Goal: Task Accomplishment & Management: Manage account settings

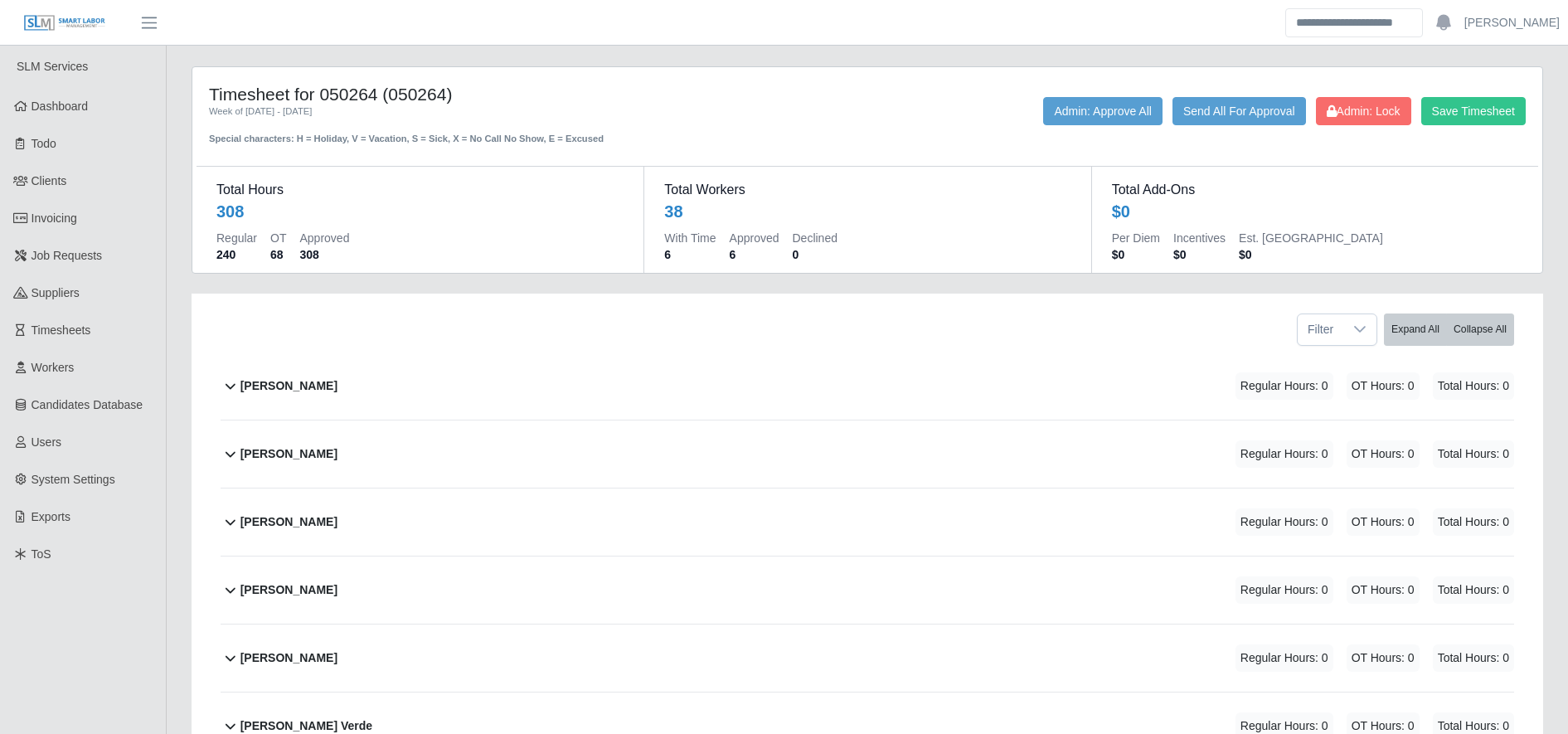
scroll to position [1582, 0]
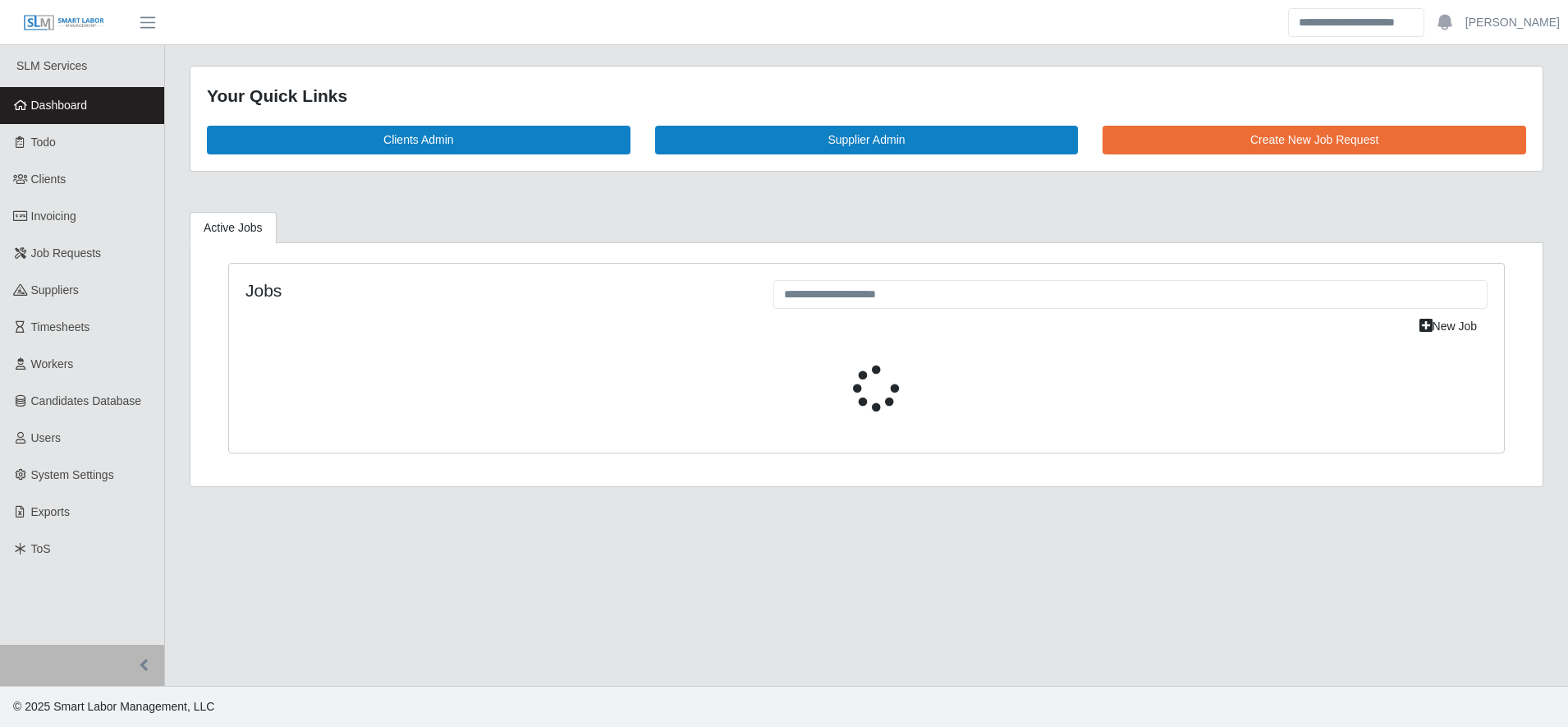
select select "****"
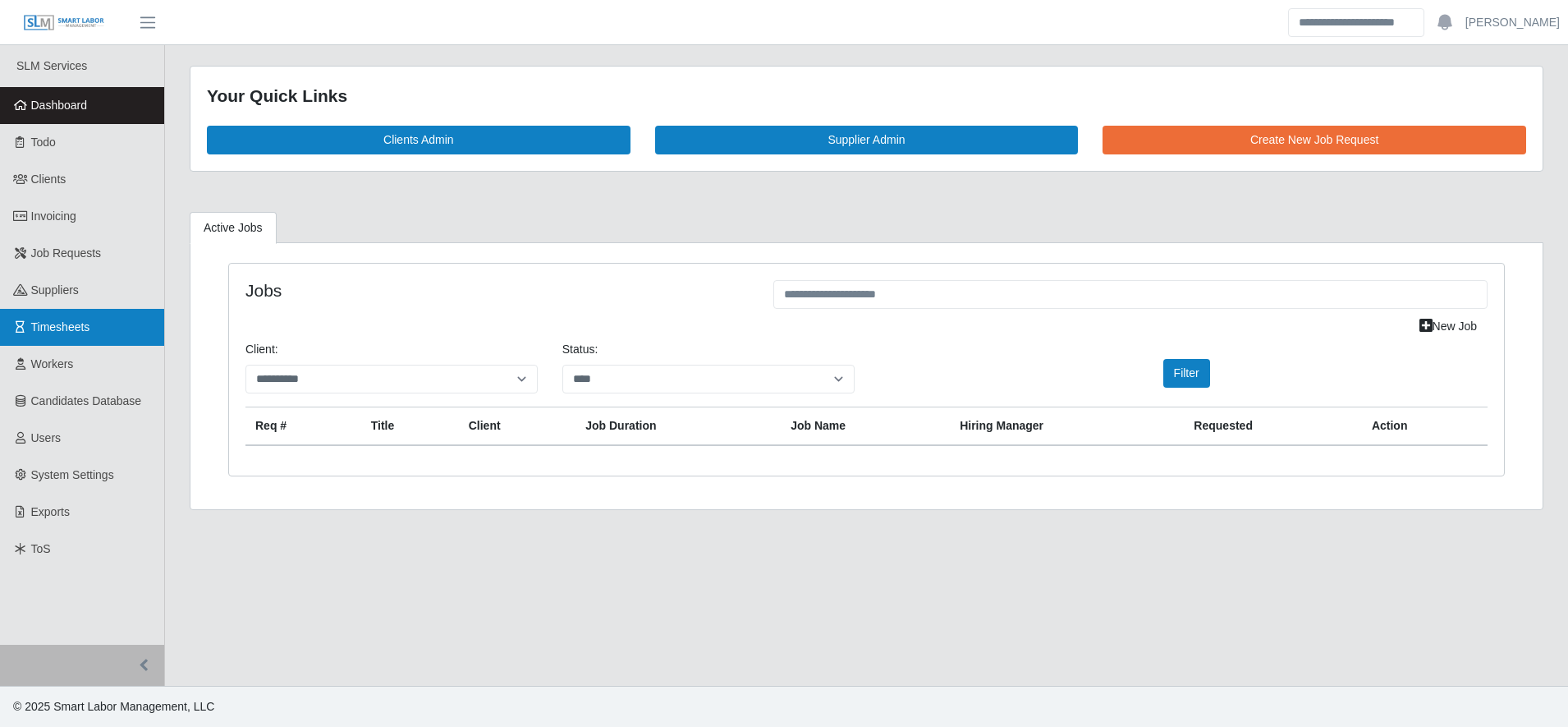
click at [108, 327] on link "Timesheets" at bounding box center [82, 327] width 165 height 37
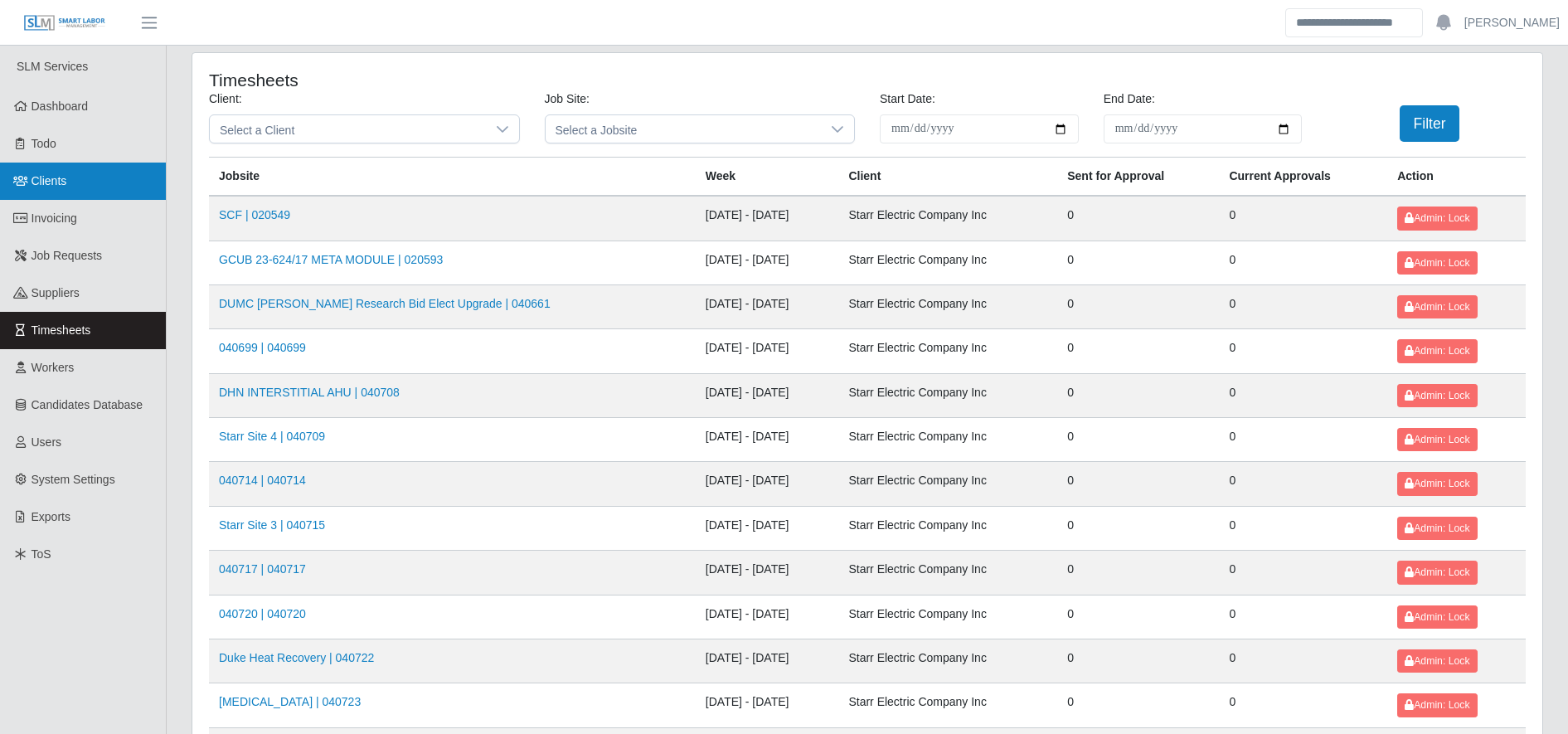
click at [132, 176] on link "Clients" at bounding box center [83, 181] width 166 height 37
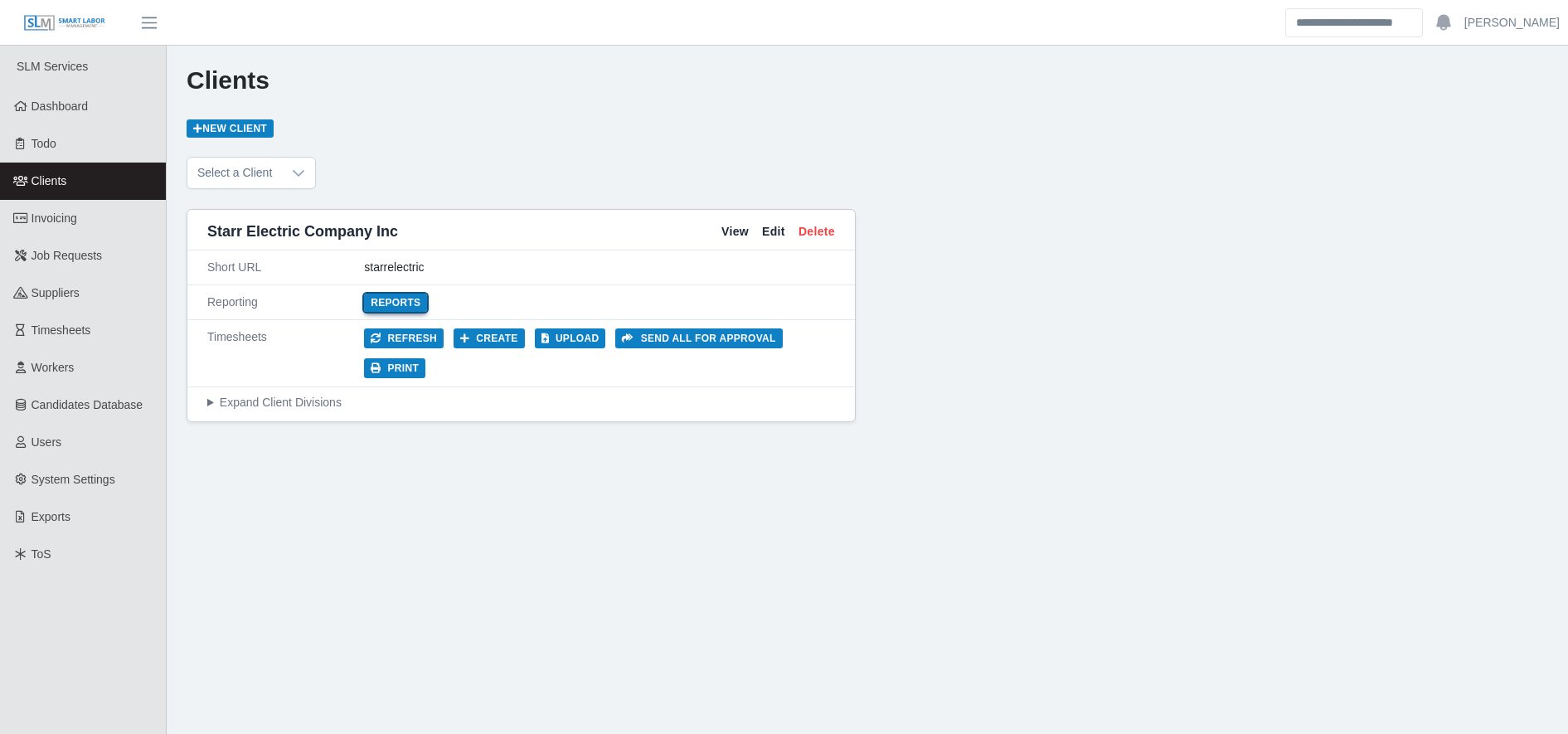
click at [401, 303] on link "Reports" at bounding box center [395, 303] width 63 height 18
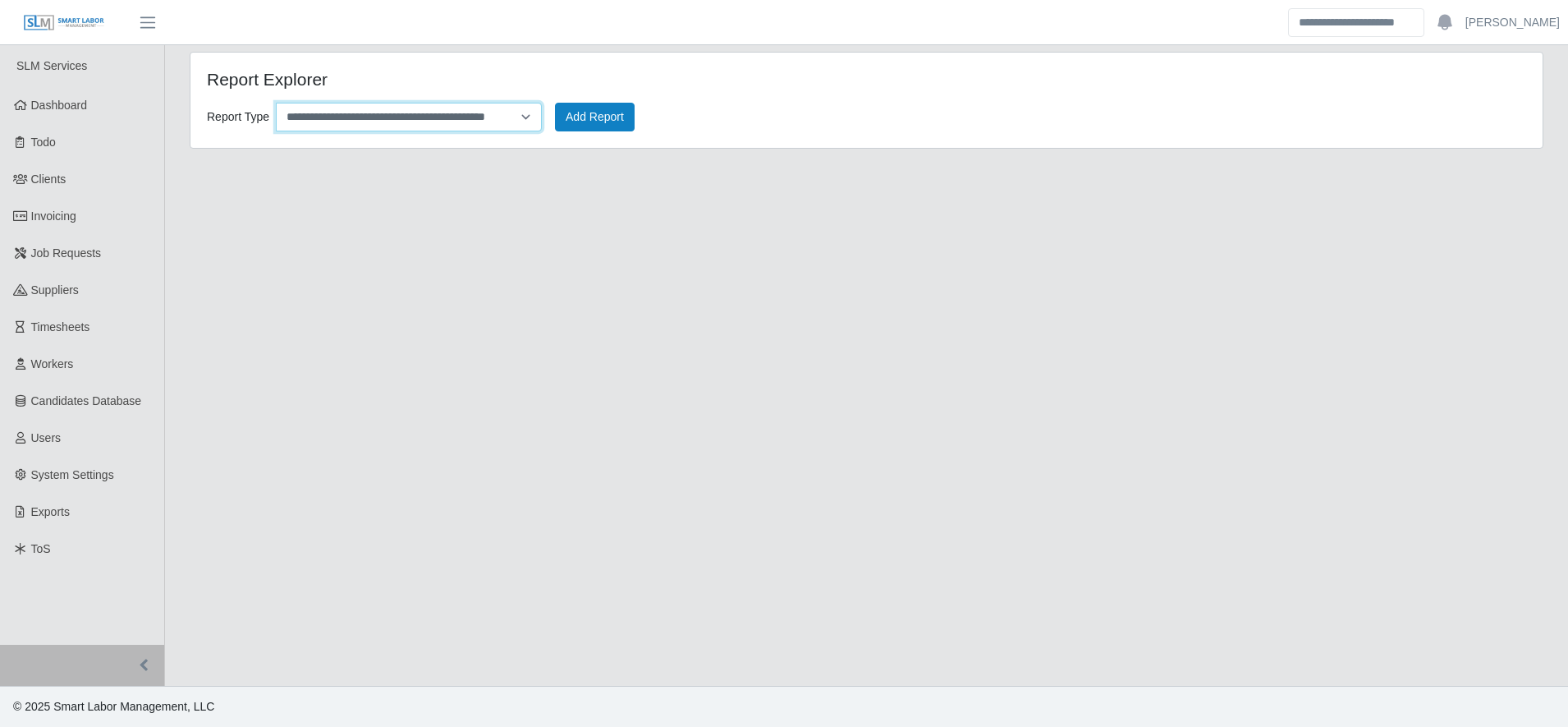
click at [316, 127] on select "**********" at bounding box center [409, 117] width 266 height 29
select select "**********"
click at [276, 103] on select "**********" at bounding box center [409, 117] width 266 height 29
click at [582, 109] on button "Add Report" at bounding box center [595, 117] width 80 height 29
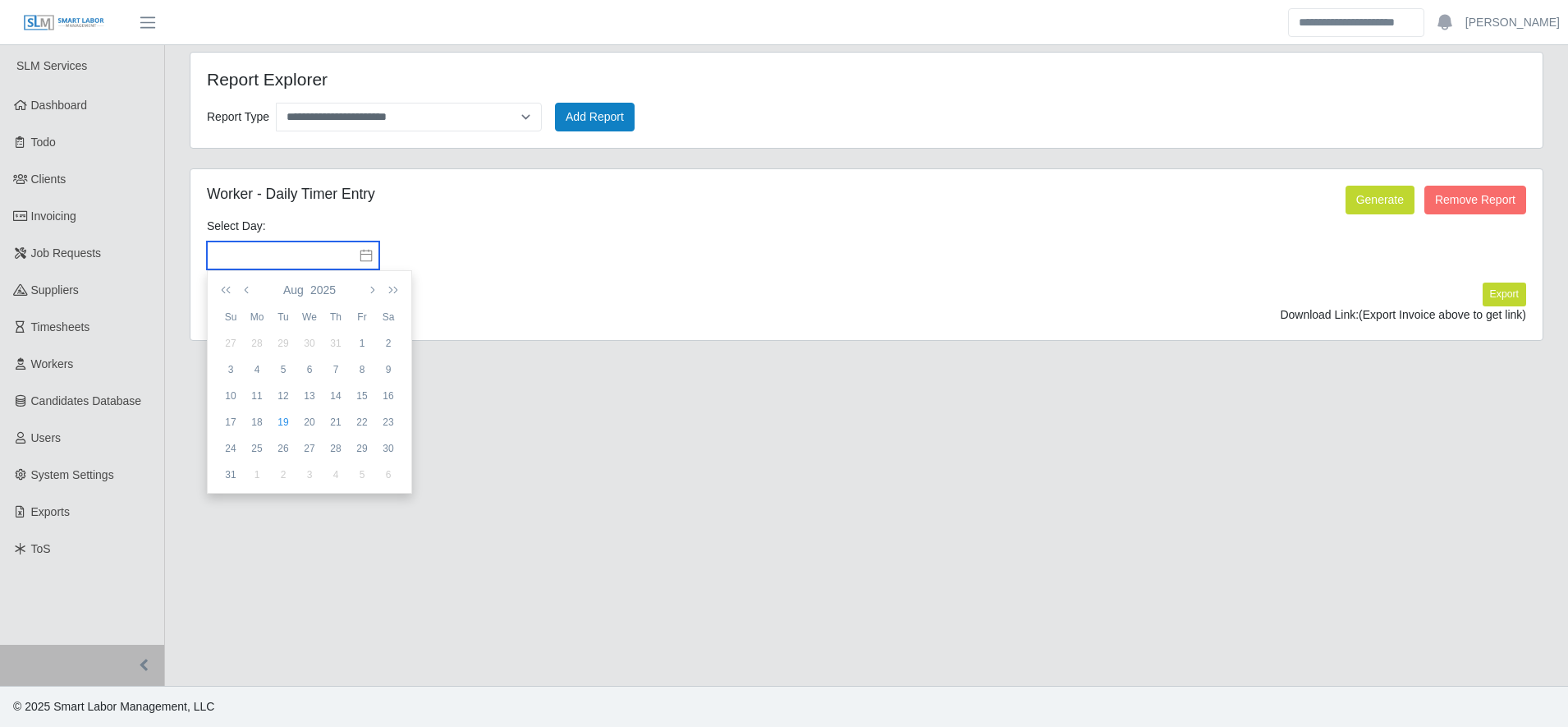
click at [316, 257] on input "text" at bounding box center [293, 255] width 173 height 28
click at [261, 423] on div "18" at bounding box center [256, 422] width 26 height 14
type input "**********"
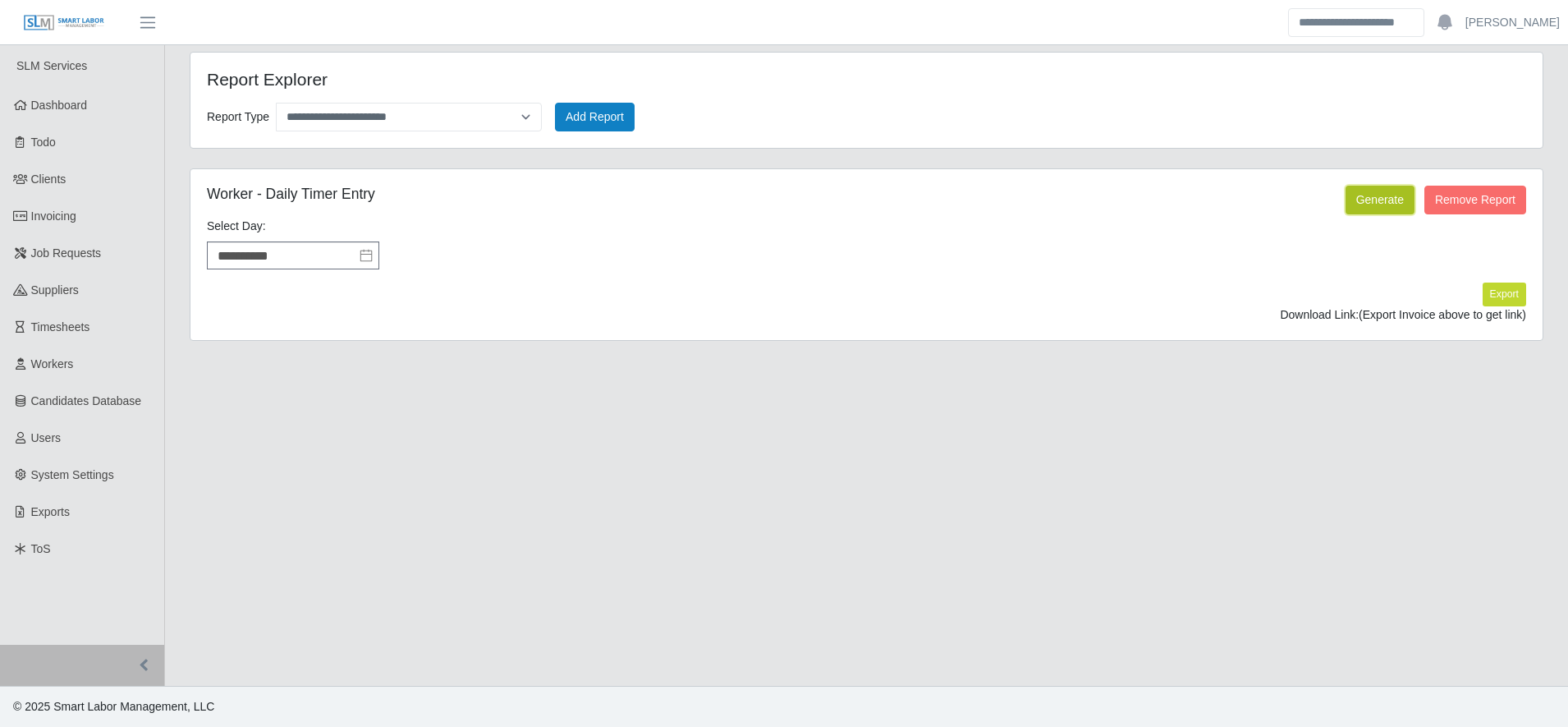
click at [1399, 211] on button "Generate" at bounding box center [1380, 200] width 69 height 29
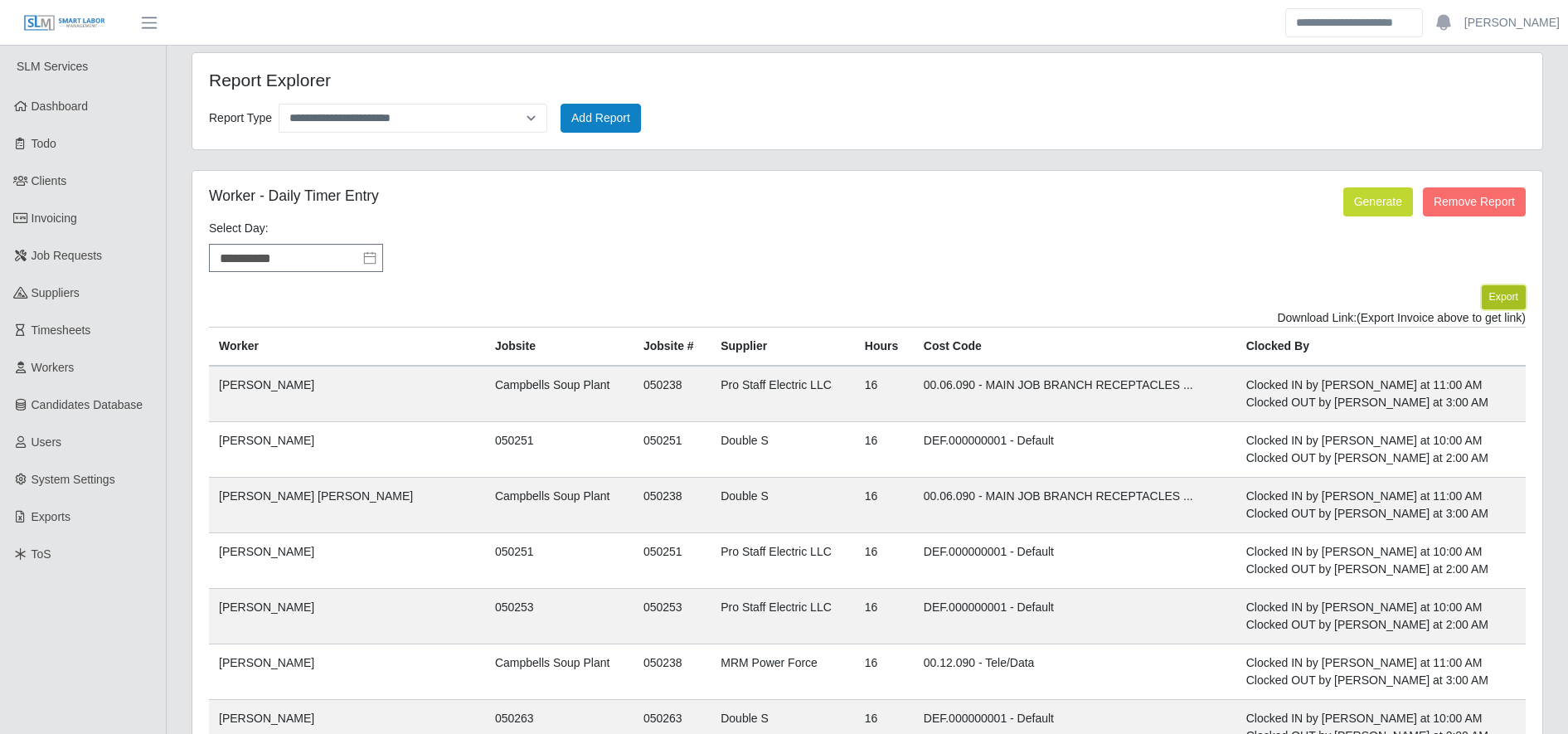
click at [1505, 294] on button "Export" at bounding box center [1503, 297] width 44 height 24
click at [1403, 324] on link "https://sm-slm-prod.s3.amazonaws.com/documents/client/2/Daily%20Timer%20Entries…" at bounding box center [1464, 317] width 123 height 14
click at [109, 333] on link "Timesheets" at bounding box center [83, 330] width 166 height 37
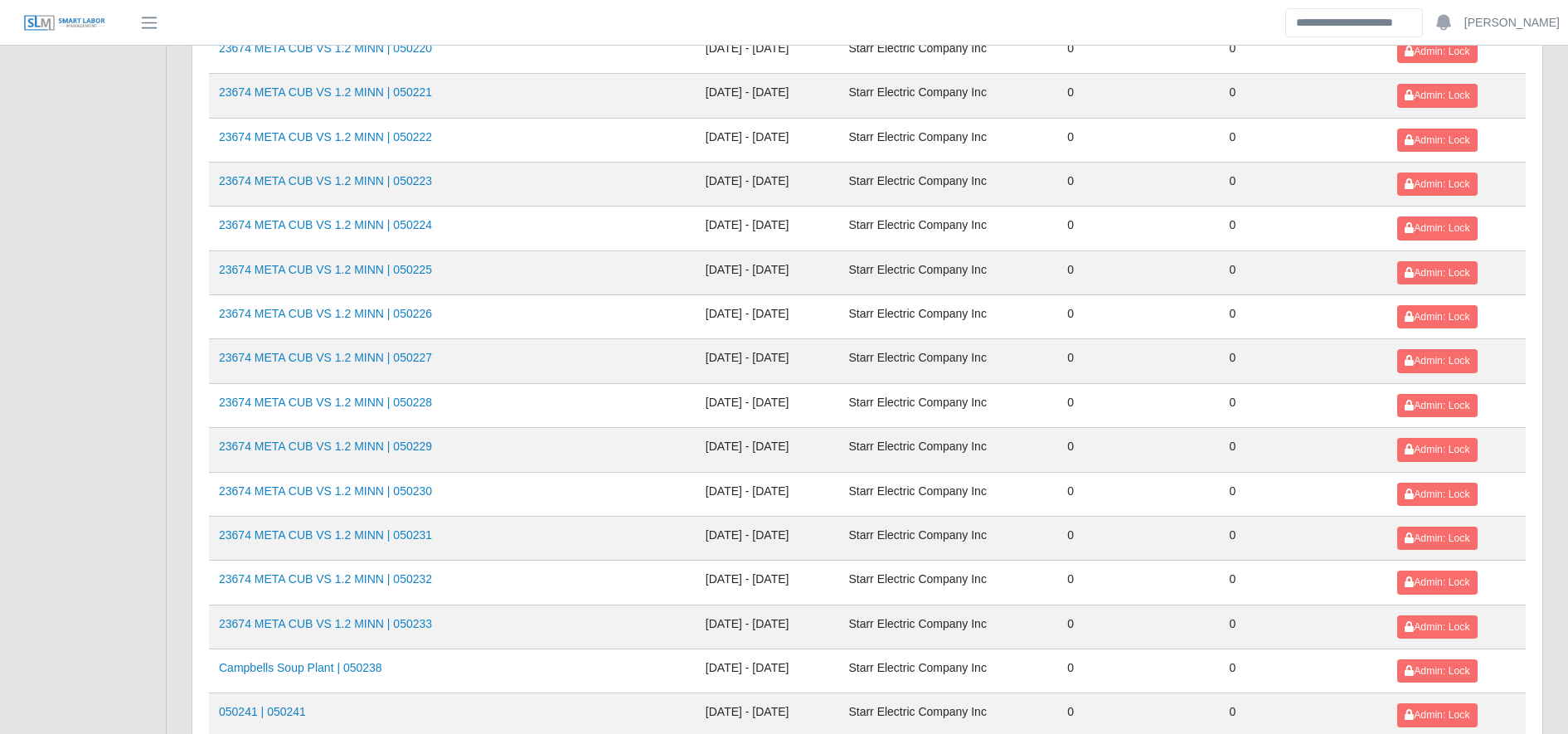
scroll to position [1810, 0]
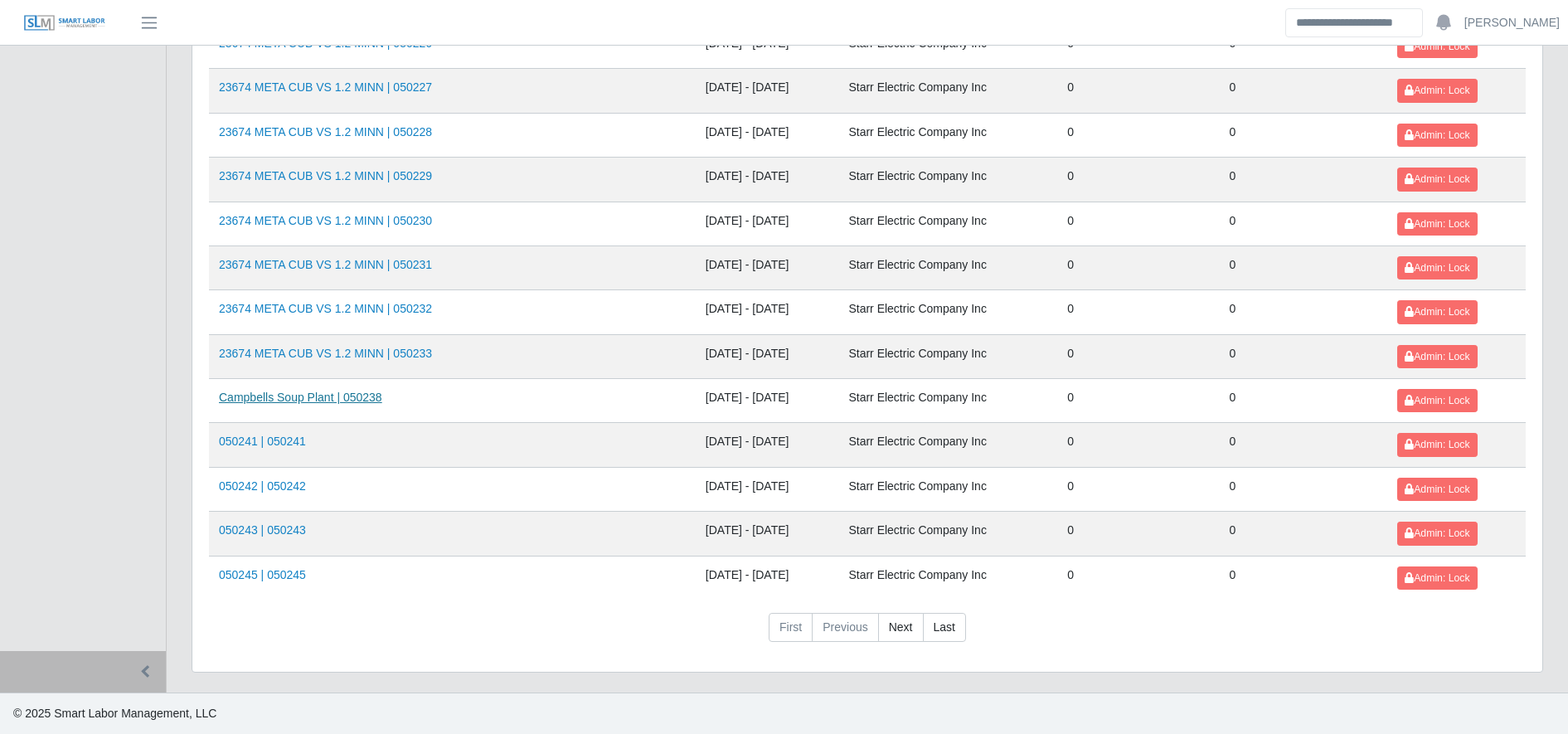
click at [352, 403] on link "Campbells Soup Plant | 050238" at bounding box center [301, 397] width 164 height 14
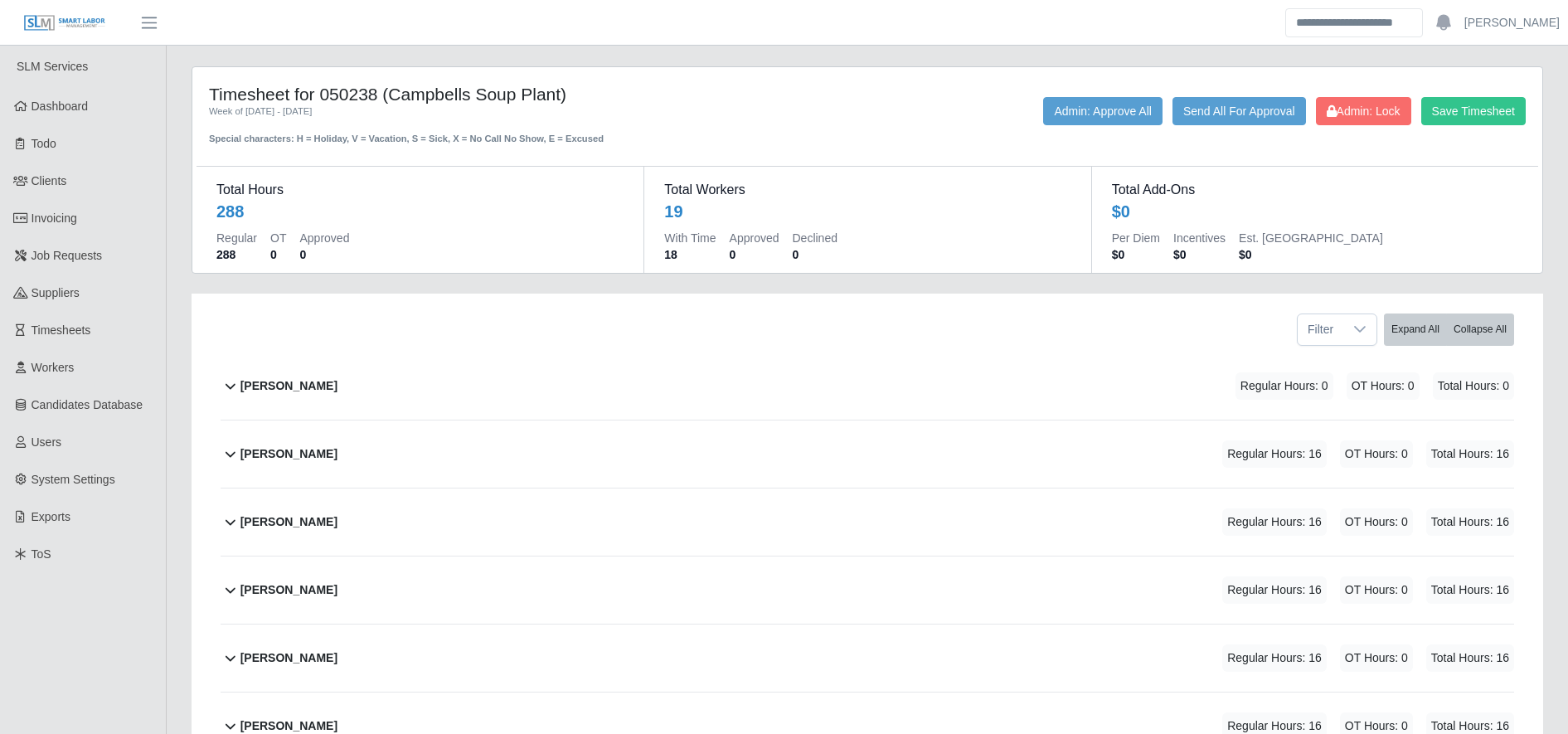
click at [804, 445] on div "[PERSON_NAME] Regular Hours: 16 OT Hours: 0 Total Hours: 16" at bounding box center [878, 454] width 1274 height 67
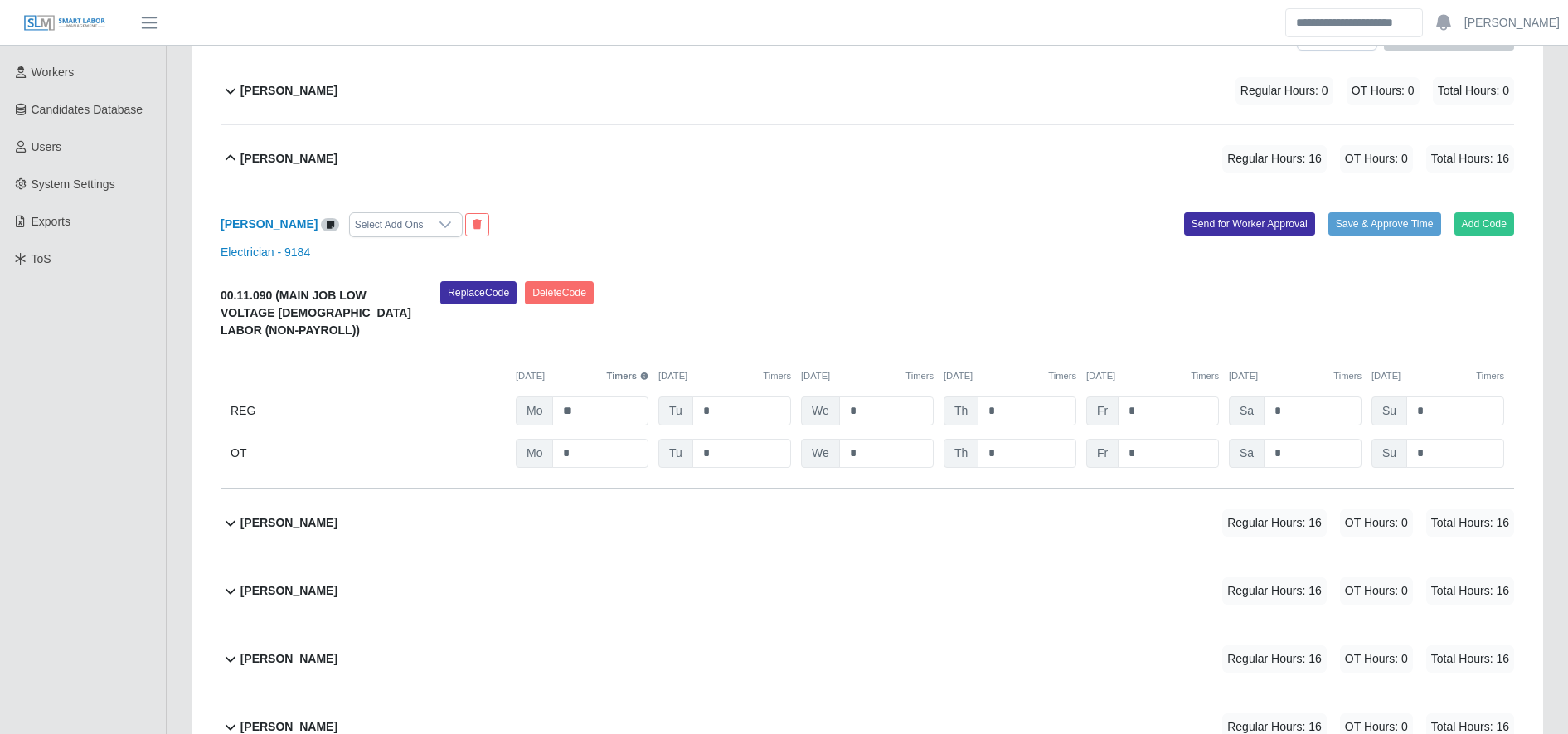
scroll to position [301, 0]
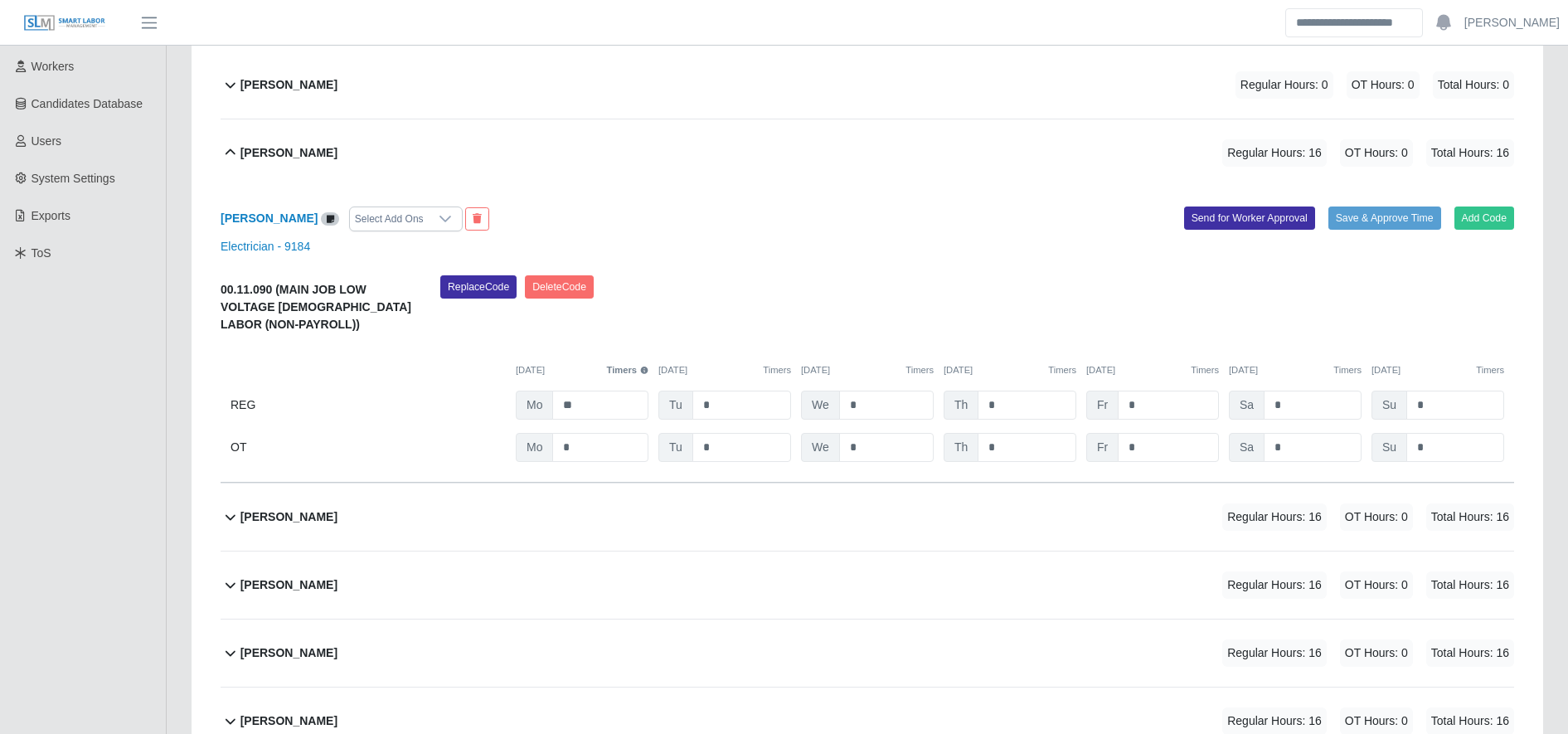
click at [423, 159] on div "[PERSON_NAME] Regular Hours: 16 OT Hours: 0 Total Hours: 16" at bounding box center [878, 153] width 1274 height 67
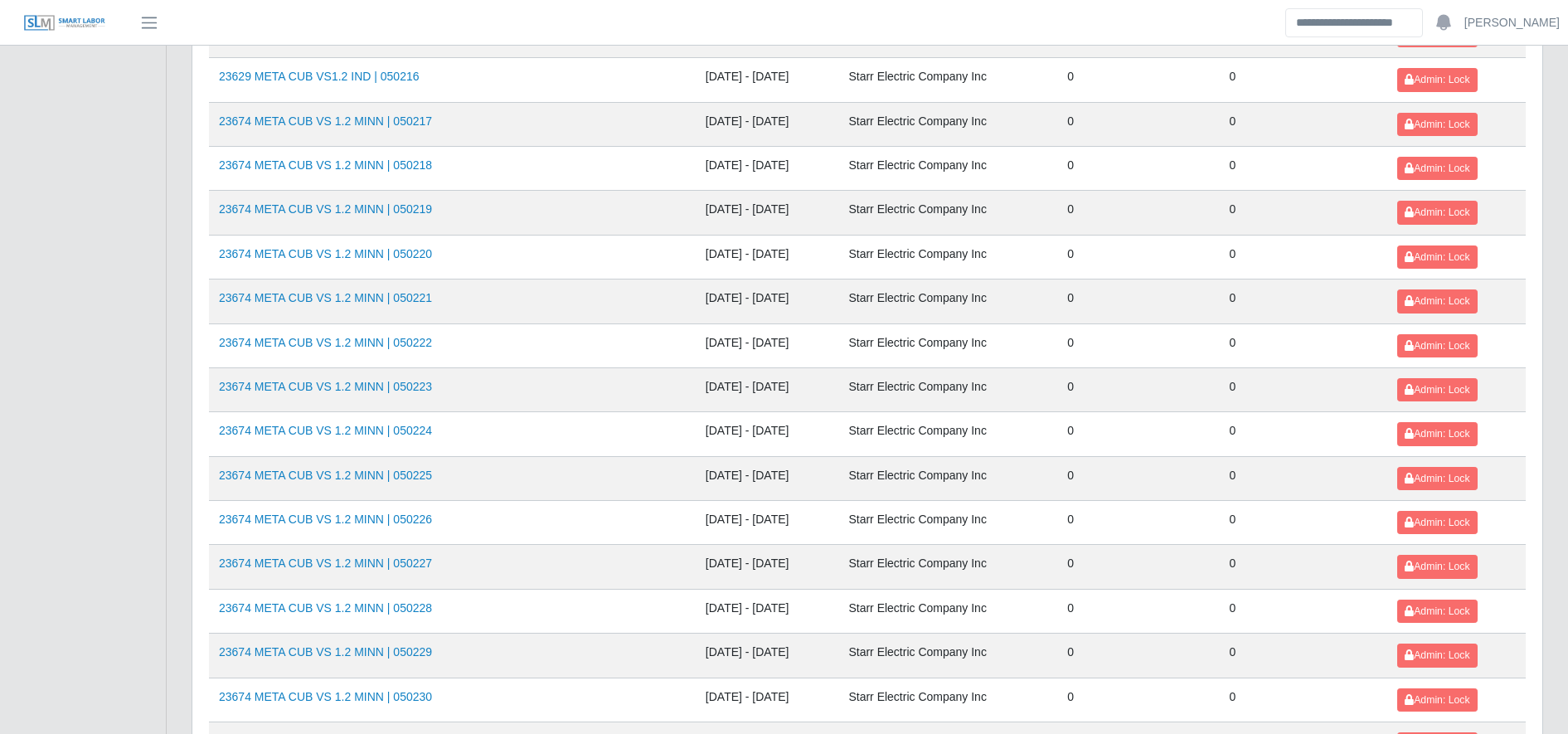
scroll to position [1810, 0]
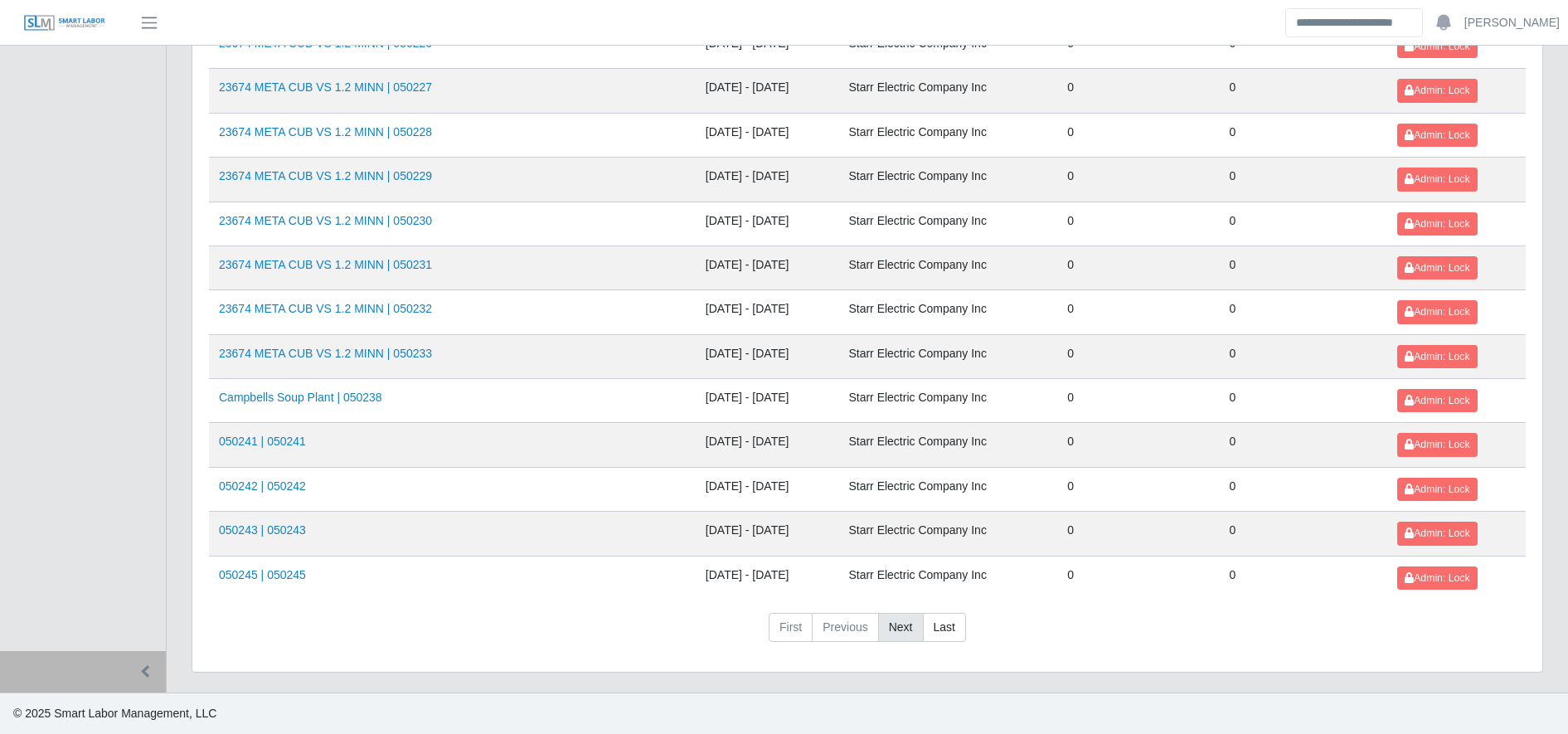
click at [902, 620] on link "Next" at bounding box center [901, 628] width 45 height 30
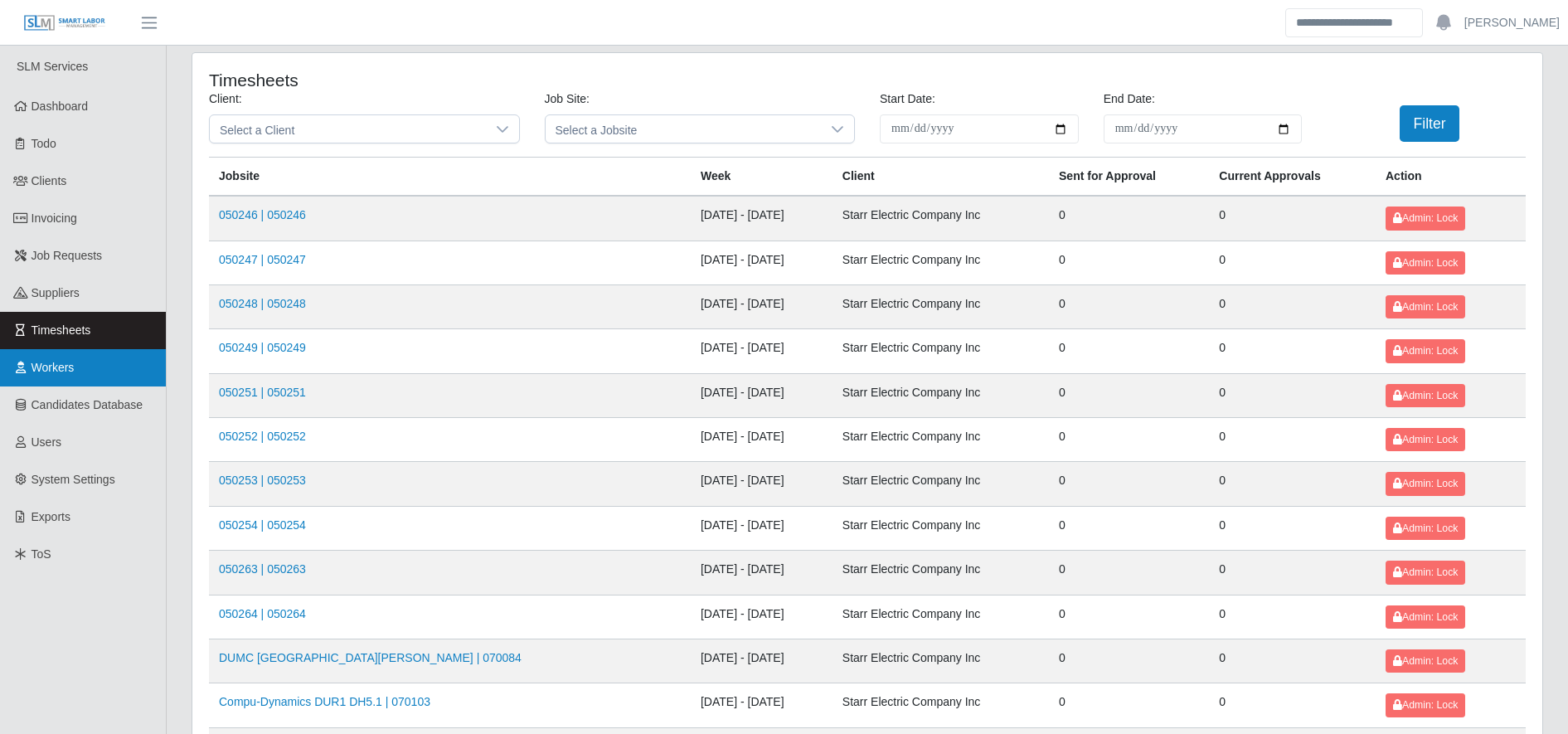
click at [136, 361] on link "Workers" at bounding box center [83, 367] width 166 height 37
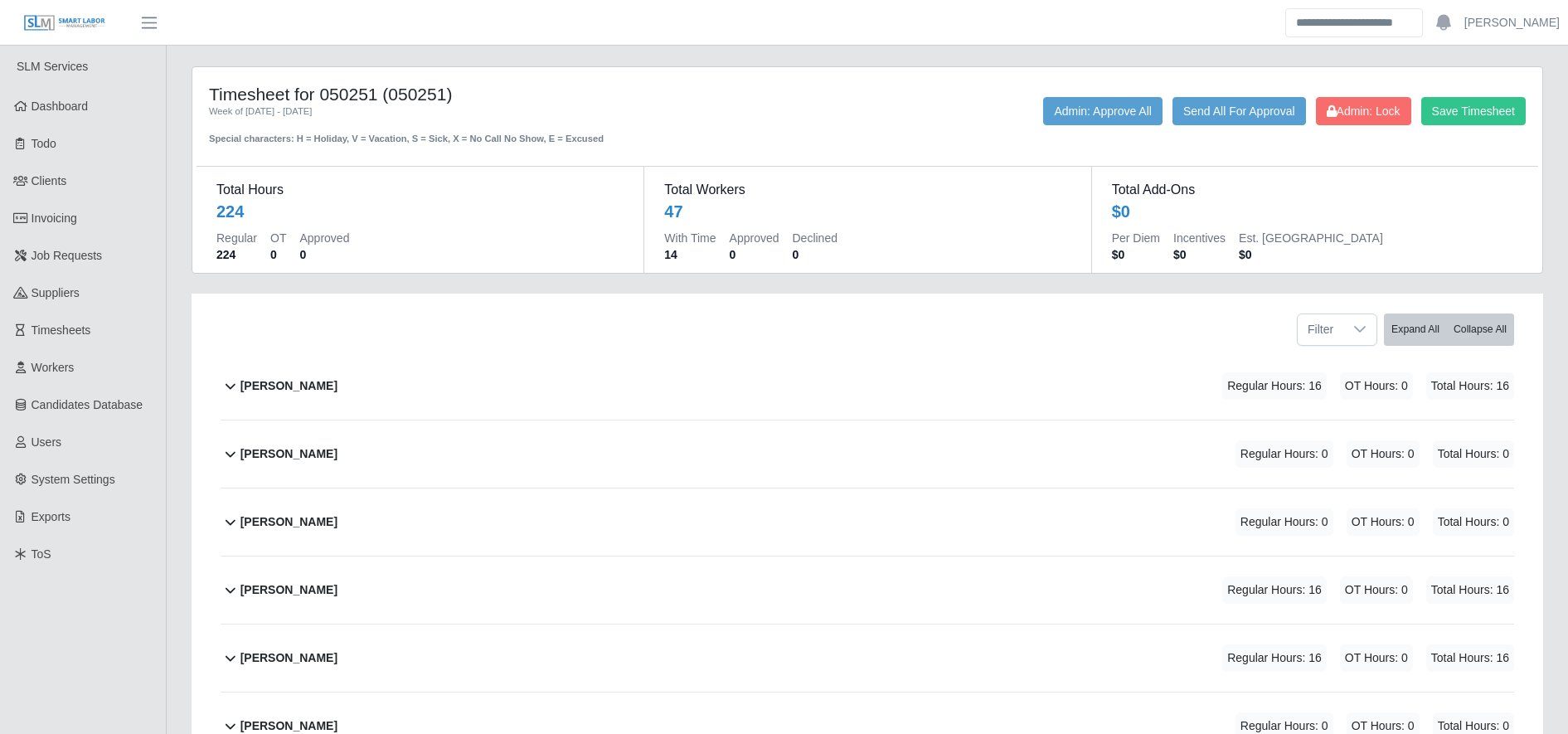
click at [550, 375] on div "Adonis Meza Regular Hours: 16 OT Hours: 0 Total Hours: 16" at bounding box center [878, 386] width 1274 height 67
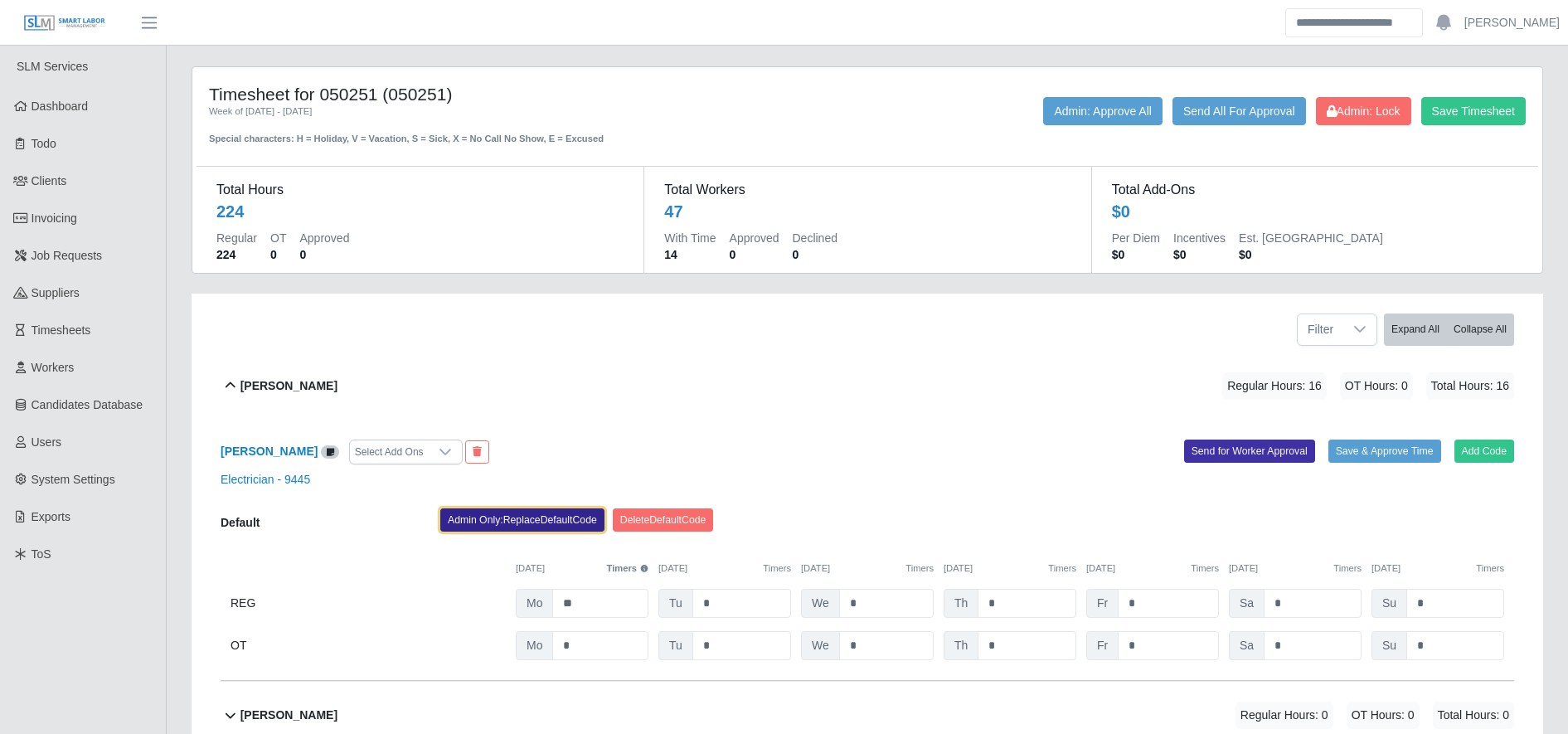
click at [491, 519] on button "Admin Only: Replace Default Code" at bounding box center [522, 521] width 164 height 24
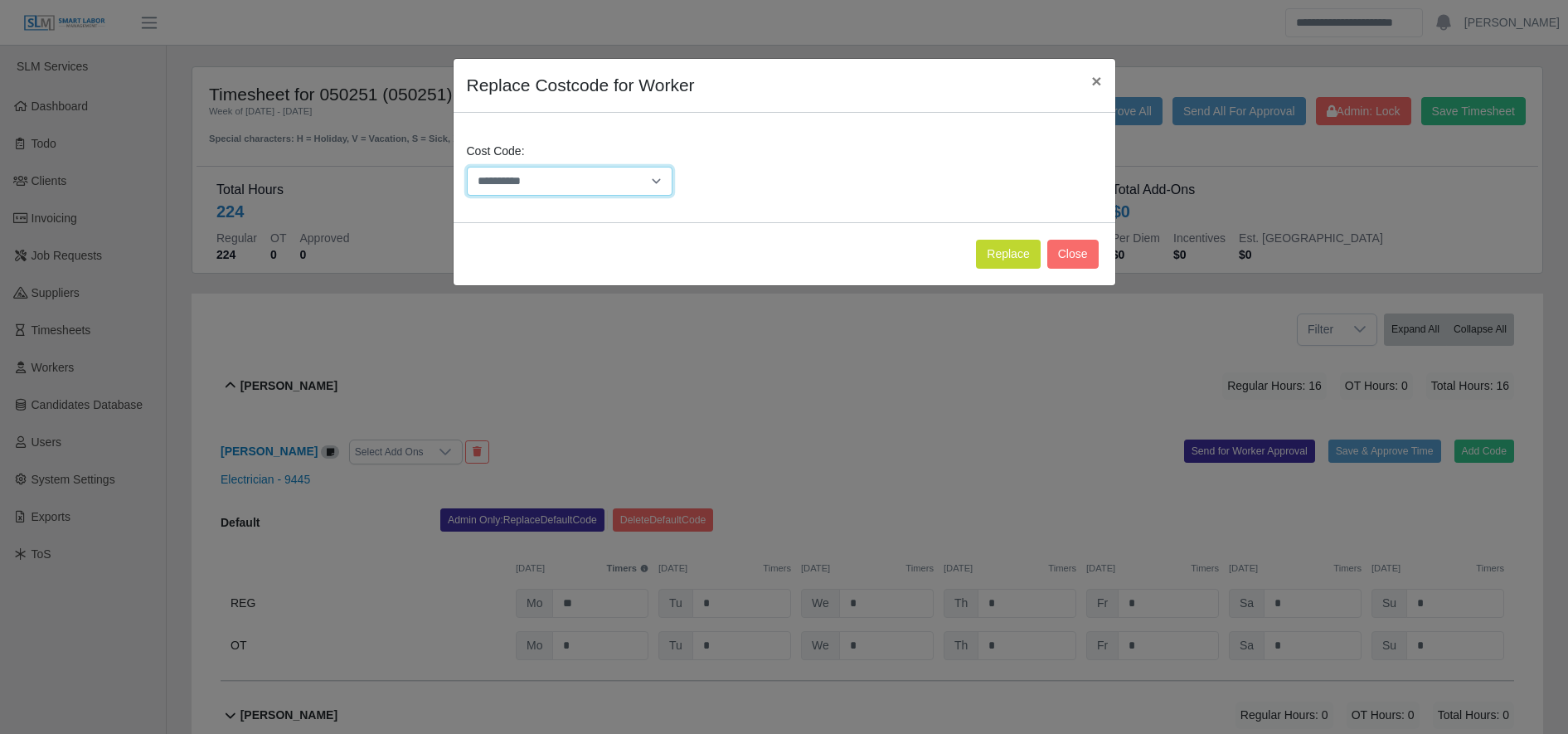
click at [608, 184] on select "**********" at bounding box center [570, 181] width 206 height 29
select select "**********"
click at [467, 166] on select "**********" at bounding box center [570, 181] width 206 height 29
click at [998, 249] on button "Replace" at bounding box center [1007, 254] width 64 height 29
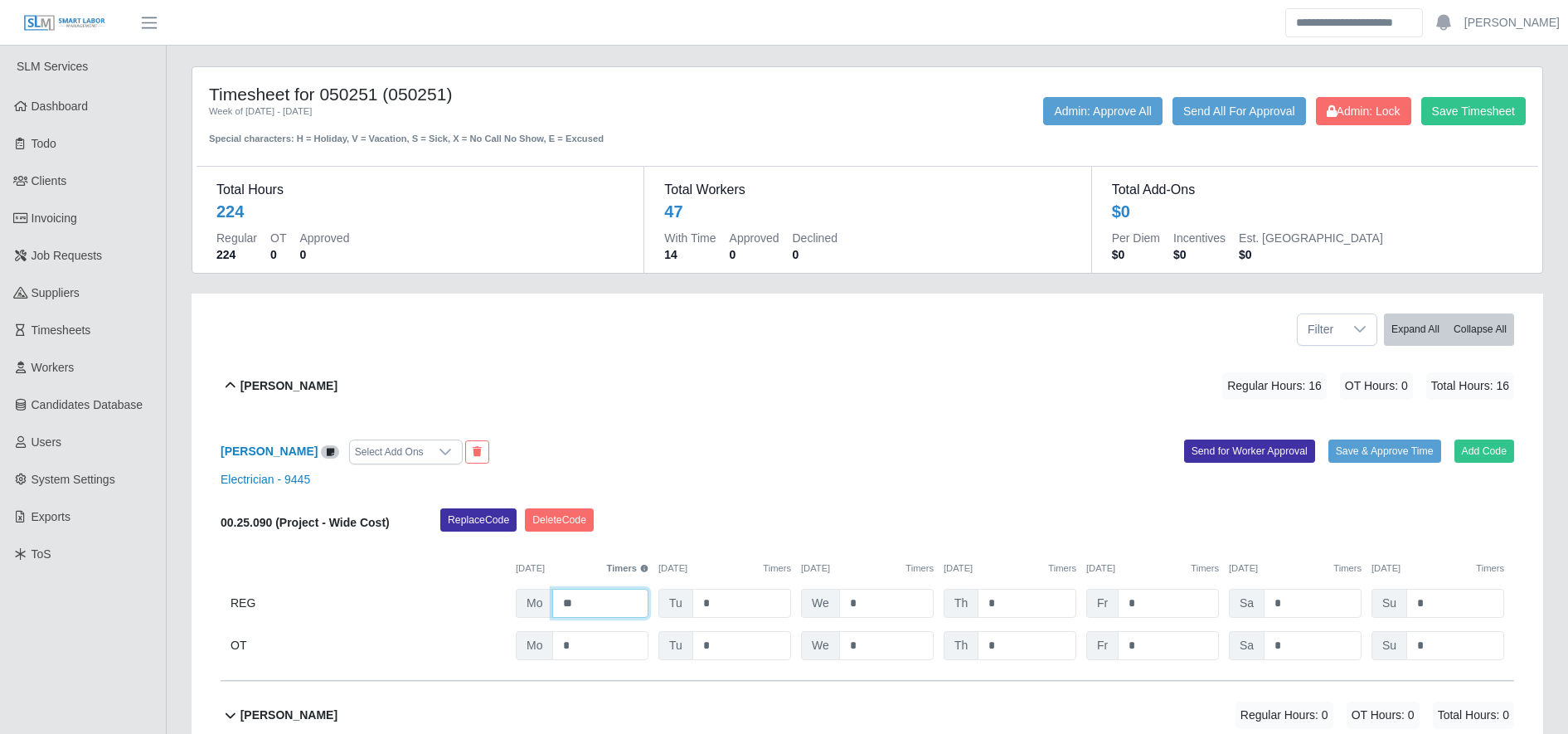
click at [615, 604] on input "**" at bounding box center [600, 603] width 96 height 29
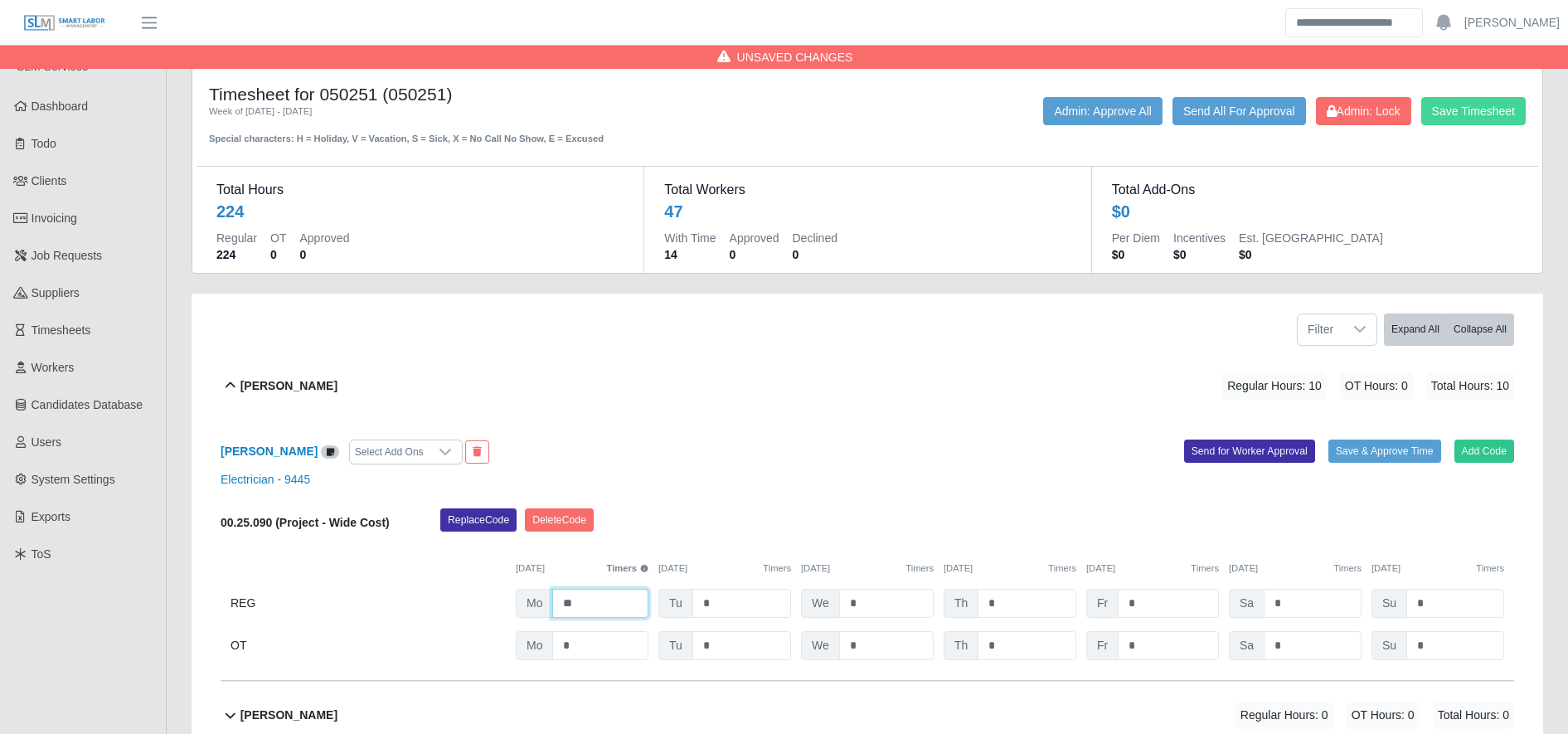
type input "**"
click at [1494, 104] on button "Save Timesheet" at bounding box center [1474, 111] width 104 height 28
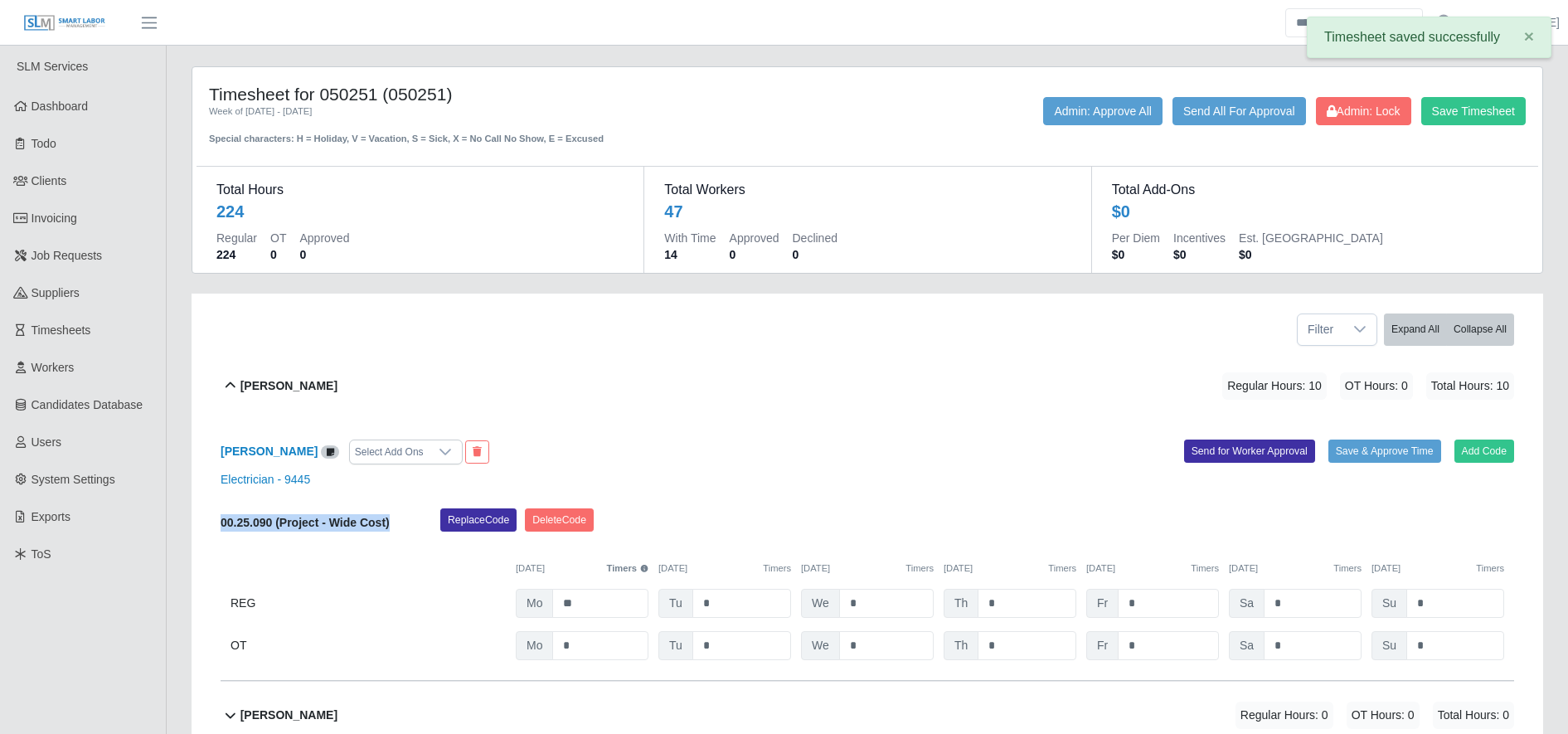
drag, startPoint x: 394, startPoint y: 528, endPoint x: 203, endPoint y: 530, distance: 191.0
drag, startPoint x: 203, startPoint y: 530, endPoint x: 251, endPoint y: 521, distance: 48.8
copy b "00.25.090 (Project - Wide Cost)"
click at [830, 412] on div "Adonis Meza Regular Hours: 10 OT Hours: 0 Total Hours: 10" at bounding box center [878, 386] width 1274 height 67
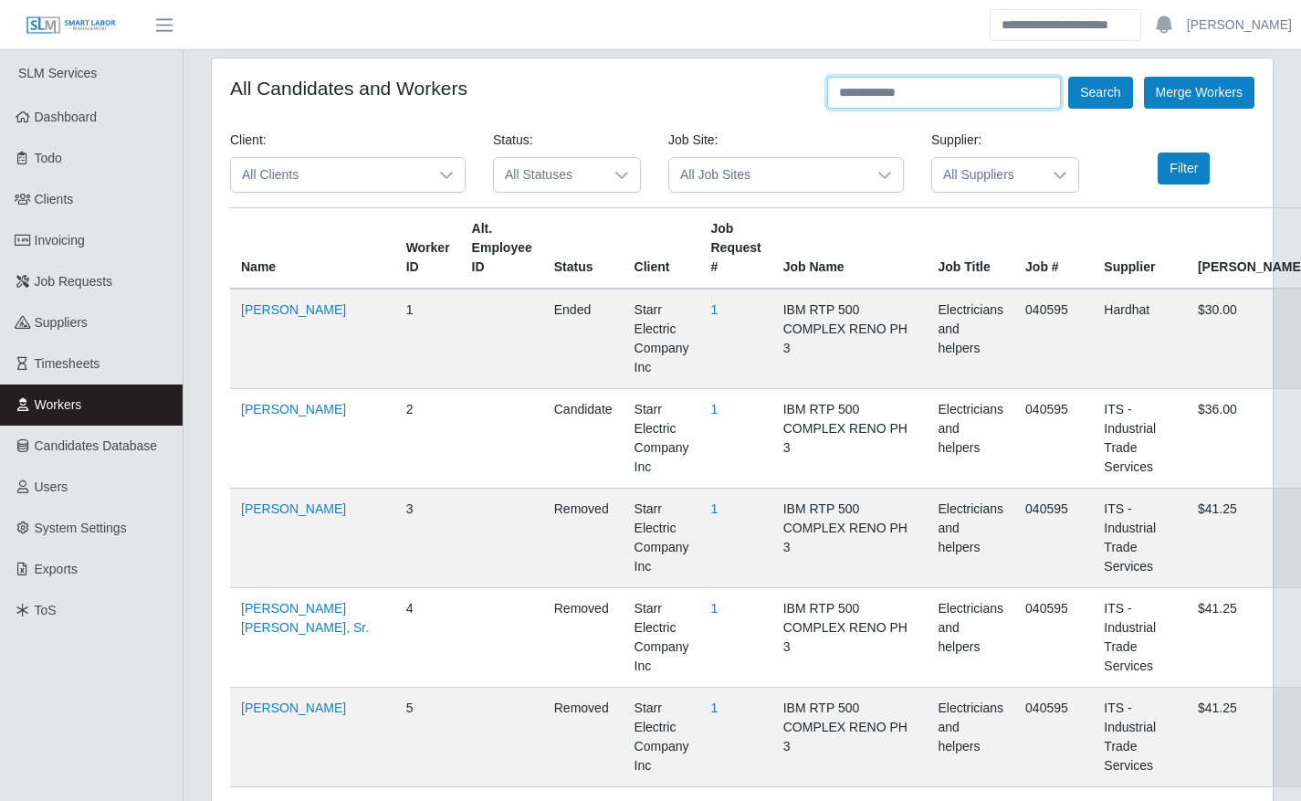
click at [994, 94] on input "text" at bounding box center [944, 93] width 234 height 32
click at [1098, 87] on button "Search" at bounding box center [1100, 93] width 64 height 32
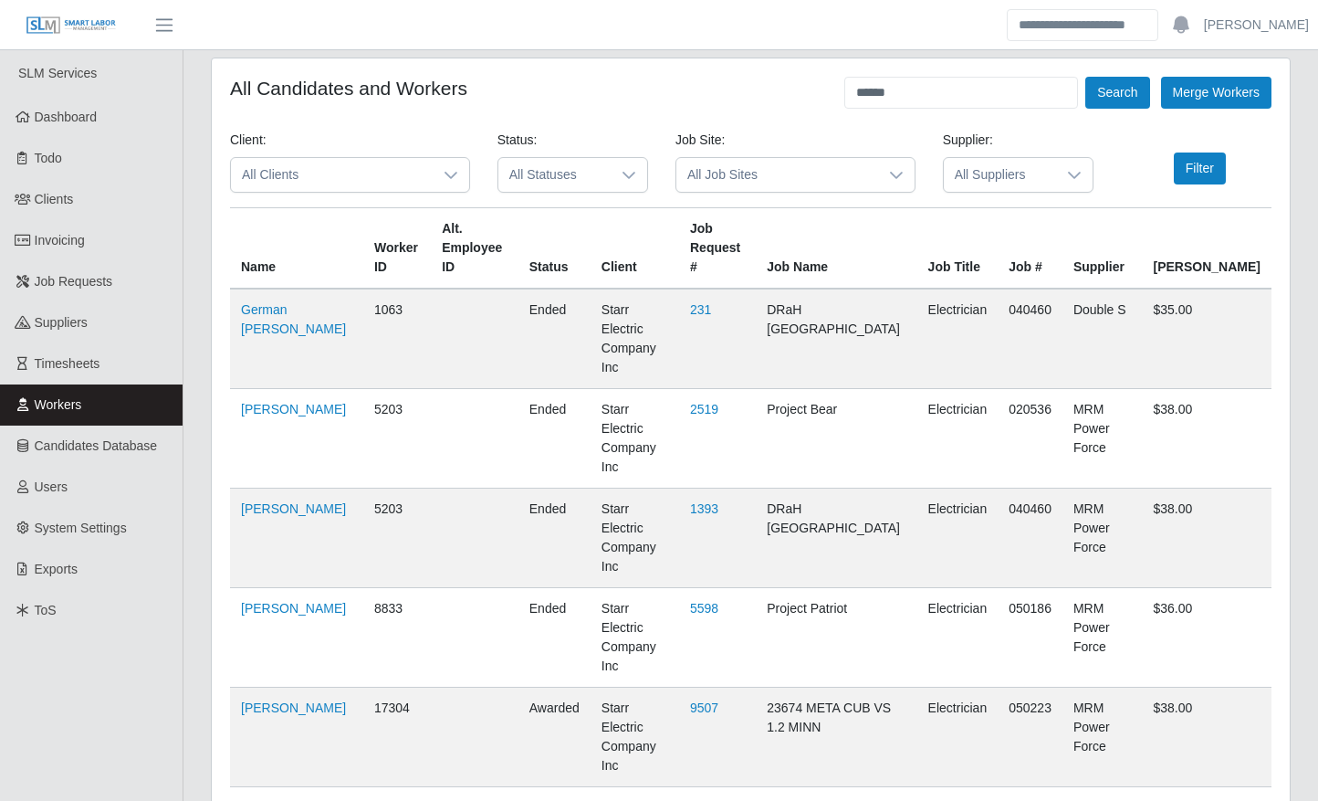
click at [301, 800] on link "[PERSON_NAME]" at bounding box center [293, 807] width 105 height 15
click at [1010, 99] on input "******" at bounding box center [961, 93] width 234 height 32
type input "*******"
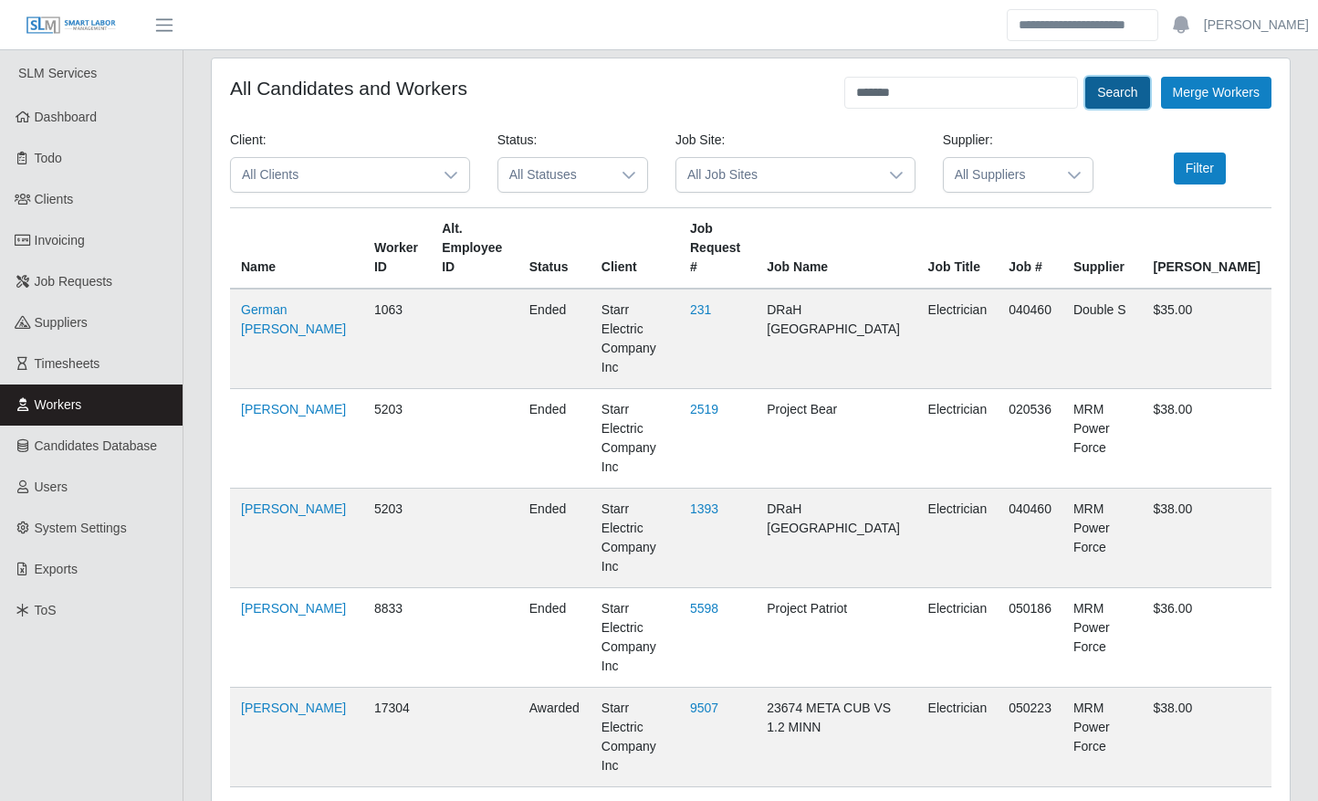
click at [1114, 97] on button "Search" at bounding box center [1117, 93] width 64 height 32
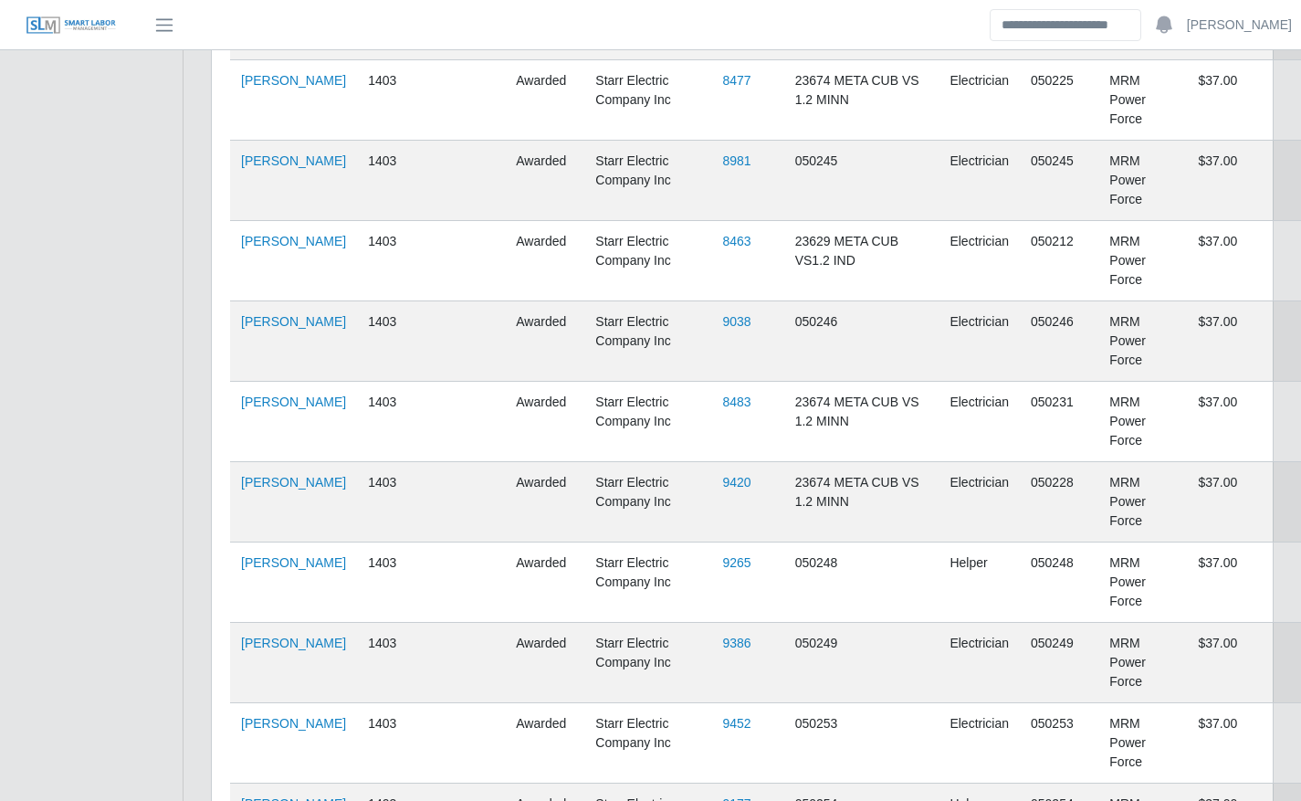
scroll to position [2287, 0]
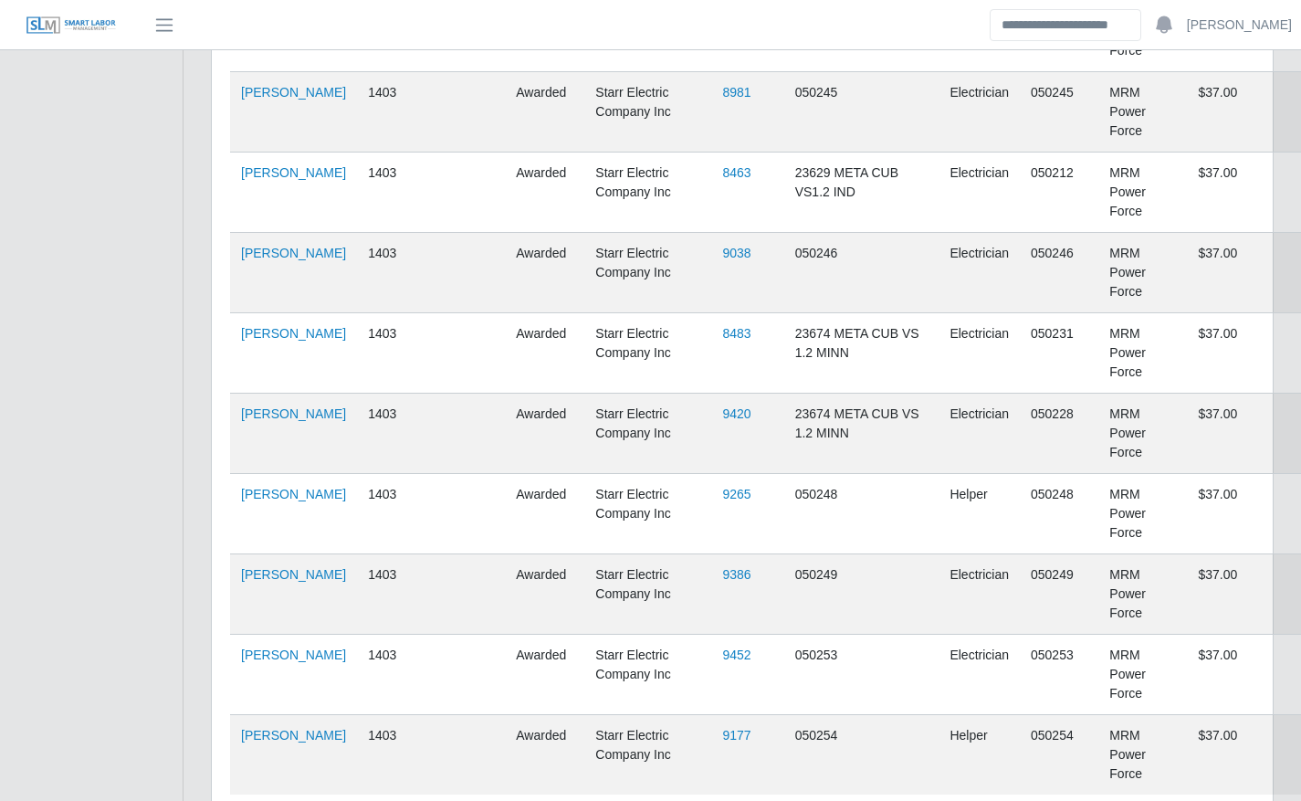
click at [273, 715] on td "[PERSON_NAME]" at bounding box center [293, 755] width 127 height 80
click at [276, 715] on td "[PERSON_NAME]" at bounding box center [293, 755] width 127 height 80
click at [280, 727] on link "[PERSON_NAME]" at bounding box center [293, 734] width 105 height 15
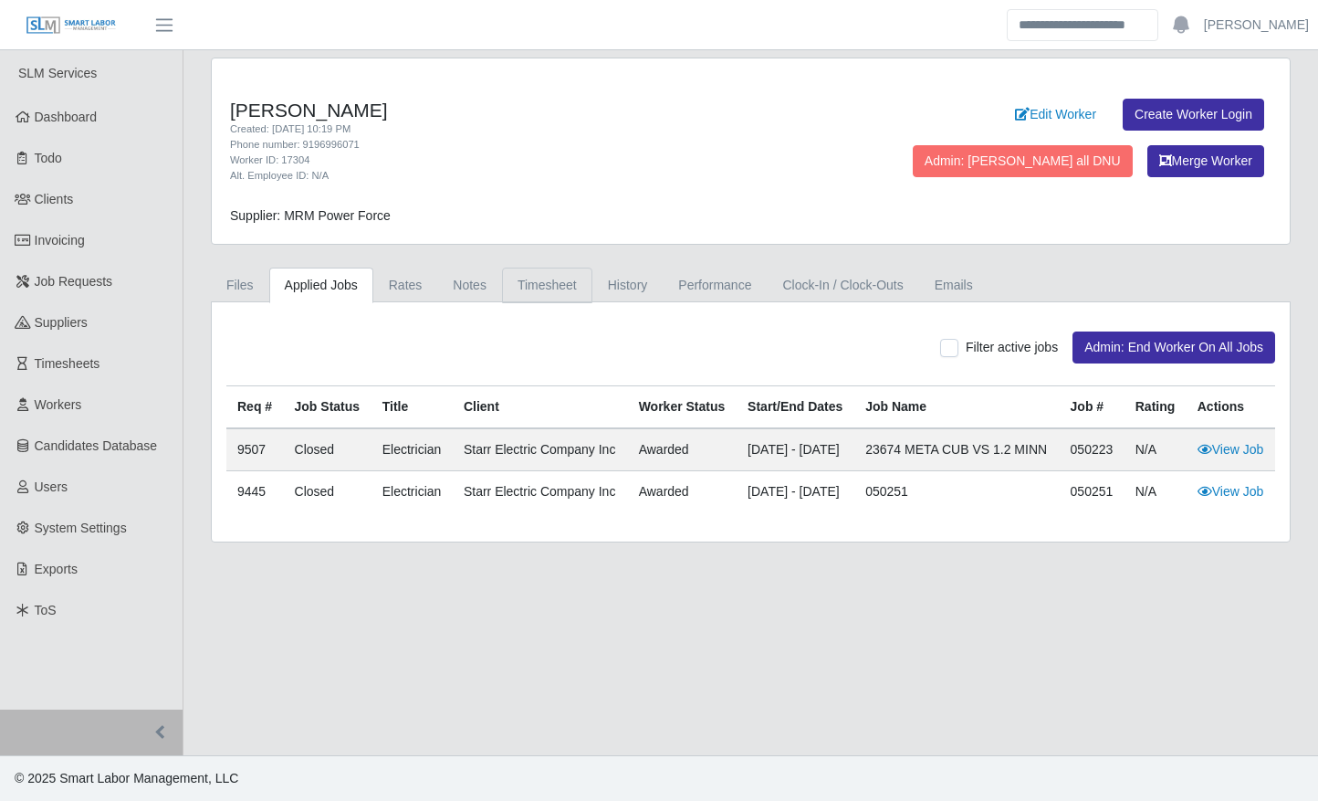
click at [564, 298] on link "Timesheet" at bounding box center [547, 285] width 90 height 36
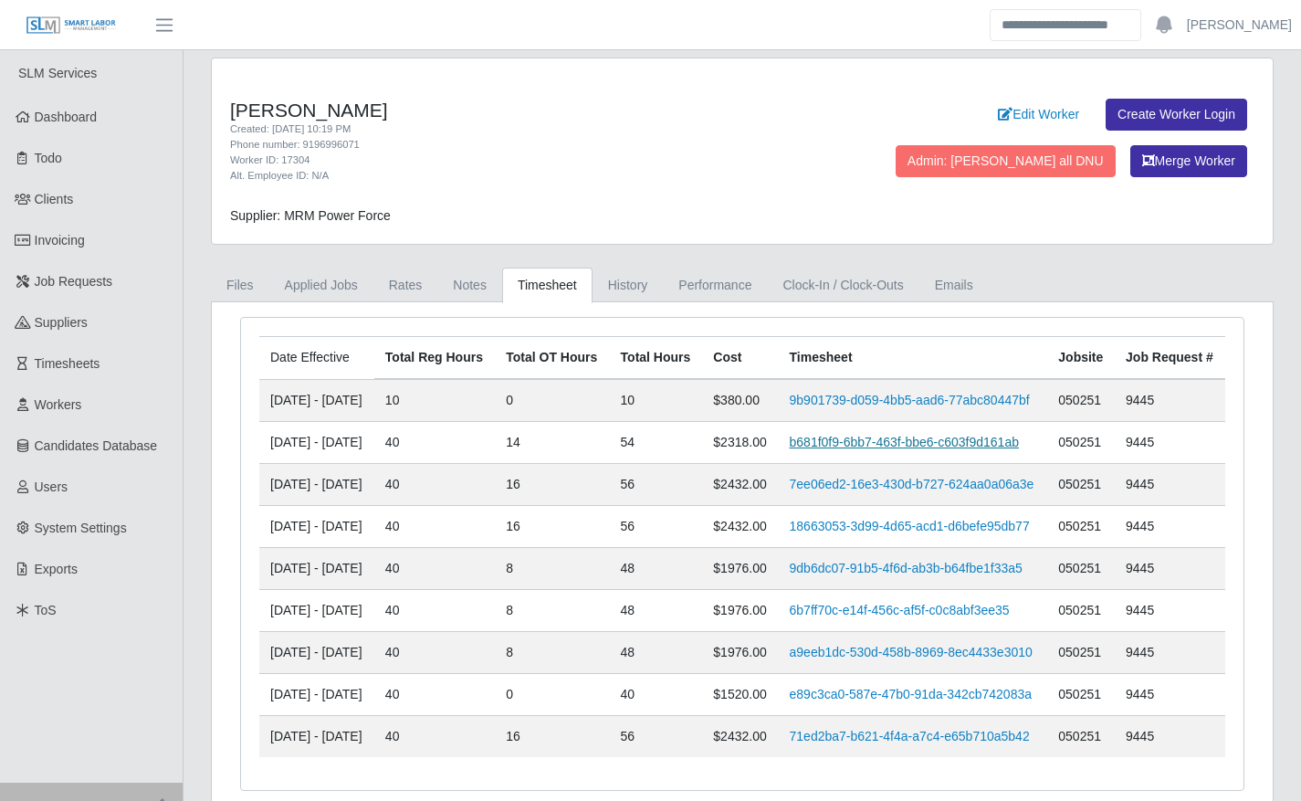
click at [874, 449] on link "b681f0f9-6bb7-463f-bbe6-c603f9d161ab" at bounding box center [904, 441] width 229 height 15
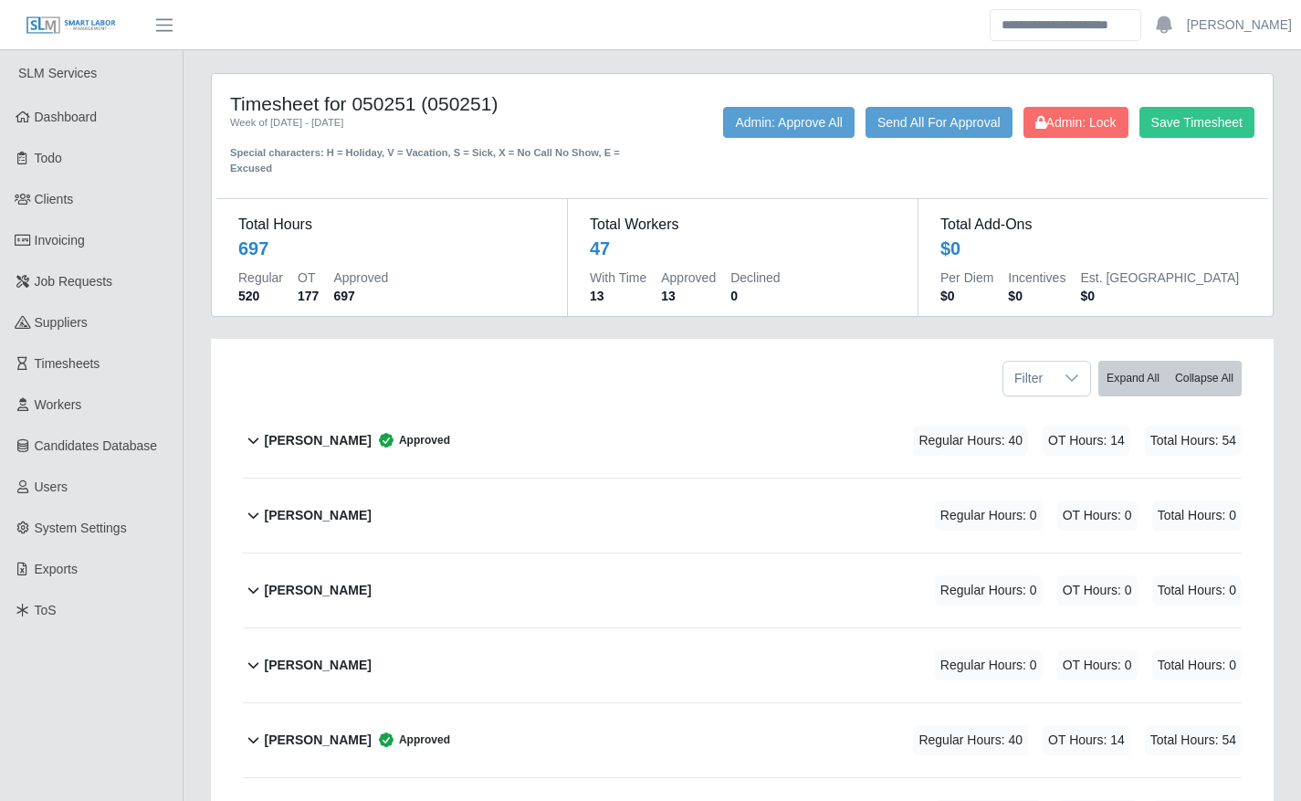
click at [826, 431] on div "Adonis Meza Approved Regular Hours: 40 OT Hours: 14 Total Hours: 54" at bounding box center [753, 440] width 978 height 74
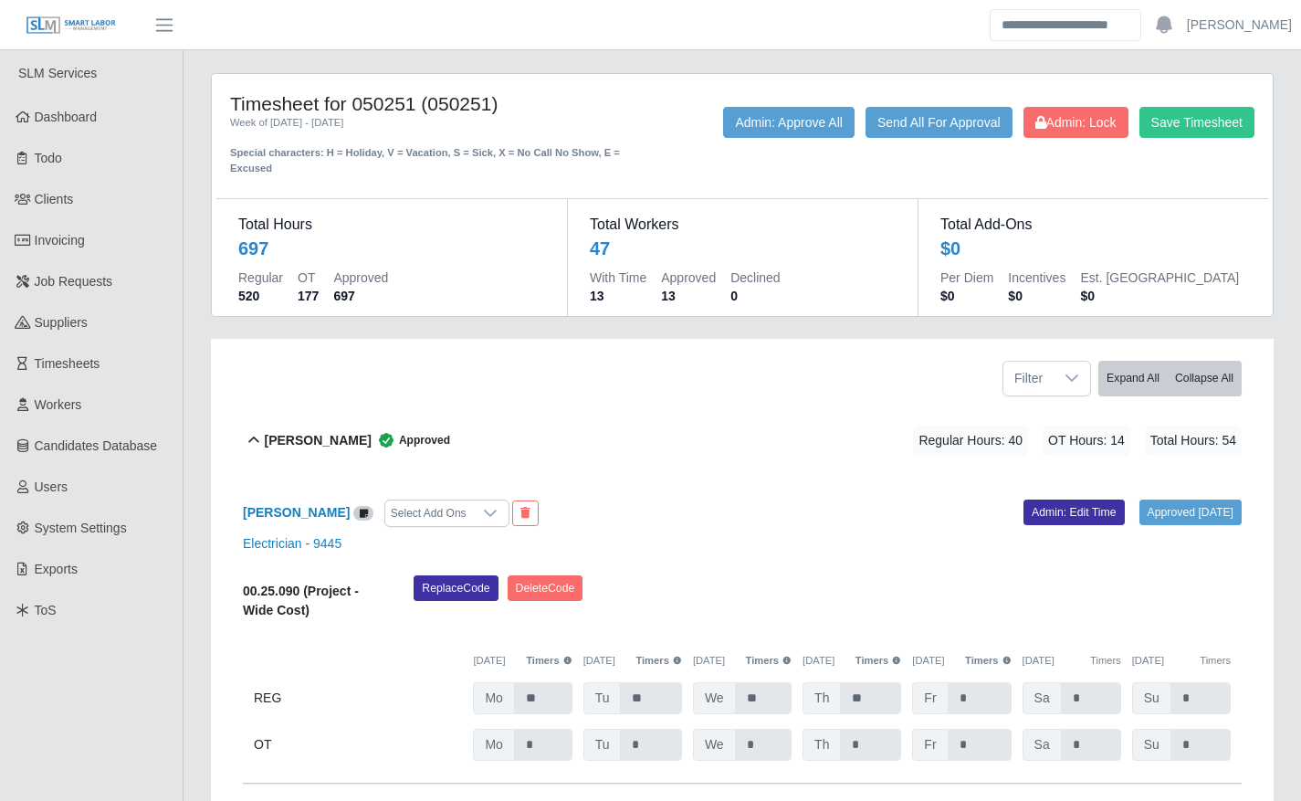
scroll to position [103, 0]
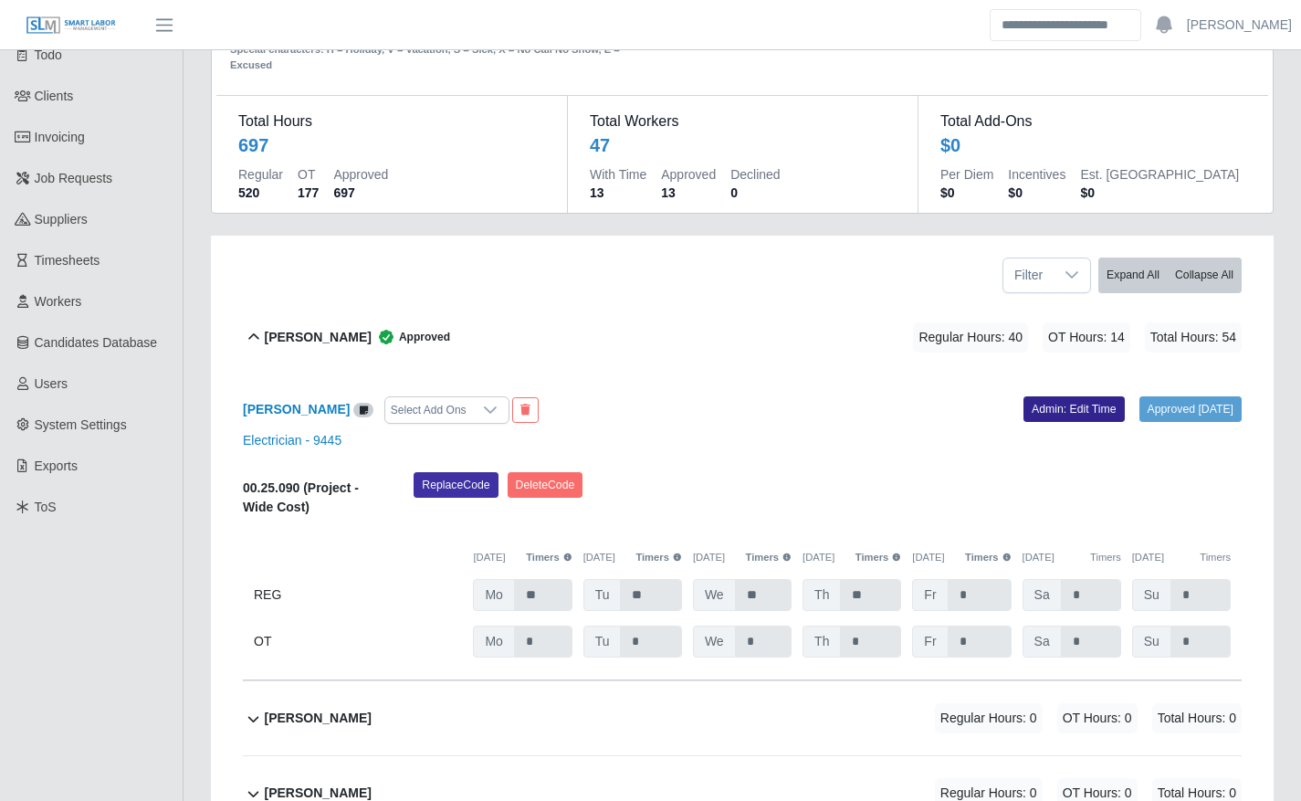
click at [1066, 411] on link "Admin: Edit Time" at bounding box center [1073, 409] width 101 height 26
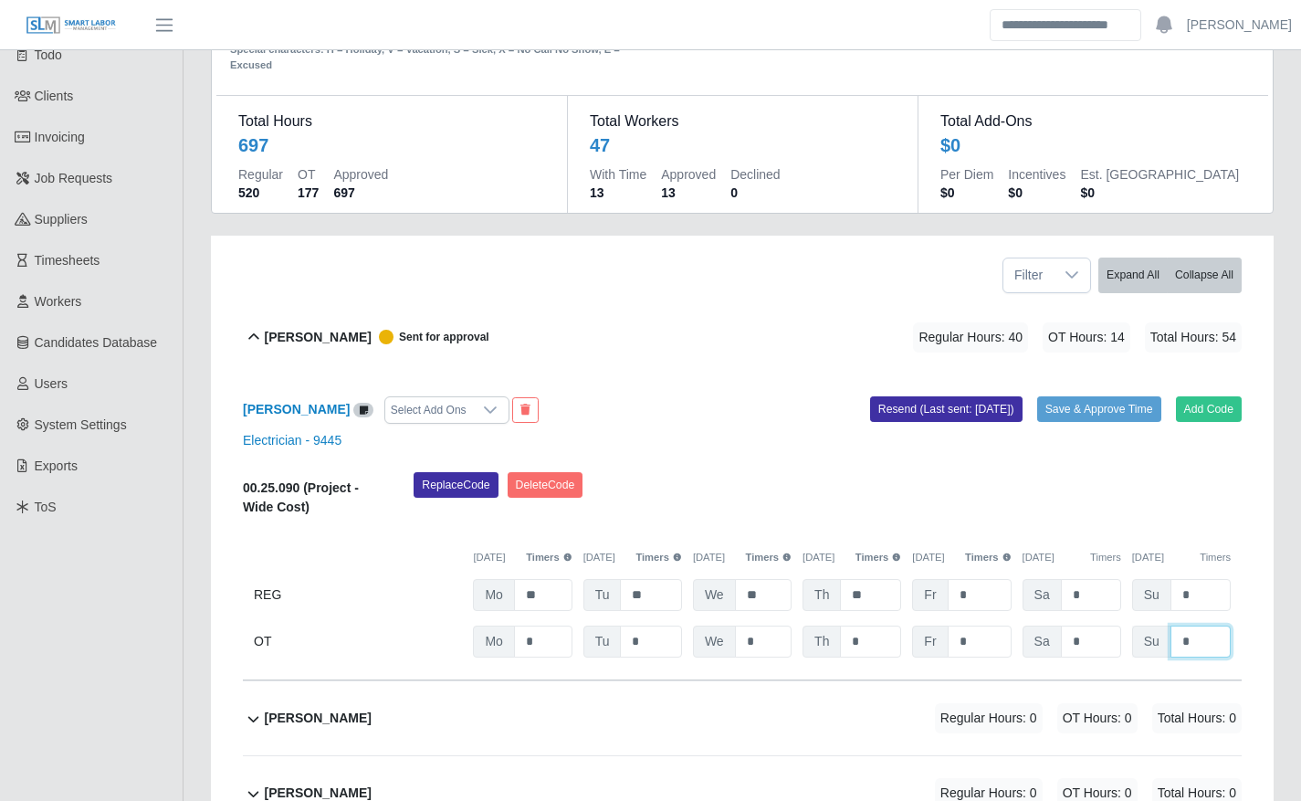
click at [1194, 638] on input "*" at bounding box center [1200, 641] width 60 height 32
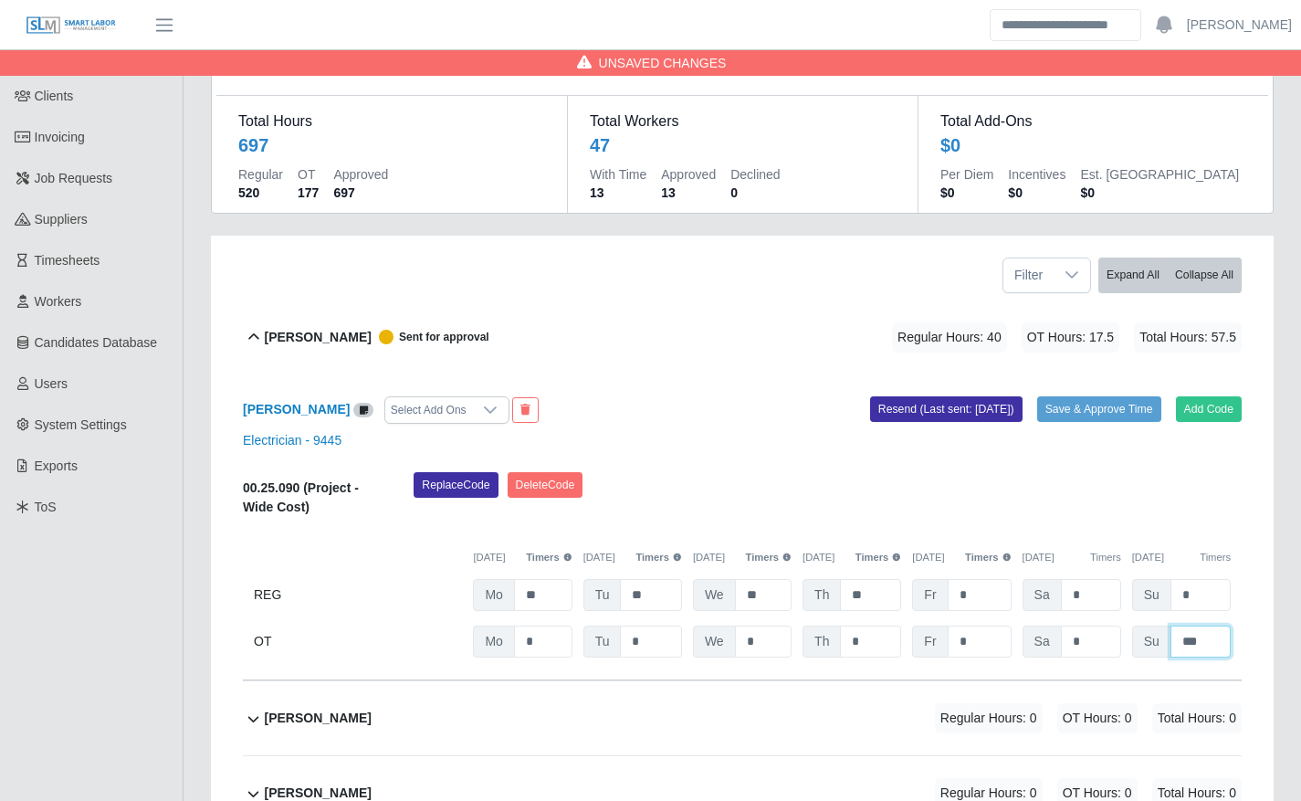
type input "***"
click at [1167, 502] on div "Replace Code Delete Code" at bounding box center [827, 500] width 855 height 56
click at [1099, 428] on div "Adonis Meza Select Add Ons Add Code Save & Approve Time Resend (Last sent: 08/1…" at bounding box center [742, 527] width 999 height 307
click at [1094, 418] on button "Save & Approve Time" at bounding box center [1099, 409] width 124 height 26
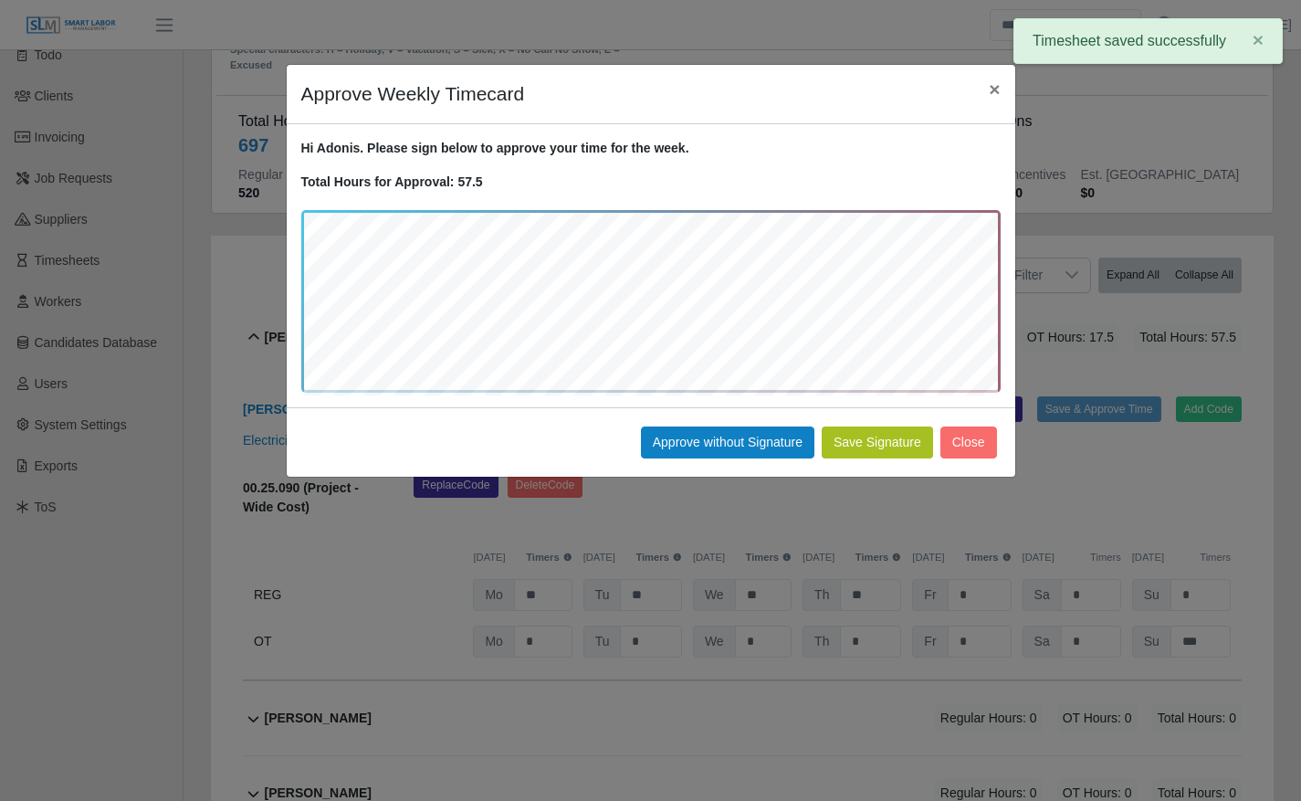
click at [885, 435] on button "Save Signature" at bounding box center [877, 442] width 111 height 32
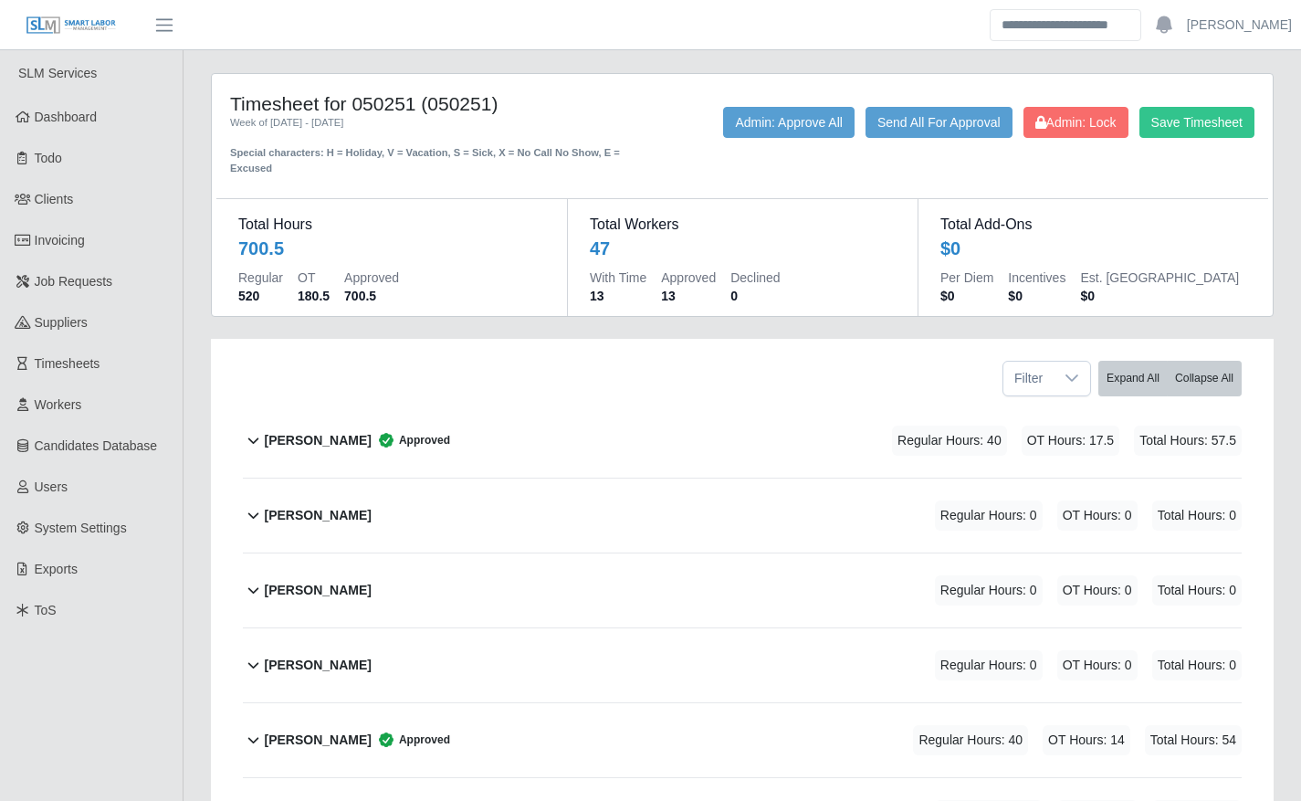
scroll to position [140, 0]
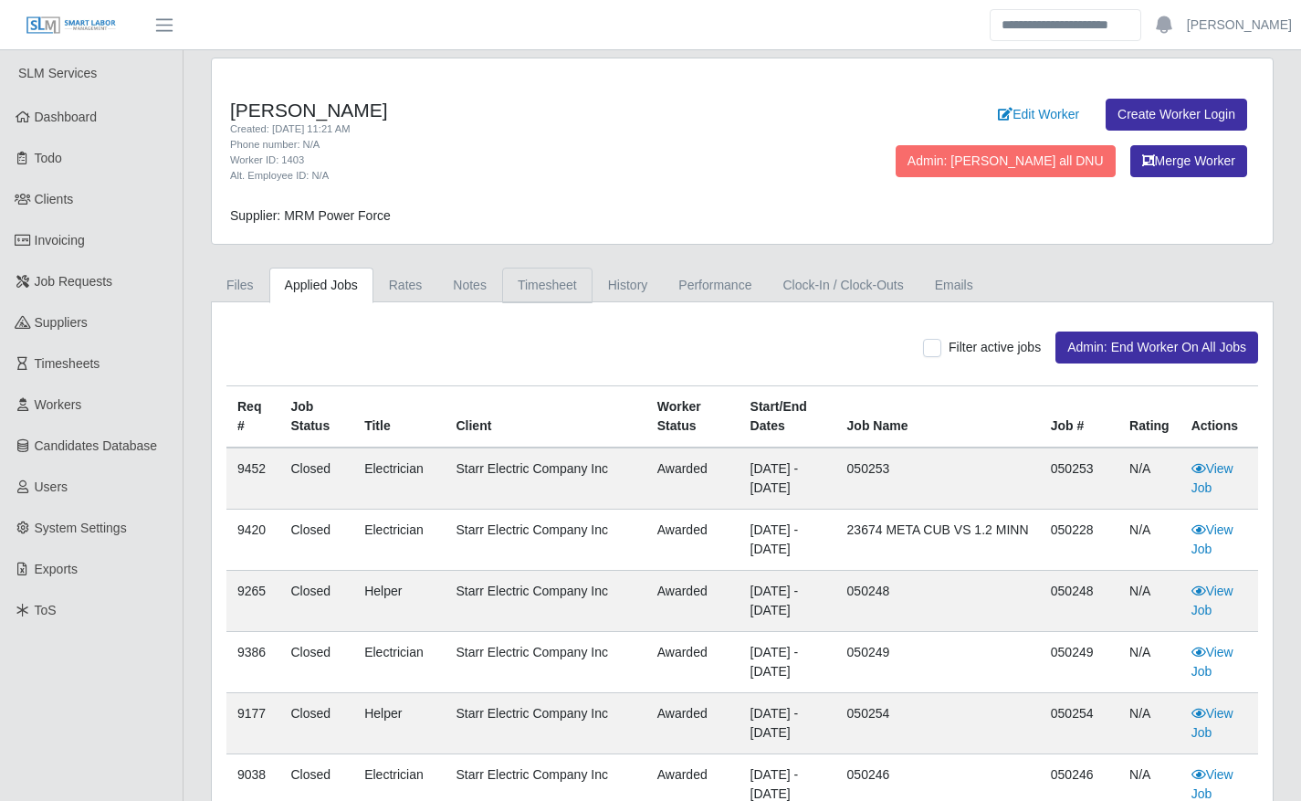
click at [511, 297] on link "Timesheet" at bounding box center [547, 285] width 90 height 36
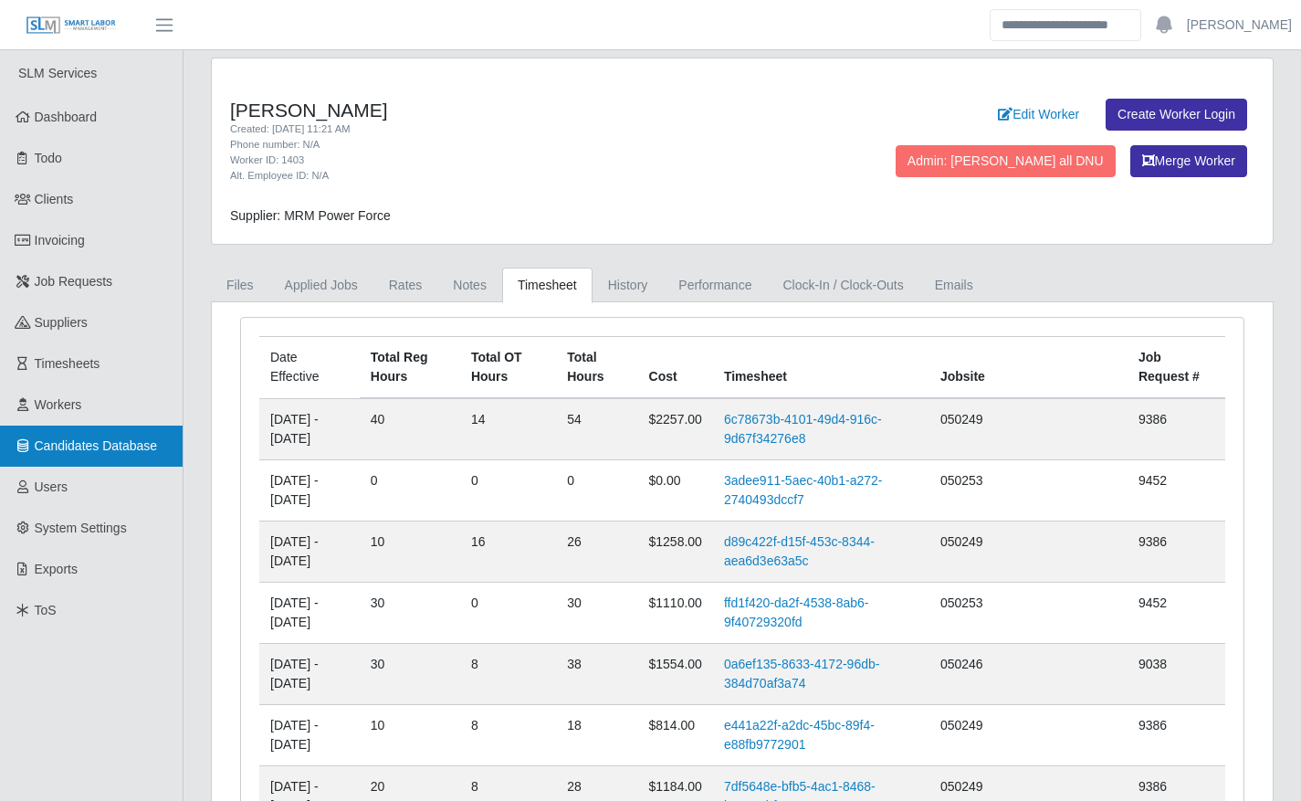
click at [29, 429] on link "Candidates Database" at bounding box center [91, 445] width 183 height 41
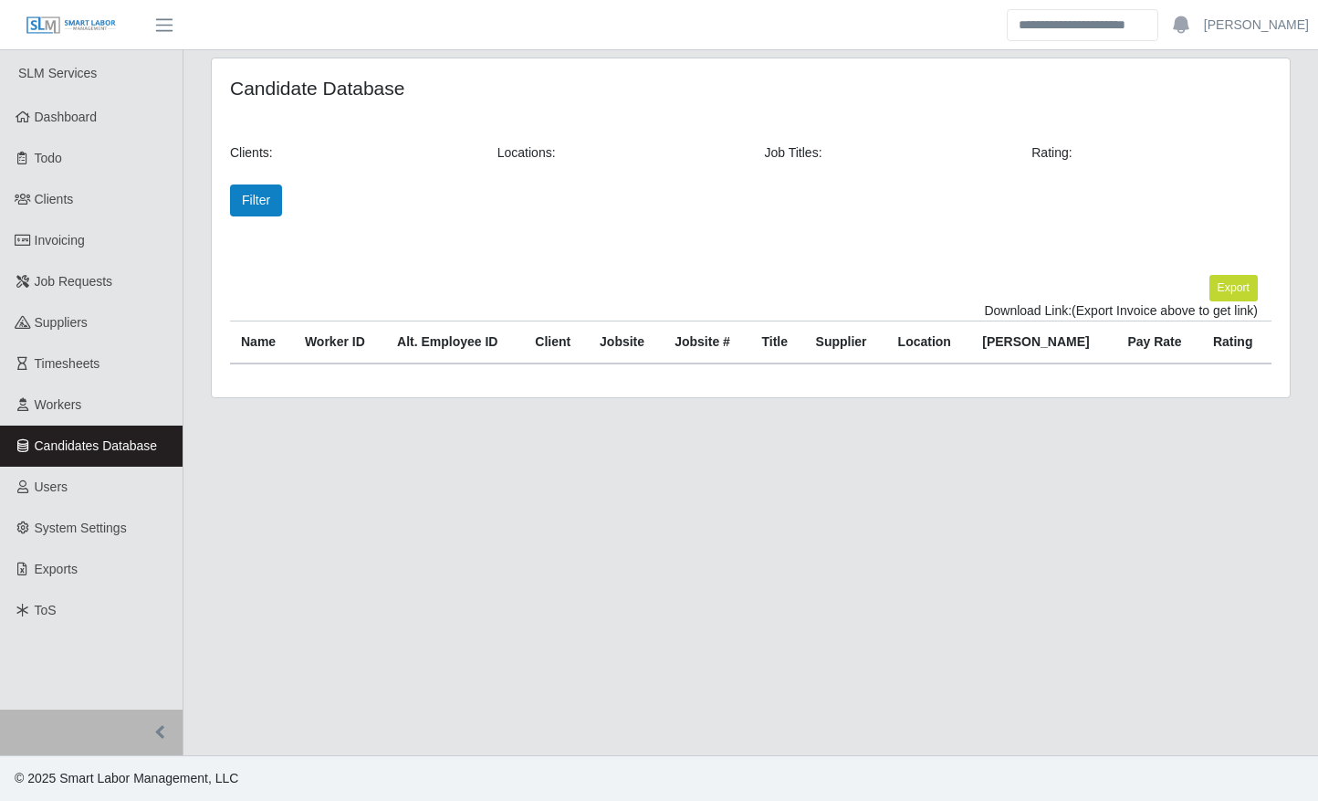
click at [36, 420] on link "Workers" at bounding box center [91, 404] width 183 height 41
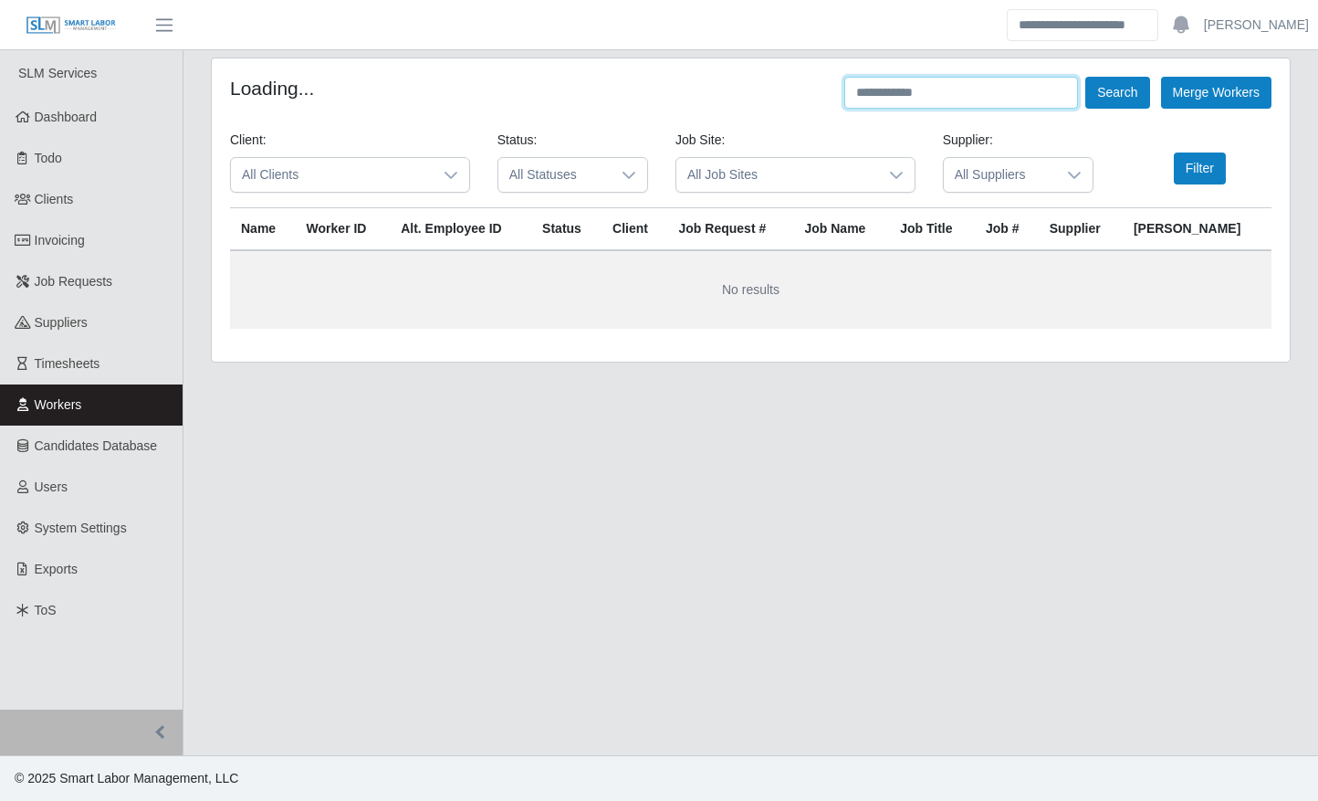
click at [1004, 99] on input "text" at bounding box center [961, 93] width 234 height 32
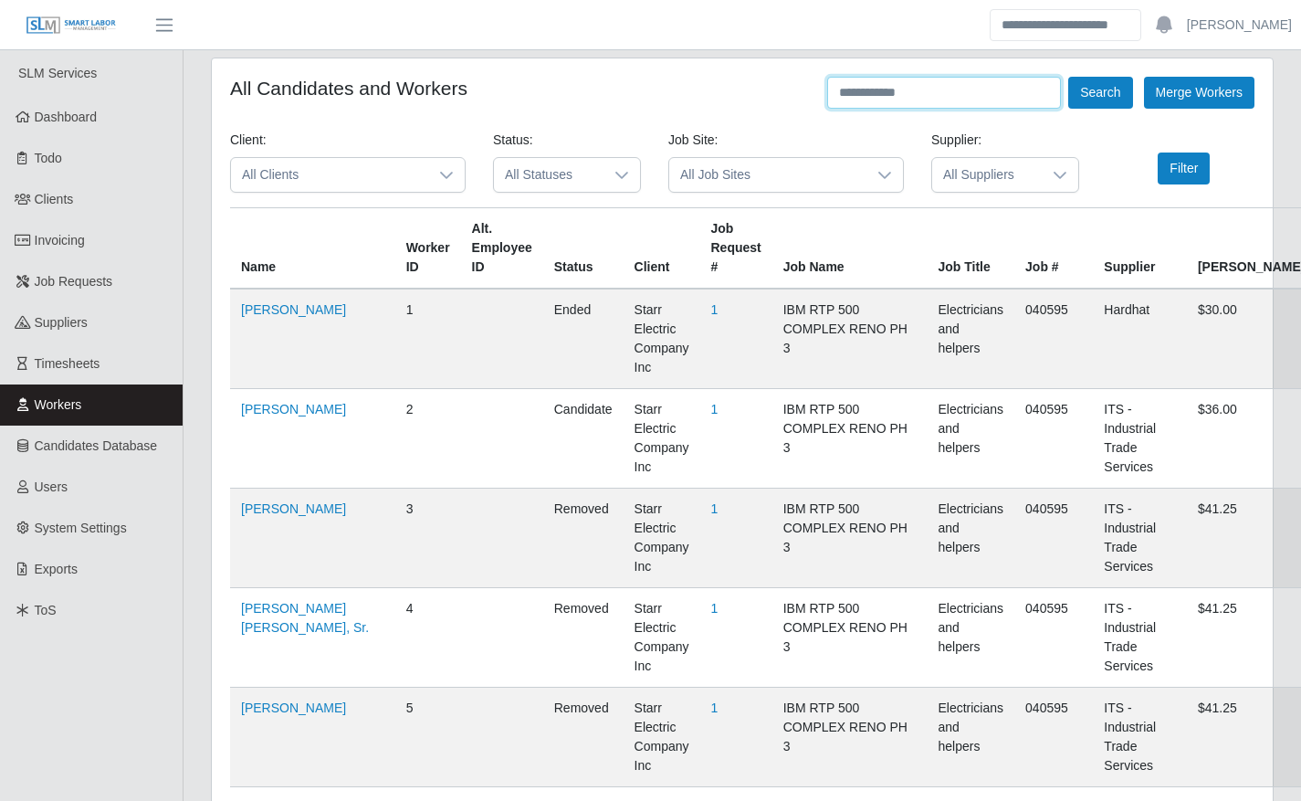
click at [1004, 99] on input "text" at bounding box center [944, 93] width 234 height 32
type input "*"
click at [1112, 95] on button "Search" at bounding box center [1100, 93] width 64 height 32
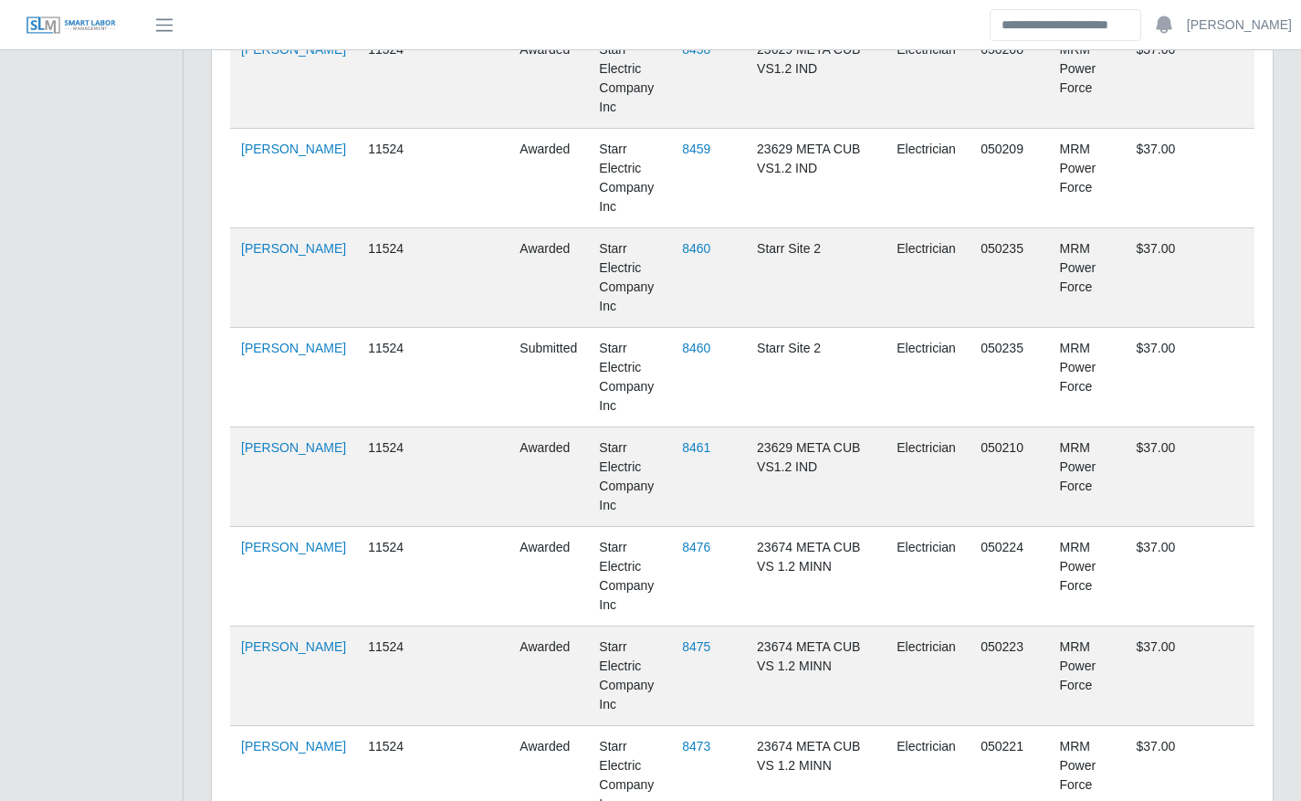
scroll to position [3474, 0]
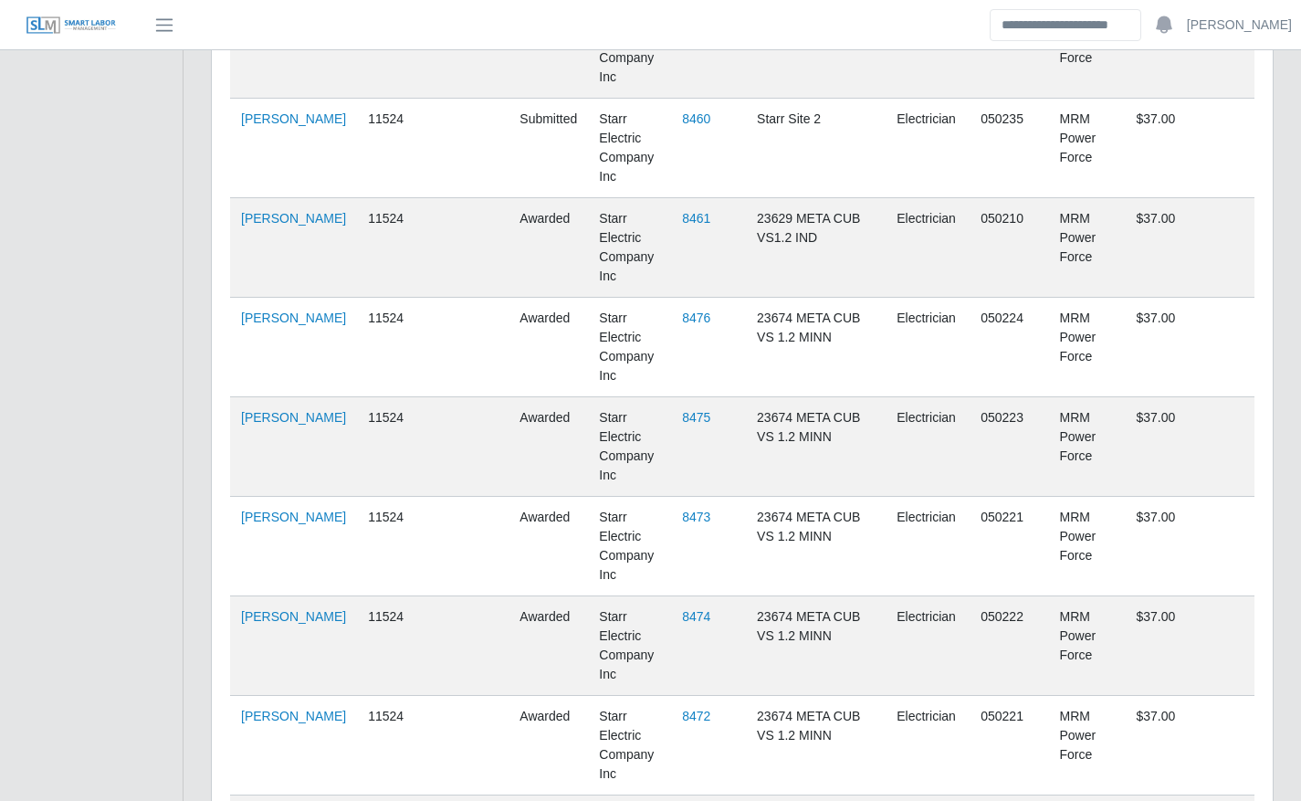
drag, startPoint x: 257, startPoint y: 704, endPoint x: 250, endPoint y: 674, distance: 31.0
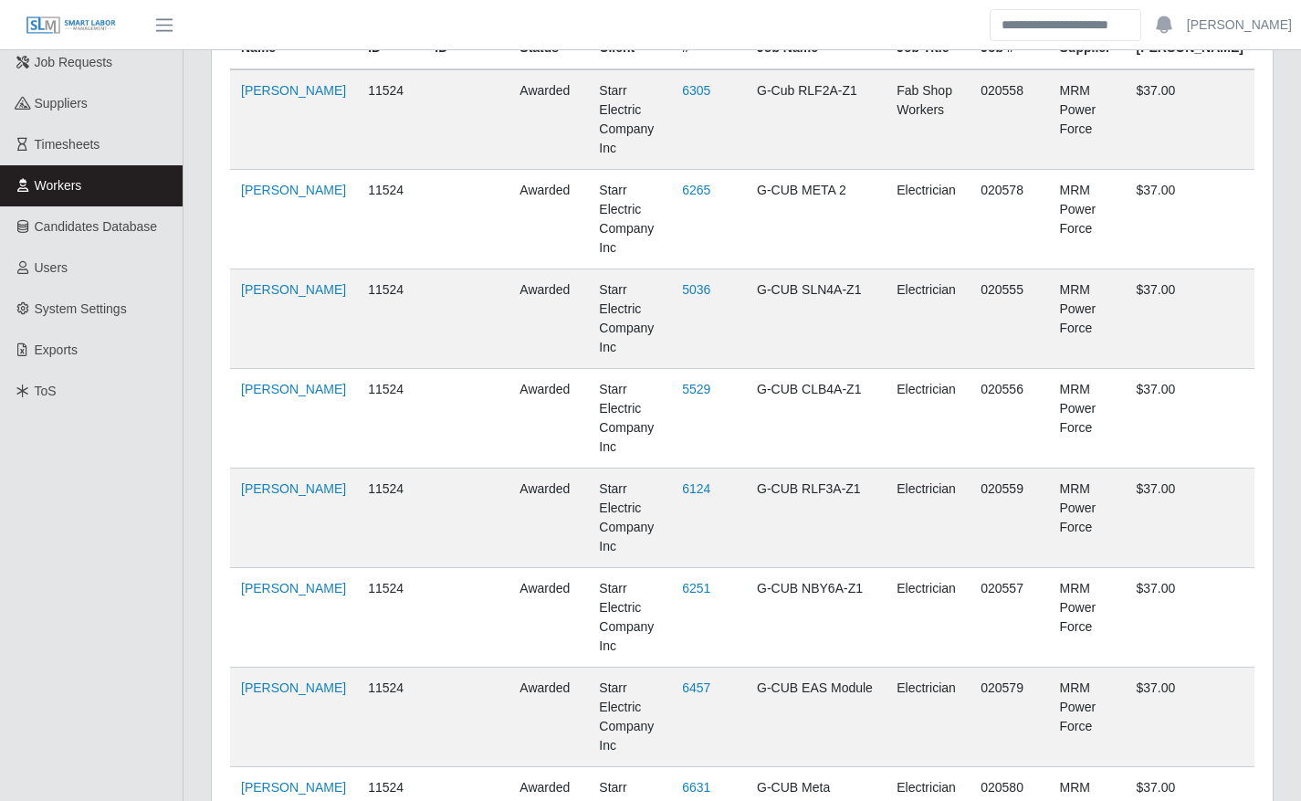
scroll to position [0, 0]
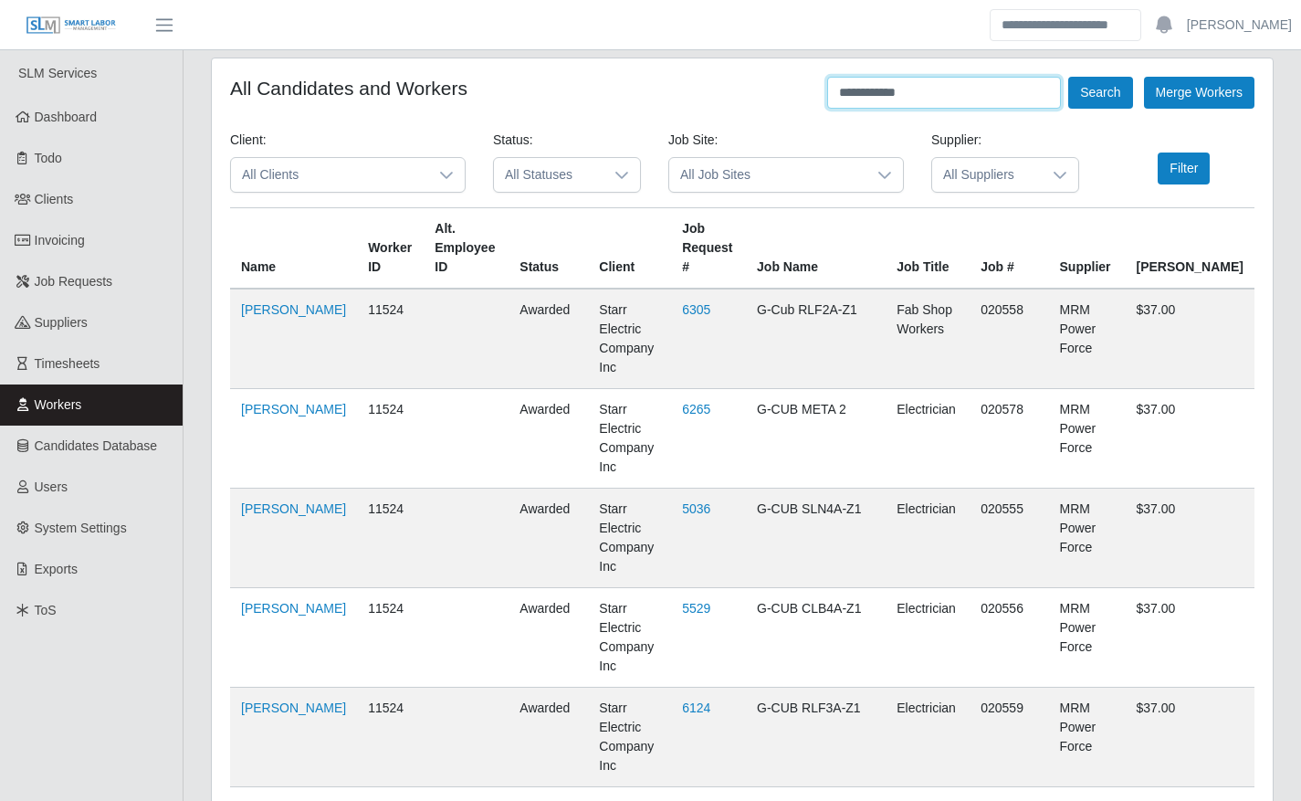
click at [984, 108] on input "**********" at bounding box center [944, 93] width 234 height 32
type input "*****"
click at [1083, 99] on button "Search" at bounding box center [1100, 93] width 64 height 32
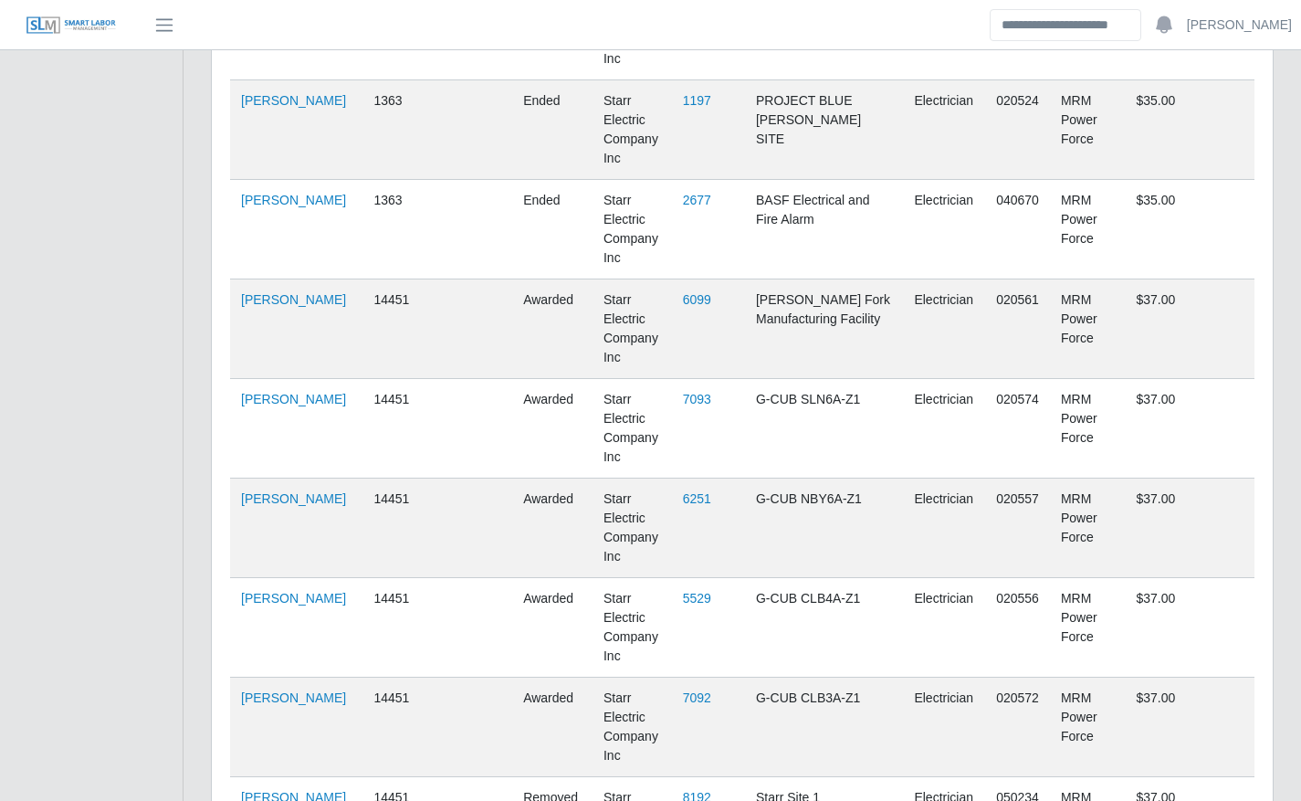
scroll to position [1261, 0]
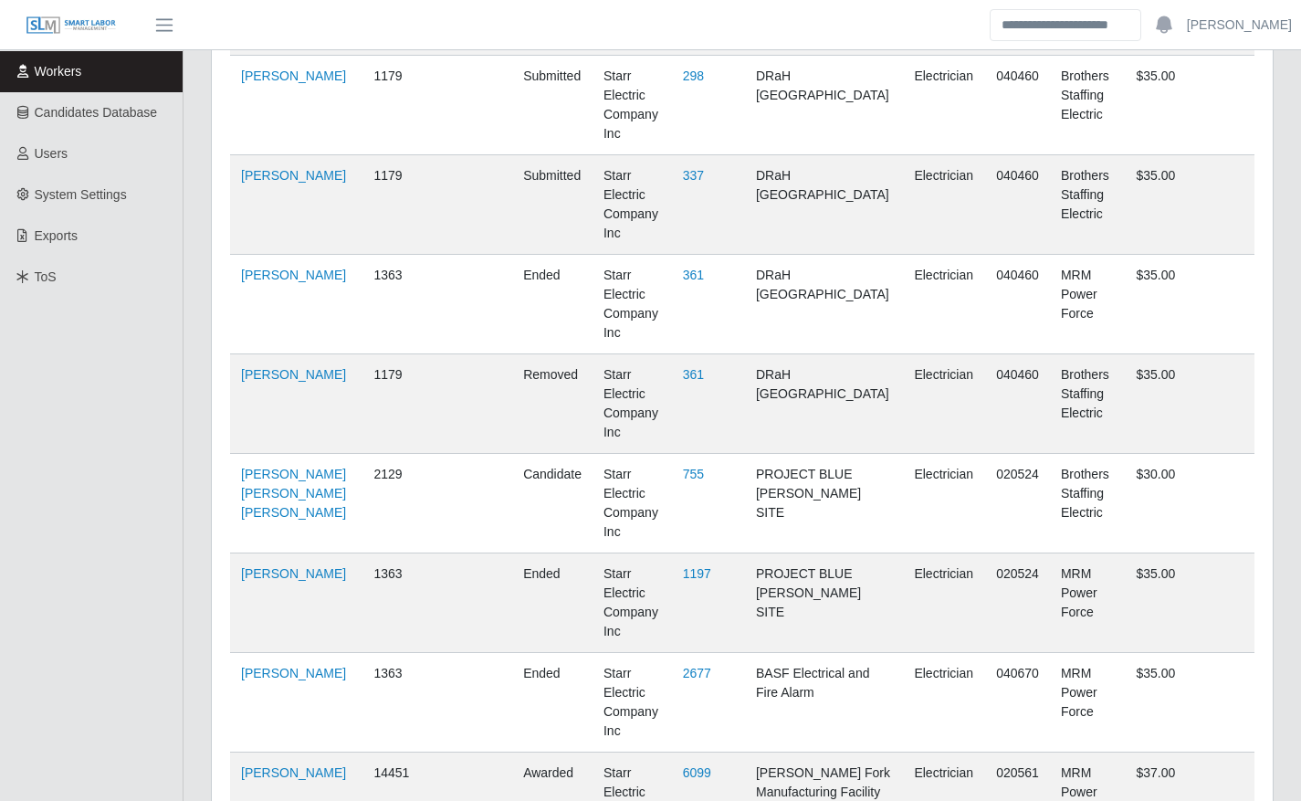
scroll to position [0, 0]
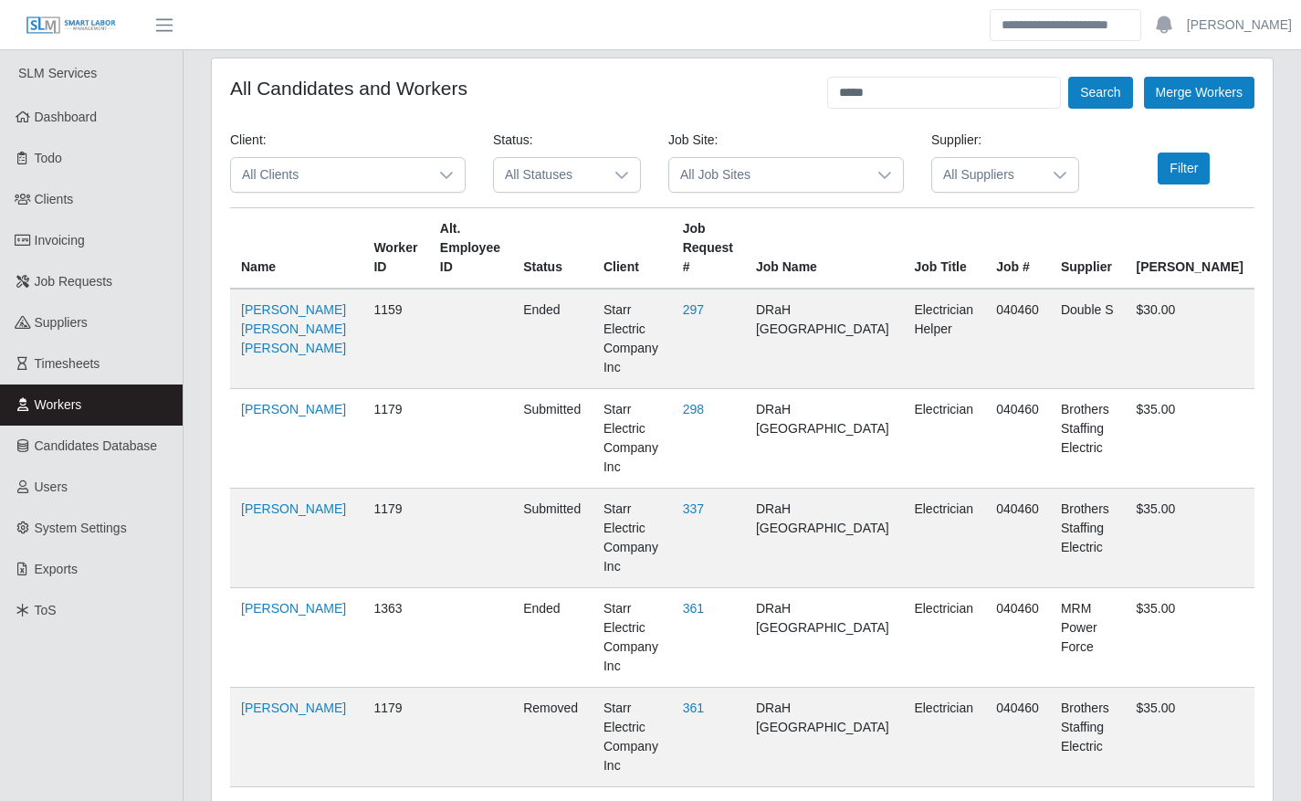
click at [1020, 106] on input "*****" at bounding box center [944, 93] width 234 height 32
click at [1106, 107] on button "Search" at bounding box center [1100, 93] width 64 height 32
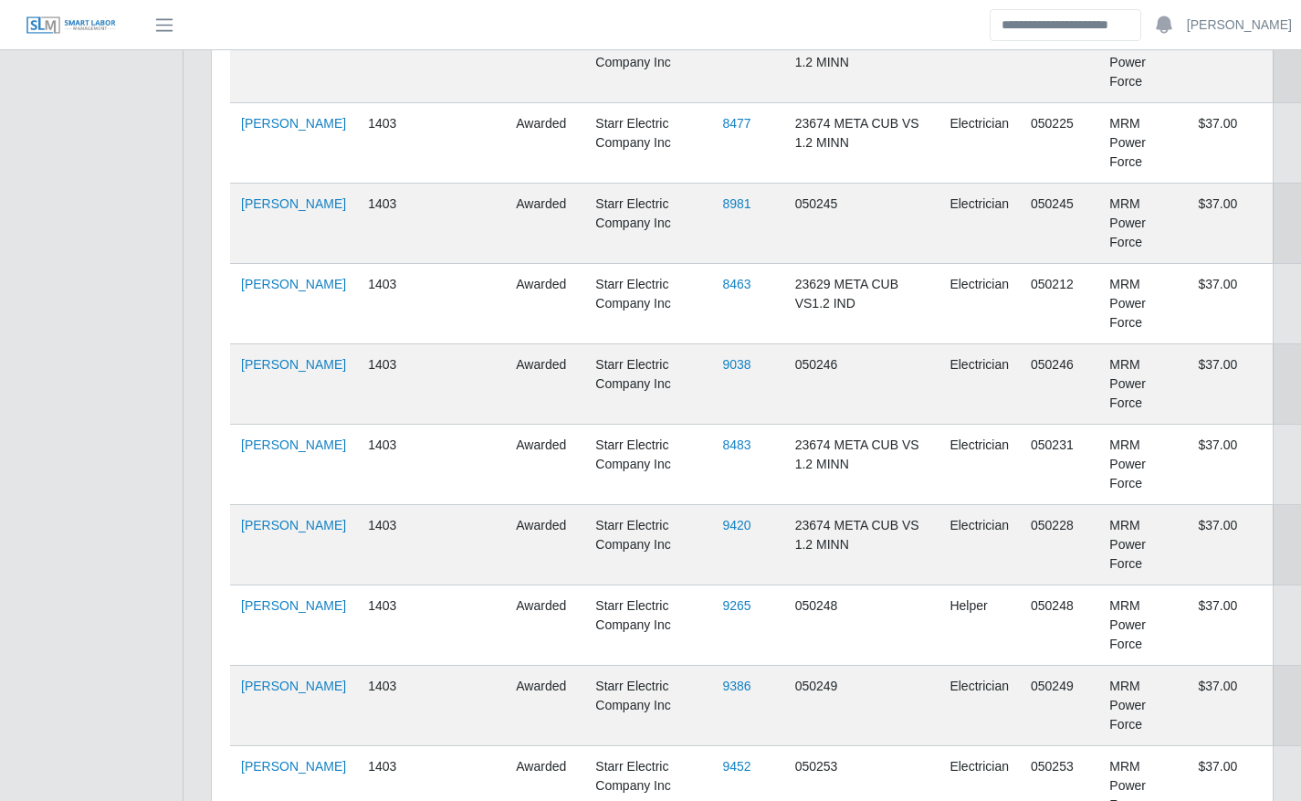
scroll to position [2367, 0]
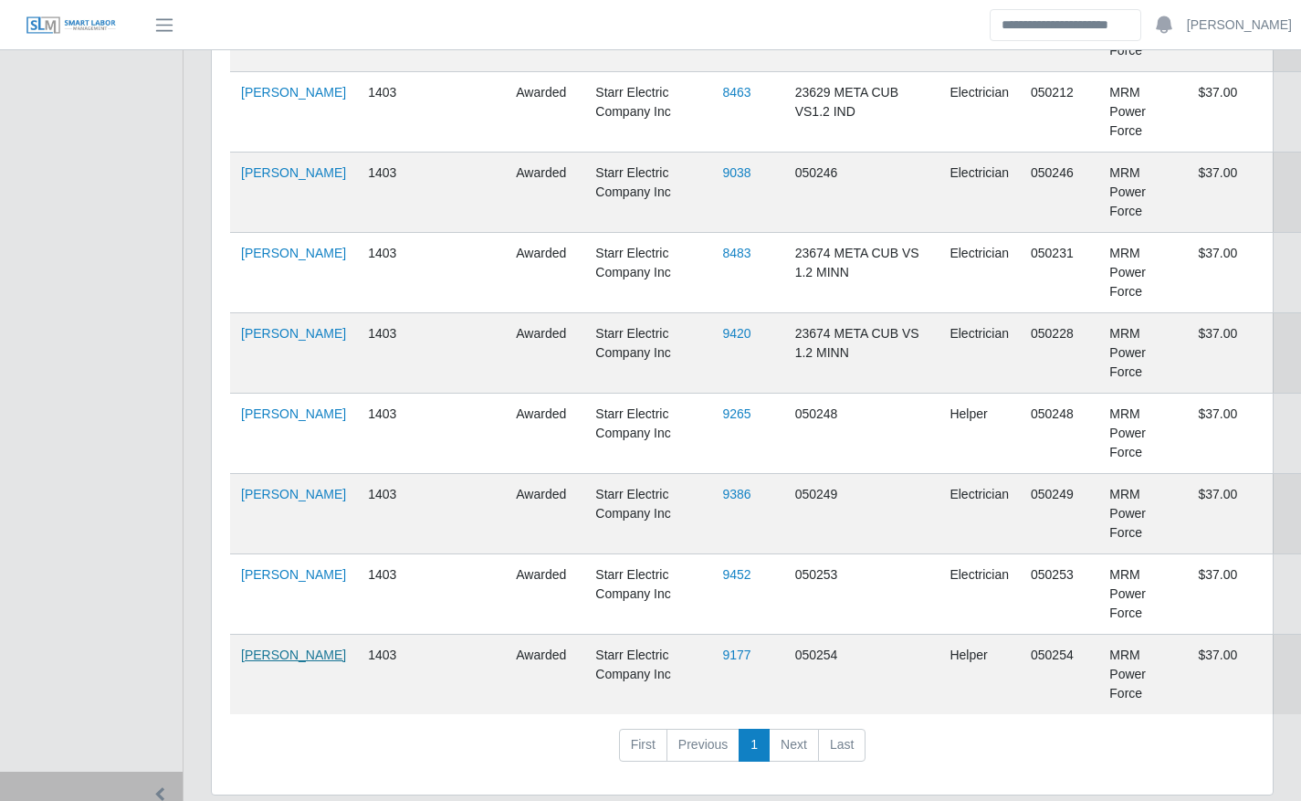
click at [254, 654] on link "Alberto Marroquín Guzman" at bounding box center [293, 654] width 105 height 15
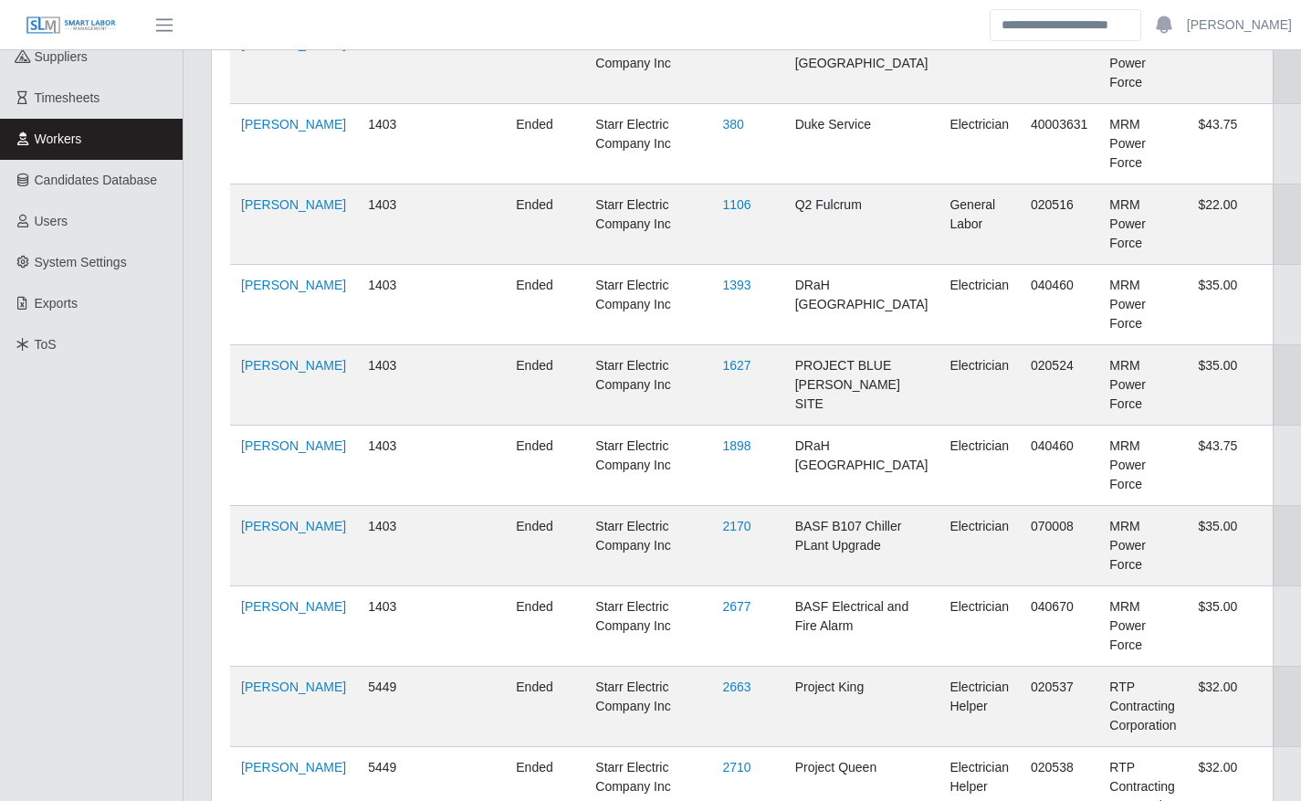
scroll to position [0, 0]
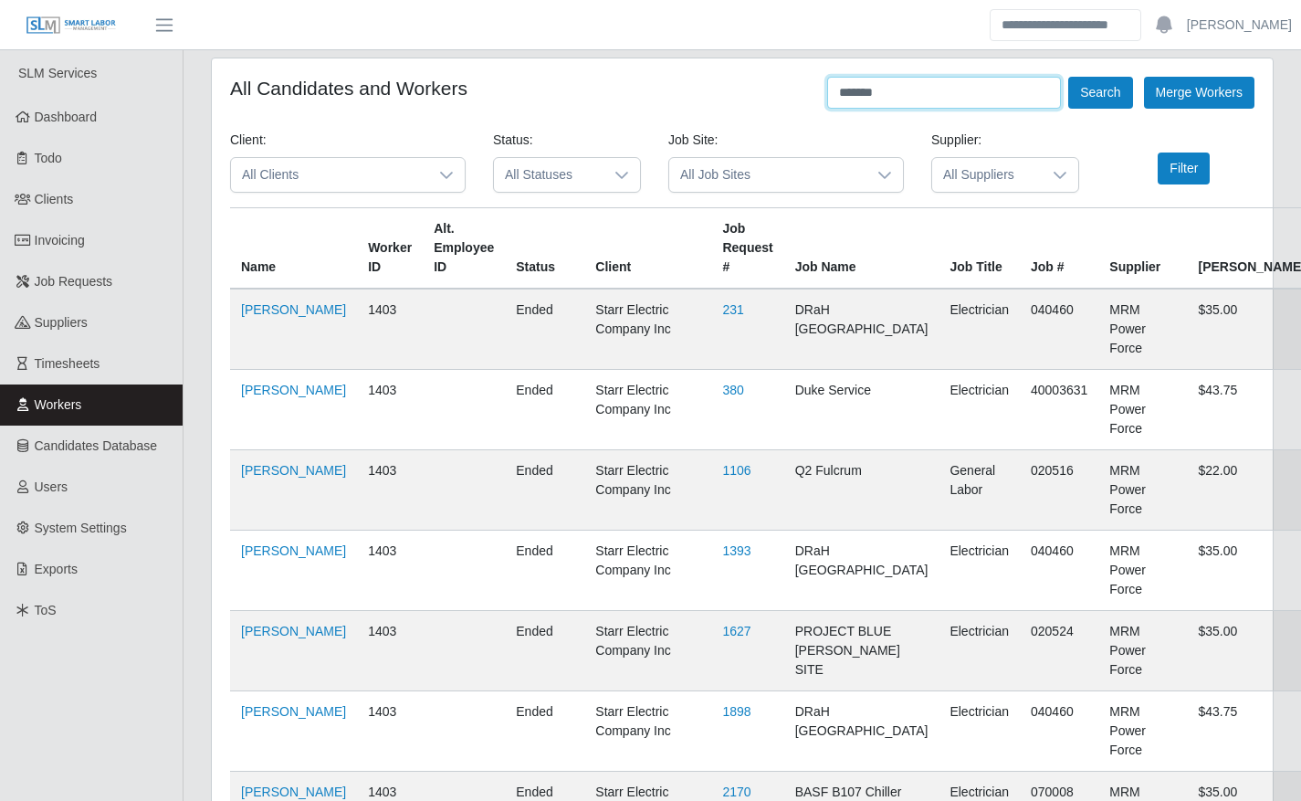
click at [1000, 89] on input "*******" at bounding box center [944, 93] width 234 height 32
click at [1104, 93] on button "Search" at bounding box center [1100, 93] width 64 height 32
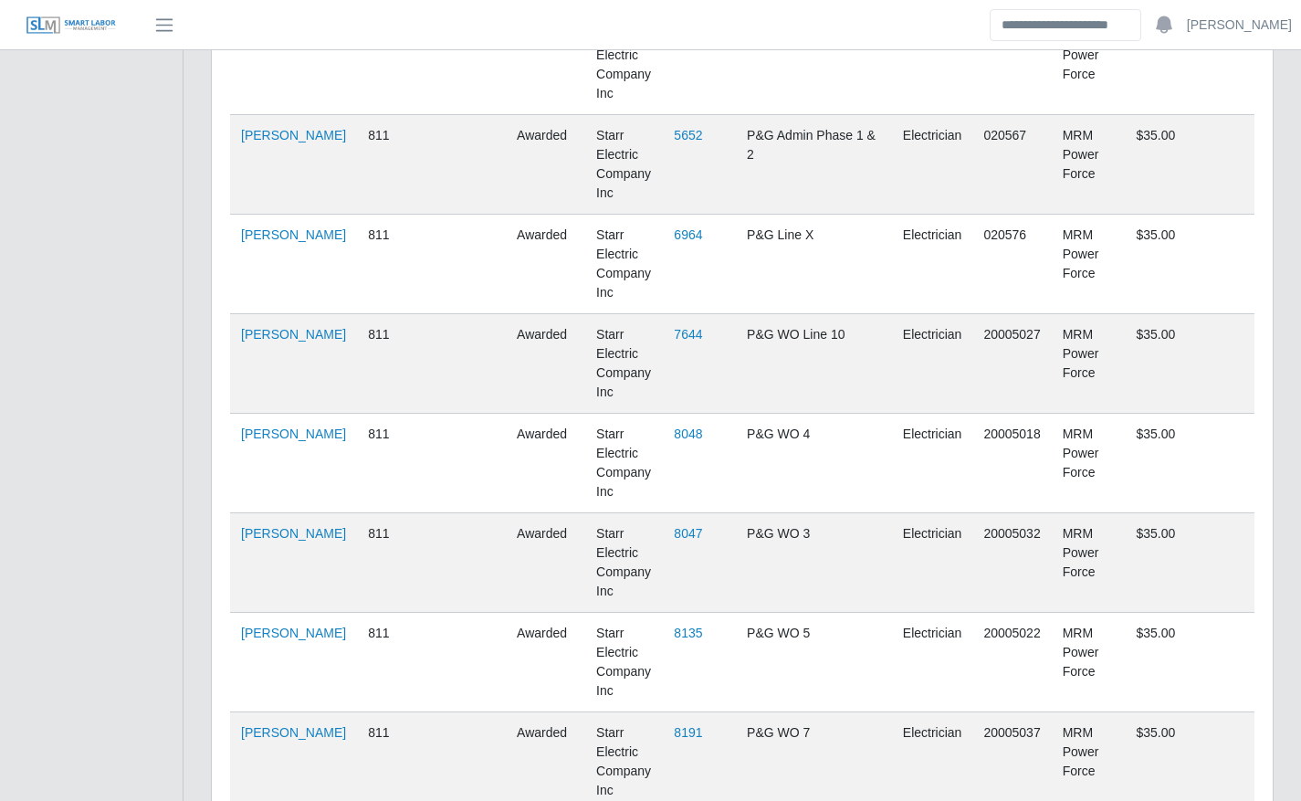
scroll to position [1024, 0]
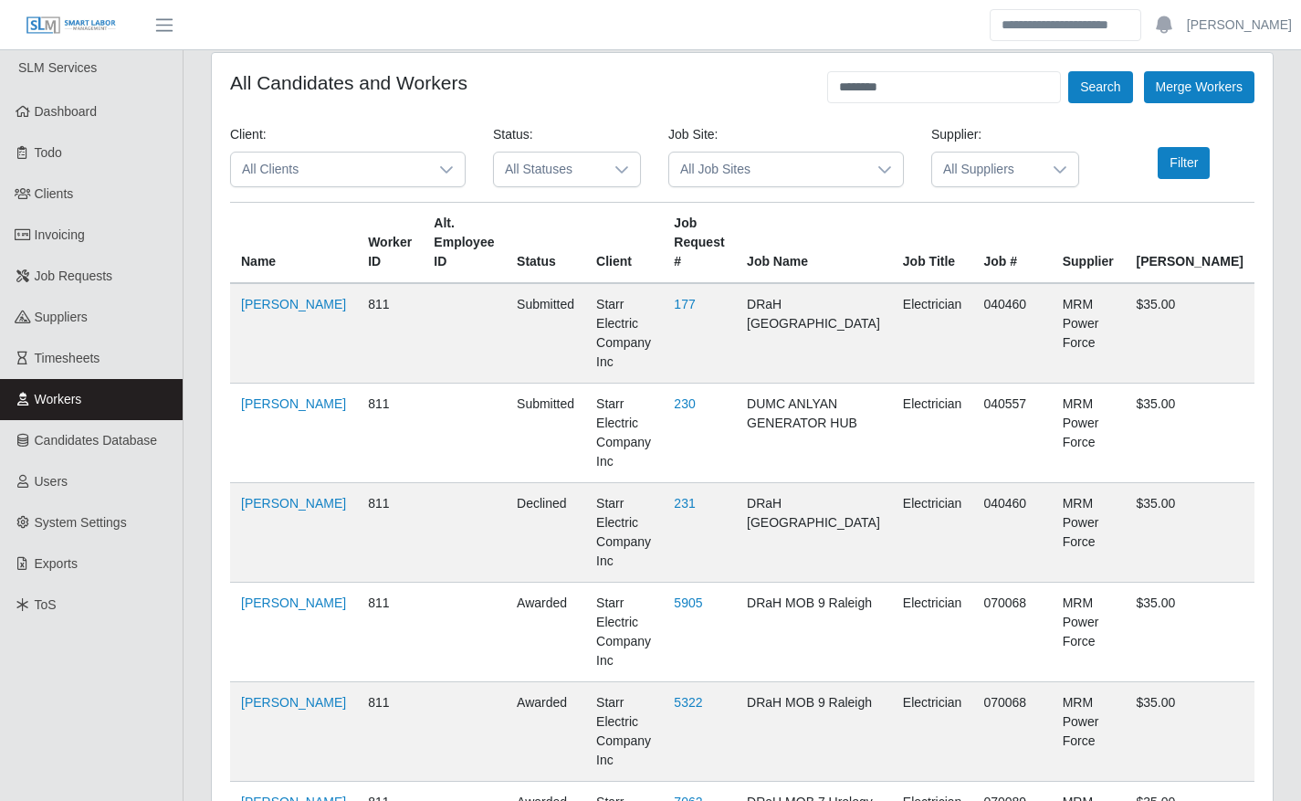
scroll to position [0, 0]
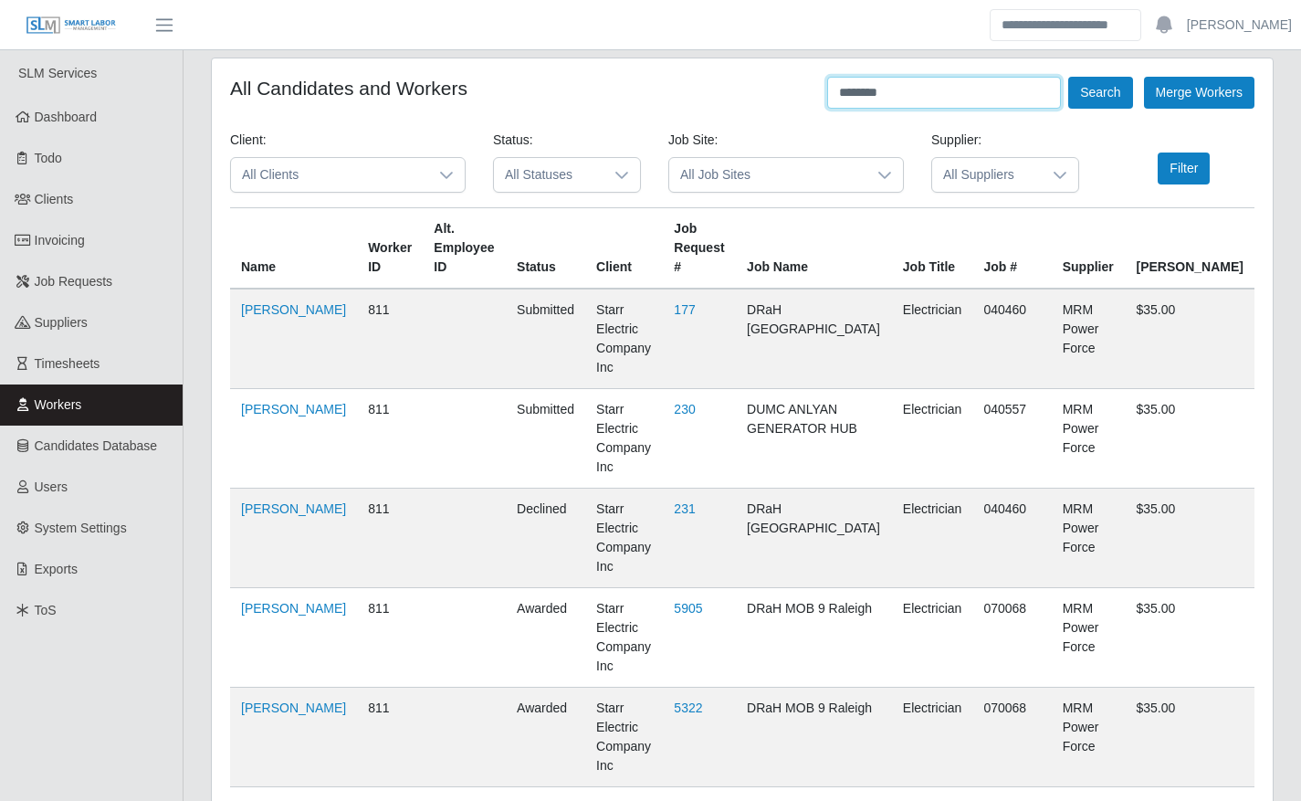
click at [964, 83] on input "********" at bounding box center [944, 93] width 234 height 32
click at [1095, 99] on button "Search" at bounding box center [1100, 93] width 64 height 32
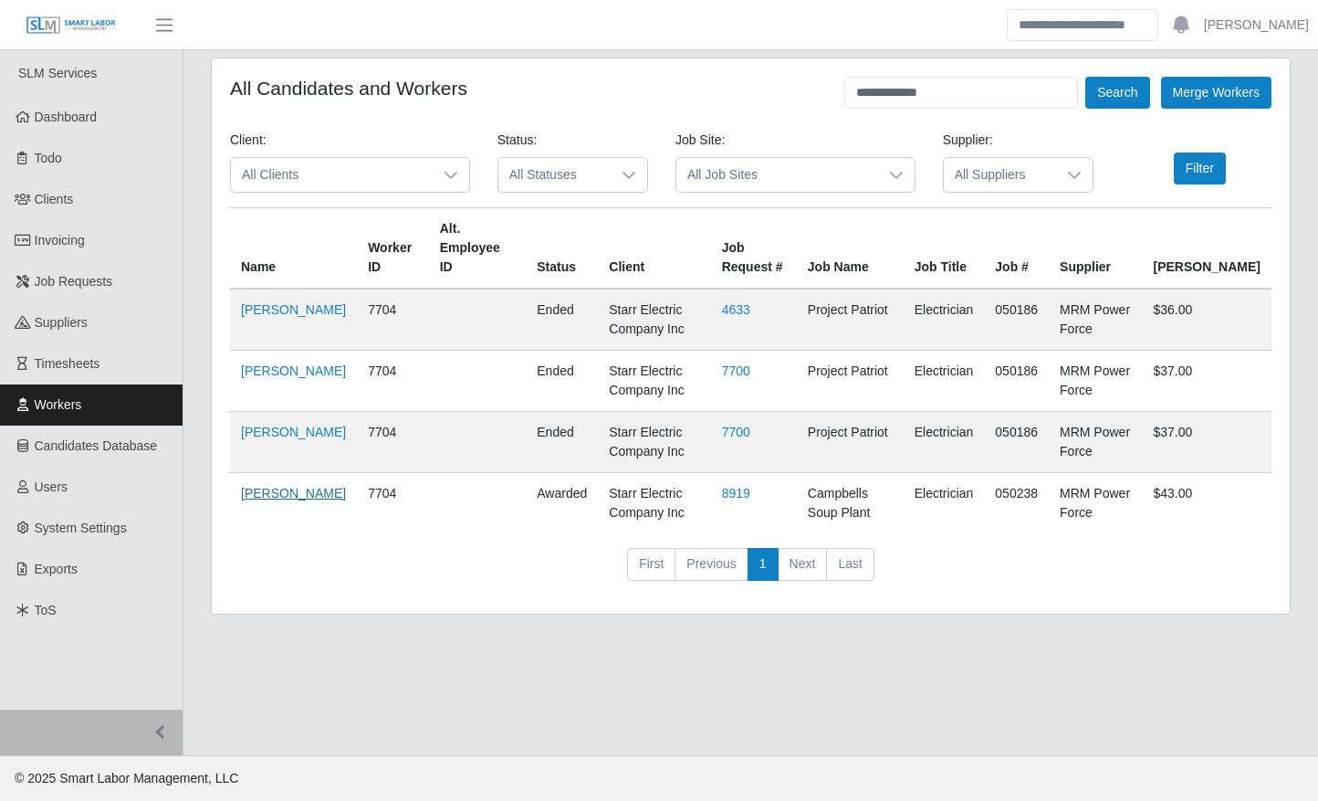
click at [262, 486] on link "Angel Alvares" at bounding box center [293, 493] width 105 height 15
click at [910, 97] on input "**********" at bounding box center [961, 93] width 234 height 32
click at [1110, 89] on button "Search" at bounding box center [1117, 93] width 64 height 32
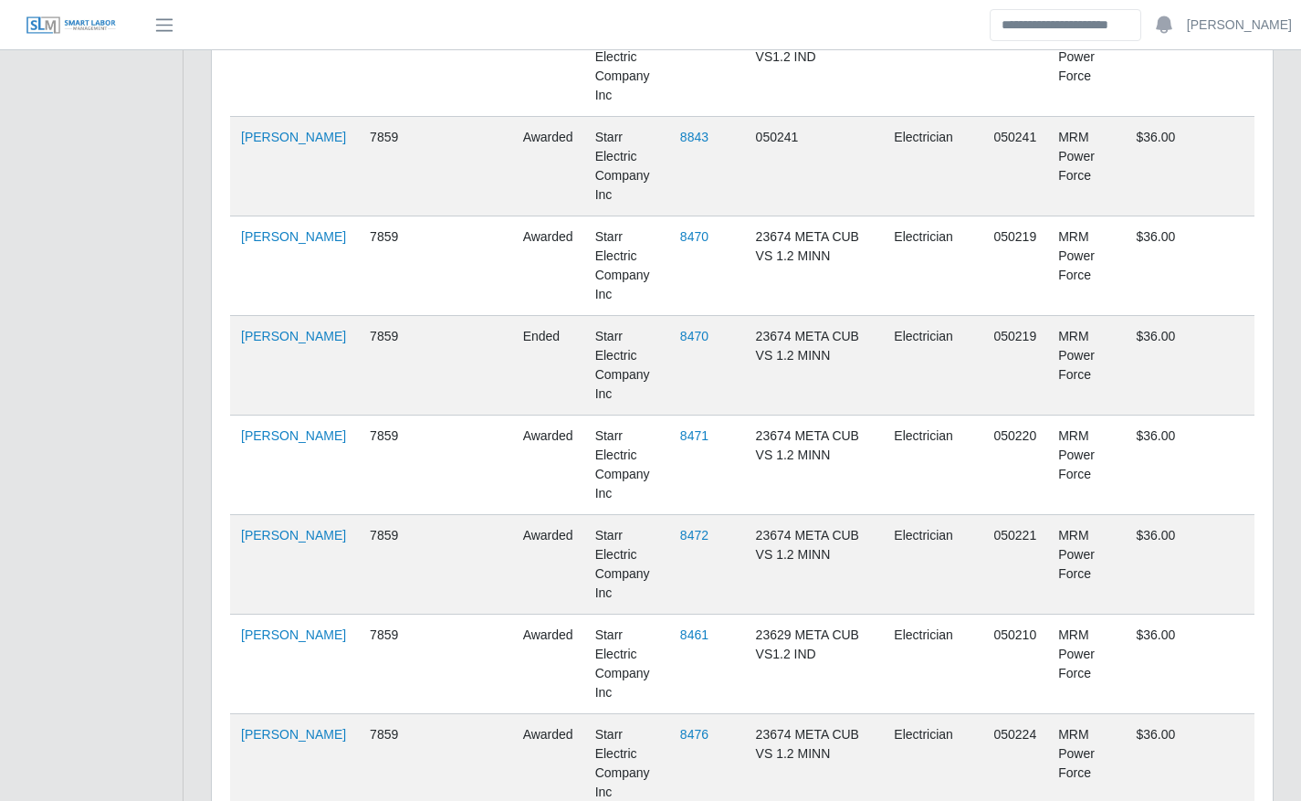
scroll to position [1693, 0]
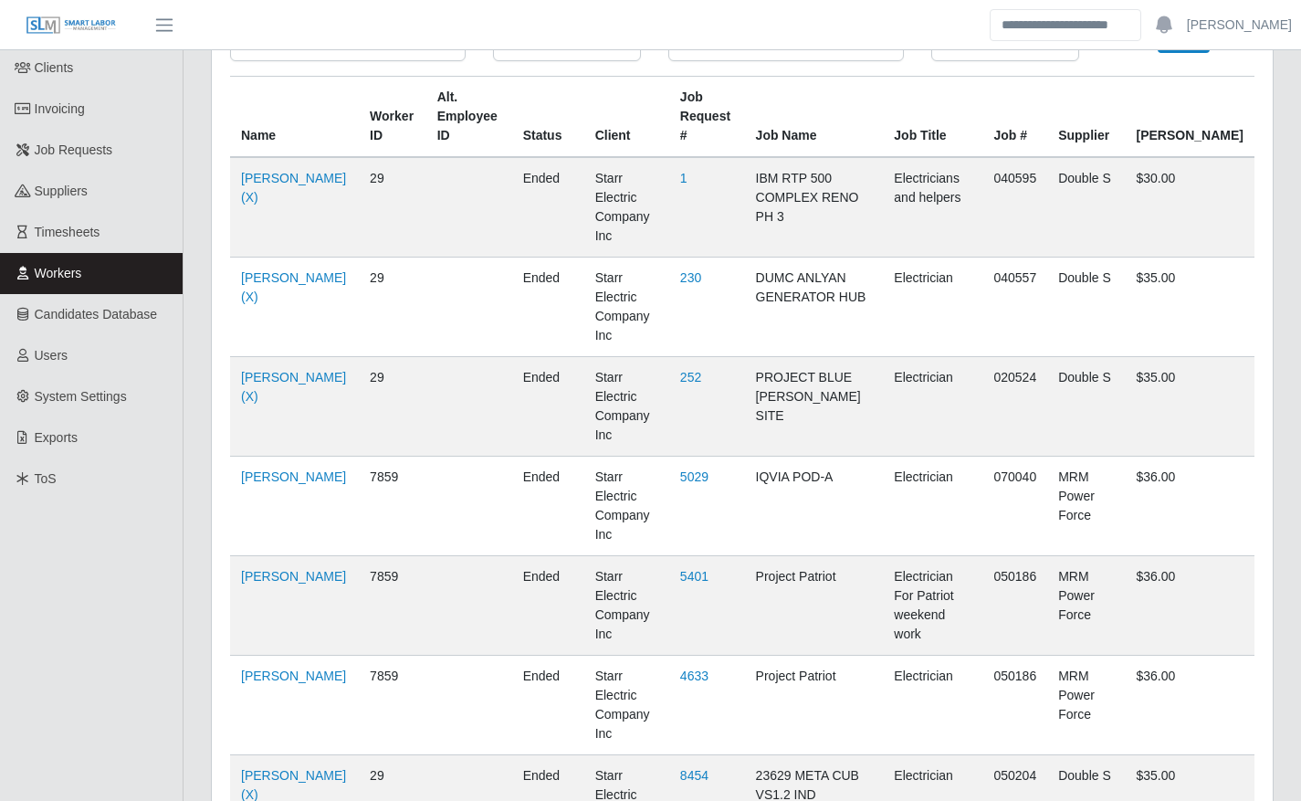
scroll to position [0, 0]
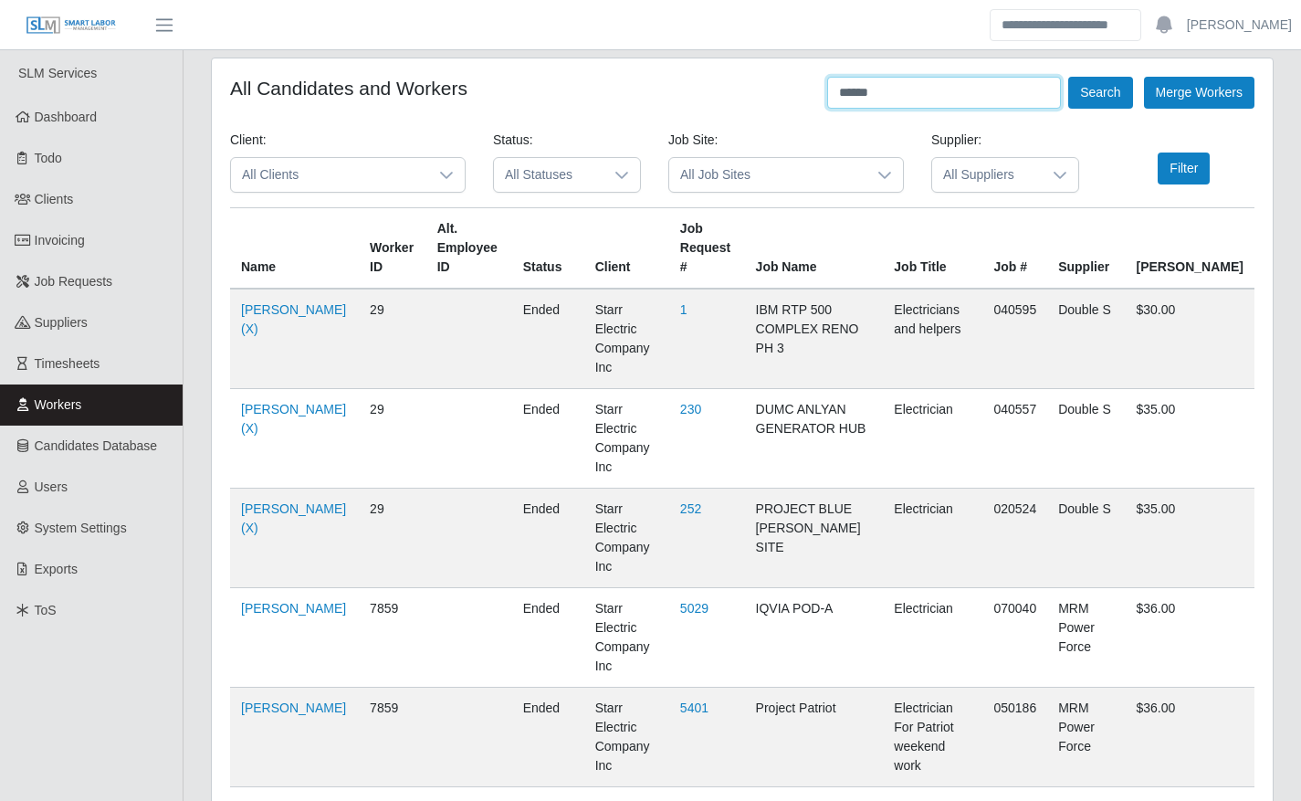
click at [985, 77] on input "******" at bounding box center [944, 93] width 234 height 32
click at [1101, 107] on button "Search" at bounding box center [1100, 93] width 64 height 32
click at [1097, 95] on button "Search" at bounding box center [1100, 93] width 64 height 32
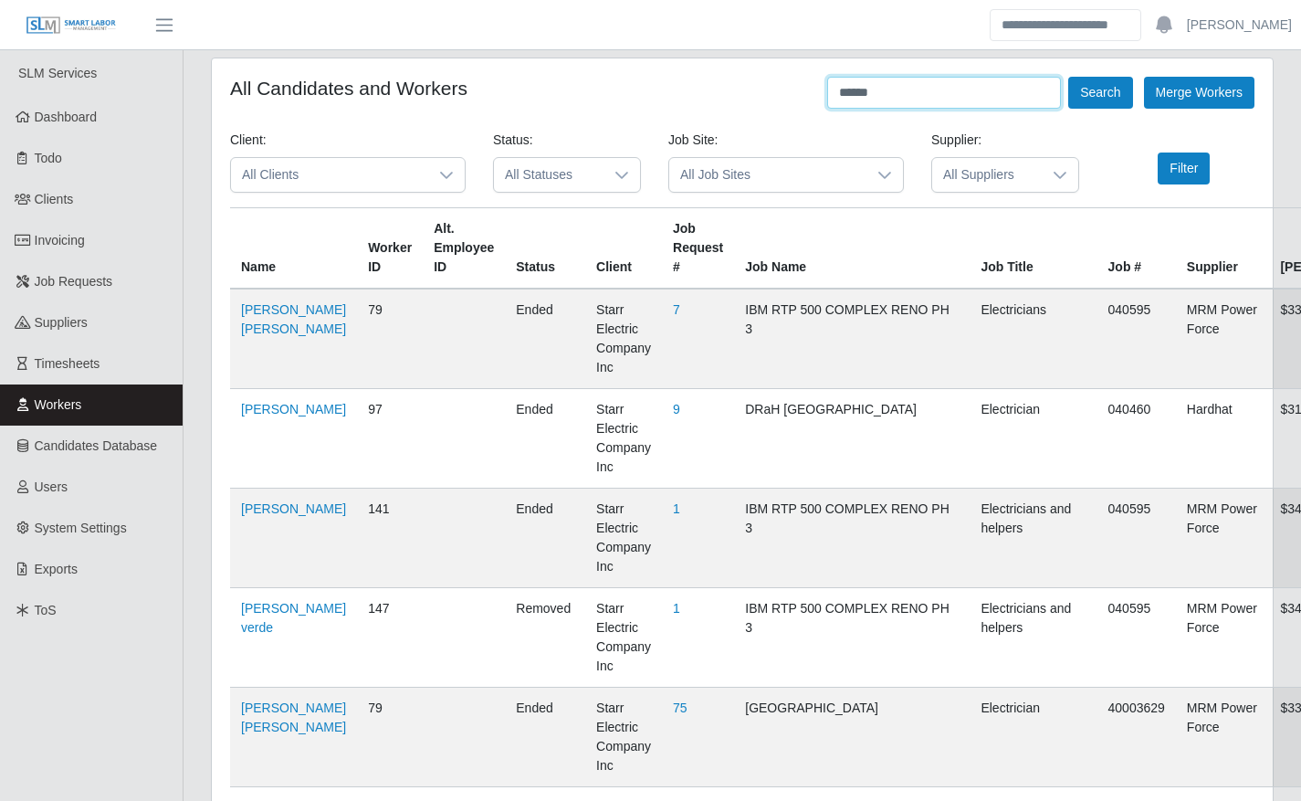
click at [932, 85] on input "******" at bounding box center [944, 93] width 234 height 32
click at [1108, 102] on button "Search" at bounding box center [1100, 93] width 64 height 32
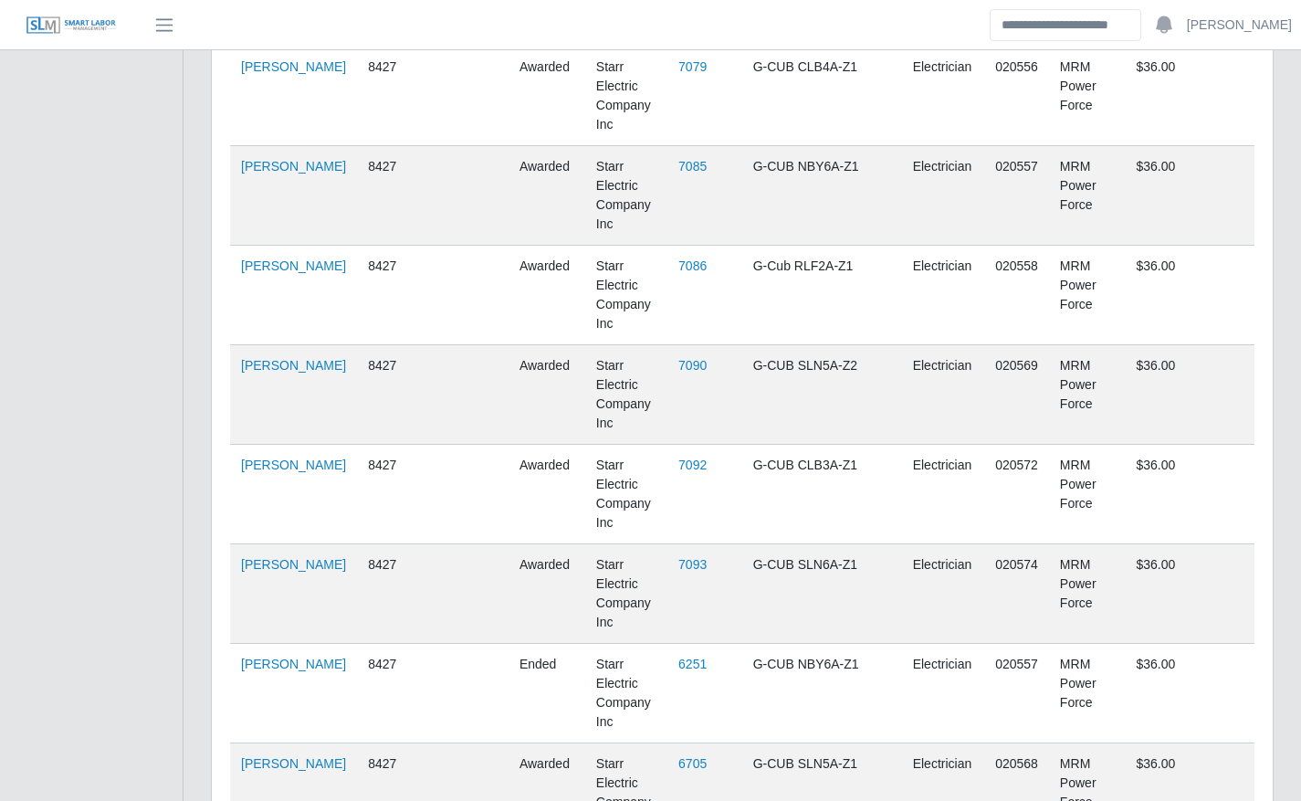
scroll to position [2125, 0]
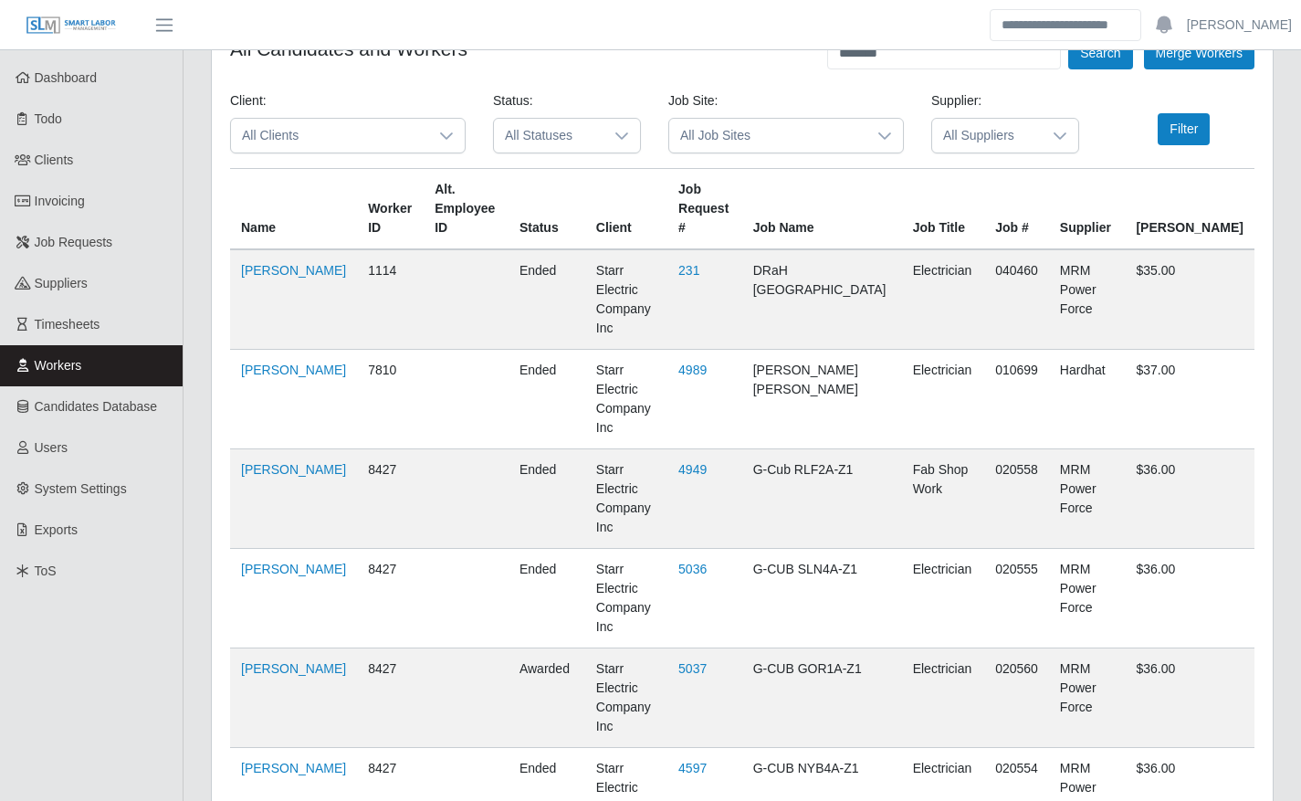
scroll to position [0, 0]
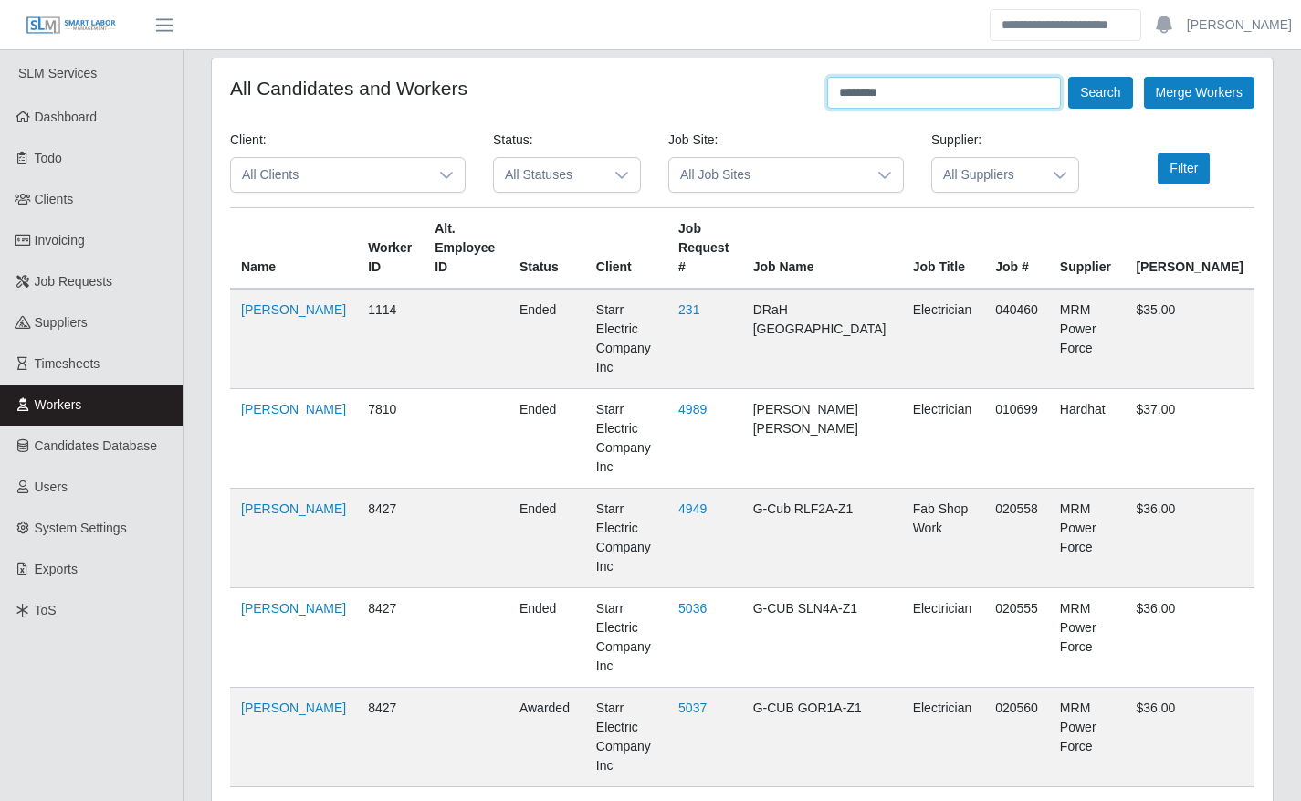
click at [935, 87] on input "********" at bounding box center [944, 93] width 234 height 32
drag, startPoint x: 935, startPoint y: 87, endPoint x: 998, endPoint y: -35, distance: 136.8
click at [998, 0] on html "Ashley McDowell Account Settings Logout SLM Services Dashboard Todo Clients Inv…" at bounding box center [650, 400] width 1301 height 801
click at [1089, 96] on button "Search" at bounding box center [1100, 93] width 64 height 32
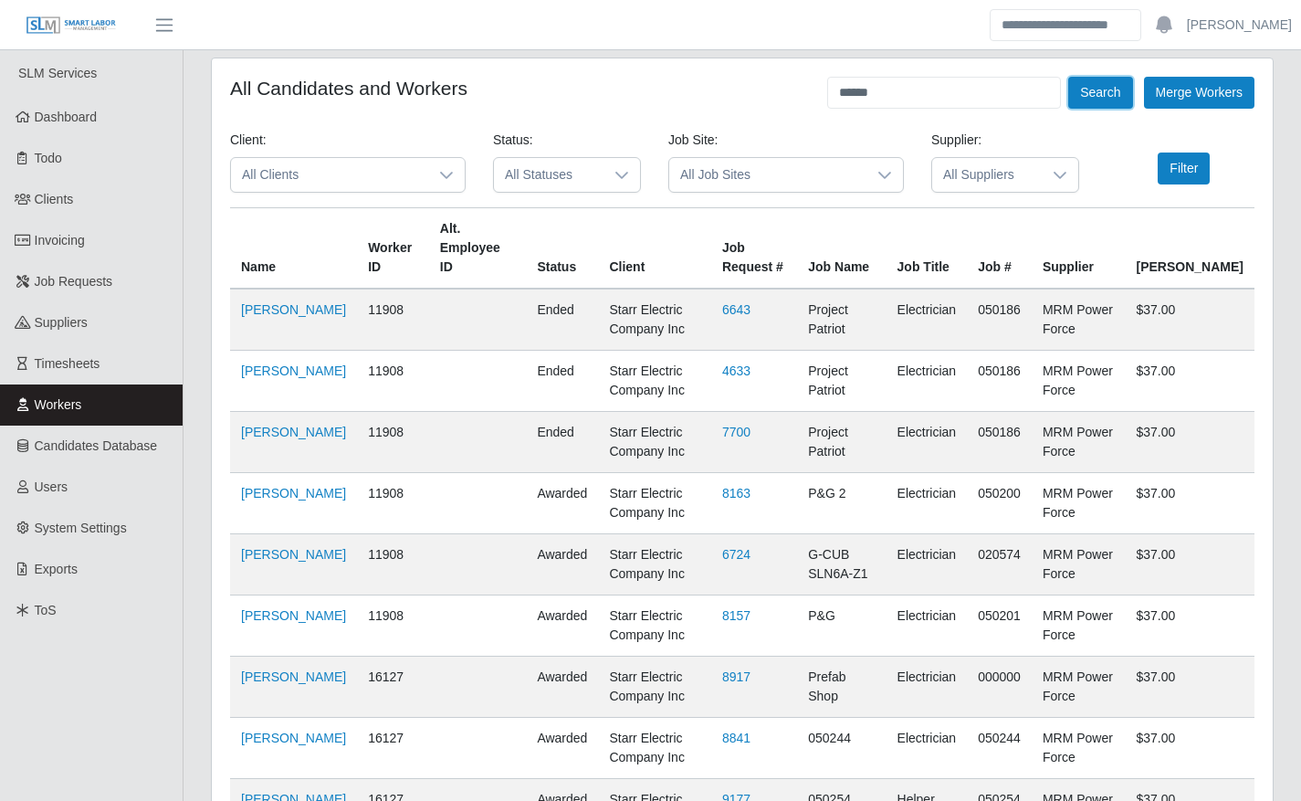
scroll to position [413, 0]
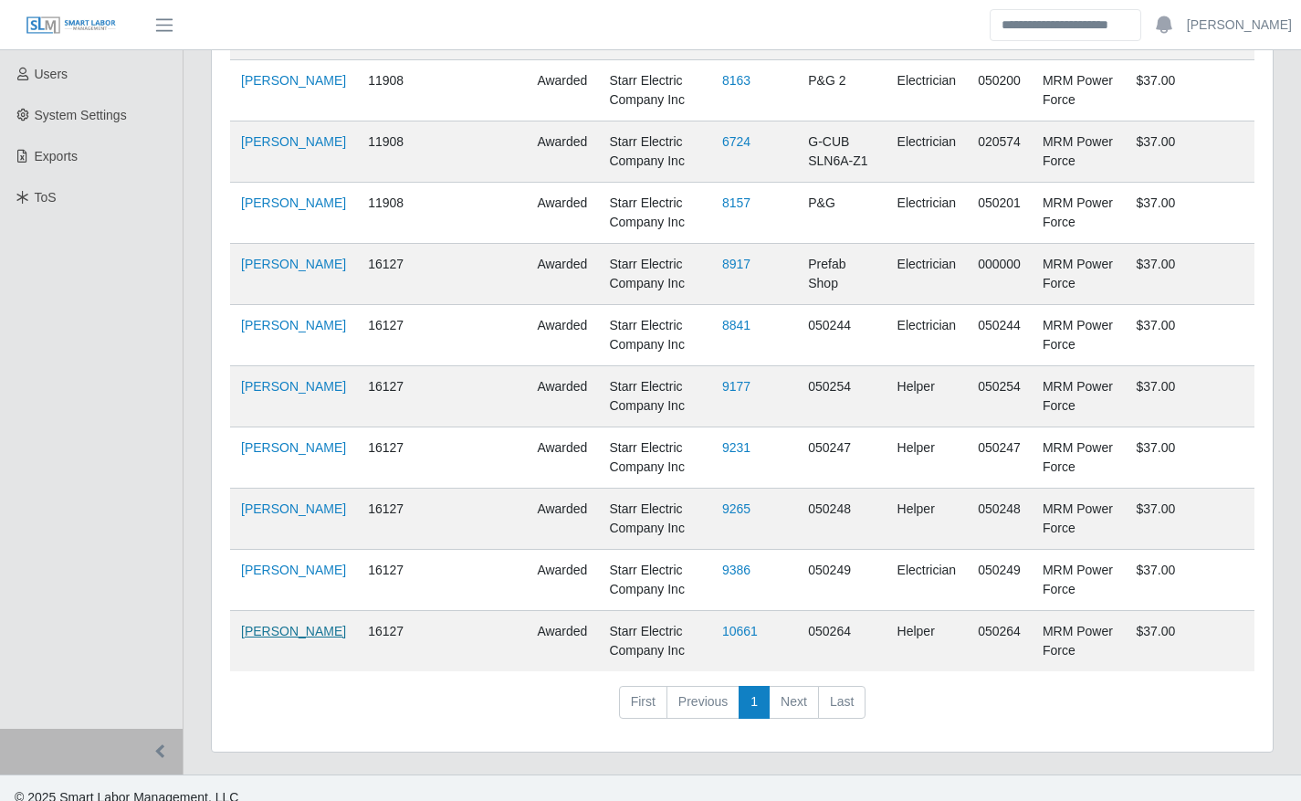
click at [251, 631] on link "Edgar Chirinos" at bounding box center [293, 630] width 105 height 15
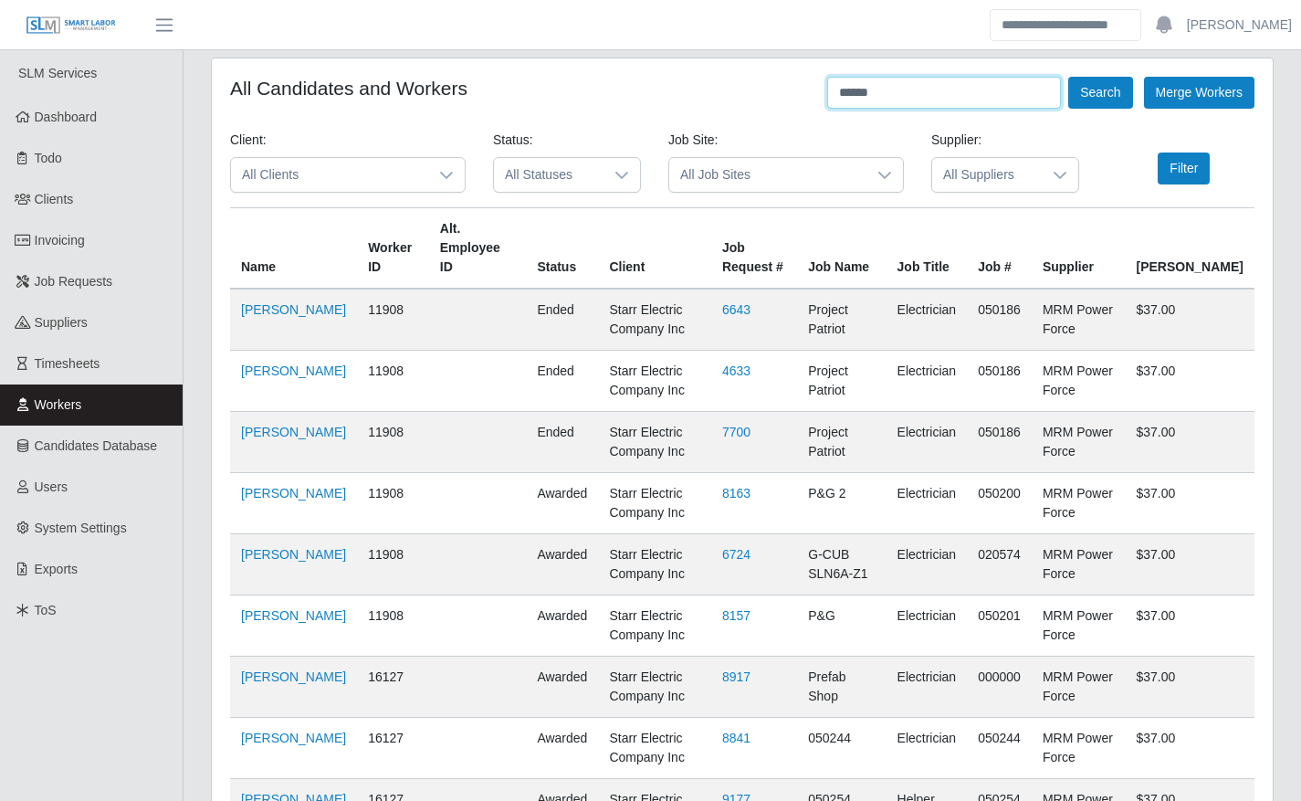
click at [951, 95] on input "******" at bounding box center [944, 93] width 234 height 32
click at [1093, 96] on button "Search" at bounding box center [1100, 93] width 64 height 32
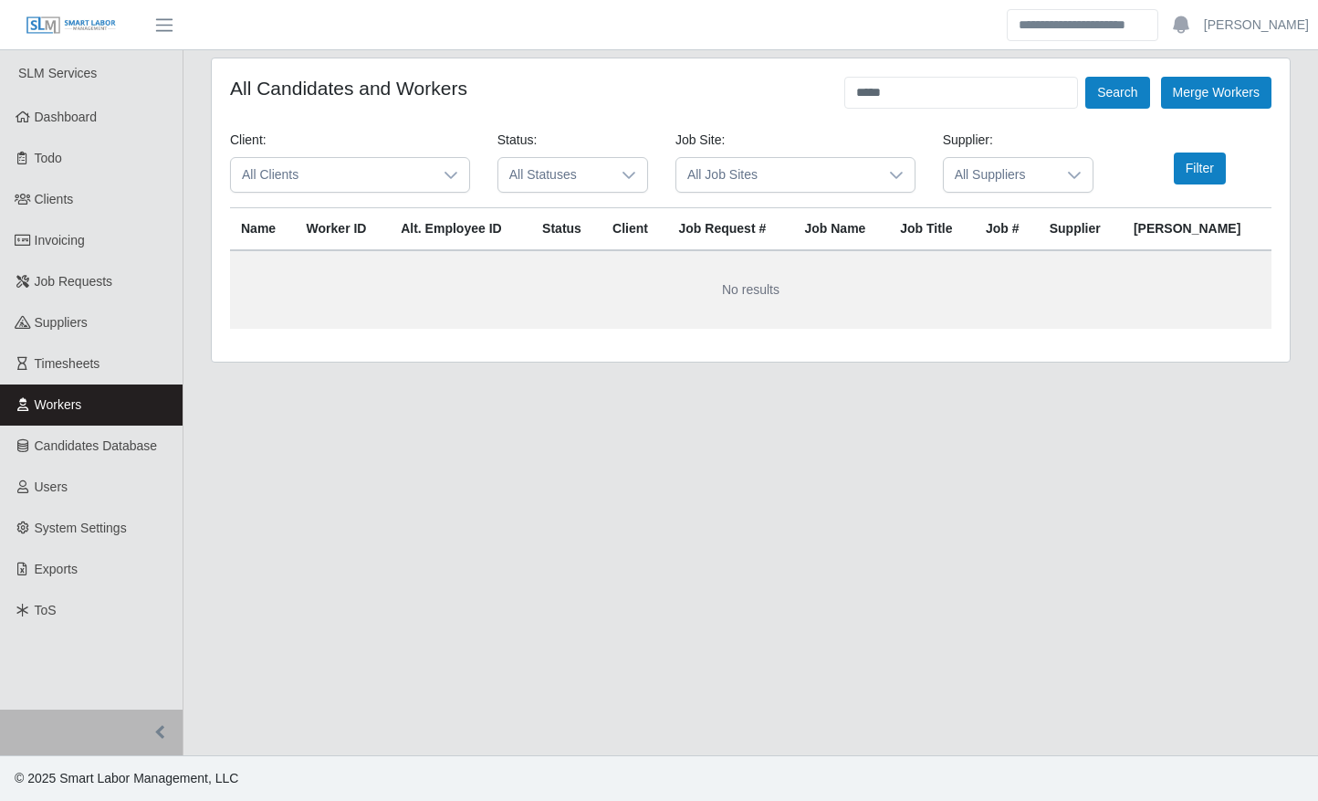
click at [1020, 72] on div "All Candidates and Workers ***** Search Merge Workers Client: All Clients Statu…" at bounding box center [751, 209] width 1078 height 303
drag, startPoint x: 1020, startPoint y: 72, endPoint x: 1006, endPoint y: 81, distance: 16.5
click at [1006, 81] on input "*****" at bounding box center [961, 93] width 234 height 32
click at [969, 85] on input "*****" at bounding box center [961, 93] width 234 height 32
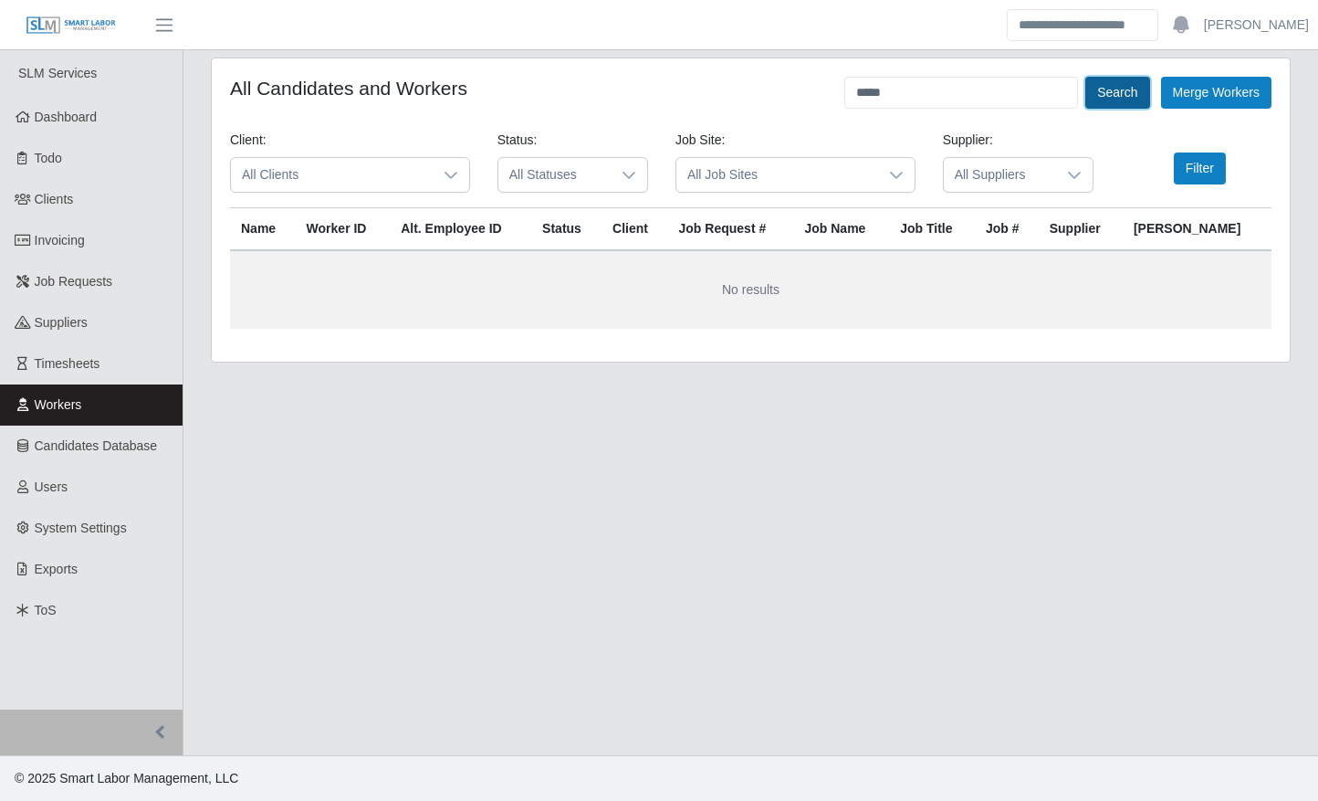
click at [1118, 100] on button "Search" at bounding box center [1117, 93] width 64 height 32
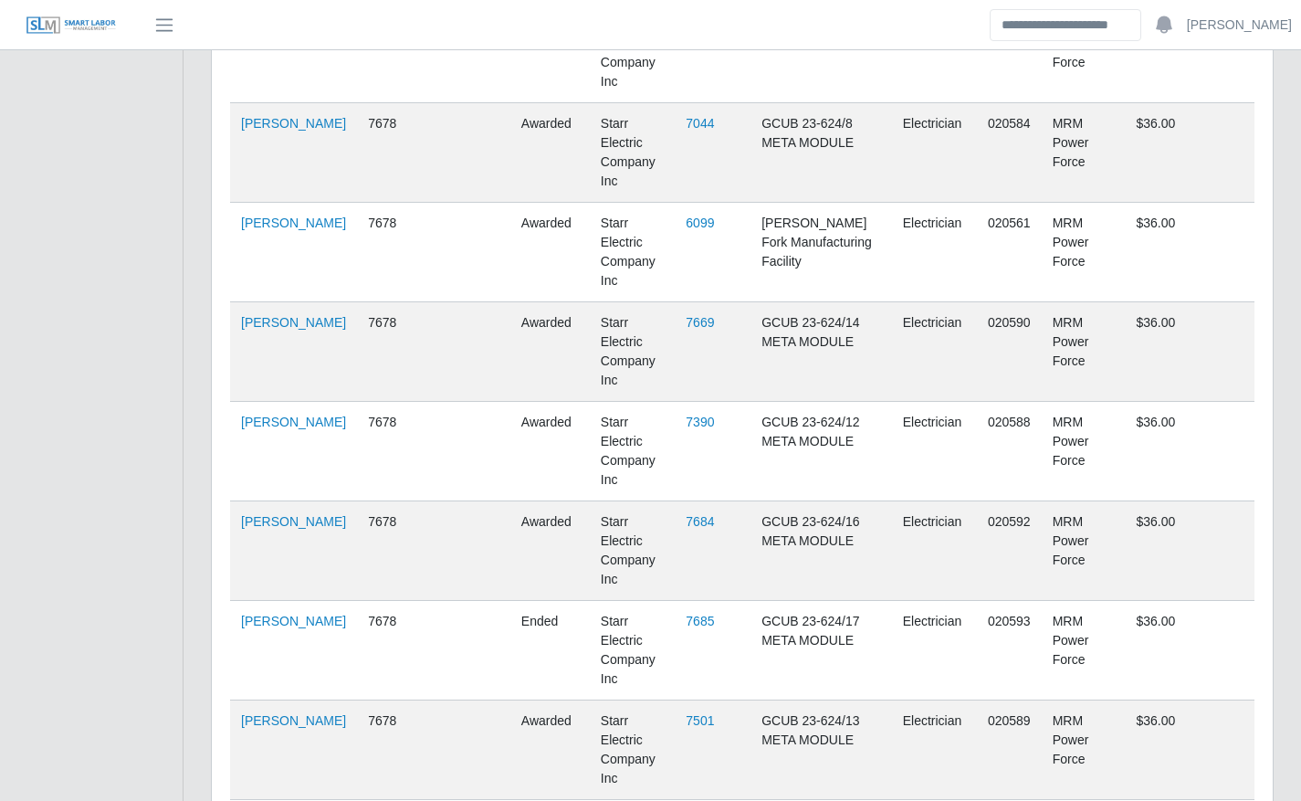
scroll to position [2205, 0]
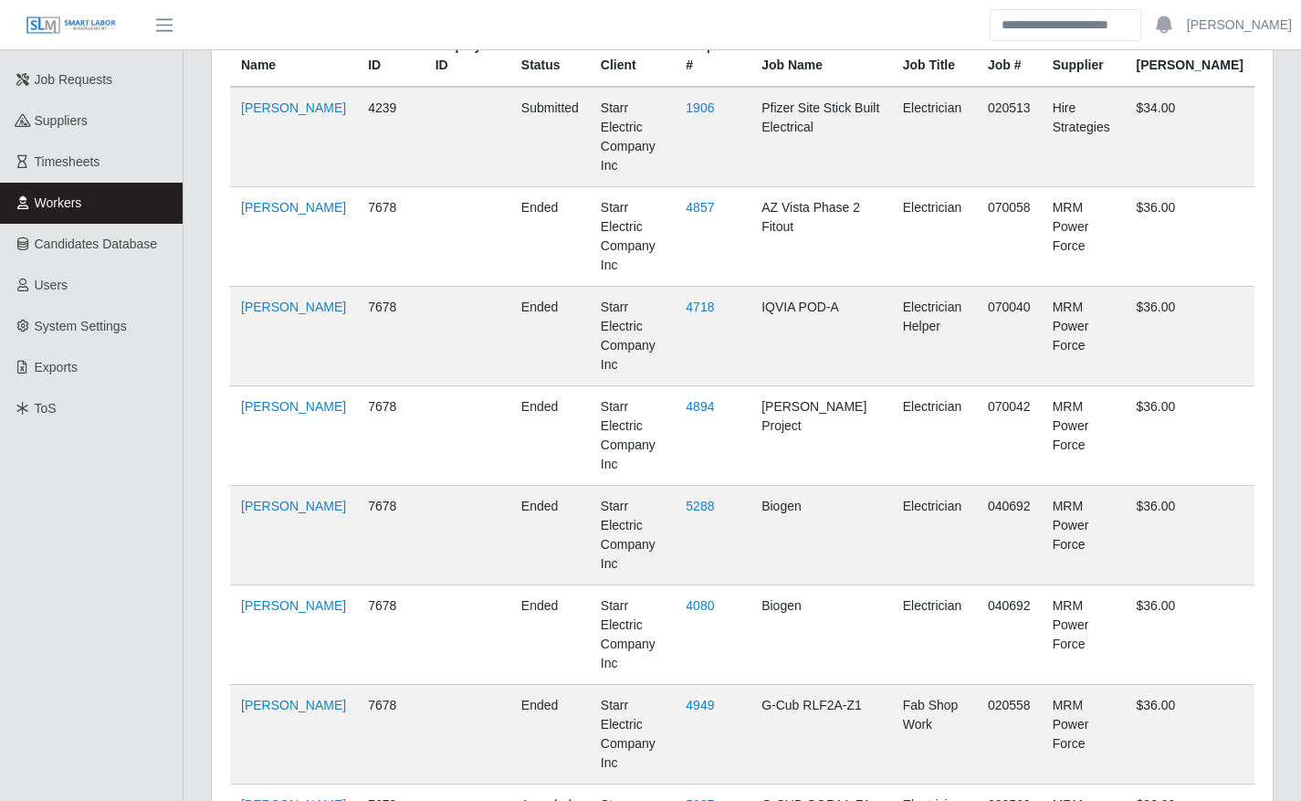
scroll to position [0, 0]
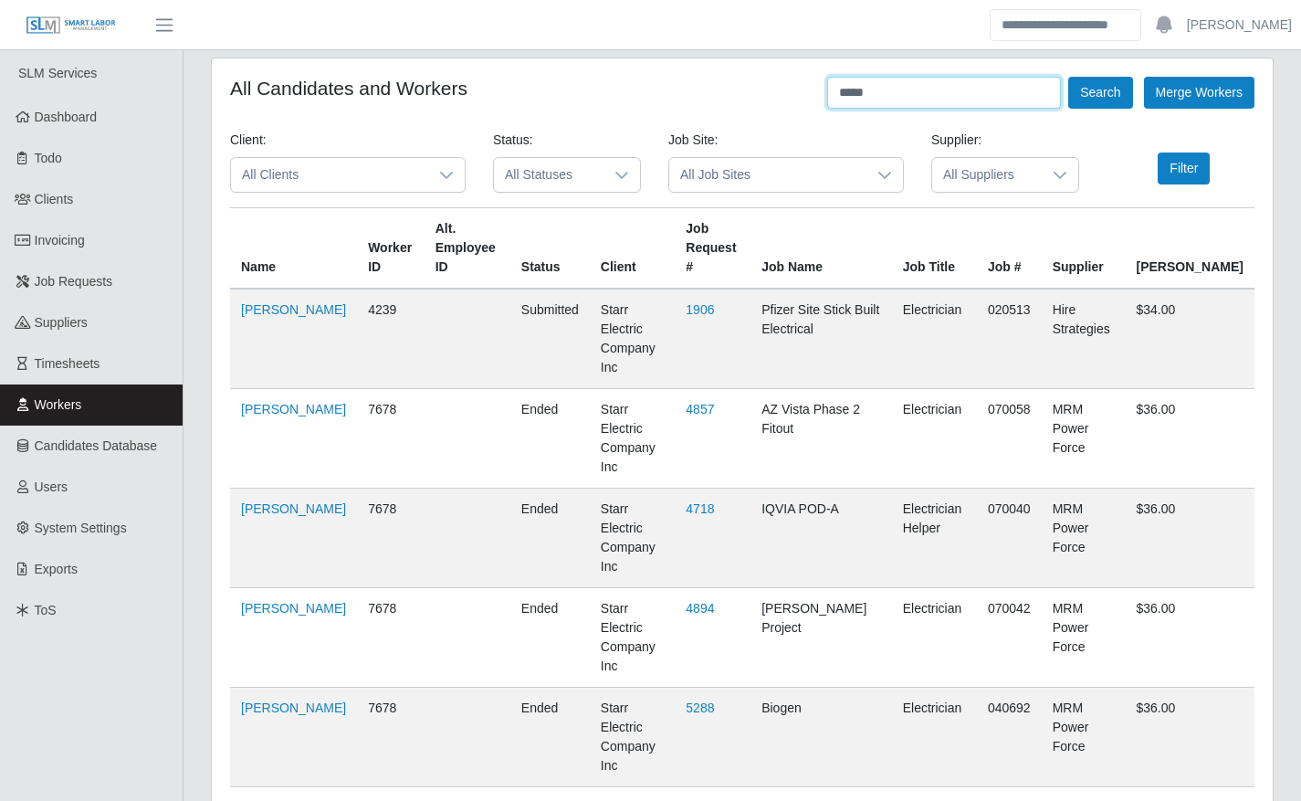
click at [1013, 96] on input "*****" at bounding box center [944, 93] width 234 height 32
click at [1099, 94] on button "Search" at bounding box center [1100, 93] width 64 height 32
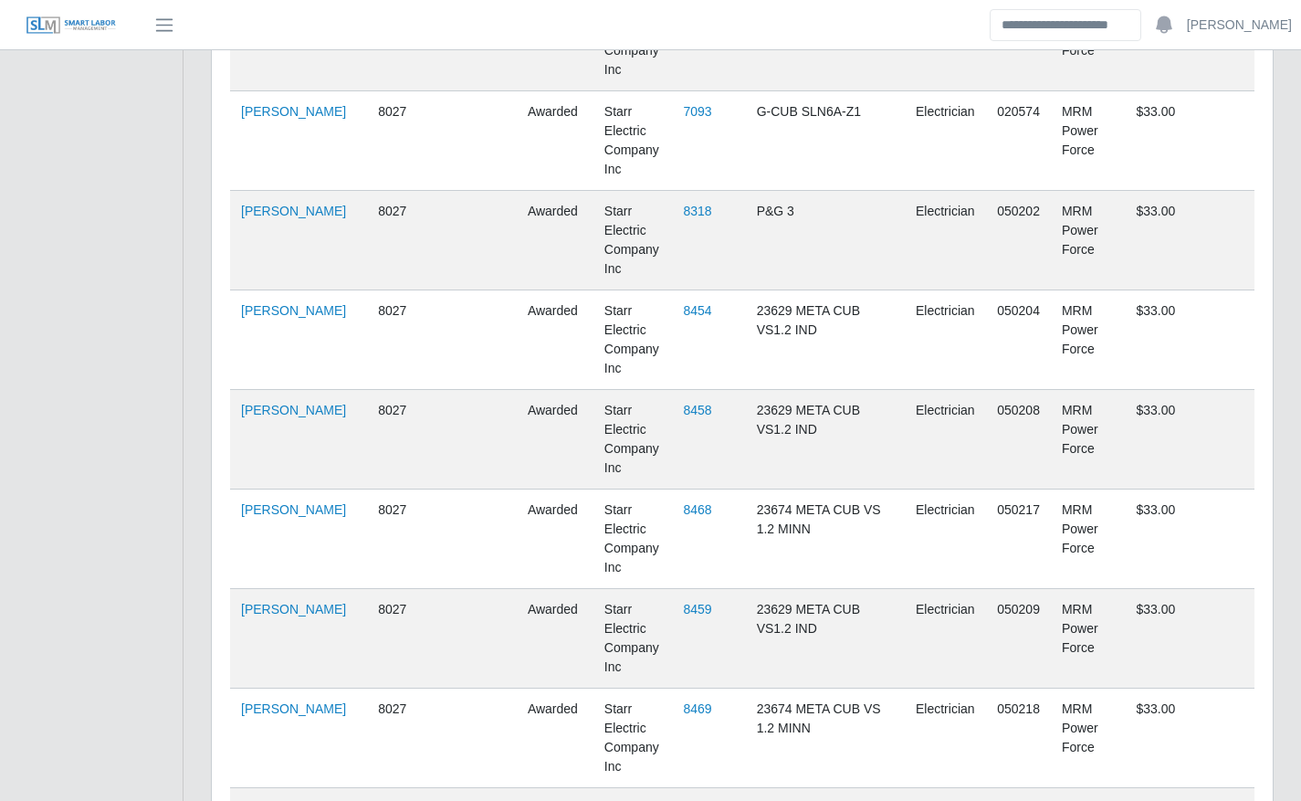
scroll to position [2798, 0]
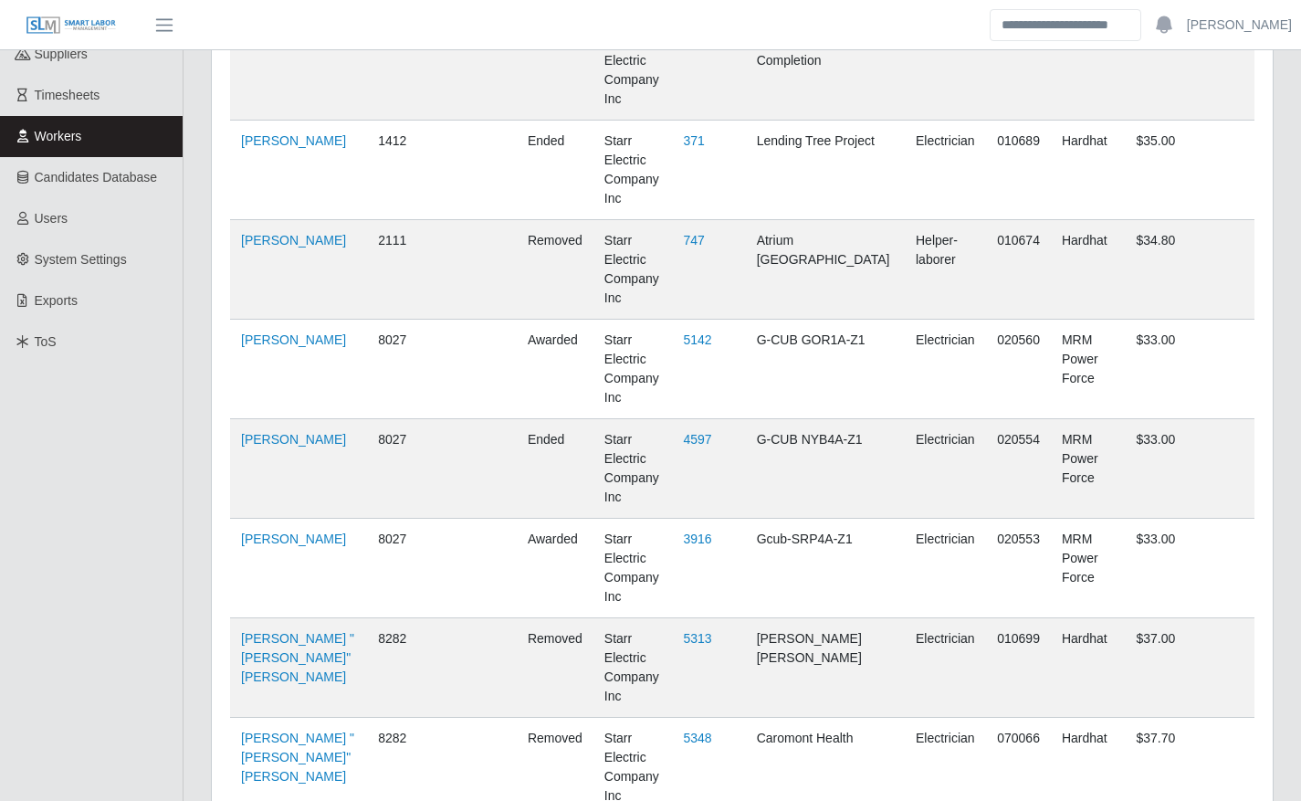
scroll to position [0, 0]
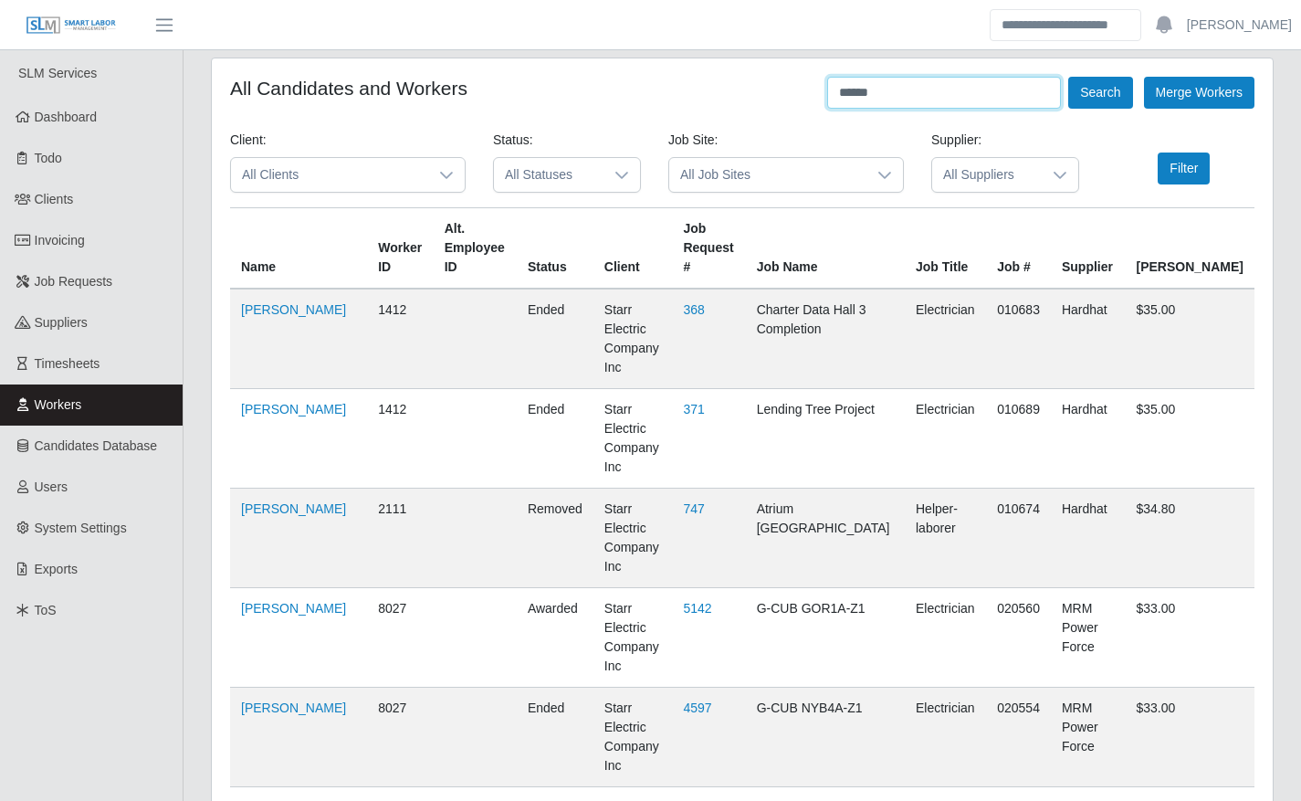
click at [1004, 89] on input "******" at bounding box center [944, 93] width 234 height 32
type input "*"
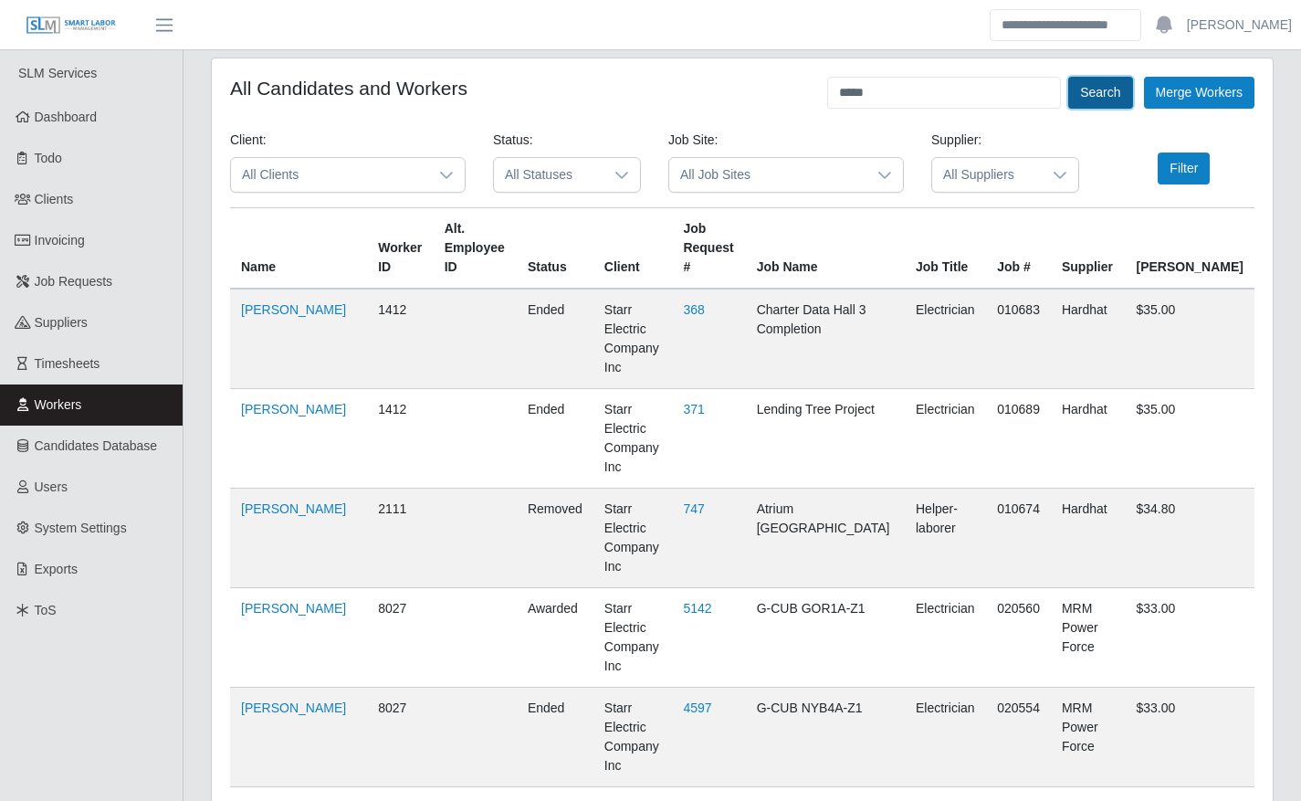
click at [1092, 80] on button "Search" at bounding box center [1100, 93] width 64 height 32
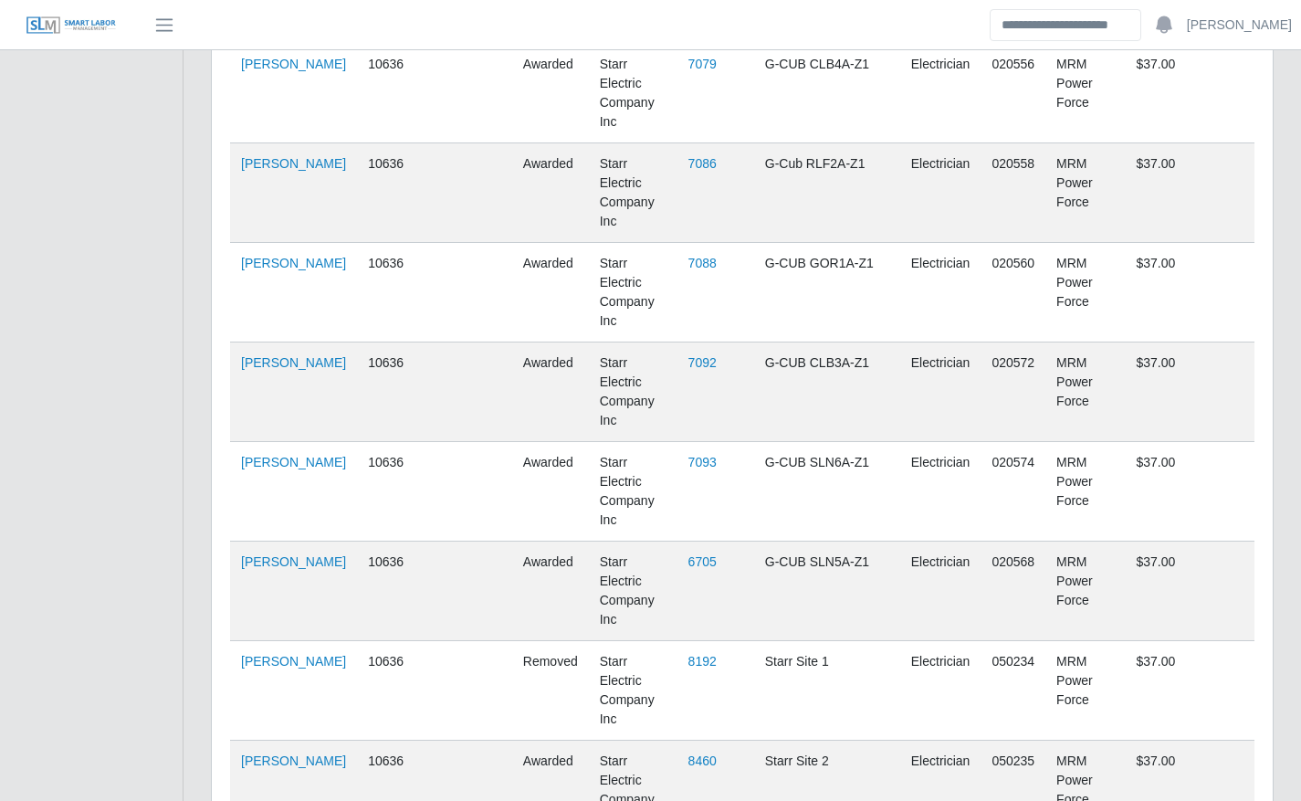
scroll to position [963, 0]
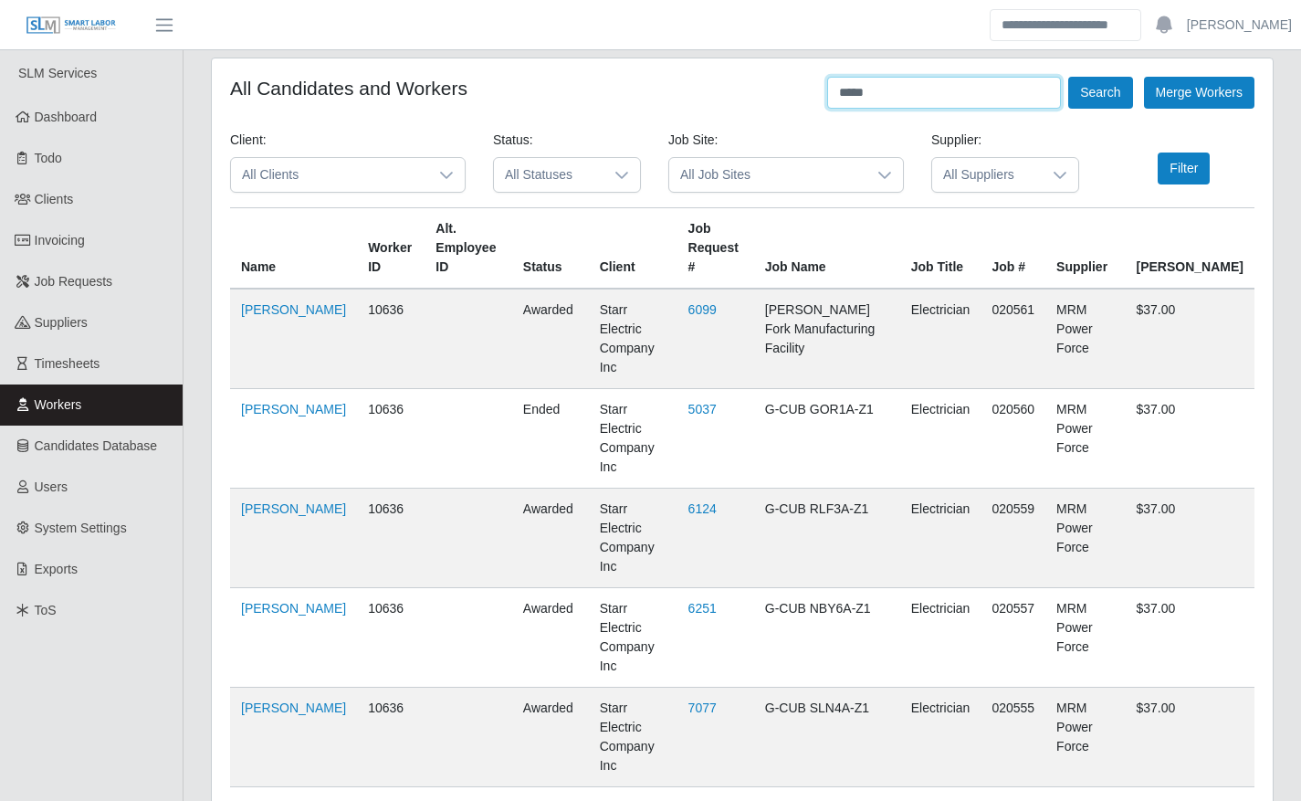
click at [985, 91] on input "*****" at bounding box center [944, 93] width 234 height 32
click at [1079, 99] on button "Search" at bounding box center [1100, 93] width 64 height 32
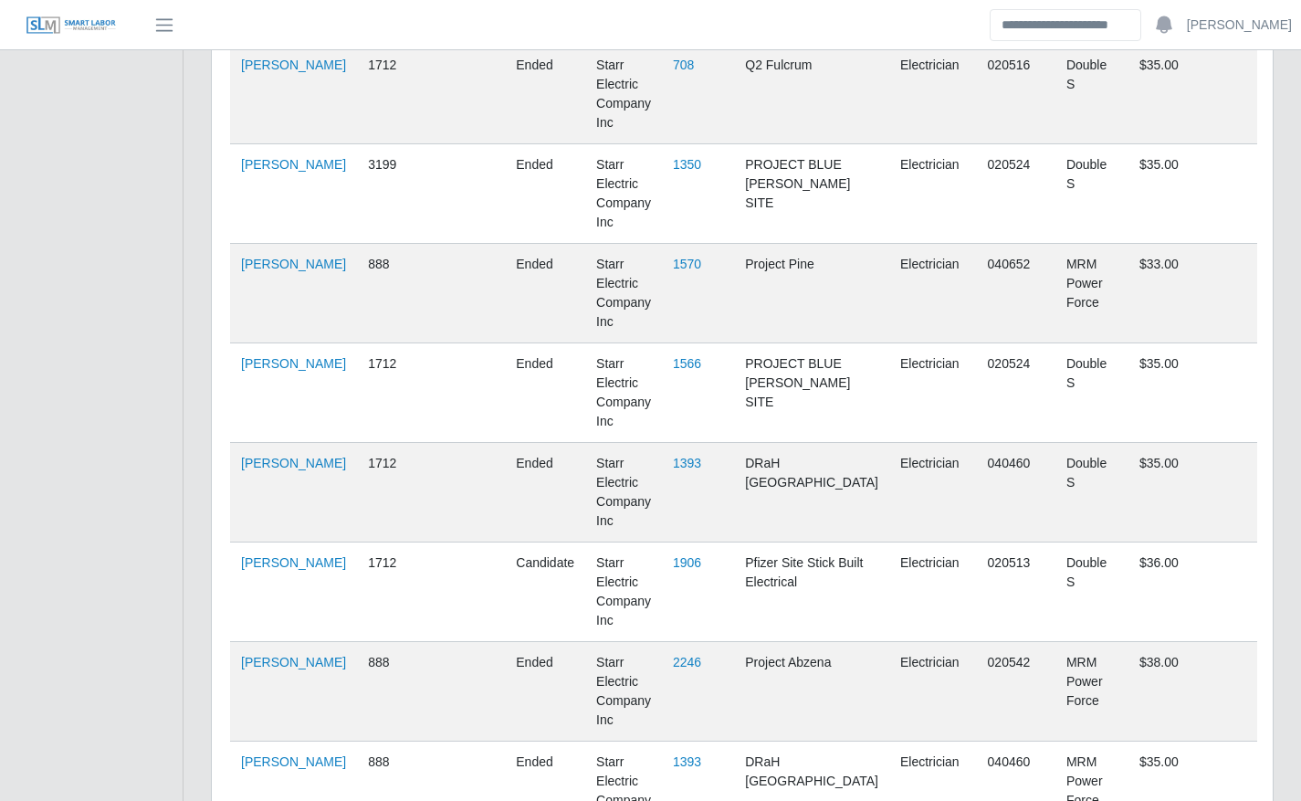
scroll to position [833, 0]
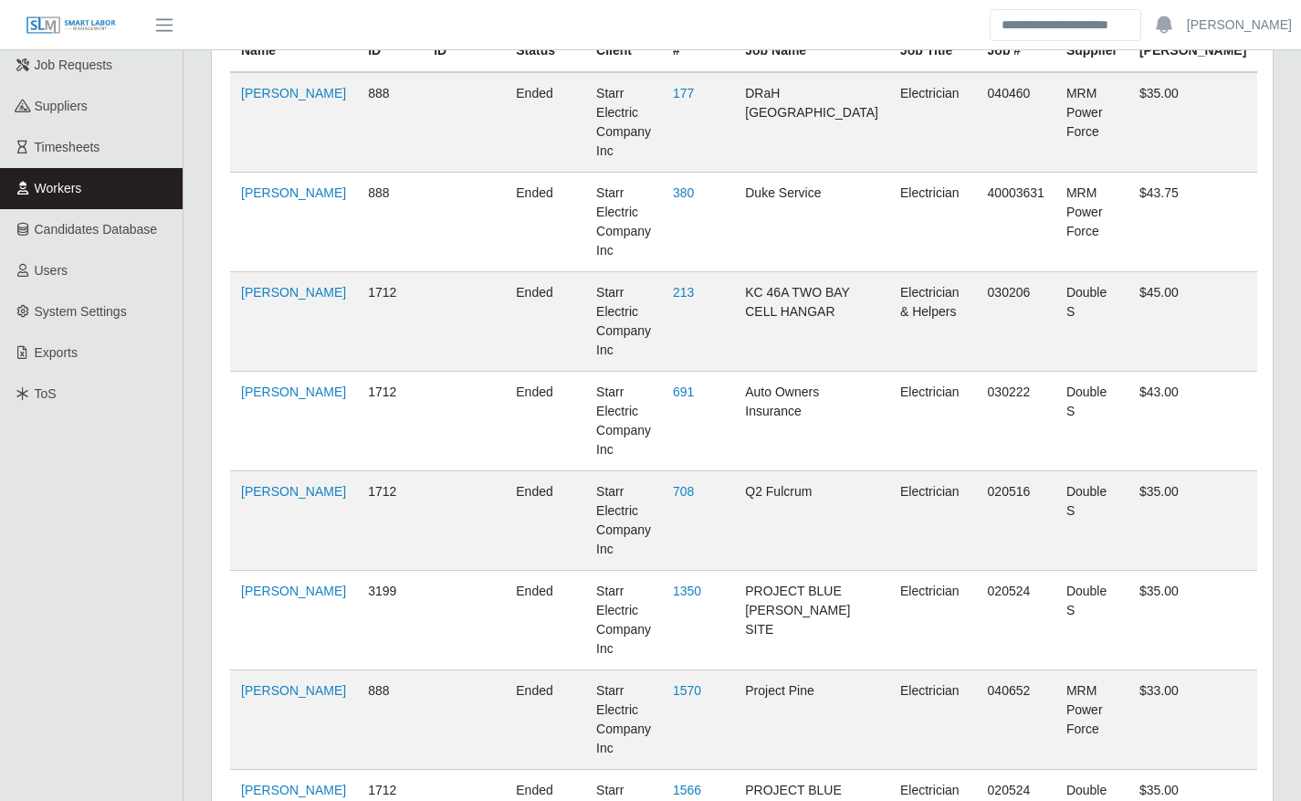
scroll to position [0, 0]
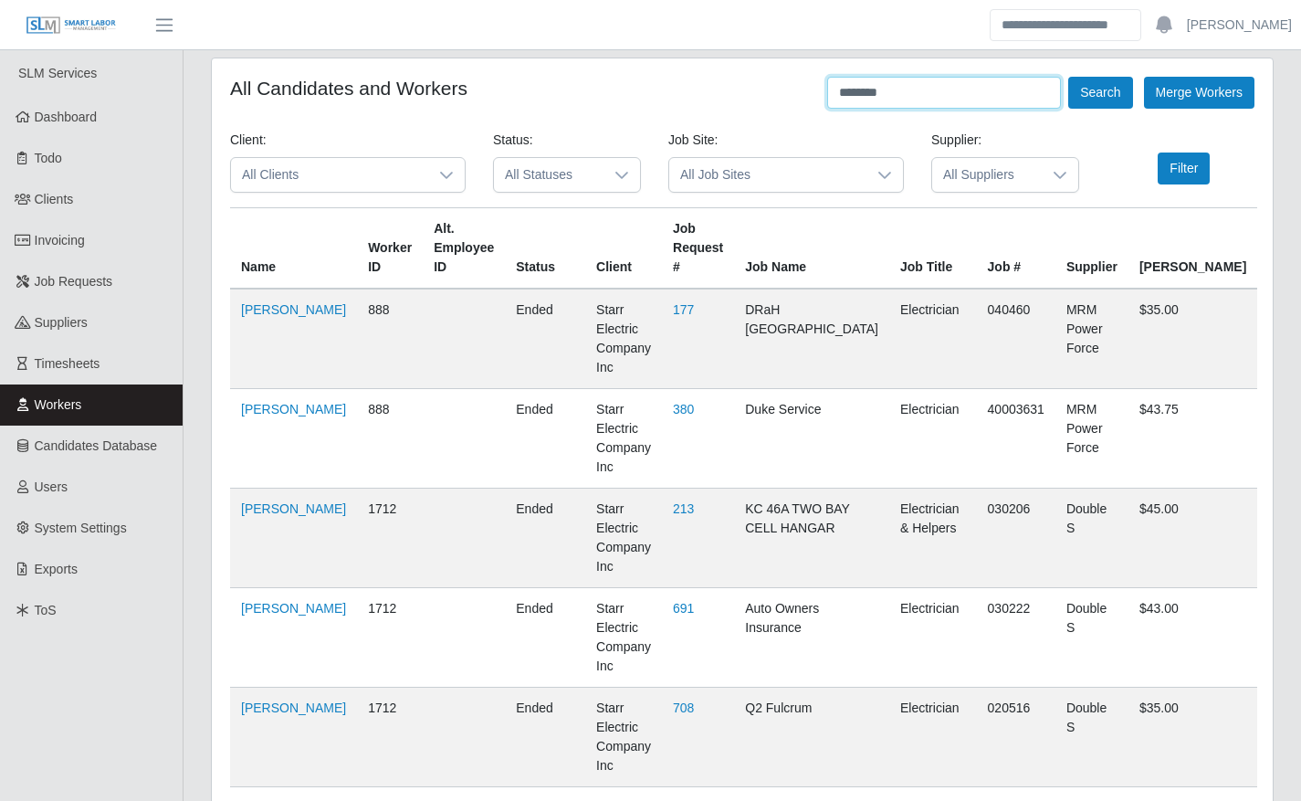
click at [959, 88] on input "********" at bounding box center [944, 93] width 234 height 32
click at [1068, 77] on button "Search" at bounding box center [1100, 93] width 64 height 32
click at [1096, 100] on button "Search" at bounding box center [1100, 93] width 64 height 32
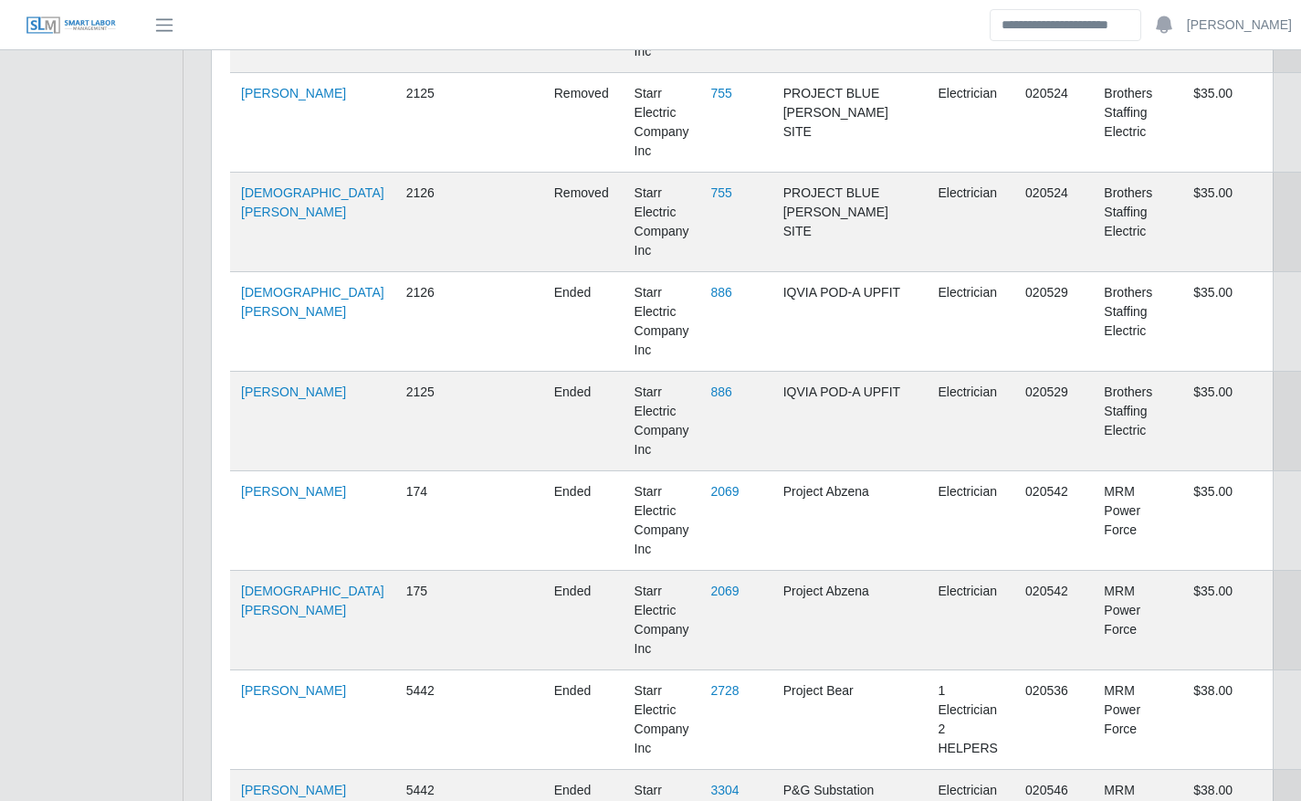
scroll to position [2592, 0]
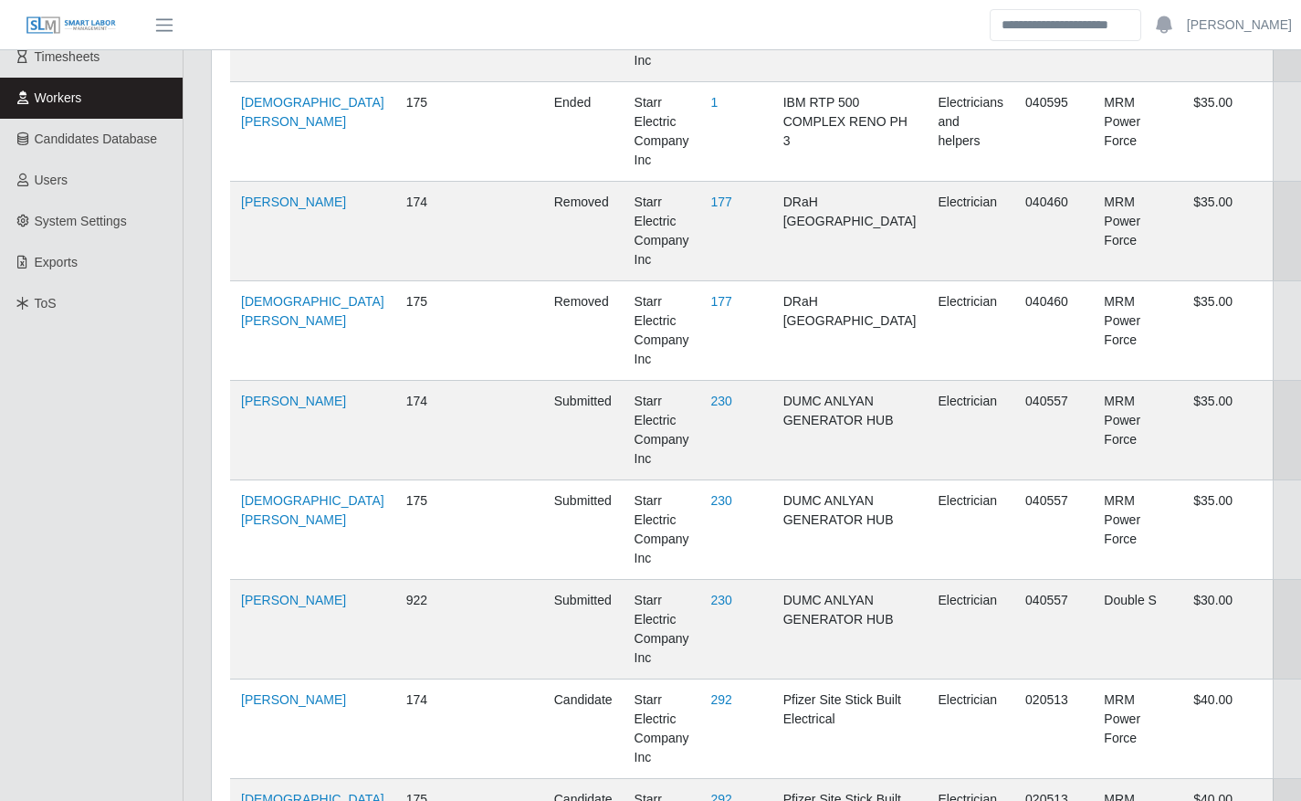
scroll to position [0, 0]
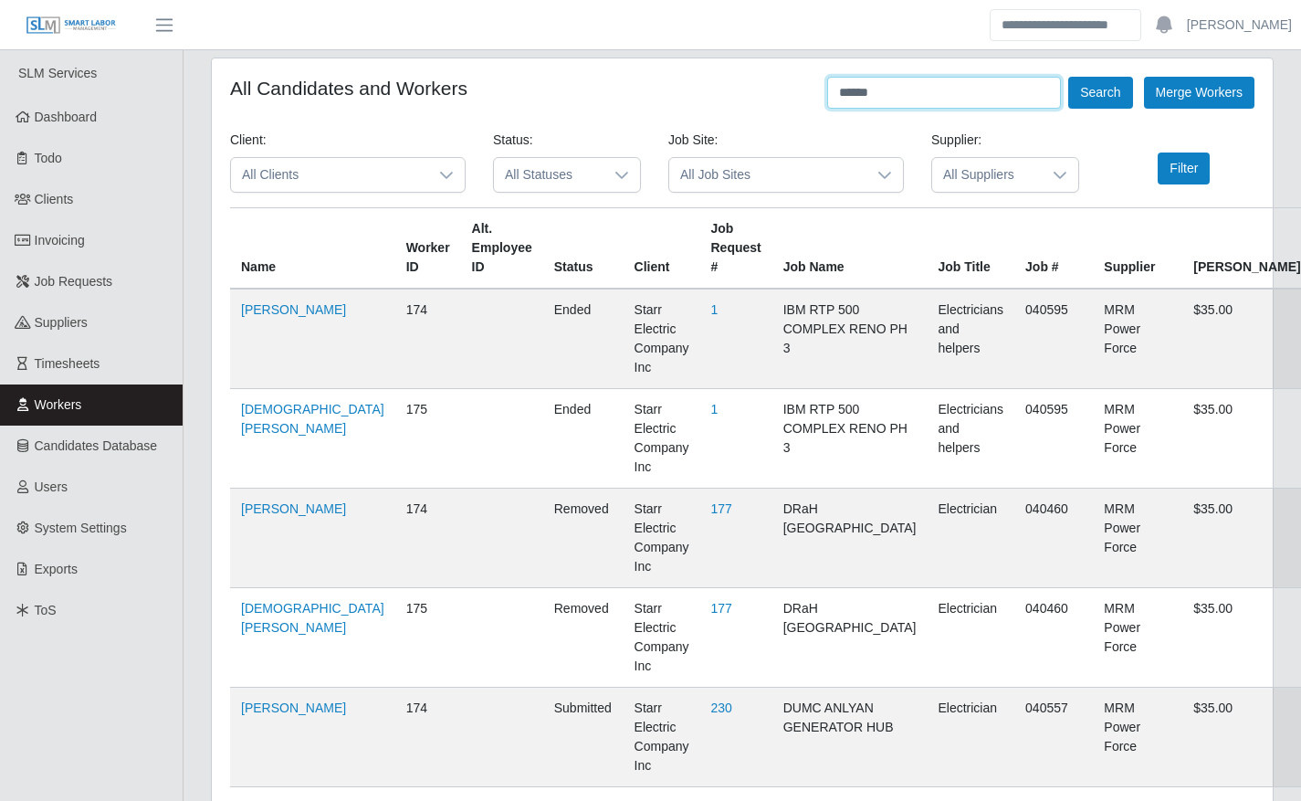
click at [938, 91] on input "******" at bounding box center [944, 93] width 234 height 32
click at [1097, 95] on button "Search" at bounding box center [1100, 93] width 64 height 32
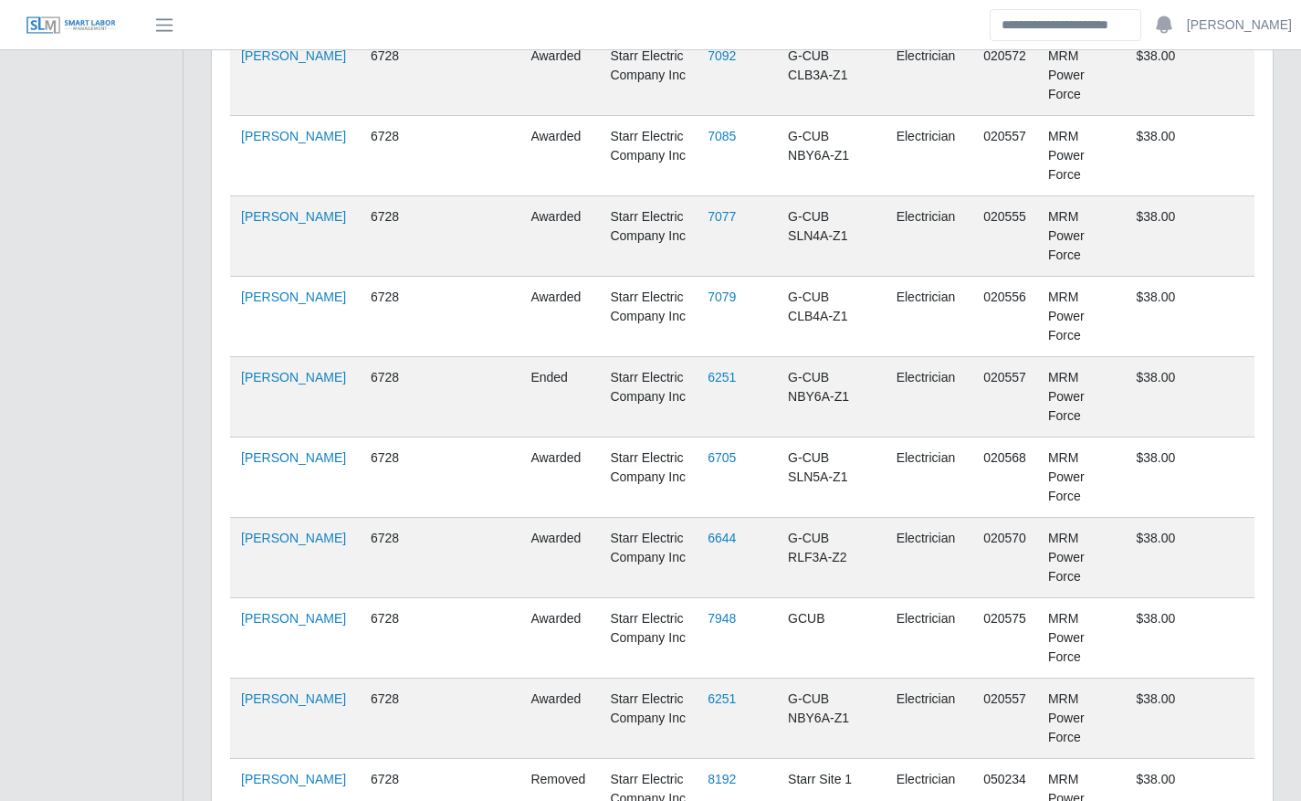
scroll to position [1941, 0]
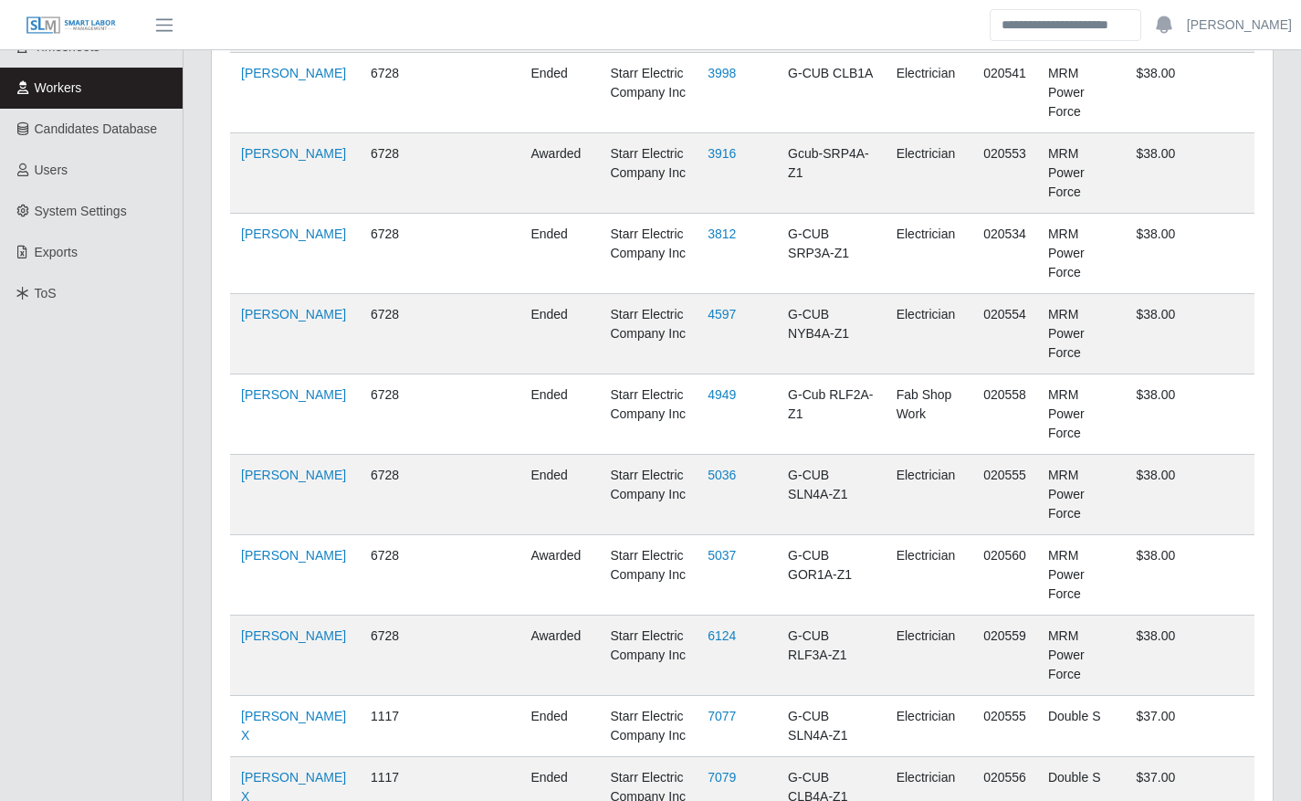
scroll to position [0, 0]
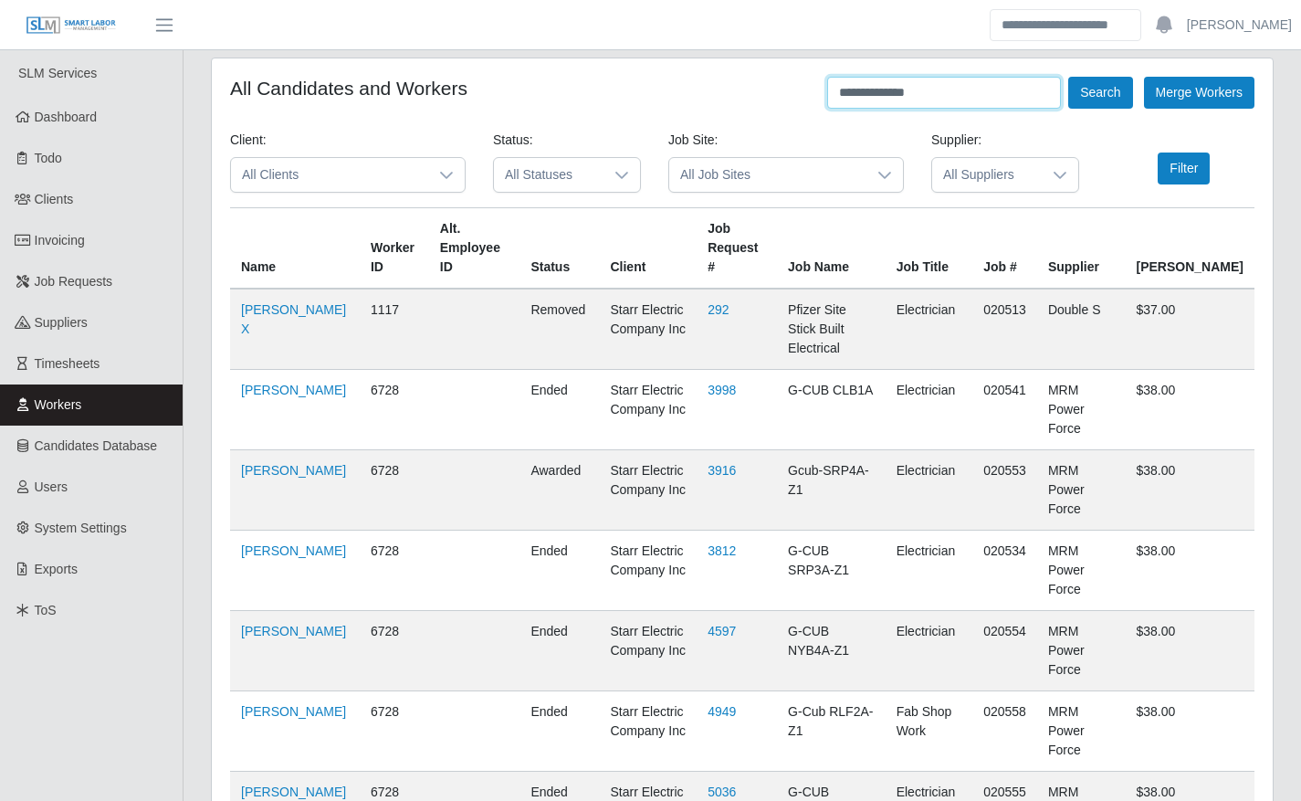
click at [976, 99] on input "**********" at bounding box center [944, 93] width 234 height 32
click at [1128, 93] on button "Search" at bounding box center [1100, 93] width 64 height 32
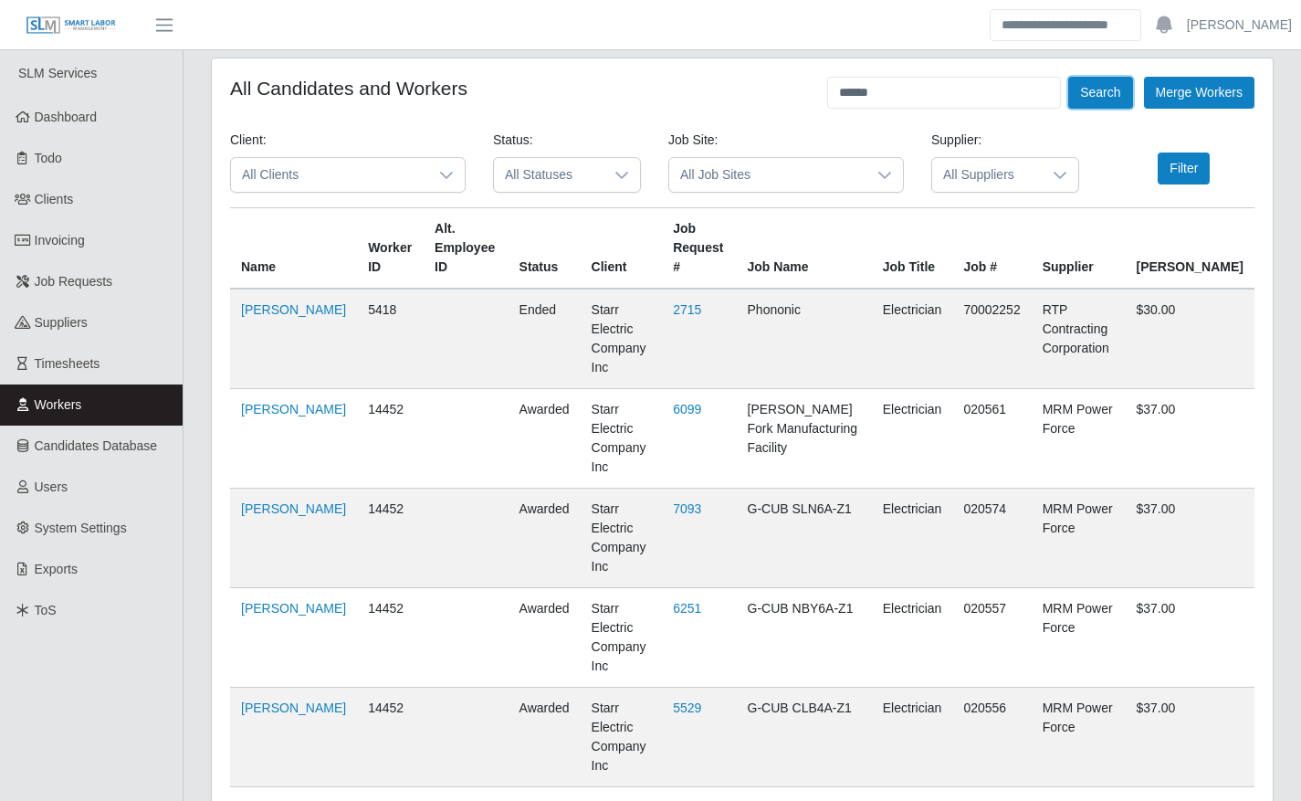
scroll to position [1001, 0]
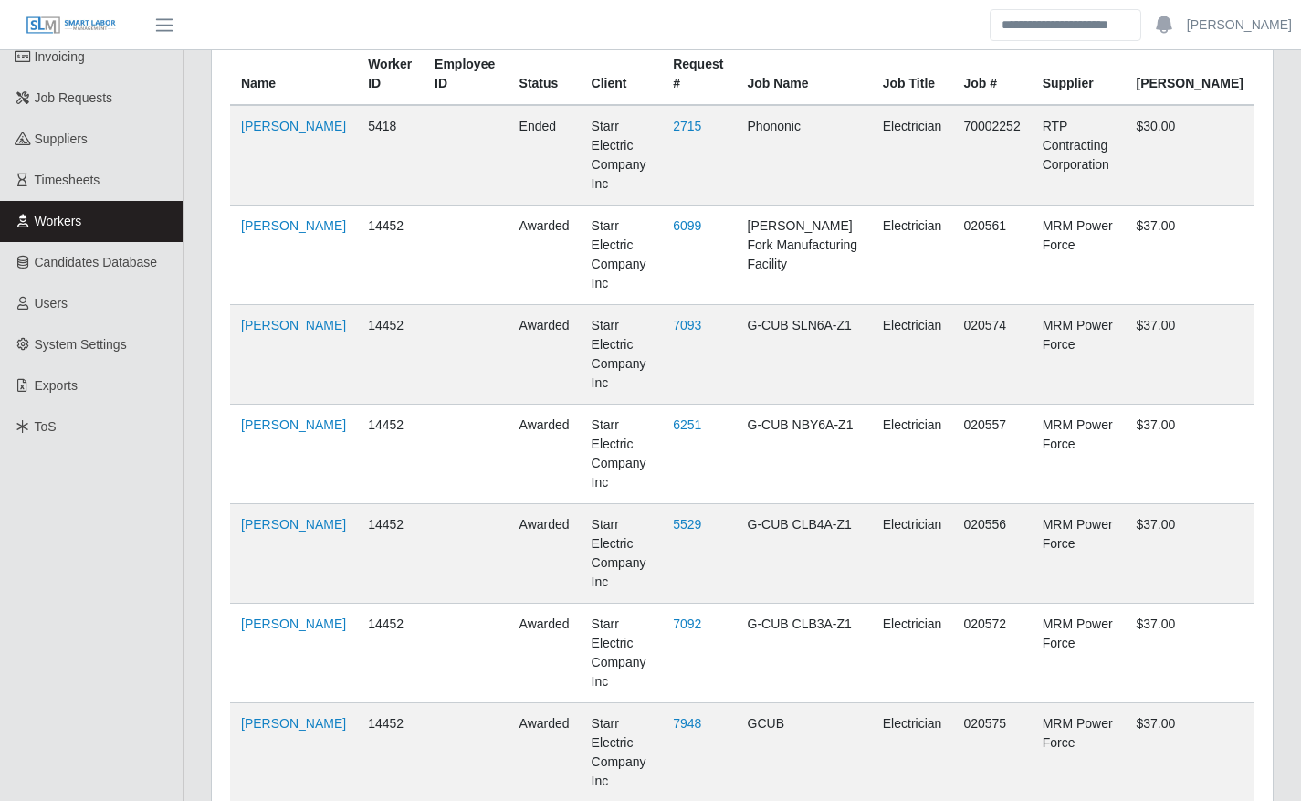
scroll to position [0, 0]
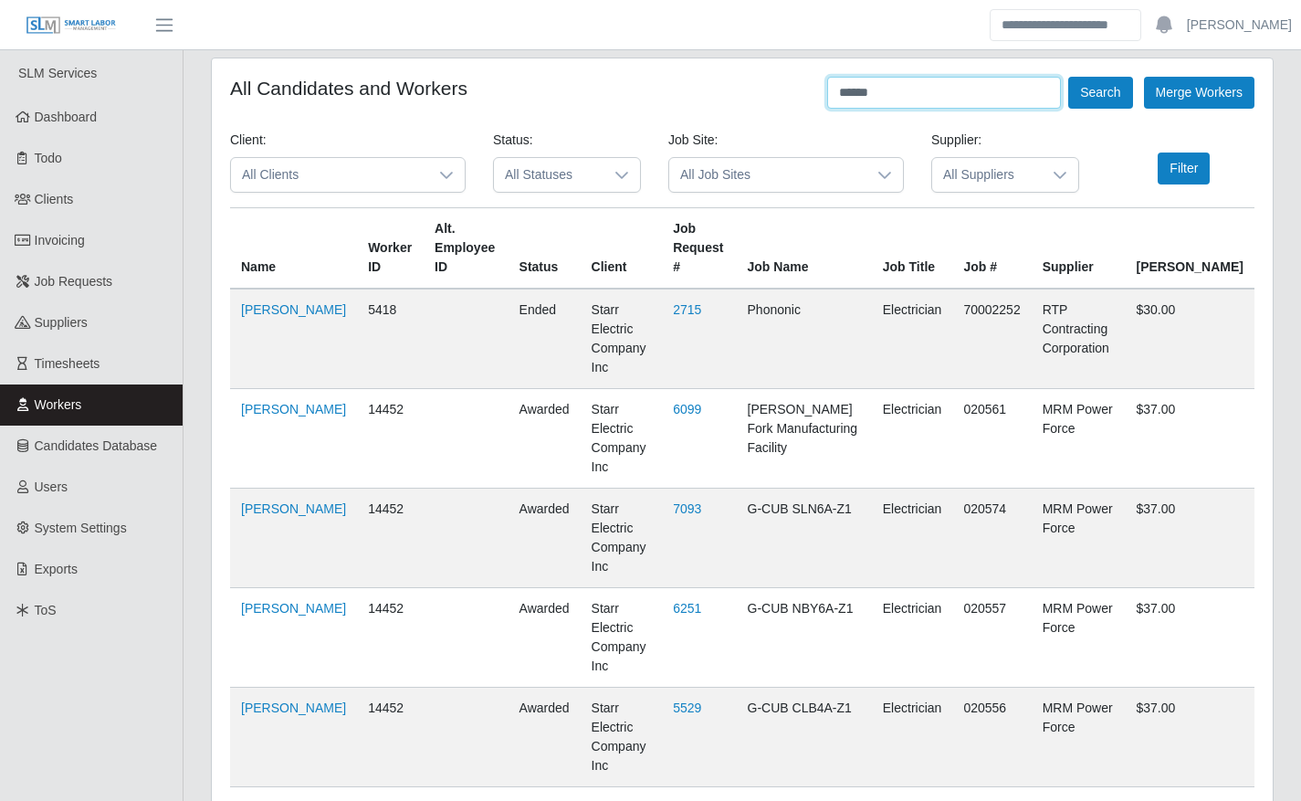
click at [921, 80] on input "******" at bounding box center [944, 93] width 234 height 32
type input "*"
click at [1088, 86] on button "Search" at bounding box center [1100, 93] width 64 height 32
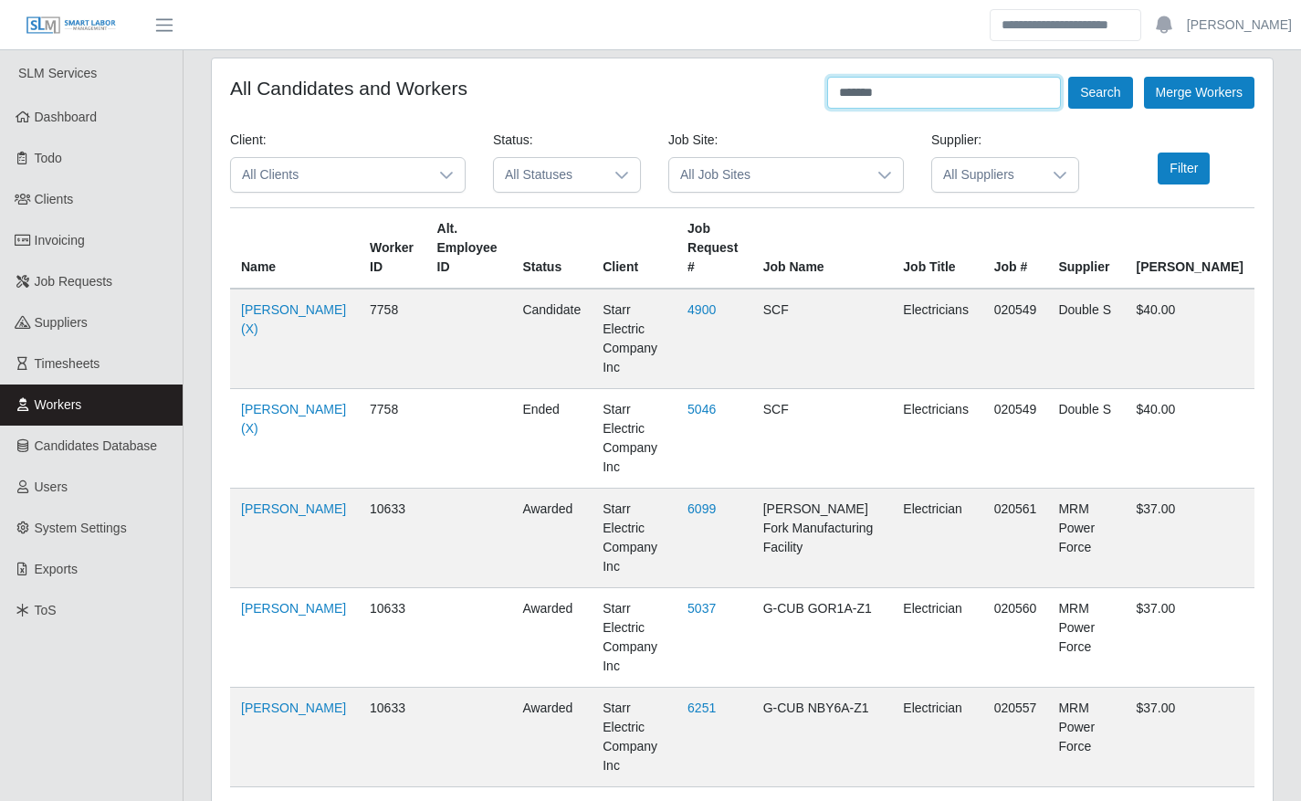
click at [980, 79] on input "*******" at bounding box center [944, 93] width 234 height 32
click at [1108, 96] on button "Search" at bounding box center [1100, 93] width 64 height 32
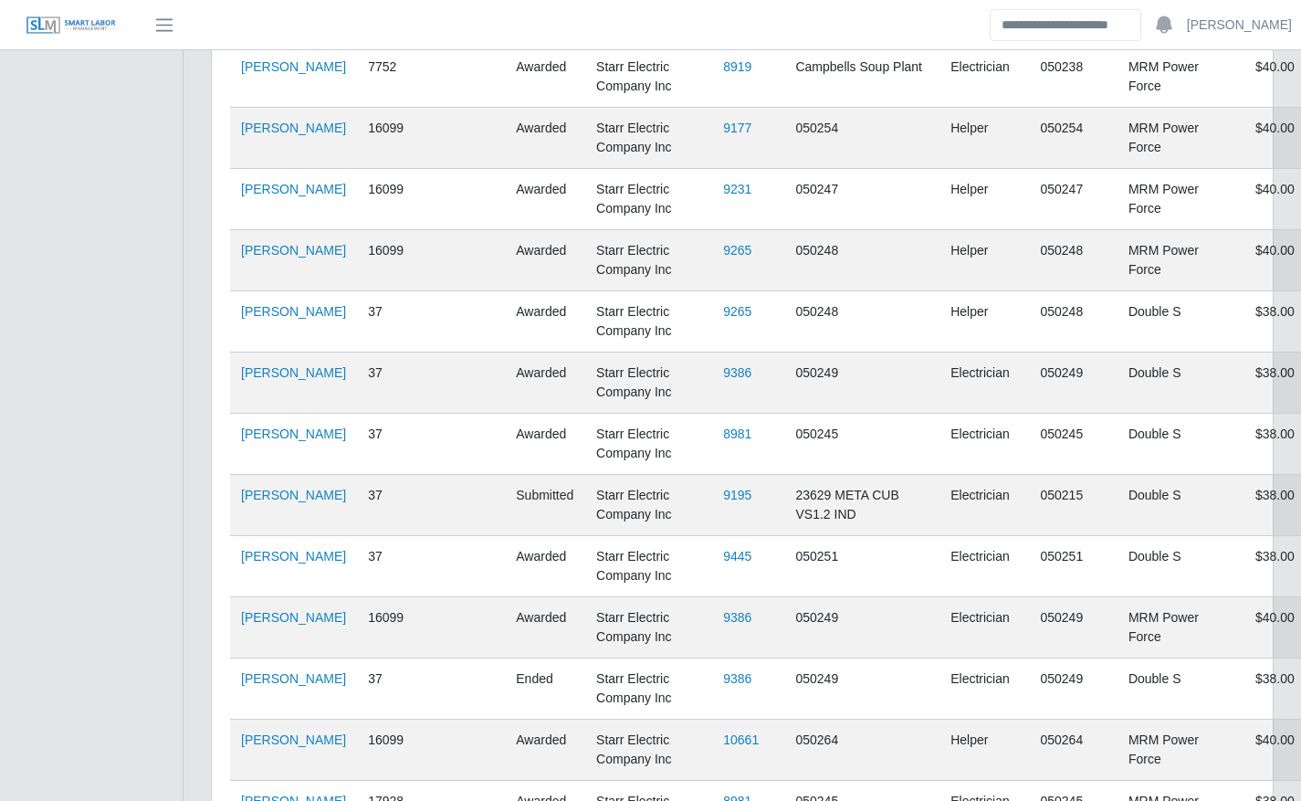
scroll to position [5616, 0]
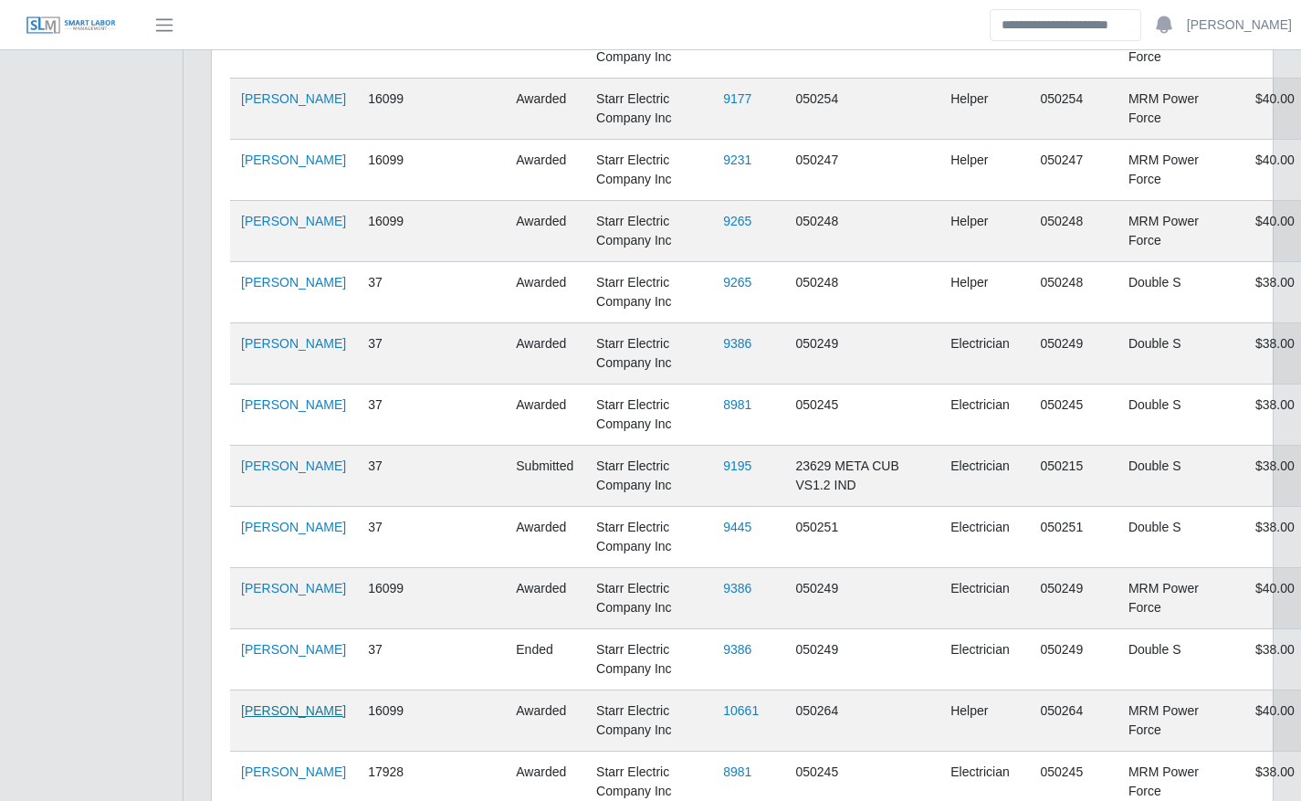
click at [262, 703] on link "Kevin Meraz" at bounding box center [293, 710] width 105 height 15
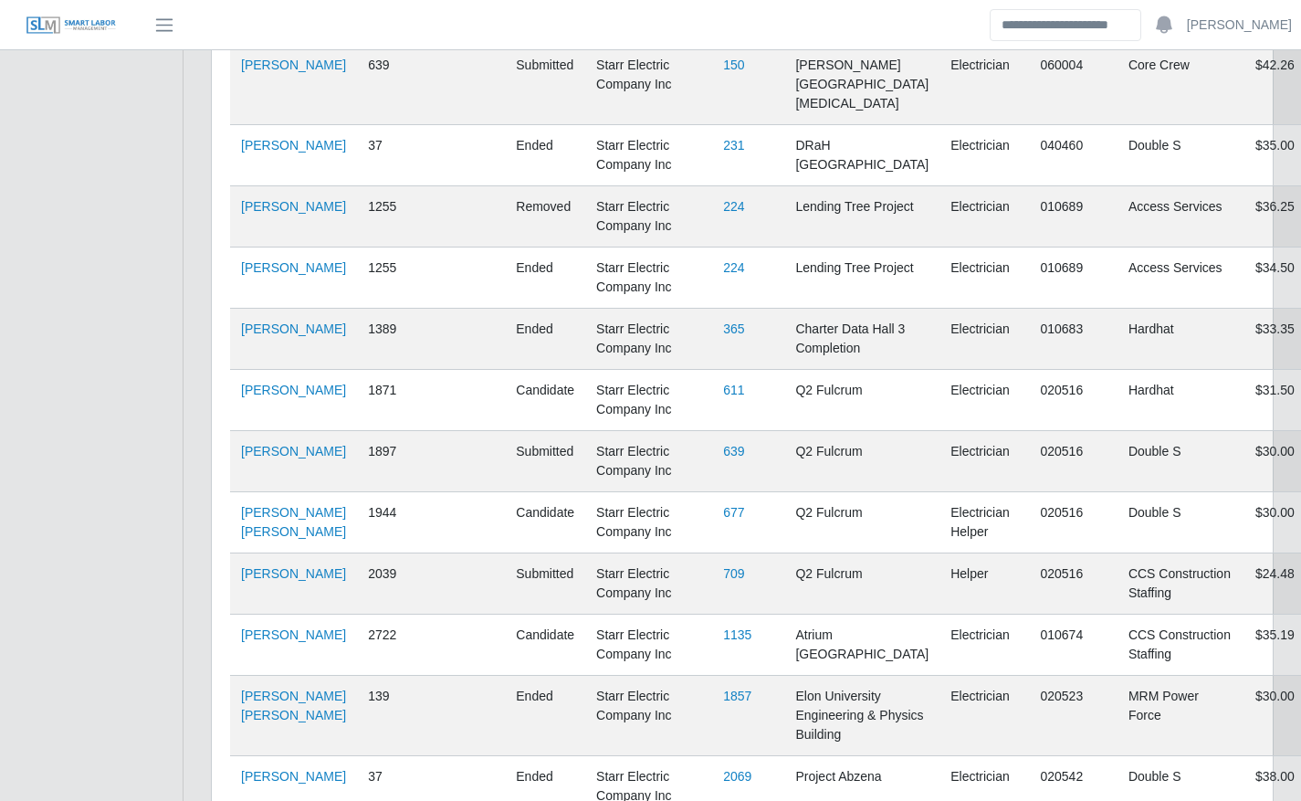
scroll to position [0, 0]
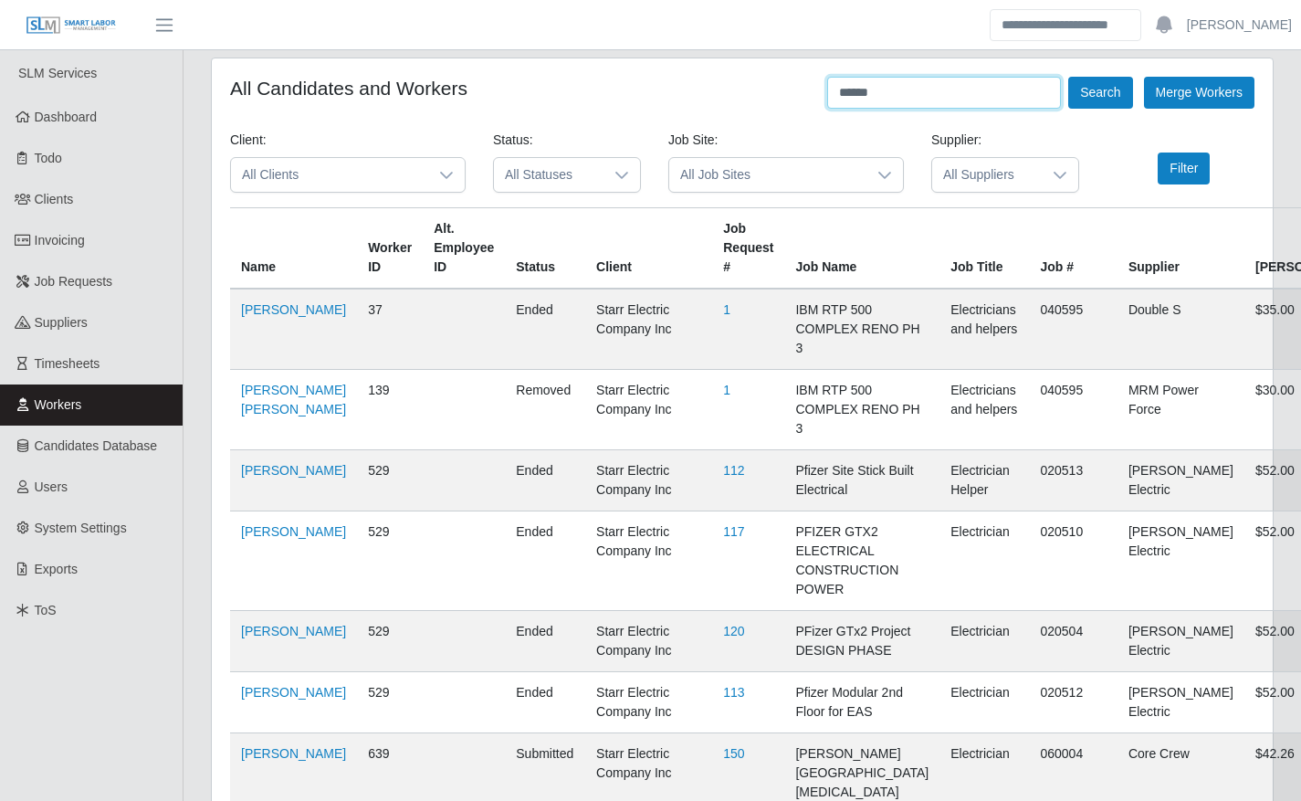
click at [914, 98] on input "*****" at bounding box center [944, 93] width 234 height 32
click at [1099, 96] on button "Search" at bounding box center [1100, 93] width 64 height 32
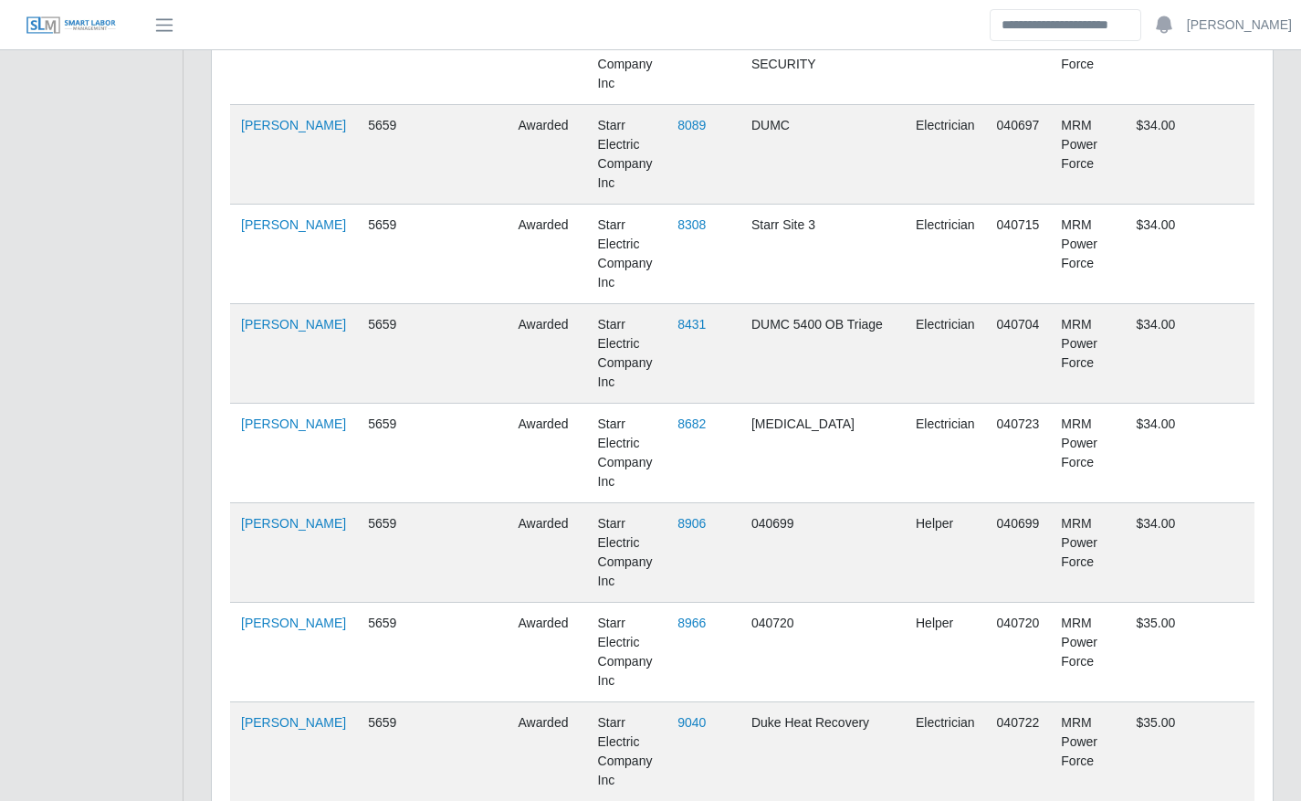
scroll to position [3010, 0]
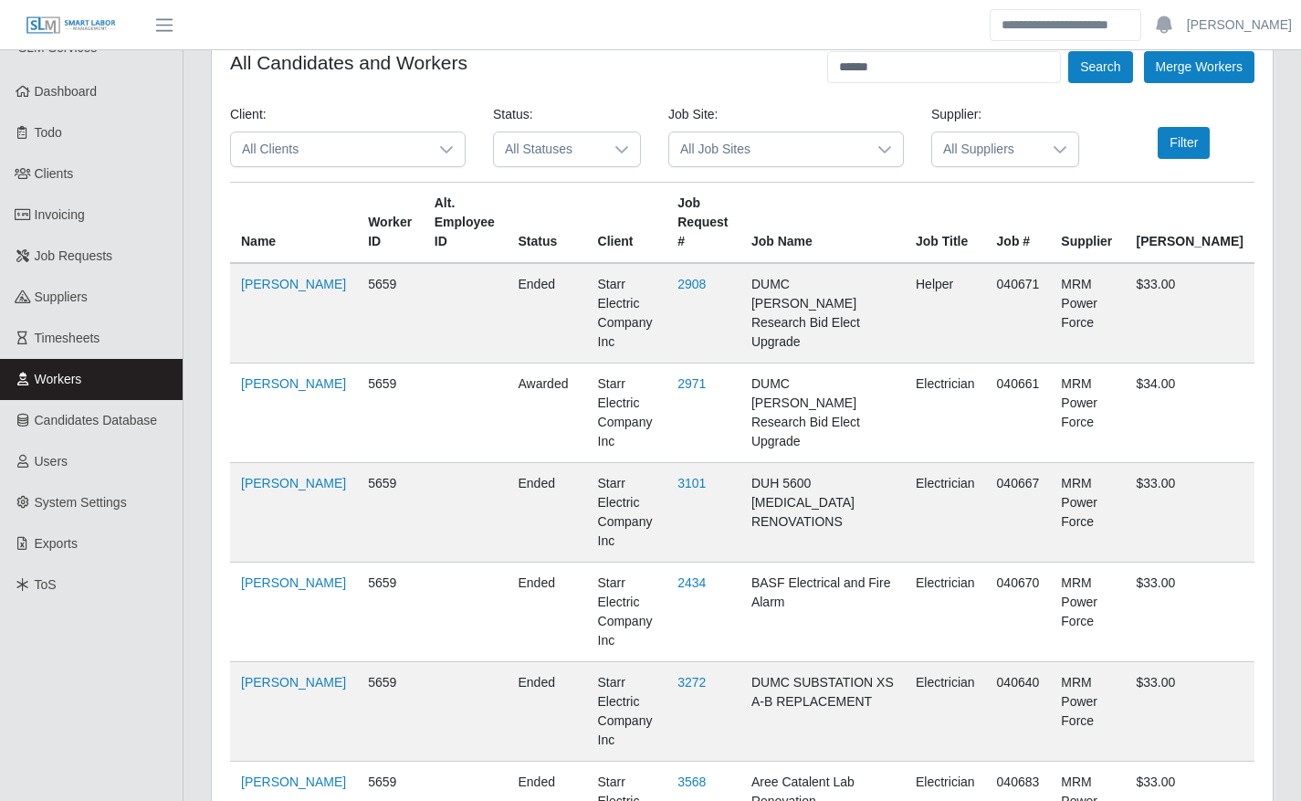
scroll to position [0, 0]
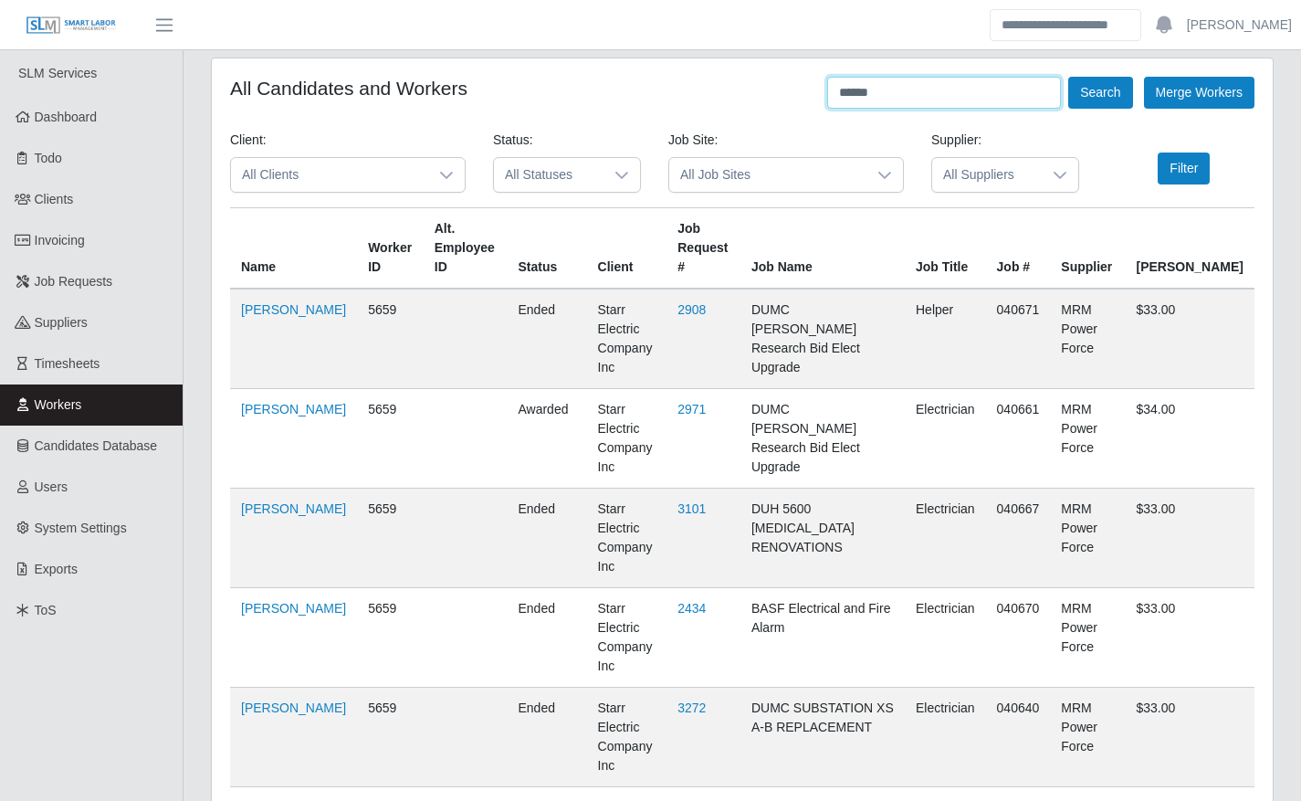
click at [929, 100] on input "******" at bounding box center [944, 93] width 234 height 32
type input "********"
click at [1096, 98] on button "Search" at bounding box center [1100, 93] width 64 height 32
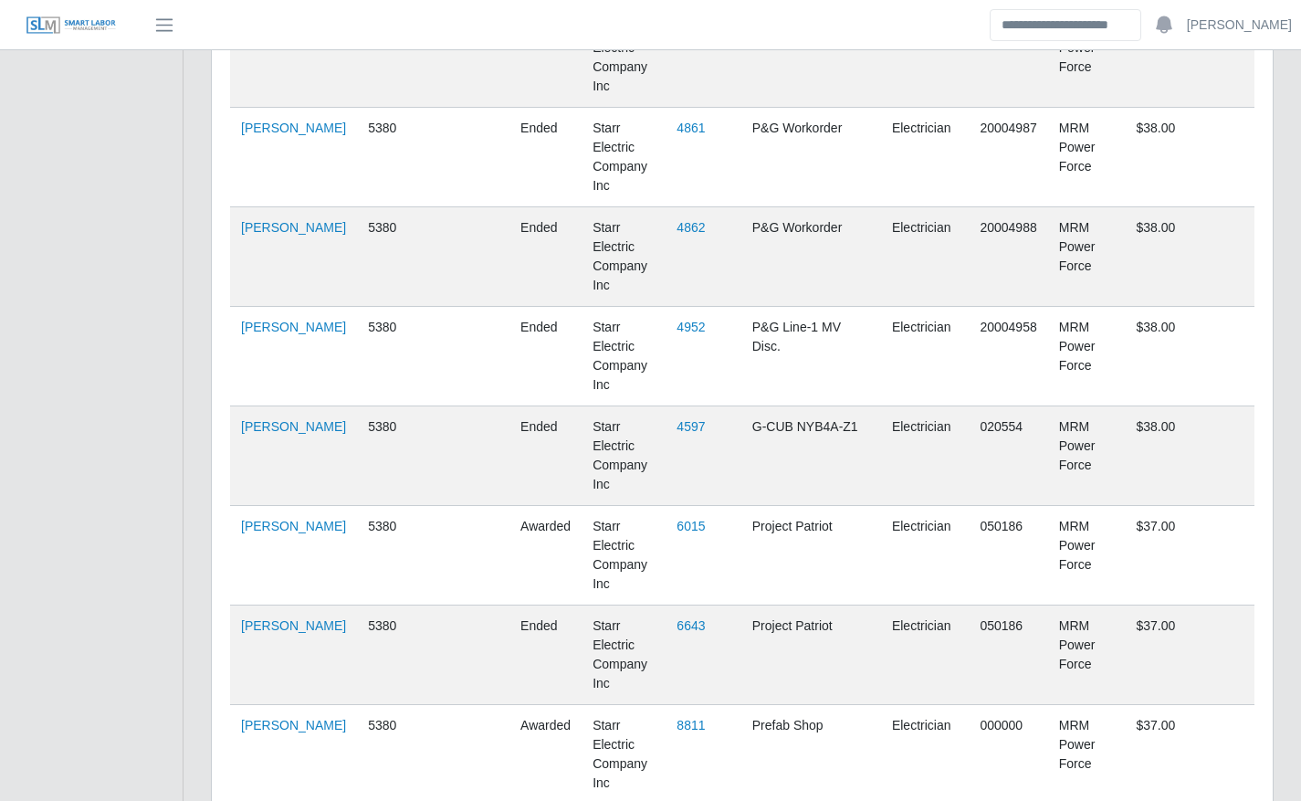
scroll to position [2511, 0]
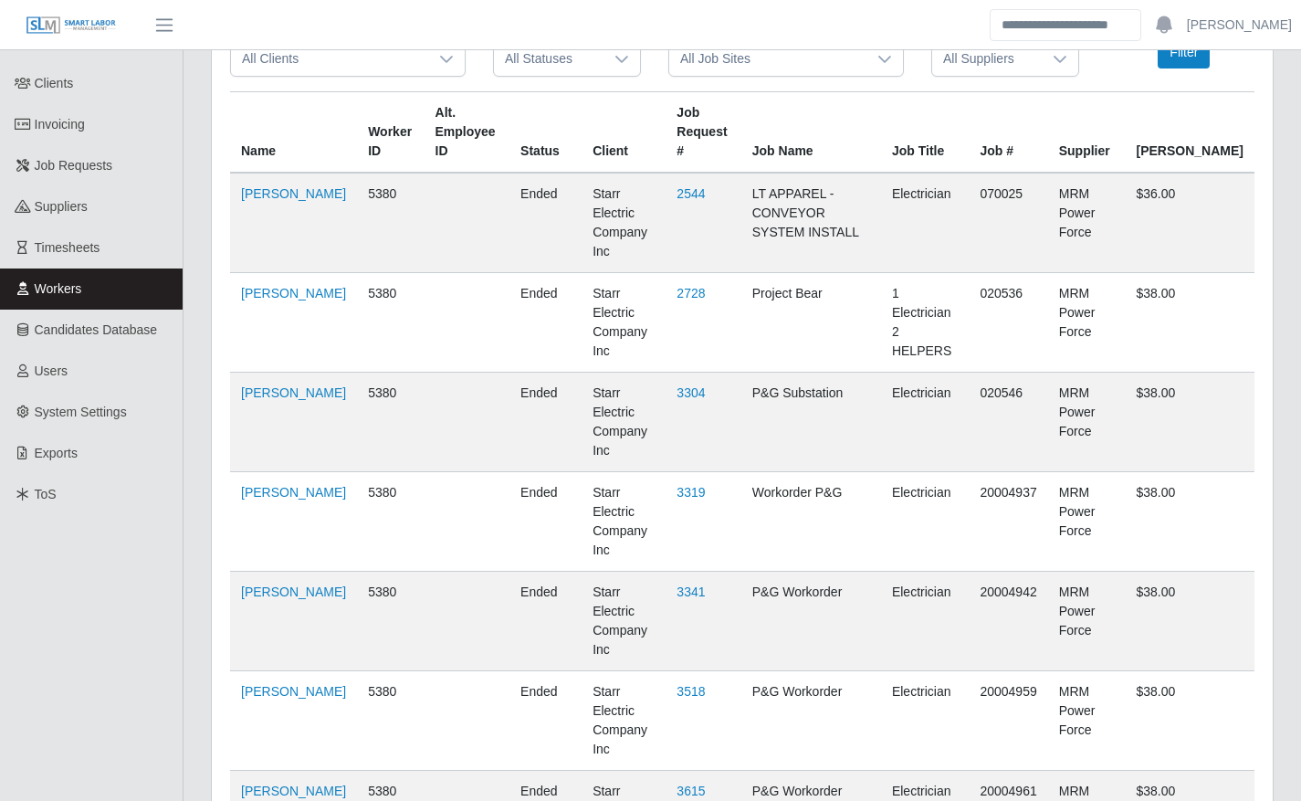
scroll to position [0, 0]
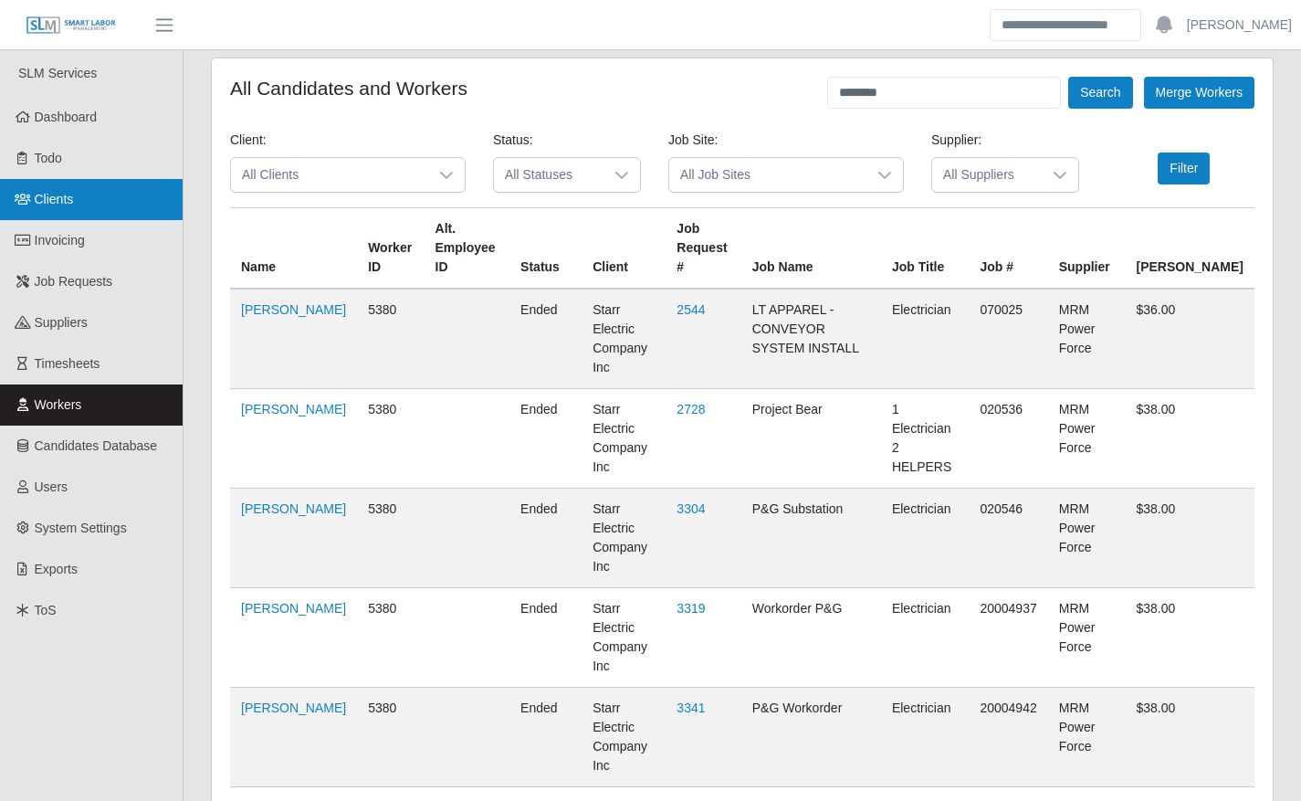
click at [65, 206] on span "Clients" at bounding box center [54, 199] width 39 height 15
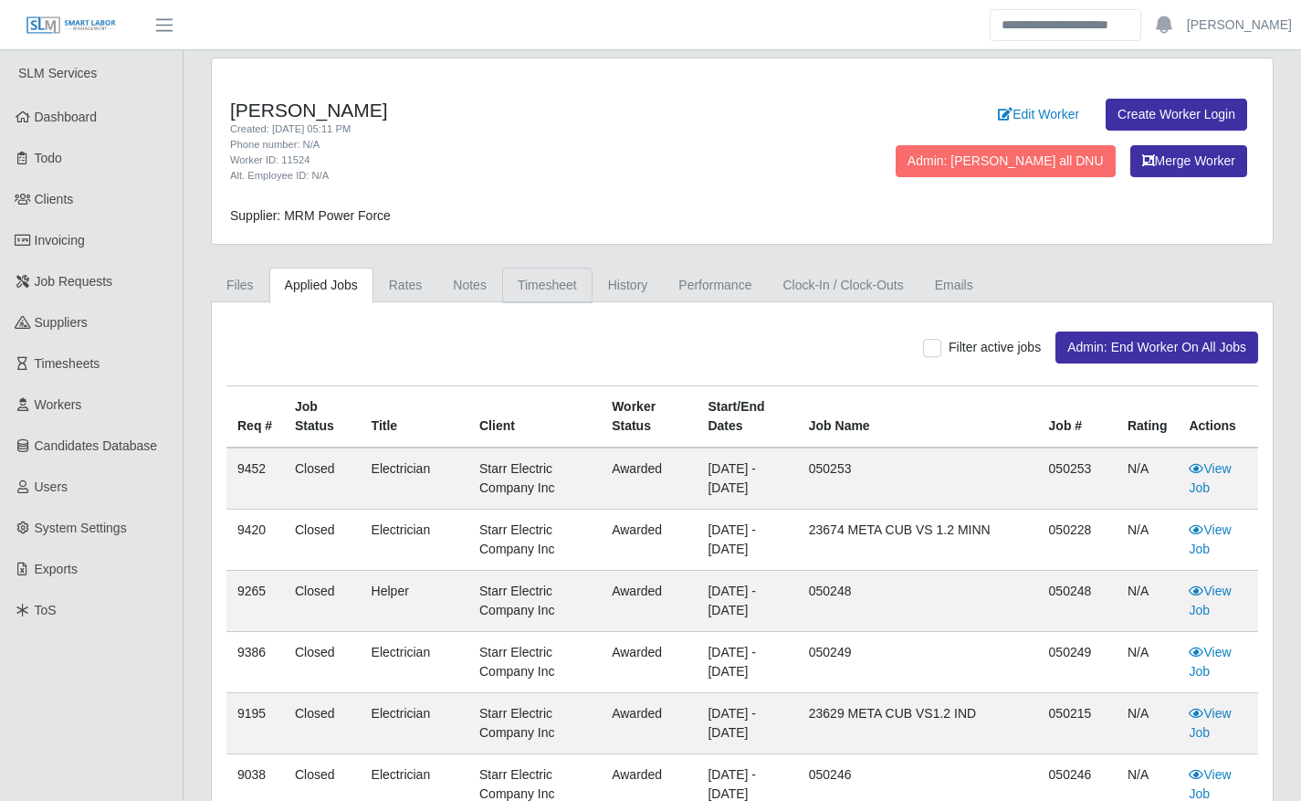
click at [513, 289] on link "Timesheet" at bounding box center [547, 285] width 90 height 36
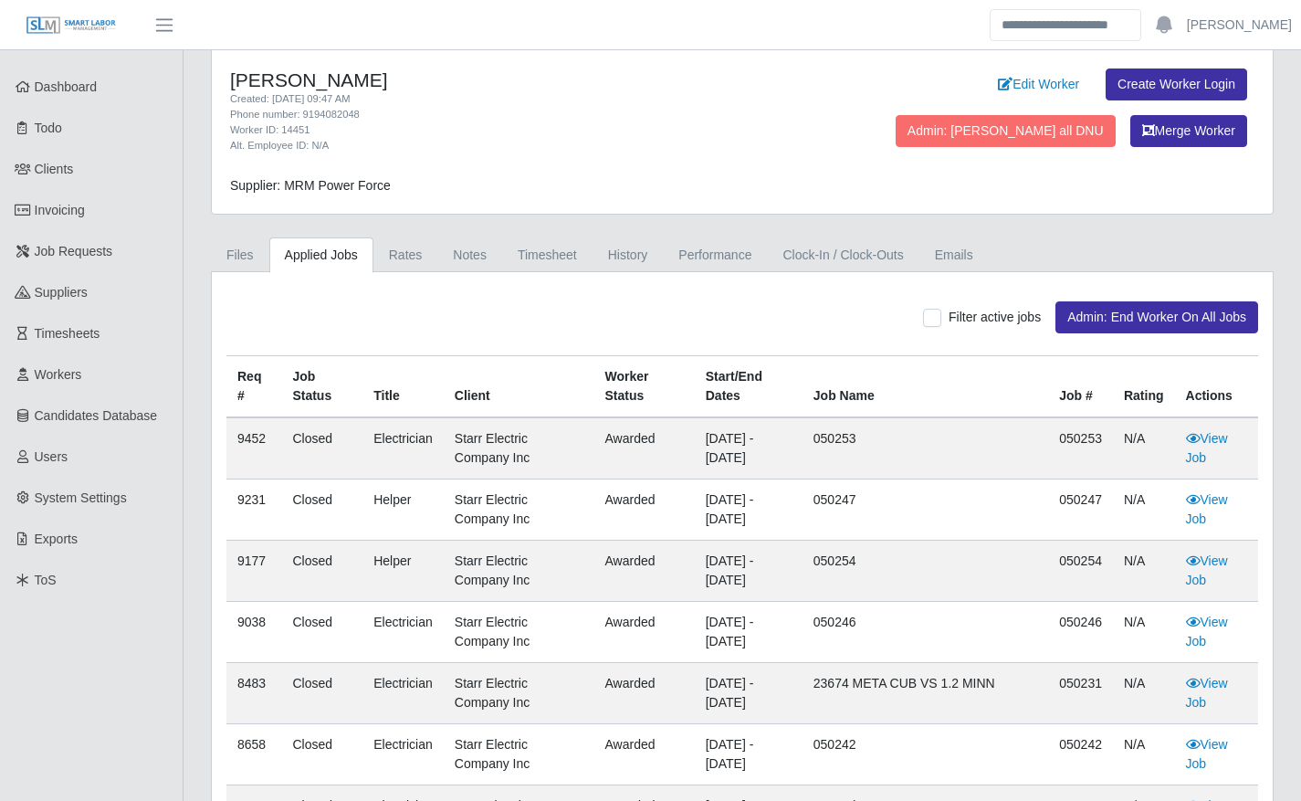
scroll to position [31, 0]
click at [524, 267] on link "Timesheet" at bounding box center [547, 254] width 90 height 36
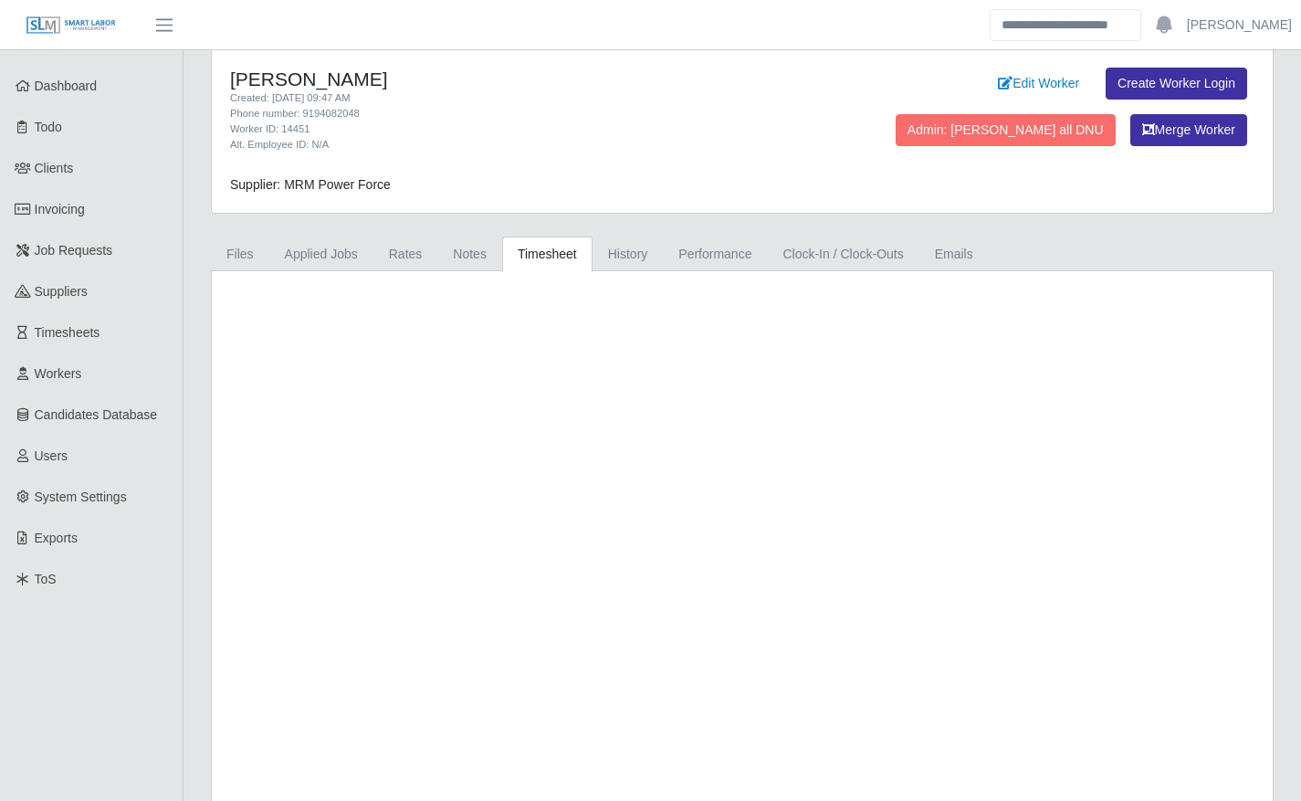
scroll to position [0, 0]
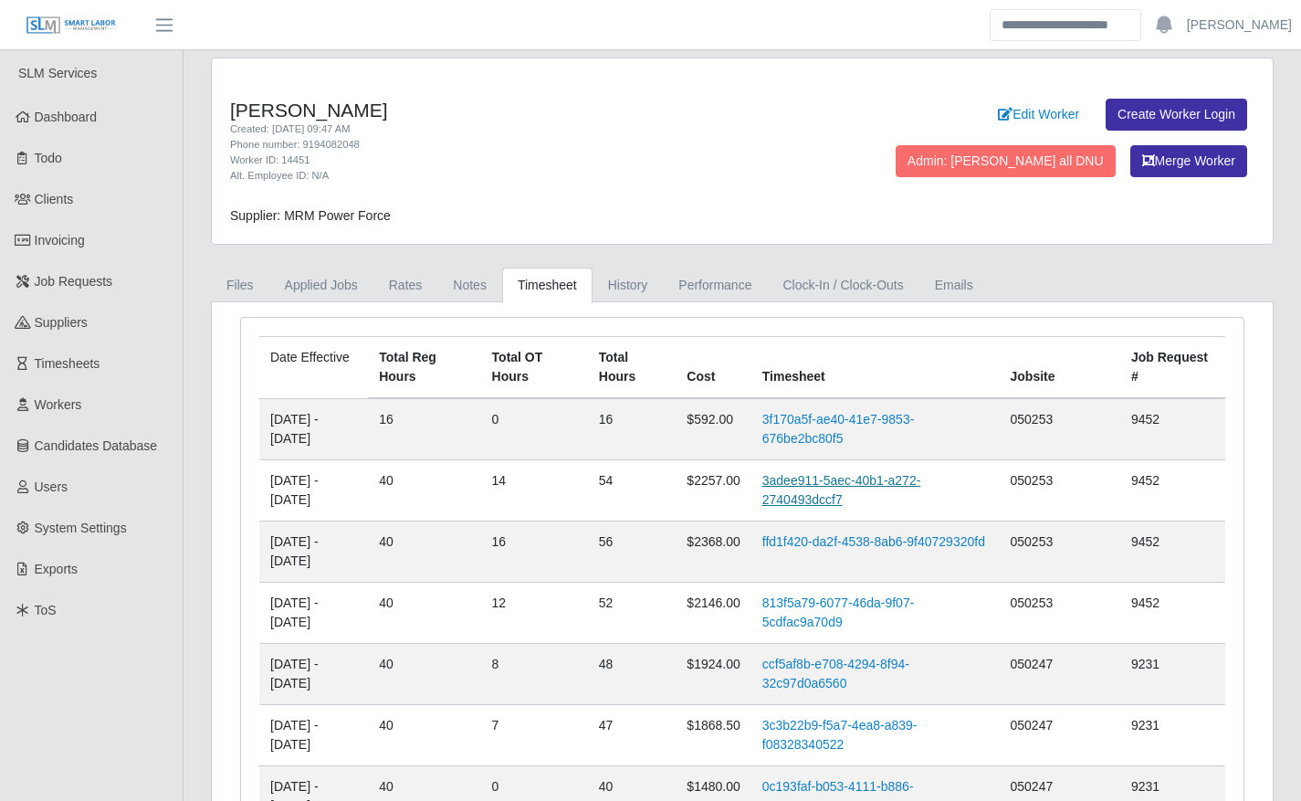
click at [826, 498] on link "3adee911-5aec-40b1-a272-2740493dccf7" at bounding box center [841, 490] width 159 height 34
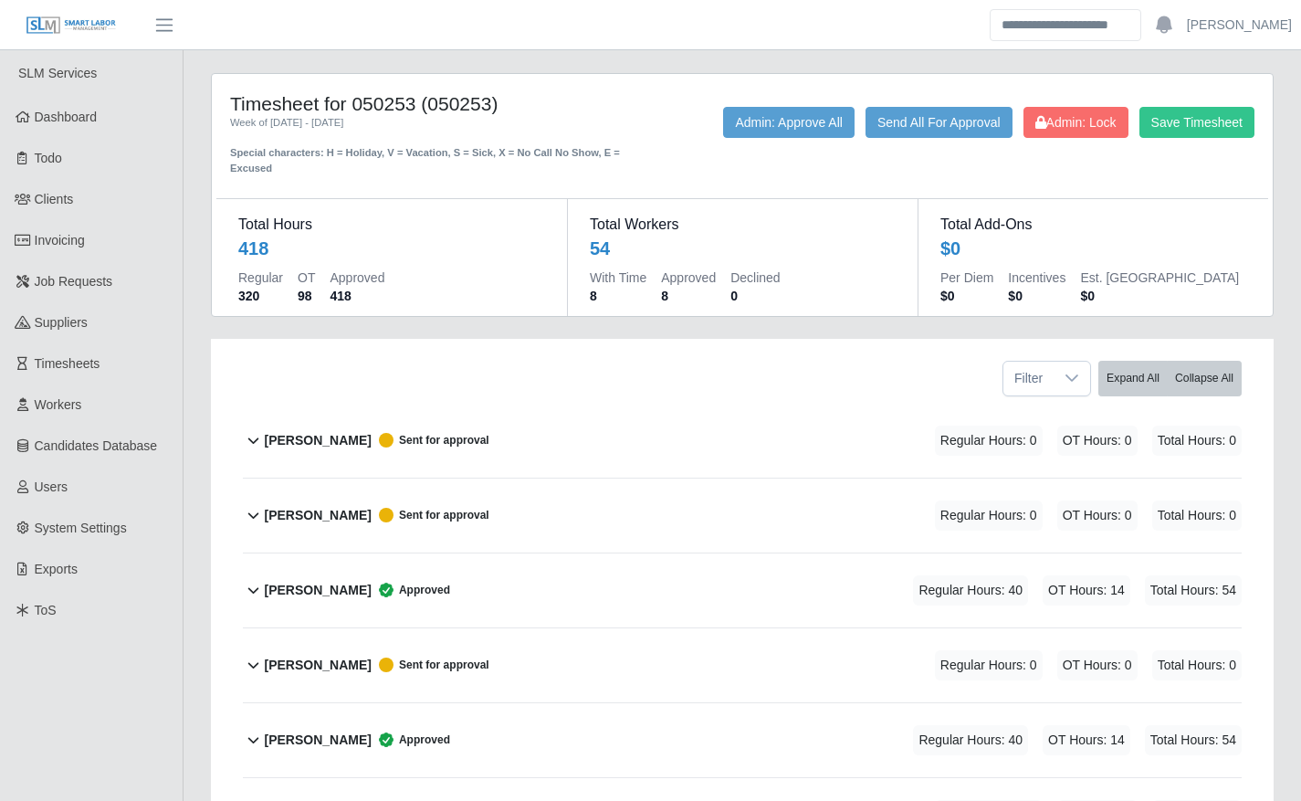
click at [826, 498] on div "[PERSON_NAME] Sent for approval Regular Hours: 0 OT Hours: 0 Total Hours: 0" at bounding box center [753, 515] width 978 height 74
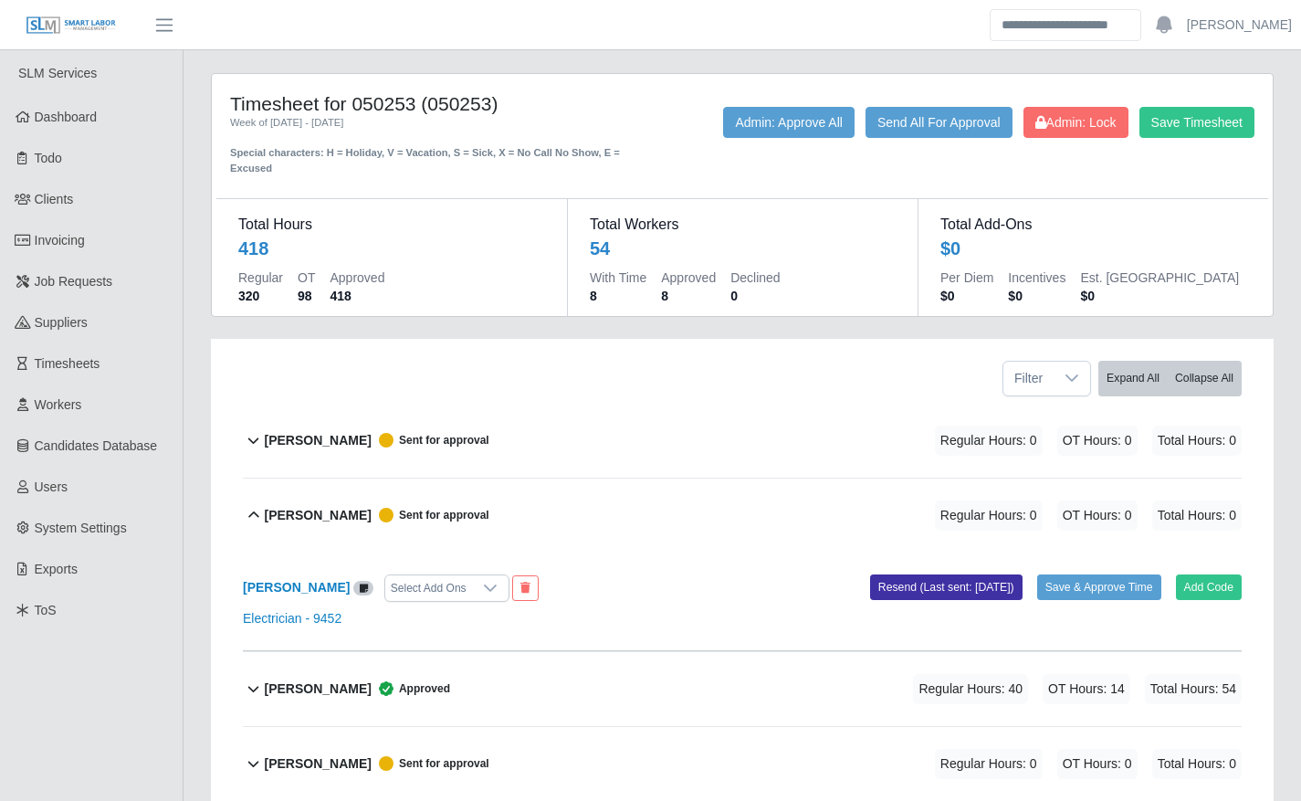
click at [826, 498] on div "[PERSON_NAME] Sent for approval Regular Hours: 0 OT Hours: 0 Total Hours: 0" at bounding box center [753, 515] width 978 height 74
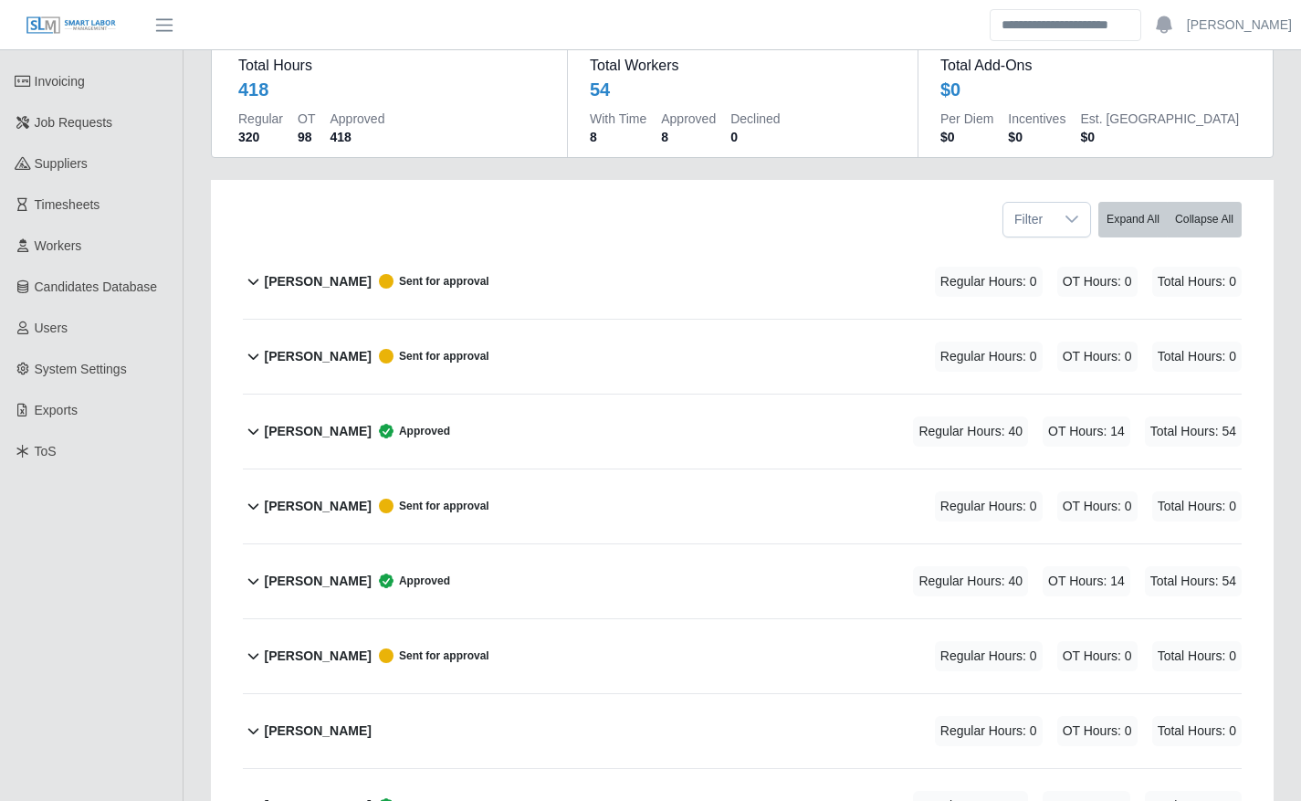
scroll to position [160, 0]
click at [764, 426] on div "[PERSON_NAME] Approved Regular Hours: 40 OT Hours: 14 Total Hours: 54" at bounding box center [753, 430] width 978 height 74
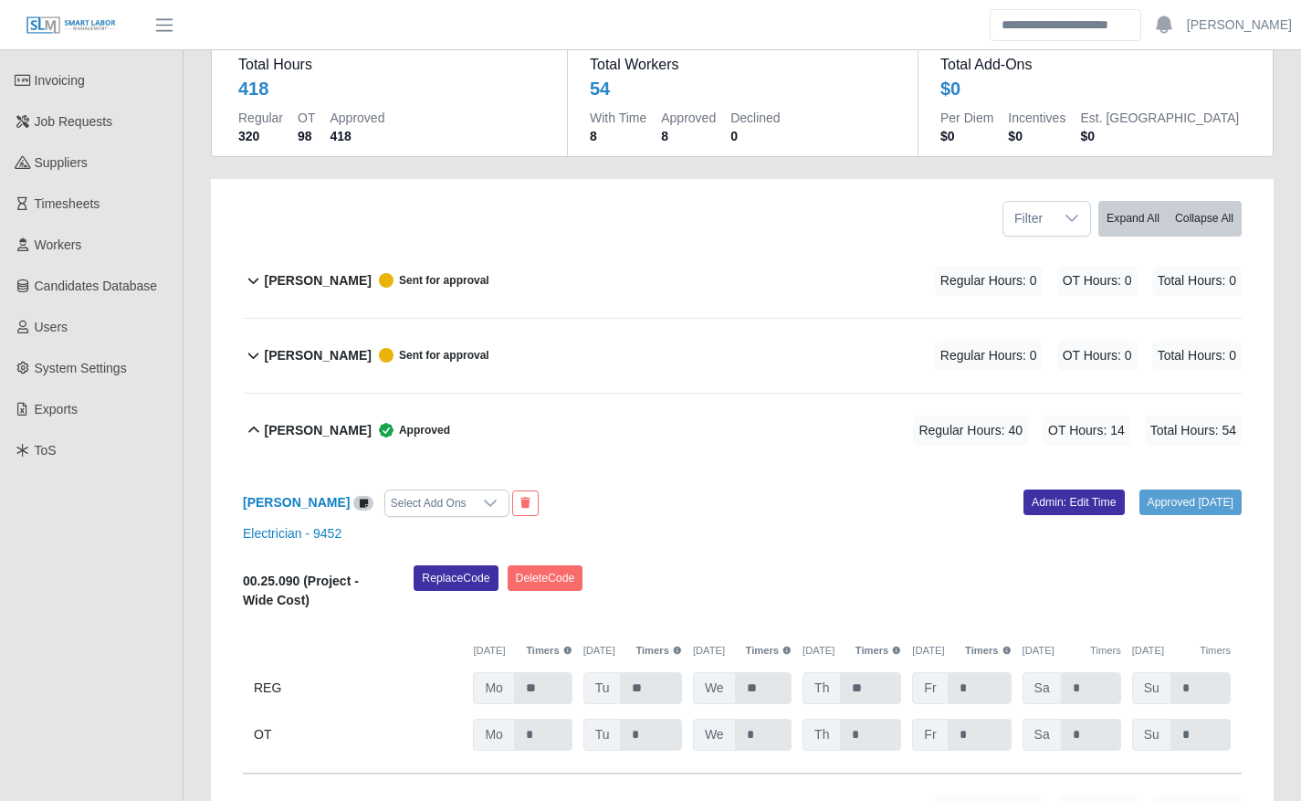
scroll to position [269, 0]
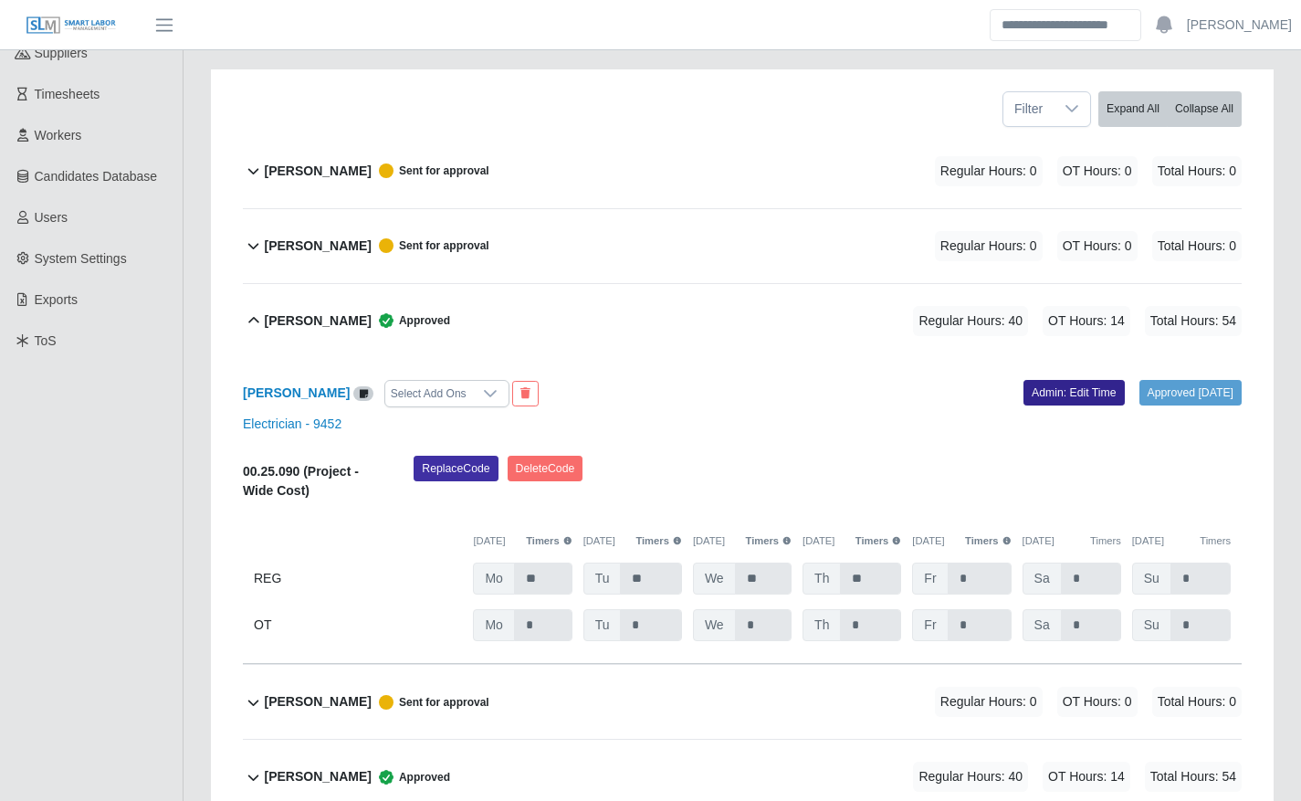
click at [1023, 392] on link "Admin: Edit Time" at bounding box center [1073, 393] width 101 height 26
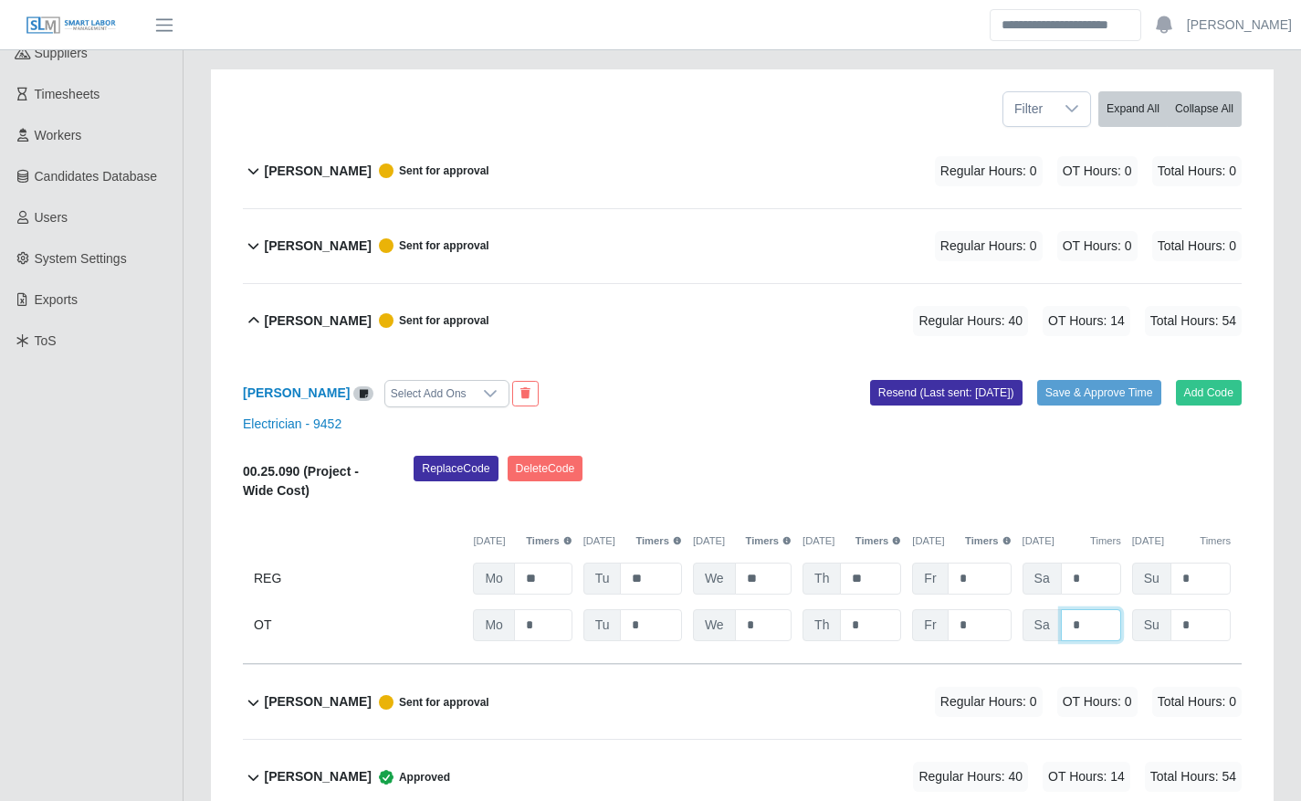
click at [1075, 615] on input "*" at bounding box center [1091, 625] width 60 height 32
click at [1007, 518] on div "[DATE] Timers [DATE] Timers [DATE] Timers [DATE] Timers [DATE] Timers [DATE] Ti…" at bounding box center [742, 529] width 999 height 37
click at [1070, 393] on button "Save & Approve Time" at bounding box center [1099, 393] width 124 height 26
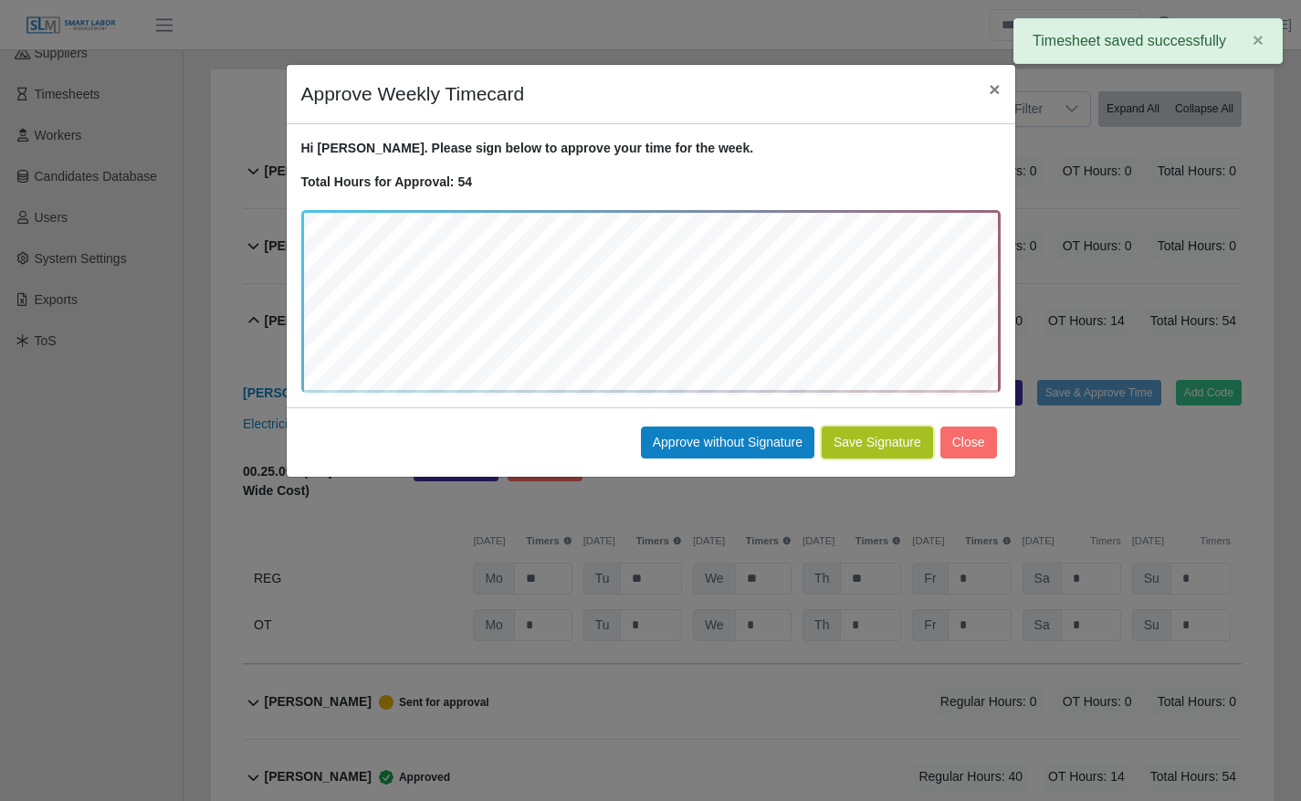
click at [905, 444] on button "Save Signature" at bounding box center [877, 442] width 111 height 32
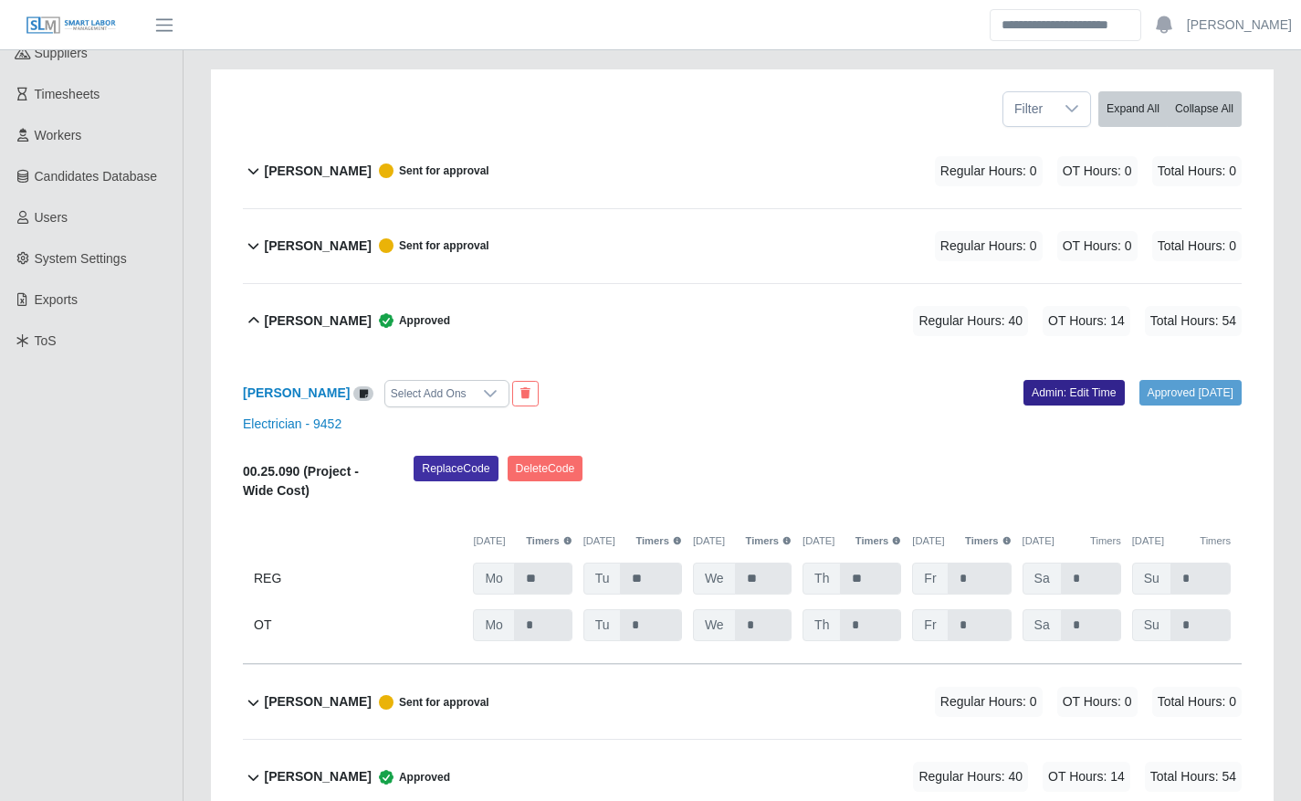
click at [1070, 404] on link "Admin: Edit Time" at bounding box center [1073, 393] width 101 height 26
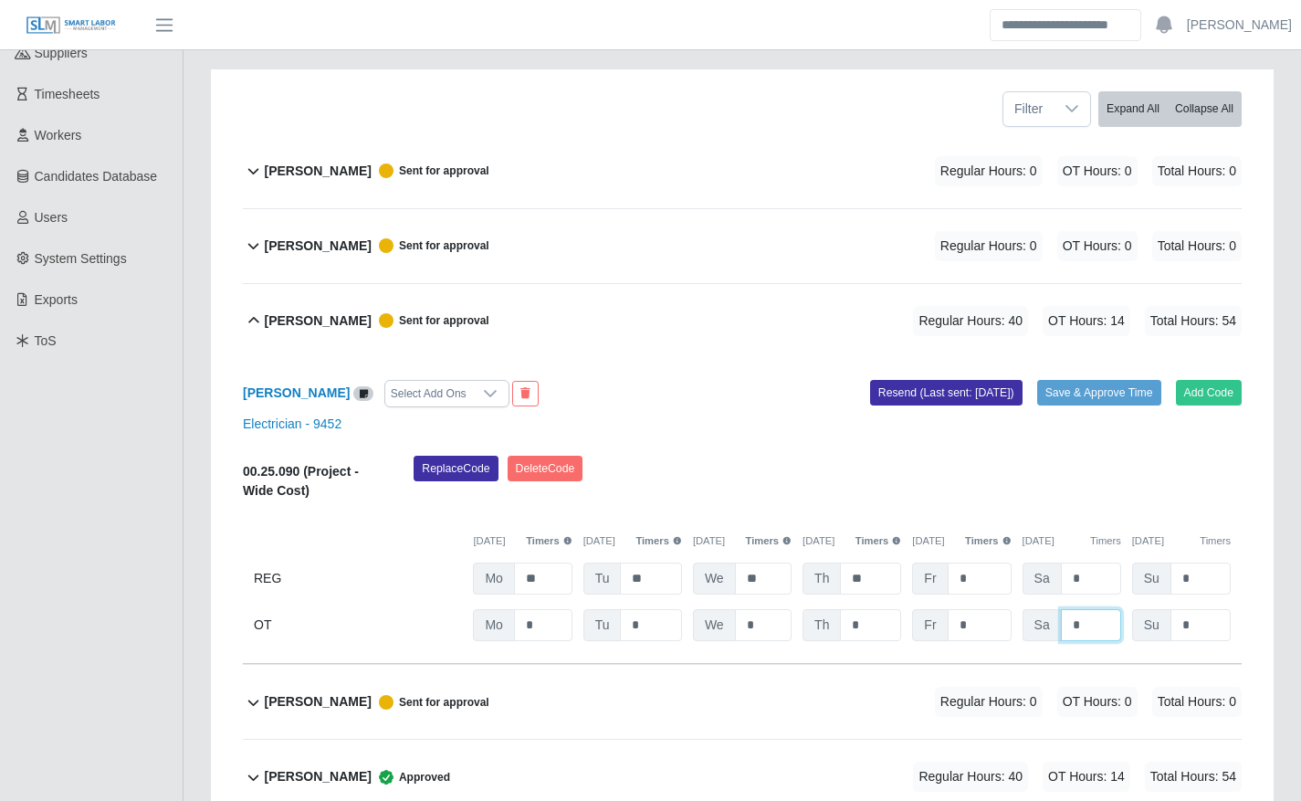
click at [1094, 625] on input "*" at bounding box center [1091, 625] width 60 height 32
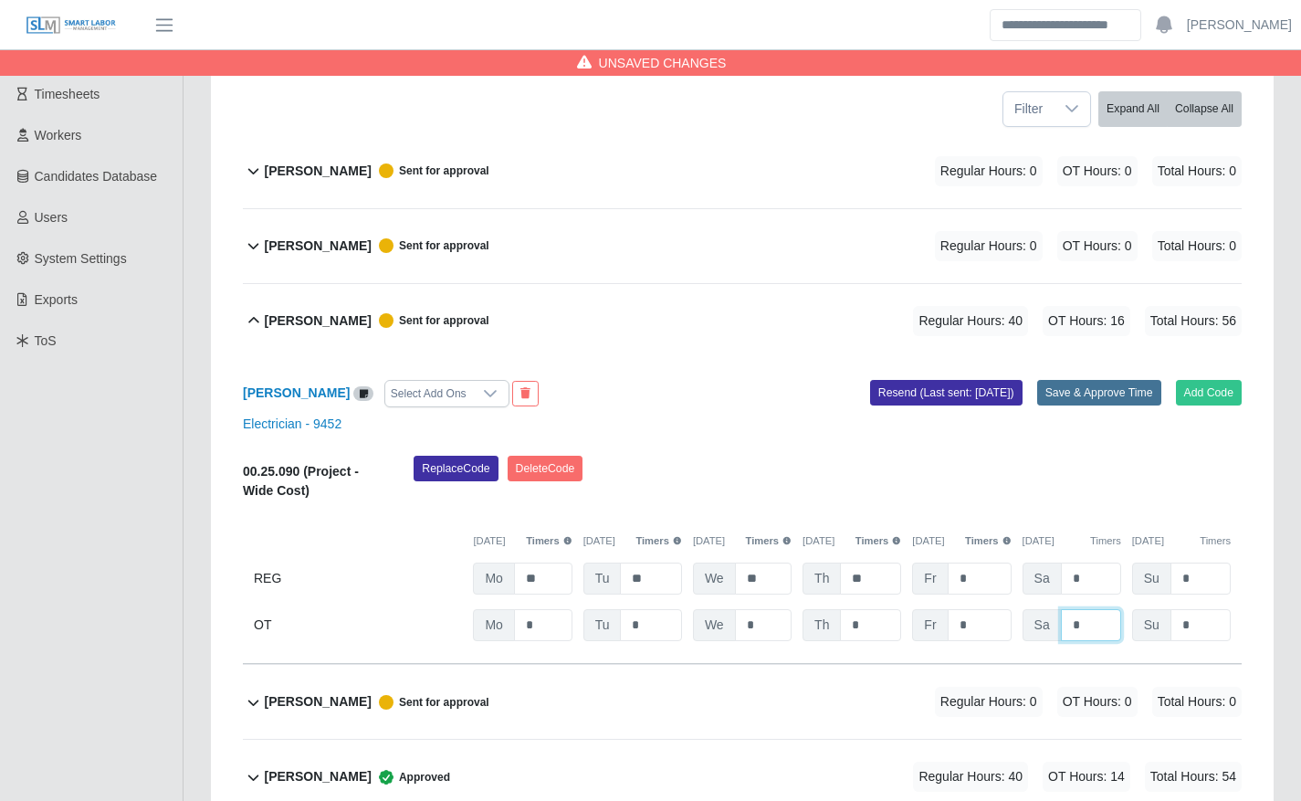
type input "*"
click at [1125, 394] on button "Save & Approve Time" at bounding box center [1099, 393] width 124 height 26
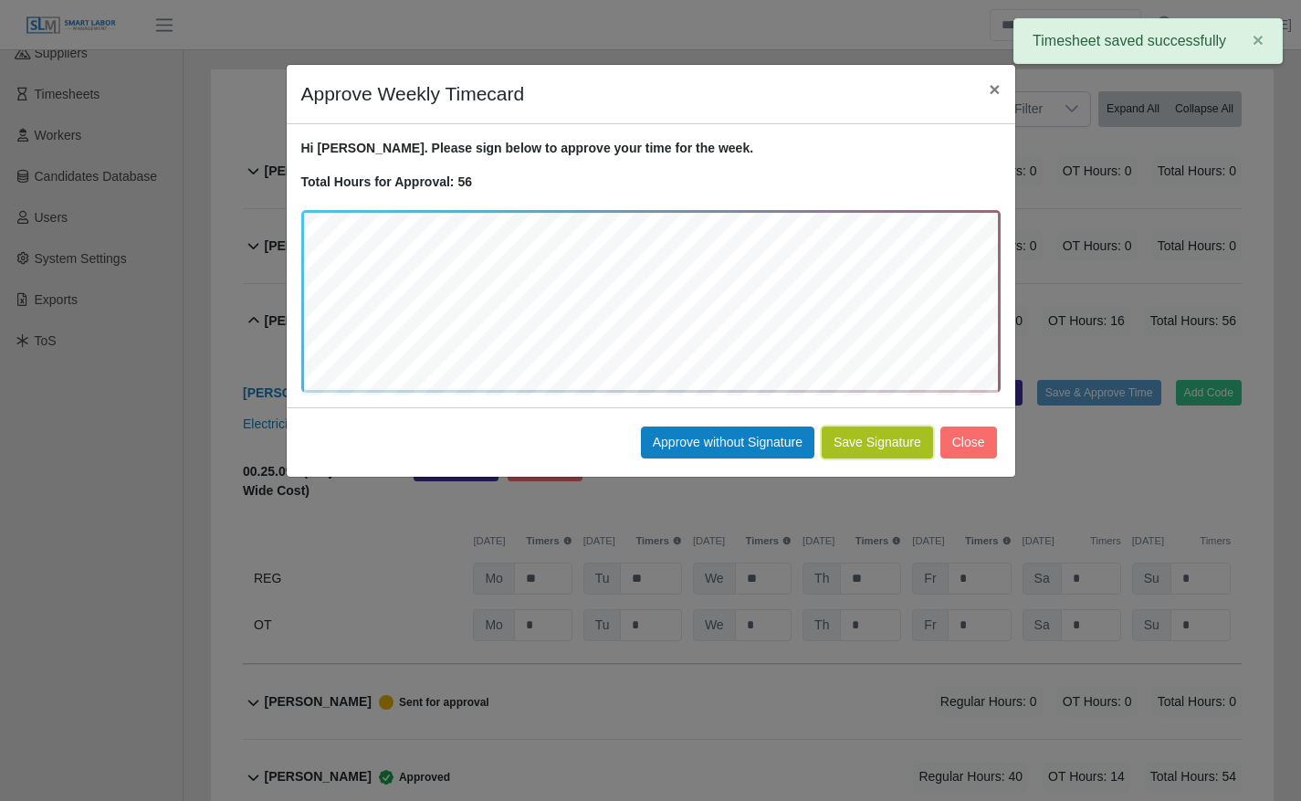
click at [868, 441] on button "Save Signature" at bounding box center [877, 442] width 111 height 32
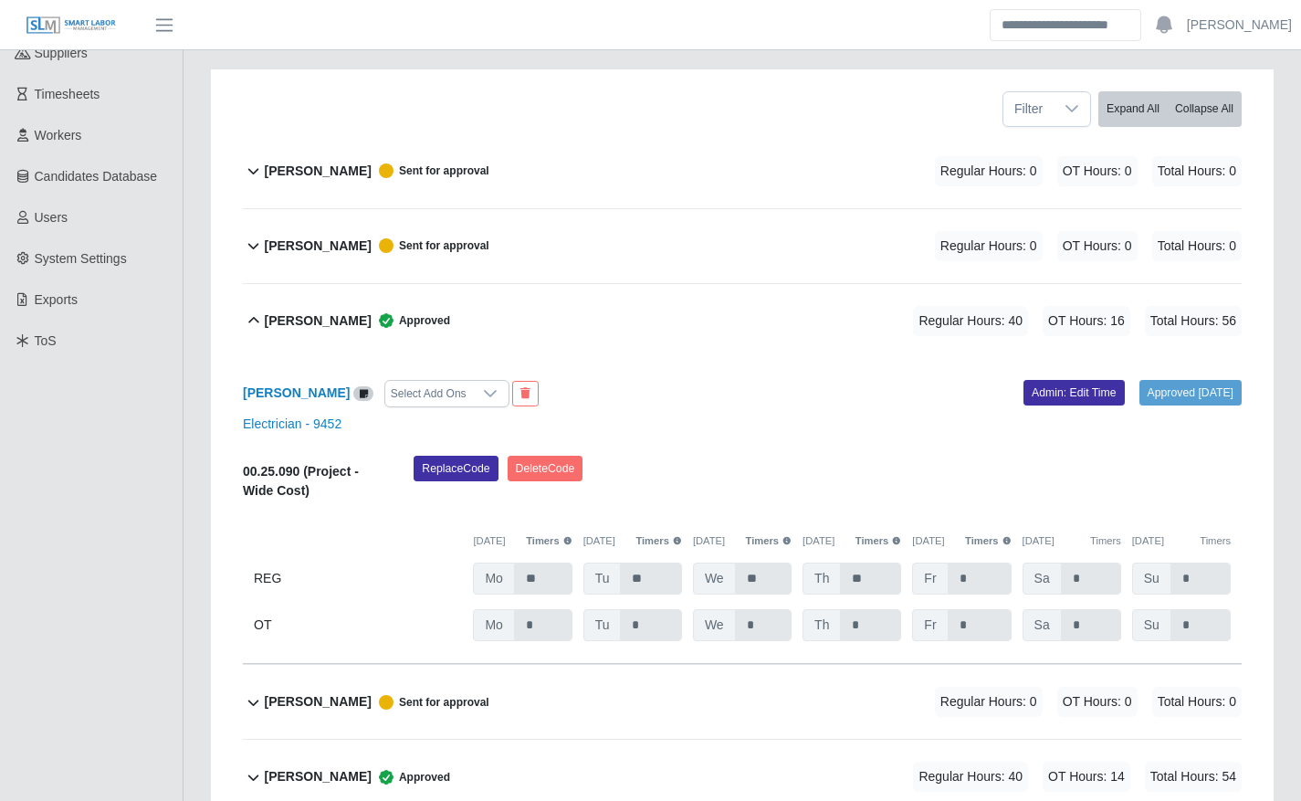
click at [597, 321] on div "Allan Roberto Inestroza Approved Regular Hours: 40 OT Hours: 16 Total Hours: 56" at bounding box center [753, 321] width 978 height 74
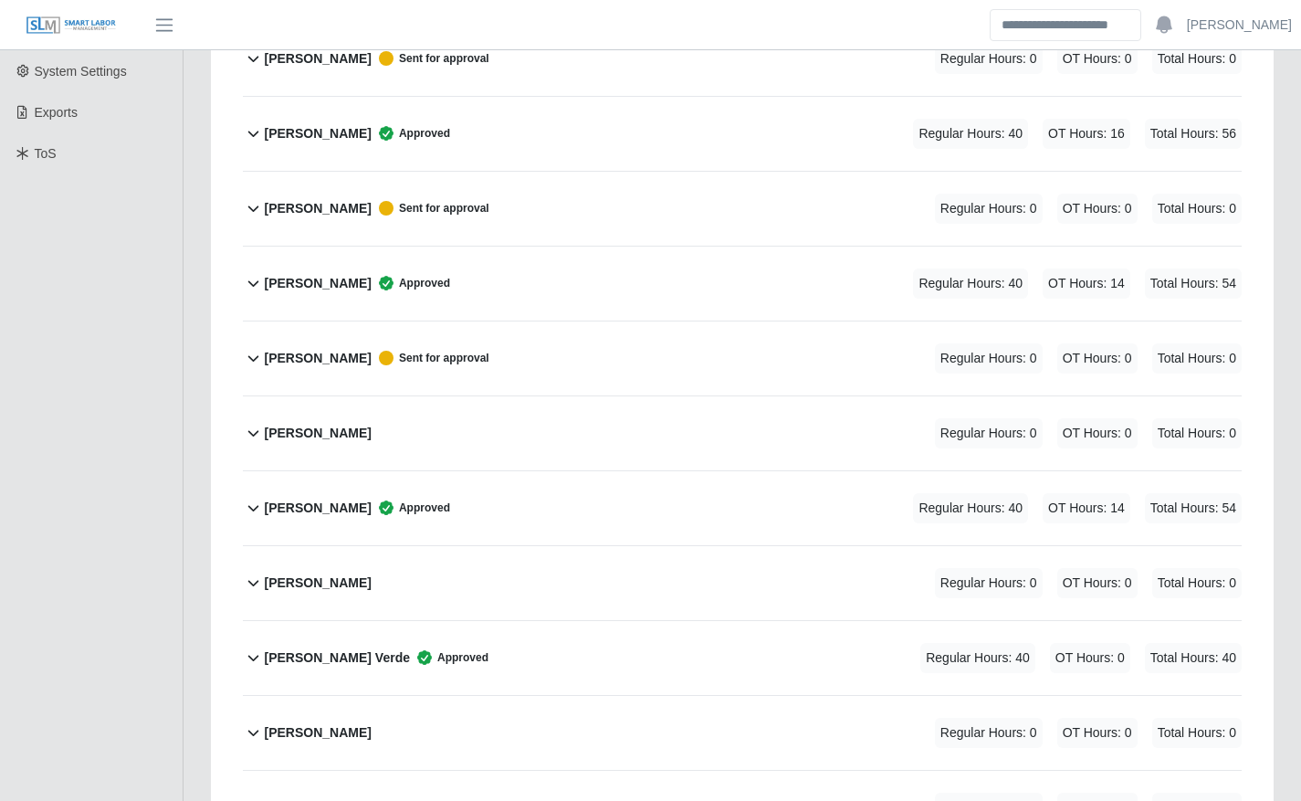
scroll to position [0, 0]
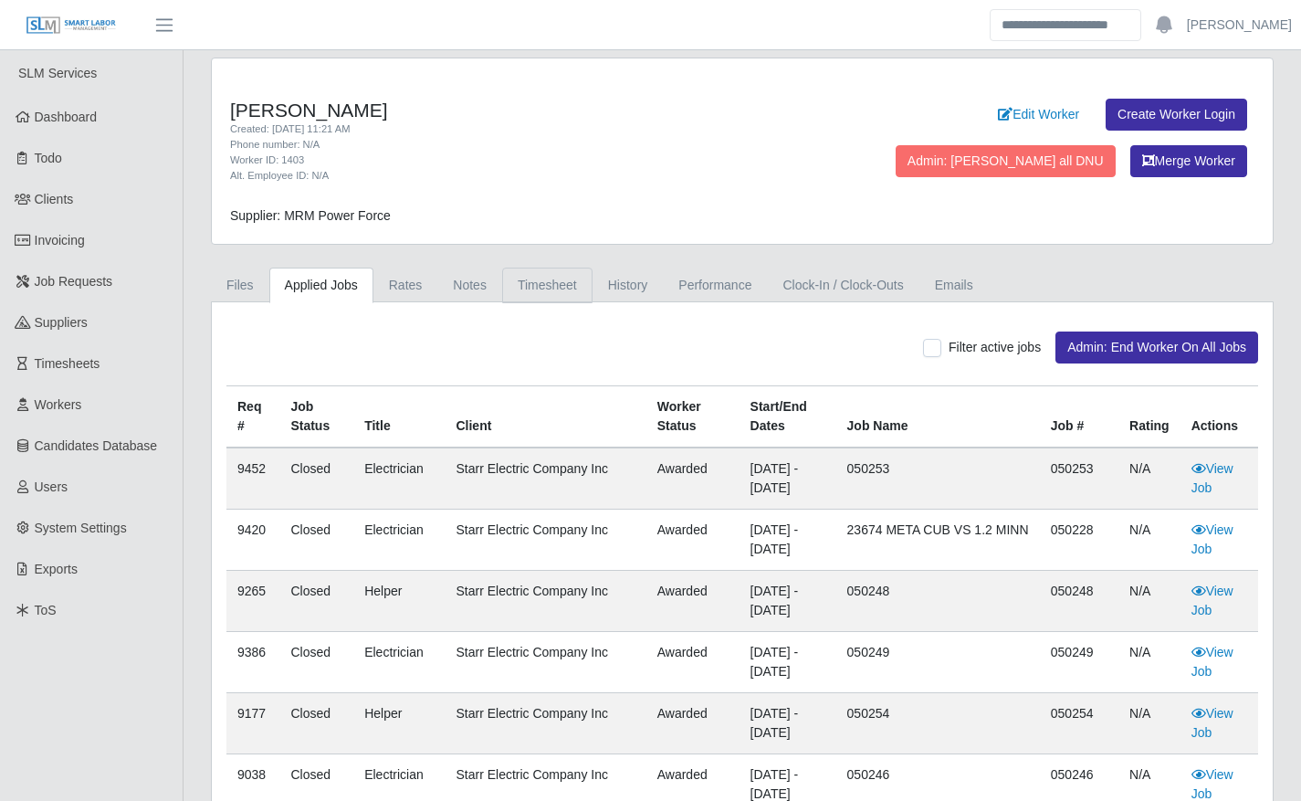
click at [530, 282] on link "Timesheet" at bounding box center [547, 285] width 90 height 36
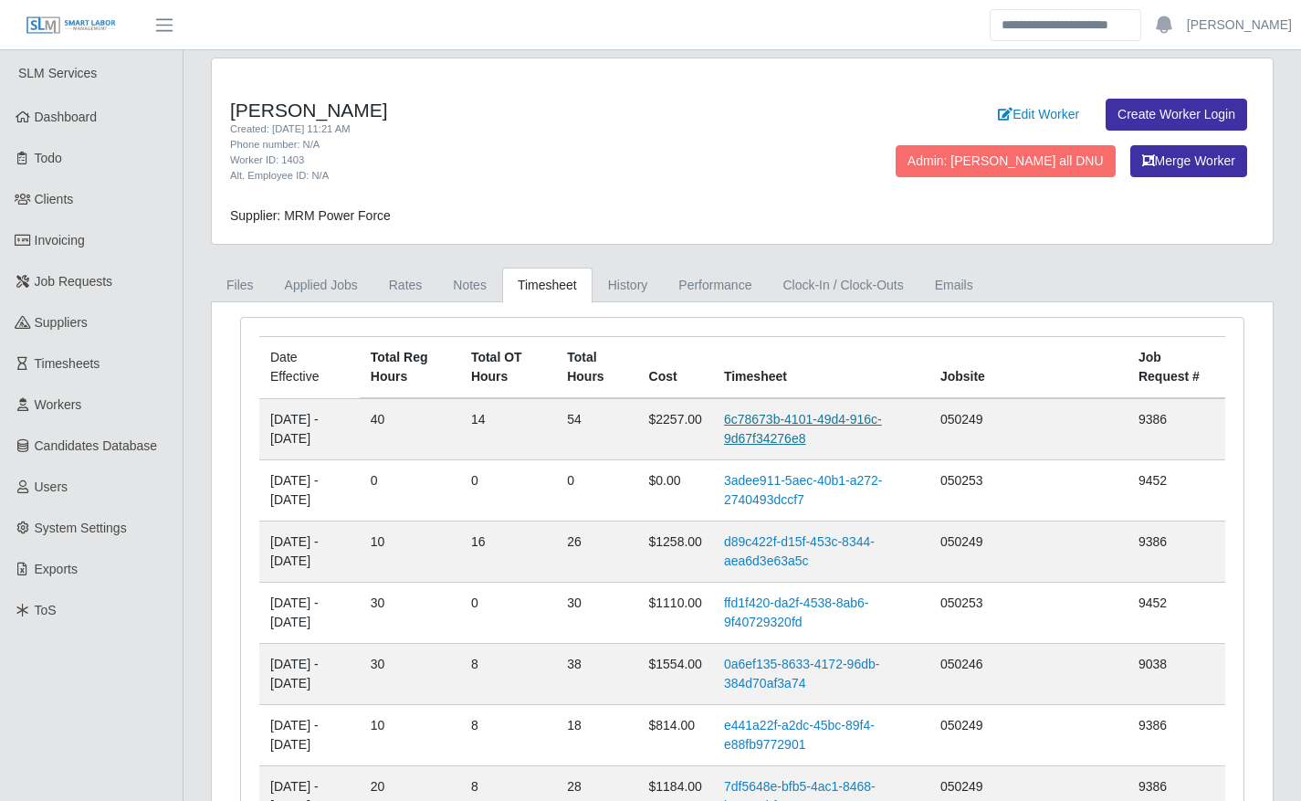
click at [780, 434] on link "6c78673b-4101-49d4-916c-9d67f34276e8" at bounding box center [803, 429] width 158 height 34
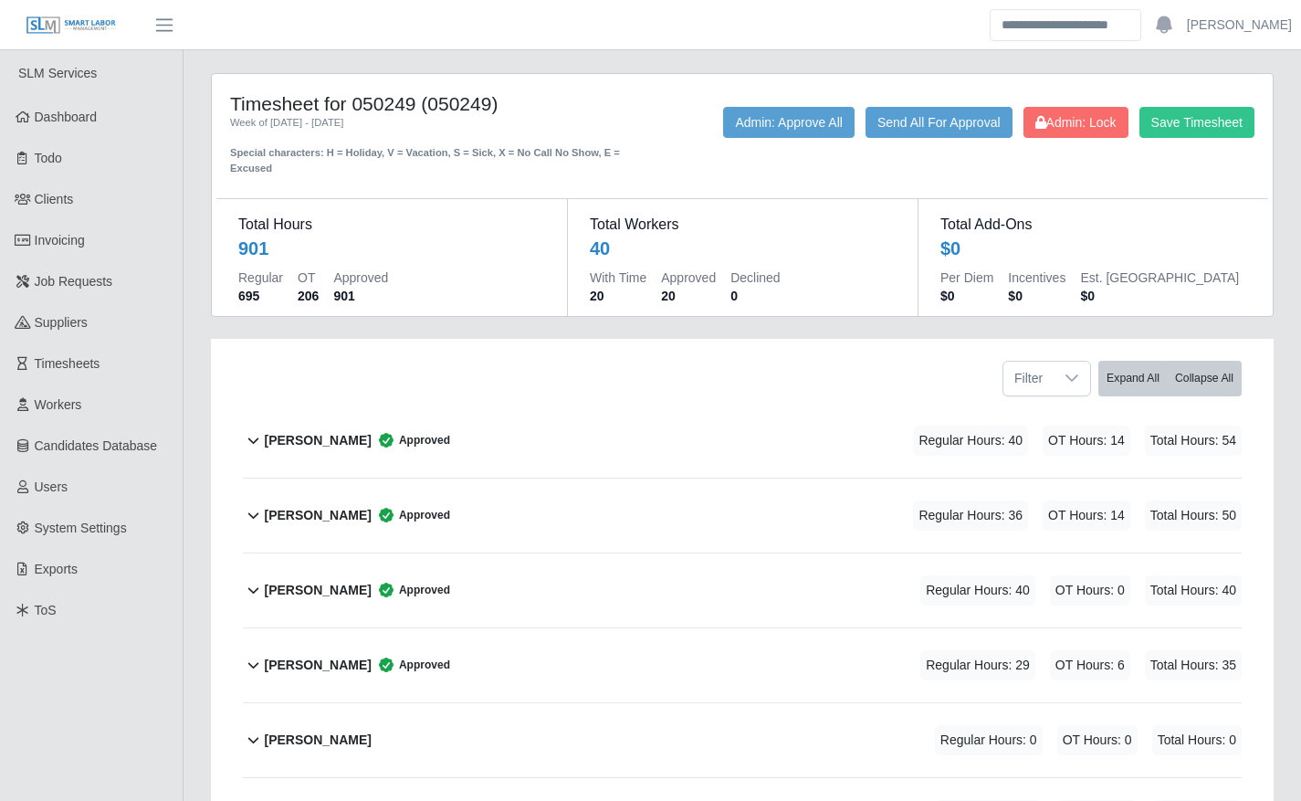
click at [795, 506] on div "Alejandro Alvares Approved Regular Hours: 36 OT Hours: 14 Total Hours: 50" at bounding box center [753, 515] width 978 height 74
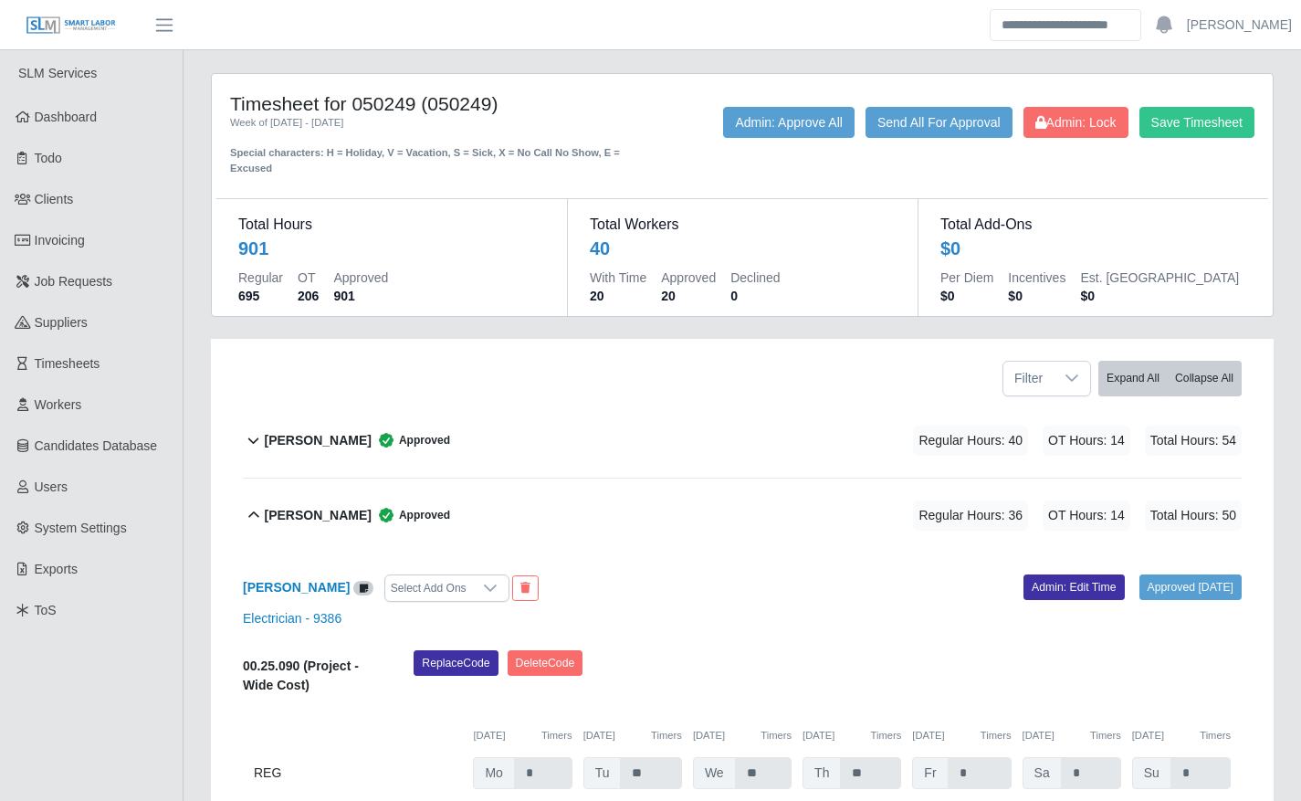
scroll to position [265, 0]
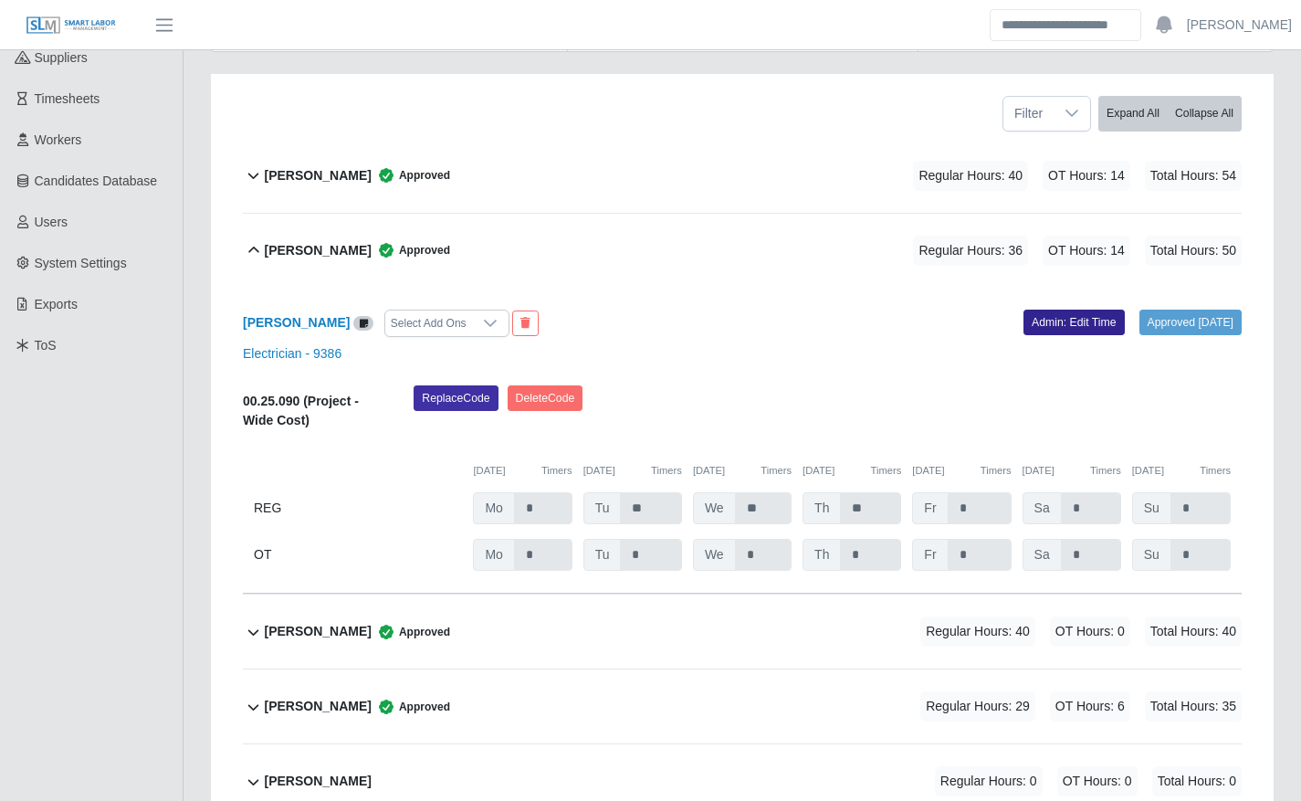
click at [1056, 328] on link "Admin: Edit Time" at bounding box center [1073, 322] width 101 height 26
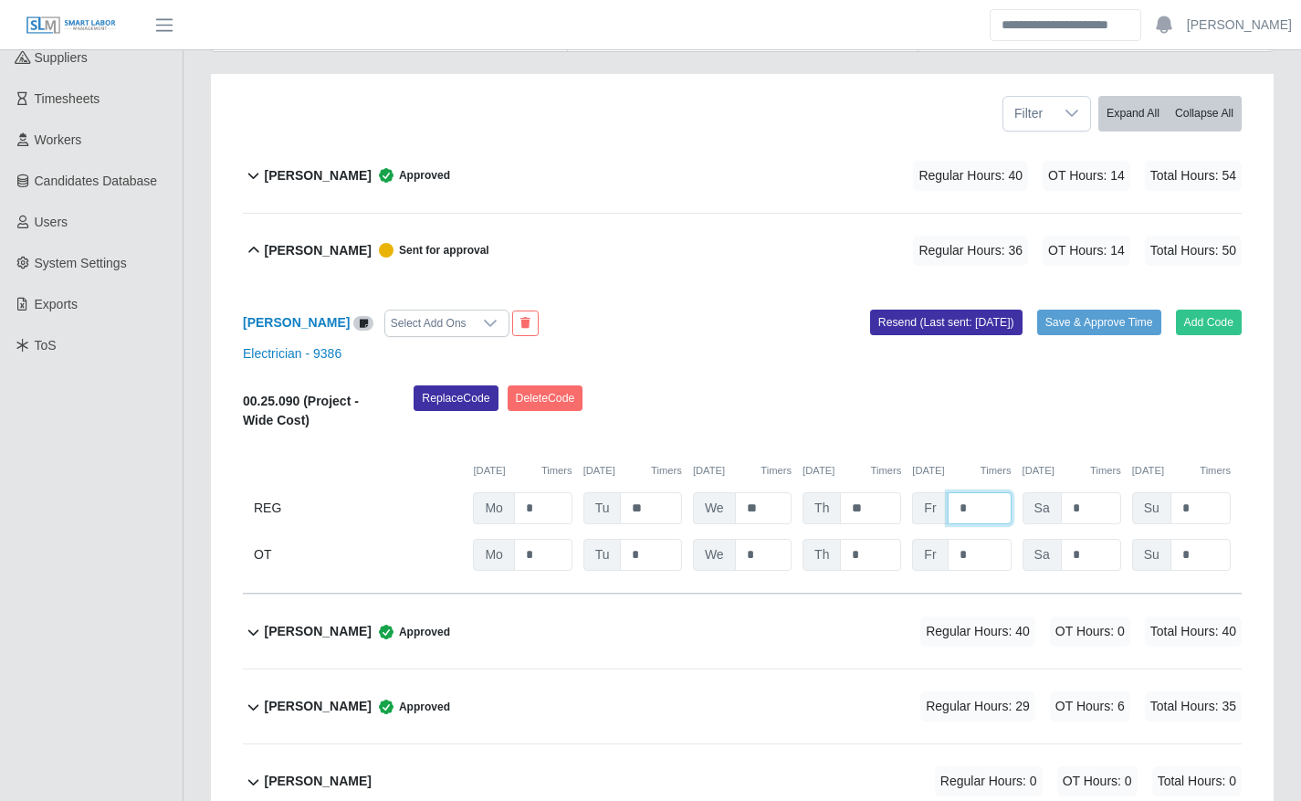
click at [958, 515] on input "*" at bounding box center [979, 508] width 64 height 32
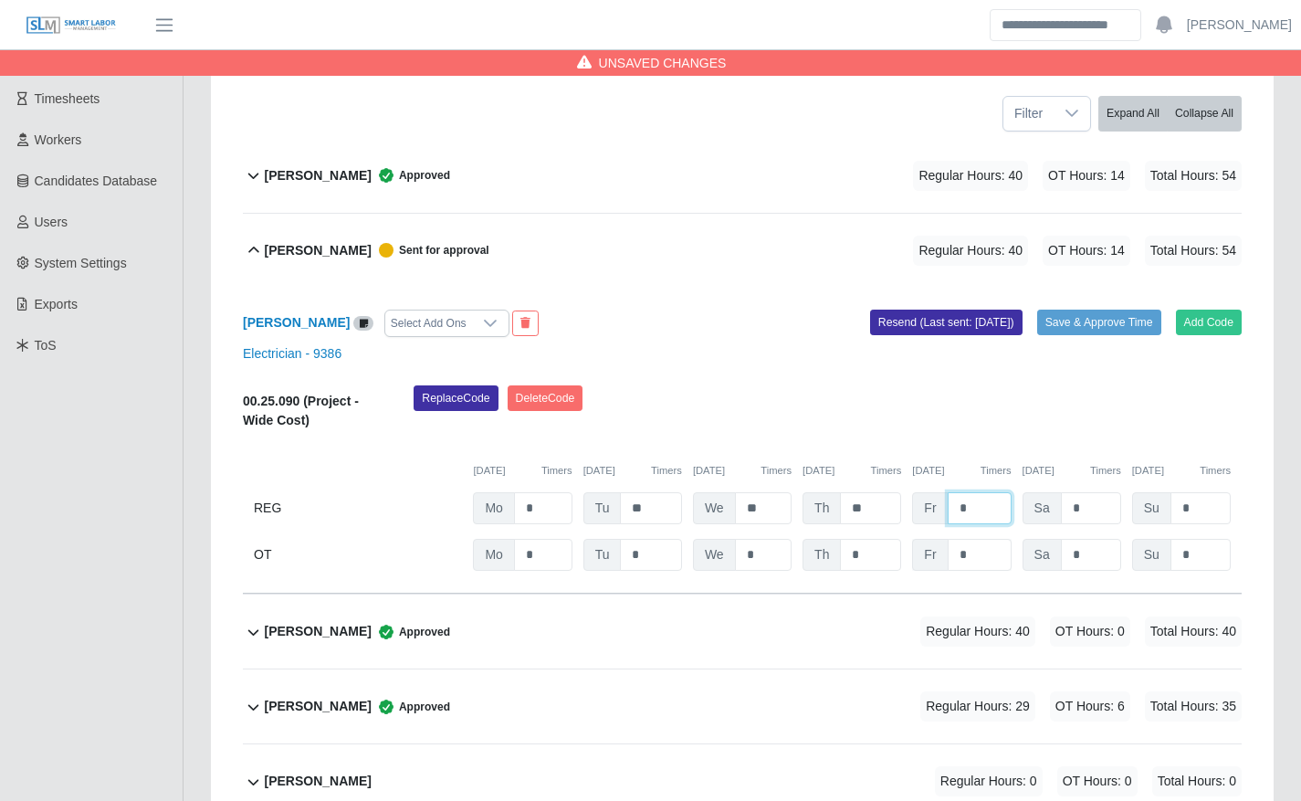
type input "*"
click at [0, 0] on input "*" at bounding box center [0, 0] width 0 height 0
click at [968, 436] on div "Replace Code Delete Code" at bounding box center [827, 413] width 855 height 56
click at [0, 0] on input "**" at bounding box center [0, 0] width 0 height 0
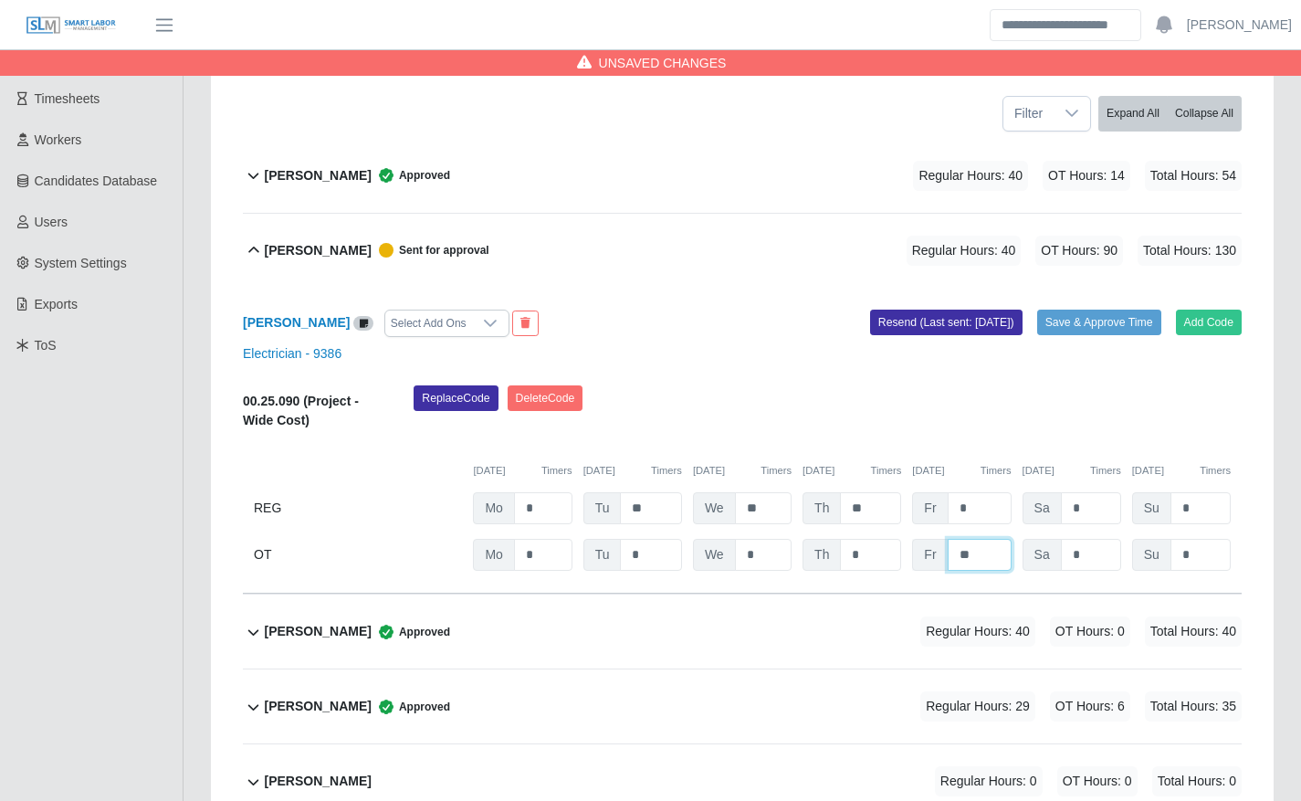
click at [0, 0] on input "**" at bounding box center [0, 0] width 0 height 0
type input "*"
click at [970, 435] on div "Replace Code Delete Code" at bounding box center [827, 413] width 855 height 56
click at [1065, 333] on button "Save & Approve Time" at bounding box center [1099, 322] width 124 height 26
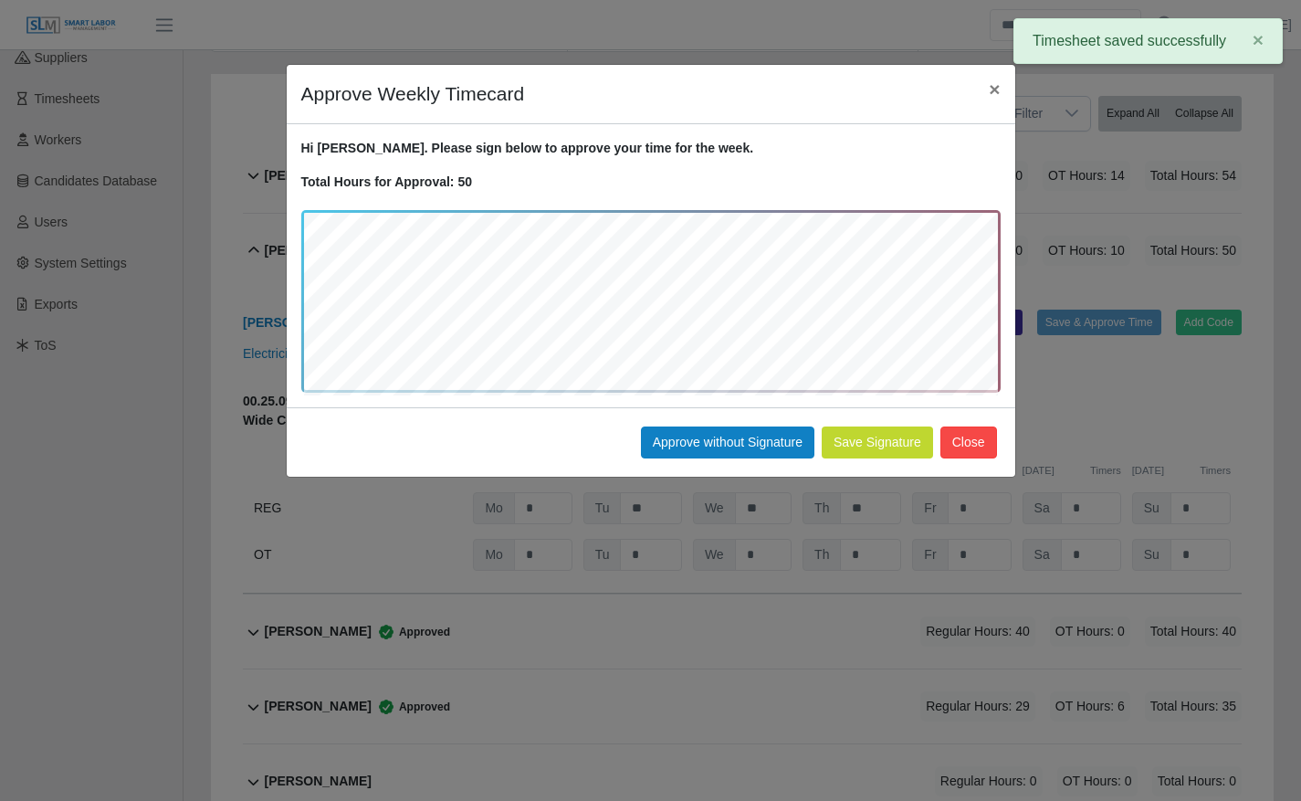
click at [989, 454] on button "Close" at bounding box center [968, 442] width 57 height 32
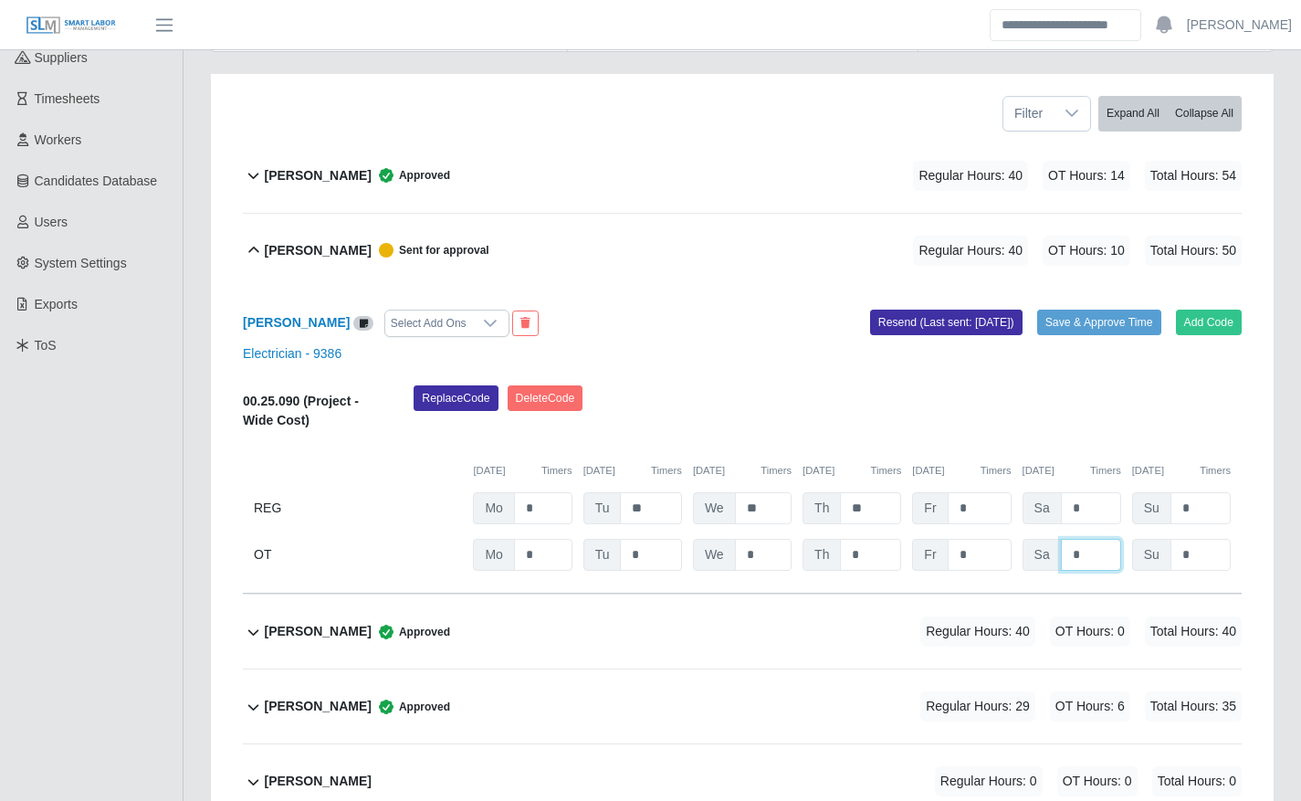
click at [0, 0] on input "*" at bounding box center [0, 0] width 0 height 0
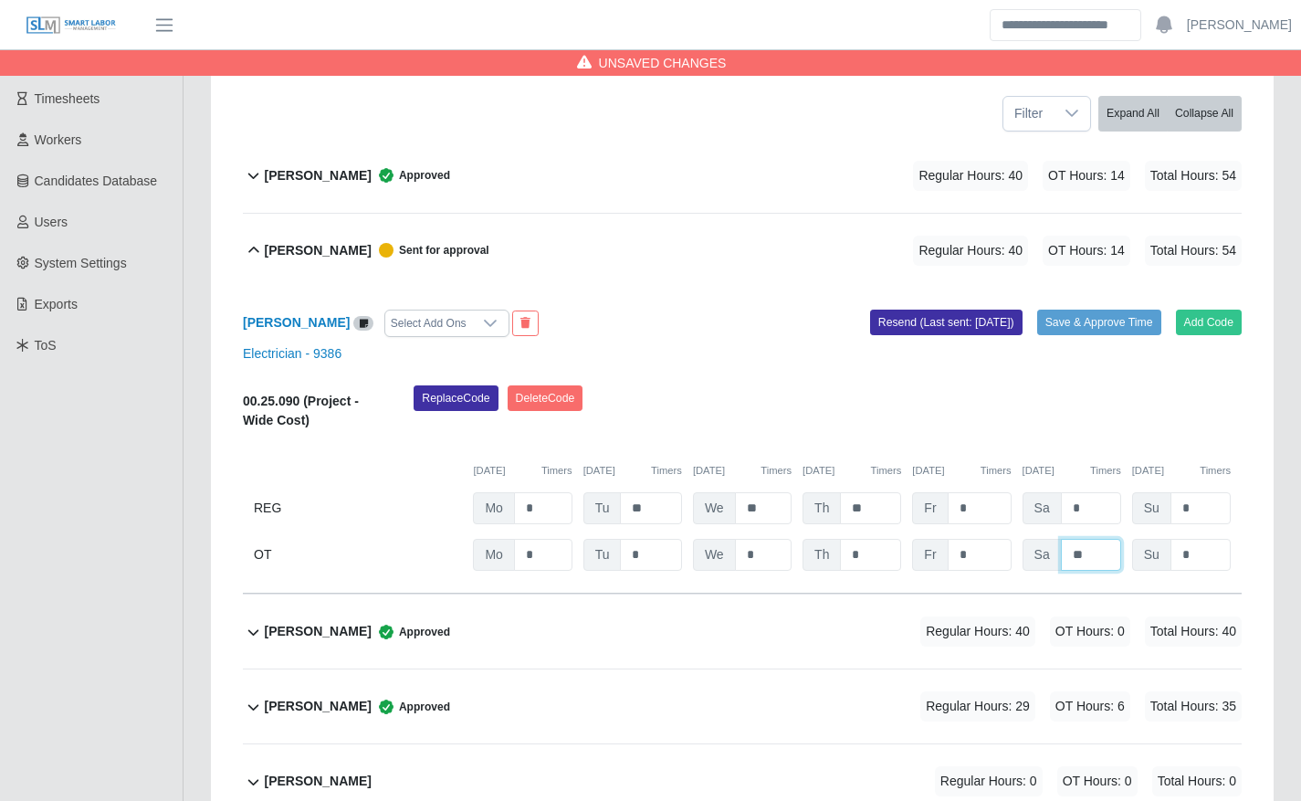
type input "**"
click at [1072, 407] on div "Replace Code Delete Code" at bounding box center [827, 413] width 855 height 56
click at [1084, 309] on button "Save & Approve Time" at bounding box center [1099, 322] width 124 height 26
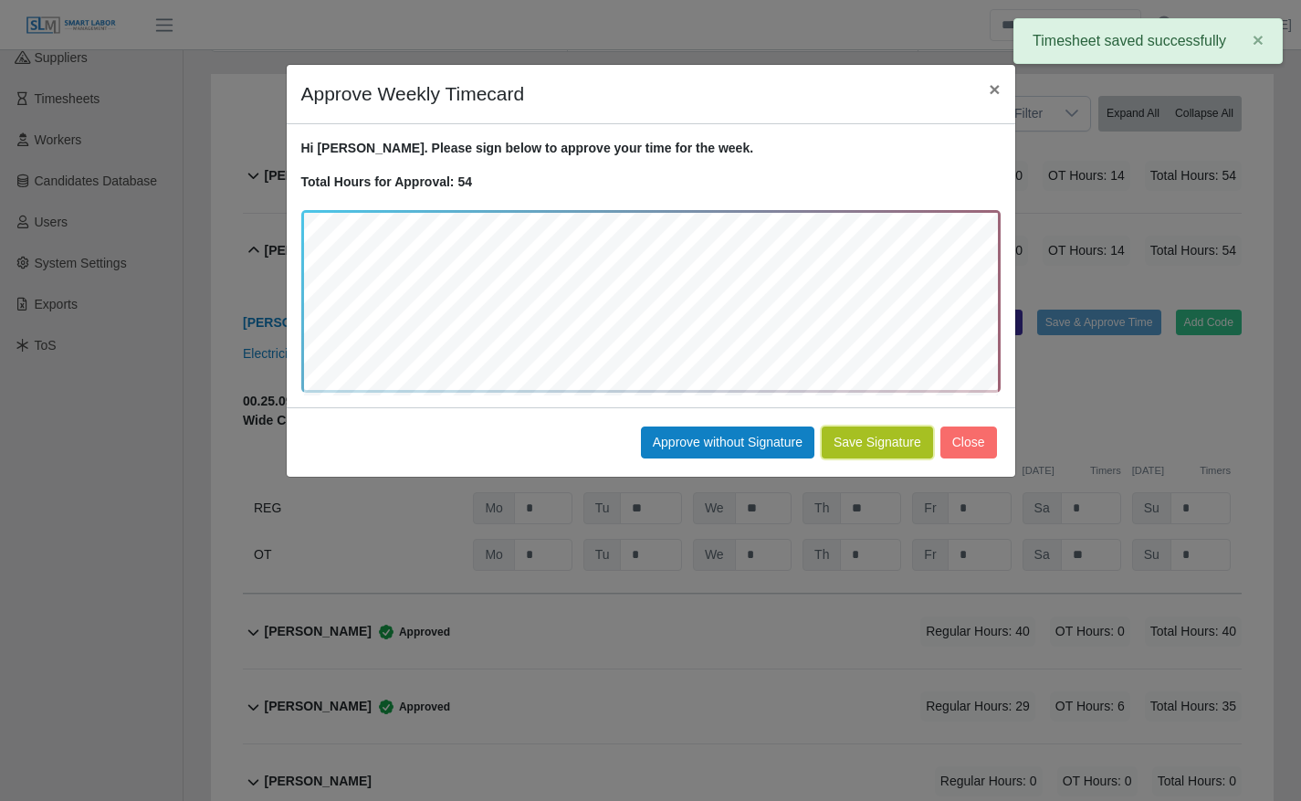
click at [882, 450] on button "Save Signature" at bounding box center [877, 442] width 111 height 32
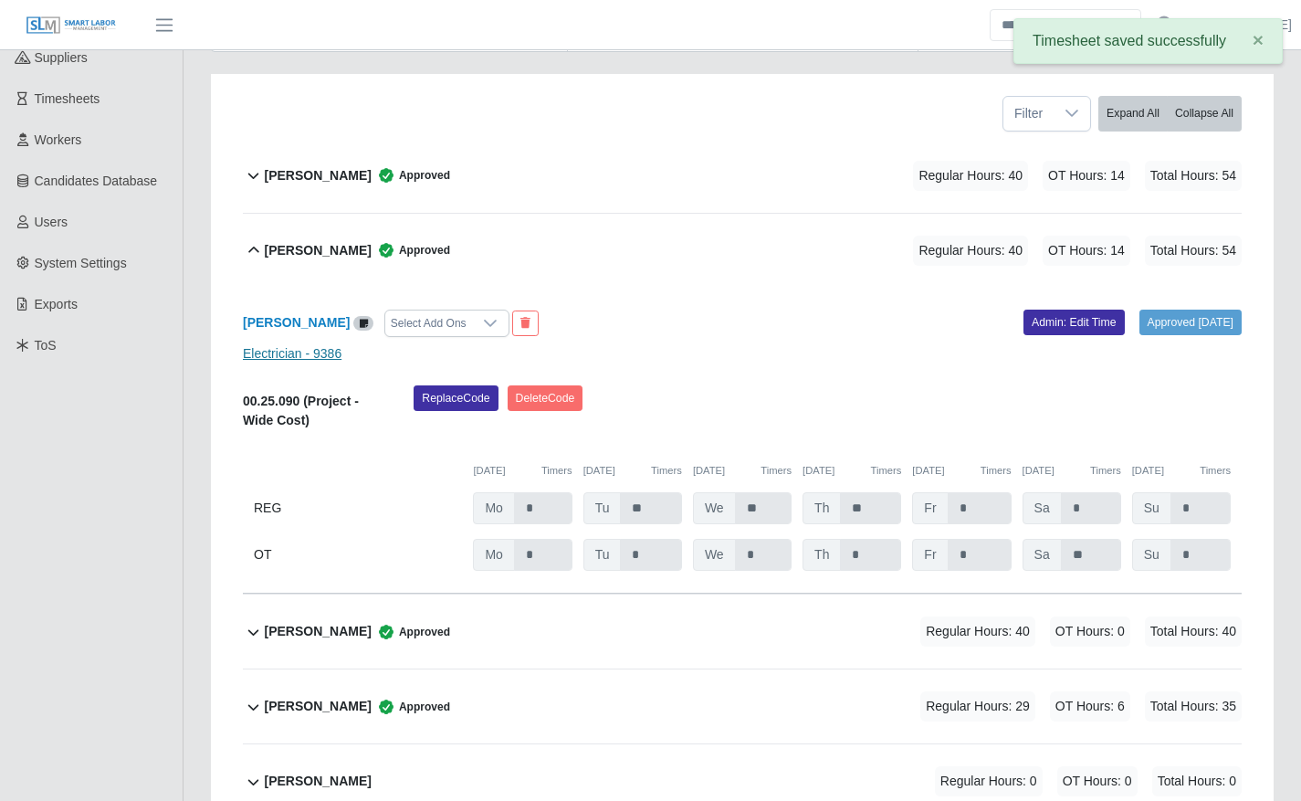
click at [315, 352] on link "Electrician - 9386" at bounding box center [292, 353] width 99 height 15
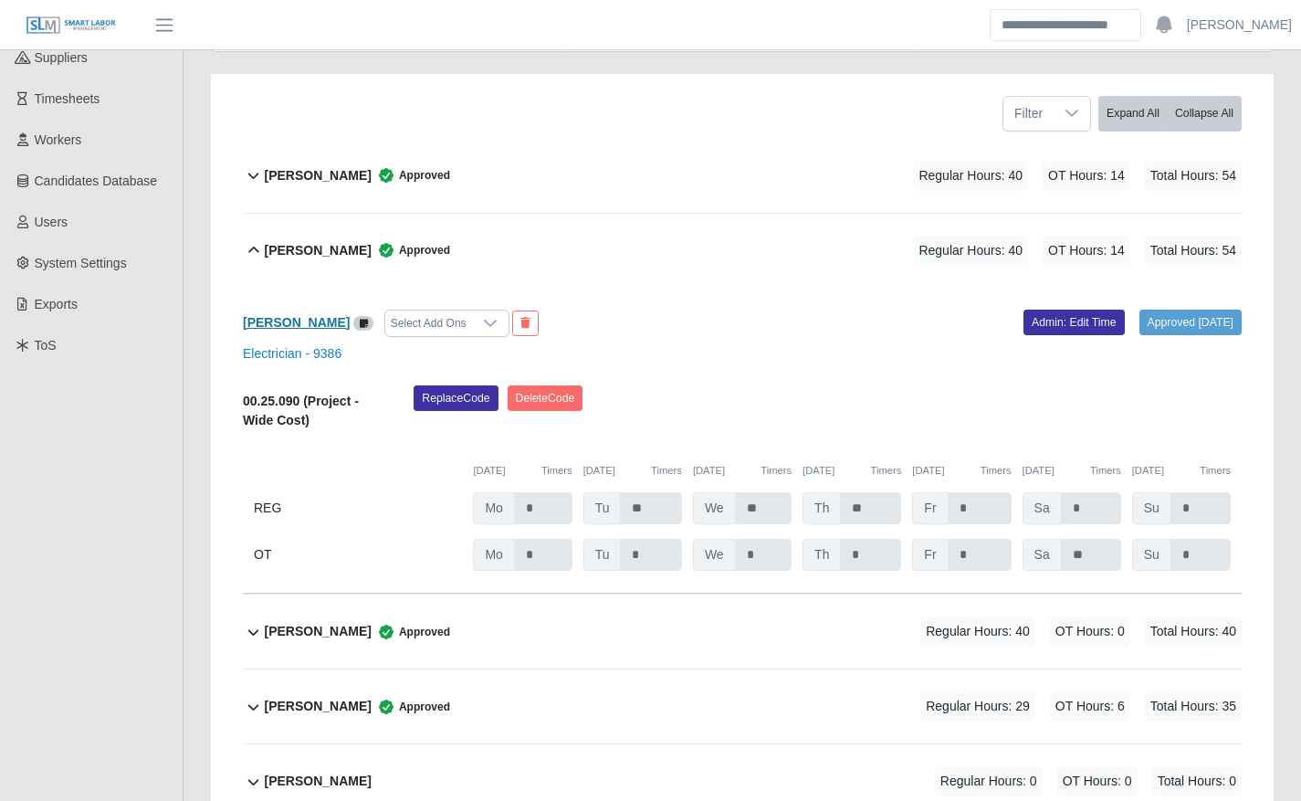
click at [316, 322] on b "Alejandro Alvares" at bounding box center [296, 322] width 107 height 15
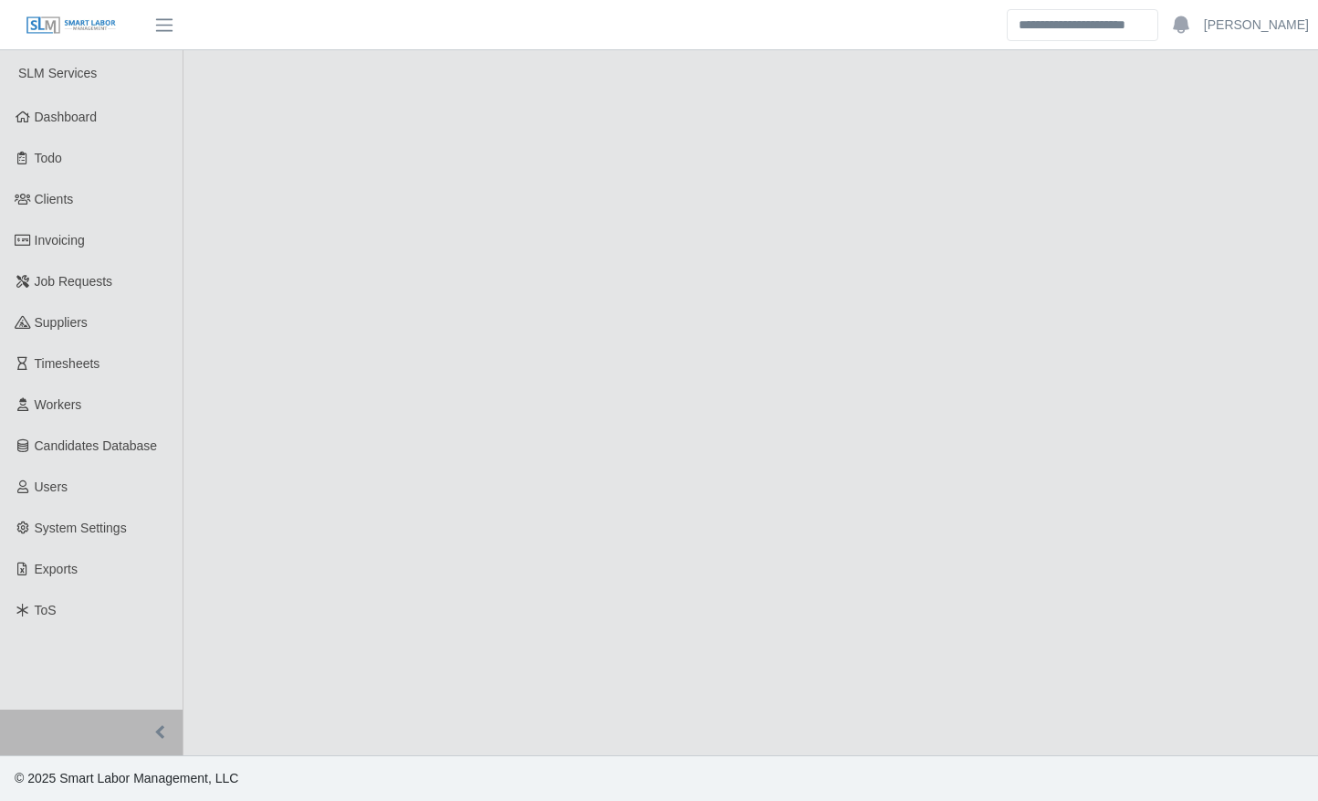
select select "******"
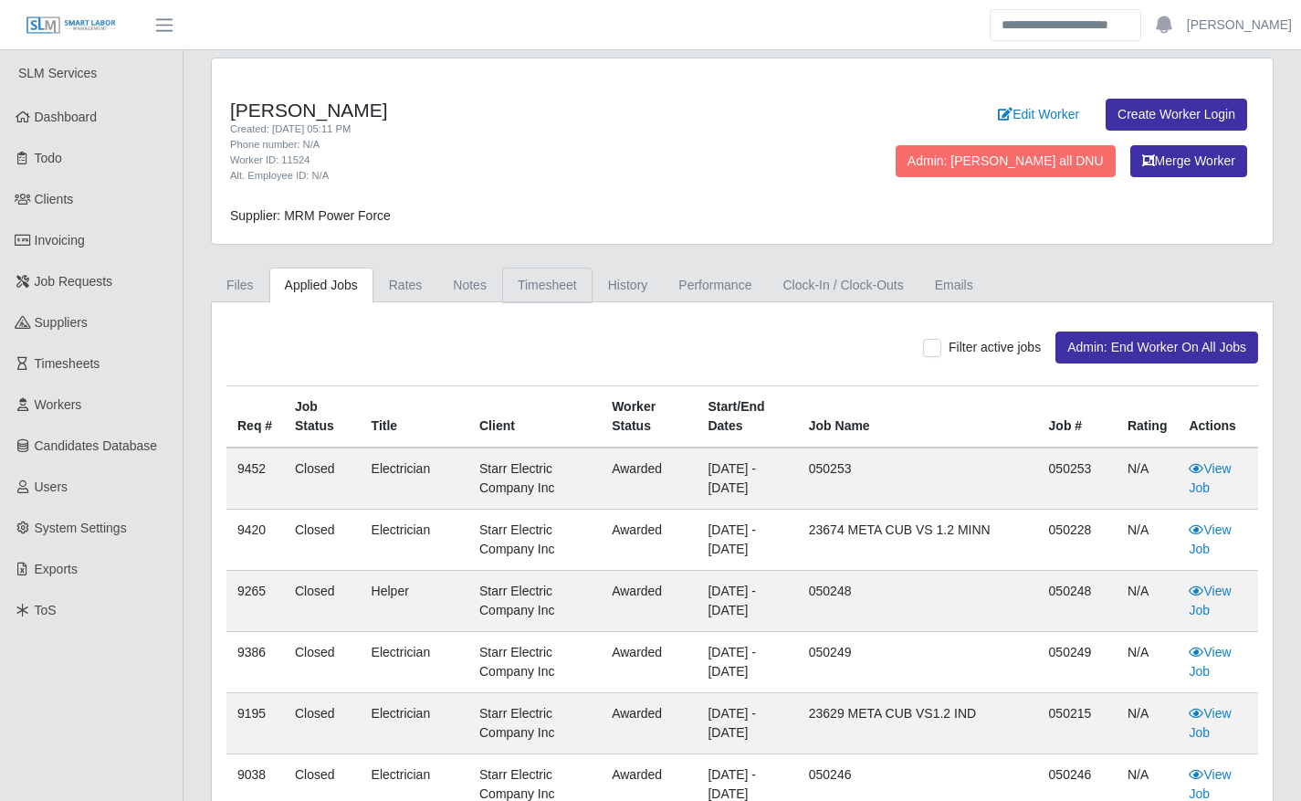
click at [529, 272] on link "Timesheet" at bounding box center [547, 285] width 90 height 36
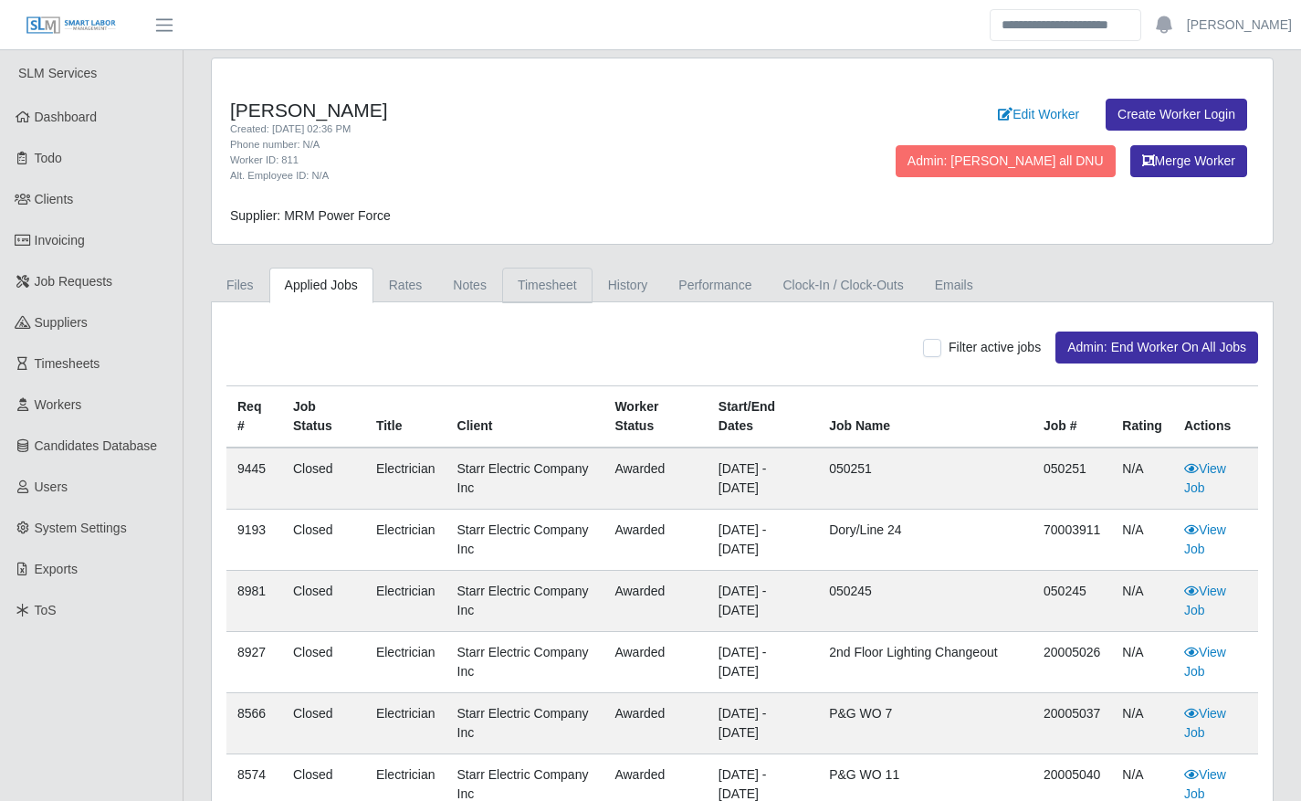
click at [550, 271] on link "Timesheet" at bounding box center [547, 285] width 90 height 36
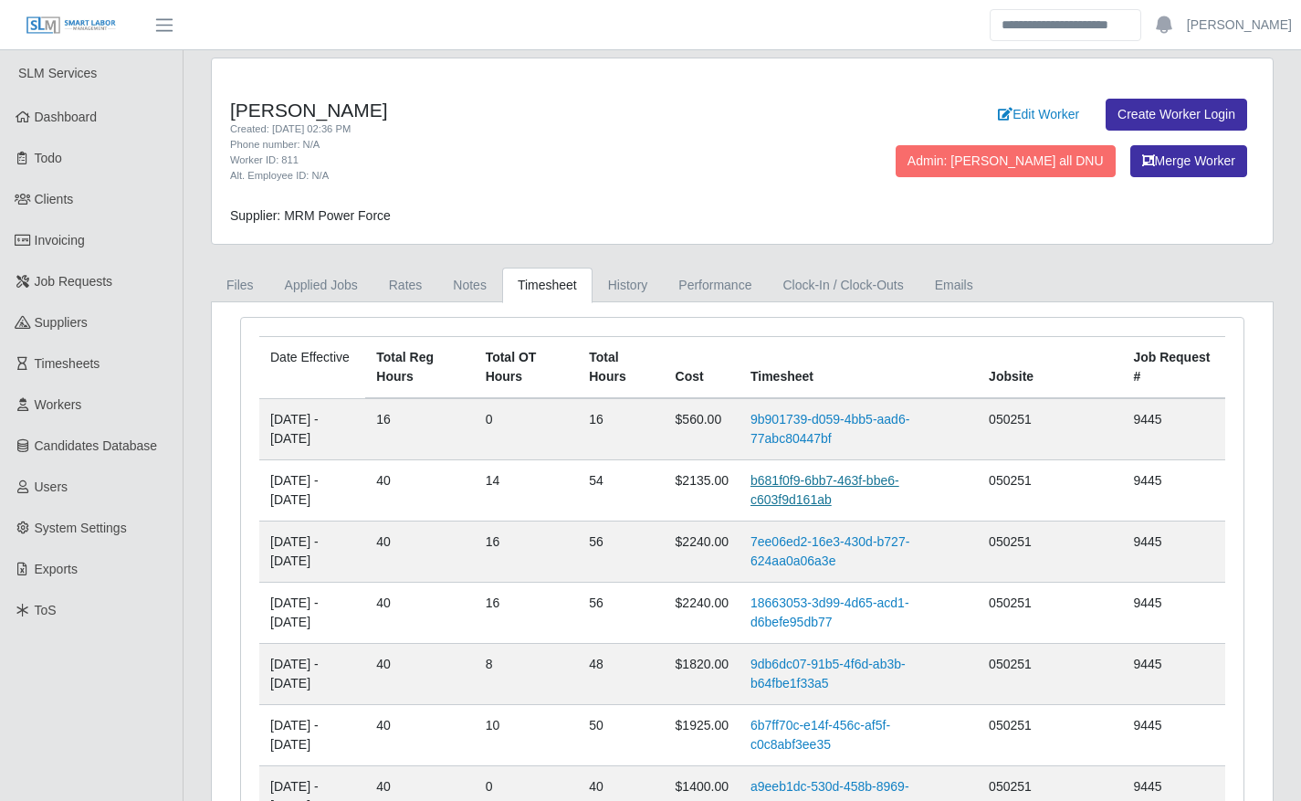
click at [834, 497] on link "b681f0f9-6bb7-463f-bbe6-c603f9d161ab" at bounding box center [824, 490] width 149 height 34
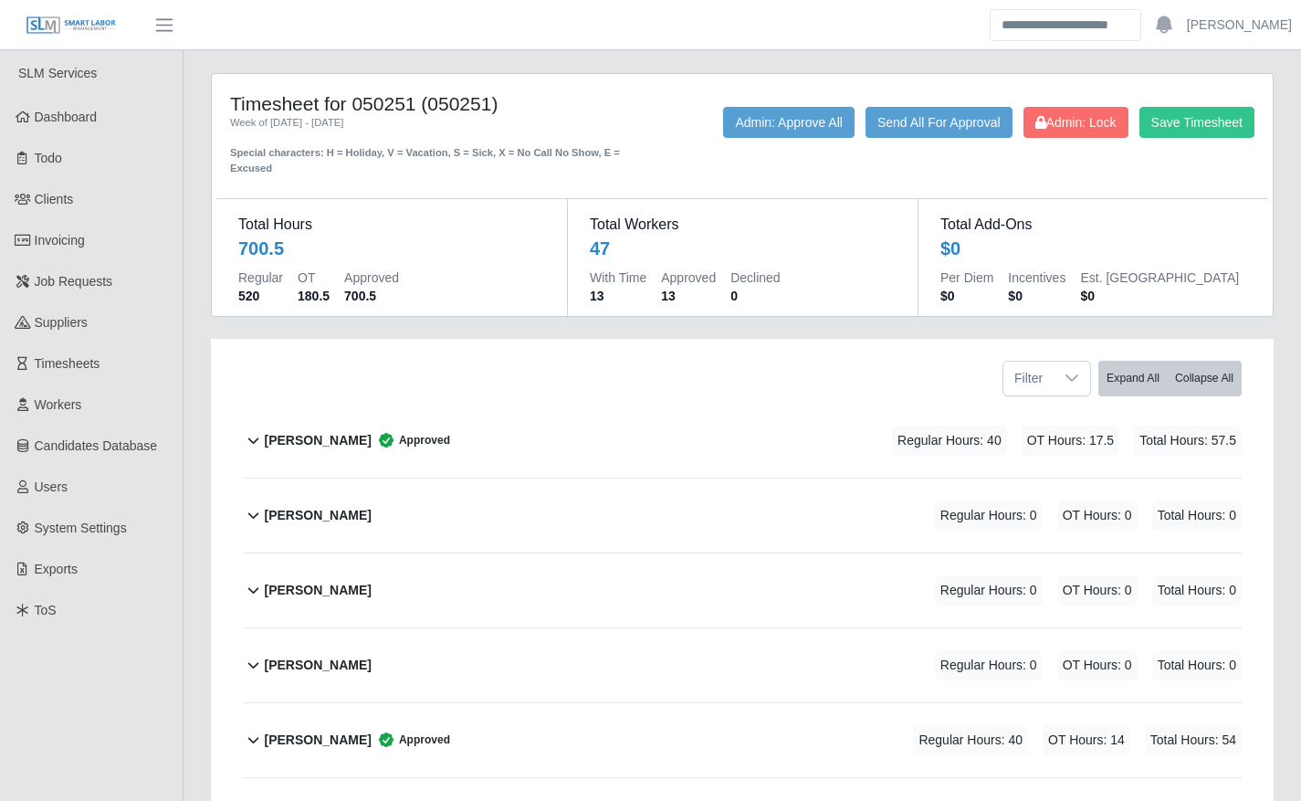
click at [627, 722] on div "Andres ulises Perez Approved Regular Hours: 40 OT Hours: 14 Total Hours: 54" at bounding box center [753, 740] width 978 height 74
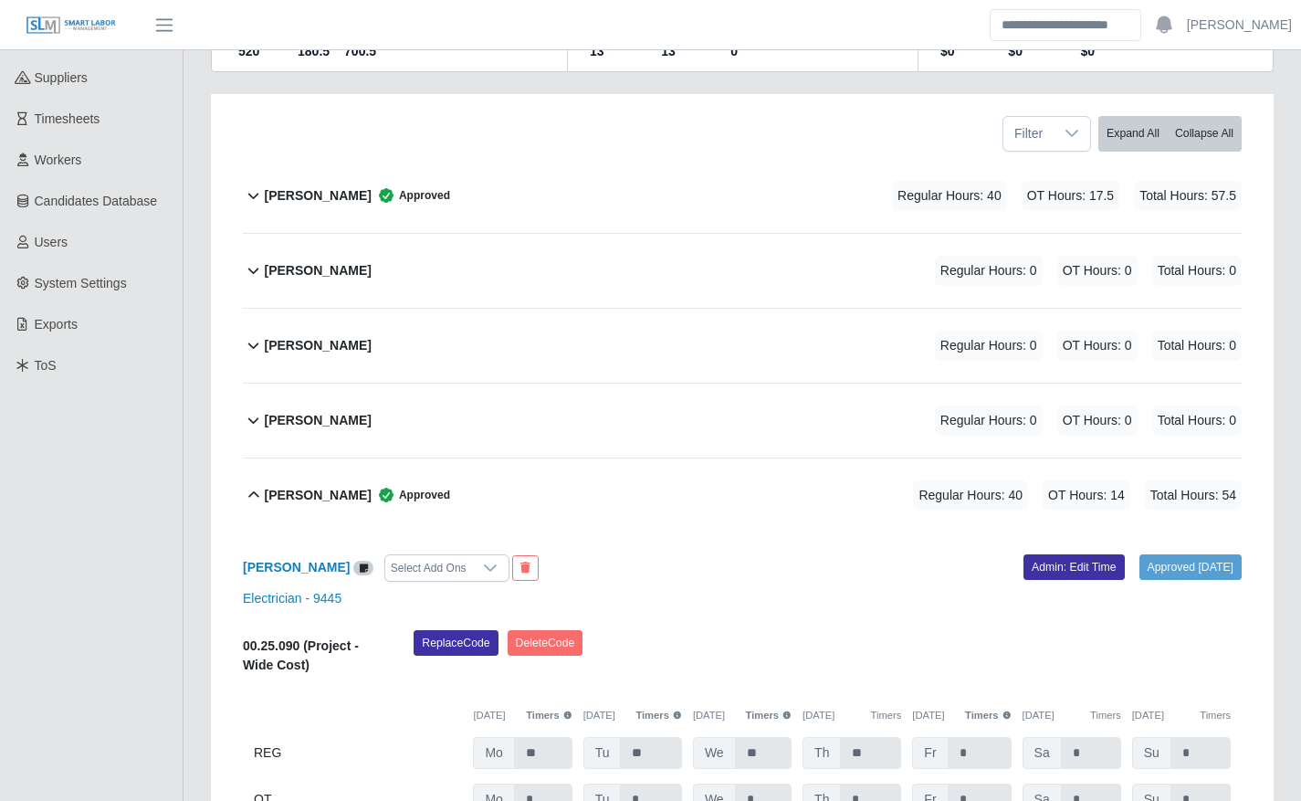
scroll to position [246, 0]
click at [1039, 568] on link "Admin: Edit Time" at bounding box center [1073, 566] width 101 height 26
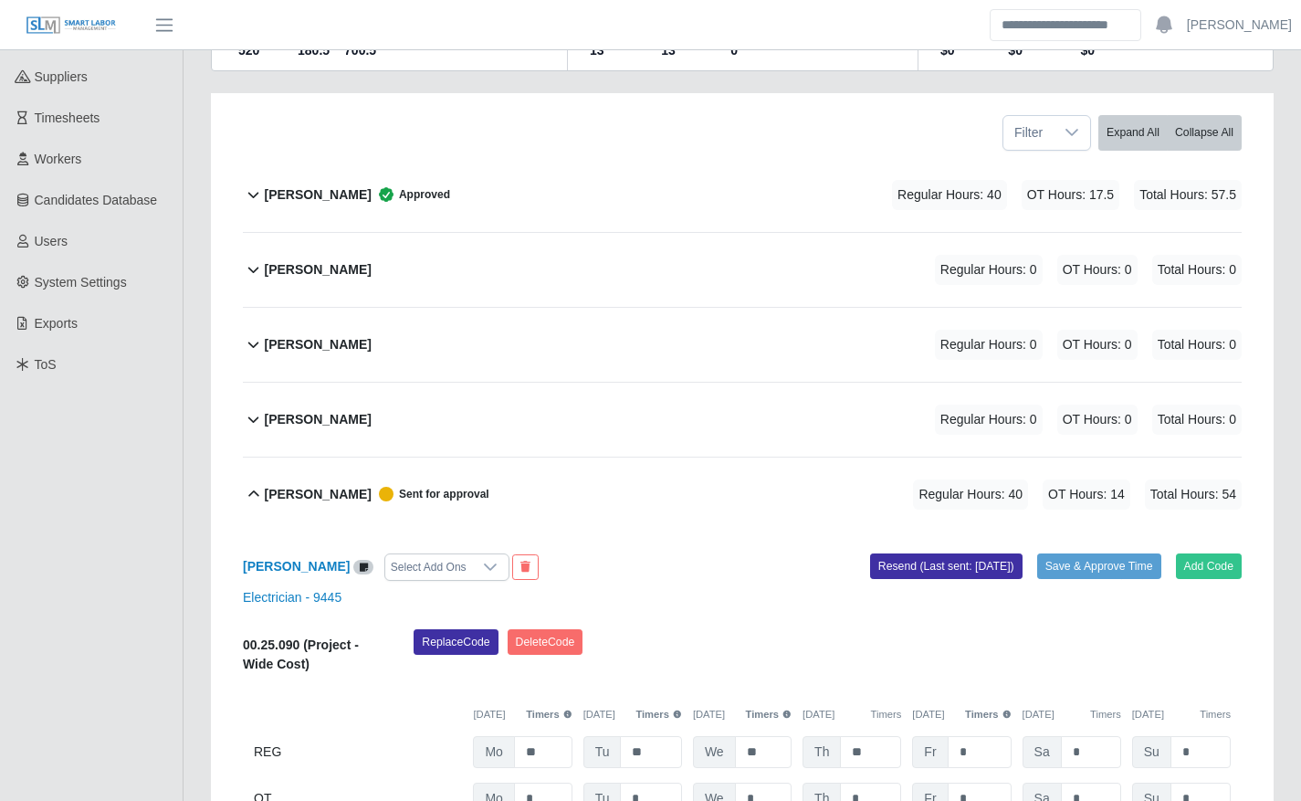
scroll to position [388, 0]
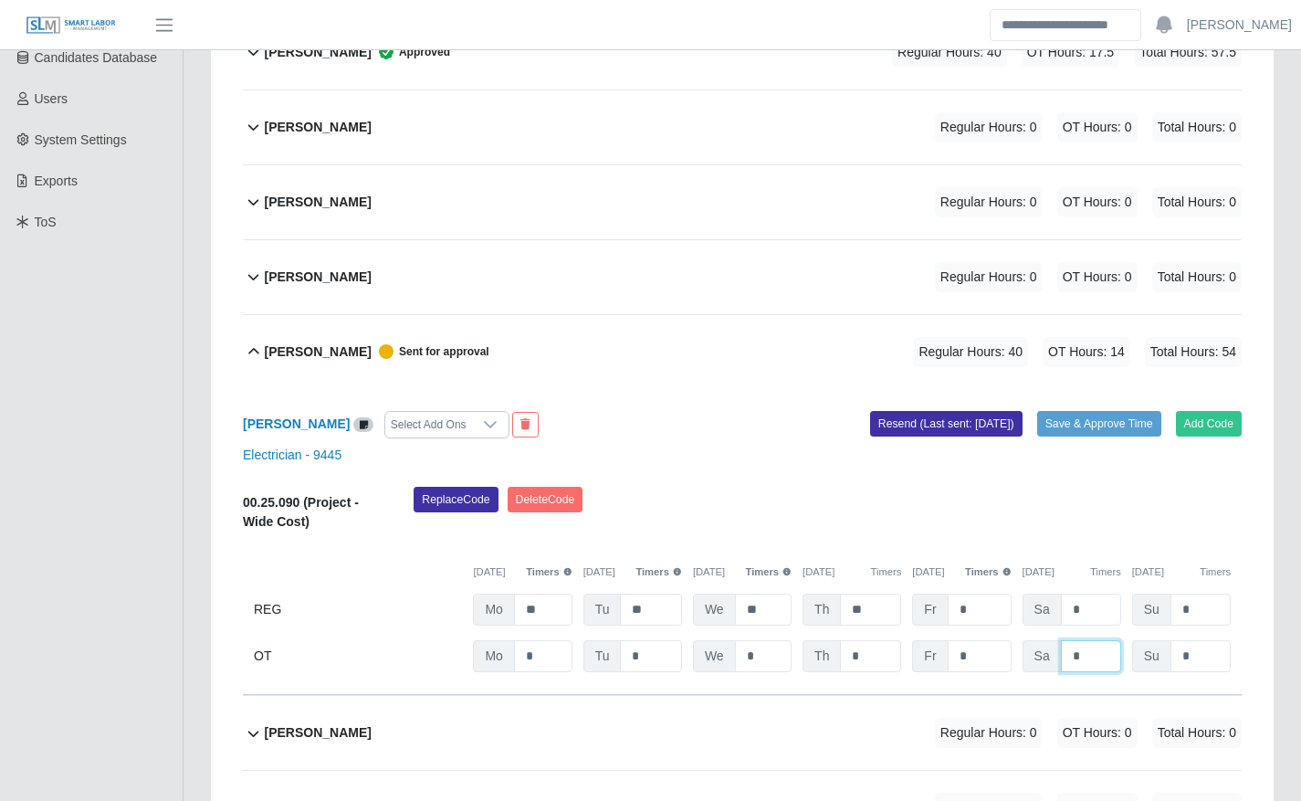
click at [0, 0] on input "*" at bounding box center [0, 0] width 0 height 0
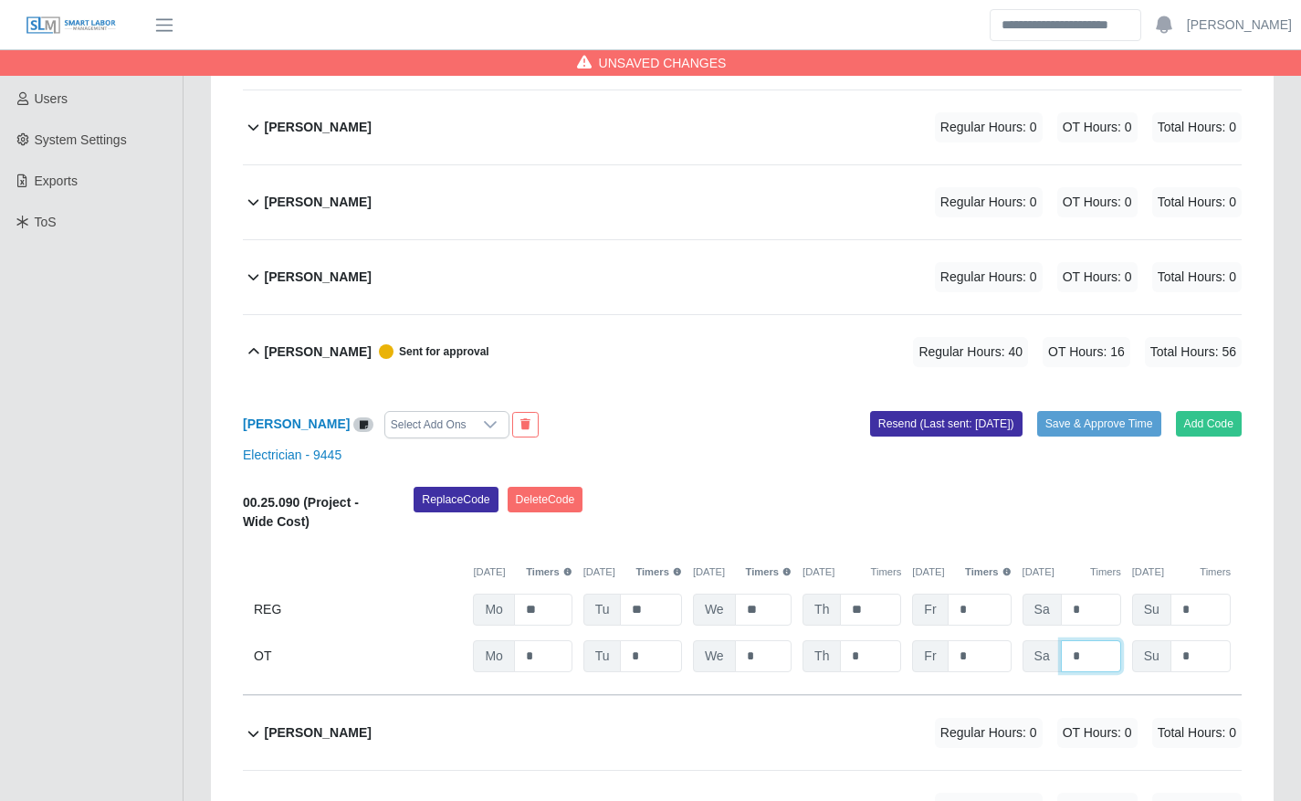
type input "*"
click at [1108, 489] on div "Replace Code [GEOGRAPHIC_DATA] Code" at bounding box center [827, 515] width 855 height 56
click at [1120, 423] on button "Save & Approve Time" at bounding box center [1099, 424] width 124 height 26
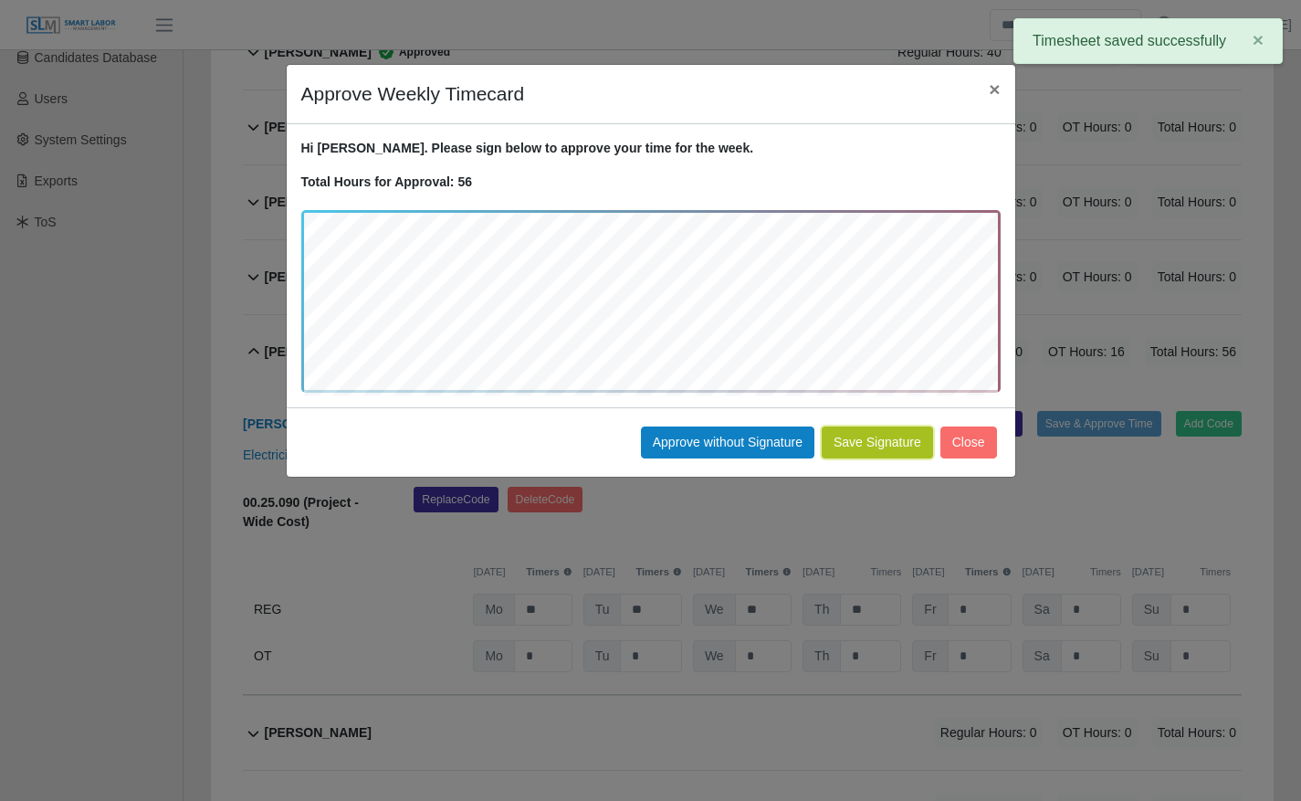
click at [874, 449] on button "Save Signature" at bounding box center [877, 442] width 111 height 32
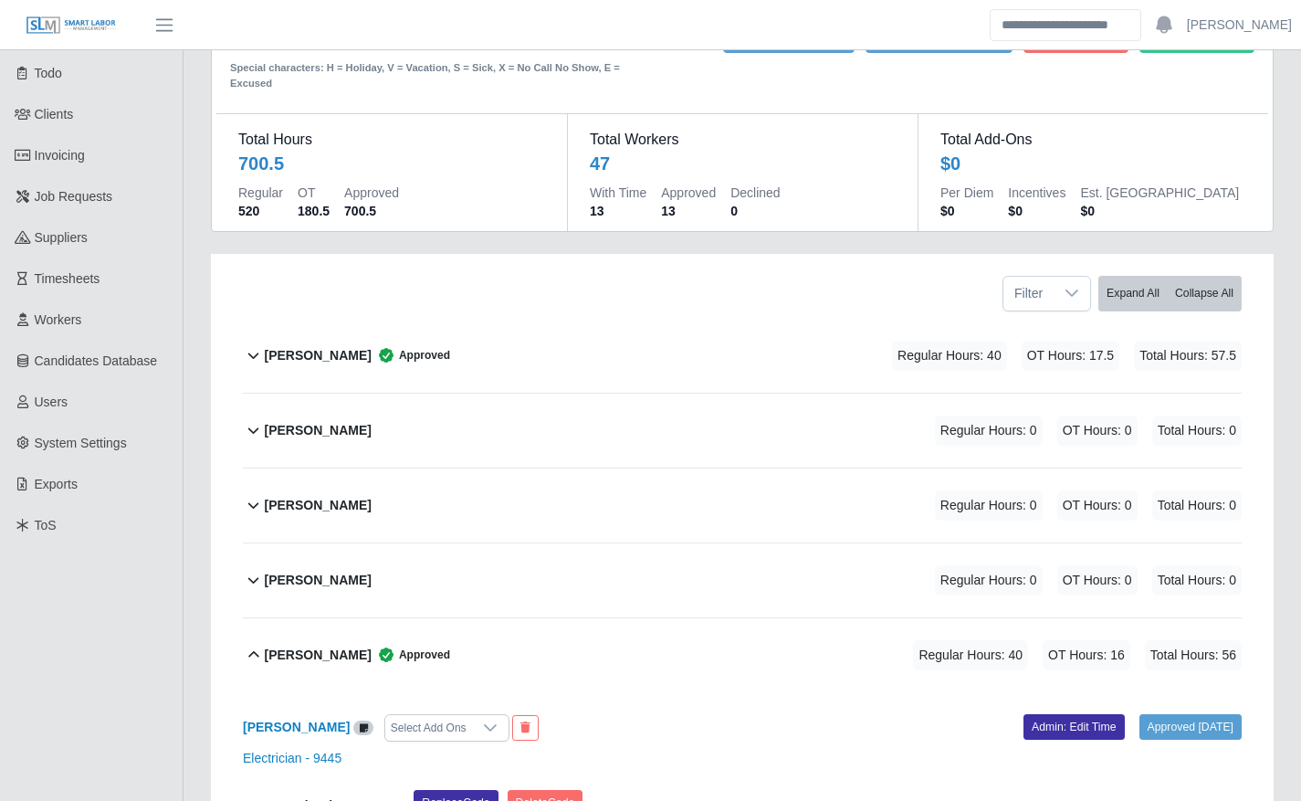
scroll to position [0, 0]
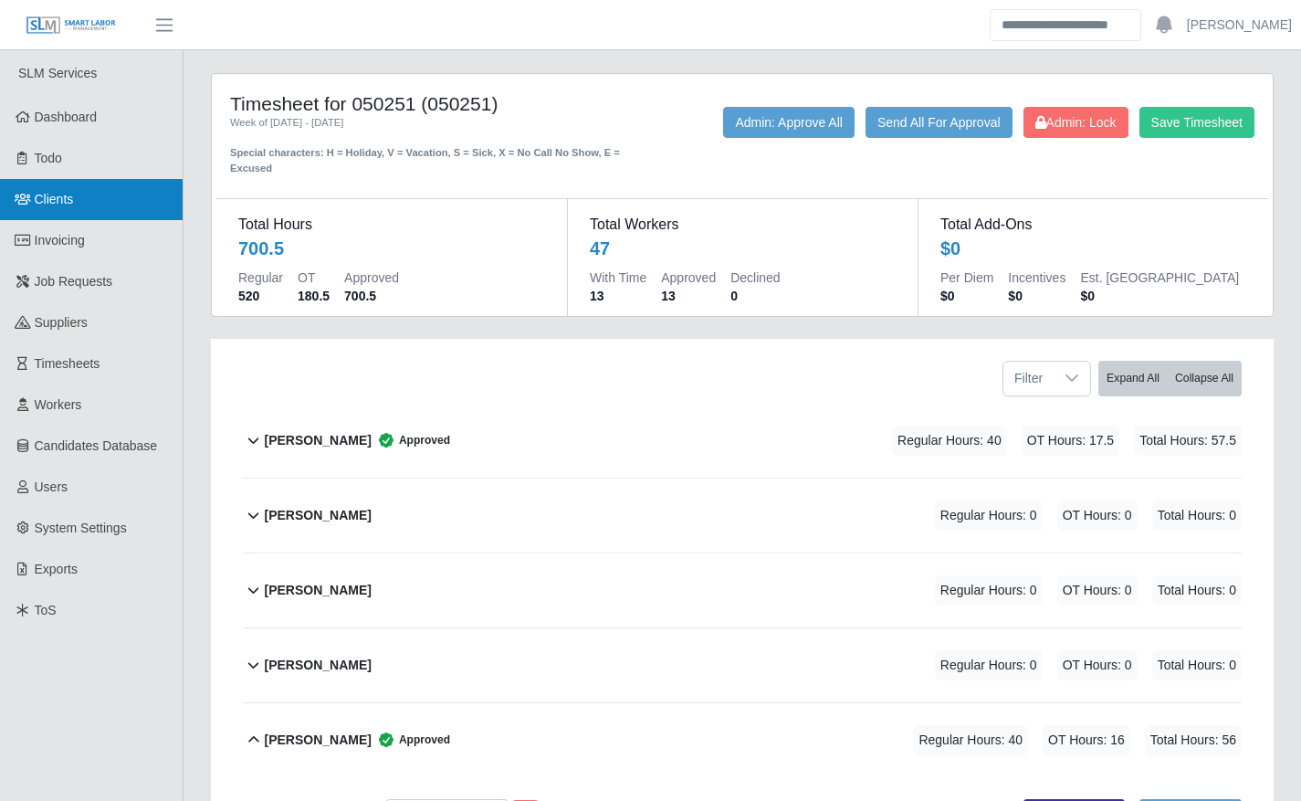
click at [70, 206] on span "Clients" at bounding box center [54, 199] width 39 height 15
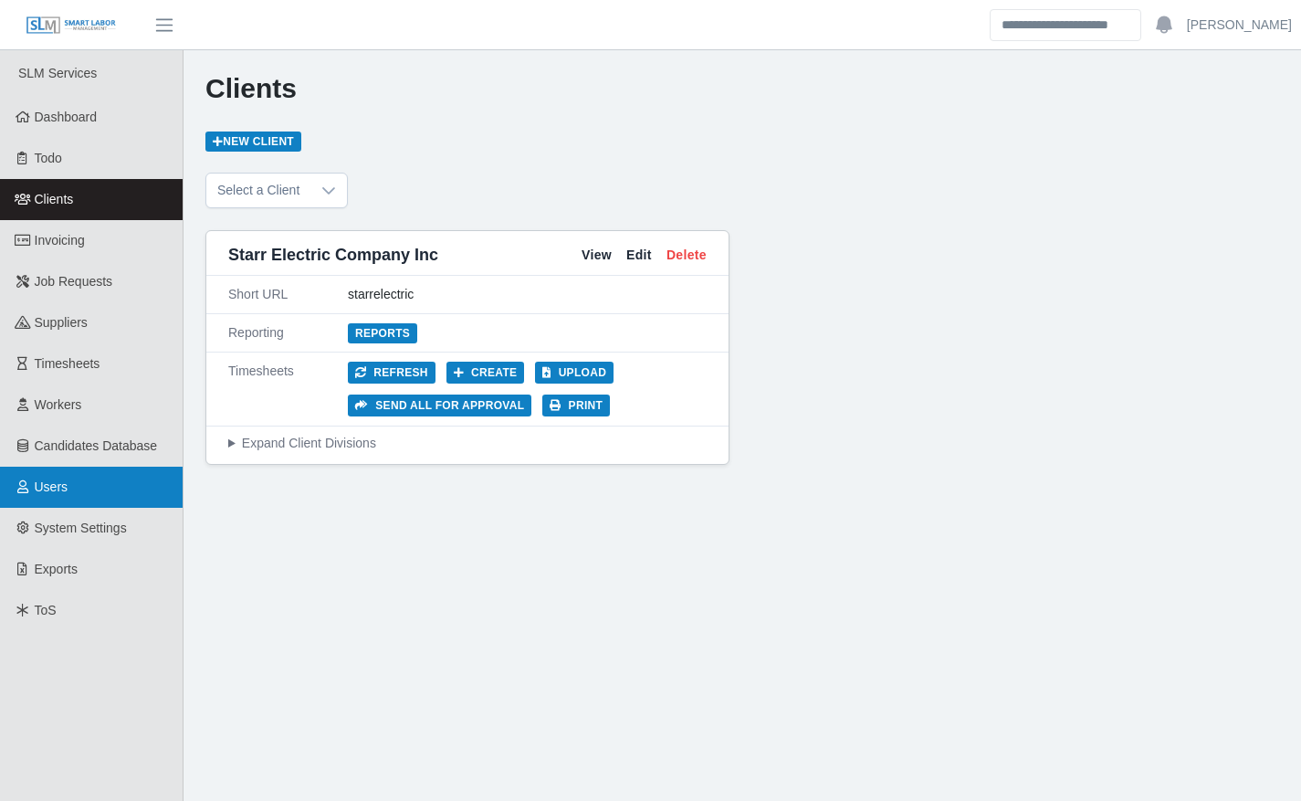
click at [108, 482] on link "Users" at bounding box center [91, 486] width 183 height 41
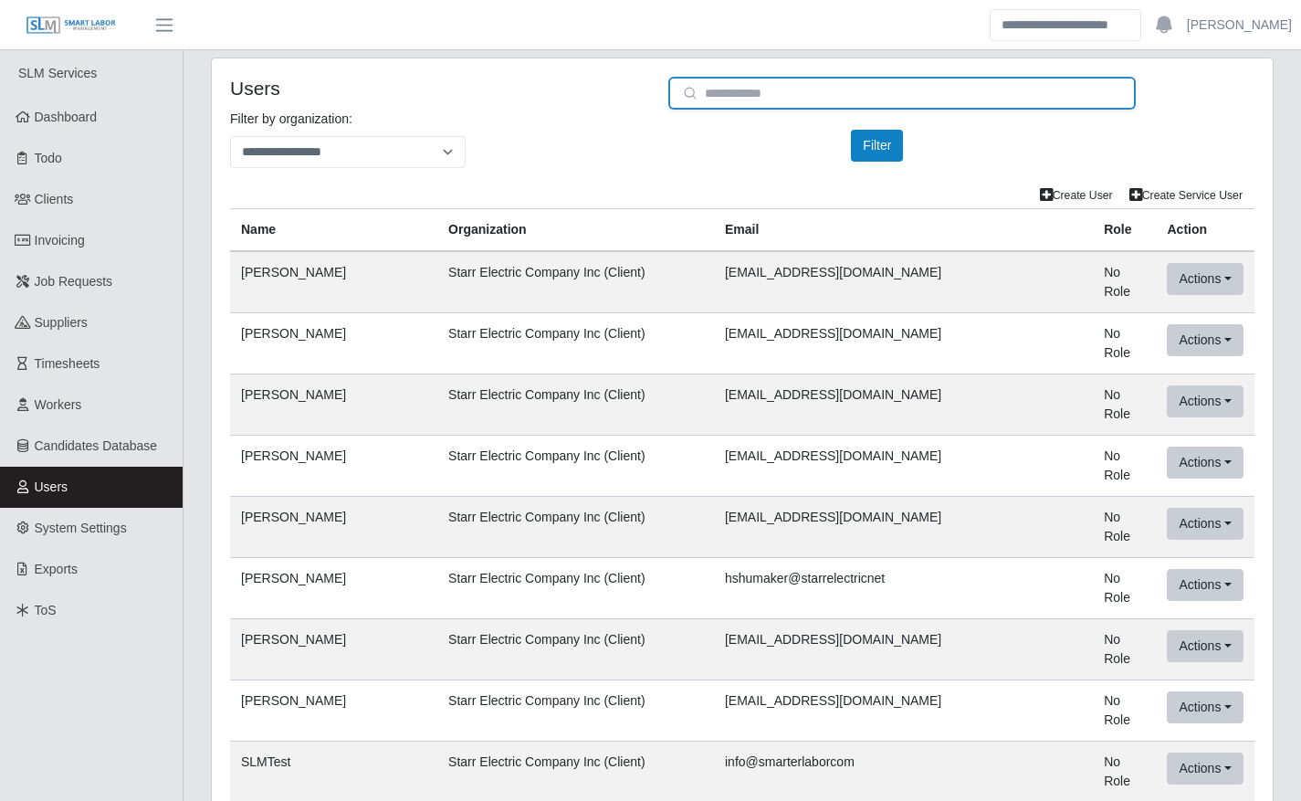
click at [912, 91] on input "email" at bounding box center [901, 93] width 467 height 33
type input "***"
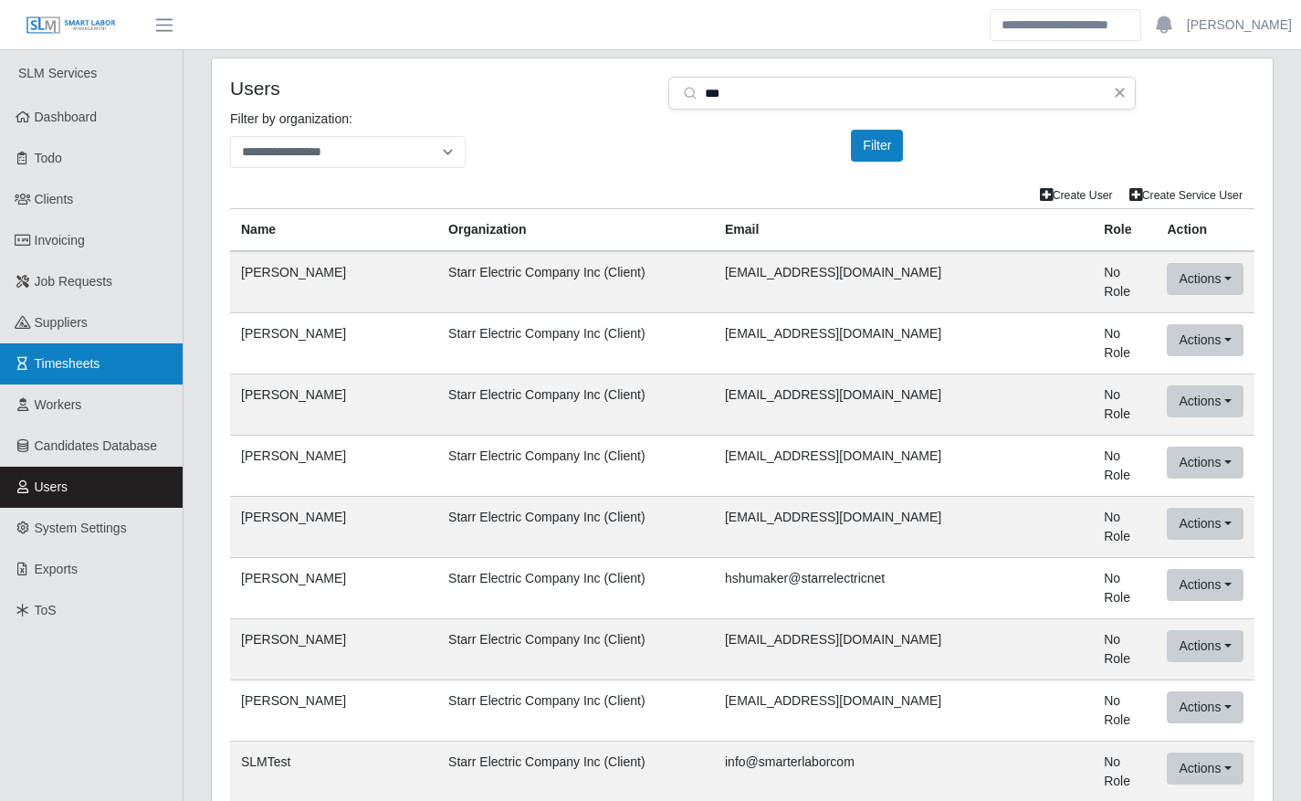
click at [107, 365] on link "Timesheets" at bounding box center [91, 363] width 183 height 41
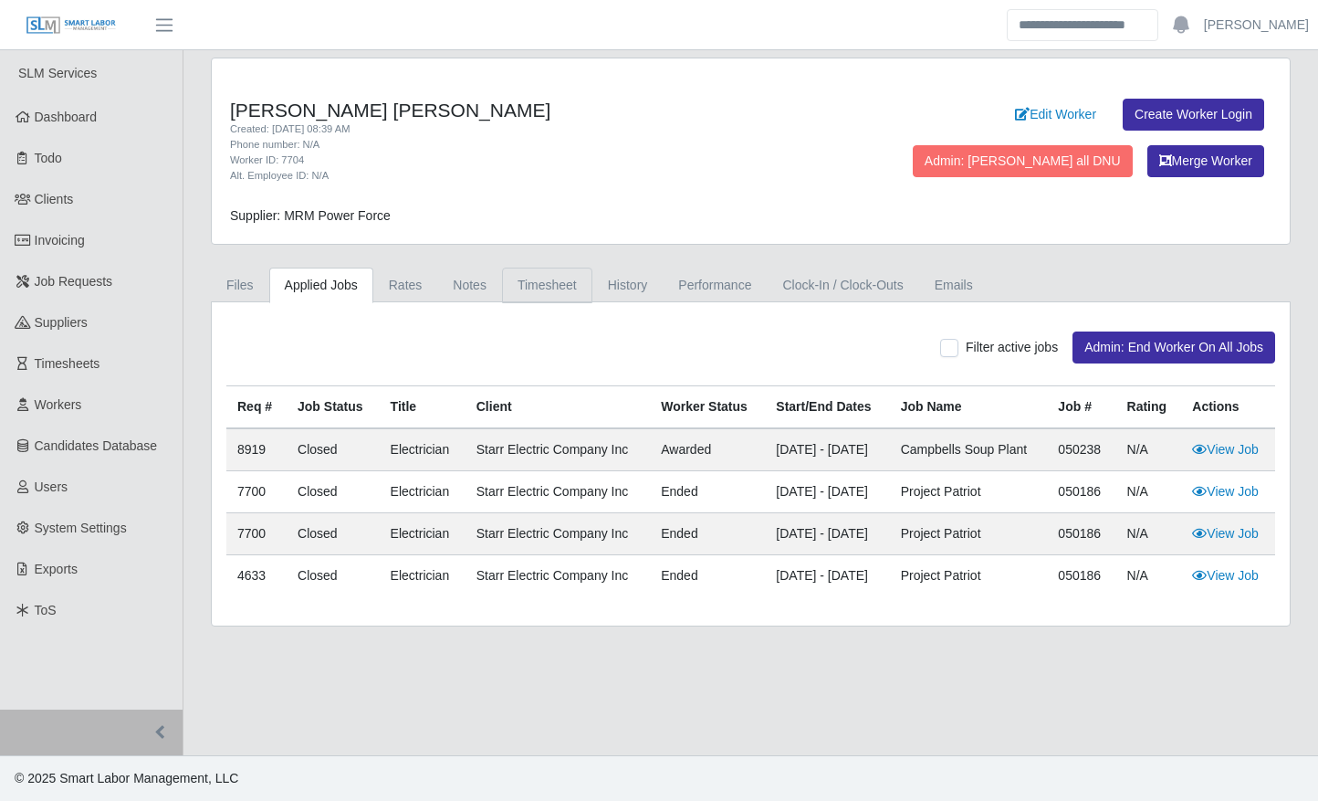
click at [552, 275] on link "Timesheet" at bounding box center [547, 285] width 90 height 36
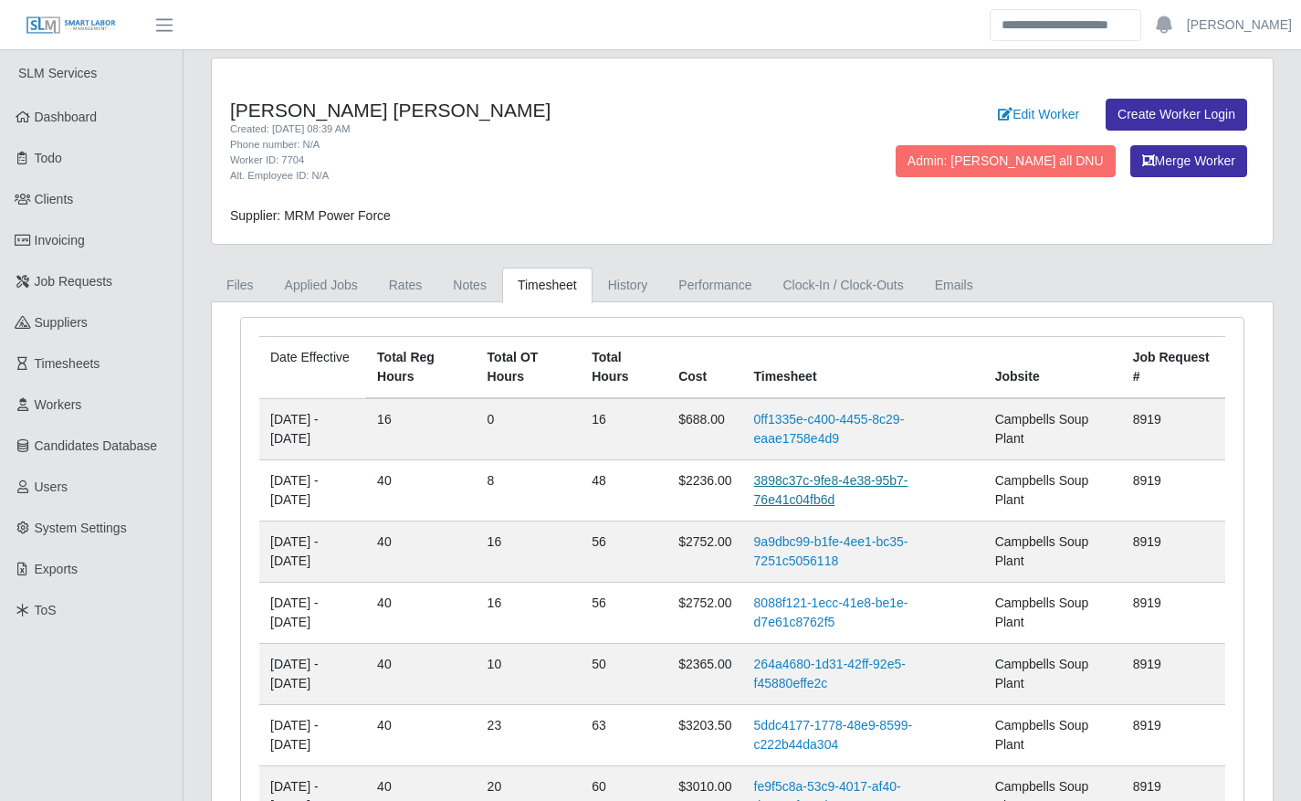
click at [816, 501] on link "3898c37c-9fe8-4e38-95b7-76e41c04fb6d" at bounding box center [831, 490] width 154 height 34
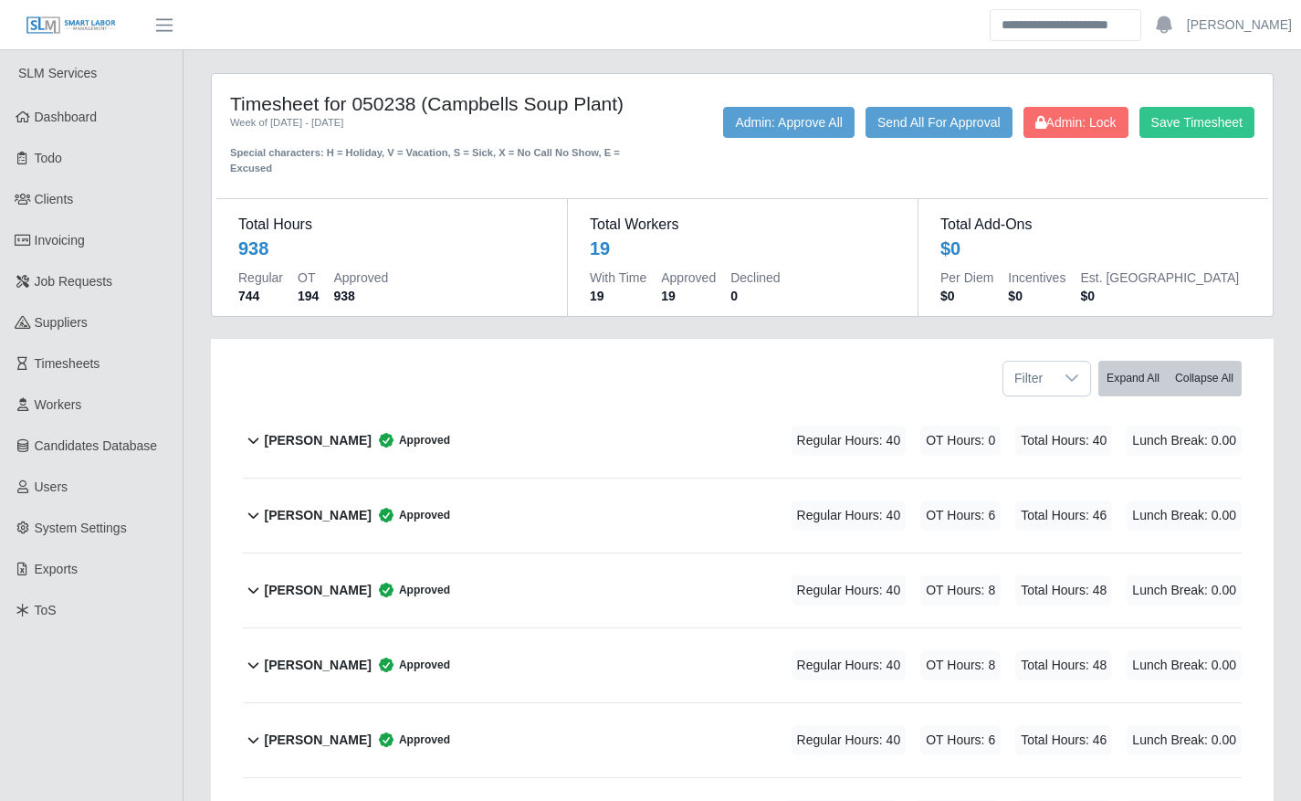
click at [558, 573] on div "[PERSON_NAME] Approved Regular Hours: 40 OT Hours: 8 Total Hours: 48 Lunch Brea…" at bounding box center [753, 590] width 978 height 74
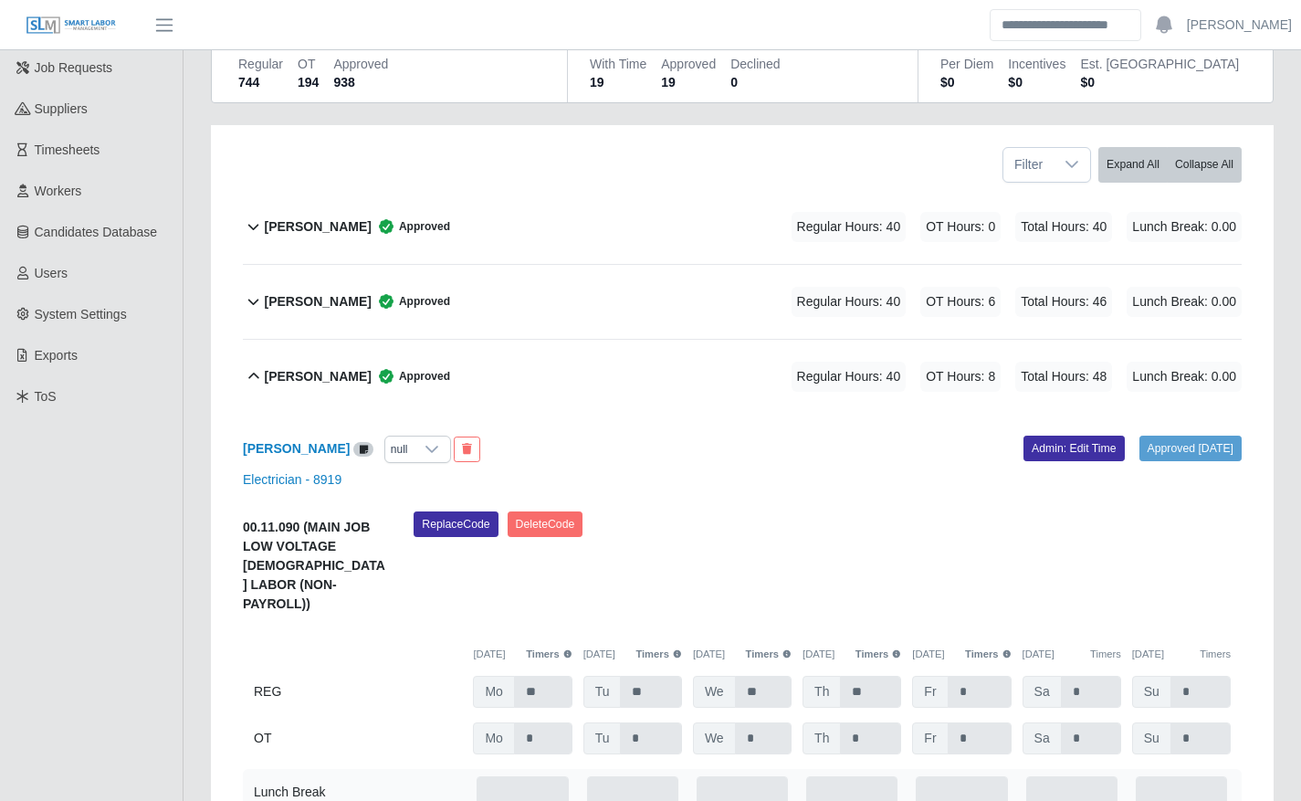
scroll to position [215, 0]
click at [1034, 445] on link "Admin: Edit Time" at bounding box center [1073, 447] width 101 height 26
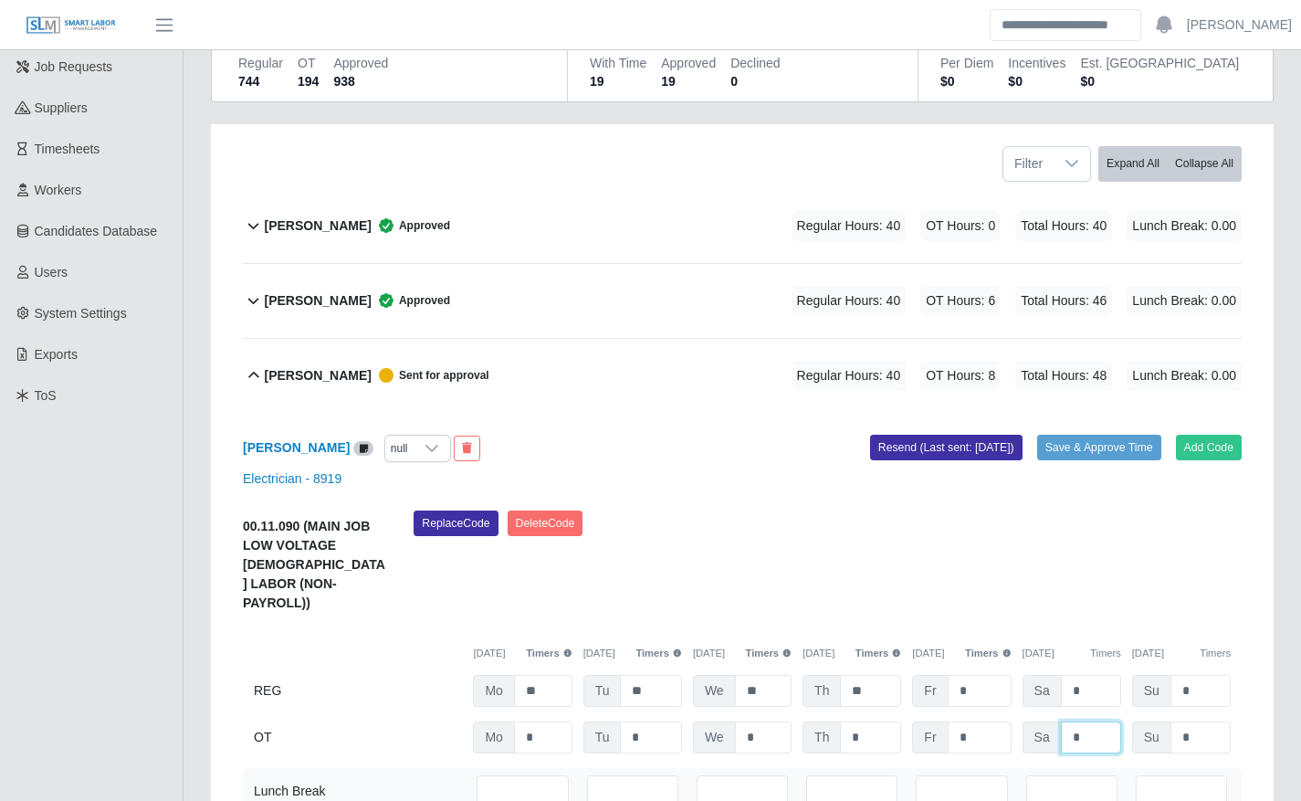
click at [0, 0] on input "*" at bounding box center [0, 0] width 0 height 0
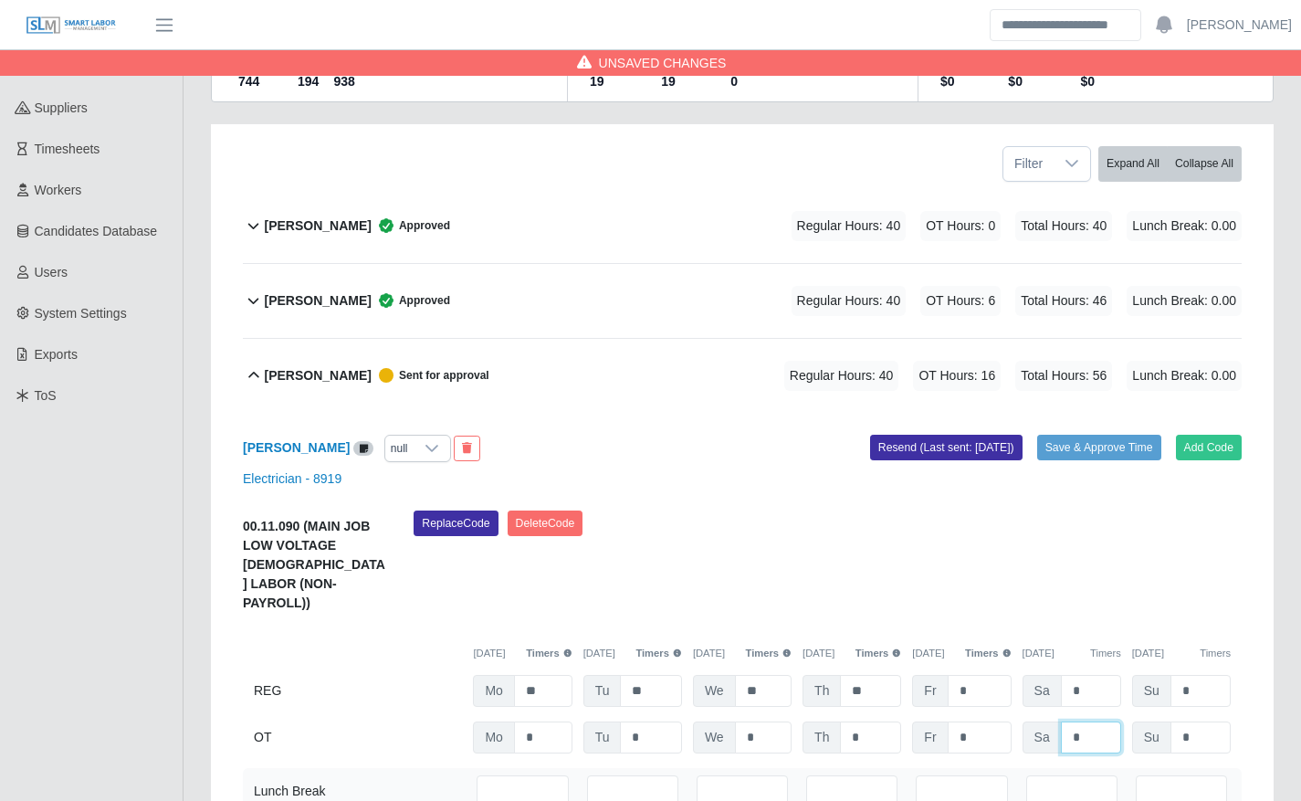
type input "*"
click at [1092, 489] on div "[PERSON_NAME] null Add Code Save & Approve Time Resend (Last sent: [DATE]) Elec…" at bounding box center [742, 633] width 999 height 440
click at [1092, 453] on button "Save & Approve Time" at bounding box center [1099, 447] width 124 height 26
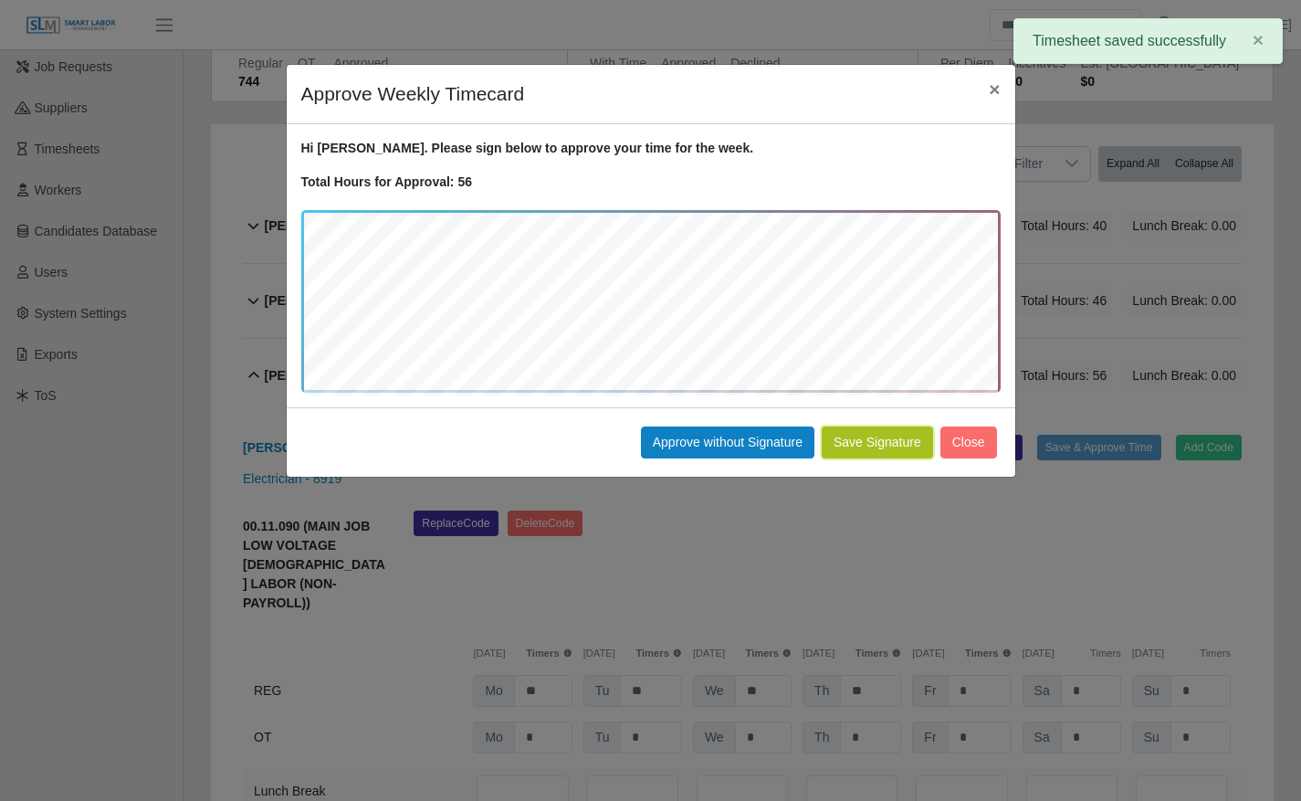
click at [882, 435] on button "Save Signature" at bounding box center [877, 442] width 111 height 32
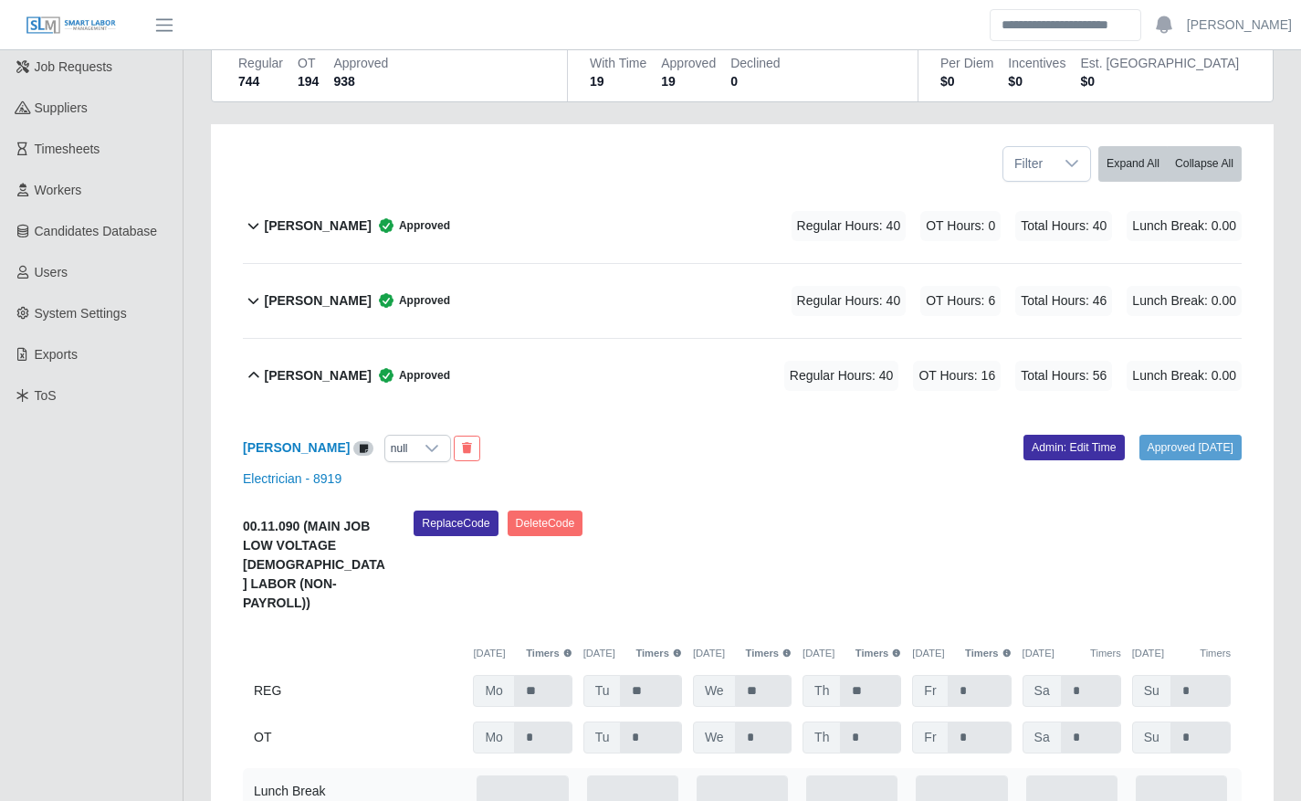
click at [666, 372] on div "[PERSON_NAME] Approved Regular Hours: 40 OT Hours: 16 Total Hours: 56 Lunch Bre…" at bounding box center [753, 376] width 978 height 74
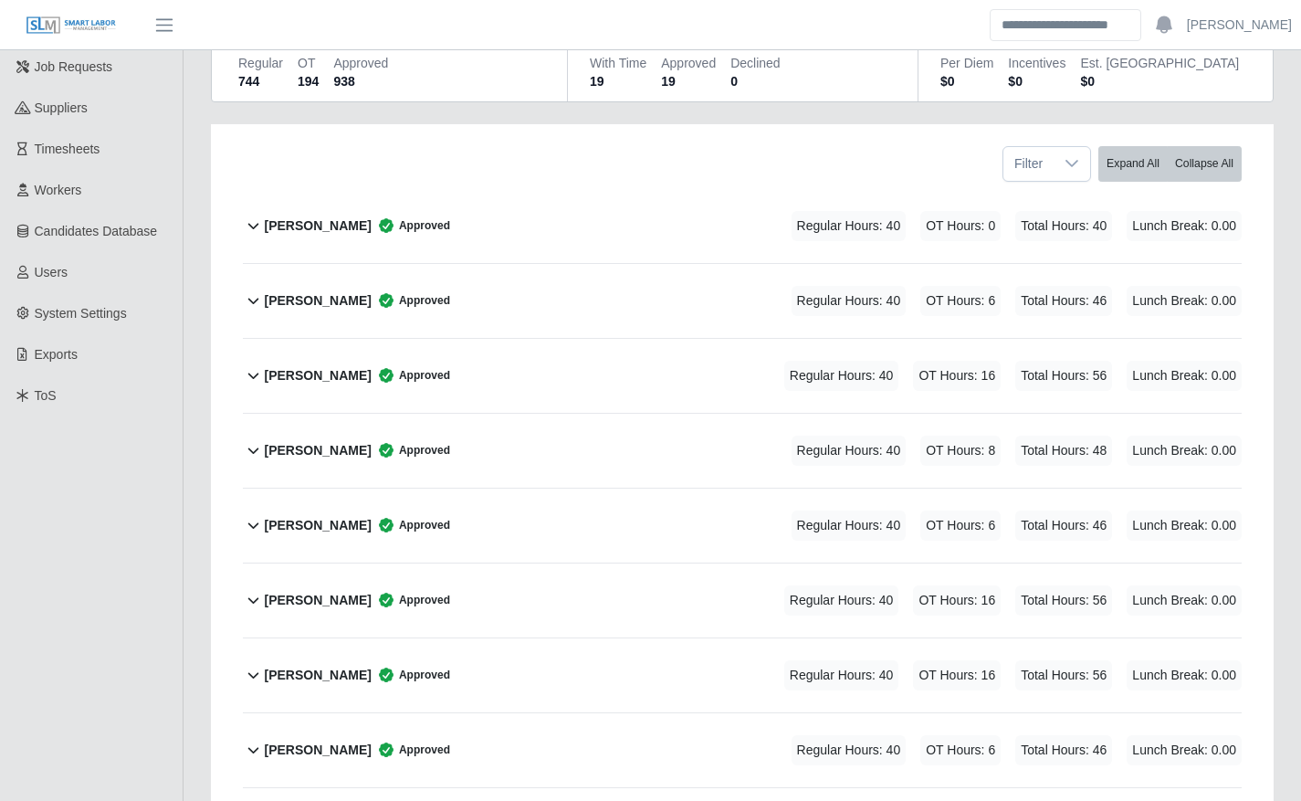
scroll to position [0, 0]
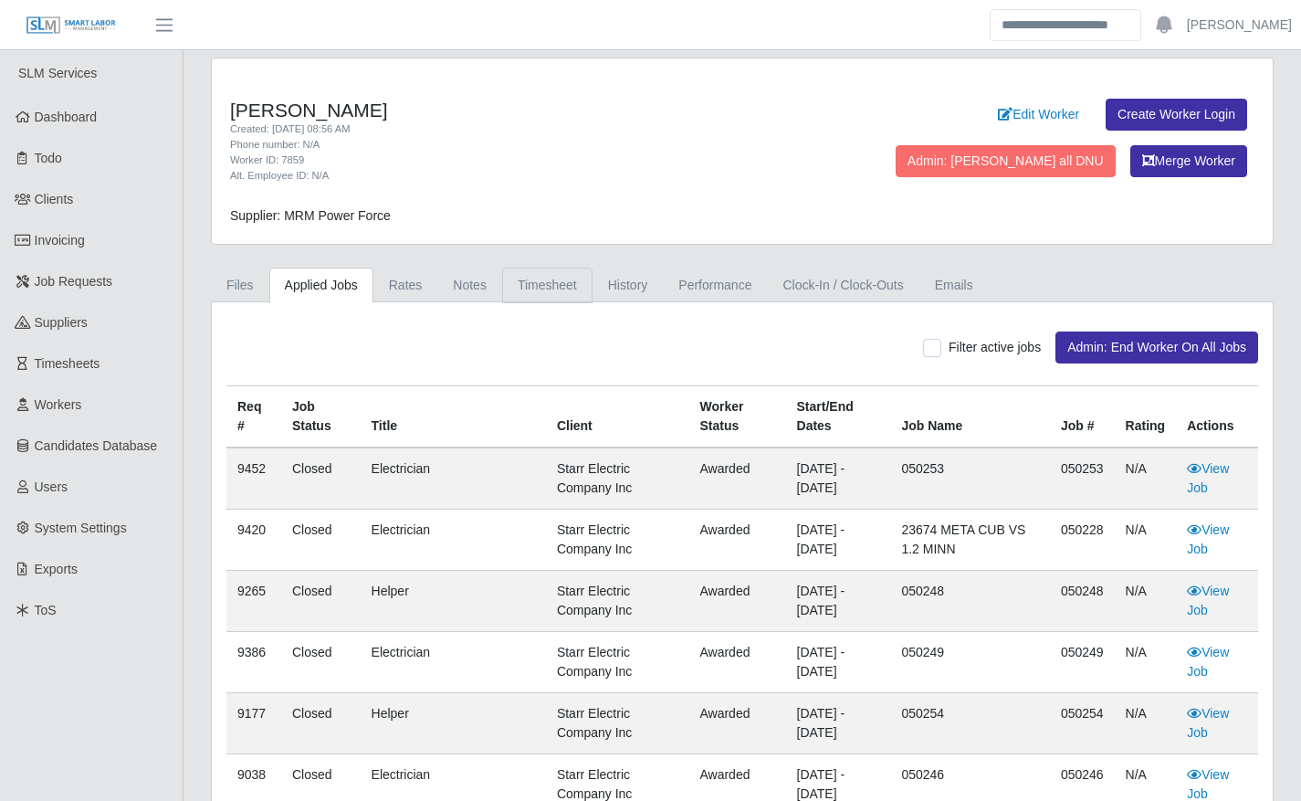
click at [529, 286] on link "Timesheet" at bounding box center [547, 285] width 90 height 36
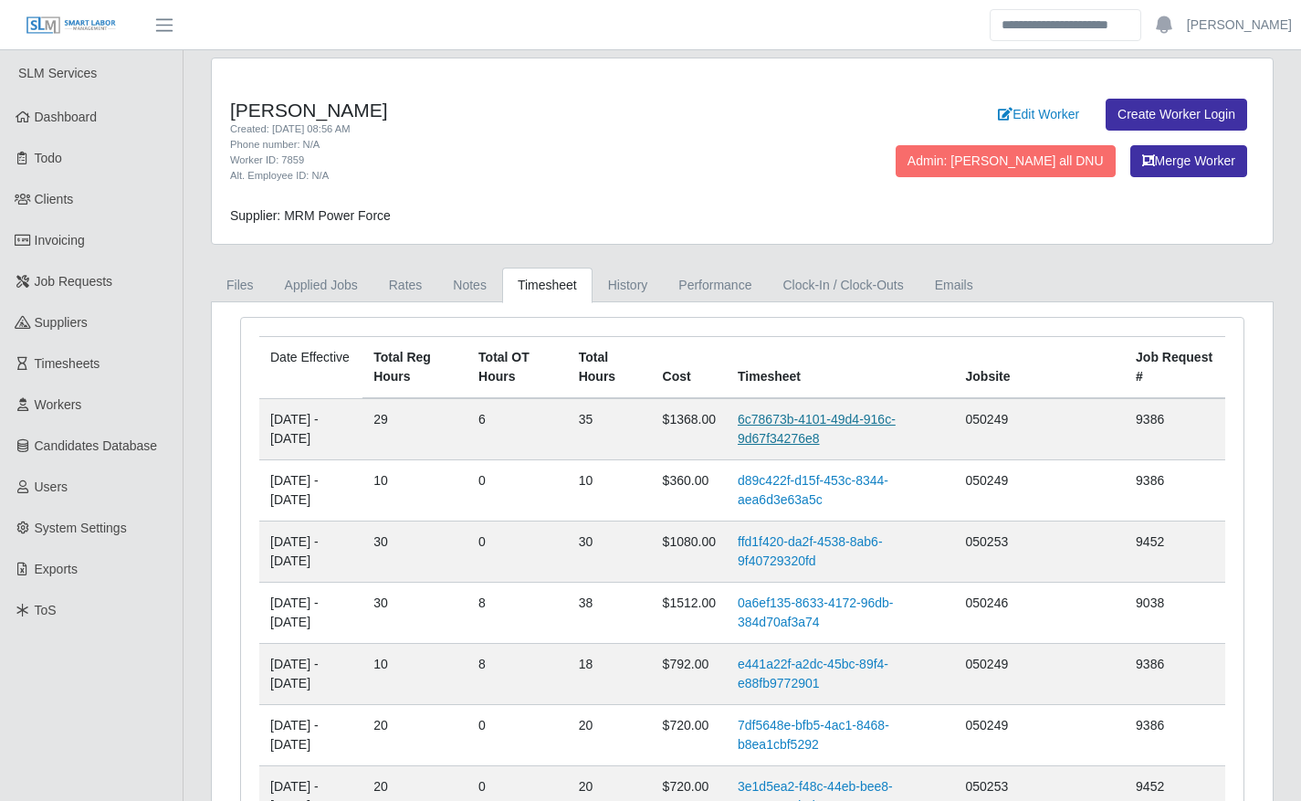
click at [810, 421] on link "6c78673b-4101-49d4-916c-9d67f34276e8" at bounding box center [817, 429] width 158 height 34
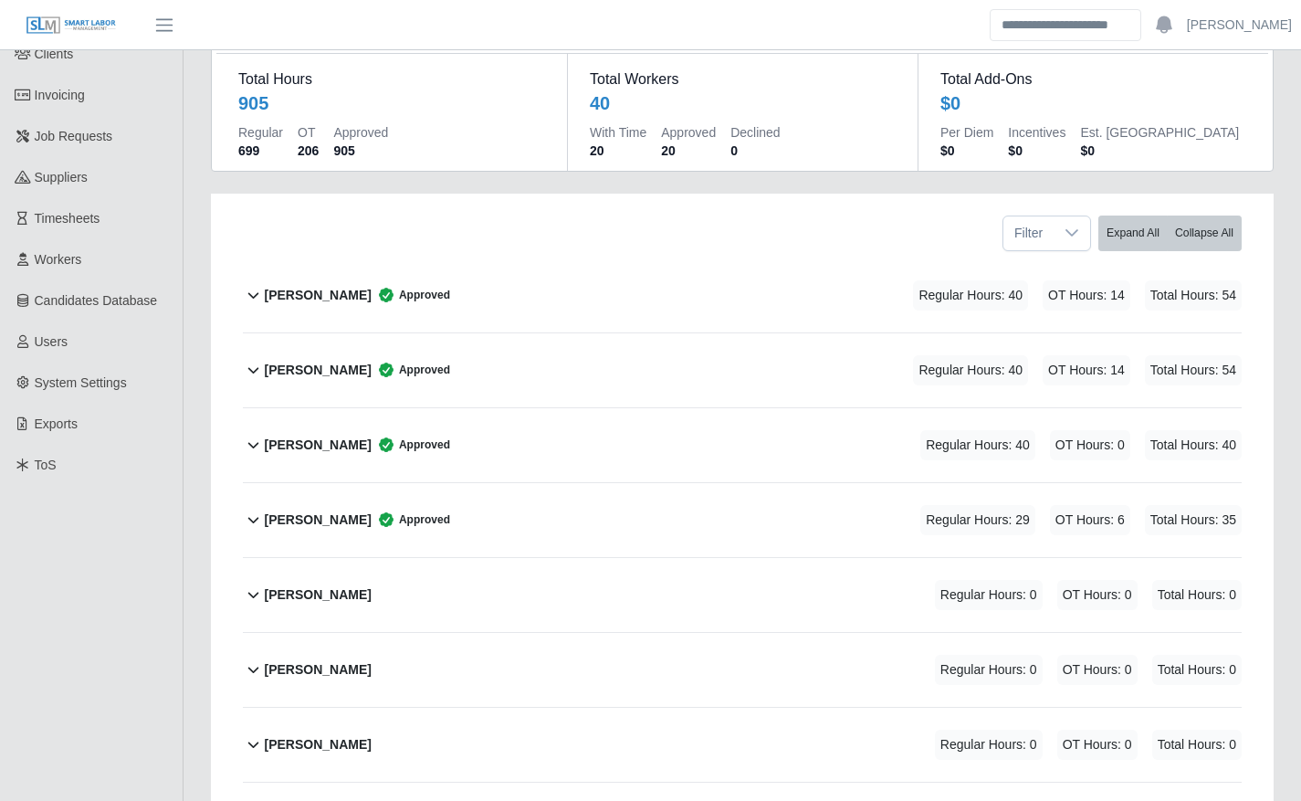
click at [608, 516] on div "Brayan Martinez Approved Regular Hours: 29 OT Hours: 6 Total Hours: 35" at bounding box center [753, 520] width 978 height 74
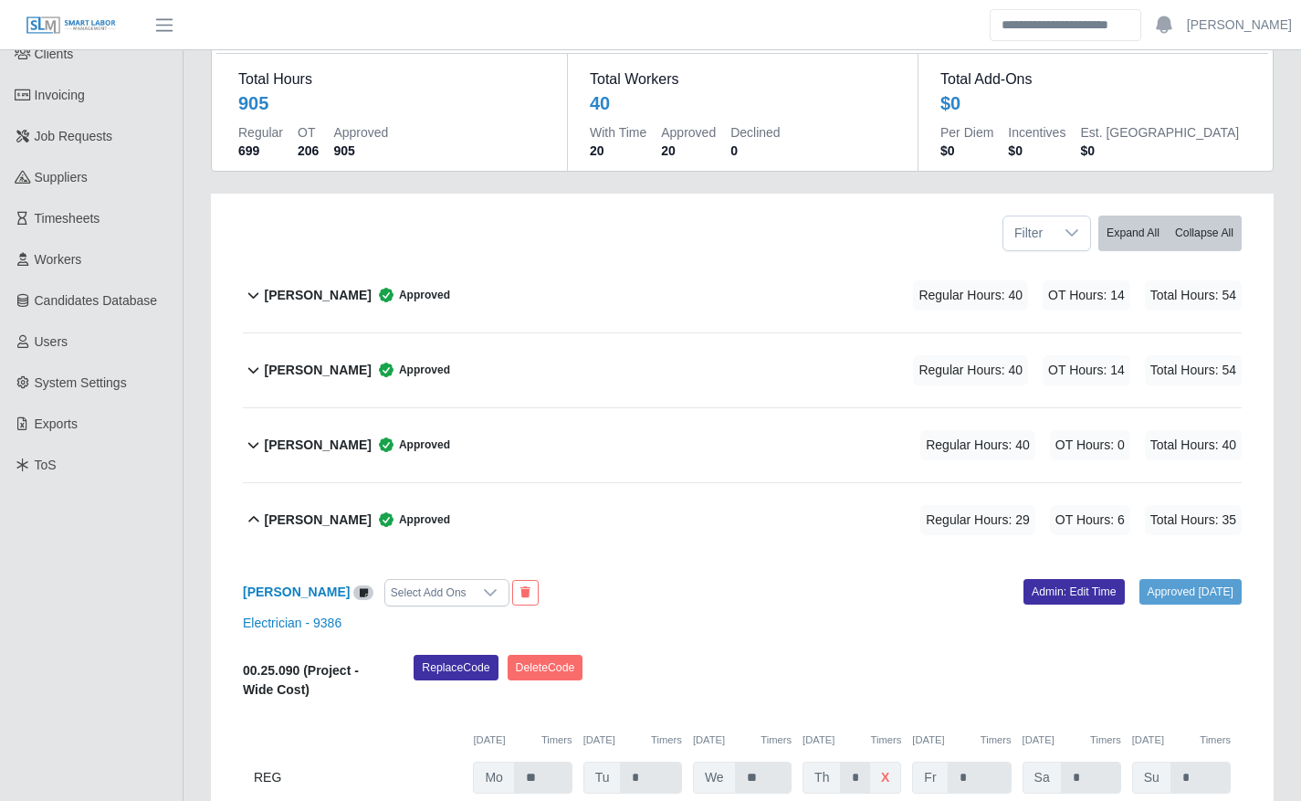
scroll to position [354, 0]
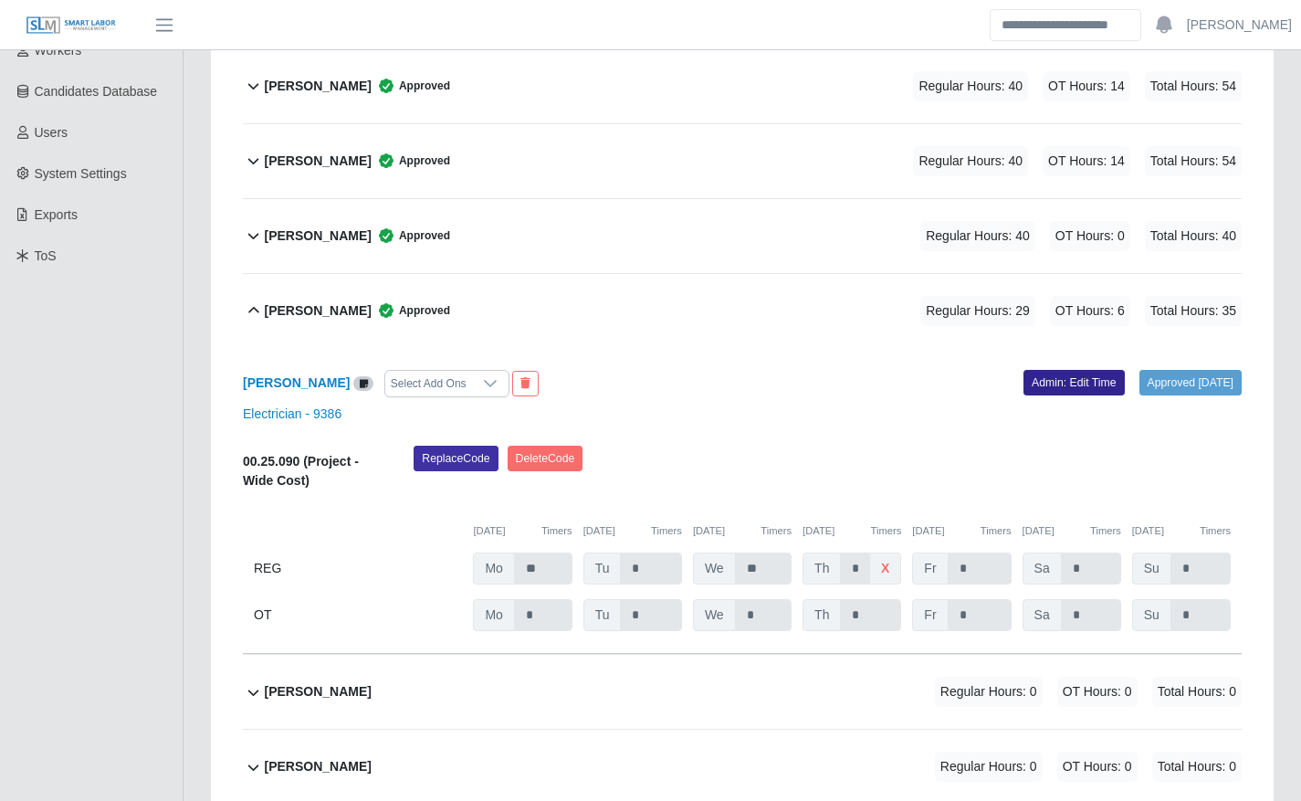
click at [1035, 382] on link "Admin: Edit Time" at bounding box center [1073, 383] width 101 height 26
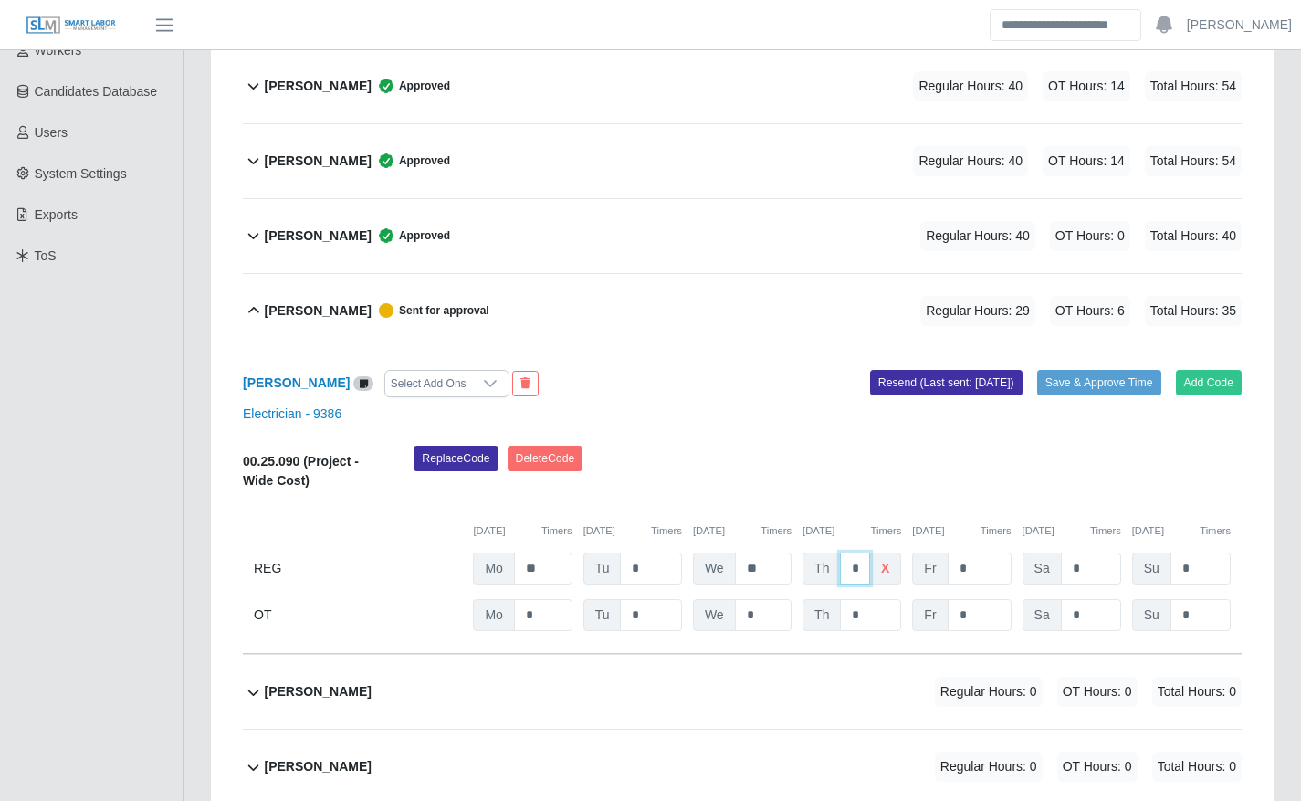
click at [849, 571] on input "*" at bounding box center [855, 568] width 30 height 32
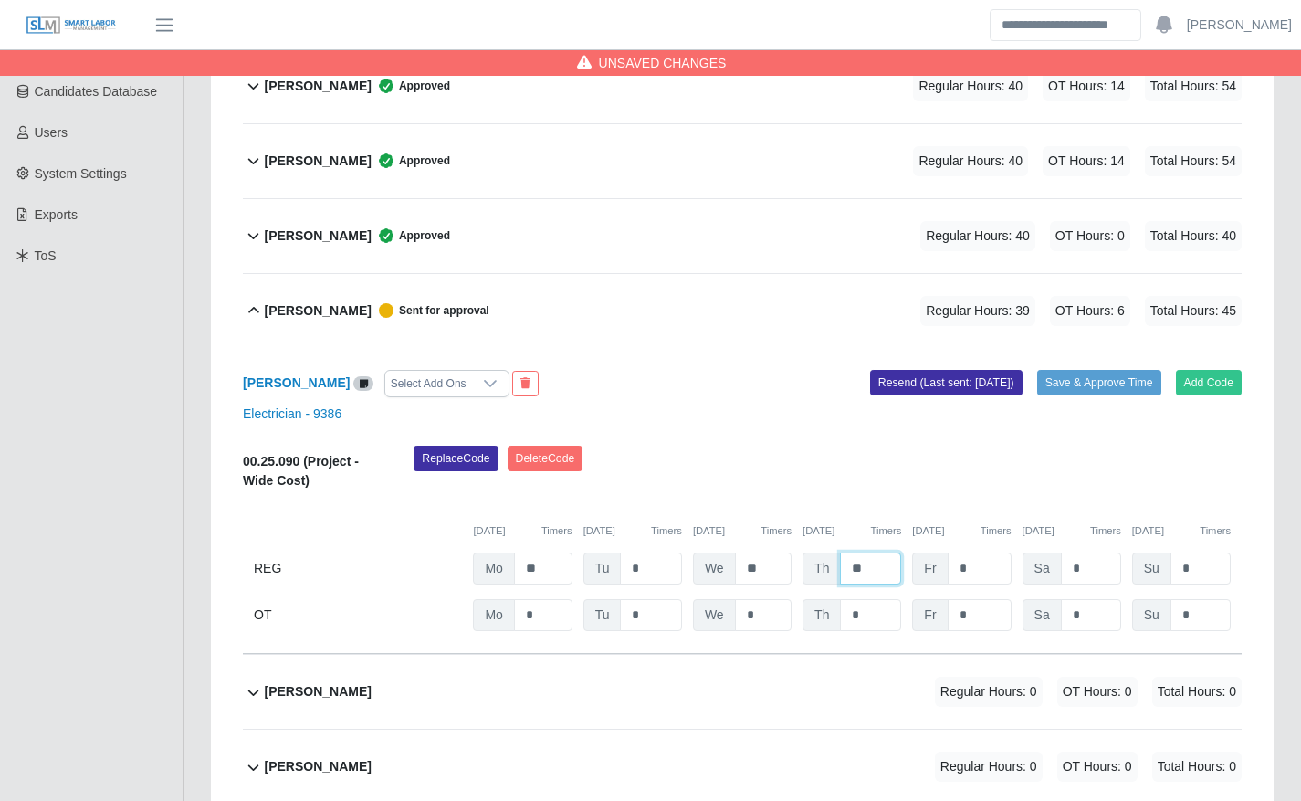
type input "**"
click at [846, 561] on input "**" at bounding box center [870, 568] width 61 height 32
click at [678, 570] on input "*" at bounding box center [650, 568] width 61 height 32
type input "**"
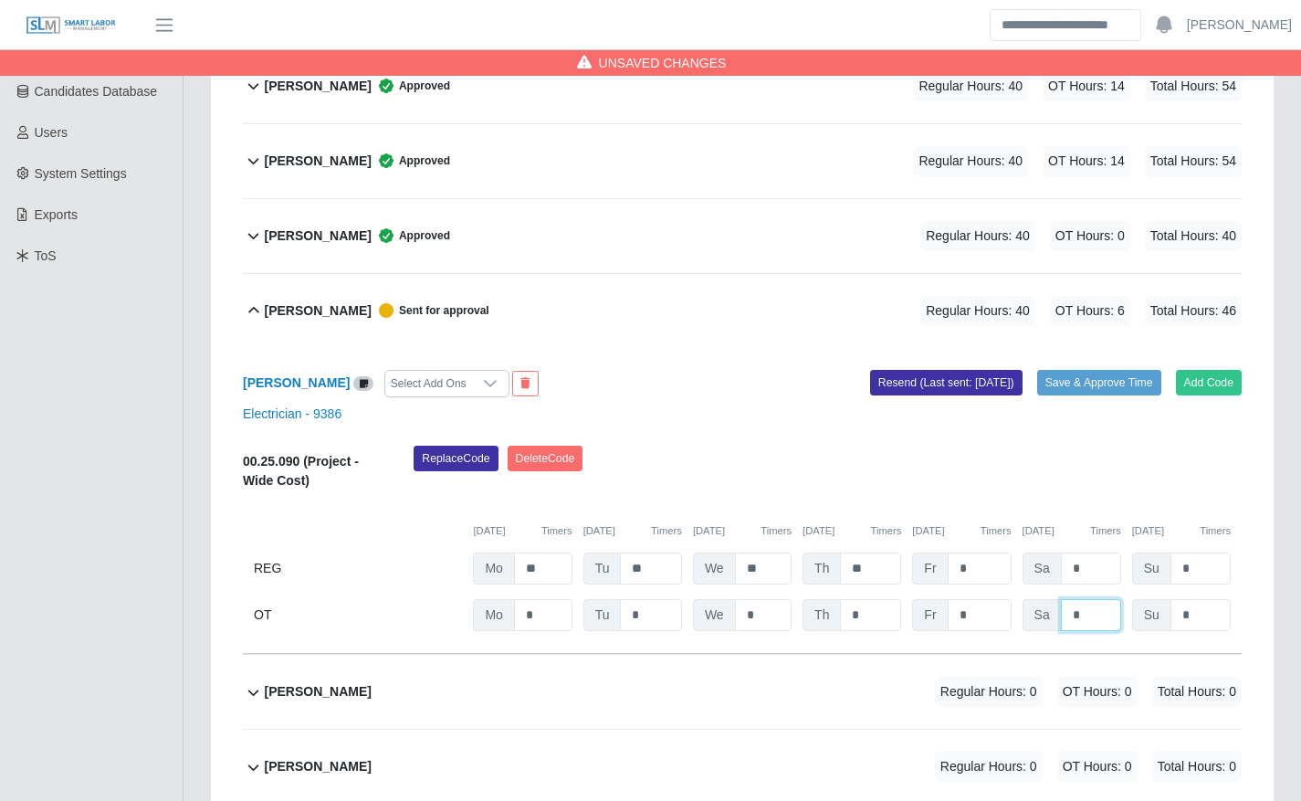
click at [0, 0] on input "*" at bounding box center [0, 0] width 0 height 0
click at [1011, 607] on div "OT Mo * Tu * We * Th * Fr * Sa * Su *" at bounding box center [742, 615] width 999 height 32
click at [0, 0] on input "*" at bounding box center [0, 0] width 0 height 0
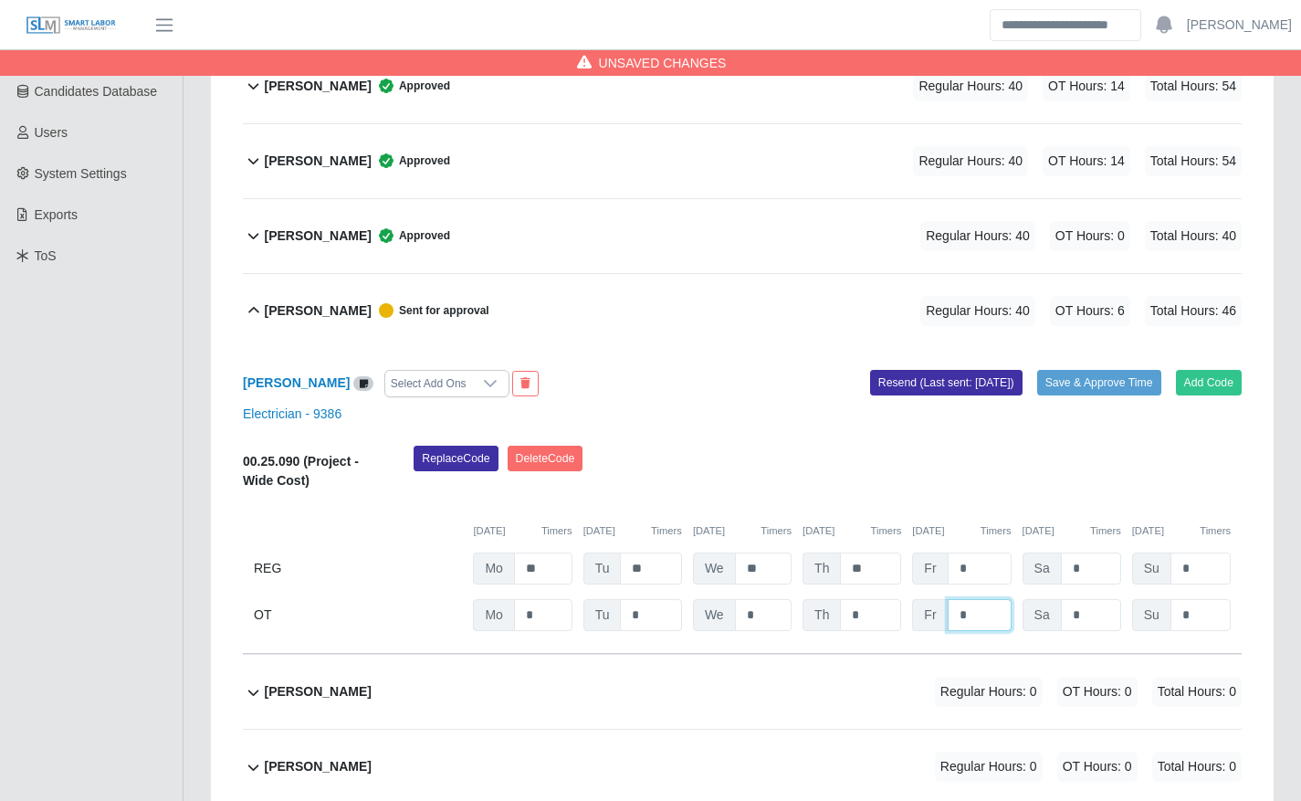
click at [0, 0] on input "*" at bounding box center [0, 0] width 0 height 0
type input "*"
click at [953, 473] on div "Replace Code [GEOGRAPHIC_DATA] Code" at bounding box center [827, 473] width 855 height 56
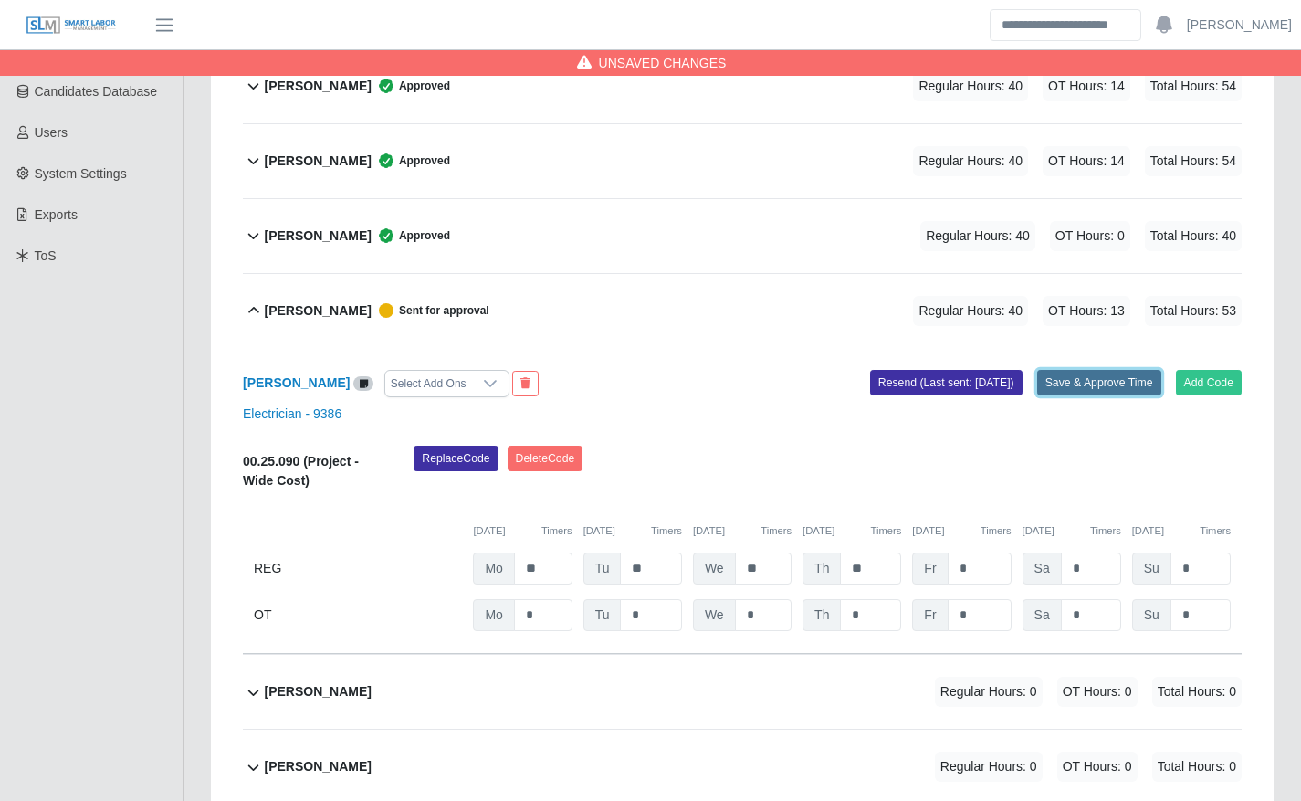
click at [1122, 382] on button "Save & Approve Time" at bounding box center [1099, 383] width 124 height 26
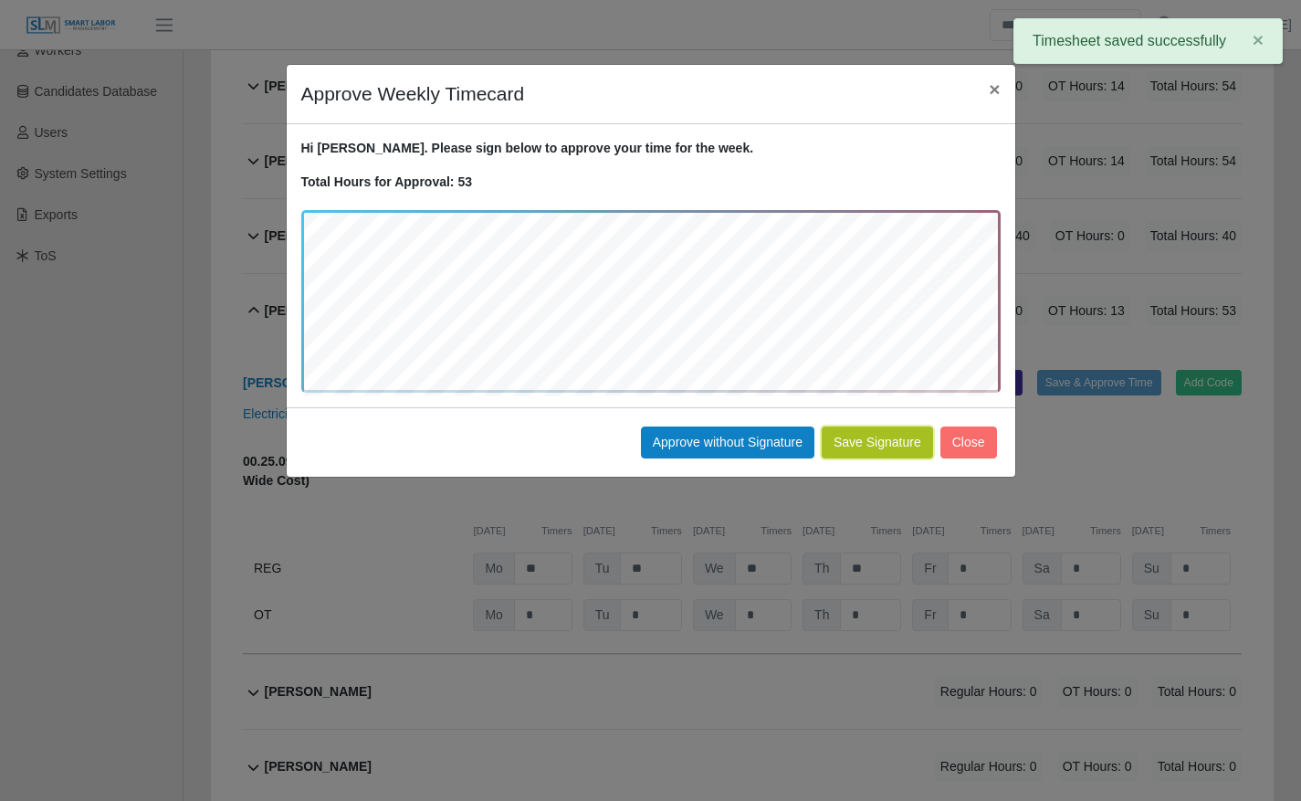
click at [887, 444] on button "Save Signature" at bounding box center [877, 442] width 111 height 32
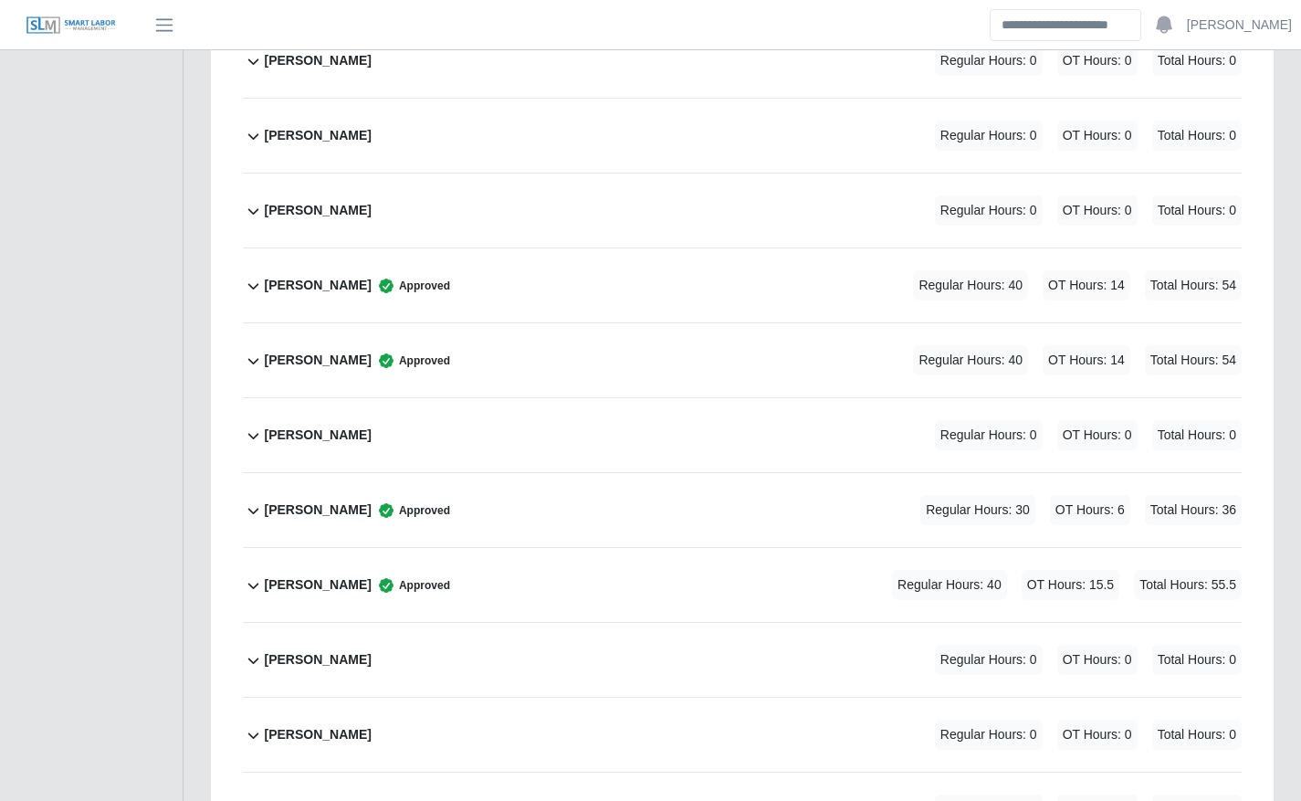
scroll to position [1135, 0]
click at [1028, 515] on span "Regular Hours: 30" at bounding box center [977, 510] width 115 height 30
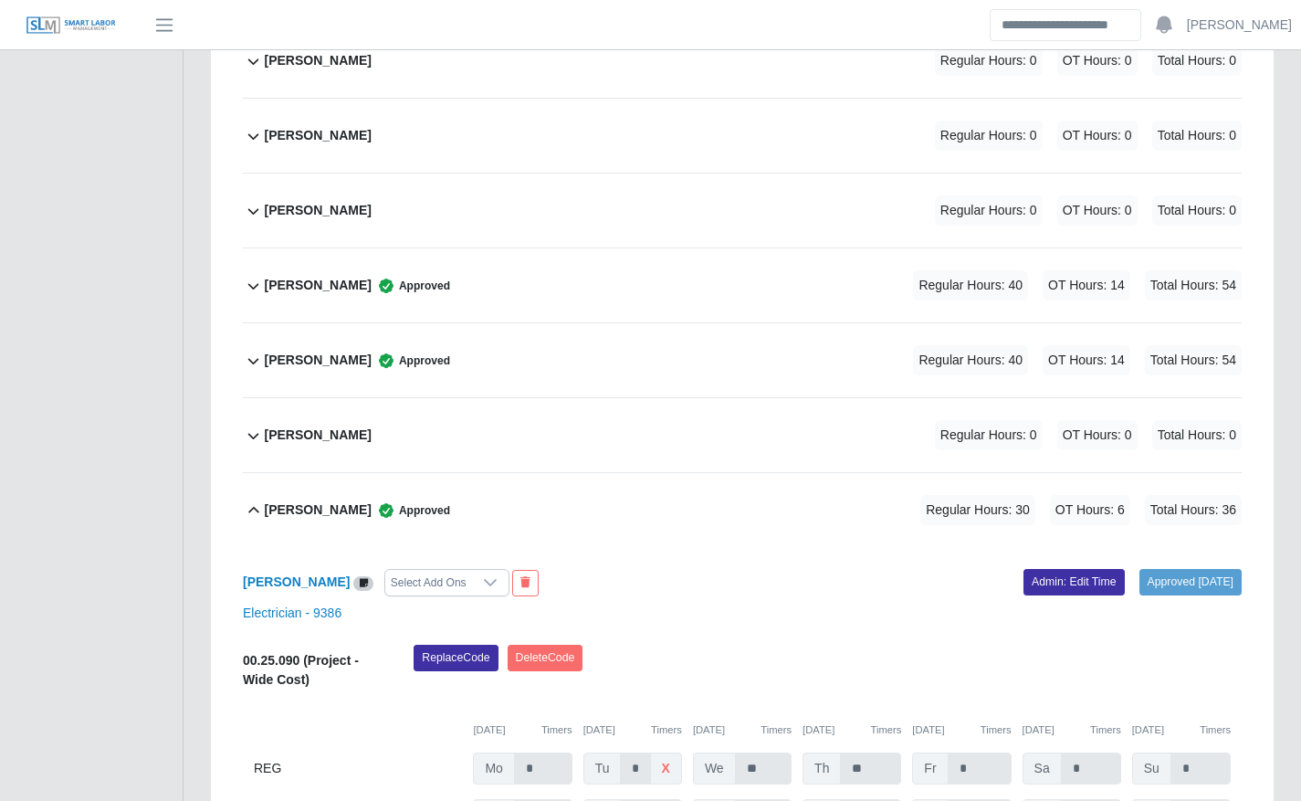
scroll to position [1235, 0]
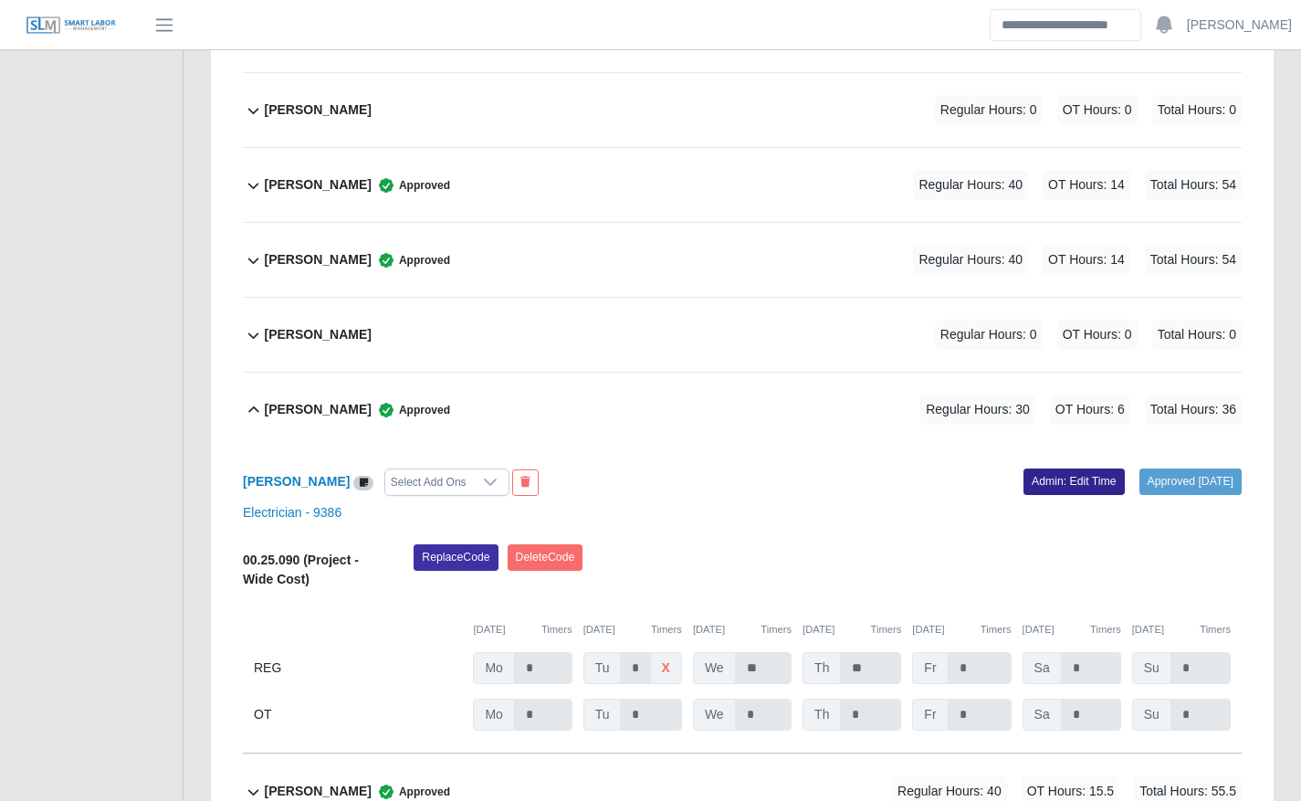
click at [1023, 478] on link "Admin: Edit Time" at bounding box center [1073, 481] width 101 height 26
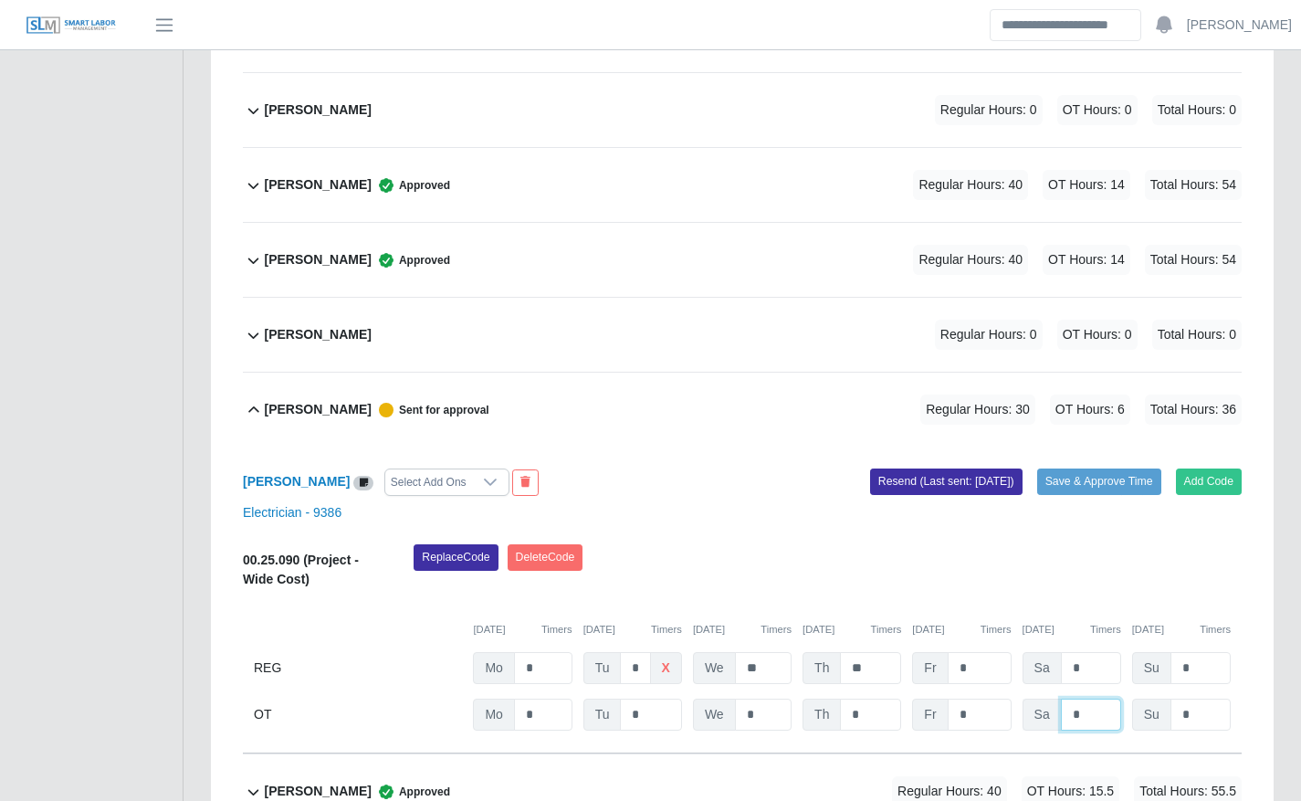
click at [0, 0] on input "*" at bounding box center [0, 0] width 0 height 0
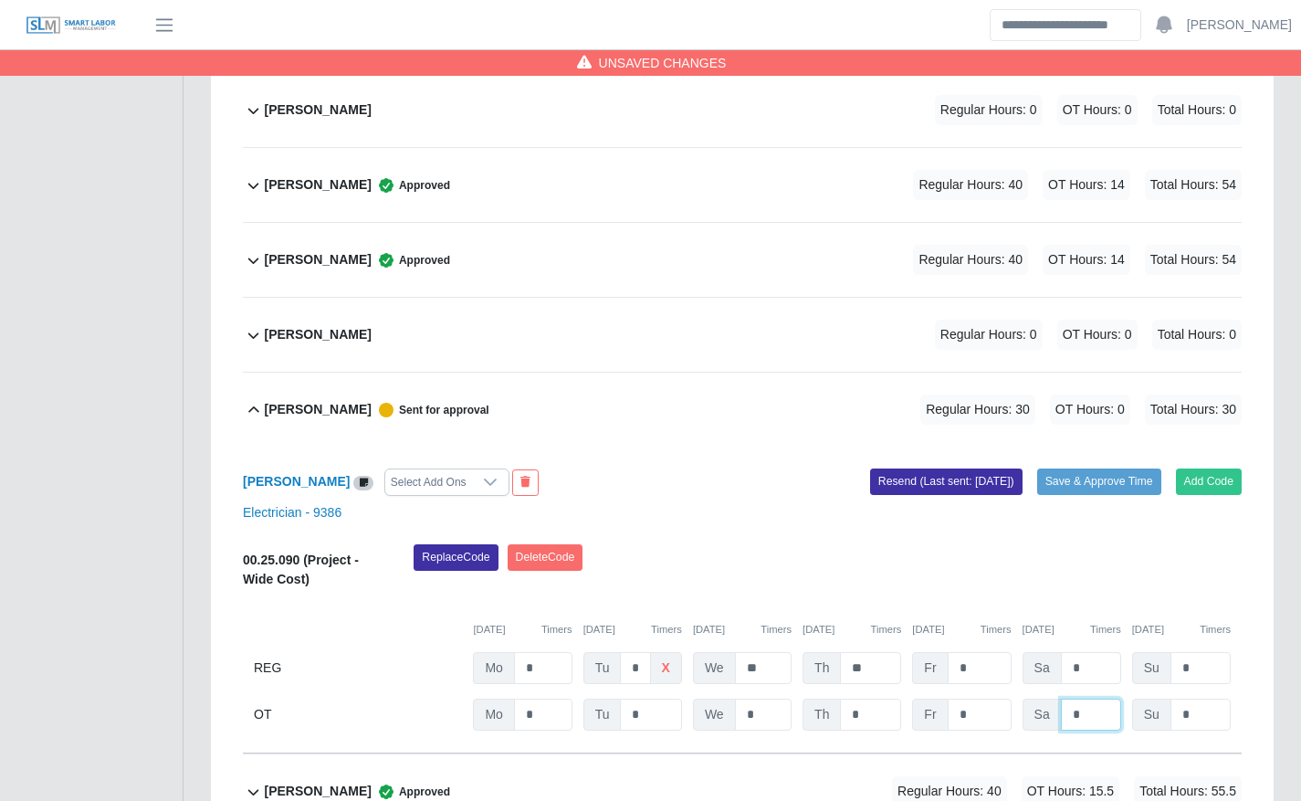
type input "*"
click at [911, 590] on div "Replace Code [GEOGRAPHIC_DATA] Code" at bounding box center [827, 572] width 855 height 56
drag, startPoint x: 911, startPoint y: 590, endPoint x: 1083, endPoint y: 679, distance: 194.3
click at [1083, 679] on input "*" at bounding box center [1091, 668] width 60 height 32
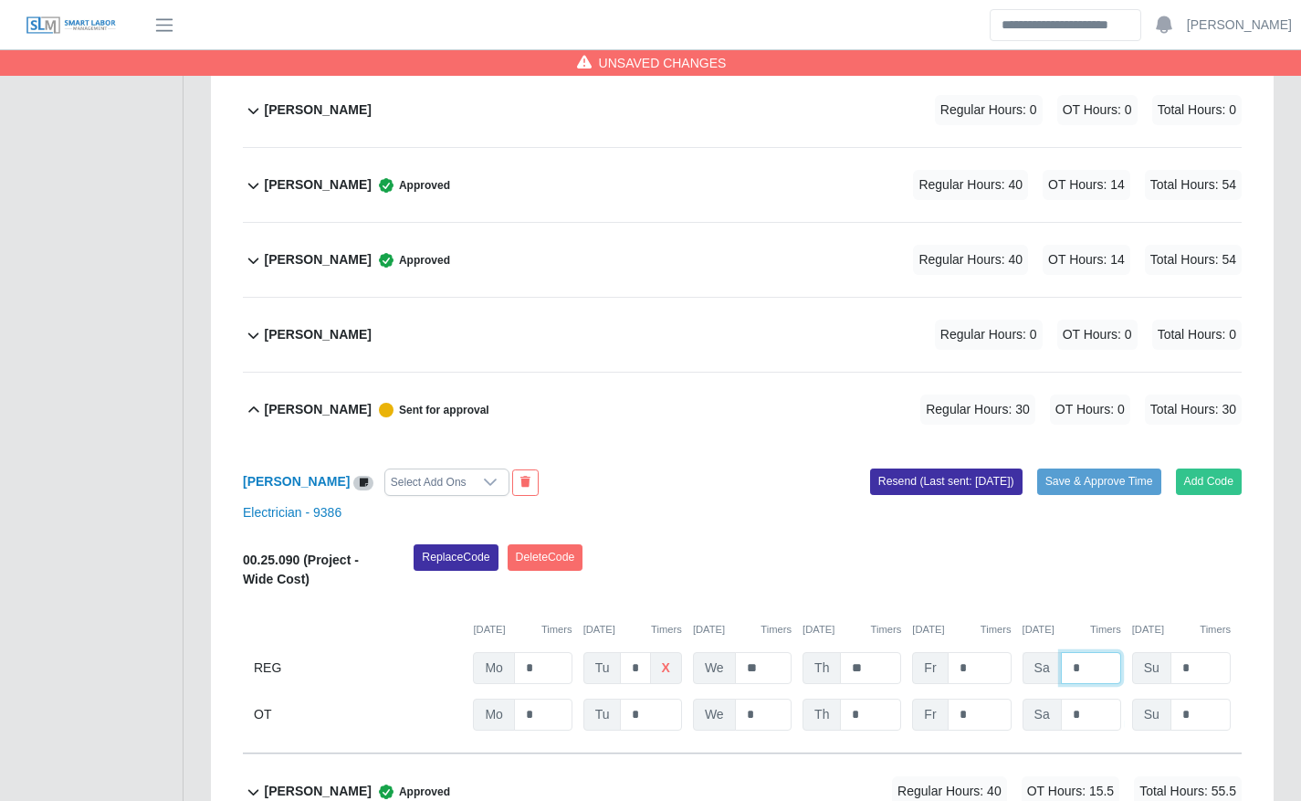
click at [1083, 679] on input "*" at bounding box center [1091, 668] width 60 height 32
type input "*"
click at [1081, 481] on button "Save & Approve Time" at bounding box center [1099, 481] width 124 height 26
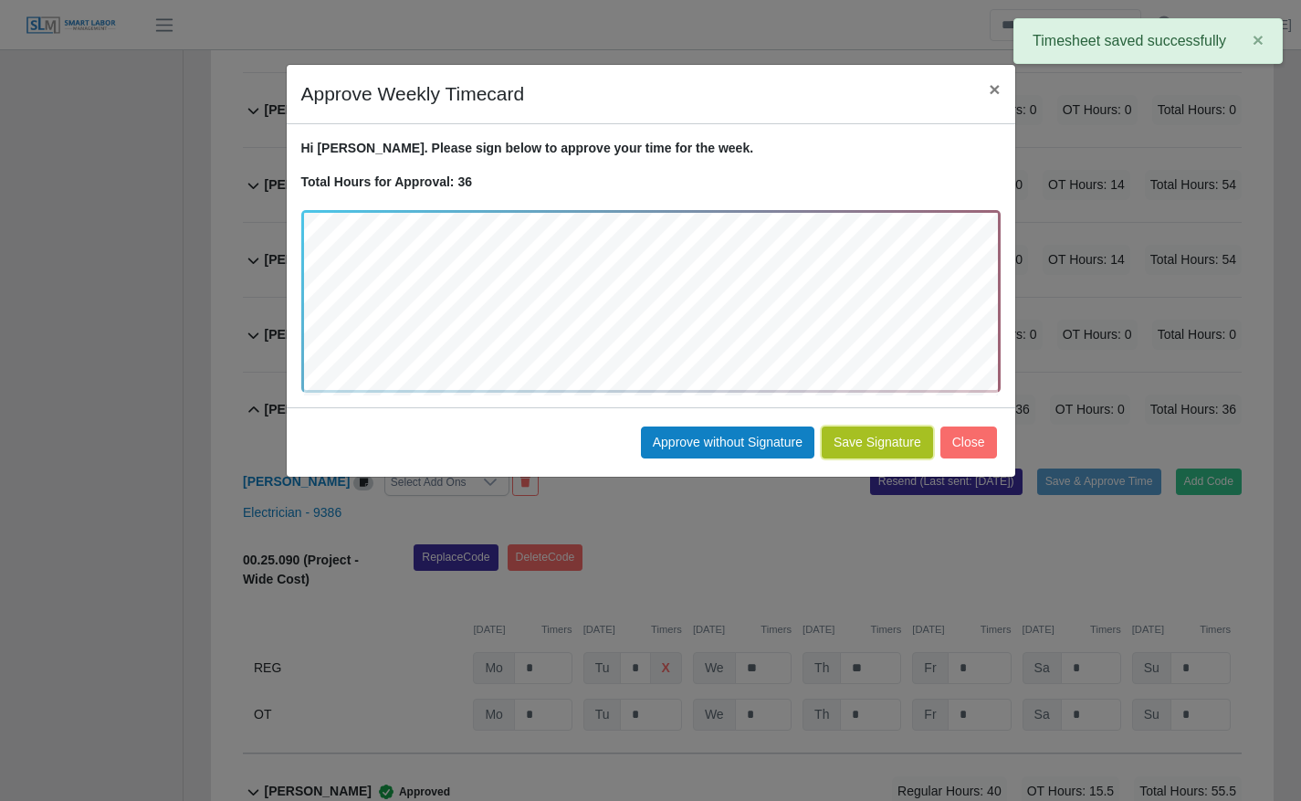
click at [903, 443] on button "Save Signature" at bounding box center [877, 442] width 111 height 32
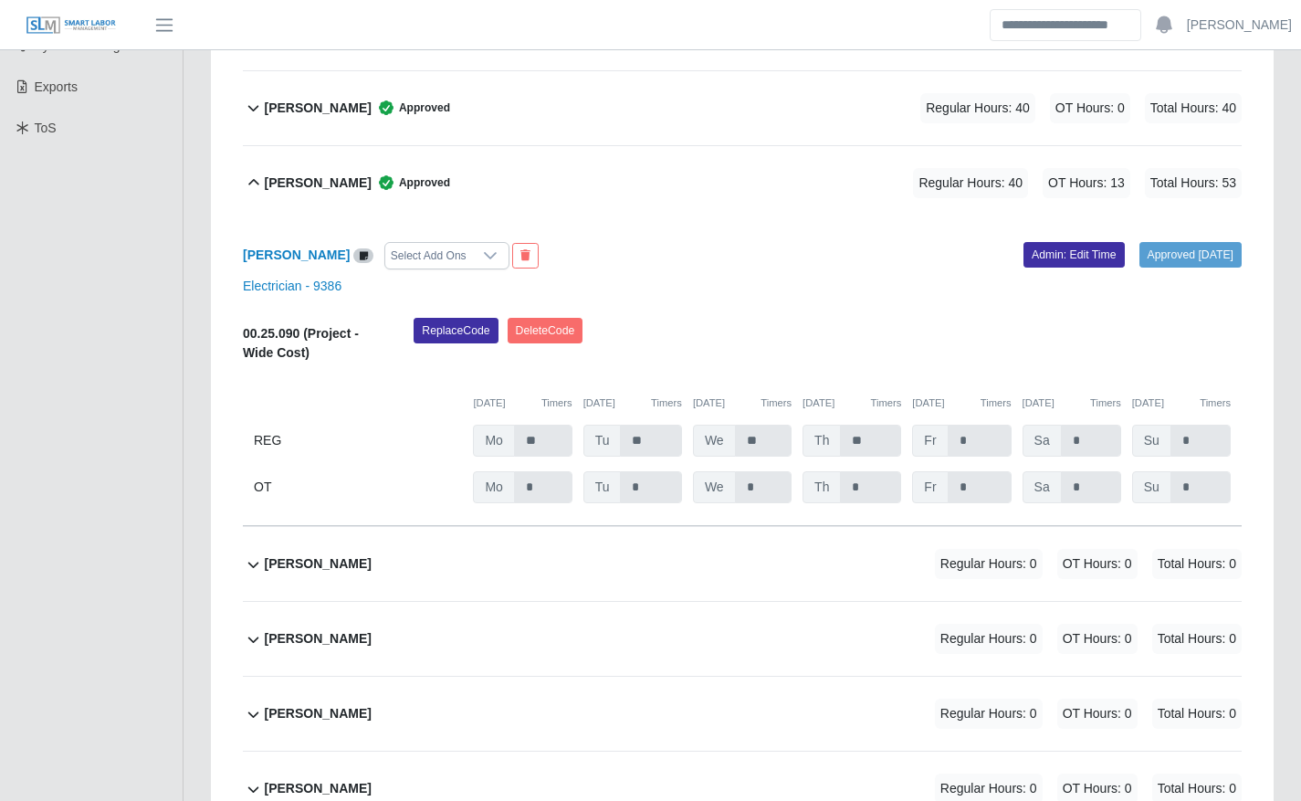
scroll to position [466, 0]
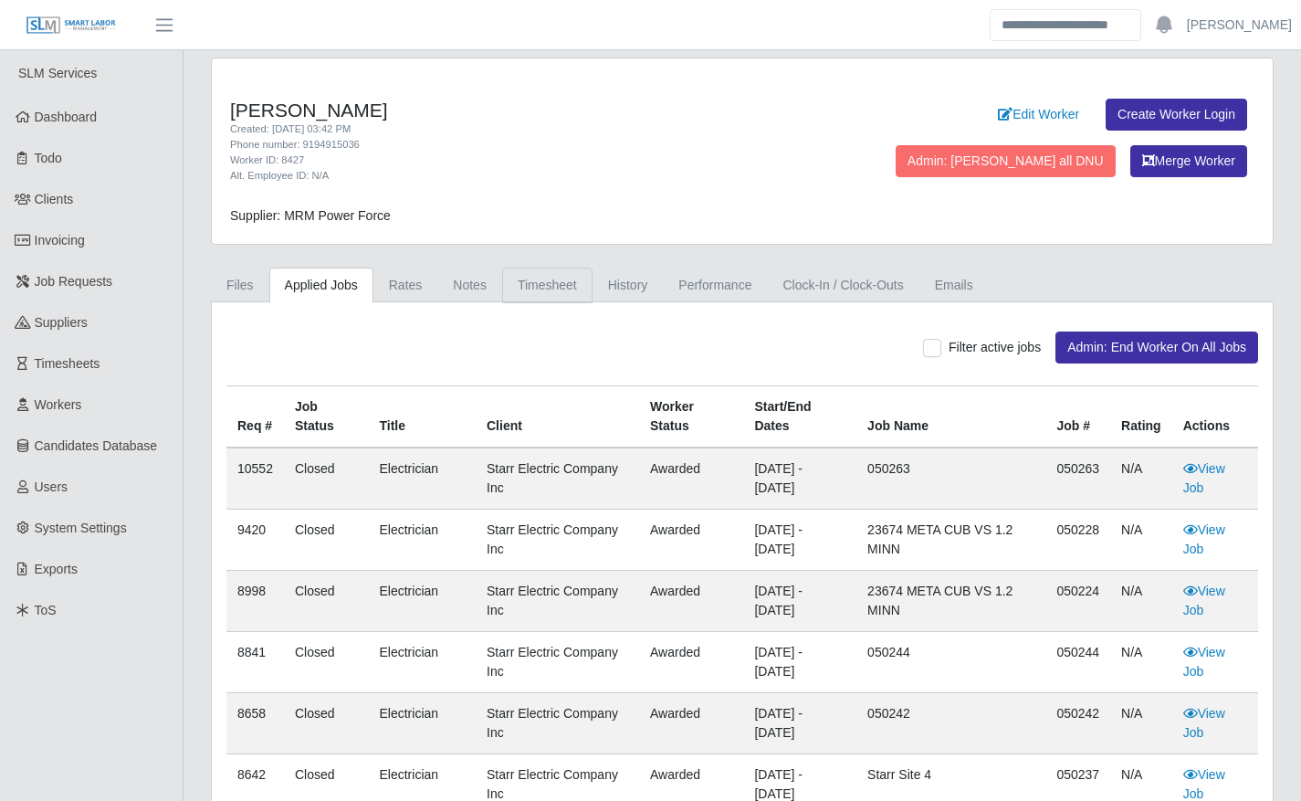
click at [543, 291] on link "Timesheet" at bounding box center [547, 285] width 90 height 36
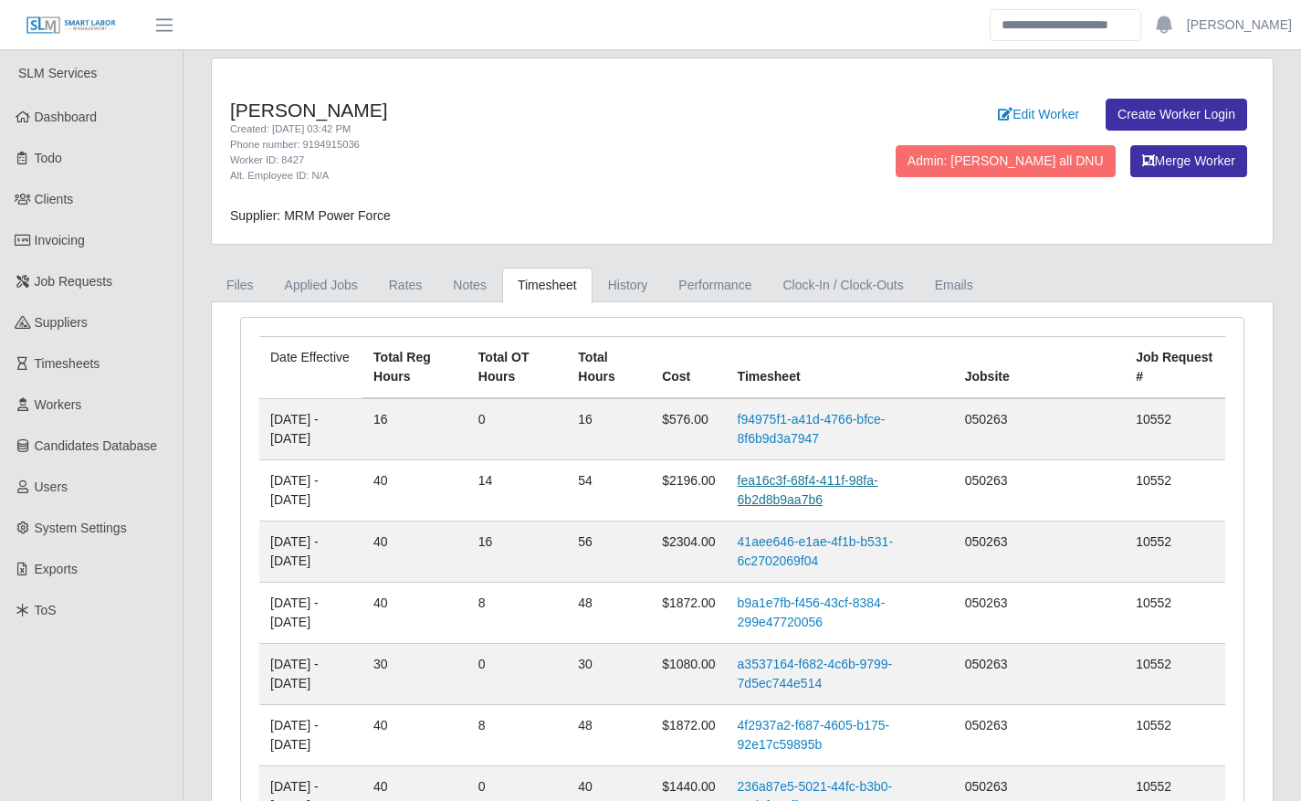
click at [788, 494] on link "fea16c3f-68f4-411f-98fa-6b2d8b9aa7b6" at bounding box center [808, 490] width 141 height 34
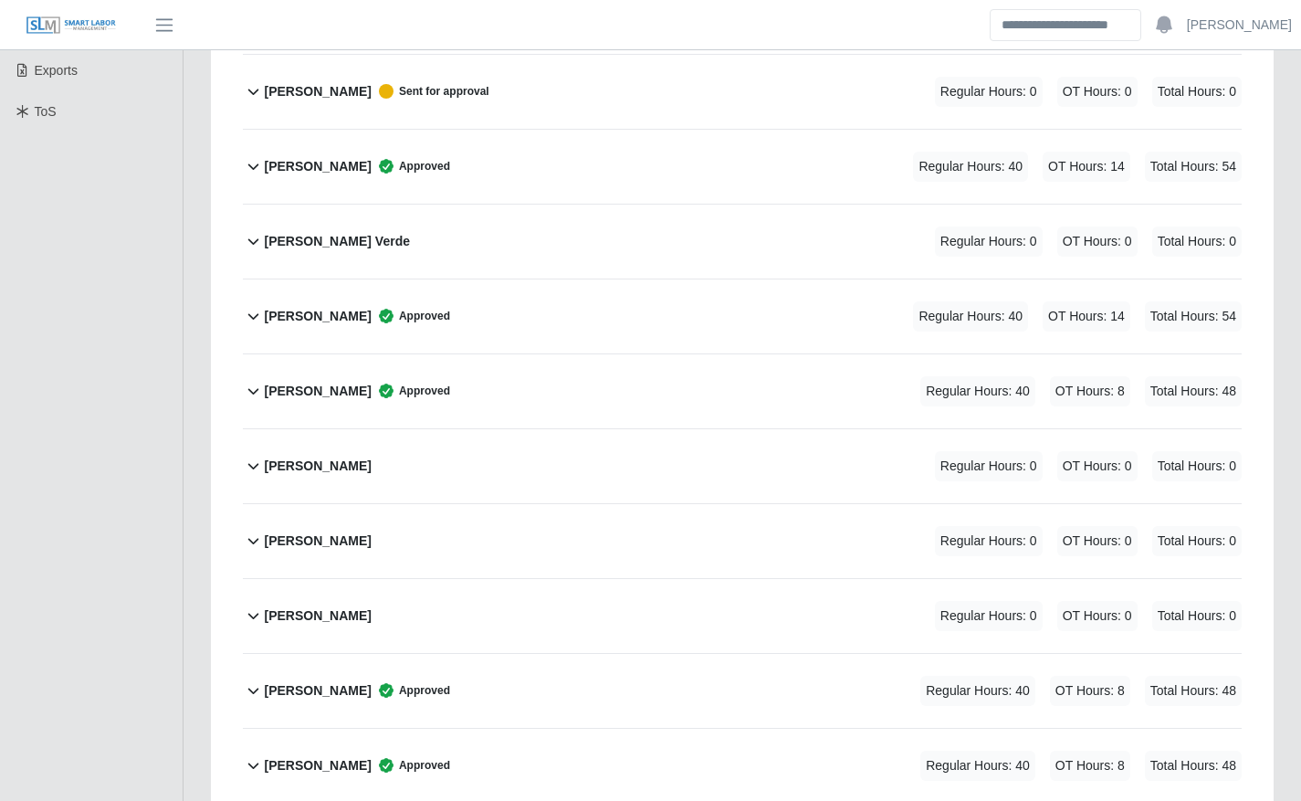
scroll to position [529, 0]
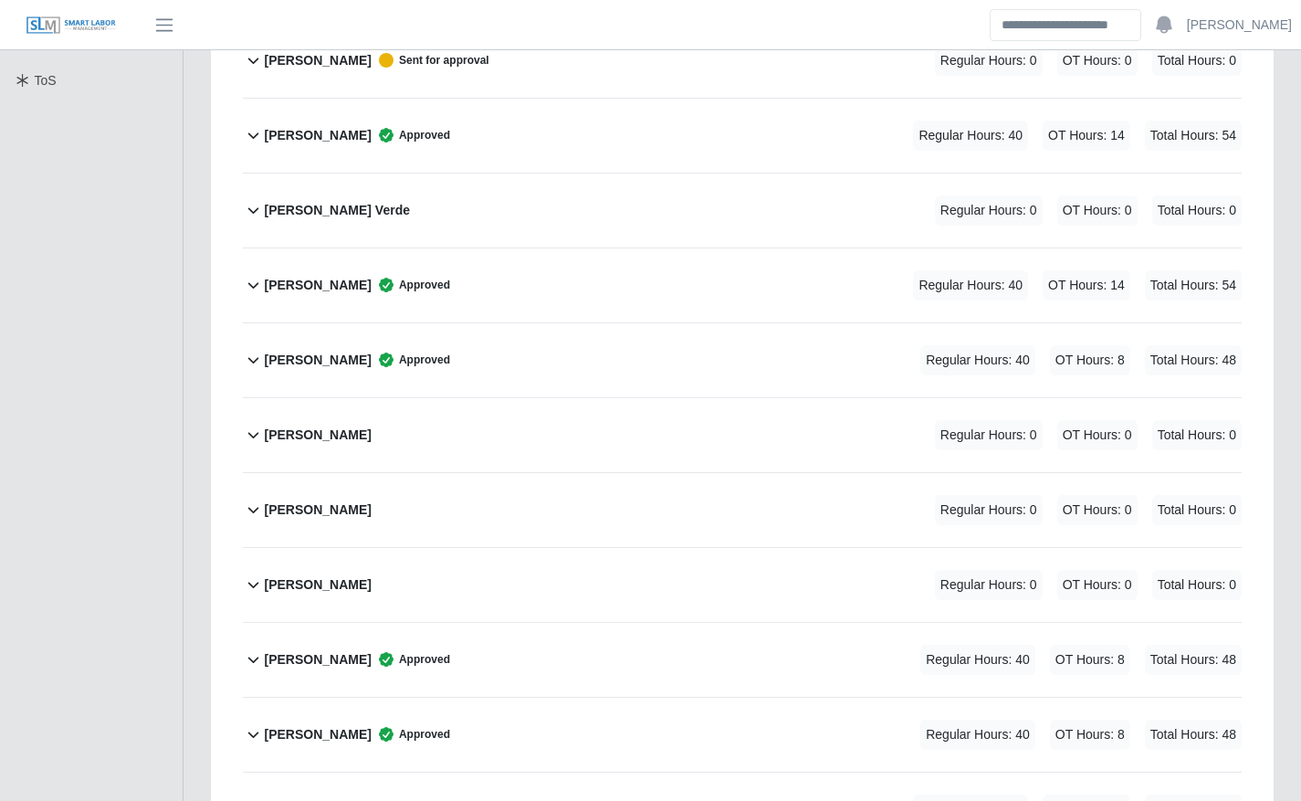
click at [734, 276] on div "Carlos Granado Meza Approved Regular Hours: 40 OT Hours: 14 Total Hours: 54" at bounding box center [753, 285] width 978 height 74
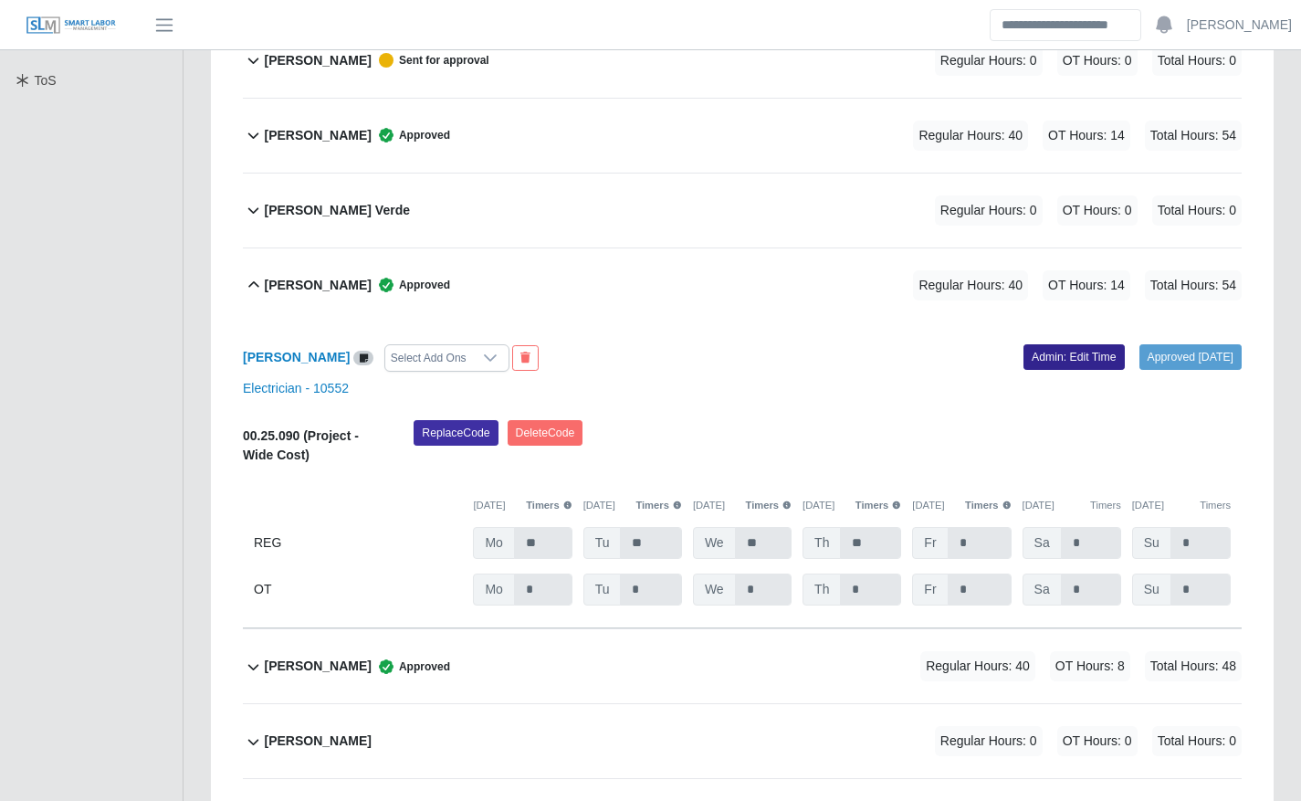
click at [1074, 354] on link "Admin: Edit Time" at bounding box center [1073, 357] width 101 height 26
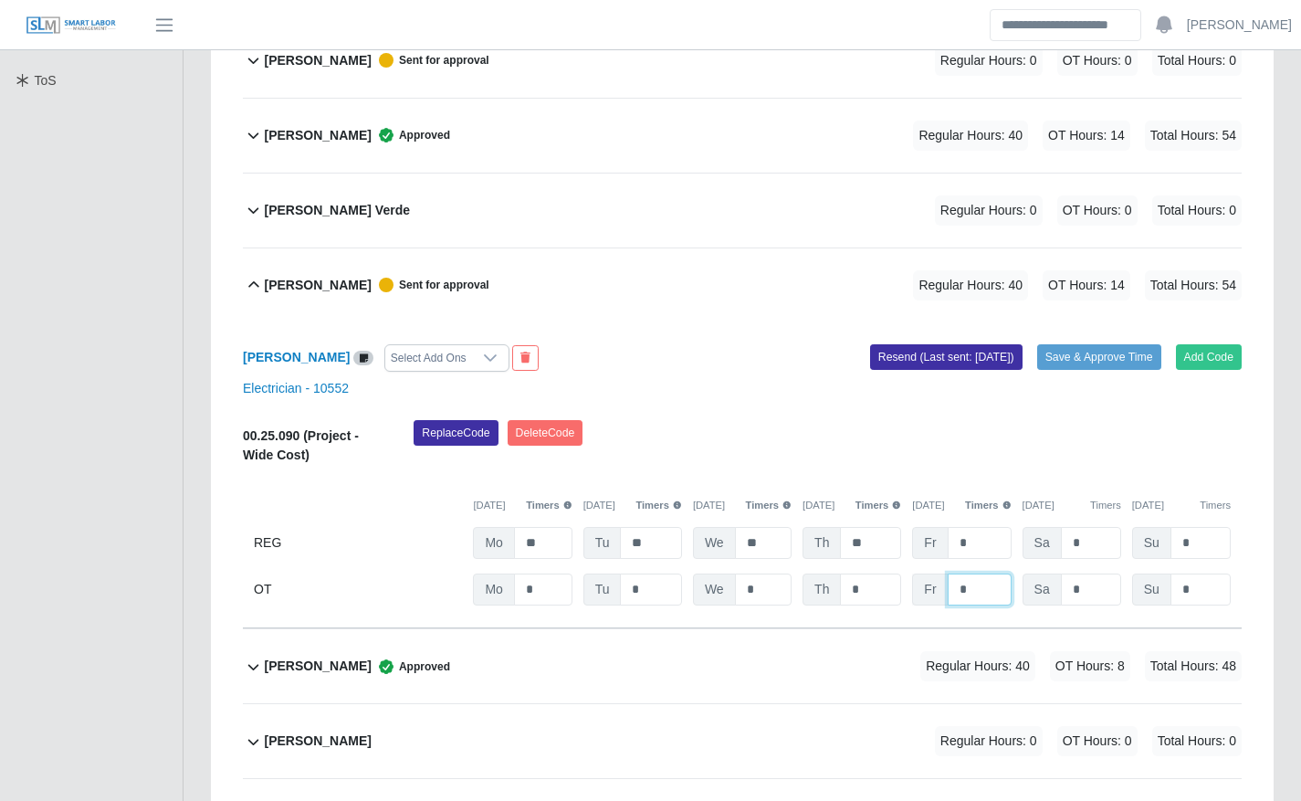
click at [0, 0] on input "*" at bounding box center [0, 0] width 0 height 0
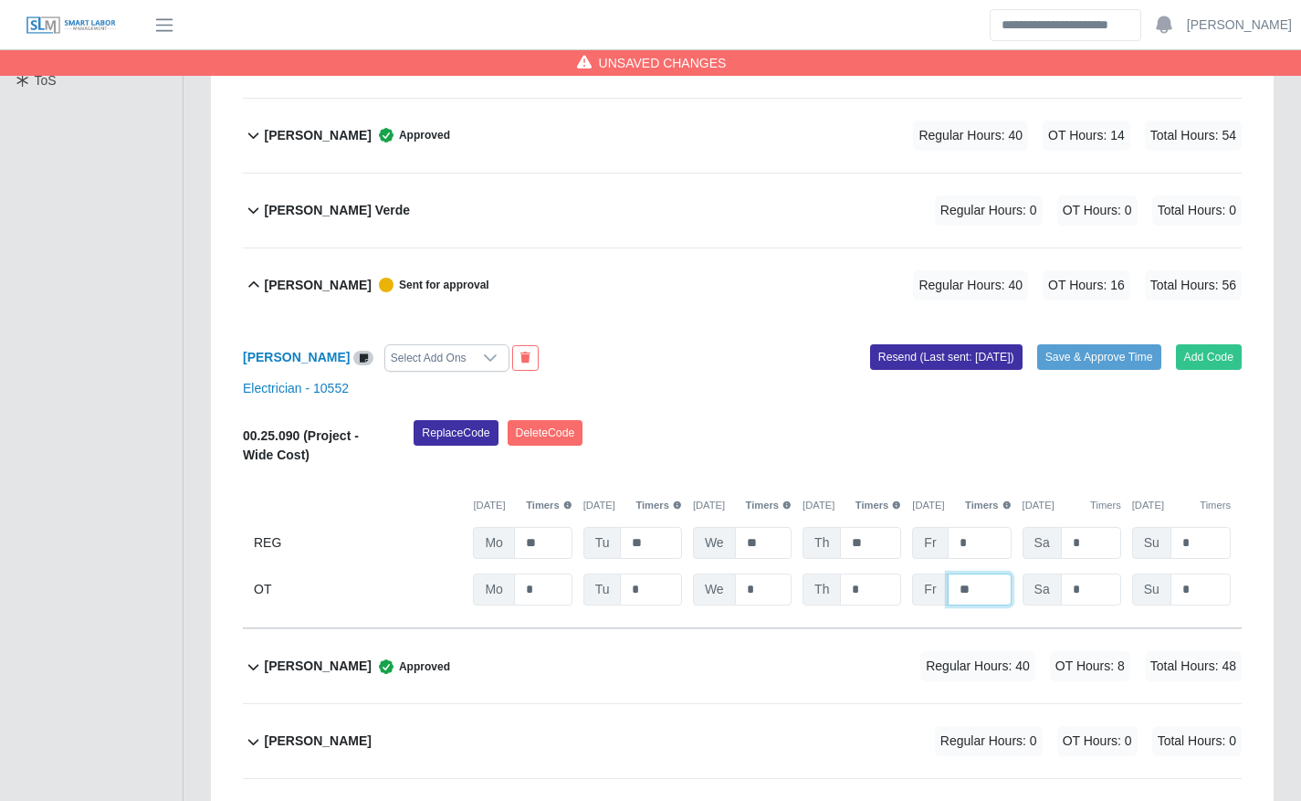
type input "**"
click at [1141, 337] on div "Carlos Granado Meza Select Add Ons Add Code Save & Approve Time Resend (Last se…" at bounding box center [742, 475] width 999 height 307
click at [1131, 357] on button "Save & Approve Time" at bounding box center [1099, 357] width 124 height 26
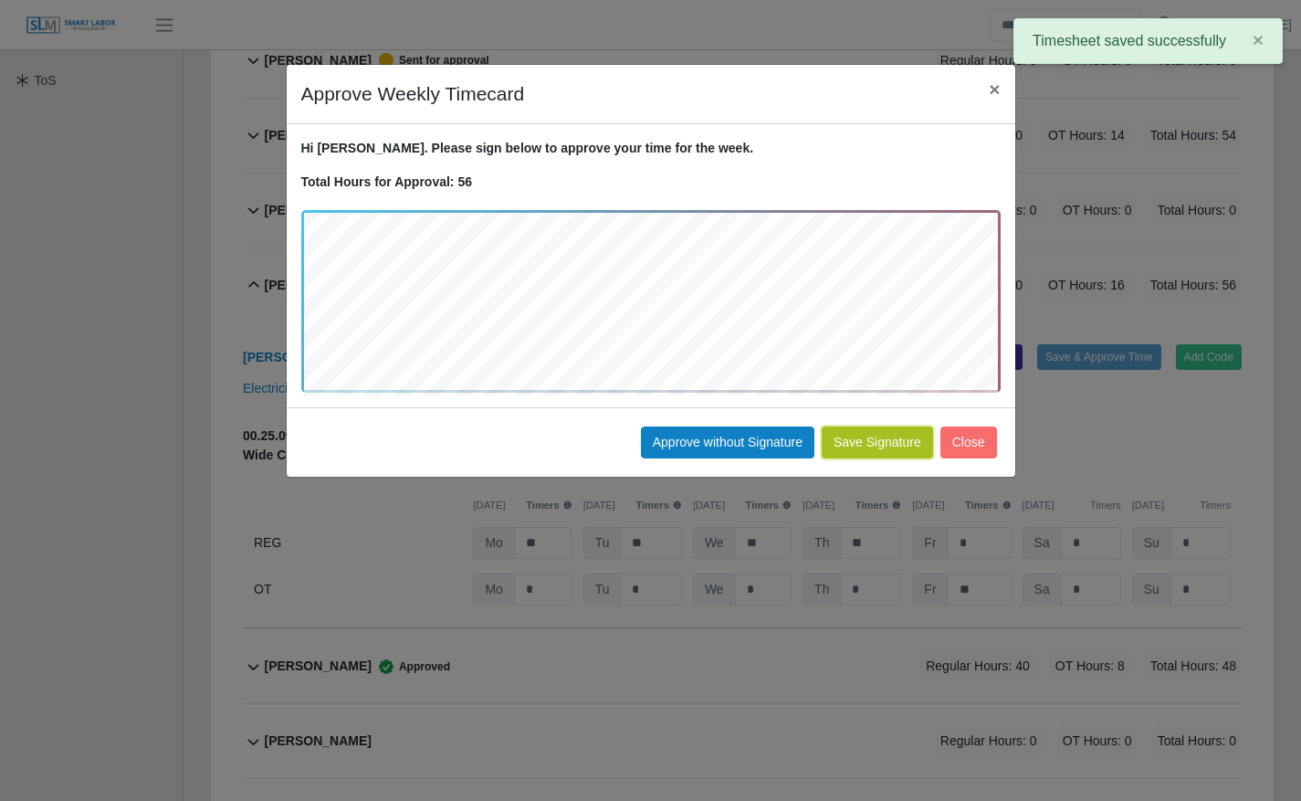
click at [884, 442] on button "Save Signature" at bounding box center [877, 442] width 111 height 32
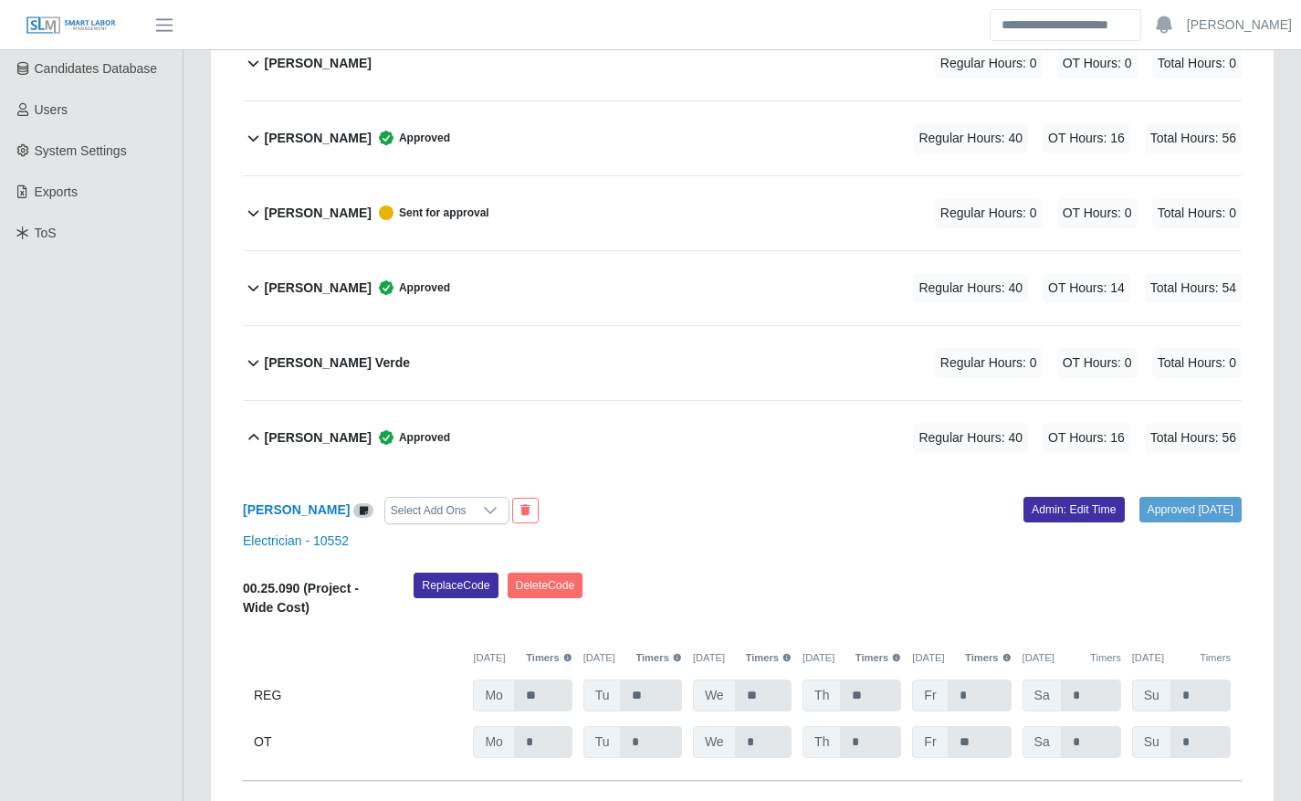
scroll to position [0, 0]
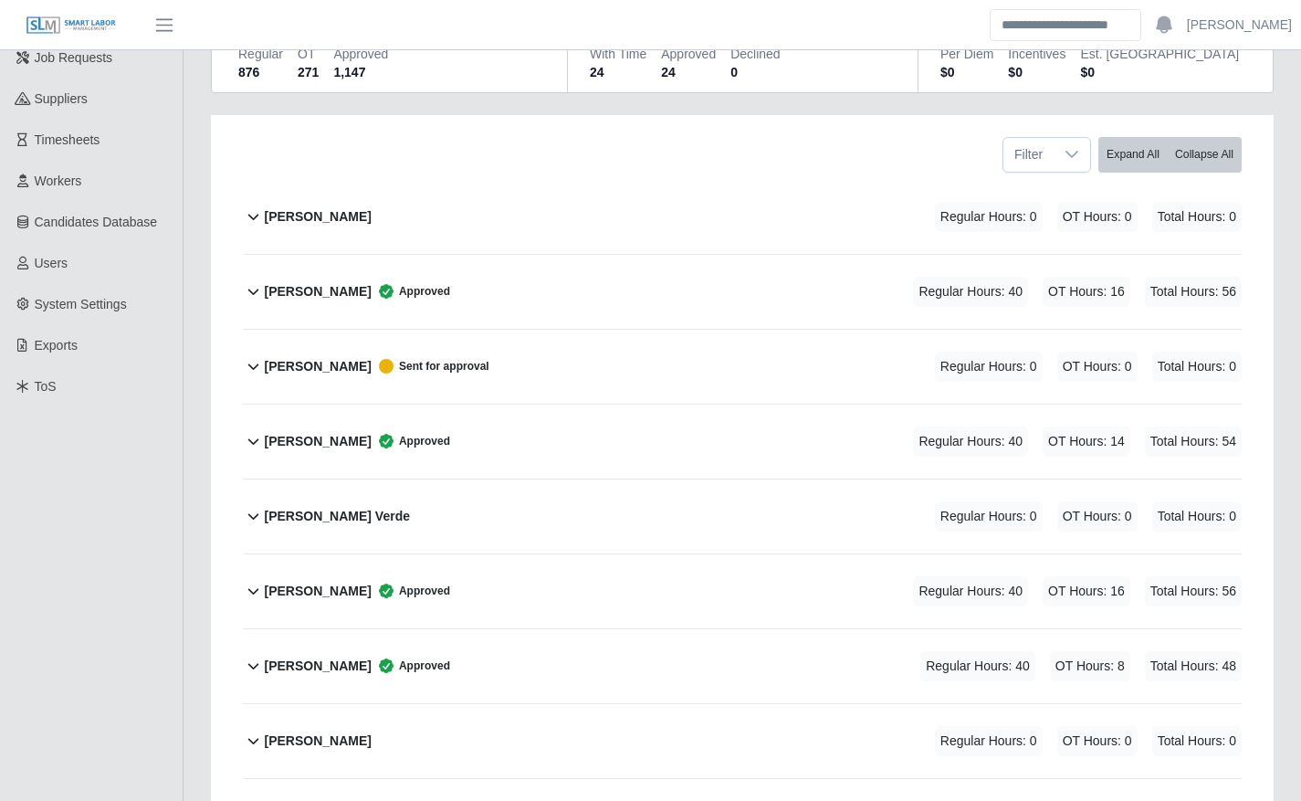
scroll to position [320, 0]
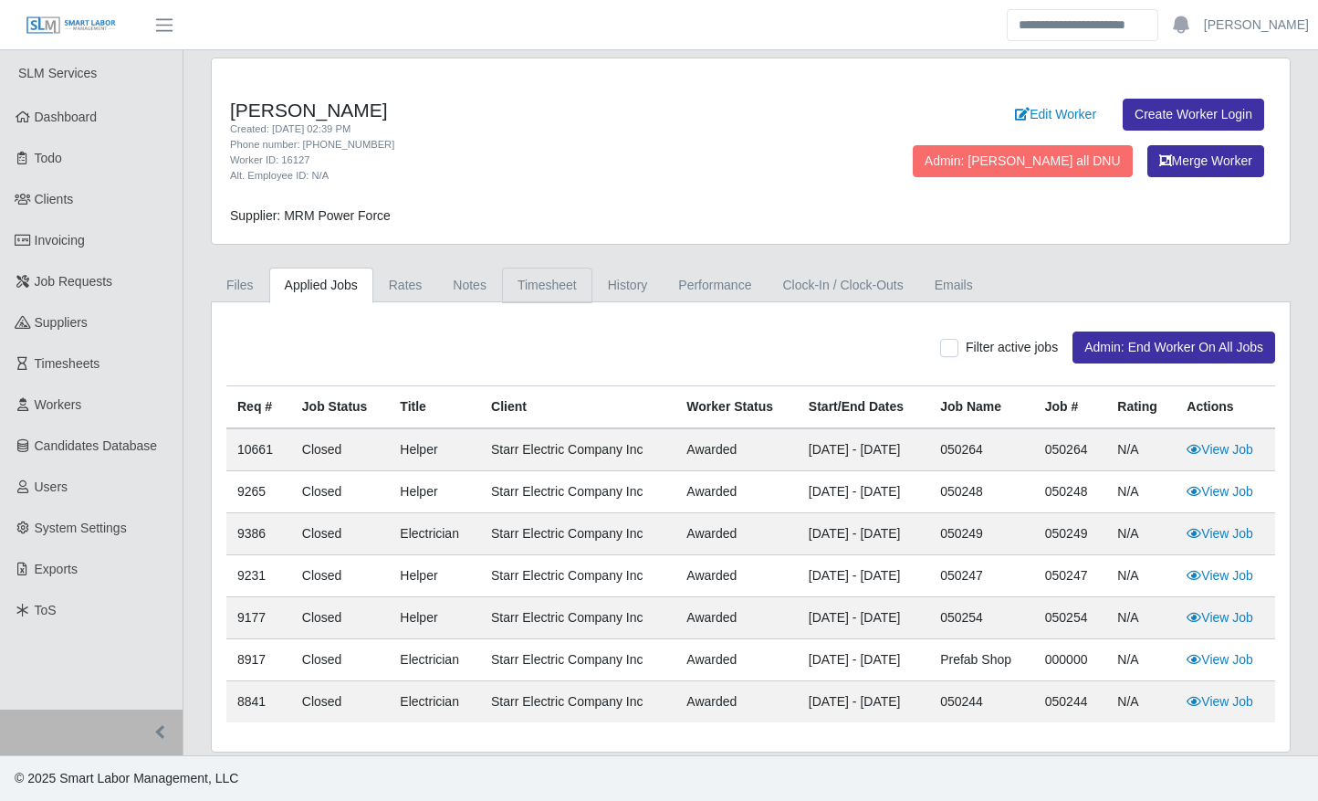
click at [548, 274] on link "Timesheet" at bounding box center [547, 285] width 90 height 36
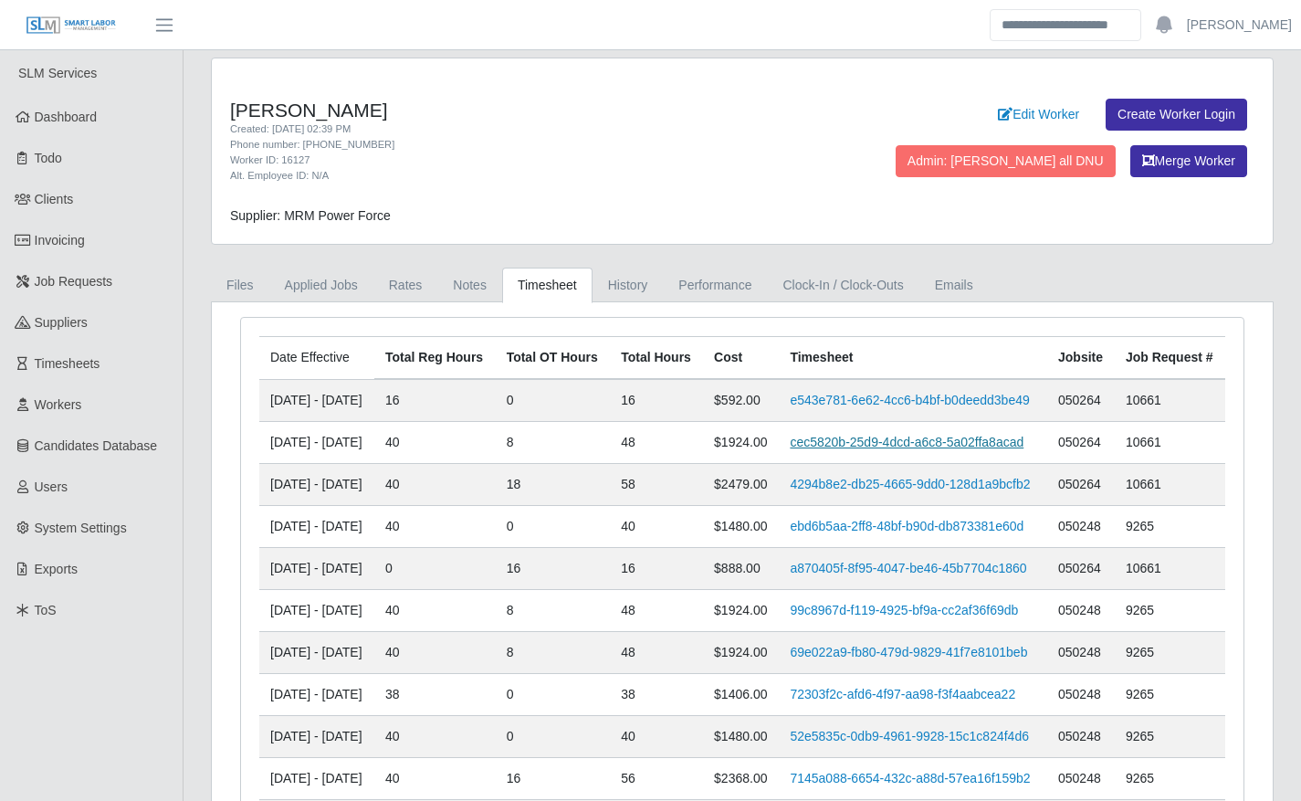
click at [917, 449] on link "cec5820b-25d9-4dcd-a6c8-5a02ffa8acad" at bounding box center [907, 441] width 234 height 15
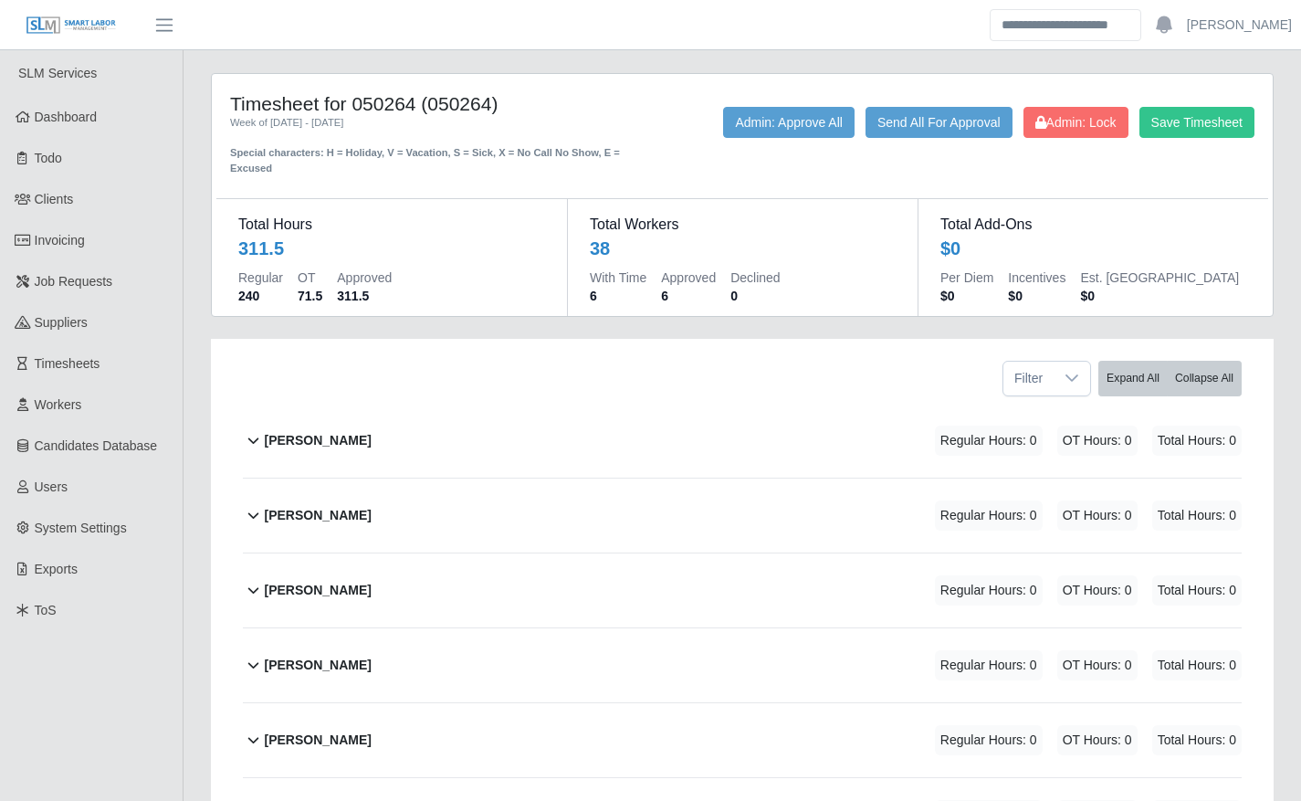
scroll to position [392, 0]
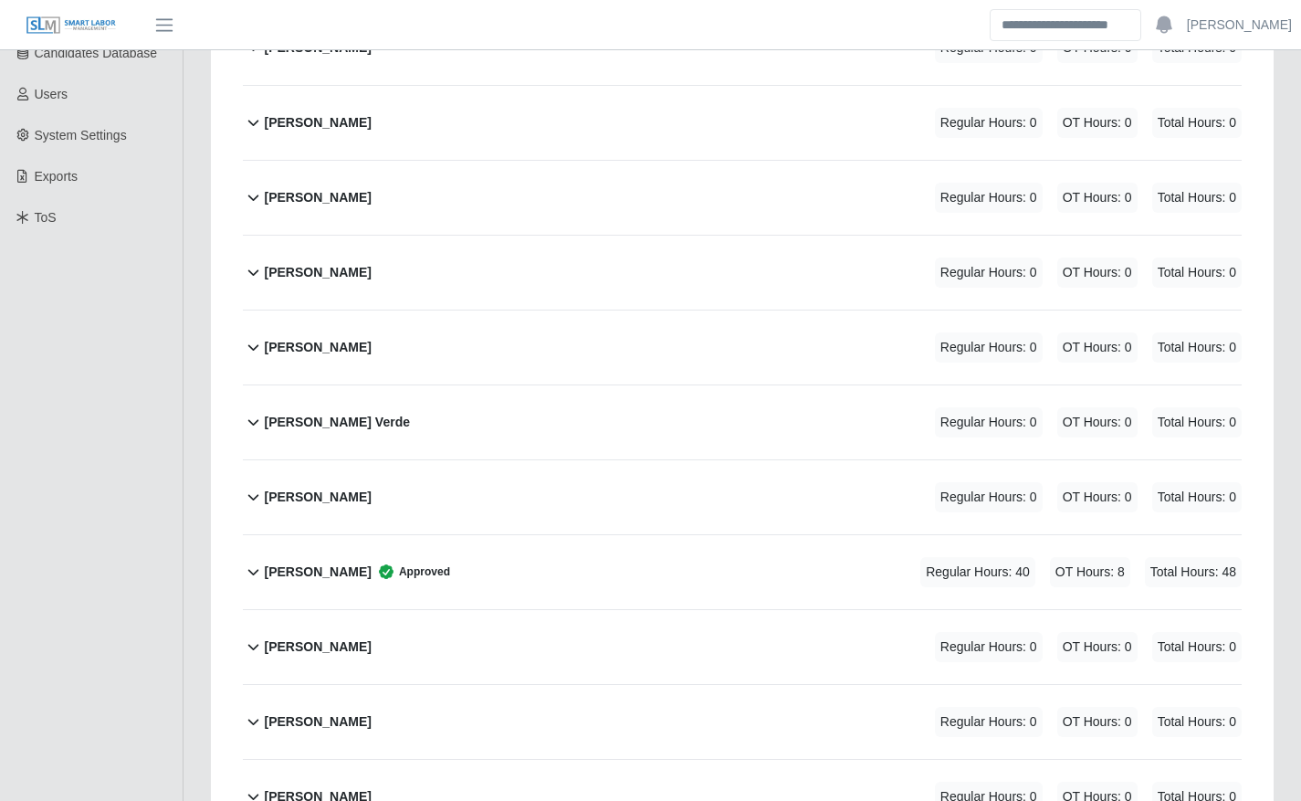
click at [693, 573] on div "[PERSON_NAME] Approved Regular Hours: 40 OT Hours: 8 Total Hours: 48" at bounding box center [753, 572] width 978 height 74
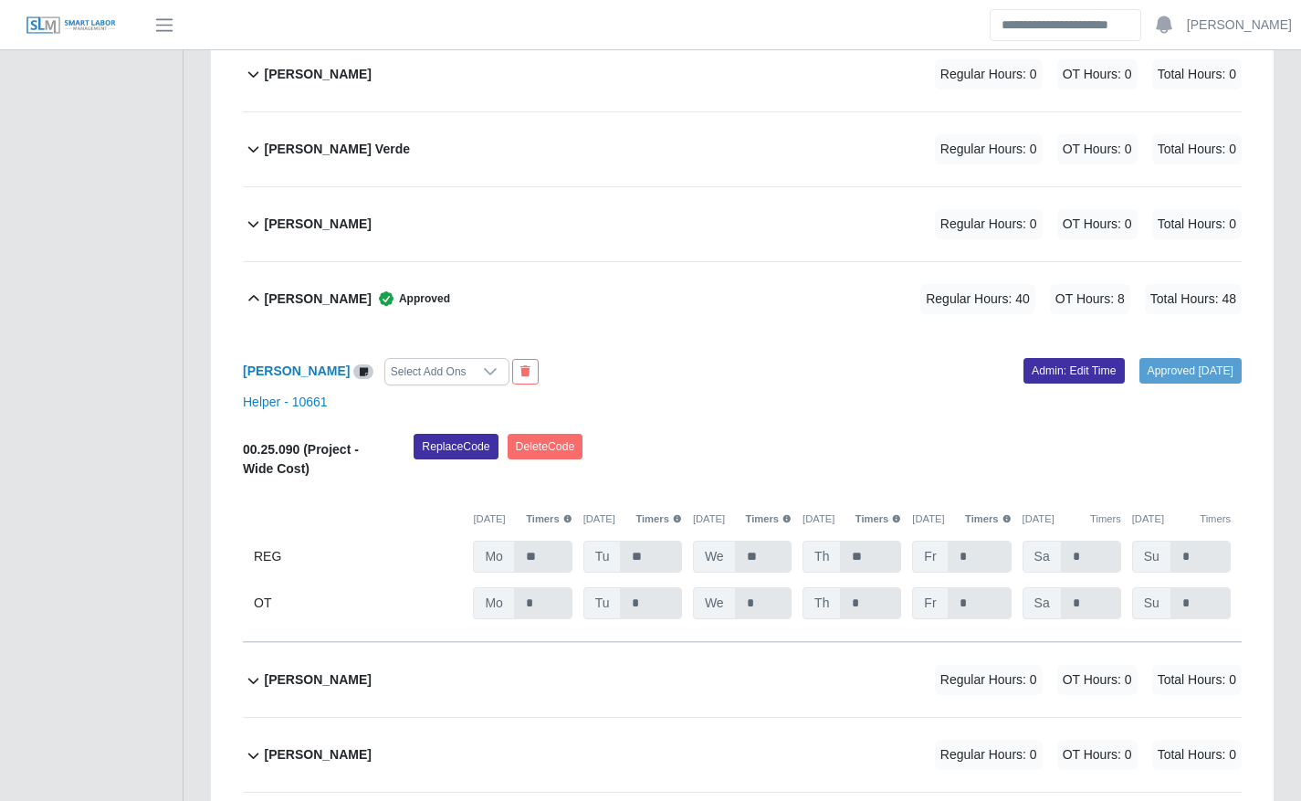
scroll to position [710, 0]
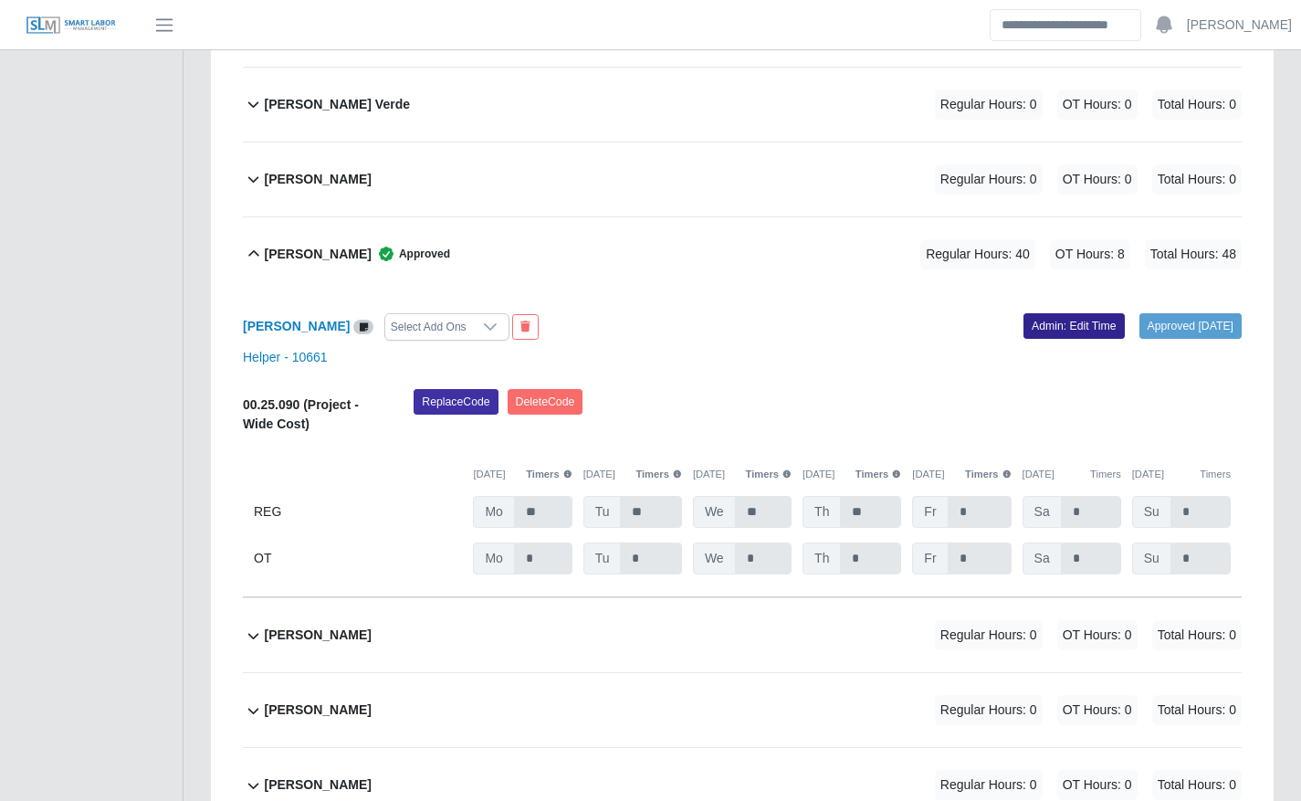
click at [1023, 338] on link "Admin: Edit Time" at bounding box center [1073, 326] width 101 height 26
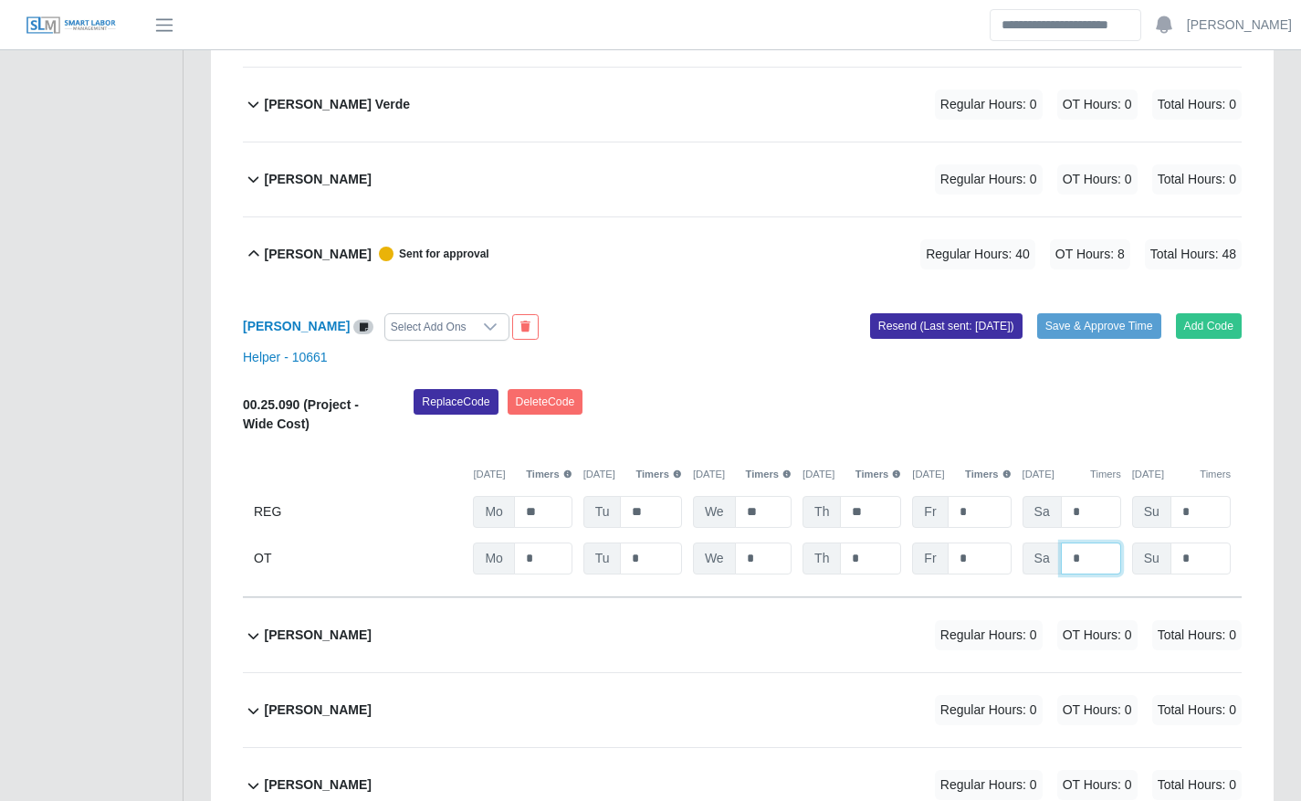
click at [1078, 549] on input "*" at bounding box center [1091, 558] width 60 height 32
click at [993, 554] on input "*" at bounding box center [979, 558] width 64 height 32
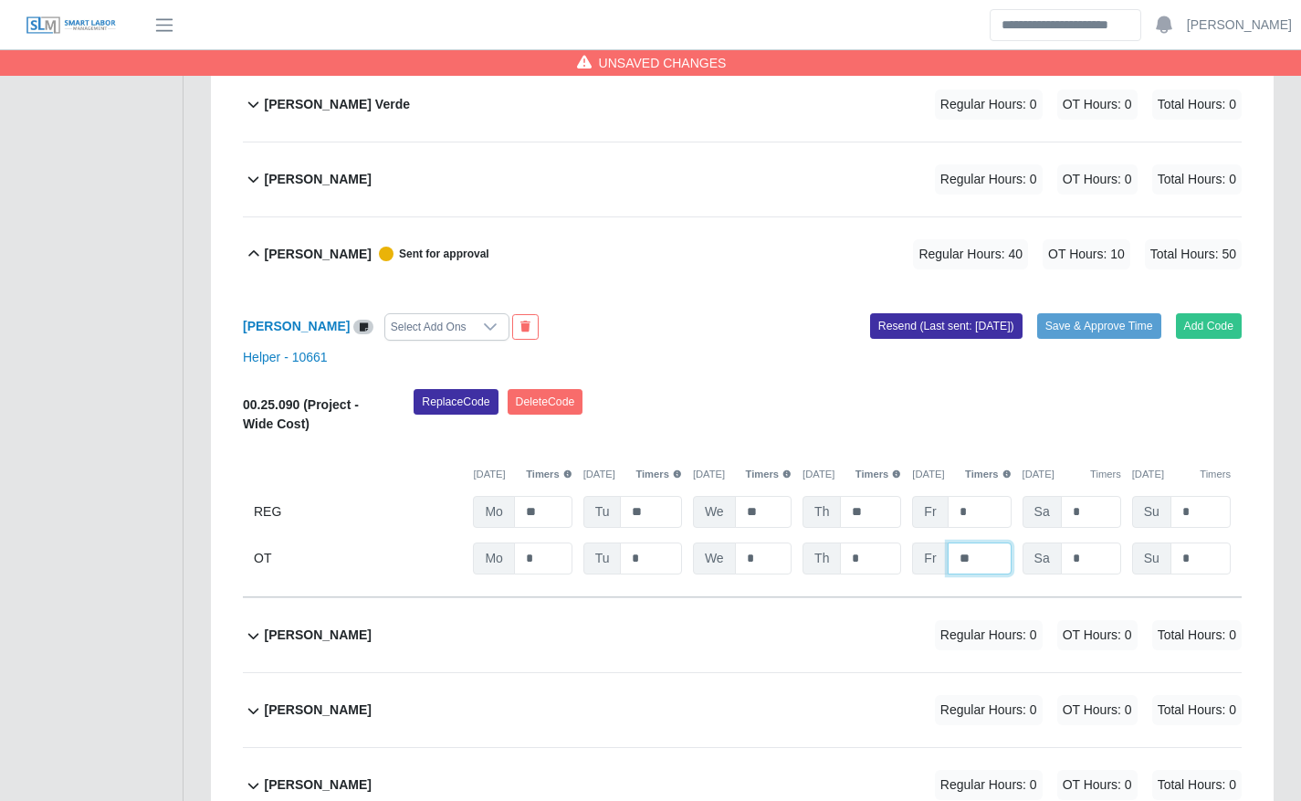
type input "**"
type input "***"
click at [1094, 398] on div "Replace Code [GEOGRAPHIC_DATA] Code" at bounding box center [827, 417] width 855 height 56
click at [1087, 339] on div "Add Code Save & Approve Time Resend (Last sent: [DATE])" at bounding box center [998, 326] width 513 height 27
click at [1078, 332] on button "Save & Approve Time" at bounding box center [1099, 326] width 124 height 26
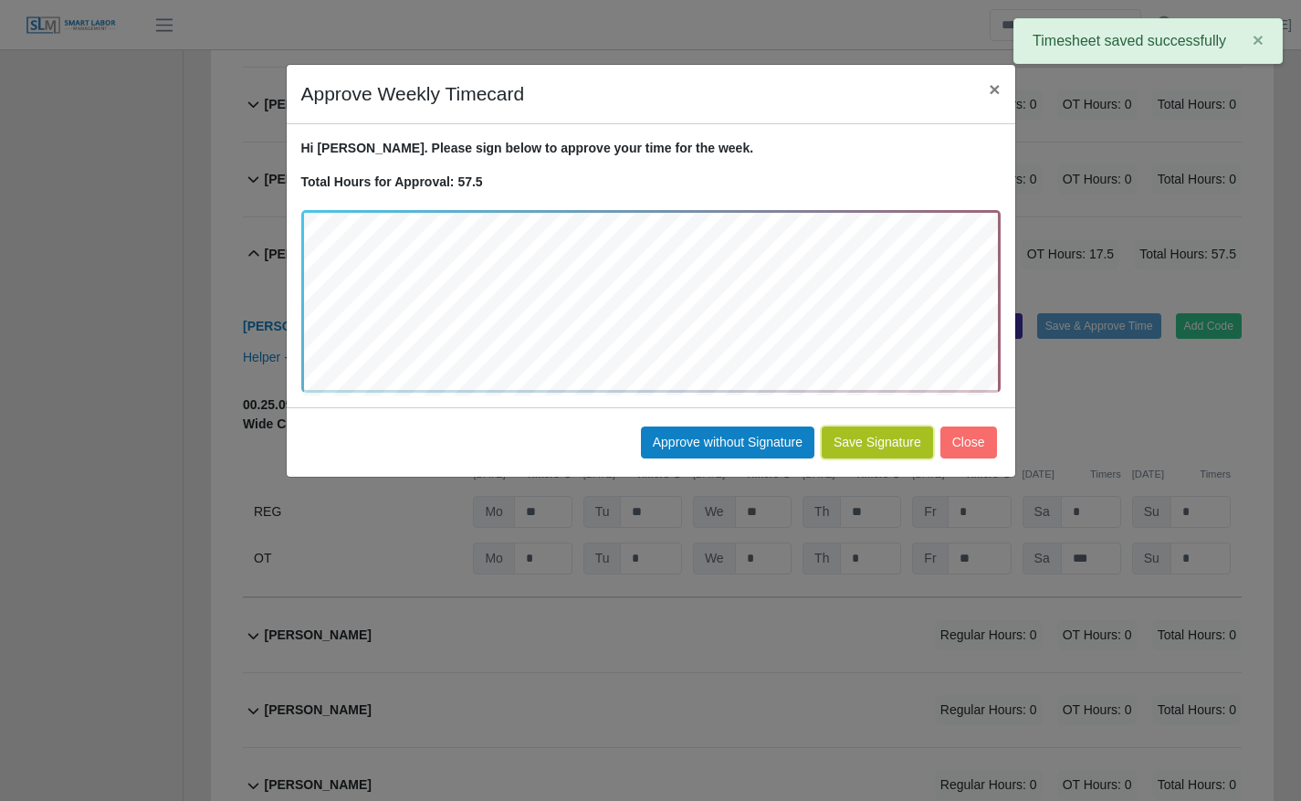
click at [910, 450] on button "Save Signature" at bounding box center [877, 442] width 111 height 32
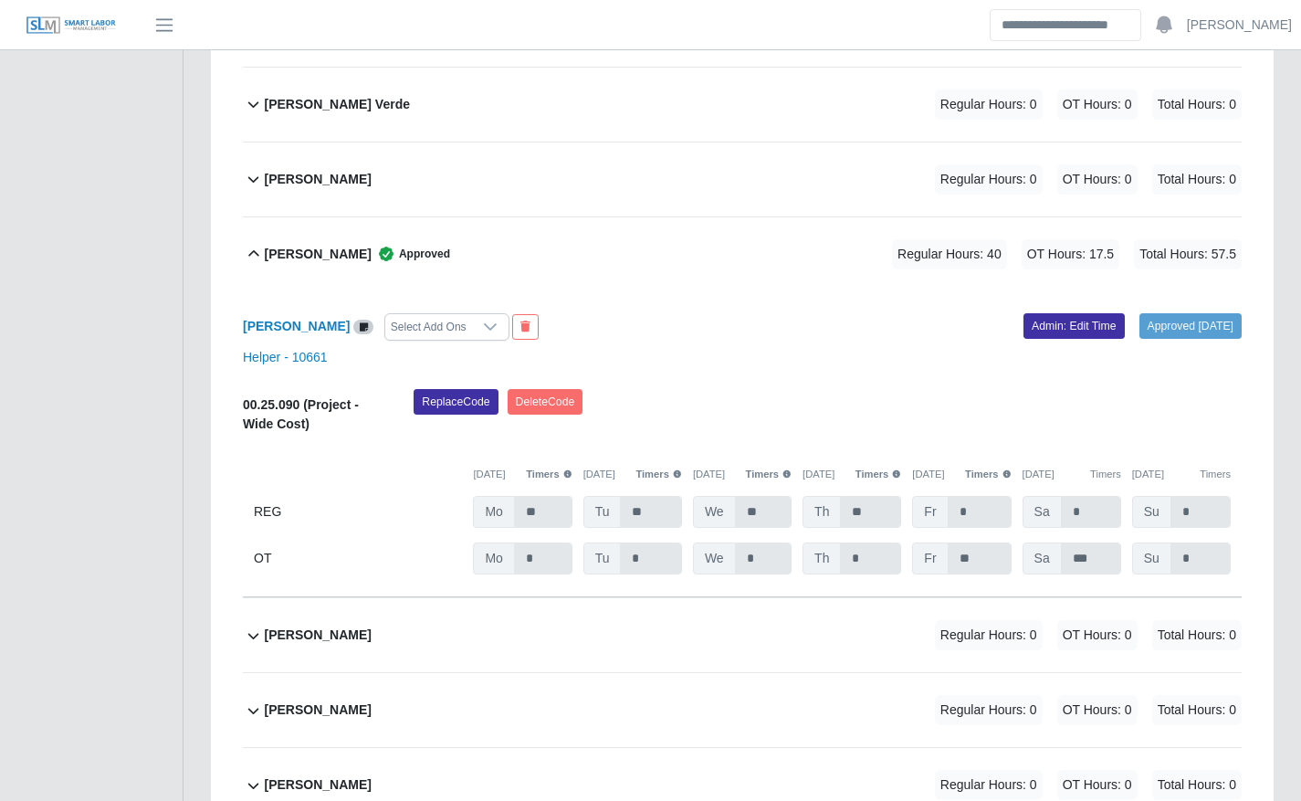
click at [514, 262] on div "[PERSON_NAME] Approved Regular Hours: 40 OT Hours: 17.5 Total Hours: 57.5" at bounding box center [753, 254] width 978 height 74
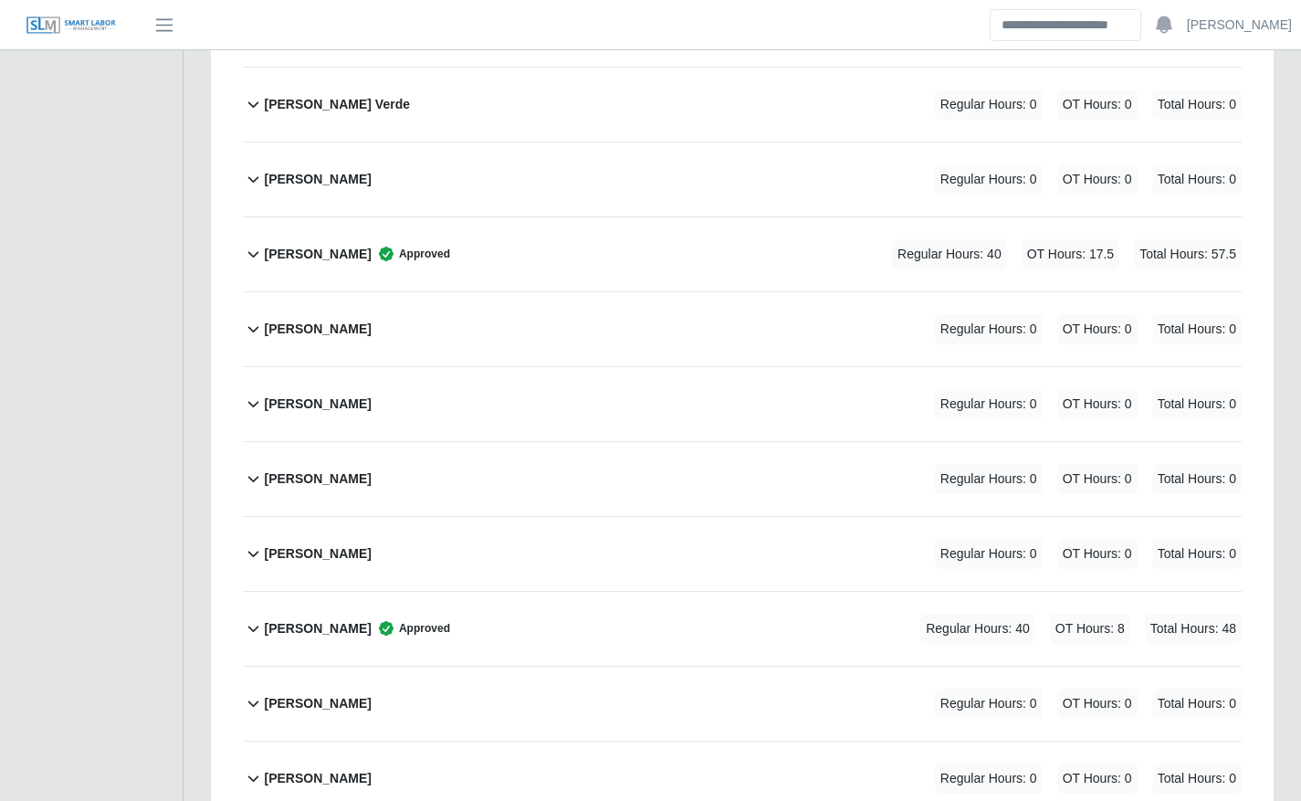
click at [465, 315] on div "[PERSON_NAME] Regular Hours: 0 OT Hours: 0 Total Hours: 0" at bounding box center [753, 329] width 978 height 74
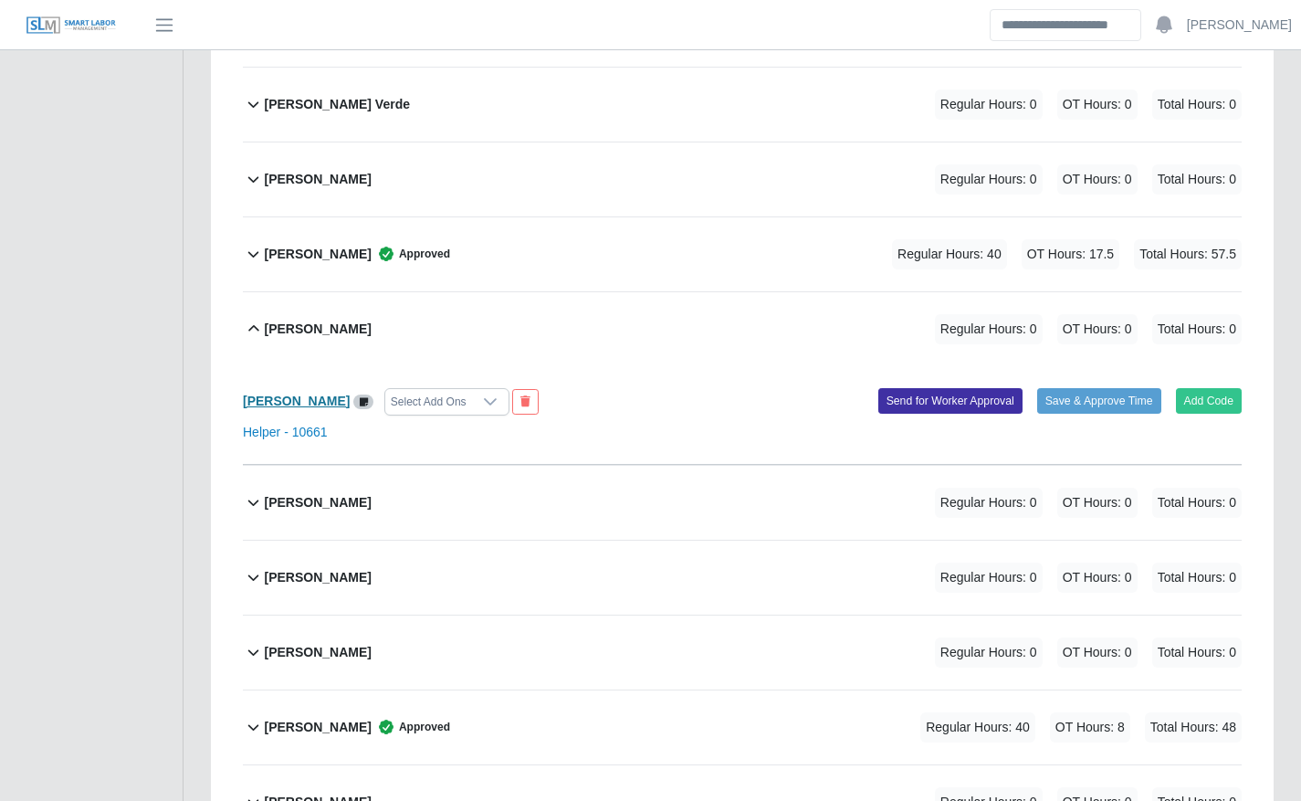
click at [291, 396] on b "[PERSON_NAME]" at bounding box center [296, 400] width 107 height 15
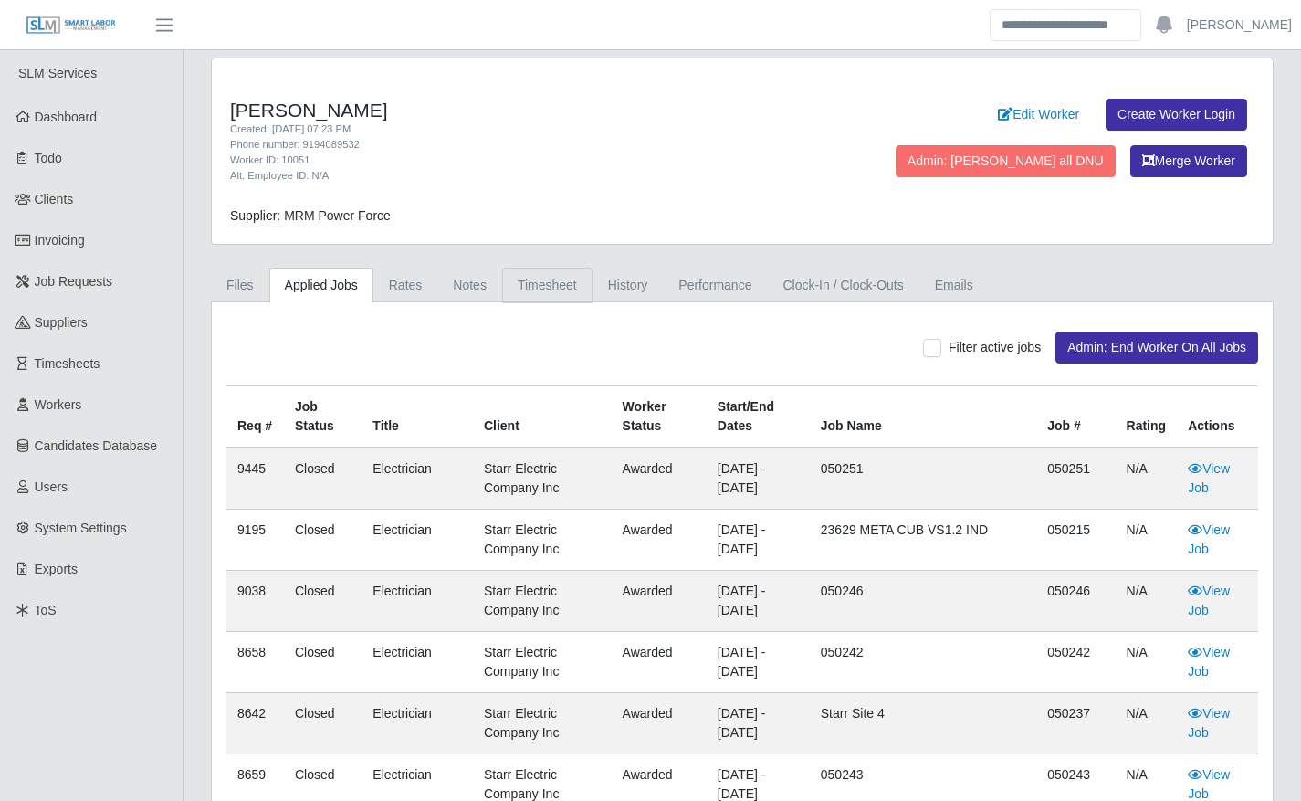
click at [534, 289] on link "Timesheet" at bounding box center [547, 285] width 90 height 36
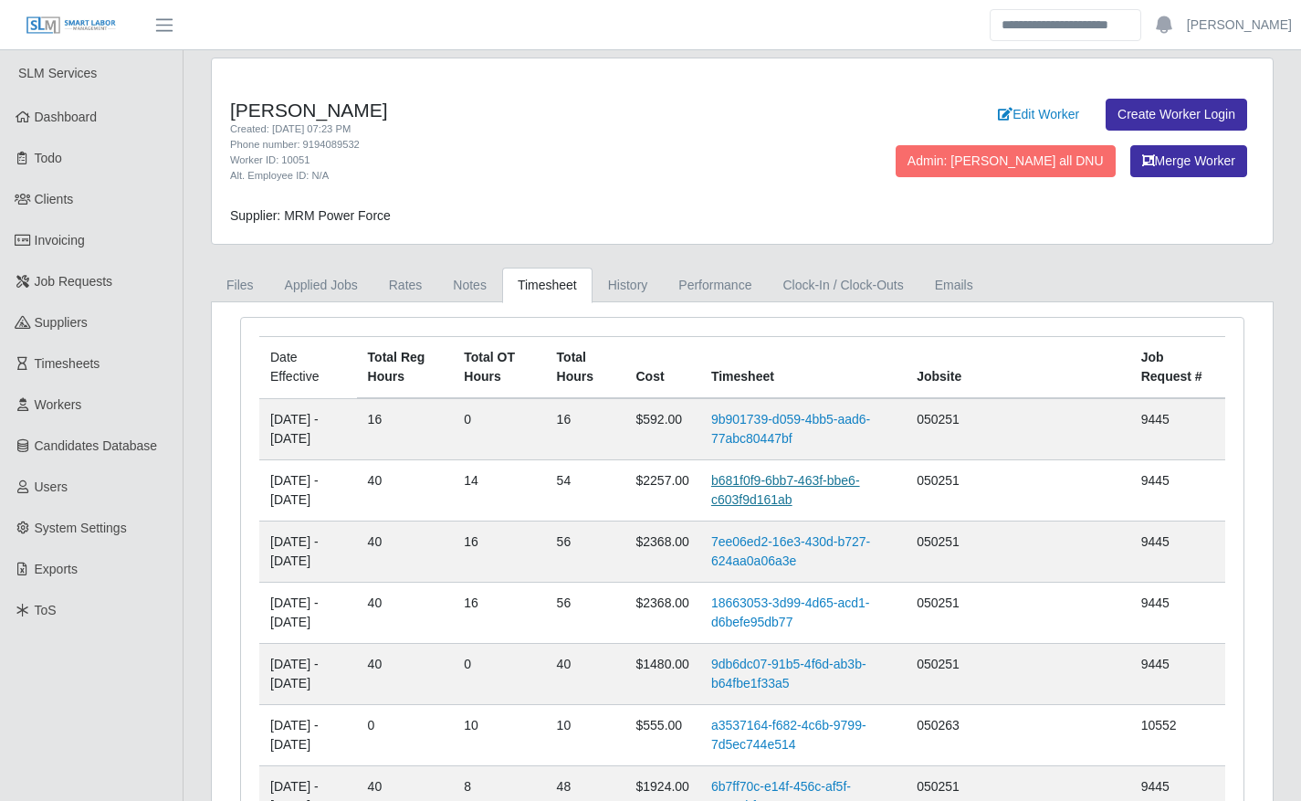
click at [775, 491] on link "b681f0f9-6bb7-463f-bbe6-c603f9d161ab" at bounding box center [785, 490] width 149 height 34
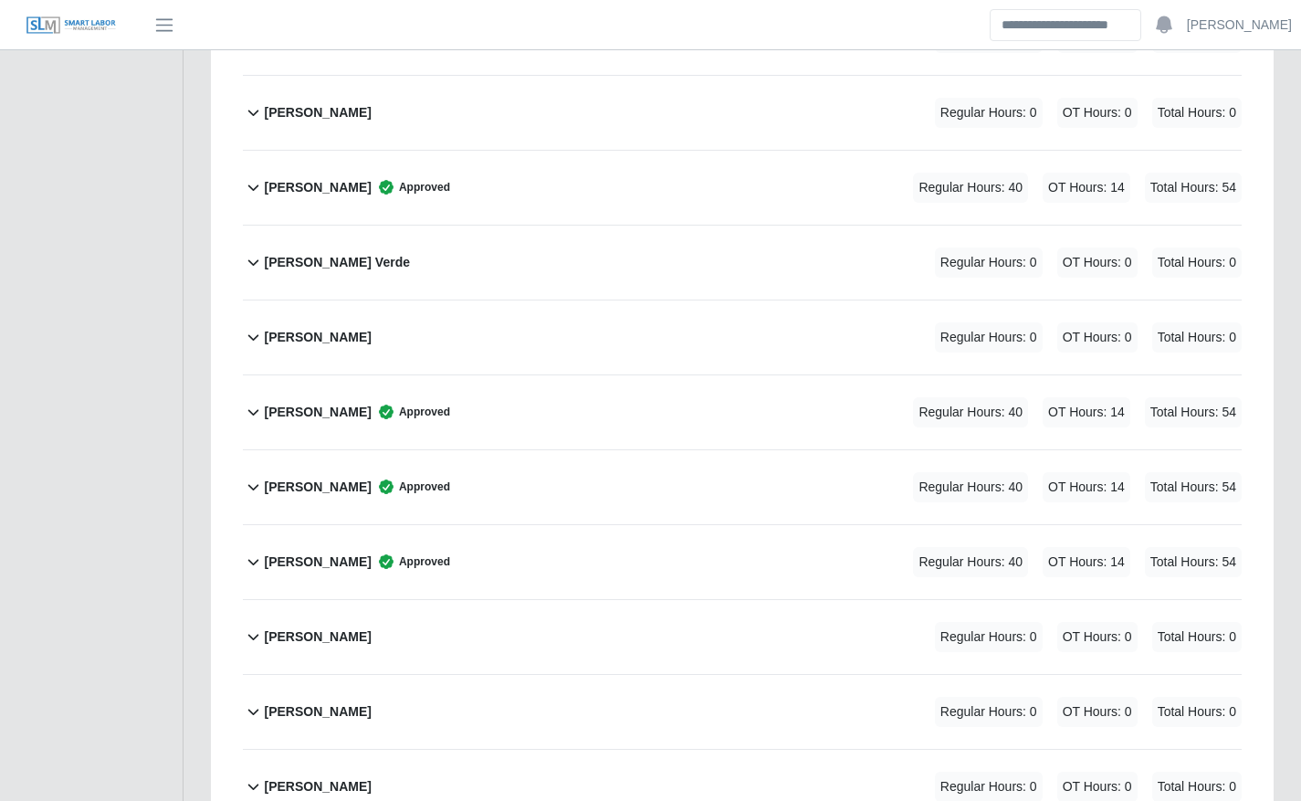
scroll to position [1007, 0]
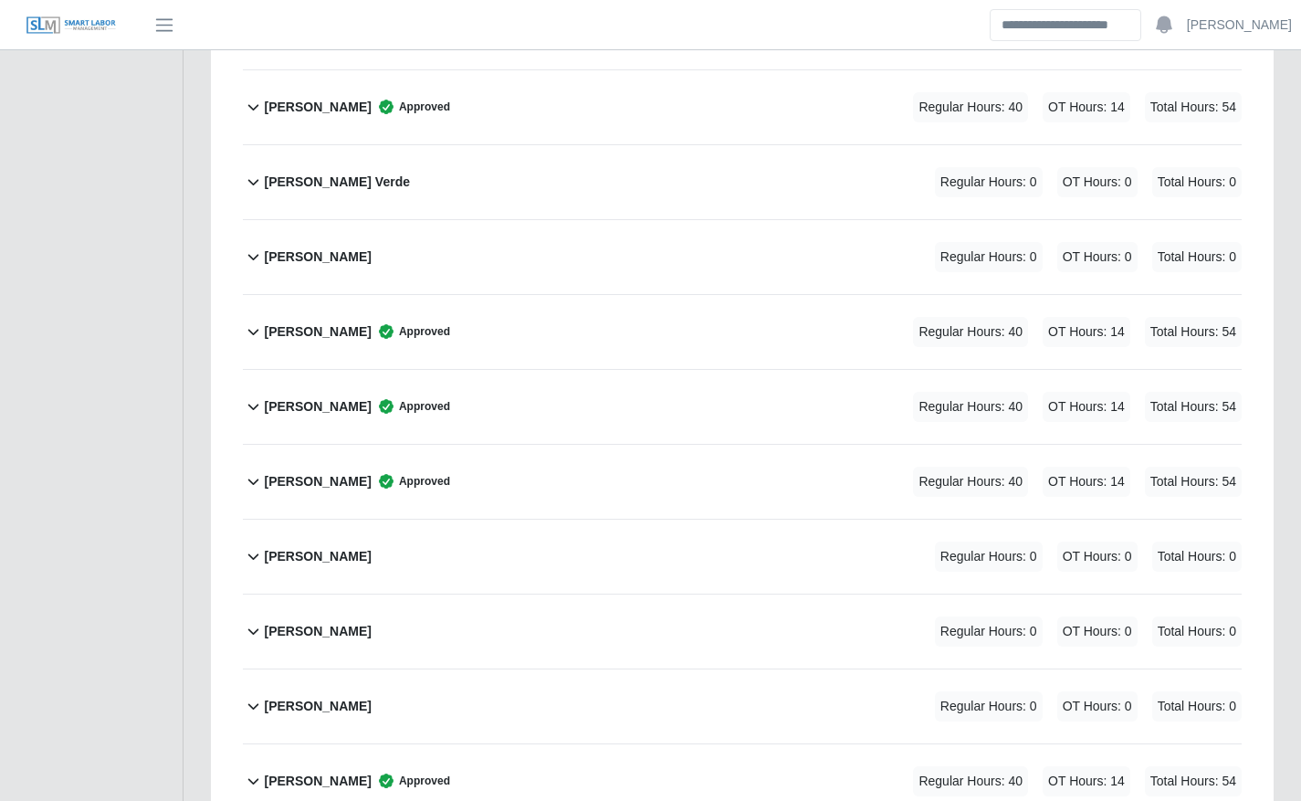
click at [734, 466] on div "Edin Meza Approved Regular Hours: 40 OT Hours: 14 Total Hours: 54" at bounding box center [753, 482] width 978 height 74
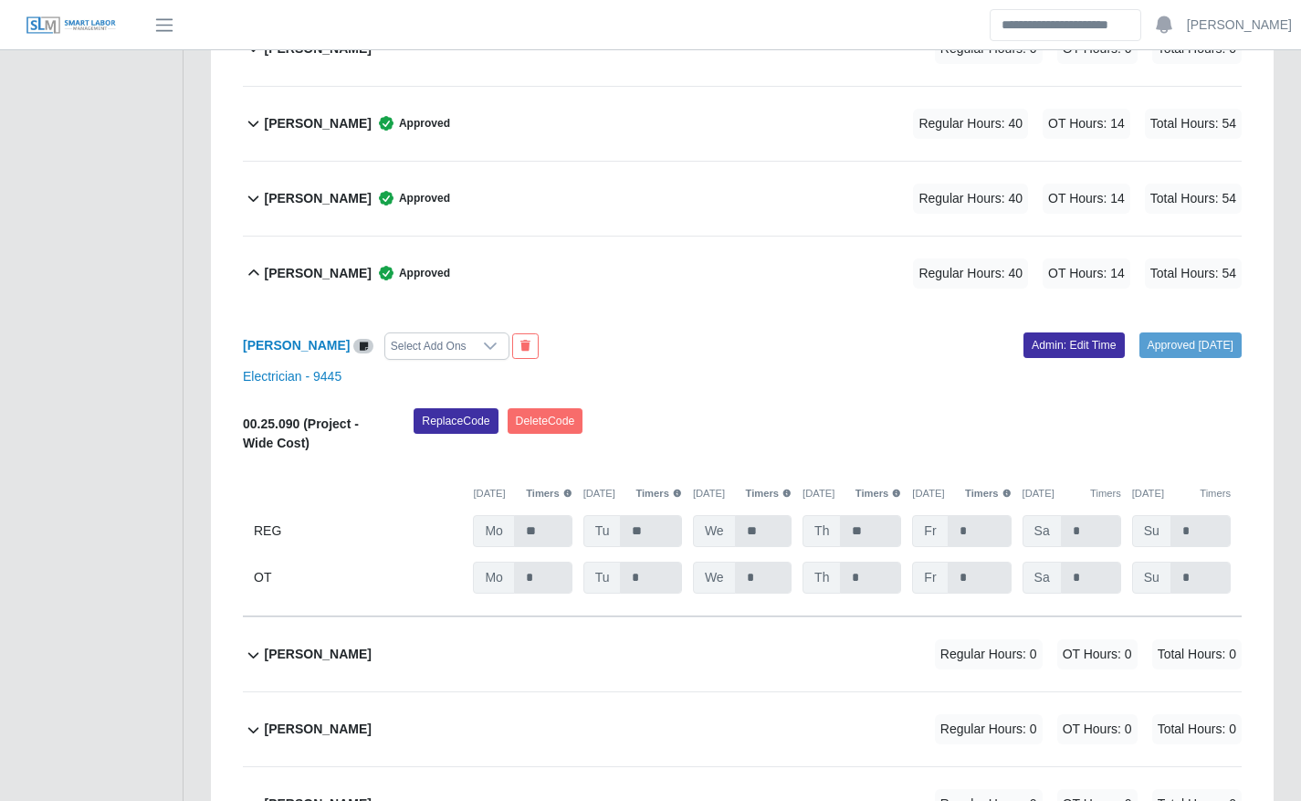
scroll to position [1217, 0]
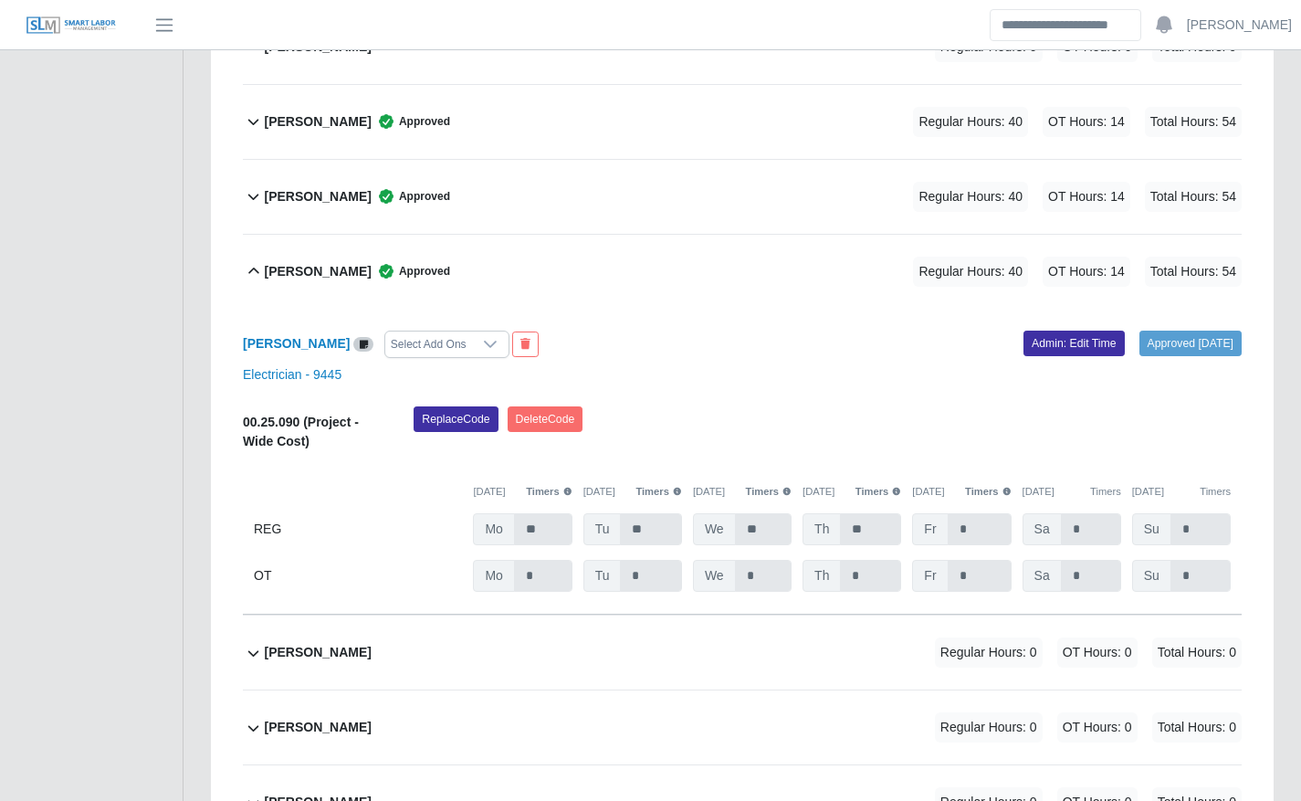
click at [1046, 356] on div "Approved 08/18/2025 Admin: Edit Time" at bounding box center [998, 343] width 513 height 27
click at [1034, 340] on link "Admin: Edit Time" at bounding box center [1073, 343] width 101 height 26
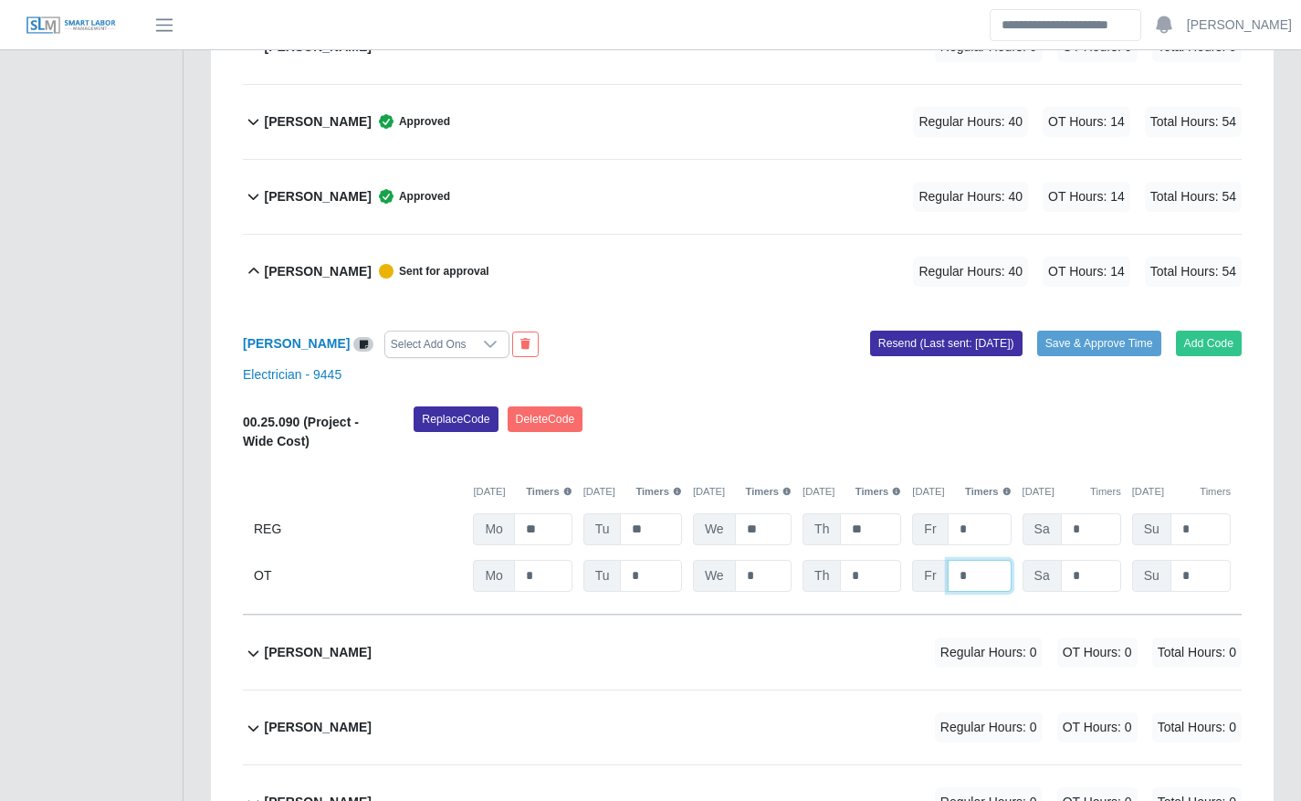
click at [0, 0] on input "*" at bounding box center [0, 0] width 0 height 0
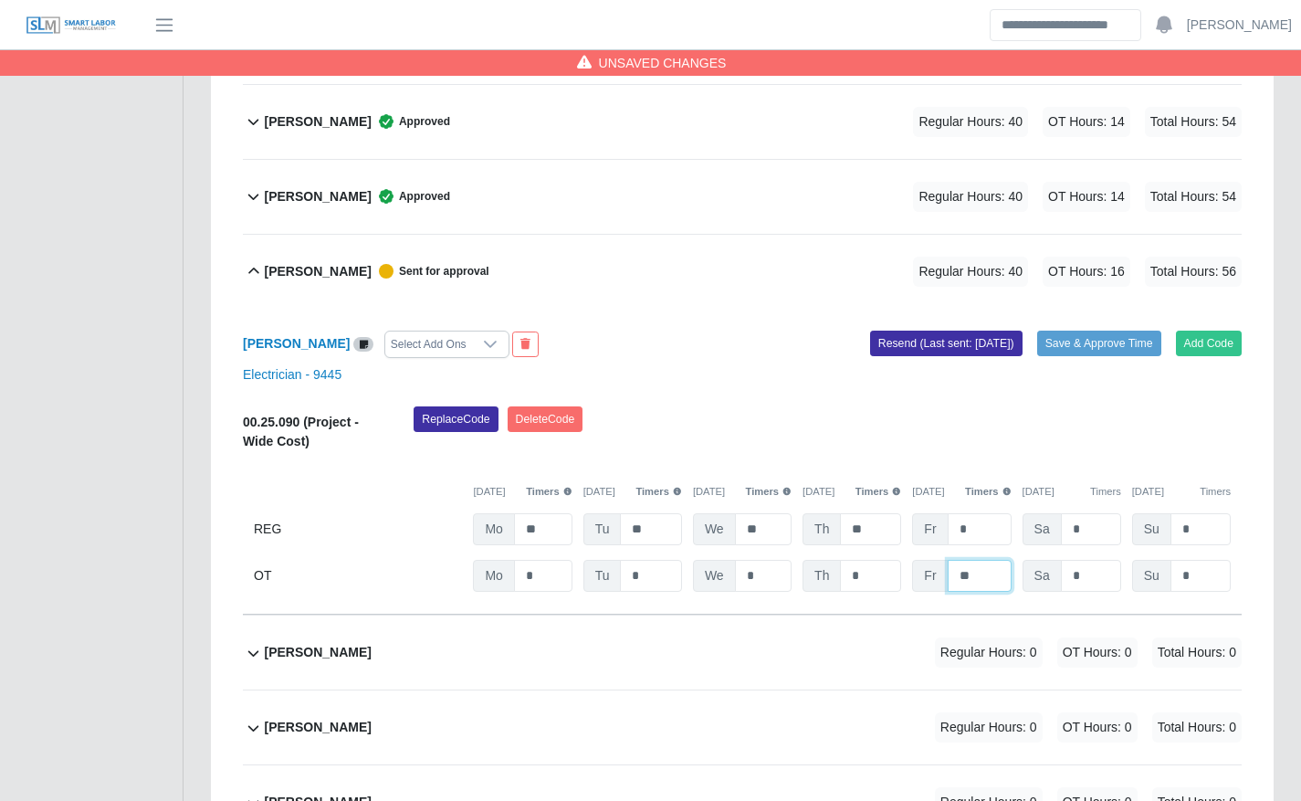
type input "**"
click at [796, 429] on div "Replace Code [GEOGRAPHIC_DATA] Code" at bounding box center [827, 434] width 855 height 56
click at [1110, 335] on button "Save & Approve Time" at bounding box center [1099, 343] width 124 height 26
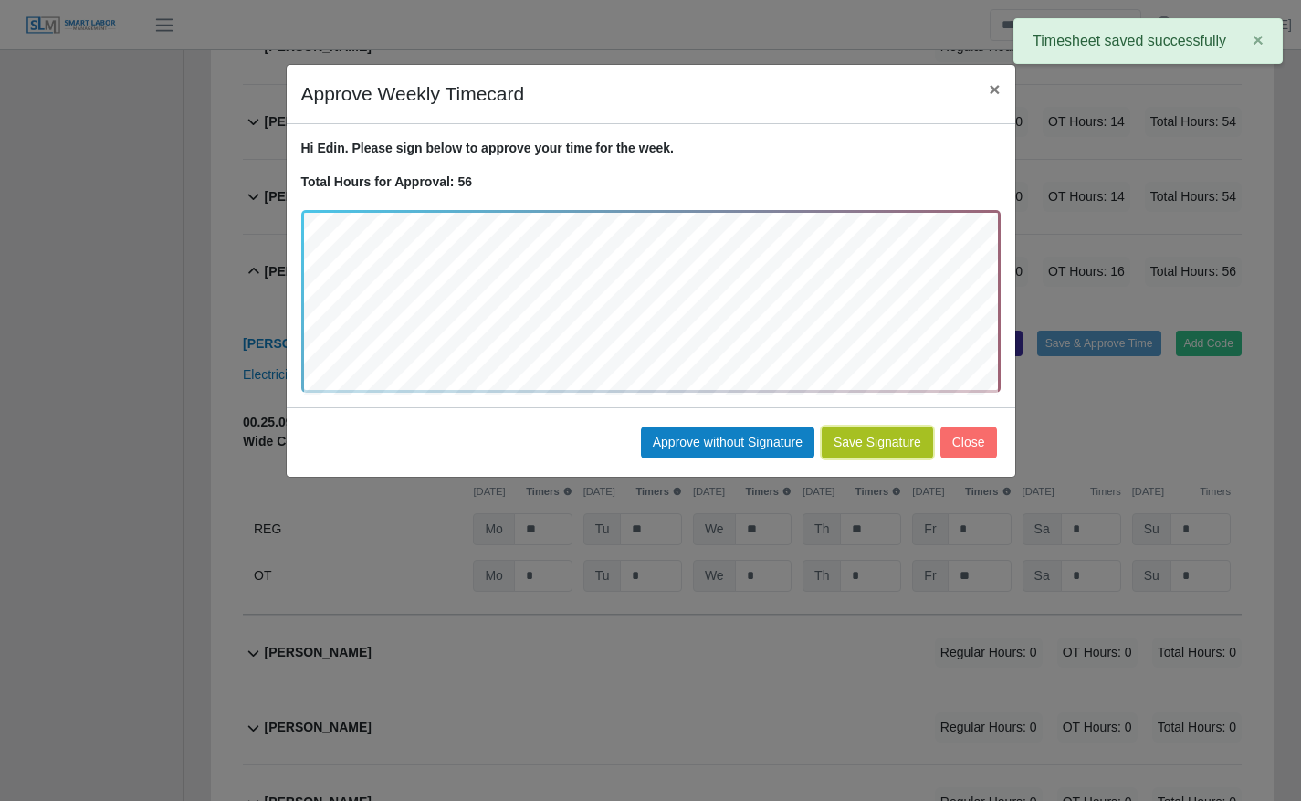
click at [871, 454] on button "Save Signature" at bounding box center [877, 442] width 111 height 32
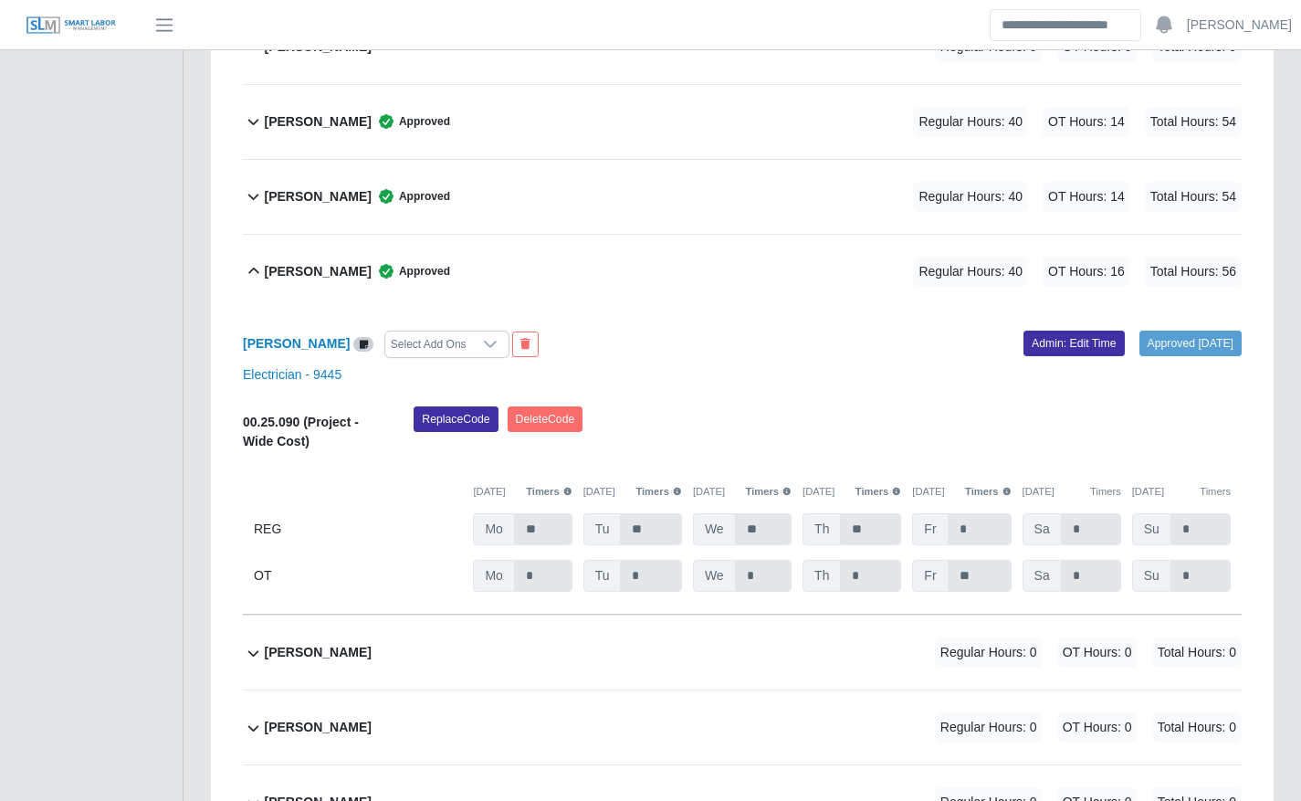
click at [597, 250] on div "Edin Meza Approved Regular Hours: 40 OT Hours: 16 Total Hours: 56" at bounding box center [753, 272] width 978 height 74
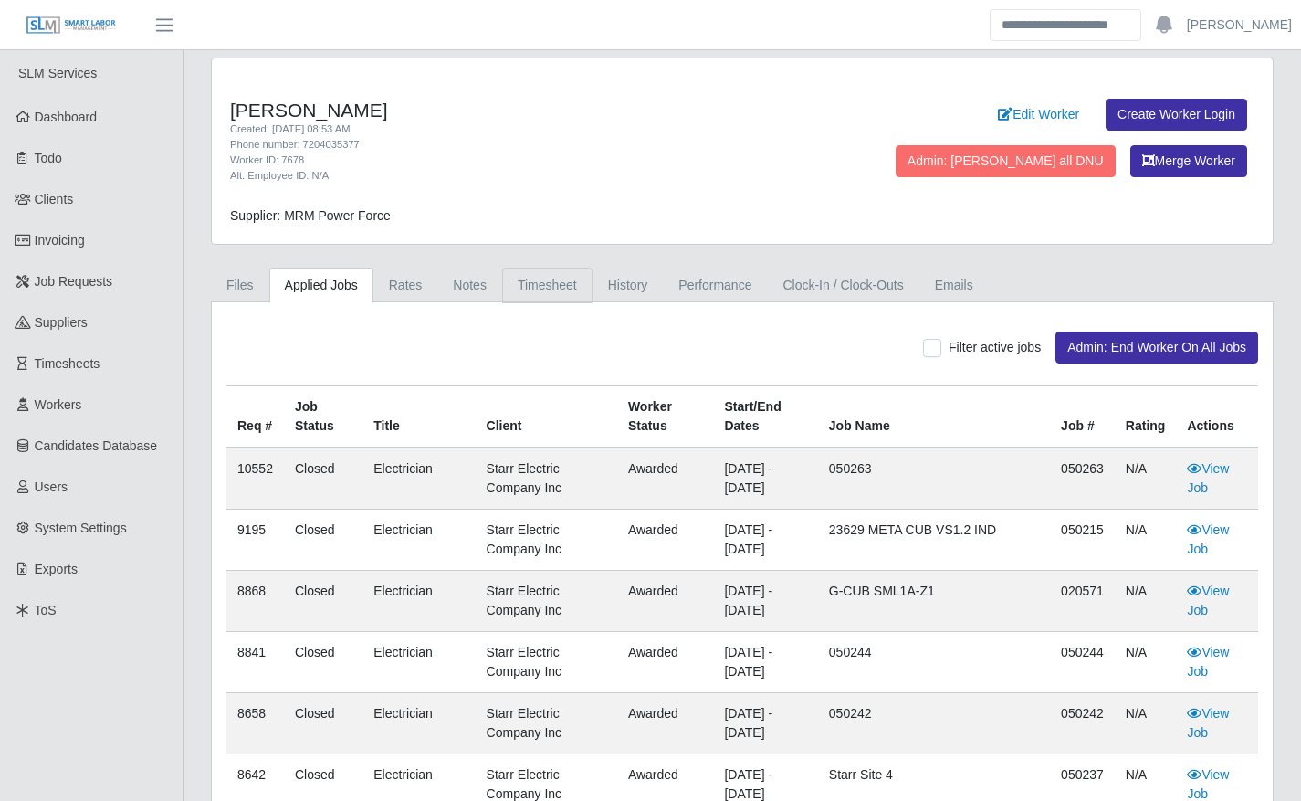
click at [558, 282] on link "Timesheet" at bounding box center [547, 285] width 90 height 36
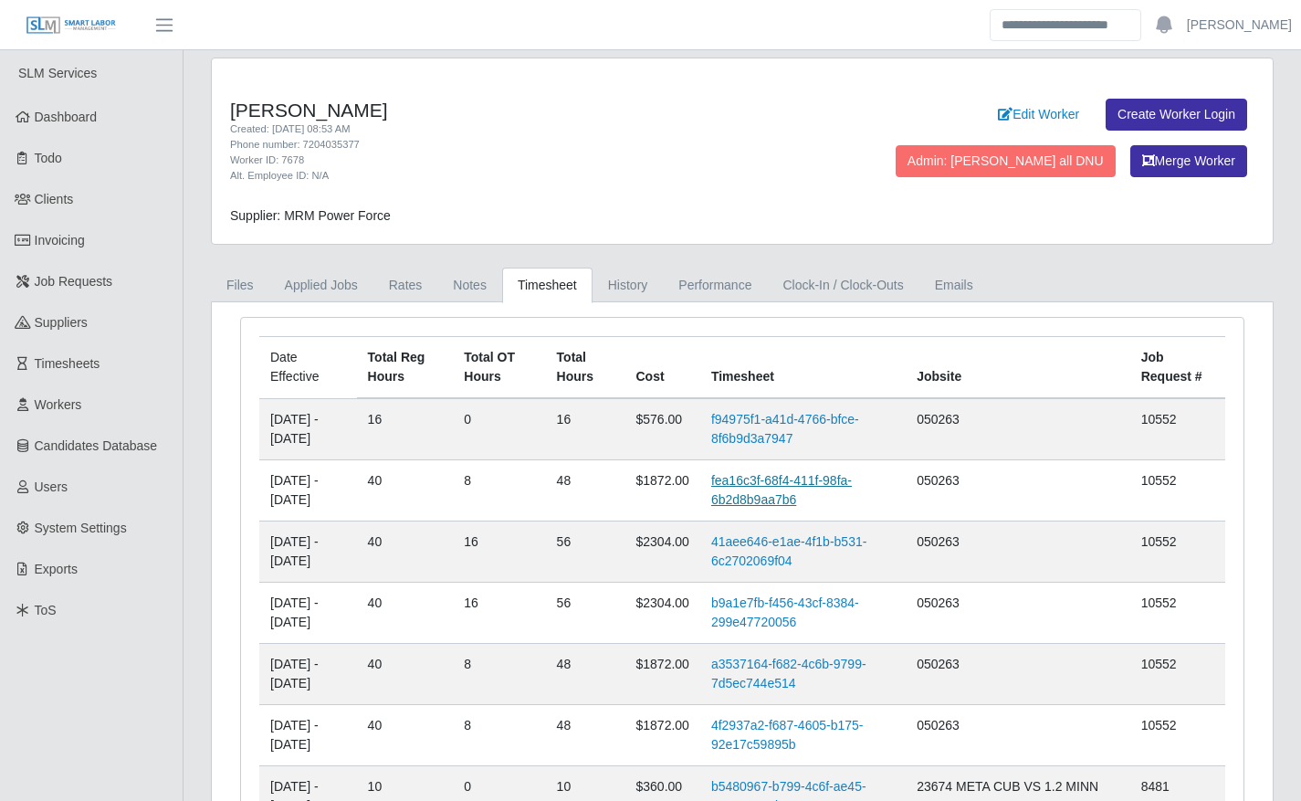
click at [823, 503] on link "fea16c3f-68f4-411f-98fa-6b2d8b9aa7b6" at bounding box center [781, 490] width 141 height 34
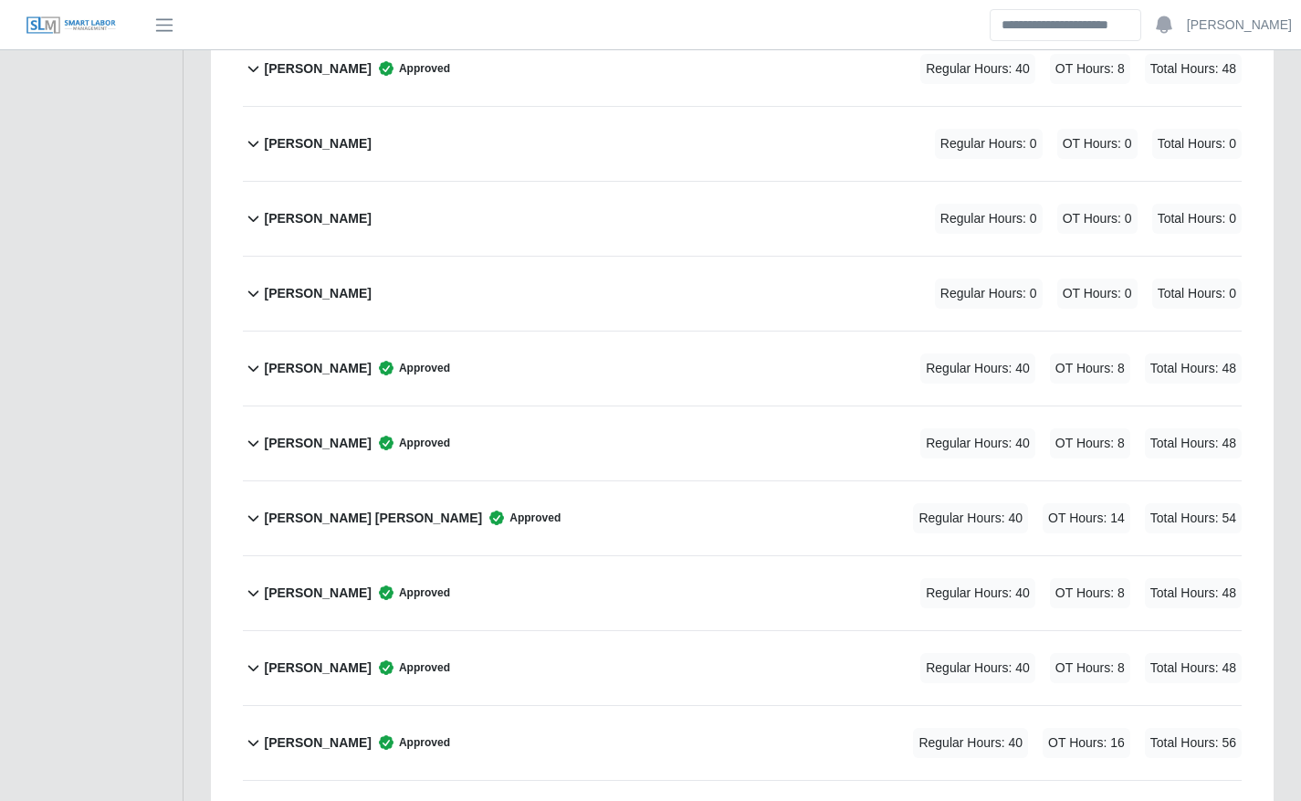
scroll to position [848, 0]
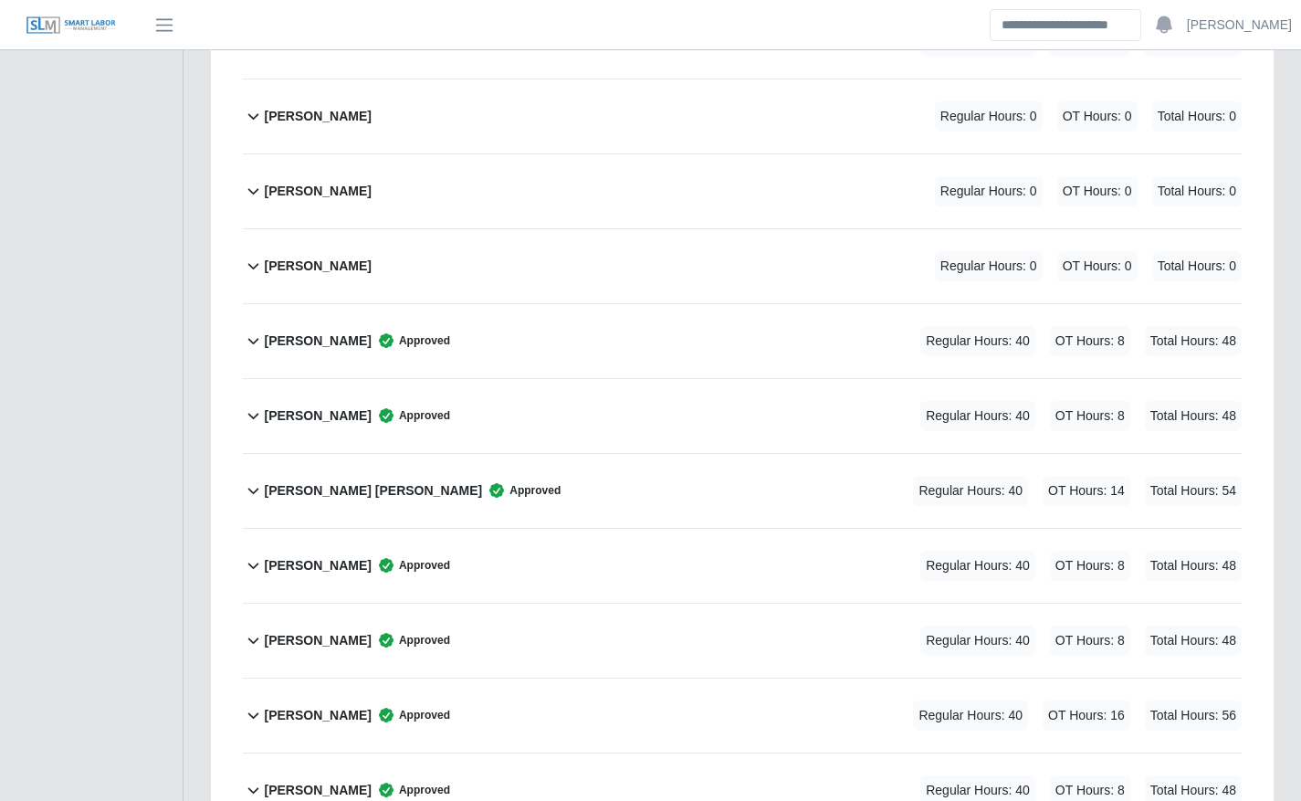
click at [699, 563] on div "[PERSON_NAME] Approved Regular Hours: 40 OT Hours: 8 Total Hours: 48" at bounding box center [753, 566] width 978 height 74
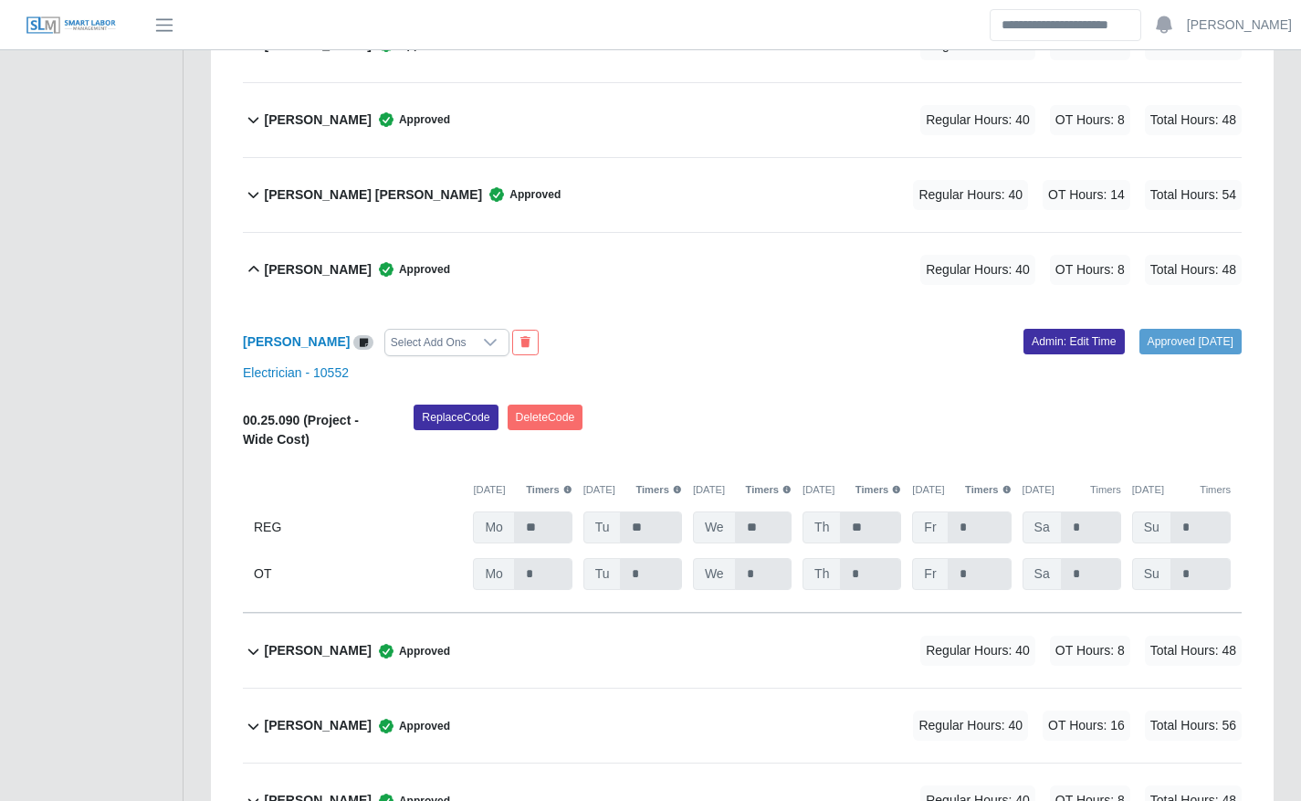
scroll to position [1145, 0]
click at [1039, 354] on div "Approved [DATE] Admin: Edit Time" at bounding box center [998, 341] width 513 height 27
click at [1041, 343] on link "Admin: Edit Time" at bounding box center [1073, 341] width 101 height 26
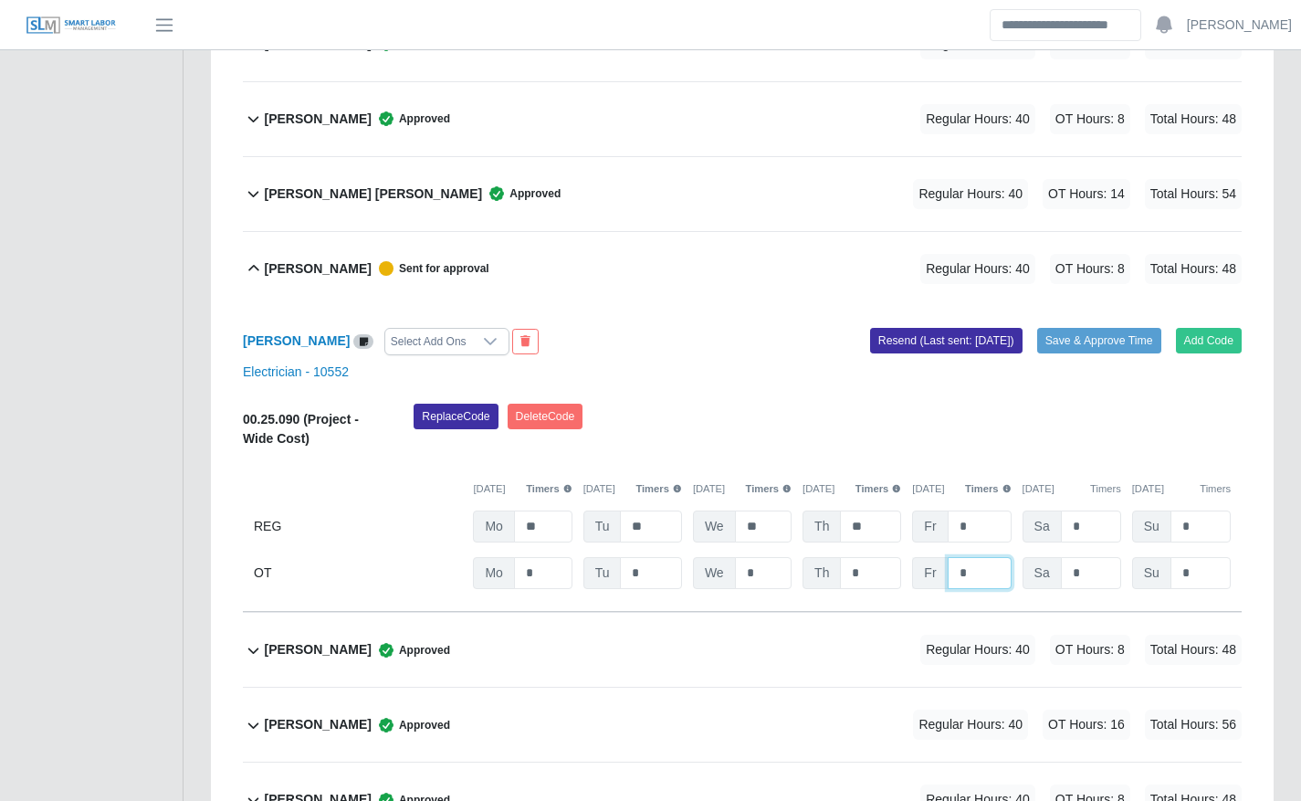
click at [0, 0] on input "*" at bounding box center [0, 0] width 0 height 0
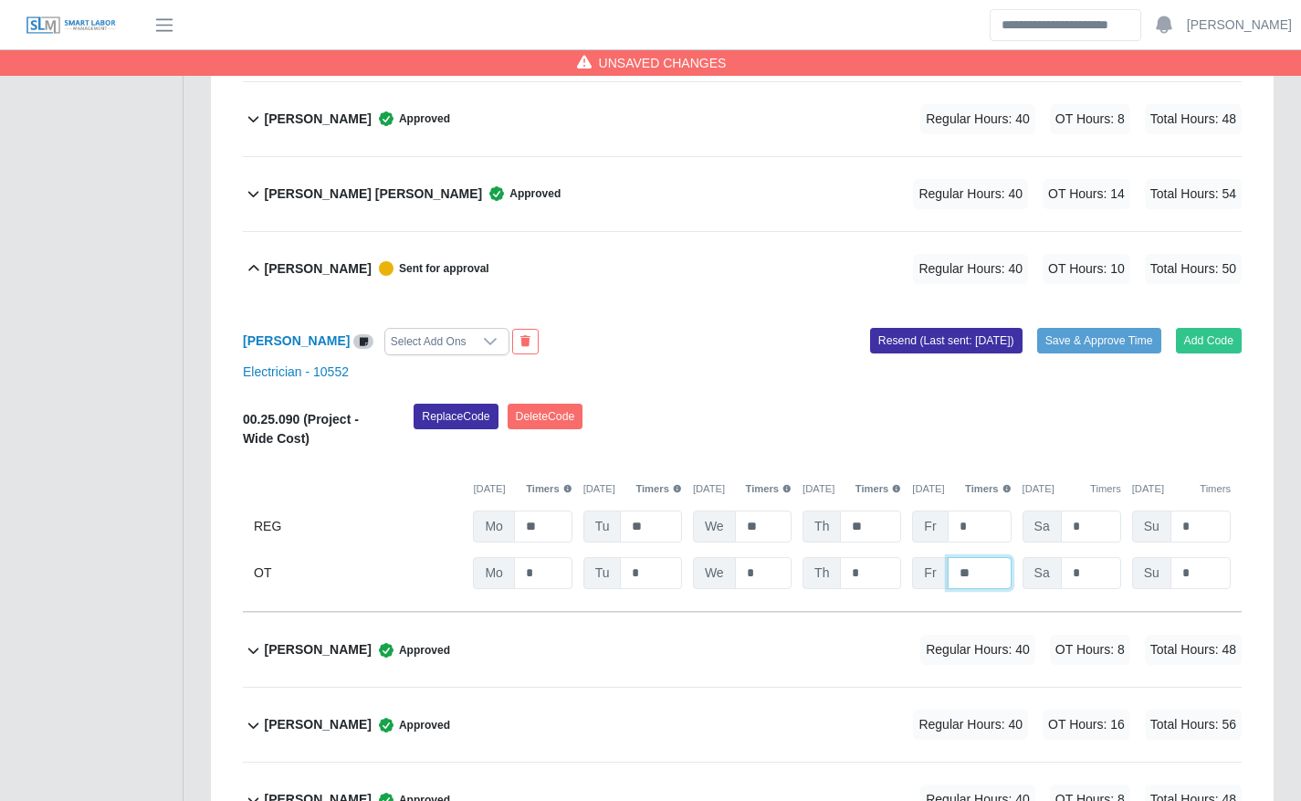
type input "**"
type input "*"
click at [993, 445] on div "Replace Code [GEOGRAPHIC_DATA] Code" at bounding box center [827, 431] width 855 height 56
click at [1094, 337] on button "Save & Approve Time" at bounding box center [1099, 341] width 124 height 26
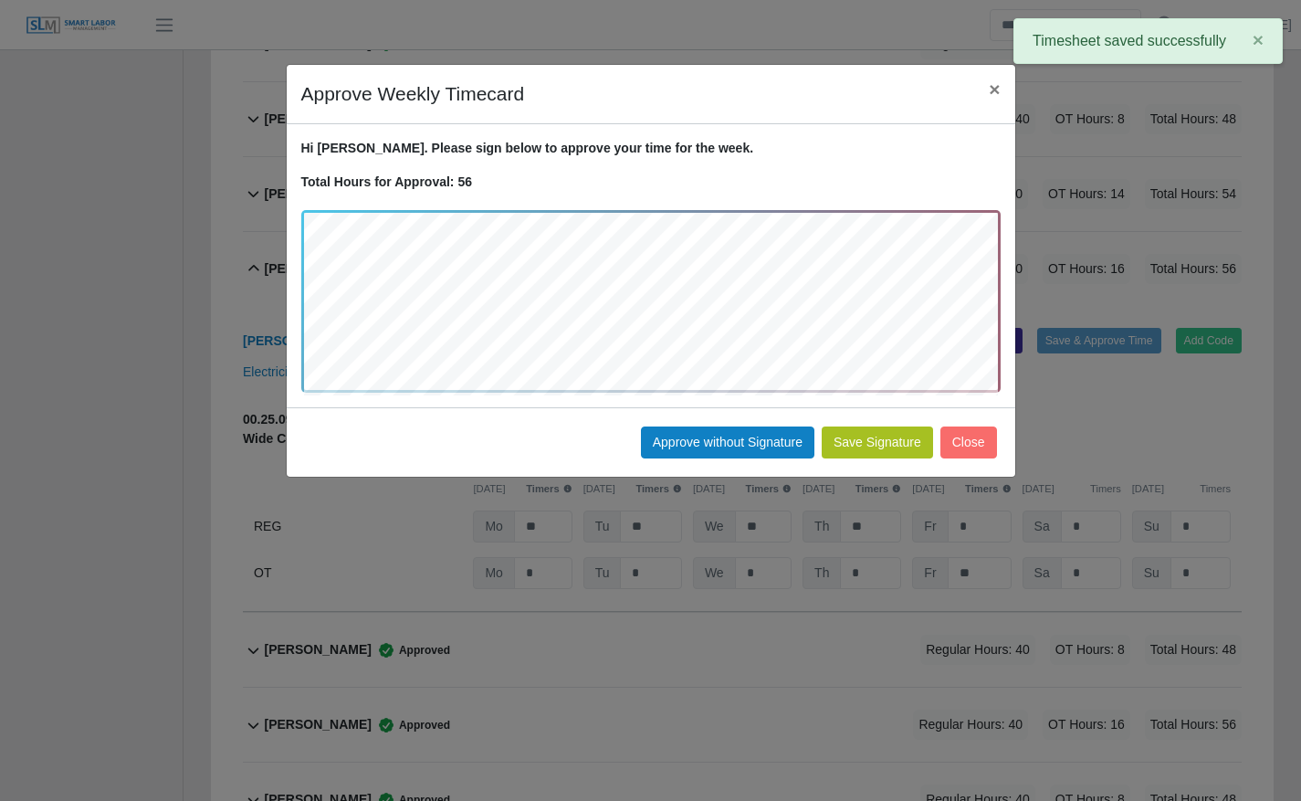
click at [913, 434] on button "Save Signature" at bounding box center [877, 442] width 111 height 32
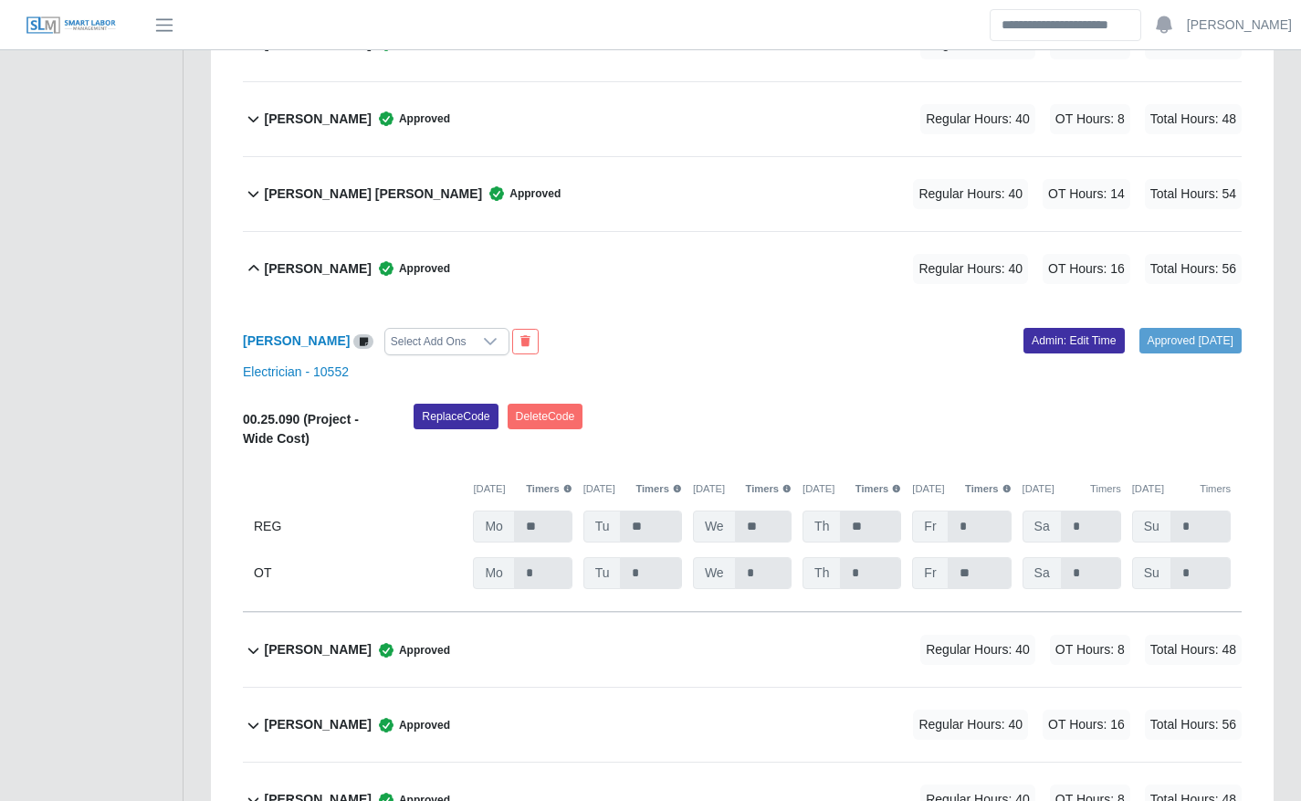
click at [696, 654] on div "Freddy Garcia Approved Regular Hours: 40 OT Hours: 8 Total Hours: 48" at bounding box center [753, 649] width 978 height 74
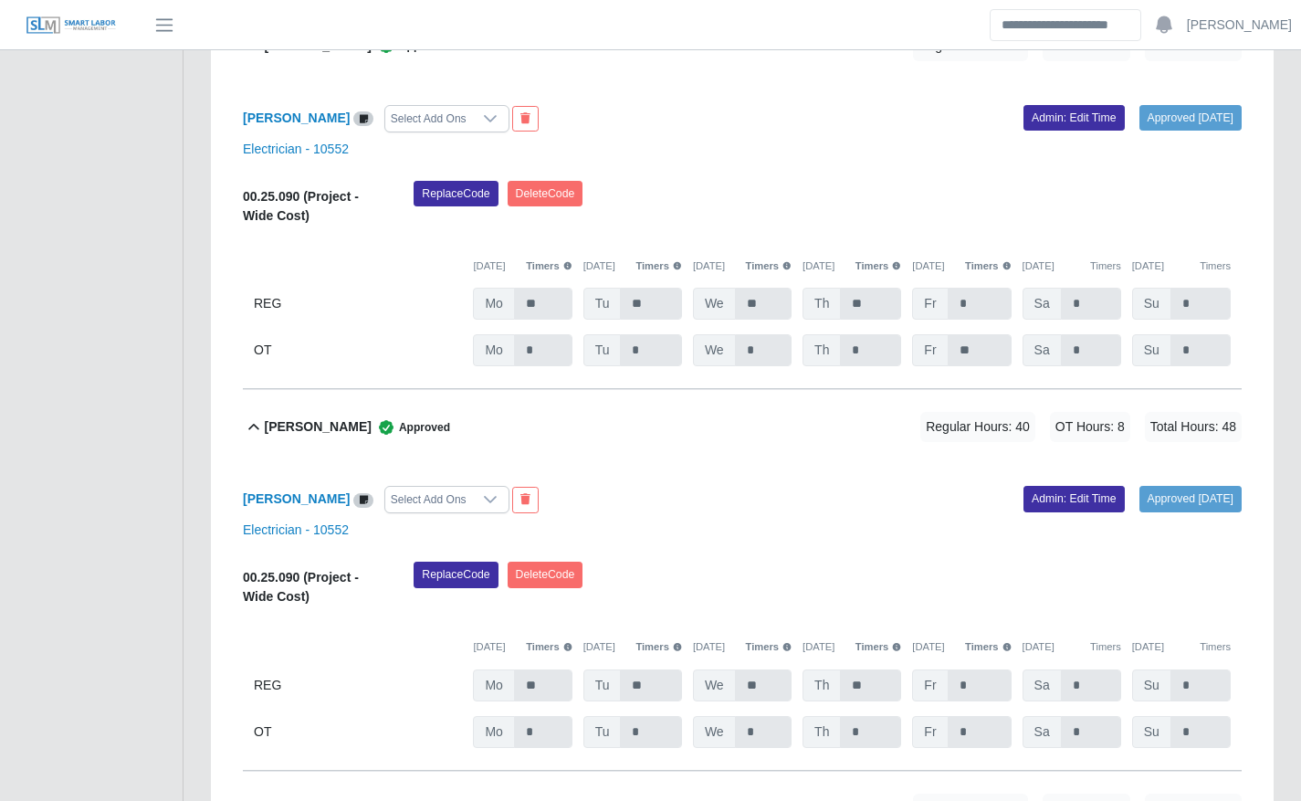
scroll to position [1370, 0]
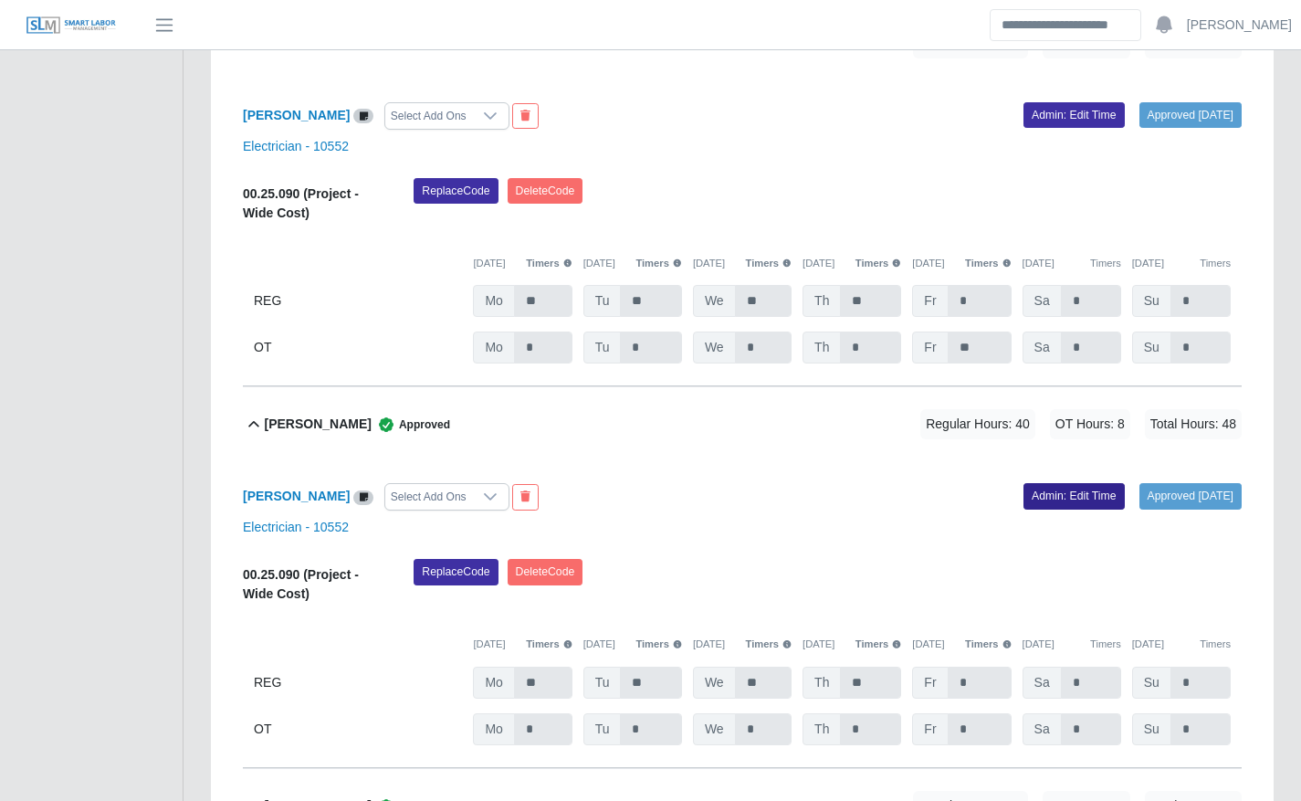
click at [1031, 497] on link "Admin: Edit Time" at bounding box center [1073, 496] width 101 height 26
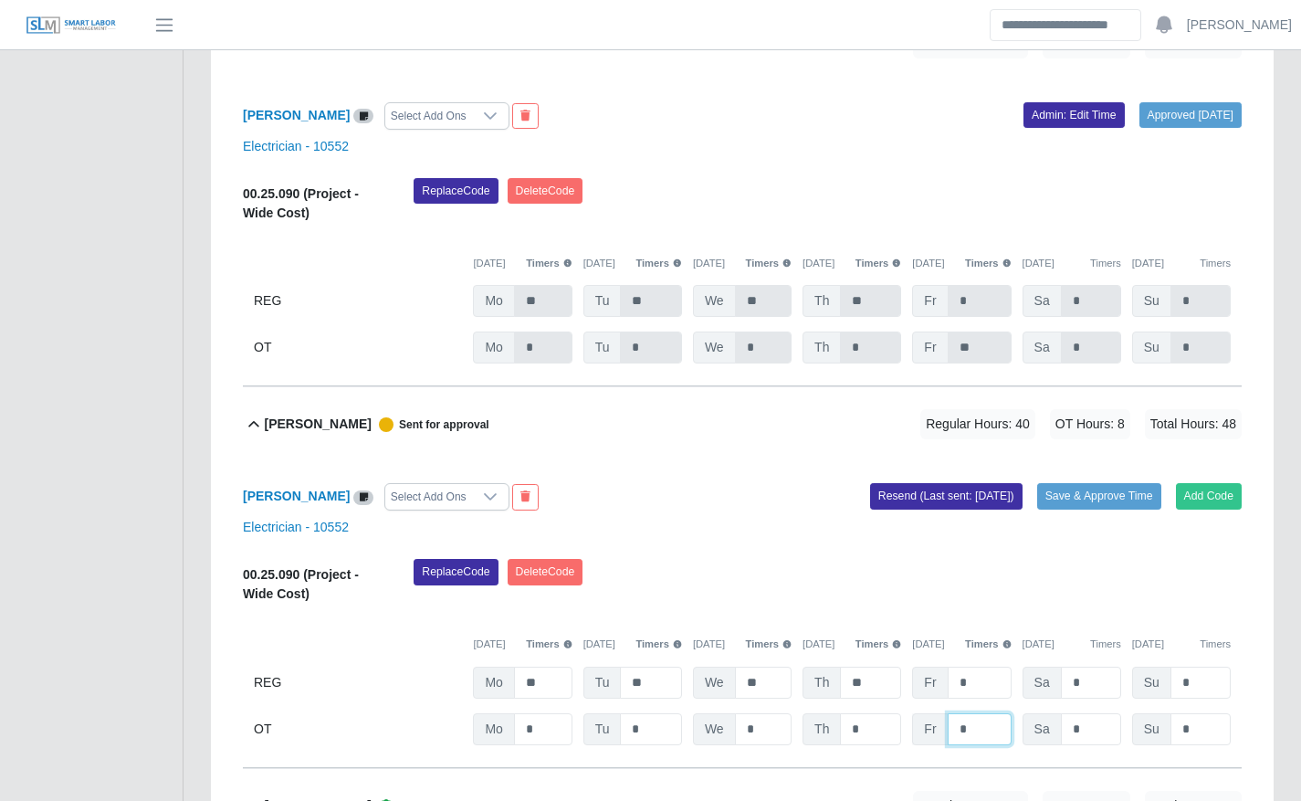
click at [0, 0] on input "*" at bounding box center [0, 0] width 0 height 0
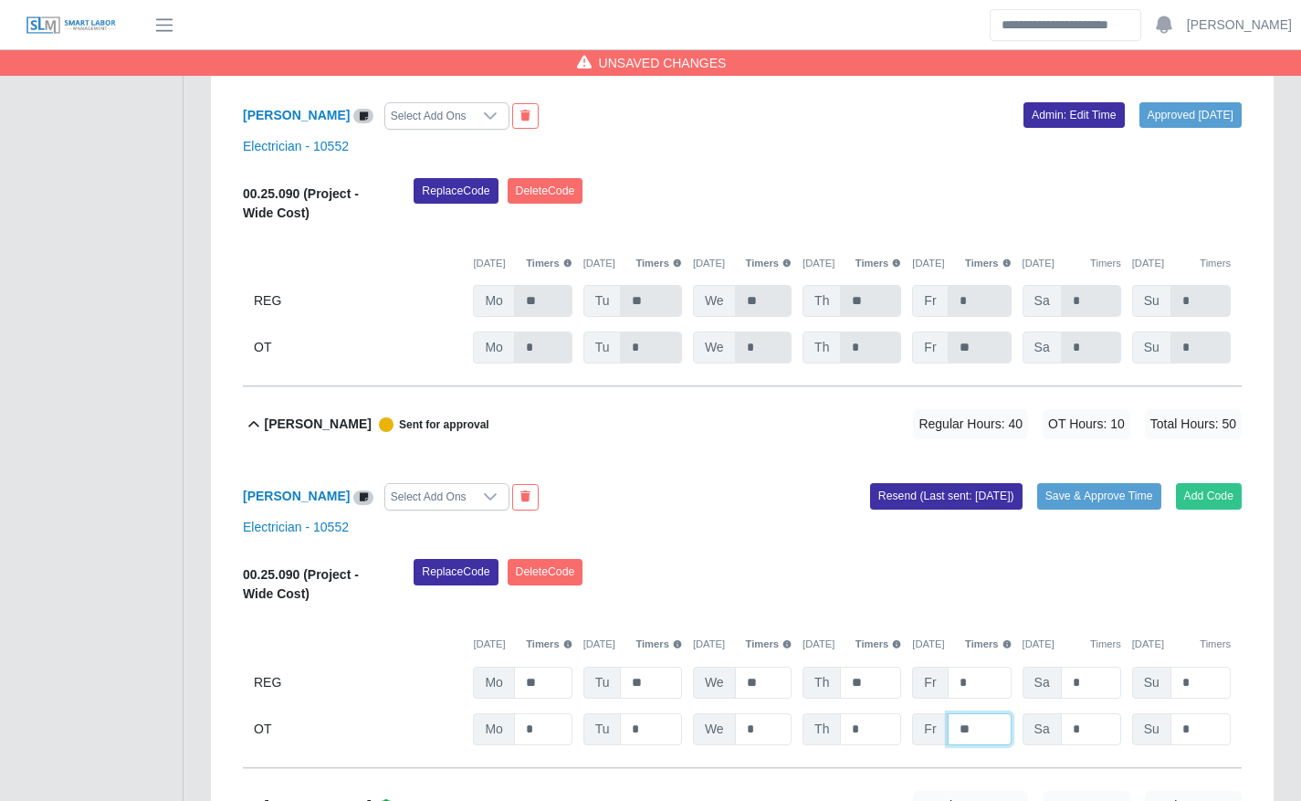
type input "**"
click at [1094, 533] on div "Electrician - 10552" at bounding box center [742, 527] width 1026 height 19
click at [1101, 491] on button "Save & Approve Time" at bounding box center [1099, 496] width 124 height 26
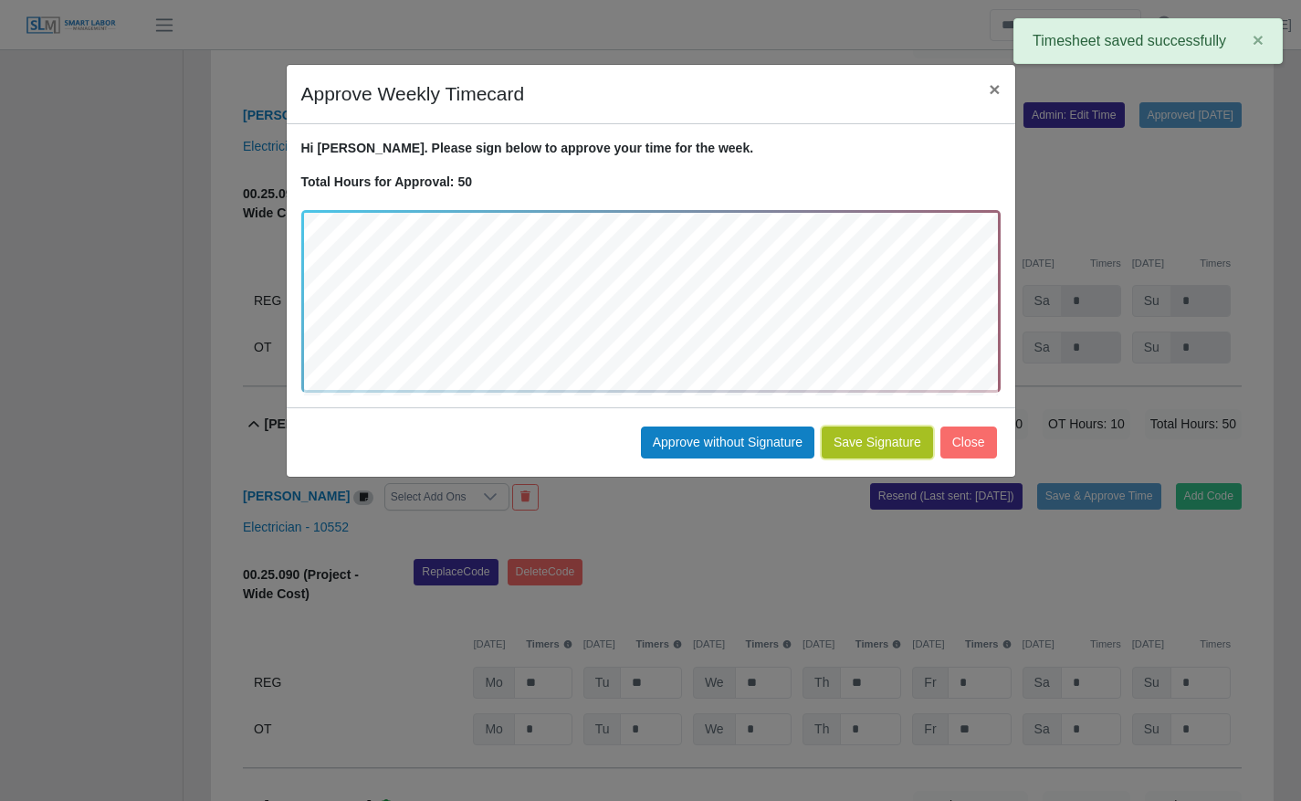
click at [895, 441] on button "Save Signature" at bounding box center [877, 442] width 111 height 32
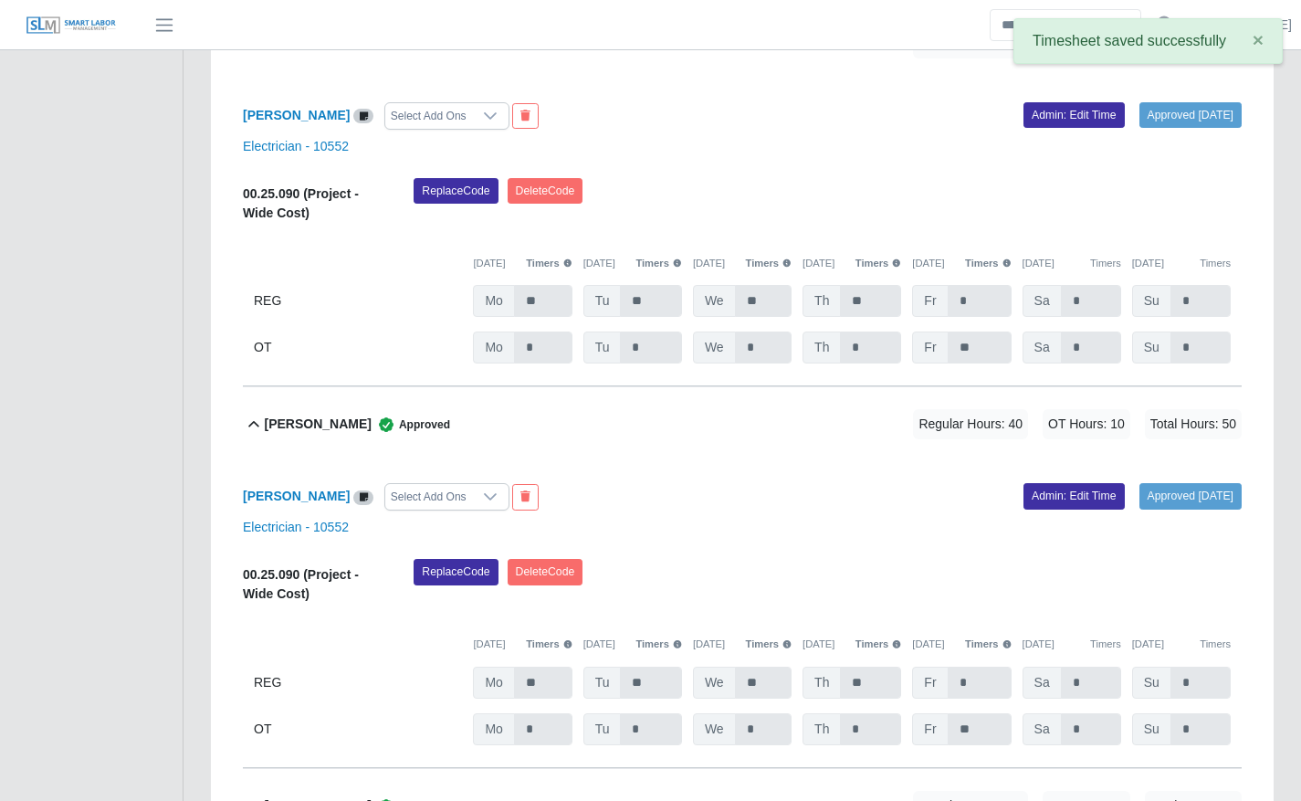
click at [710, 414] on div "Freddy Garcia Approved Regular Hours: 40 OT Hours: 10 Total Hours: 50" at bounding box center [753, 424] width 978 height 74
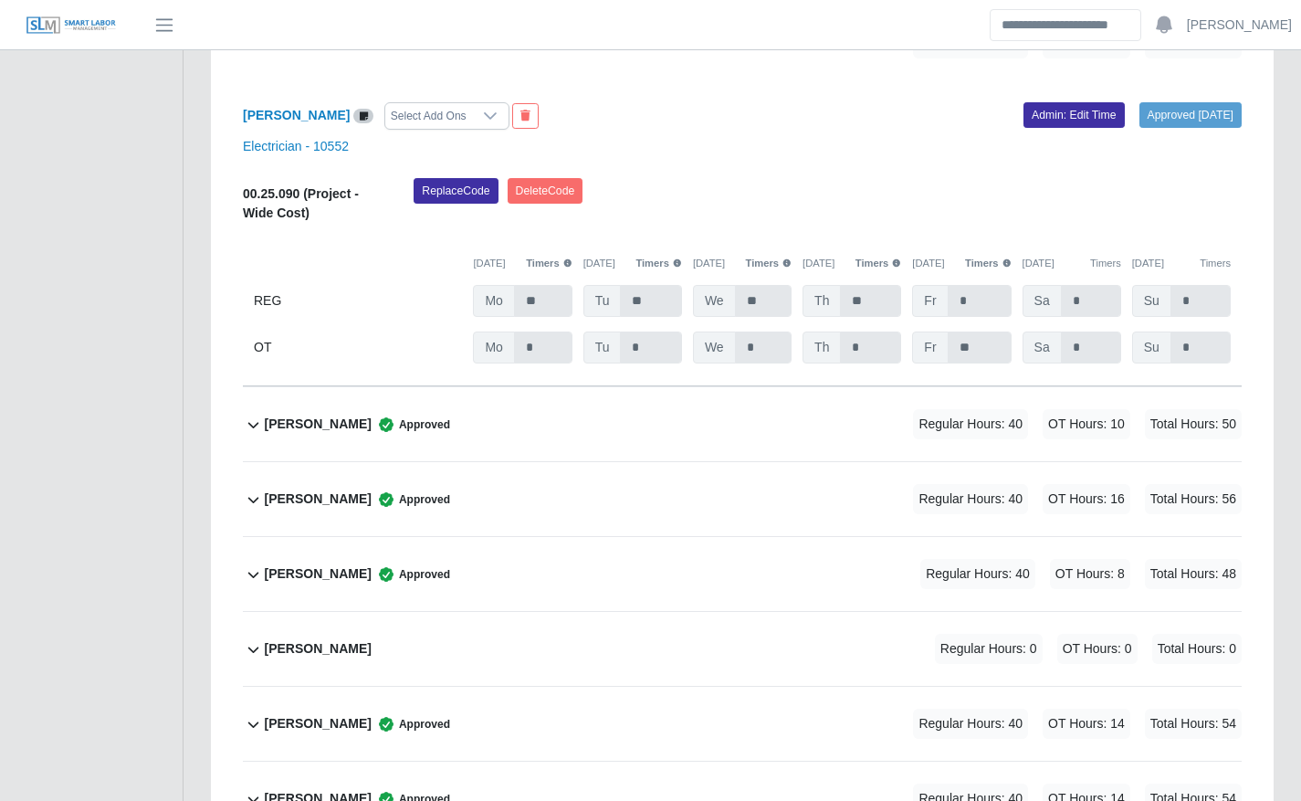
scroll to position [1219, 0]
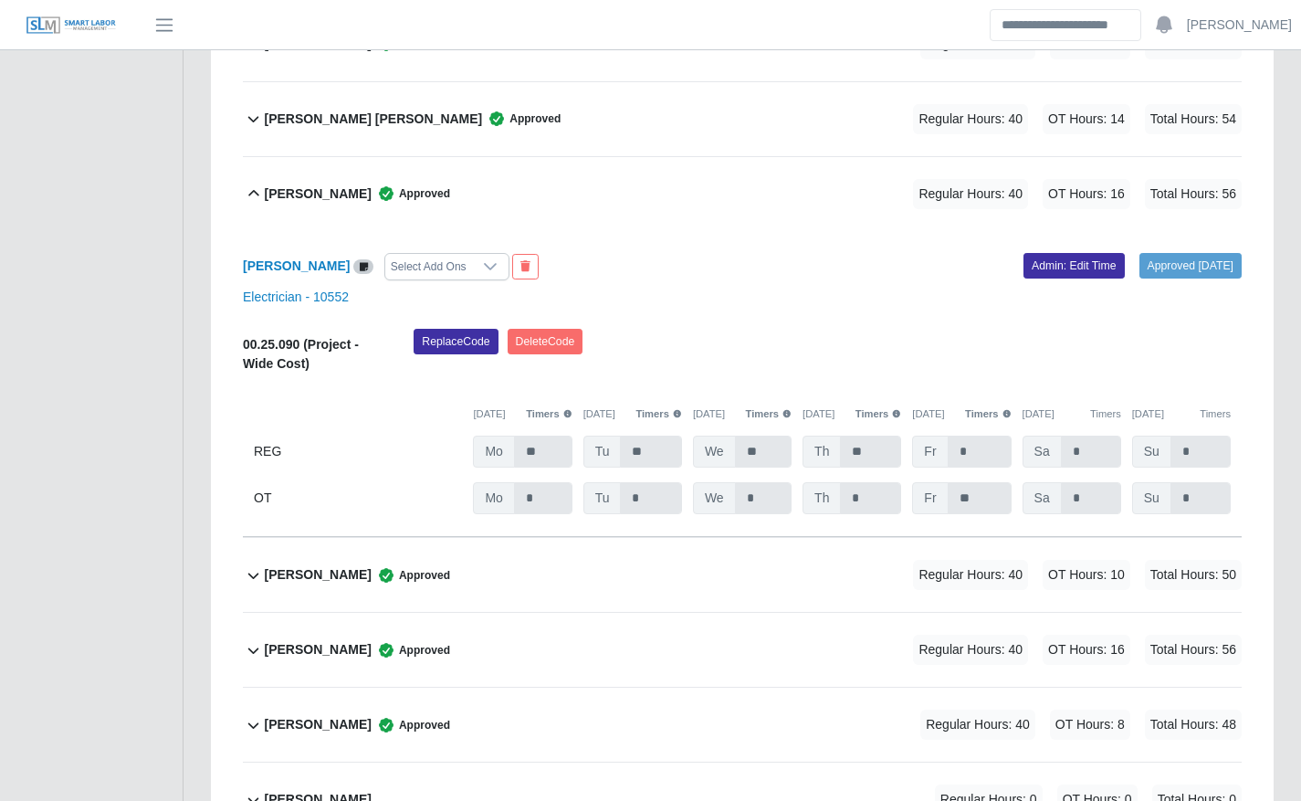
click at [559, 194] on div "Erlyn Álvarez Pérez Approved Regular Hours: 40 OT Hours: 16 Total Hours: 56" at bounding box center [753, 194] width 978 height 74
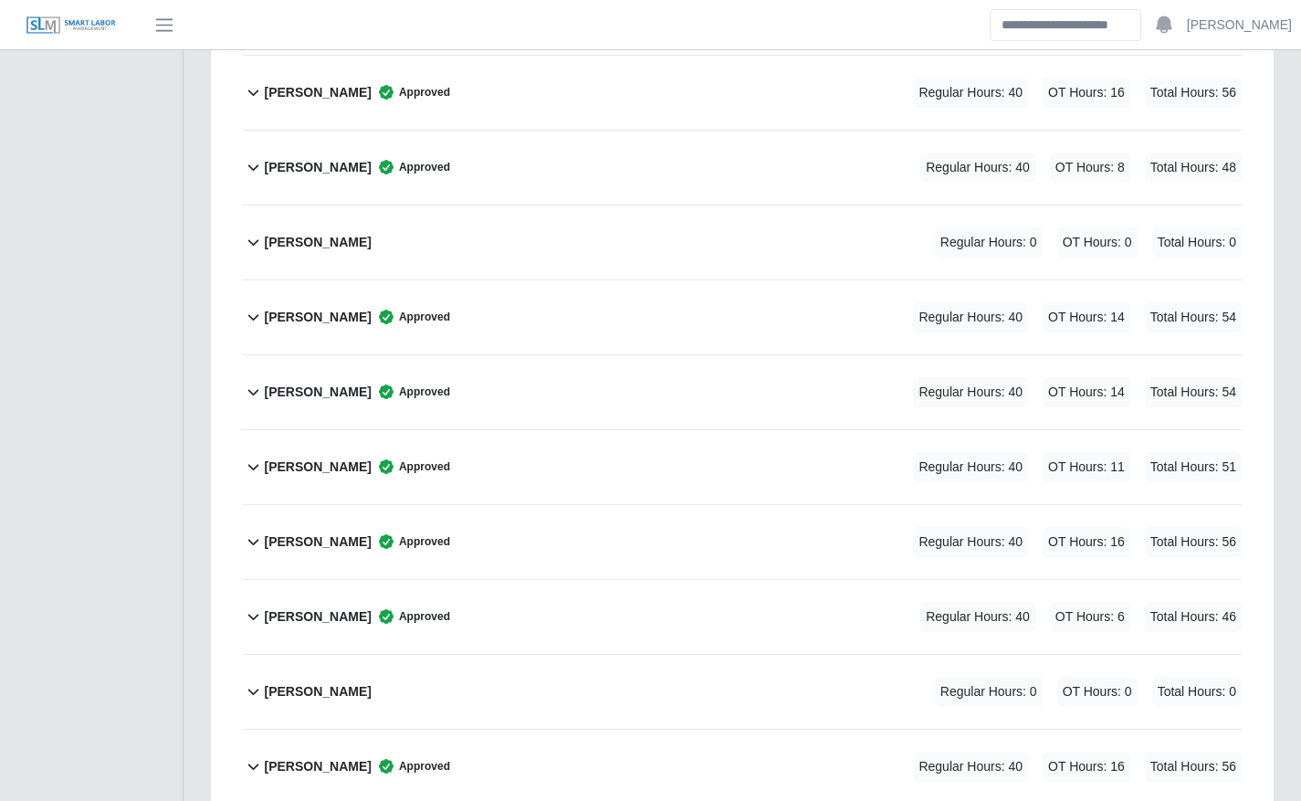
scroll to position [1472, 0]
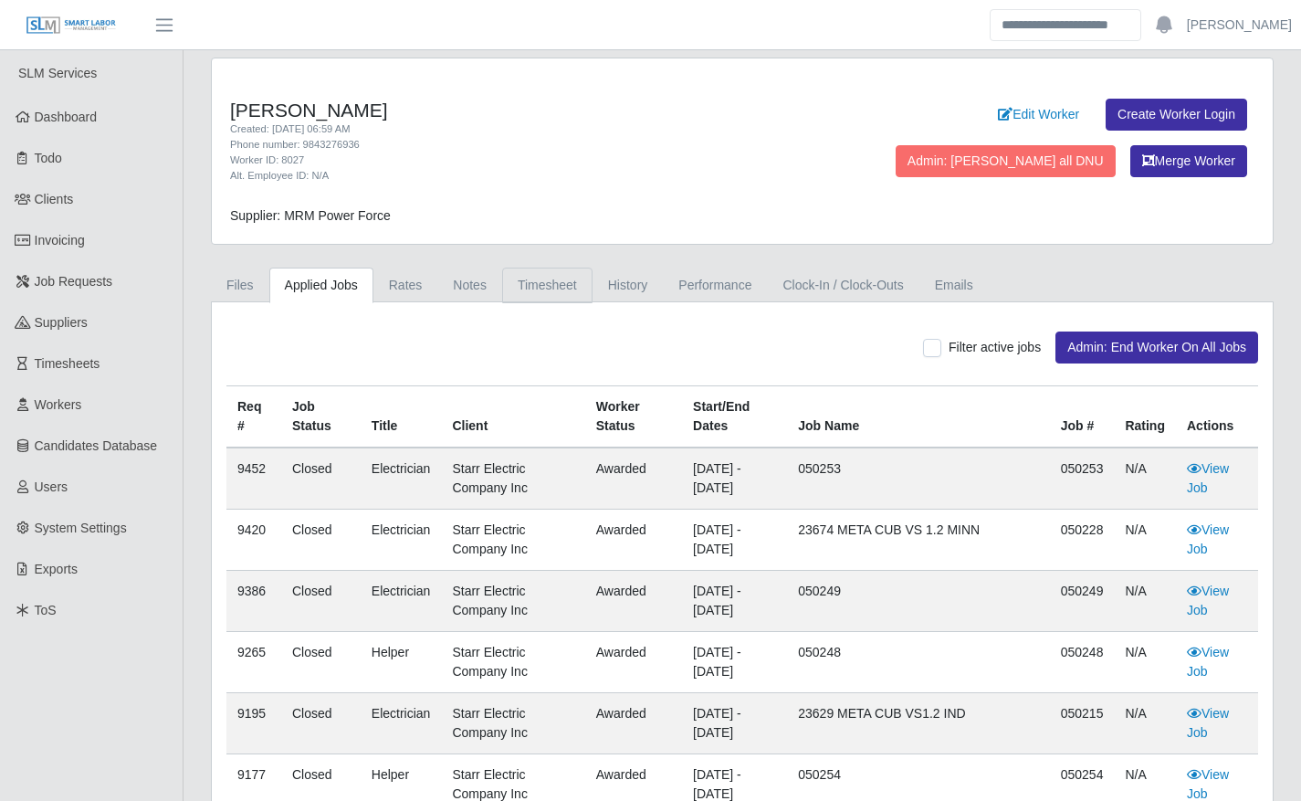
click at [525, 298] on link "Timesheet" at bounding box center [547, 285] width 90 height 36
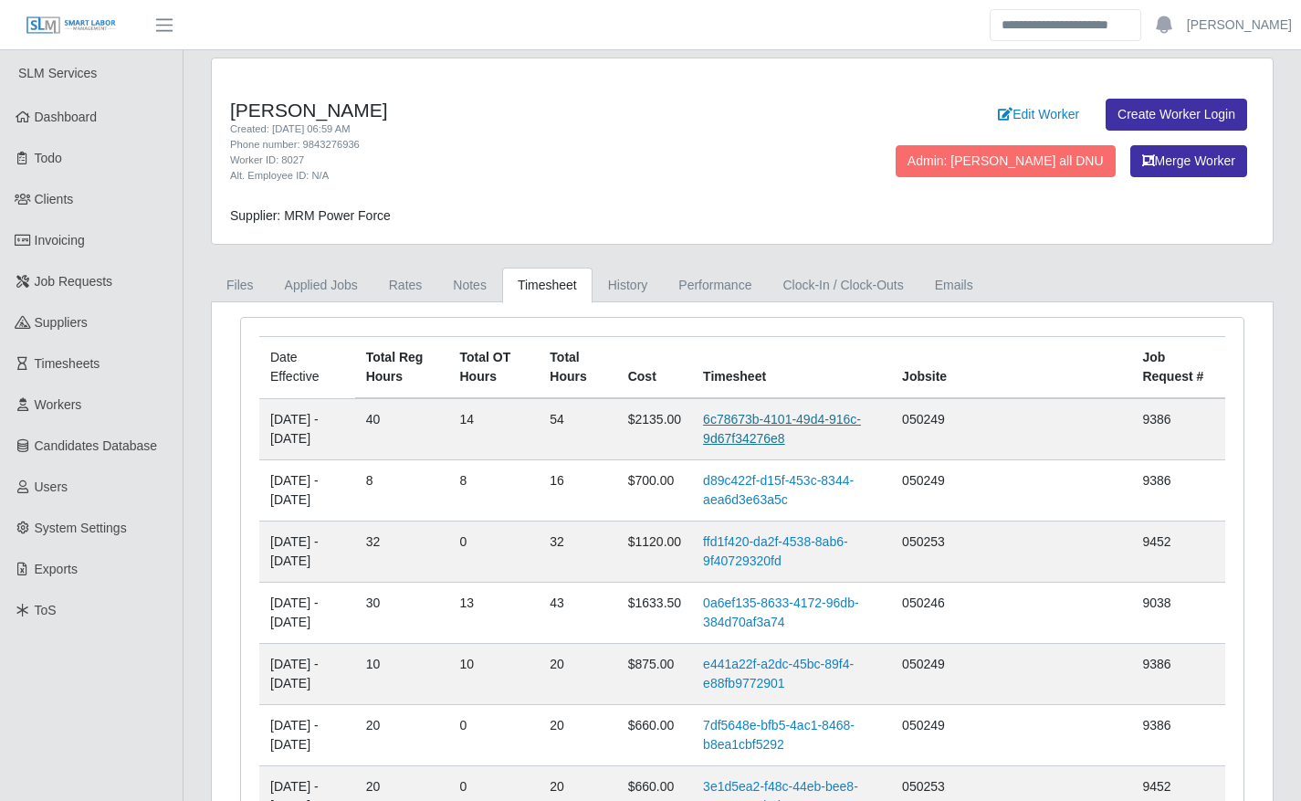
click at [802, 431] on link "6c78673b-4101-49d4-916c-9d67f34276e8" at bounding box center [782, 429] width 158 height 34
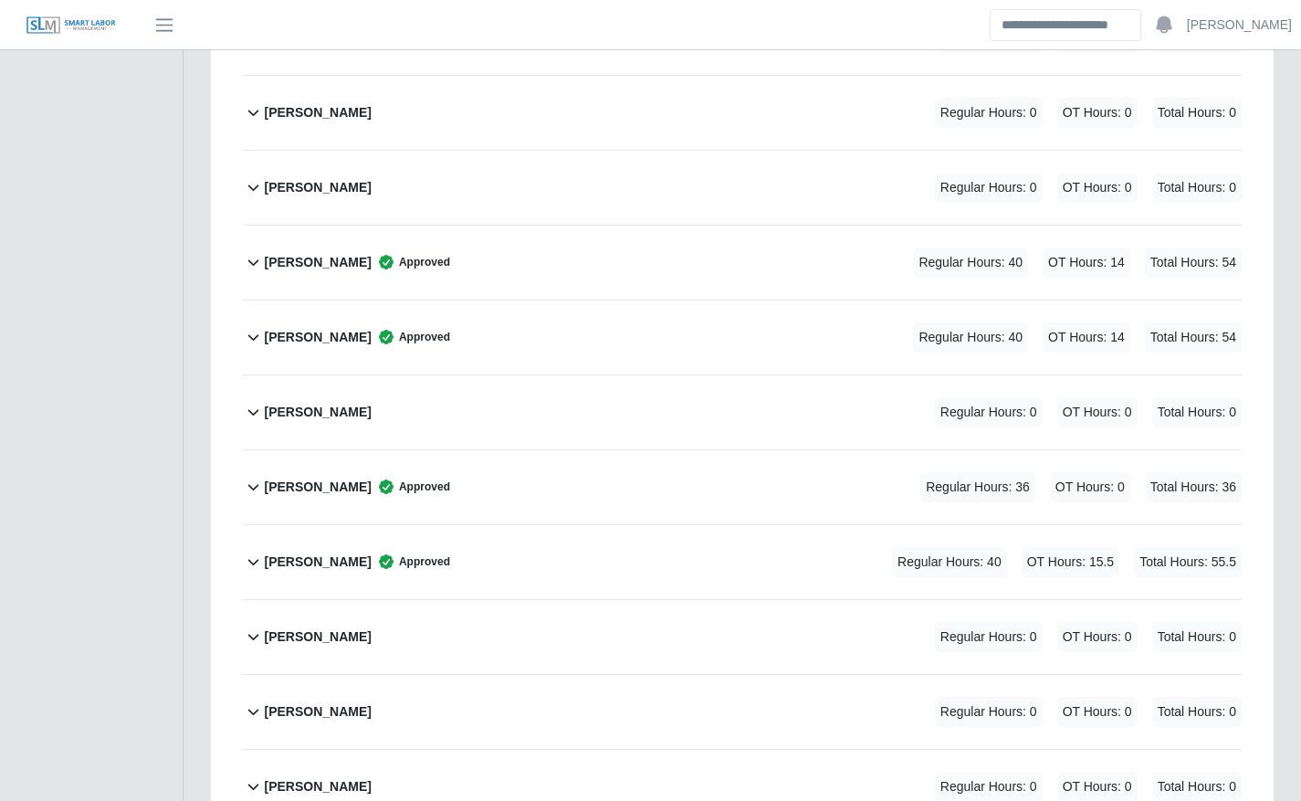
scroll to position [850, 0]
click at [659, 262] on div "Harold Vasquez Approved Regular Hours: 40 OT Hours: 14 Total Hours: 54" at bounding box center [753, 264] width 978 height 74
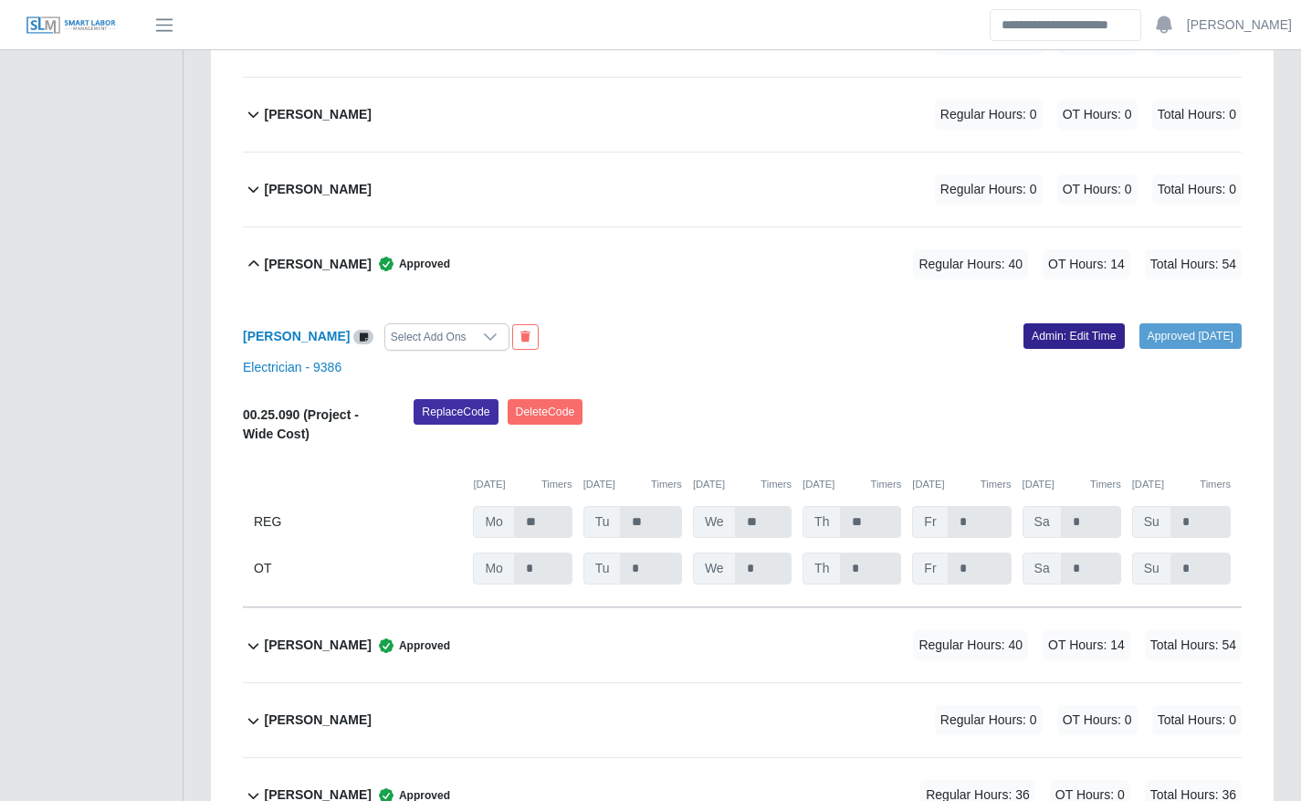
click at [1024, 323] on link "Admin: Edit Time" at bounding box center [1073, 336] width 101 height 26
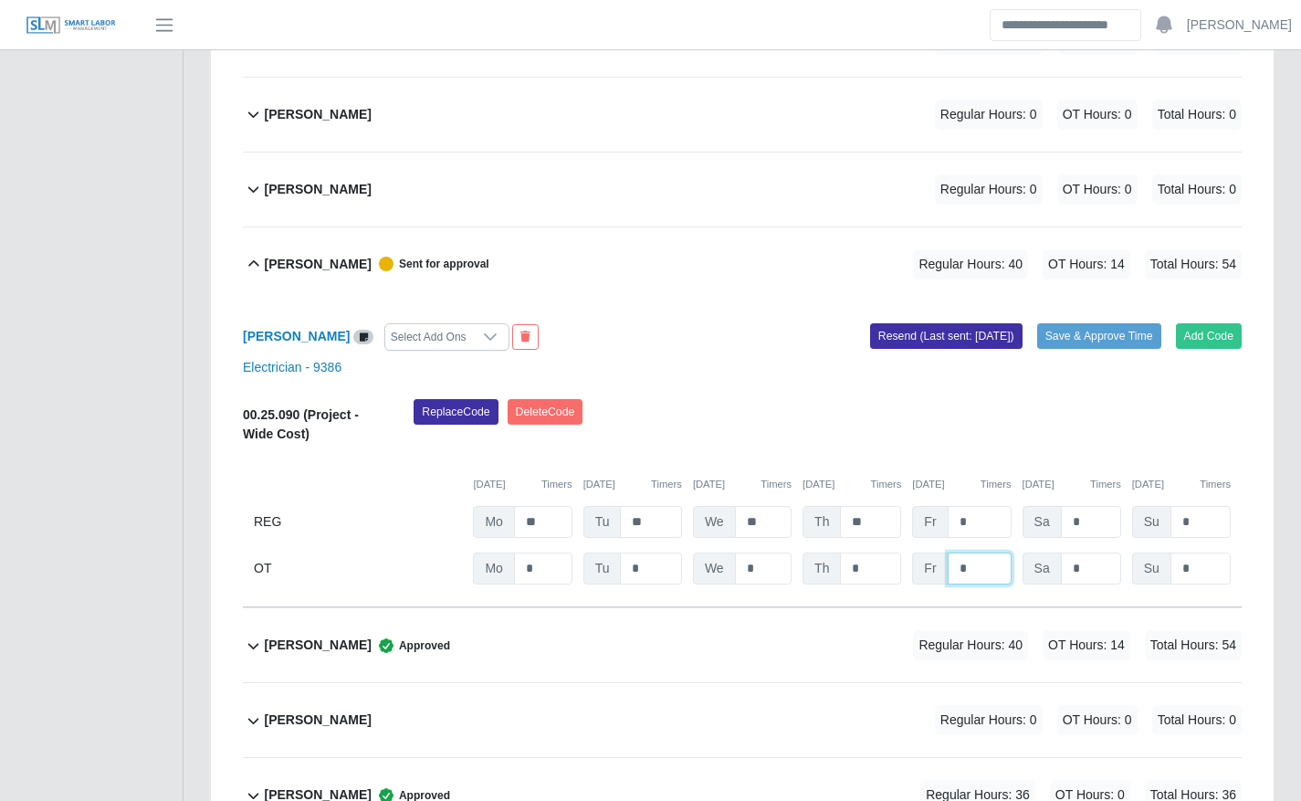
click at [0, 0] on input "*" at bounding box center [0, 0] width 0 height 0
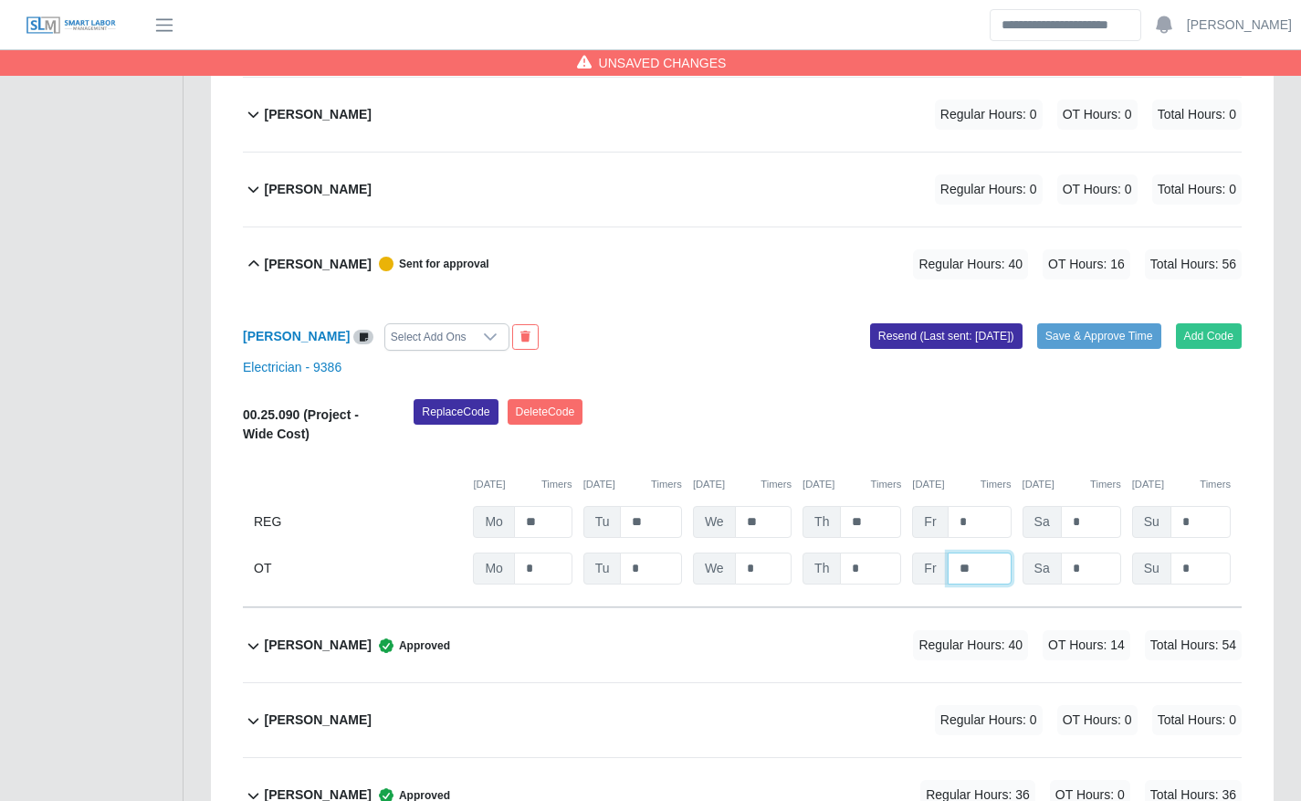
type input "**"
click at [1073, 449] on div "Replace Code Delete Code" at bounding box center [827, 427] width 855 height 56
click at [1092, 330] on button "Save & Approve Time" at bounding box center [1099, 336] width 124 height 26
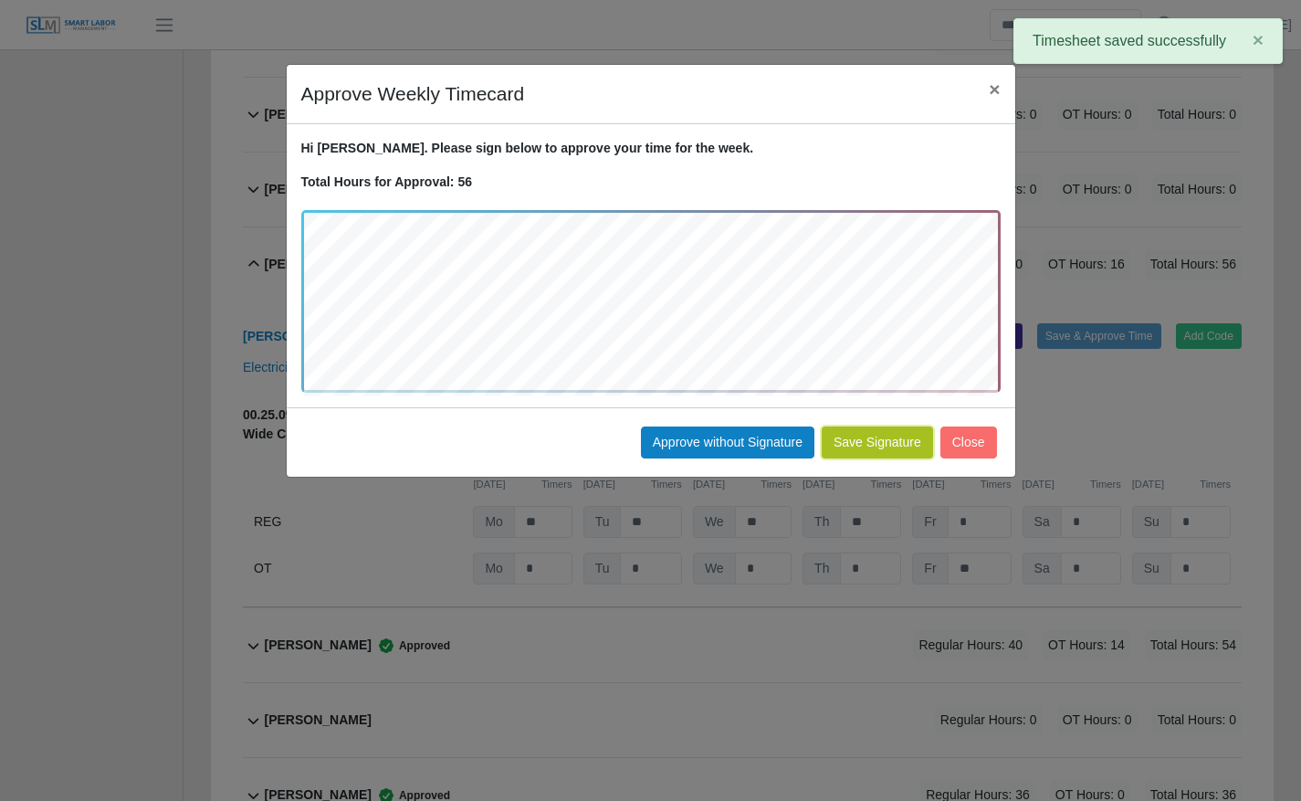
click at [869, 439] on button "Save Signature" at bounding box center [877, 442] width 111 height 32
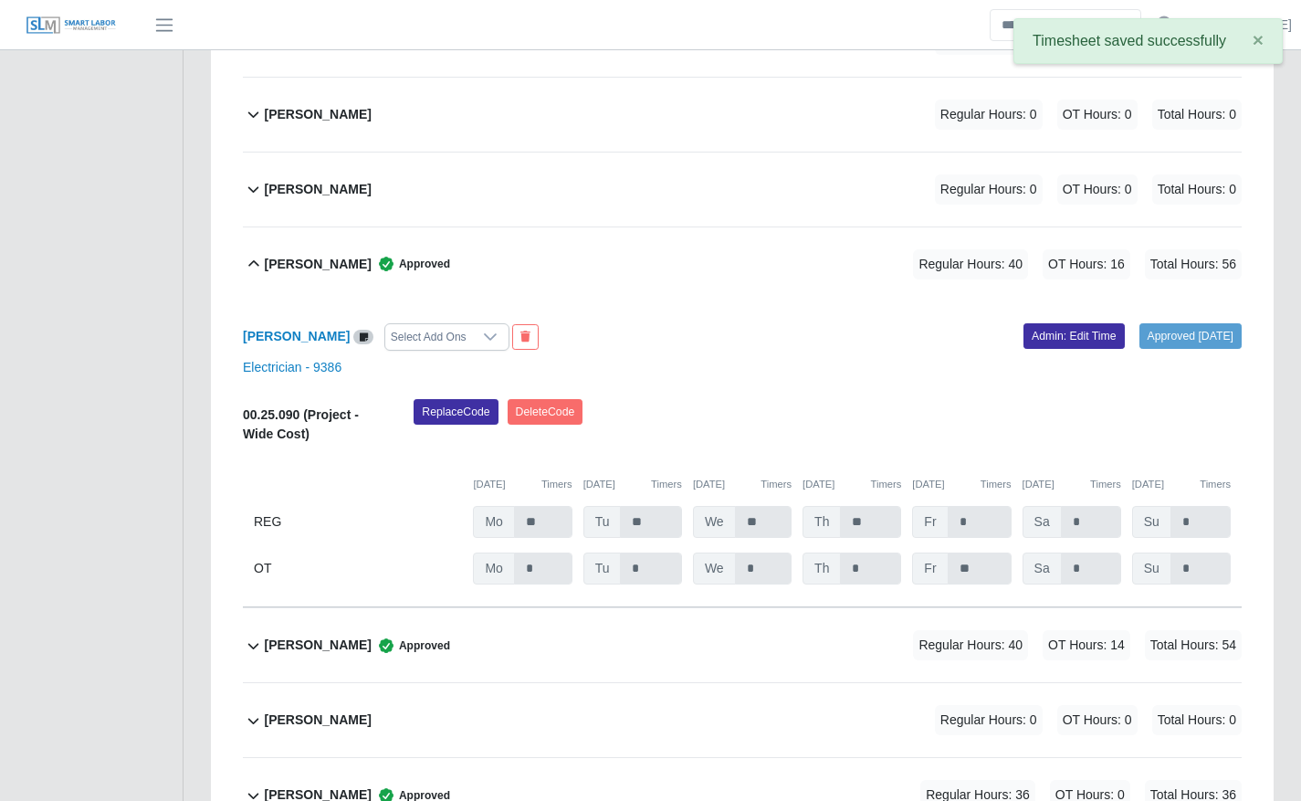
click at [502, 253] on div "Harold Vasquez Approved Regular Hours: 40 OT Hours: 16 Total Hours: 56" at bounding box center [753, 264] width 978 height 74
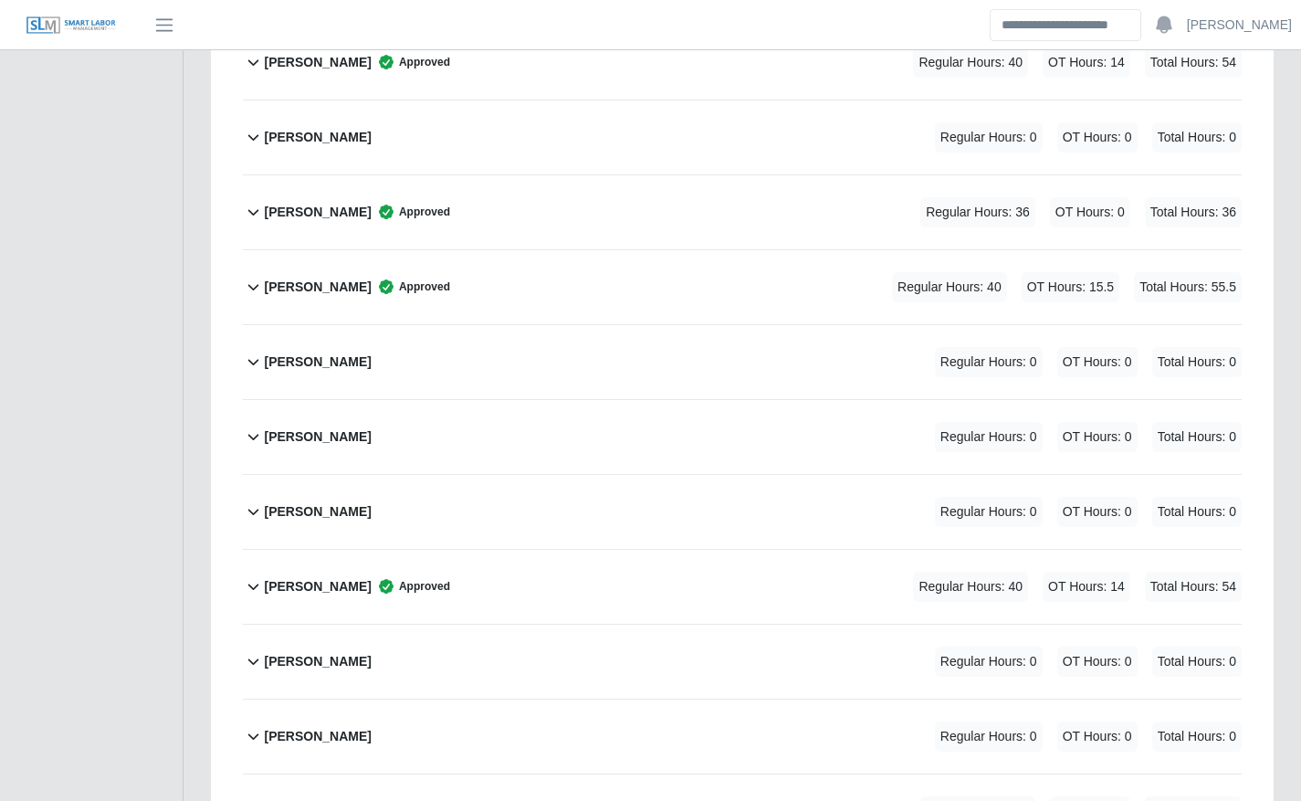
scroll to position [1130, 0]
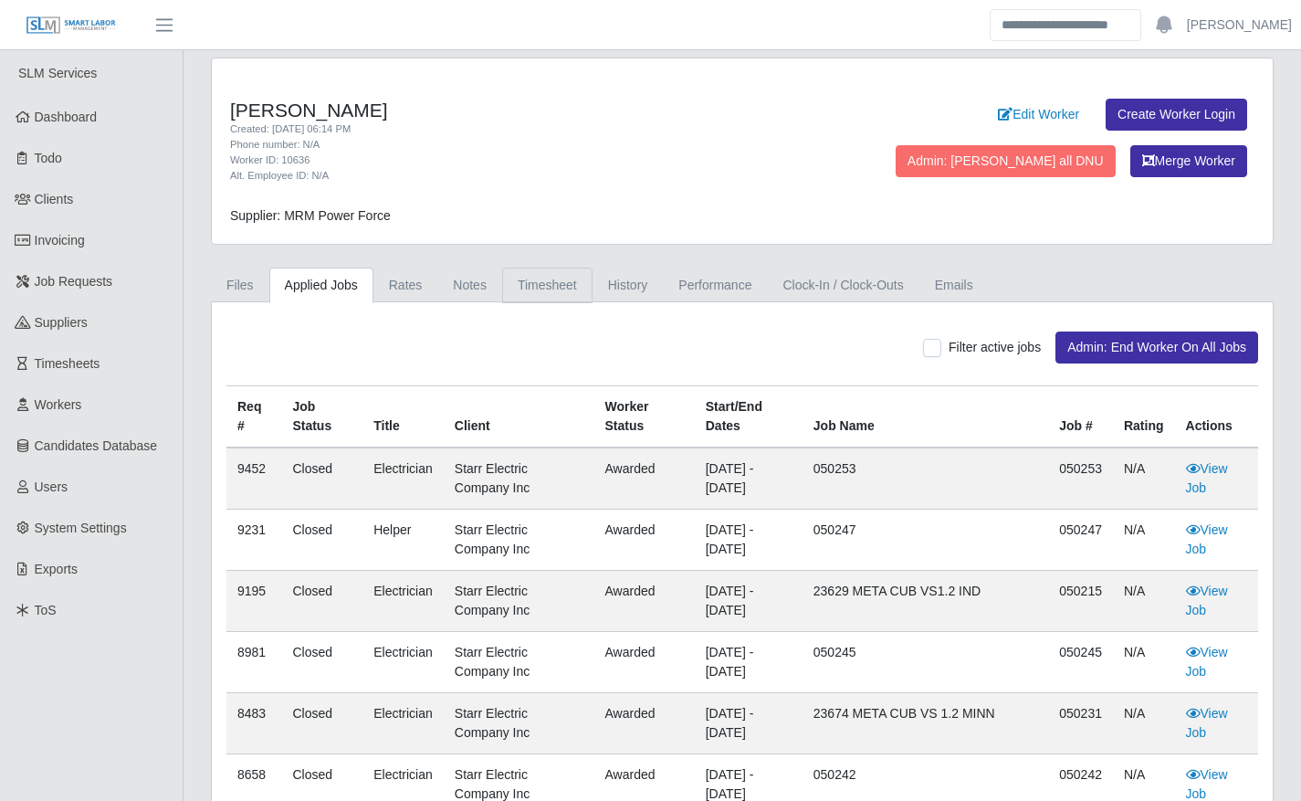
click at [523, 288] on link "Timesheet" at bounding box center [547, 285] width 90 height 36
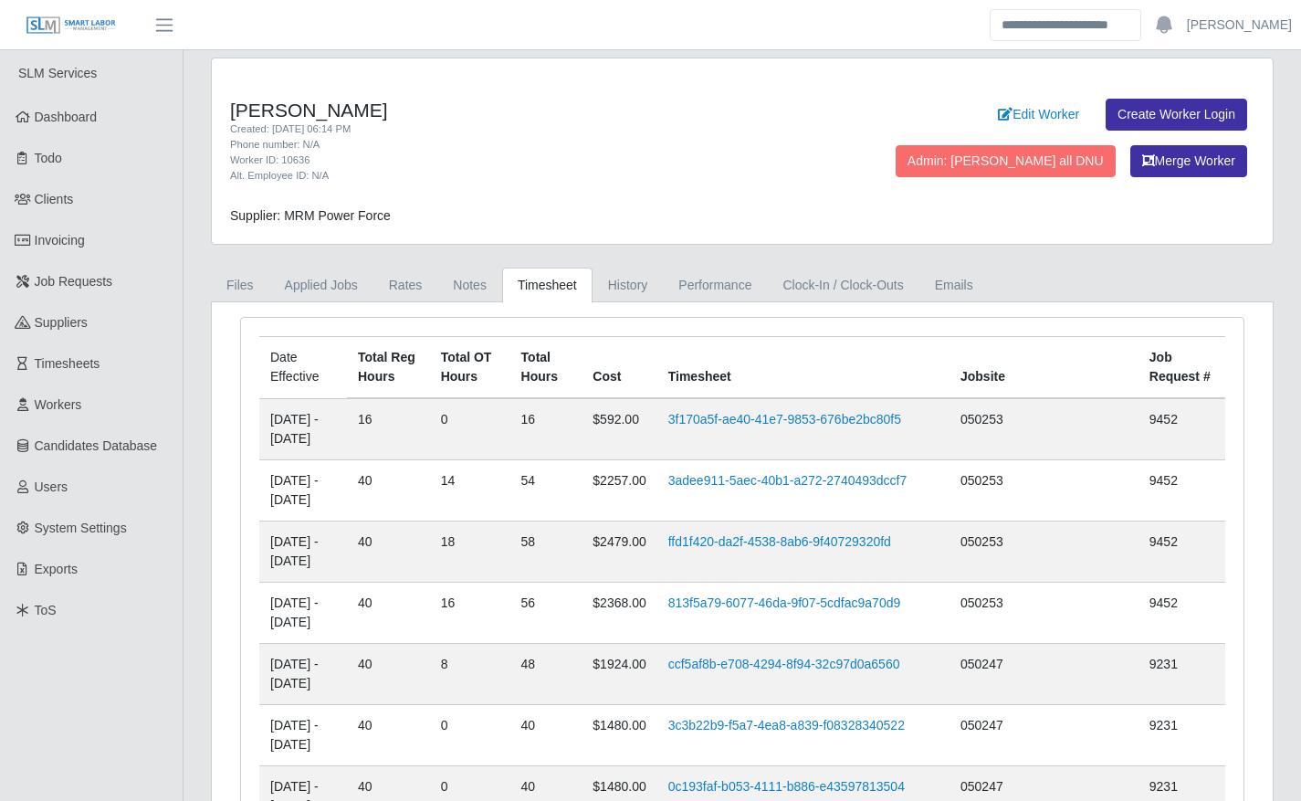
click at [801, 489] on td "3adee911-5aec-40b1-a272-2740493dccf7" at bounding box center [803, 489] width 292 height 61
click at [801, 487] on link "3adee911-5aec-40b1-a272-2740493dccf7" at bounding box center [787, 480] width 239 height 15
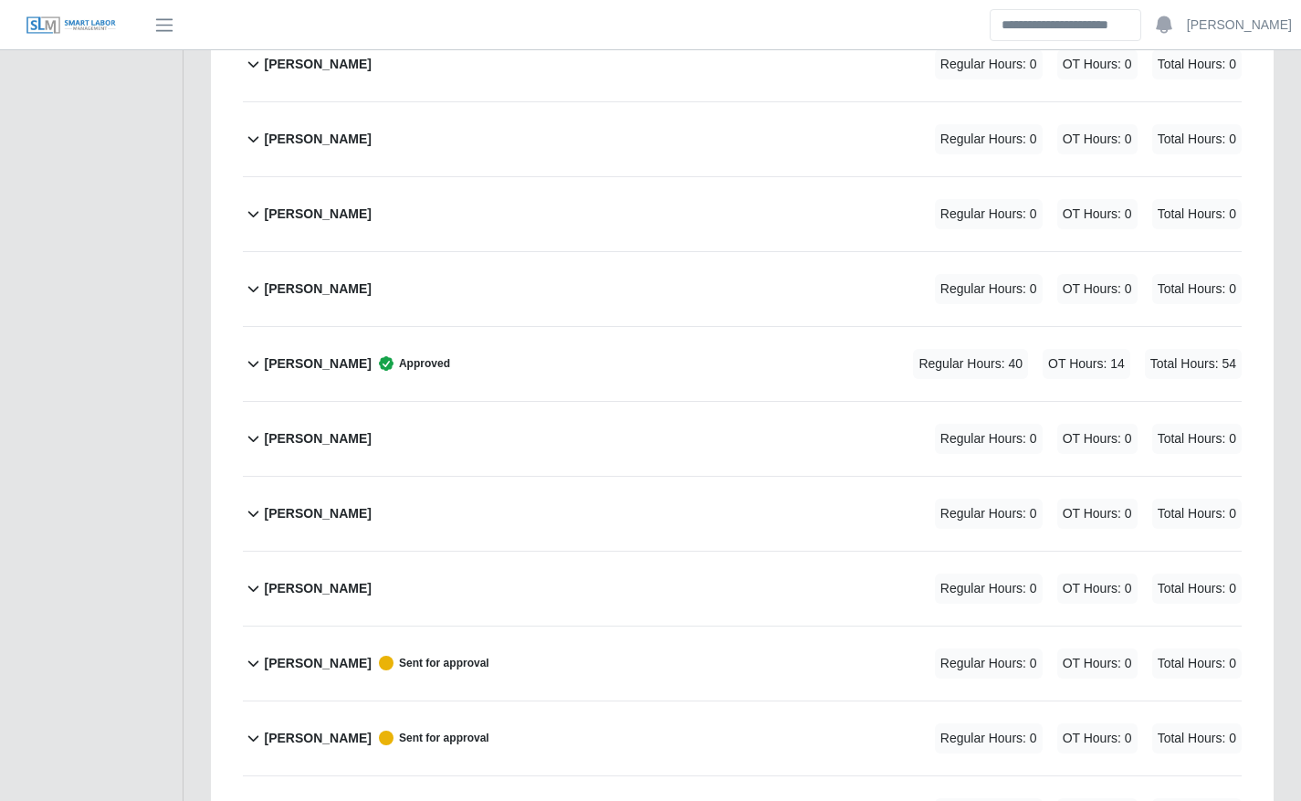
scroll to position [1949, 0]
click at [711, 370] on div "[PERSON_NAME] Approved Regular Hours: 40 OT Hours: 14 Total Hours: 54" at bounding box center [753, 363] width 978 height 74
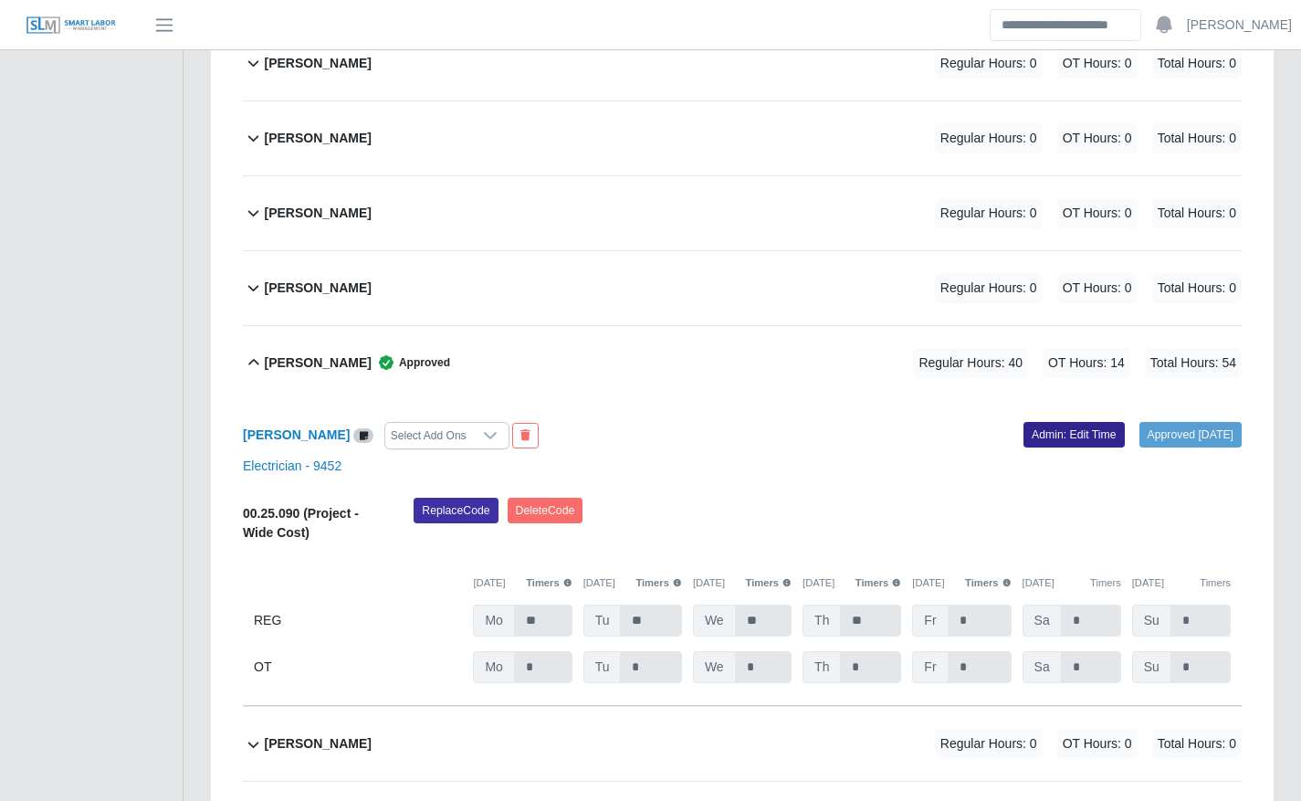
click at [1077, 425] on link "Admin: Edit Time" at bounding box center [1073, 435] width 101 height 26
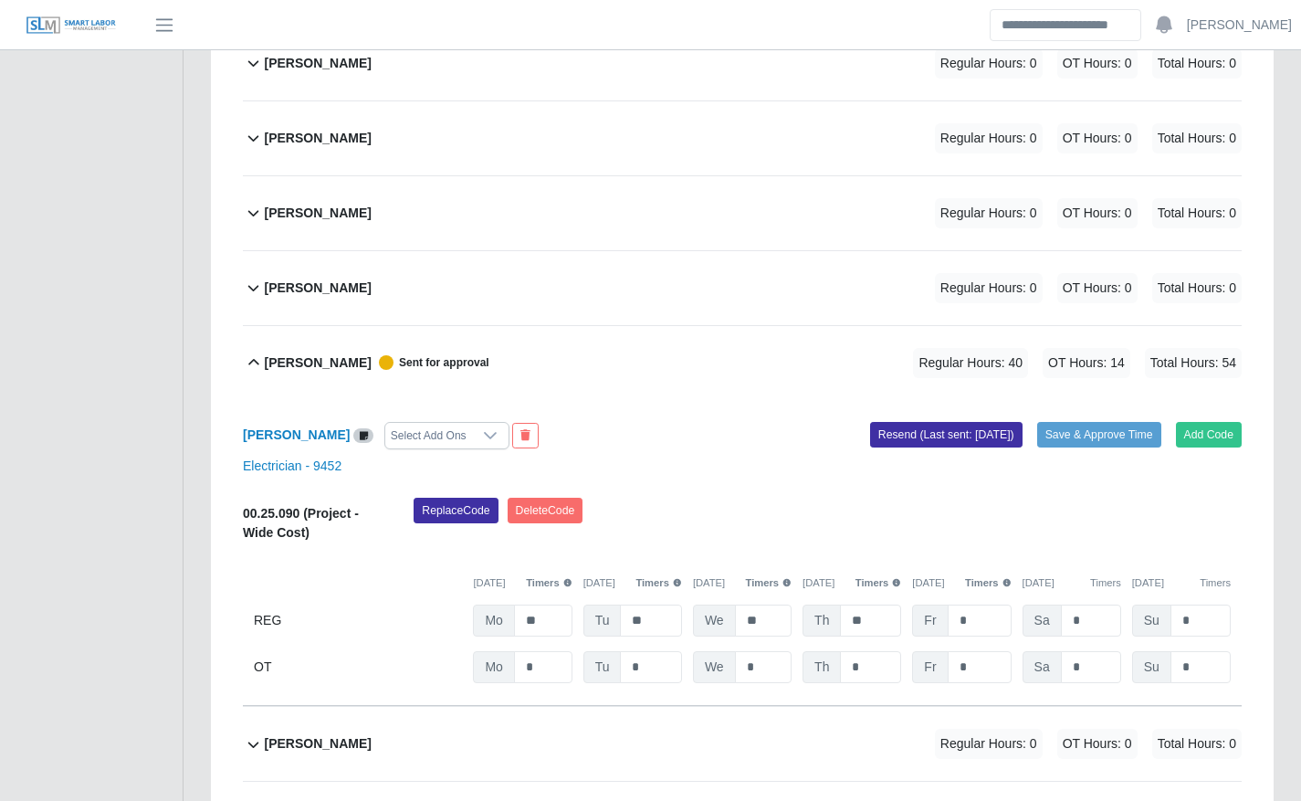
click at [993, 650] on div "00.25.090 (Project - Wide Cost) Replace Code [GEOGRAPHIC_DATA] Code [DATE] Time…" at bounding box center [742, 590] width 999 height 186
click at [0, 0] on input "*" at bounding box center [0, 0] width 0 height 0
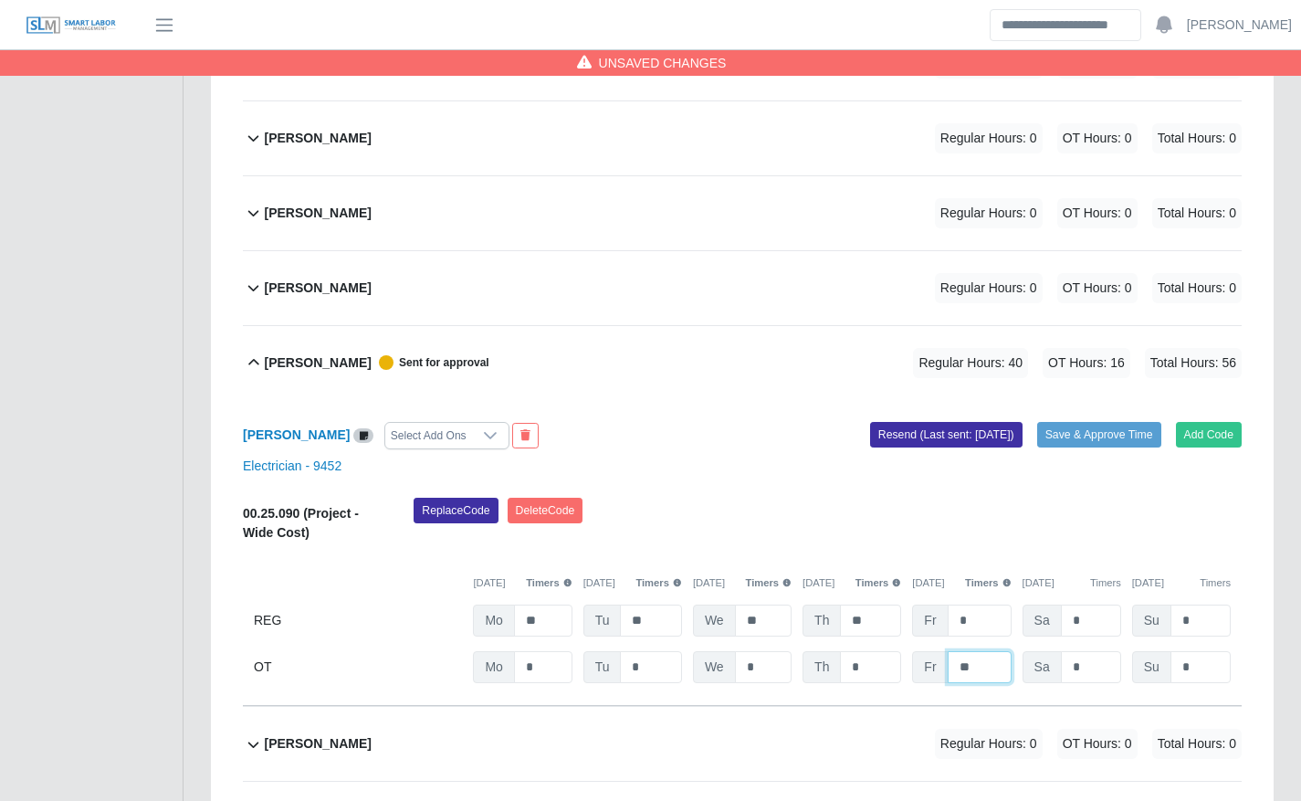
type input "**"
click at [836, 509] on div "Replace Code Delete Code" at bounding box center [827, 525] width 855 height 56
click at [1105, 438] on button "Save & Approve Time" at bounding box center [1099, 435] width 124 height 26
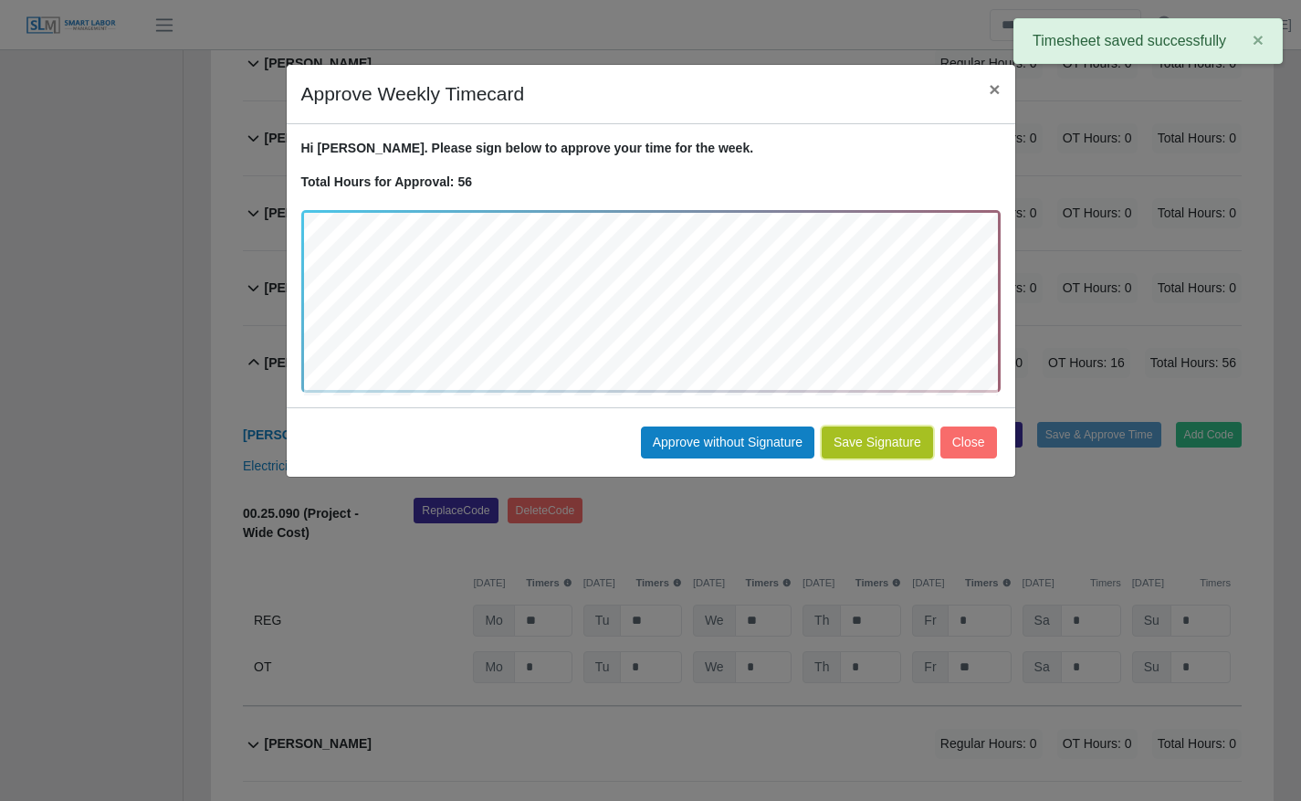
click at [869, 439] on button "Save Signature" at bounding box center [877, 442] width 111 height 32
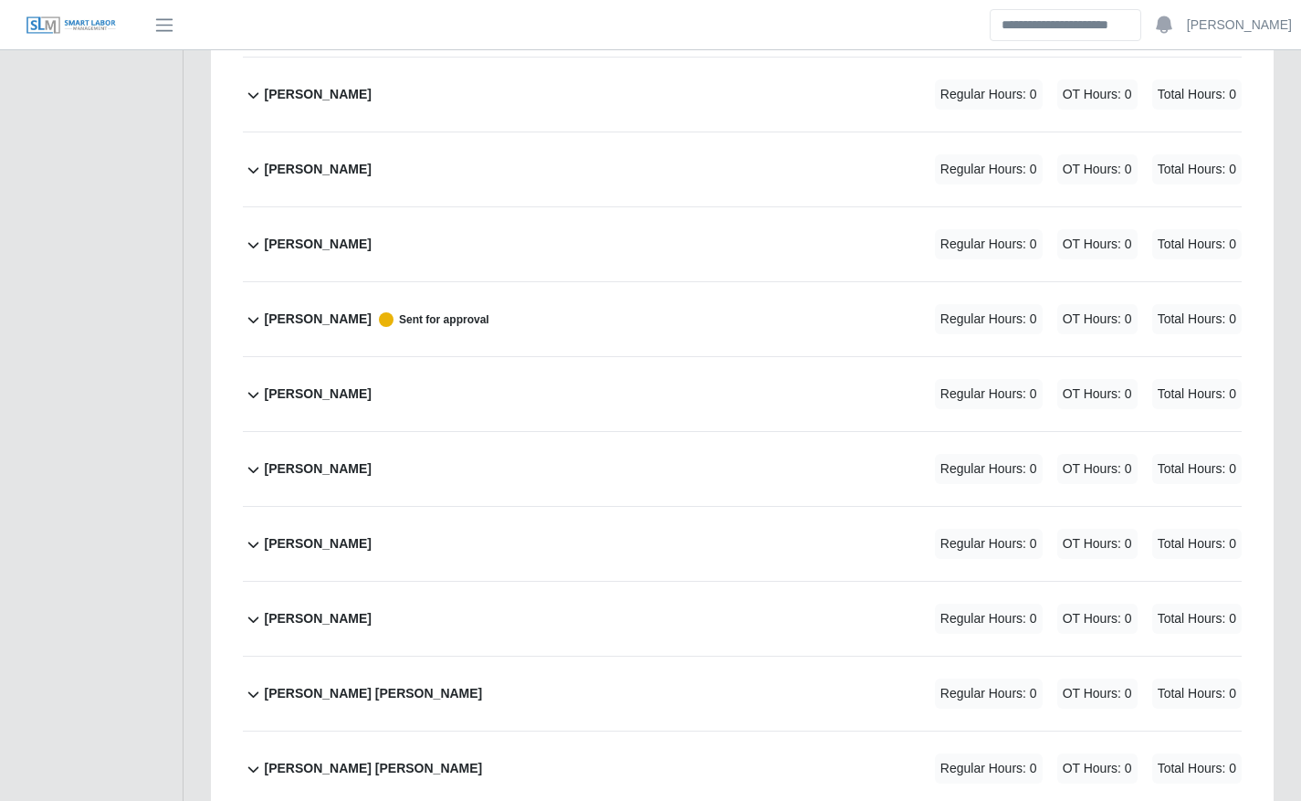
scroll to position [3065, 0]
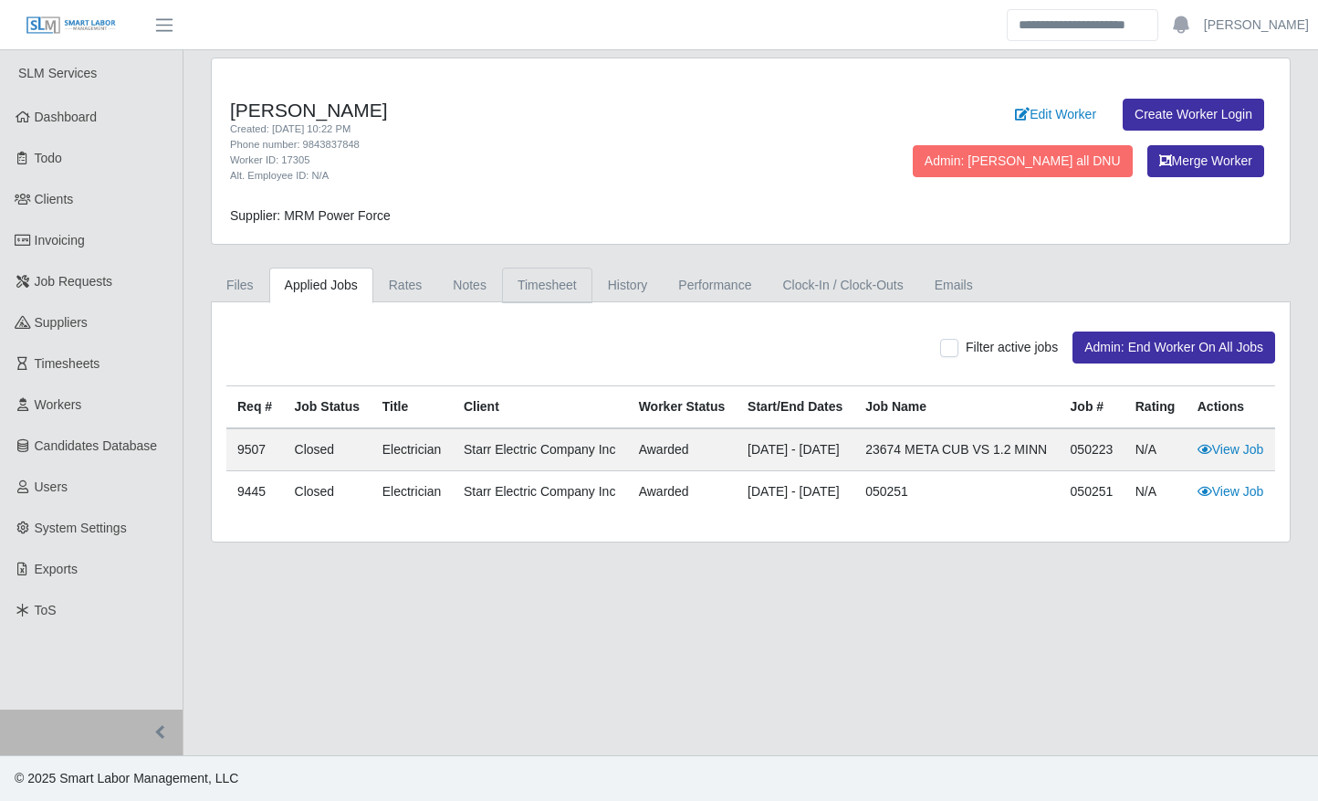
click at [551, 286] on link "Timesheet" at bounding box center [547, 285] width 90 height 36
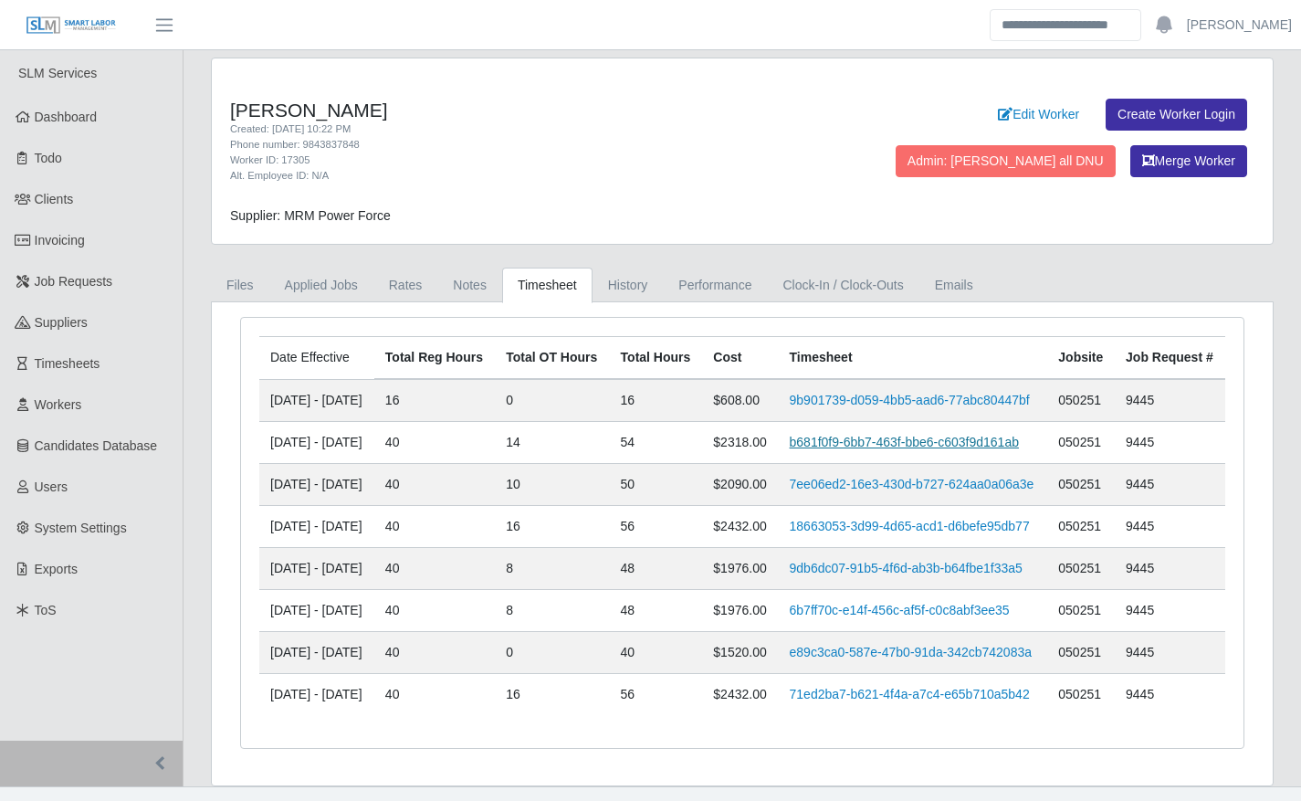
click at [876, 449] on link "b681f0f9-6bb7-463f-bbe6-c603f9d161ab" at bounding box center [904, 441] width 229 height 15
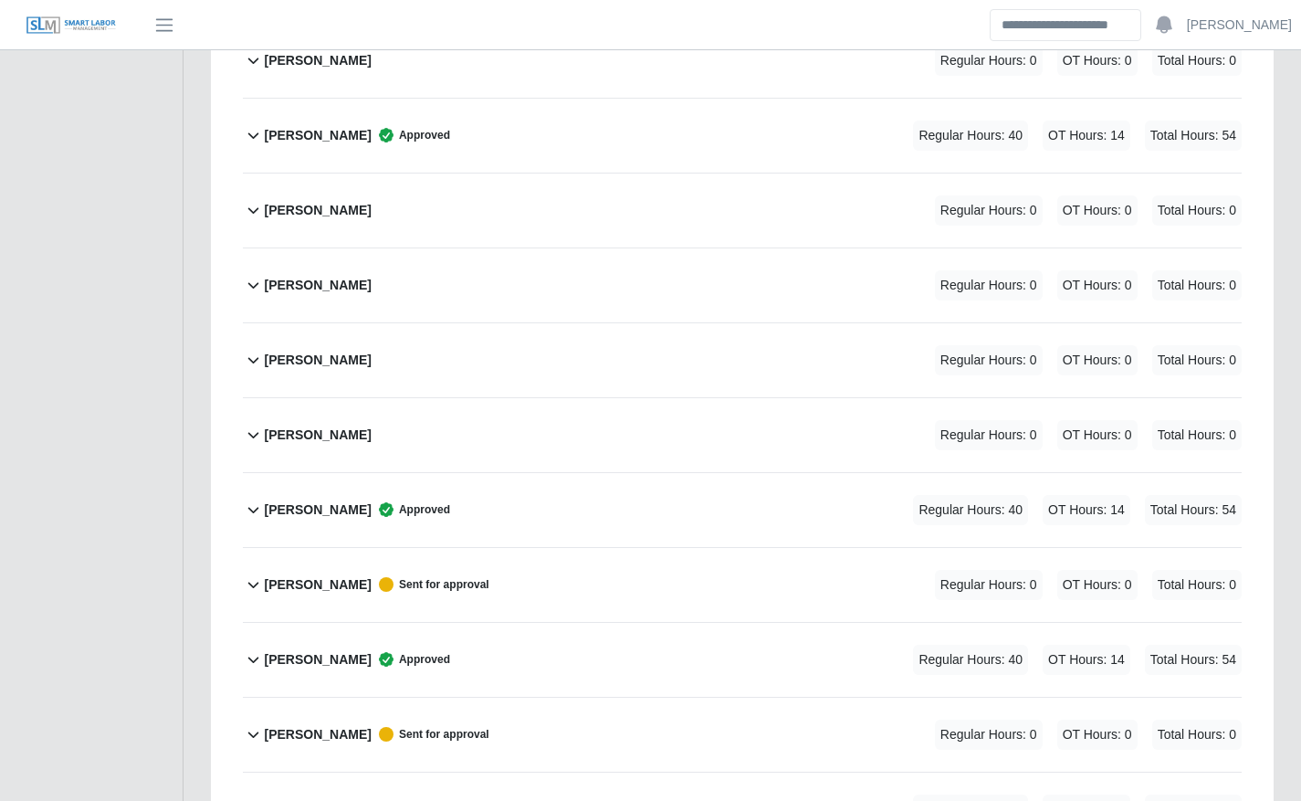
scroll to position [1783, 0]
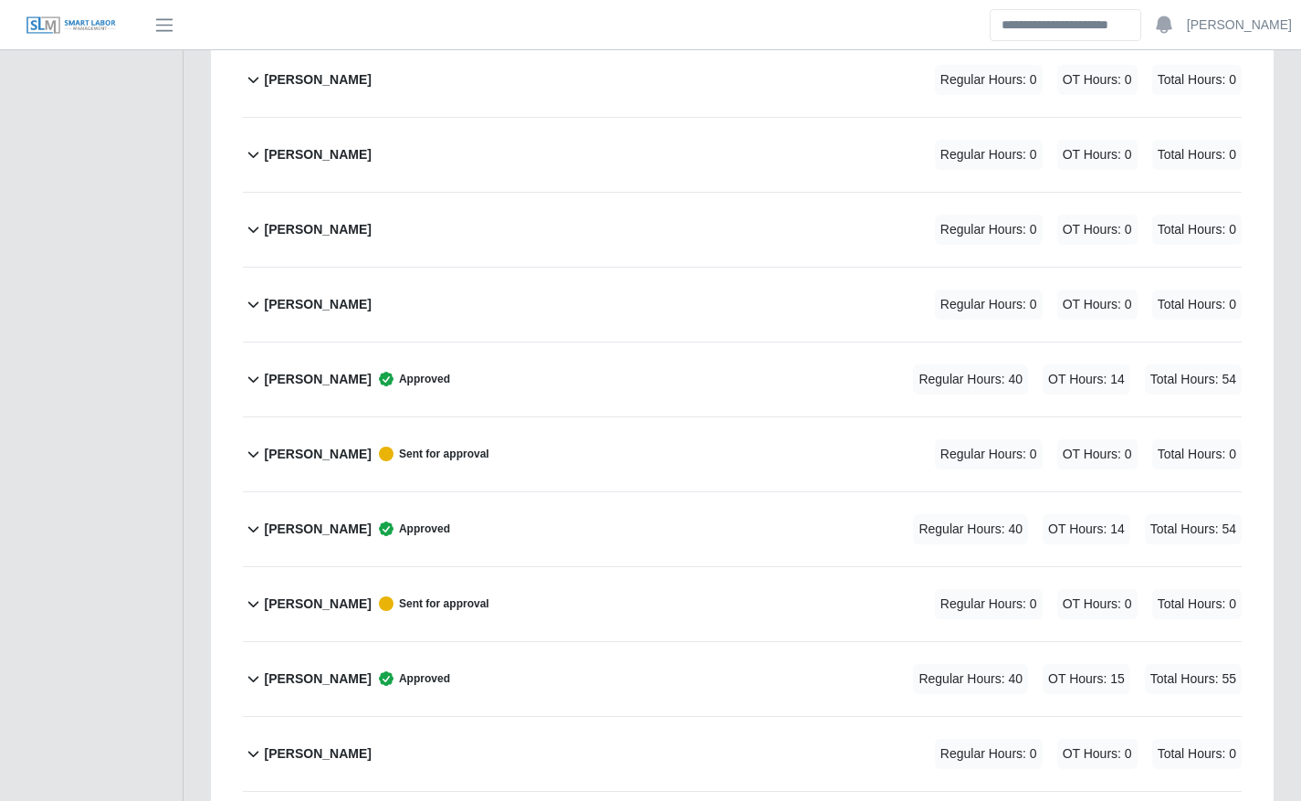
click at [833, 521] on div "Jonatan Portillo Approved Regular Hours: 40 OT Hours: 14 Total Hours: 54" at bounding box center [753, 529] width 978 height 74
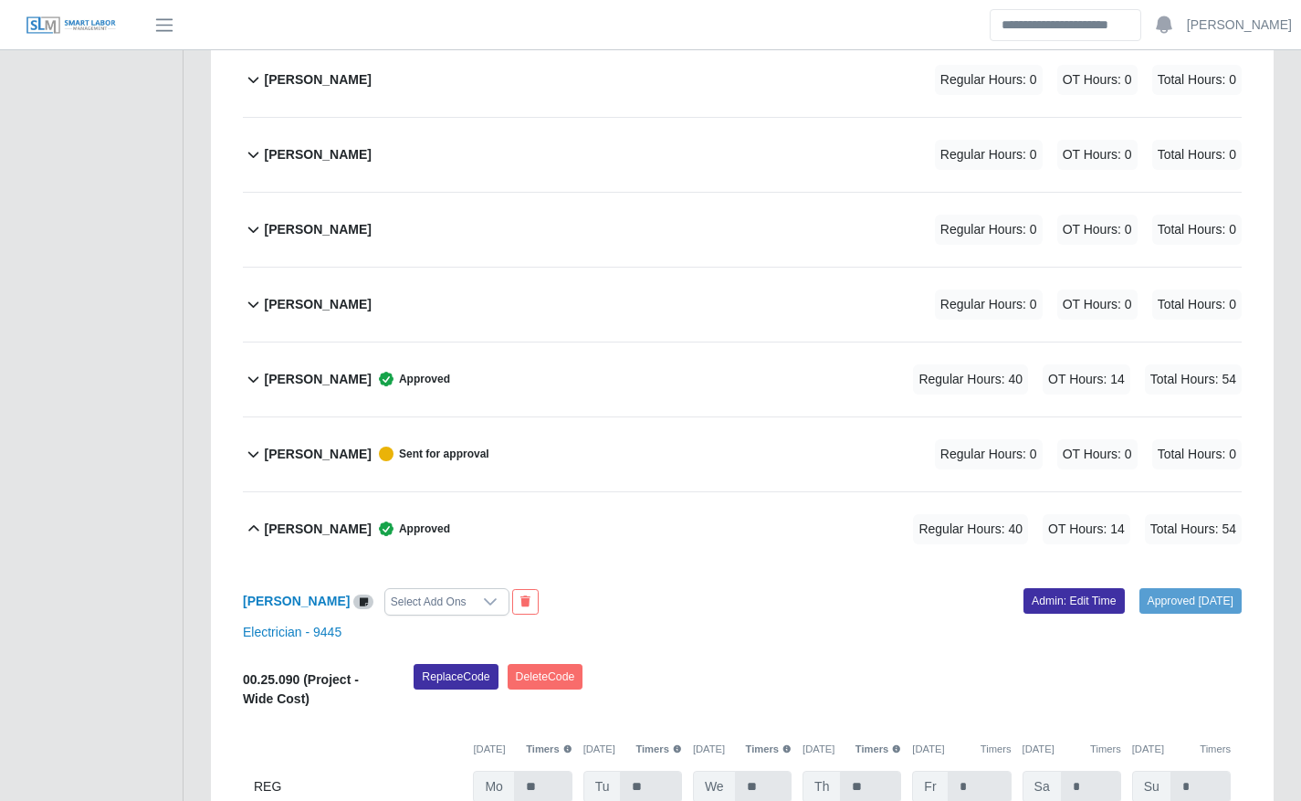
scroll to position [2026, 0]
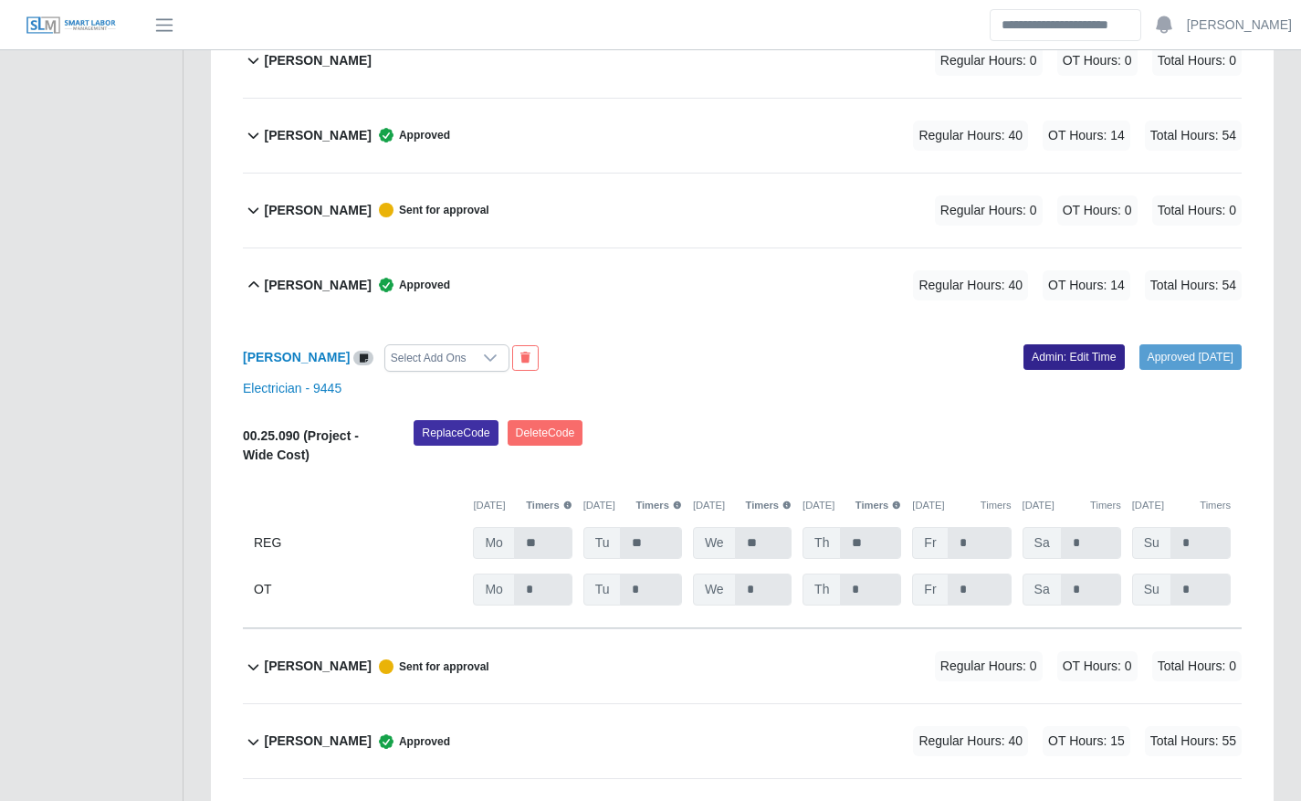
click at [1047, 353] on link "Admin: Edit Time" at bounding box center [1073, 357] width 101 height 26
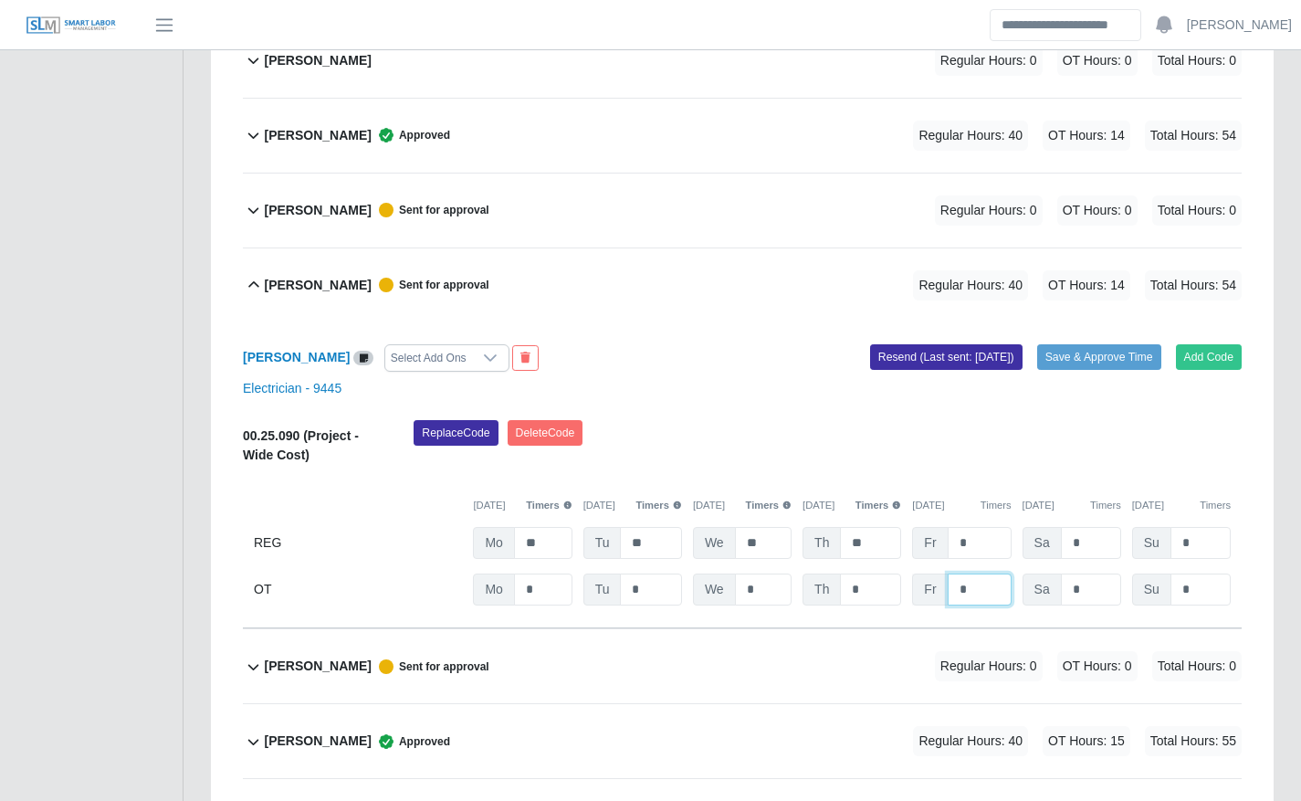
click at [0, 0] on input "*" at bounding box center [0, 0] width 0 height 0
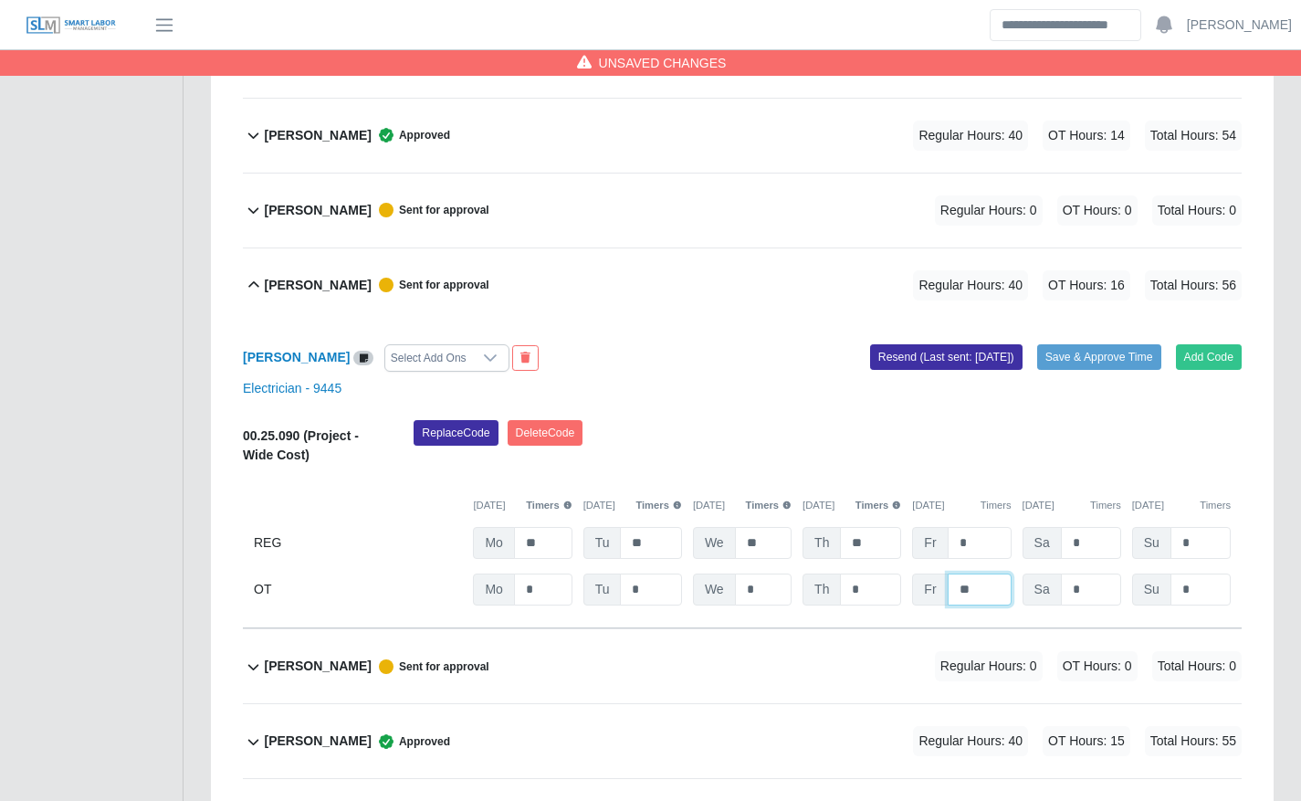
type input "**"
click at [874, 442] on div "Replace Code [GEOGRAPHIC_DATA] Code" at bounding box center [827, 448] width 855 height 56
click at [1125, 362] on button "Save & Approve Time" at bounding box center [1099, 357] width 124 height 26
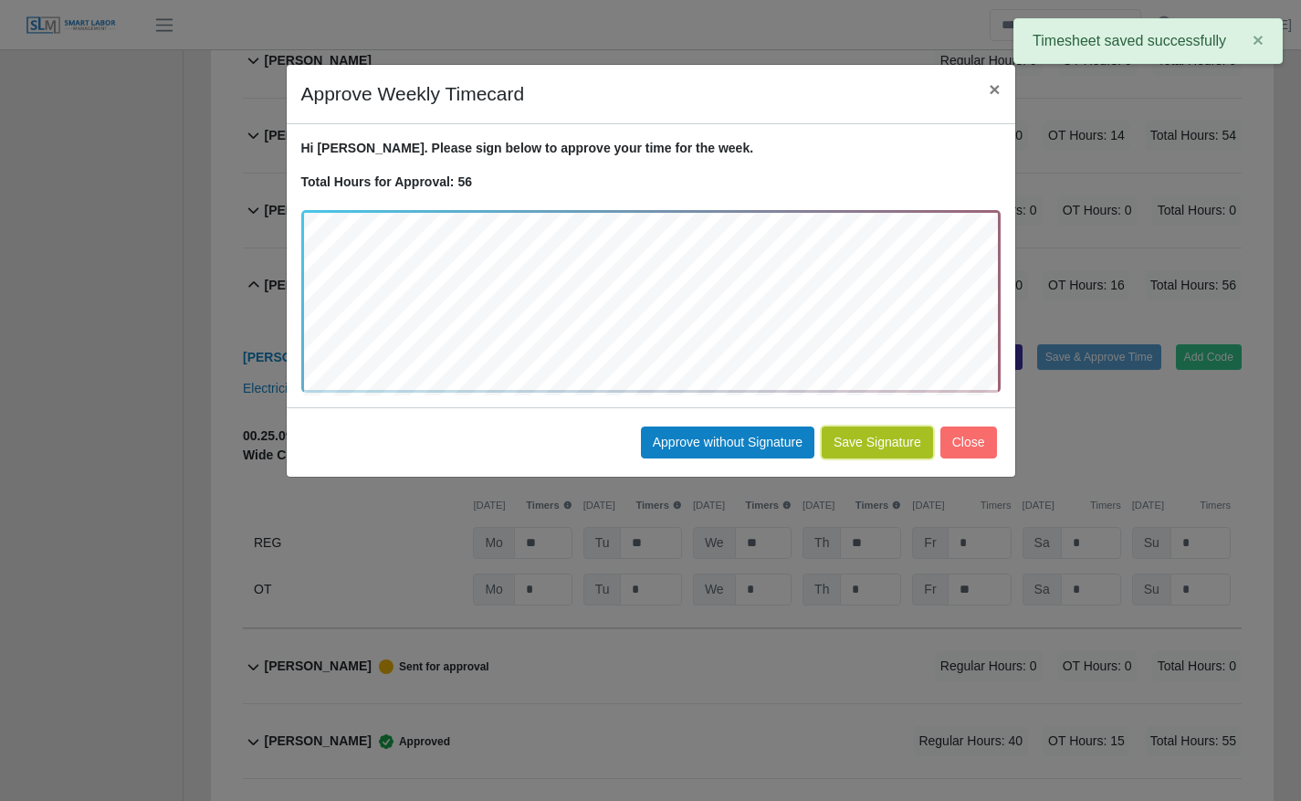
click at [882, 444] on button "Save Signature" at bounding box center [877, 442] width 111 height 32
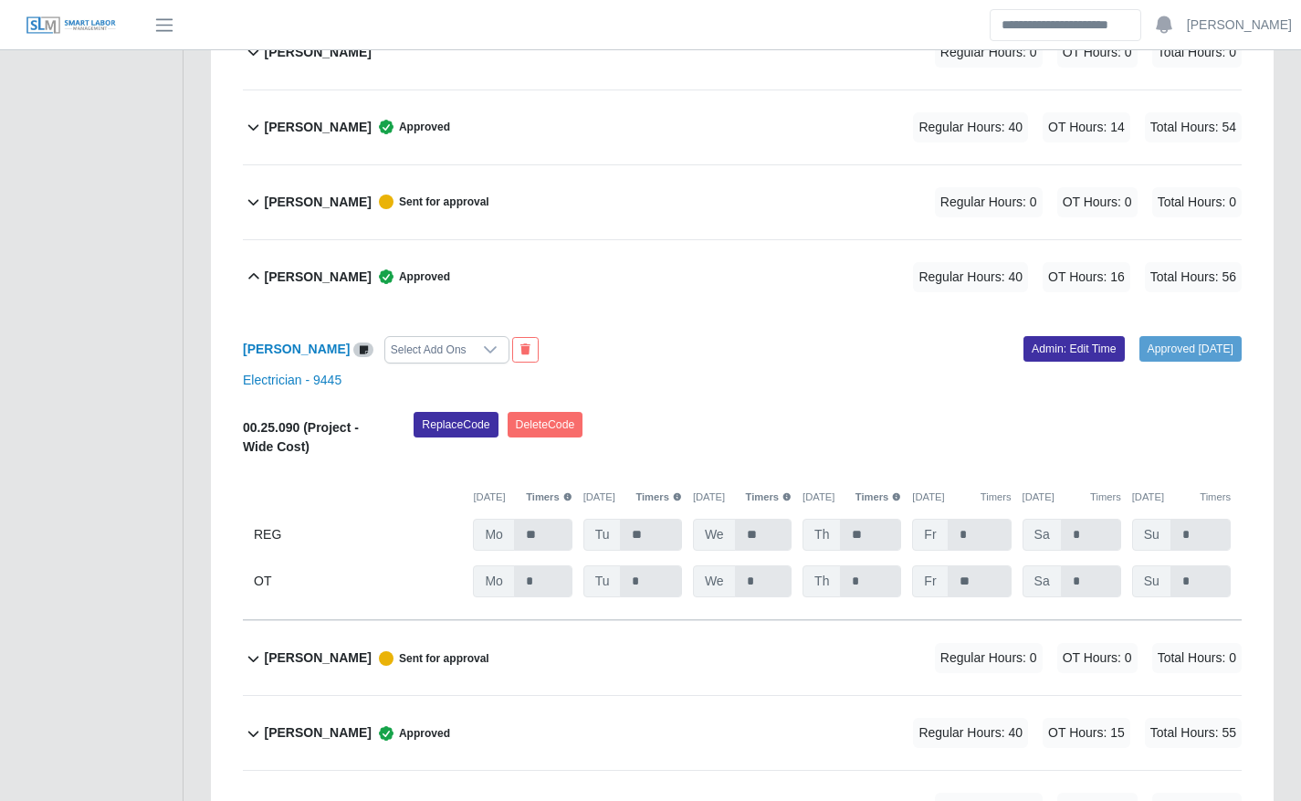
scroll to position [2036, 0]
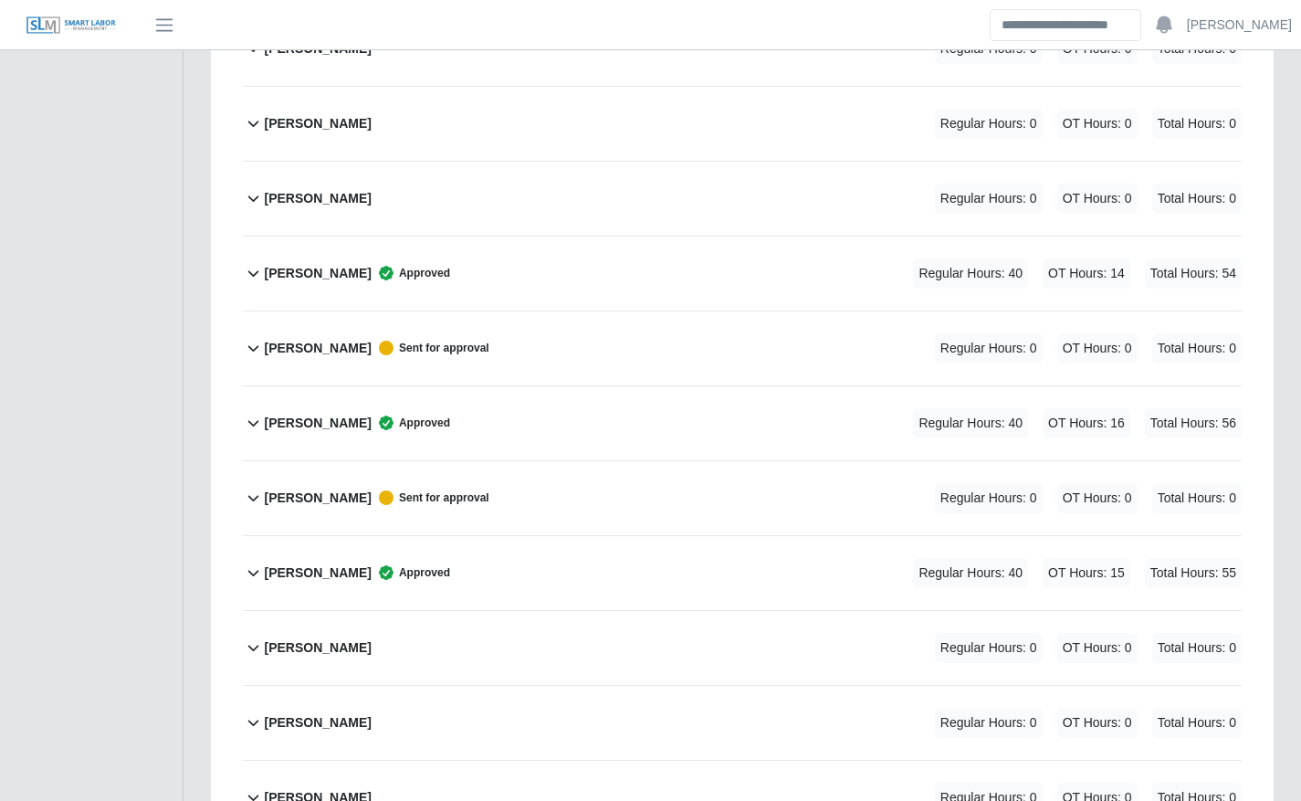
scroll to position [1888, 0]
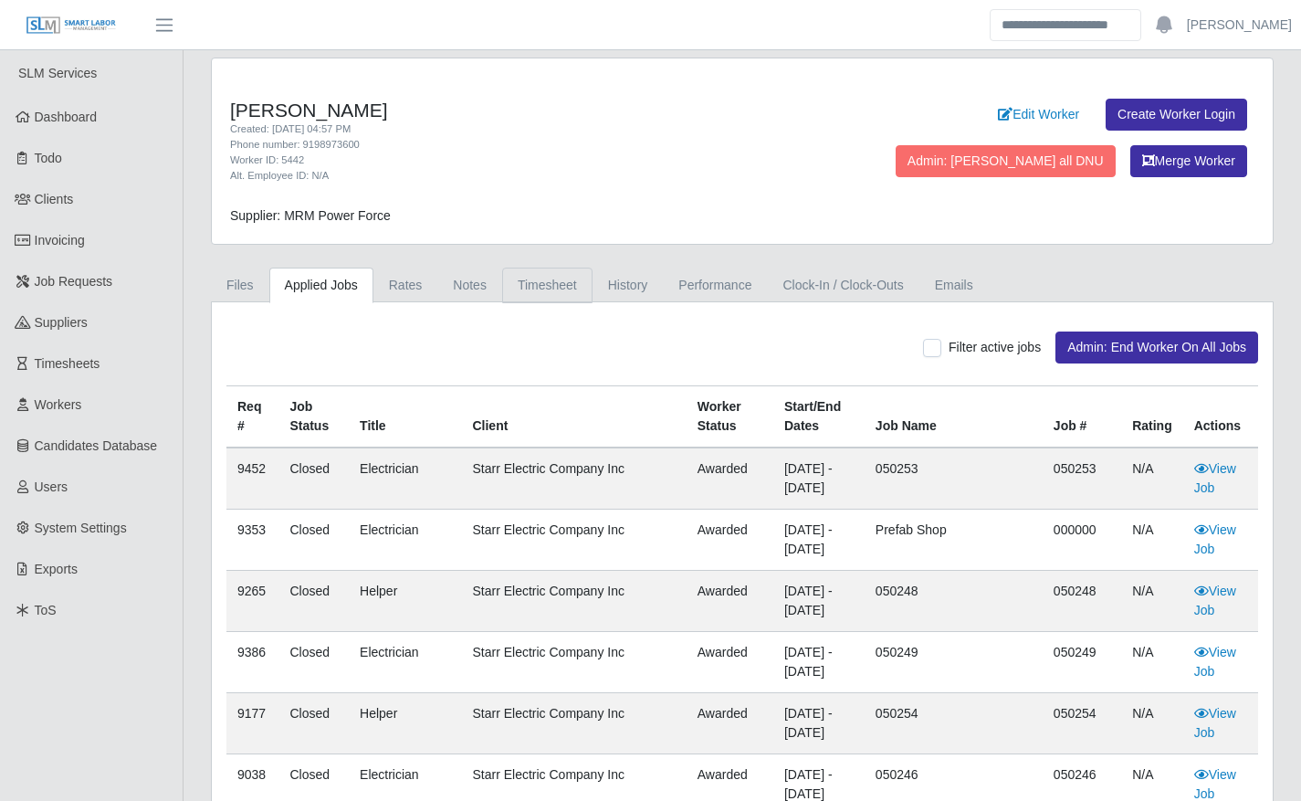
click at [521, 279] on link "Timesheet" at bounding box center [547, 285] width 90 height 36
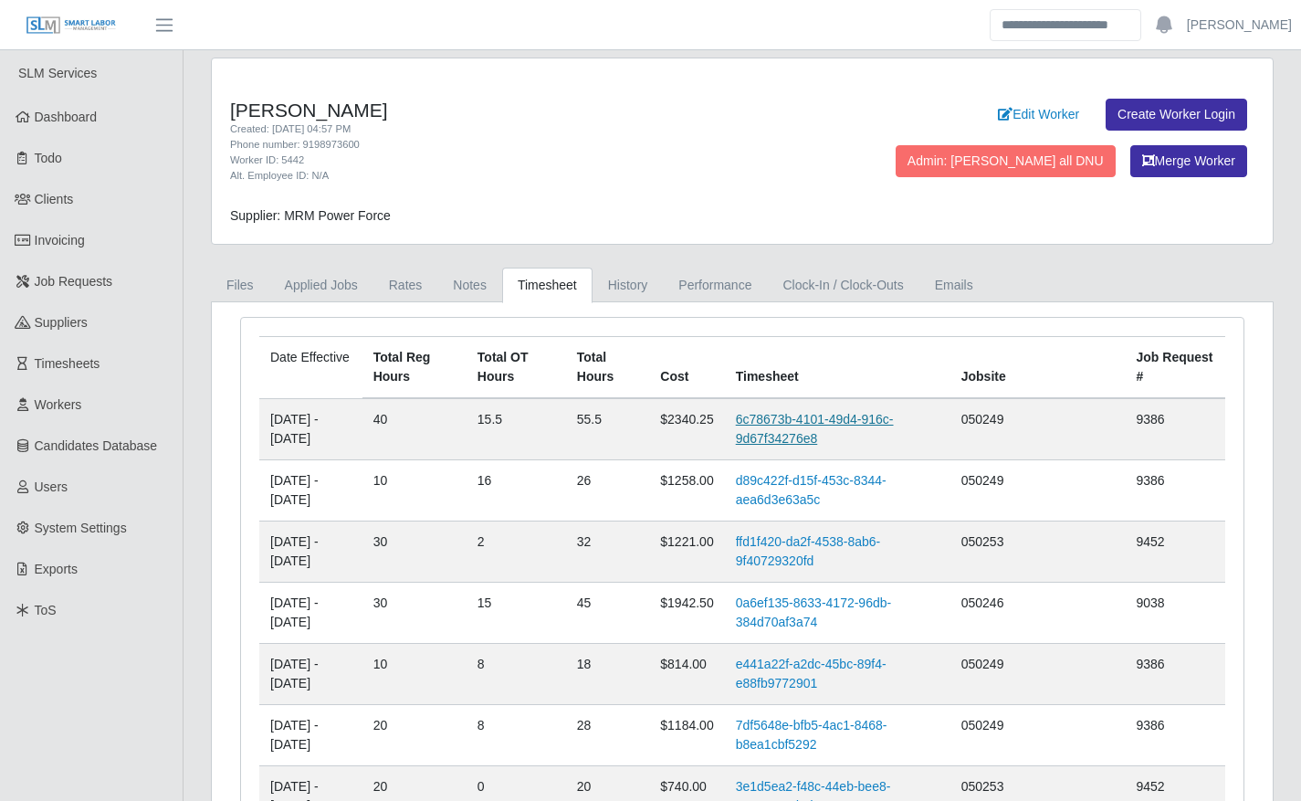
click at [804, 419] on link "6c78673b-4101-49d4-916c-9d67f34276e8" at bounding box center [815, 429] width 158 height 34
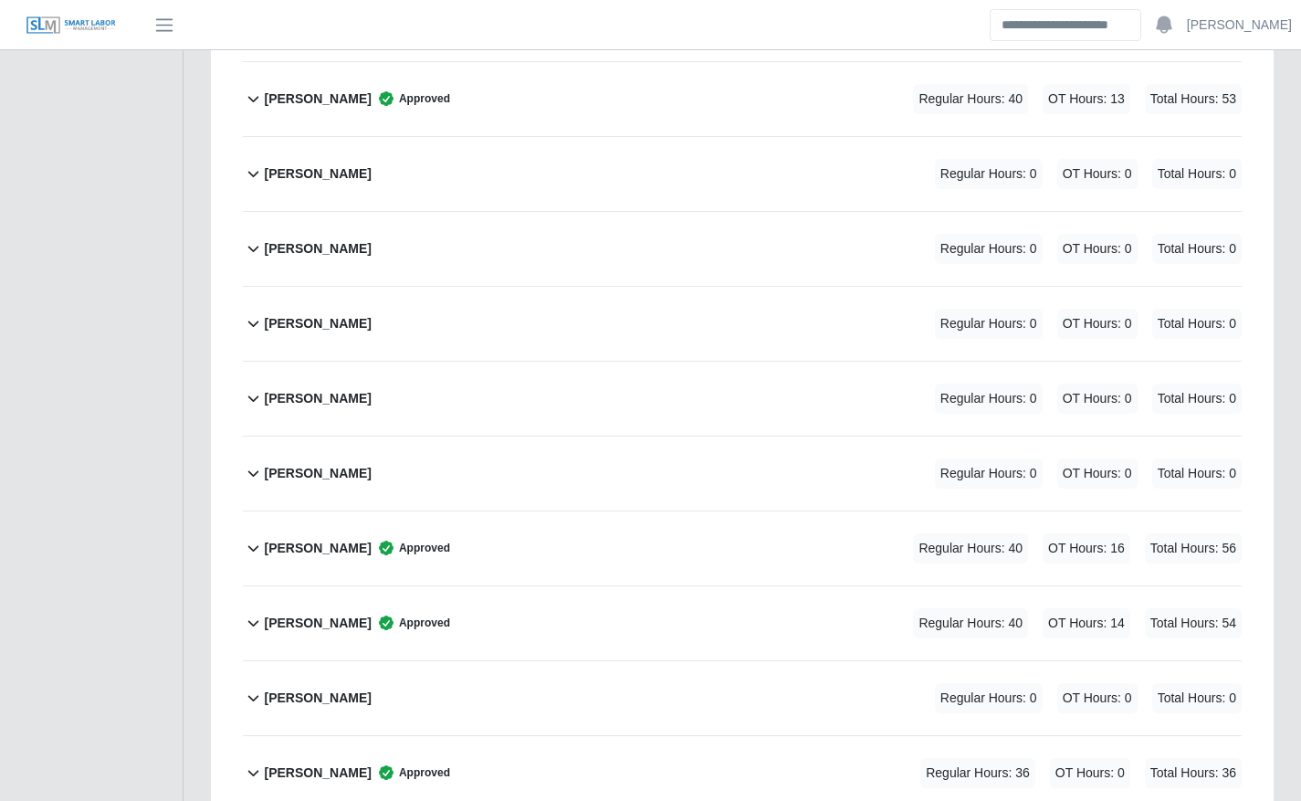
scroll to position [854, 0]
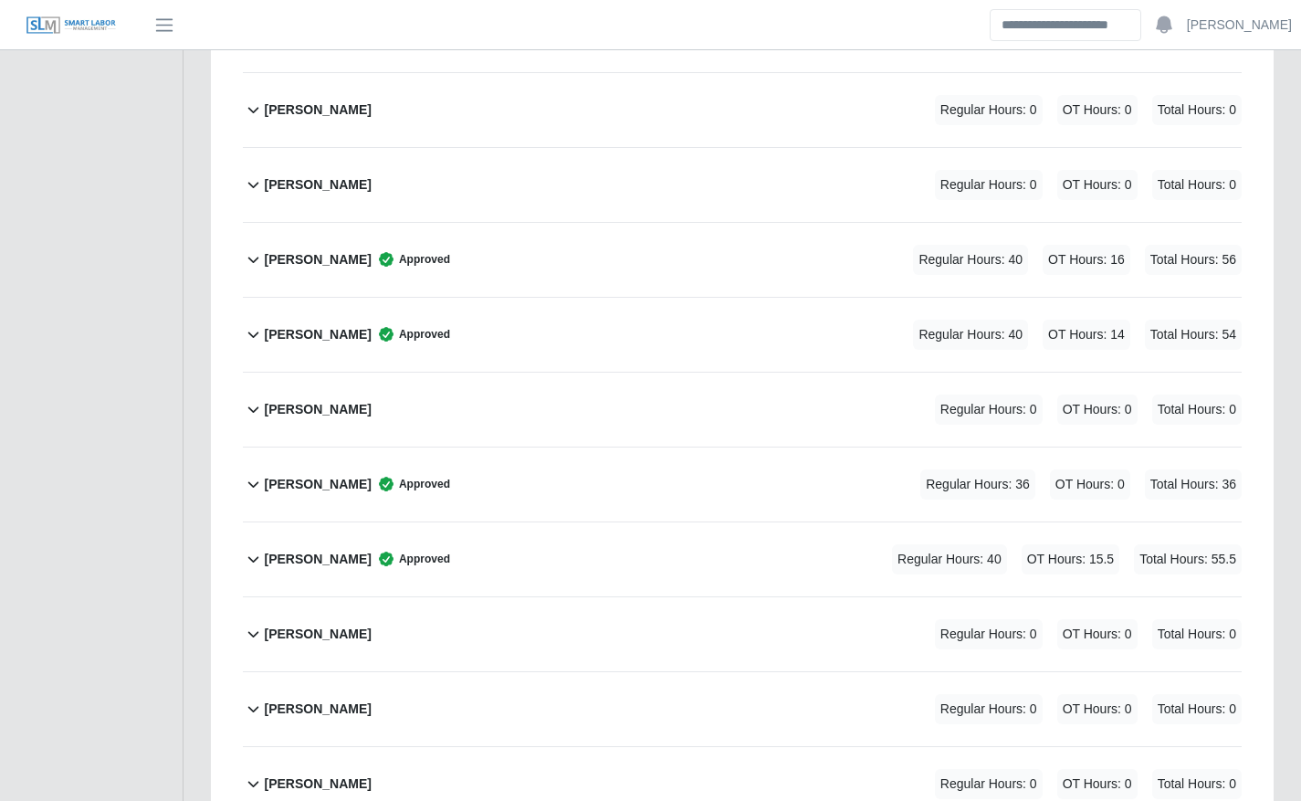
click at [616, 548] on div "[PERSON_NAME] Approved Regular Hours: 40 OT Hours: 15.5 Total Hours: 55.5" at bounding box center [753, 559] width 978 height 74
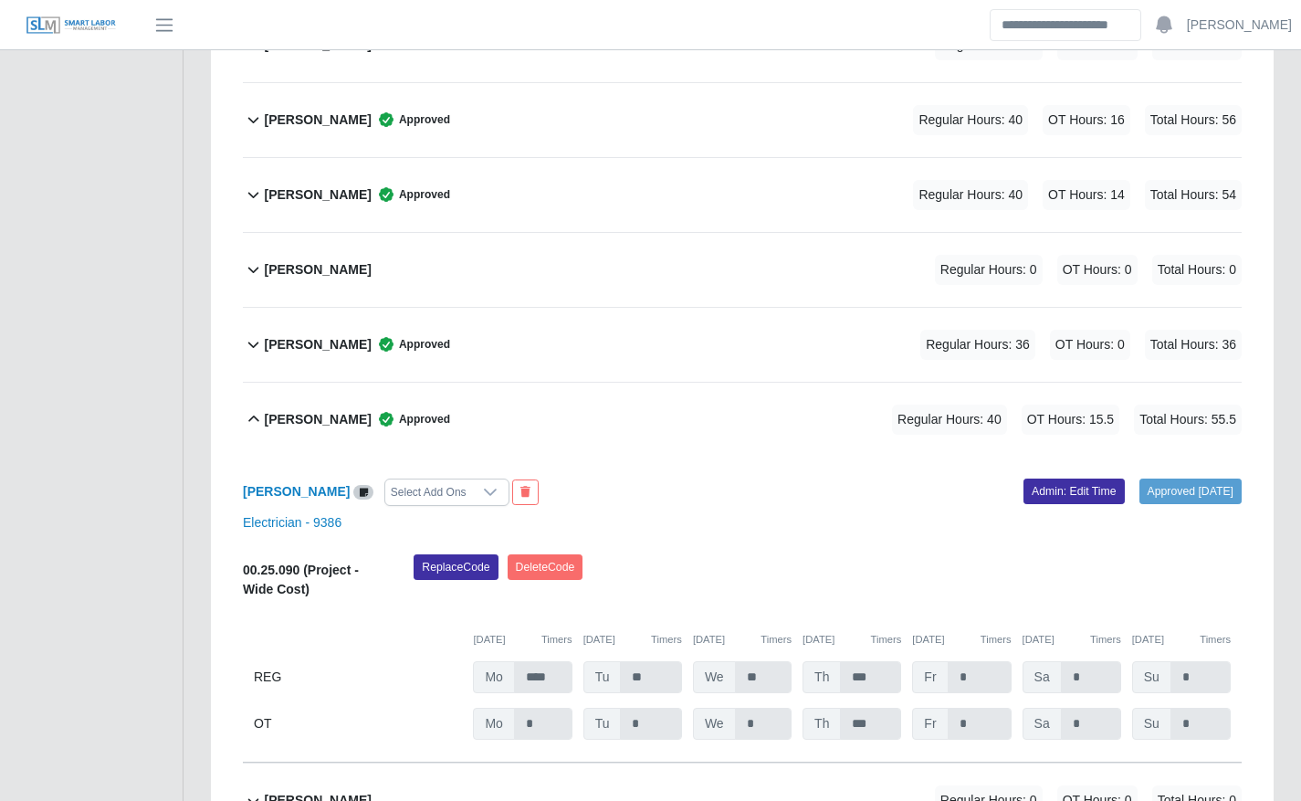
scroll to position [1040, 0]
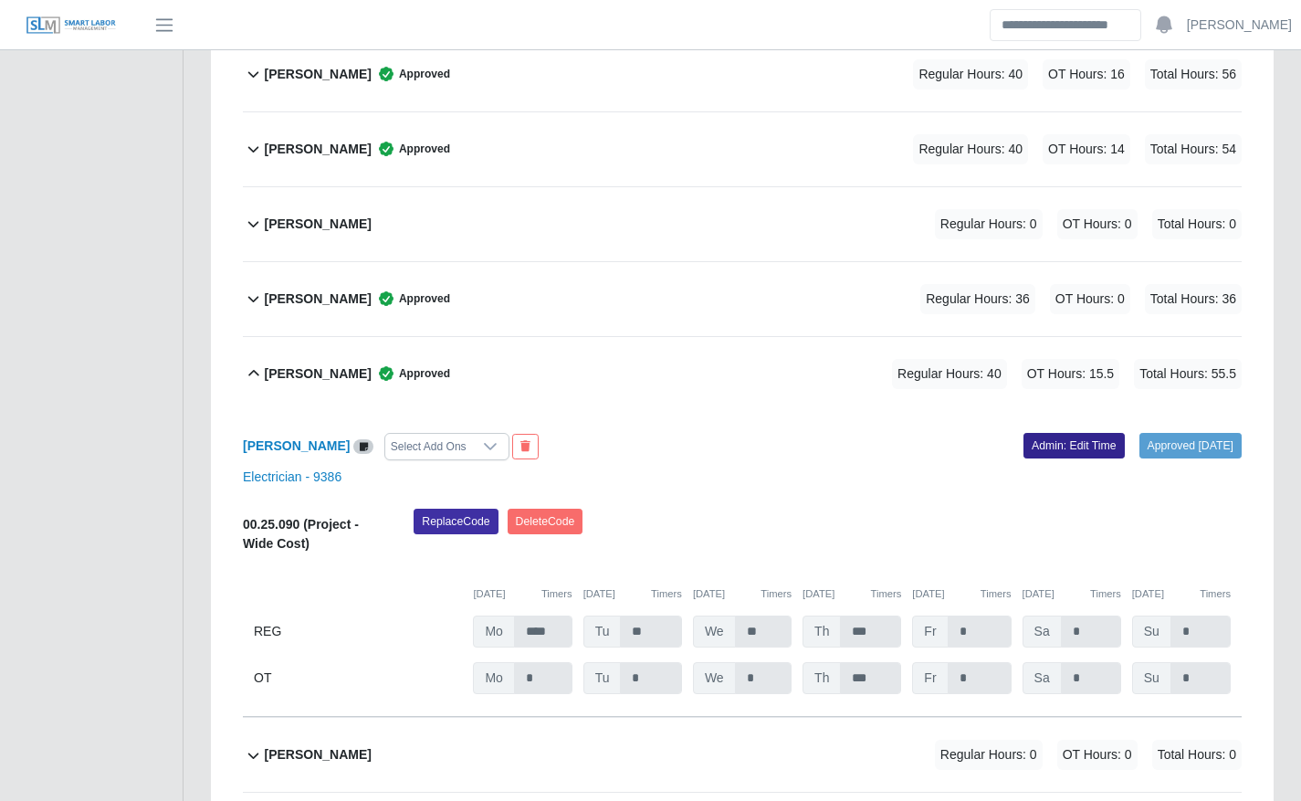
click at [1077, 441] on link "Admin: Edit Time" at bounding box center [1073, 446] width 101 height 26
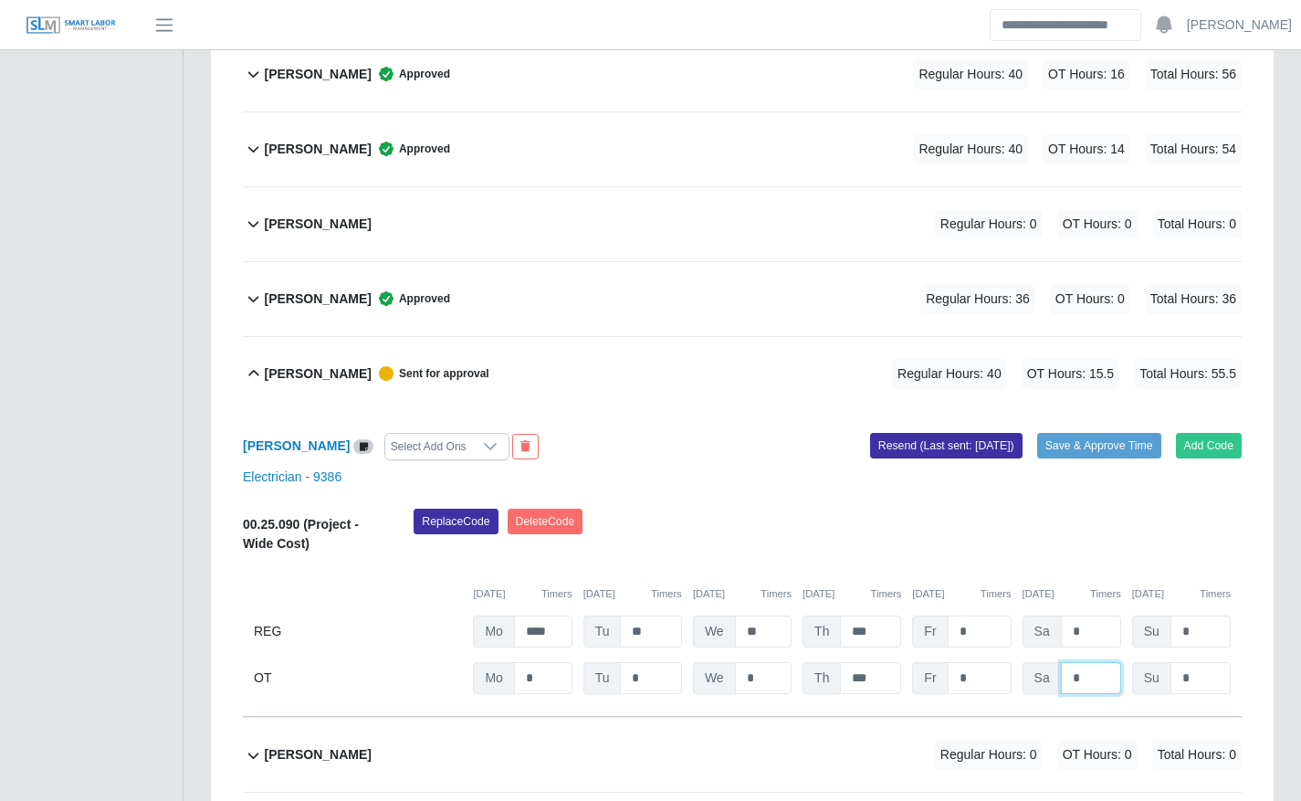
click at [0, 0] on input "*" at bounding box center [0, 0] width 0 height 0
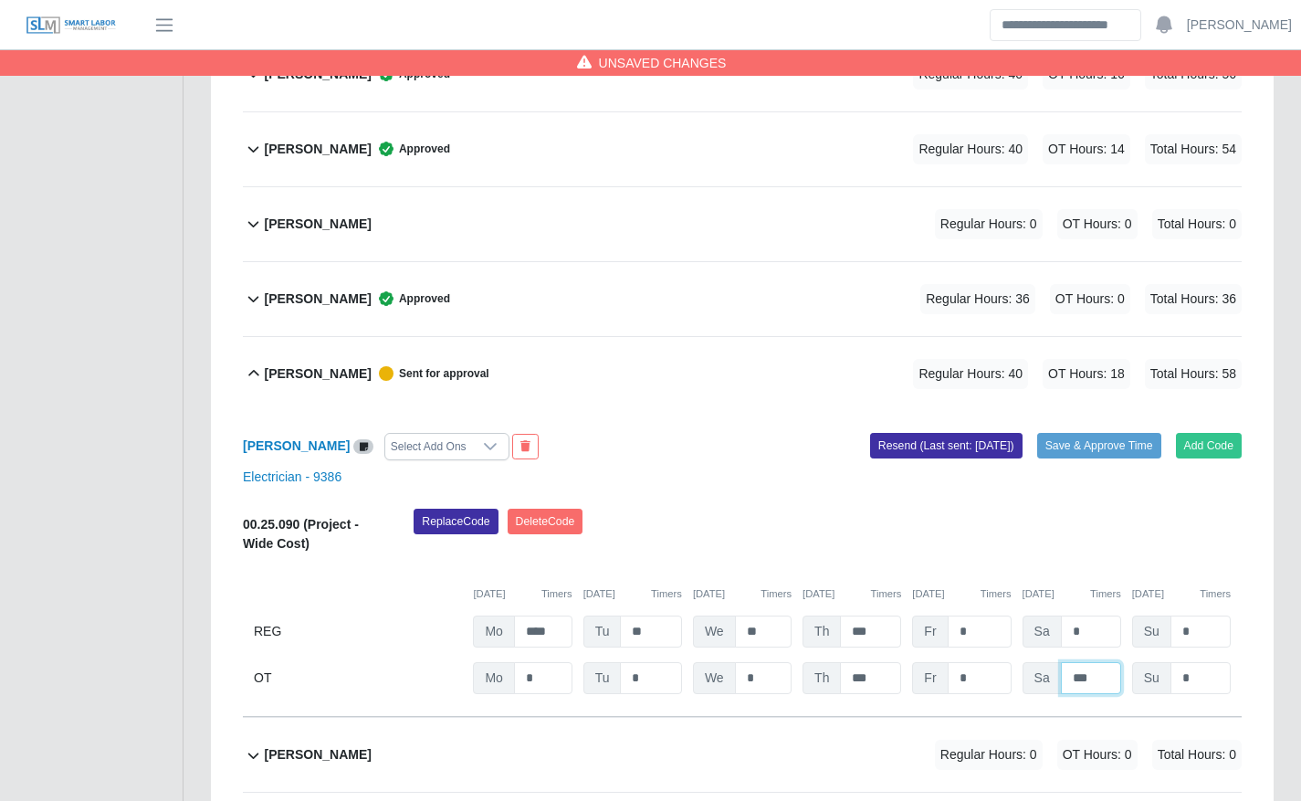
type input "***"
click at [1084, 547] on div "Replace Code [GEOGRAPHIC_DATA] Code" at bounding box center [827, 536] width 855 height 56
click at [1108, 452] on button "Save & Approve Time" at bounding box center [1099, 446] width 124 height 26
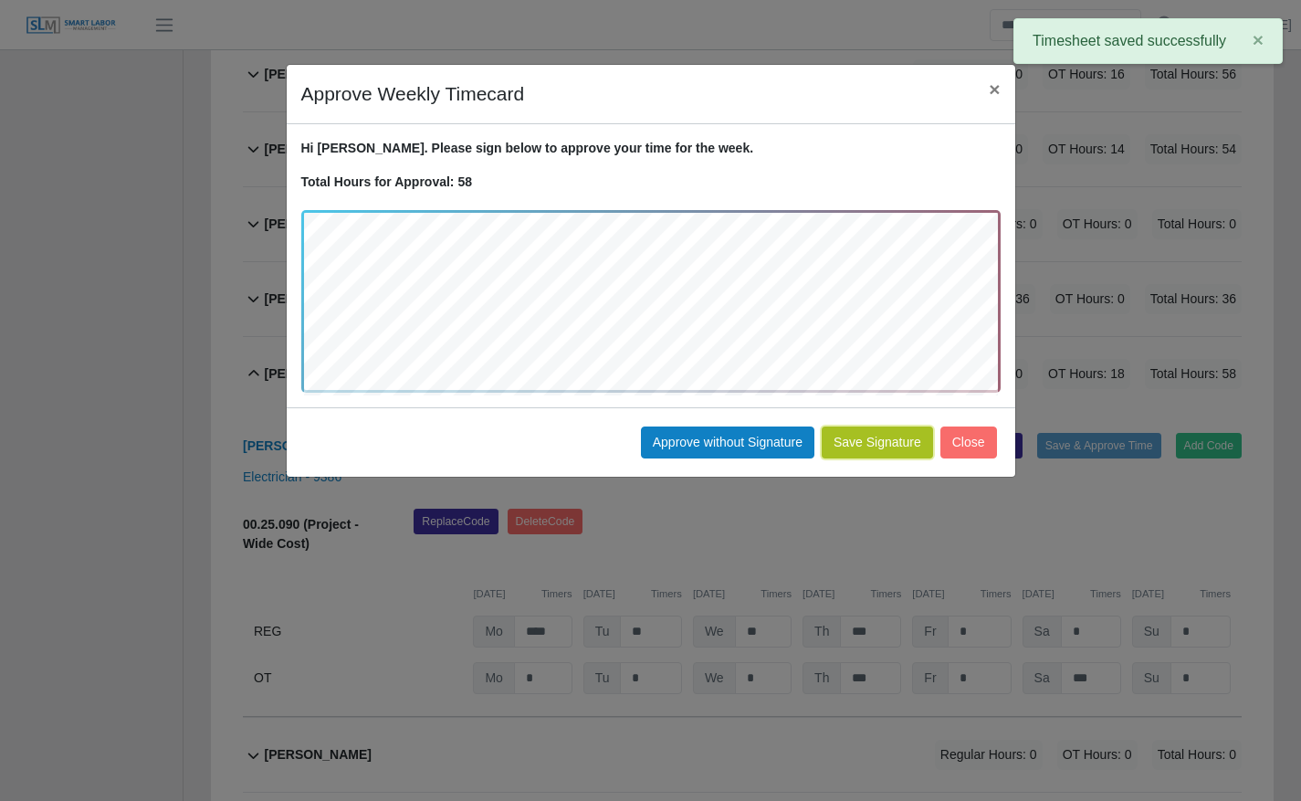
click at [882, 445] on button "Save Signature" at bounding box center [877, 442] width 111 height 32
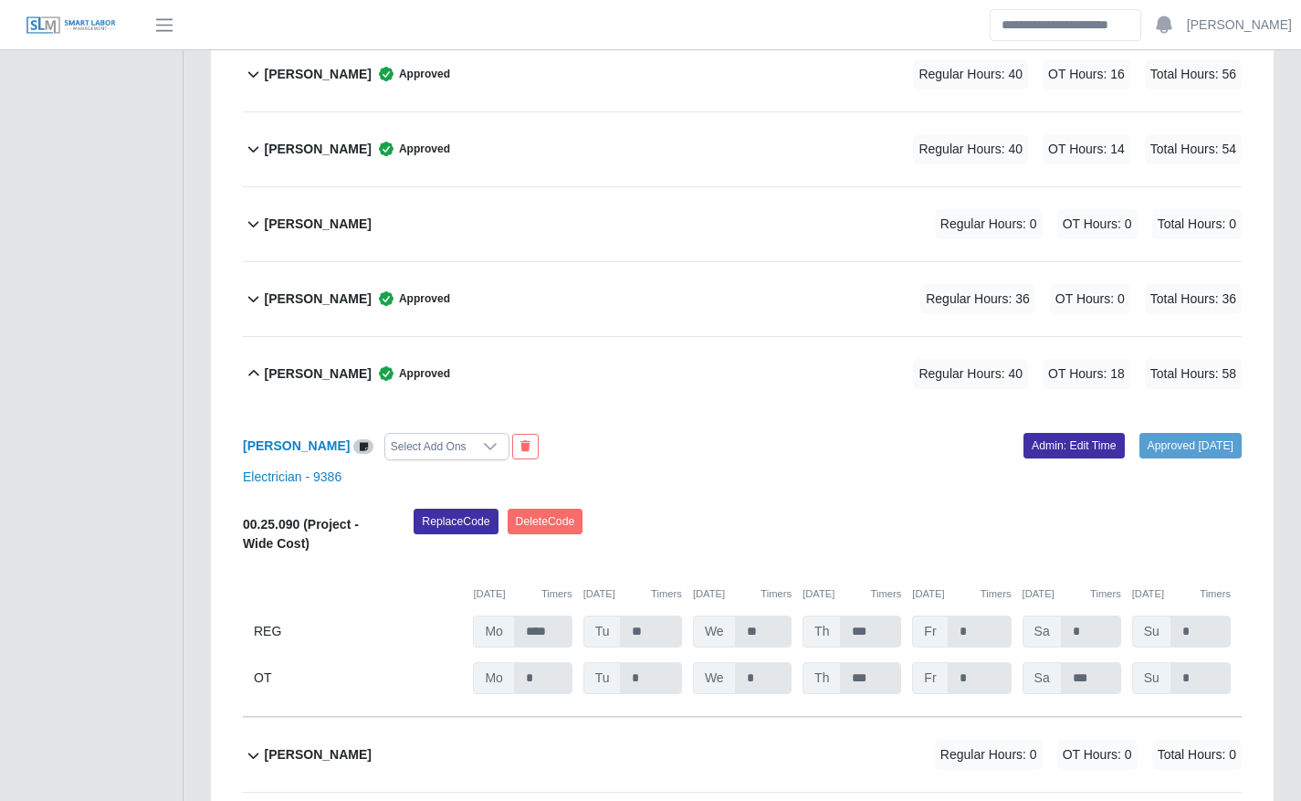
click at [560, 144] on div "Jose Garcia Approved Regular Hours: 40 OT Hours: 14 Total Hours: 54" at bounding box center [753, 149] width 978 height 74
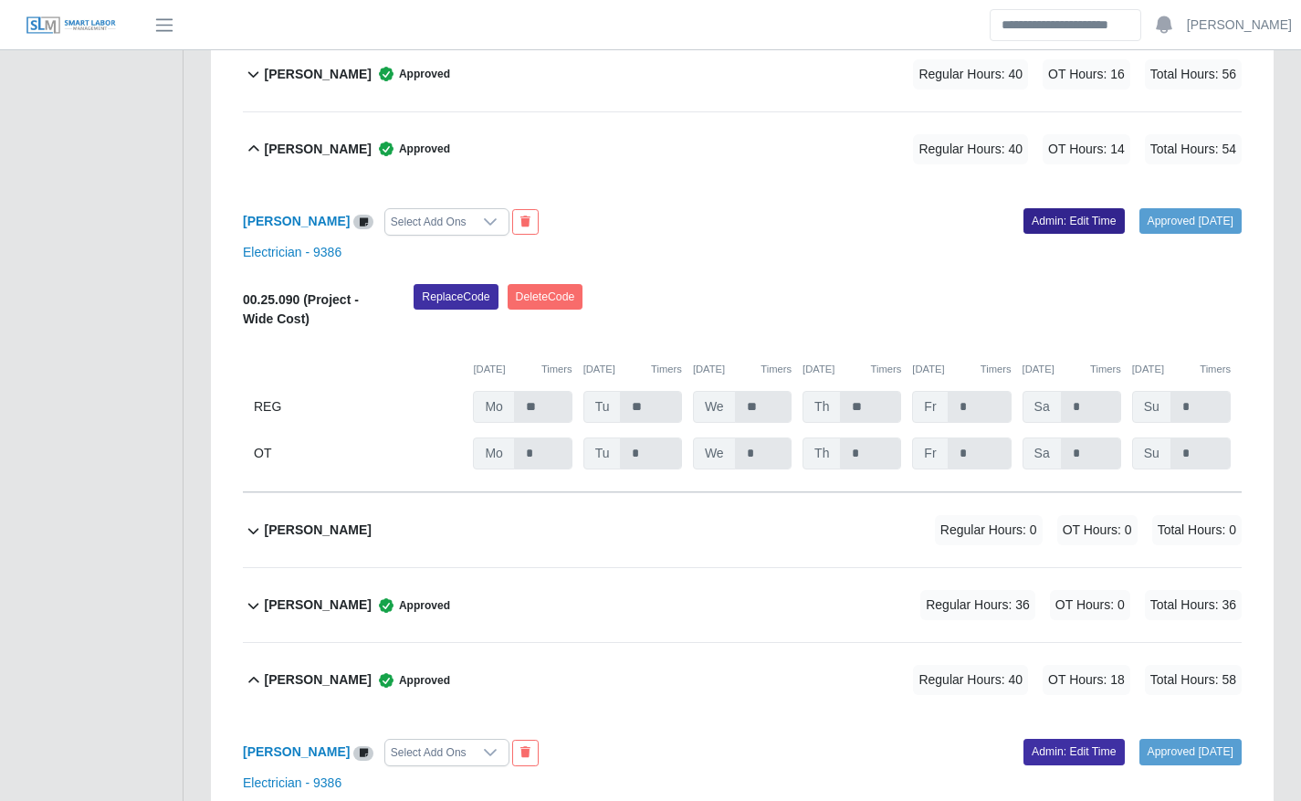
click at [1023, 226] on link "Admin: Edit Time" at bounding box center [1073, 221] width 101 height 26
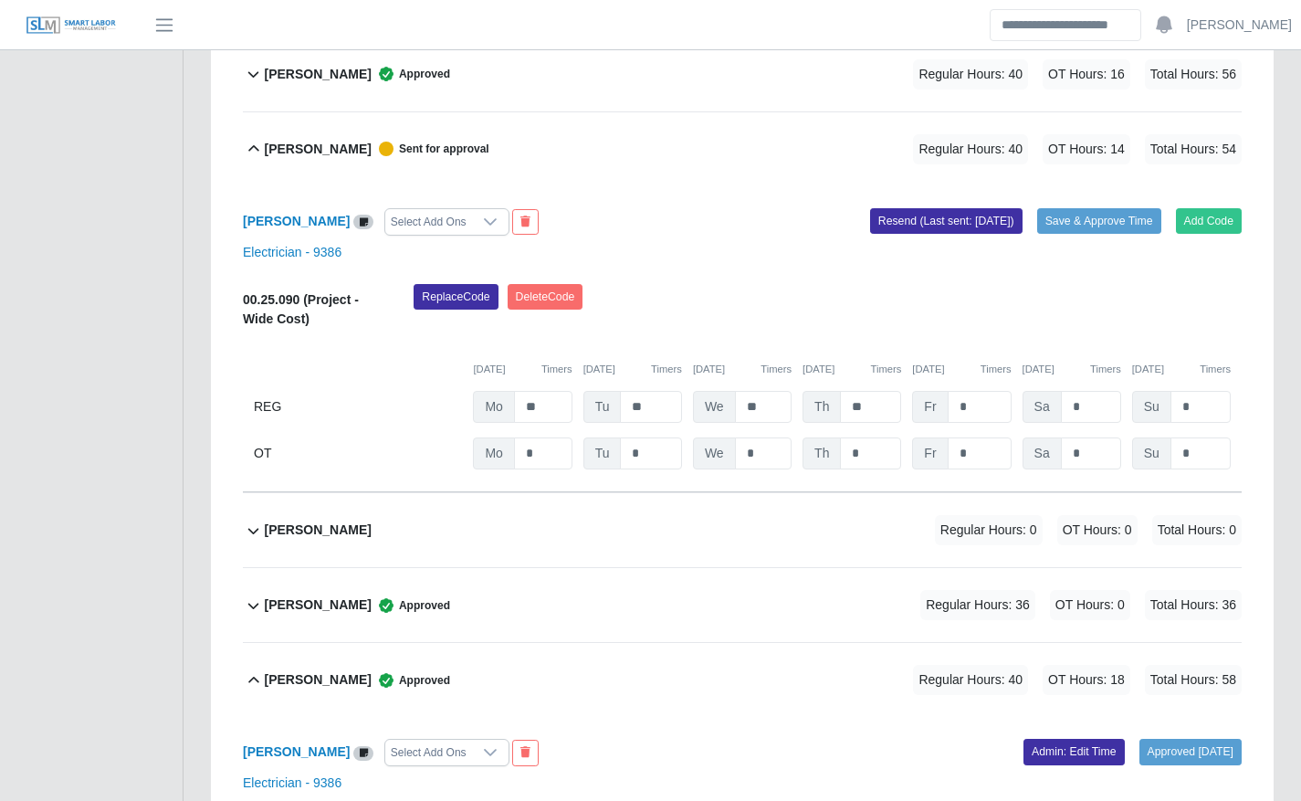
click at [965, 470] on div "Jose Garcia Select Add Ons Add Code Save & Approve Time Resend (Last sent: 08/1…" at bounding box center [742, 339] width 999 height 307
click at [965, 469] on div "Jose Garcia Select Add Ons Add Code Save & Approve Time Resend (Last sent: 08/1…" at bounding box center [742, 339] width 999 height 307
click at [0, 0] on input "*" at bounding box center [0, 0] width 0 height 0
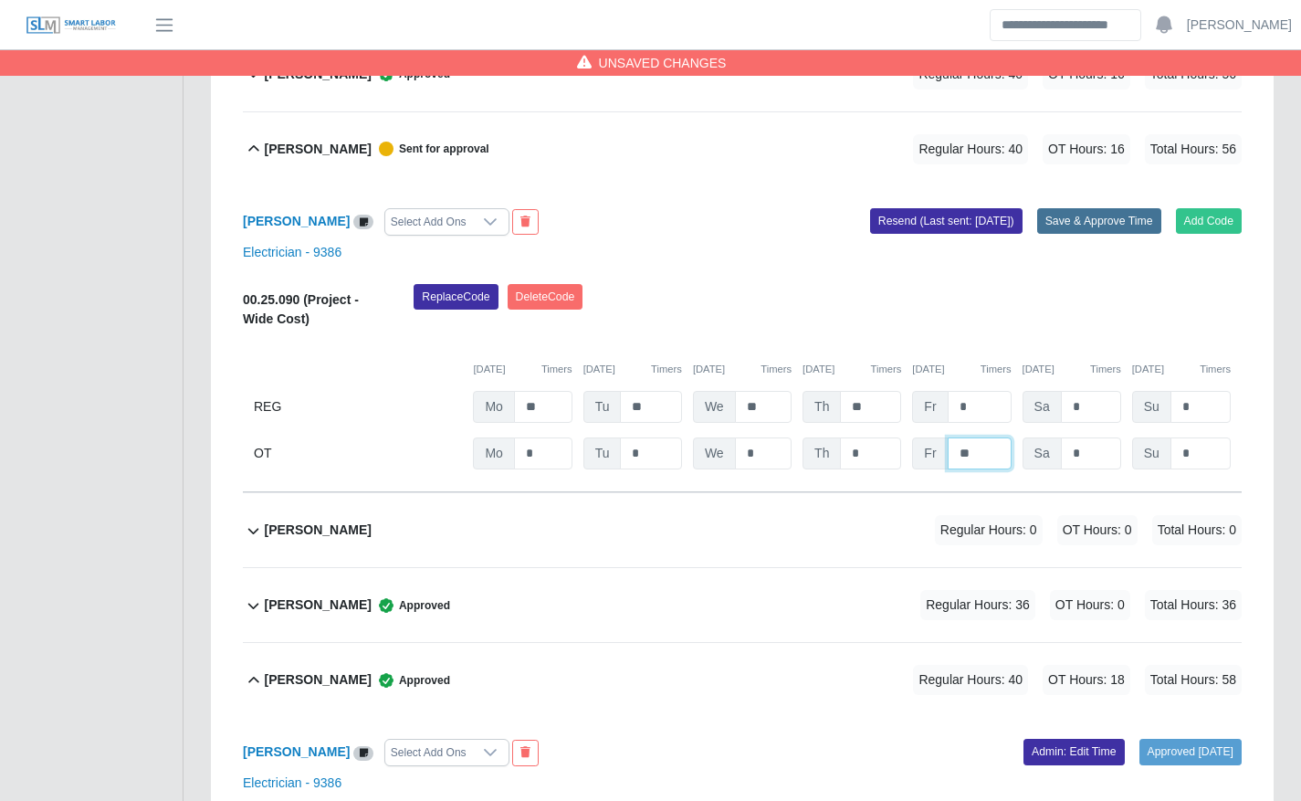
type input "**"
click at [1098, 224] on button "Save & Approve Time" at bounding box center [1099, 221] width 124 height 26
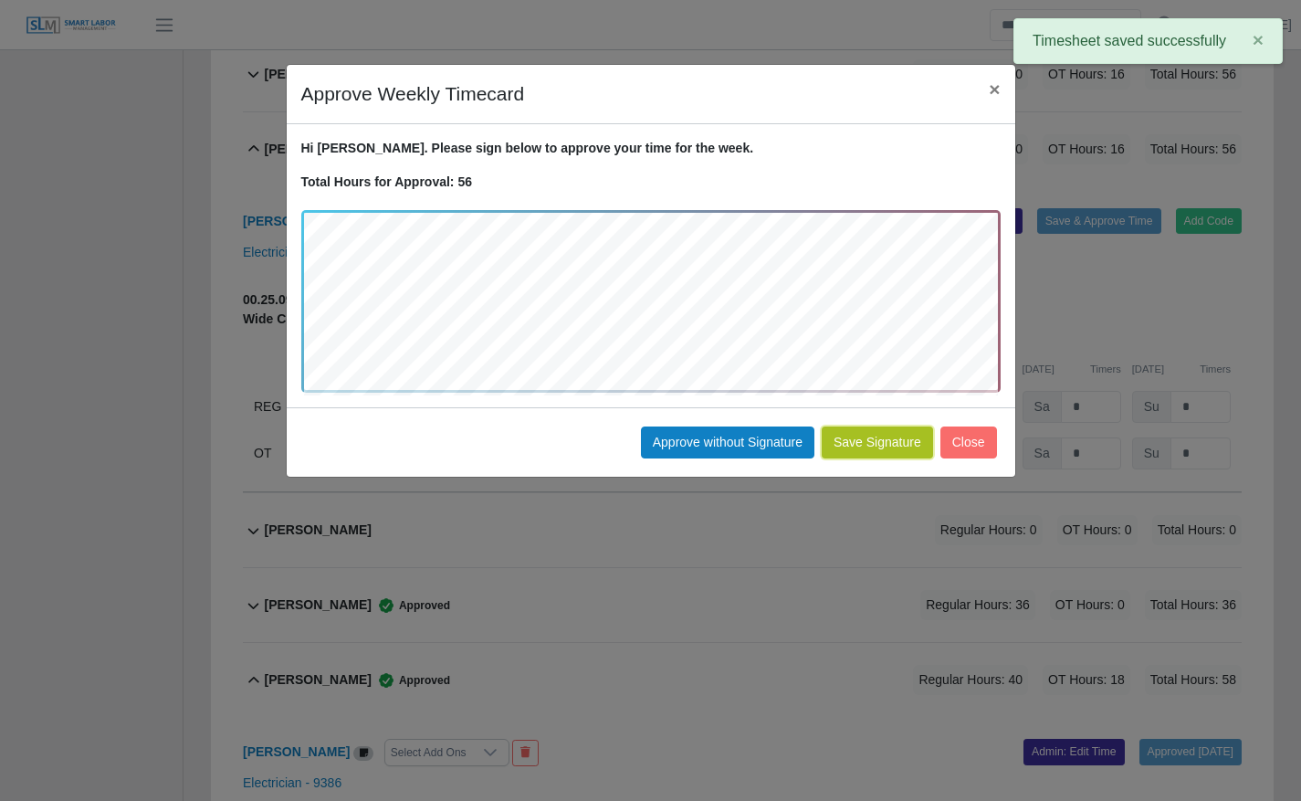
click at [882, 445] on button "Save Signature" at bounding box center [877, 442] width 111 height 32
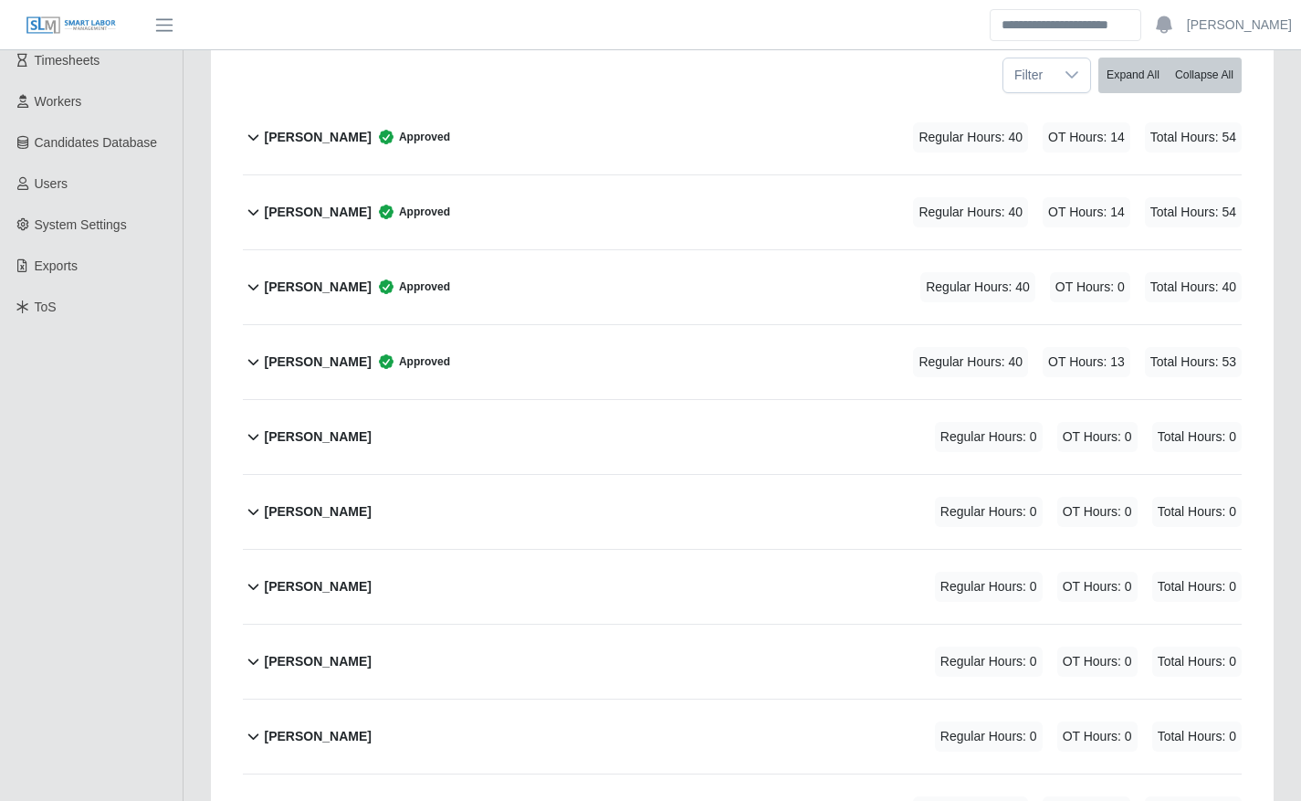
scroll to position [0, 0]
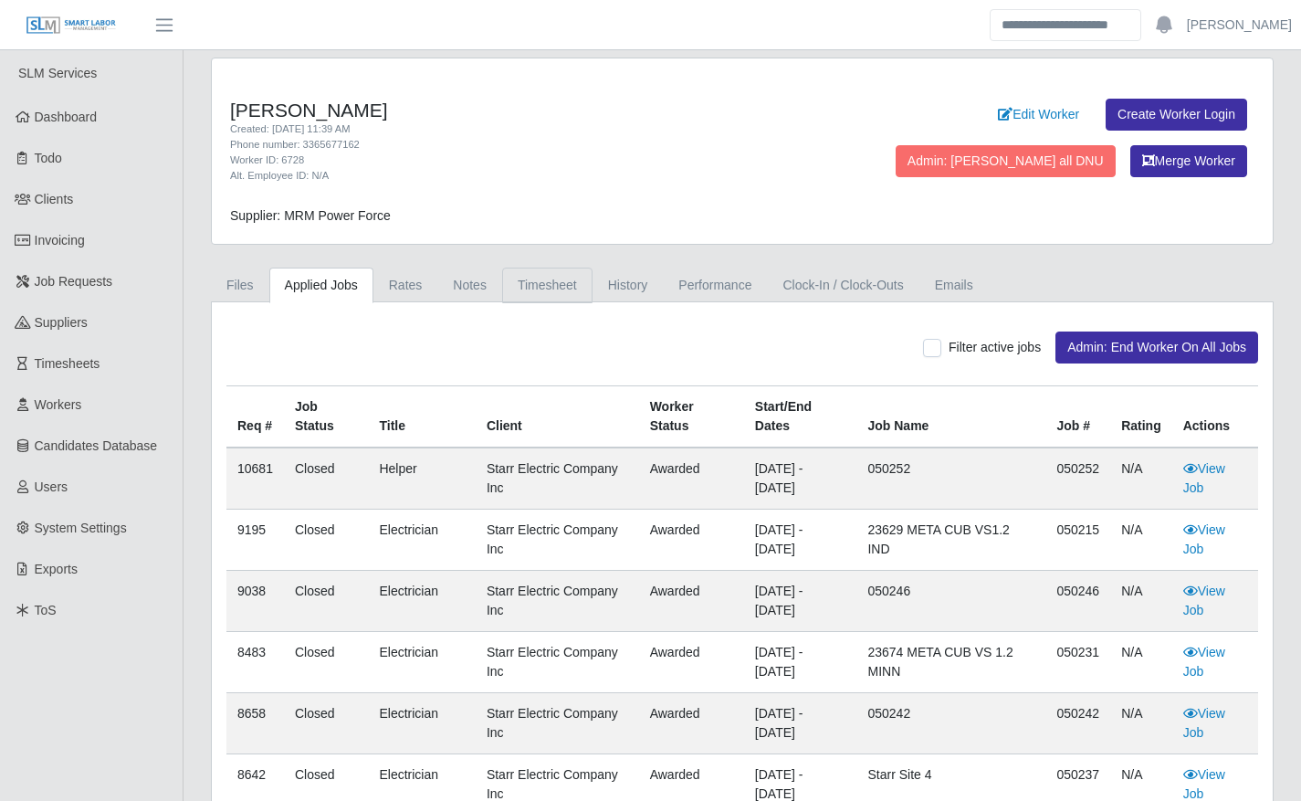
scroll to position [5, 0]
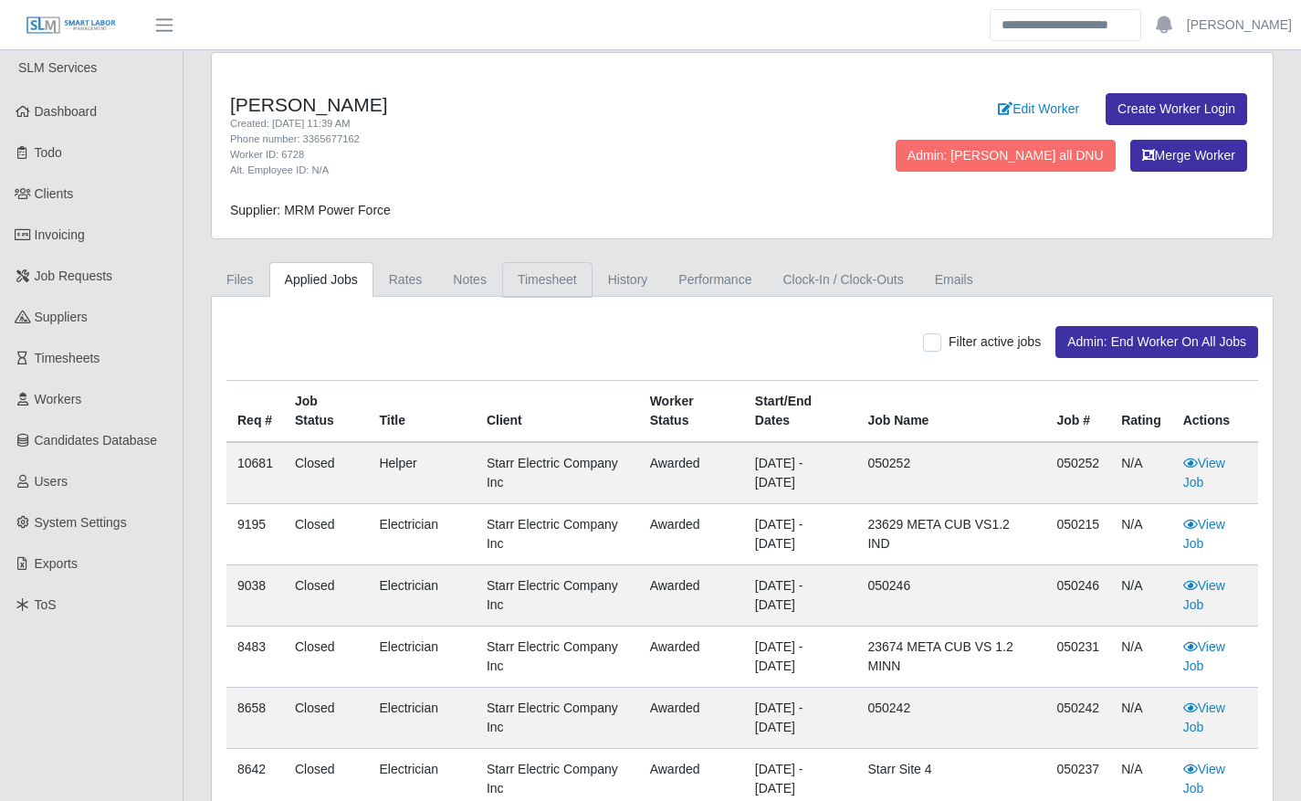
click at [523, 274] on link "Timesheet" at bounding box center [547, 280] width 90 height 36
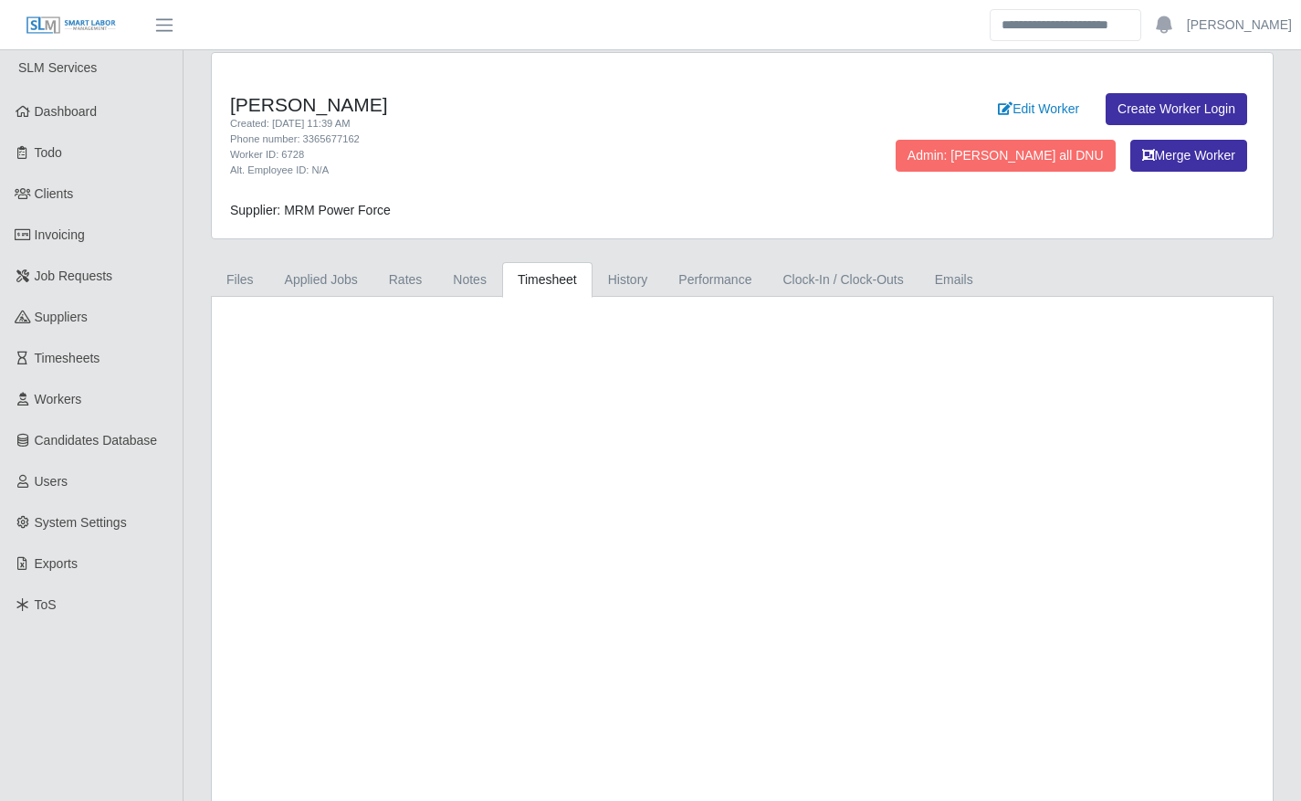
scroll to position [0, 0]
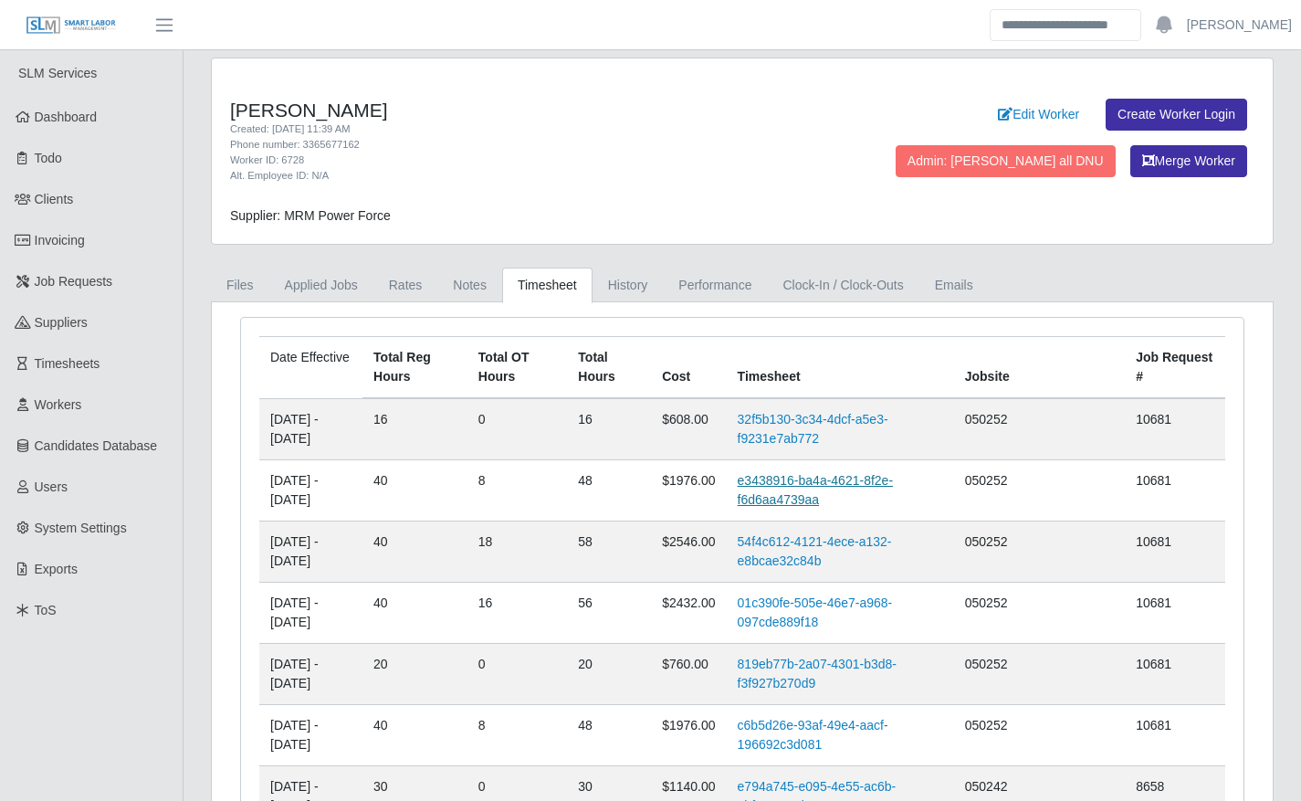
click at [812, 492] on link "e3438916-ba4a-4621-8f2e-f6d6aa4739aa" at bounding box center [815, 490] width 155 height 34
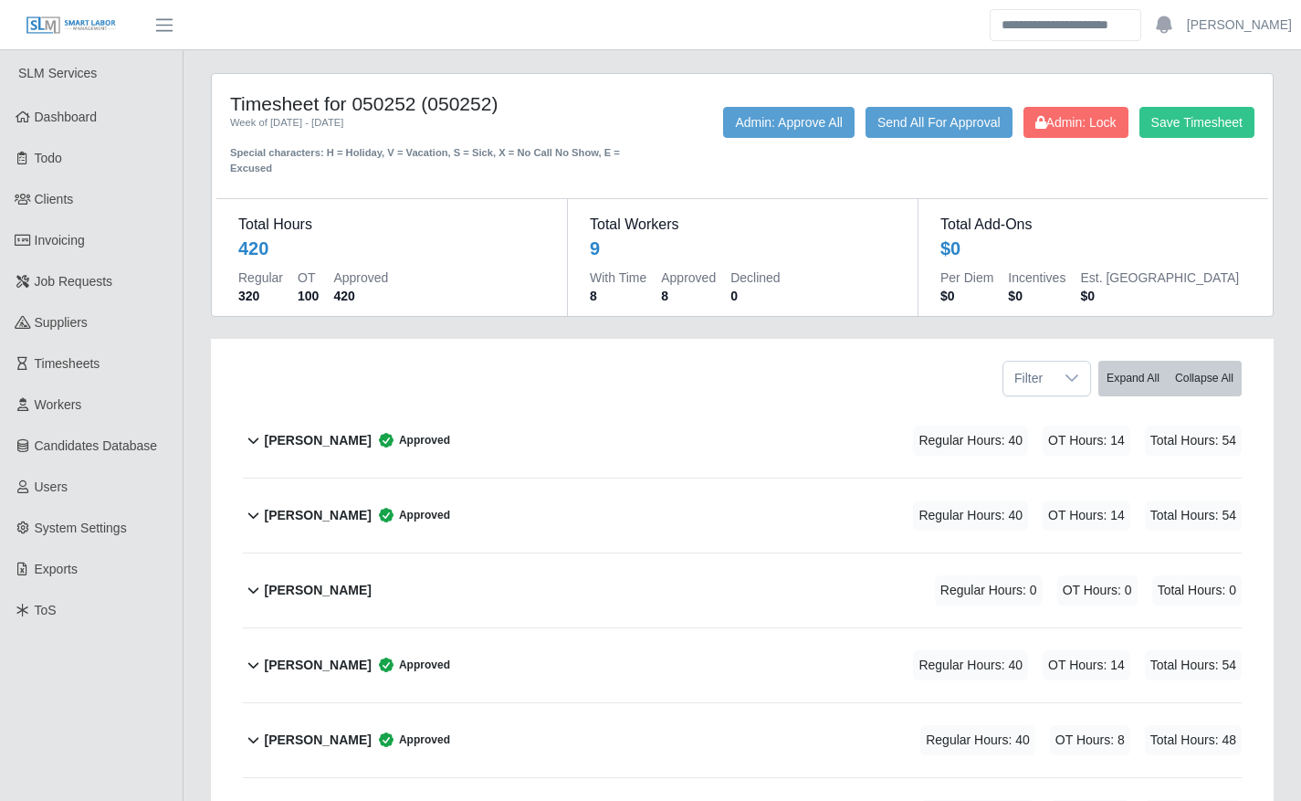
scroll to position [412, 0]
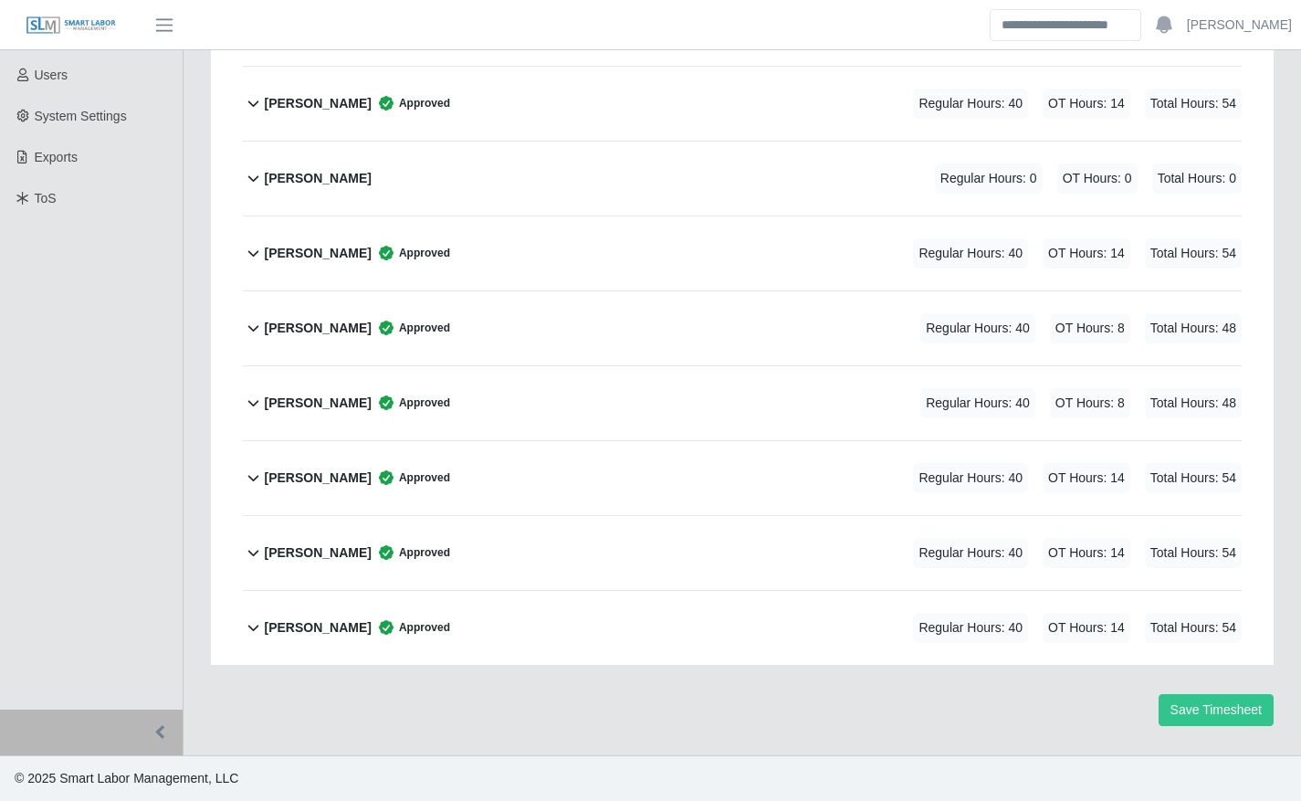
click at [658, 395] on div "[PERSON_NAME] Approved Regular Hours: 40 OT Hours: 8 Total Hours: 48" at bounding box center [753, 403] width 978 height 74
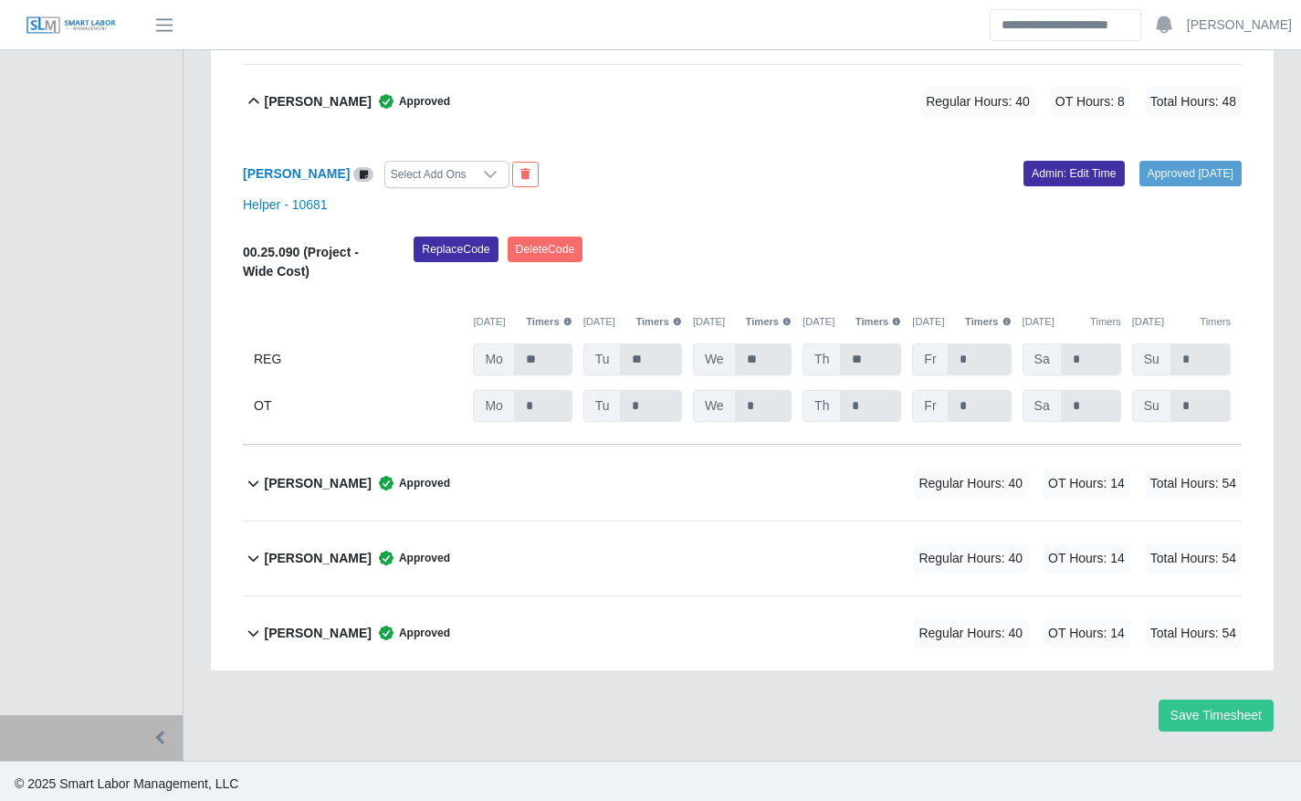
scroll to position [718, 0]
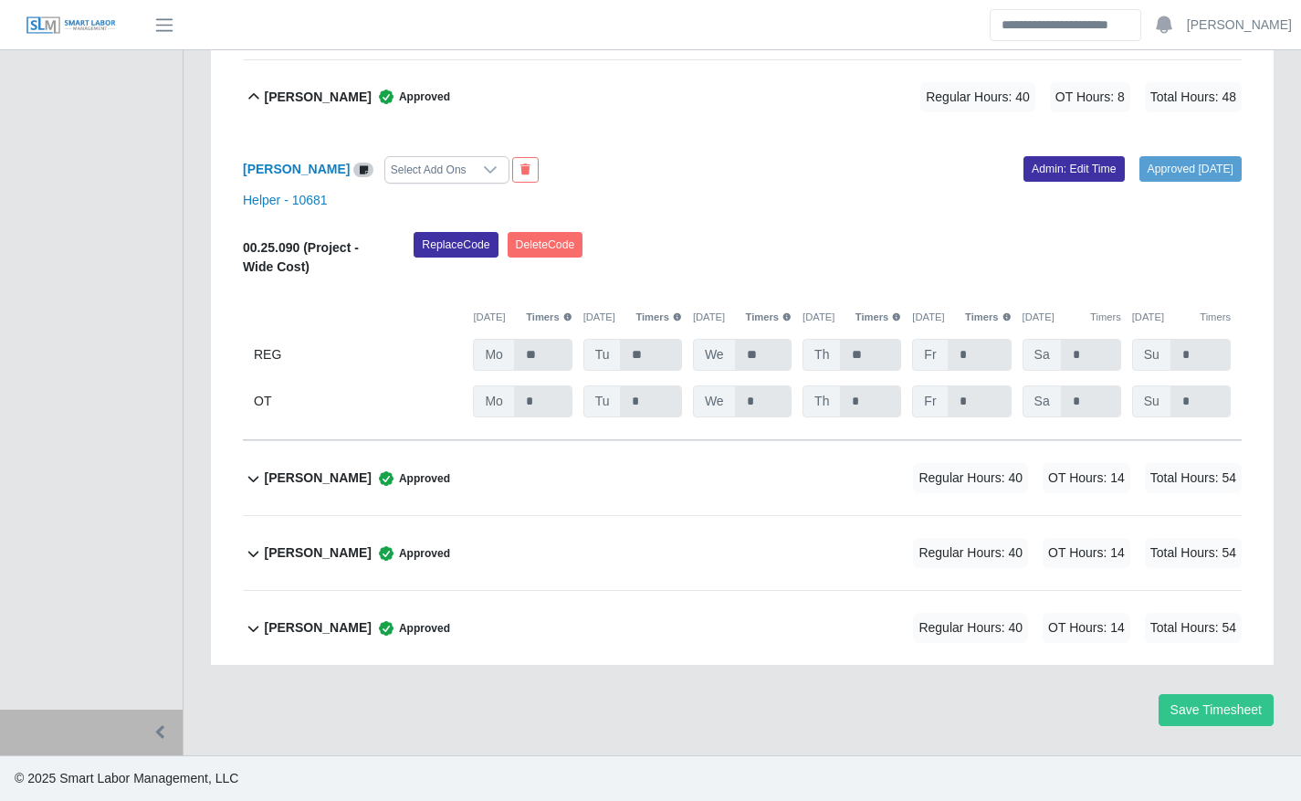
click at [1051, 182] on div "Approved [DATE] Admin: Edit Time" at bounding box center [998, 169] width 513 height 27
click at [1043, 173] on link "Admin: Edit Time" at bounding box center [1073, 169] width 101 height 26
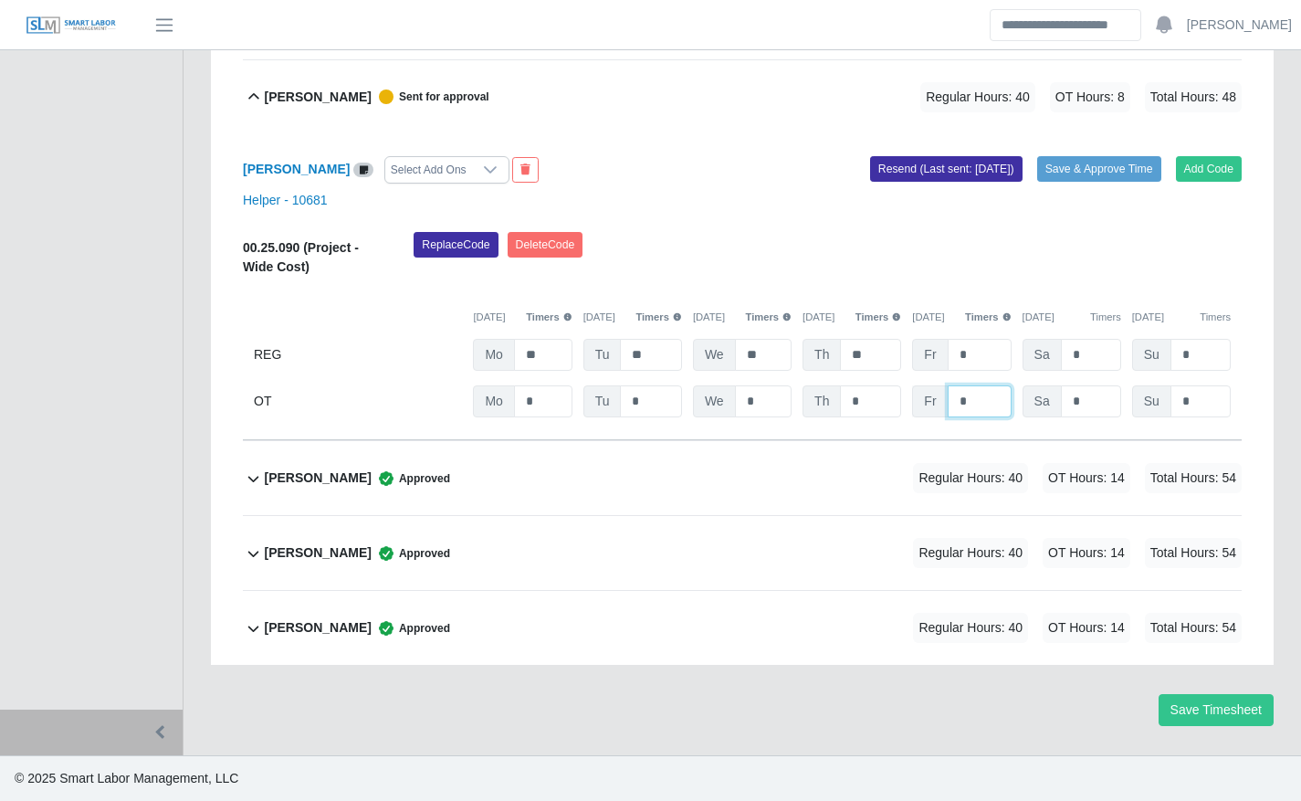
click at [0, 0] on input "*" at bounding box center [0, 0] width 0 height 0
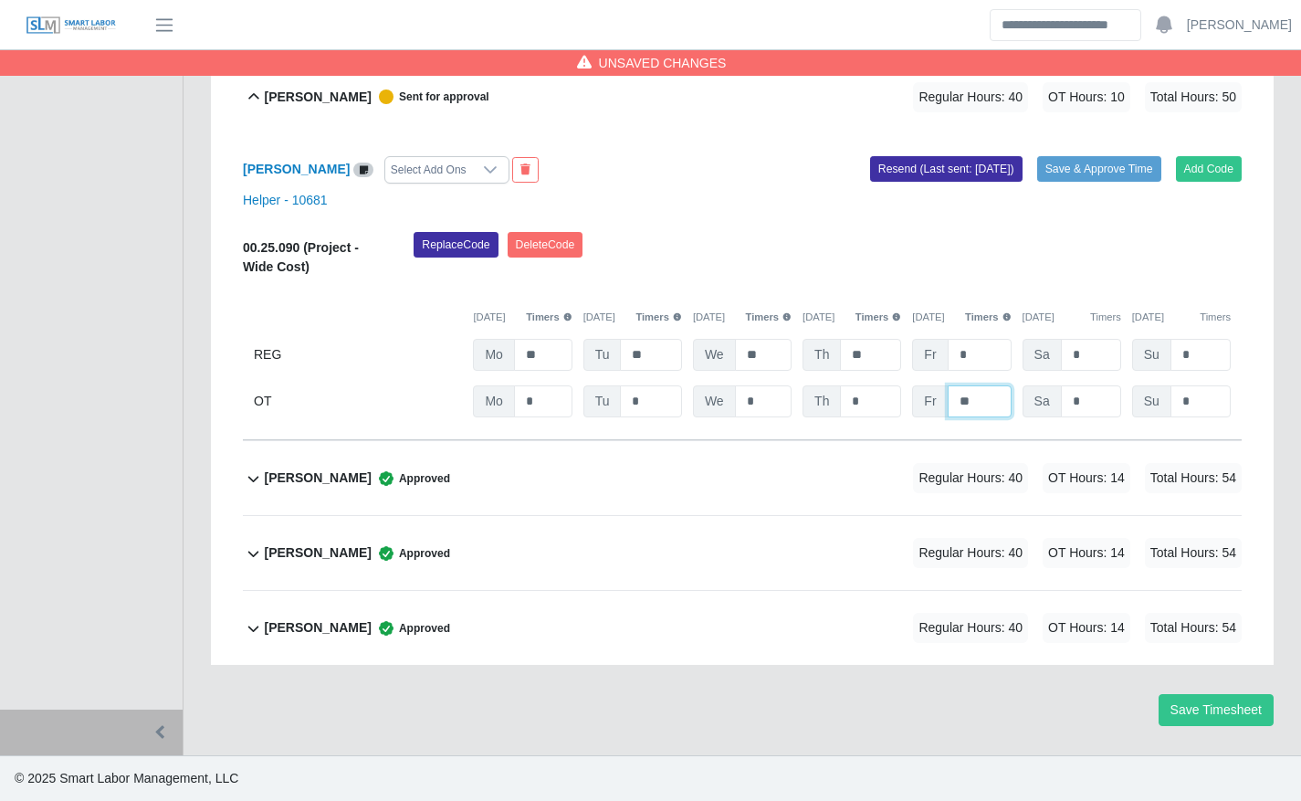
type input "**"
click at [1014, 235] on div "Replace Code [GEOGRAPHIC_DATA] Code" at bounding box center [827, 260] width 855 height 56
click at [1087, 192] on div "Helper - 10681" at bounding box center [742, 200] width 1026 height 19
click at [1098, 183] on div "Add Code Save & Approve Time Resend (Last sent: [DATE])" at bounding box center [998, 169] width 513 height 27
click at [1114, 168] on button "Save & Approve Time" at bounding box center [1099, 169] width 124 height 26
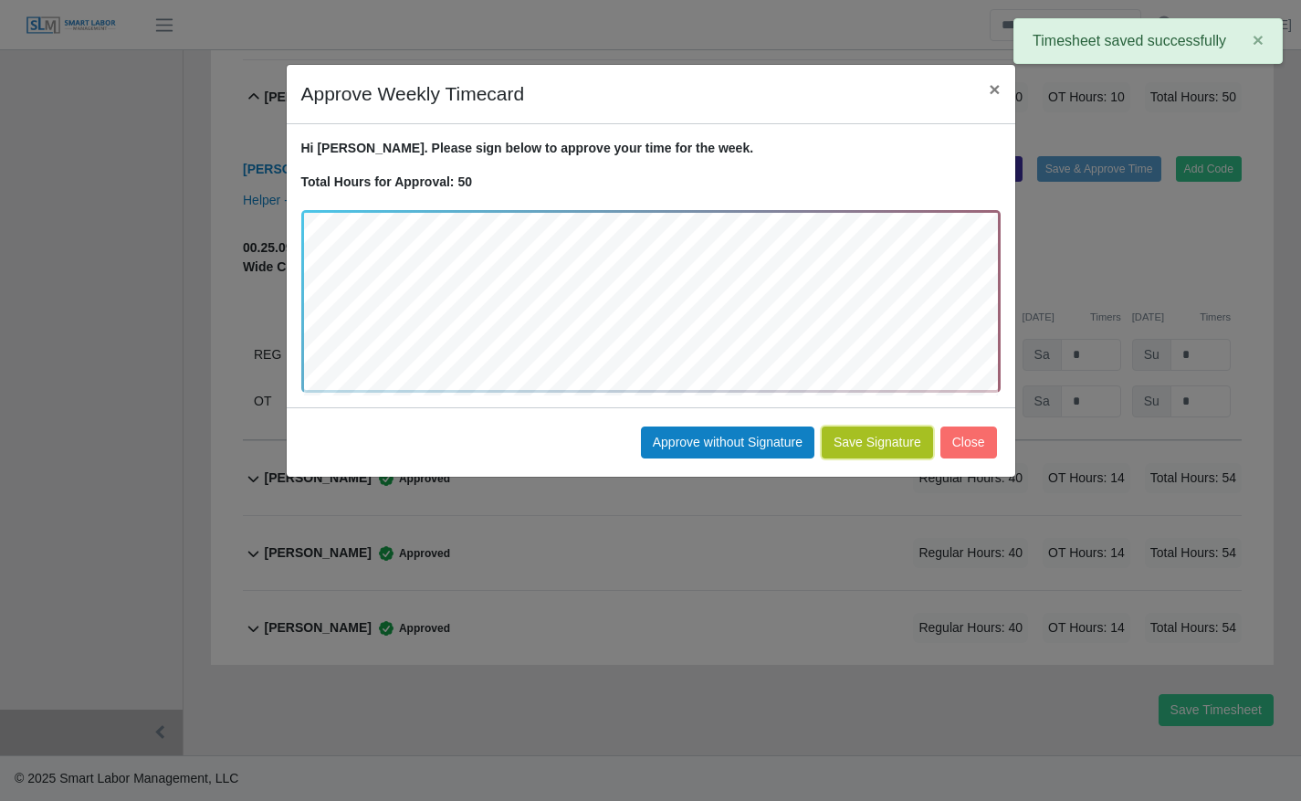
click at [868, 446] on button "Save Signature" at bounding box center [877, 442] width 111 height 32
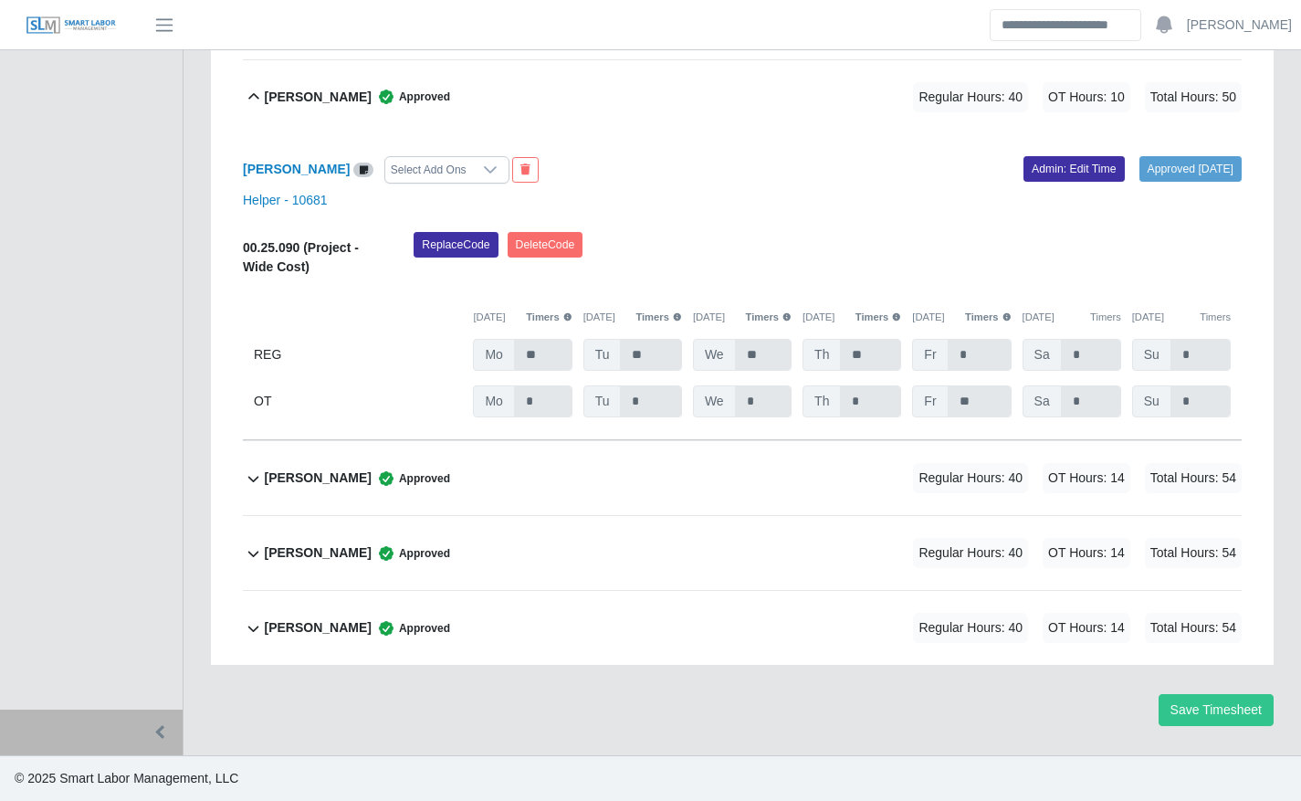
click at [693, 549] on div "[PERSON_NAME] Approved Regular Hours: 40 OT Hours: 14 Total Hours: 54" at bounding box center [753, 553] width 978 height 74
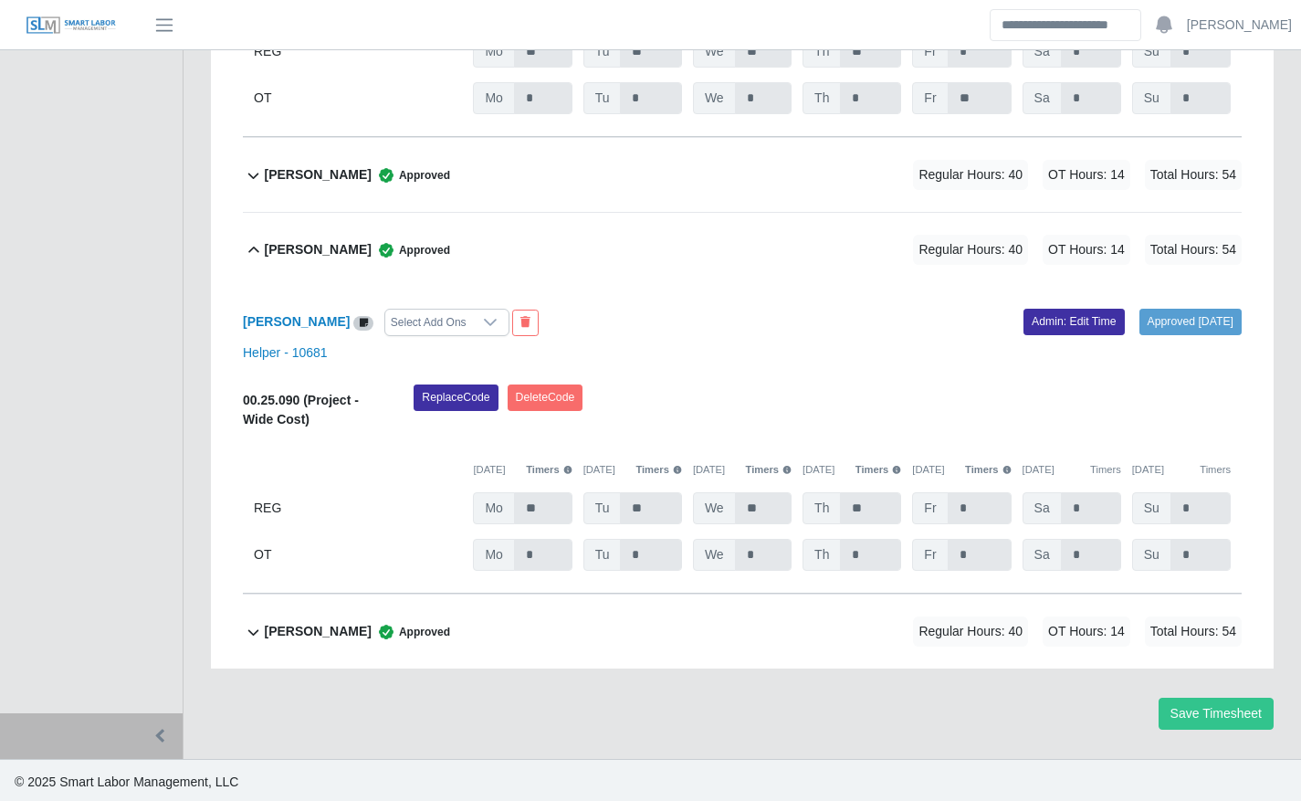
scroll to position [1026, 0]
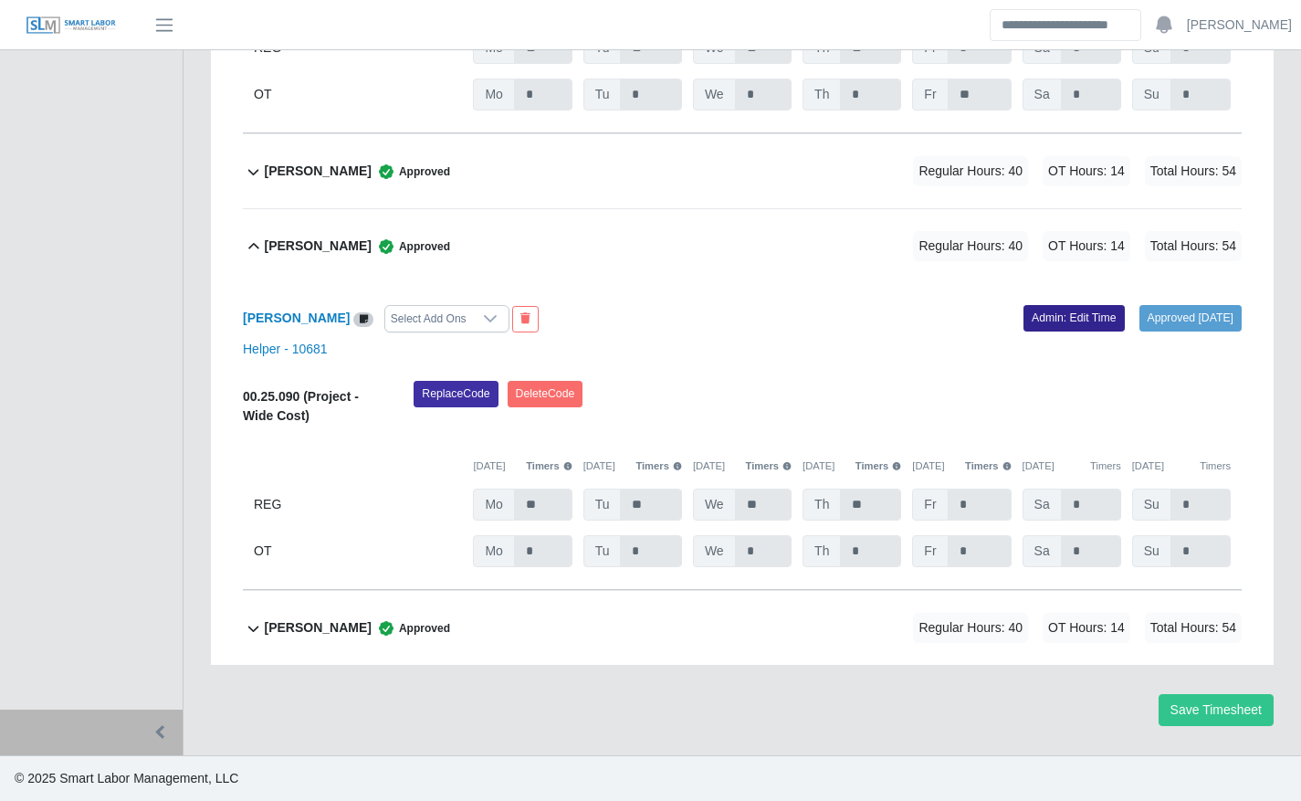
click at [1037, 320] on link "Admin: Edit Time" at bounding box center [1073, 318] width 101 height 26
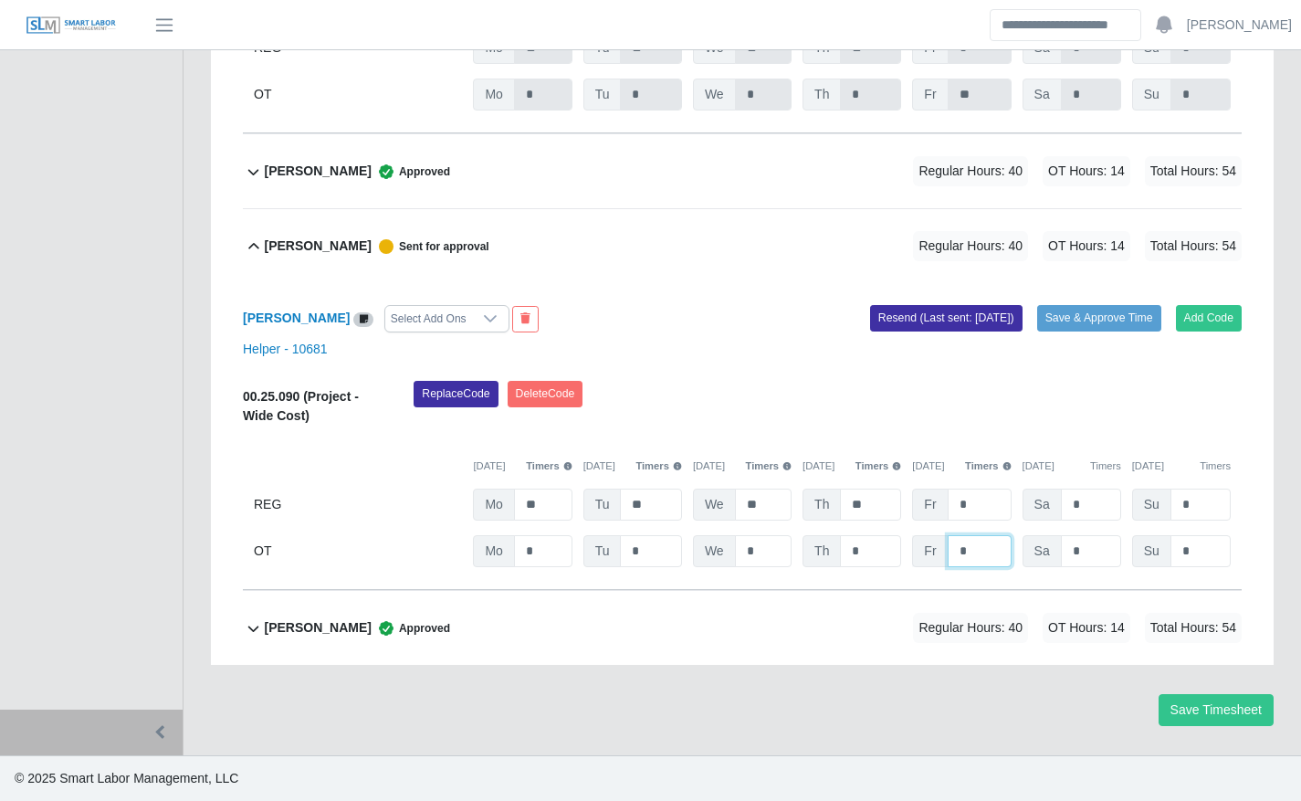
click at [0, 0] on input "*" at bounding box center [0, 0] width 0 height 0
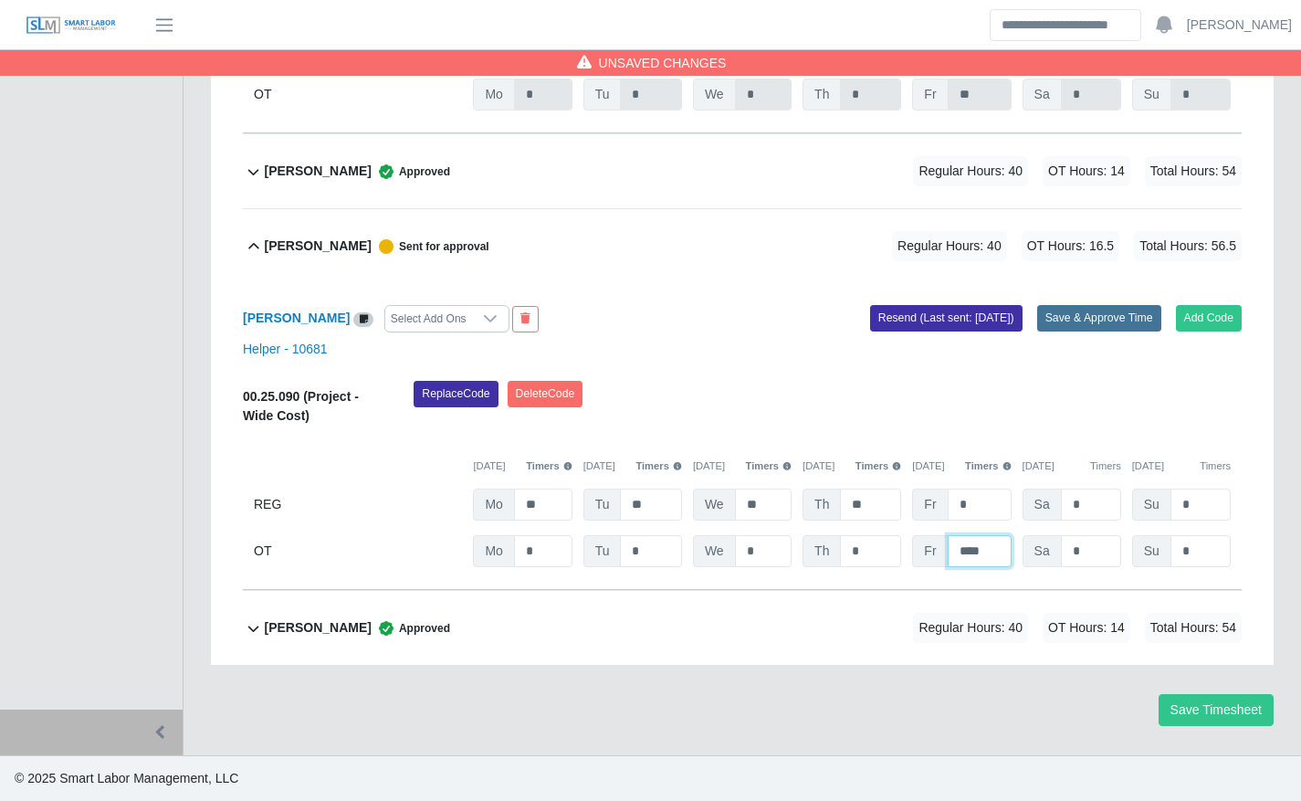
type input "****"
click at [1104, 324] on button "Save & Approve Time" at bounding box center [1099, 318] width 124 height 26
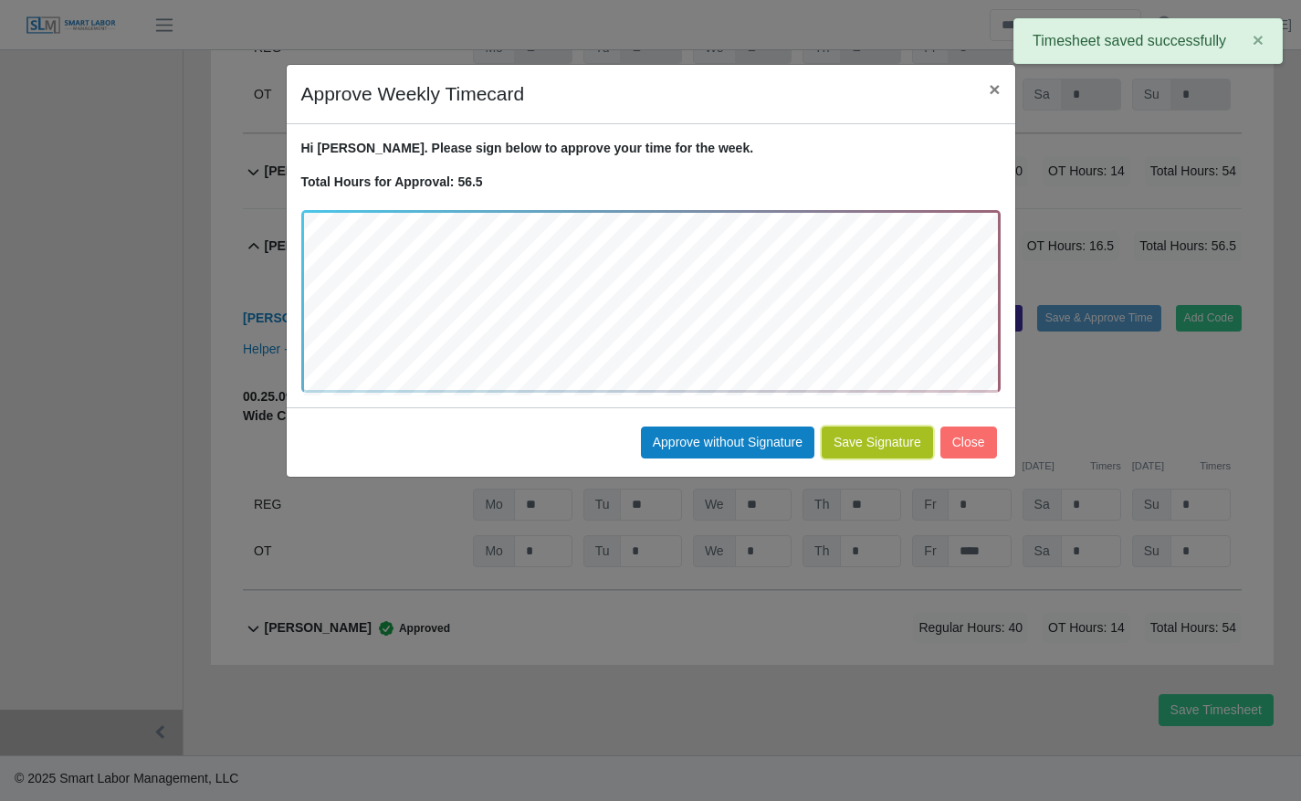
click at [918, 441] on button "Save Signature" at bounding box center [877, 442] width 111 height 32
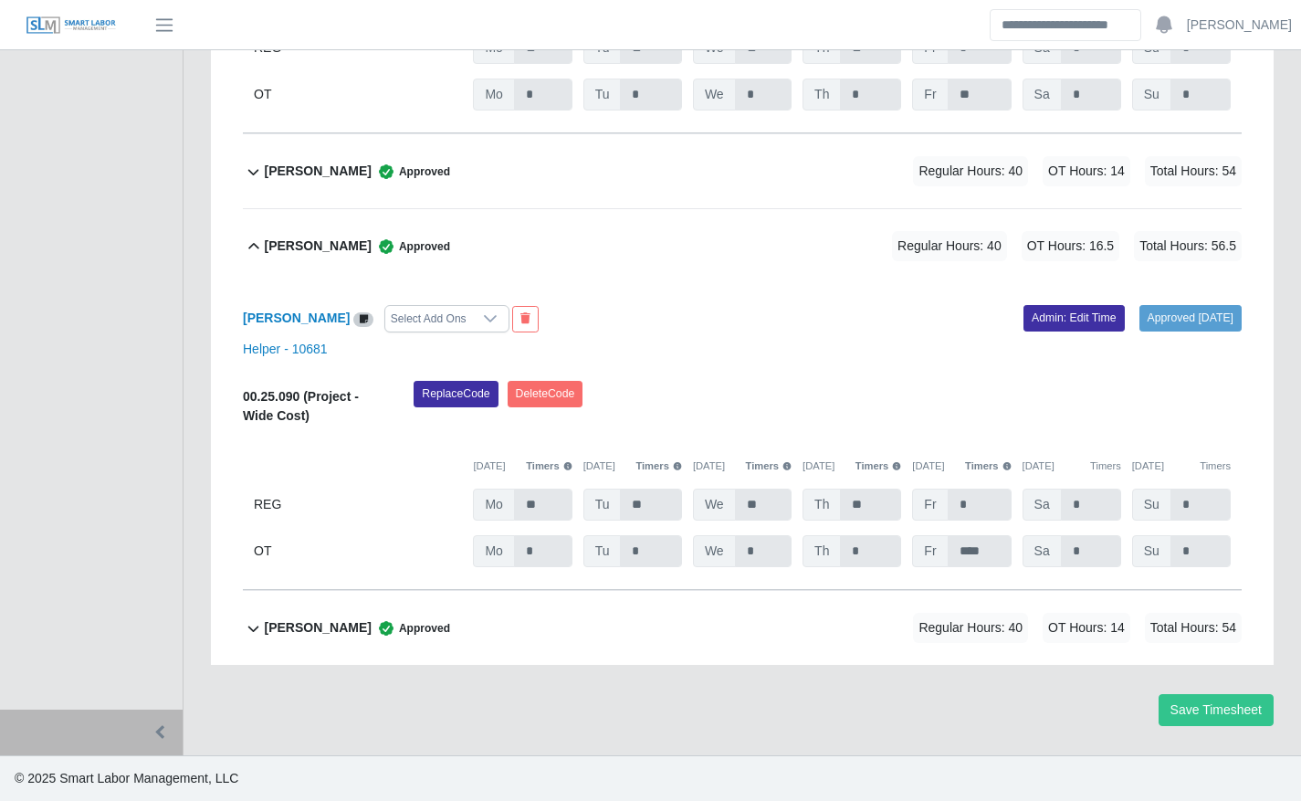
click at [1084, 603] on div "[PERSON_NAME] Approved Regular Hours: 40 OT Hours: 14 Total Hours: 54" at bounding box center [753, 628] width 978 height 74
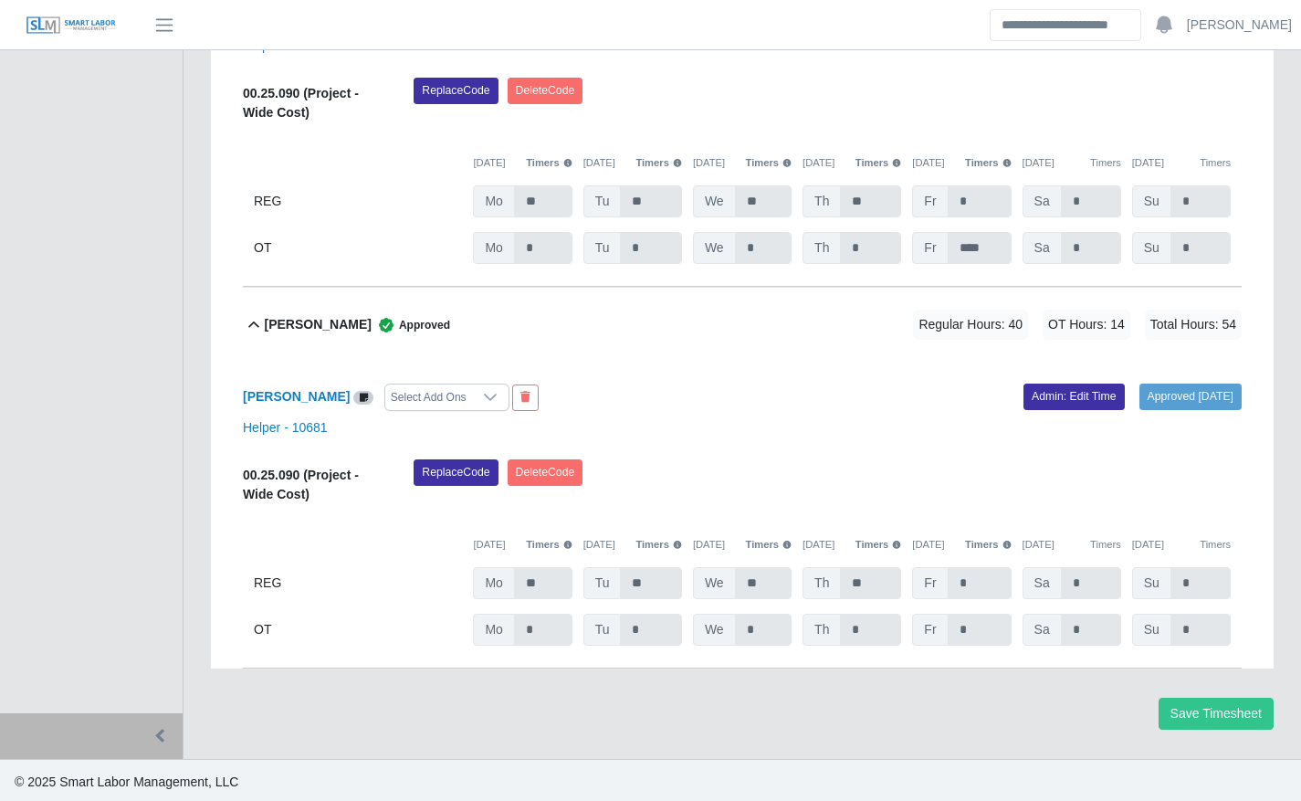
scroll to position [1333, 0]
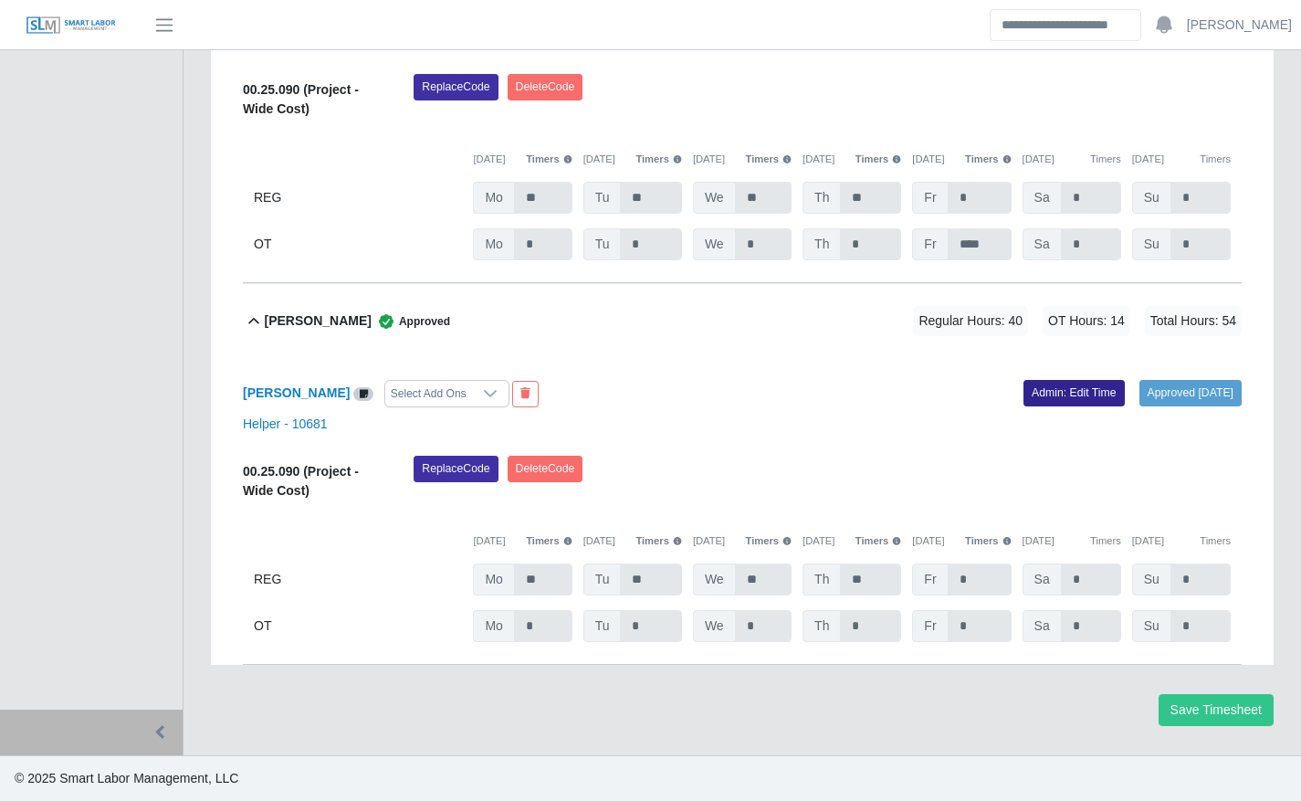
click at [1054, 393] on link "Admin: Edit Time" at bounding box center [1073, 393] width 101 height 26
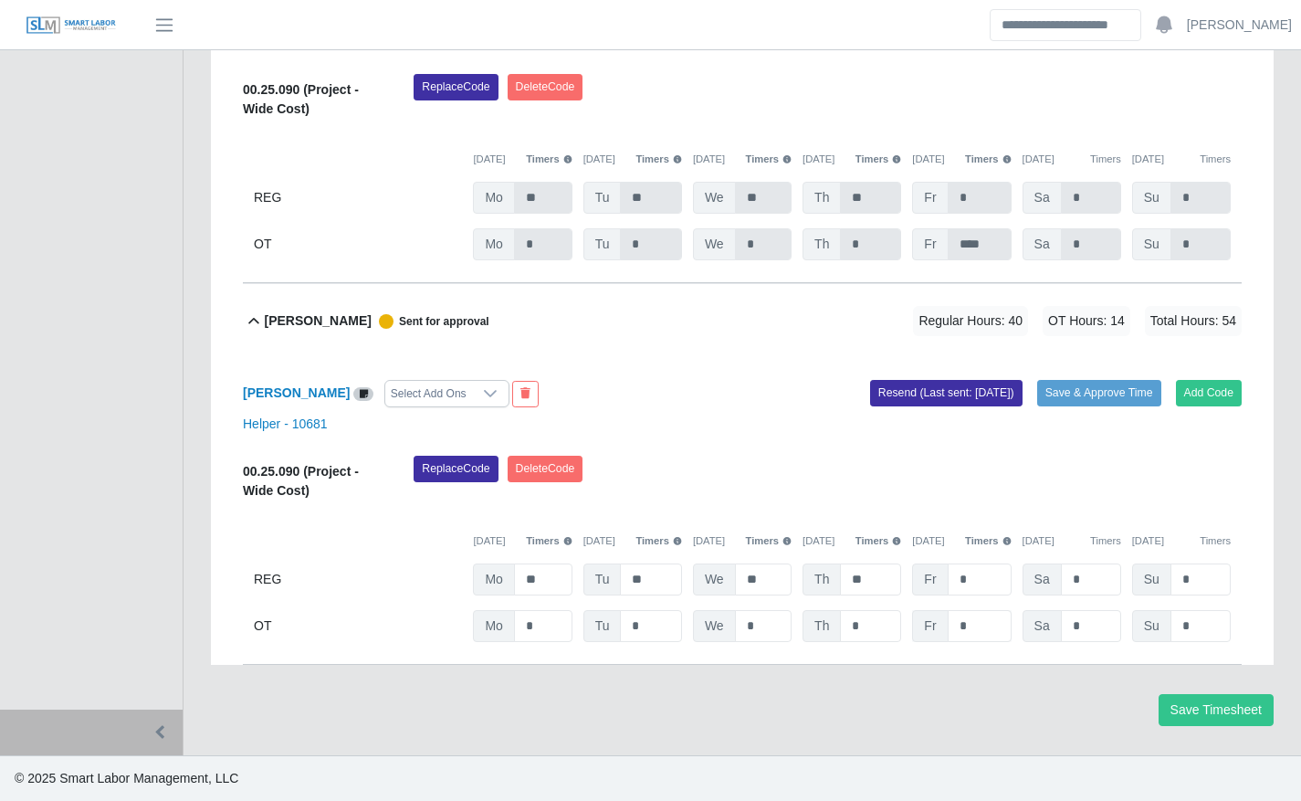
drag, startPoint x: 975, startPoint y: 648, endPoint x: 968, endPoint y: 633, distance: 16.8
click at [968, 633] on div "[PERSON_NAME] Select Add Ons Add Code Save & Approve Time Resend (Last sent: [D…" at bounding box center [742, 511] width 999 height 307
click at [0, 0] on input "*" at bounding box center [0, 0] width 0 height 0
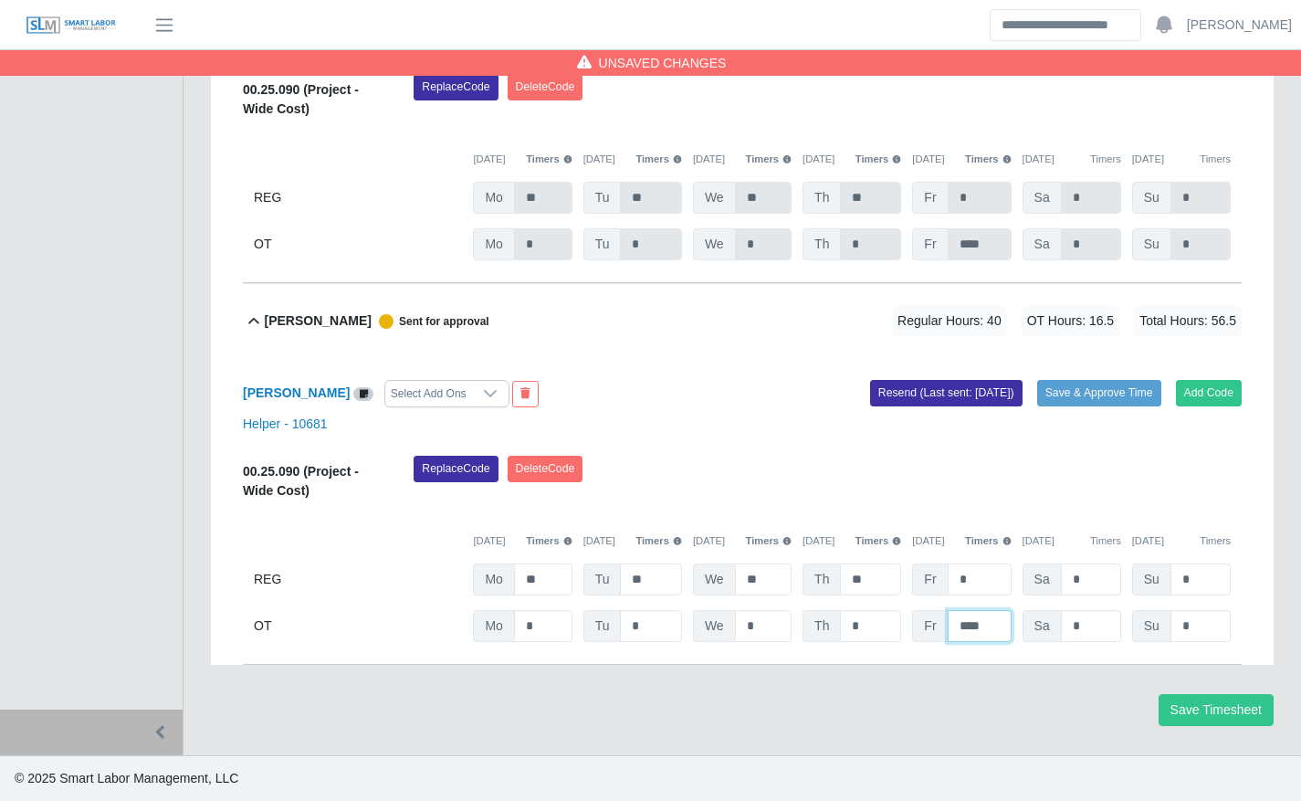
type input "****"
click at [1102, 466] on div "Replace Code [GEOGRAPHIC_DATA] Code" at bounding box center [827, 483] width 855 height 56
click at [1078, 392] on button "Save & Approve Time" at bounding box center [1099, 393] width 124 height 26
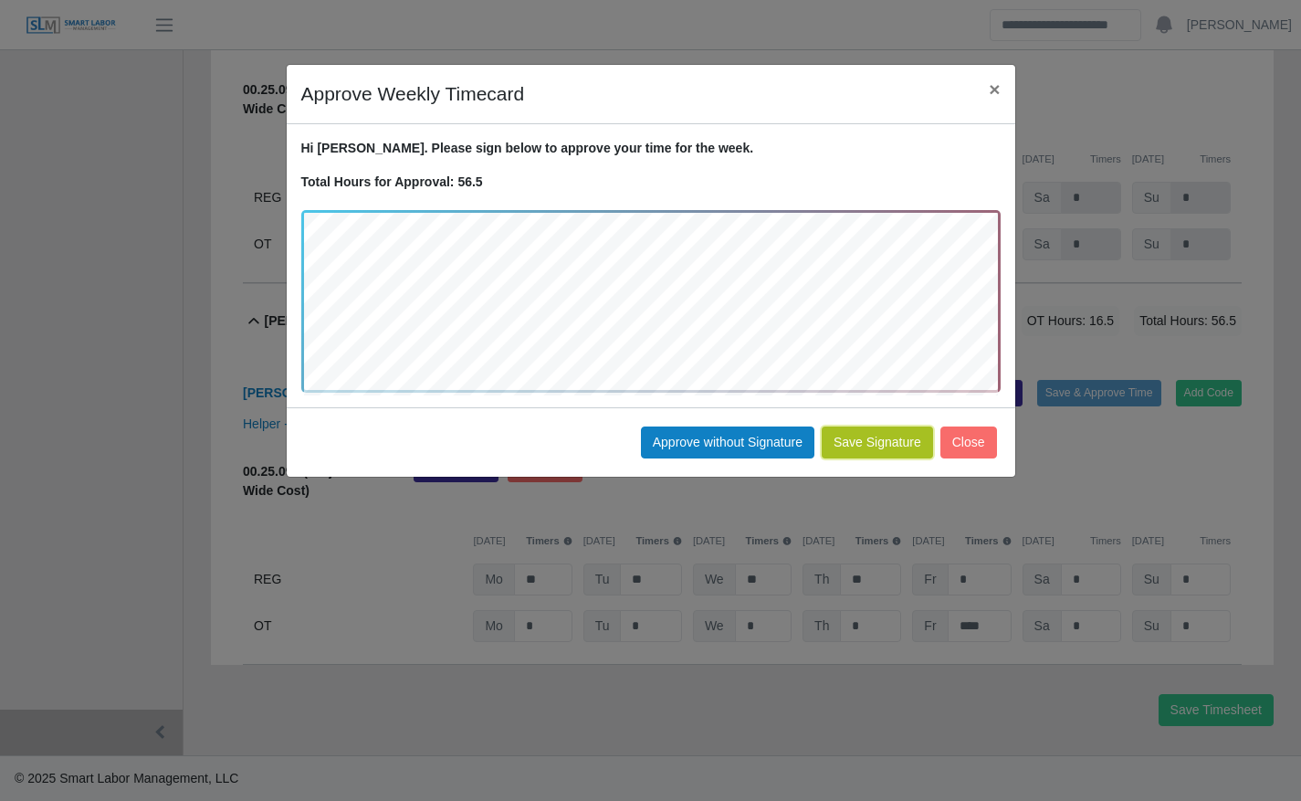
click at [874, 442] on button "Save Signature" at bounding box center [877, 442] width 111 height 32
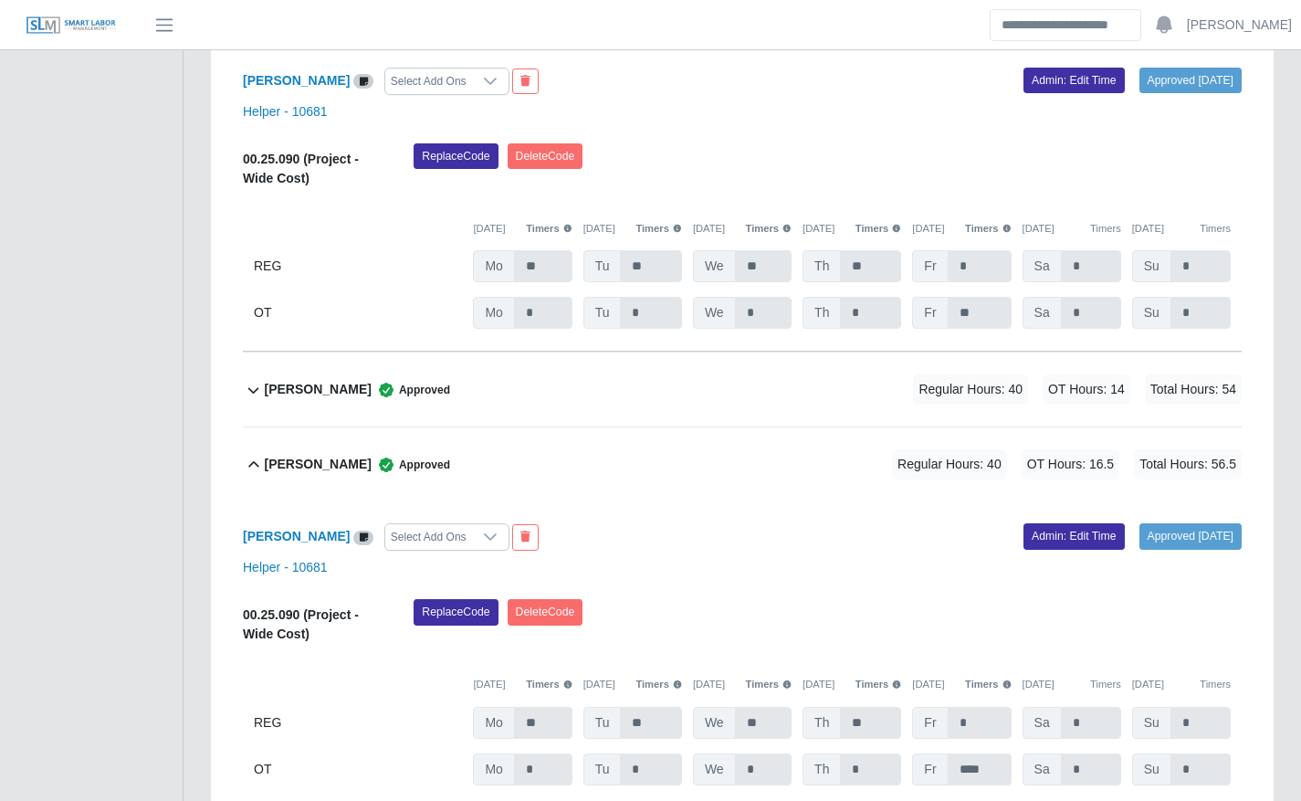
scroll to position [0, 0]
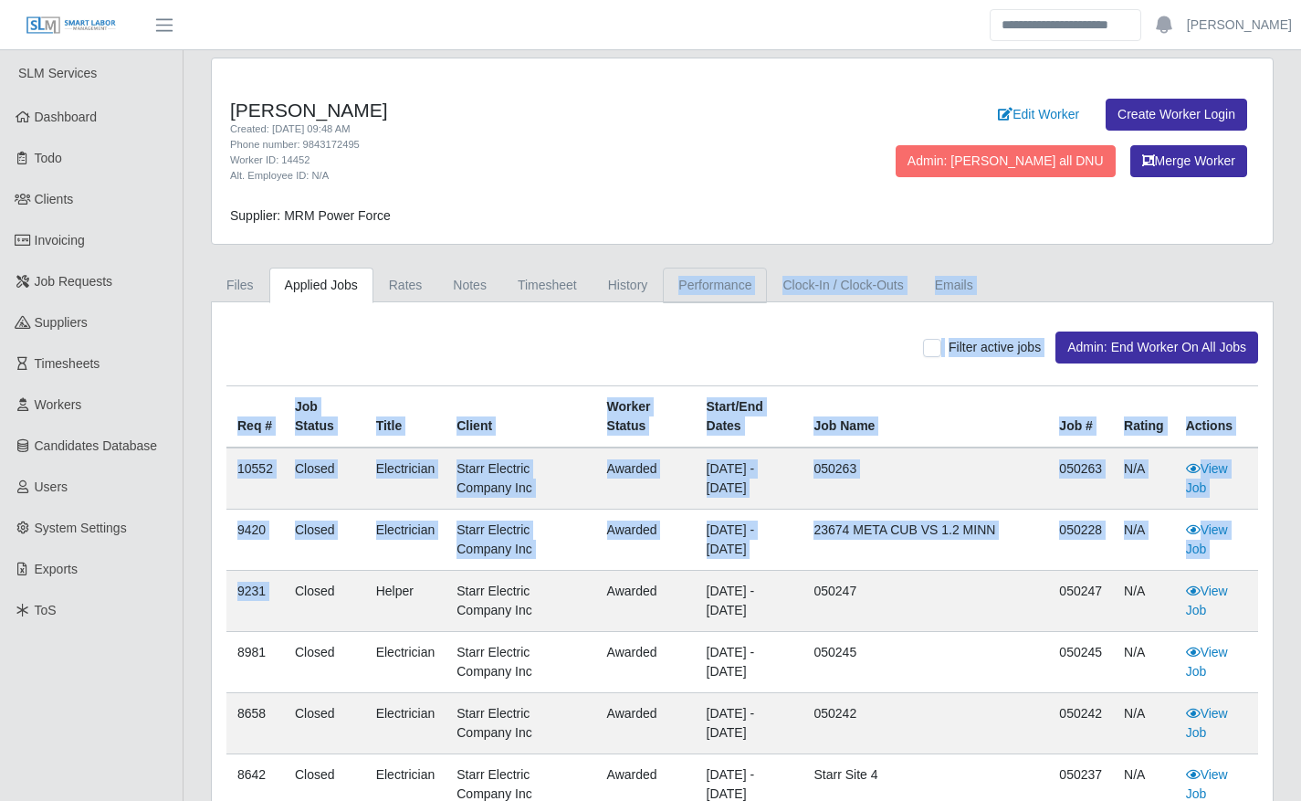
drag, startPoint x: 0, startPoint y: 0, endPoint x: 667, endPoint y: 279, distance: 723.3
drag, startPoint x: 667, startPoint y: 279, endPoint x: 482, endPoint y: 297, distance: 186.1
click at [482, 297] on link "Notes" at bounding box center [469, 285] width 65 height 36
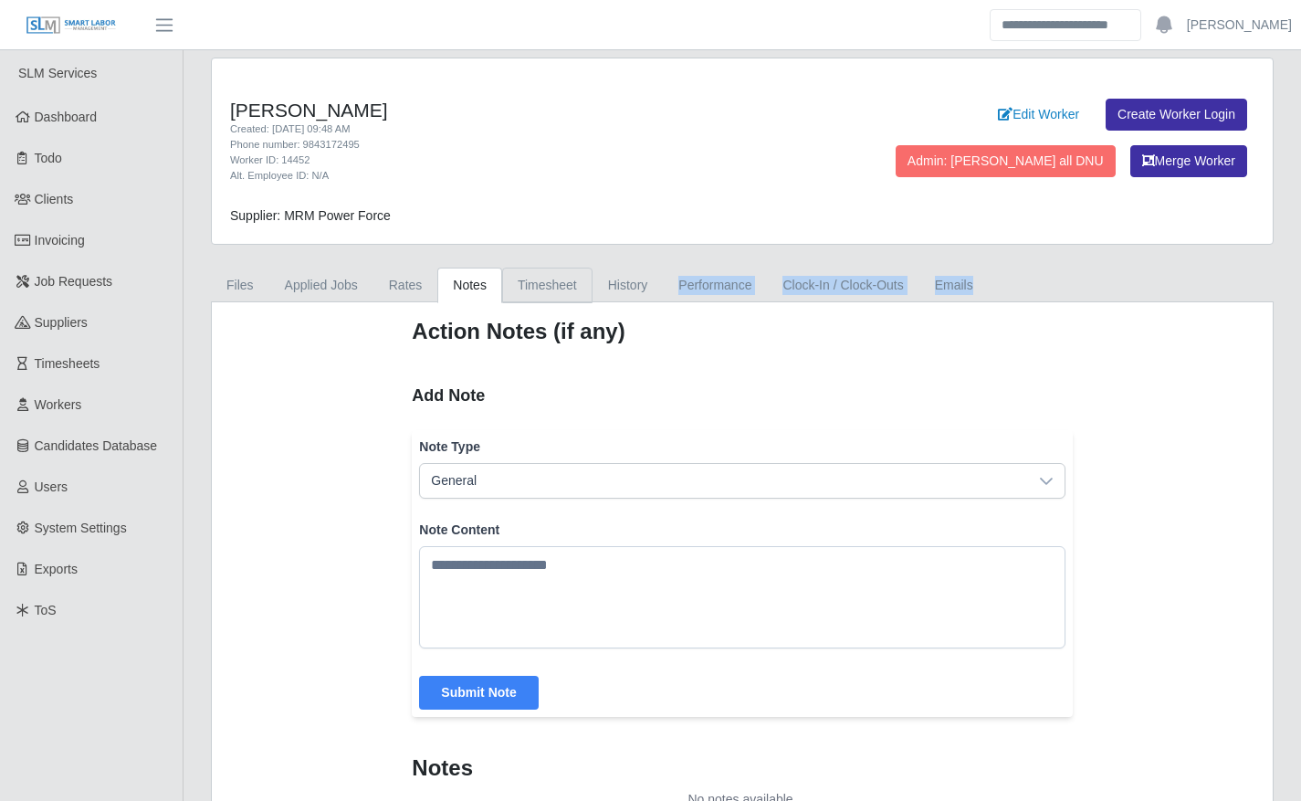
click at [518, 294] on link "Timesheet" at bounding box center [547, 285] width 90 height 36
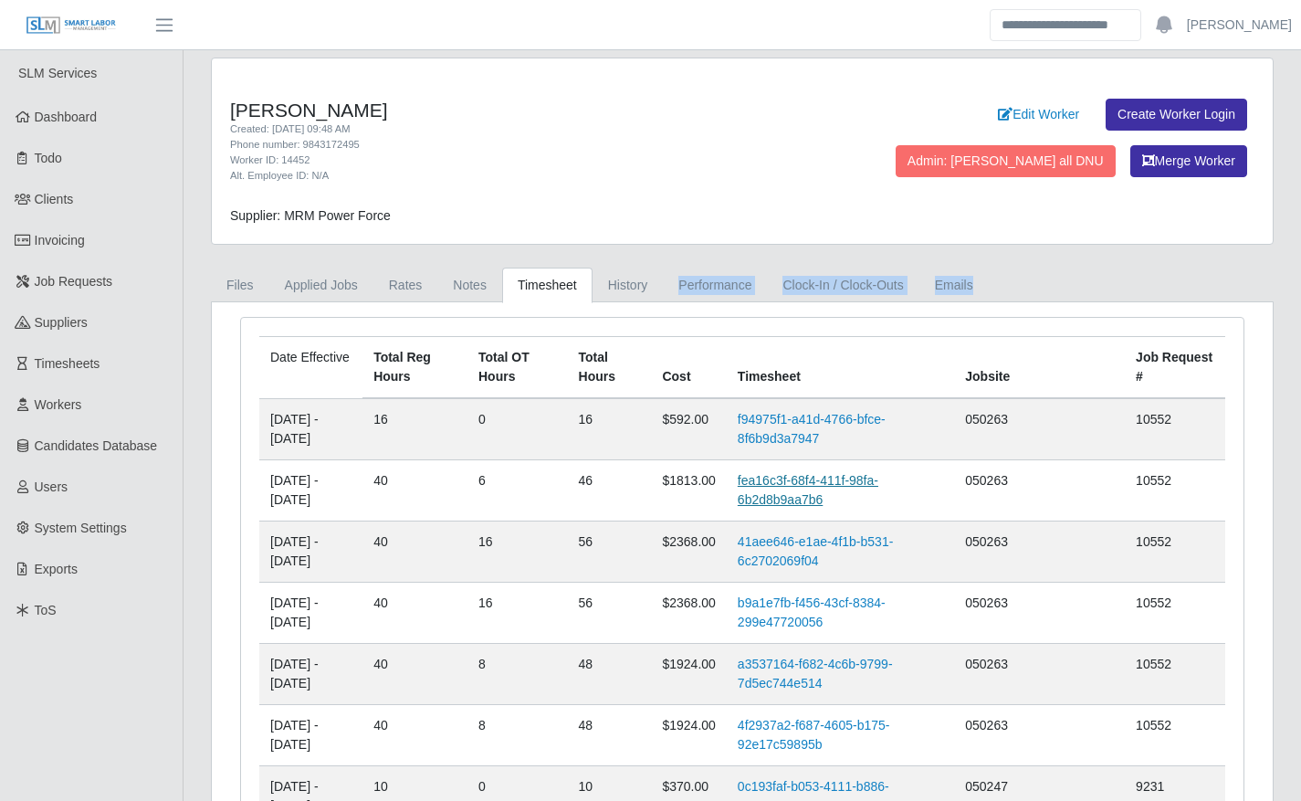
click at [822, 494] on link "fea16c3f-68f4-411f-98fa-6b2d8b9aa7b6" at bounding box center [808, 490] width 141 height 34
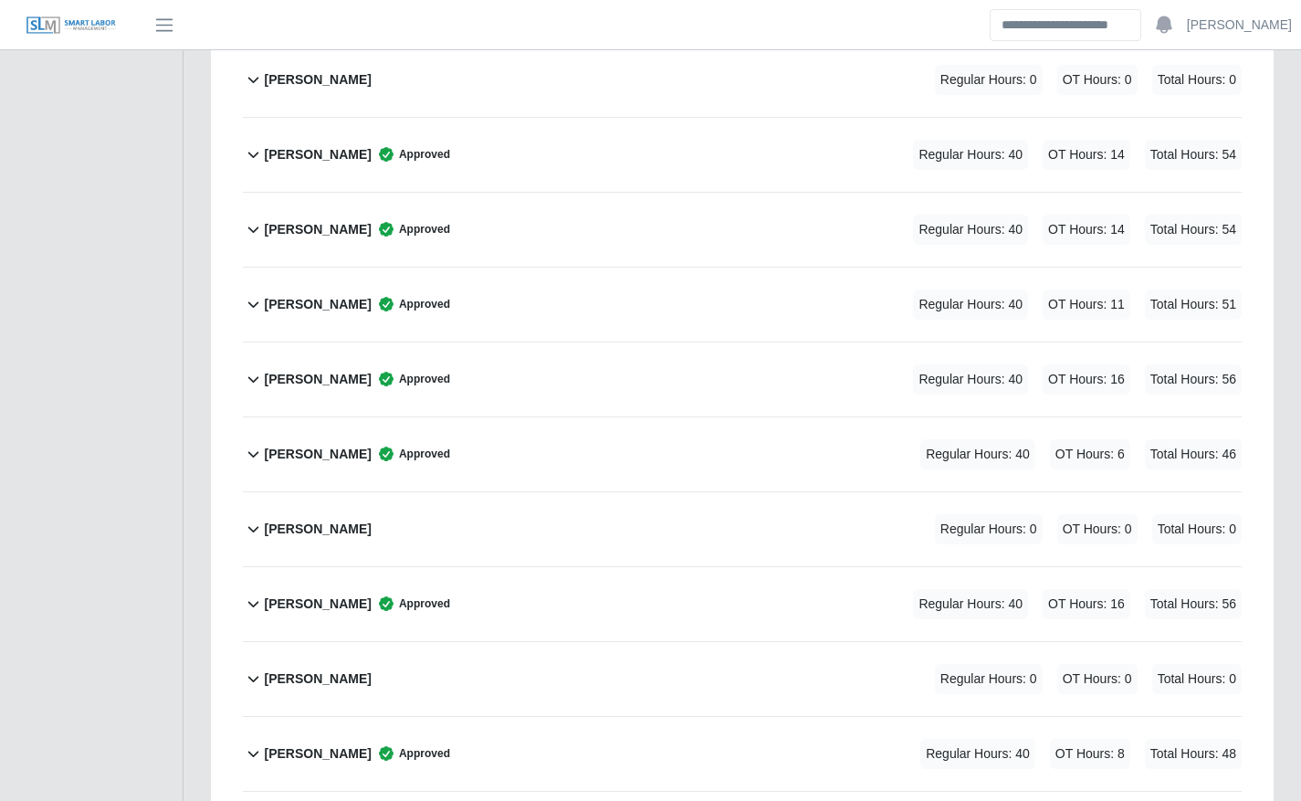
scroll to position [1634, 0]
click at [560, 464] on div "Jose Odanis Bardales Approved Regular Hours: 40 OT Hours: 6 Total Hours: 46" at bounding box center [753, 453] width 978 height 74
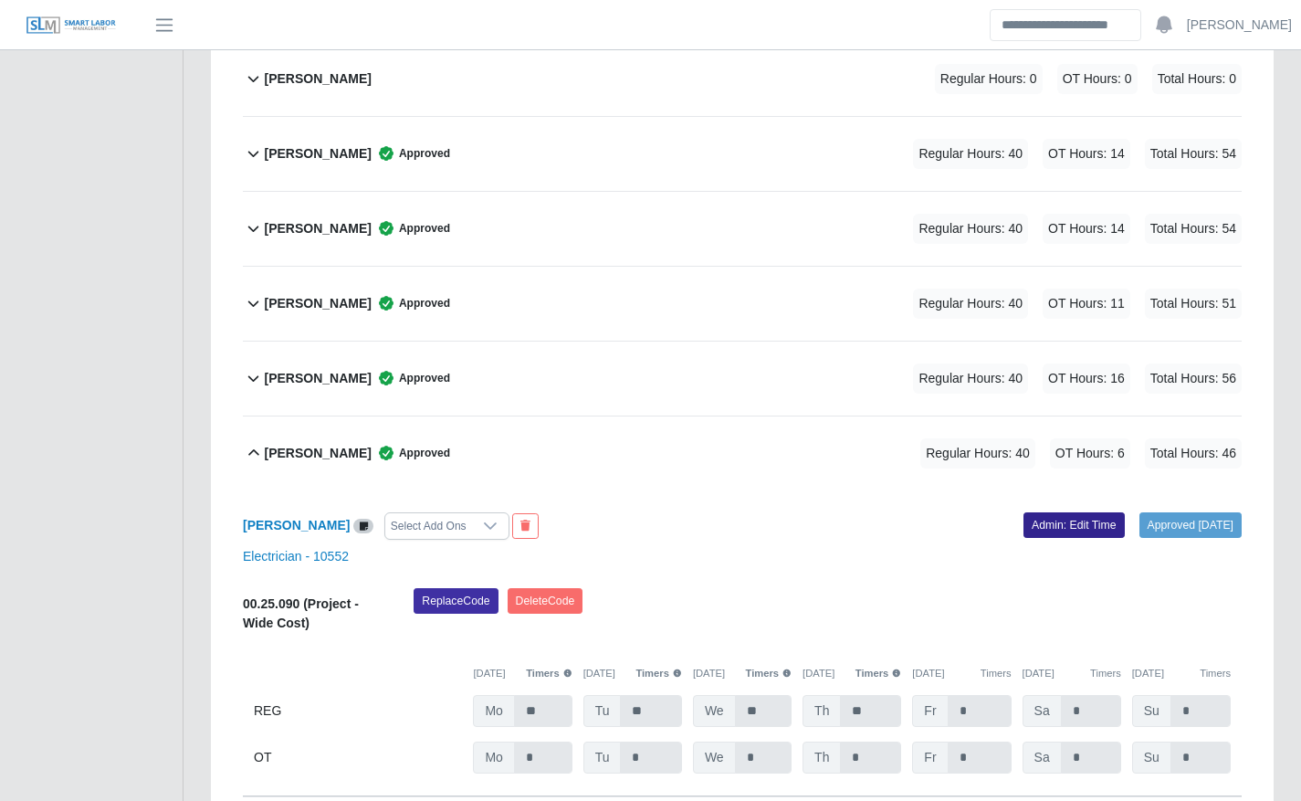
click at [1023, 517] on link "Admin: Edit Time" at bounding box center [1073, 525] width 101 height 26
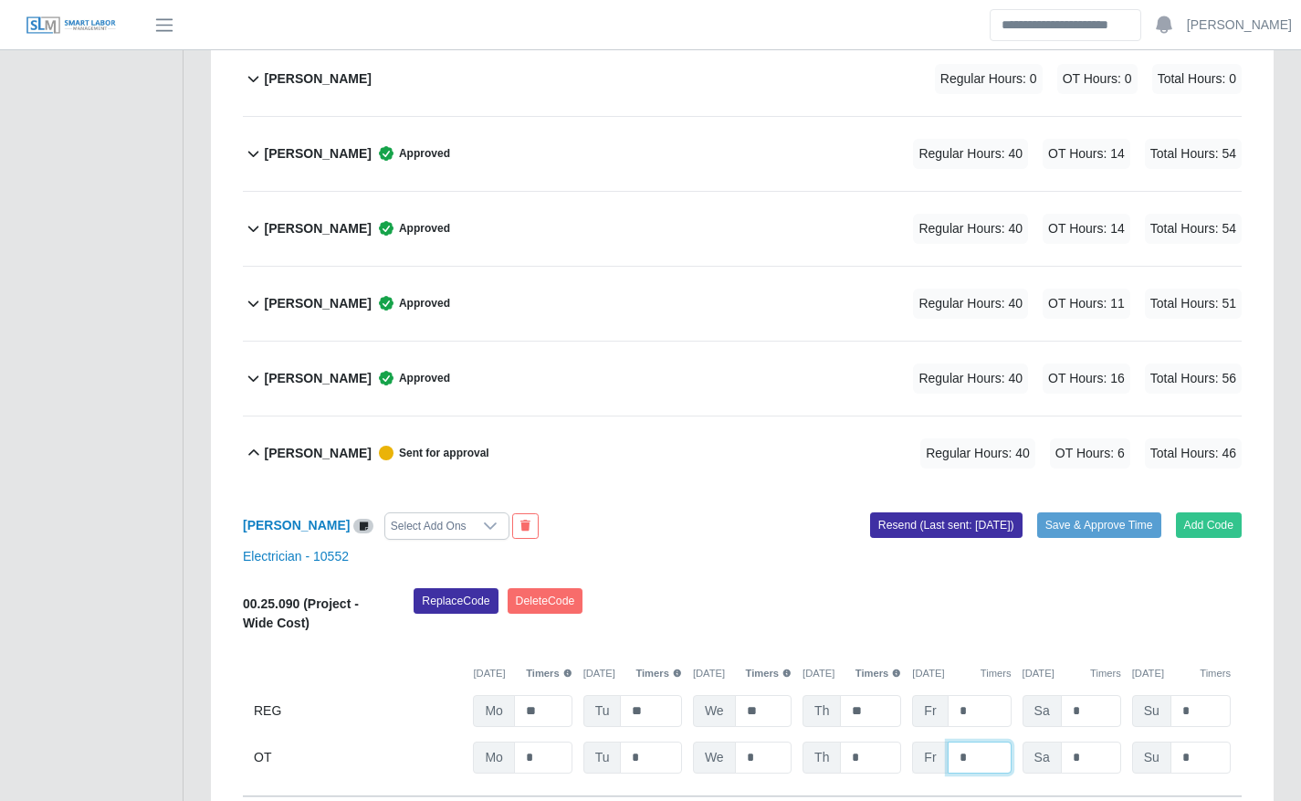
click at [0, 0] on input "*" at bounding box center [0, 0] width 0 height 0
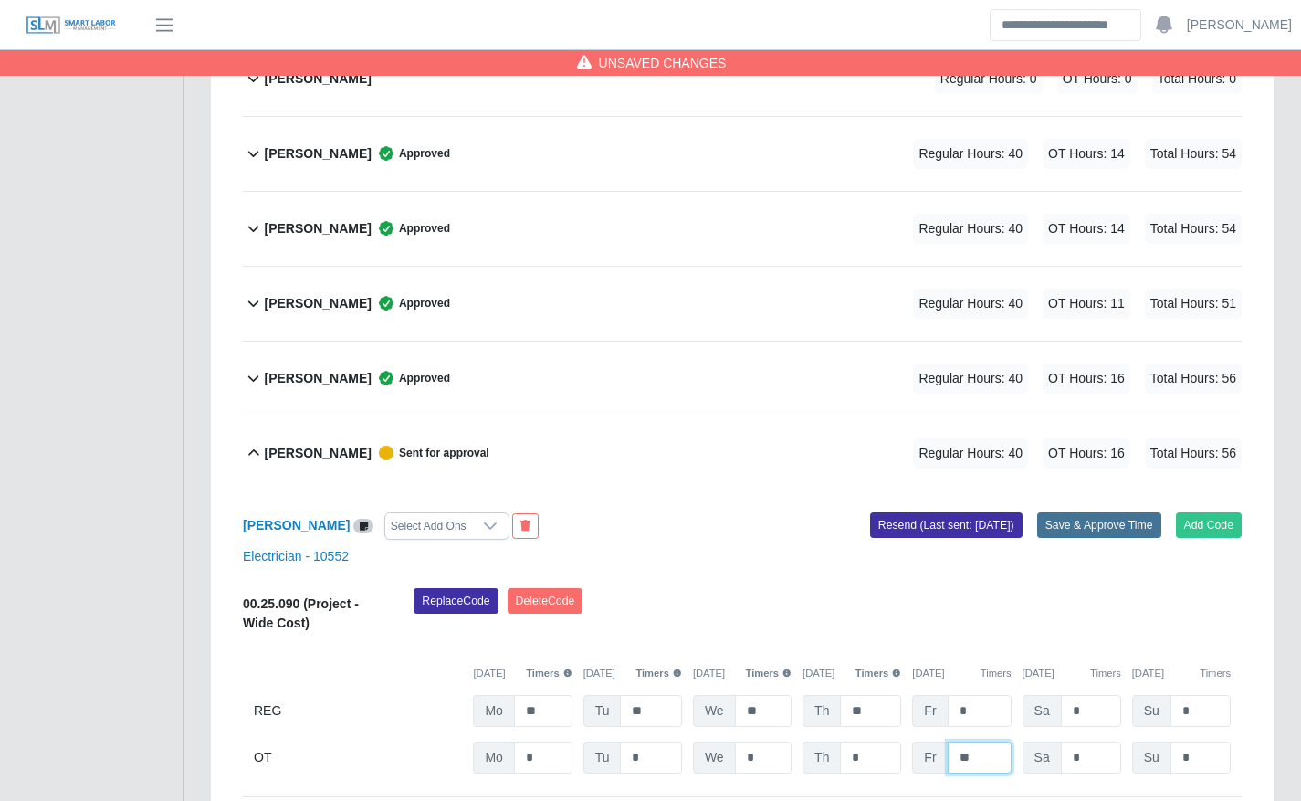
type input "**"
click at [1104, 517] on button "Save & Approve Time" at bounding box center [1099, 525] width 124 height 26
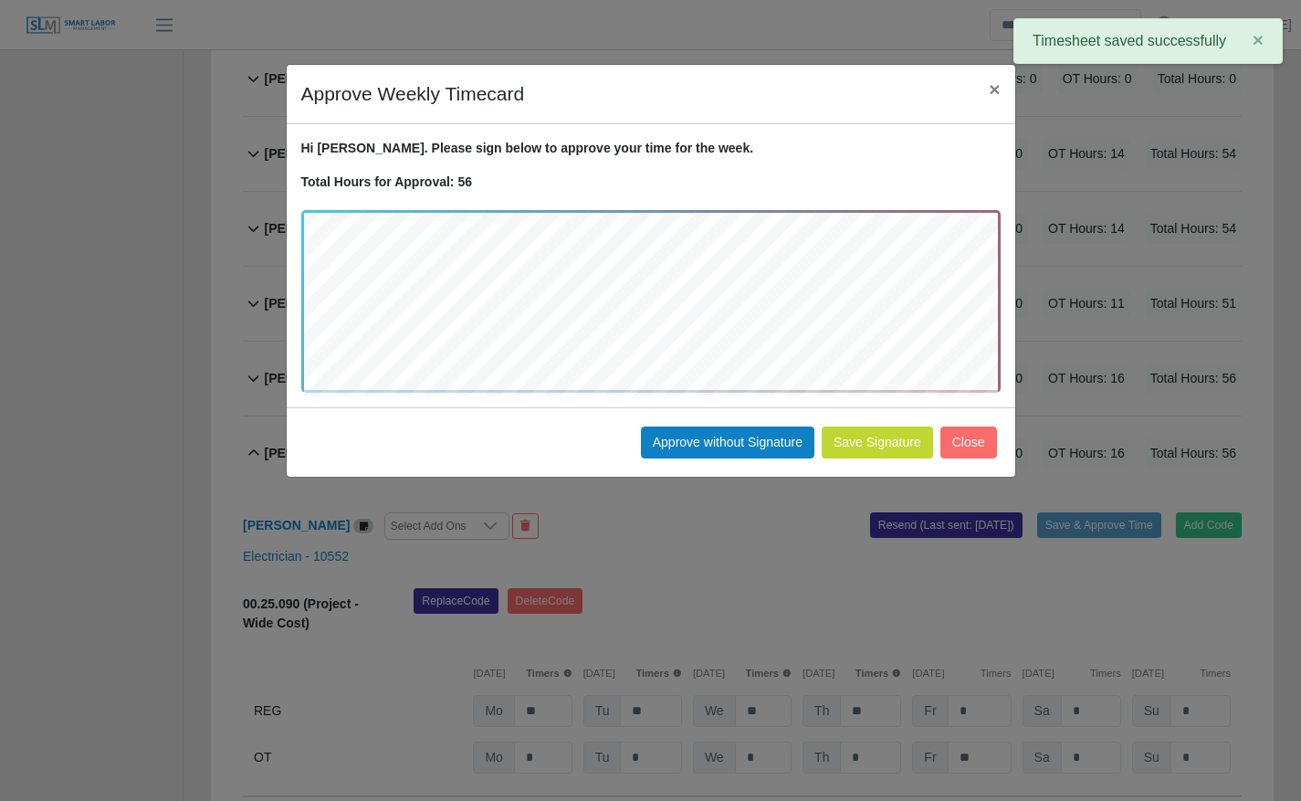
click at [904, 469] on div "Save Signature Approve without Signature Close" at bounding box center [651, 441] width 728 height 69
click at [870, 472] on div "Save Signature Approve without Signature Close" at bounding box center [651, 441] width 728 height 69
click at [883, 450] on button "Save Signature" at bounding box center [877, 442] width 111 height 32
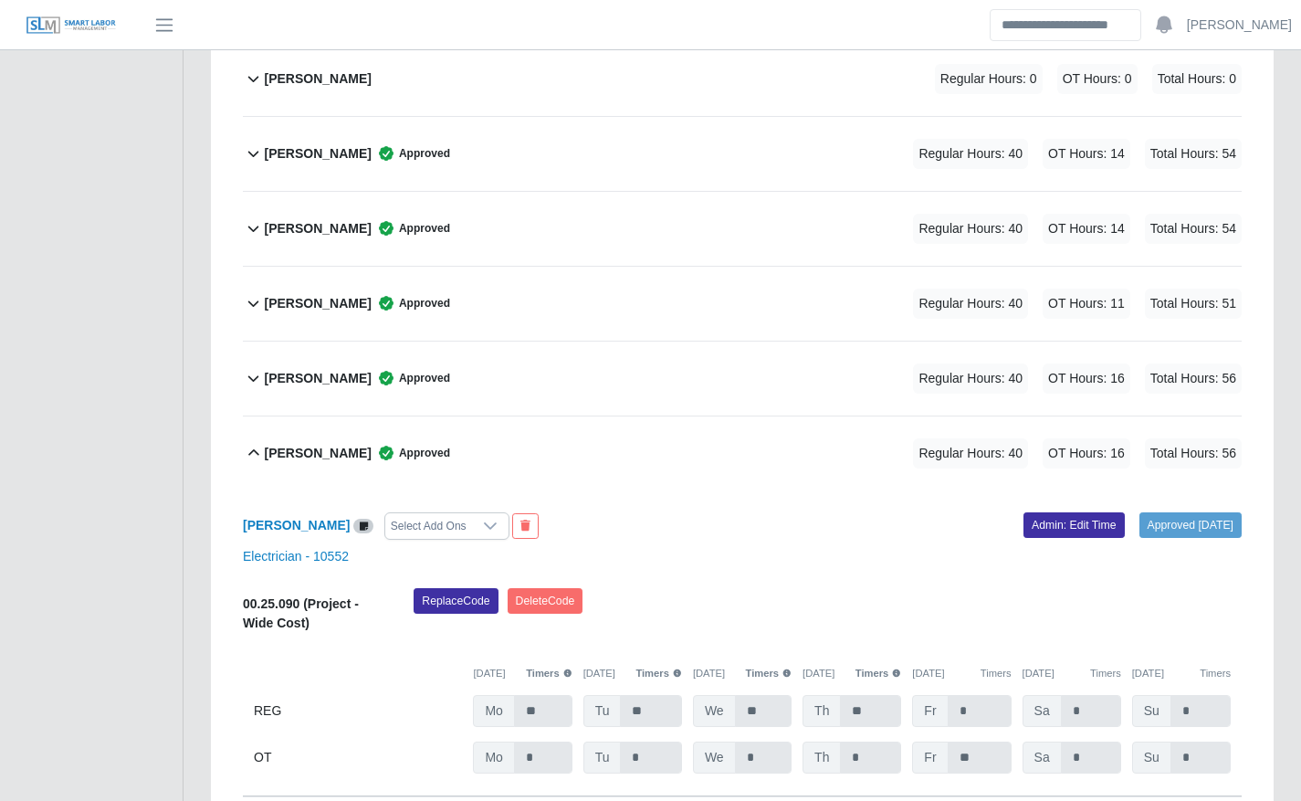
click at [897, 508] on div "Jose Odanis Bardales Select Add Ons Approved 08/19/2025 Admin: Edit Time Electr…" at bounding box center [742, 643] width 999 height 307
click at [496, 470] on div "Jose Odanis Bardales Approved Regular Hours: 40 OT Hours: 16 Total Hours: 56" at bounding box center [753, 453] width 978 height 74
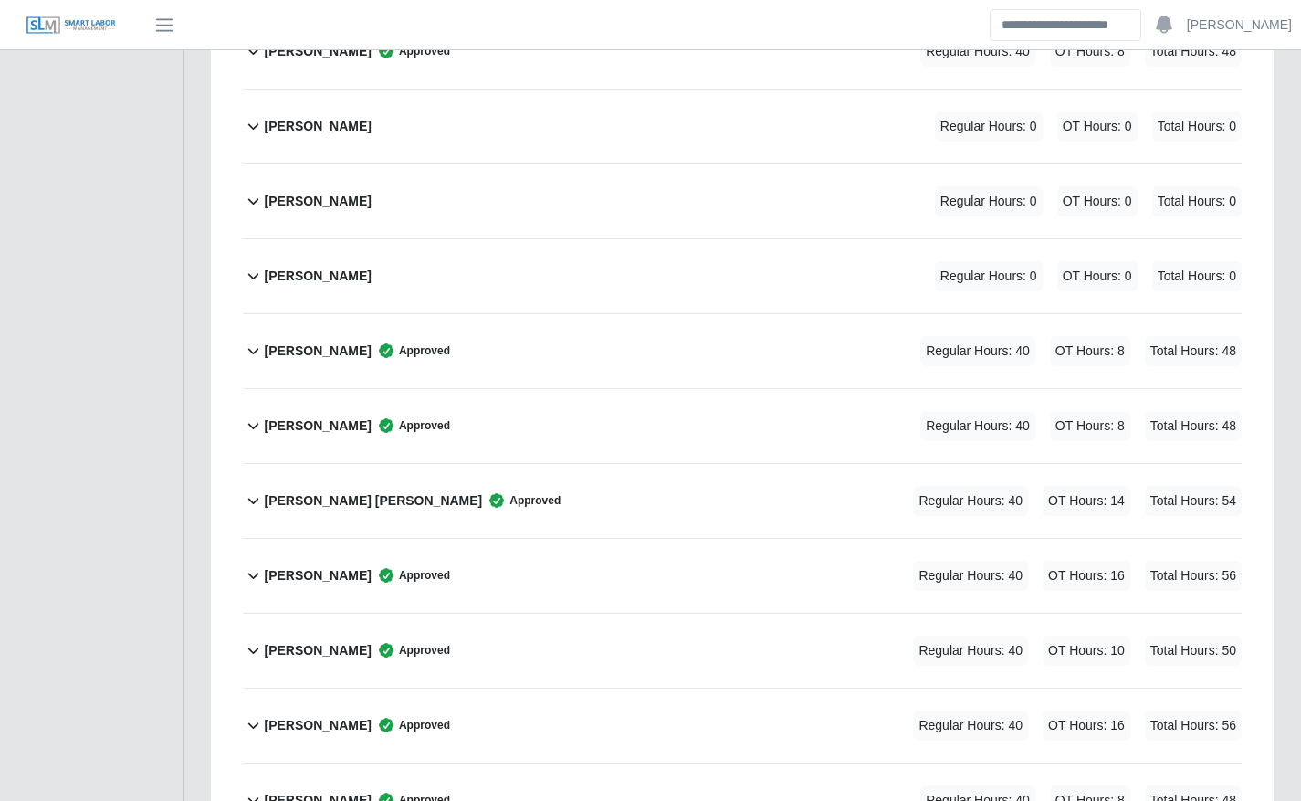
scroll to position [377, 0]
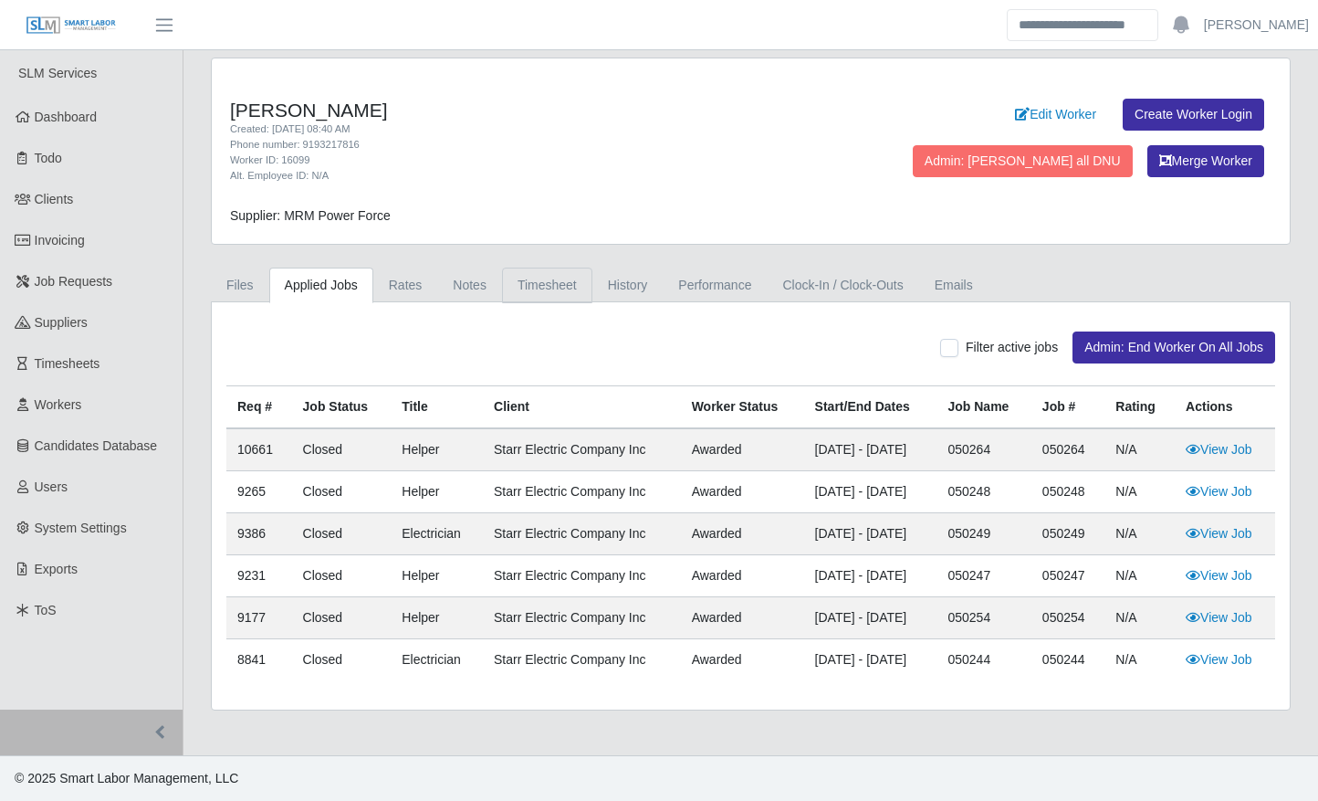
click at [557, 283] on link "Timesheet" at bounding box center [547, 285] width 90 height 36
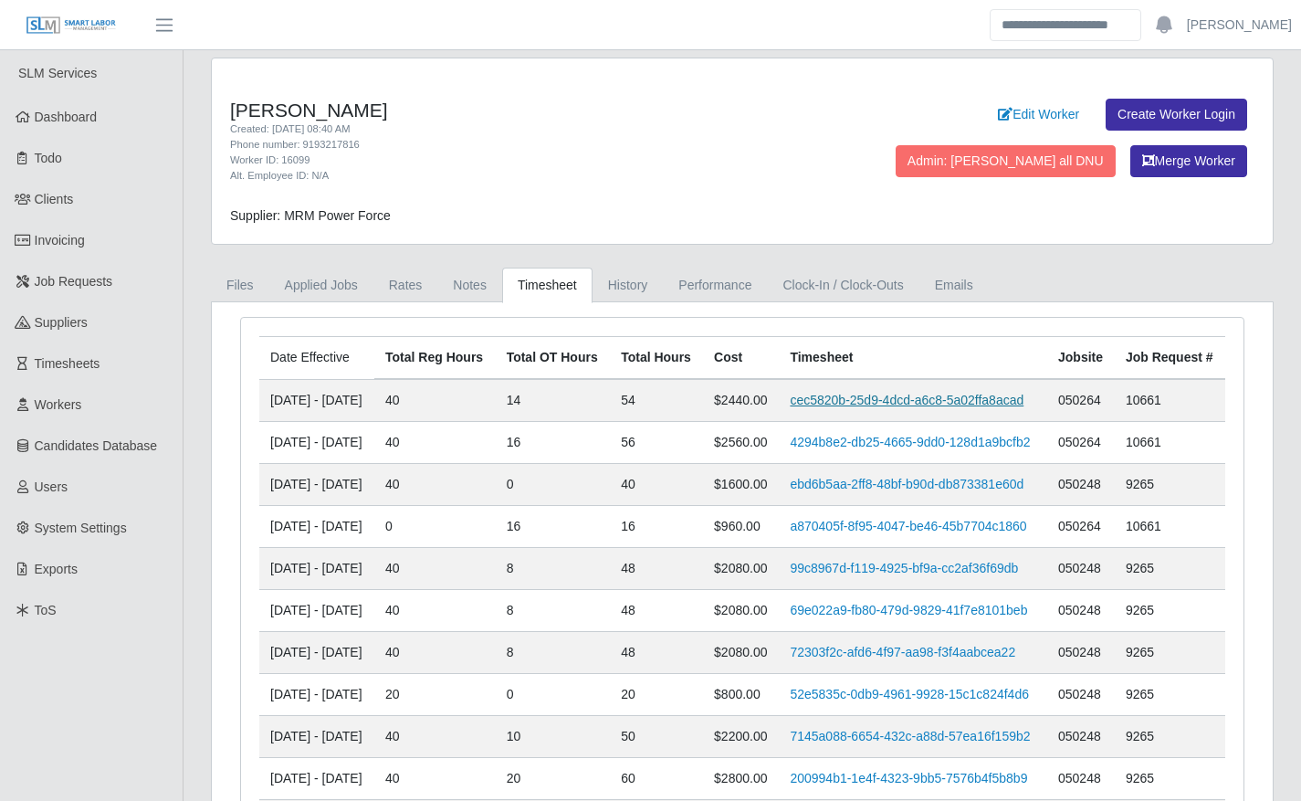
click at [866, 407] on link "cec5820b-25d9-4dcd-a6c8-5a02ffa8acad" at bounding box center [907, 399] width 234 height 15
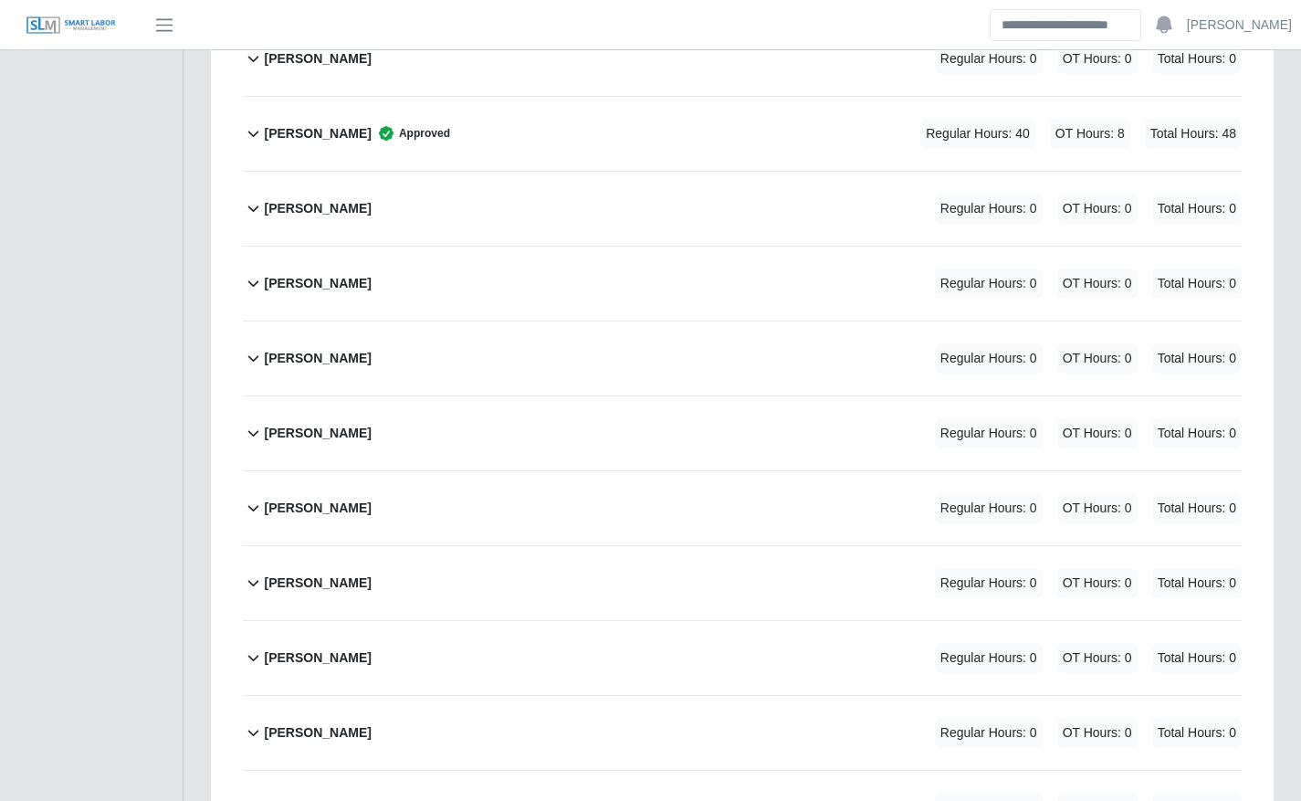
scroll to position [1602, 0]
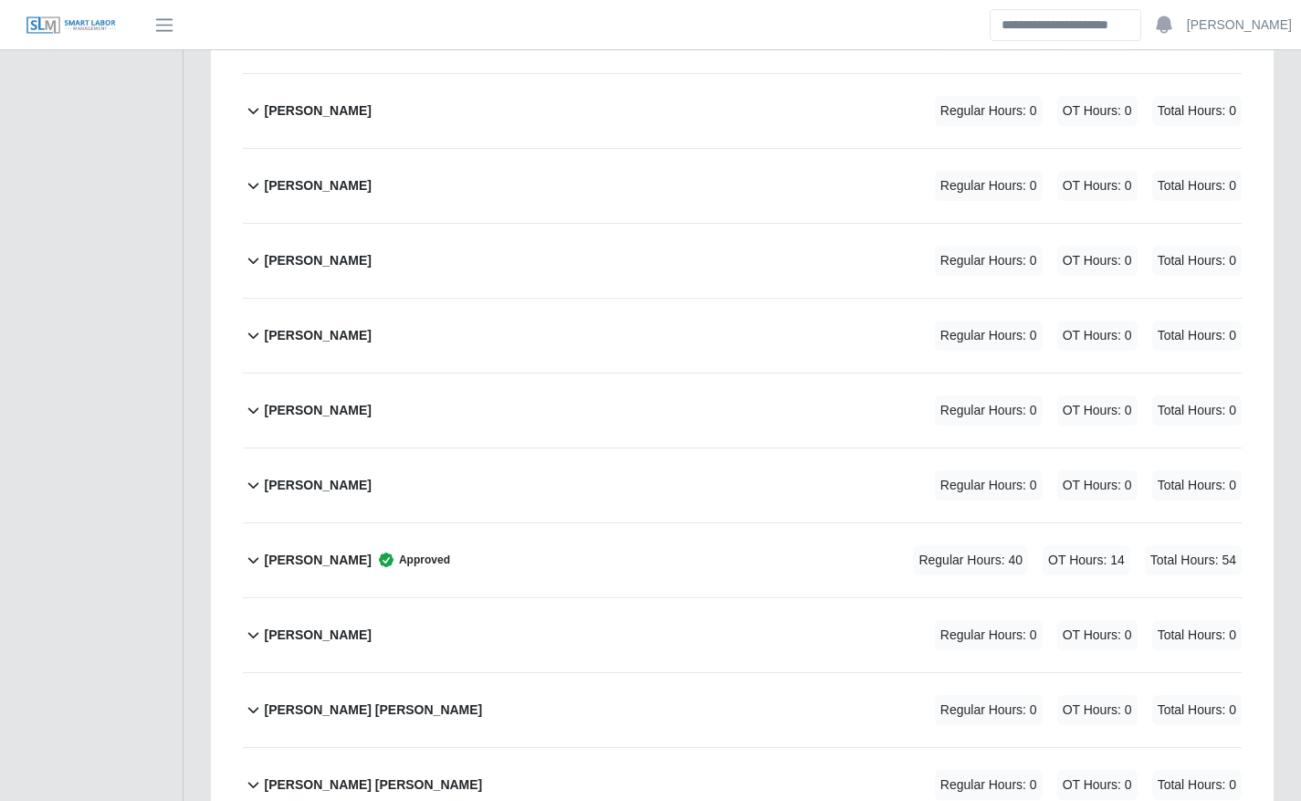
click at [921, 560] on span "Regular Hours: 40" at bounding box center [970, 560] width 115 height 30
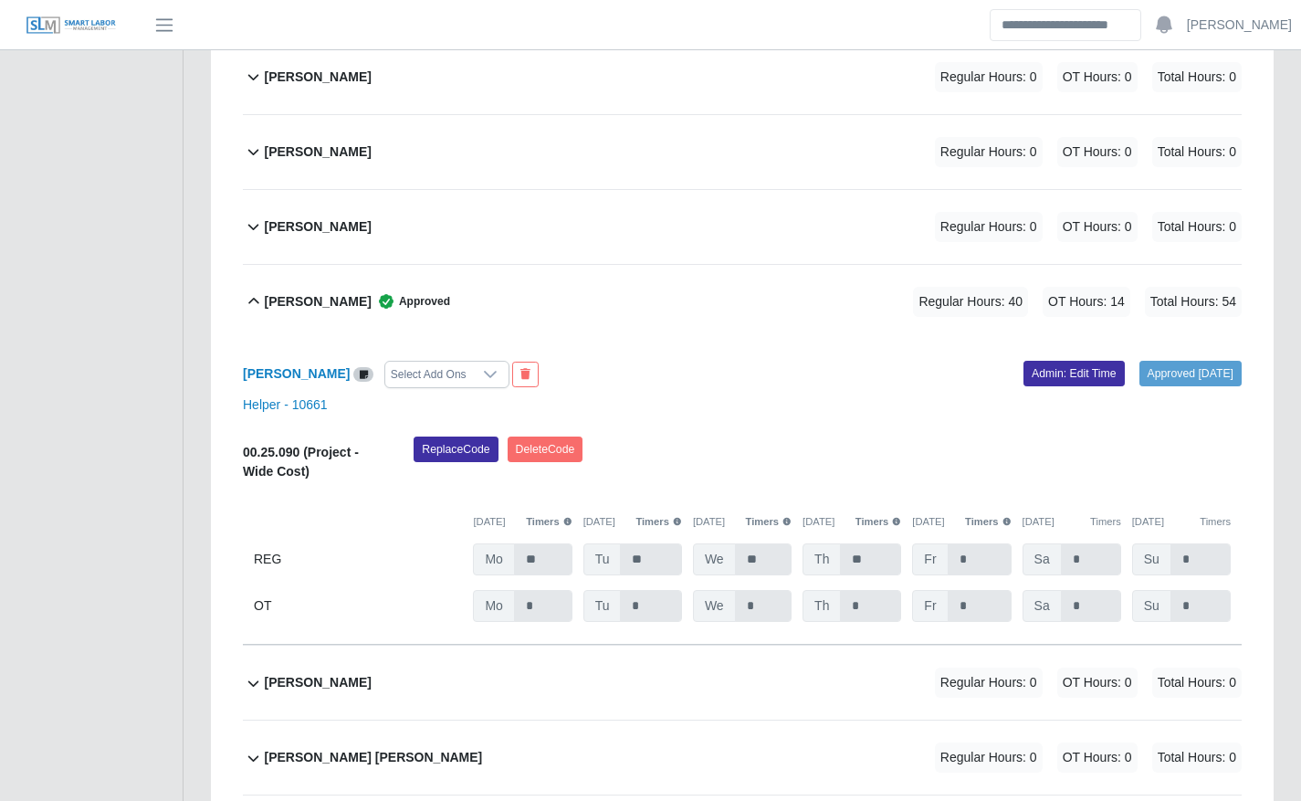
scroll to position [1863, 0]
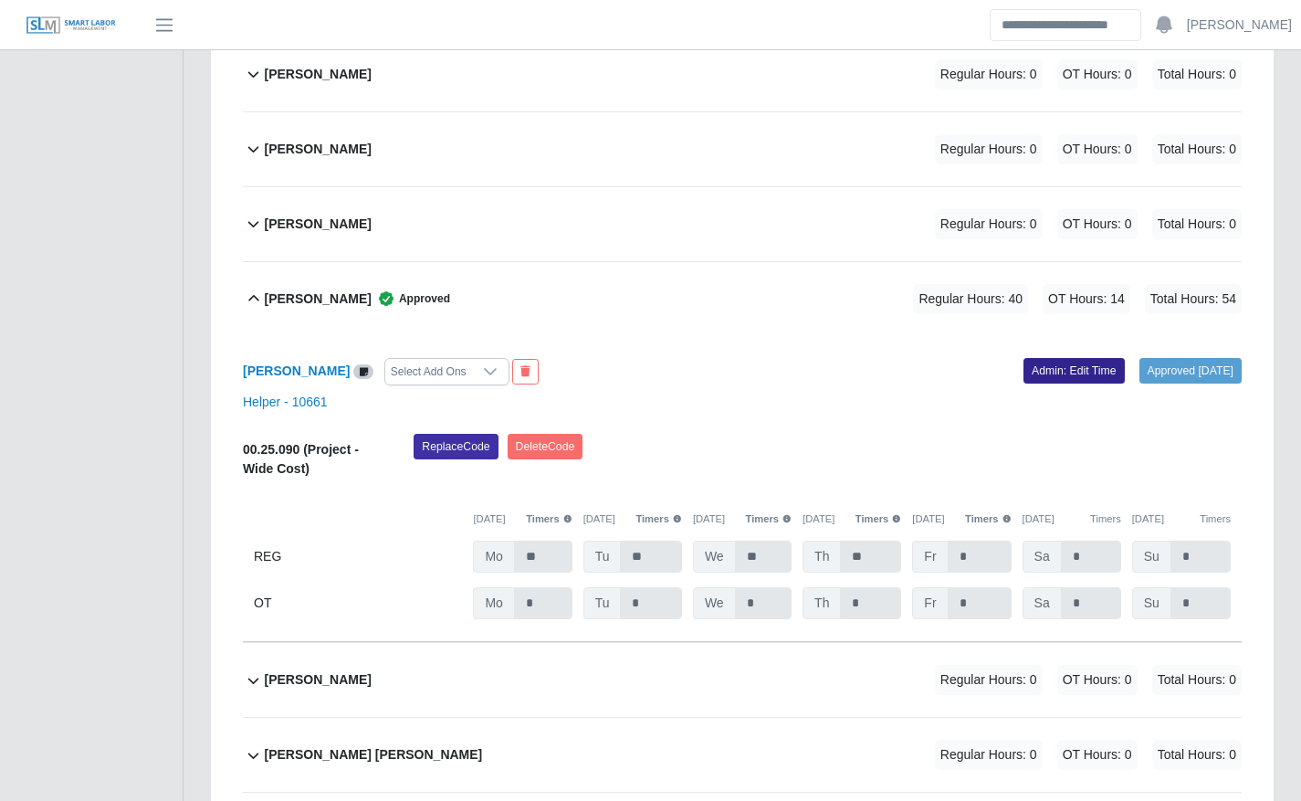
click at [1060, 372] on link "Admin: Edit Time" at bounding box center [1073, 371] width 101 height 26
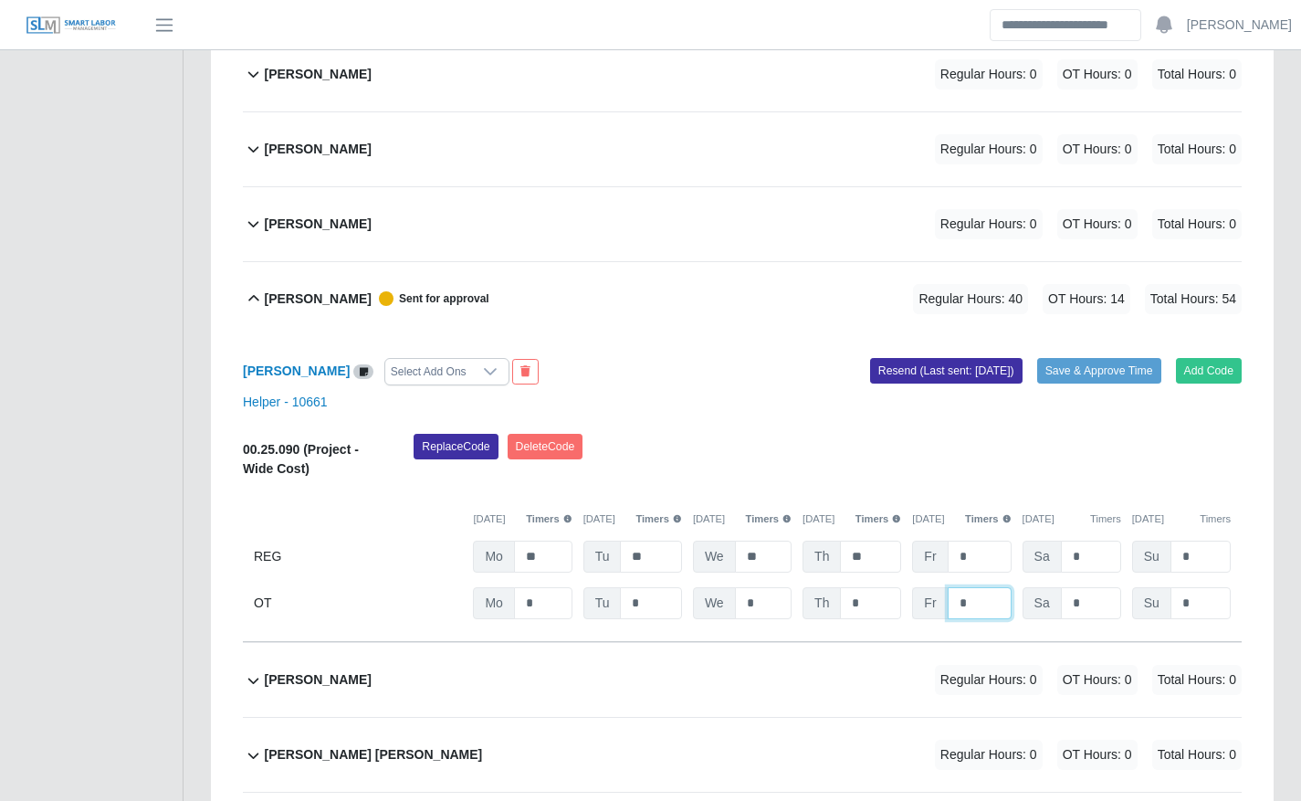
click at [0, 0] on input "*" at bounding box center [0, 0] width 0 height 0
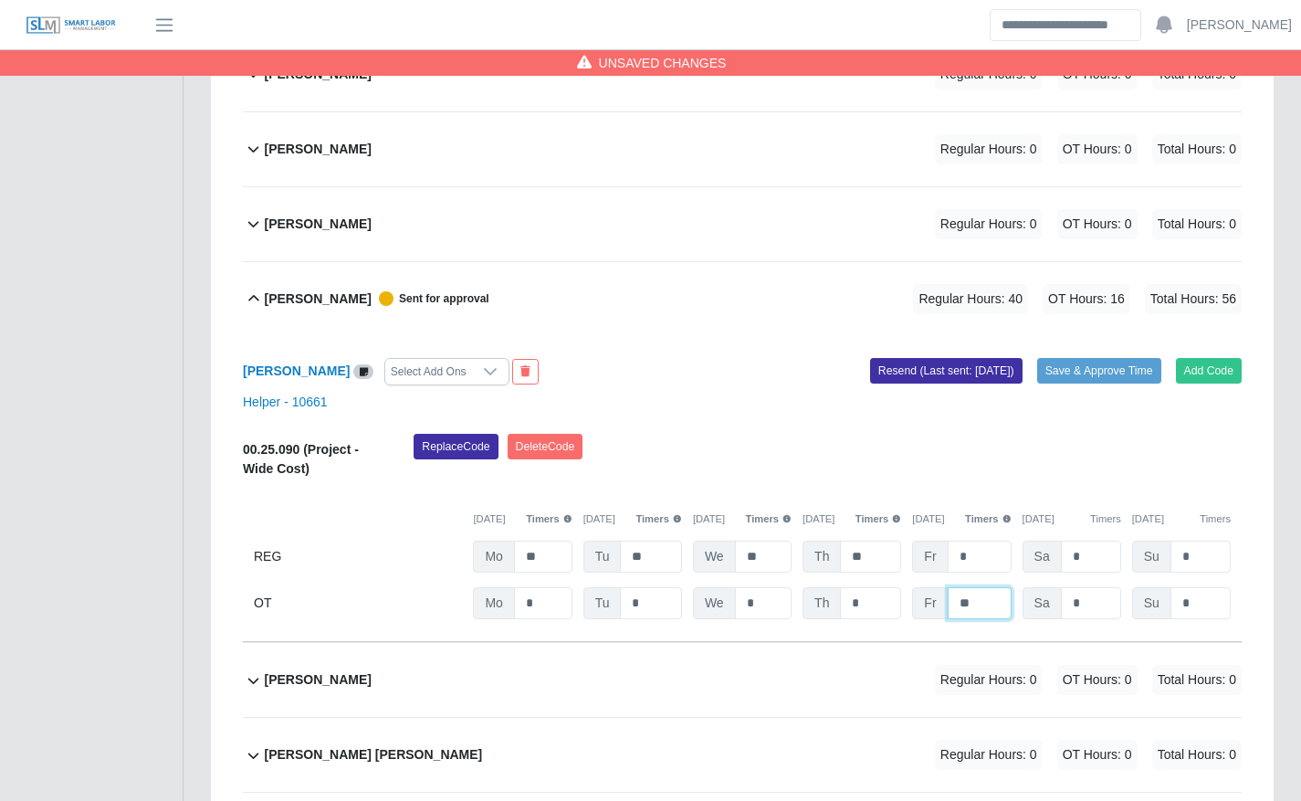
type input "**"
click at [878, 473] on div "Replace Code Delete Code" at bounding box center [827, 462] width 855 height 56
click at [1088, 366] on button "Save & Approve Time" at bounding box center [1099, 371] width 124 height 26
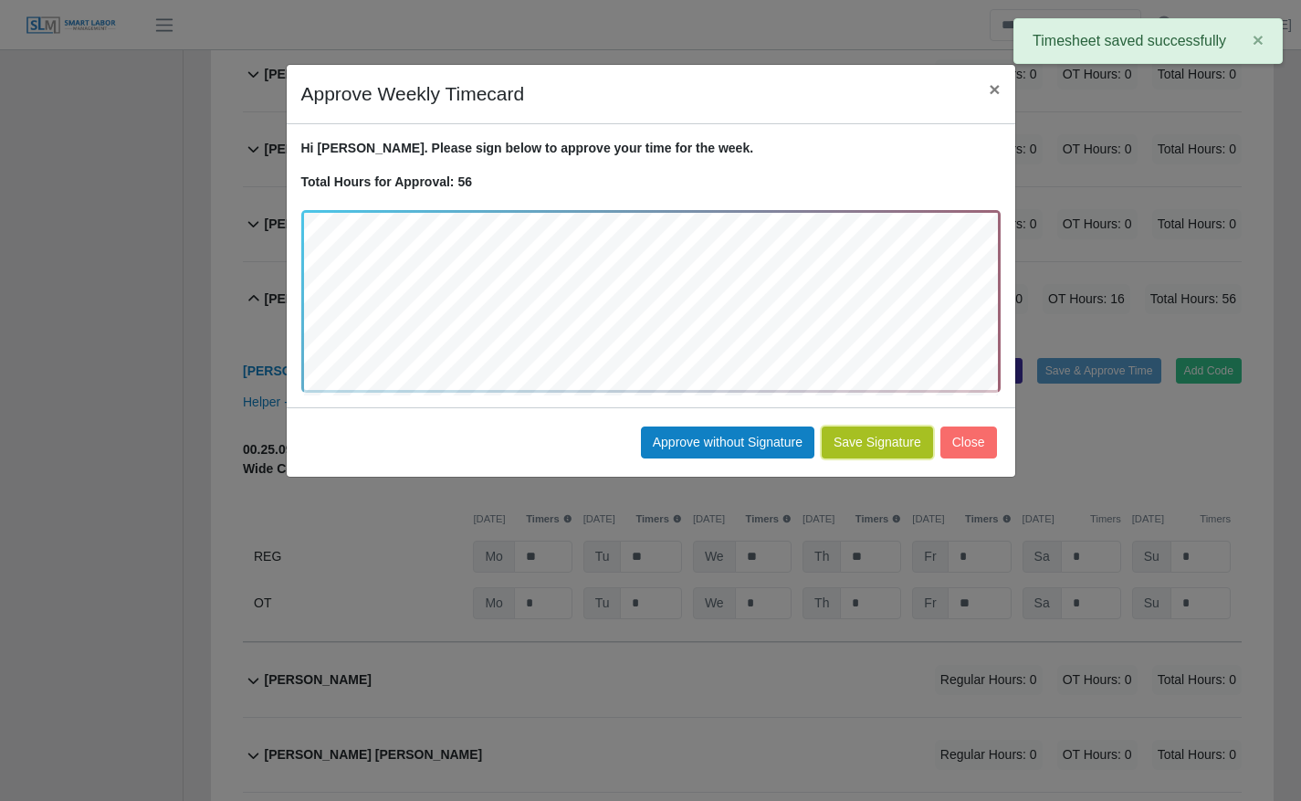
click at [883, 450] on button "Save Signature" at bounding box center [877, 442] width 111 height 32
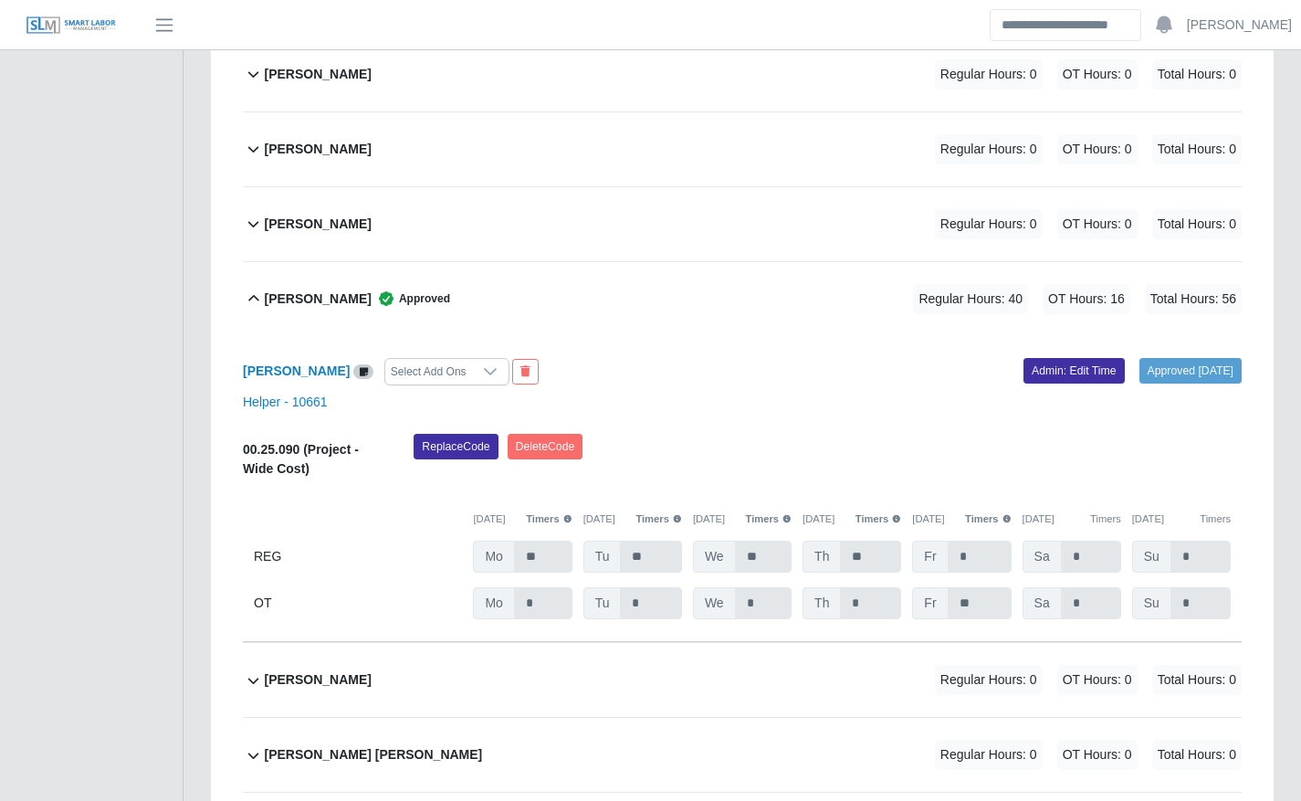
click at [540, 698] on div "Lesther Trochez Regular Hours: 0 OT Hours: 0 Total Hours: 0" at bounding box center [753, 680] width 978 height 74
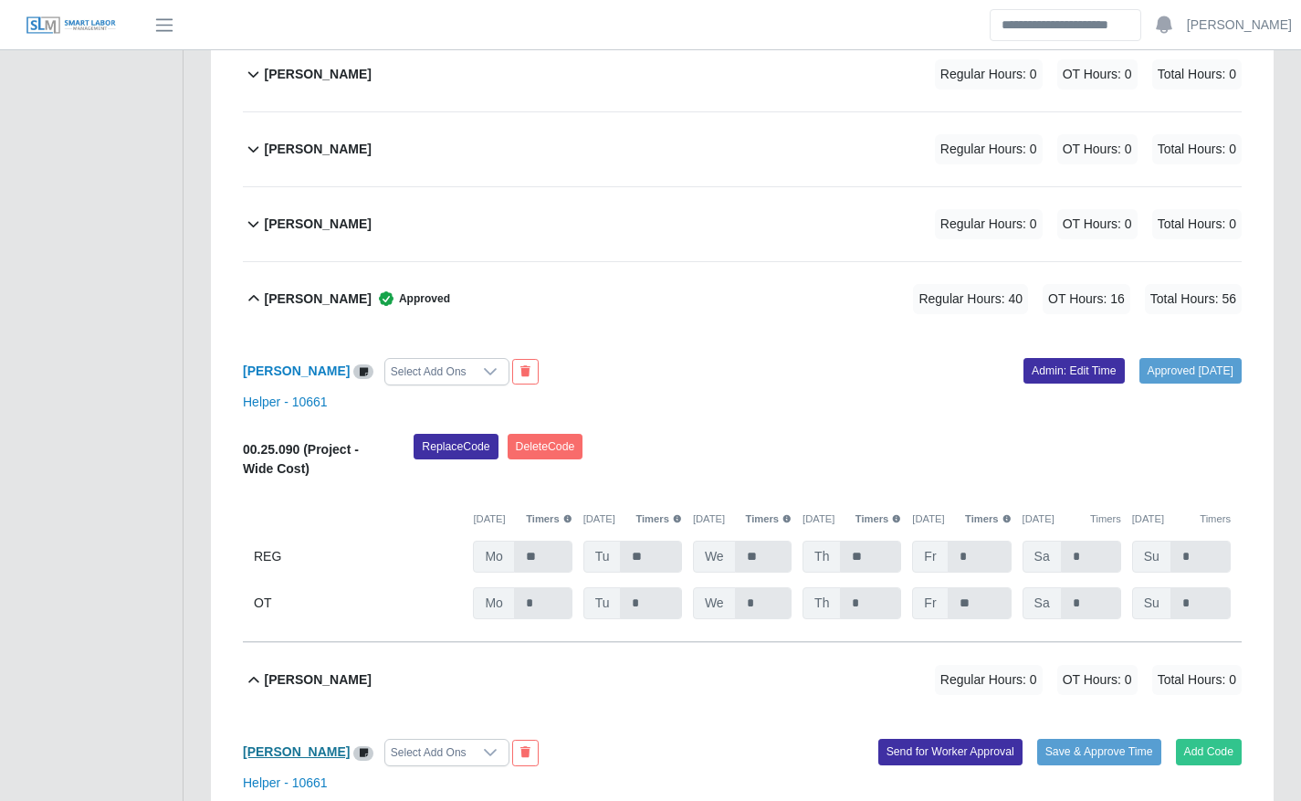
click at [311, 749] on b "[PERSON_NAME]" at bounding box center [296, 751] width 107 height 15
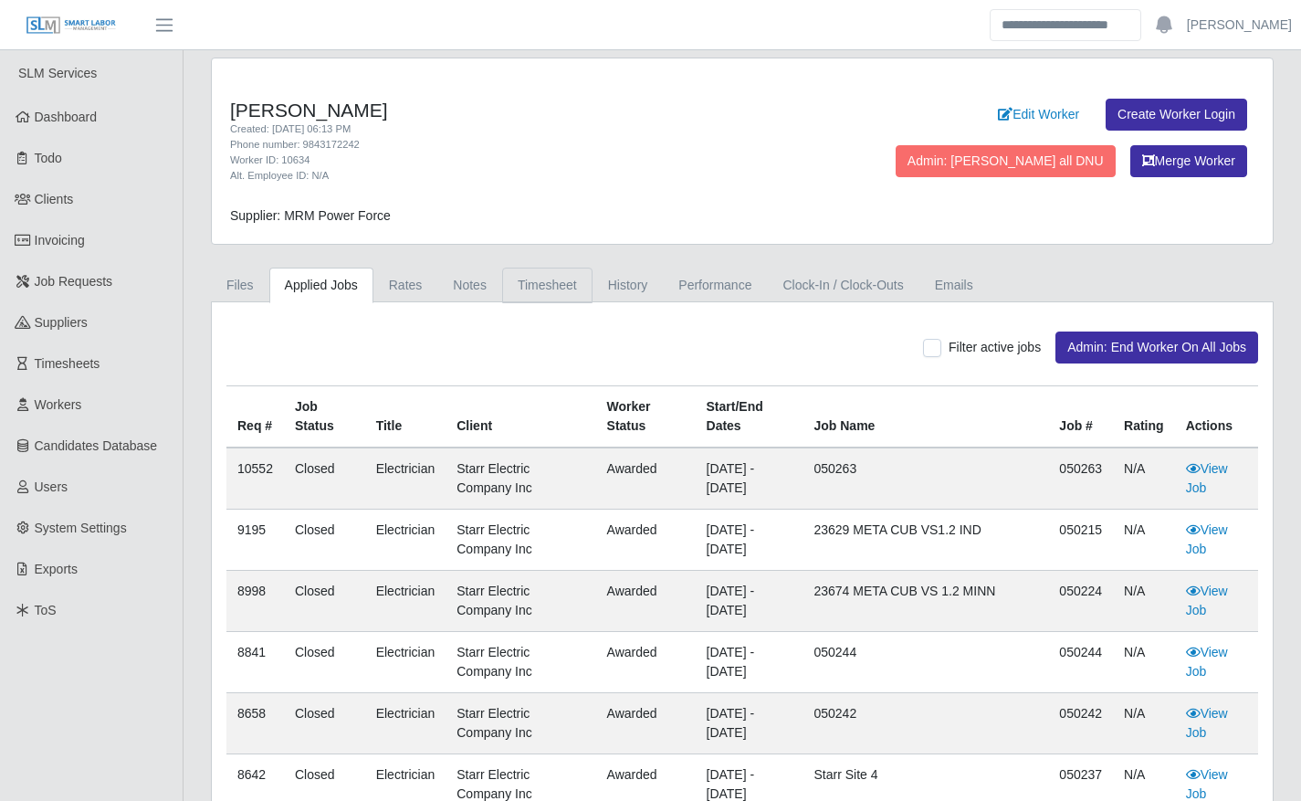
click at [543, 295] on link "Timesheet" at bounding box center [547, 285] width 90 height 36
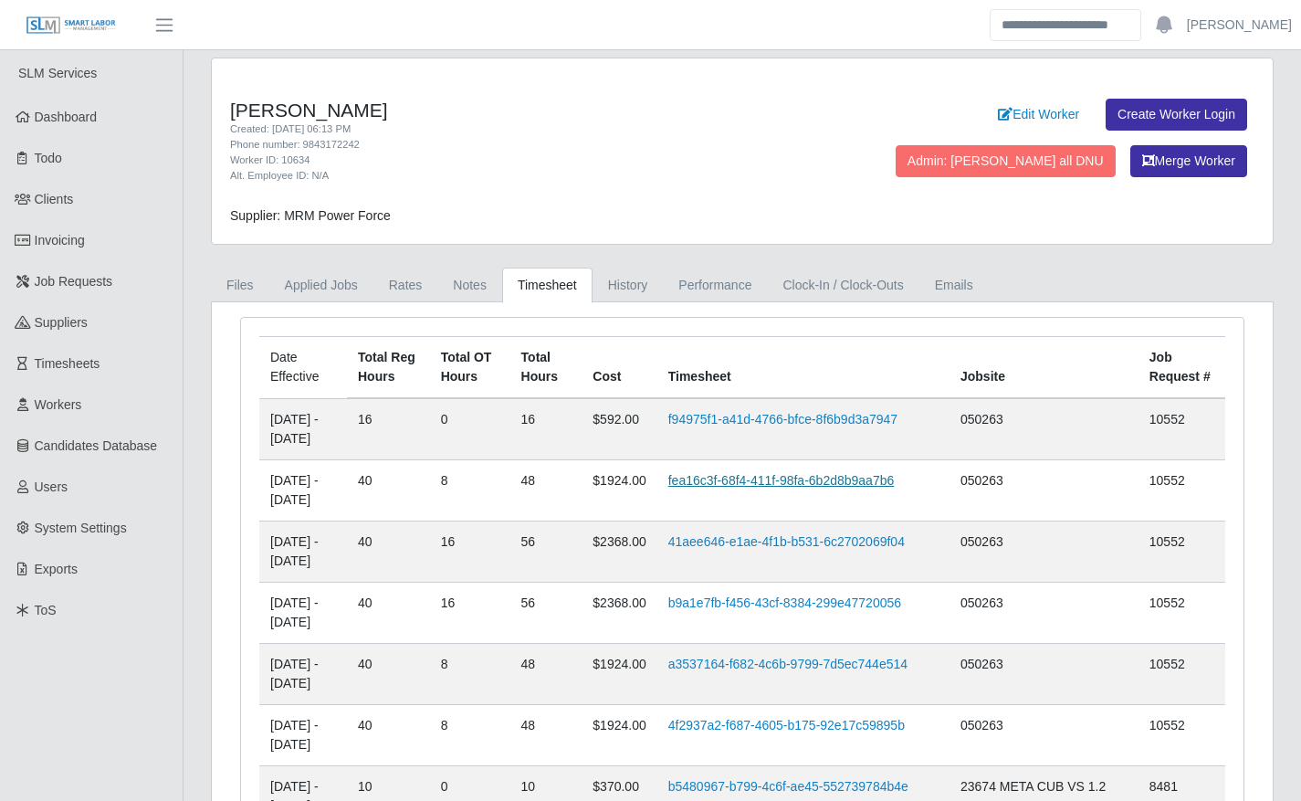
click at [776, 487] on link "fea16c3f-68f4-411f-98fa-6b2d8b9aa7b6" at bounding box center [781, 480] width 226 height 15
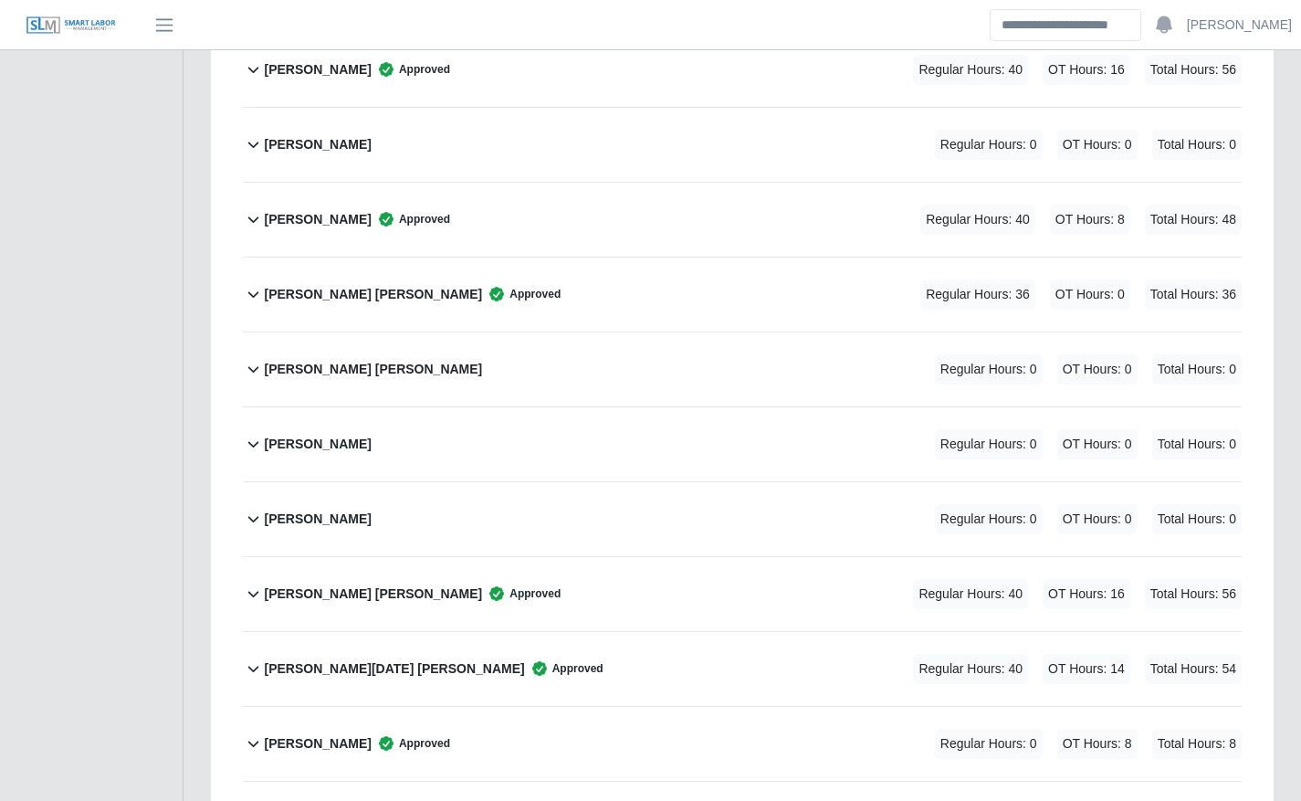
scroll to position [2166, 0]
click at [582, 225] on div "[PERSON_NAME] Approved Regular Hours: 40 OT Hours: 8 Total Hours: 48" at bounding box center [753, 220] width 978 height 74
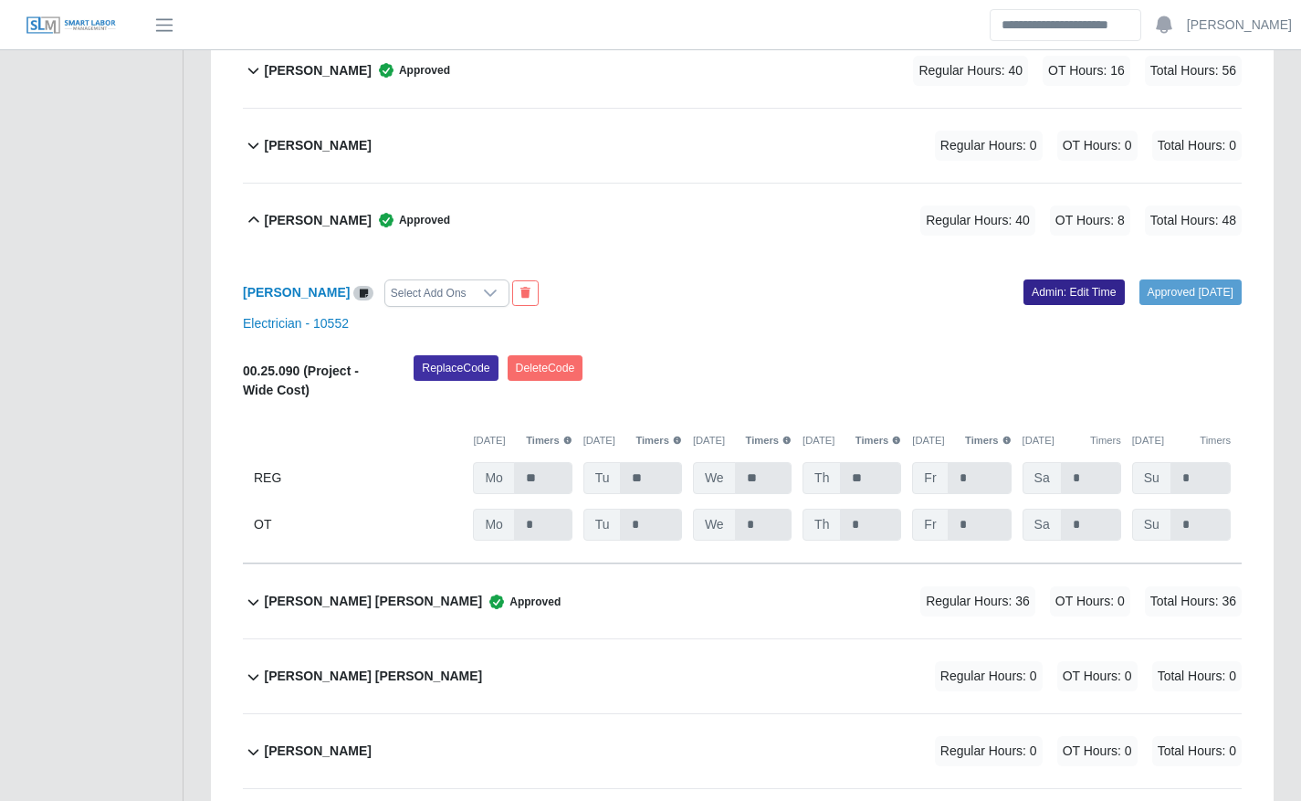
click at [1023, 298] on link "Admin: Edit Time" at bounding box center [1073, 292] width 101 height 26
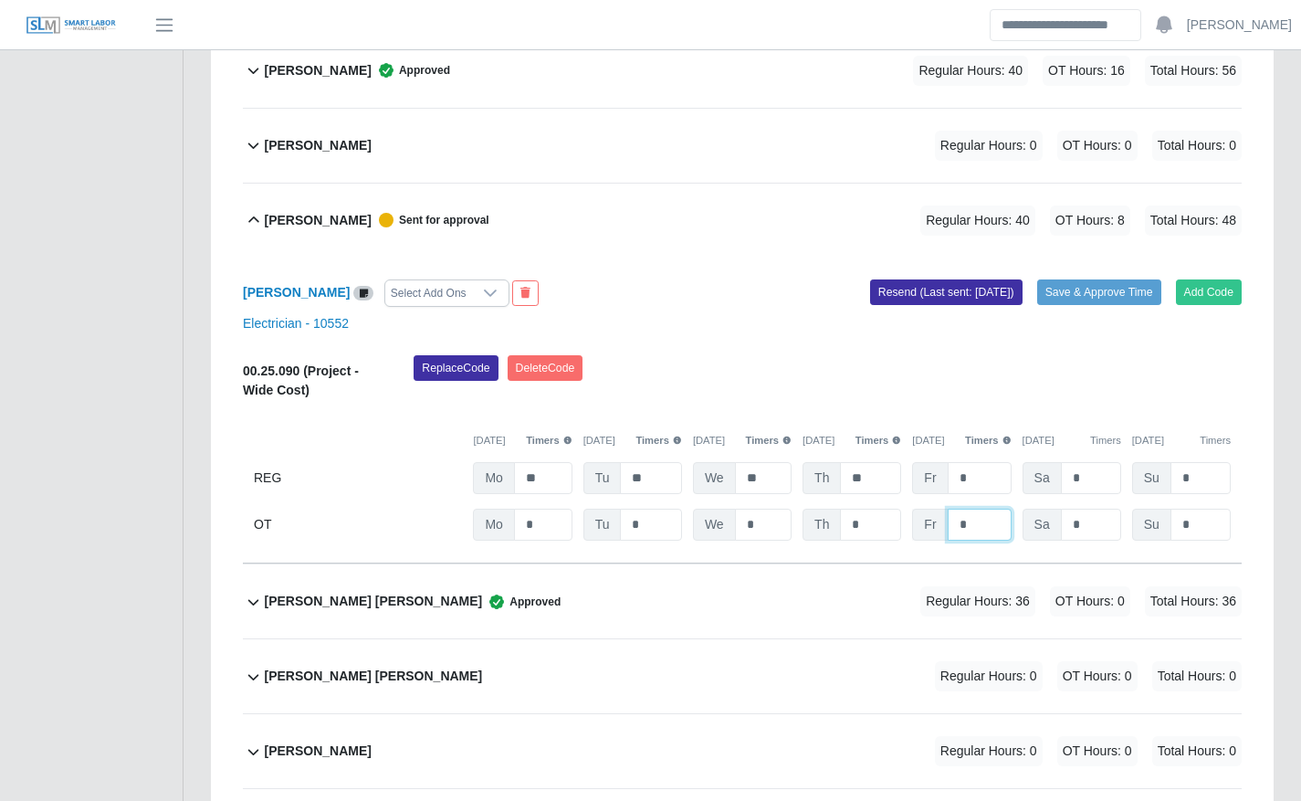
click at [0, 0] on input "*" at bounding box center [0, 0] width 0 height 0
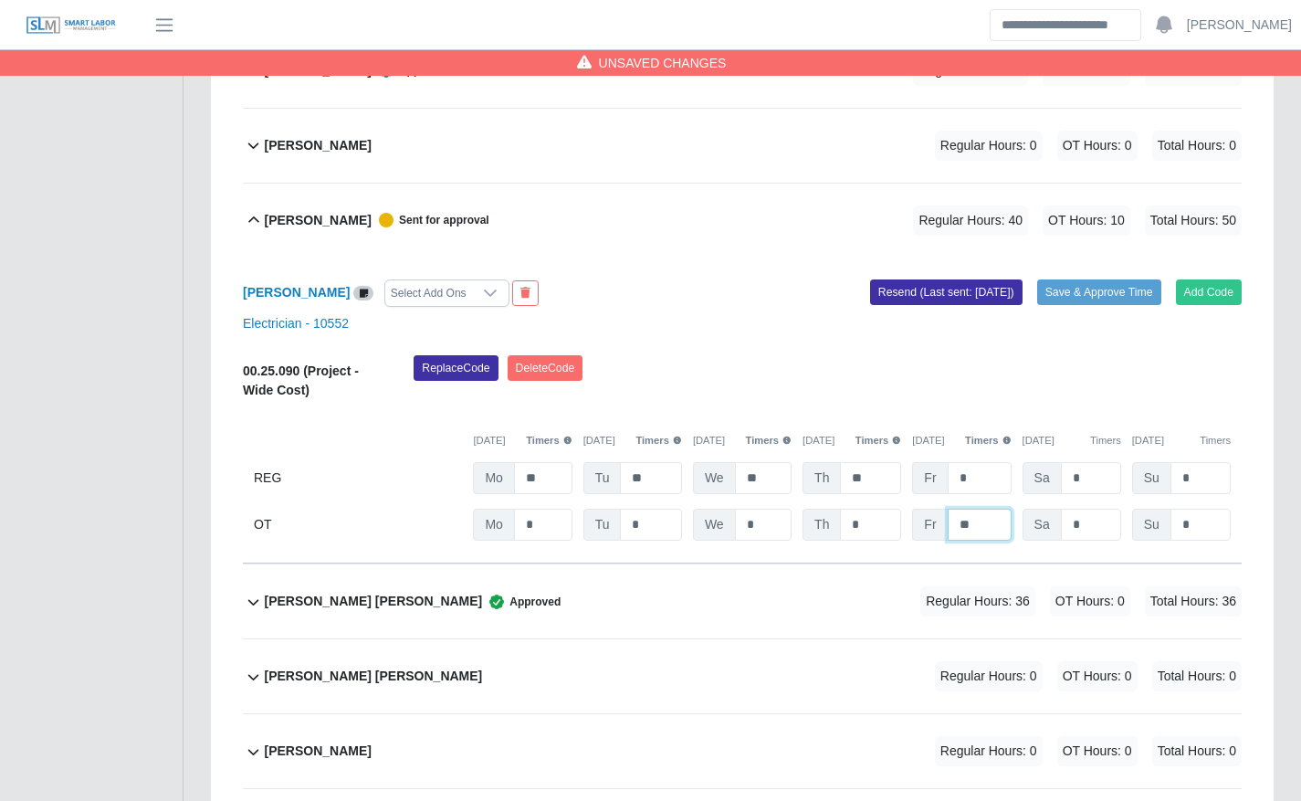
type input "**"
type input "*"
click at [1080, 284] on button "Save & Approve Time" at bounding box center [1099, 292] width 124 height 26
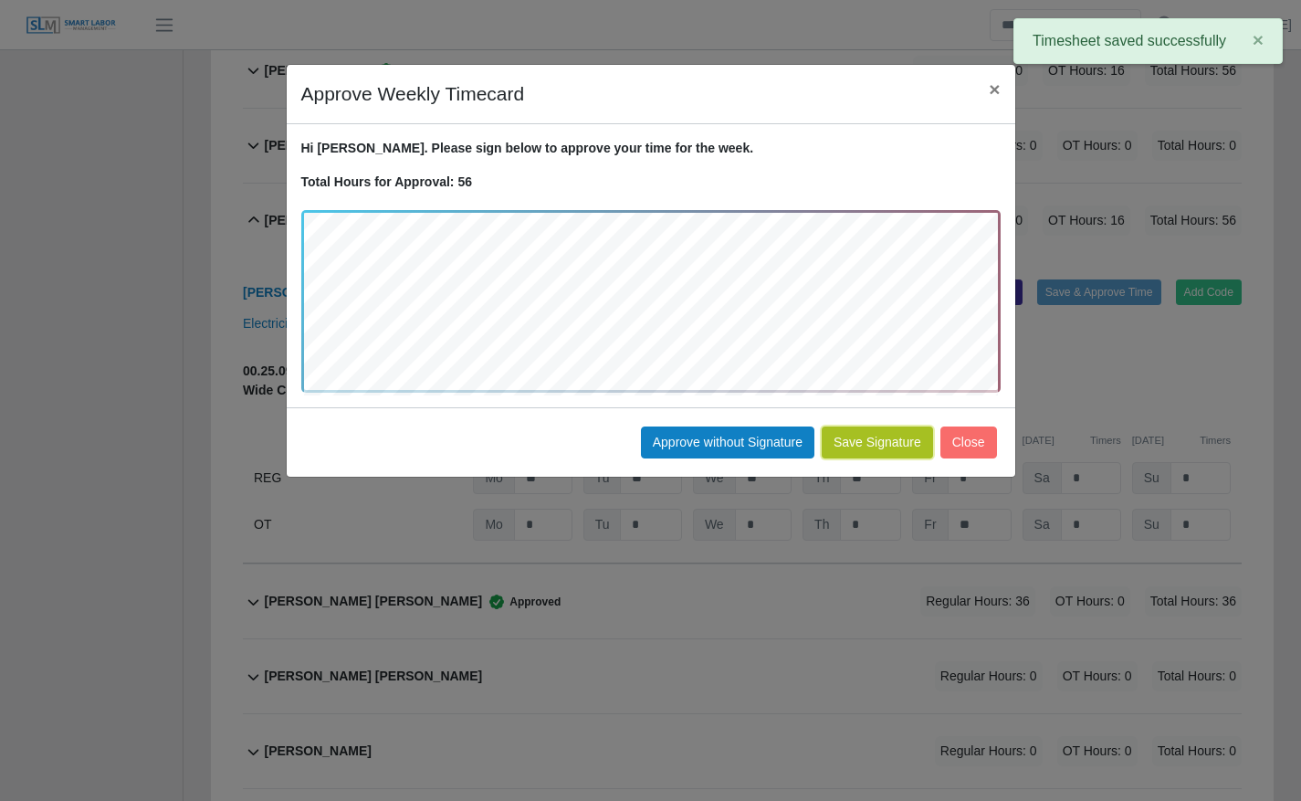
click at [889, 442] on button "Save Signature" at bounding box center [877, 442] width 111 height 32
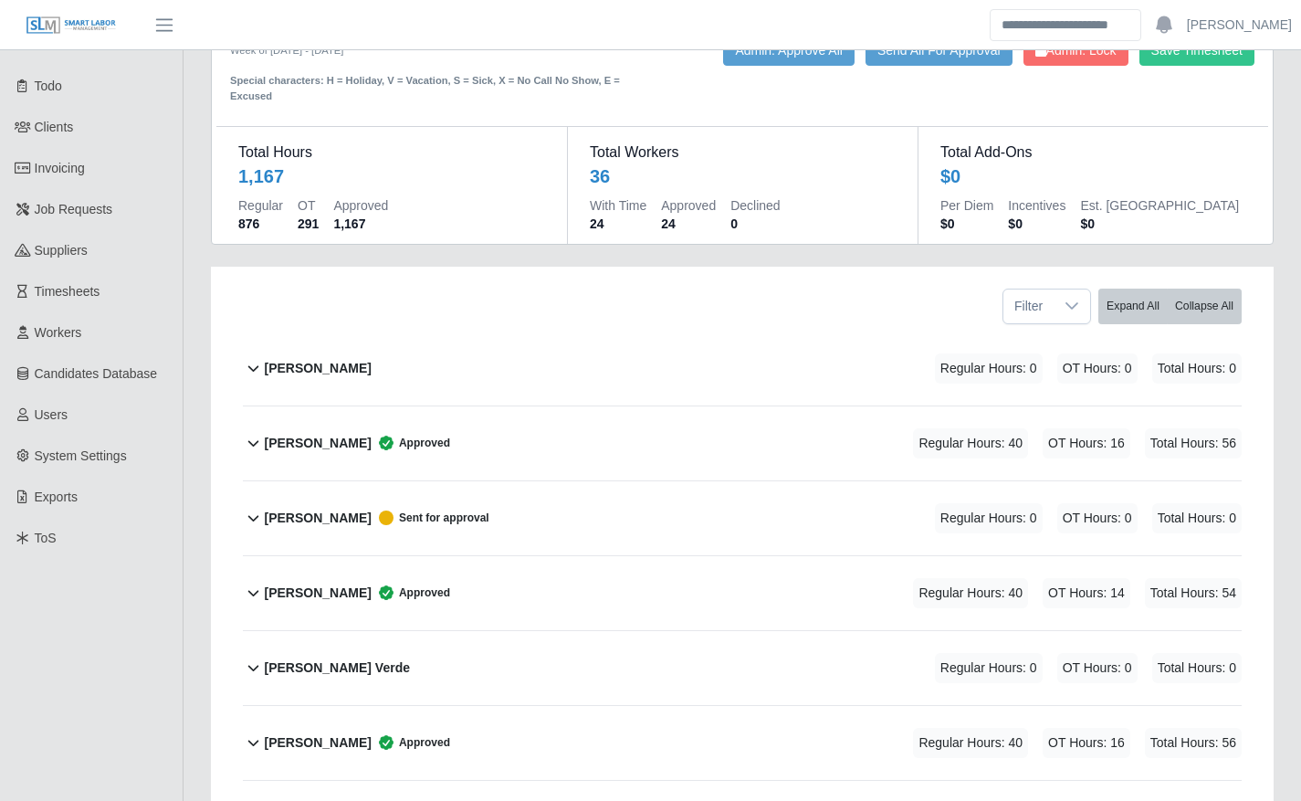
scroll to position [0, 0]
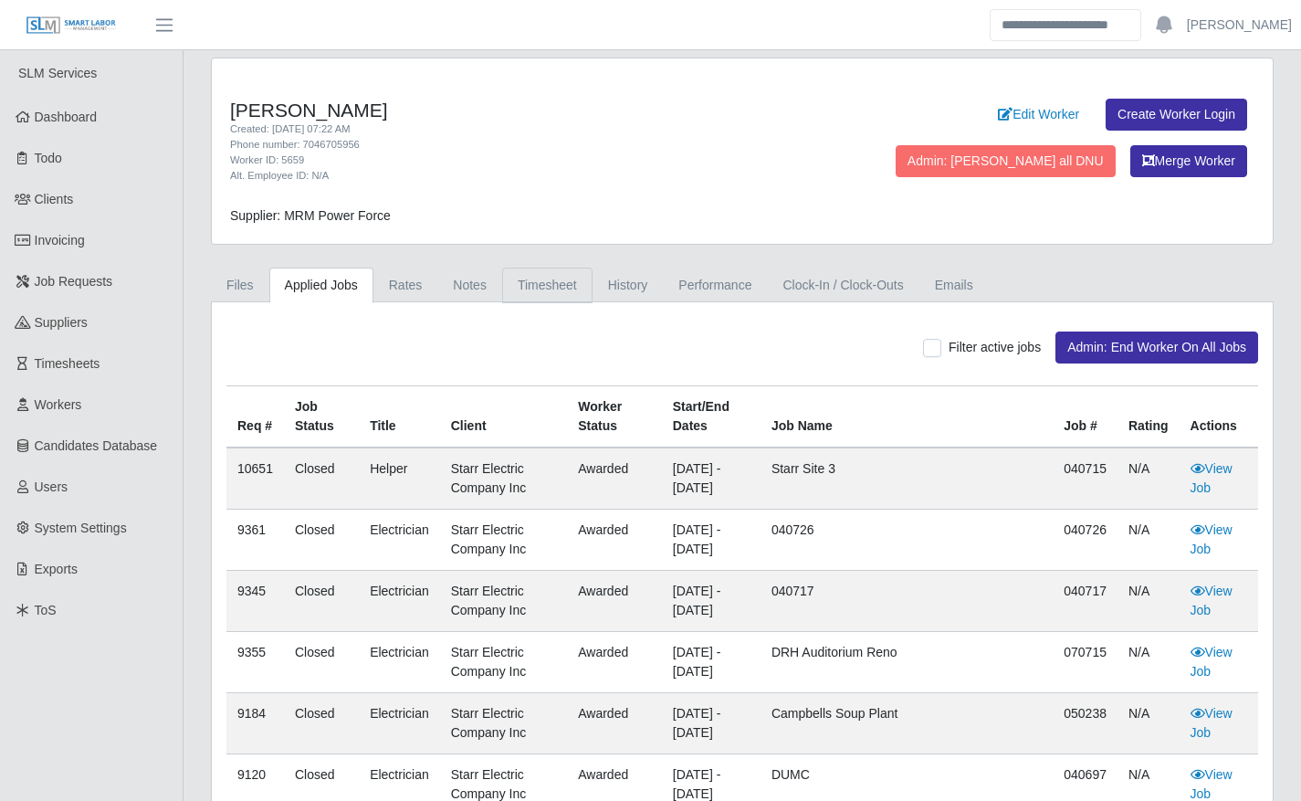
click at [540, 272] on link "Timesheet" at bounding box center [547, 285] width 90 height 36
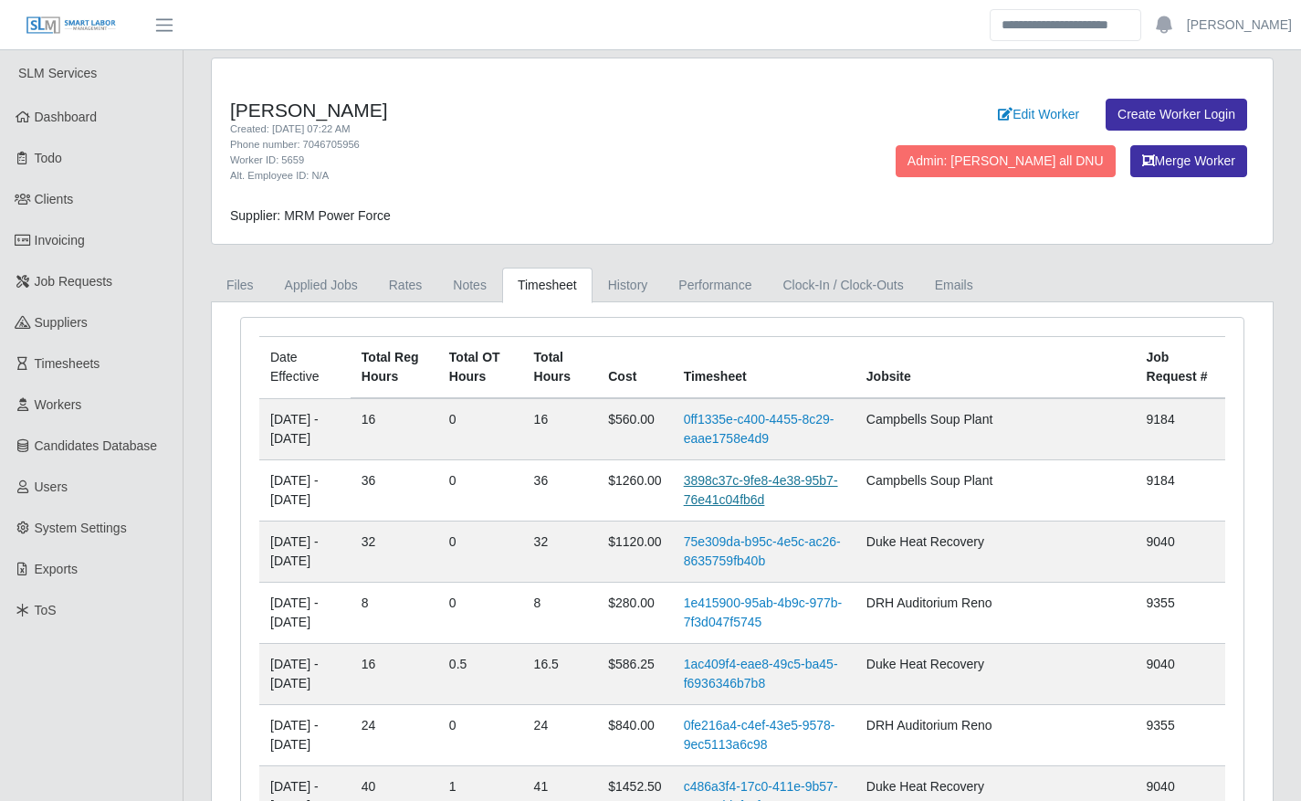
click at [755, 500] on link "3898c37c-9fe8-4e38-95b7-76e41c04fb6d" at bounding box center [761, 490] width 154 height 34
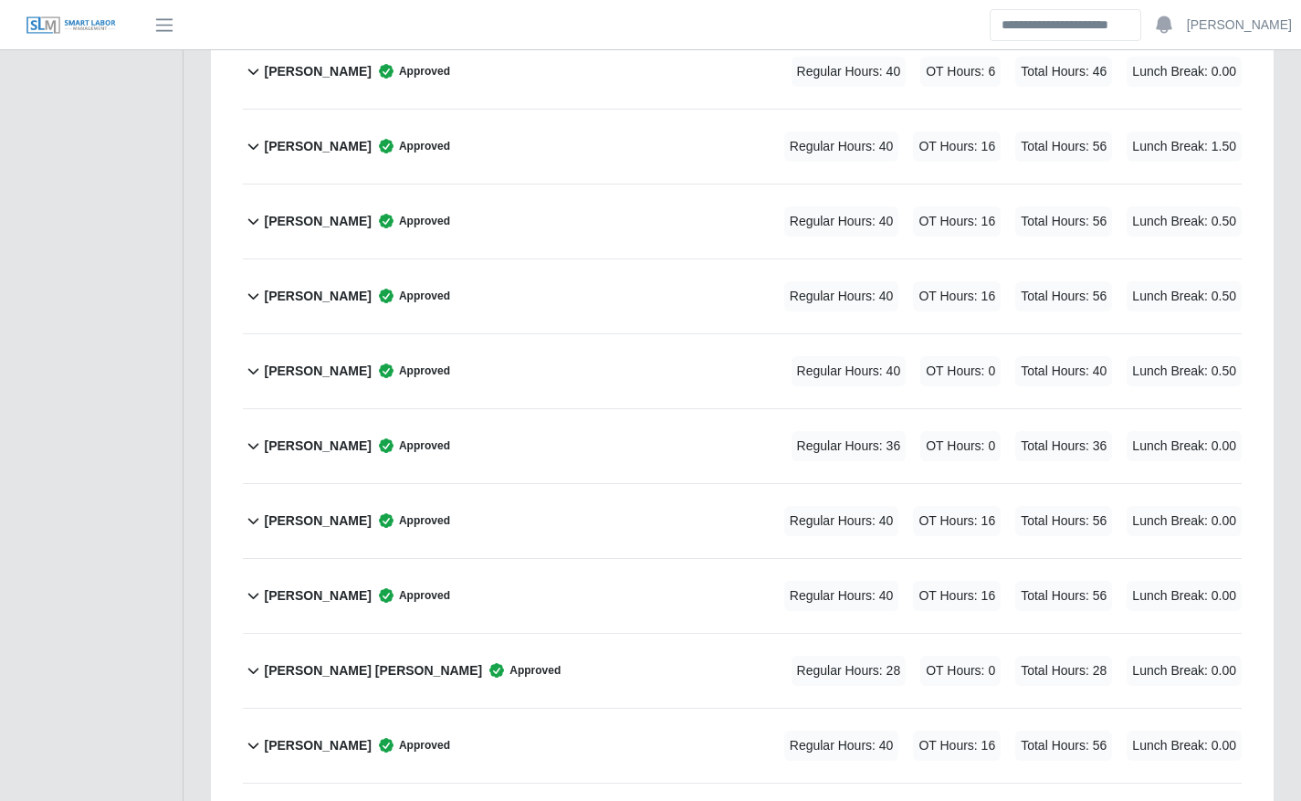
scroll to position [895, 0]
click at [720, 443] on div "Lizeth Gutierrez Approved Regular Hours: 36 OT Hours: 0 Total Hours: 36 Lunch B…" at bounding box center [753, 444] width 978 height 74
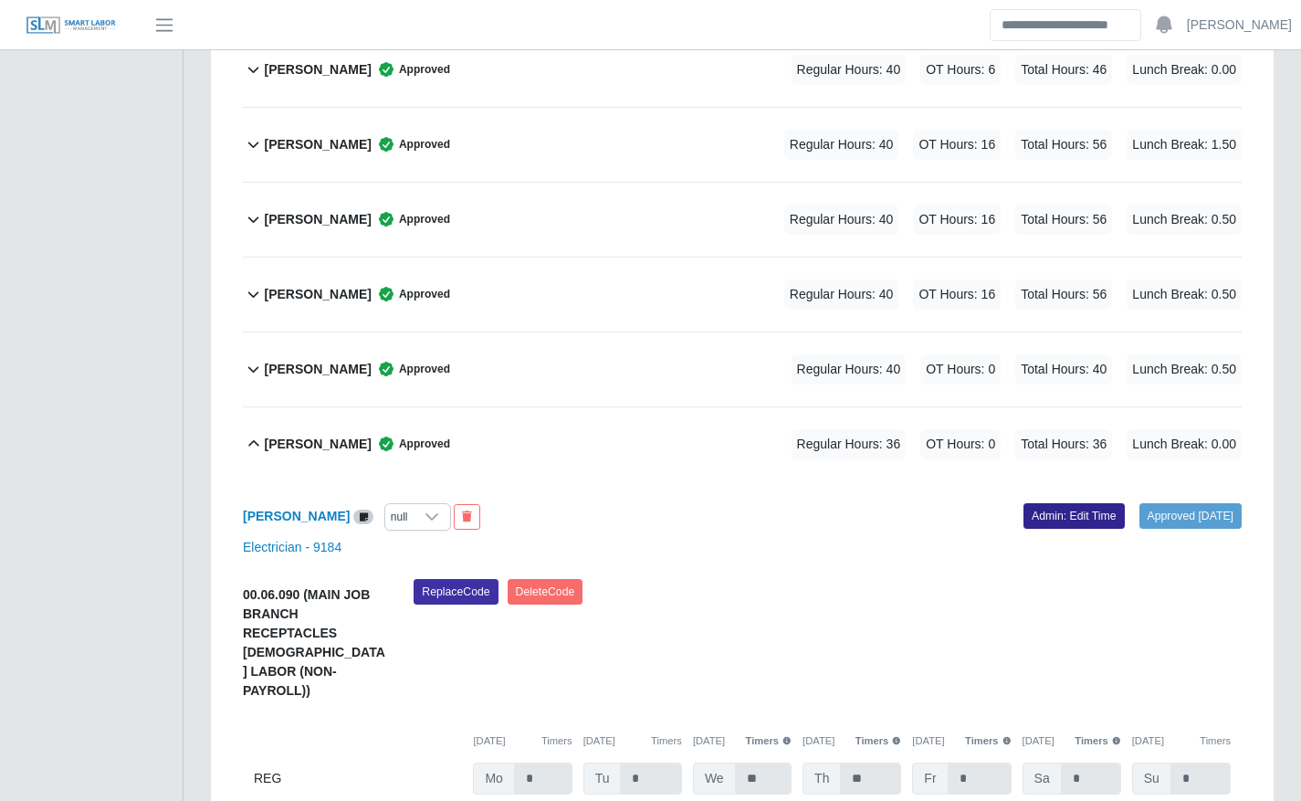
click at [1026, 512] on link "Admin: Edit Time" at bounding box center [1073, 516] width 101 height 26
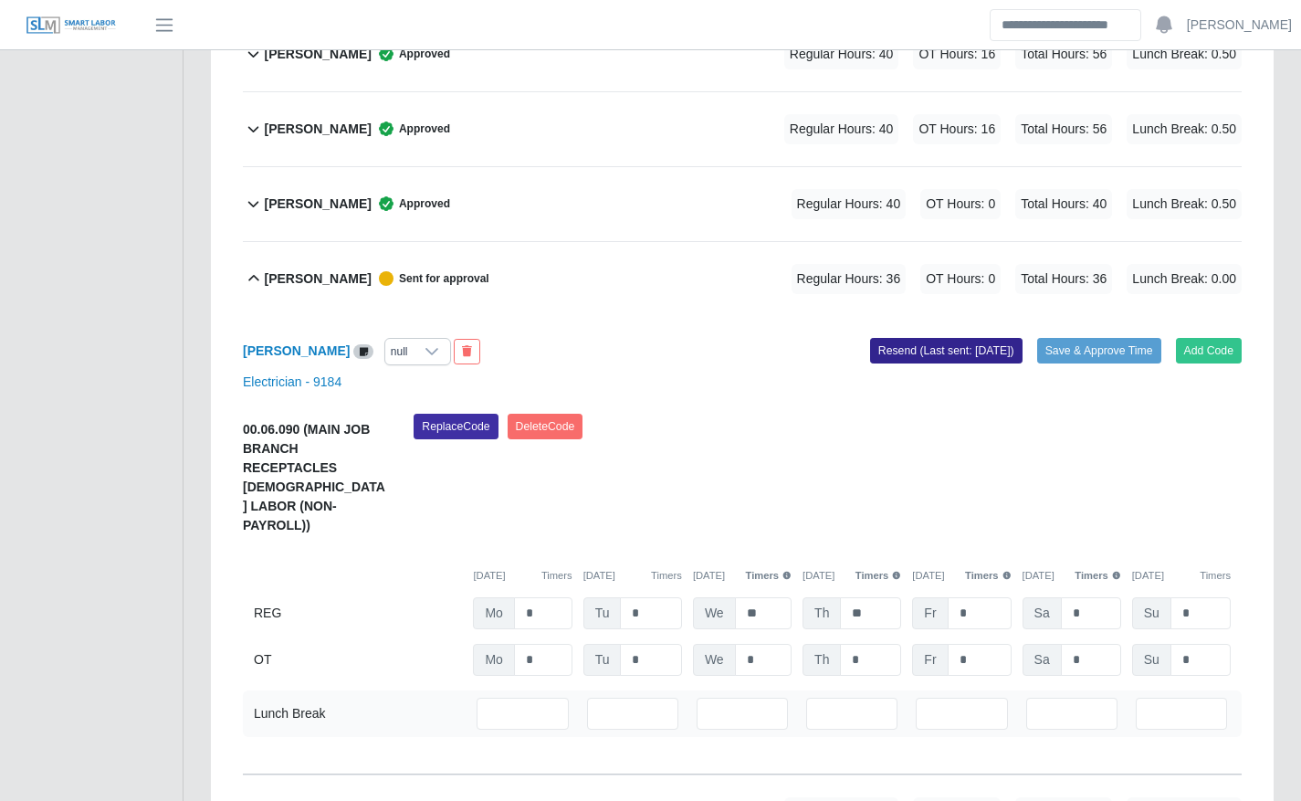
scroll to position [1115, 0]
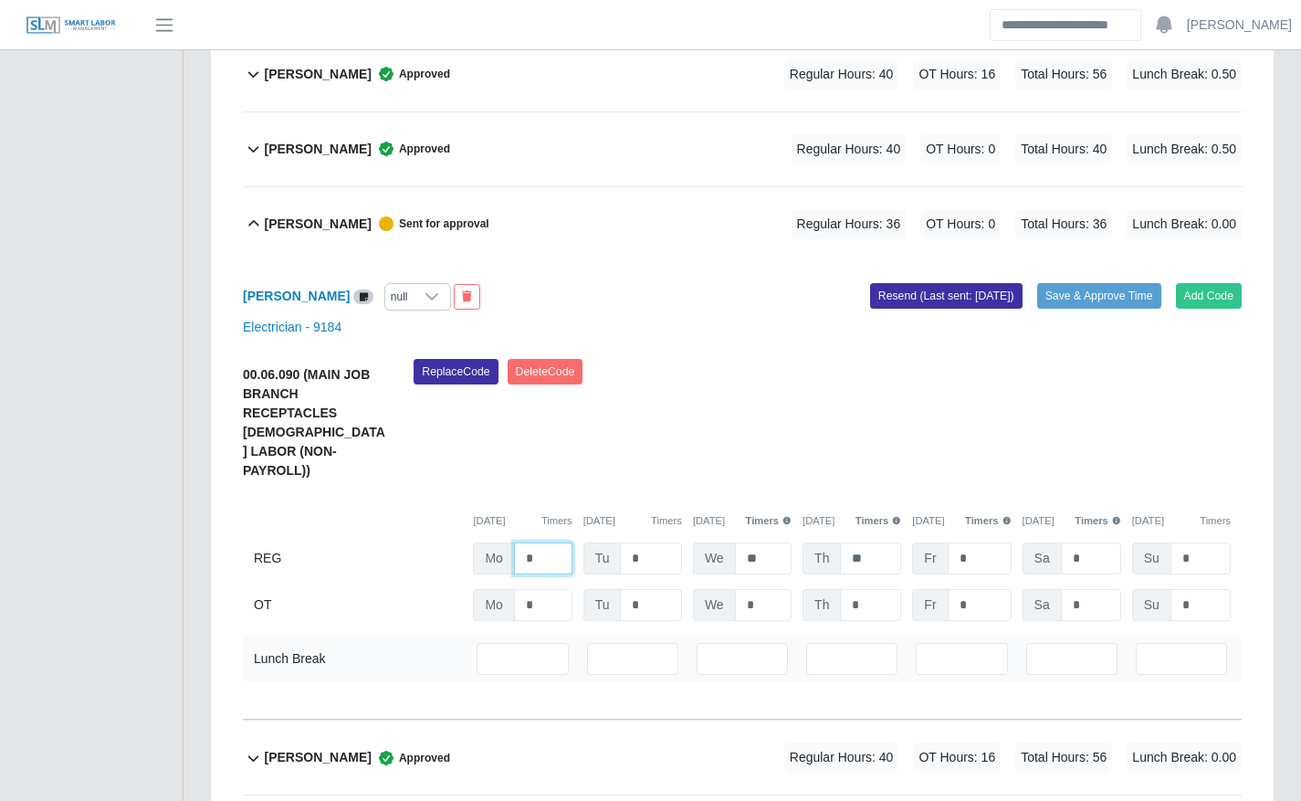
click at [544, 542] on input "*" at bounding box center [543, 558] width 58 height 32
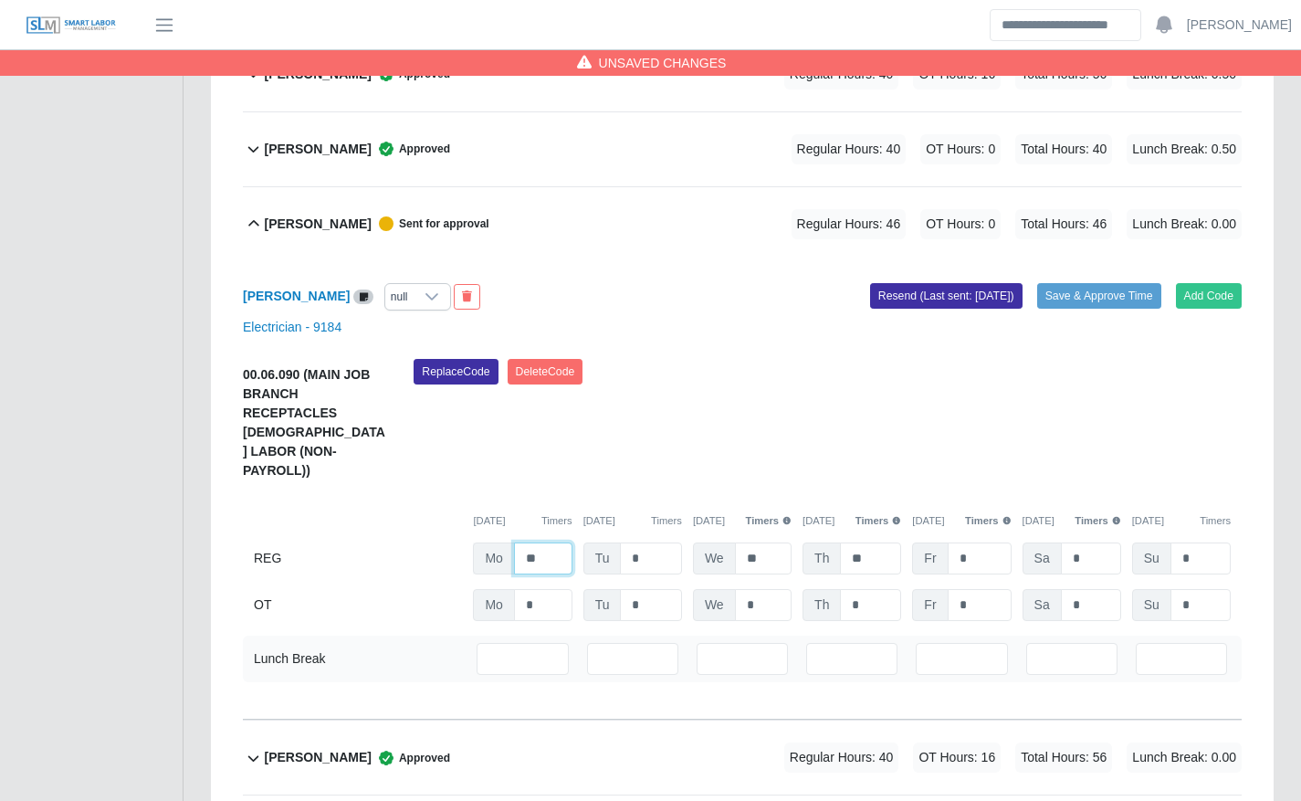
type input "**"
click at [995, 542] on input "*" at bounding box center [979, 558] width 64 height 32
type input "*"
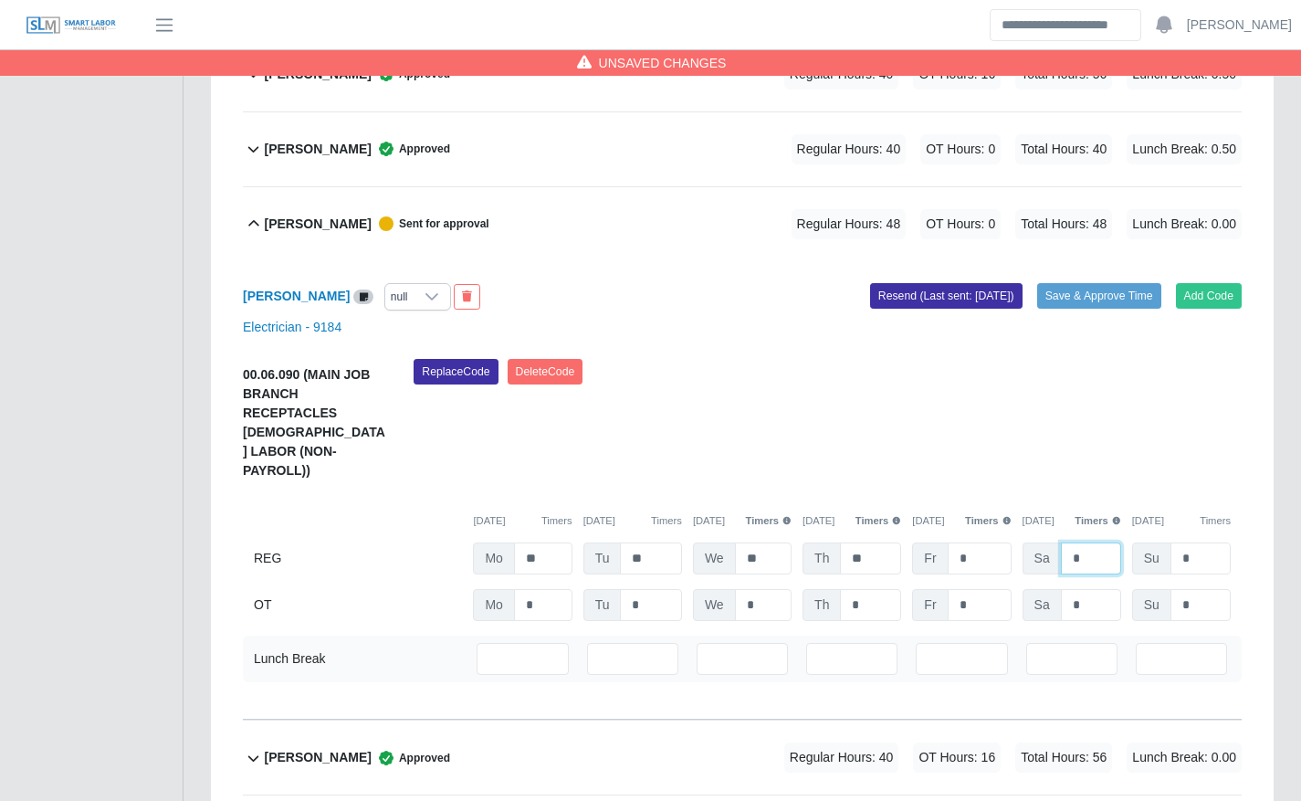
click at [1088, 542] on input "*" at bounding box center [1091, 558] width 60 height 32
type input "*"
click at [0, 0] on input "*" at bounding box center [0, 0] width 0 height 0
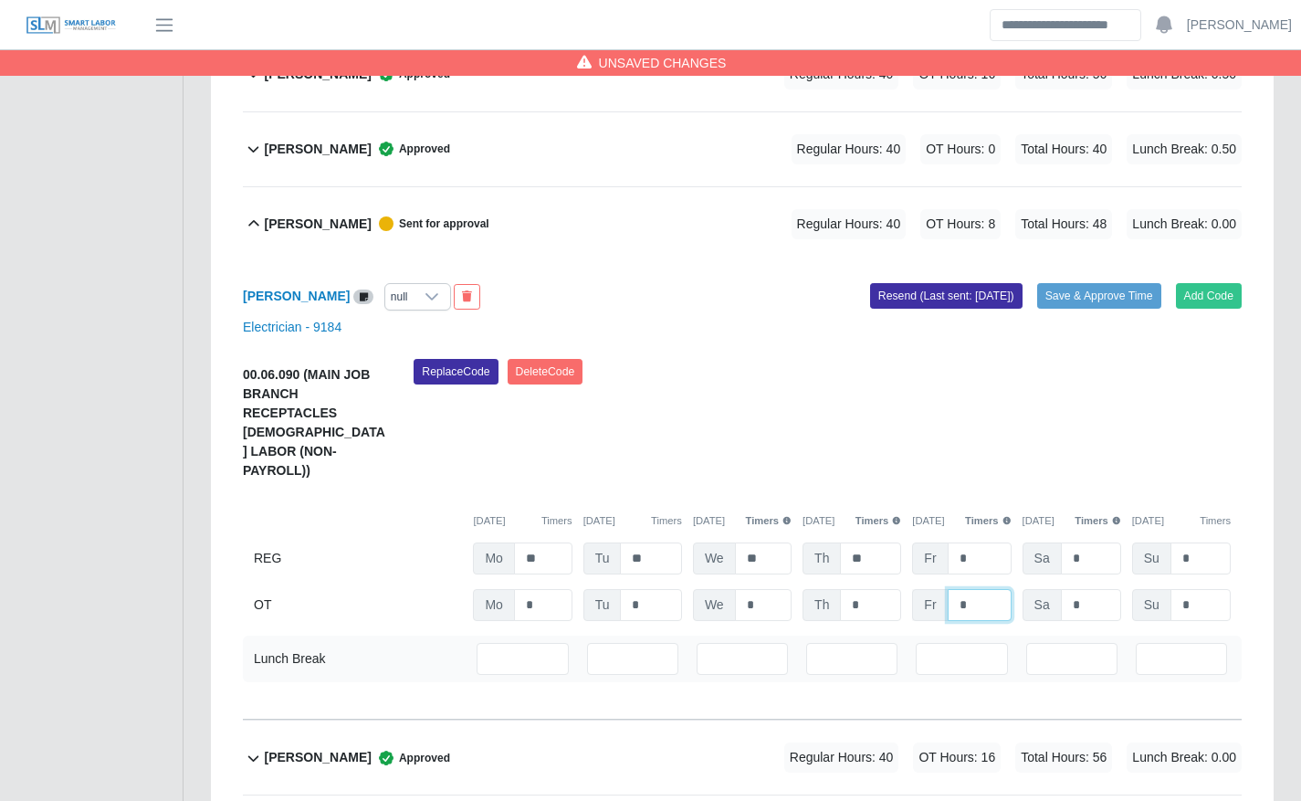
type input "*"
click at [1019, 409] on div "Replace Code Delete Code" at bounding box center [827, 425] width 855 height 132
click at [1119, 292] on button "Save & Approve Time" at bounding box center [1099, 296] width 124 height 26
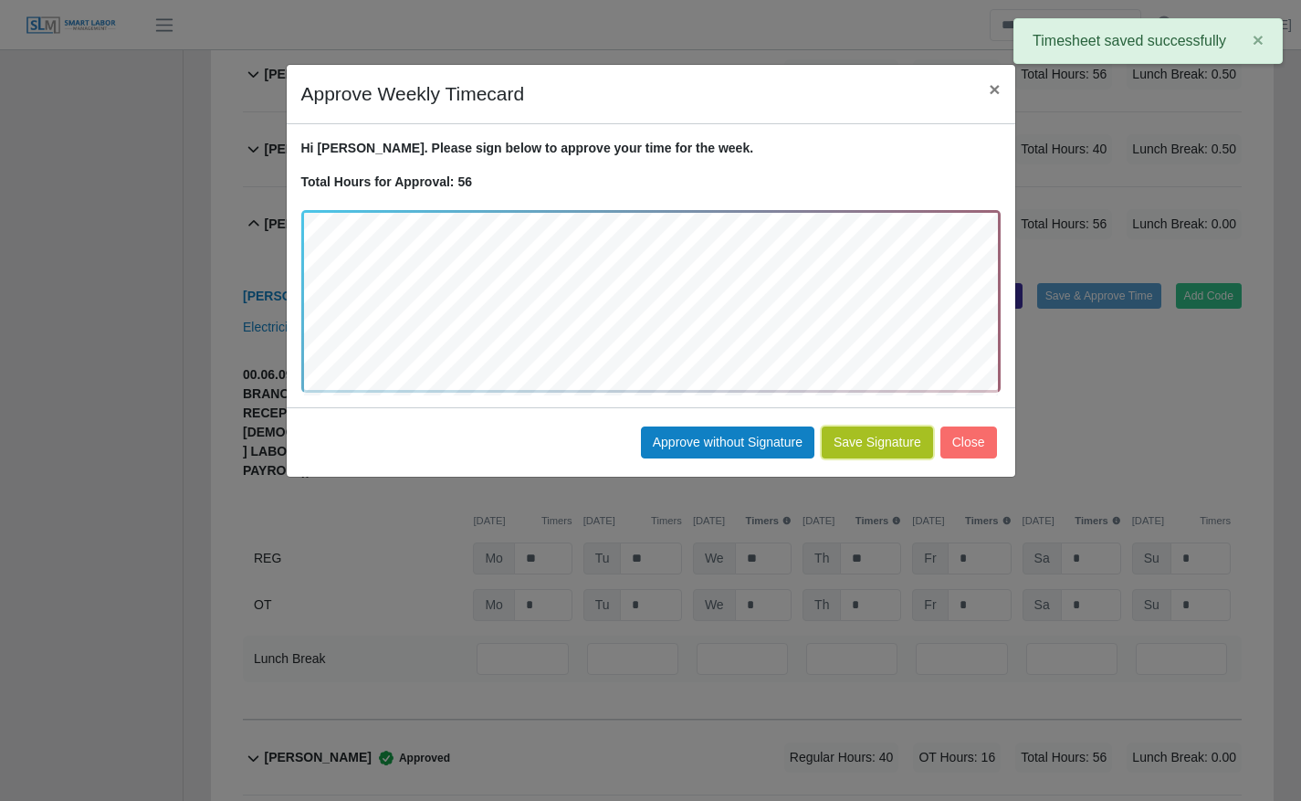
click at [889, 442] on button "Save Signature" at bounding box center [877, 442] width 111 height 32
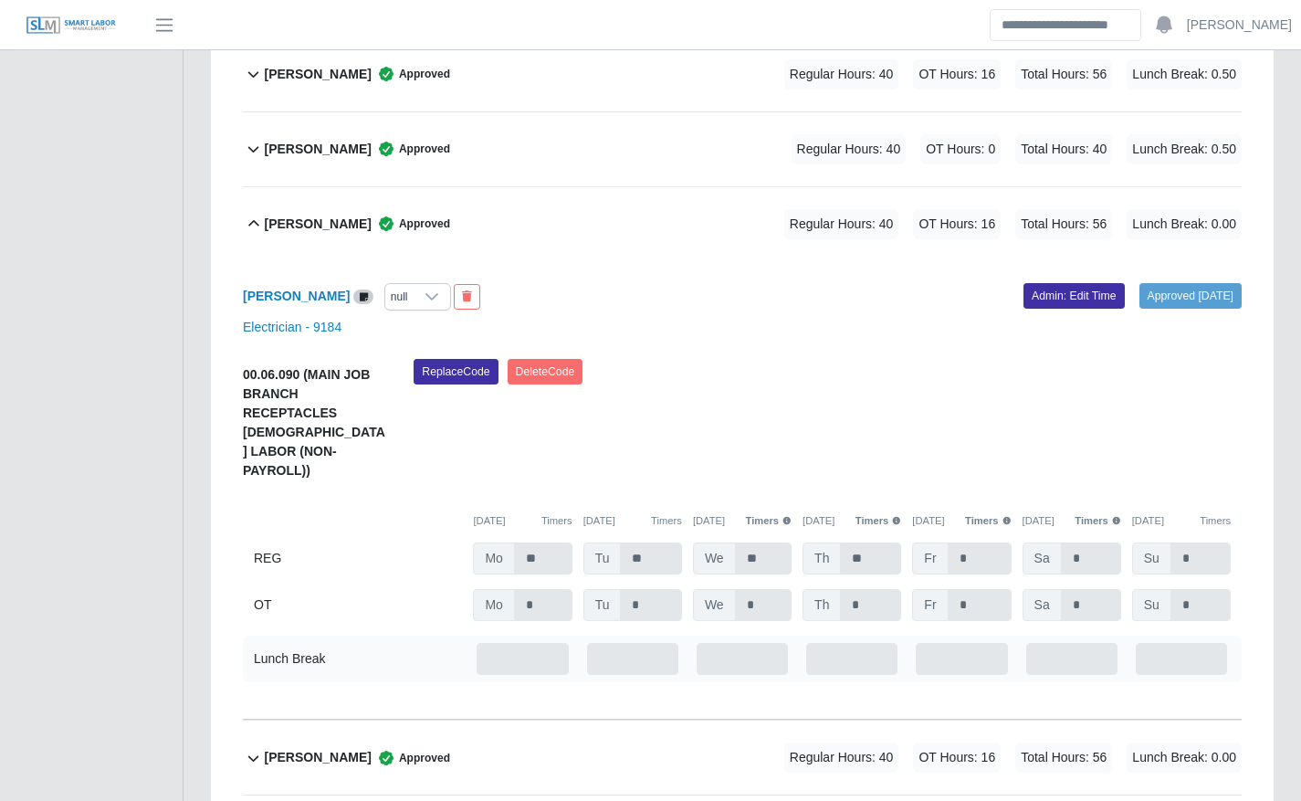
click at [551, 220] on div "Lizeth Gutierrez Approved Regular Hours: 40 OT Hours: 16 Total Hours: 56 Lunch …" at bounding box center [753, 224] width 978 height 74
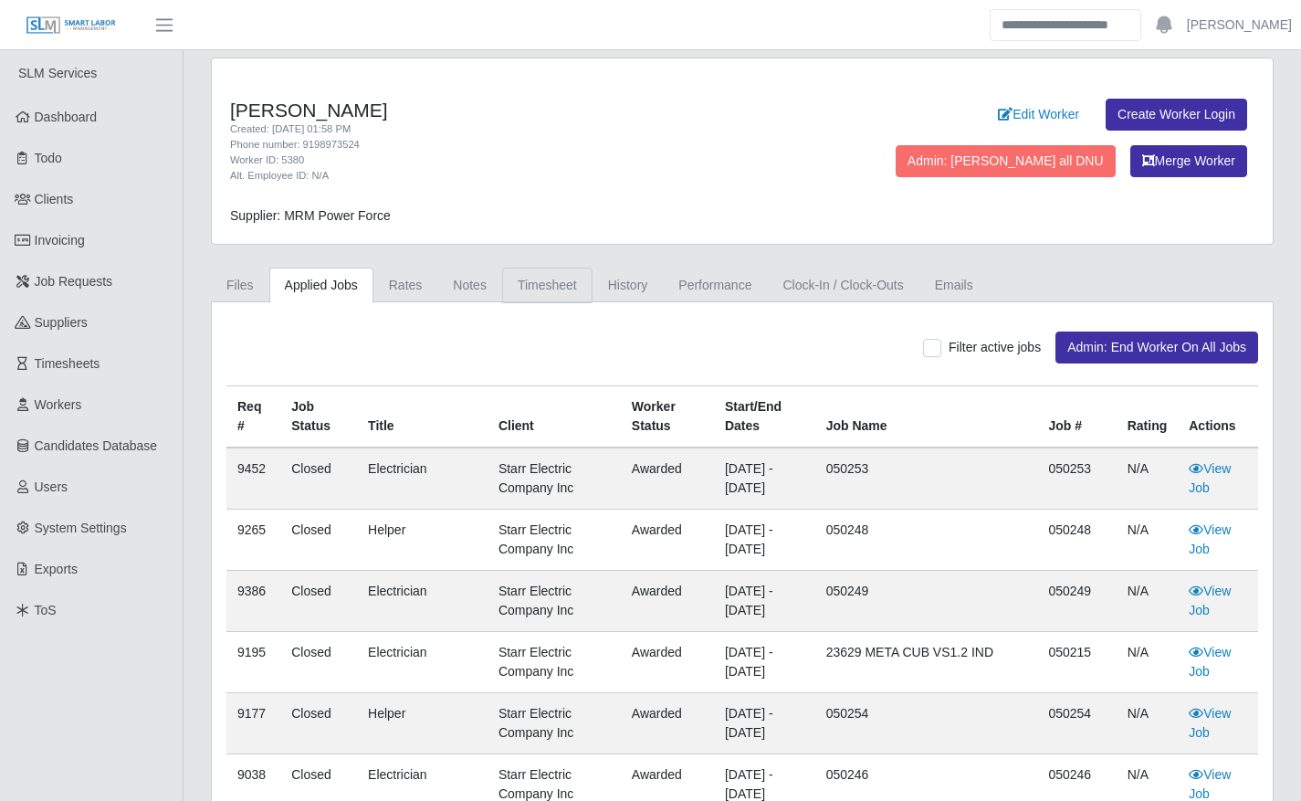
click at [555, 291] on link "Timesheet" at bounding box center [547, 285] width 90 height 36
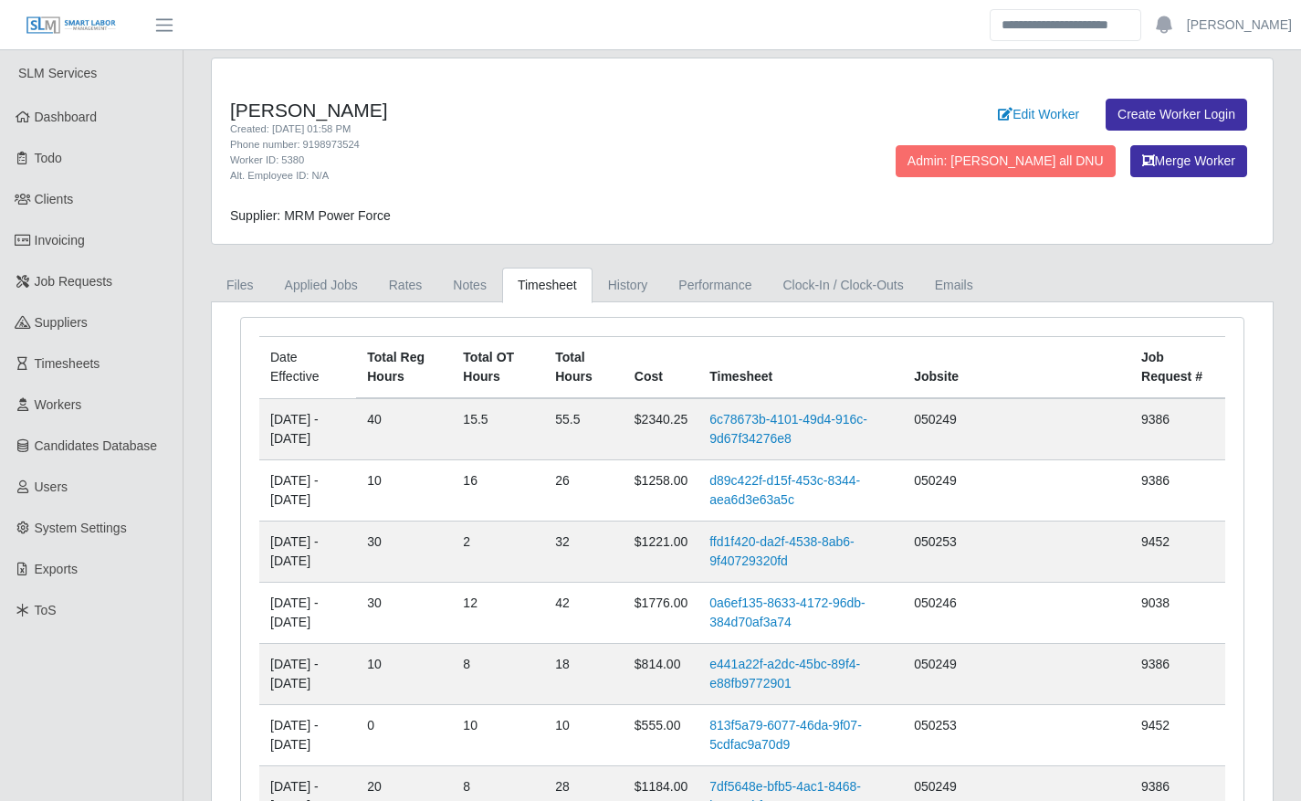
click at [799, 433] on link "6c78673b-4101-49d4-916c-9d67f34276e8" at bounding box center [788, 429] width 158 height 34
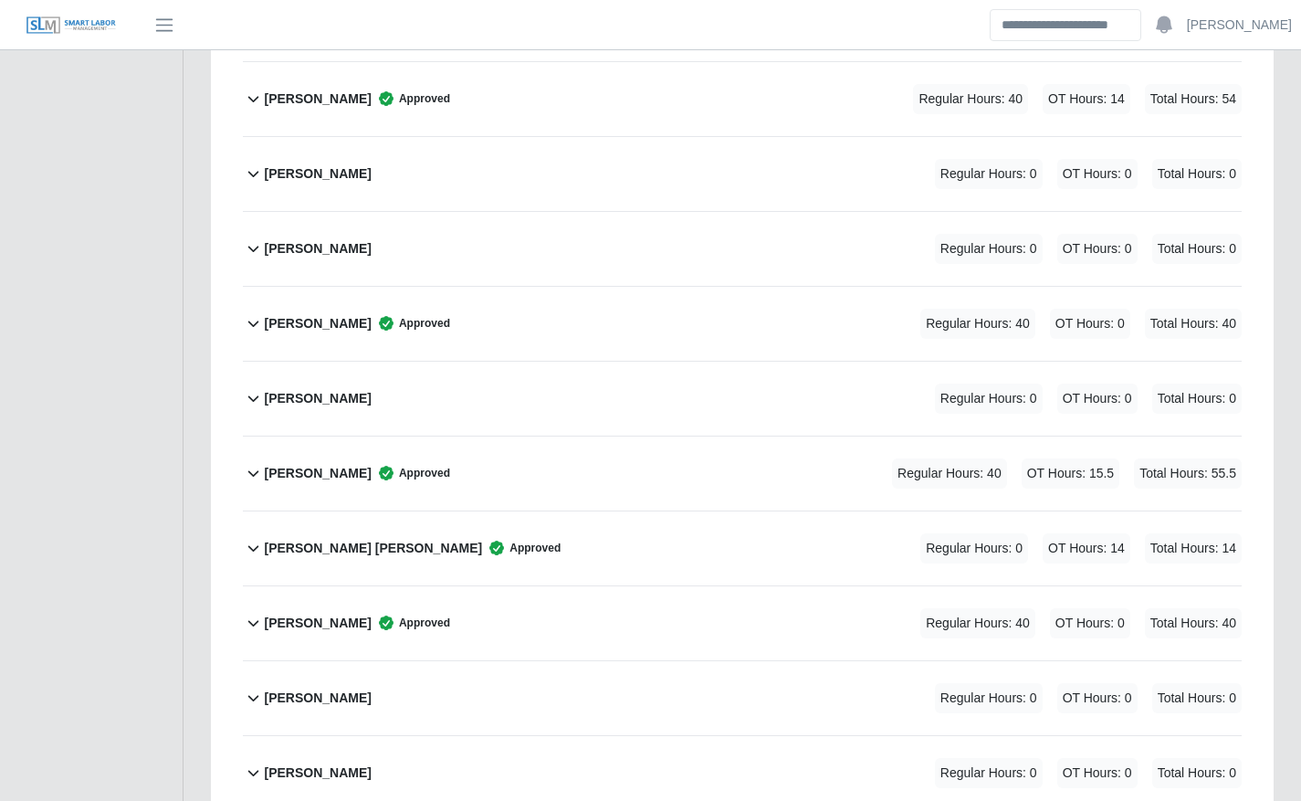
scroll to position [1612, 0]
click at [554, 465] on div "[PERSON_NAME] Approved Regular Hours: 40 OT Hours: 15.5 Total Hours: 55.5" at bounding box center [753, 475] width 978 height 74
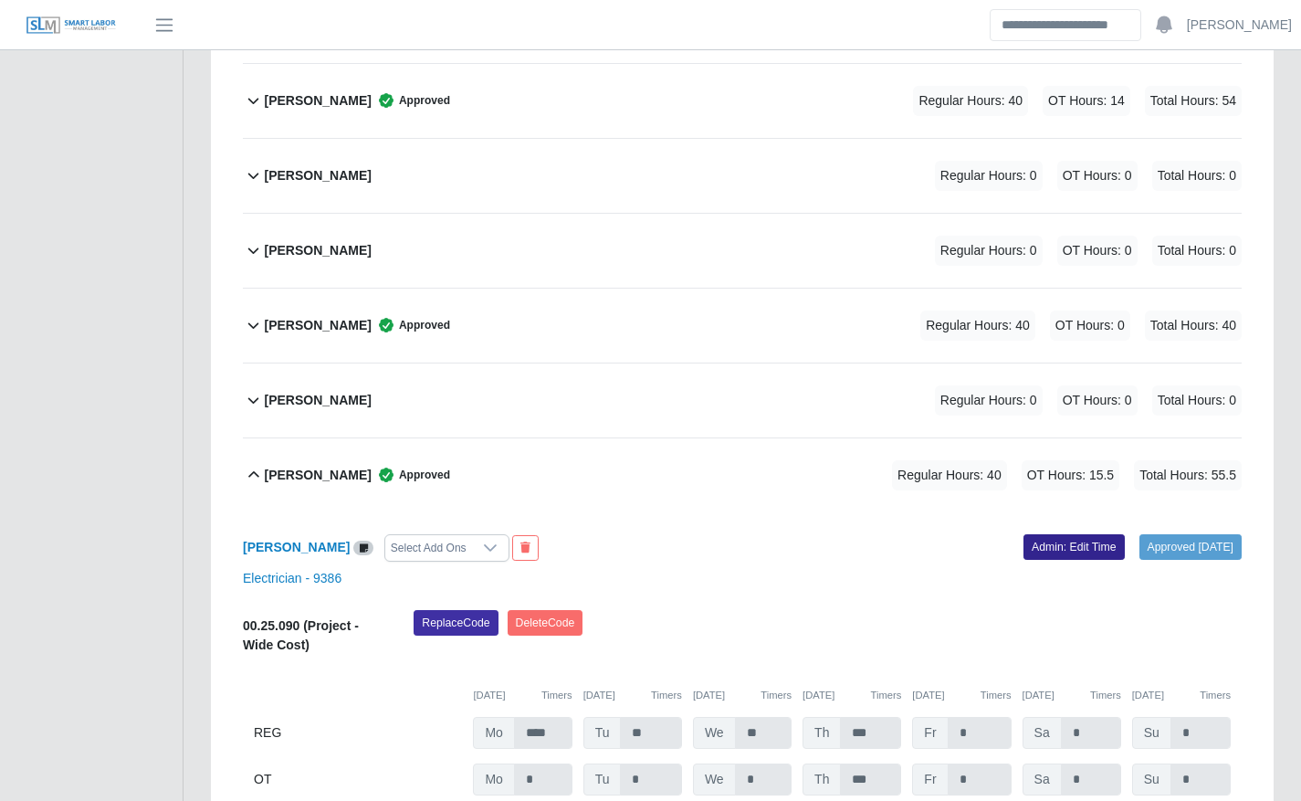
click at [1041, 551] on link "Admin: Edit Time" at bounding box center [1073, 547] width 101 height 26
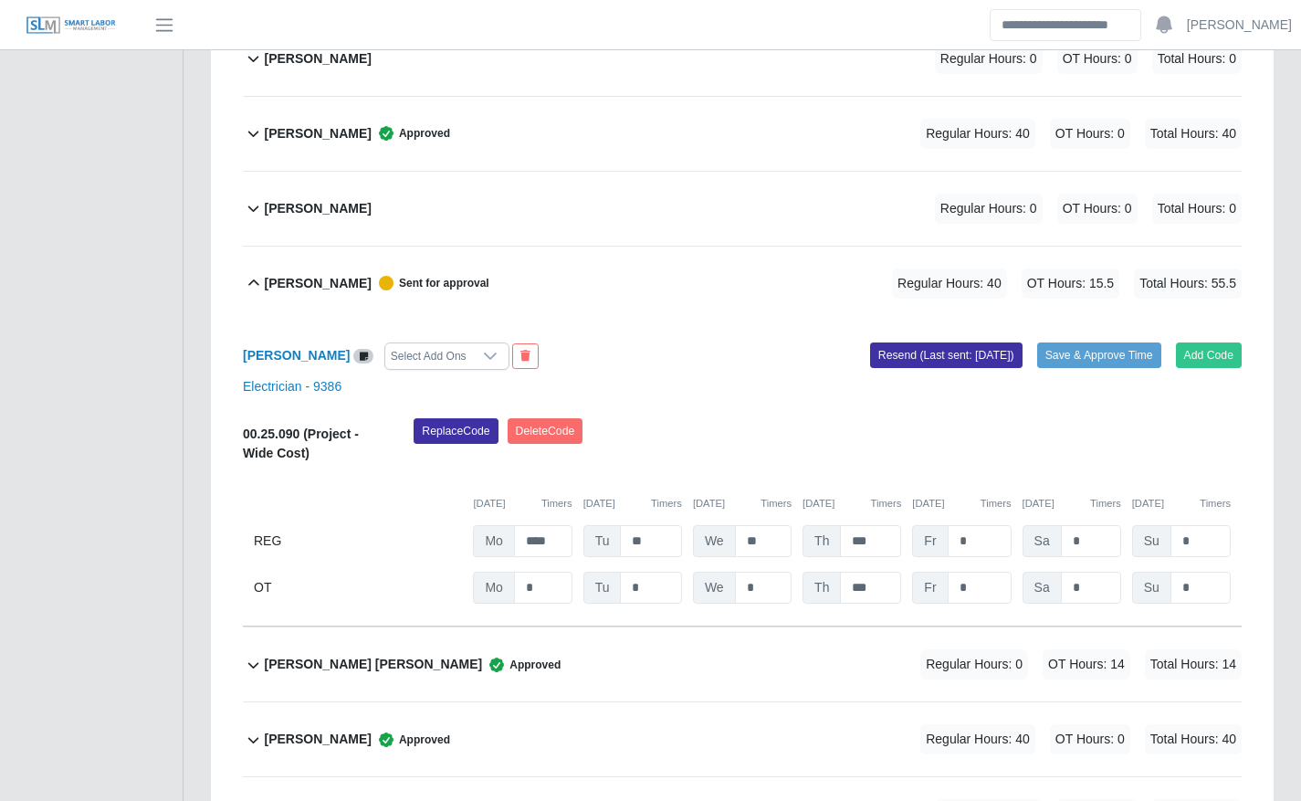
scroll to position [1805, 0]
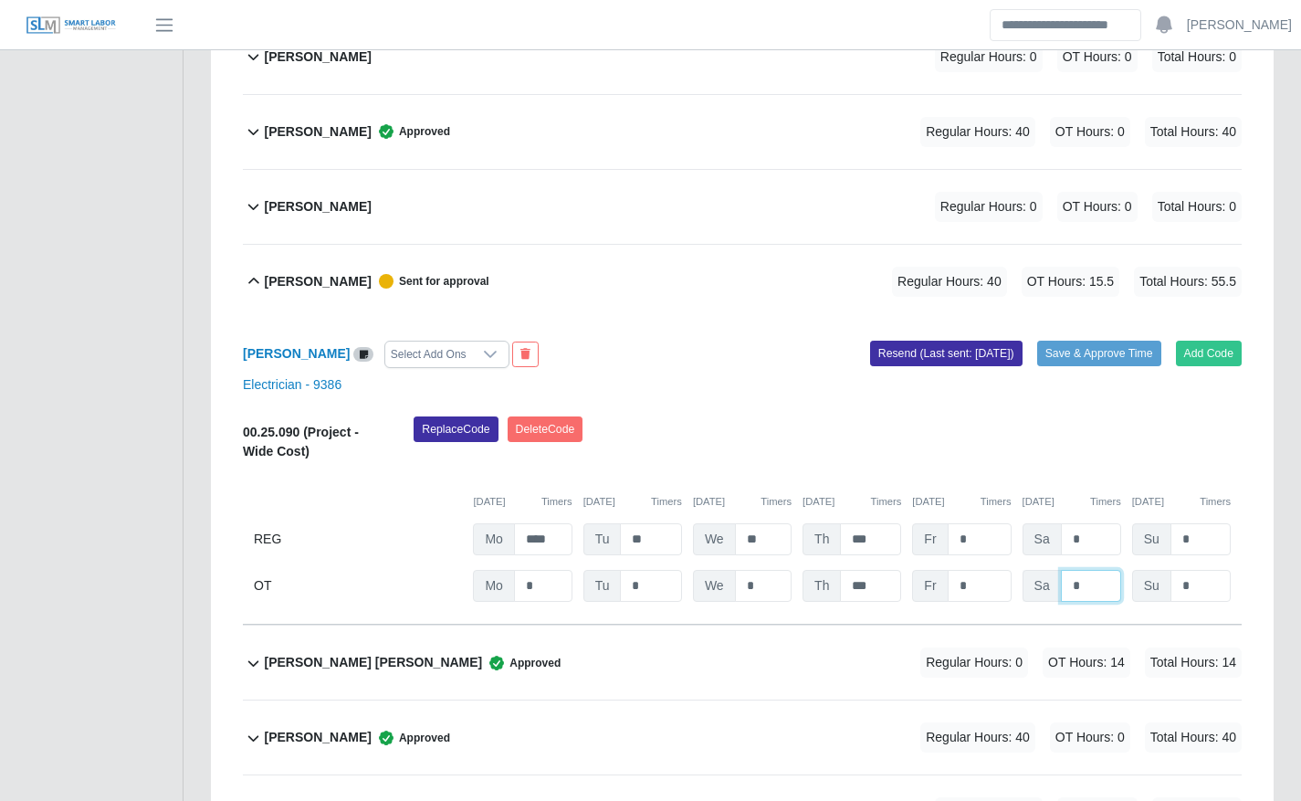
click at [0, 0] on input "*" at bounding box center [0, 0] width 0 height 0
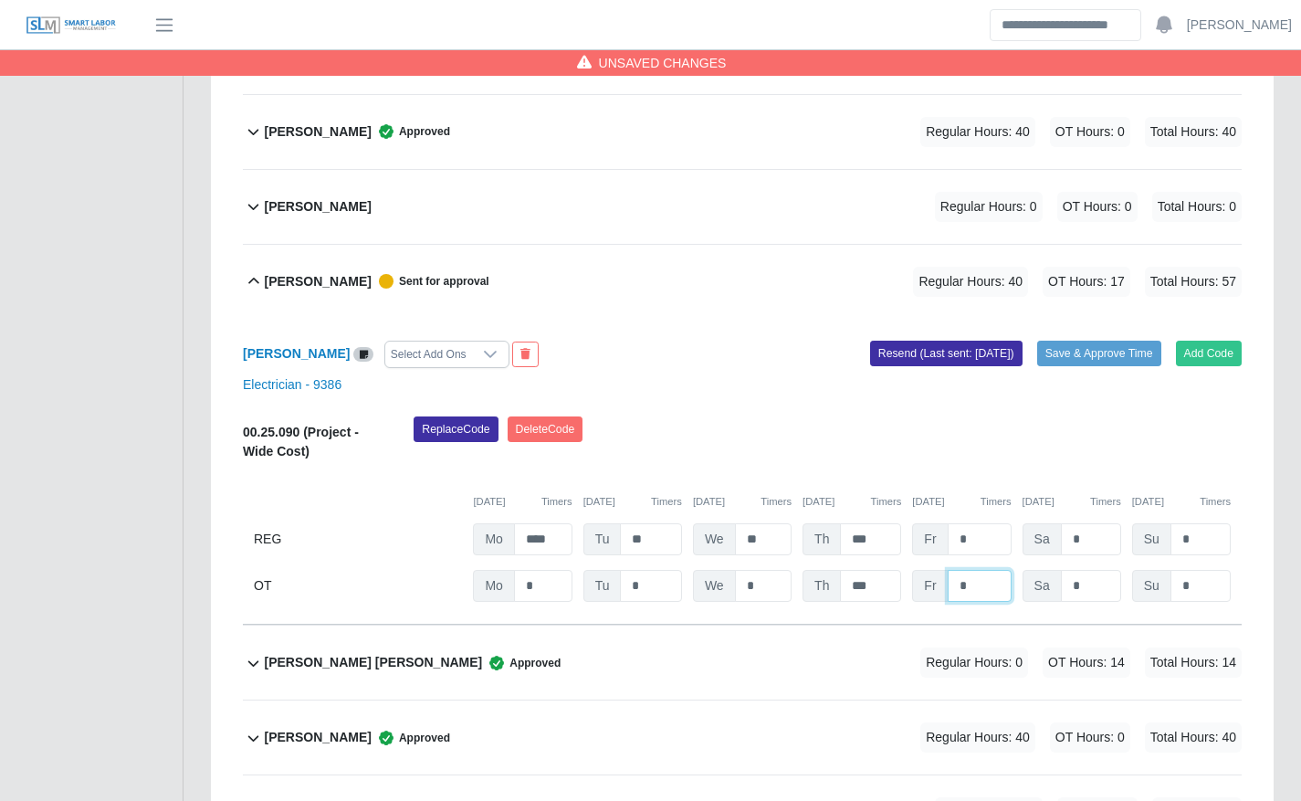
type input "*"
type input "****"
click at [998, 448] on div "Replace Code Delete Code" at bounding box center [827, 444] width 855 height 56
click at [1100, 355] on button "Save & Approve Time" at bounding box center [1099, 353] width 124 height 26
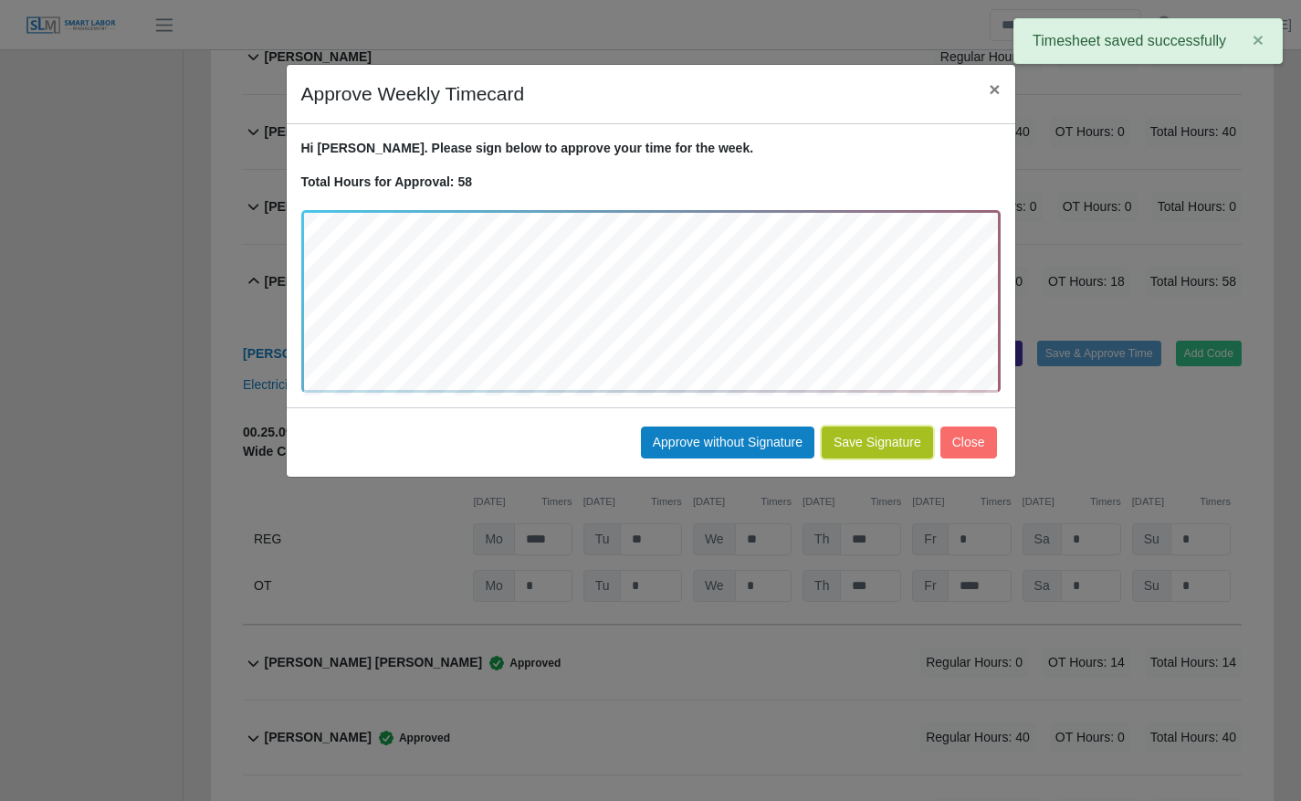
click at [886, 432] on button "Save Signature" at bounding box center [877, 442] width 111 height 32
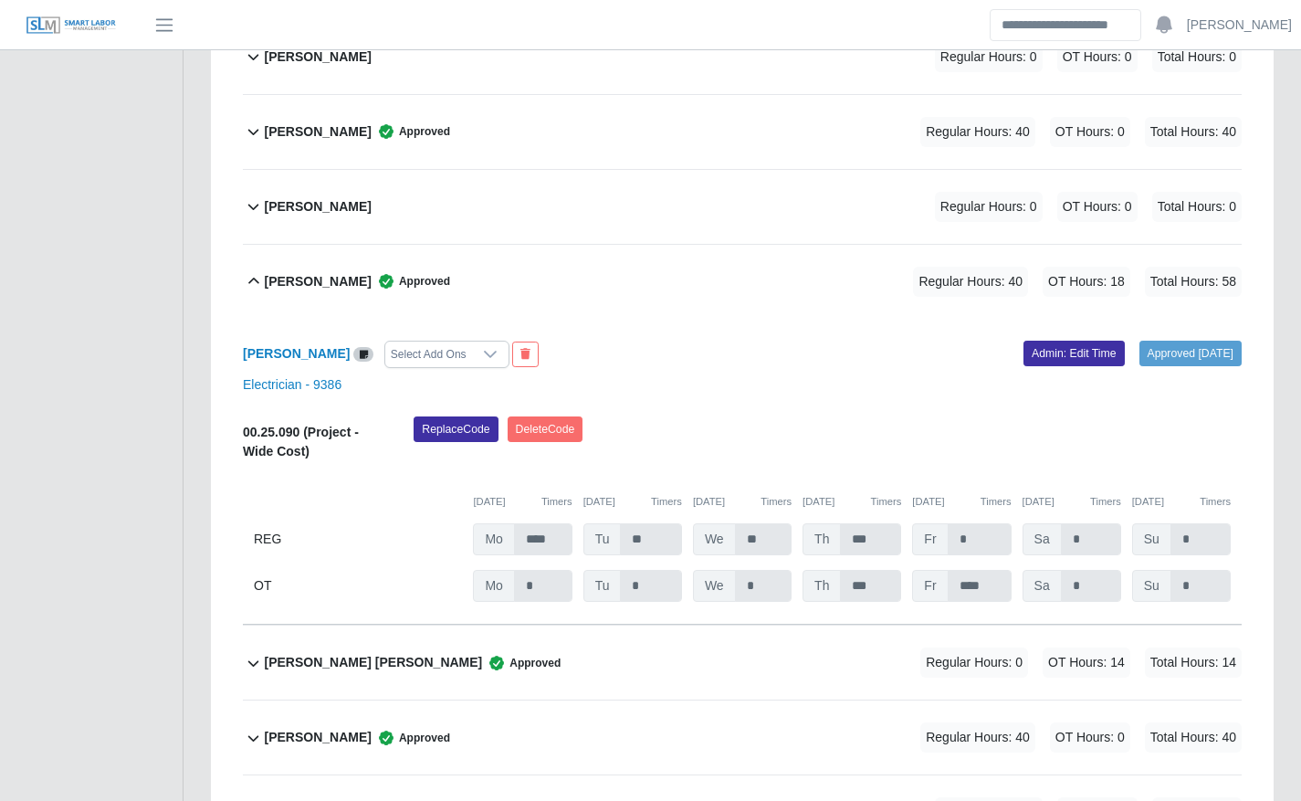
click at [566, 274] on div "Marvin Lopez Approved Regular Hours: 40 OT Hours: 18 Total Hours: 58" at bounding box center [753, 282] width 978 height 74
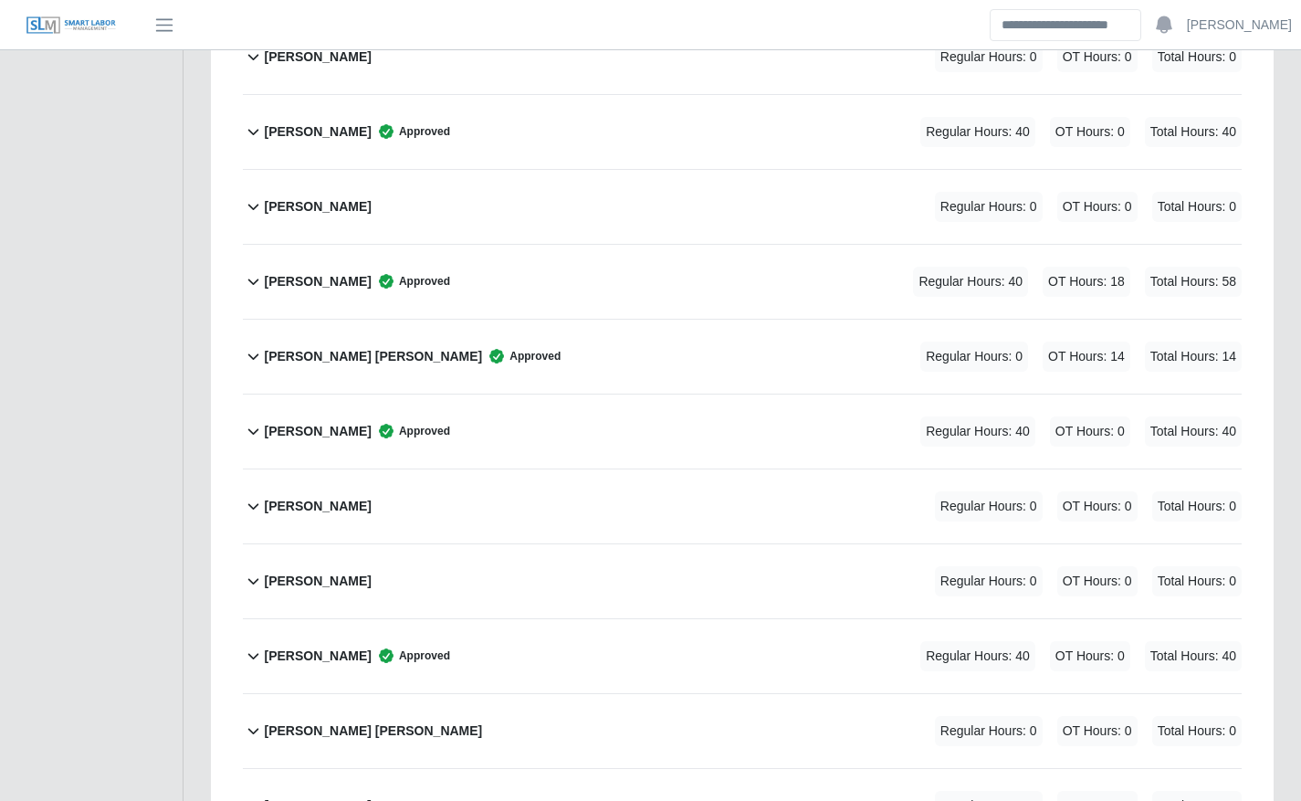
click at [529, 470] on div "Ogilber Martinez Regular Hours: 0 OT Hours: 0 Total Hours: 0" at bounding box center [753, 506] width 978 height 74
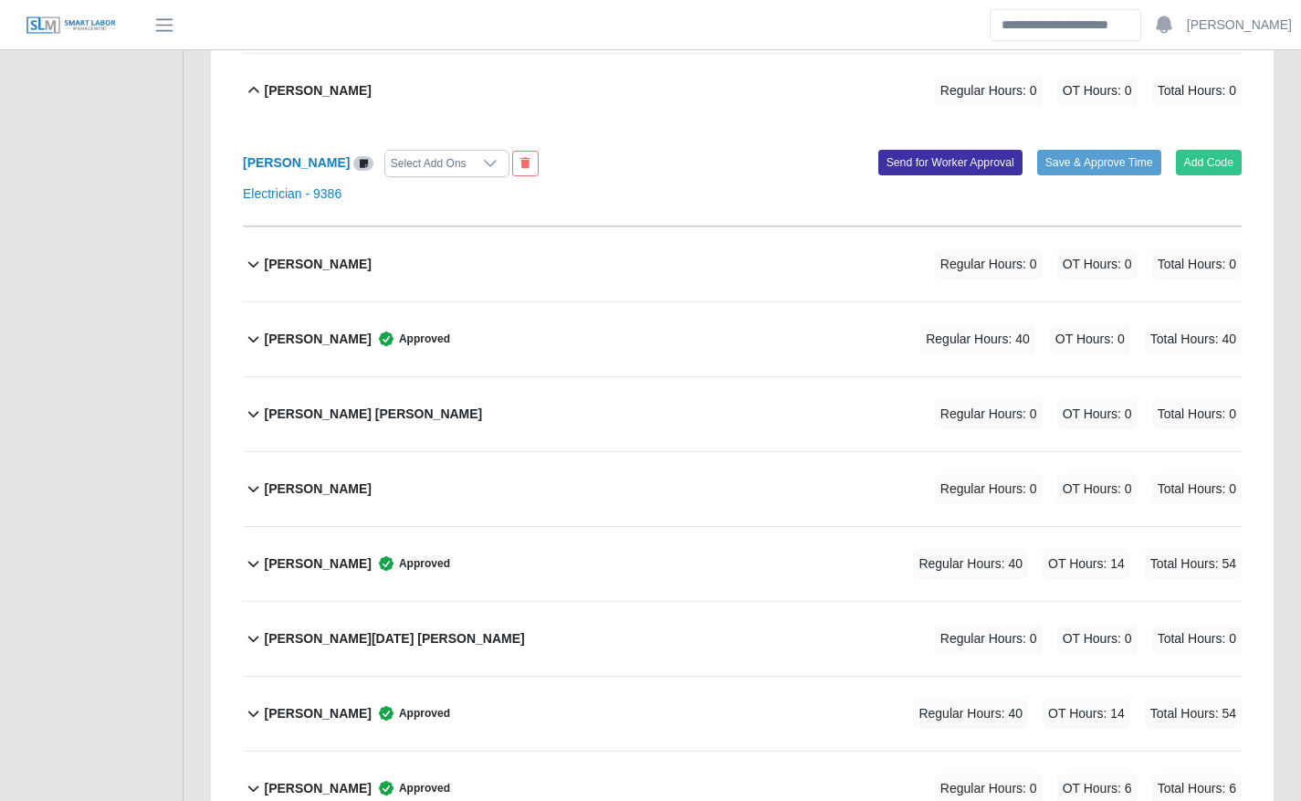
scroll to position [2230, 0]
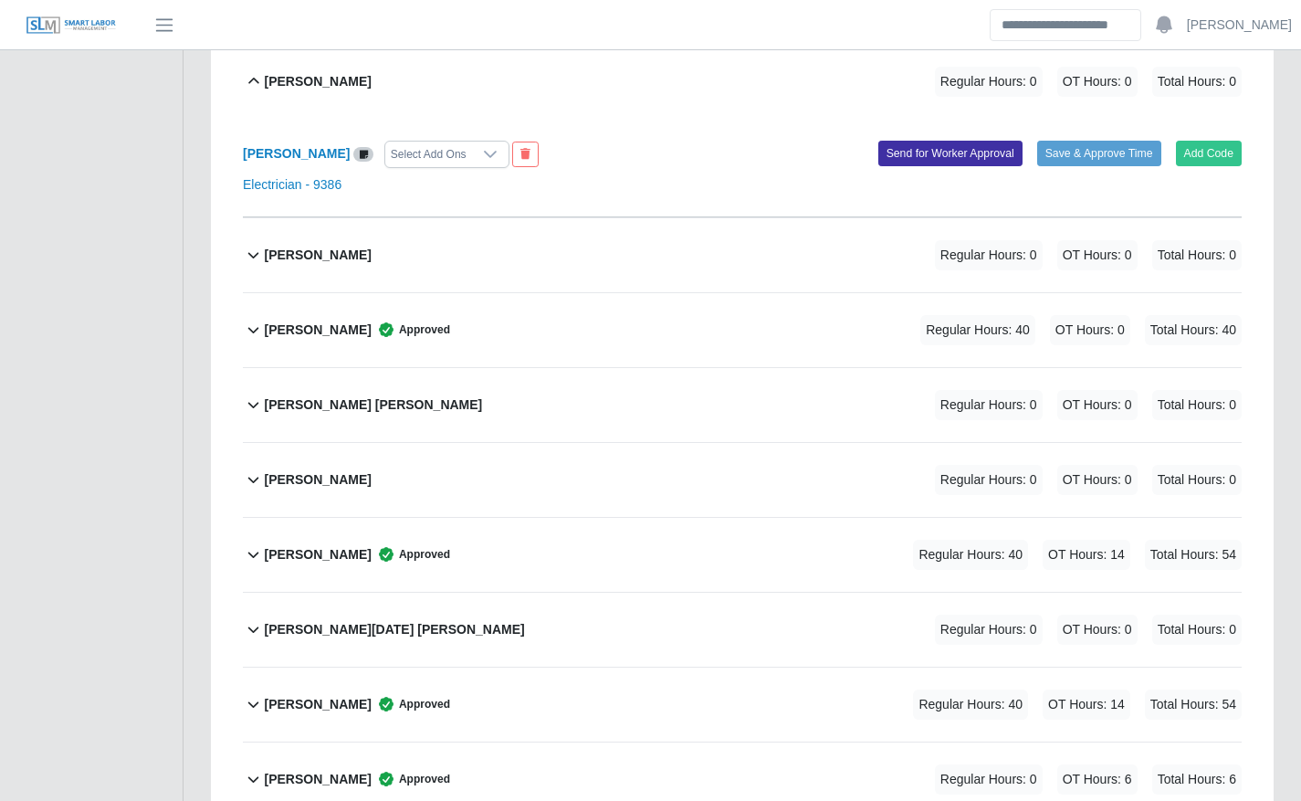
click at [524, 534] on div "Pedro Vasquez Approved Regular Hours: 40 OT Hours: 14 Total Hours: 54" at bounding box center [753, 555] width 978 height 74
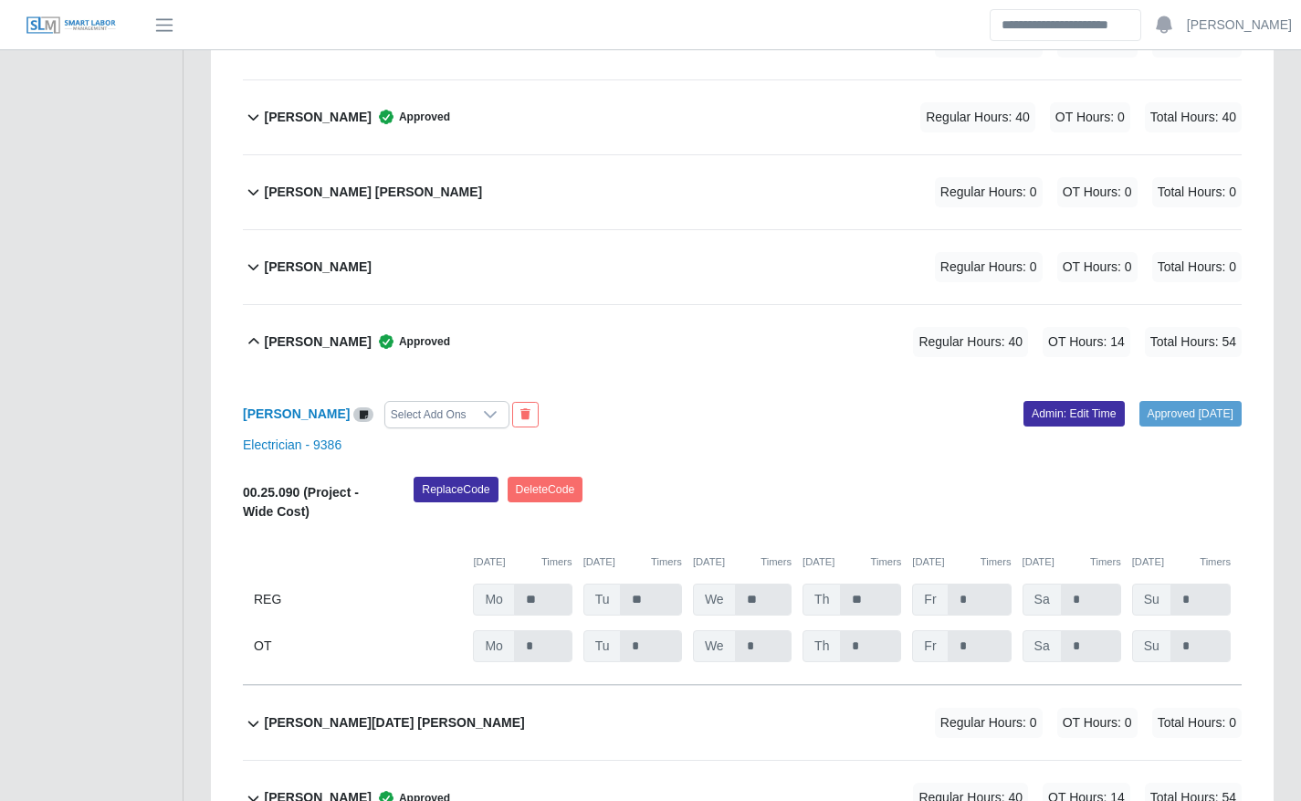
scroll to position [2444, 0]
click at [1055, 413] on link "Admin: Edit Time" at bounding box center [1073, 412] width 101 height 26
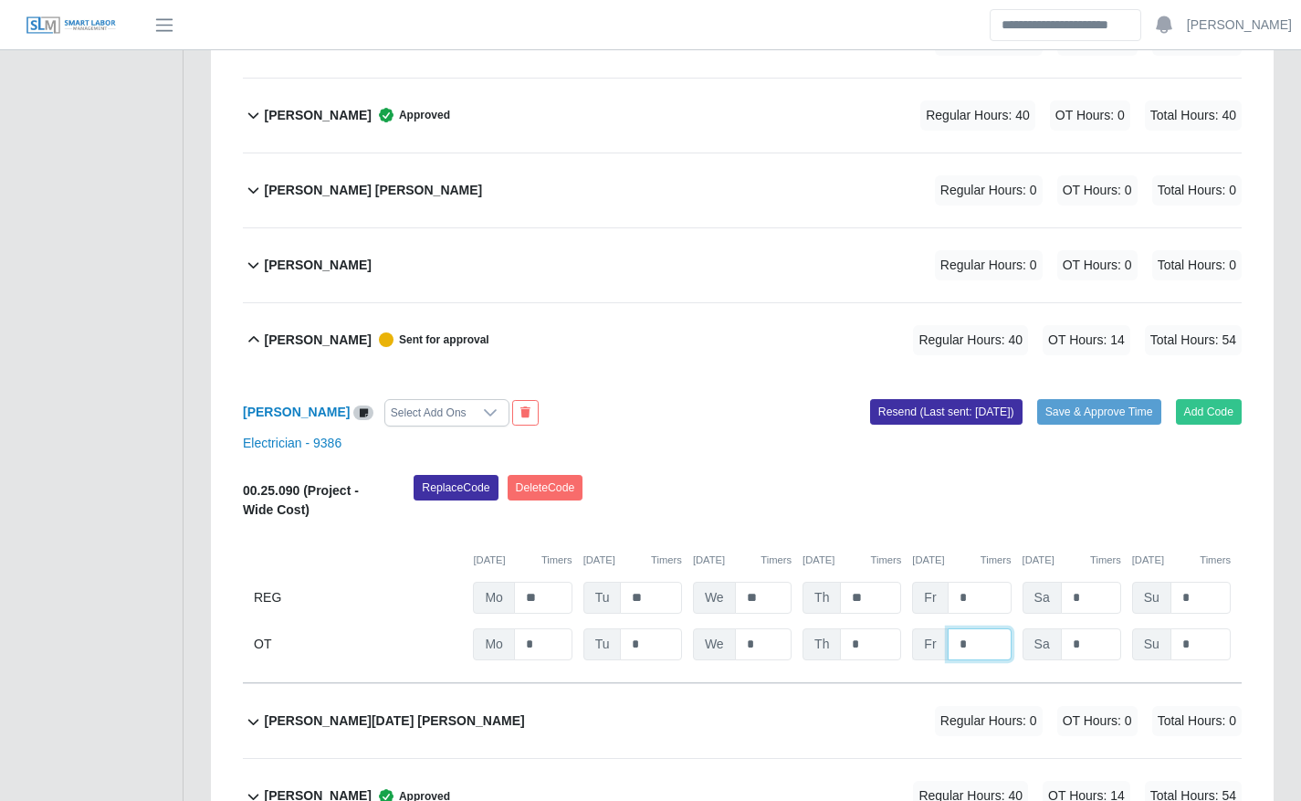
click at [0, 0] on input "*" at bounding box center [0, 0] width 0 height 0
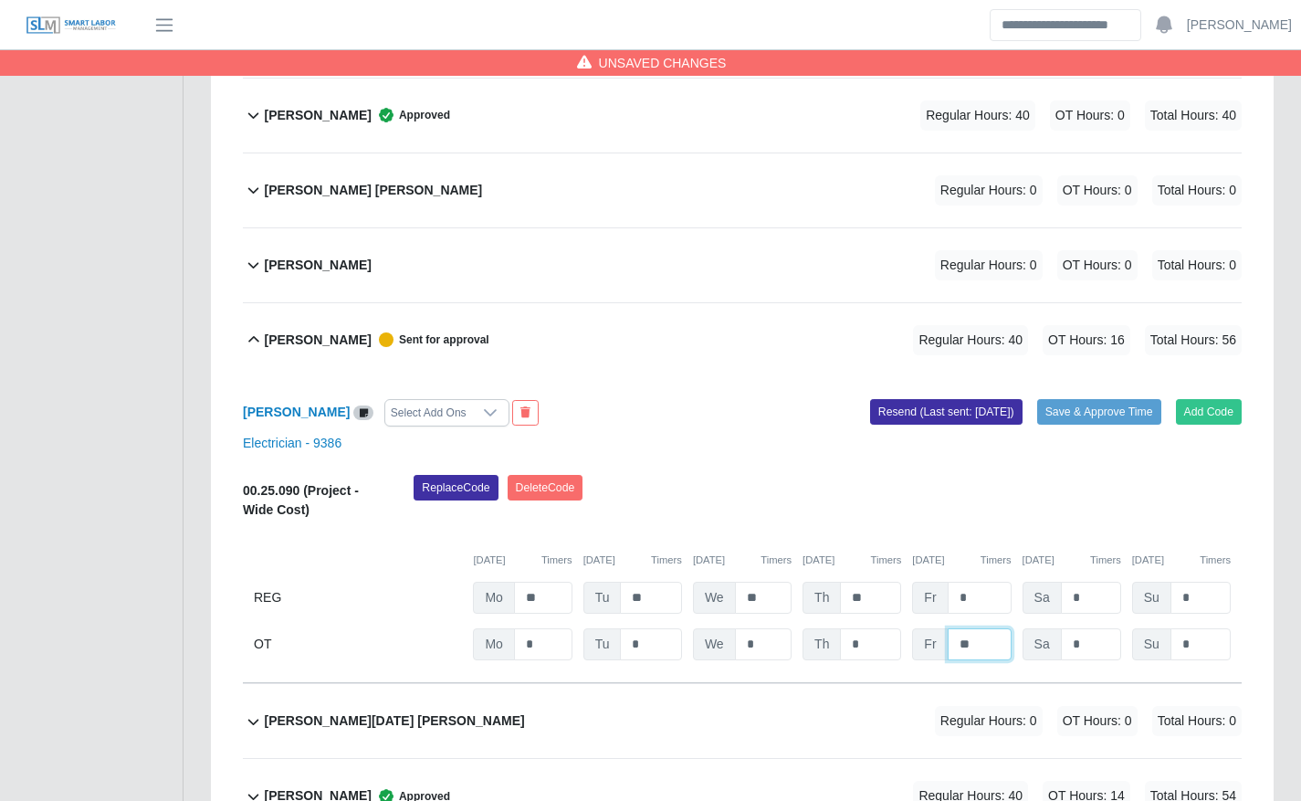
type input "**"
click at [927, 499] on div "Replace Code Delete Code" at bounding box center [827, 503] width 855 height 56
click at [1113, 412] on button "Save & Approve Time" at bounding box center [1099, 412] width 124 height 26
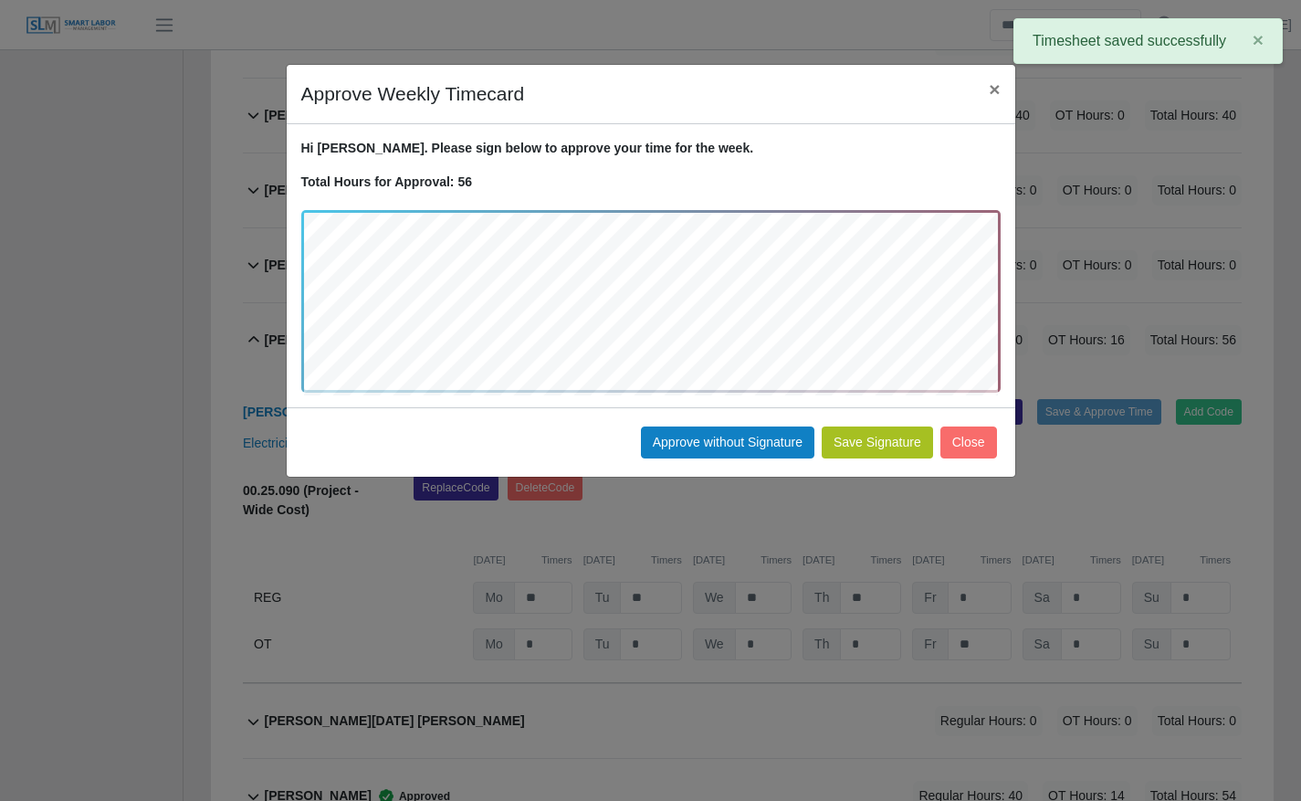
click at [870, 442] on button "Save Signature" at bounding box center [877, 442] width 111 height 32
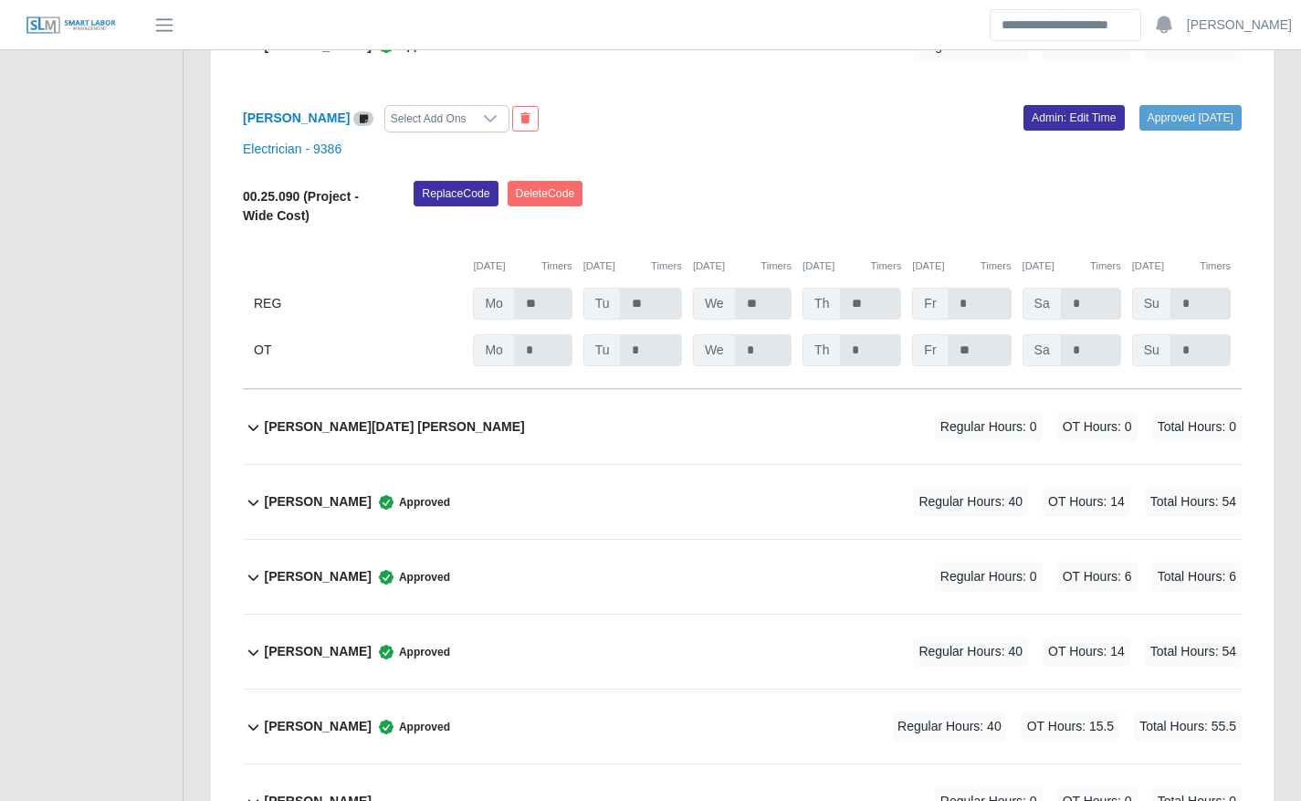
scroll to position [3138, 0]
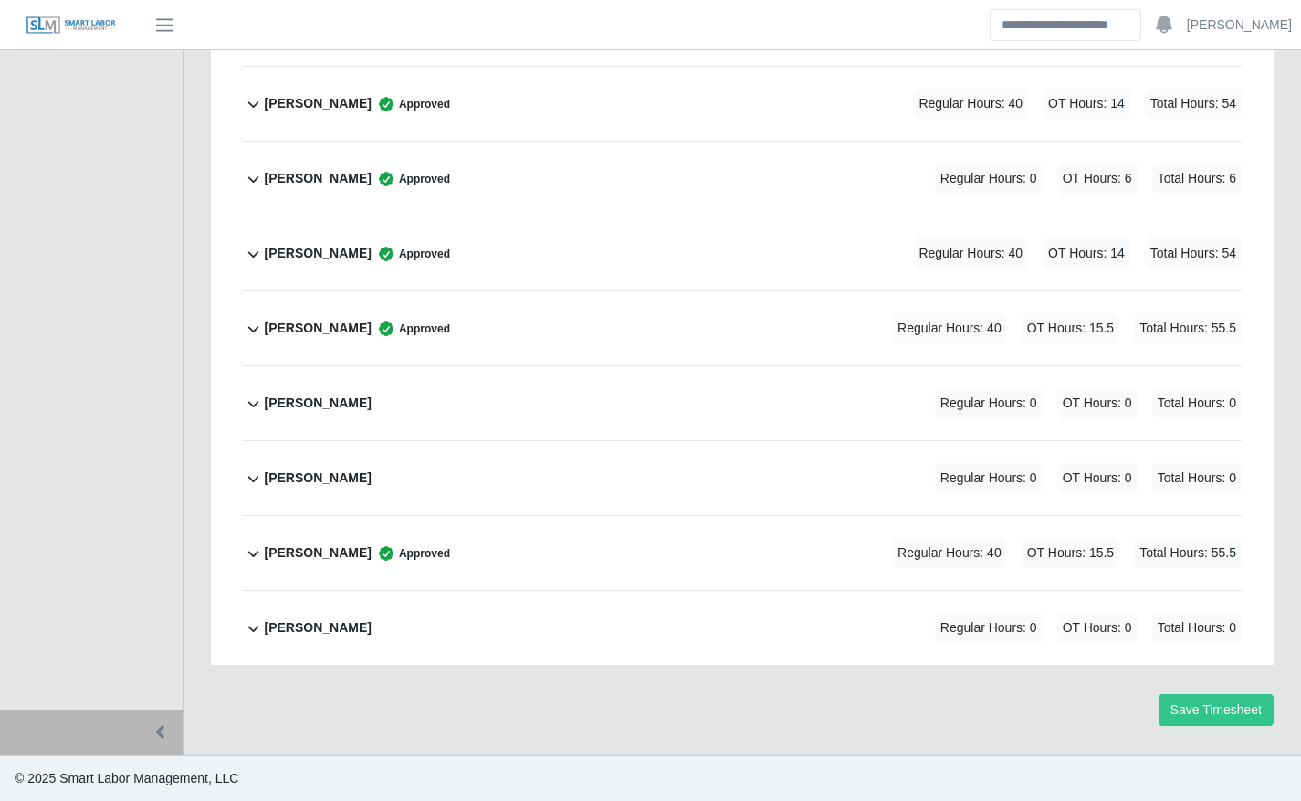
click at [712, 298] on div "Selvin Castellanos Approved Regular Hours: 40 OT Hours: 15.5 Total Hours: 55.5" at bounding box center [753, 328] width 978 height 74
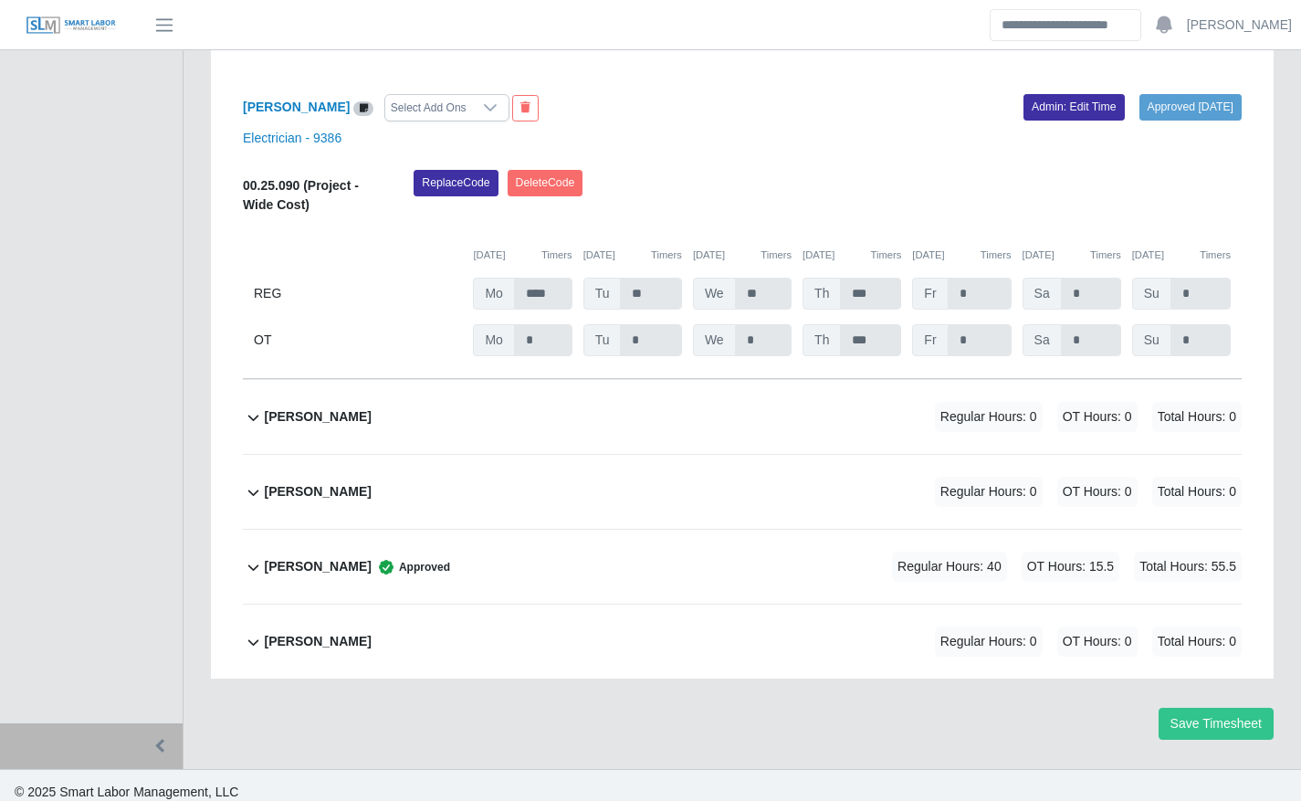
scroll to position [3445, 0]
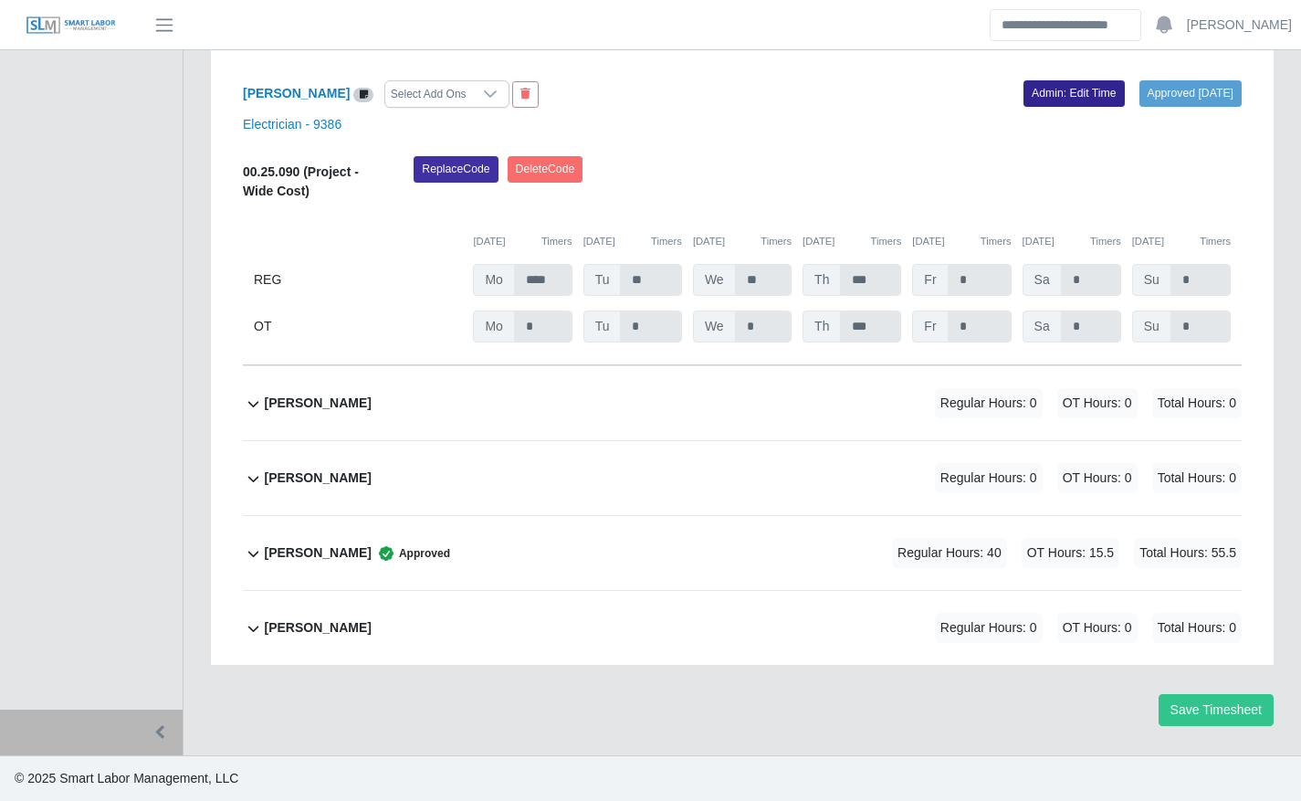
click at [1075, 99] on link "Admin: Edit Time" at bounding box center [1073, 93] width 101 height 26
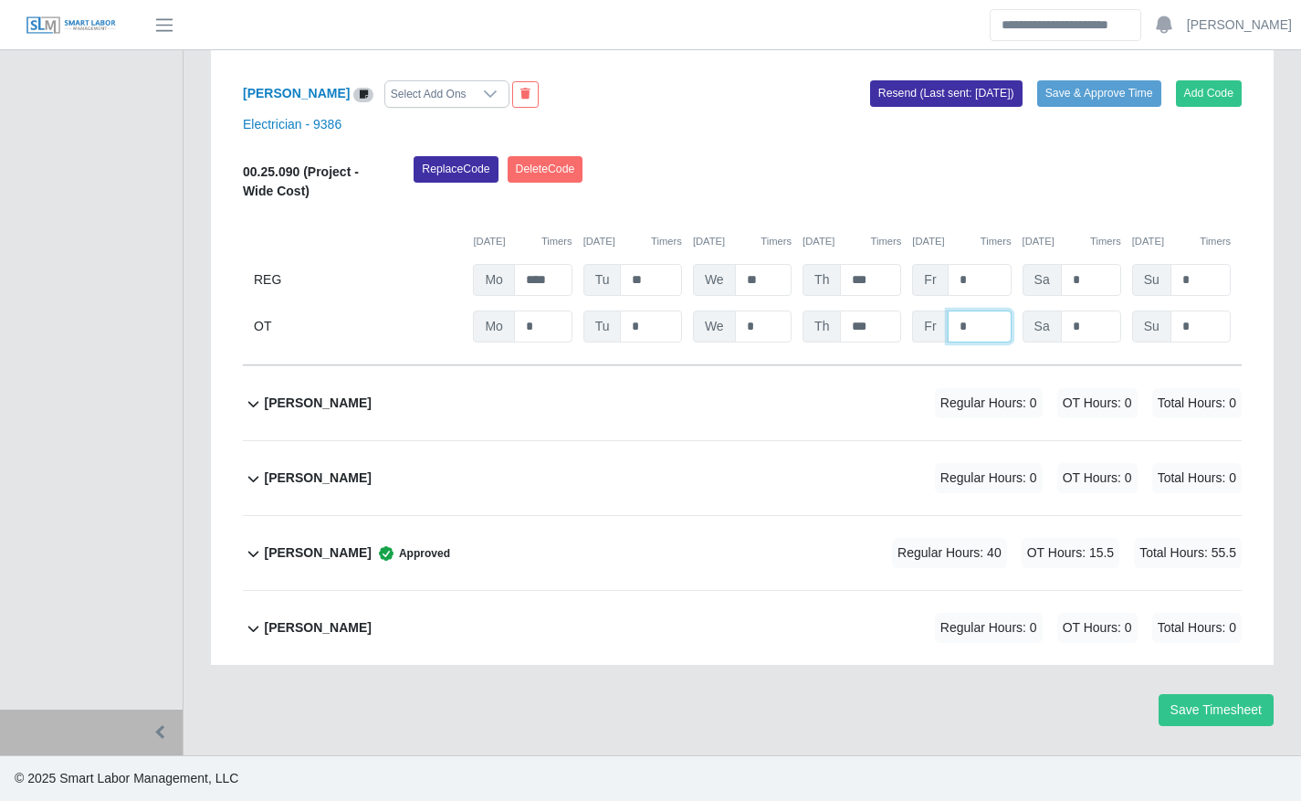
click at [0, 0] on input "*" at bounding box center [0, 0] width 0 height 0
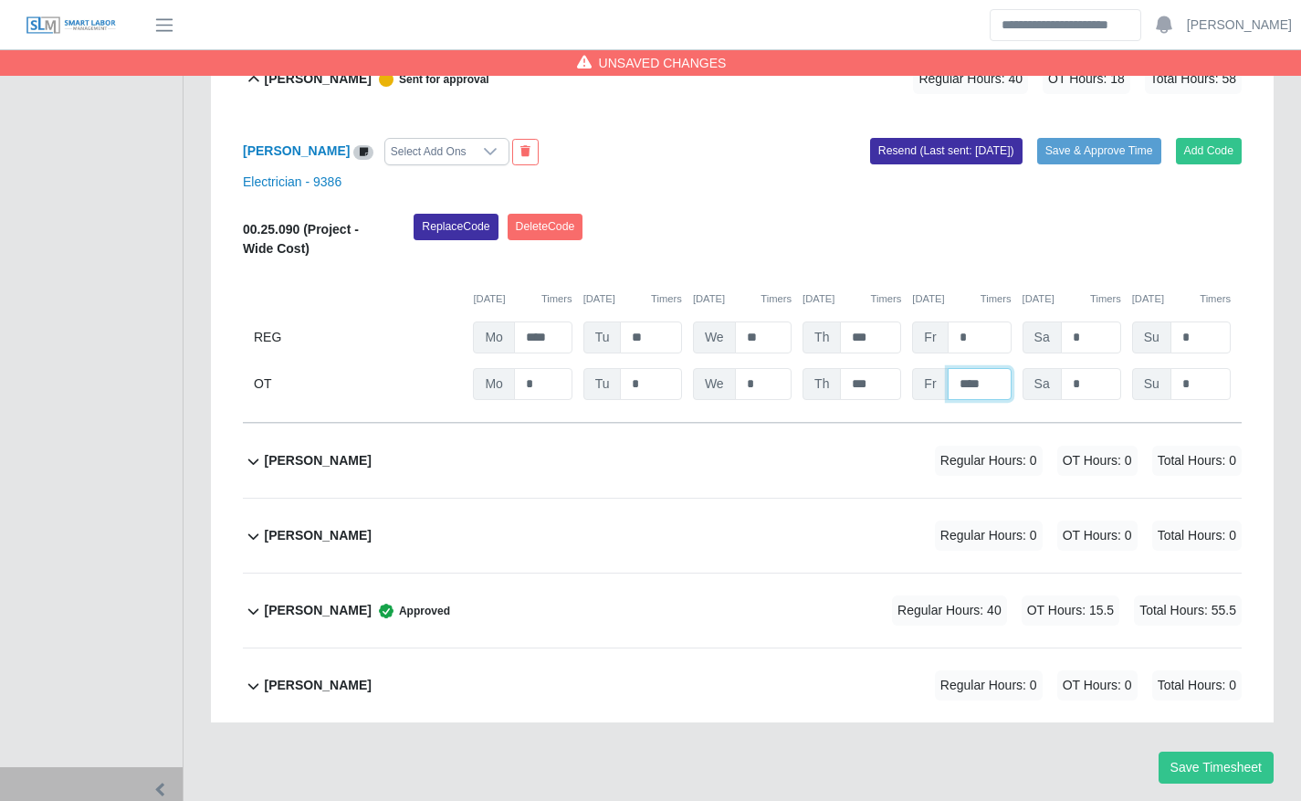
scroll to position [3353, 0]
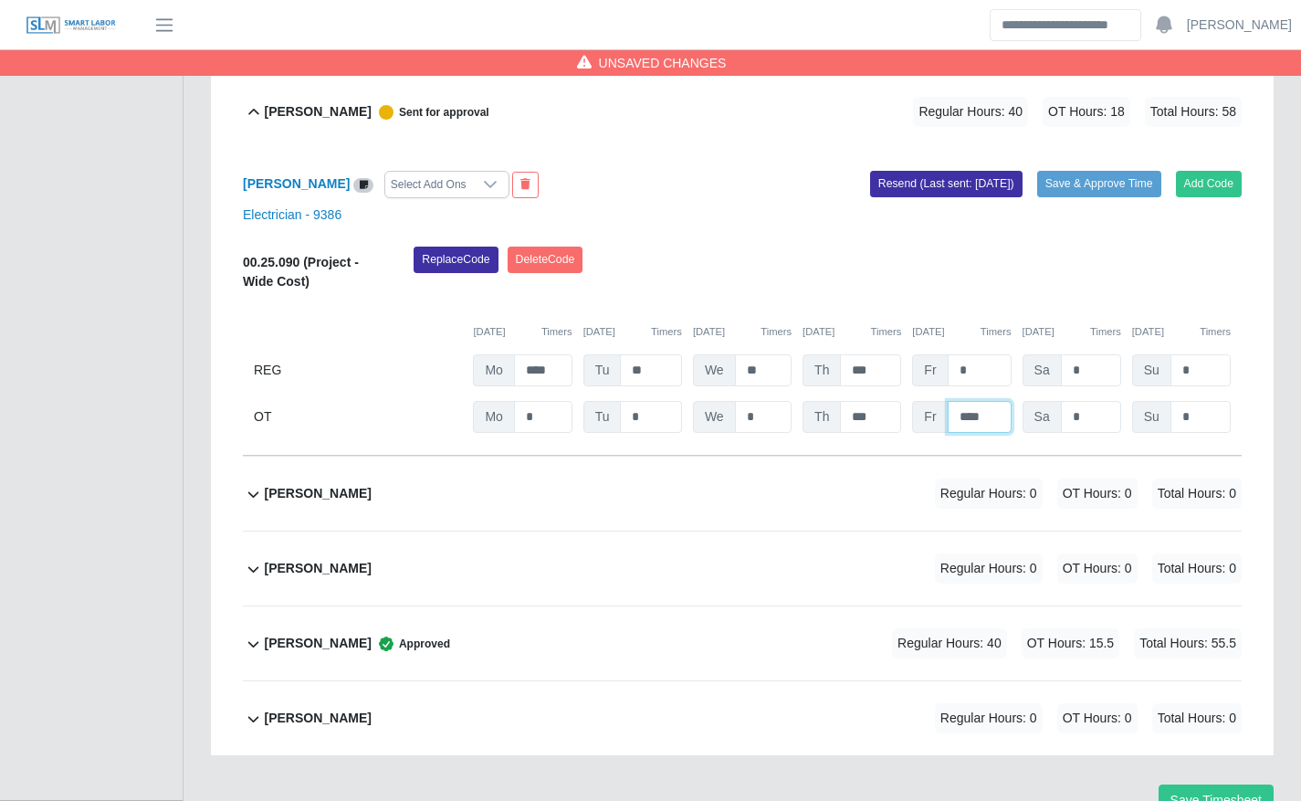
type input "****"
click at [1086, 211] on div "Electrician - 9386" at bounding box center [742, 214] width 1026 height 19
click at [1126, 178] on button "Save & Approve Time" at bounding box center [1099, 184] width 124 height 26
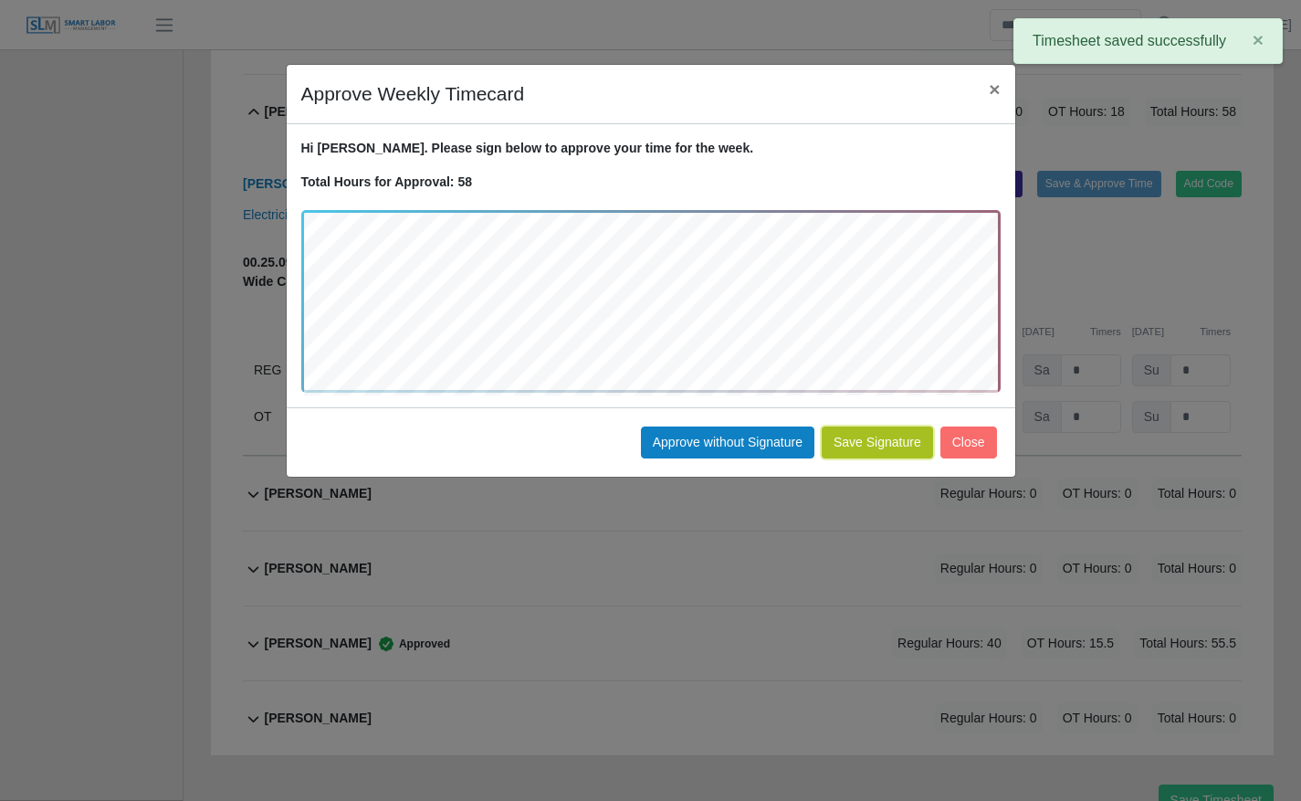
click at [875, 434] on button "Save Signature" at bounding box center [877, 442] width 111 height 32
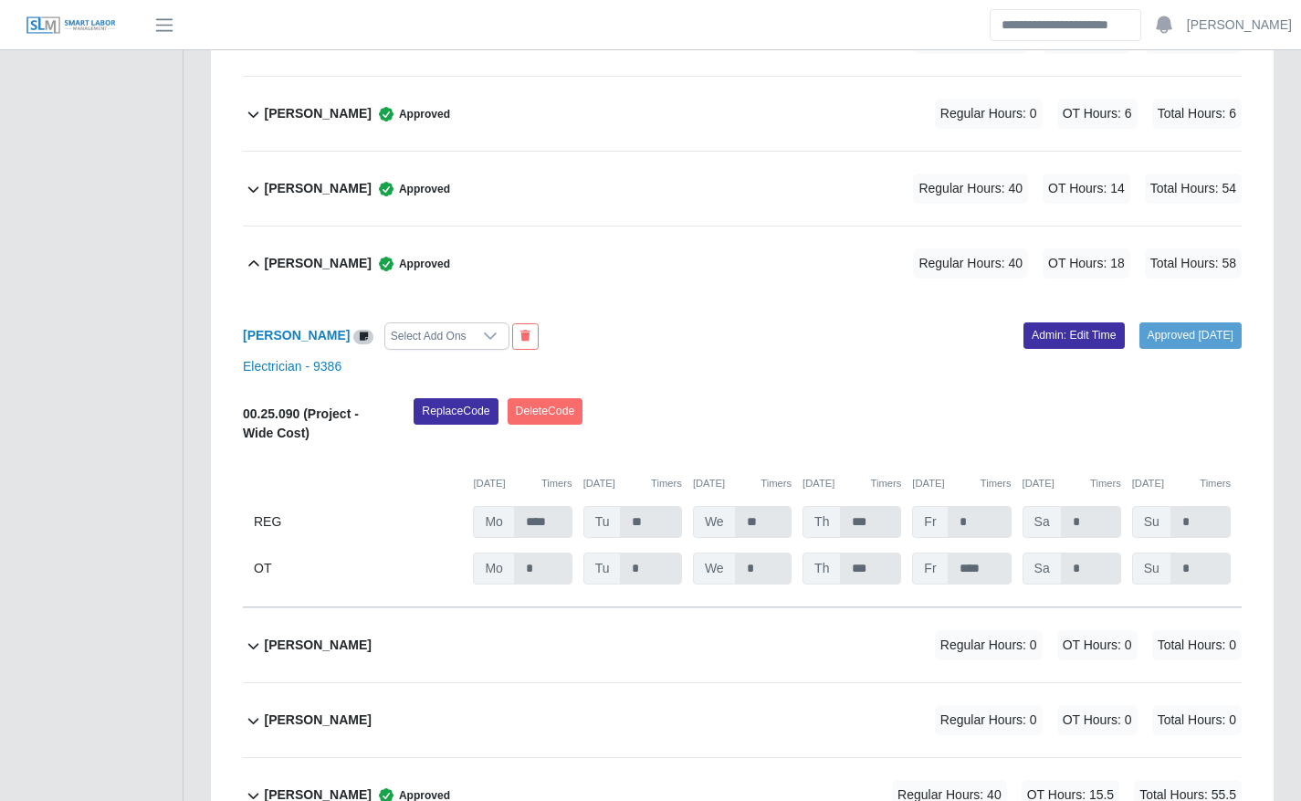
scroll to position [3194, 0]
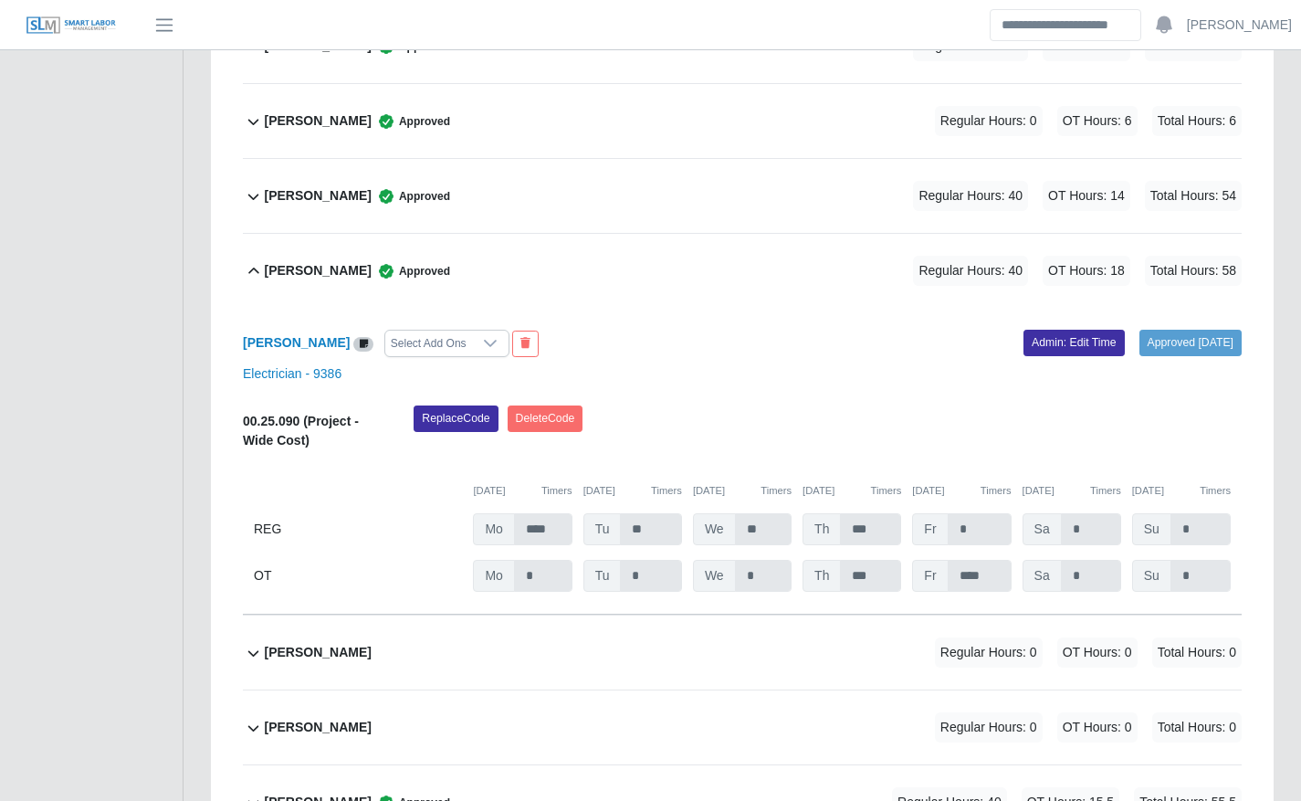
click at [771, 228] on div "Santos Sierra Approved Regular Hours: 40 OT Hours: 14 Total Hours: 54" at bounding box center [753, 196] width 978 height 74
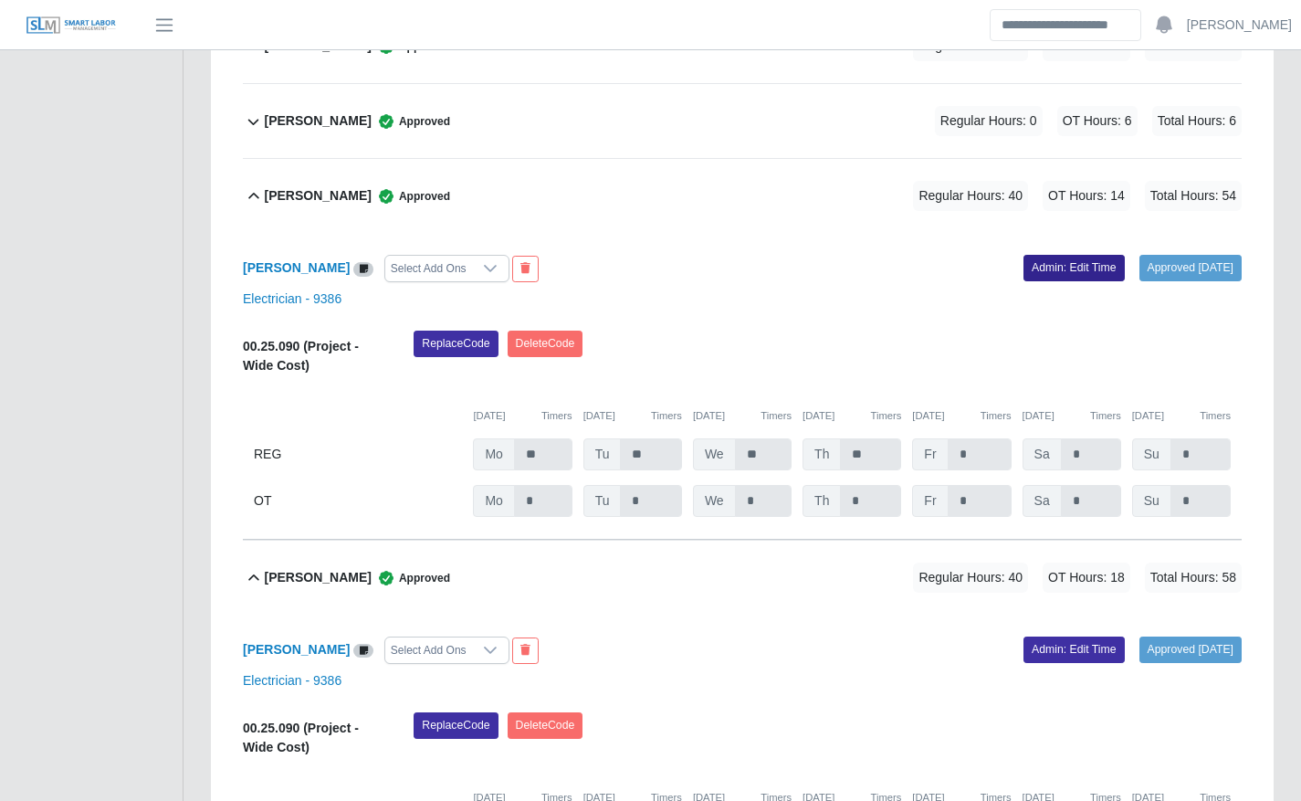
click at [1053, 265] on link "Admin: Edit Time" at bounding box center [1073, 268] width 101 height 26
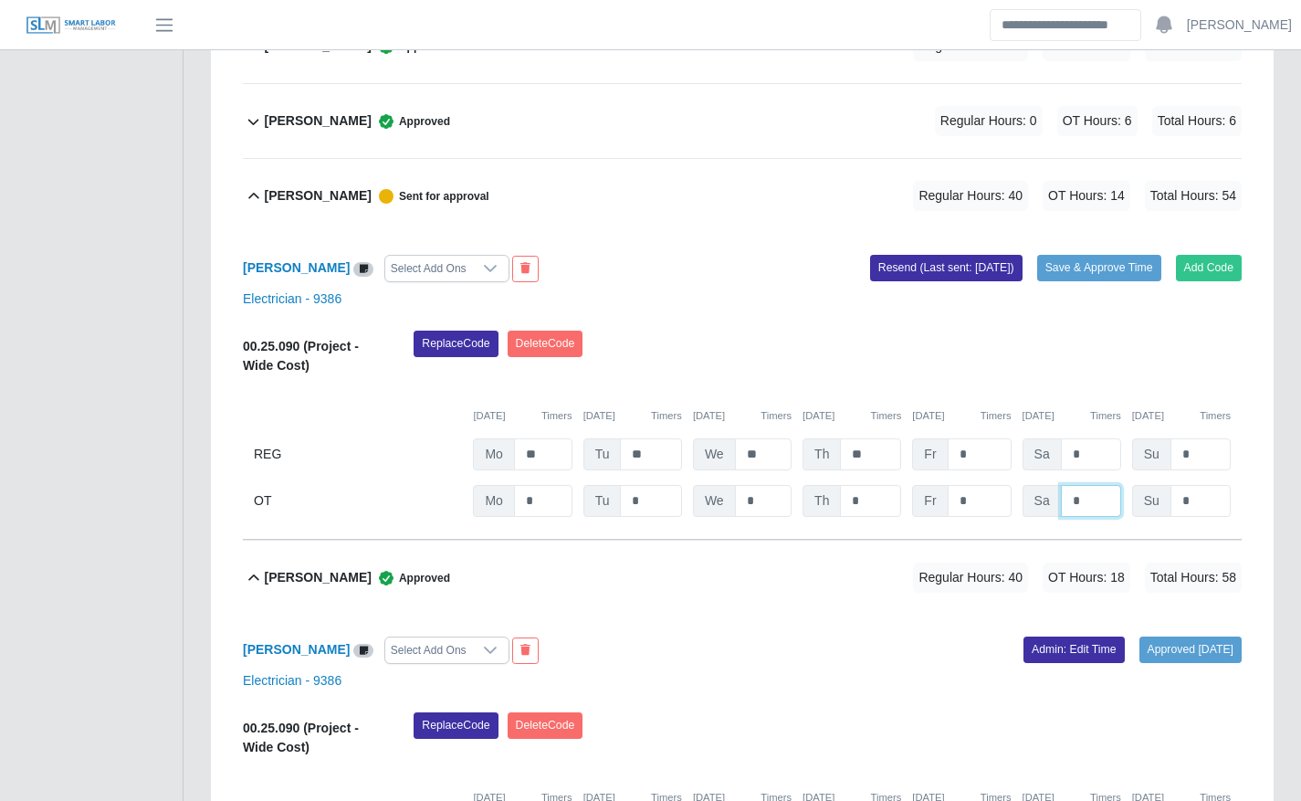
click at [0, 0] on input "*" at bounding box center [0, 0] width 0 height 0
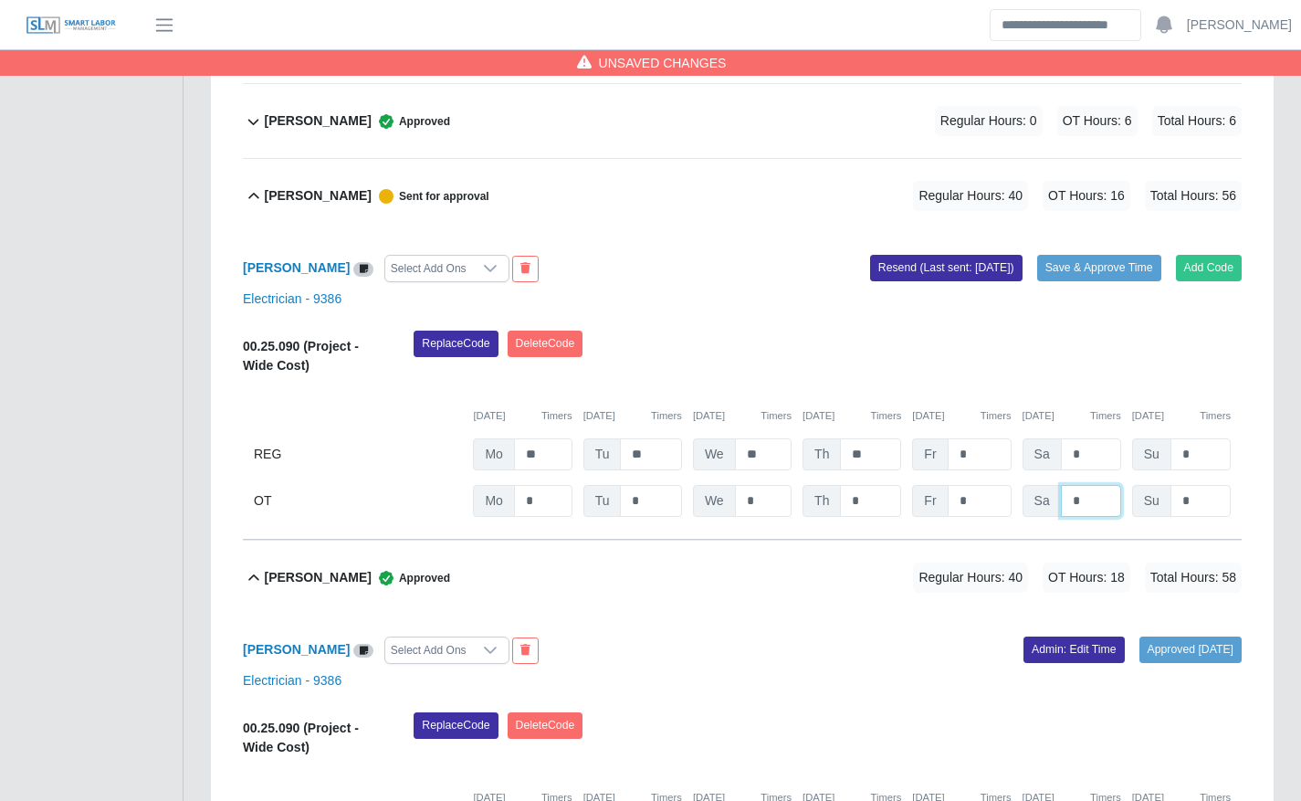
type input "*"
click at [998, 356] on div "Replace Code Delete Code" at bounding box center [827, 358] width 855 height 56
click at [1094, 262] on button "Save & Approve Time" at bounding box center [1099, 268] width 124 height 26
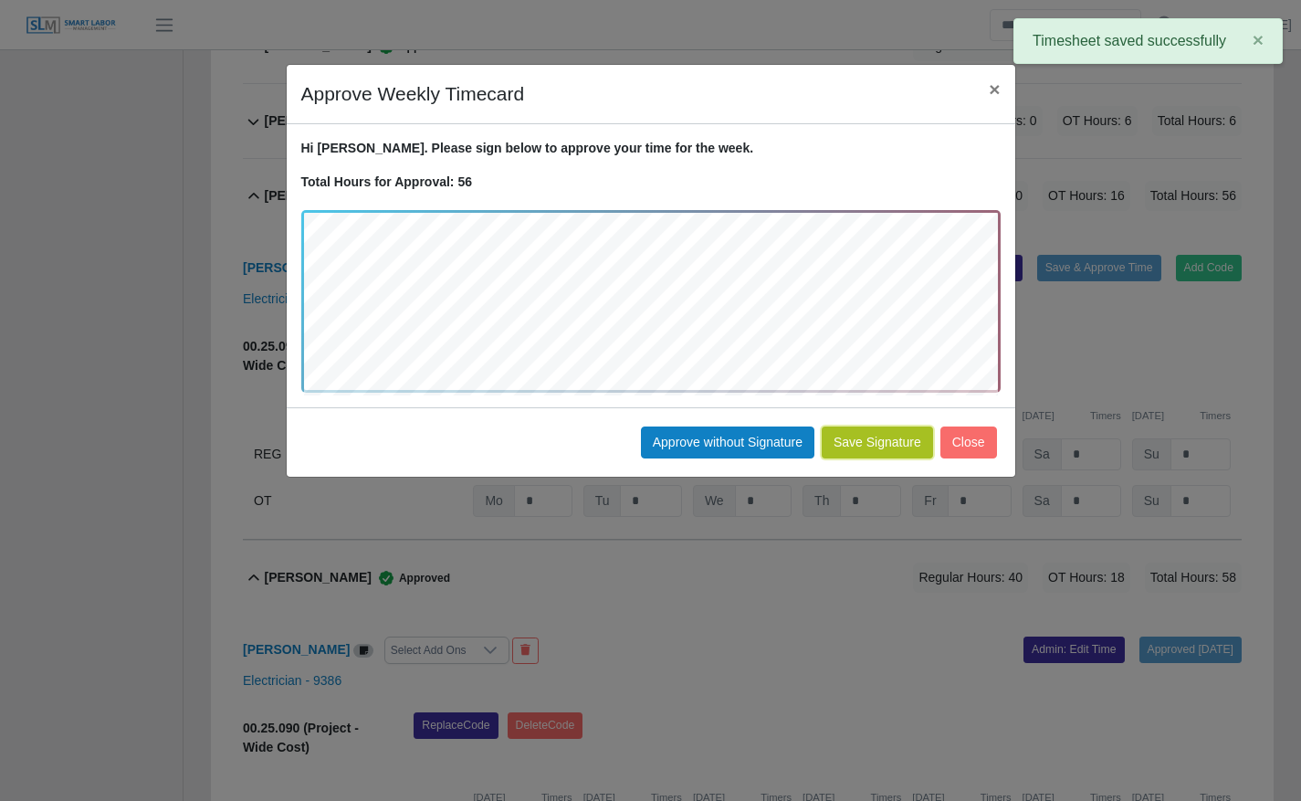
click at [925, 446] on button "Save Signature" at bounding box center [877, 442] width 111 height 32
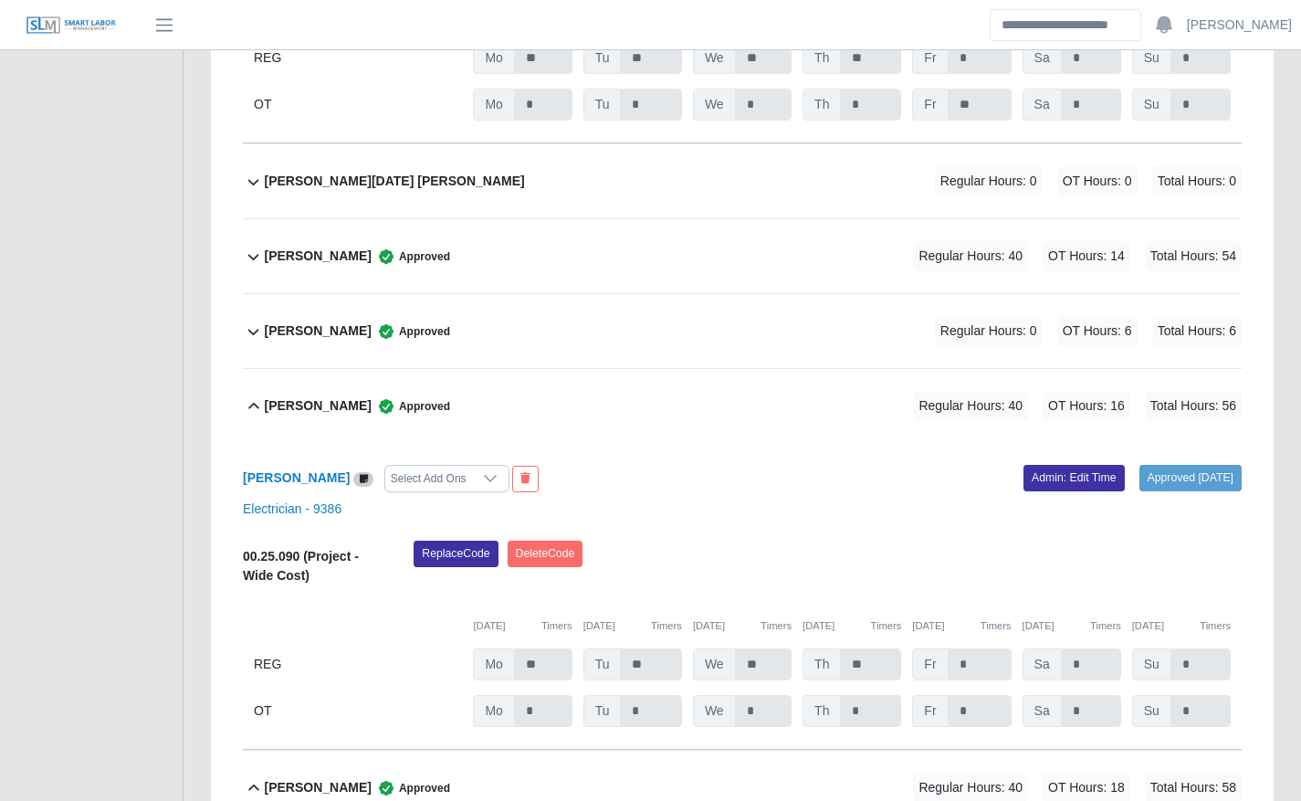
scroll to position [2983, 0]
click at [675, 332] on div "Sandra Palacios Approved Regular Hours: 0 OT Hours: 6 Total Hours: 6" at bounding box center [753, 332] width 978 height 74
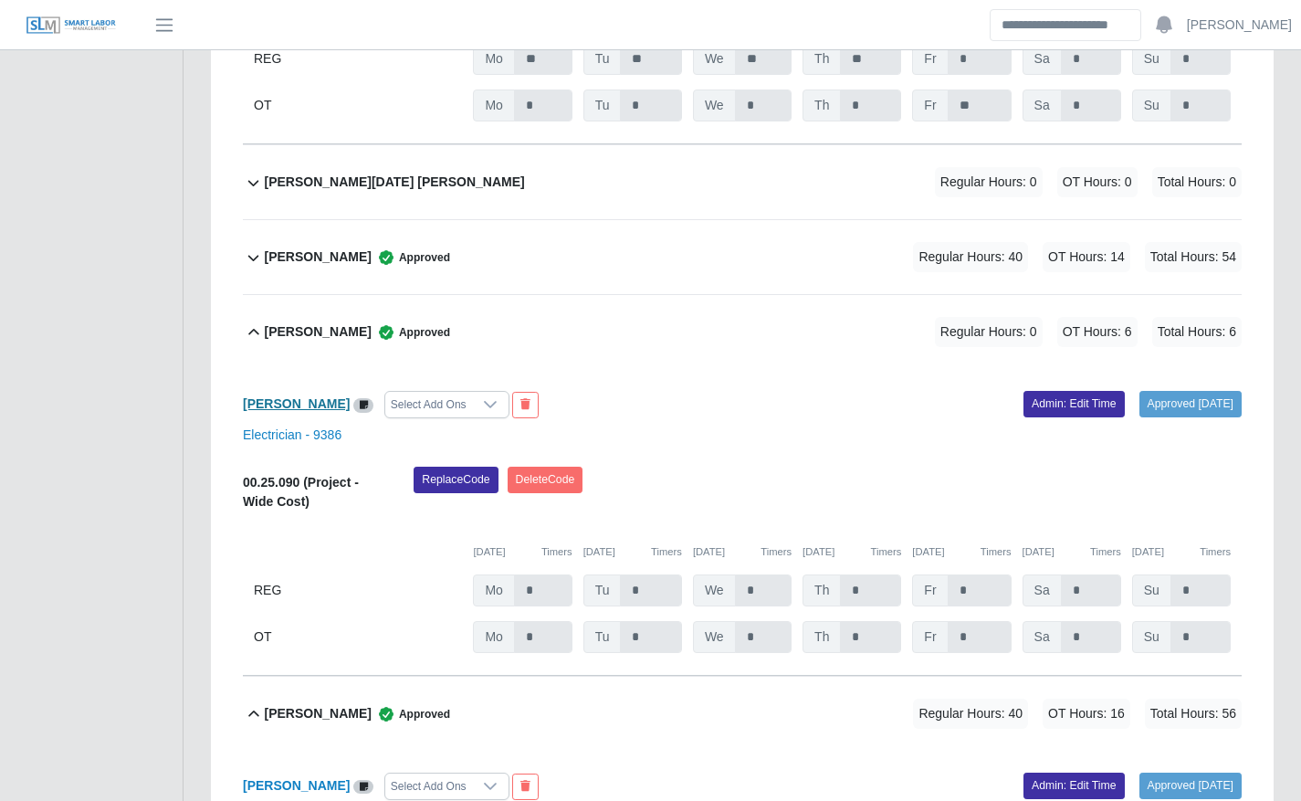
click at [277, 403] on b "[PERSON_NAME]" at bounding box center [296, 403] width 107 height 15
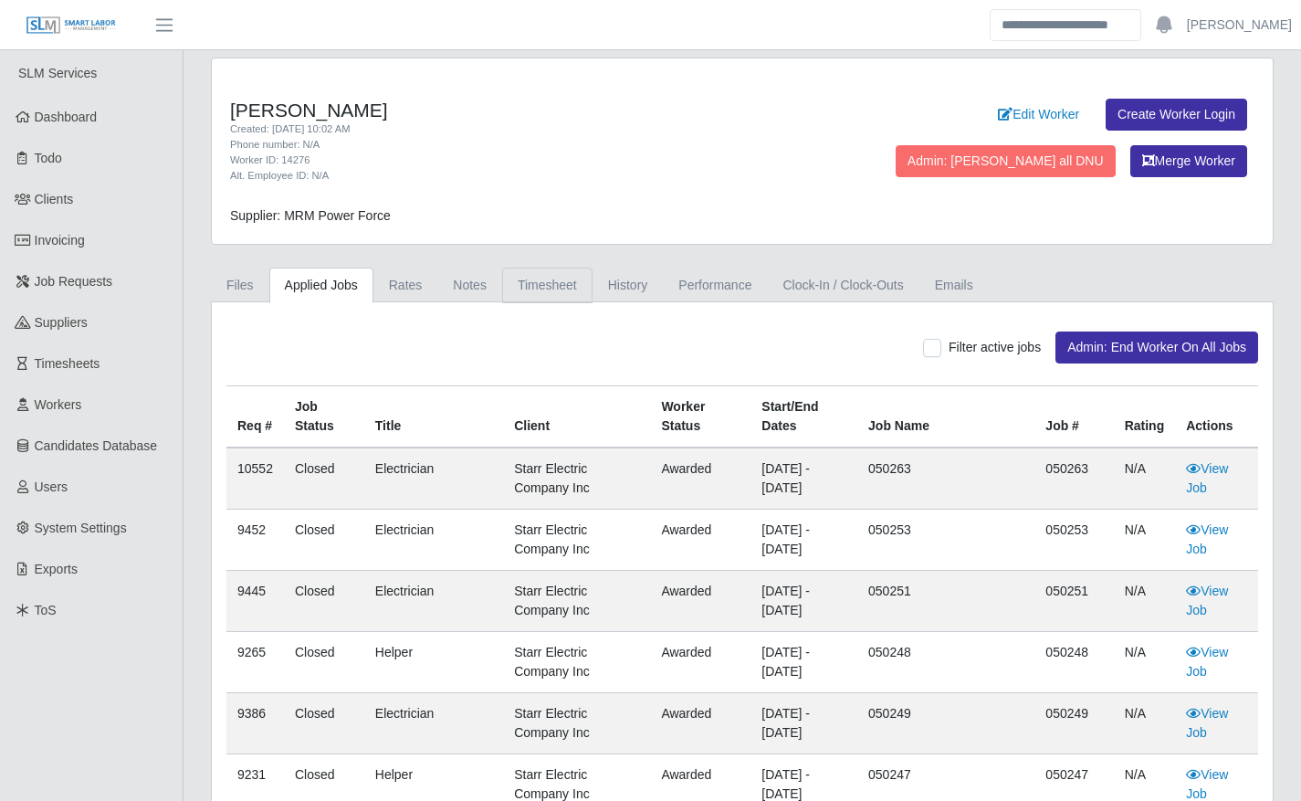
click at [544, 282] on link "Timesheet" at bounding box center [547, 285] width 90 height 36
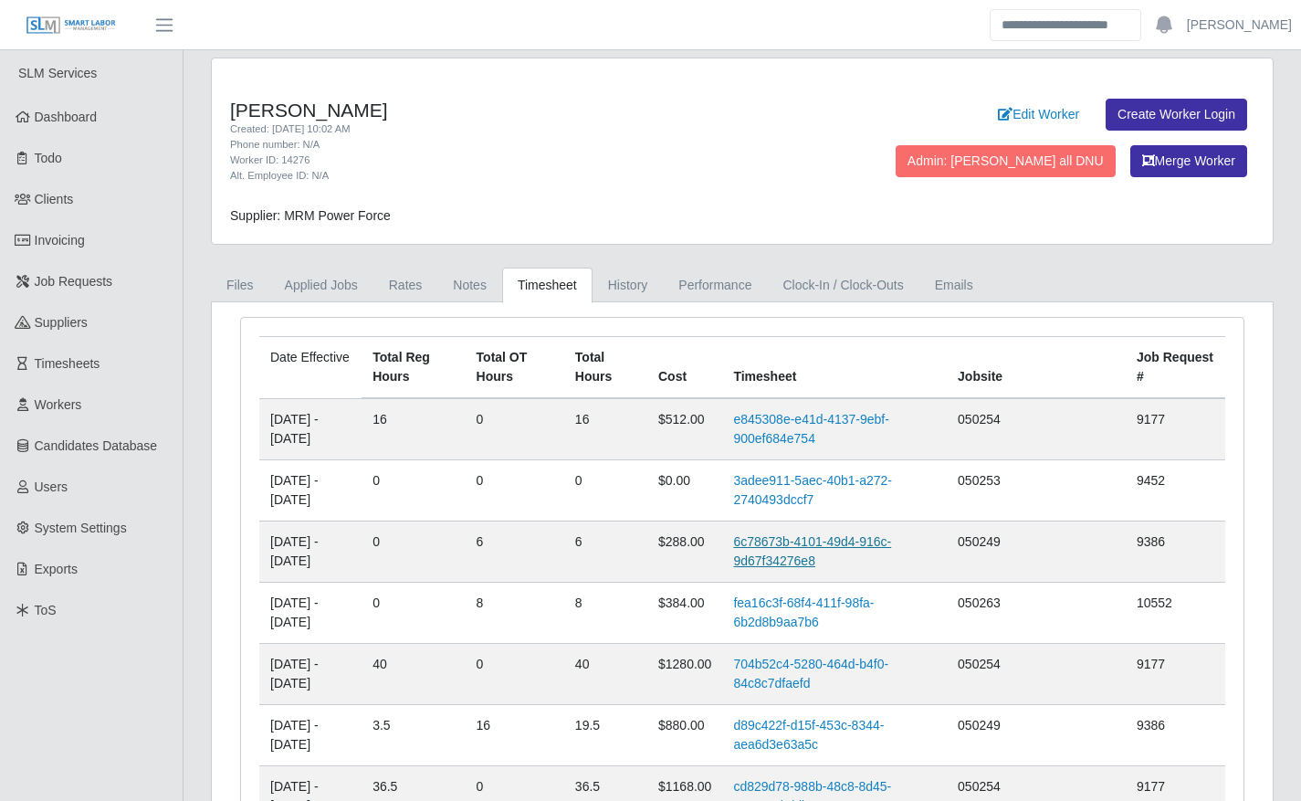
click at [827, 535] on link "6c78673b-4101-49d4-916c-9d67f34276e8" at bounding box center [812, 551] width 158 height 34
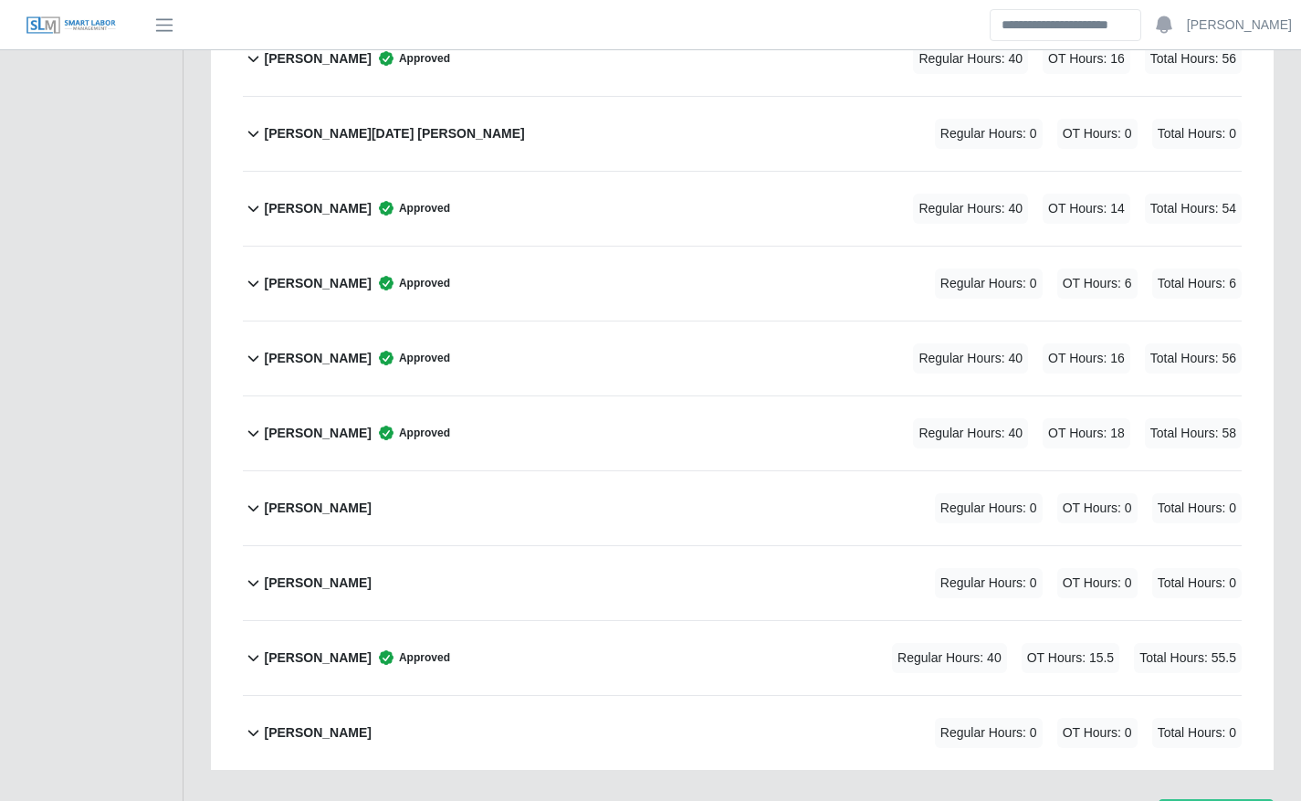
scroll to position [2628, 0]
click at [682, 256] on div "[PERSON_NAME] Approved Regular Hours: 0 OT Hours: 6 Total Hours: 6" at bounding box center [753, 283] width 978 height 74
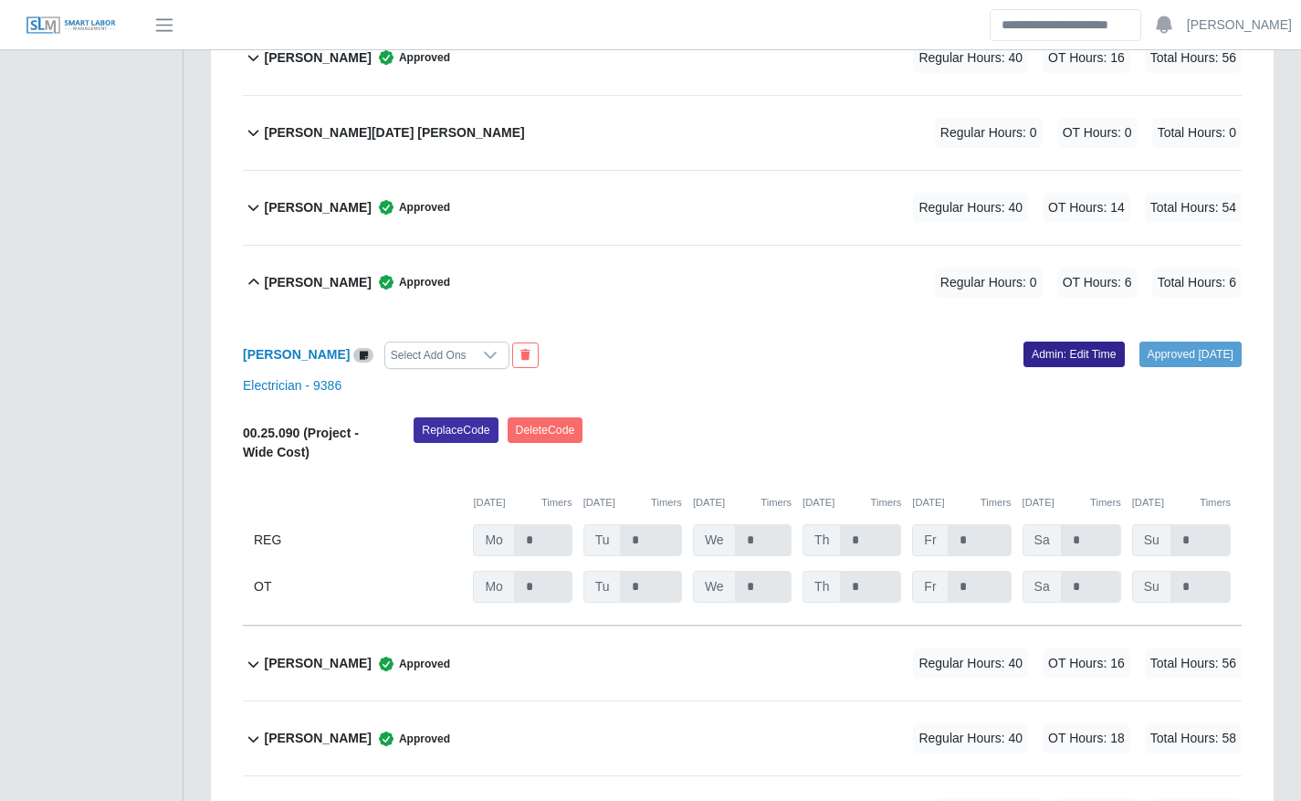
click at [1023, 362] on link "Admin: Edit Time" at bounding box center [1073, 354] width 101 height 26
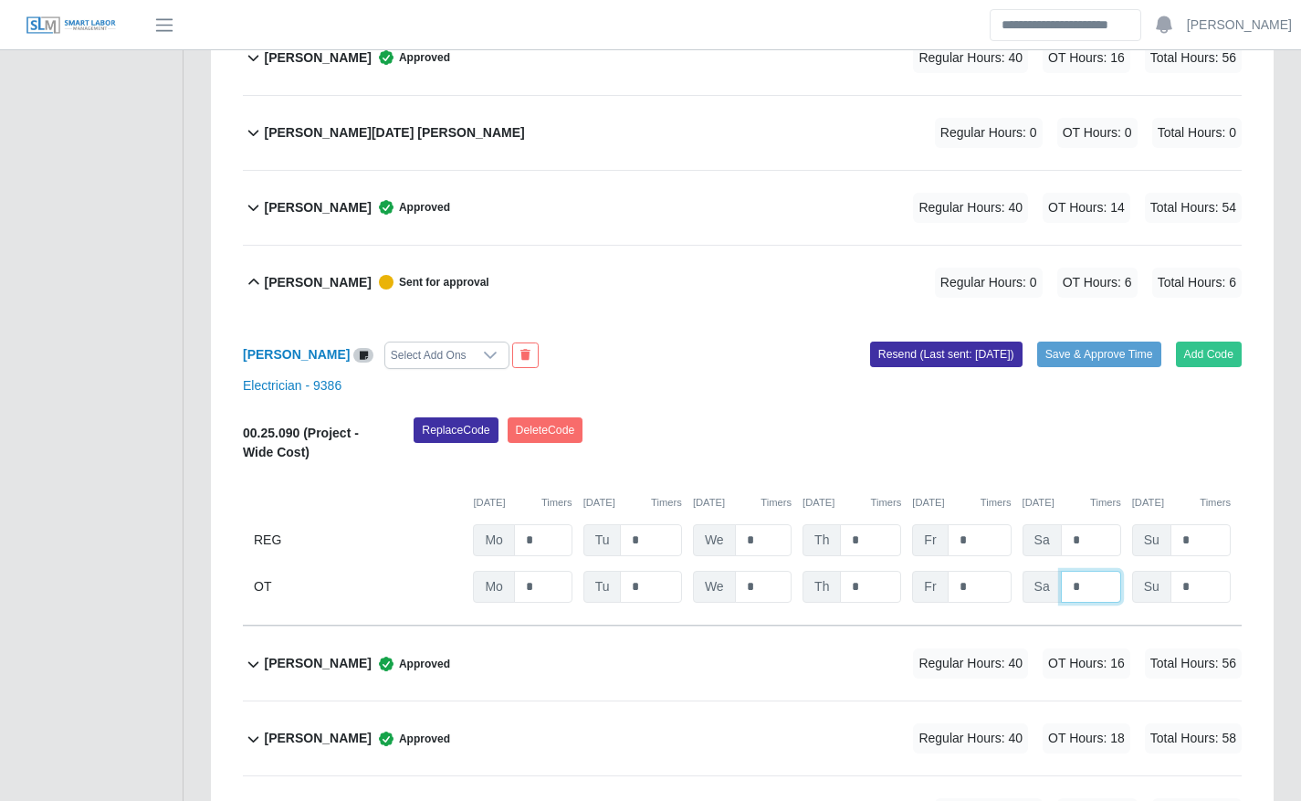
click at [0, 0] on input "*" at bounding box center [0, 0] width 0 height 0
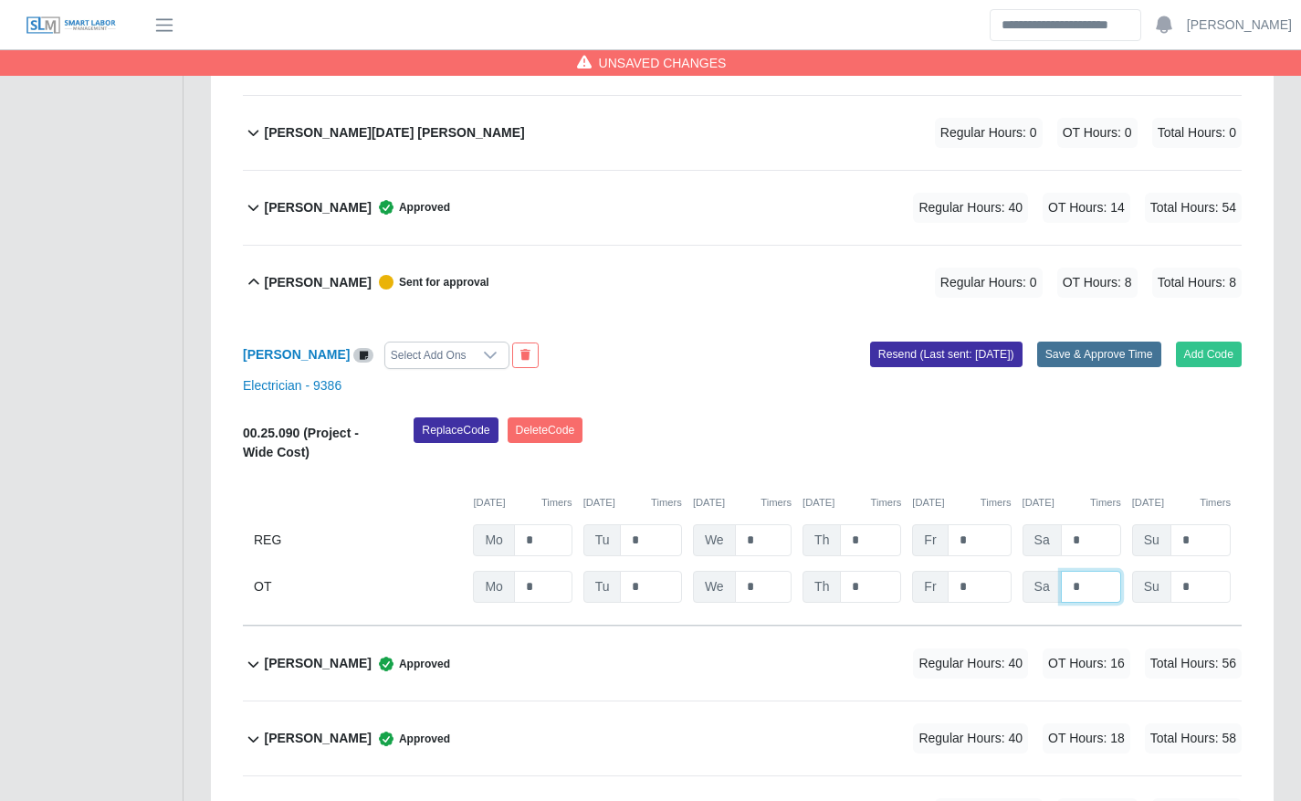
type input "*"
click at [1078, 349] on button "Save & Approve Time" at bounding box center [1099, 354] width 124 height 26
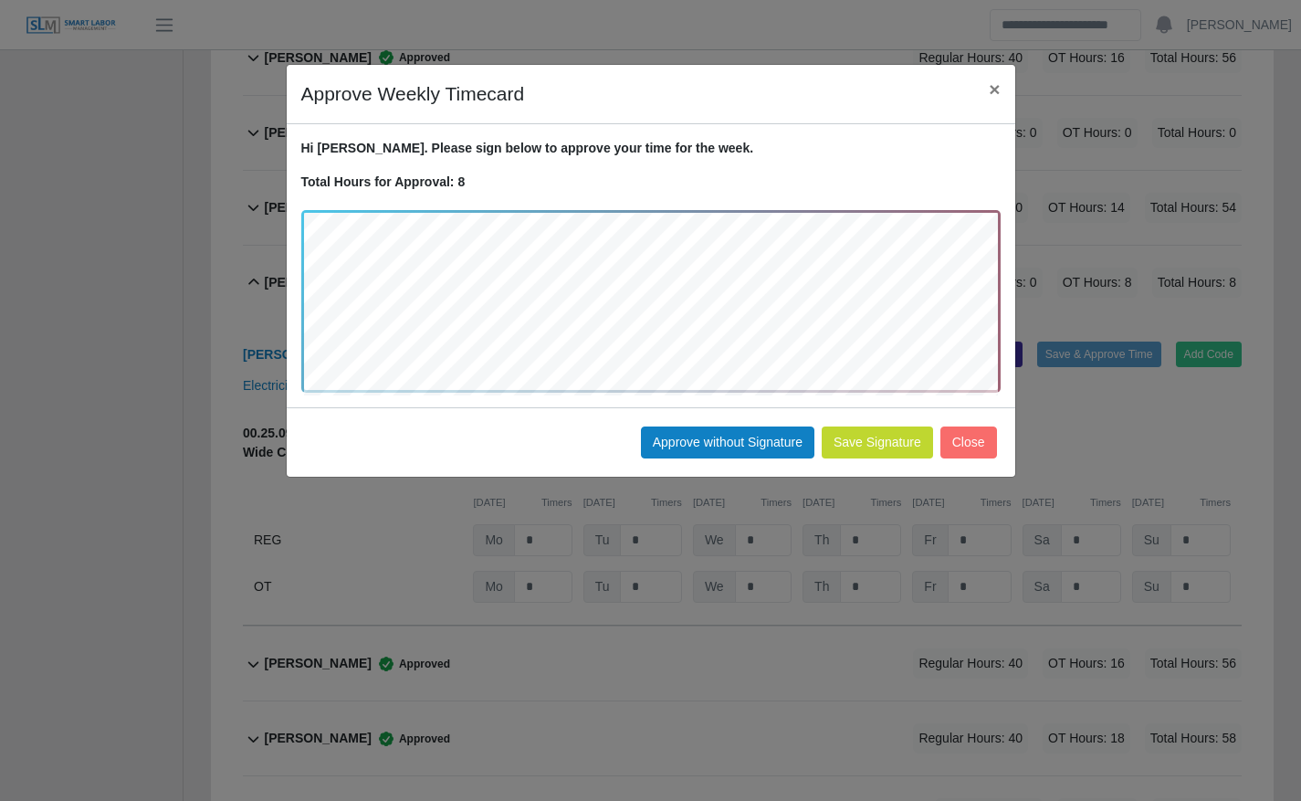
click at [884, 406] on div "Hi [PERSON_NAME]. Please sign below to approve your time for the week. Total Ho…" at bounding box center [651, 265] width 728 height 283
click at [880, 442] on button "Save Signature" at bounding box center [877, 442] width 111 height 32
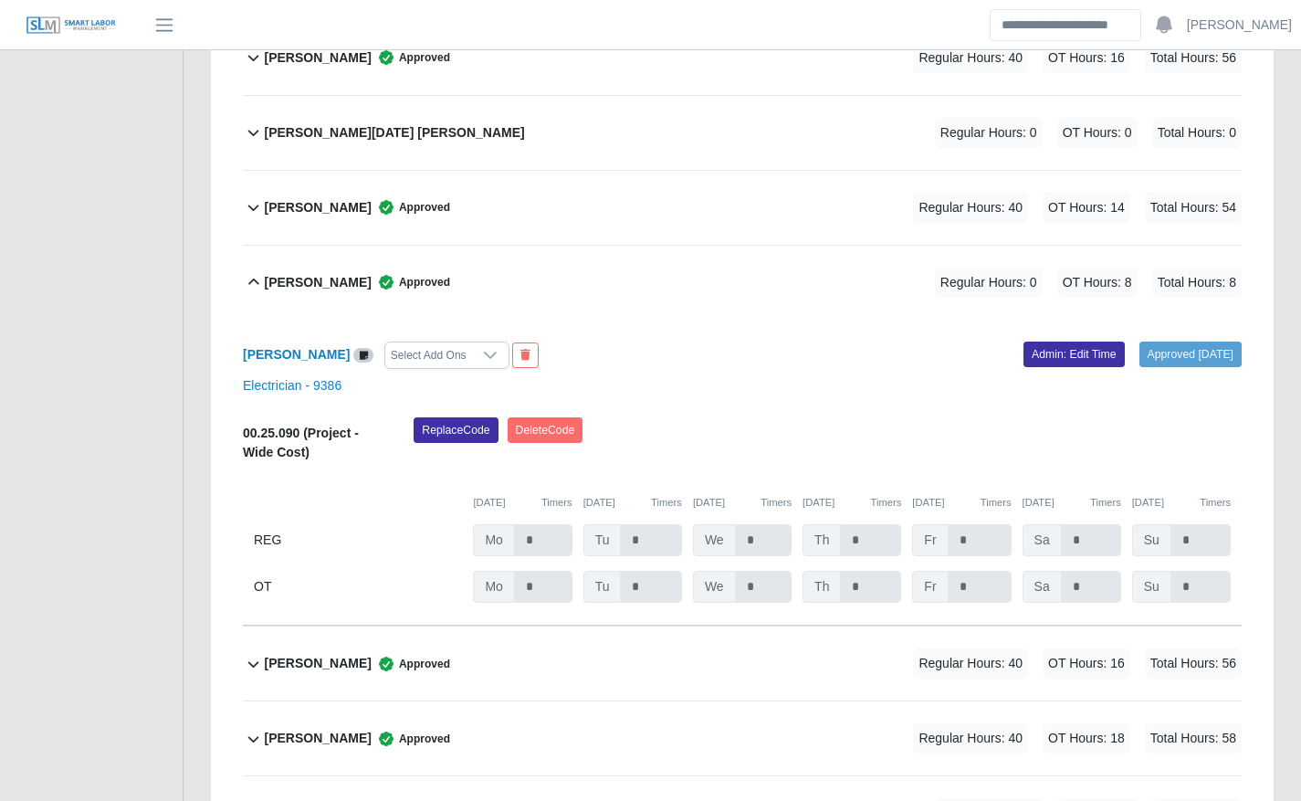
click at [426, 291] on div "[PERSON_NAME] Approved" at bounding box center [356, 282] width 185 height 30
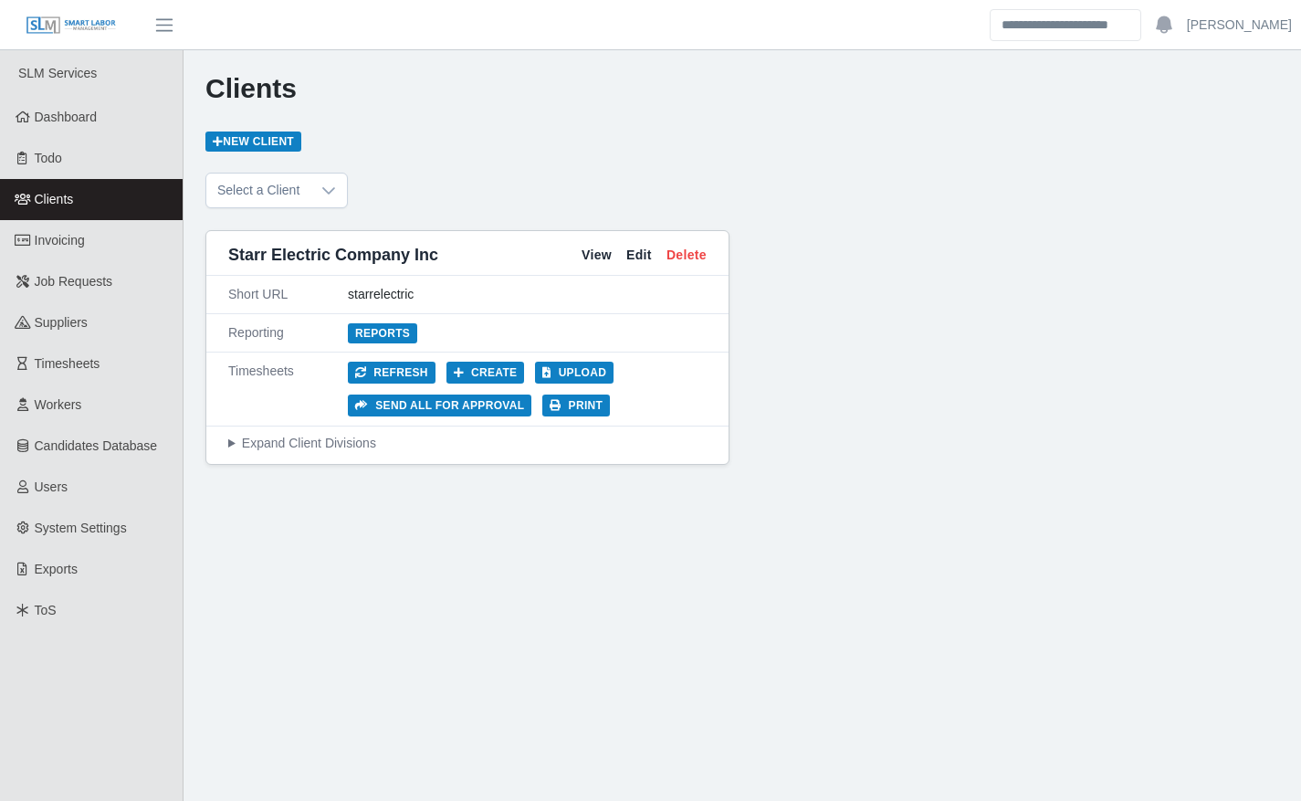
scroll to position [96, 0]
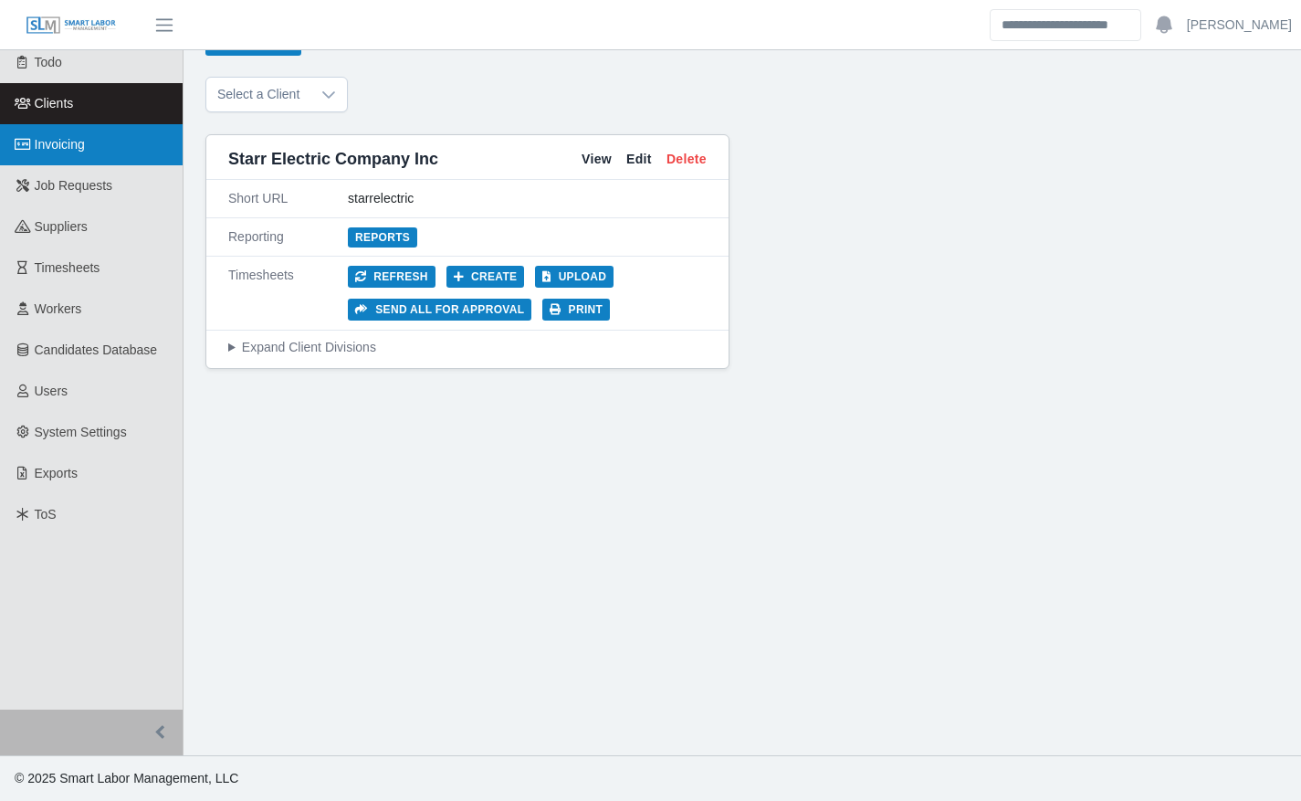
click at [107, 155] on link "Invoicing" at bounding box center [91, 144] width 183 height 41
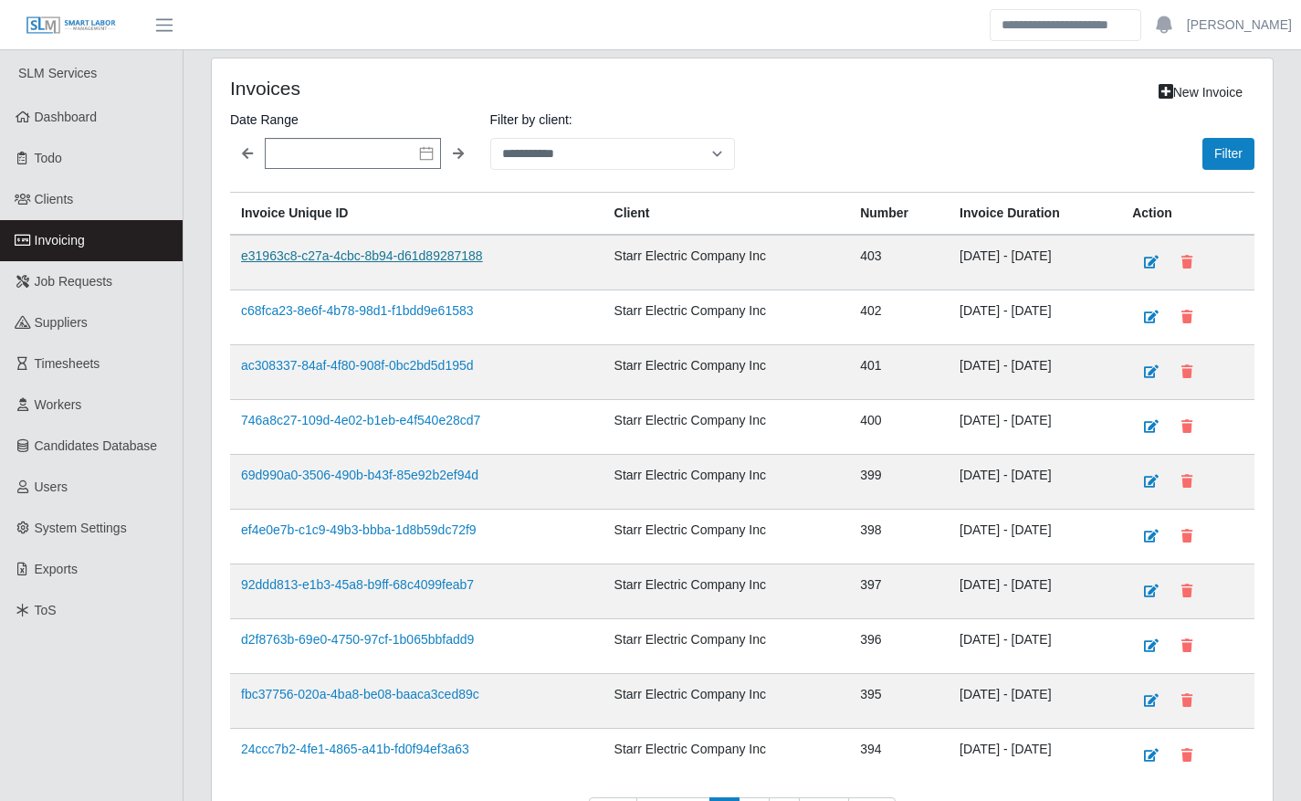
click at [332, 261] on link "e31963c8-c27a-4cbc-8b94-d61d89287188" at bounding box center [362, 255] width 242 height 15
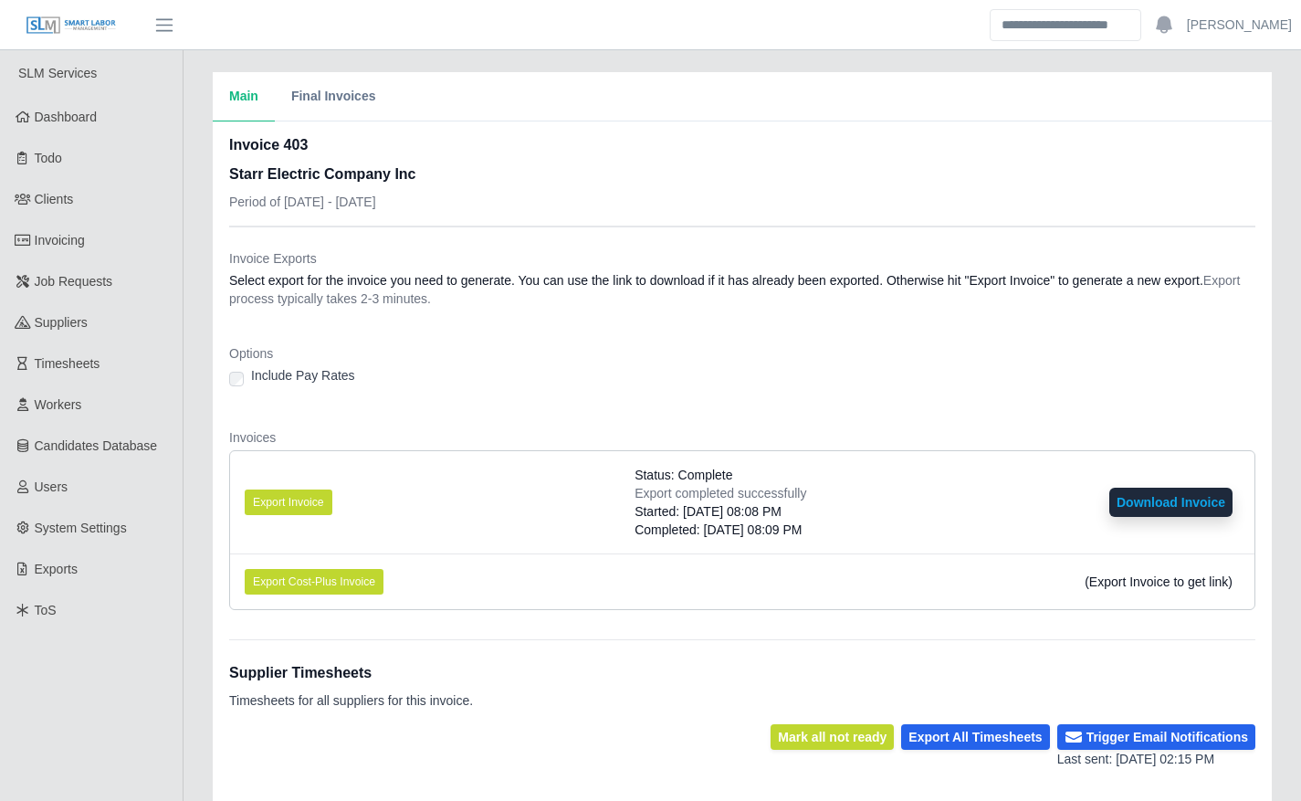
scroll to position [357, 0]
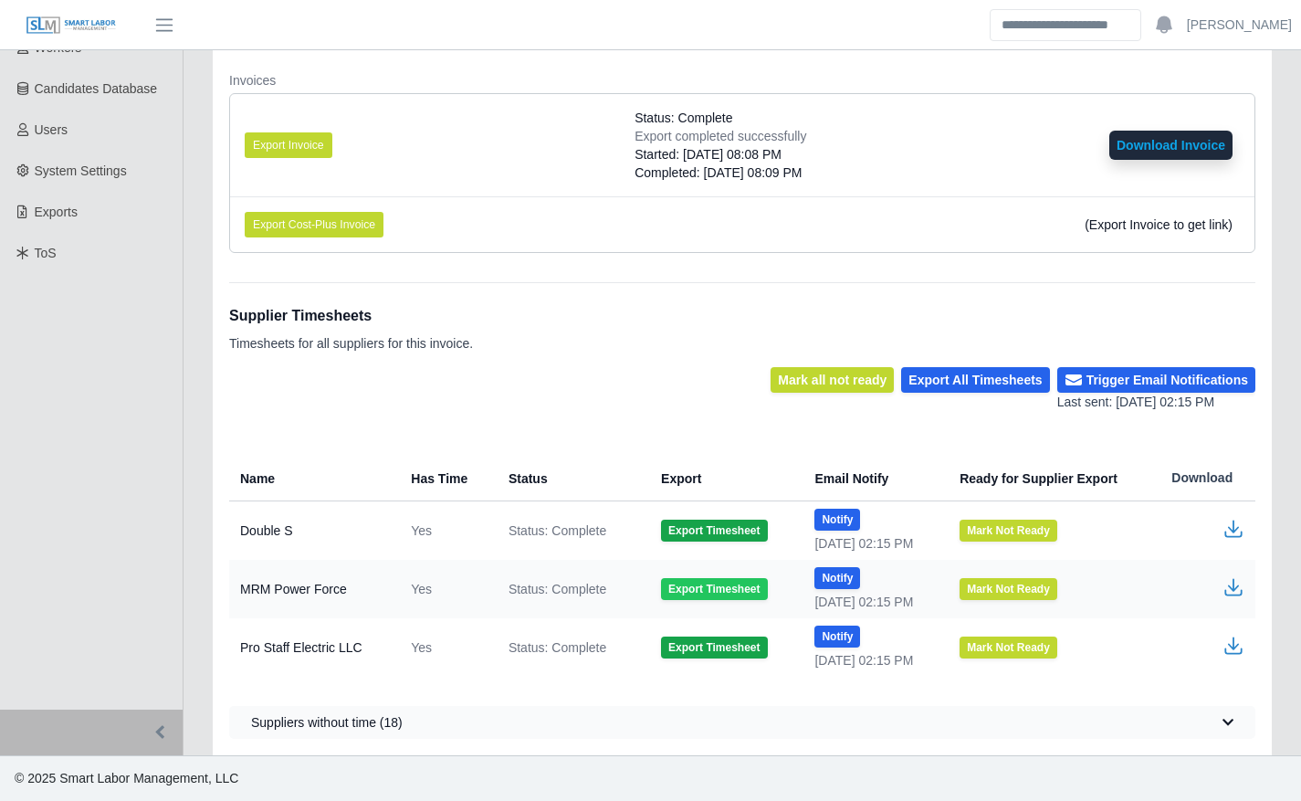
click at [687, 587] on button "Export Timesheet" at bounding box center [714, 589] width 106 height 22
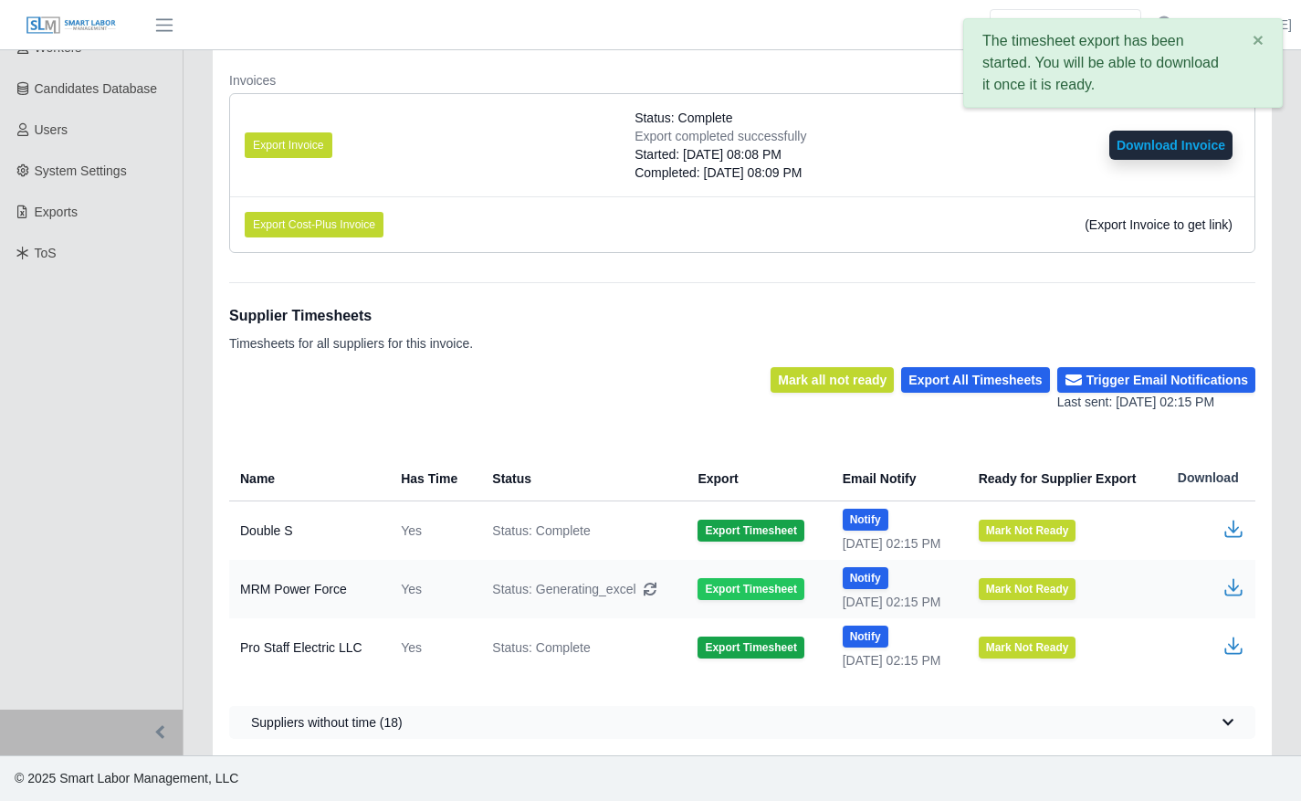
click at [697, 587] on button "Export Timesheet" at bounding box center [750, 589] width 106 height 22
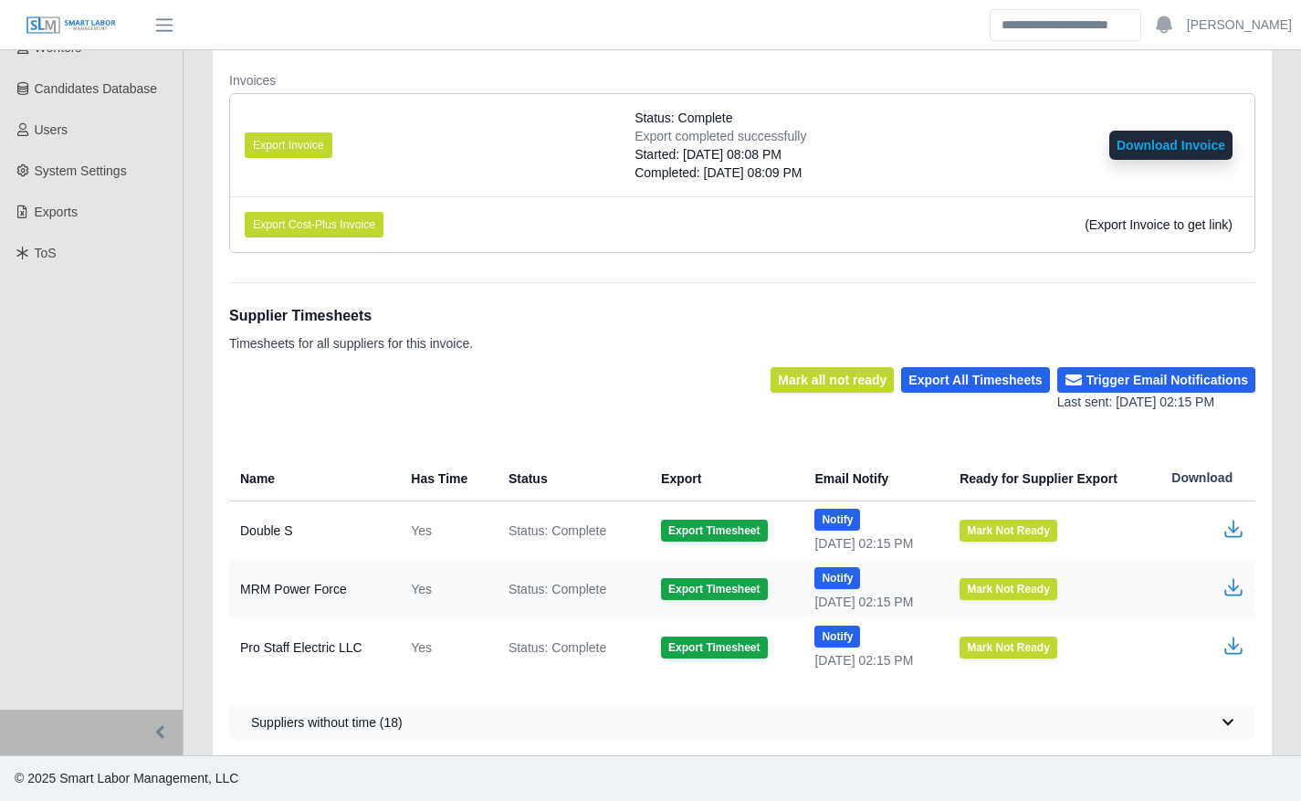
click at [1225, 582] on icon "button" at bounding box center [1233, 587] width 22 height 22
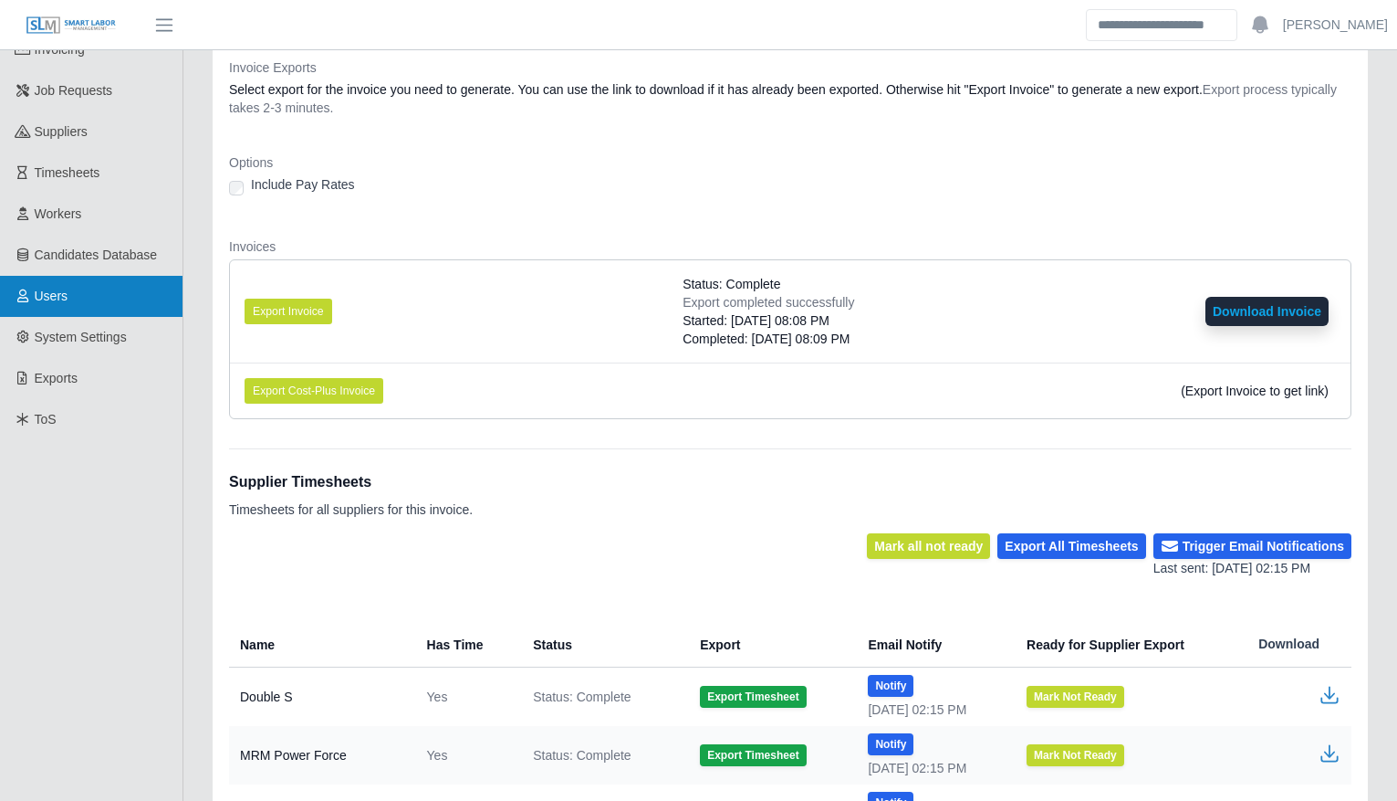
scroll to position [190, 0]
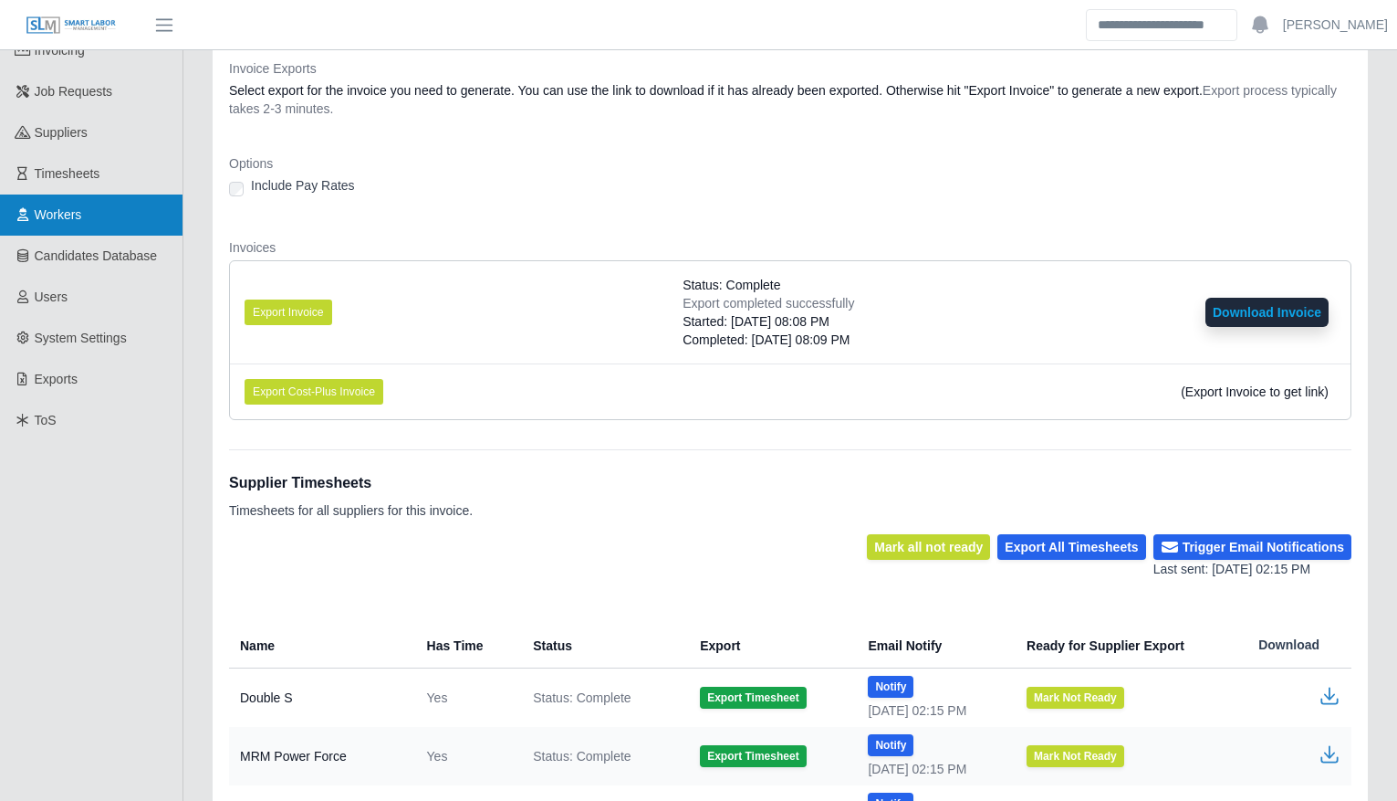
click at [139, 204] on link "Workers" at bounding box center [91, 214] width 183 height 41
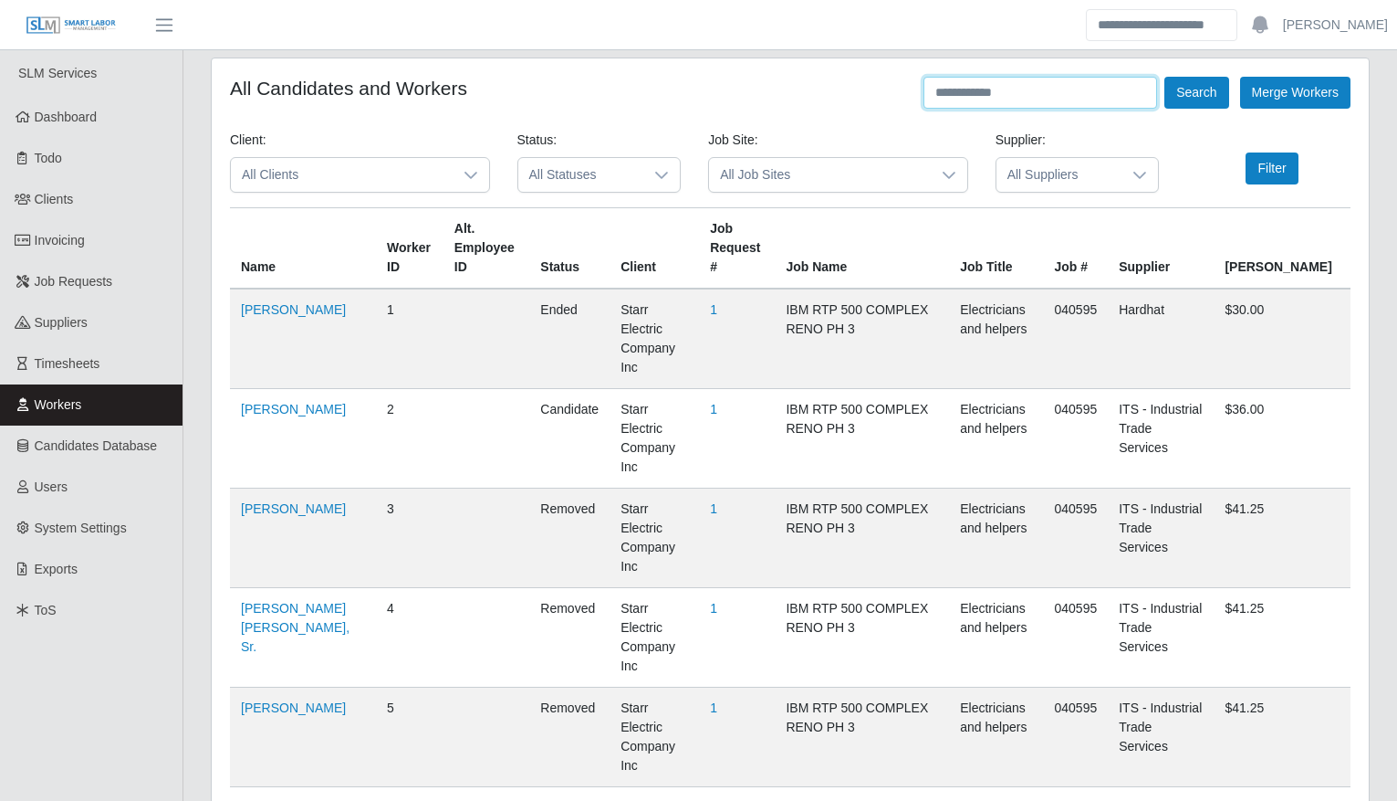
click at [1006, 94] on input "text" at bounding box center [1041, 93] width 234 height 32
click at [1104, 167] on span "All Suppliers" at bounding box center [1060, 175] width 126 height 34
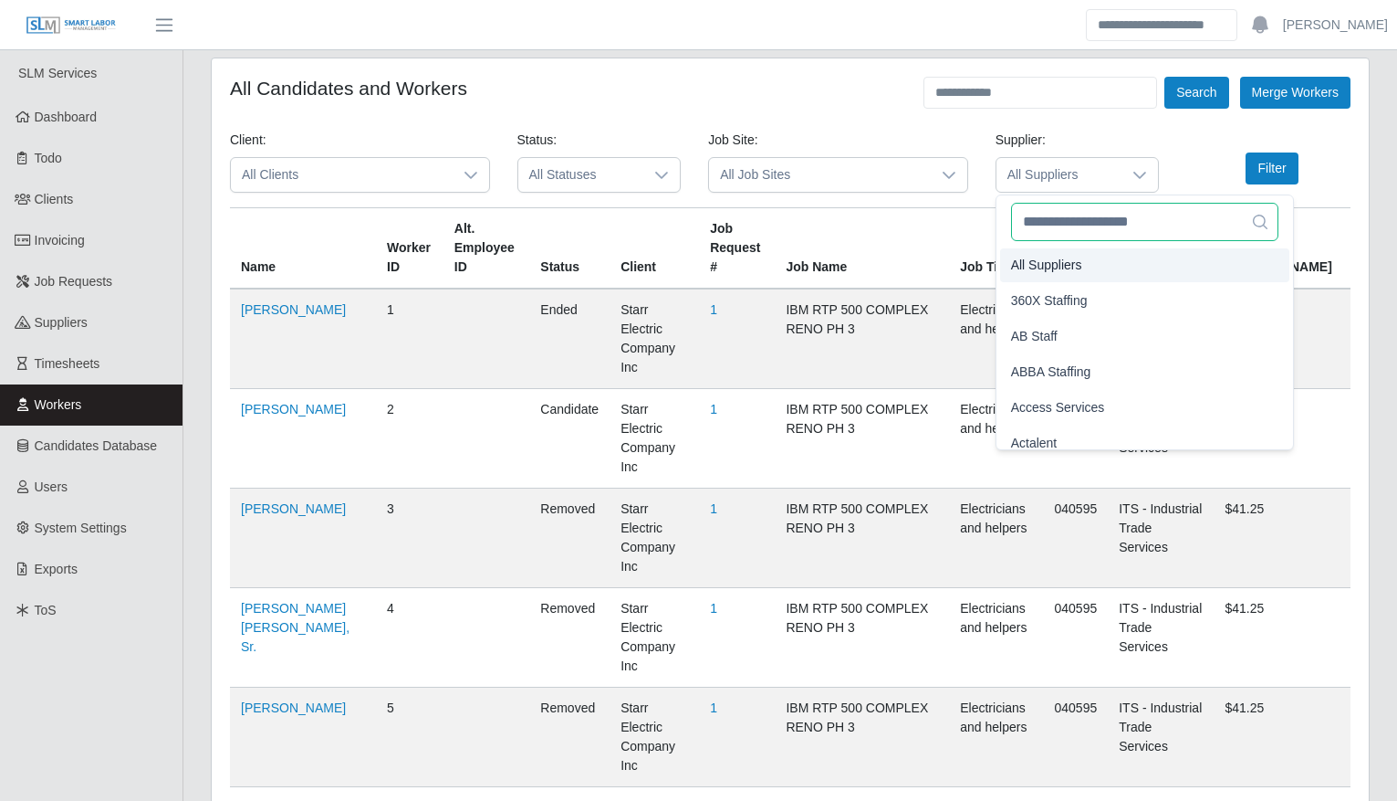
click at [1095, 216] on input "text" at bounding box center [1144, 222] width 267 height 38
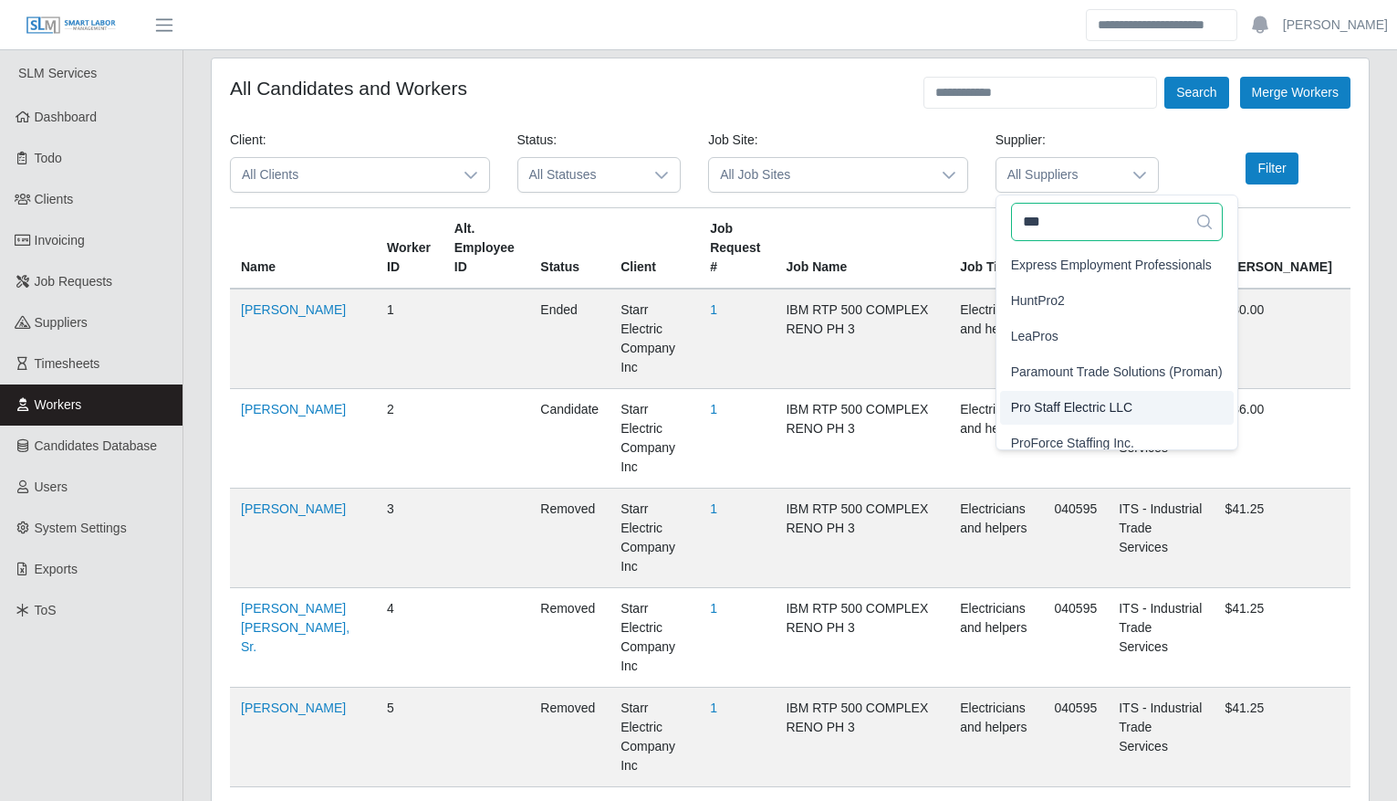
type input "***"
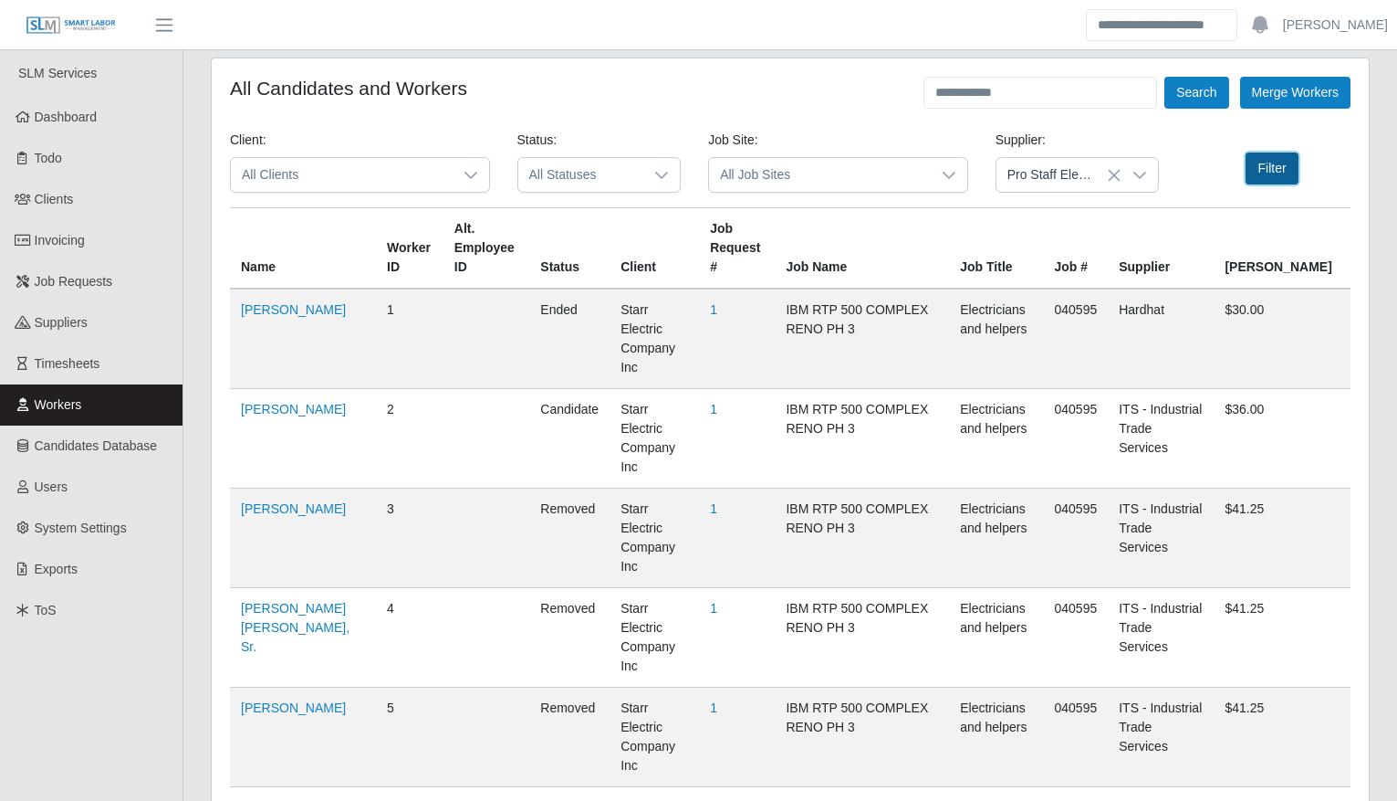
click at [1266, 169] on button "Filter" at bounding box center [1272, 168] width 52 height 32
click at [989, 93] on input "text" at bounding box center [1041, 93] width 234 height 32
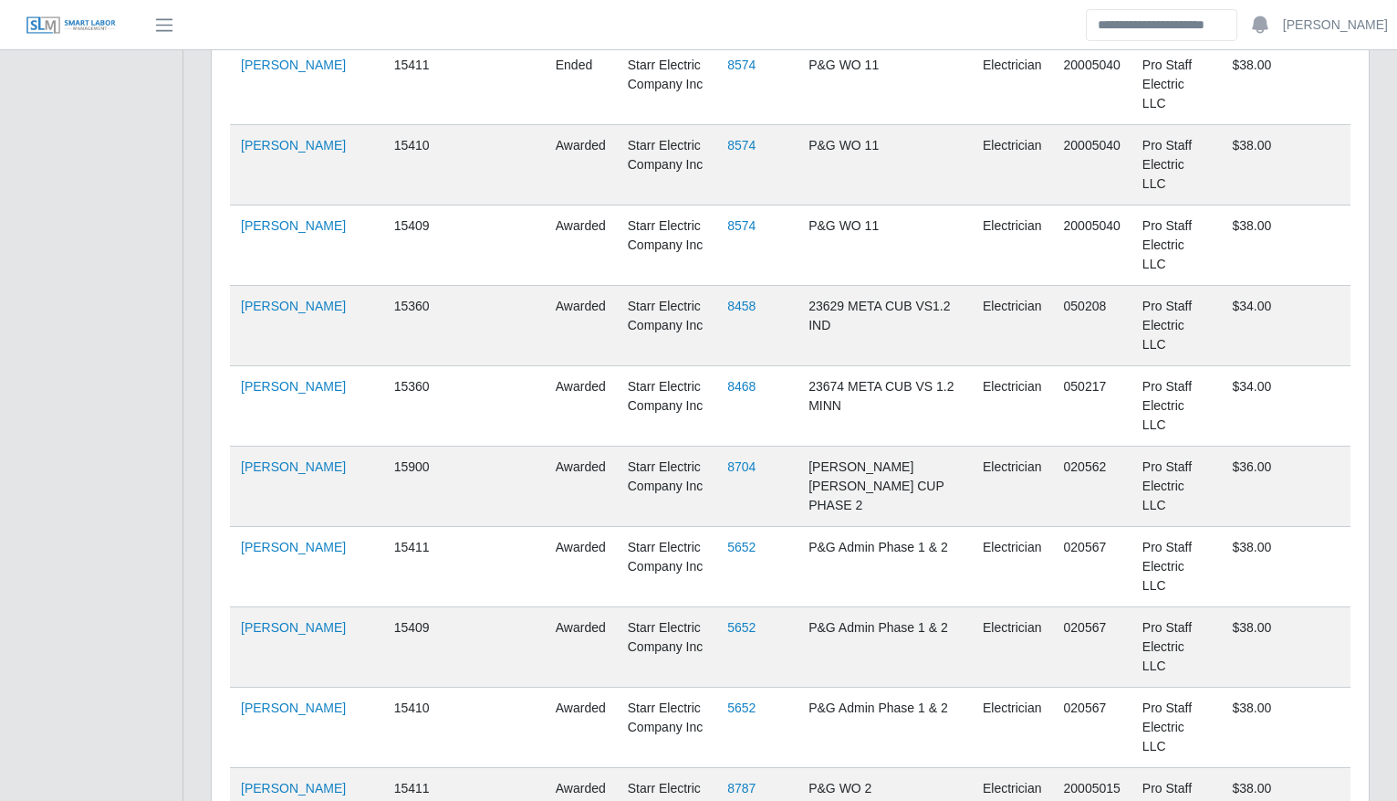
scroll to position [2948, 0]
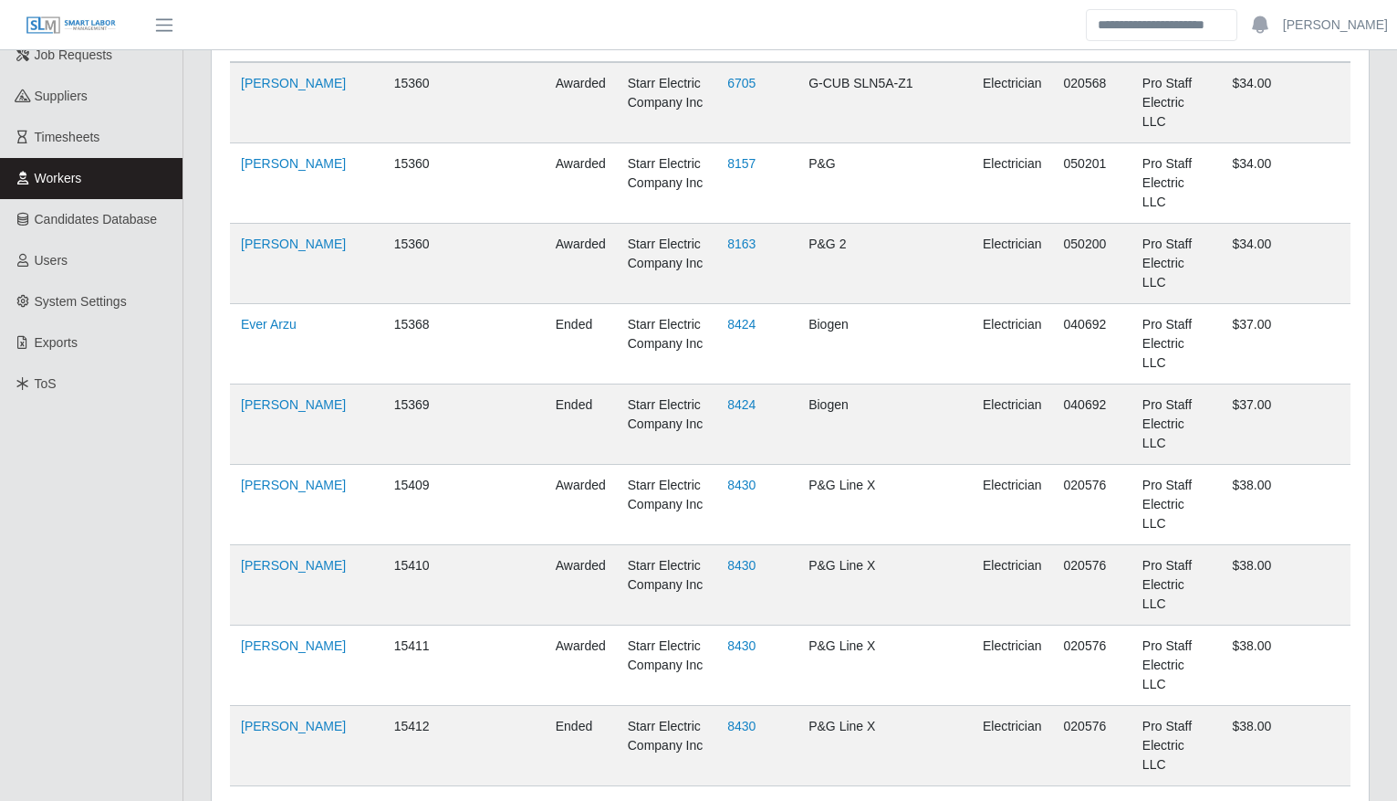
scroll to position [0, 0]
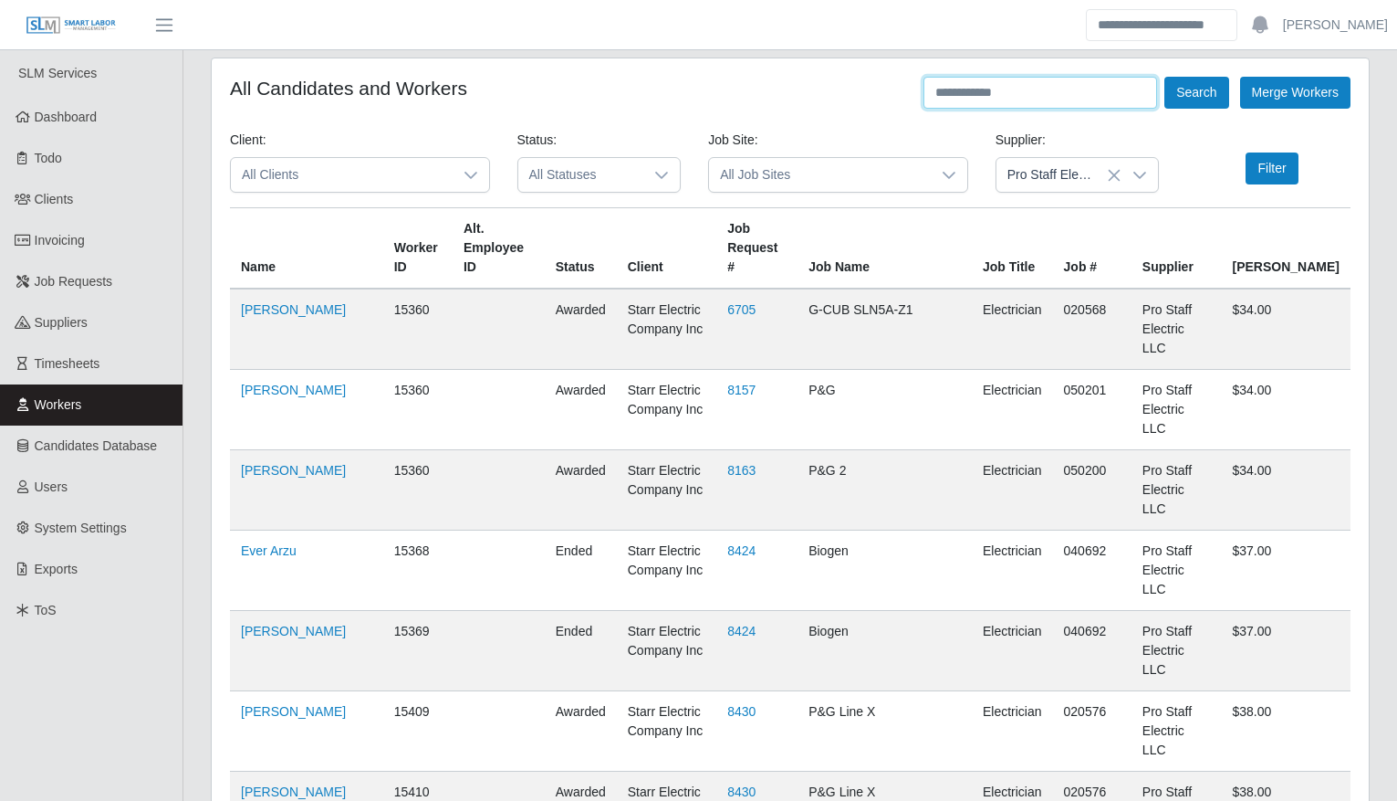
click at [1028, 89] on input "text" at bounding box center [1041, 93] width 234 height 32
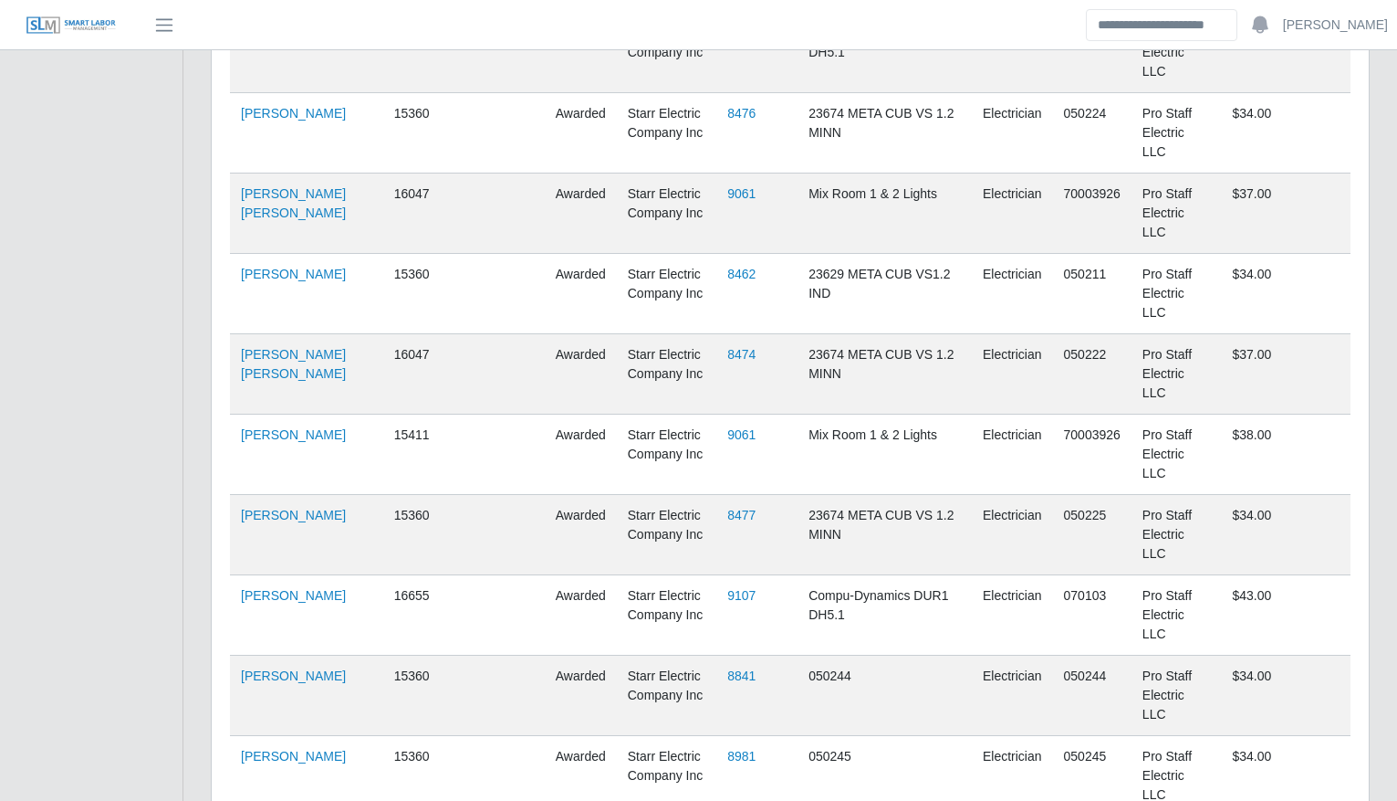
scroll to position [5733, 0]
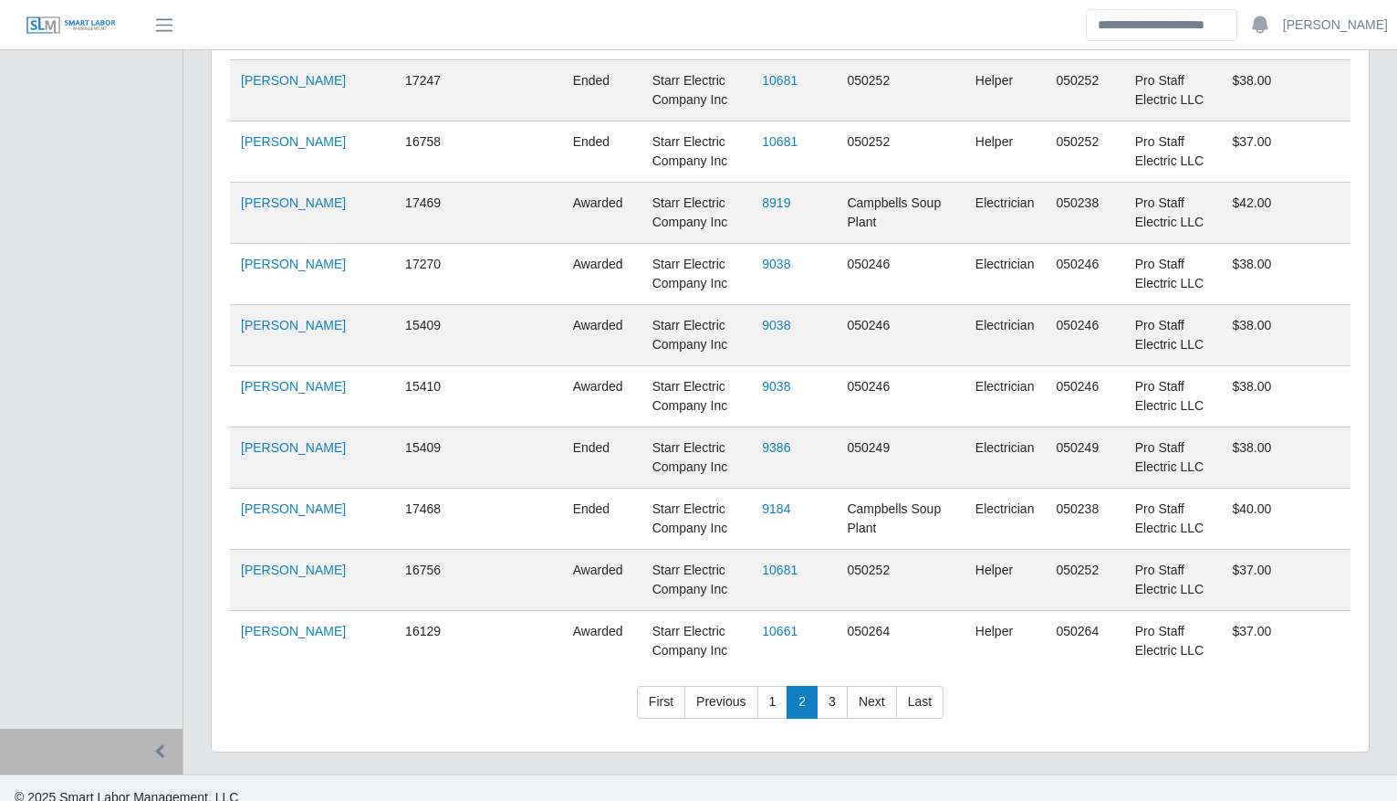
scroll to position [4110, 0]
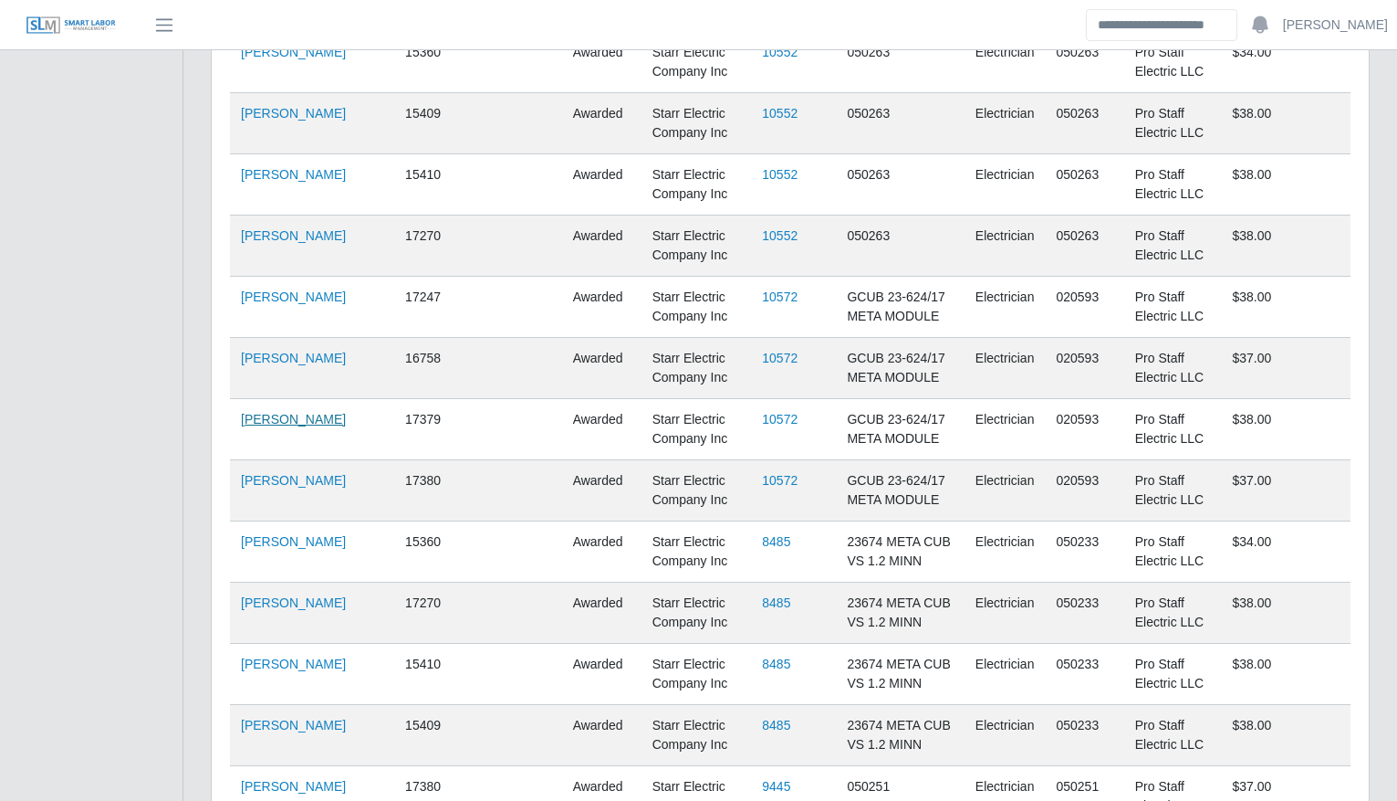
click at [299, 412] on link "Amner Alvarado" at bounding box center [293, 419] width 105 height 15
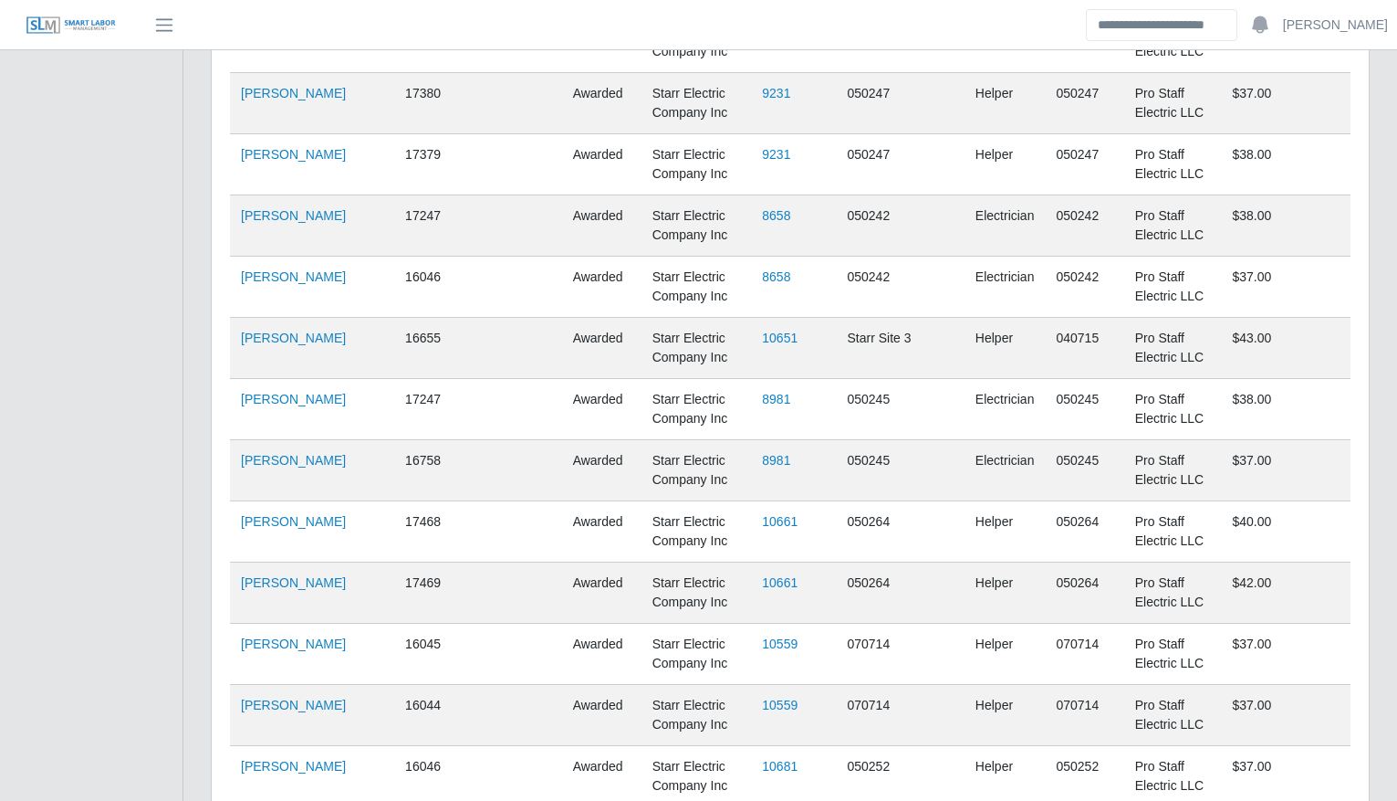
scroll to position [5733, 0]
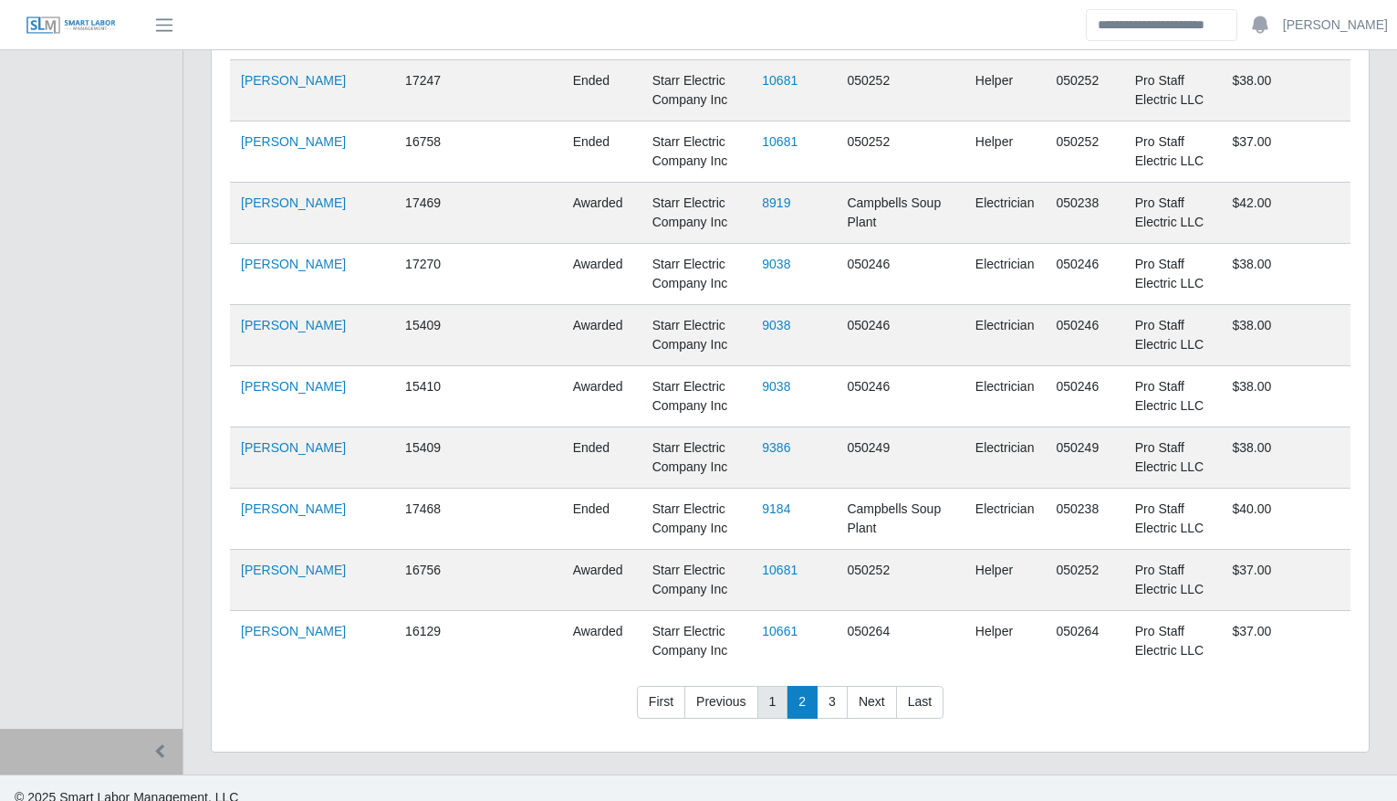
click at [770, 685] on link "1" at bounding box center [773, 701] width 31 height 33
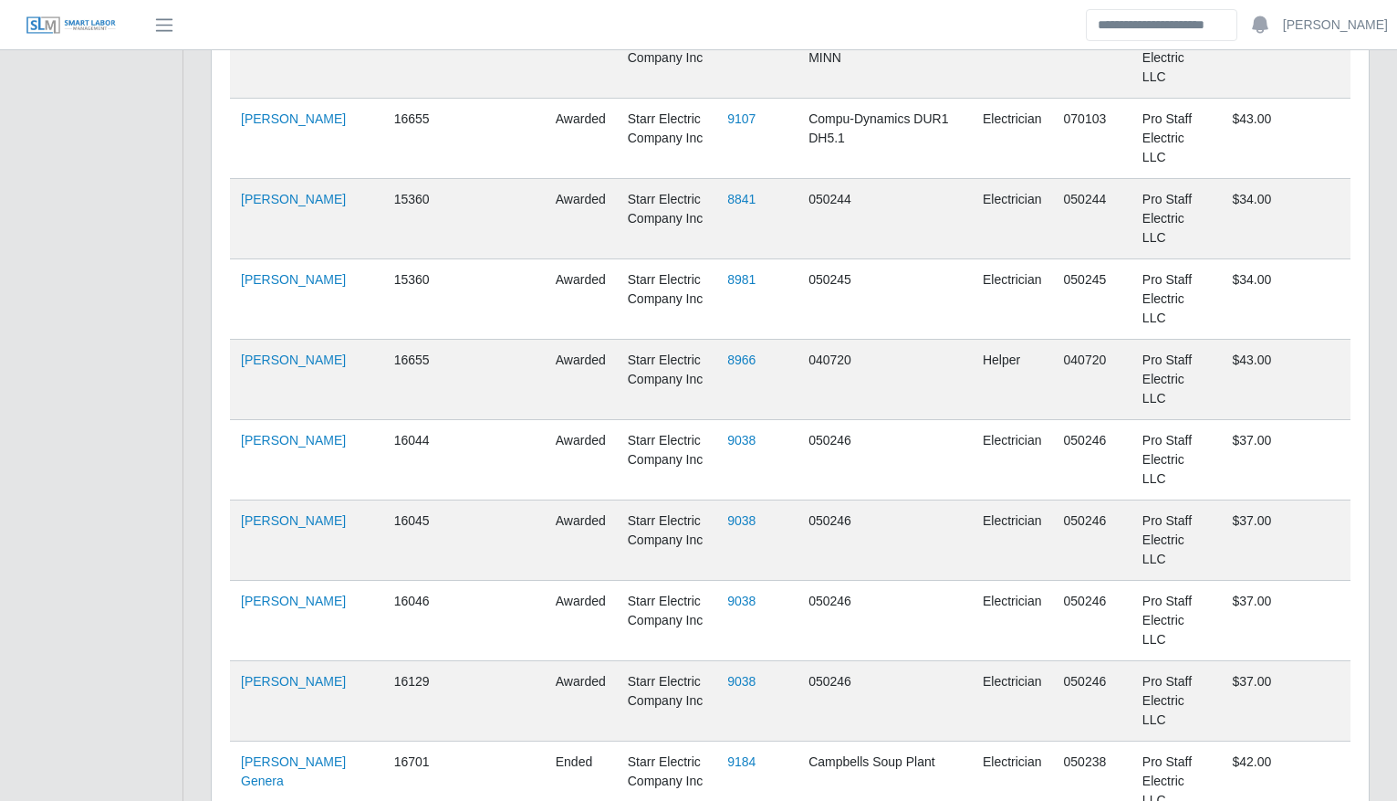
scroll to position [4783, 0]
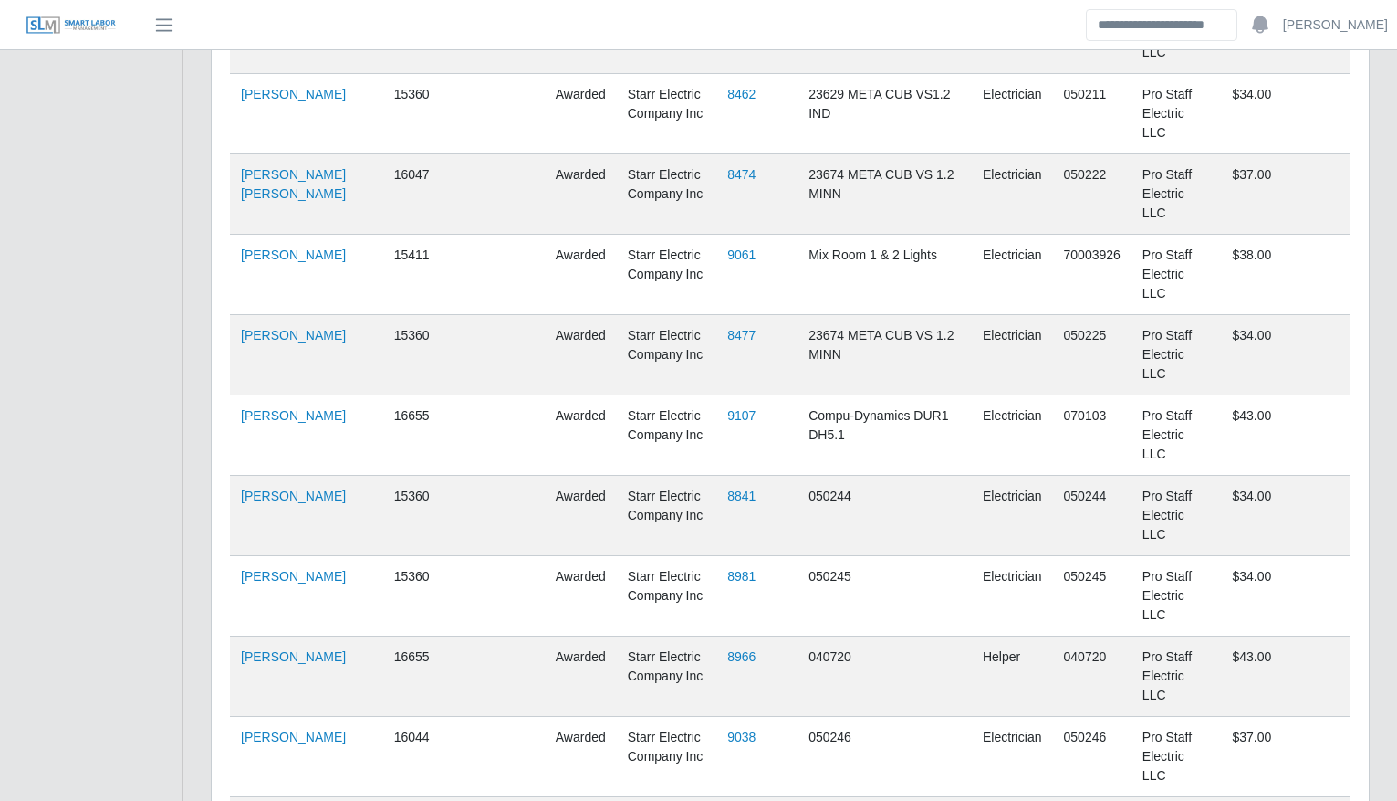
scroll to position [5640, 0]
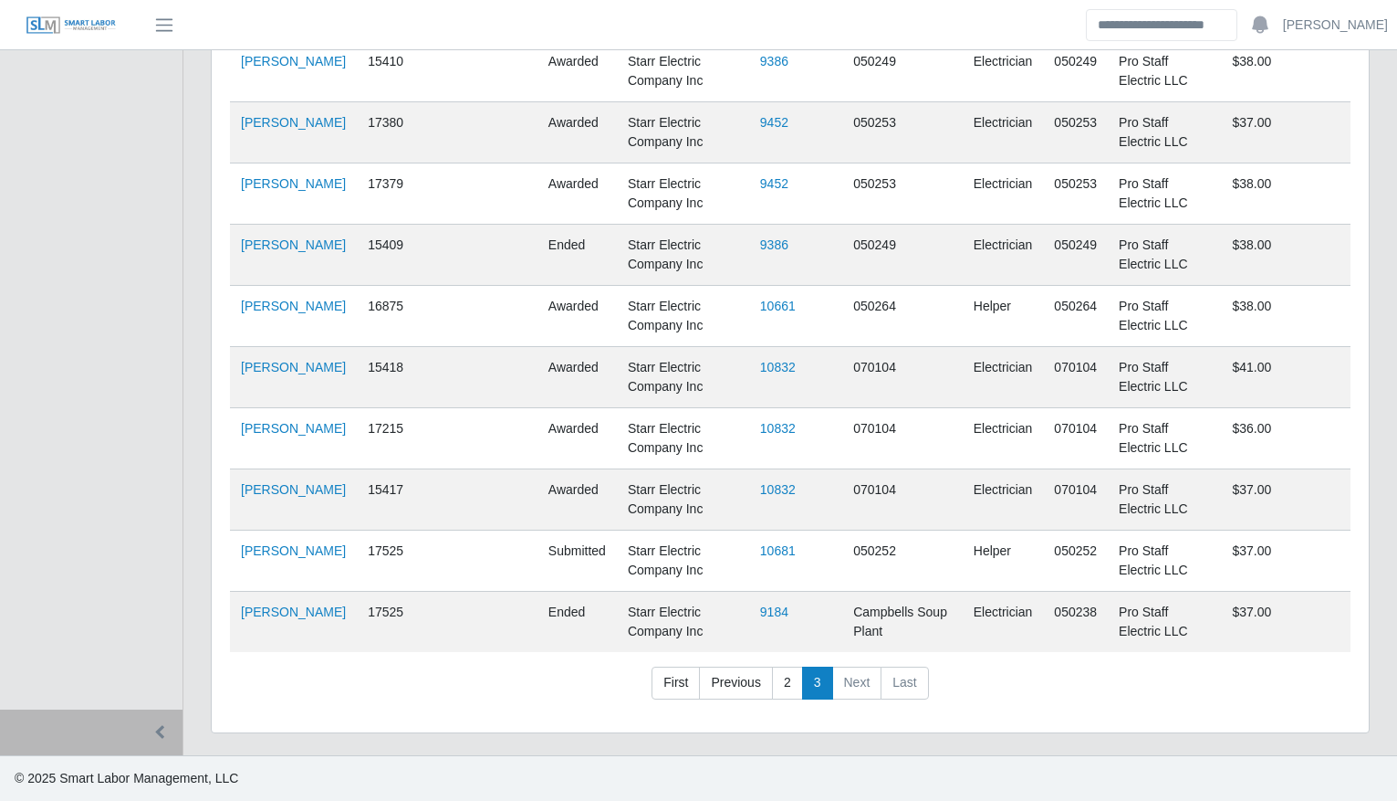
scroll to position [2247, 0]
click at [786, 672] on link "2" at bounding box center [787, 682] width 31 height 33
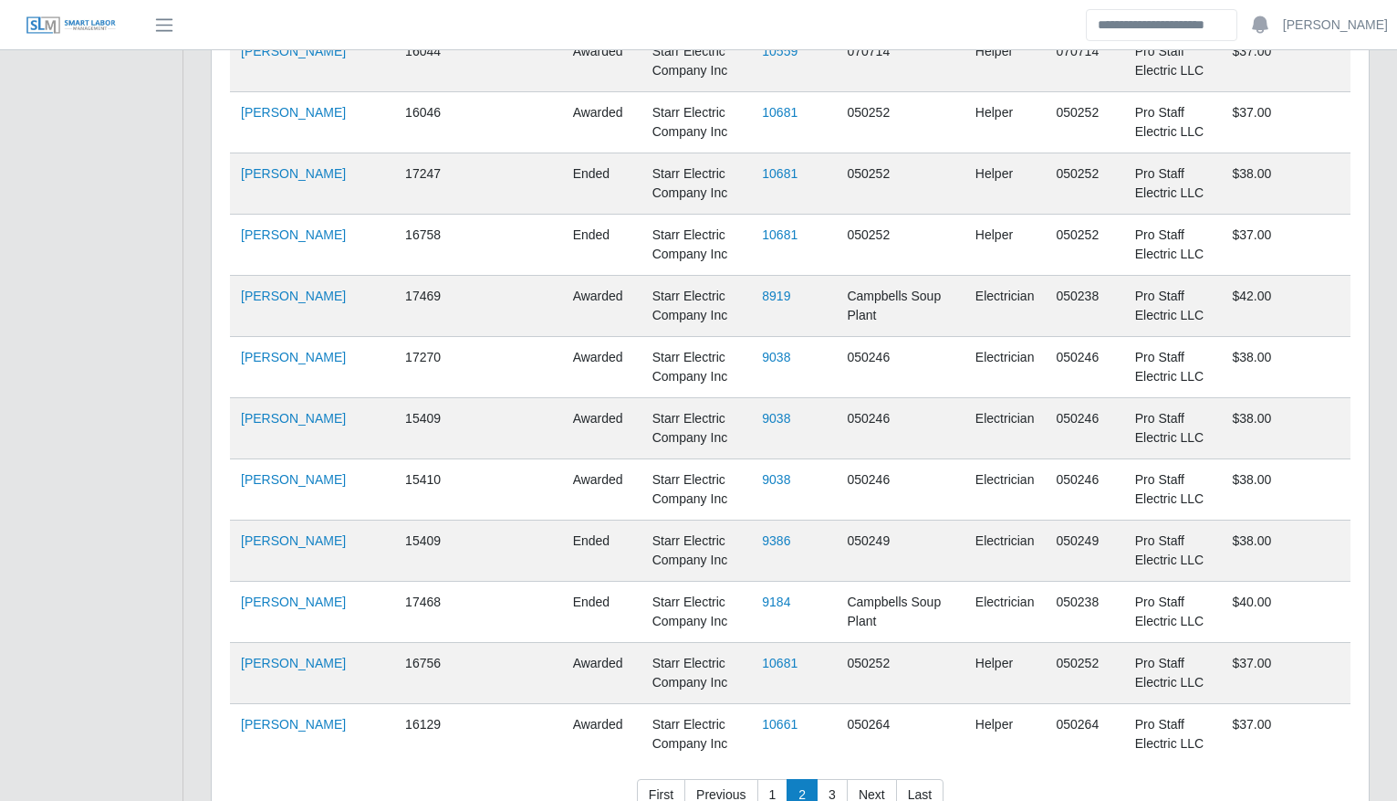
scroll to position [4171, 0]
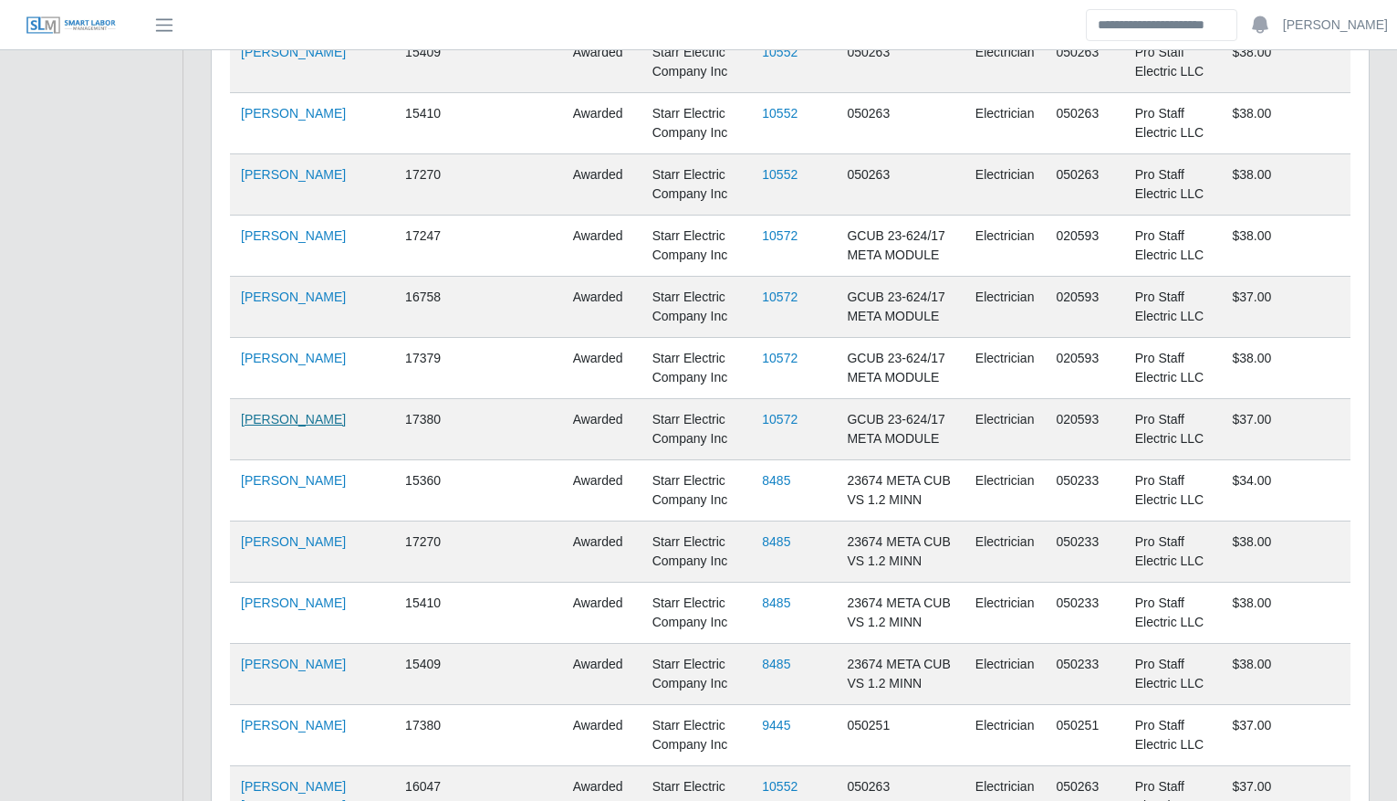
click at [272, 412] on link "Saul Murillo" at bounding box center [293, 419] width 105 height 15
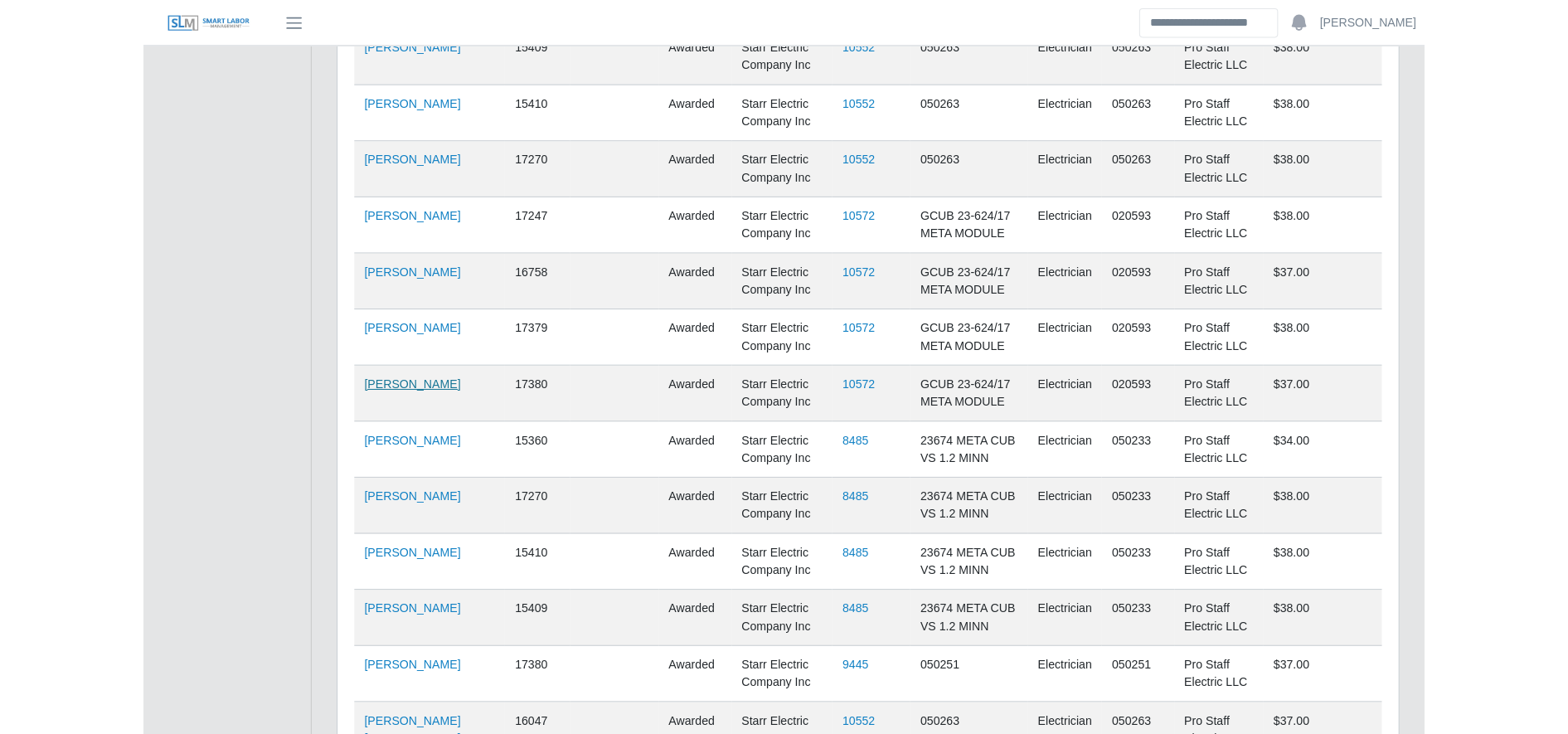
scroll to position [3443, 0]
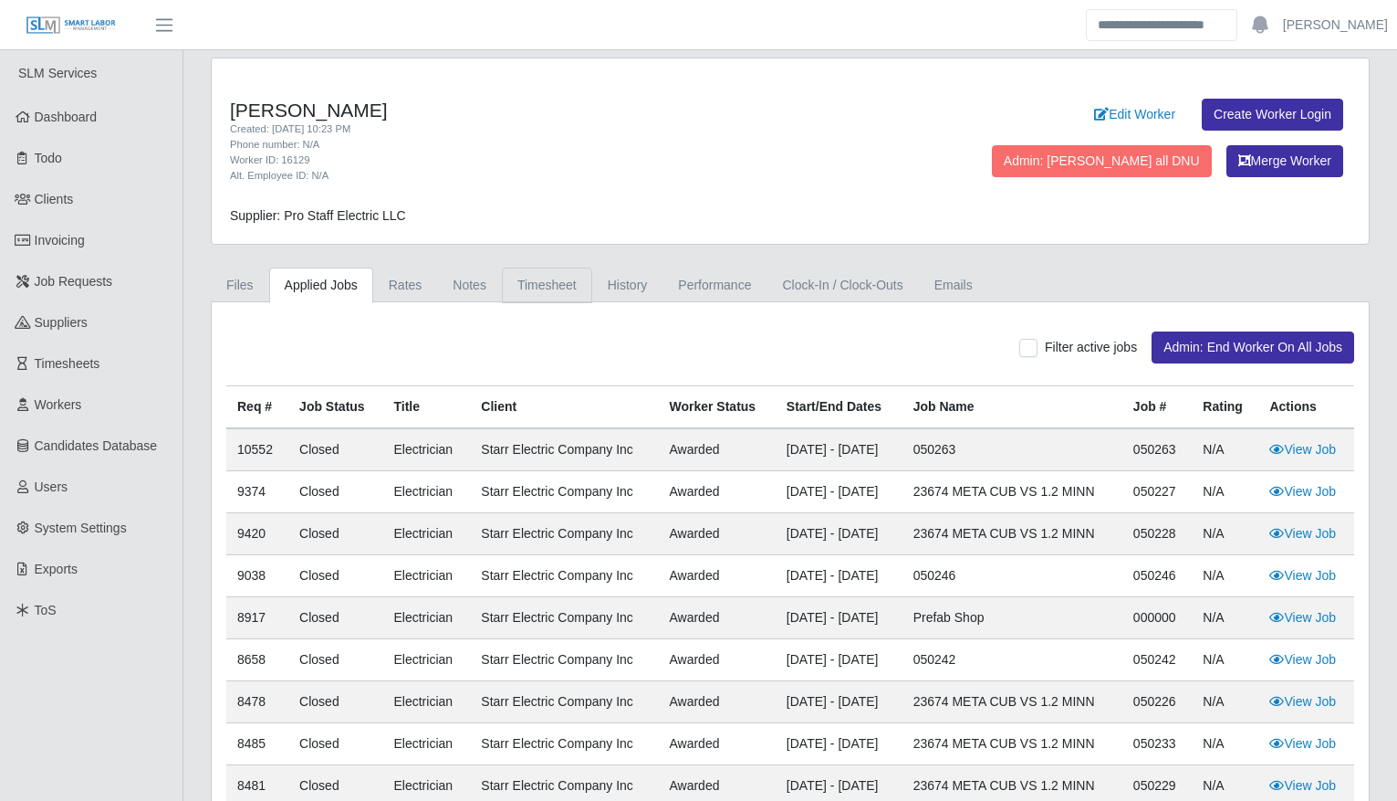
click at [533, 293] on link "Timesheet" at bounding box center [547, 285] width 90 height 36
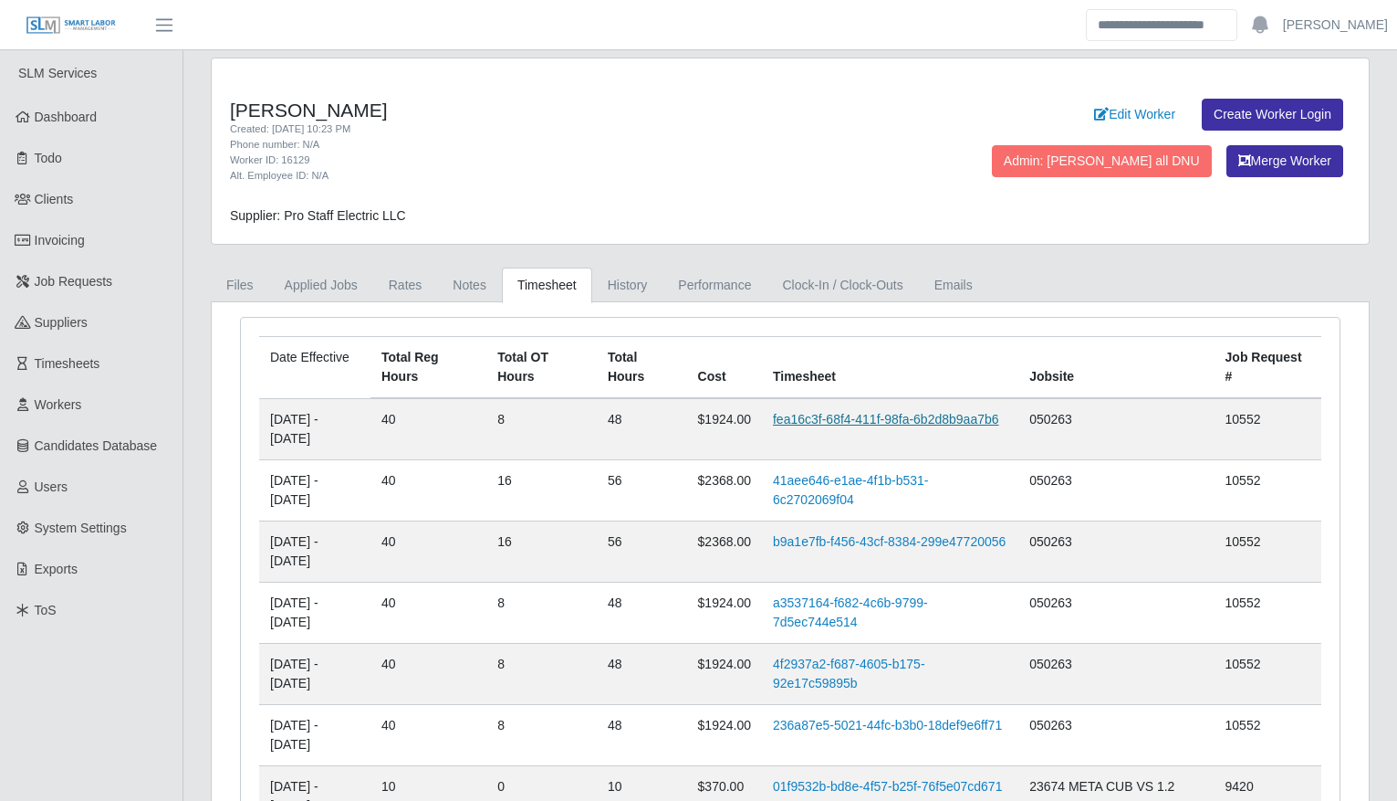
click at [832, 412] on link "fea16c3f-68f4-411f-98fa-6b2d8b9aa7b6" at bounding box center [886, 419] width 226 height 15
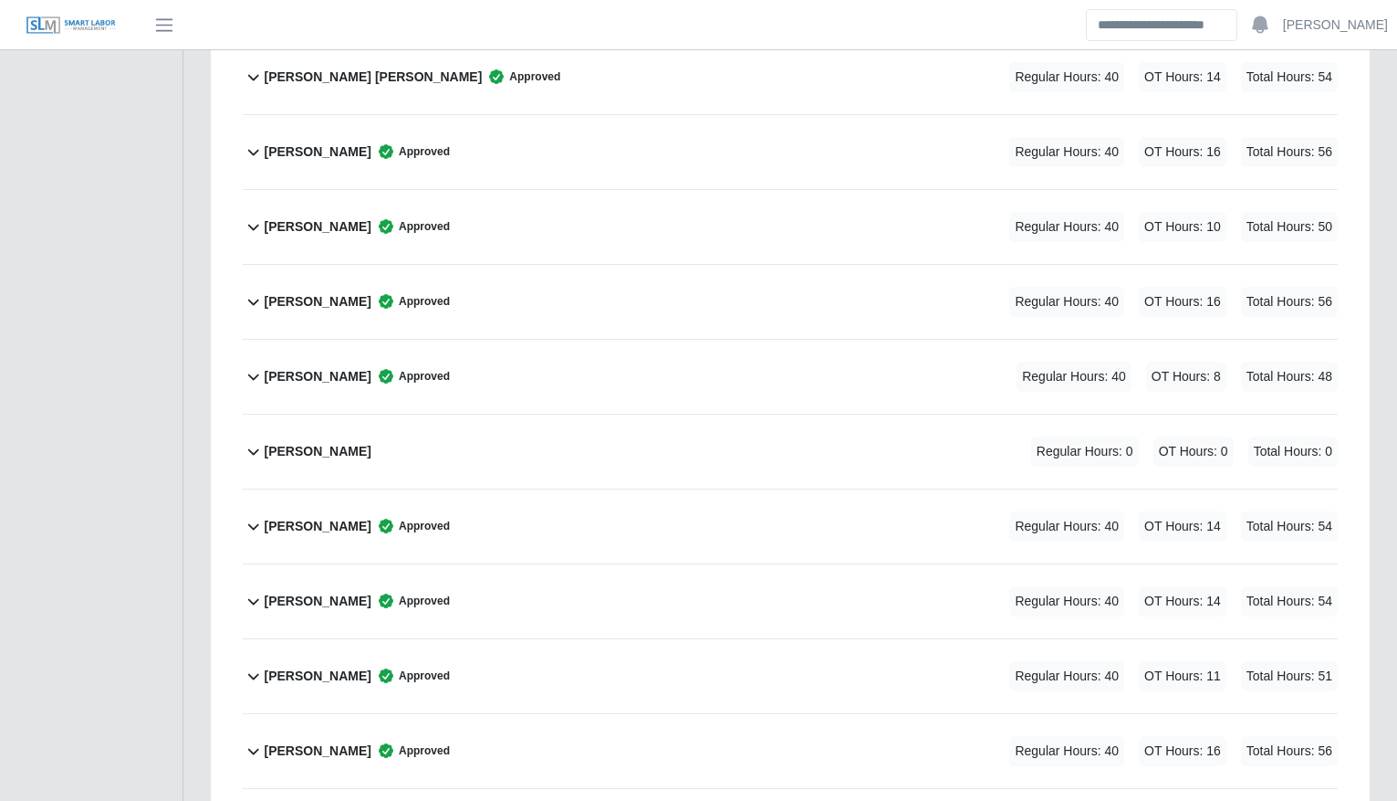
scroll to position [1272, 0]
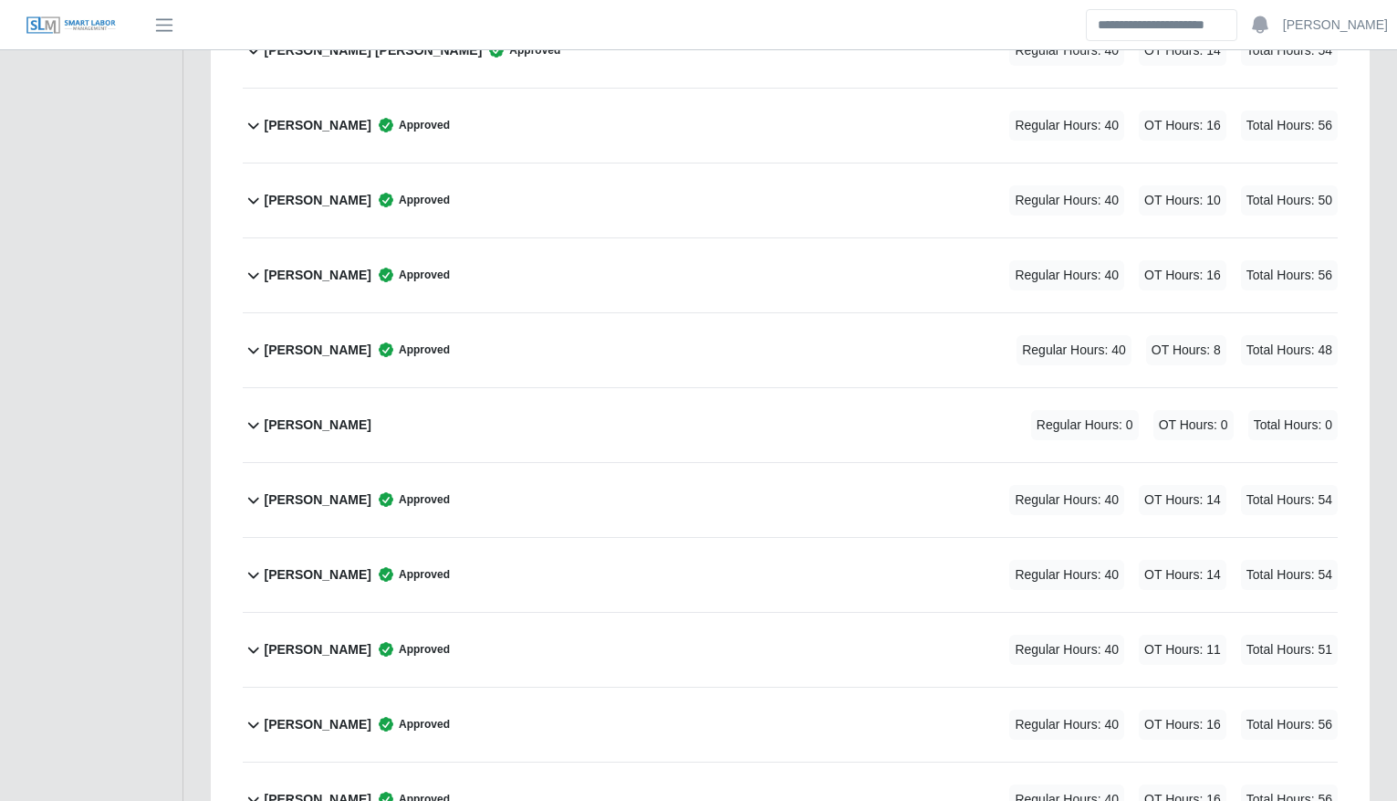
click at [673, 330] on div "Hoguer Mata Approved Regular Hours: 40 OT Hours: 8 Total Hours: 48" at bounding box center [801, 350] width 1073 height 74
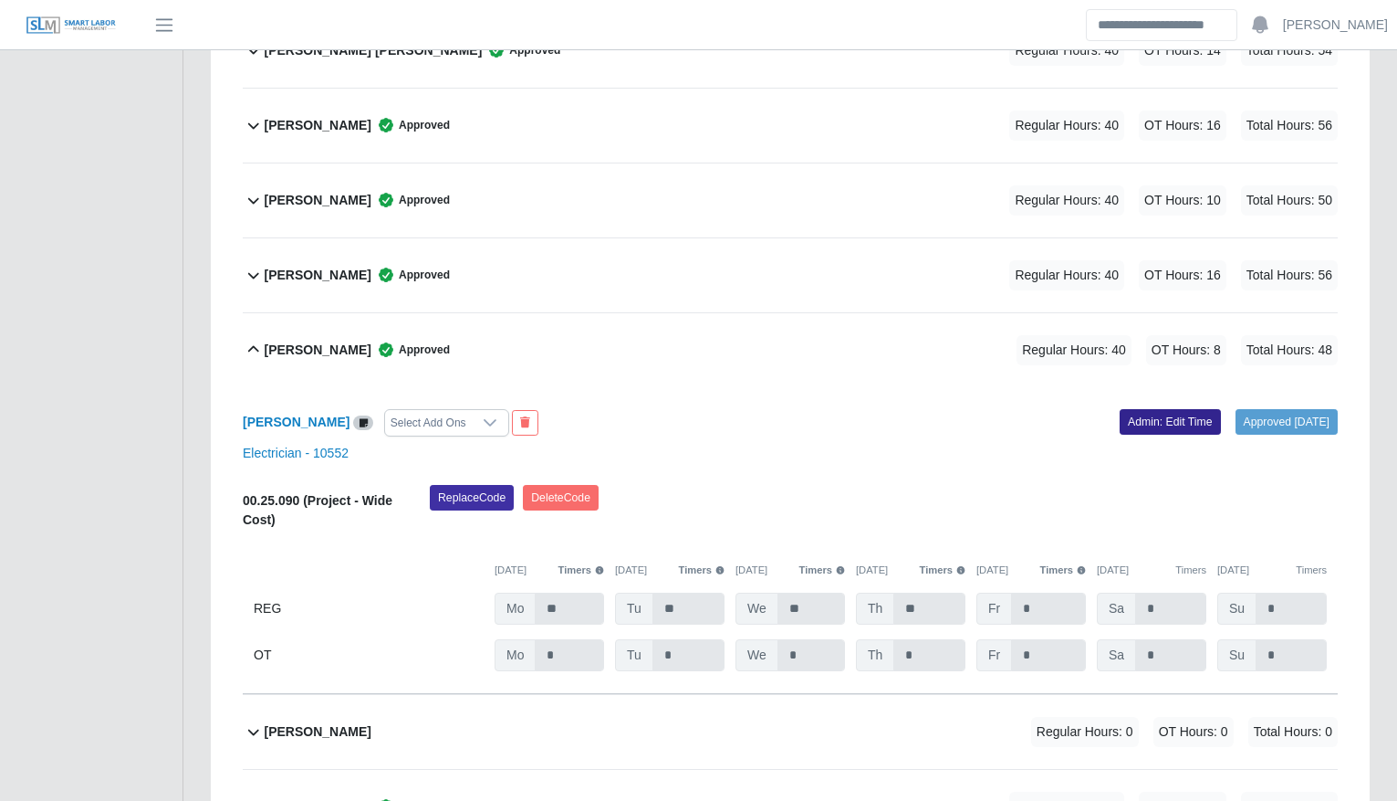
click at [1154, 413] on link "Admin: Edit Time" at bounding box center [1170, 422] width 101 height 26
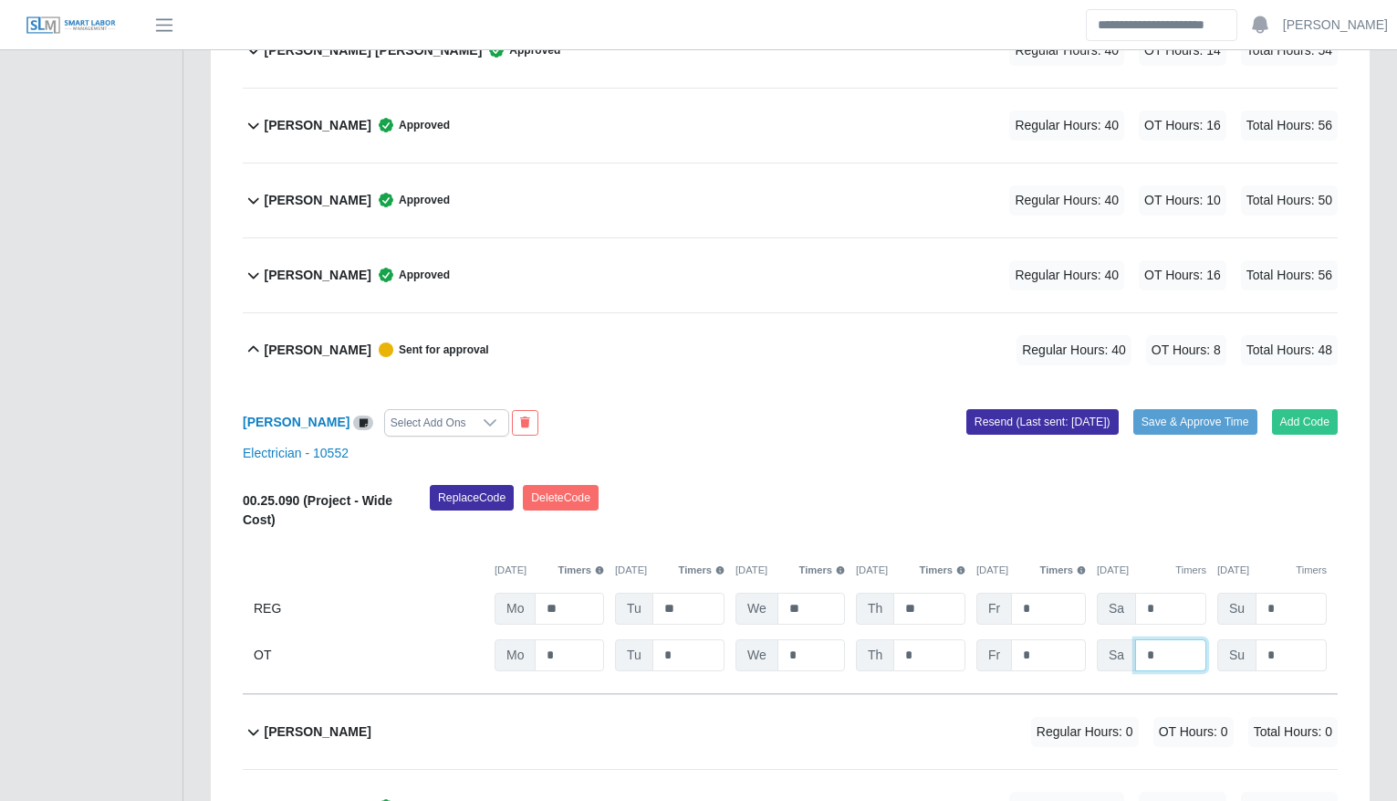
click at [0, 0] on input "*" at bounding box center [0, 0] width 0 height 0
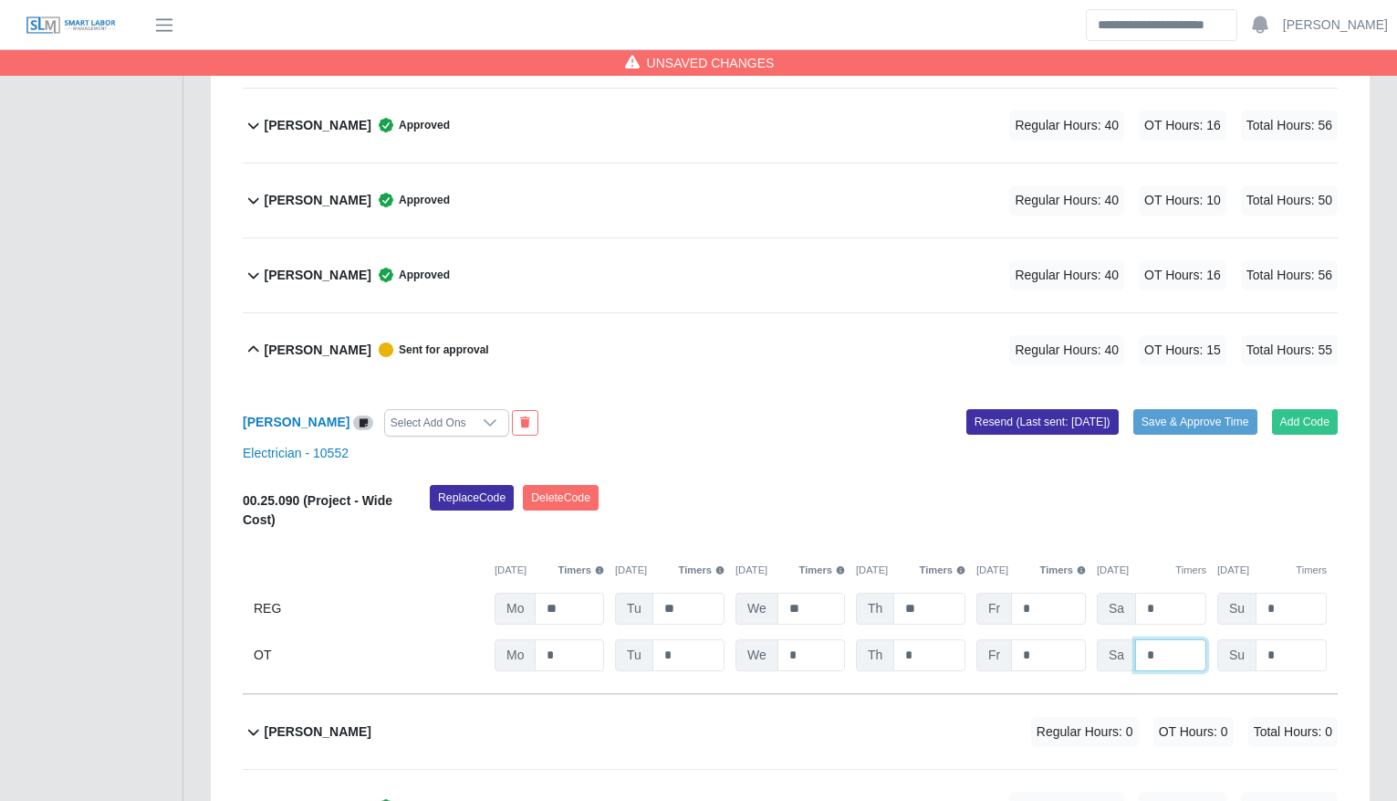
type input "*"
type input "***"
click at [1196, 515] on div "Replace Code Delete Code" at bounding box center [884, 513] width 936 height 56
click at [1177, 421] on button "Save & Approve Time" at bounding box center [1196, 422] width 124 height 26
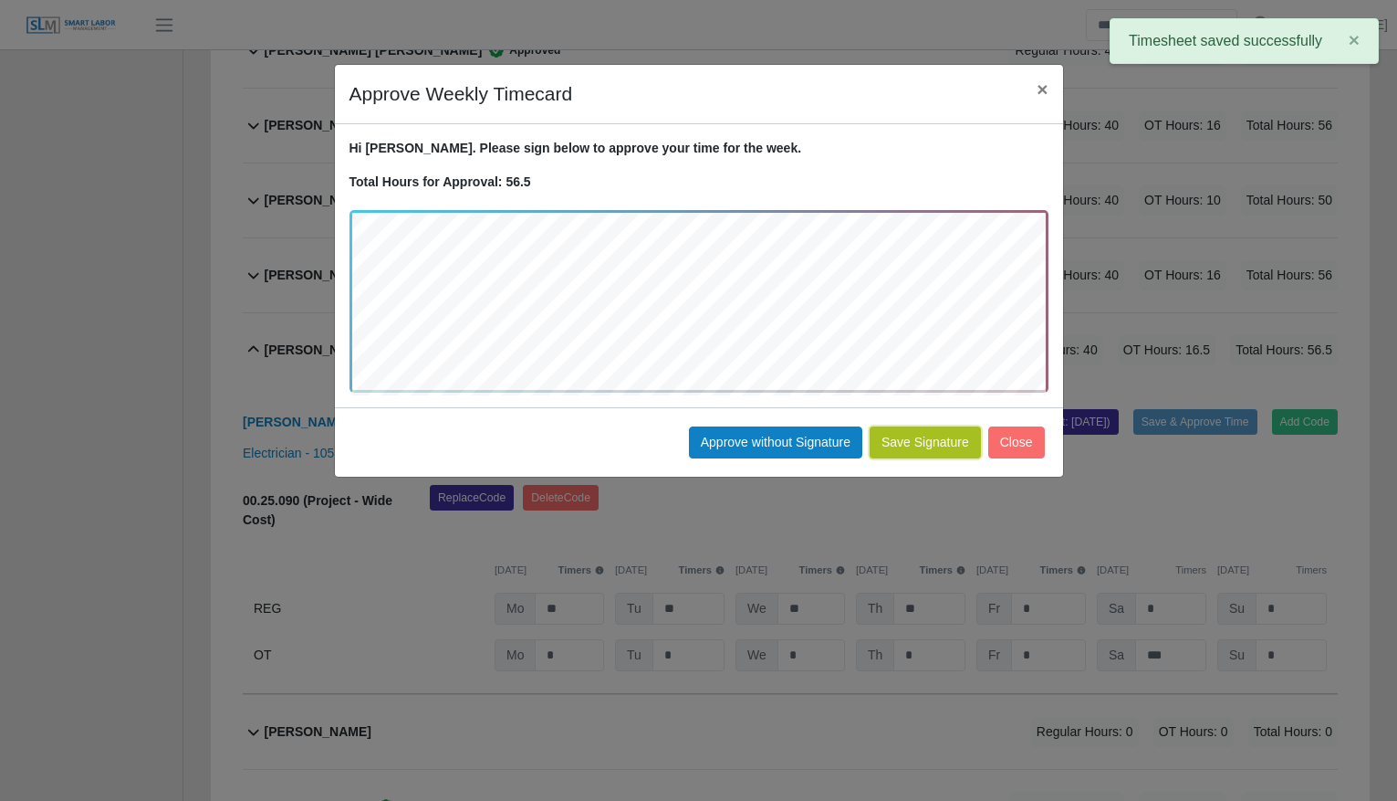
click at [960, 449] on button "Save Signature" at bounding box center [925, 442] width 111 height 32
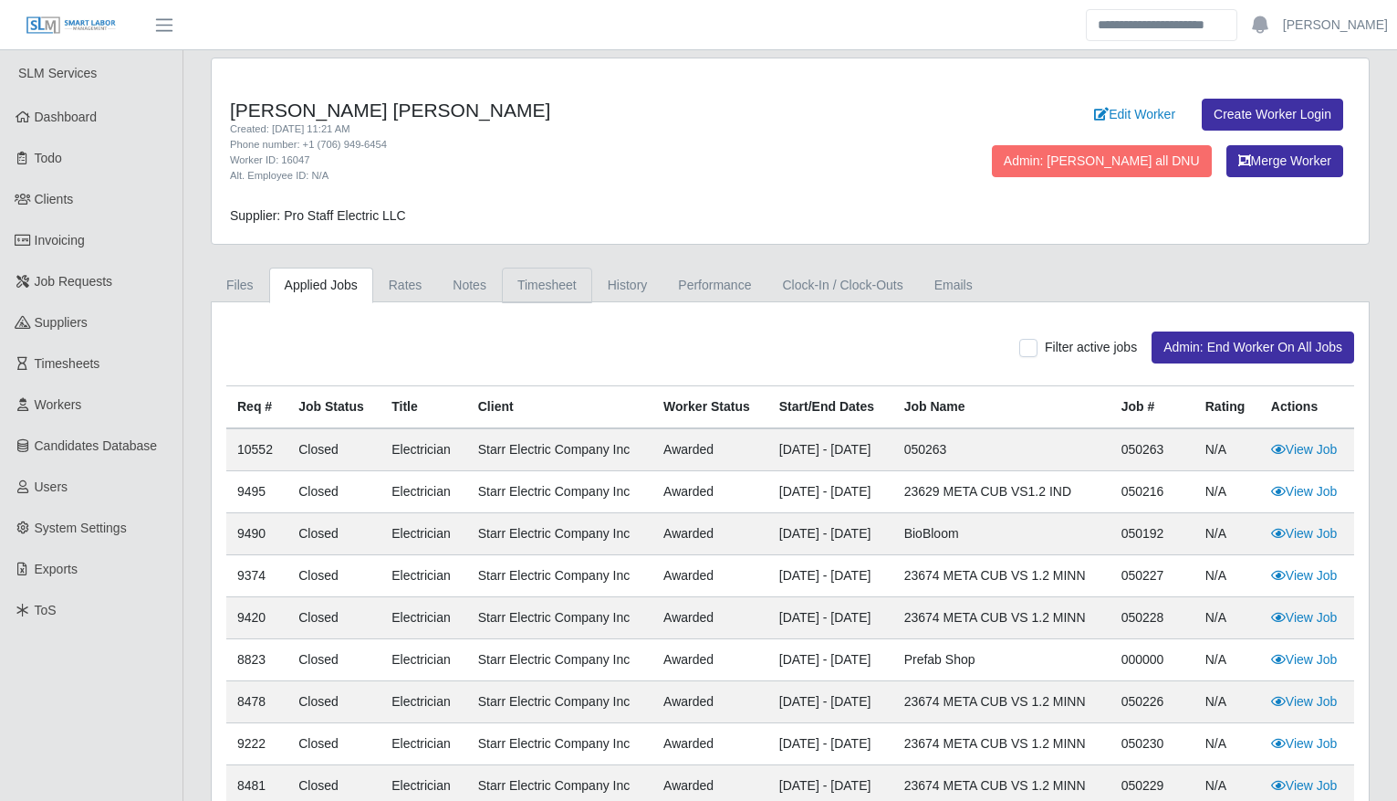
click at [532, 274] on link "Timesheet" at bounding box center [547, 285] width 90 height 36
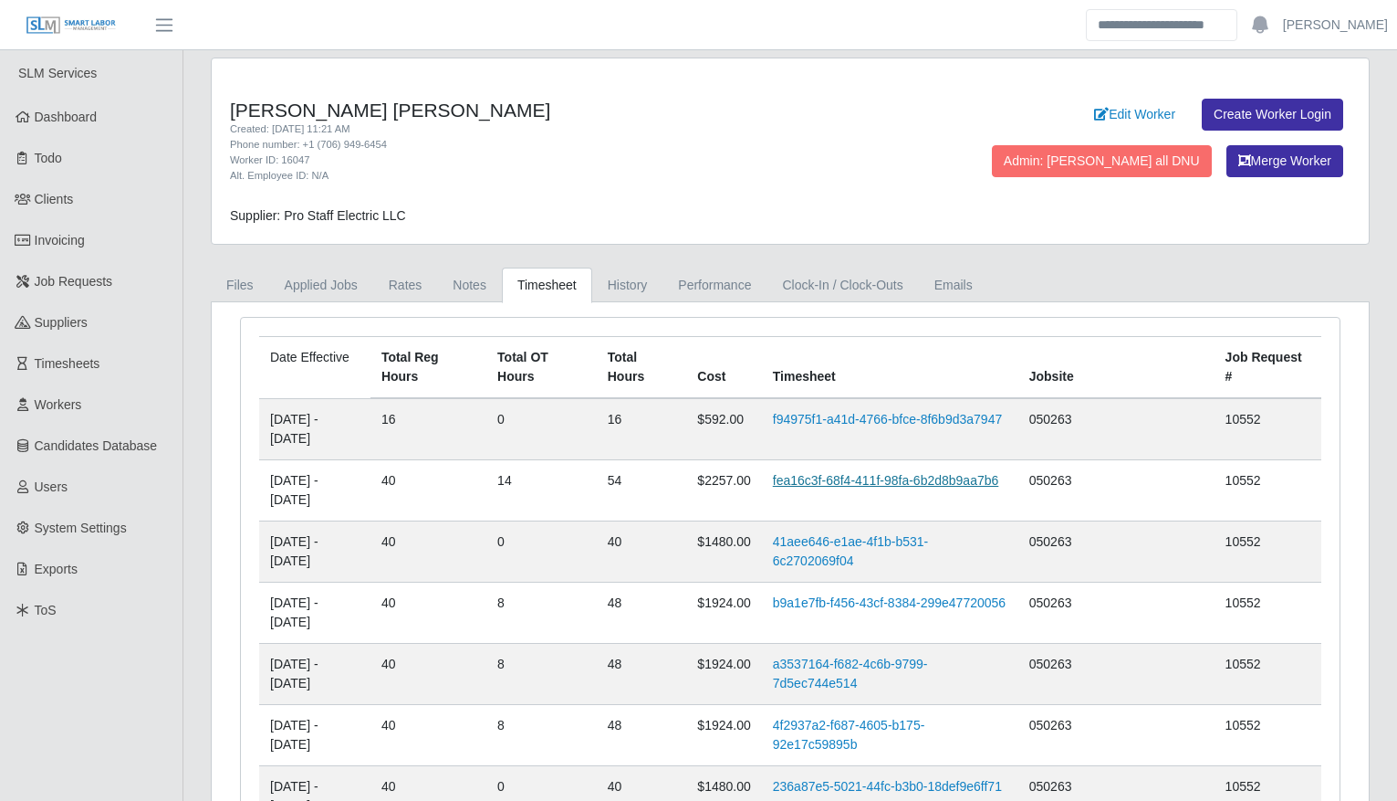
click at [852, 482] on link "fea16c3f-68f4-411f-98fa-6b2d8b9aa7b6" at bounding box center [886, 480] width 226 height 15
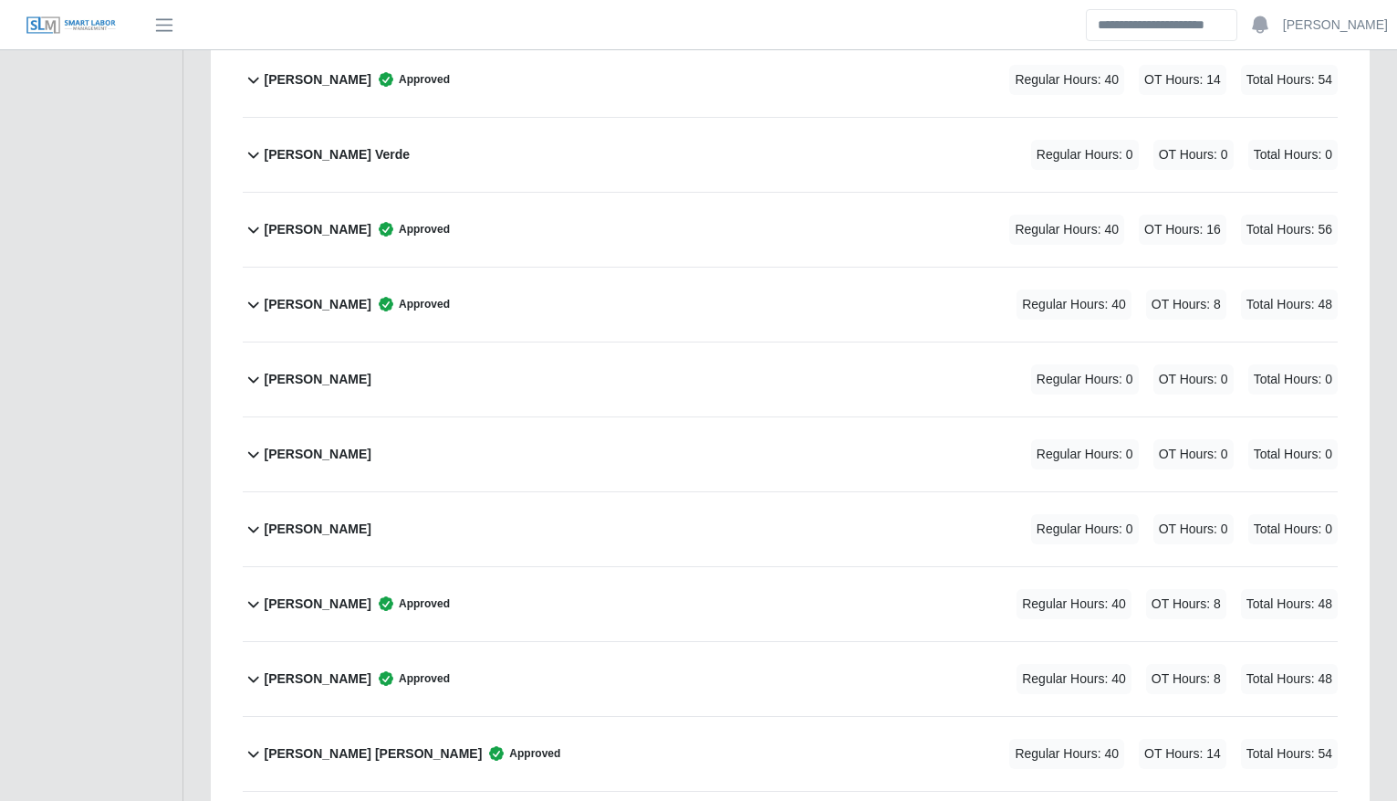
scroll to position [652, 0]
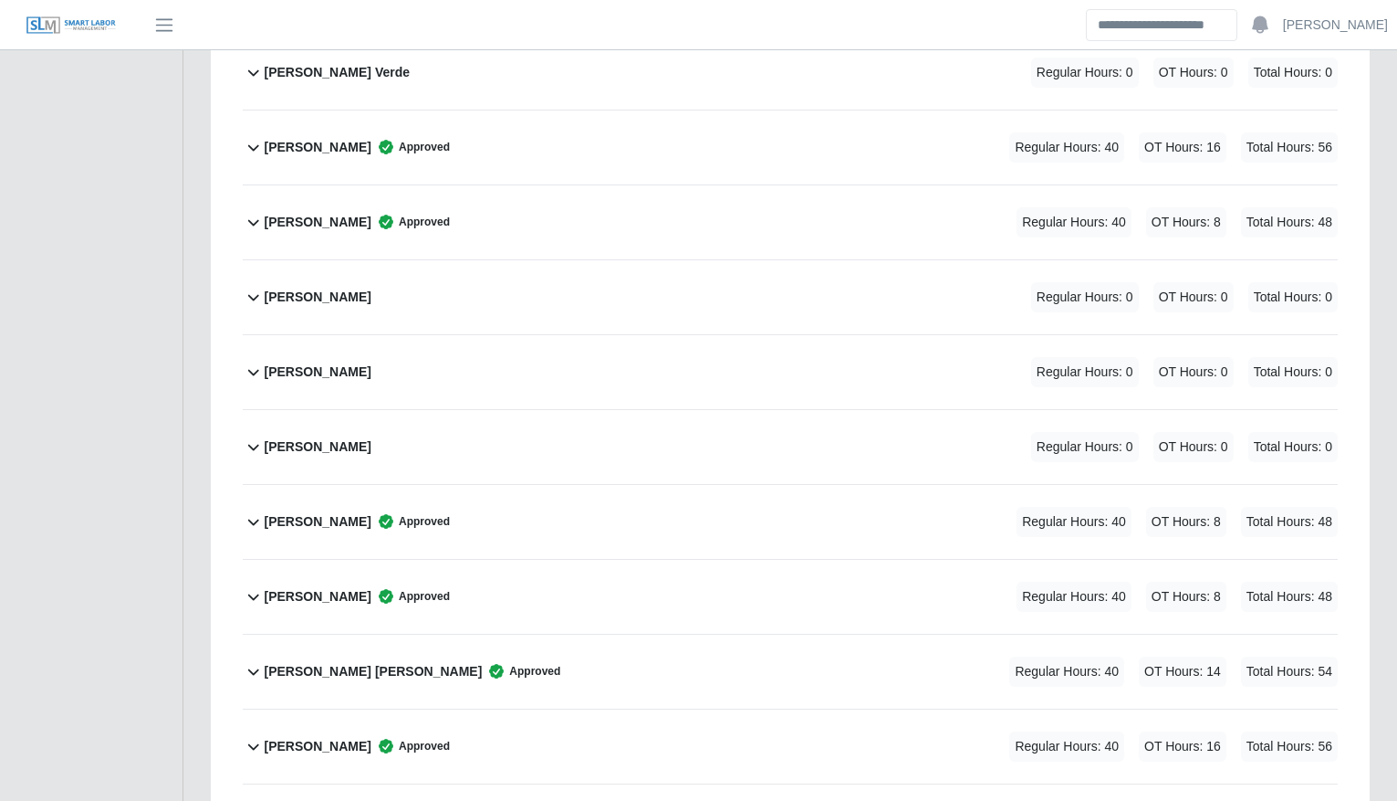
click at [568, 660] on div "[PERSON_NAME] [PERSON_NAME] Approved Regular Hours: 40 OT Hours: 14 Total Hours…" at bounding box center [801, 671] width 1073 height 74
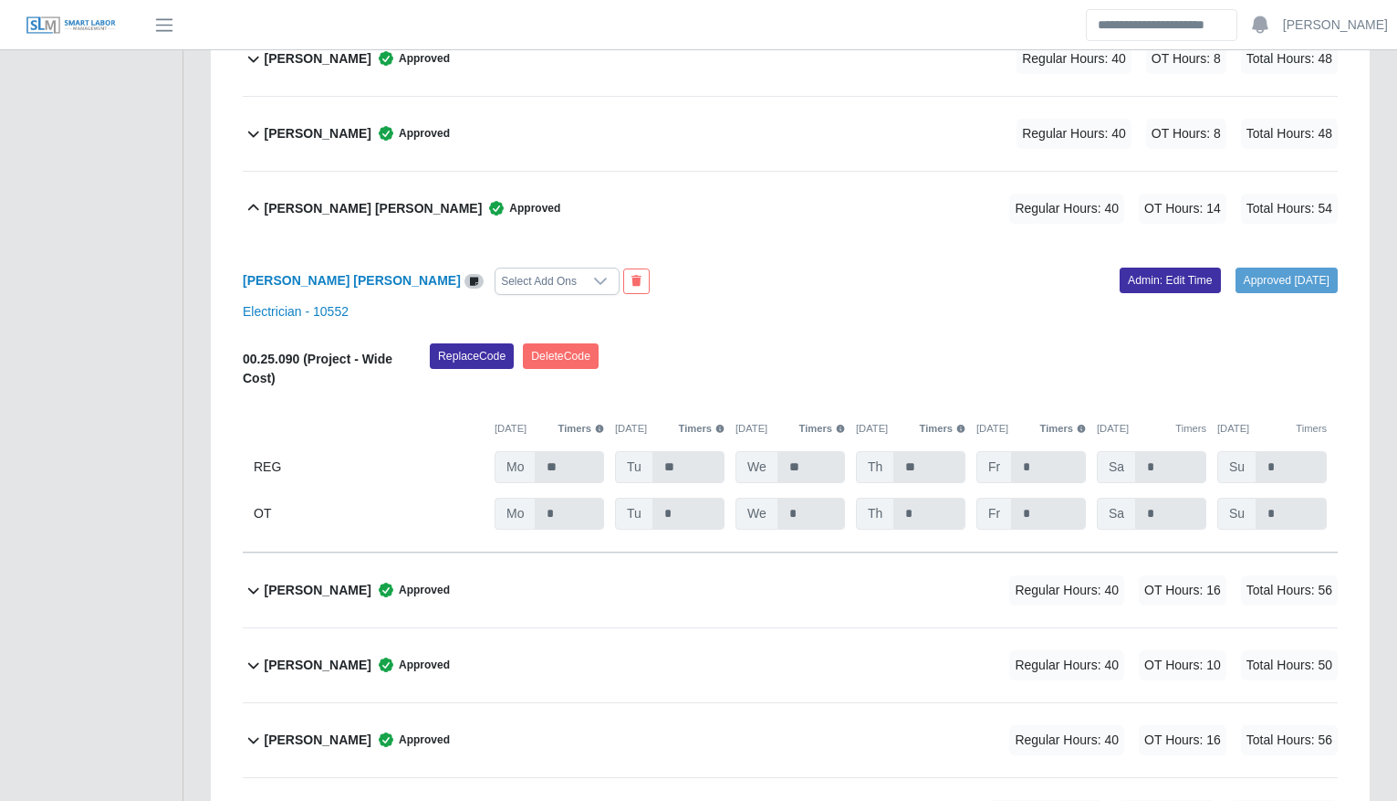
scroll to position [1133, 0]
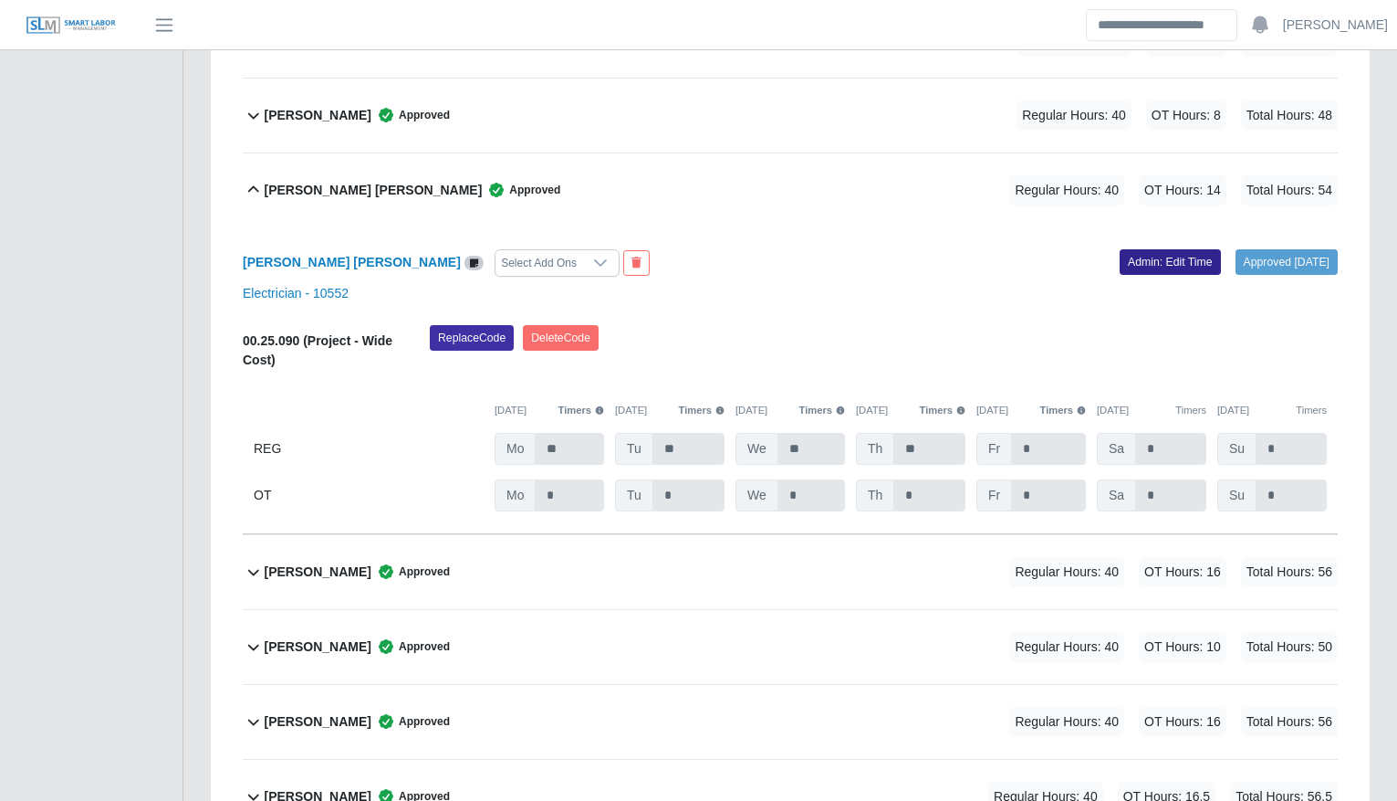
click at [1149, 251] on link "Admin: Edit Time" at bounding box center [1170, 262] width 101 height 26
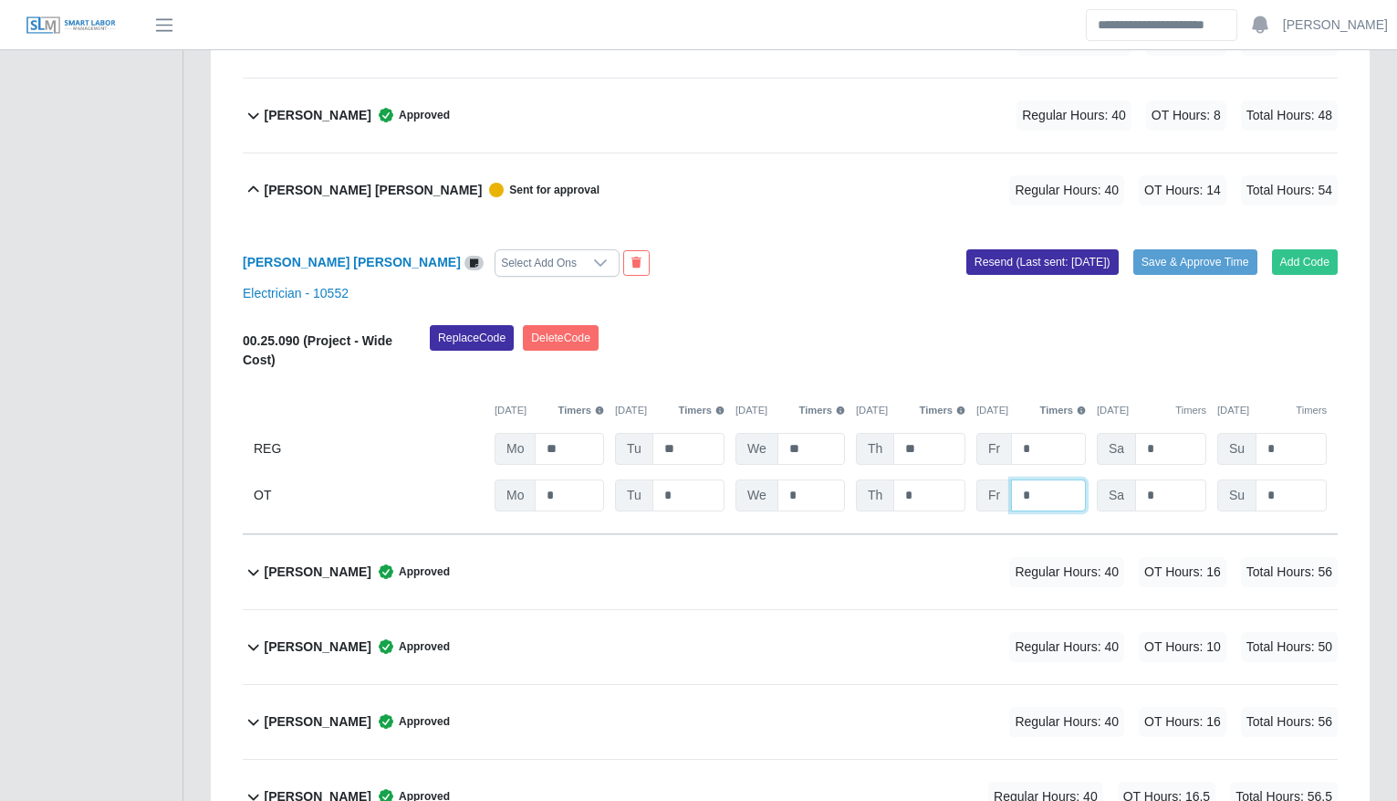
click at [0, 0] on input "*" at bounding box center [0, 0] width 0 height 0
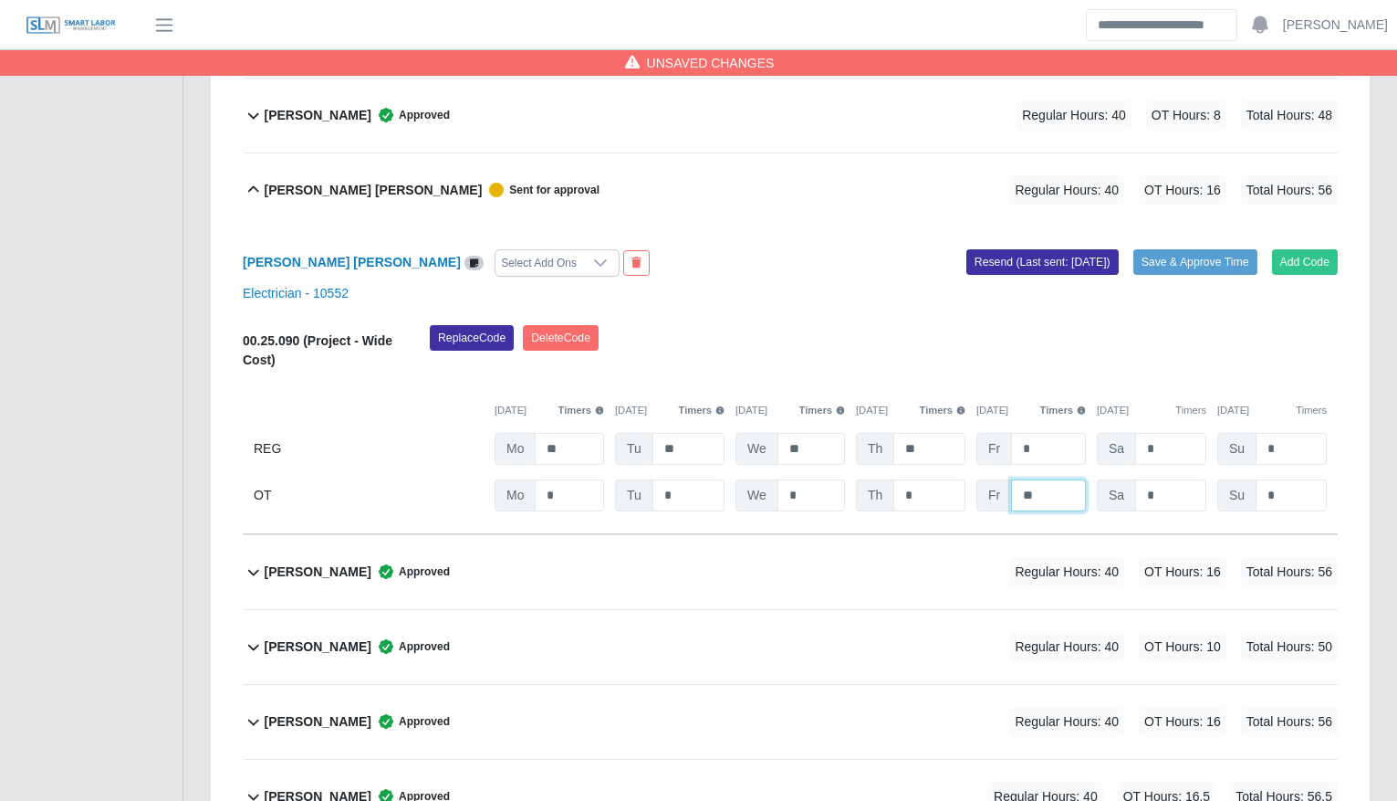
type input "**"
click at [1158, 321] on div "Erik Marcia Select Add Ons Add Code Save & Approve Time Resend (Last sent: 08/1…" at bounding box center [790, 380] width 1095 height 307
click at [1196, 278] on div "Erik Marcia Select Add Ons Add Code Save & Approve Time Resend (Last sent: 08/1…" at bounding box center [790, 380] width 1095 height 307
click at [1188, 252] on button "Save & Approve Time" at bounding box center [1196, 262] width 124 height 26
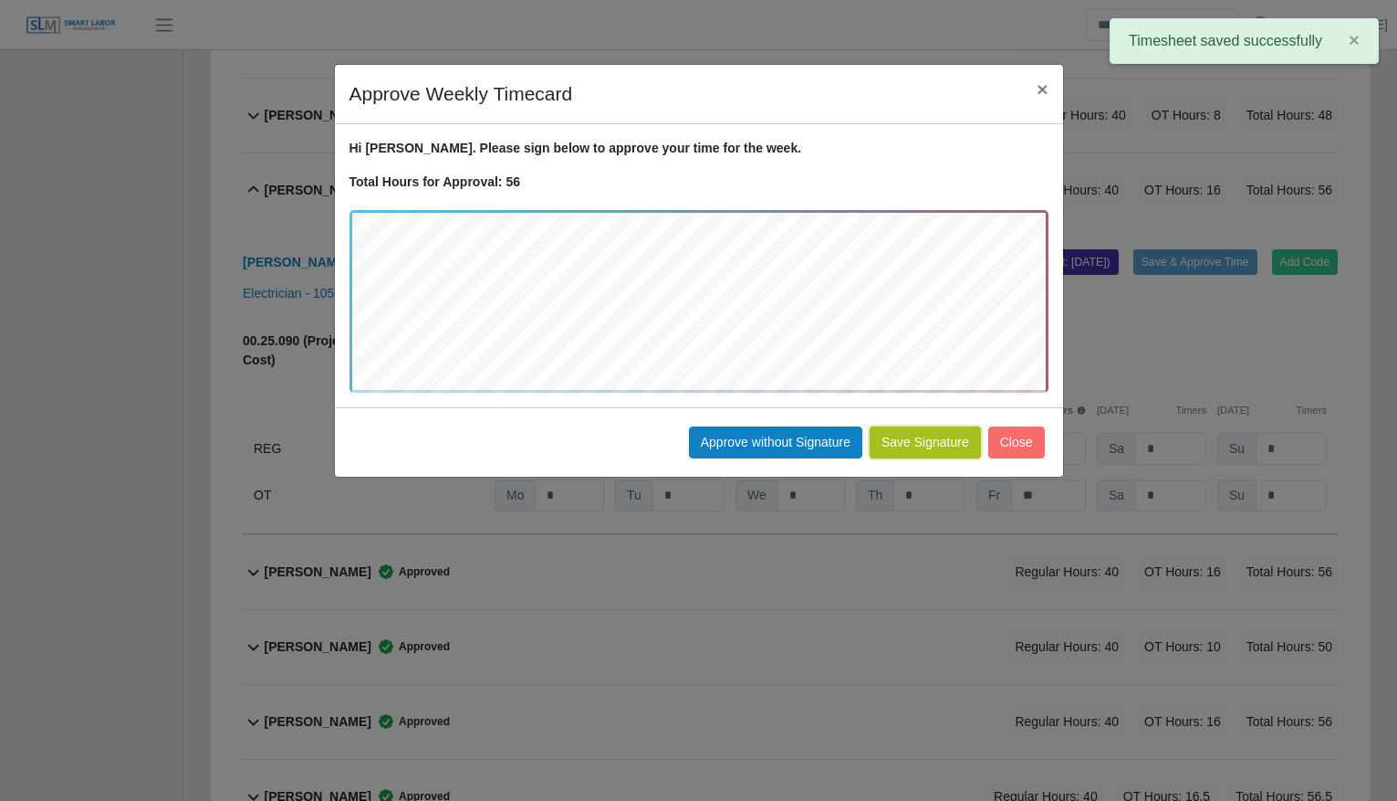
click at [948, 433] on button "Save Signature" at bounding box center [925, 442] width 111 height 32
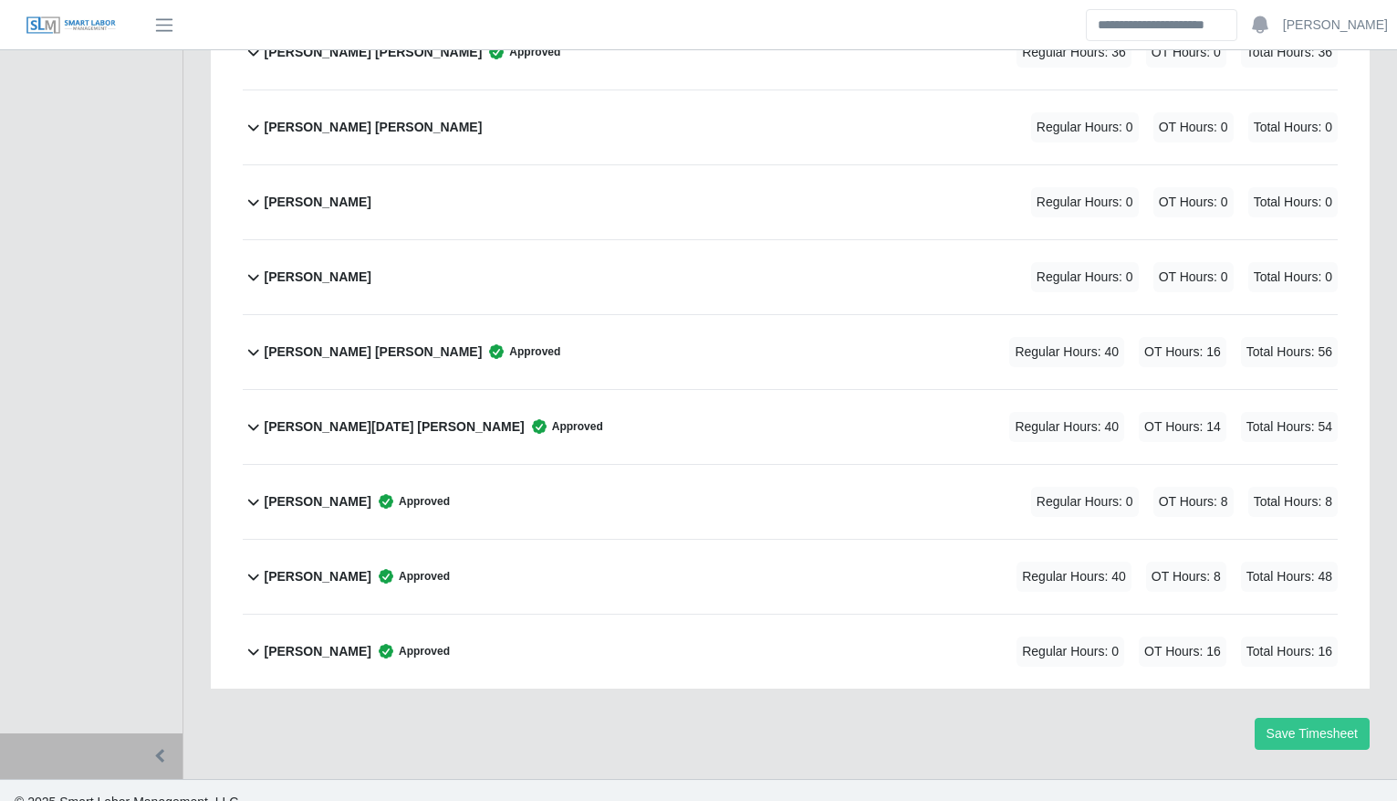
scroll to position [2724, 0]
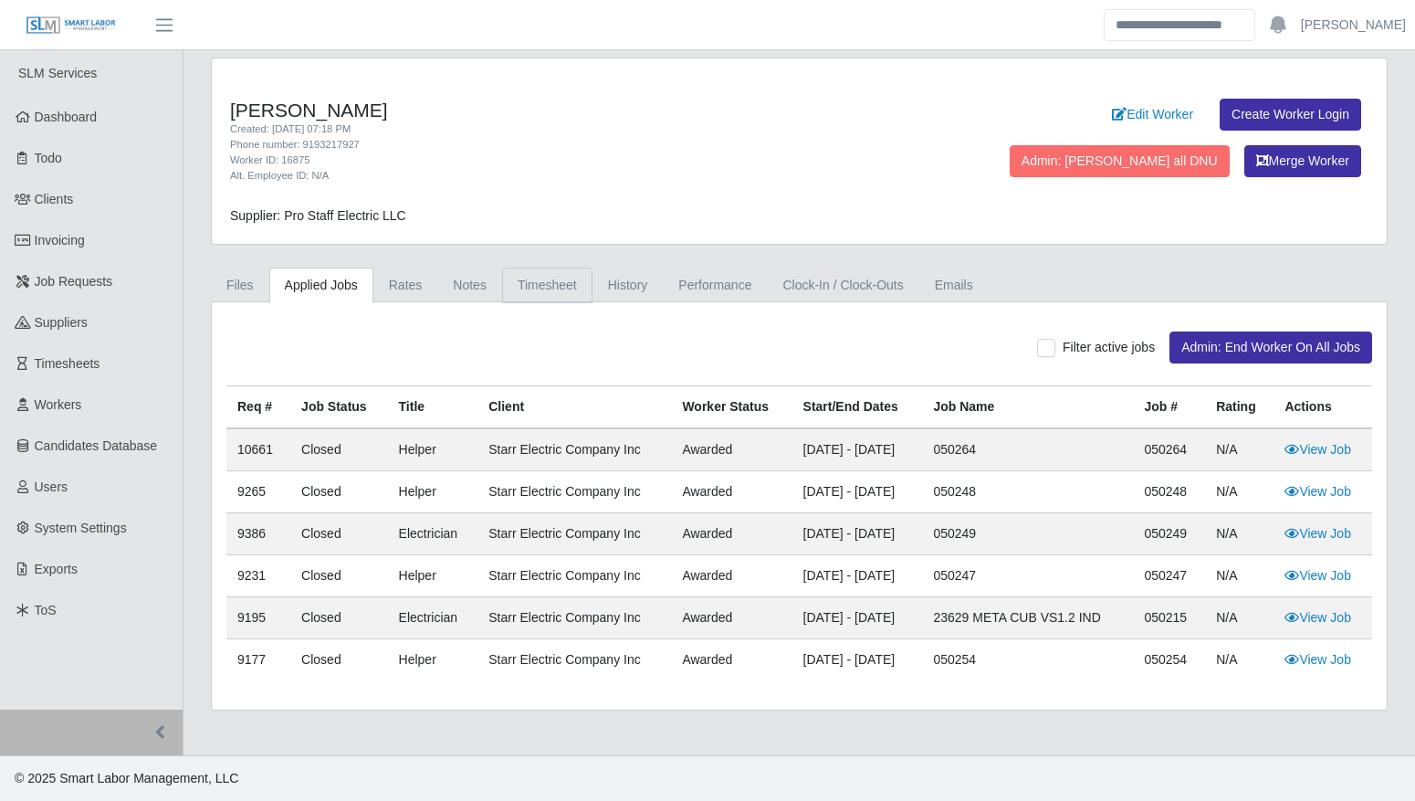
click at [542, 282] on link "Timesheet" at bounding box center [547, 285] width 90 height 36
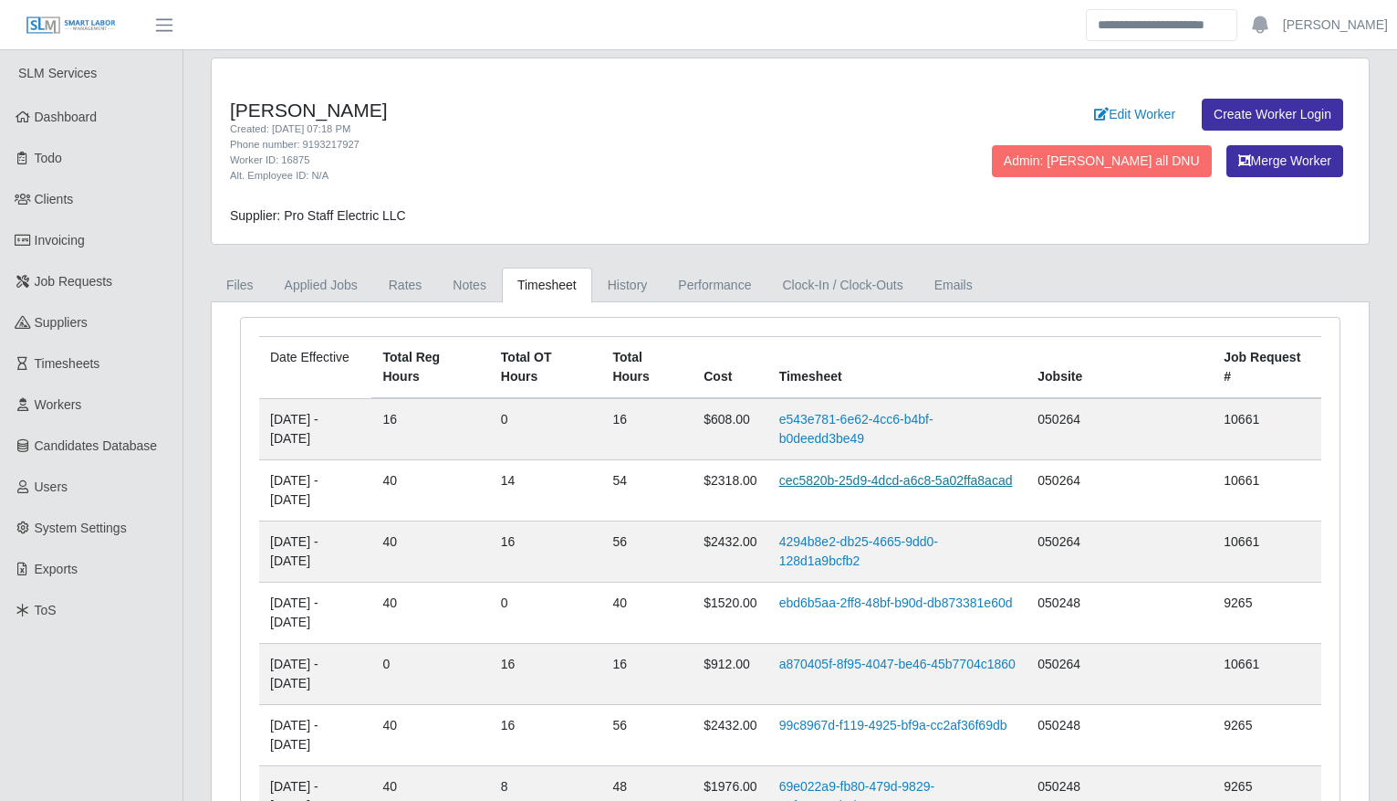
click at [843, 479] on link "cec5820b-25d9-4dcd-a6c8-5a02ffa8acad" at bounding box center [897, 480] width 234 height 15
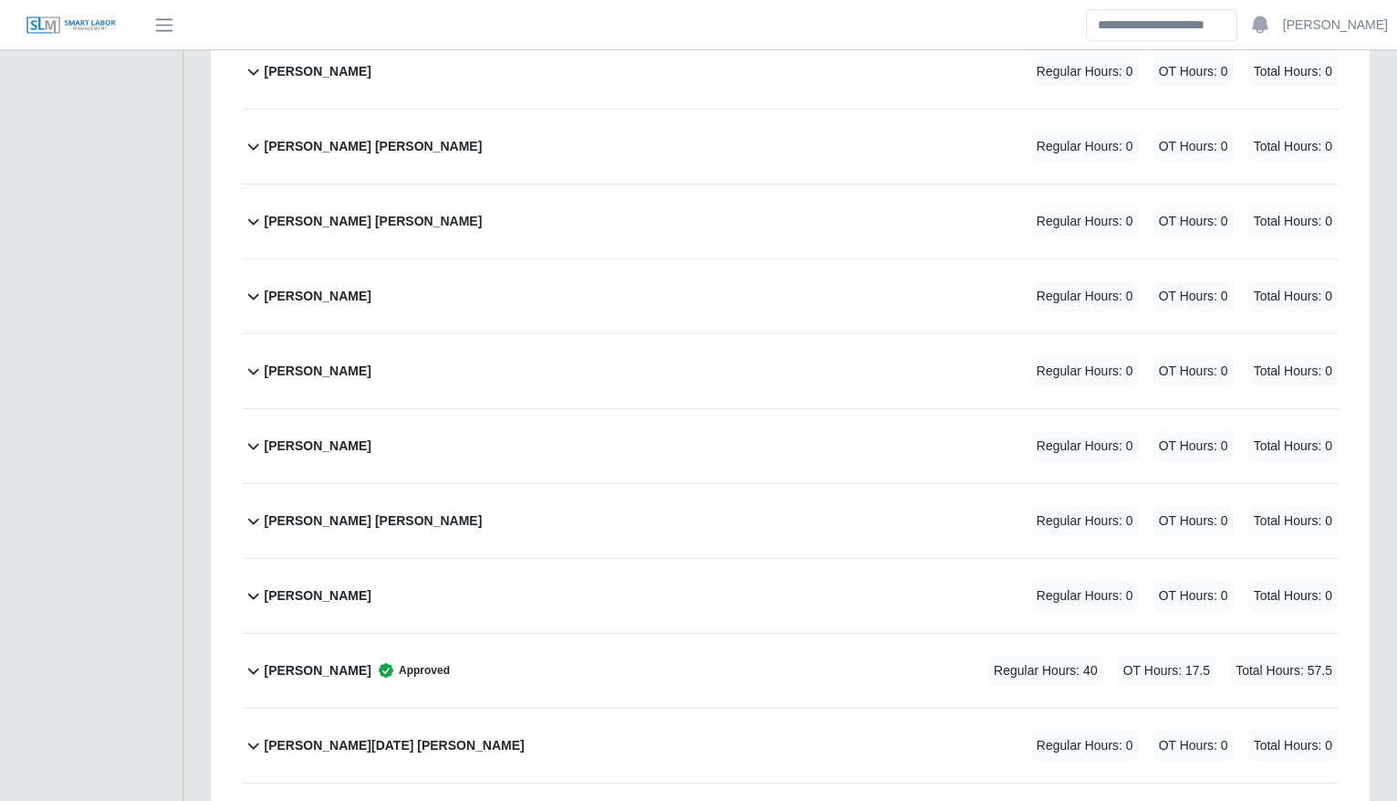
scroll to position [2567, 0]
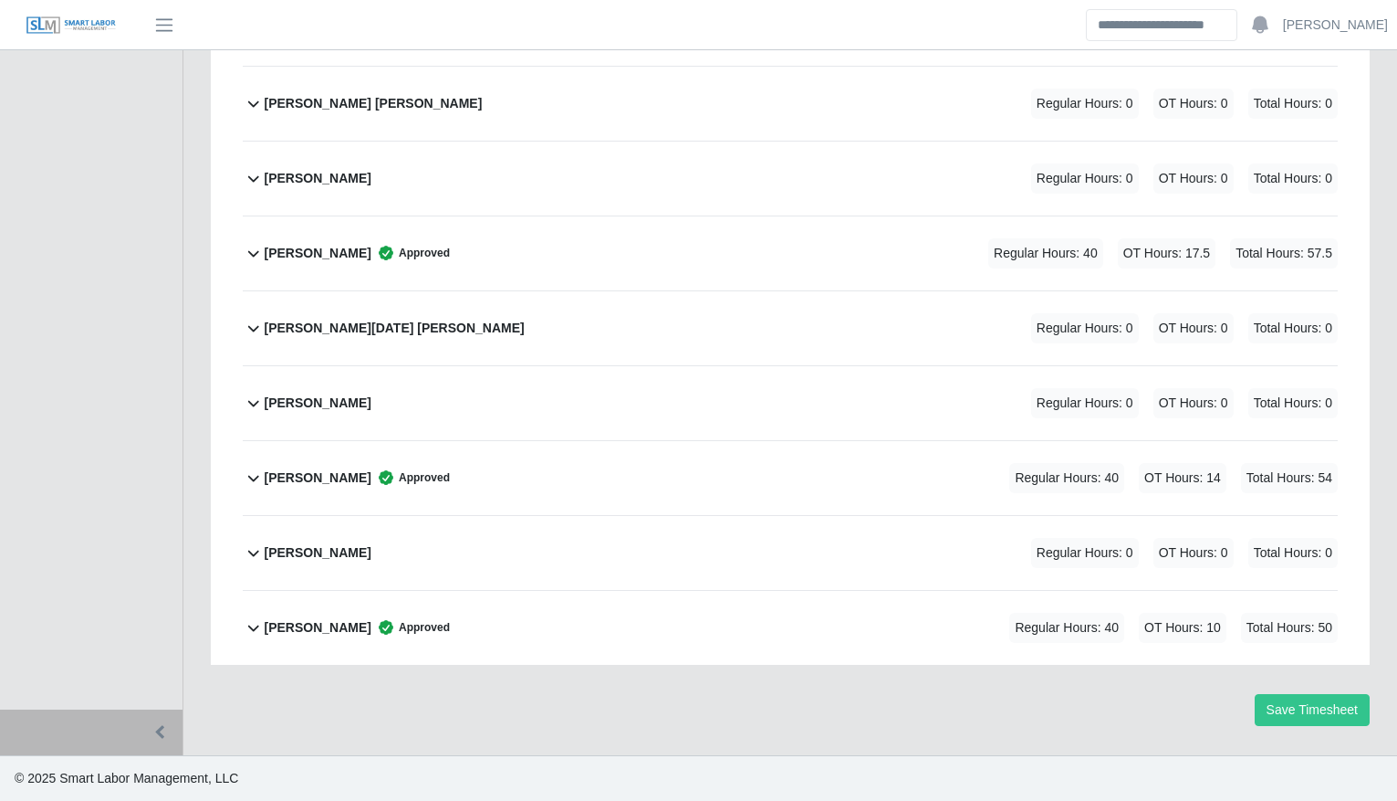
click at [662, 488] on div "Sihony Izaguirre Approved Regular Hours: 40 OT Hours: 14 Total Hours: 54" at bounding box center [801, 478] width 1073 height 74
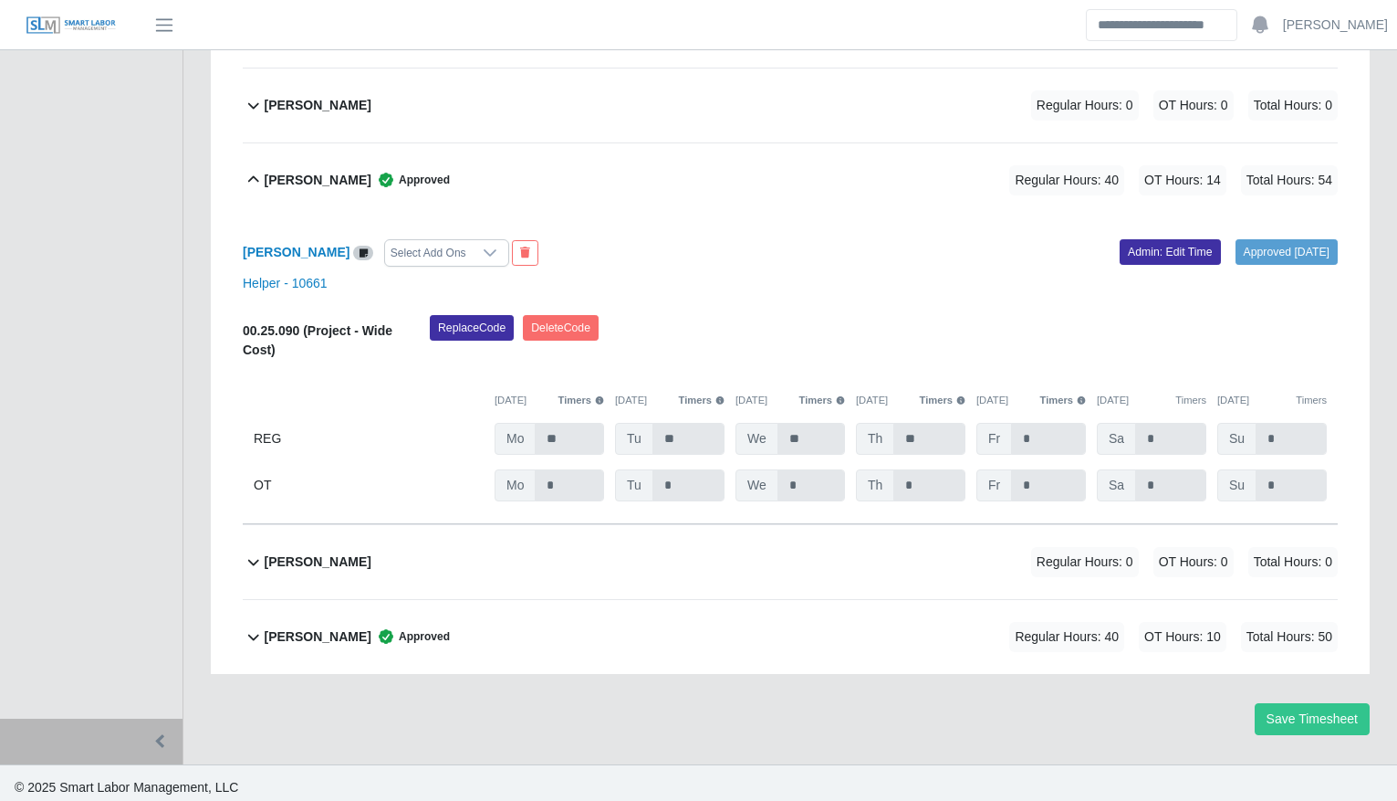
scroll to position [2873, 0]
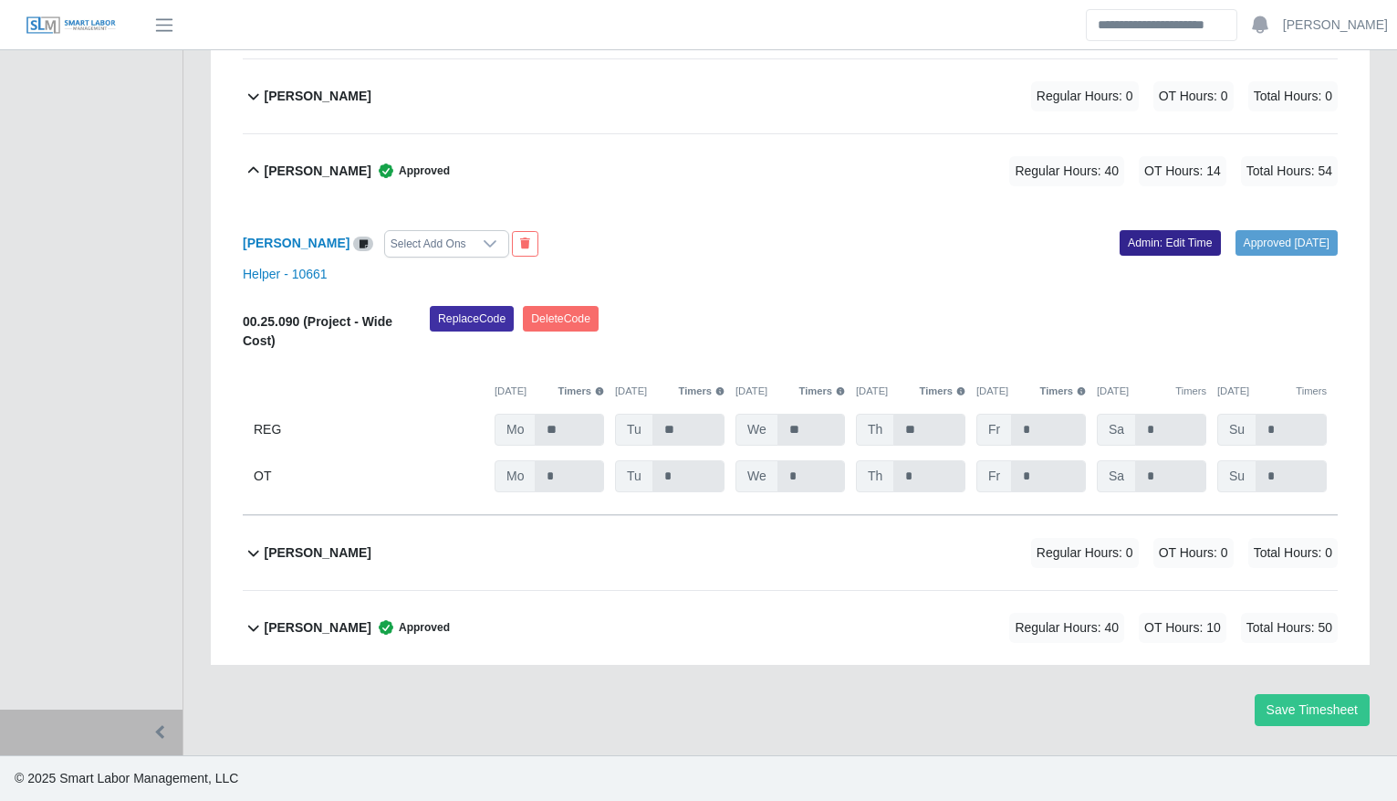
click at [1146, 241] on link "Admin: Edit Time" at bounding box center [1170, 243] width 101 height 26
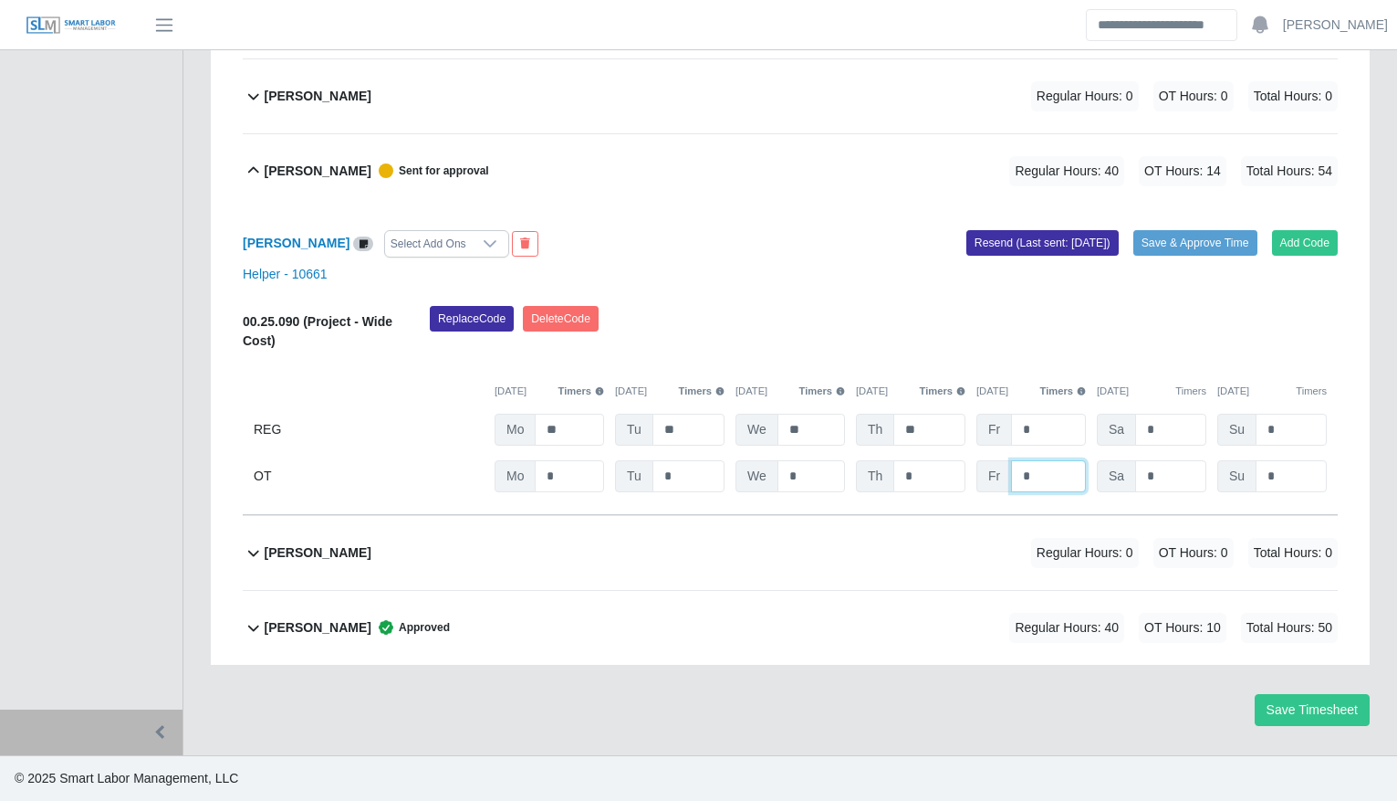
click at [0, 0] on input "*" at bounding box center [0, 0] width 0 height 0
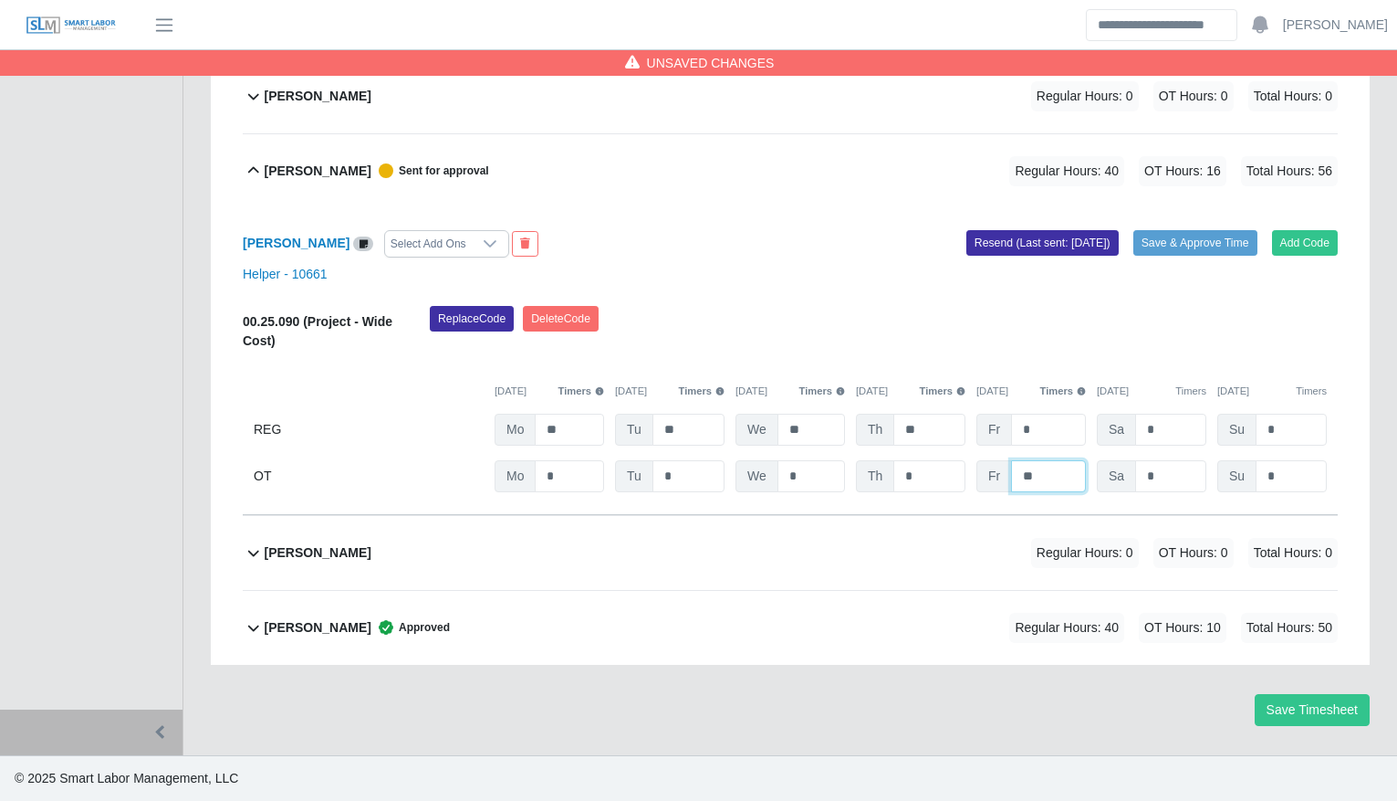
type input "**"
click at [958, 352] on div "Replace Code Delete Code" at bounding box center [884, 334] width 936 height 56
click at [1182, 243] on button "Save & Approve Time" at bounding box center [1196, 243] width 124 height 26
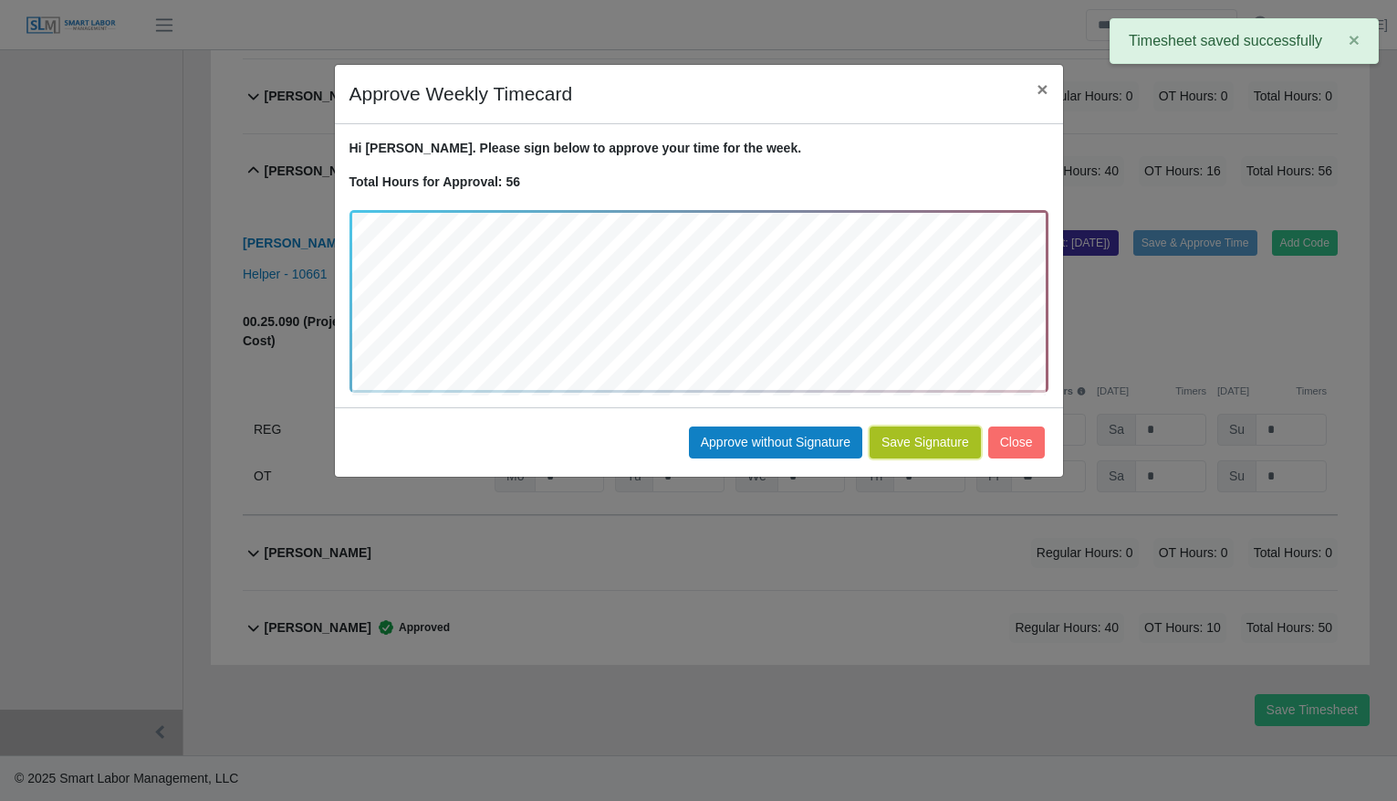
click at [923, 452] on button "Save Signature" at bounding box center [925, 442] width 111 height 32
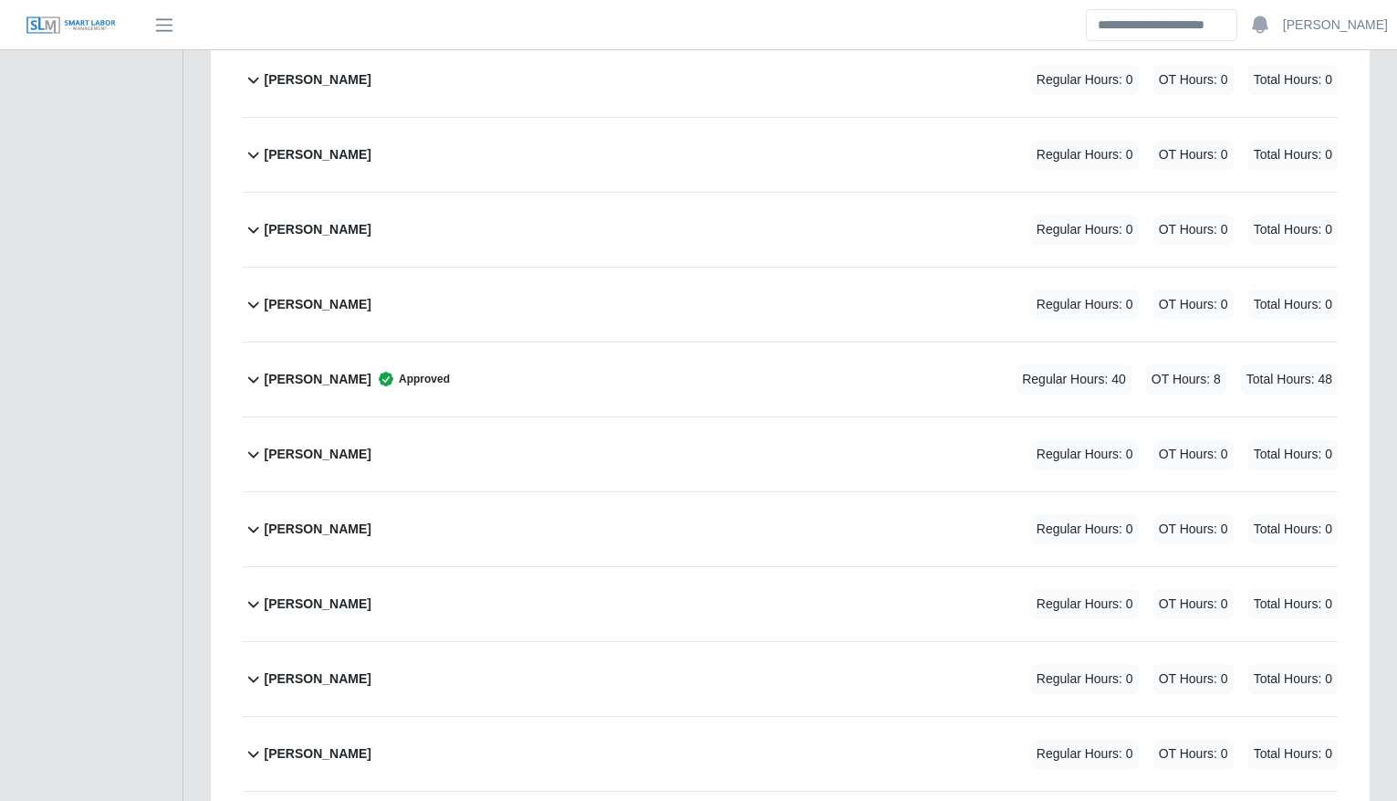
scroll to position [882, 0]
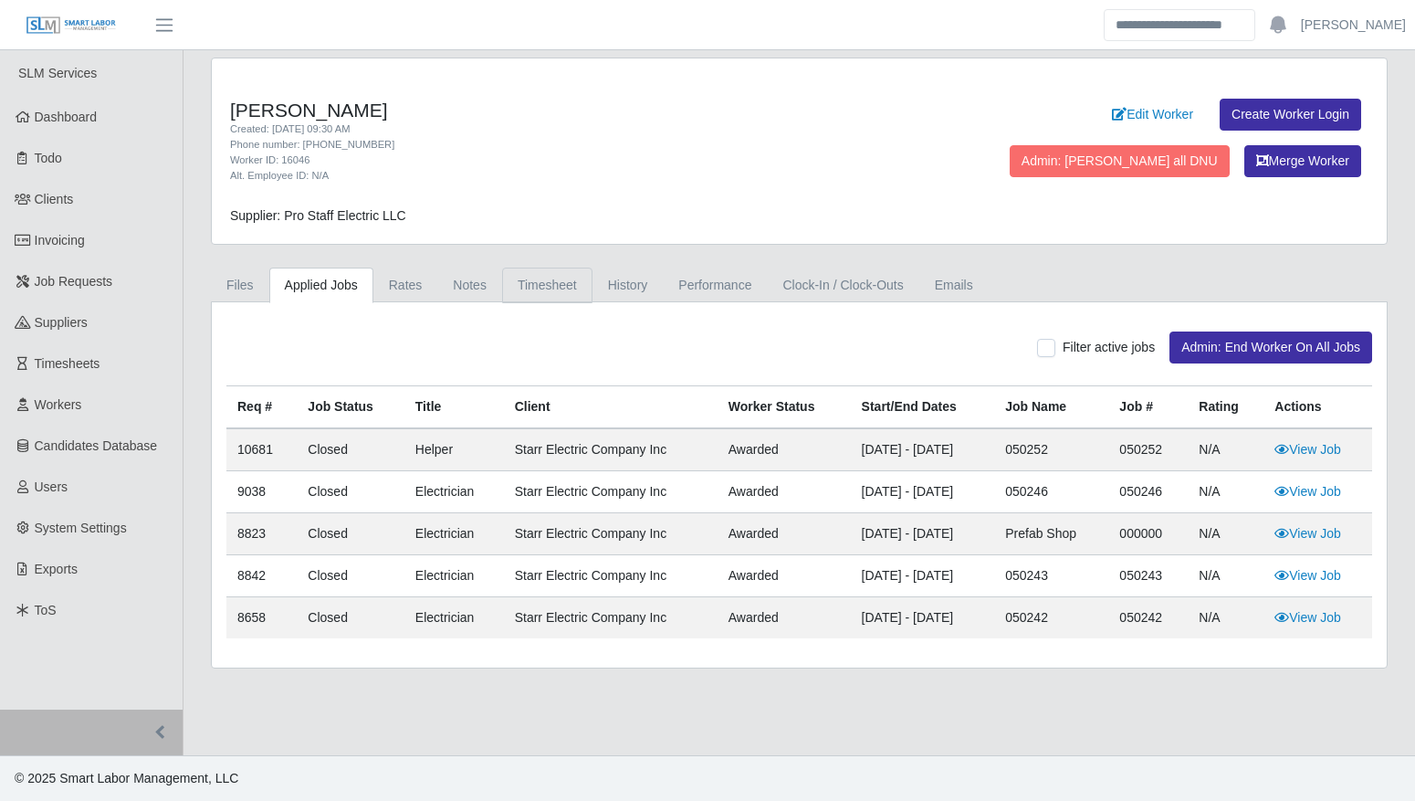
click at [544, 279] on link "Timesheet" at bounding box center [547, 285] width 90 height 36
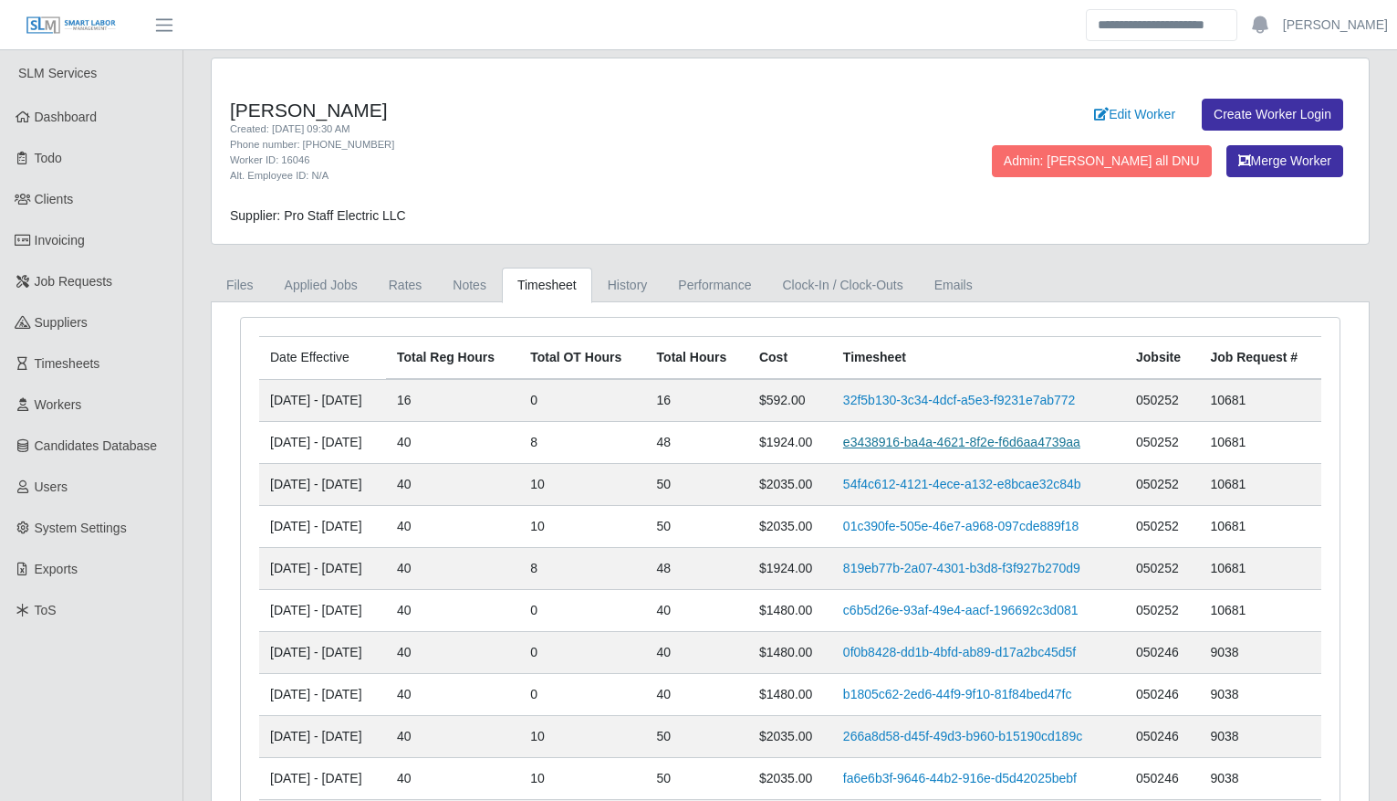
click at [893, 440] on link "e3438916-ba4a-4621-8f2e-f6d6aa4739aa" at bounding box center [961, 441] width 237 height 15
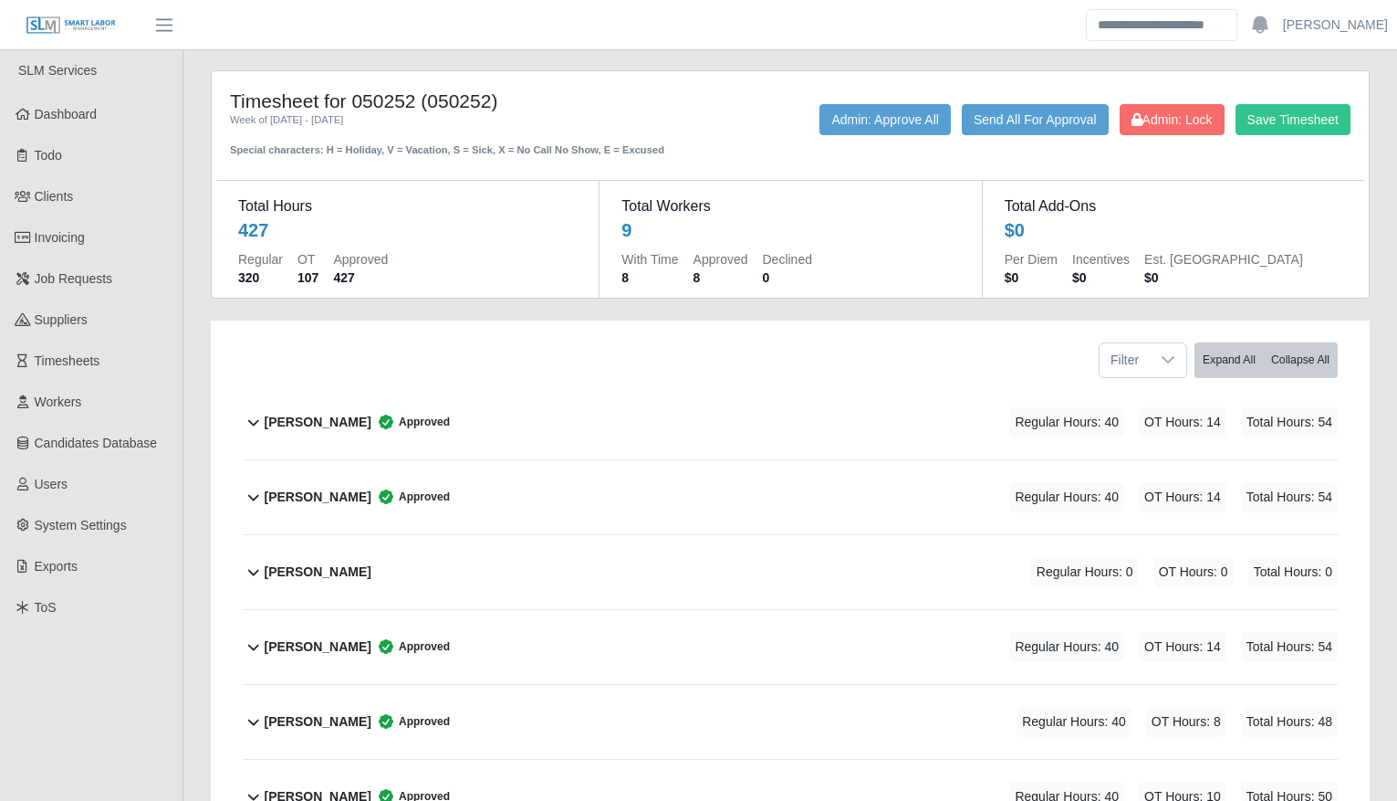
scroll to position [396, 0]
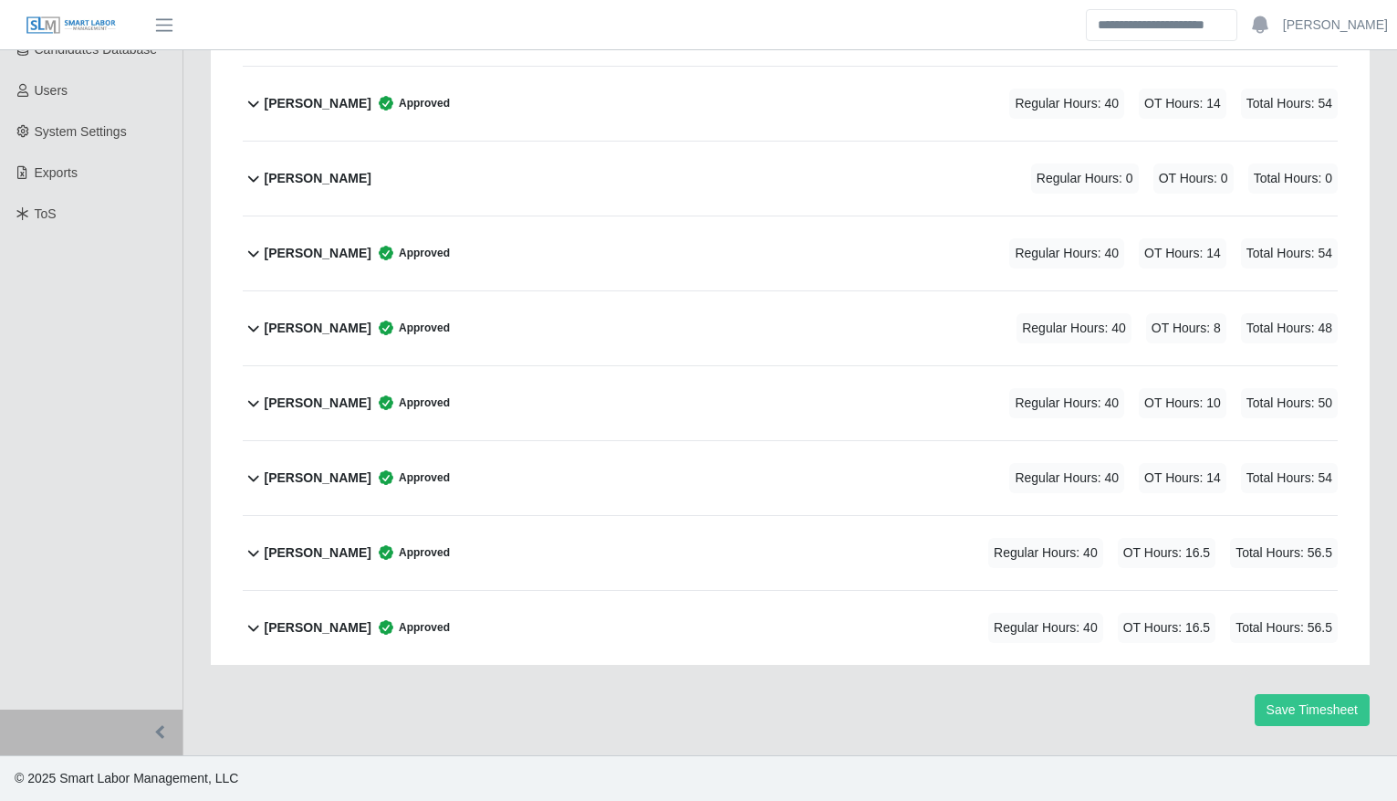
click at [583, 358] on div "Jose Lobato Approved Regular Hours: 40 OT Hours: 8 Total Hours: 48" at bounding box center [801, 328] width 1073 height 74
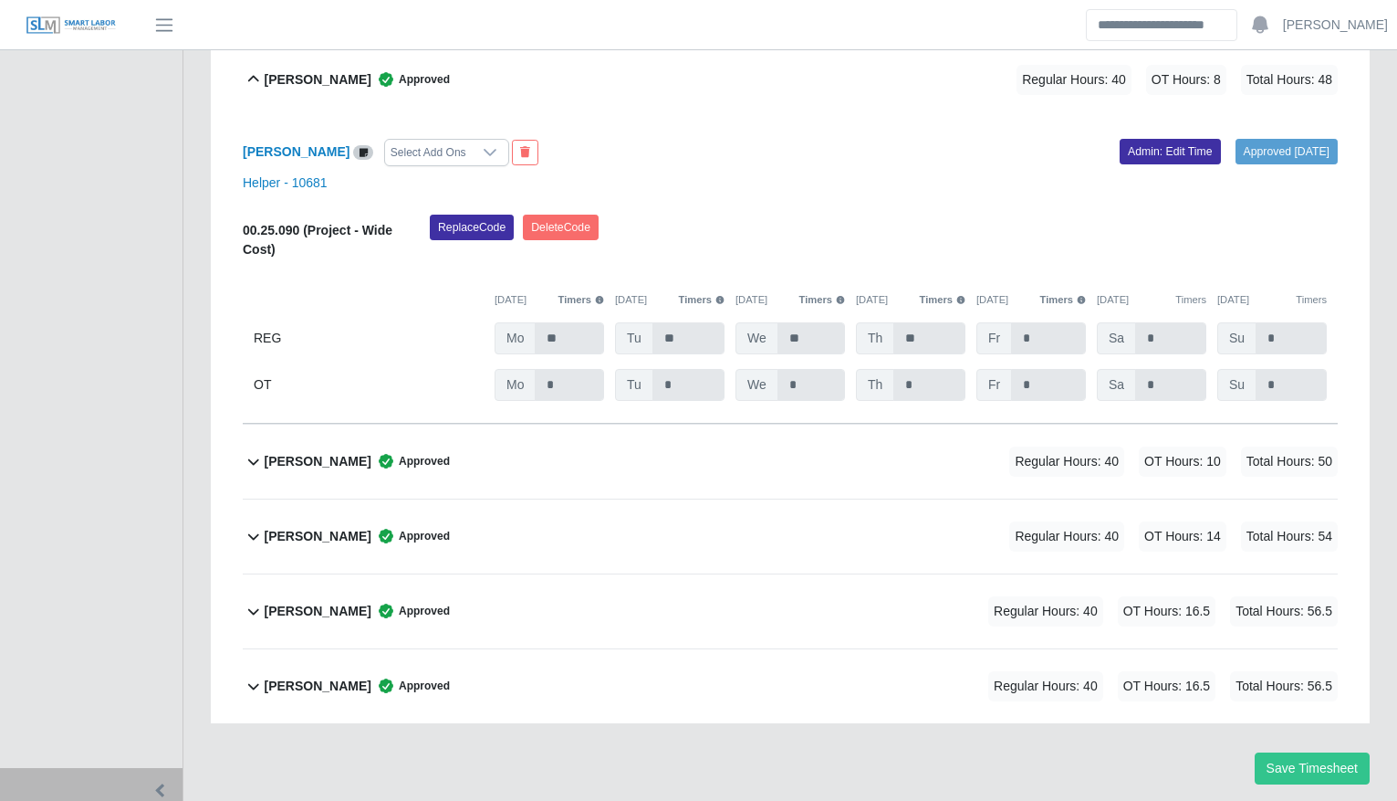
scroll to position [644, 0]
click at [1120, 147] on link "Admin: Edit Time" at bounding box center [1170, 153] width 101 height 26
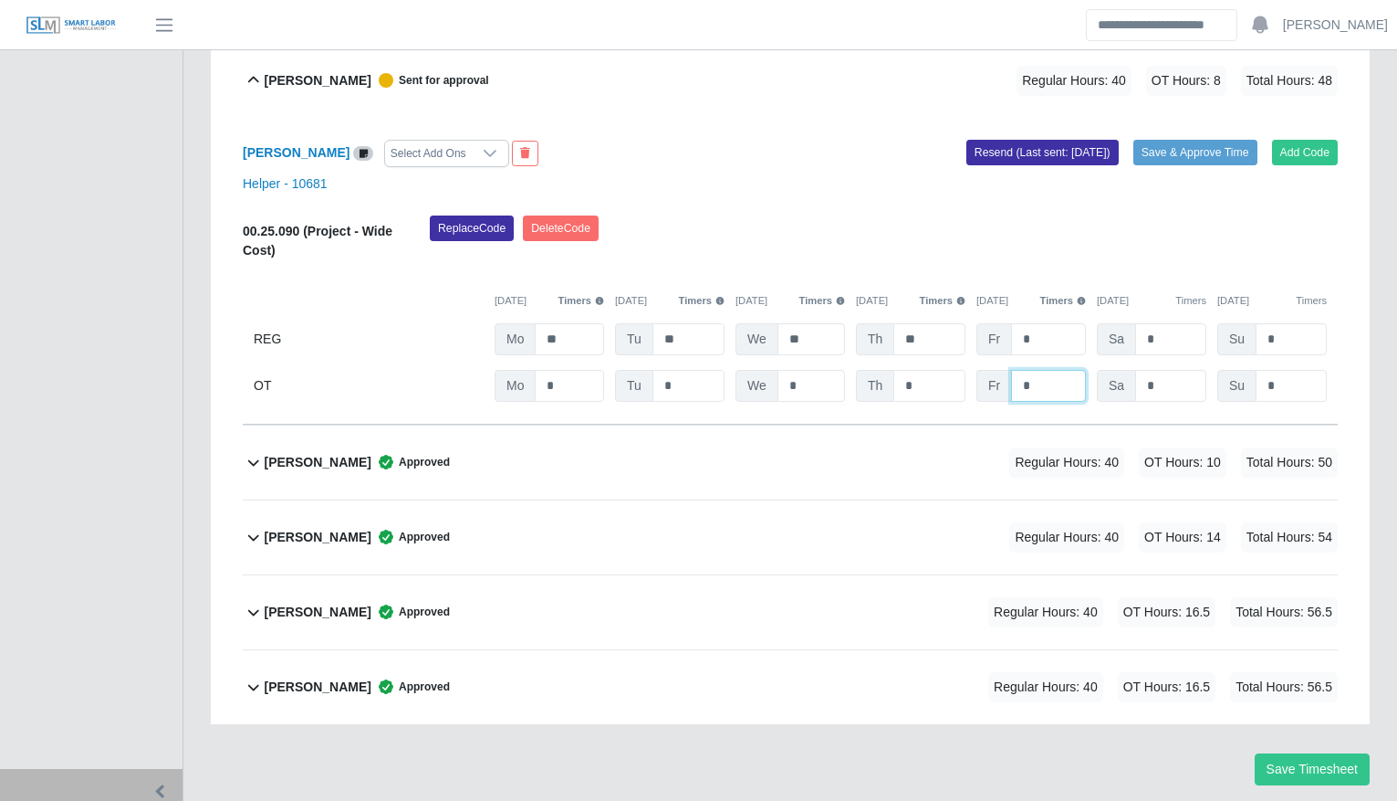
click at [0, 0] on input "*" at bounding box center [0, 0] width 0 height 0
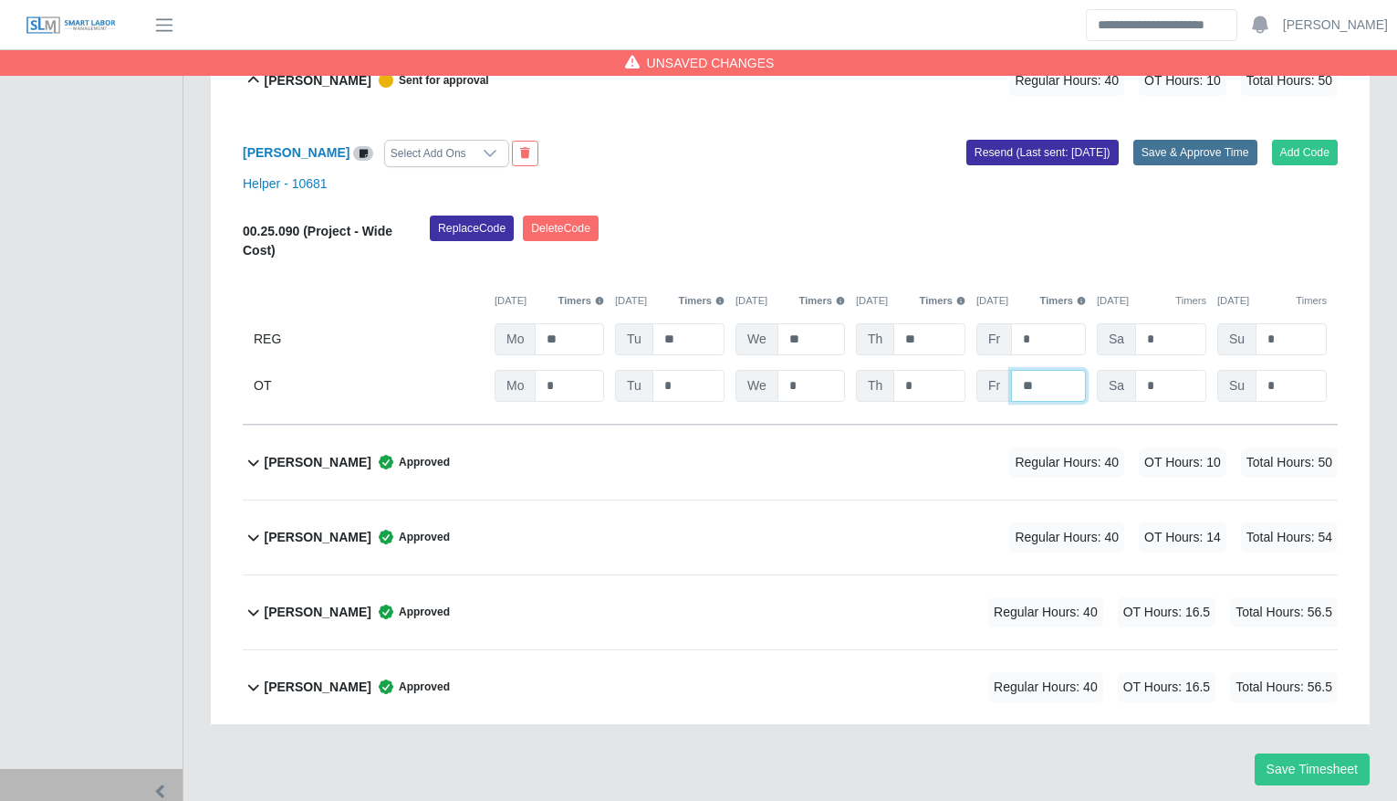
type input "**"
click at [1201, 162] on button "Save & Approve Time" at bounding box center [1196, 153] width 124 height 26
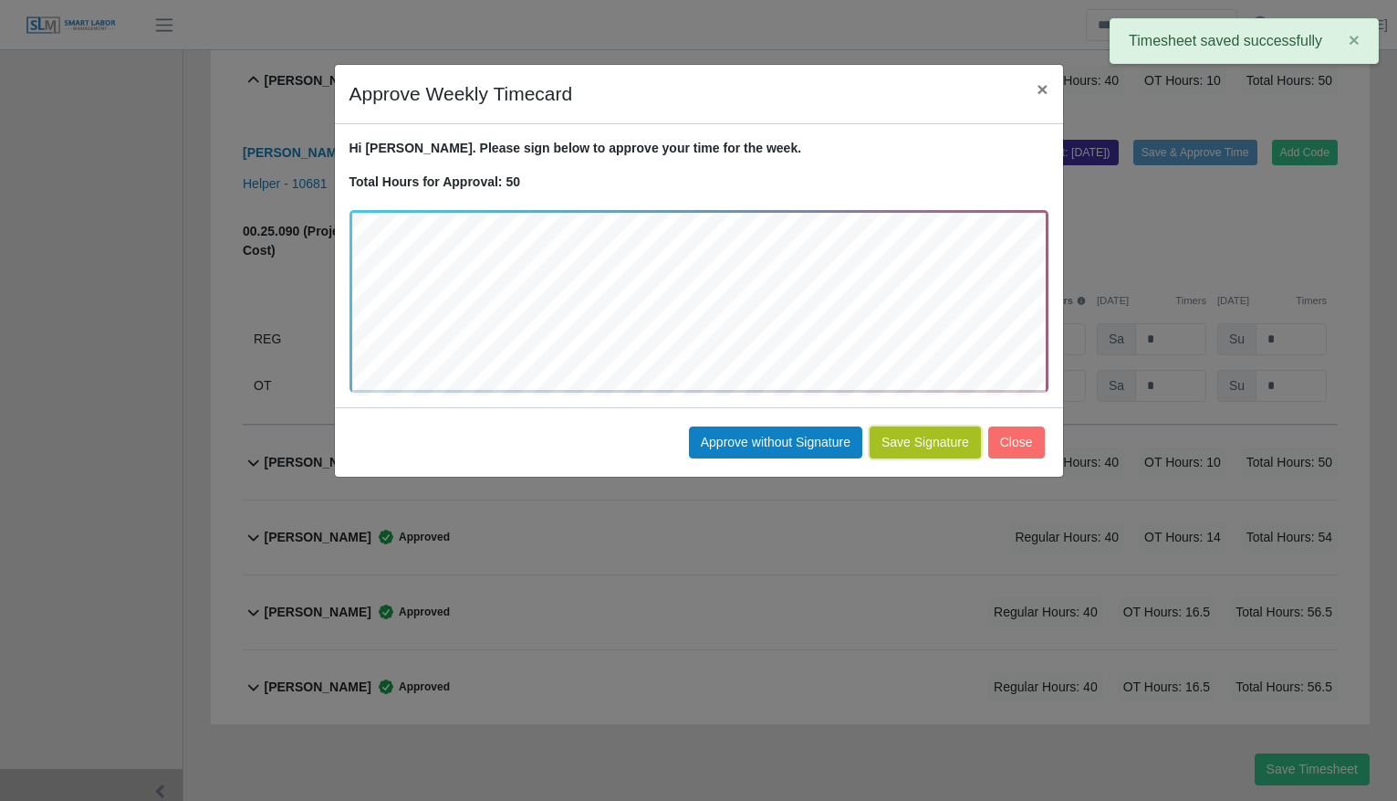
click at [909, 450] on button "Save Signature" at bounding box center [925, 442] width 111 height 32
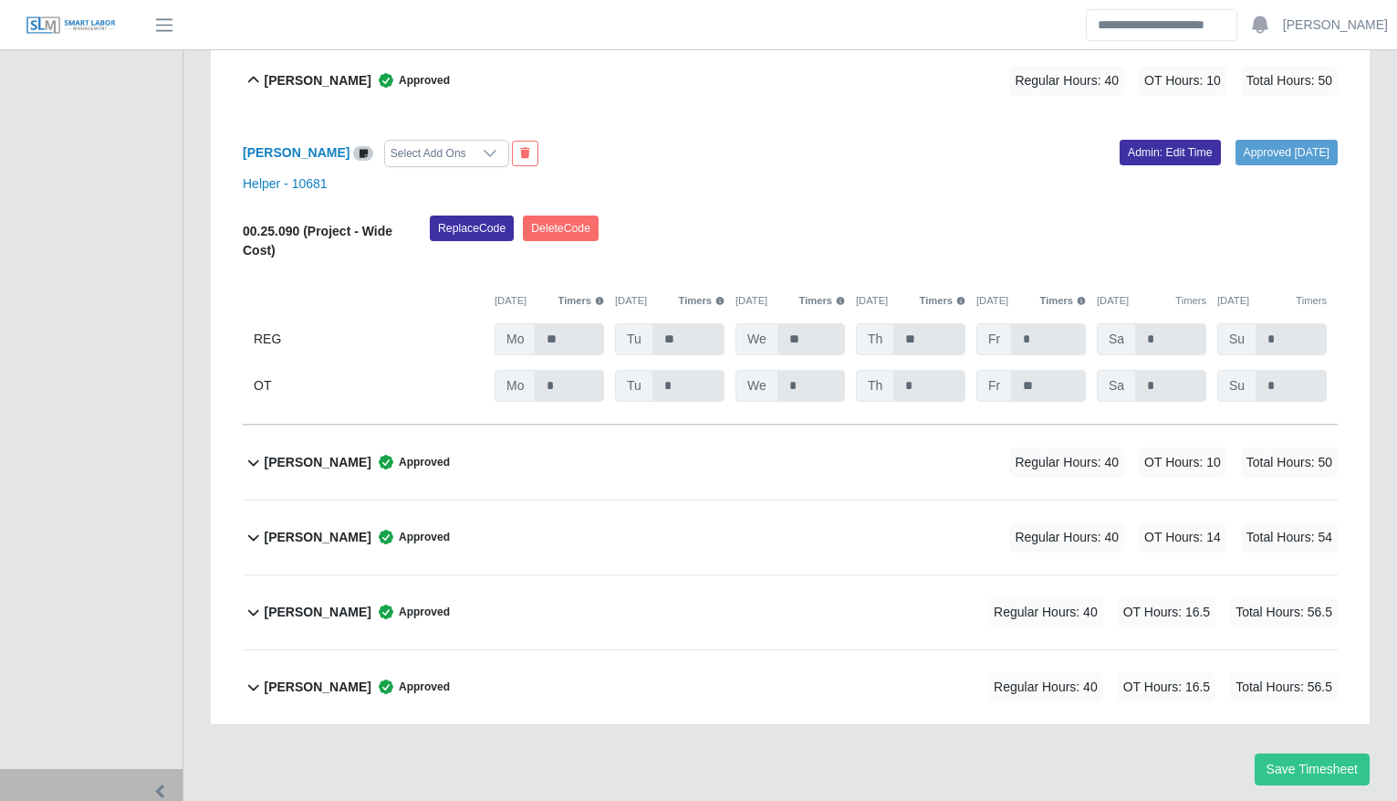
click at [660, 135] on div "Jose Lobato Select Add Ons Approved 08/19/2025 Admin: Edit Time Helper - 10681 …" at bounding box center [790, 271] width 1095 height 307
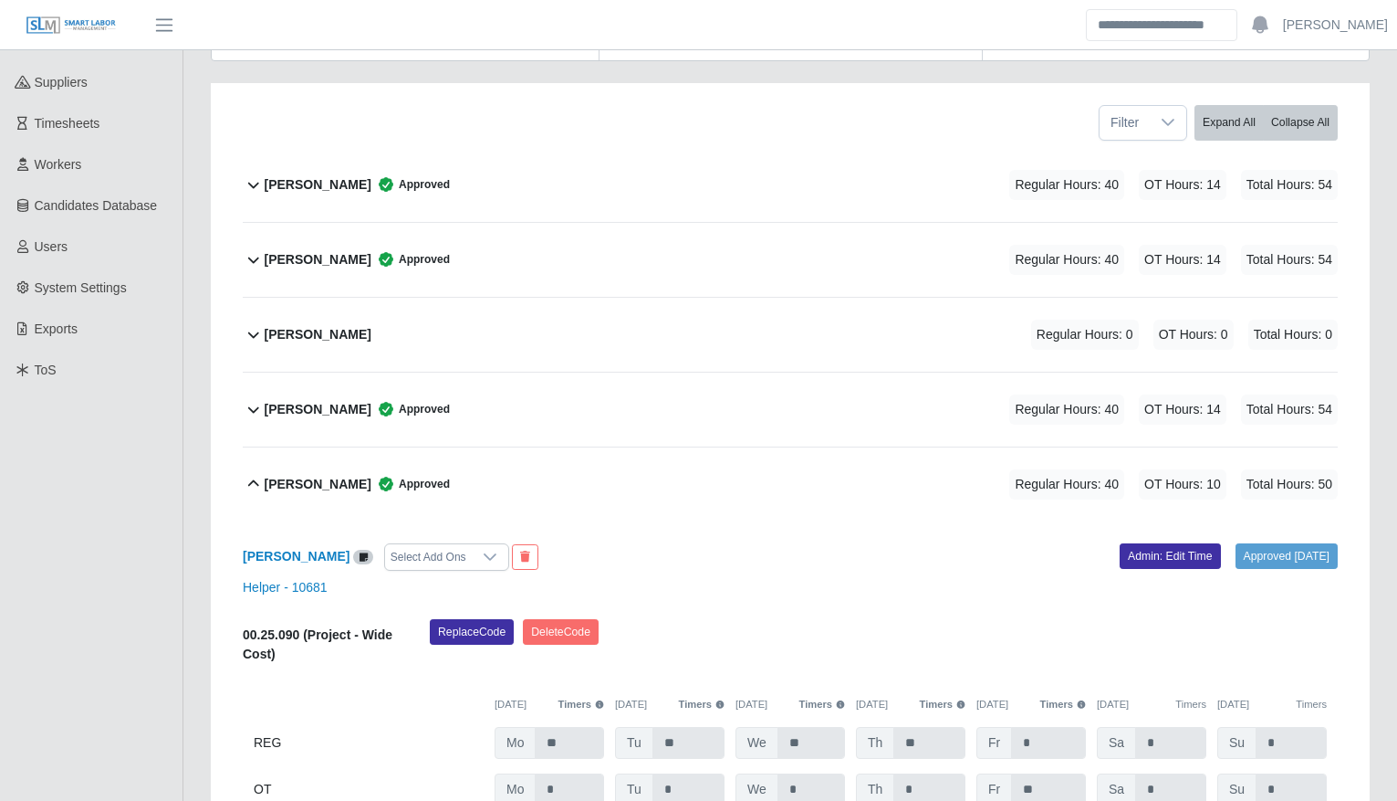
scroll to position [238, 0]
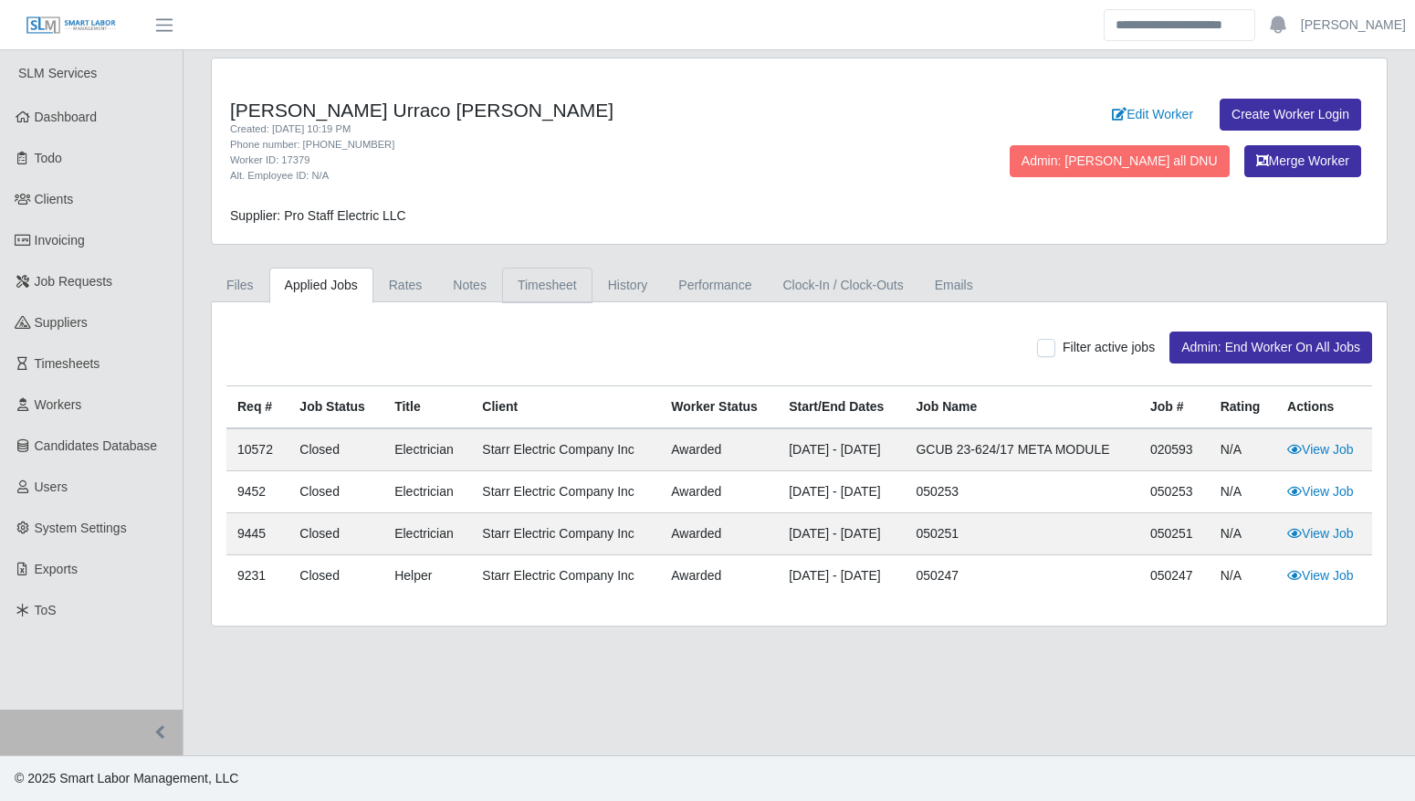
click at [543, 298] on link "Timesheet" at bounding box center [547, 285] width 90 height 36
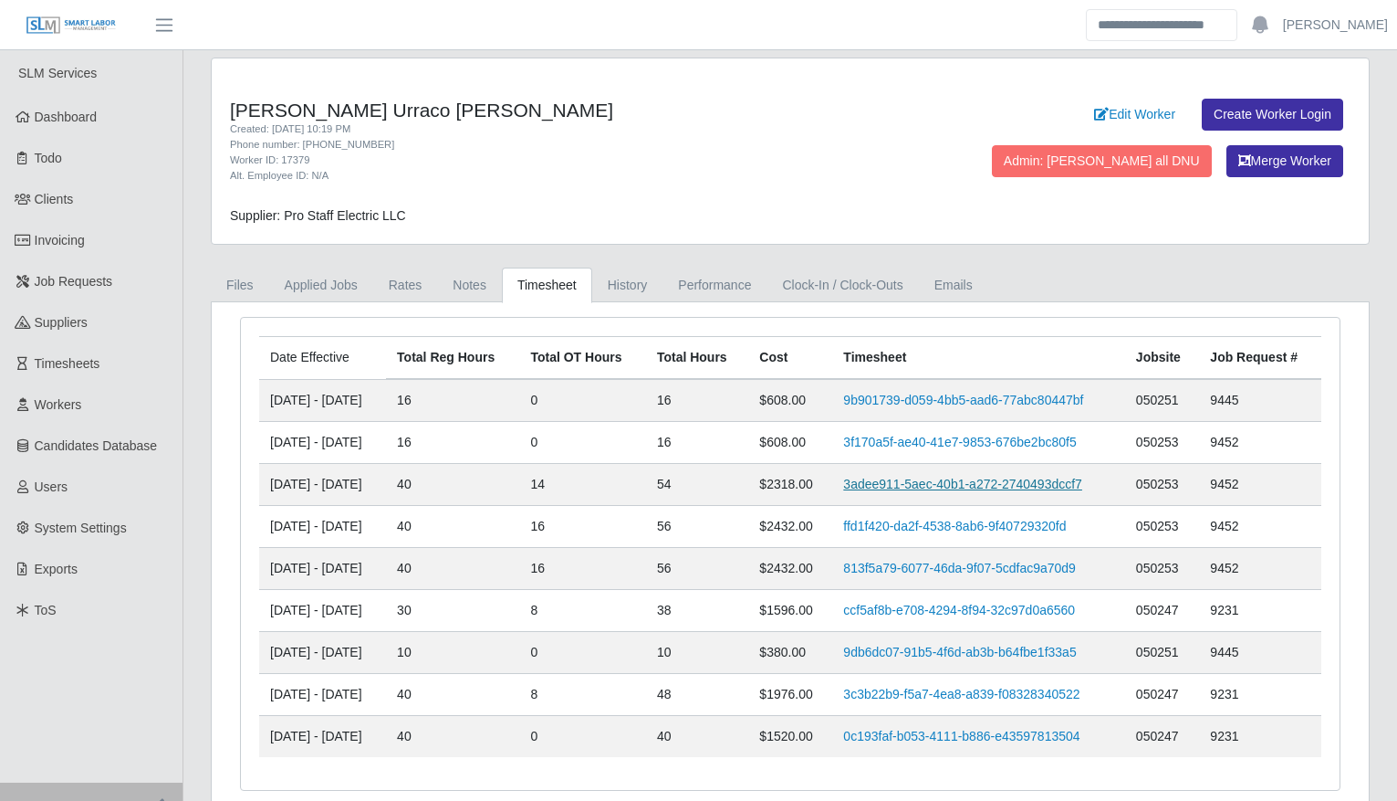
click at [914, 490] on link "3adee911-5aec-40b1-a272-2740493dccf7" at bounding box center [962, 483] width 239 height 15
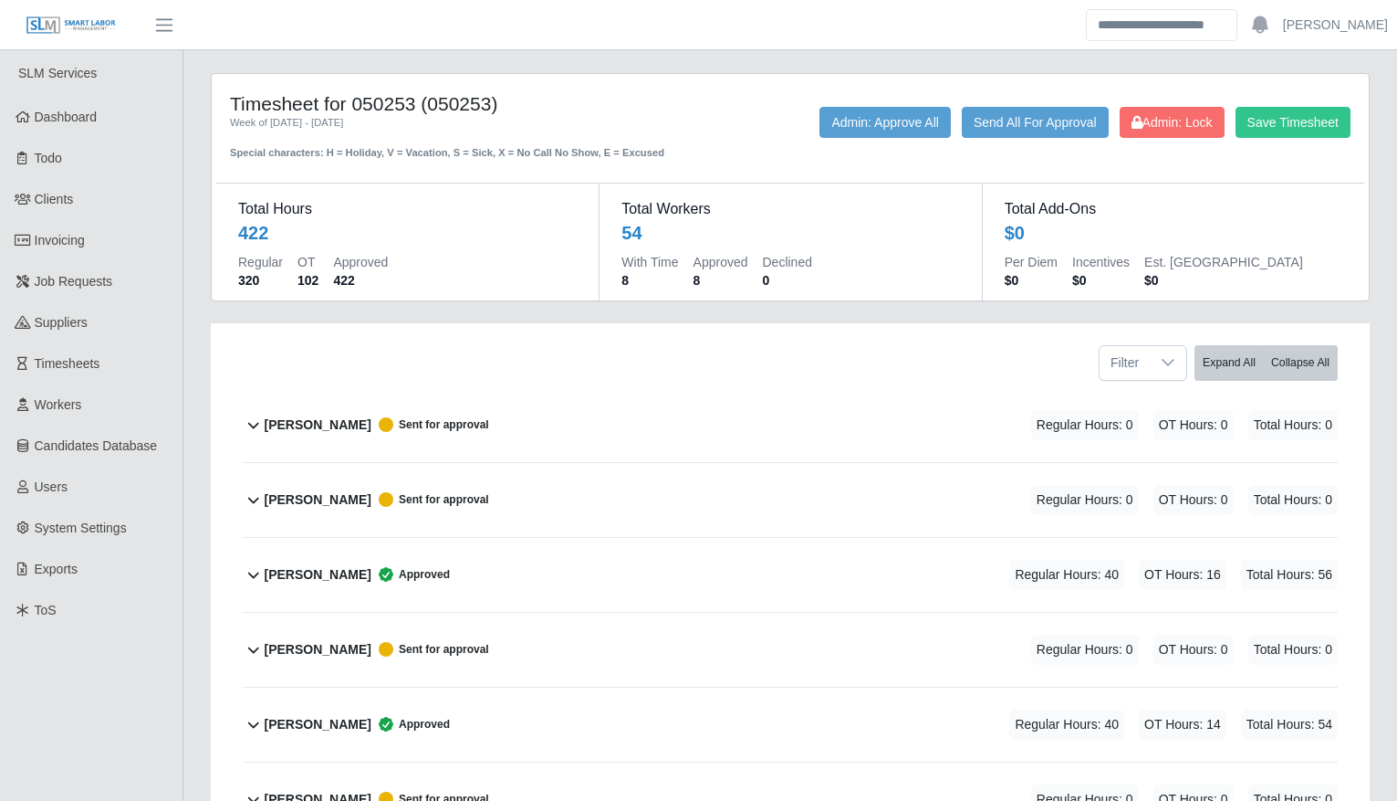
click at [621, 723] on div "[PERSON_NAME] Approved Regular Hours: 40 OT Hours: 14 Total Hours: 54" at bounding box center [801, 724] width 1073 height 74
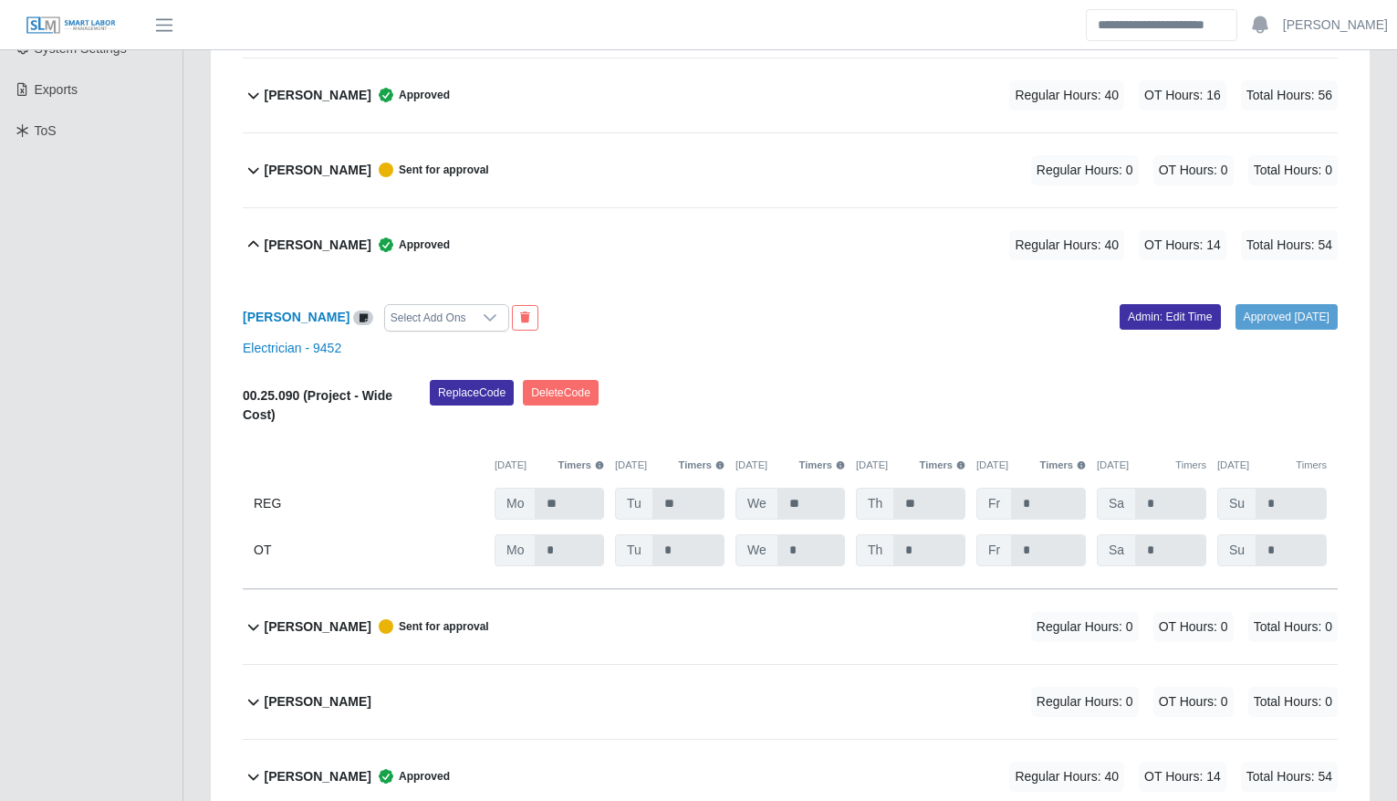
scroll to position [483, 0]
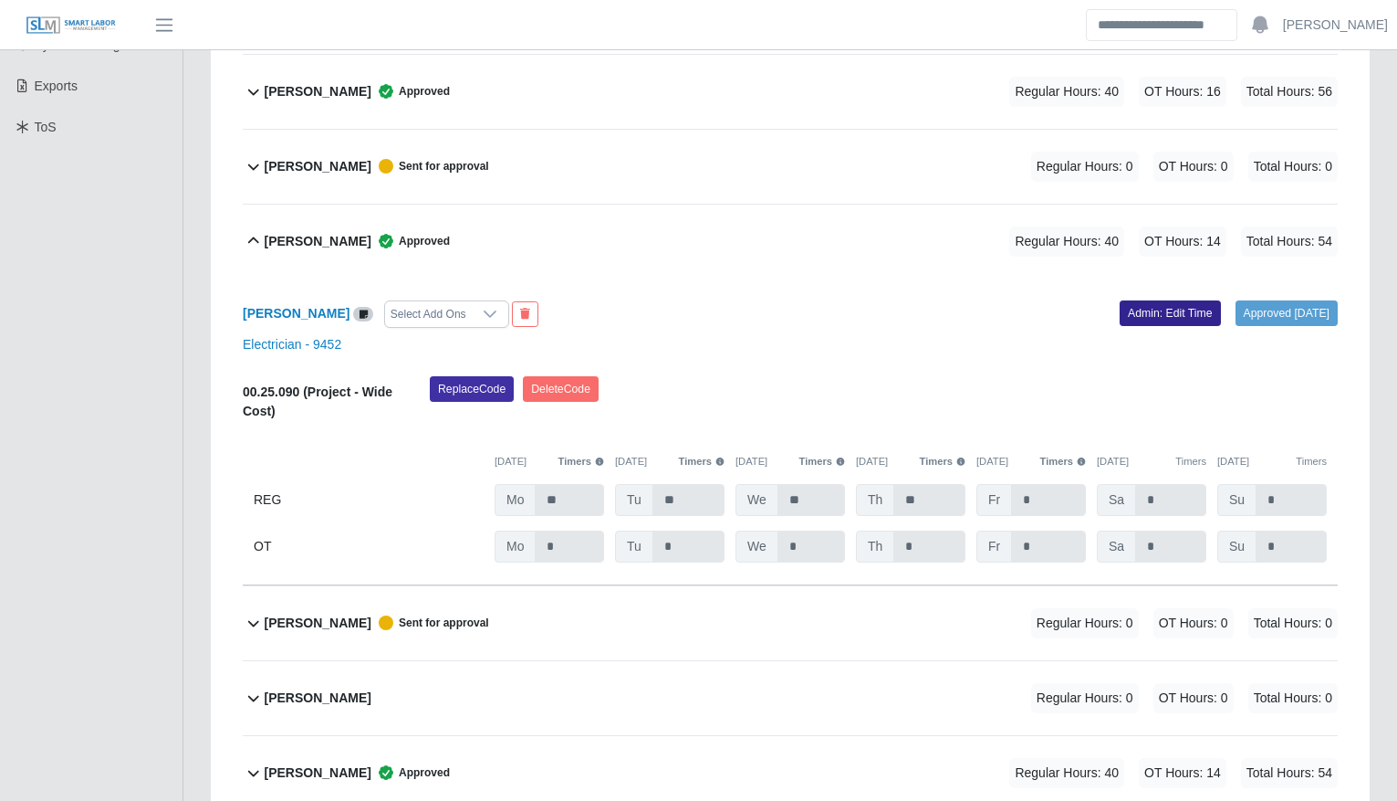
click at [1155, 313] on link "Admin: Edit Time" at bounding box center [1170, 313] width 101 height 26
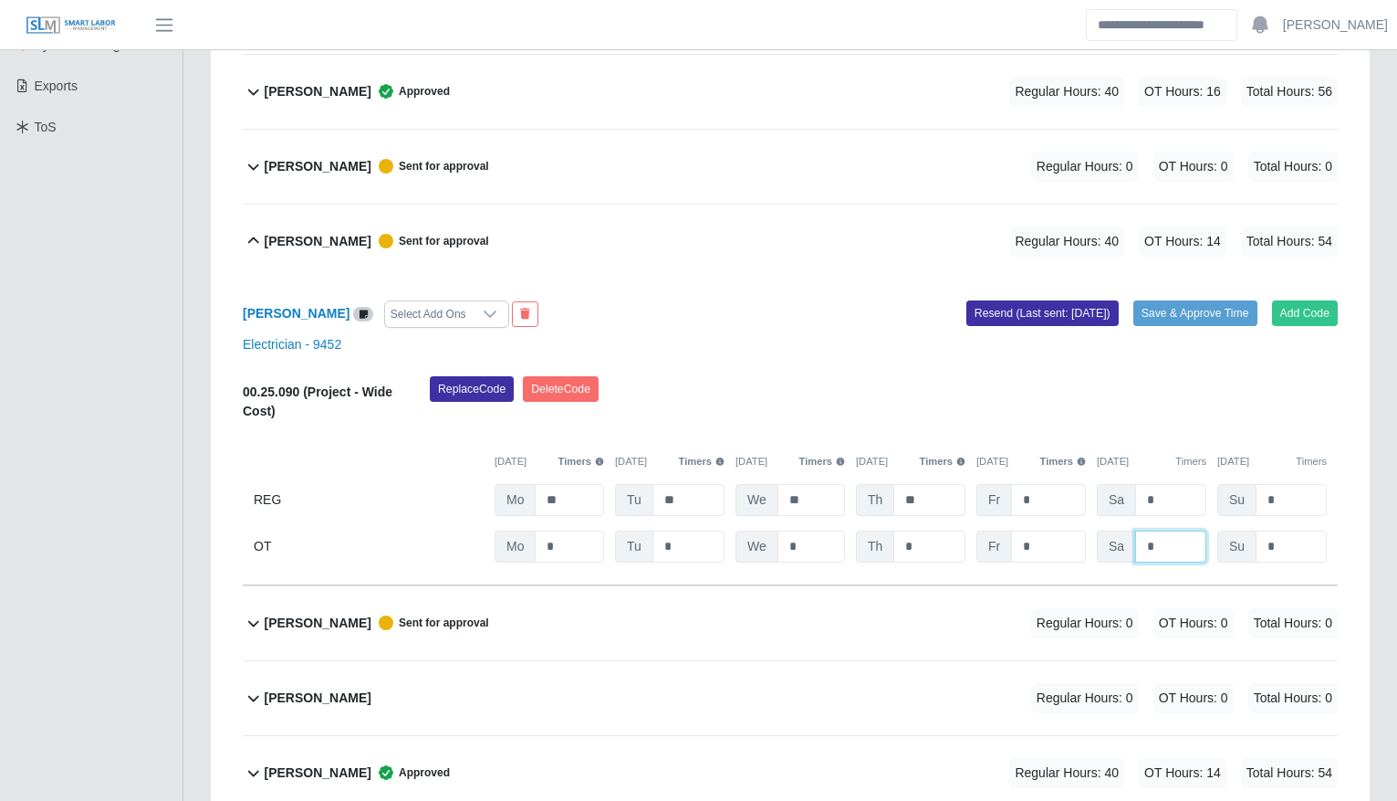
click at [0, 0] on input "*" at bounding box center [0, 0] width 0 height 0
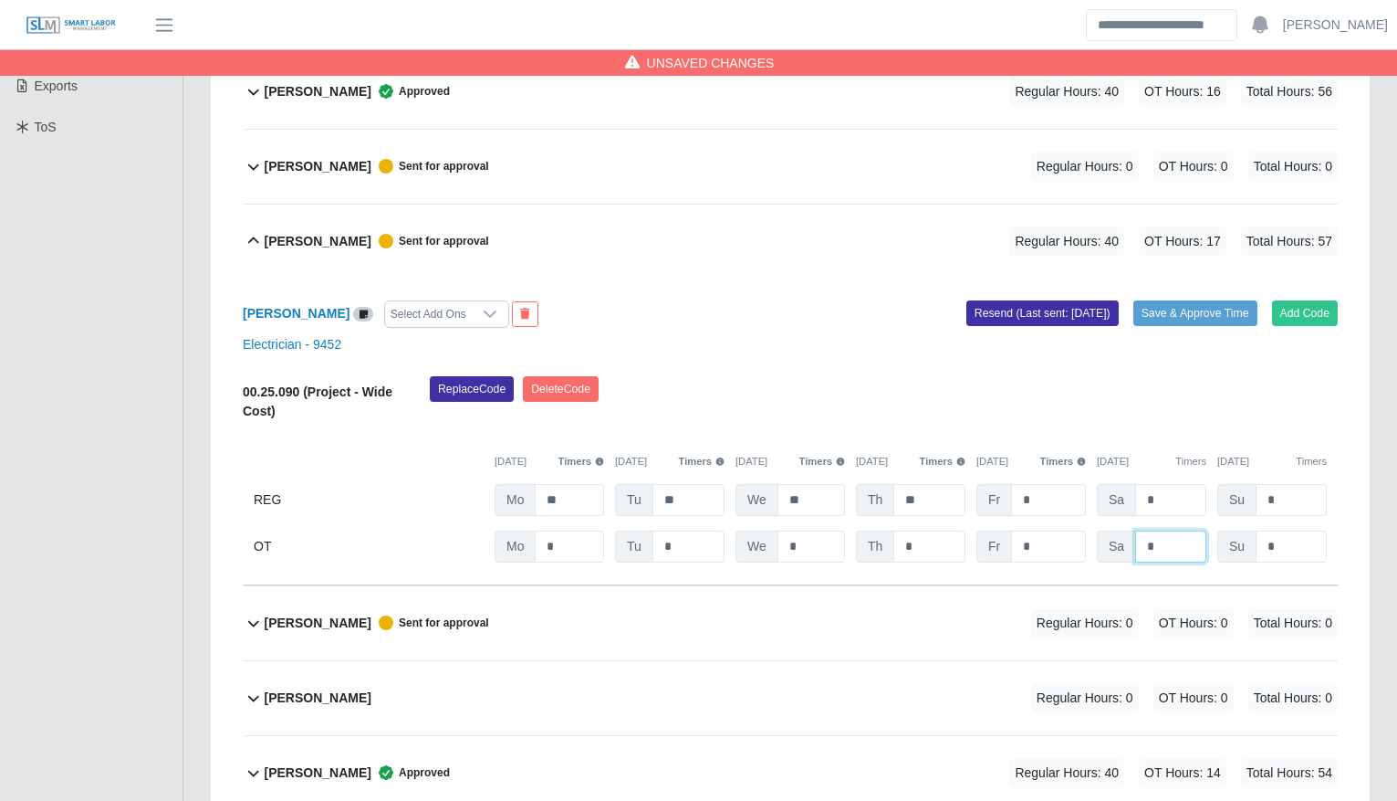
type input "*"
click at [1188, 435] on div "[DATE] Timers [DATE] Timers [DATE] Timers [DATE] Timers [DATE] Timers [DATE] Ti…" at bounding box center [790, 450] width 1095 height 37
click at [1190, 324] on button "Save & Approve Time" at bounding box center [1196, 313] width 124 height 26
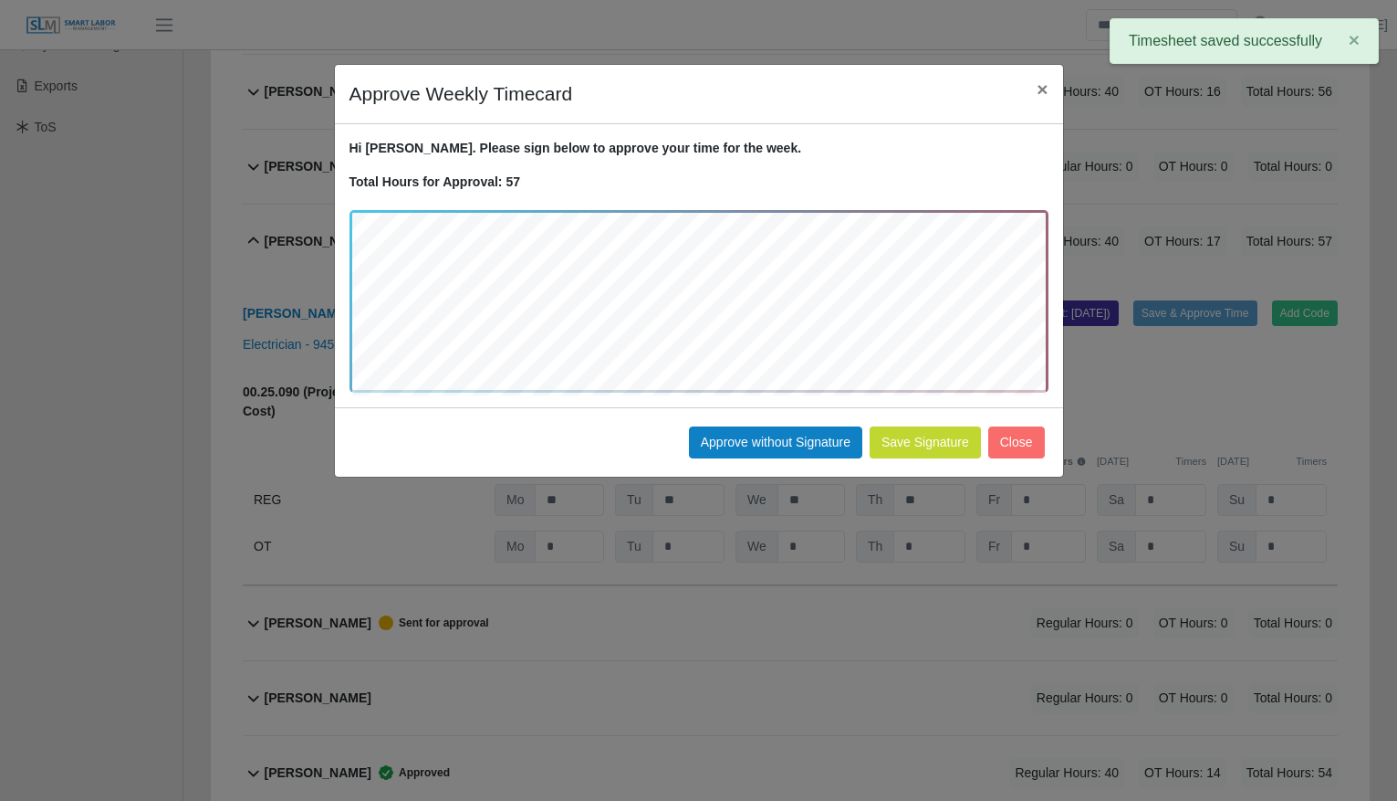
click at [950, 470] on div "Save Signature Approve without Signature Close" at bounding box center [699, 441] width 728 height 69
click at [955, 445] on button "Save Signature" at bounding box center [925, 442] width 111 height 32
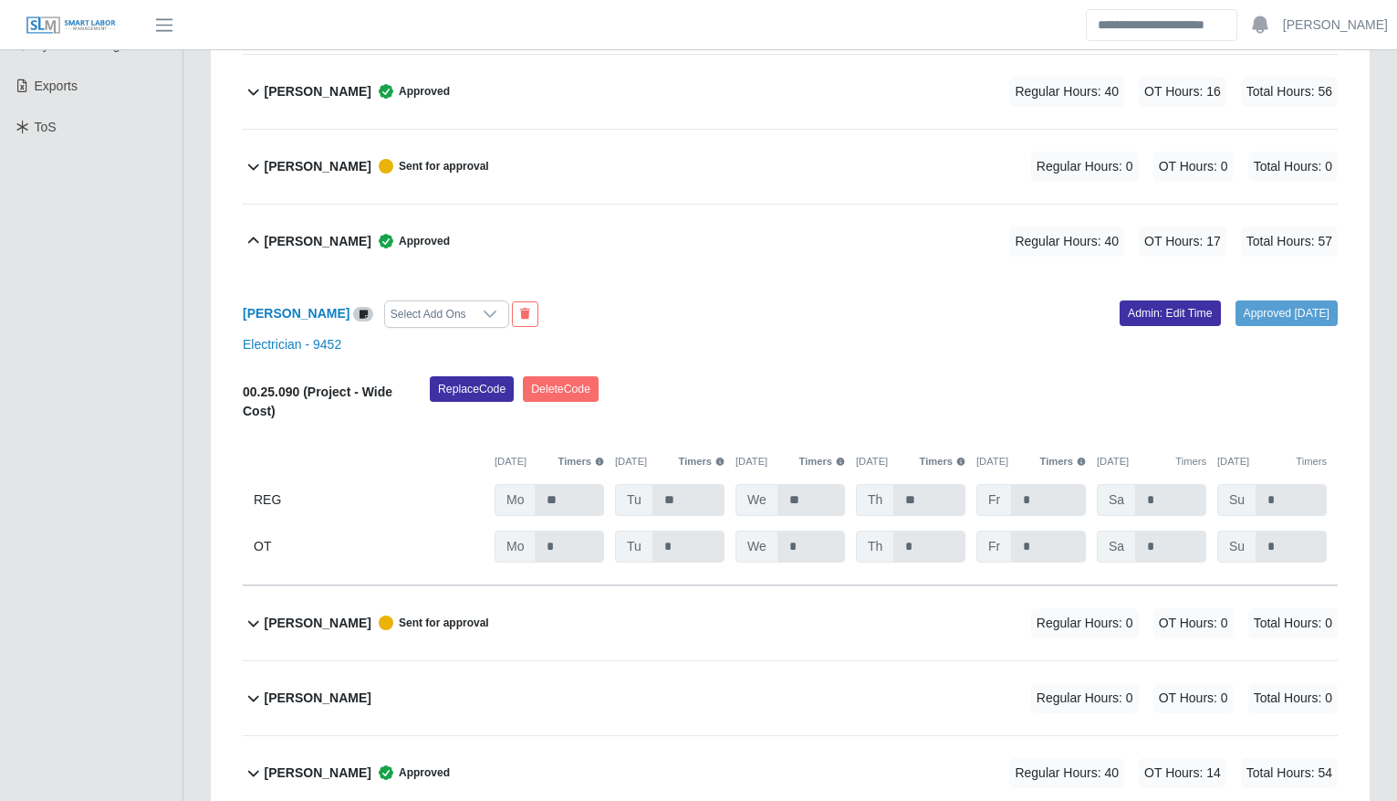
click at [612, 251] on div "Amner Alvarado Approved Regular Hours: 40 OT Hours: 17 Total Hours: 57" at bounding box center [801, 241] width 1073 height 74
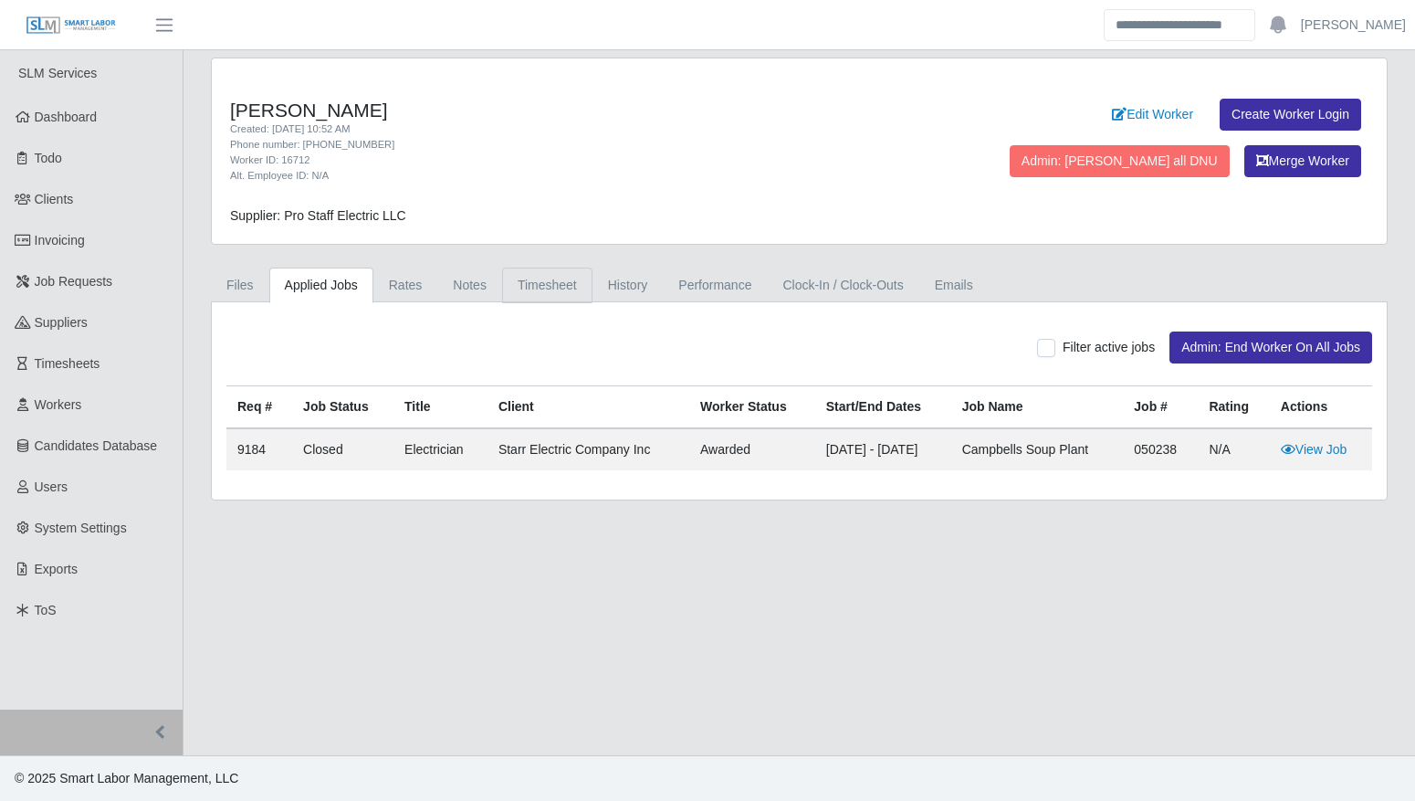
click at [560, 287] on link "Timesheet" at bounding box center [547, 285] width 90 height 36
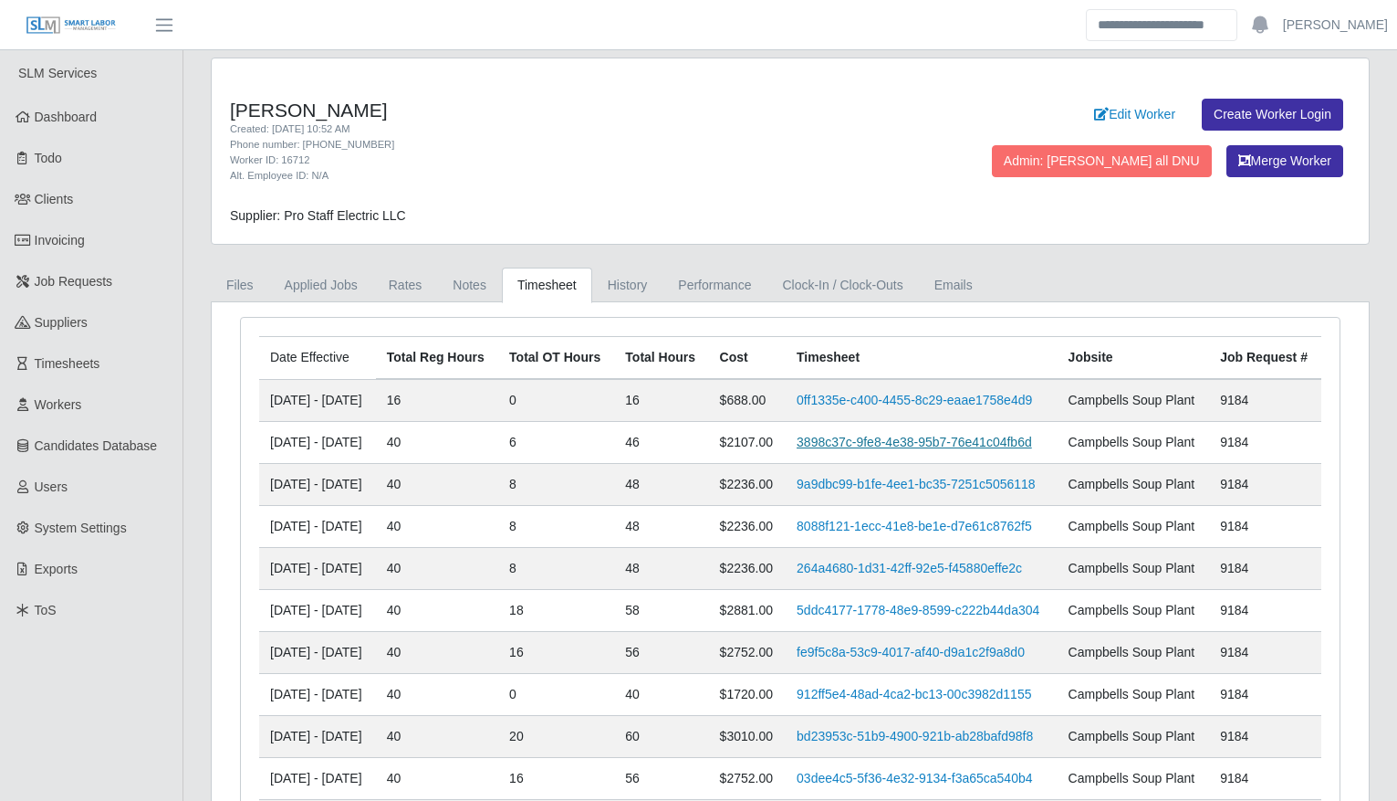
click at [876, 449] on link "3898c37c-9fe8-4e38-95b7-76e41c04fb6d" at bounding box center [914, 441] width 235 height 15
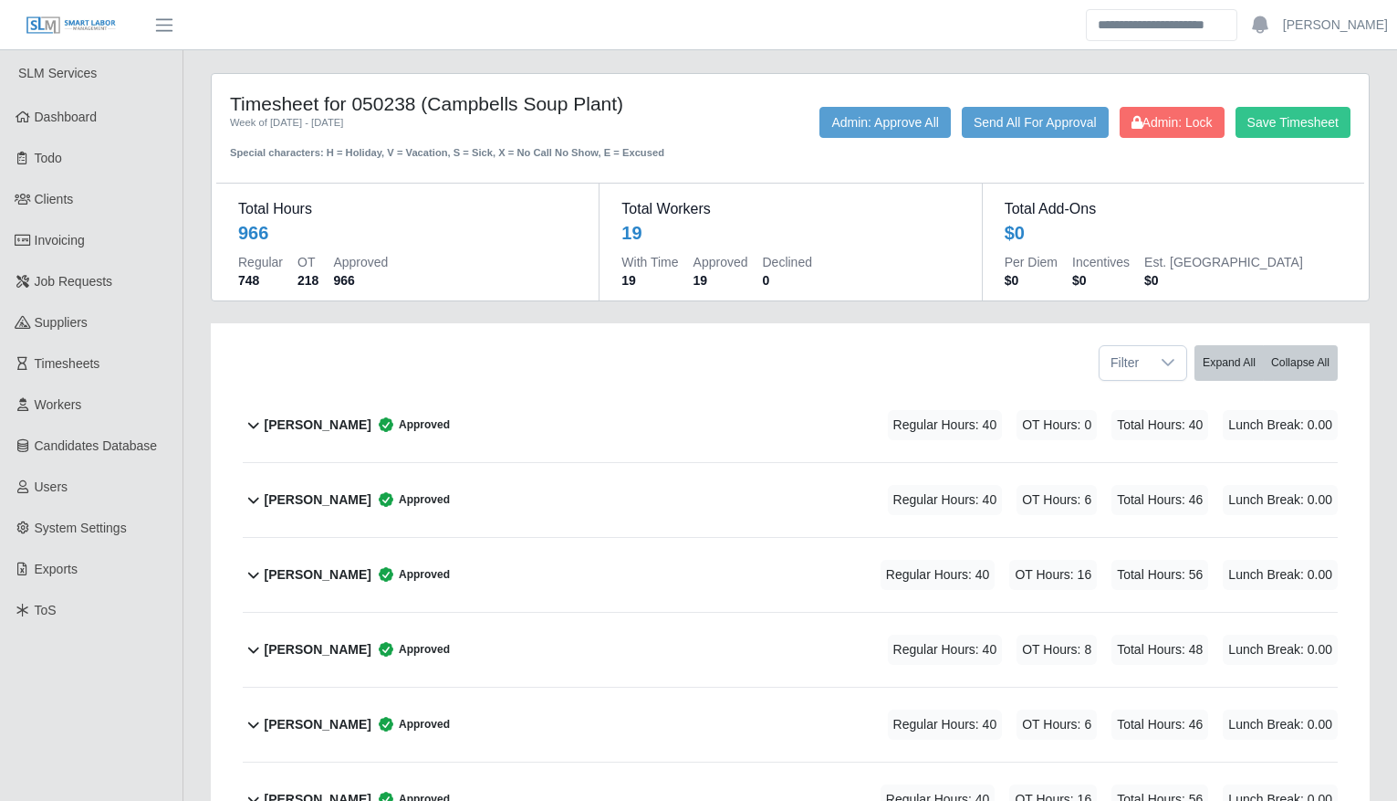
scroll to position [571, 0]
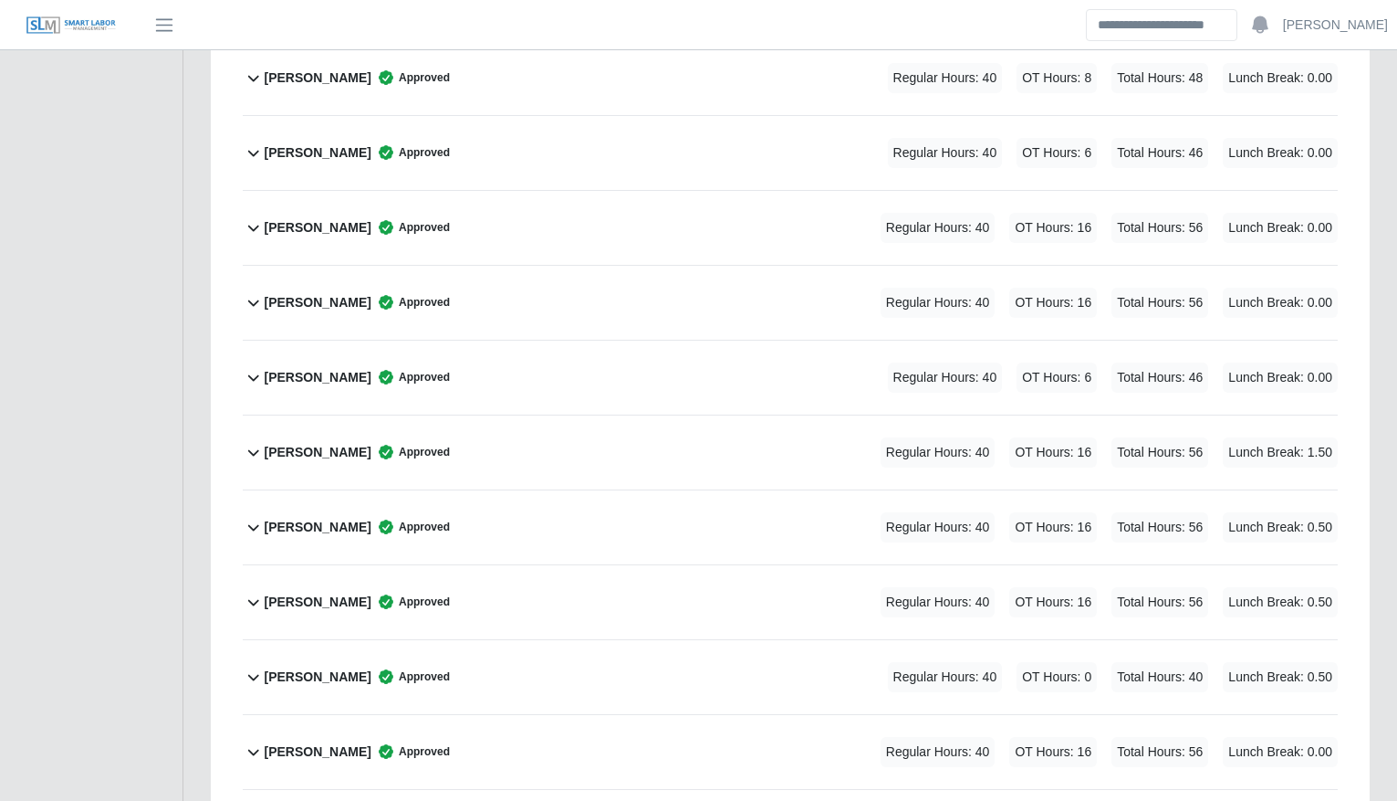
click at [727, 383] on div "Ivan Acosta Approved Regular Hours: 40 OT Hours: 6 Total Hours: 46 Lunch Break:…" at bounding box center [801, 377] width 1073 height 74
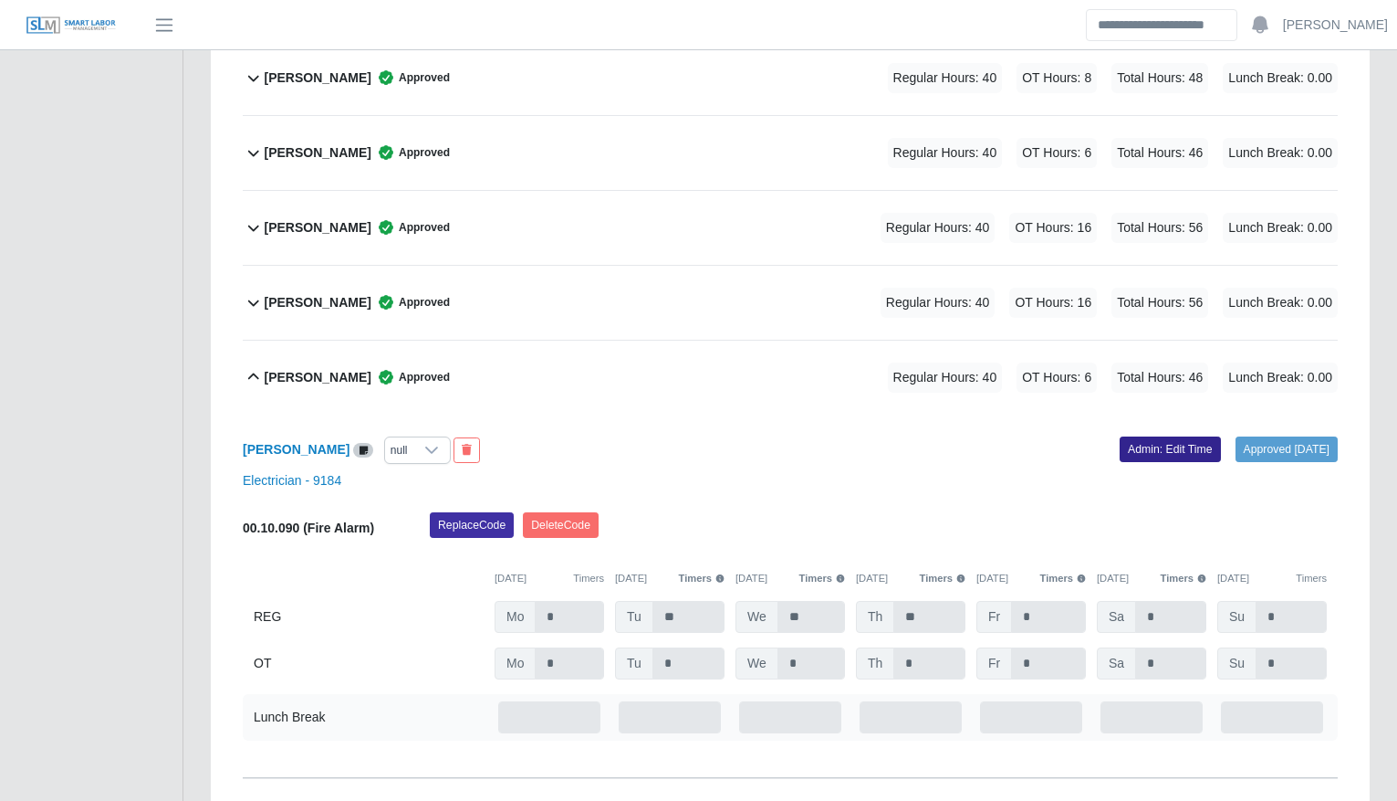
click at [1149, 456] on link "Admin: Edit Time" at bounding box center [1170, 449] width 101 height 26
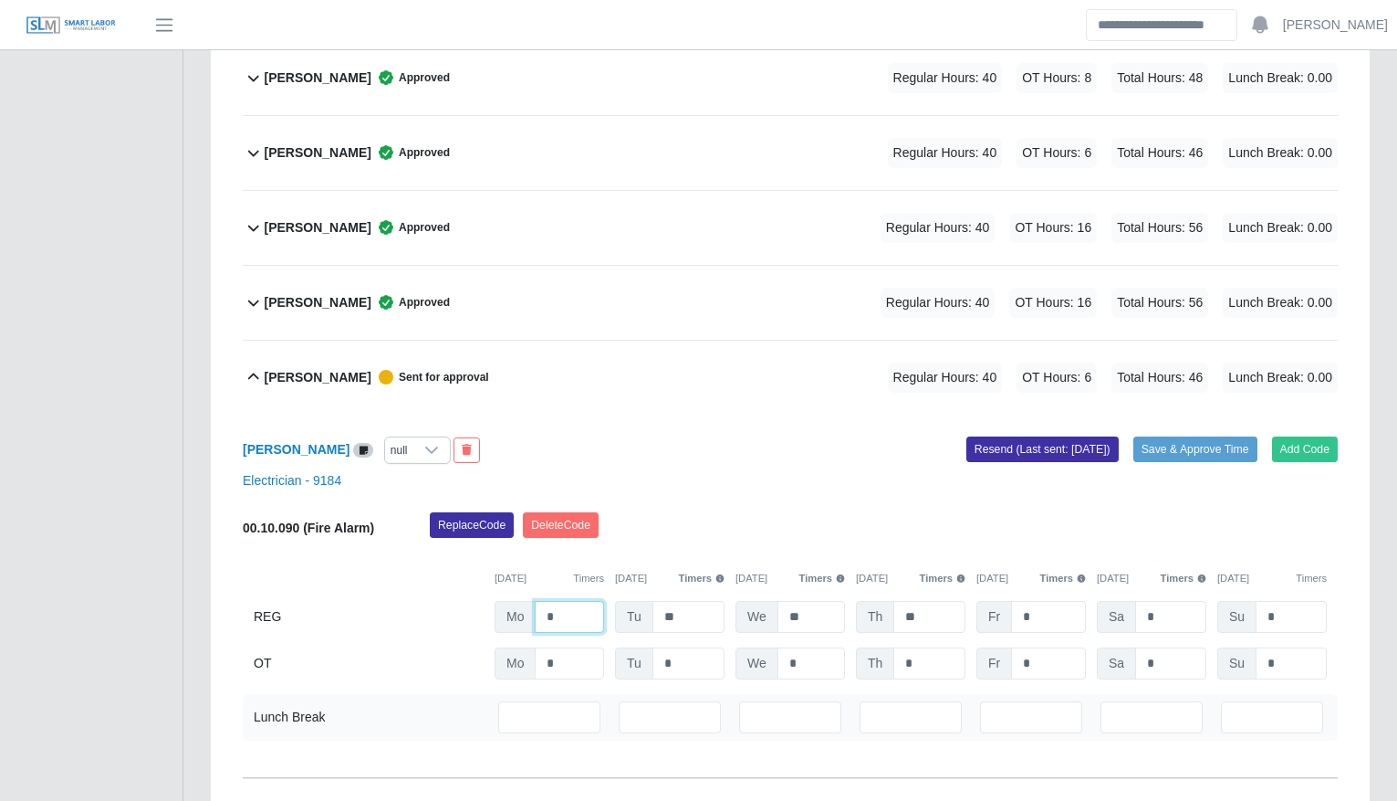
click at [572, 615] on input "*" at bounding box center [569, 617] width 69 height 32
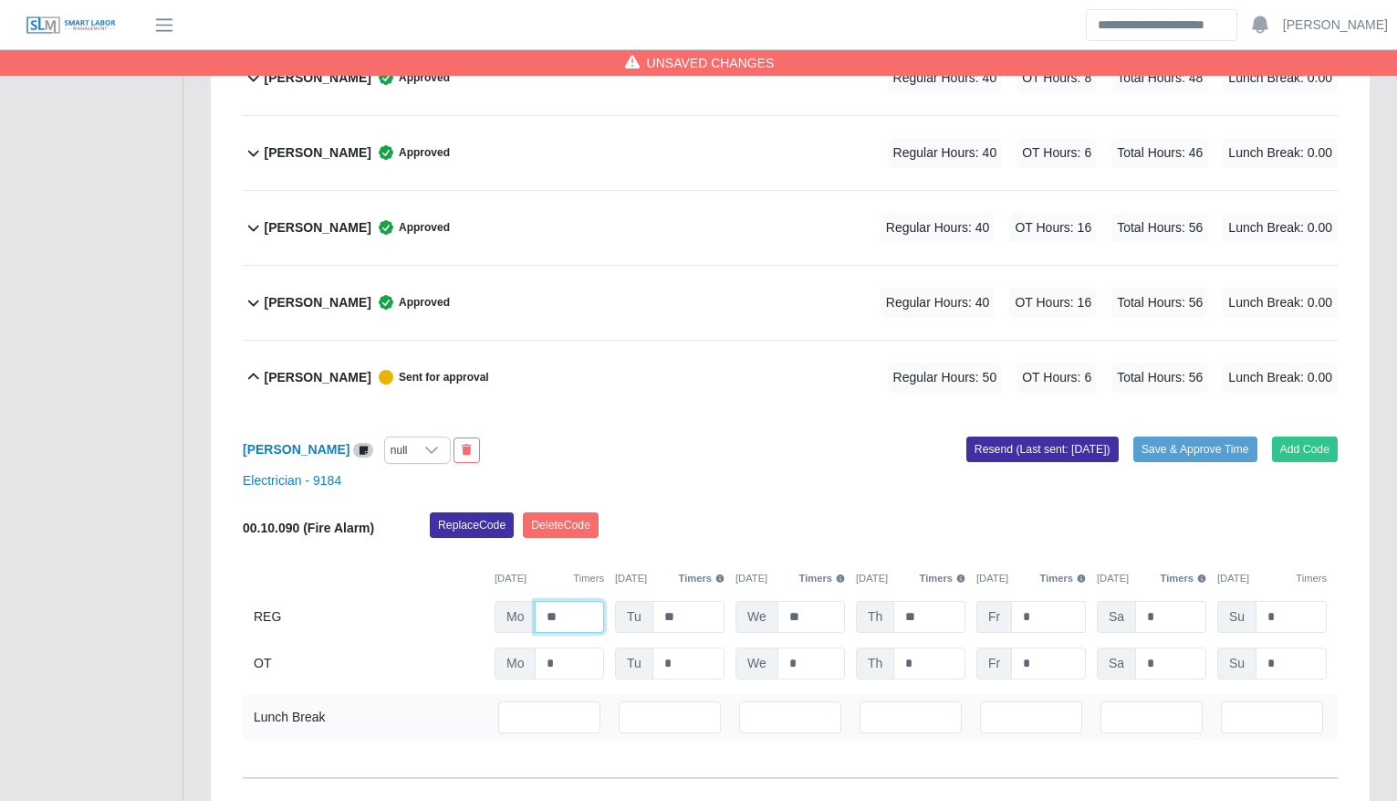
type input "**"
click at [1031, 618] on input "*" at bounding box center [1048, 617] width 75 height 32
type input "*"
drag, startPoint x: 1127, startPoint y: 633, endPoint x: 1169, endPoint y: 614, distance: 45.8
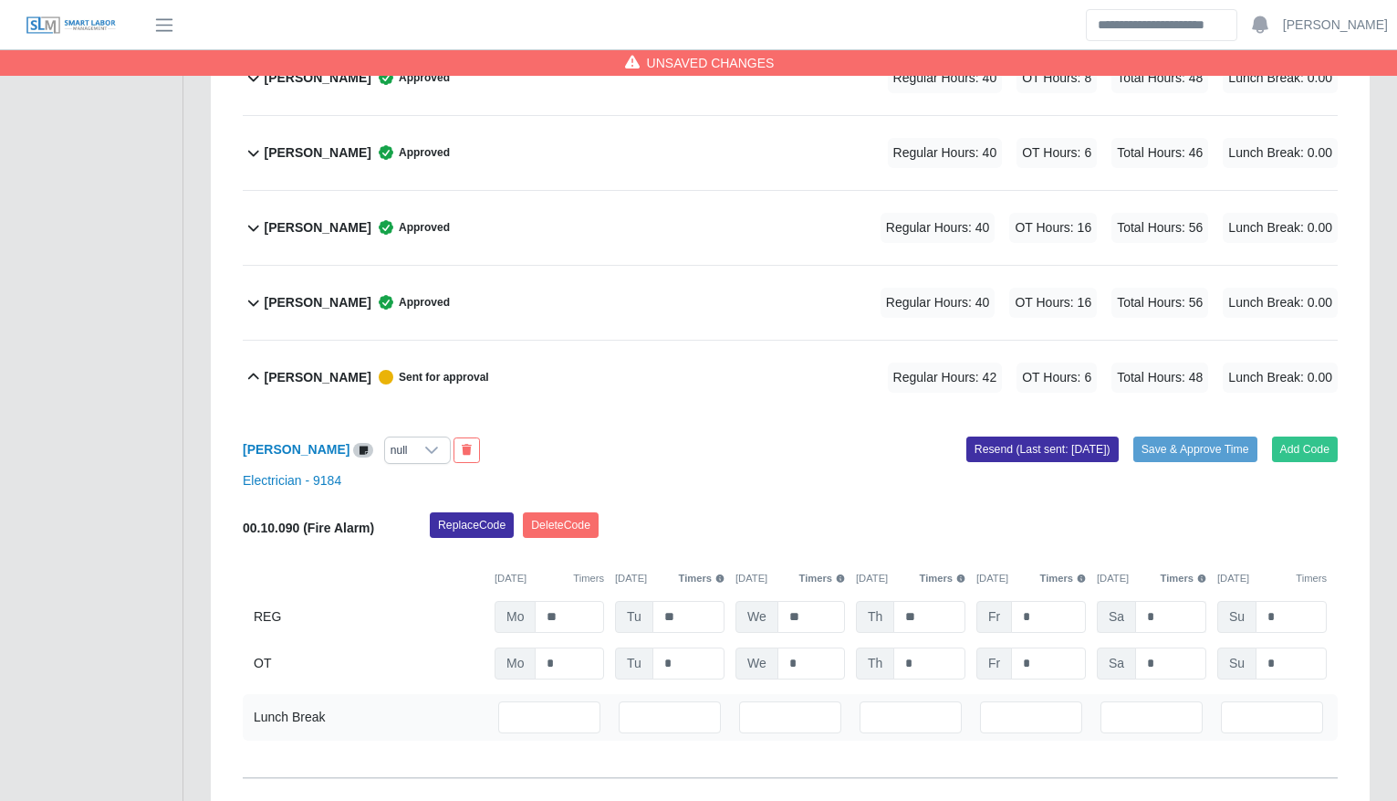
click at [0, 0] on div "Sa *" at bounding box center [0, 0] width 0 height 0
click at [1169, 614] on input "*" at bounding box center [1171, 617] width 71 height 32
type input "*"
click at [0, 0] on input "*" at bounding box center [0, 0] width 0 height 0
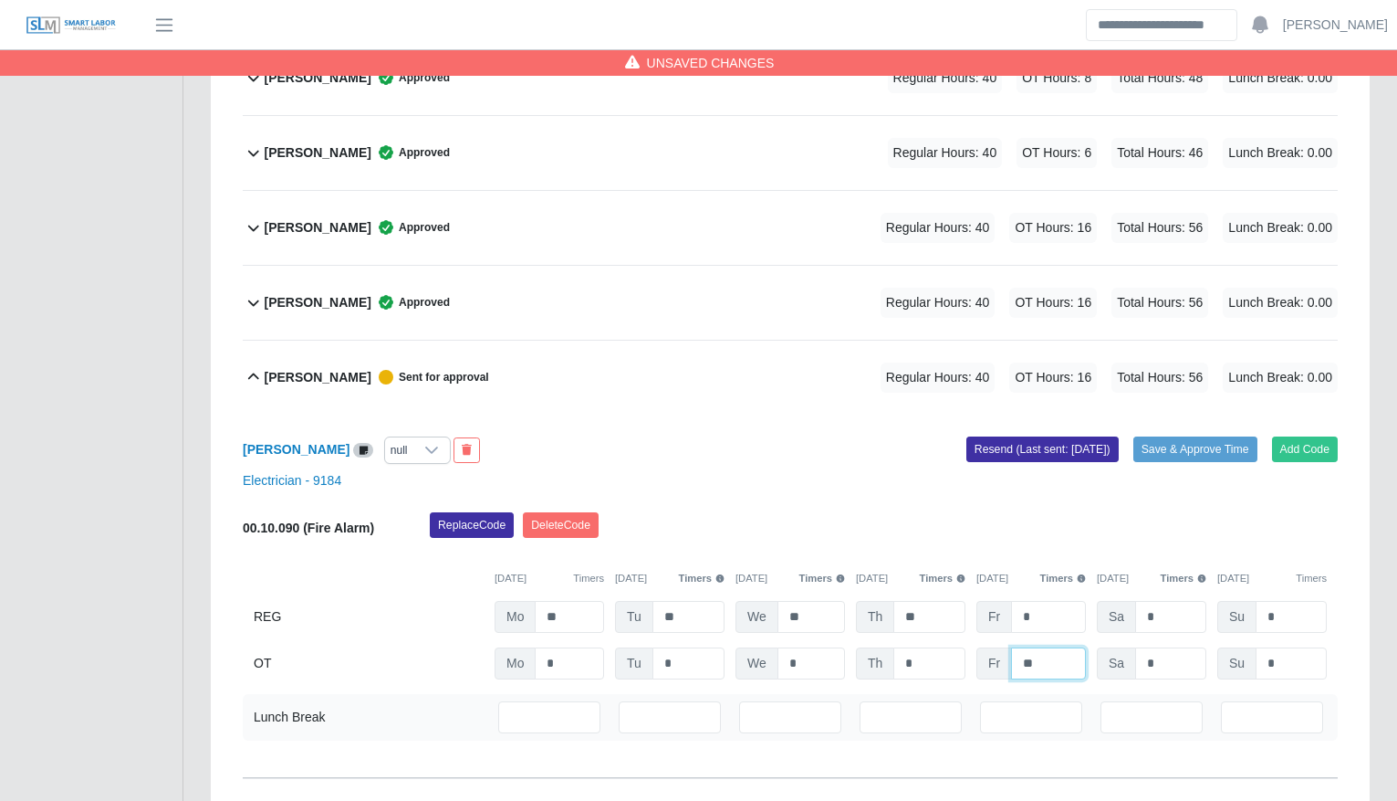
type input "**"
click at [852, 473] on div "Electrician - 9184" at bounding box center [790, 480] width 1123 height 19
click at [1167, 447] on button "Save & Approve Time" at bounding box center [1196, 449] width 124 height 26
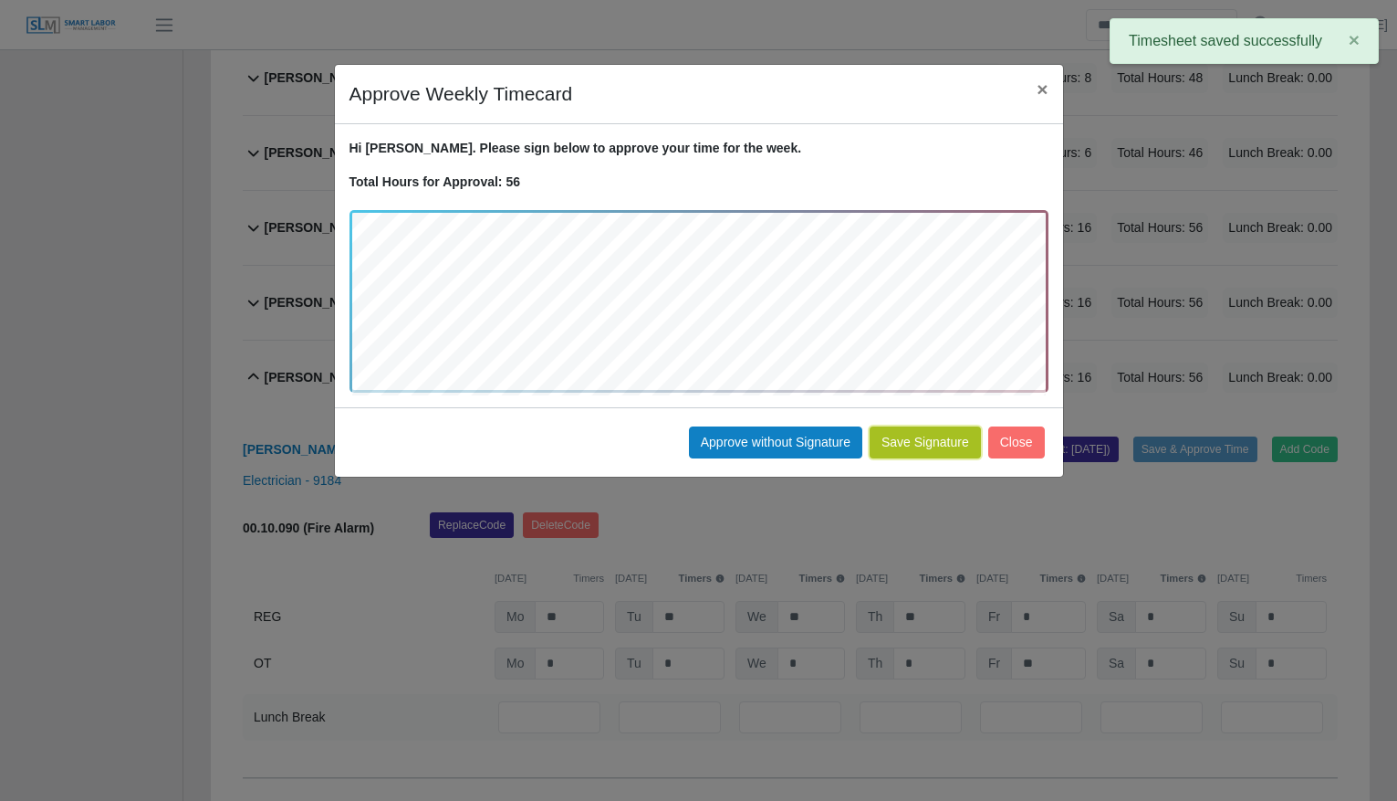
click at [897, 439] on button "Save Signature" at bounding box center [925, 442] width 111 height 32
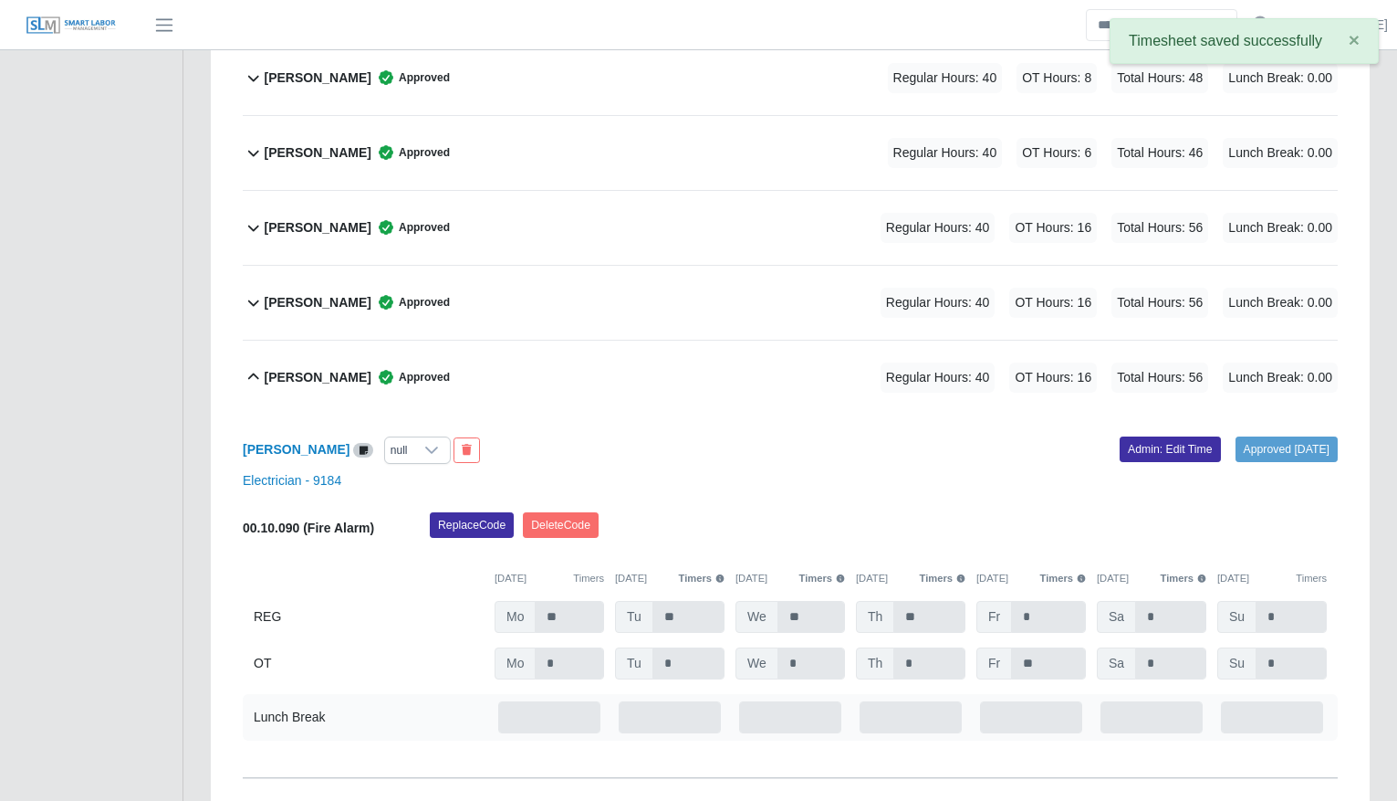
click at [473, 394] on div "Ivan Acosta Approved Regular Hours: 40 OT Hours: 16 Total Hours: 56 Lunch Break…" at bounding box center [801, 377] width 1073 height 74
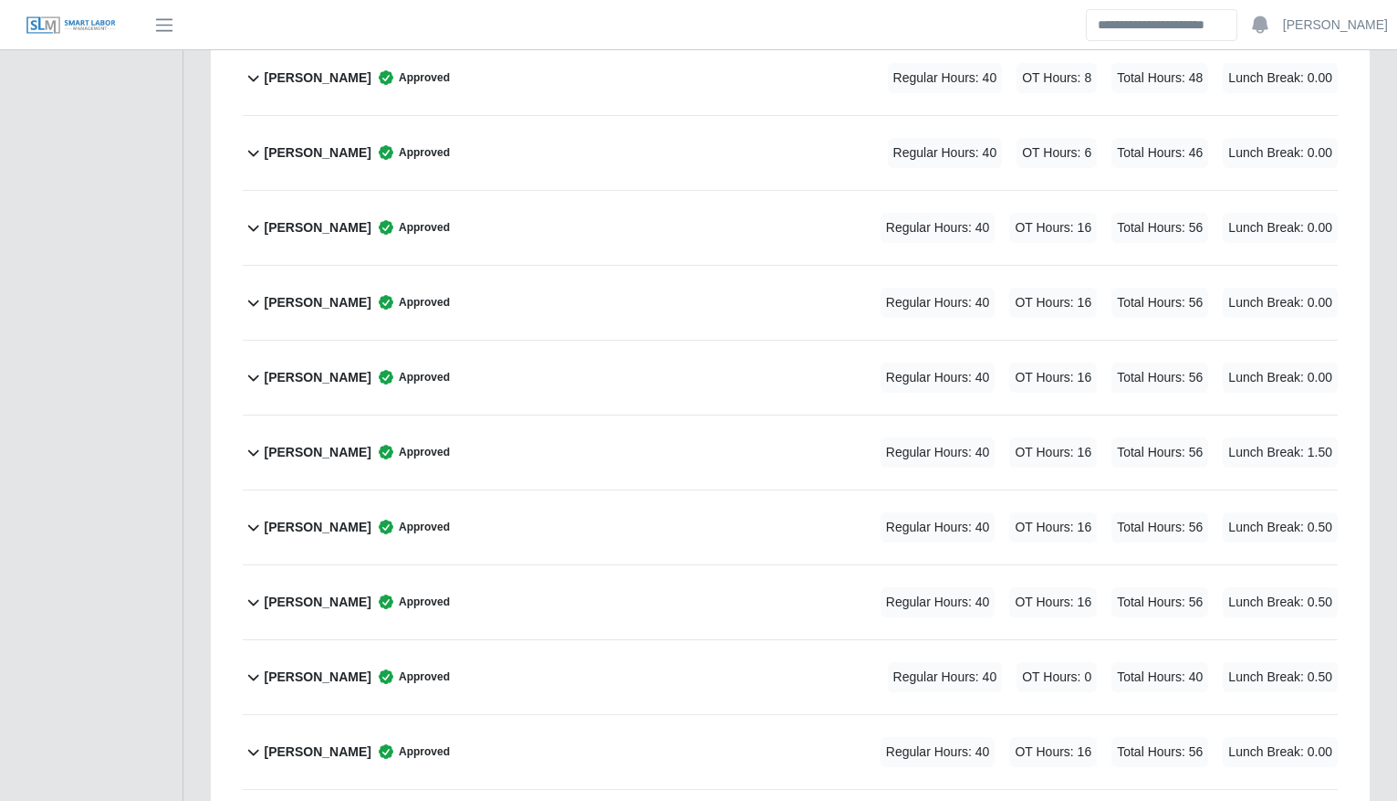
click at [564, 151] on div "Darwin Reyes Approved Regular Hours: 40 OT Hours: 6 Total Hours: 46 Lunch Break…" at bounding box center [801, 153] width 1073 height 74
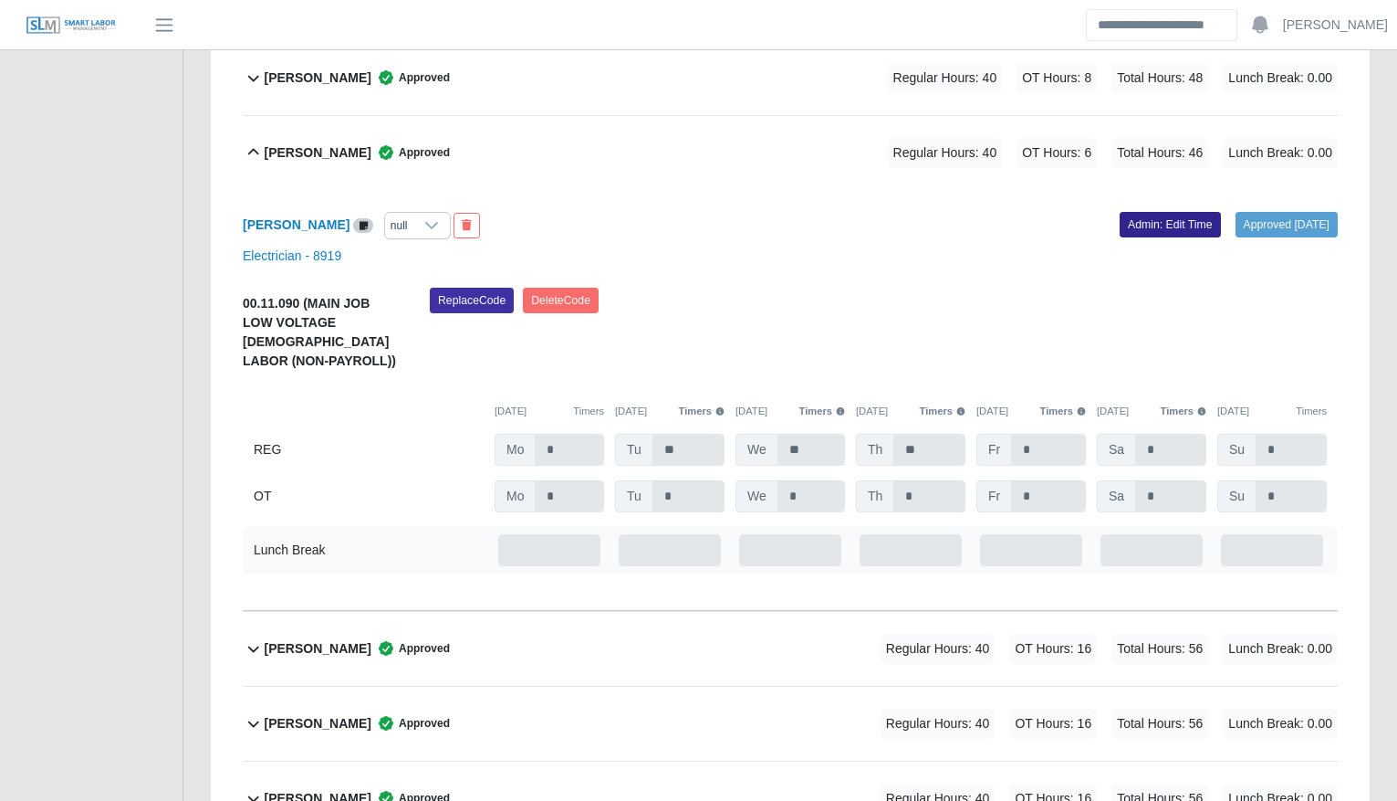
click at [1140, 224] on link "Admin: Edit Time" at bounding box center [1170, 225] width 101 height 26
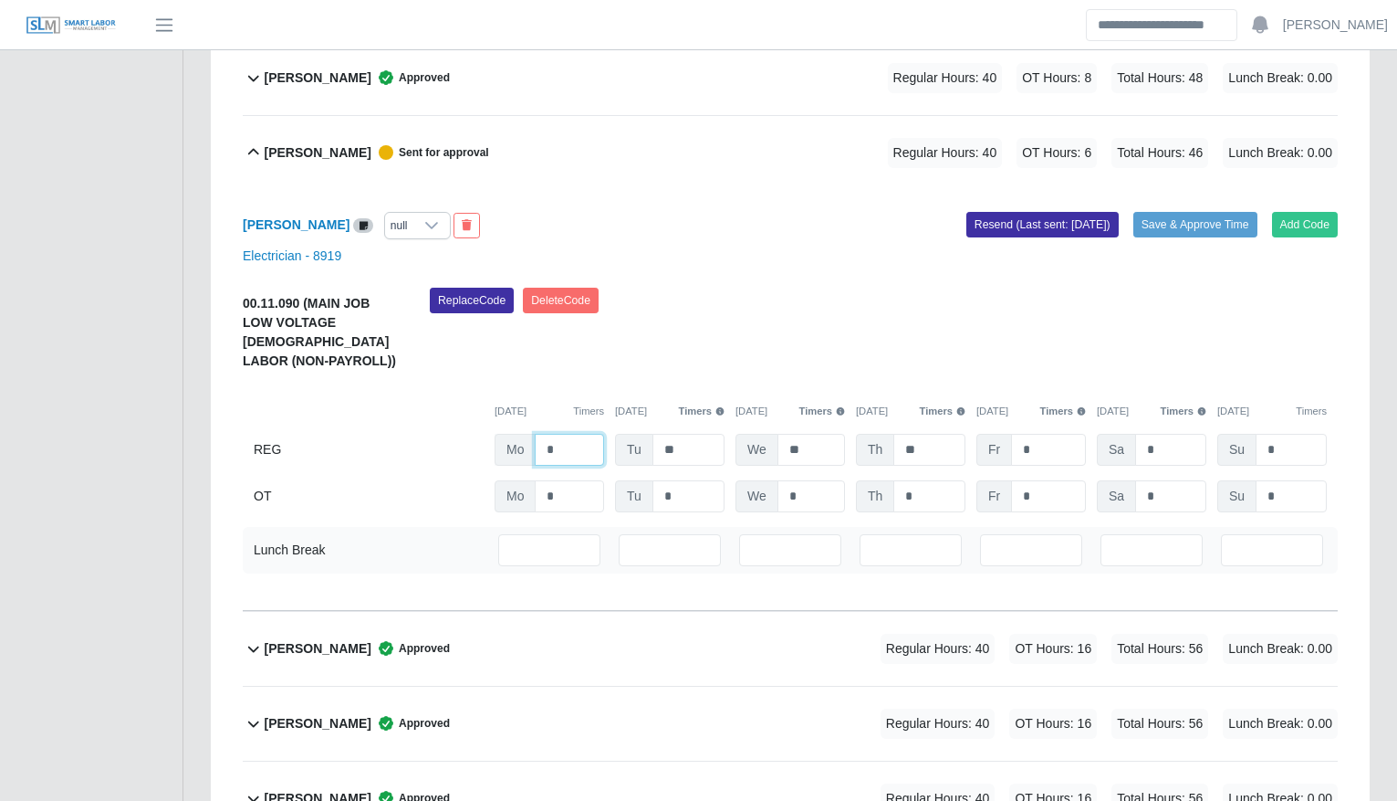
click at [556, 445] on input "*" at bounding box center [569, 450] width 69 height 32
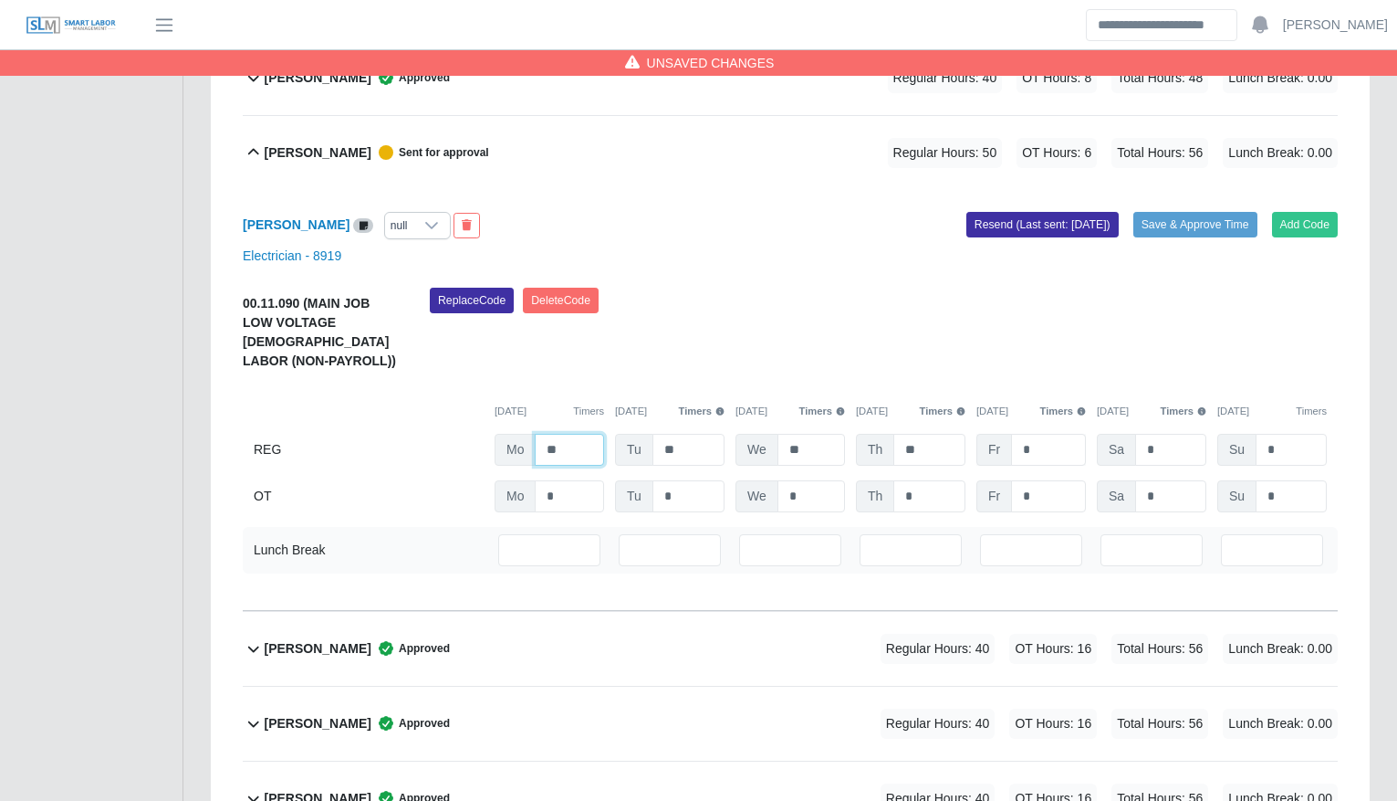
type input "**"
click at [1026, 448] on input "*" at bounding box center [1048, 450] width 75 height 32
type input "*"
click at [0, 0] on input "*" at bounding box center [0, 0] width 0 height 0
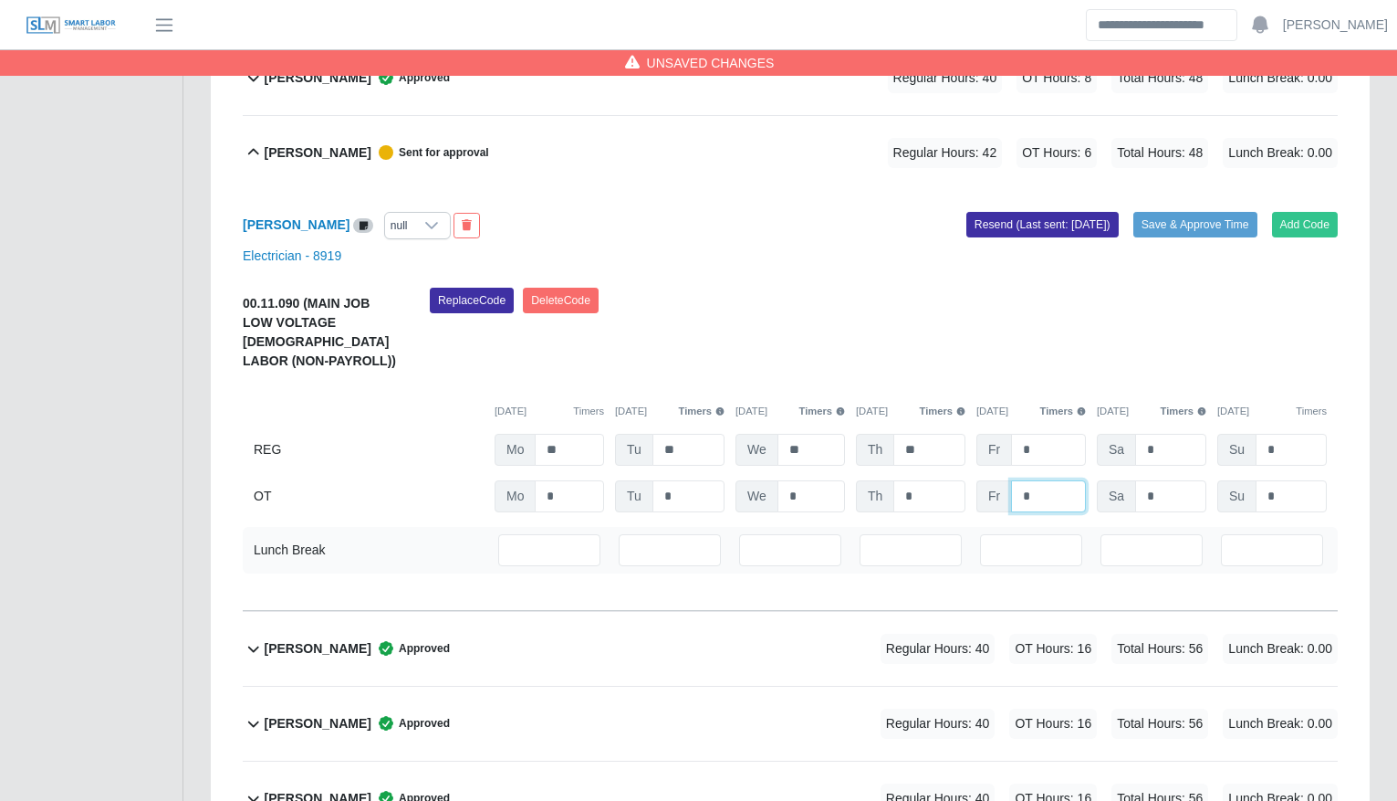
click at [0, 0] on input "*" at bounding box center [0, 0] width 0 height 0
type input "**"
type input "*"
click at [1162, 461] on input "*" at bounding box center [1171, 450] width 71 height 32
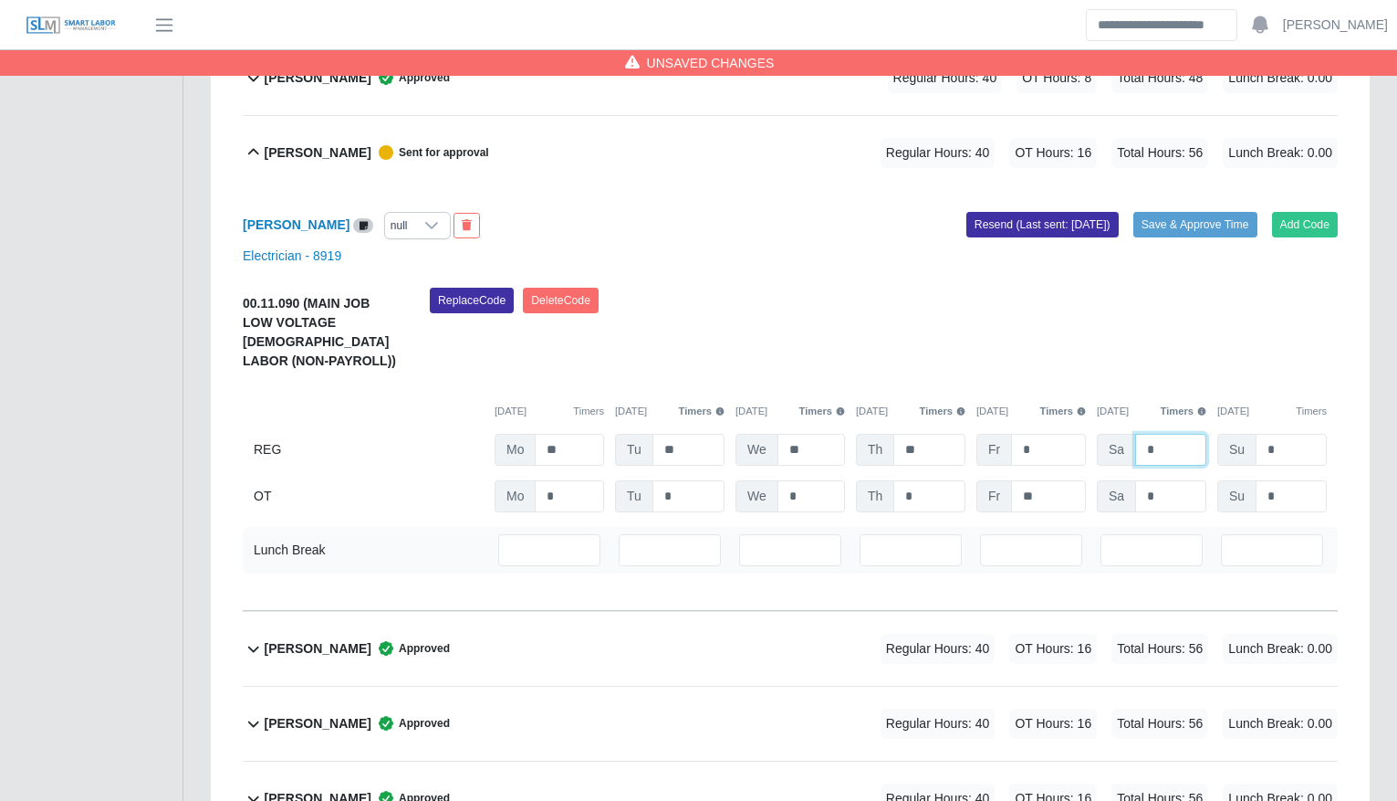
type input "*"
click at [1106, 313] on div "Replace Code Delete Code" at bounding box center [884, 335] width 936 height 94
click at [1230, 215] on button "Save & Approve Time" at bounding box center [1196, 225] width 124 height 26
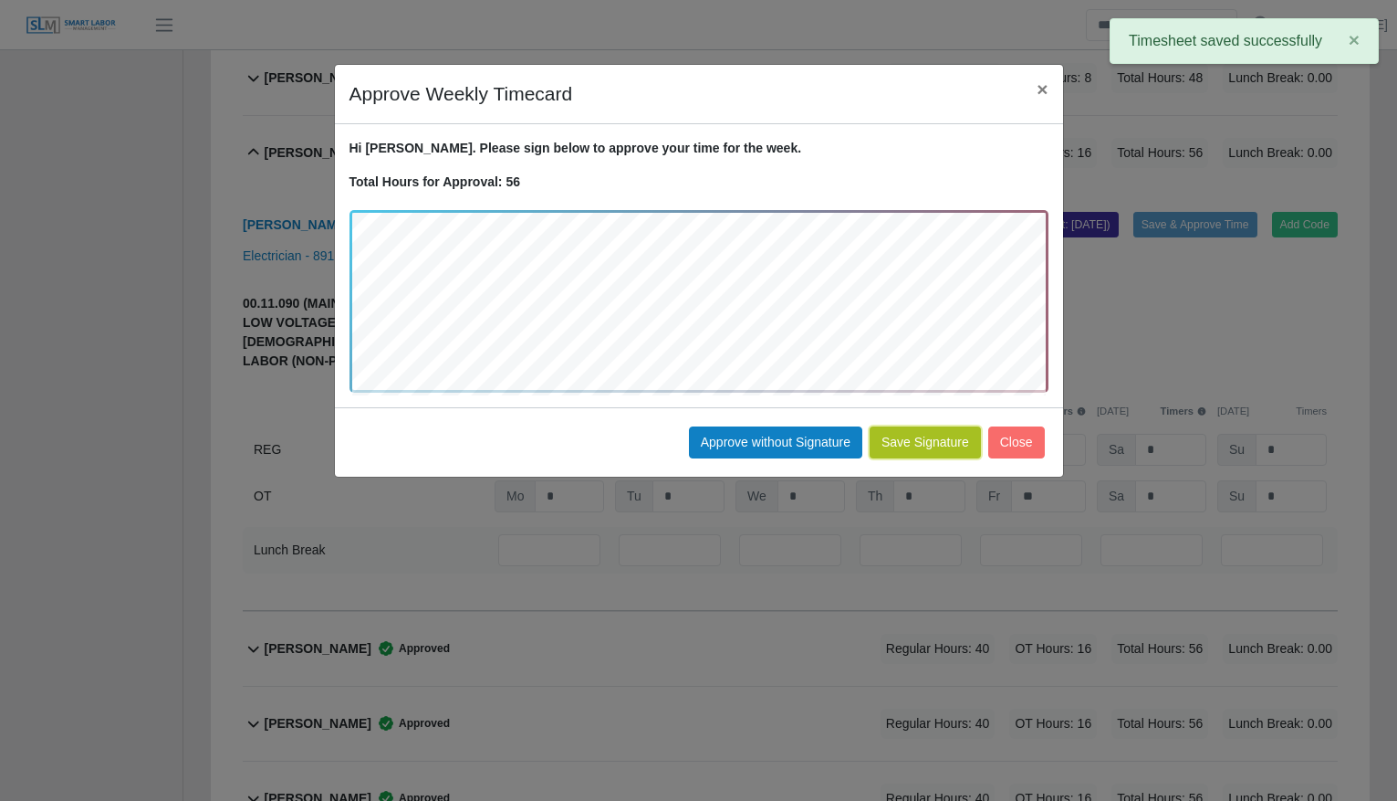
click at [950, 450] on button "Save Signature" at bounding box center [925, 442] width 111 height 32
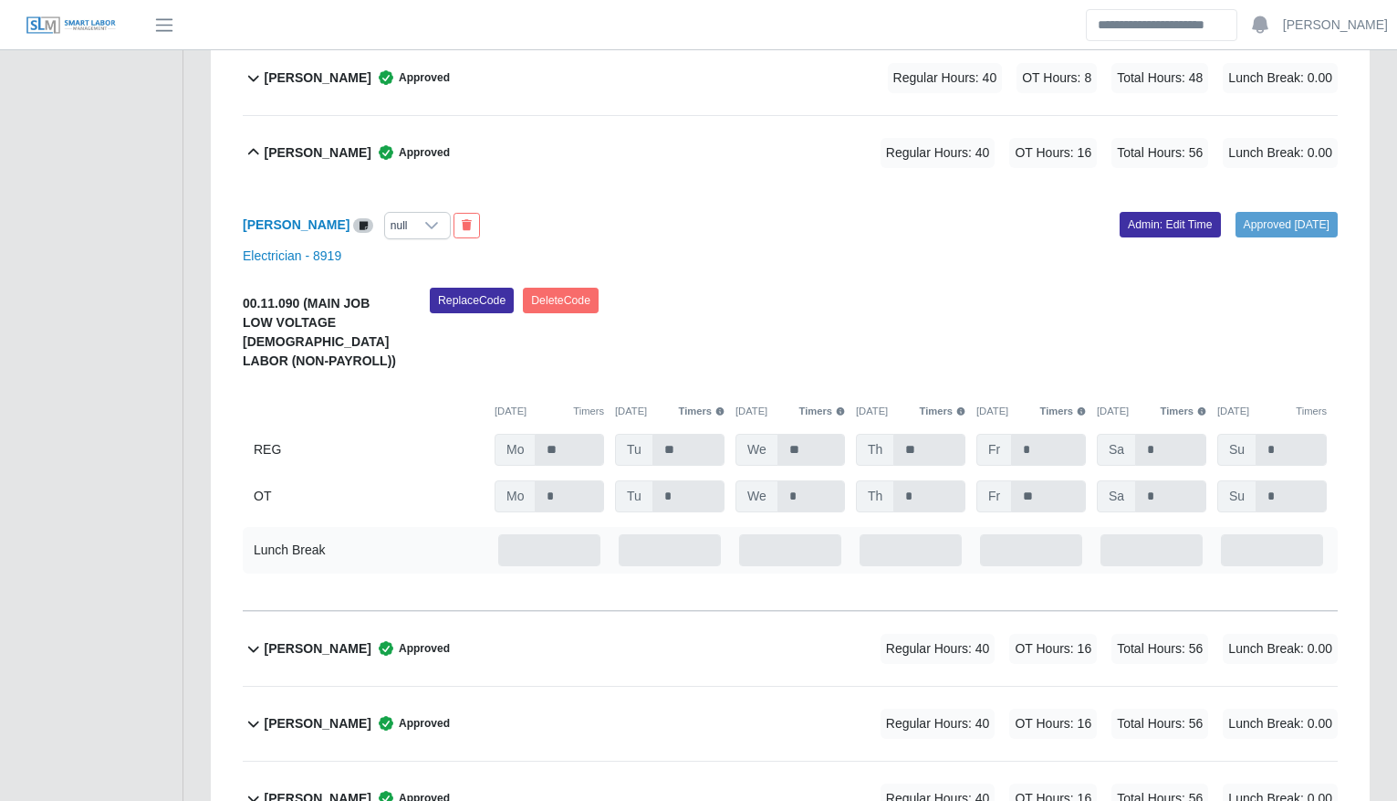
click at [482, 168] on div "Darwin Reyes Approved Regular Hours: 40 OT Hours: 16 Total Hours: 56 Lunch Brea…" at bounding box center [801, 153] width 1073 height 74
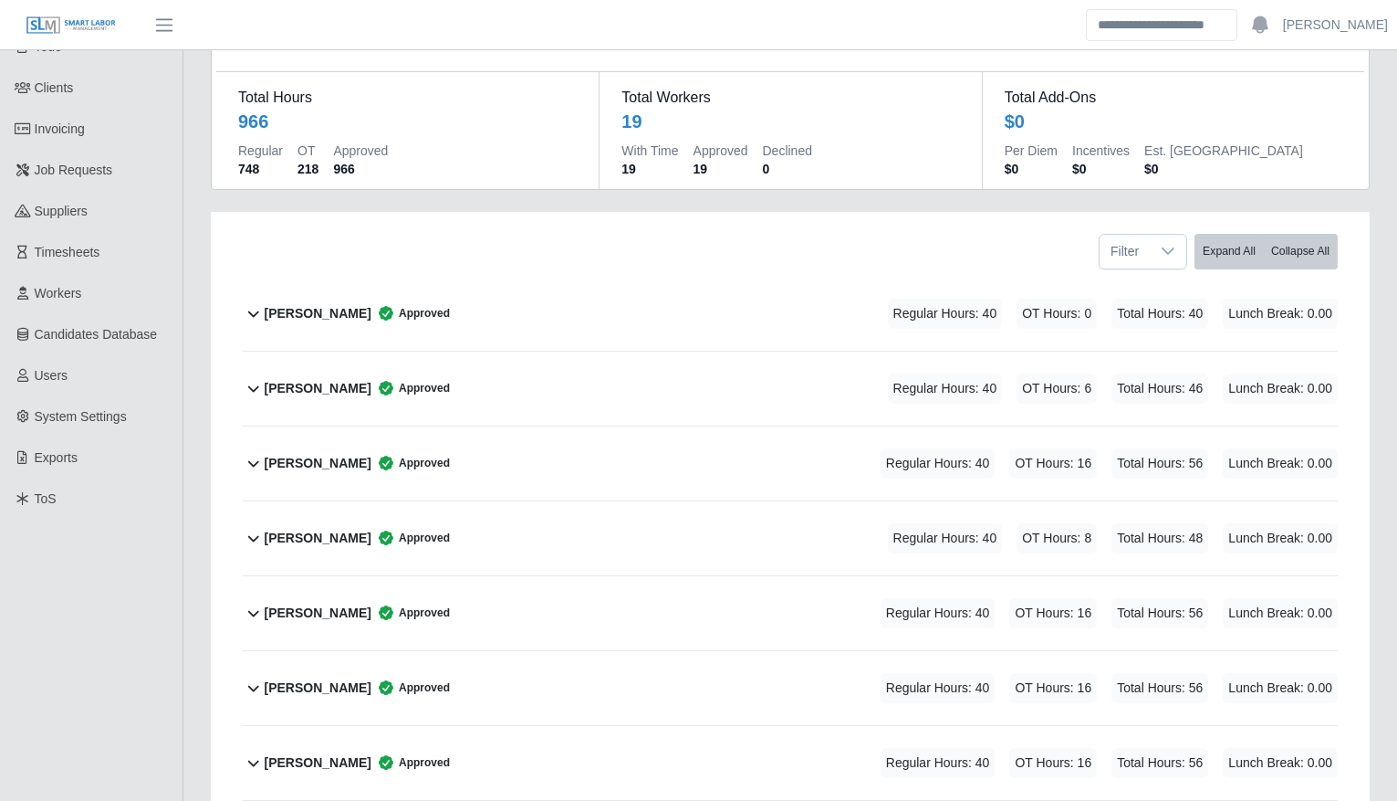
scroll to position [112, 0]
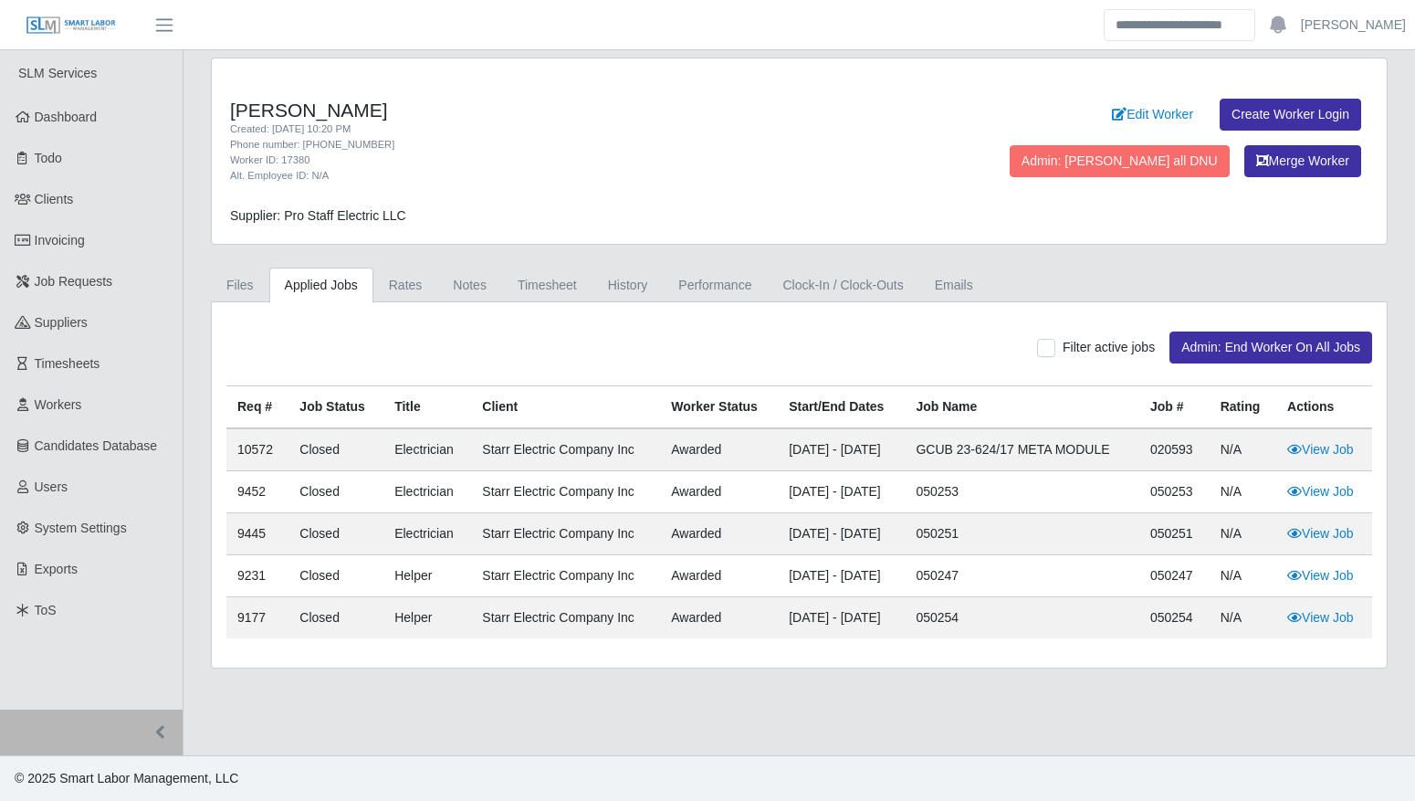
click at [546, 314] on div "Filter active jobs Admin: End Worker On All Jobs Req # Job Status Title Client …" at bounding box center [799, 484] width 1175 height 365
click at [546, 284] on link "Timesheet" at bounding box center [547, 285] width 90 height 36
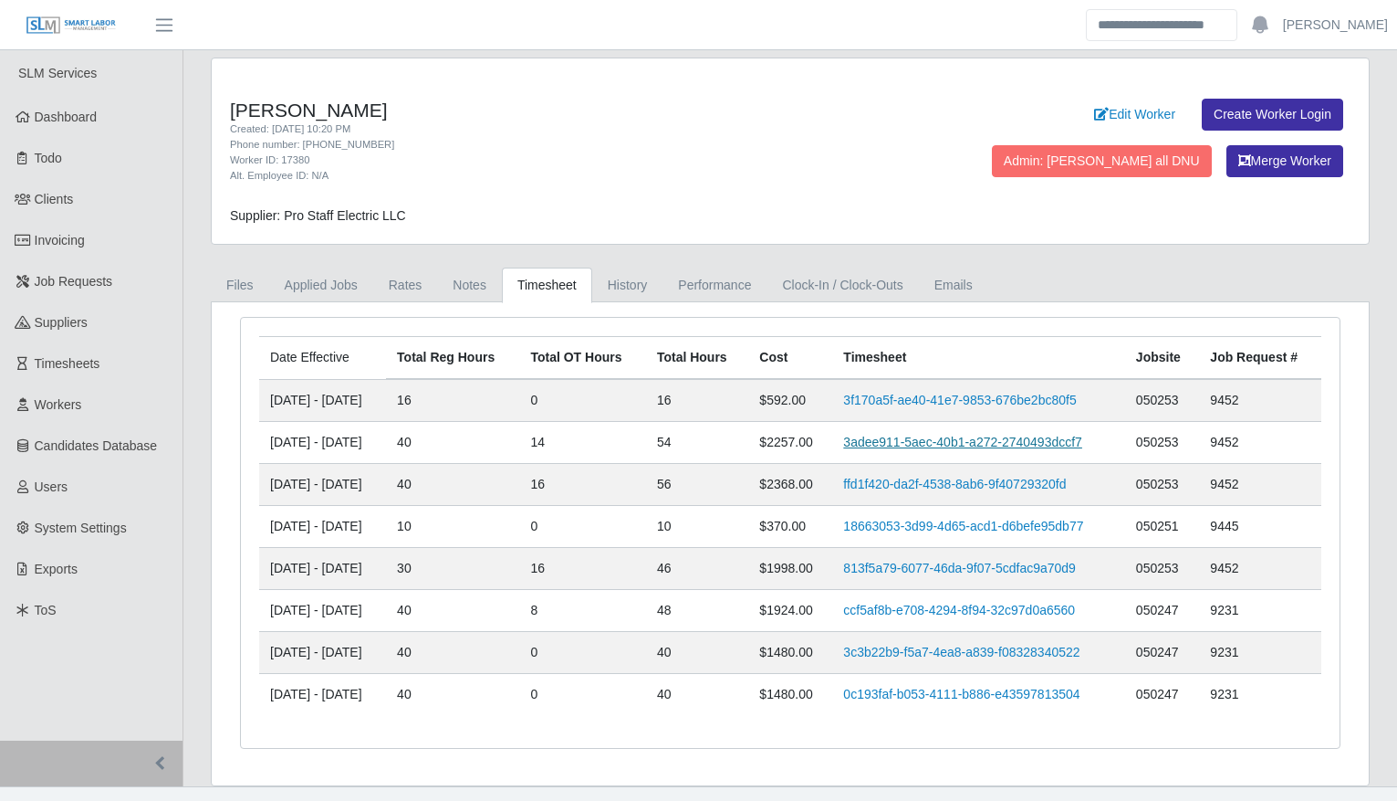
click at [876, 440] on link "3adee911-5aec-40b1-a272-2740493dccf7" at bounding box center [962, 441] width 239 height 15
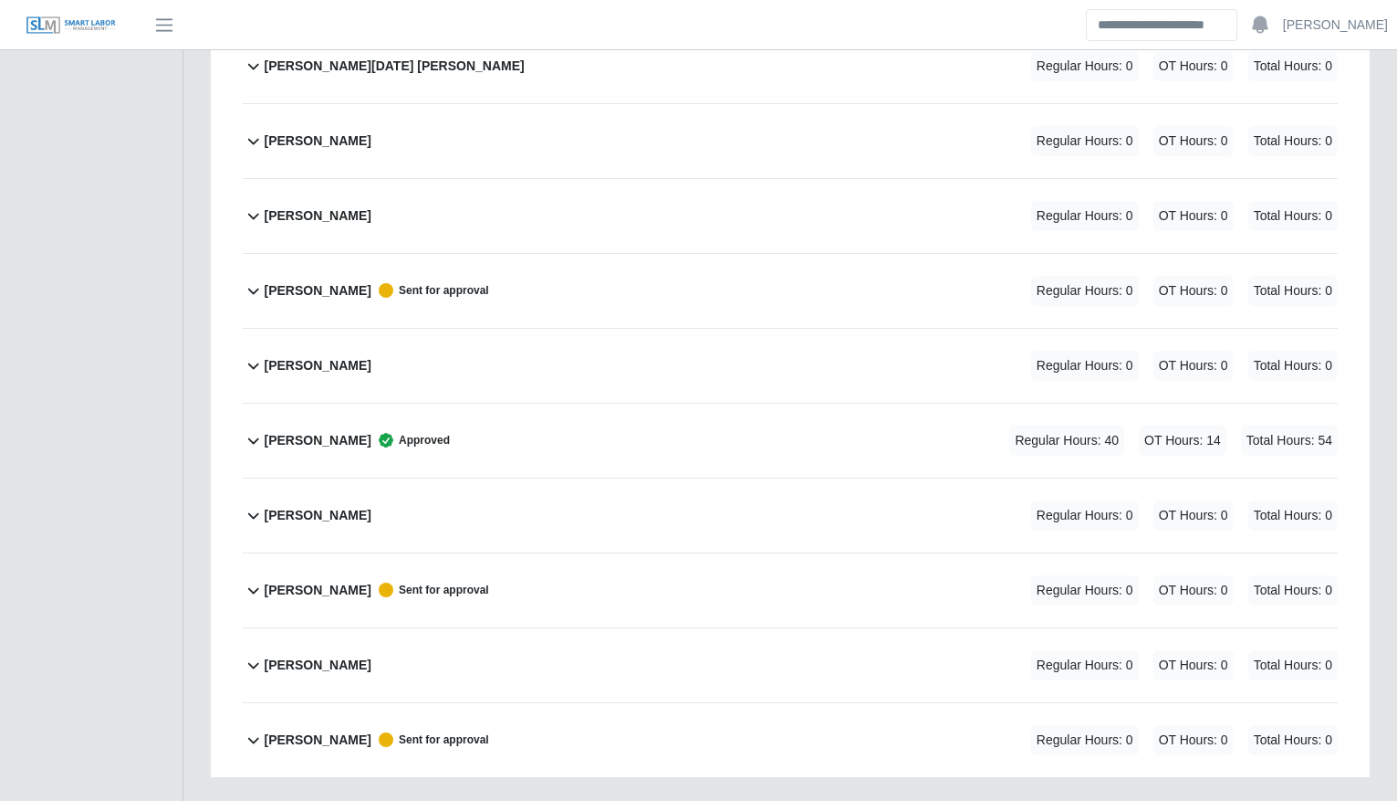
scroll to position [3764, 0]
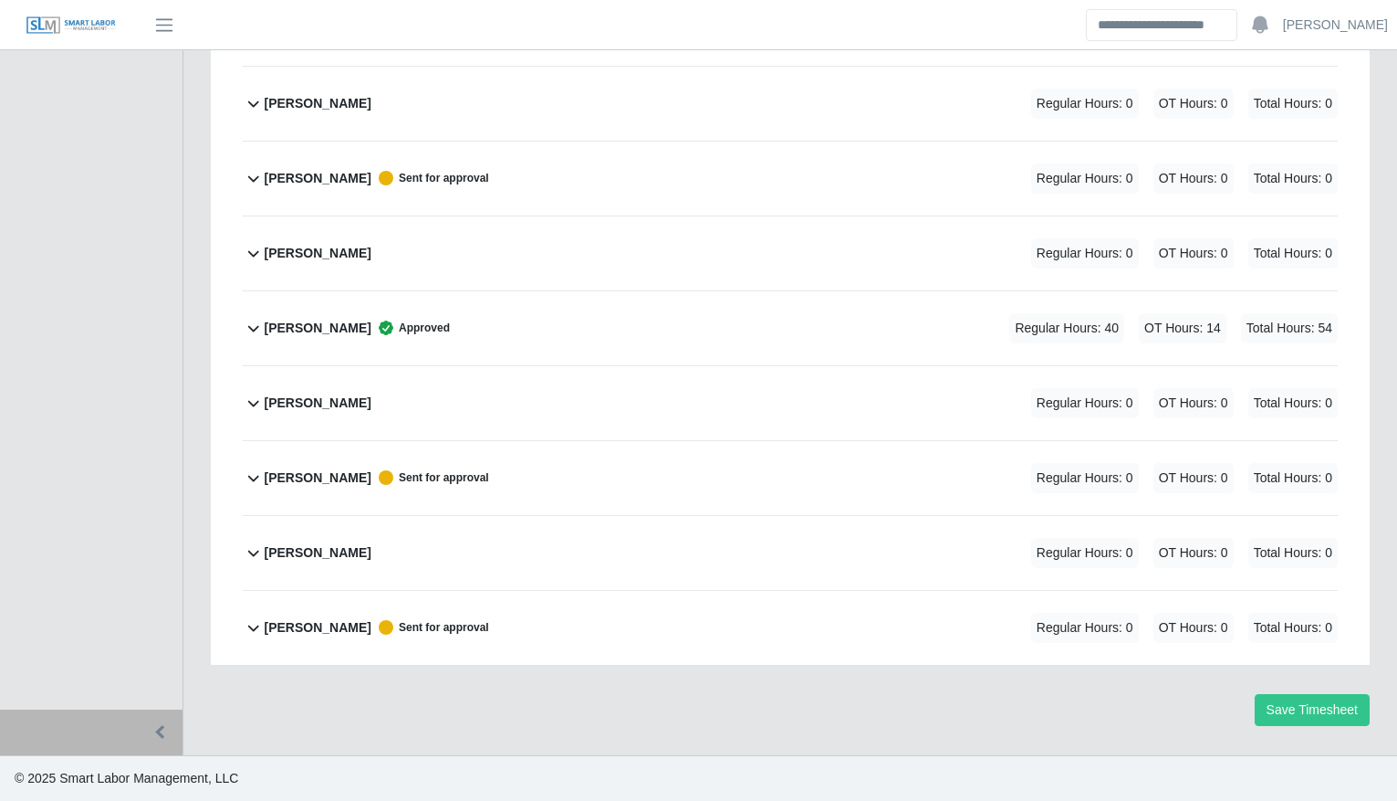
click at [606, 326] on div "[PERSON_NAME] Approved Regular Hours: 40 OT Hours: 14 Total Hours: 54" at bounding box center [801, 328] width 1073 height 74
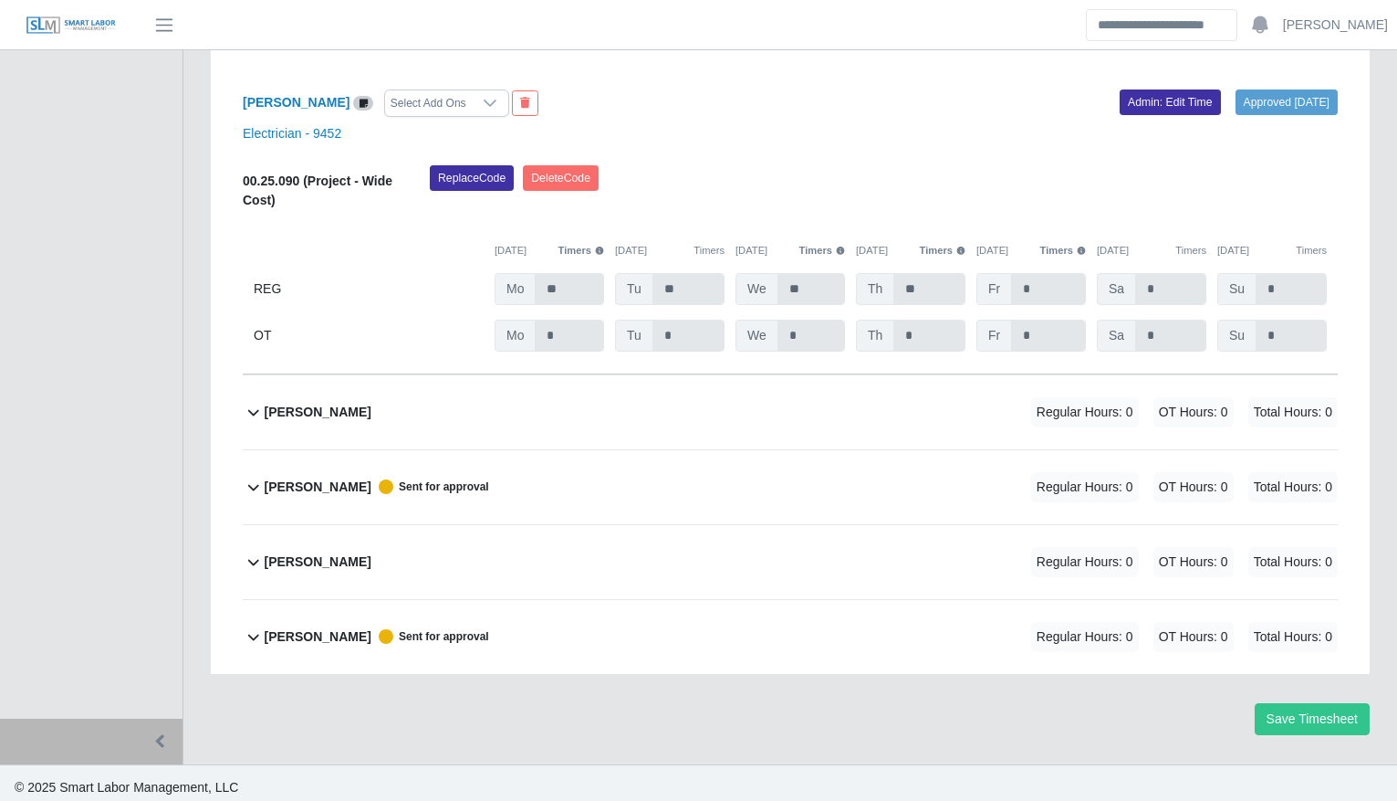
scroll to position [4071, 0]
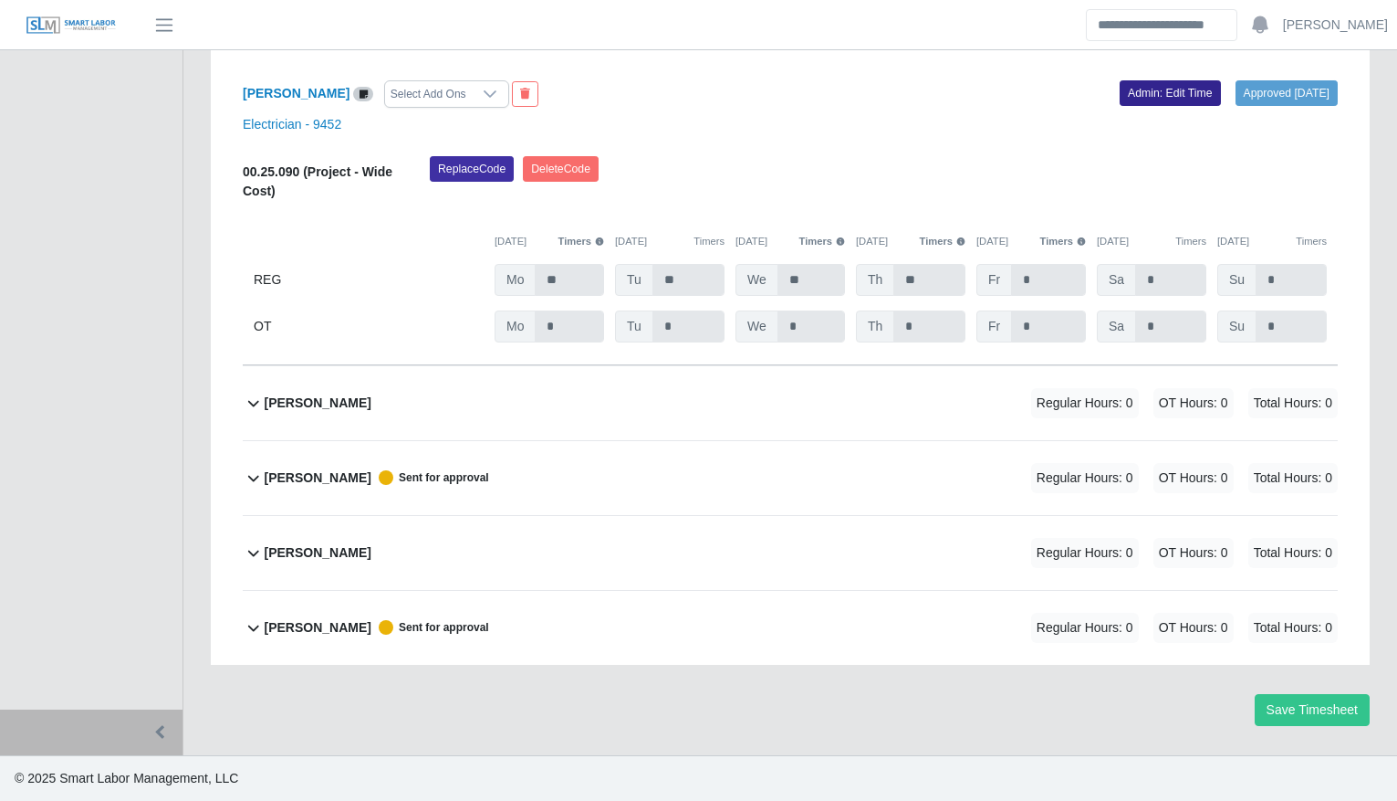
click at [1149, 87] on link "Admin: Edit Time" at bounding box center [1170, 93] width 101 height 26
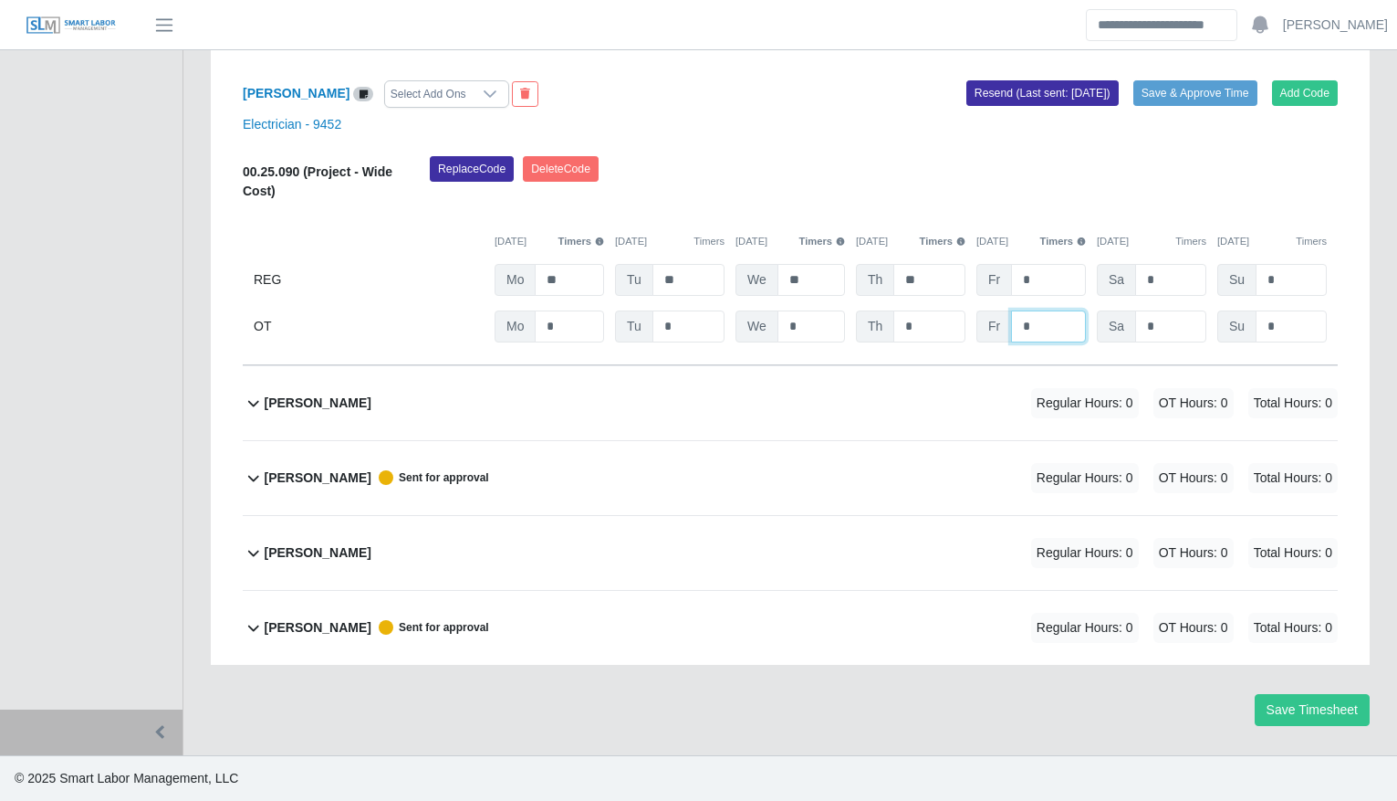
click at [0, 0] on input "*" at bounding box center [0, 0] width 0 height 0
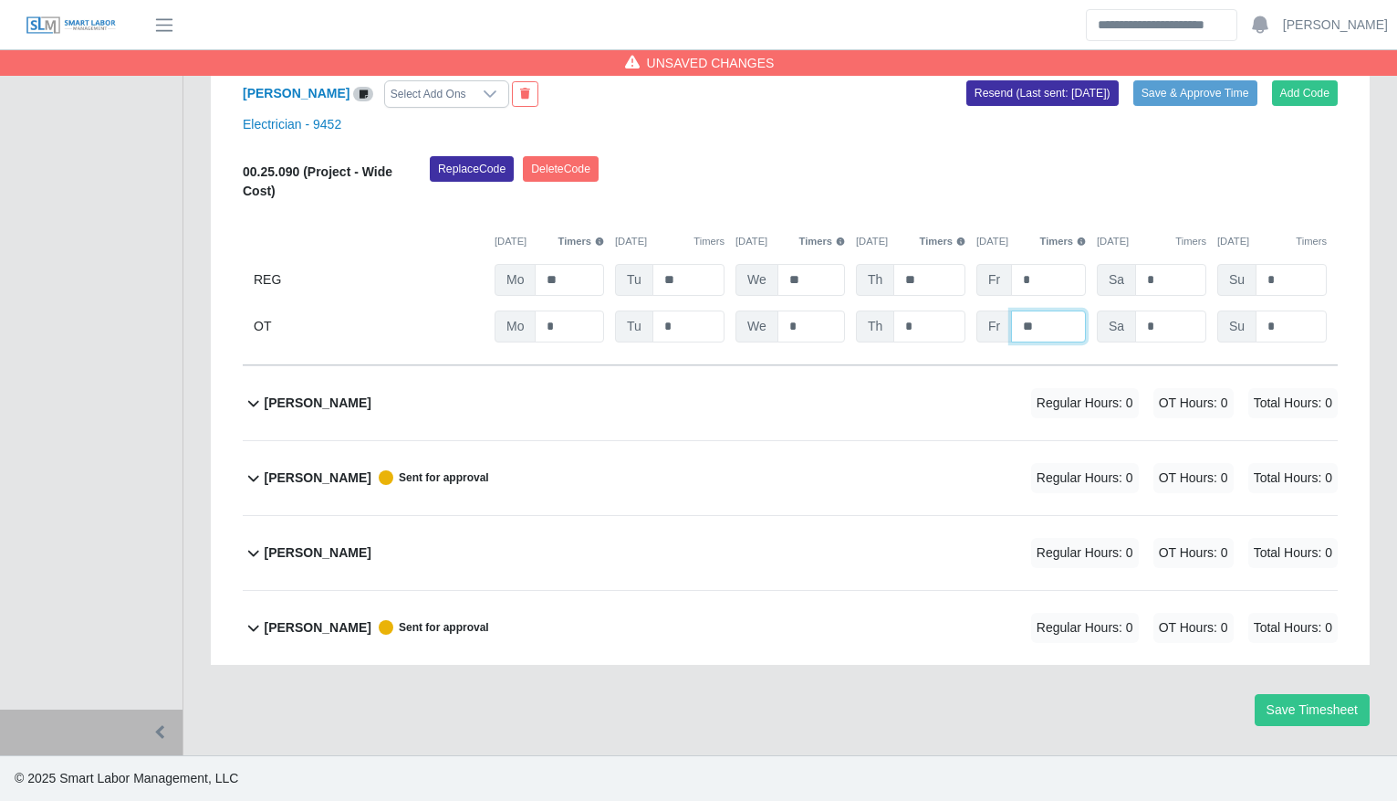
type input "**"
click at [1110, 163] on div "Replace Code Delete Code" at bounding box center [884, 184] width 936 height 56
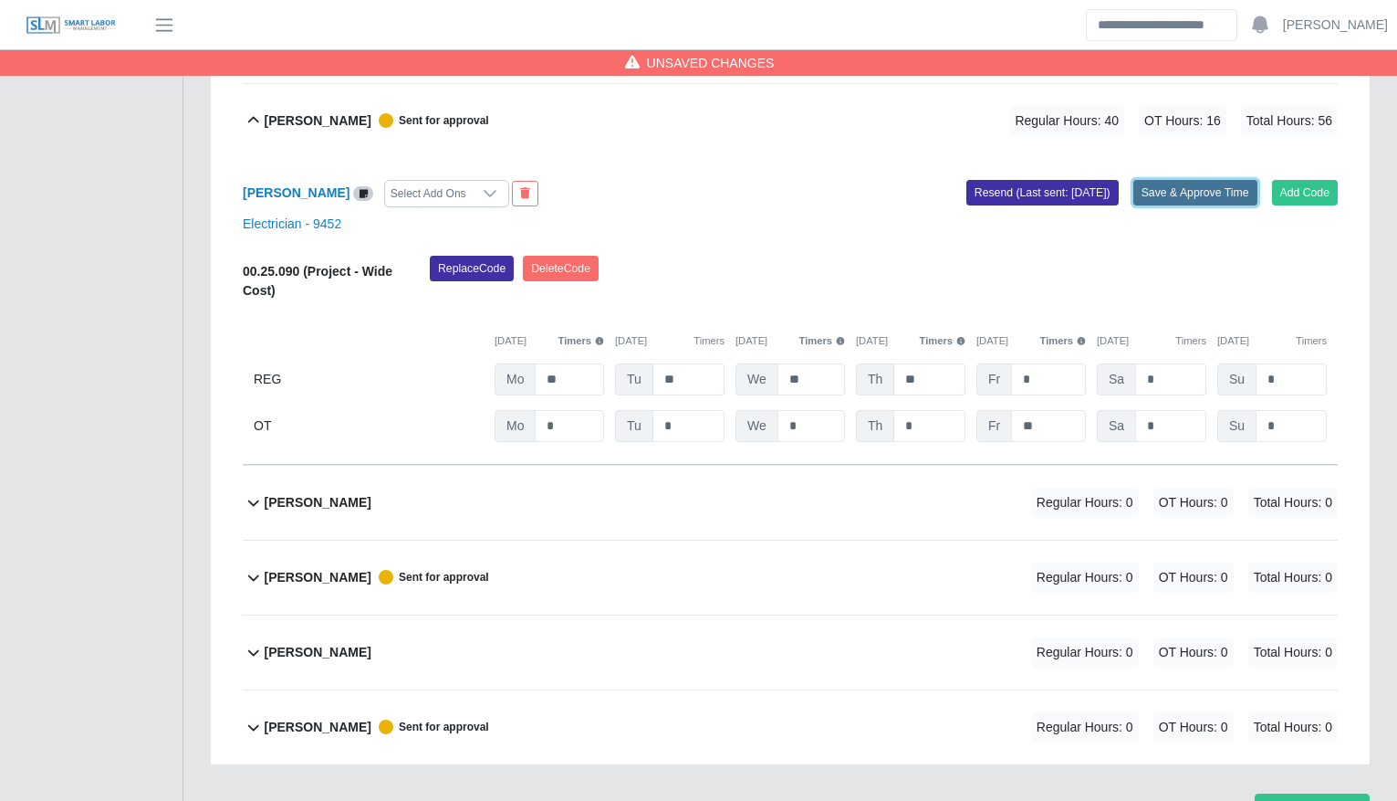
click at [1177, 194] on button "Save & Approve Time" at bounding box center [1196, 193] width 124 height 26
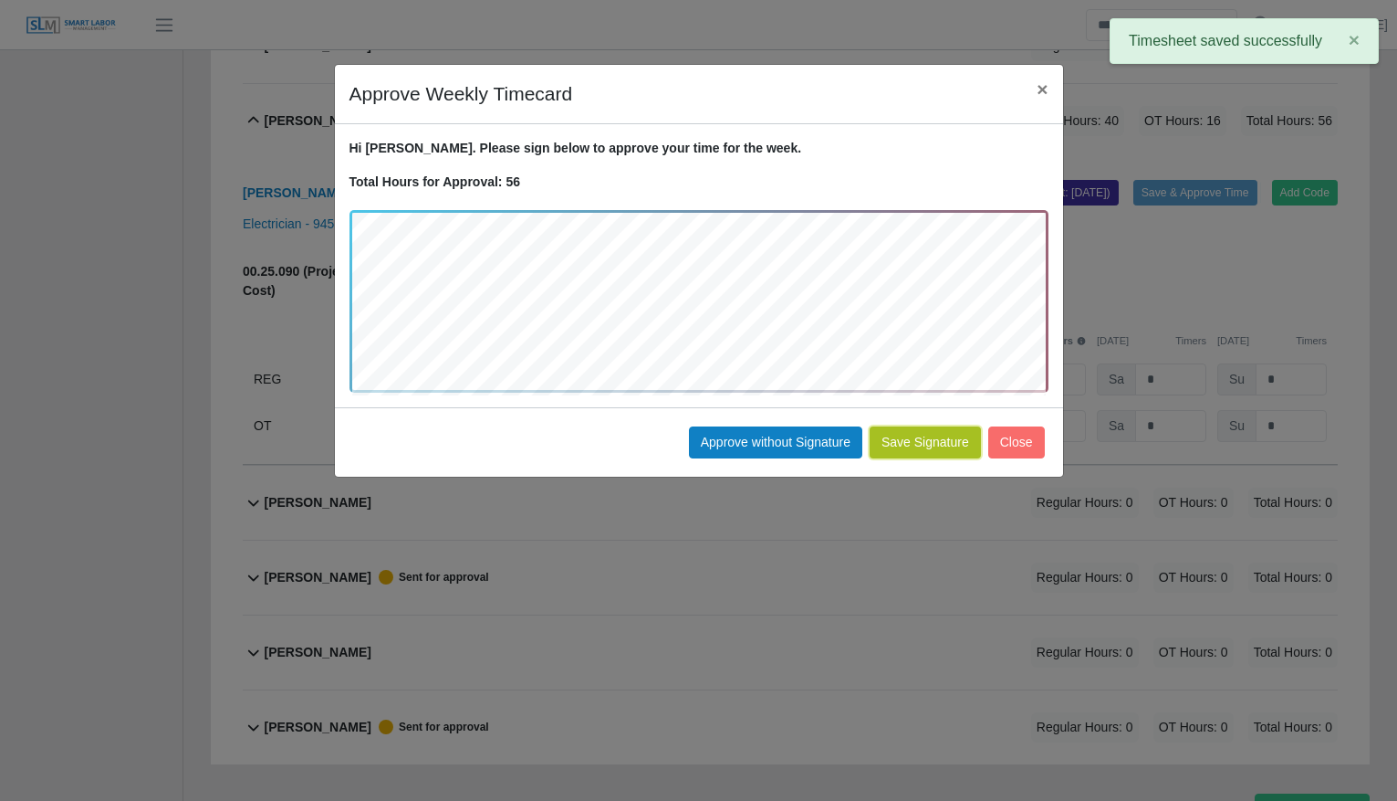
click at [927, 434] on button "Save Signature" at bounding box center [925, 442] width 111 height 32
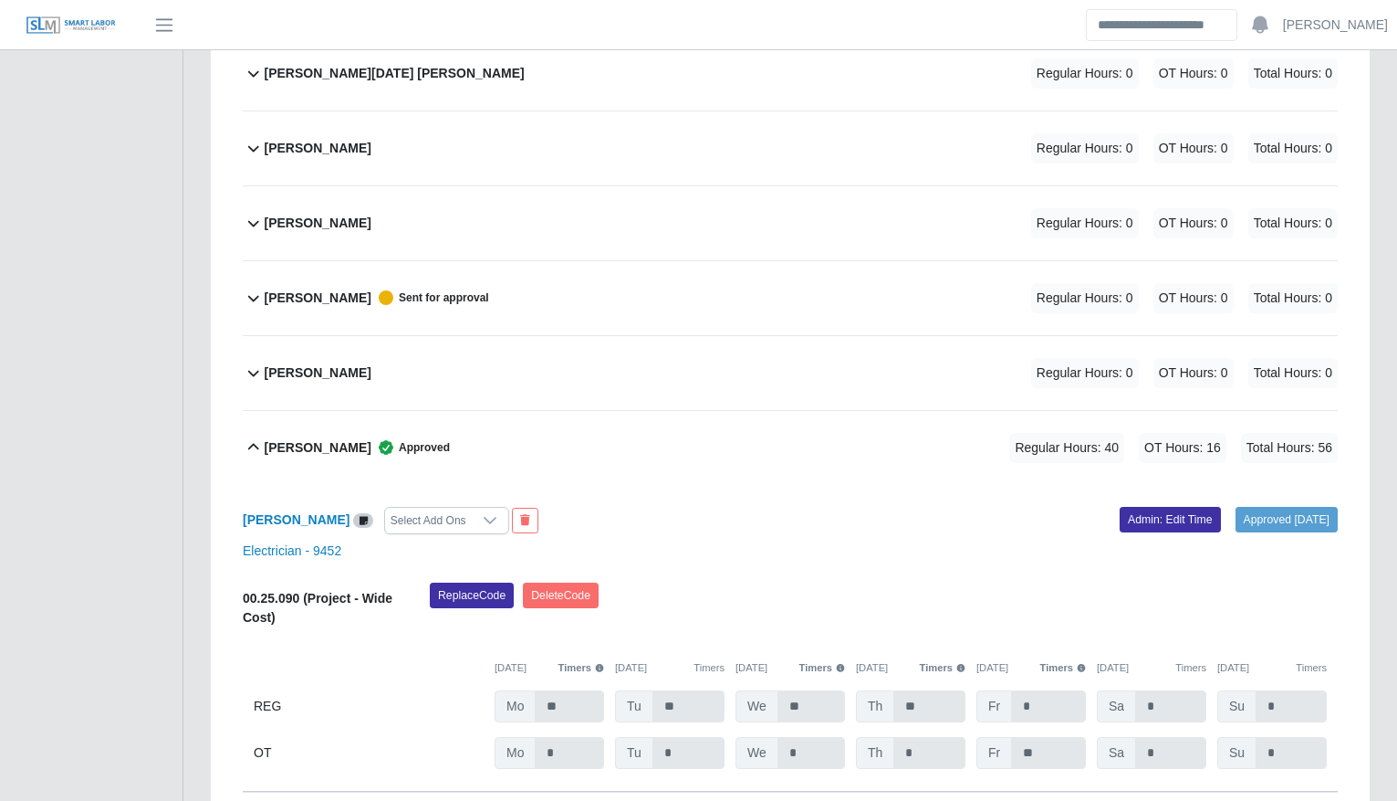
scroll to position [3638, 0]
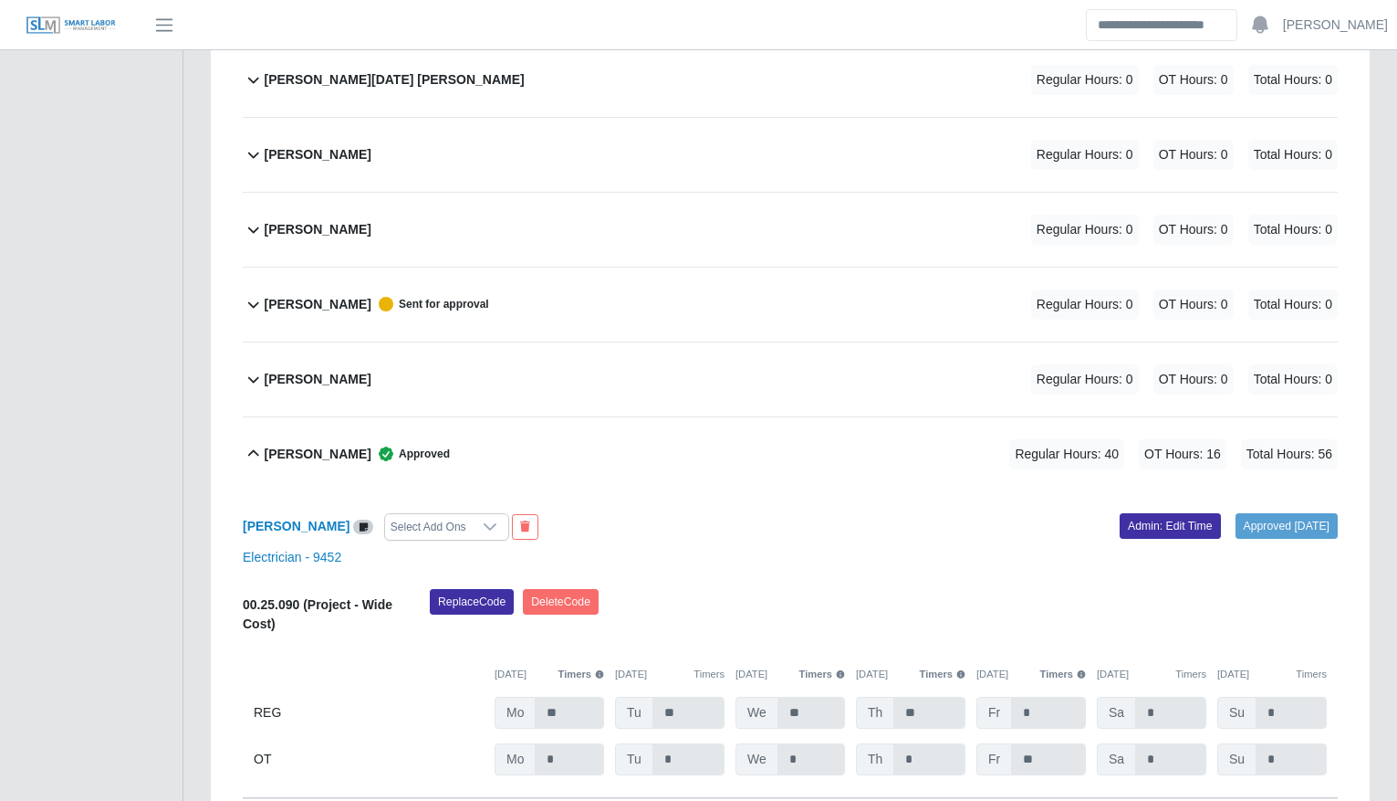
click at [520, 194] on div "Roger Trochez Regular Hours: 0 OT Hours: 0 Total Hours: 0" at bounding box center [801, 230] width 1073 height 74
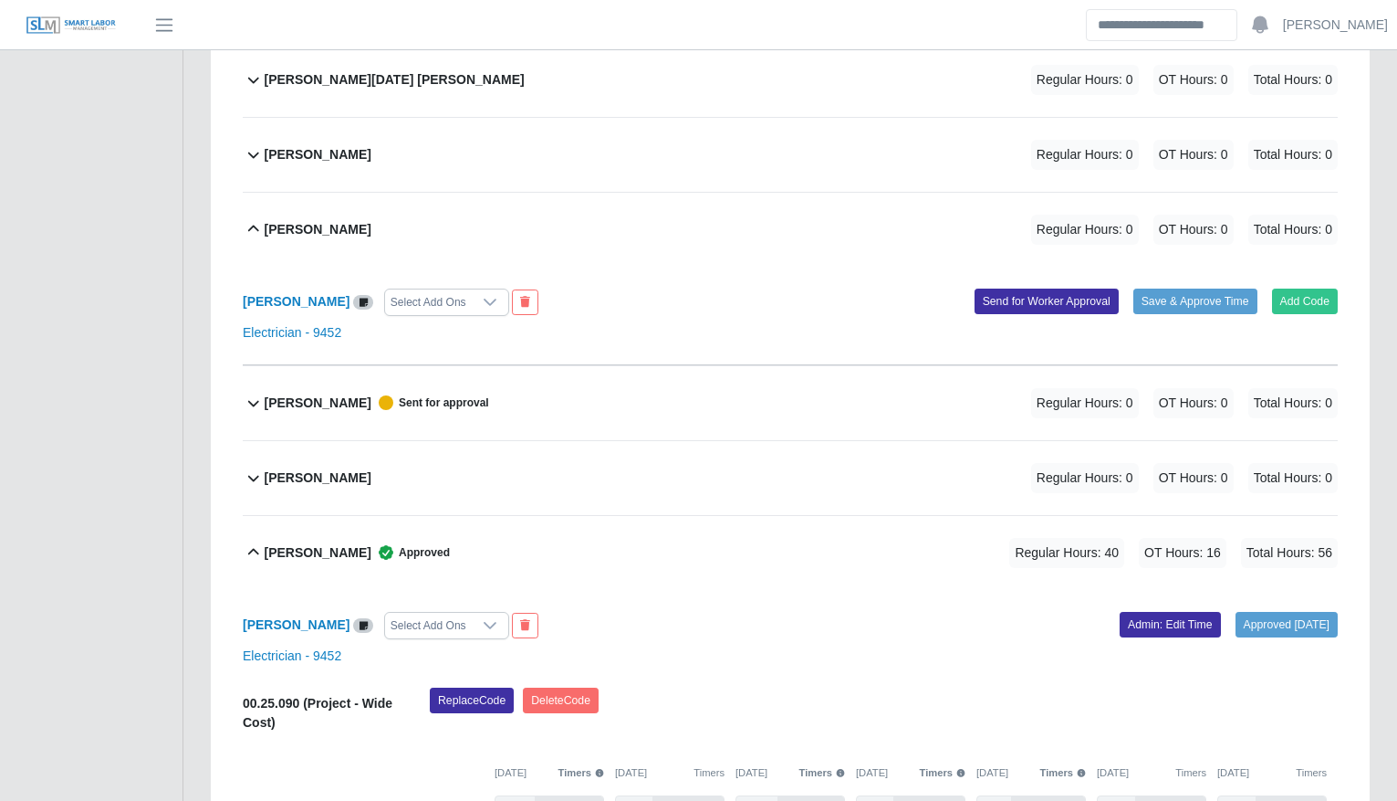
click at [372, 162] on div "Roger Rivera Regular Hours: 0 OT Hours: 0 Total Hours: 0" at bounding box center [801, 155] width 1073 height 74
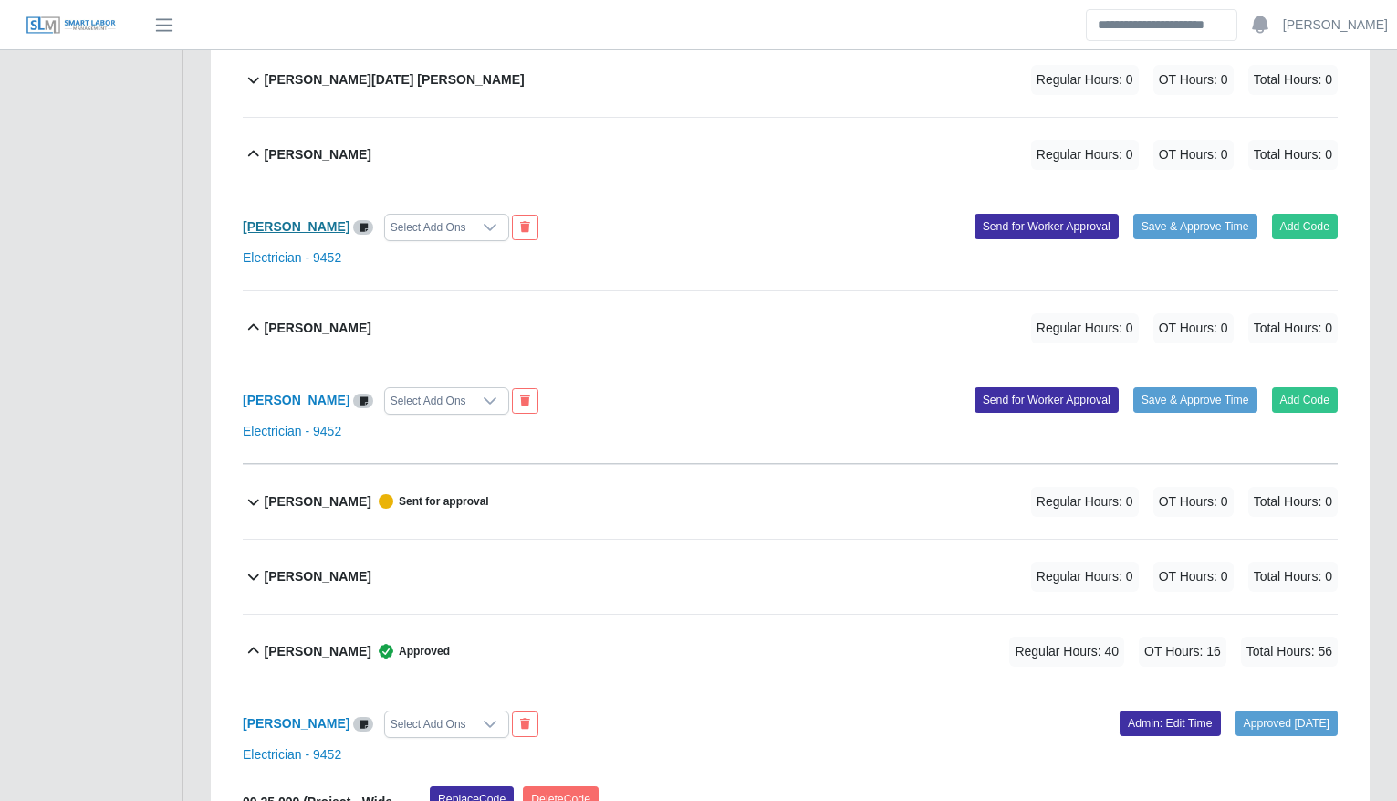
click at [271, 232] on b "Roger Rivera" at bounding box center [296, 226] width 107 height 15
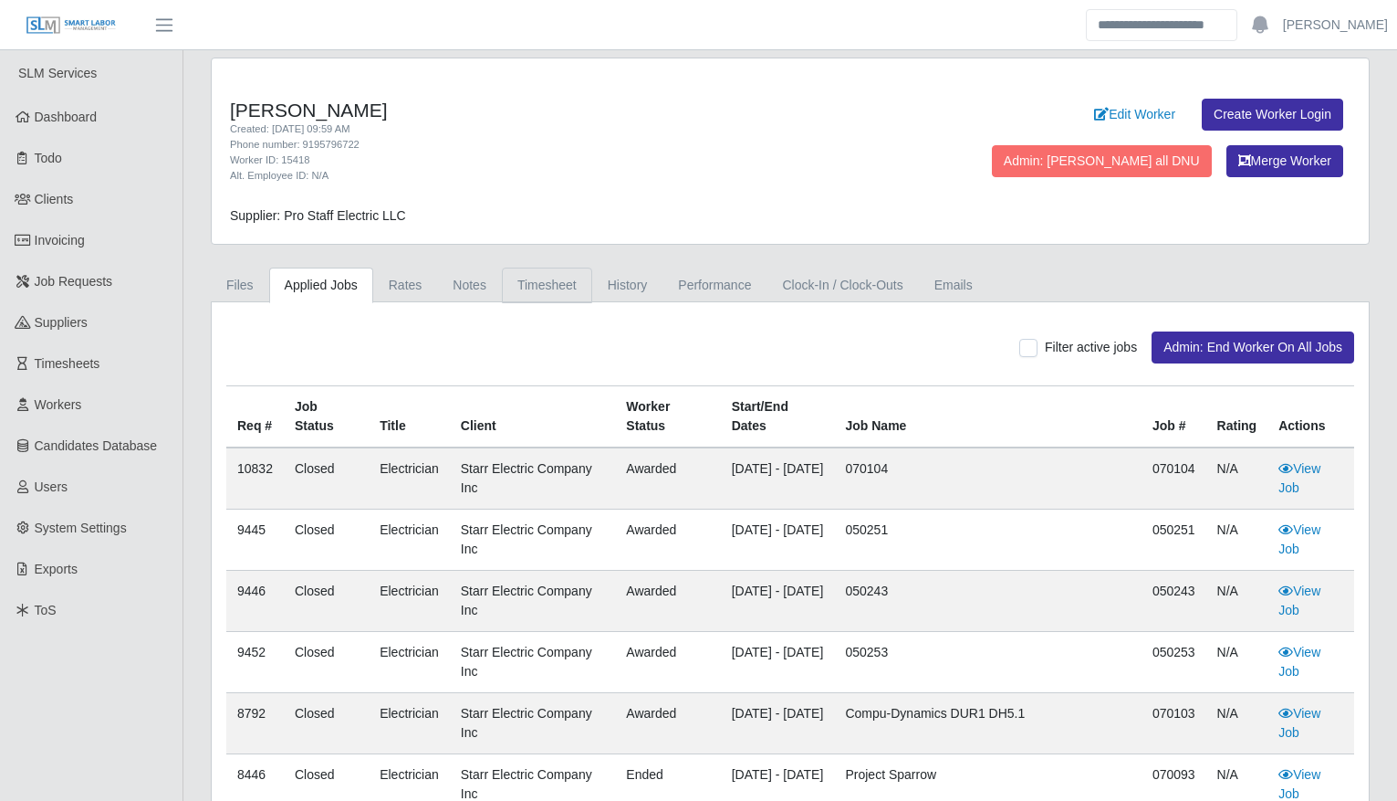
click at [534, 281] on link "Timesheet" at bounding box center [547, 285] width 90 height 36
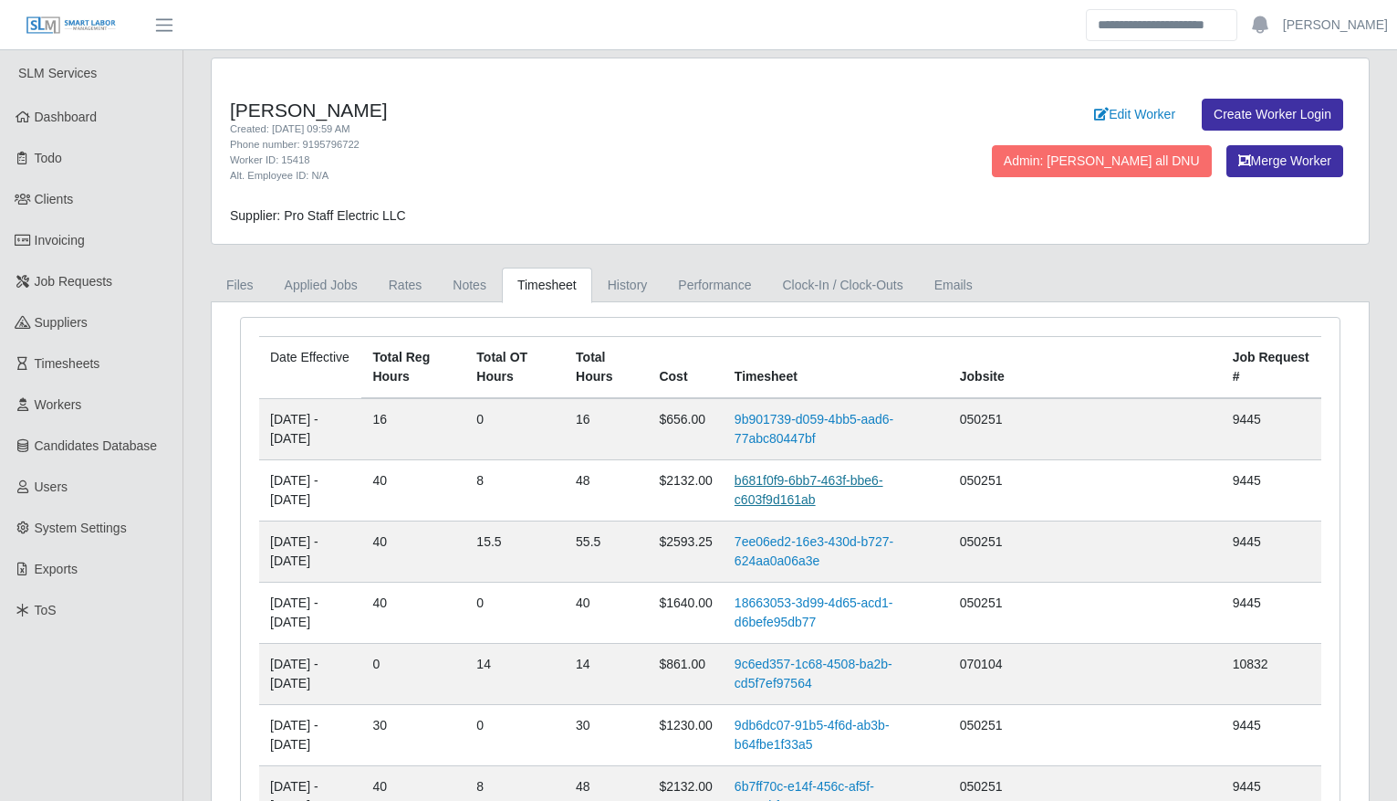
click at [845, 495] on link "b681f0f9-6bb7-463f-bbe6-c603f9d161ab" at bounding box center [809, 490] width 149 height 34
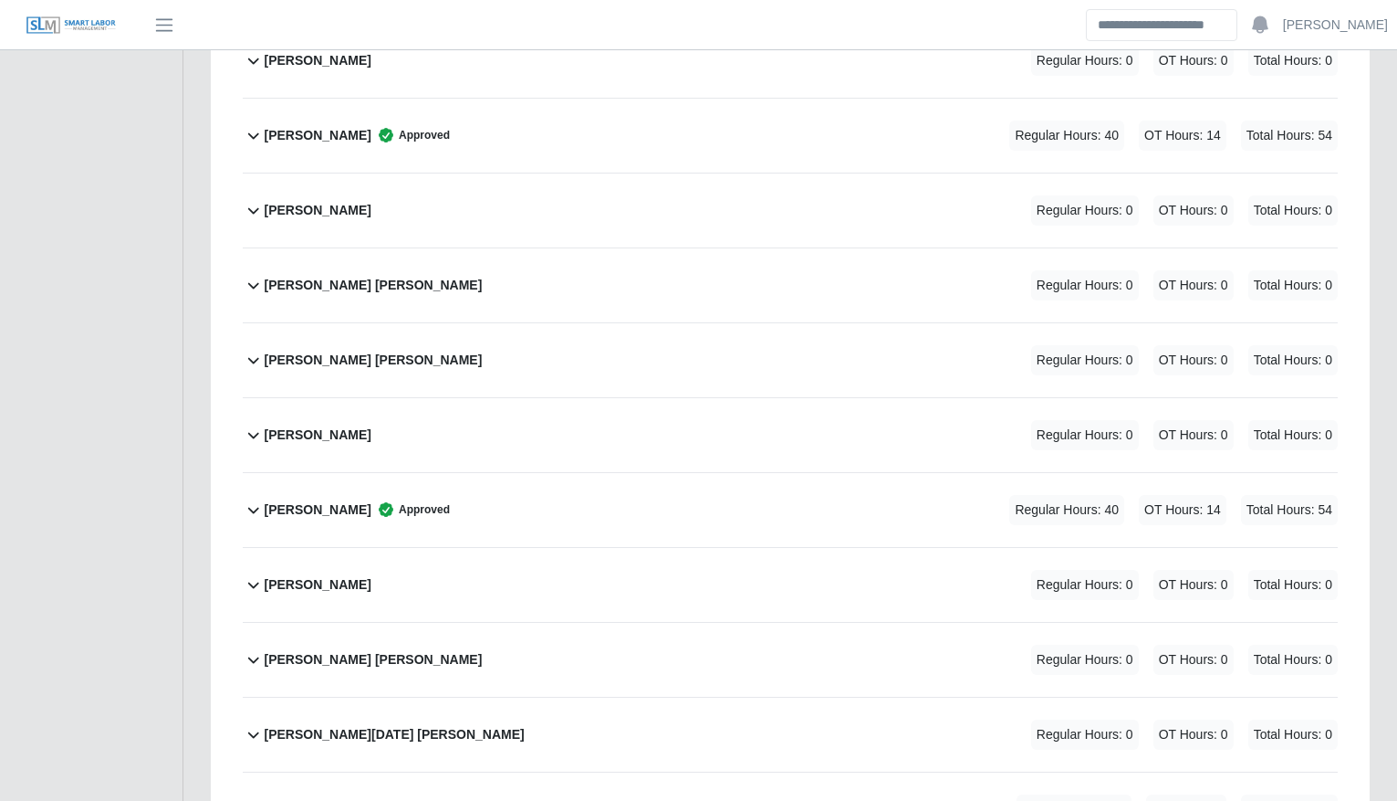
scroll to position [3240, 0]
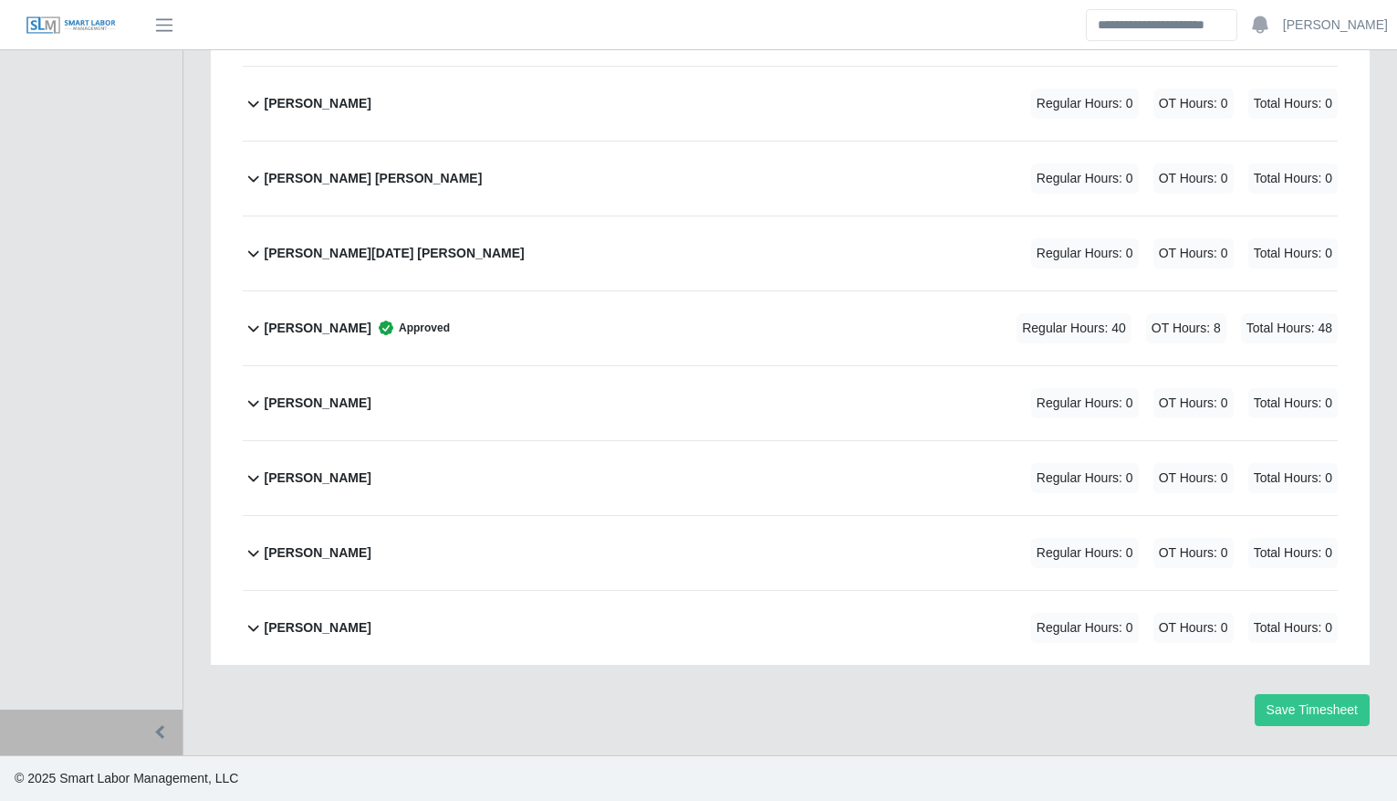
click at [769, 330] on div "Roger Rivera Approved Regular Hours: 40 OT Hours: 8 Total Hours: 48" at bounding box center [801, 328] width 1073 height 74
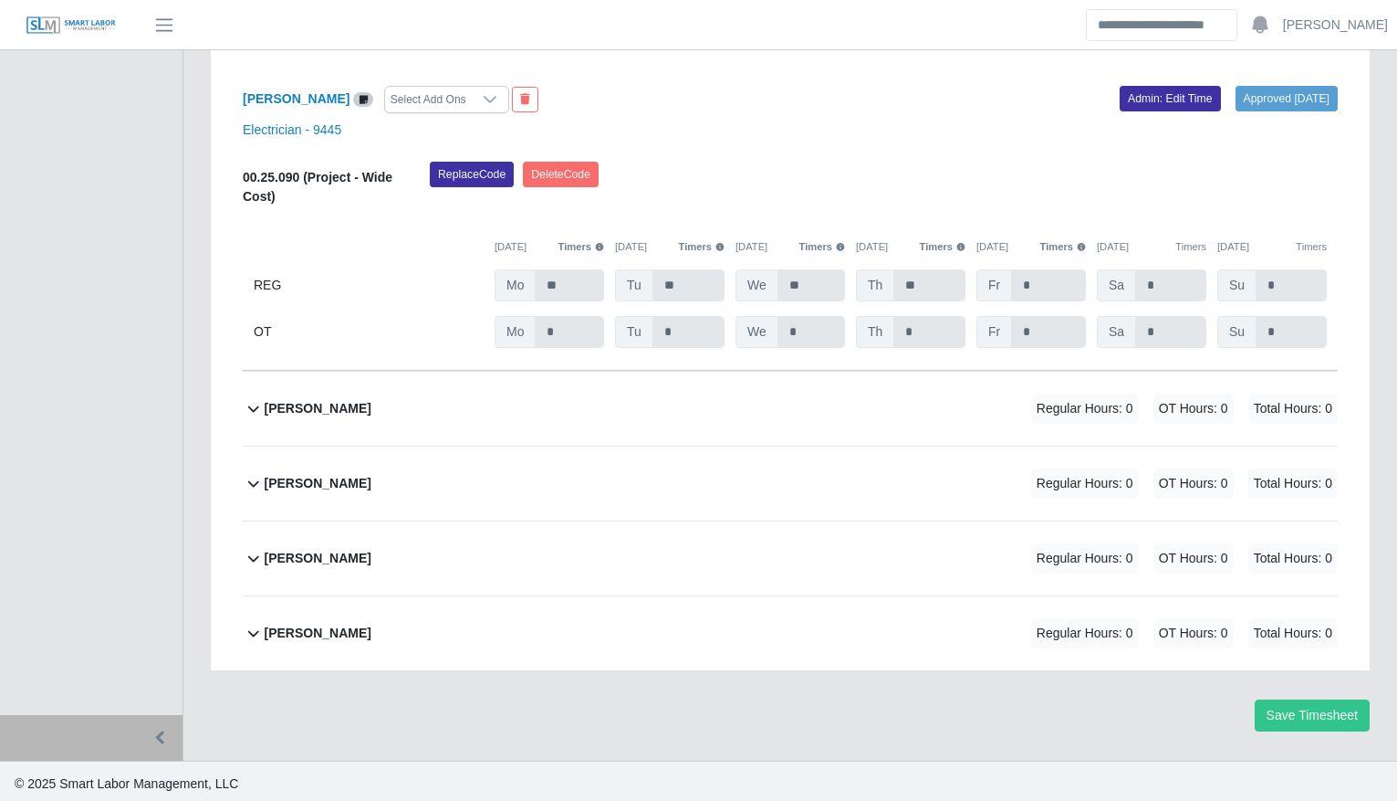
scroll to position [3547, 0]
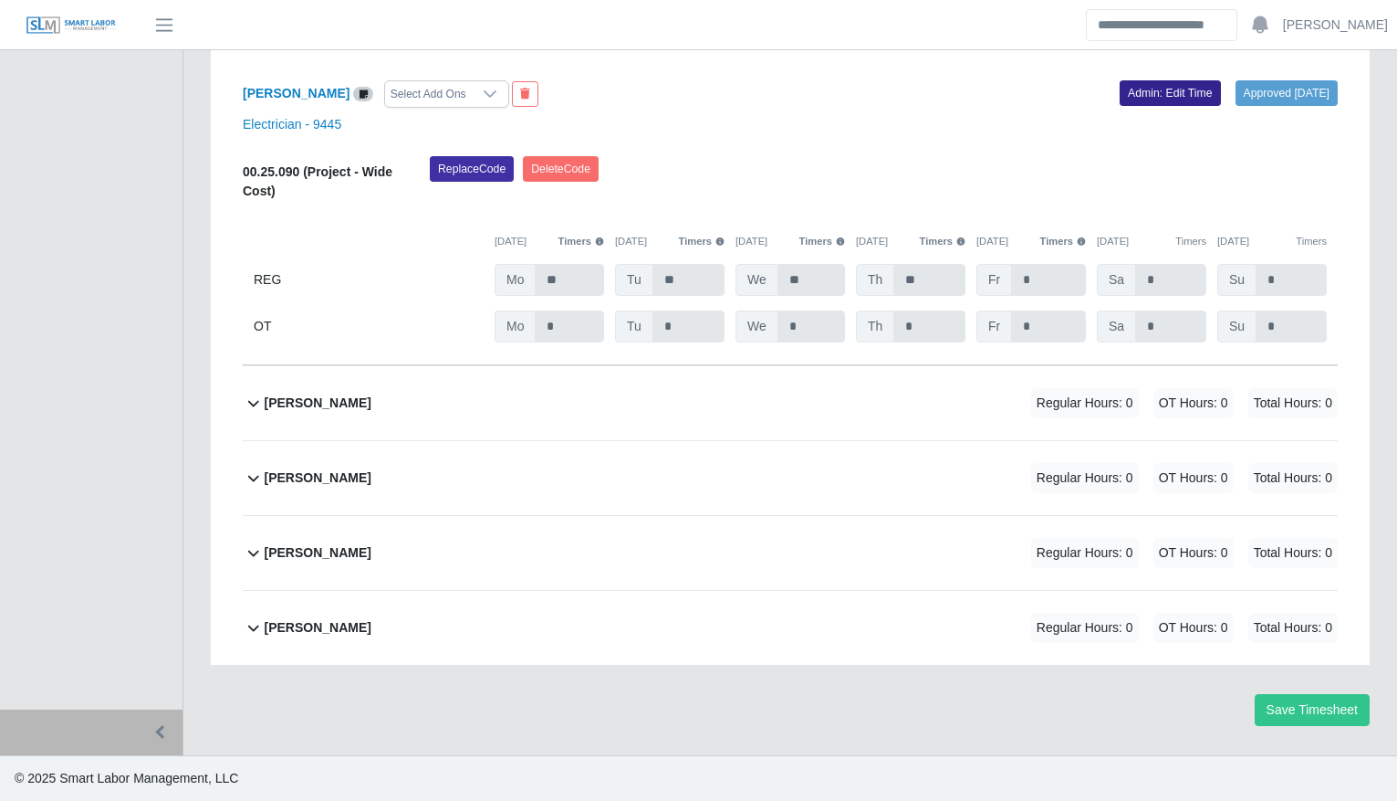
click at [1146, 89] on link "Admin: Edit Time" at bounding box center [1170, 93] width 101 height 26
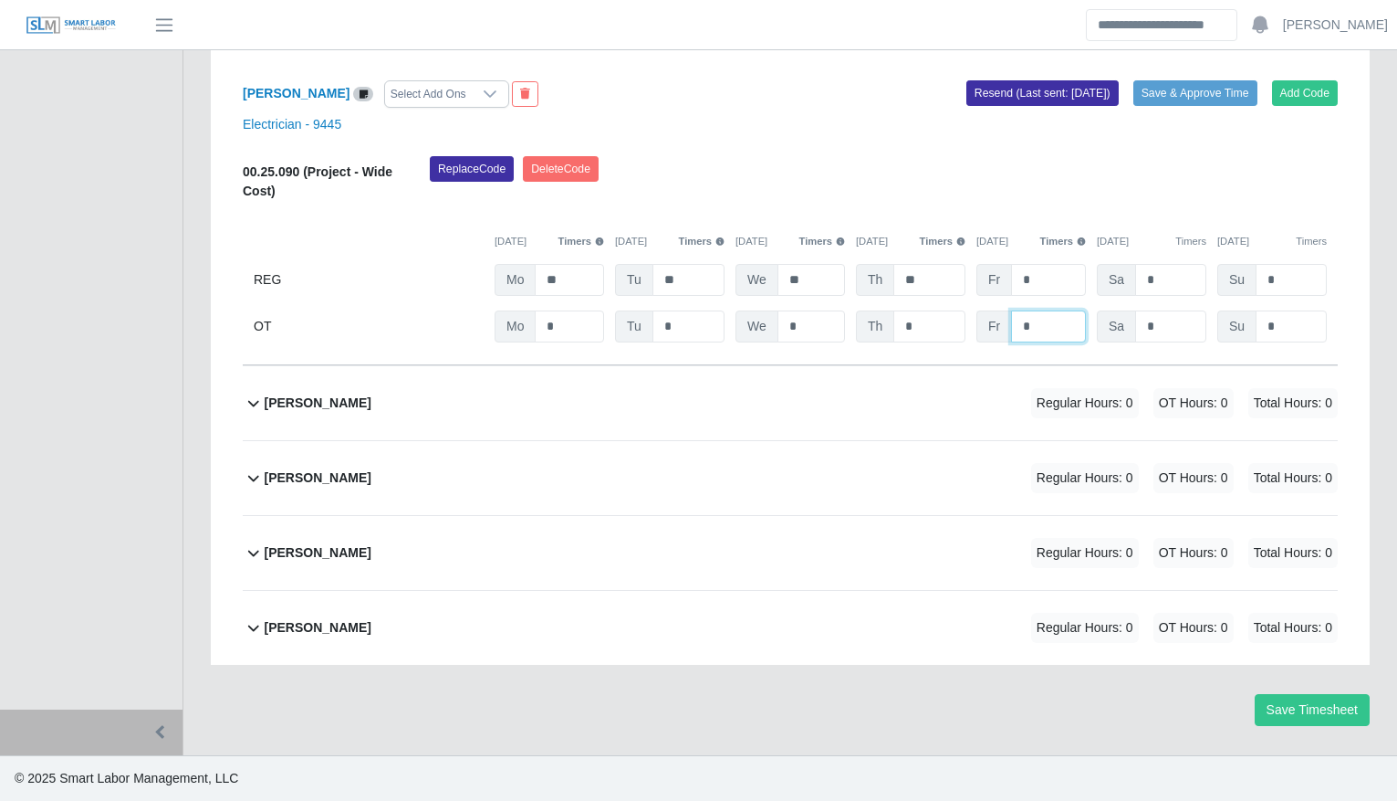
click at [0, 0] on input "*" at bounding box center [0, 0] width 0 height 0
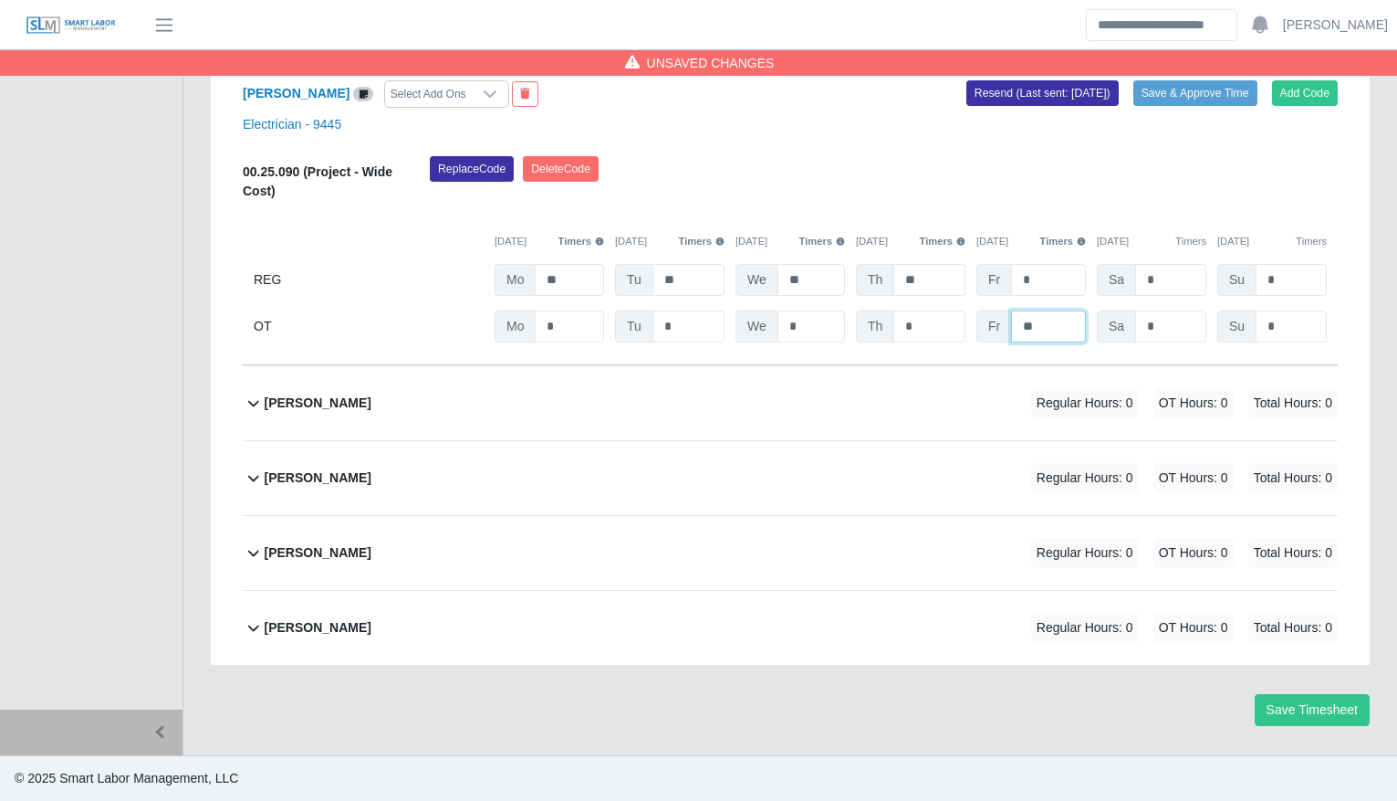
scroll to position [3410, 0]
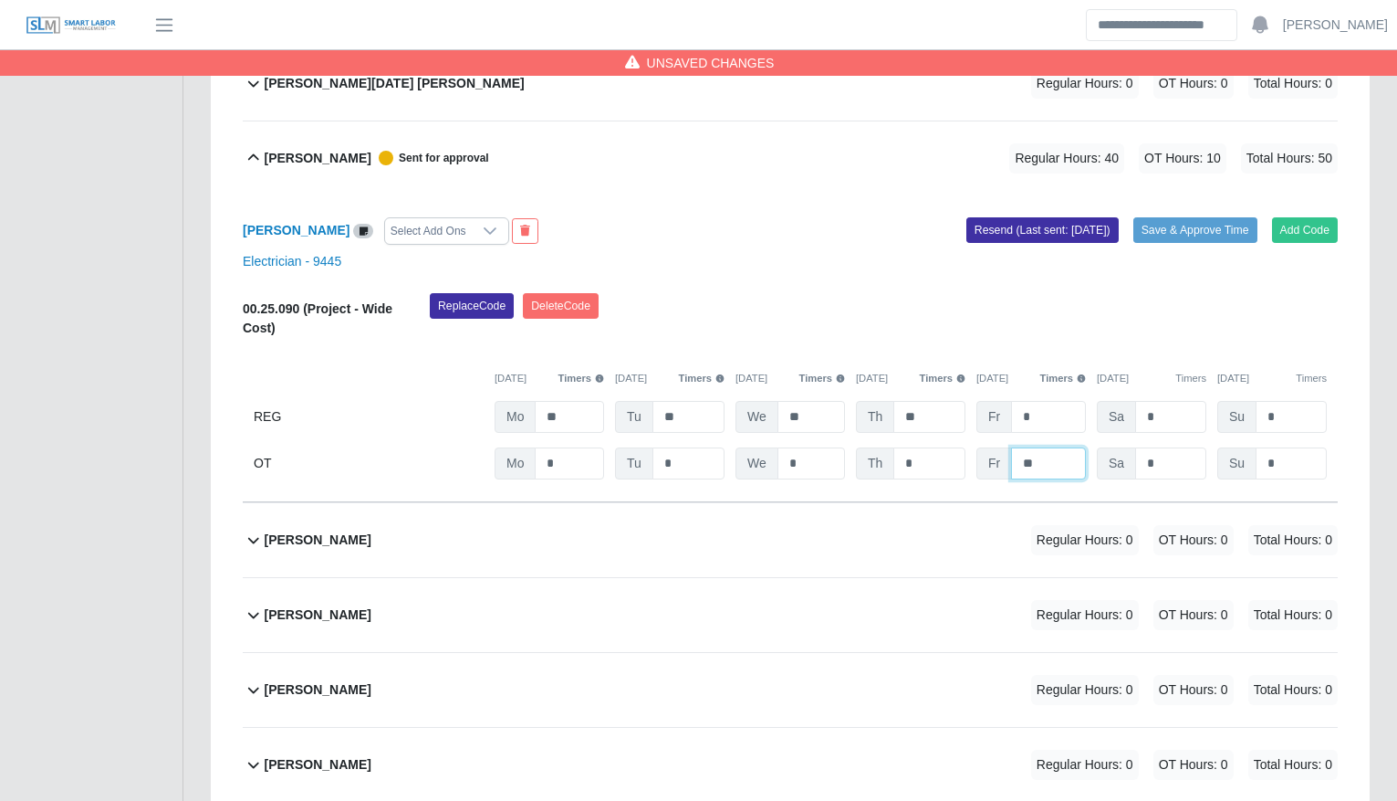
type input "**"
click at [1208, 258] on div "Electrician - 9445" at bounding box center [790, 261] width 1123 height 19
click at [1202, 235] on button "Save & Approve Time" at bounding box center [1196, 230] width 124 height 26
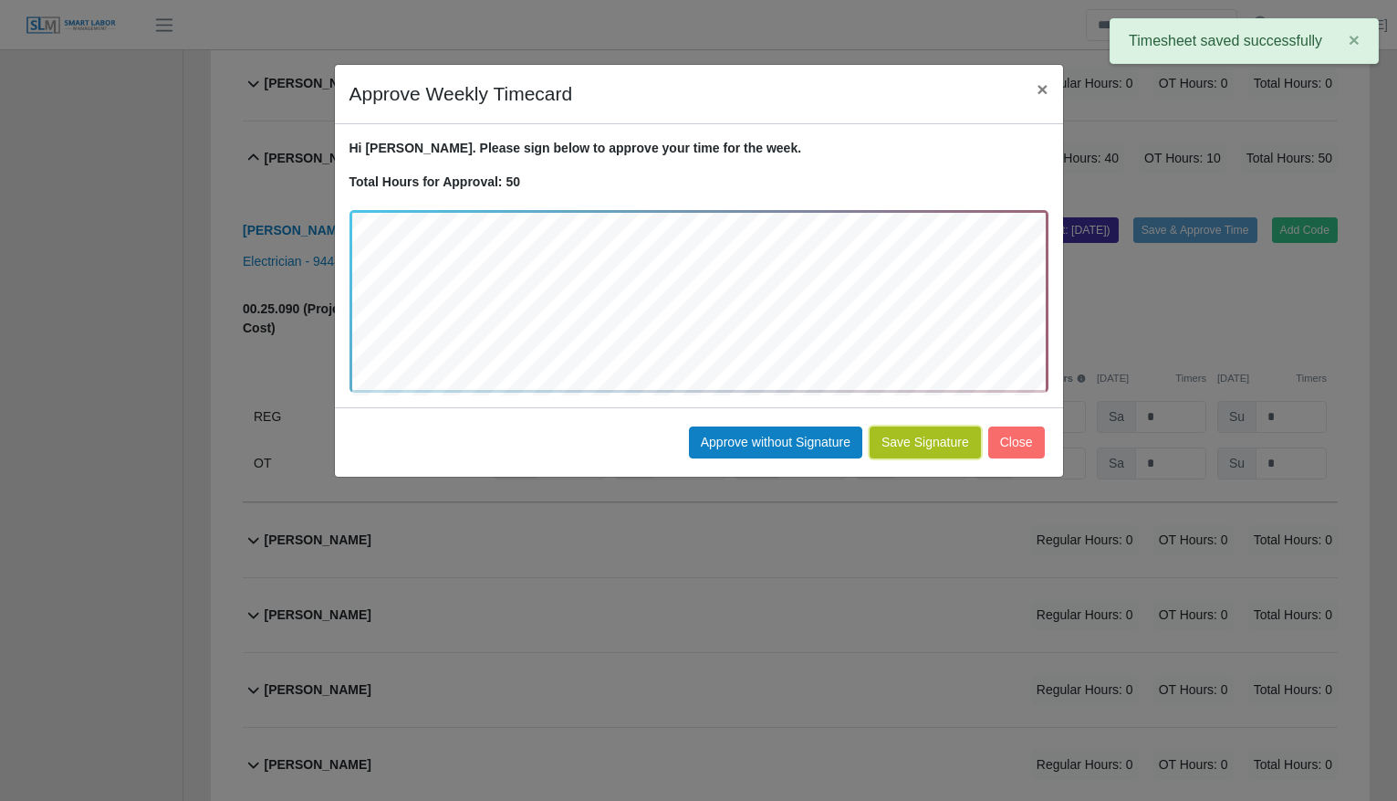
click at [905, 447] on button "Save Signature" at bounding box center [925, 442] width 111 height 32
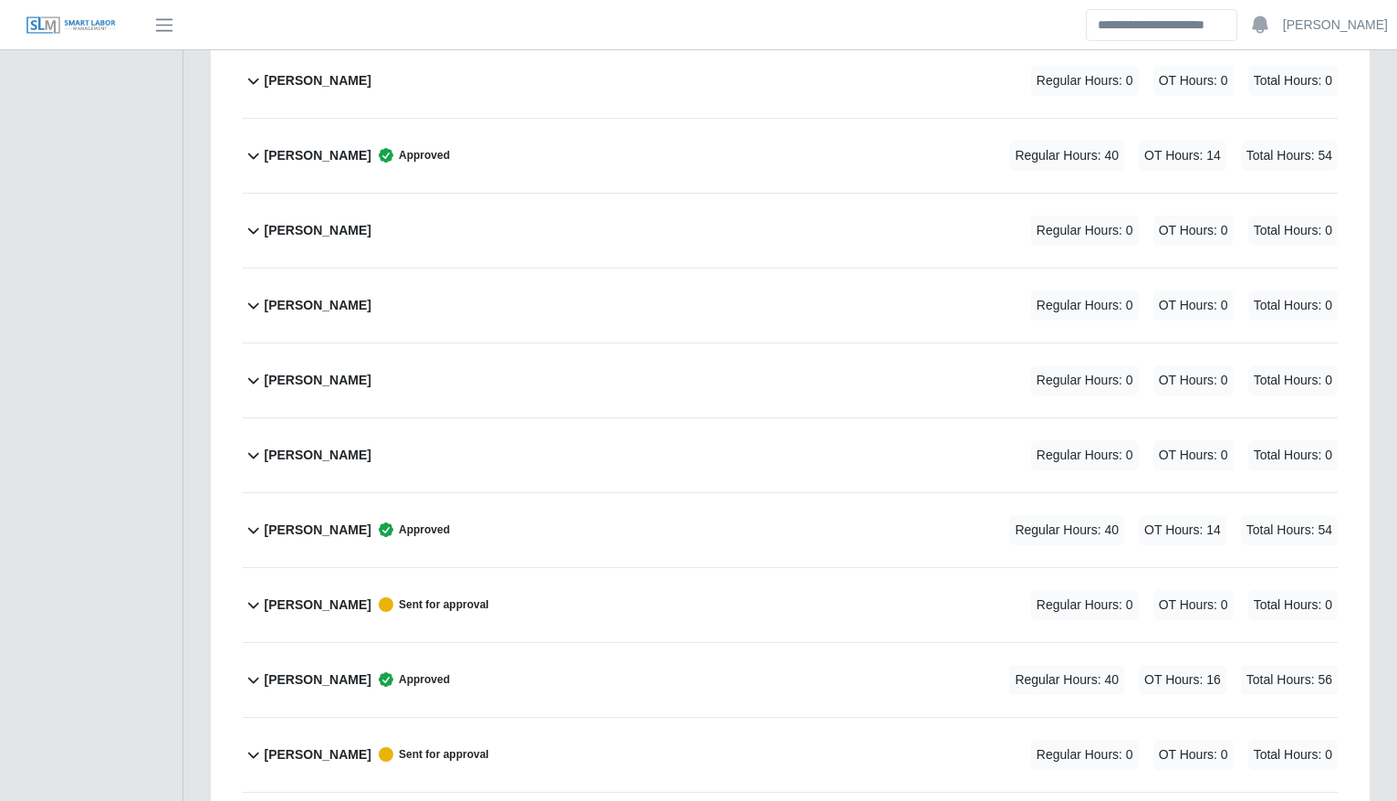
scroll to position [1602, 0]
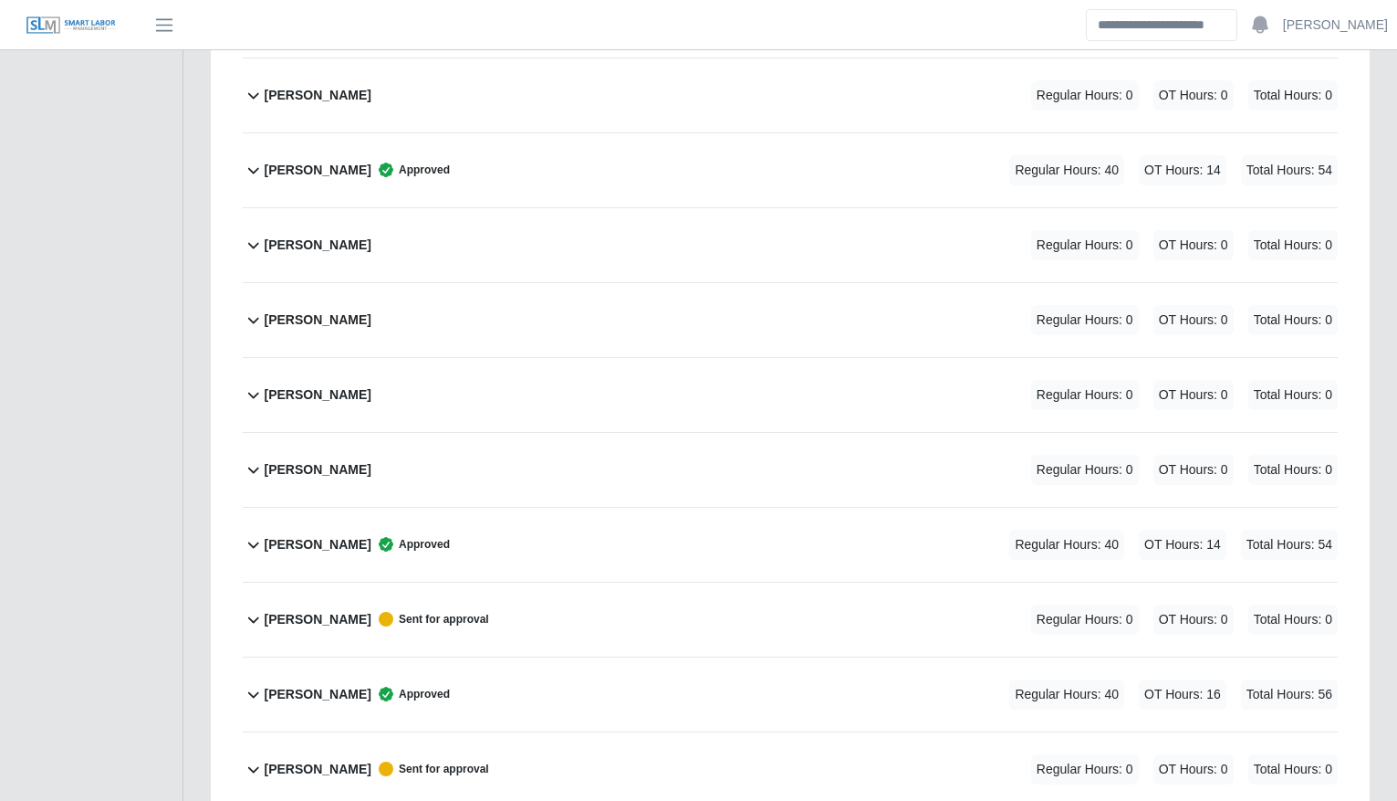
click at [740, 157] on div "Edwin Espinal Approved Regular Hours: 40 OT Hours: 14 Total Hours: 54" at bounding box center [801, 170] width 1073 height 74
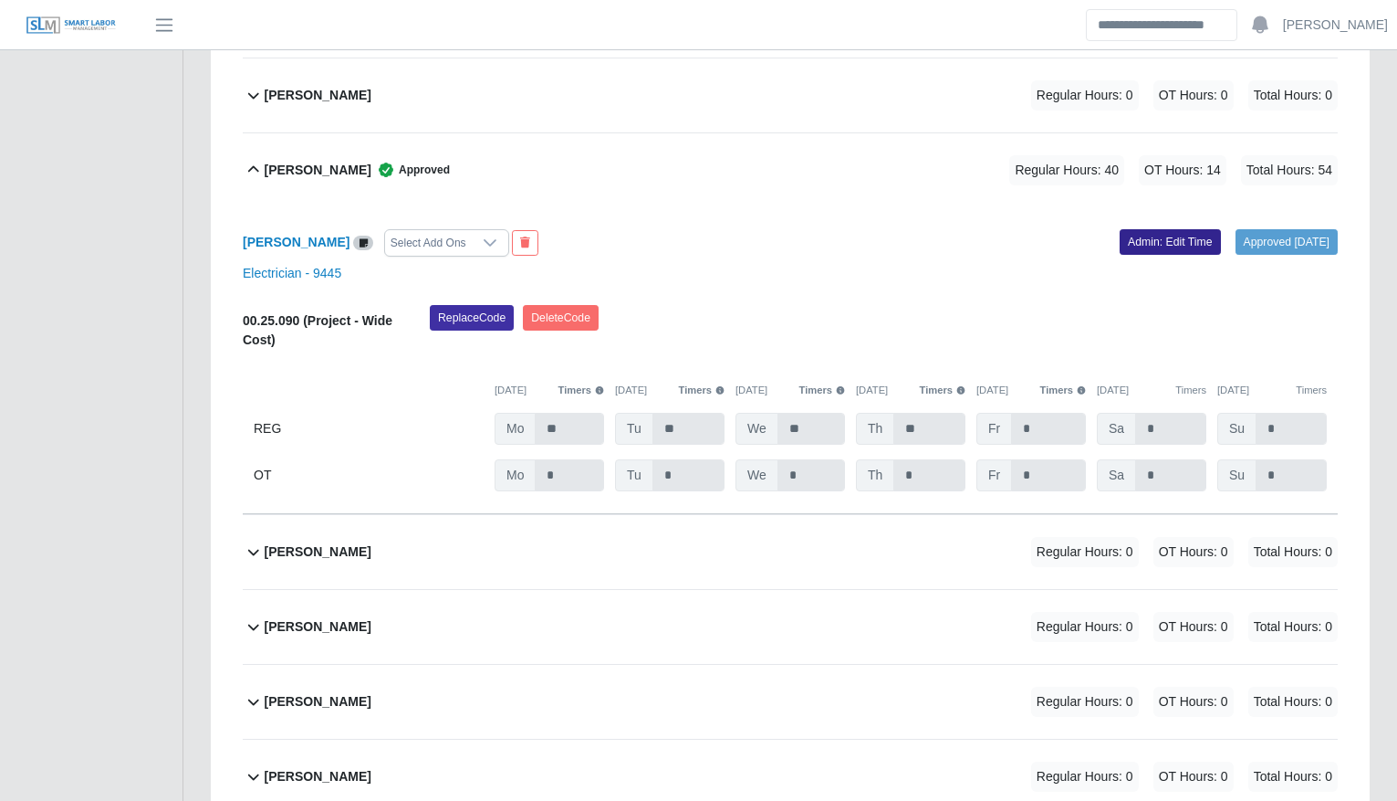
click at [1168, 246] on link "Admin: Edit Time" at bounding box center [1170, 242] width 101 height 26
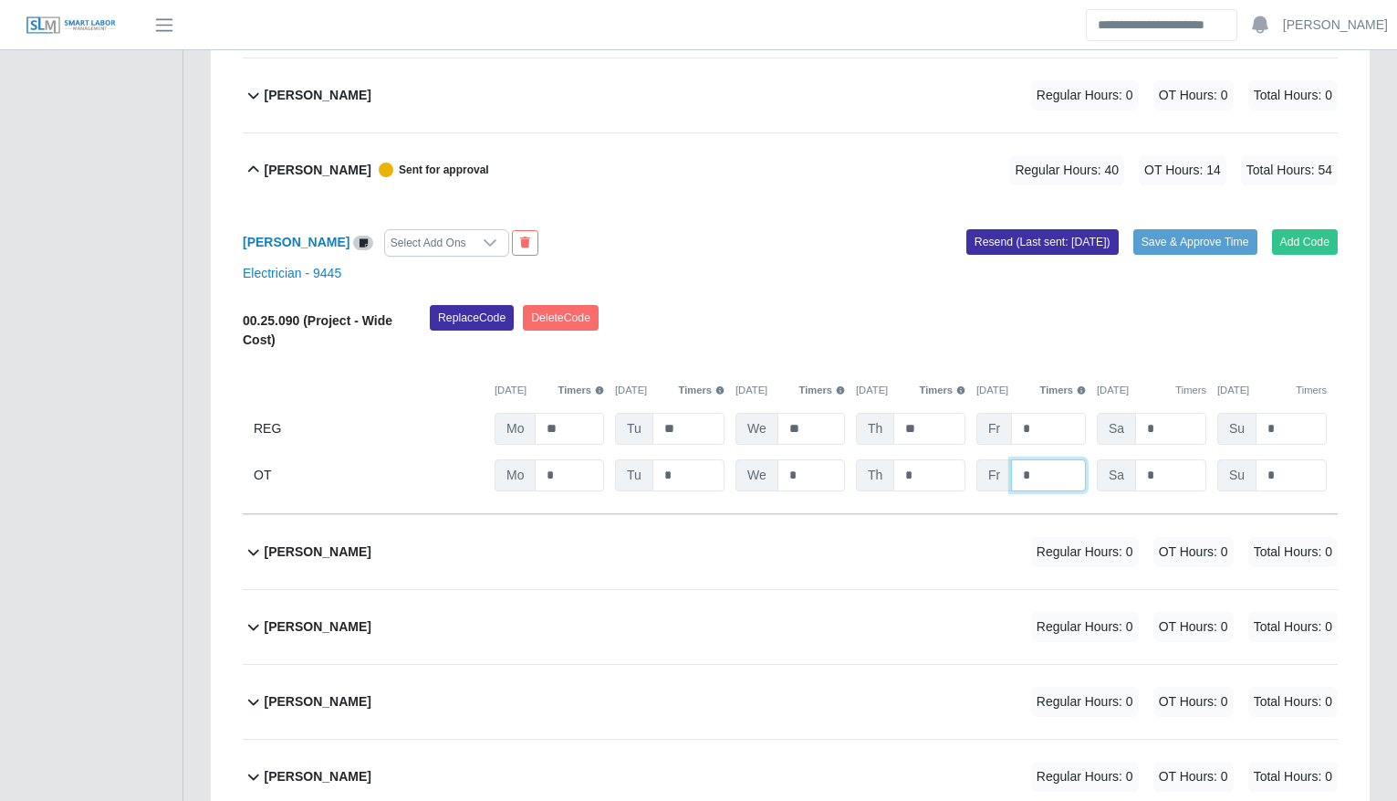
click at [0, 0] on input "*" at bounding box center [0, 0] width 0 height 0
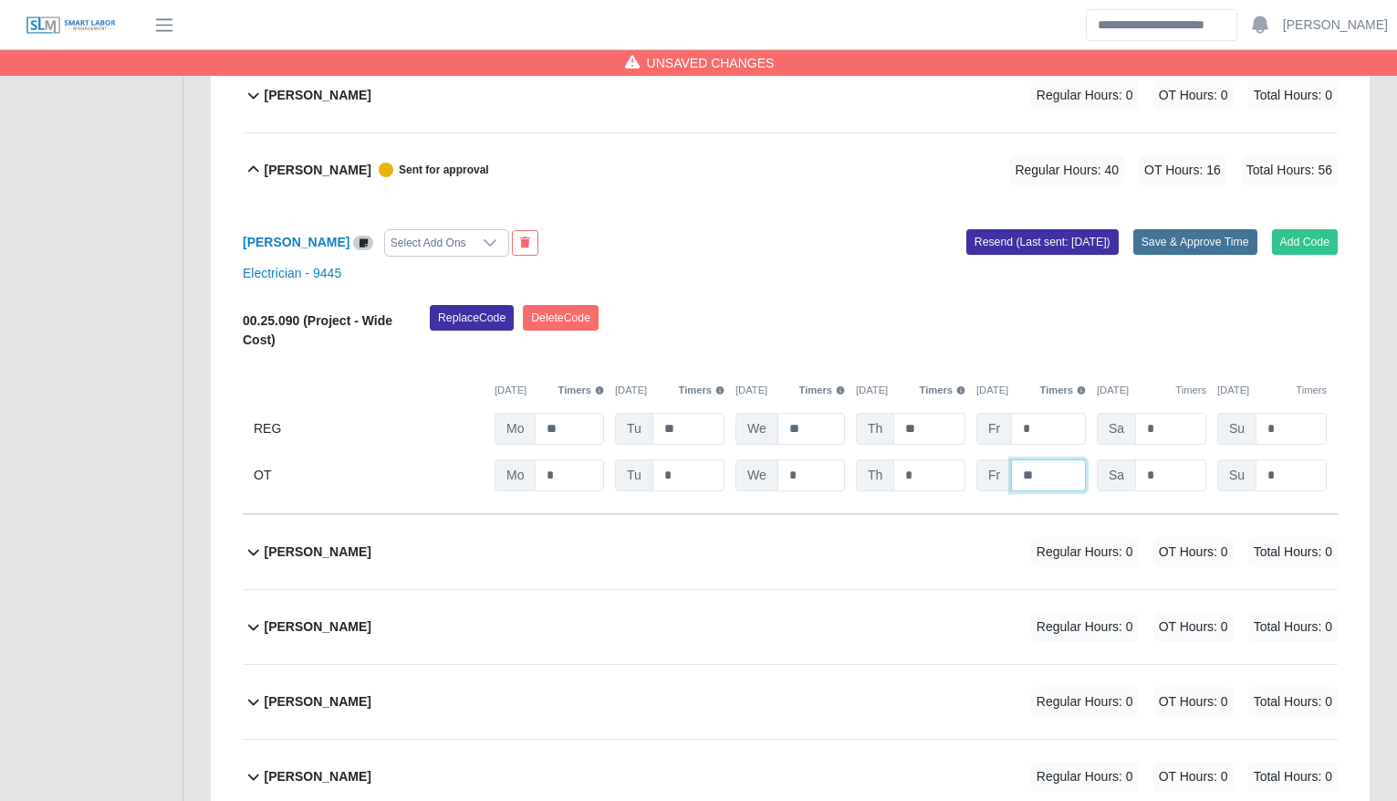
type input "**"
click at [1176, 247] on button "Save & Approve Time" at bounding box center [1196, 242] width 124 height 26
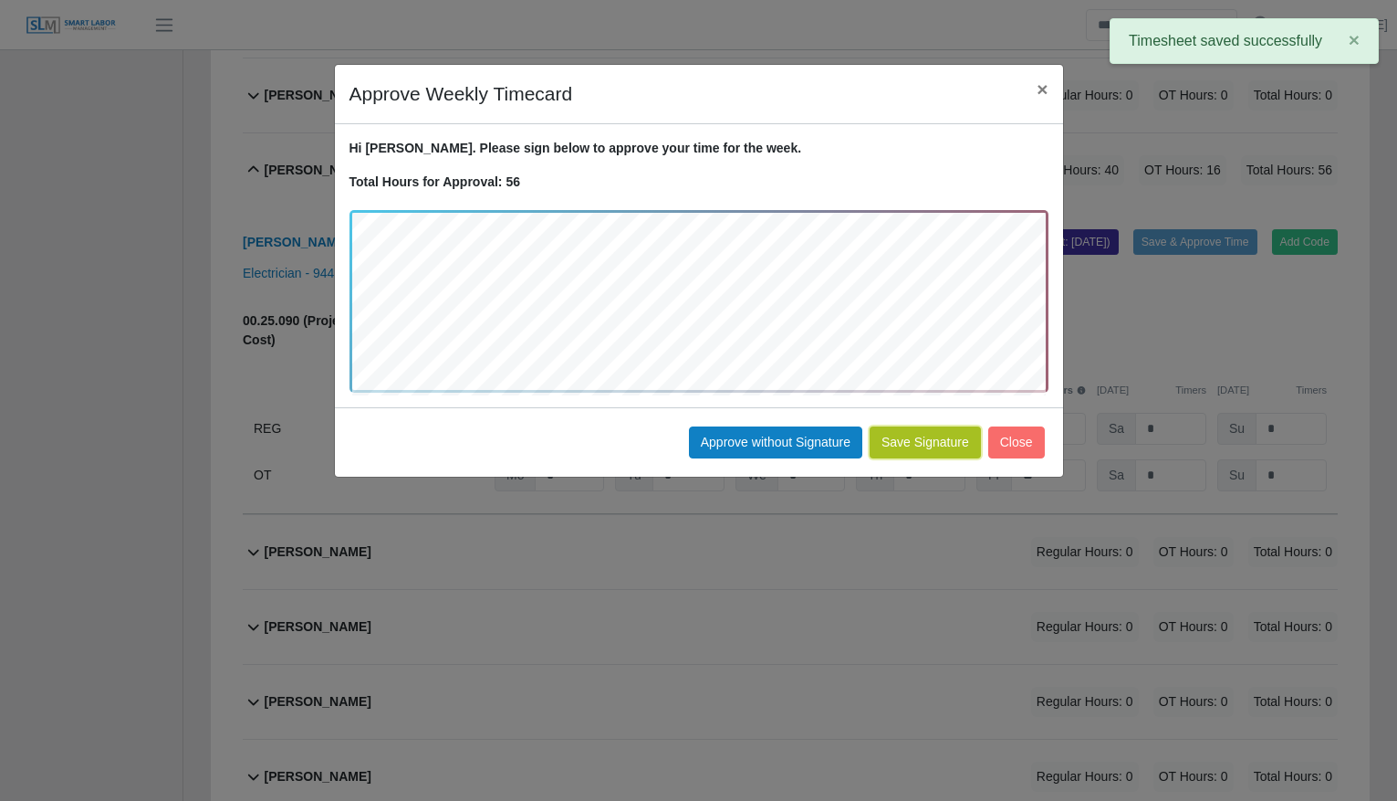
click at [939, 442] on button "Save Signature" at bounding box center [925, 442] width 111 height 32
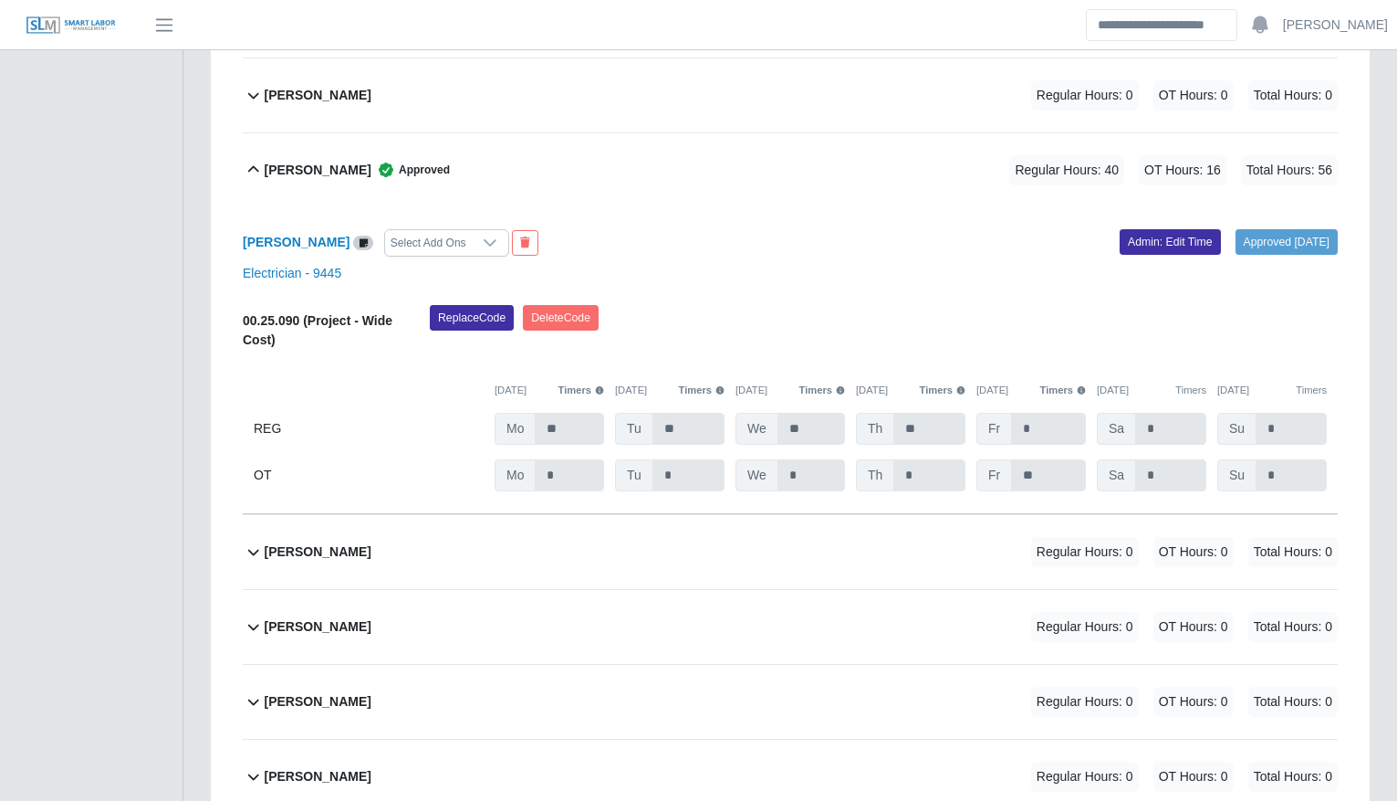
click at [377, 173] on icon at bounding box center [386, 170] width 18 height 18
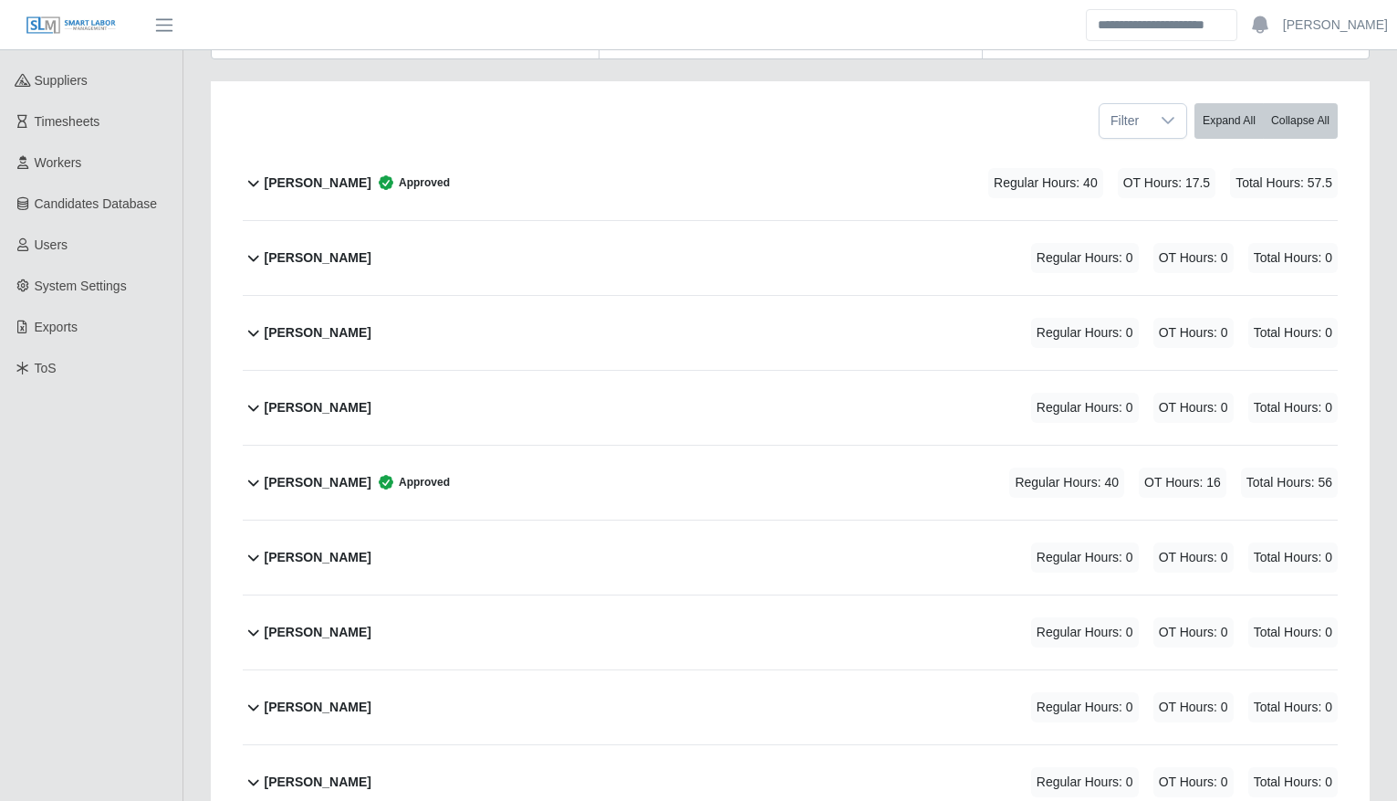
scroll to position [0, 0]
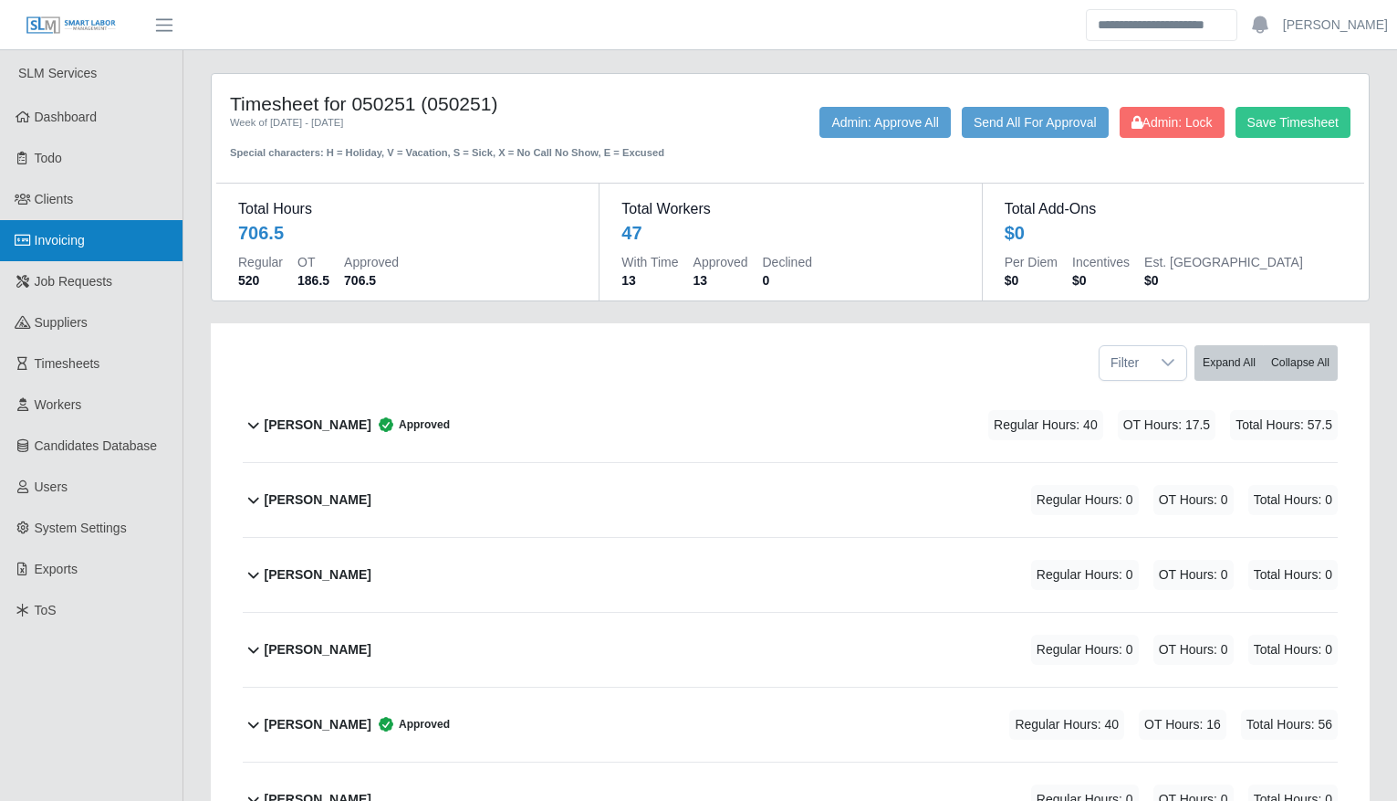
click at [69, 256] on link "Invoicing" at bounding box center [91, 240] width 183 height 41
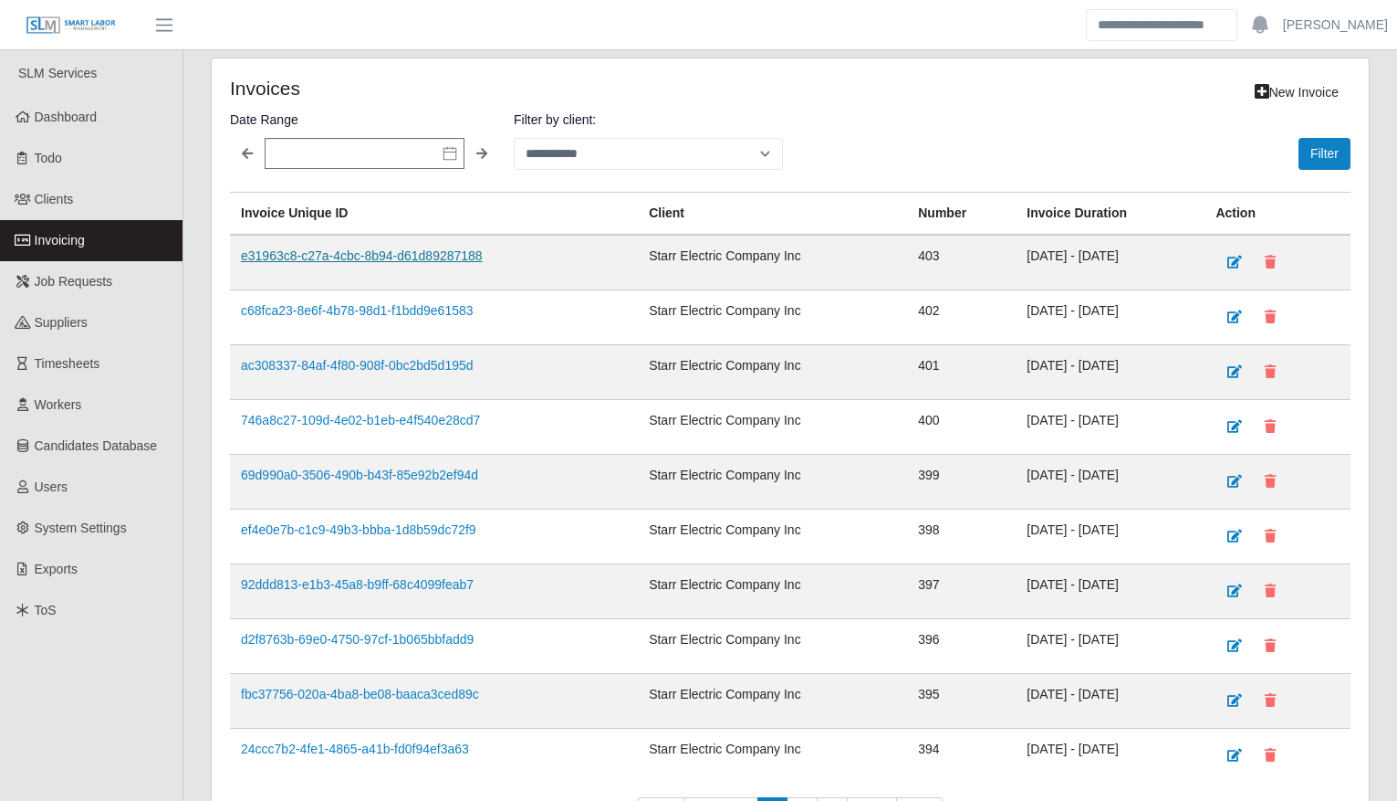
click at [368, 260] on link "e31963c8-c27a-4cbc-8b94-d61d89287188" at bounding box center [362, 255] width 242 height 15
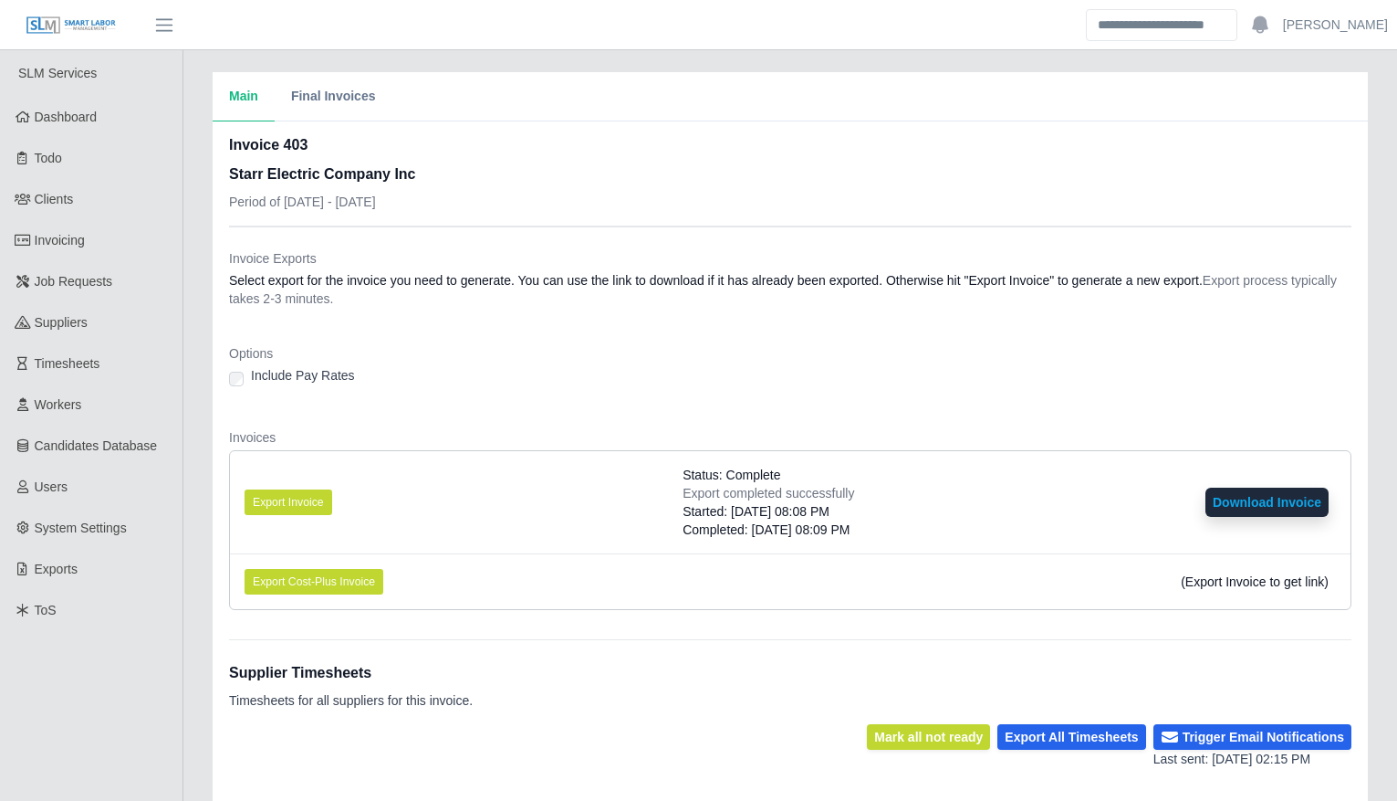
scroll to position [357, 0]
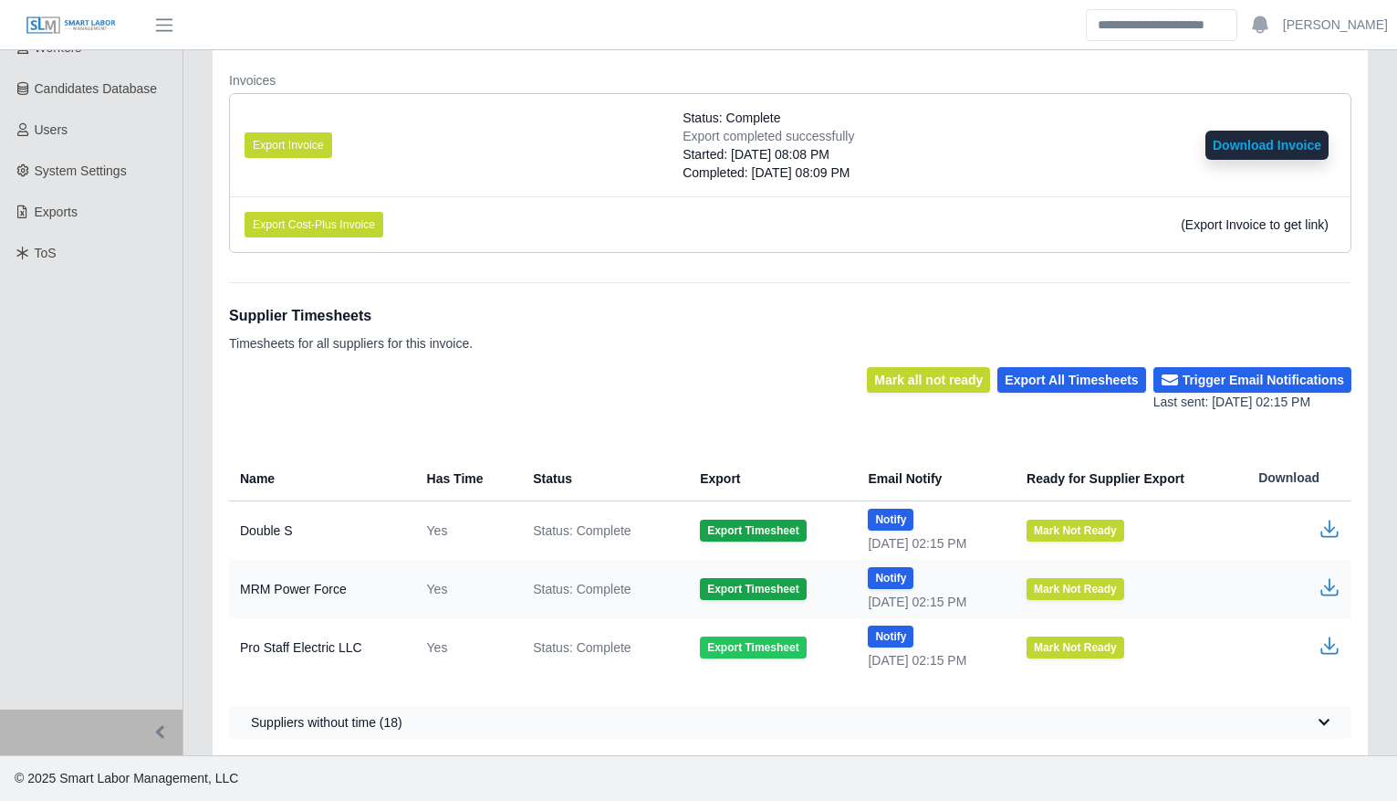
click at [702, 646] on button "Export Timesheet" at bounding box center [753, 647] width 106 height 22
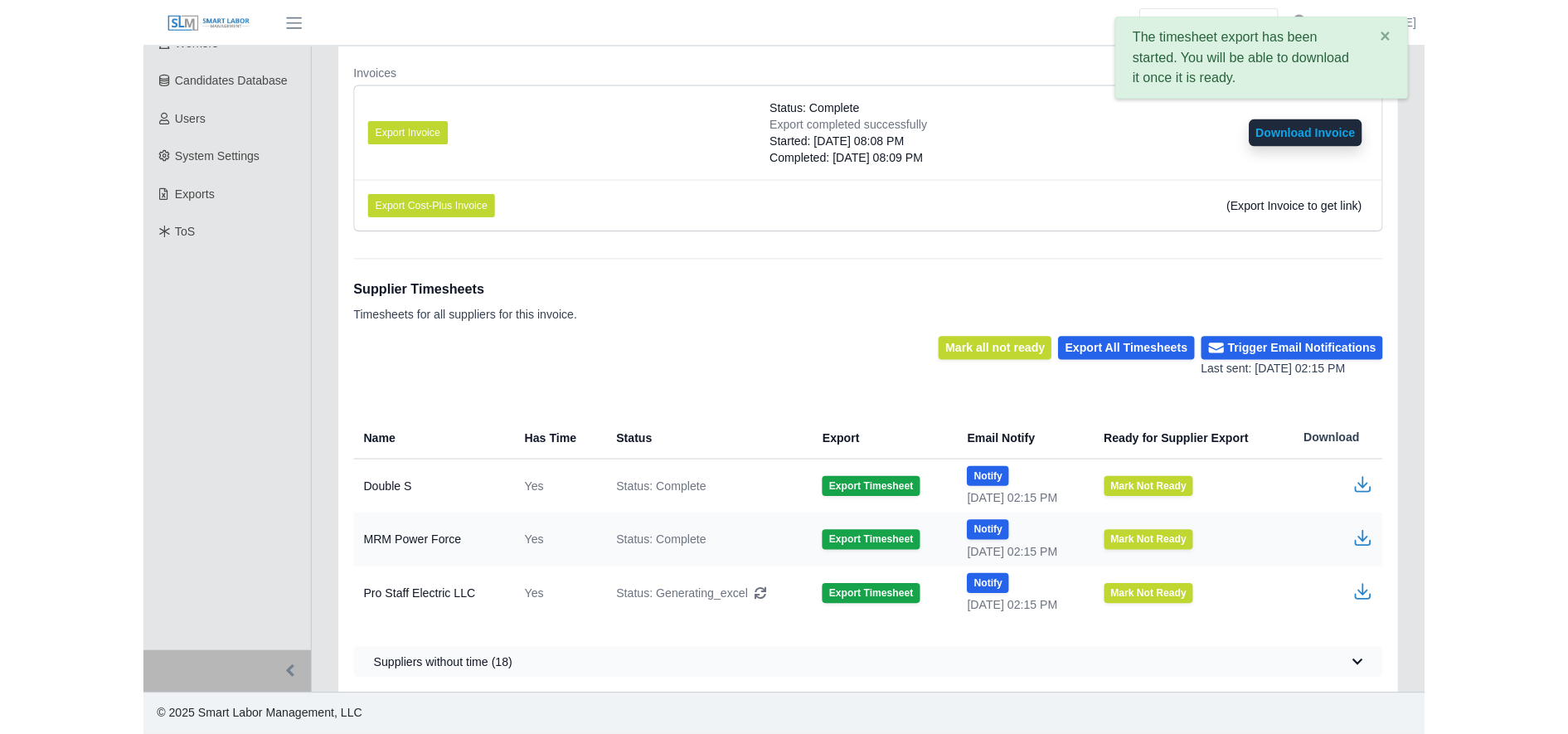
scroll to position [301, 0]
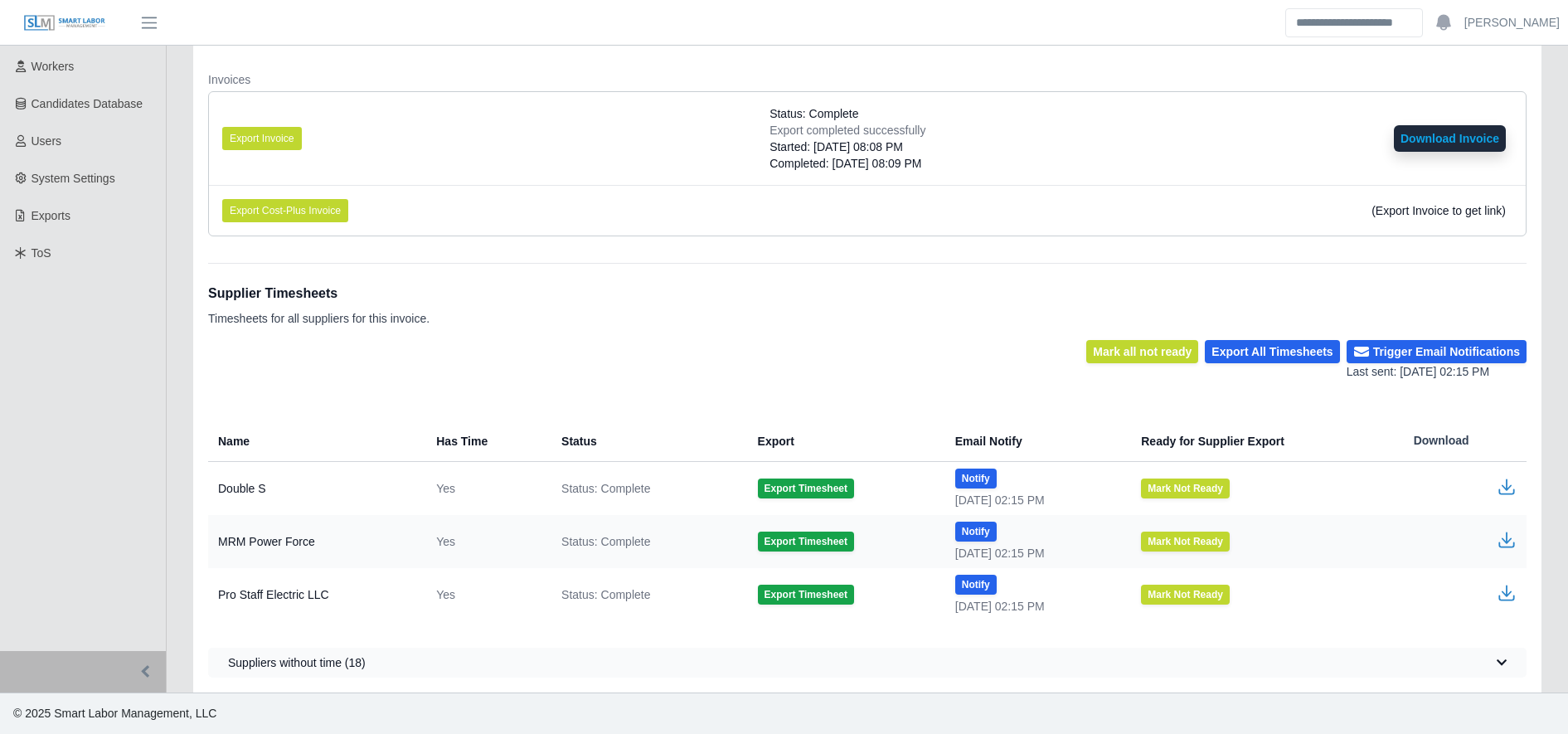
click at [1285, 593] on icon "button" at bounding box center [1506, 590] width 10 height 12
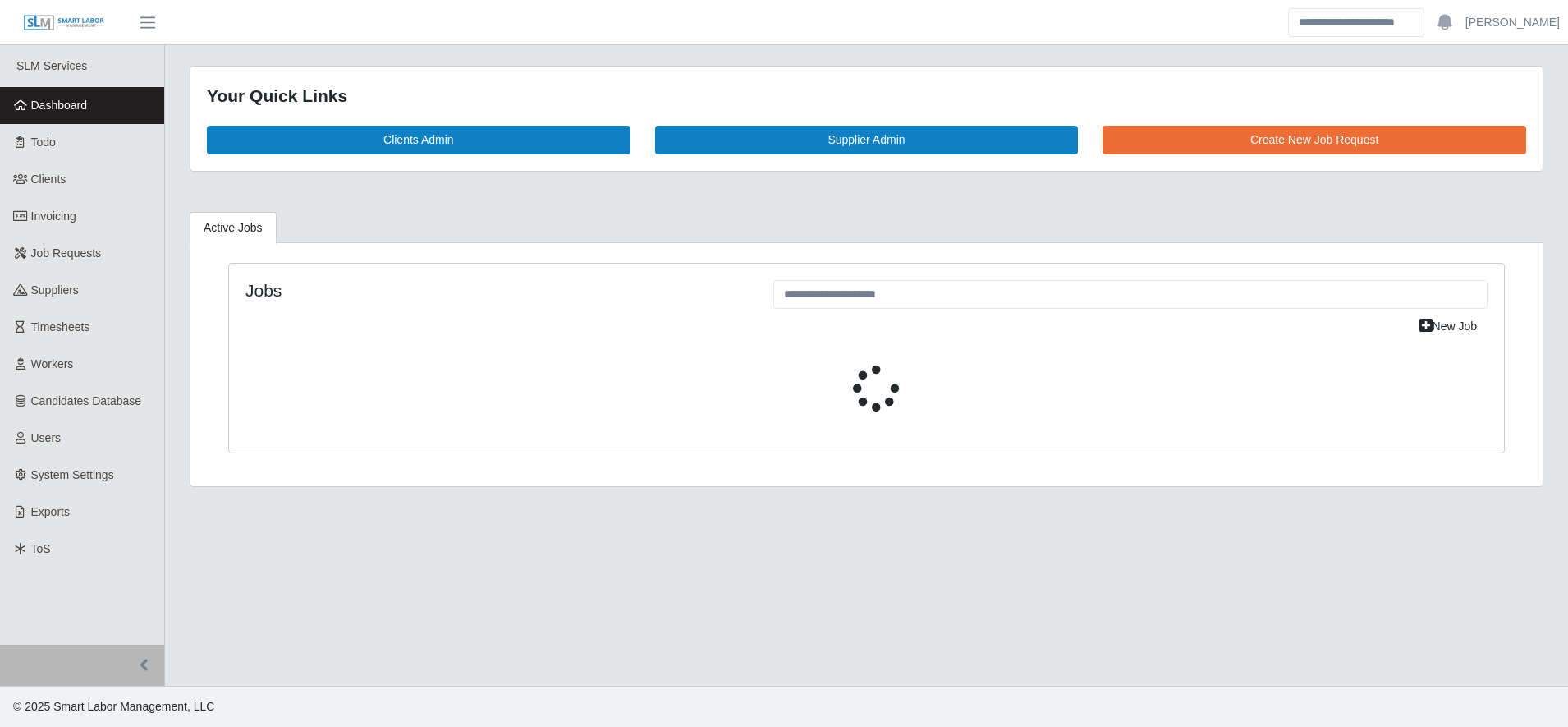
select select "****"
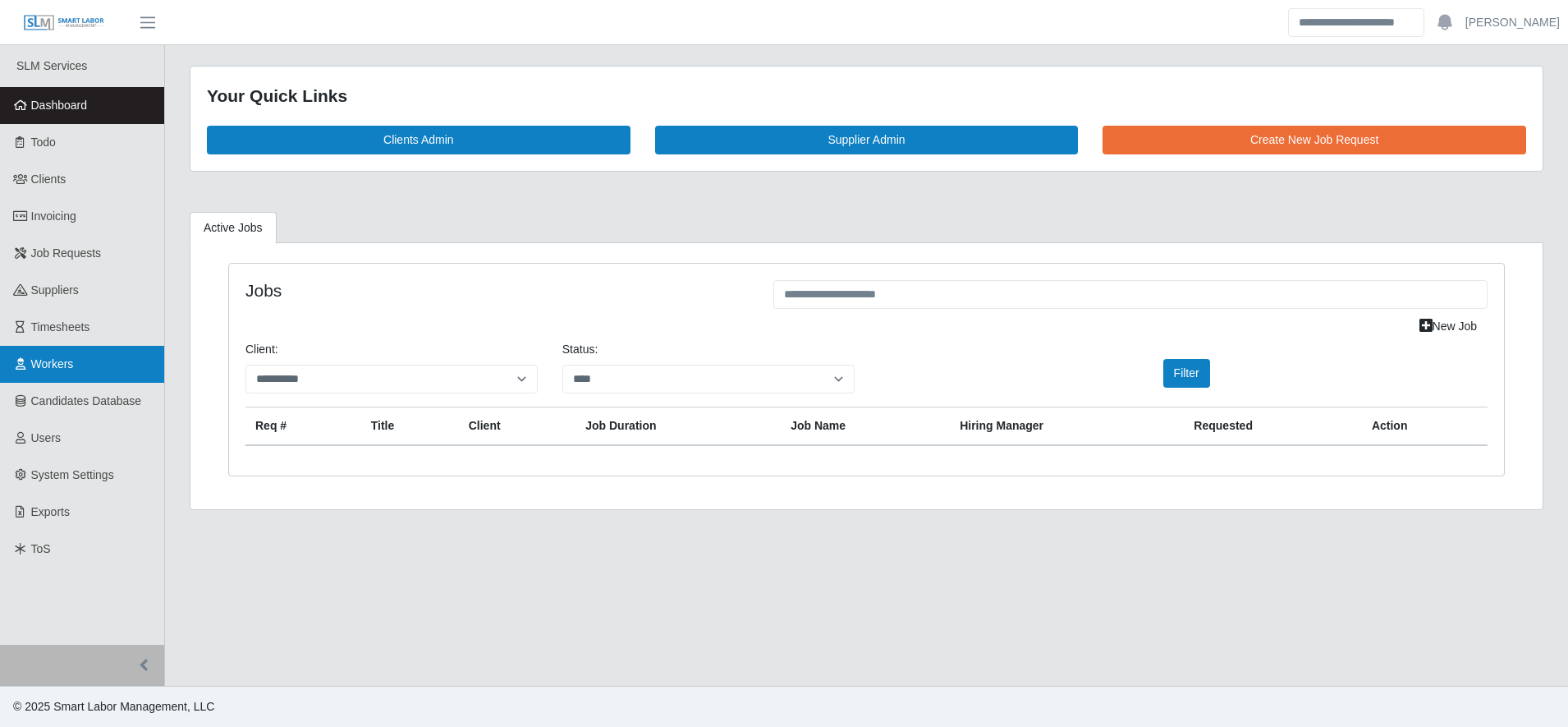
click at [124, 370] on link "Workers" at bounding box center [82, 364] width 165 height 37
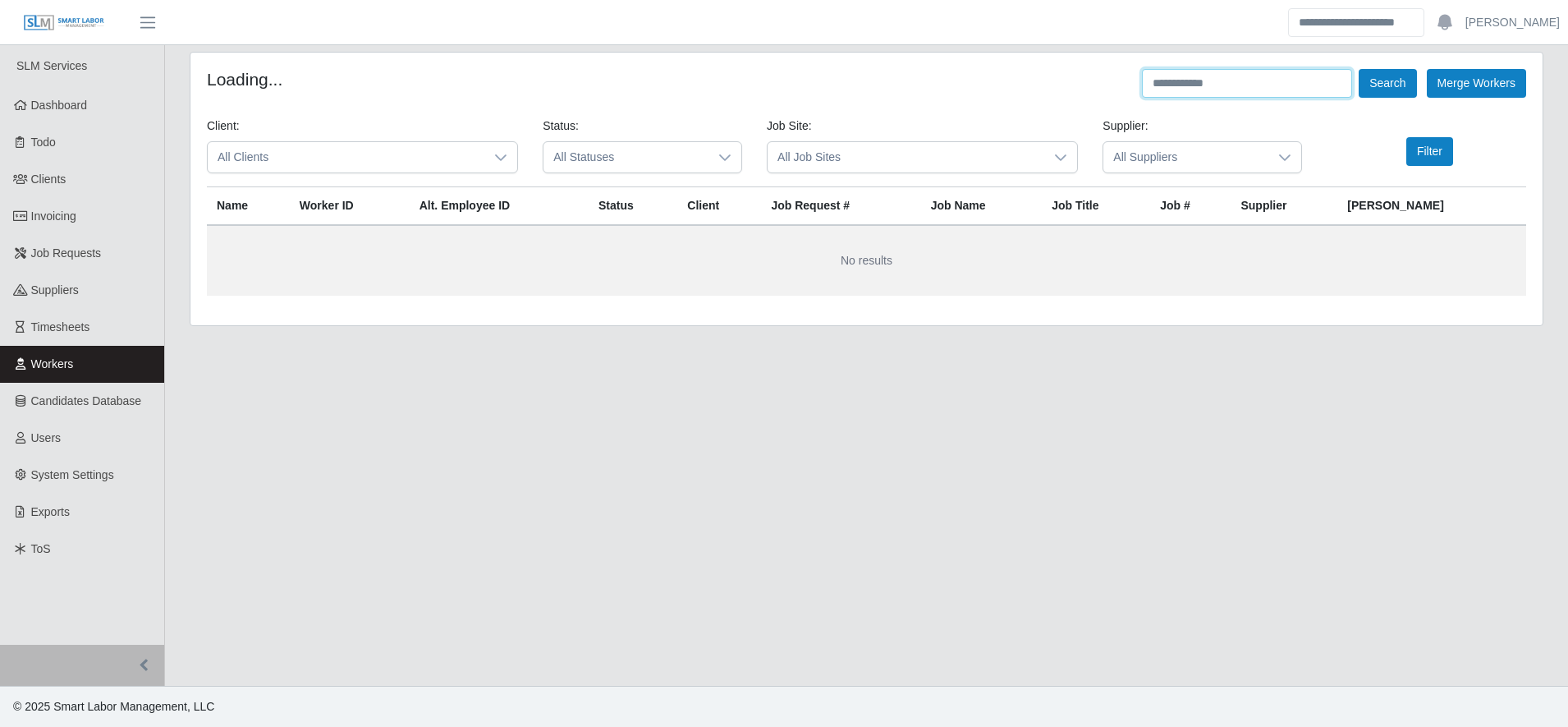
click at [1199, 86] on input "text" at bounding box center [1248, 84] width 211 height 29
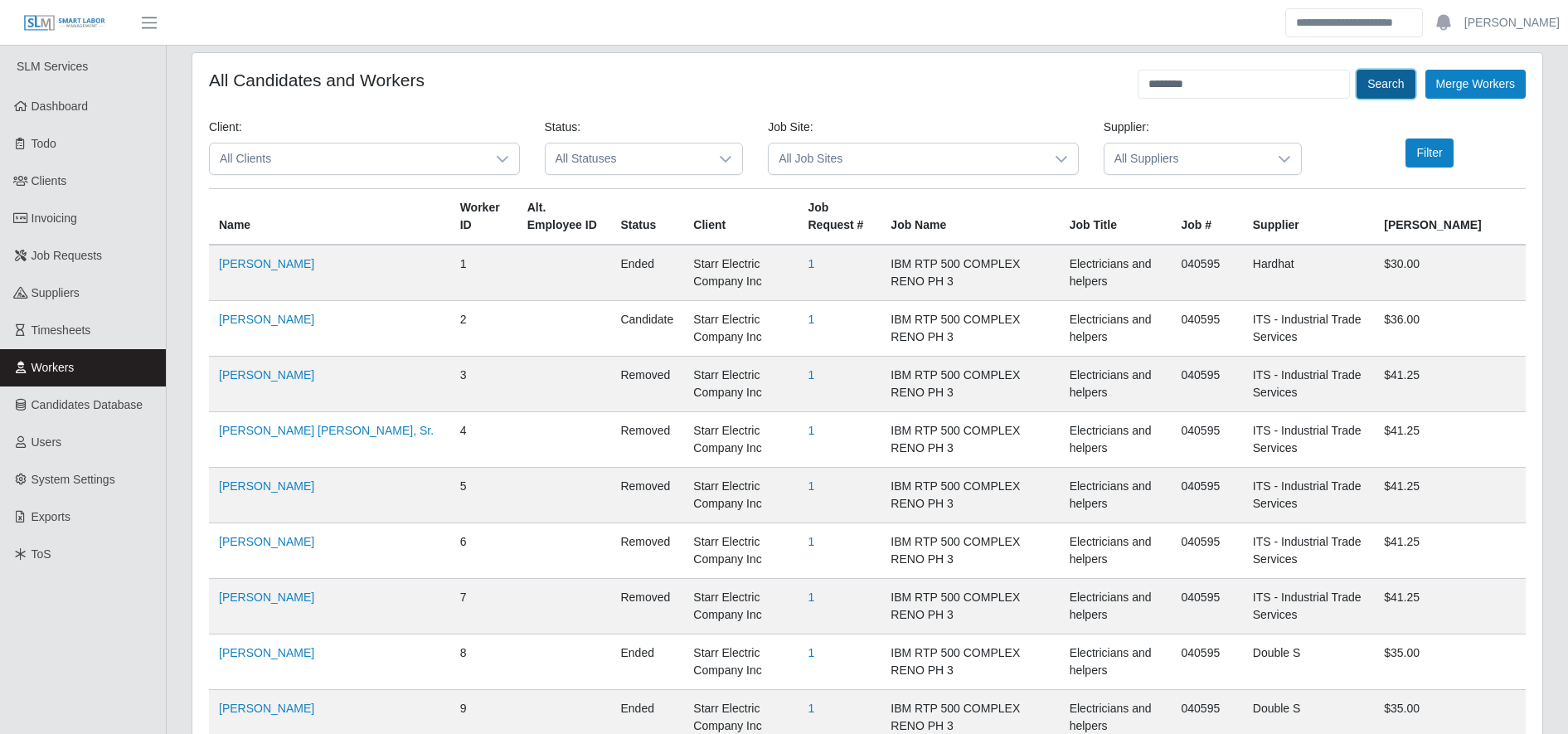
click at [1383, 87] on button "Search" at bounding box center [1385, 84] width 58 height 29
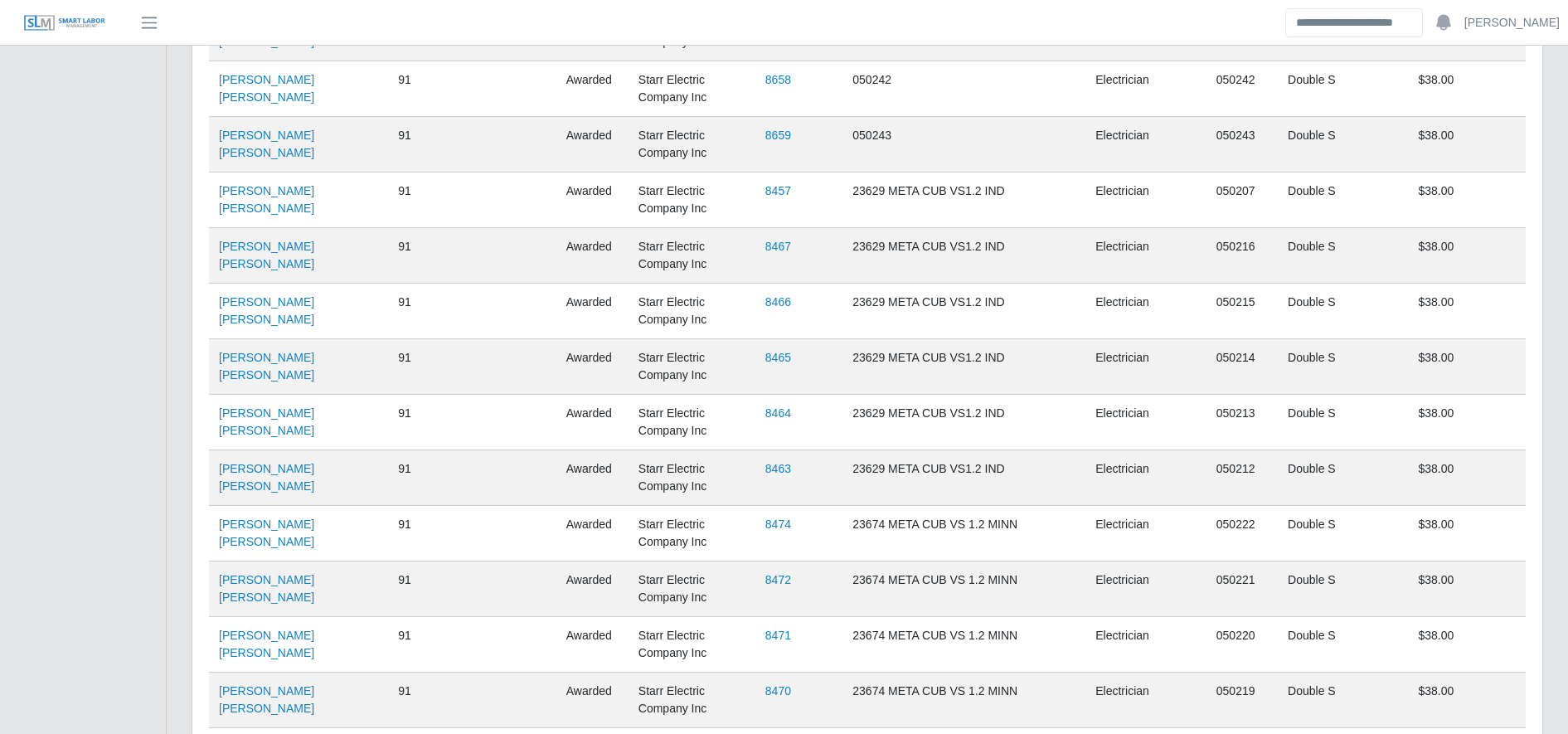
scroll to position [2680, 0]
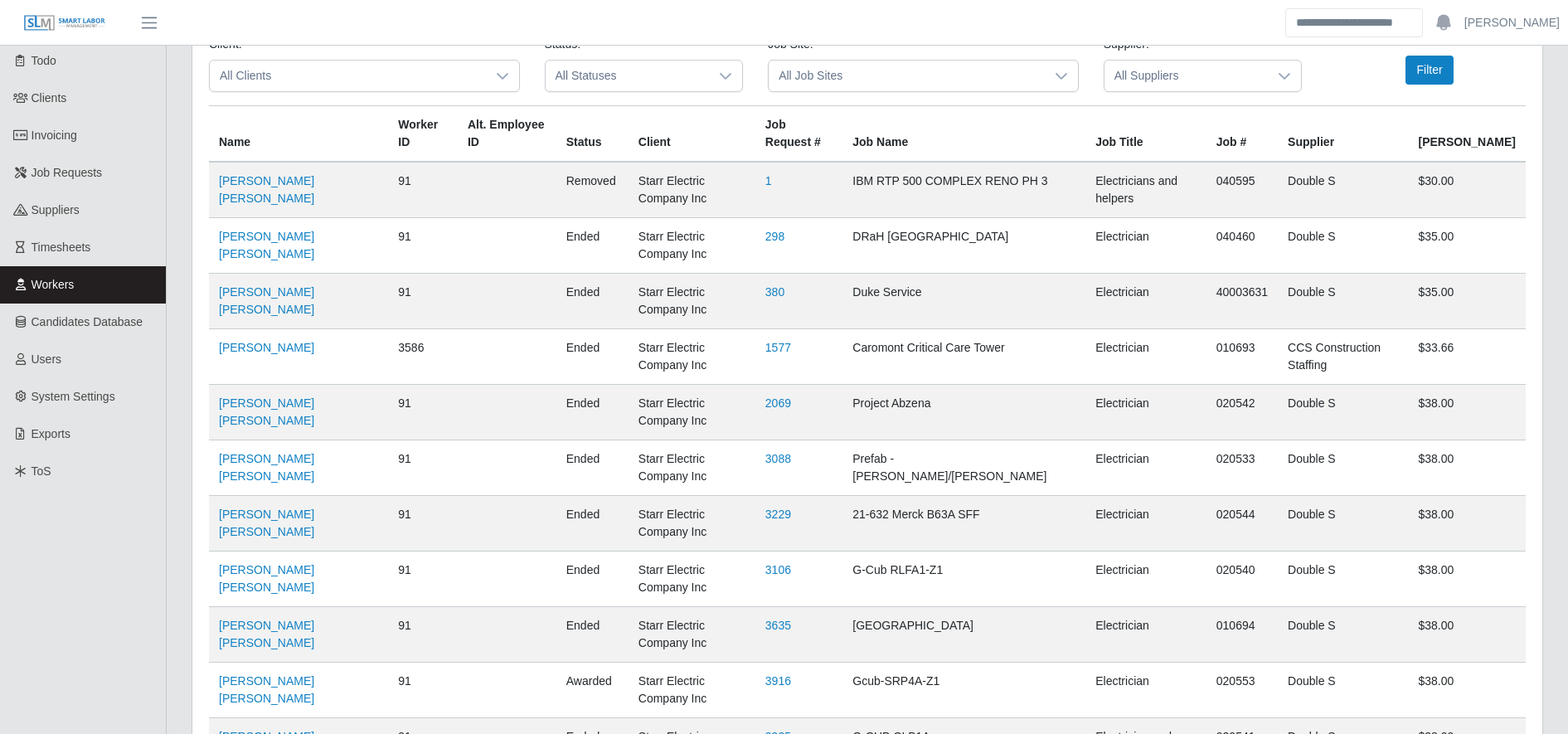
scroll to position [0, 0]
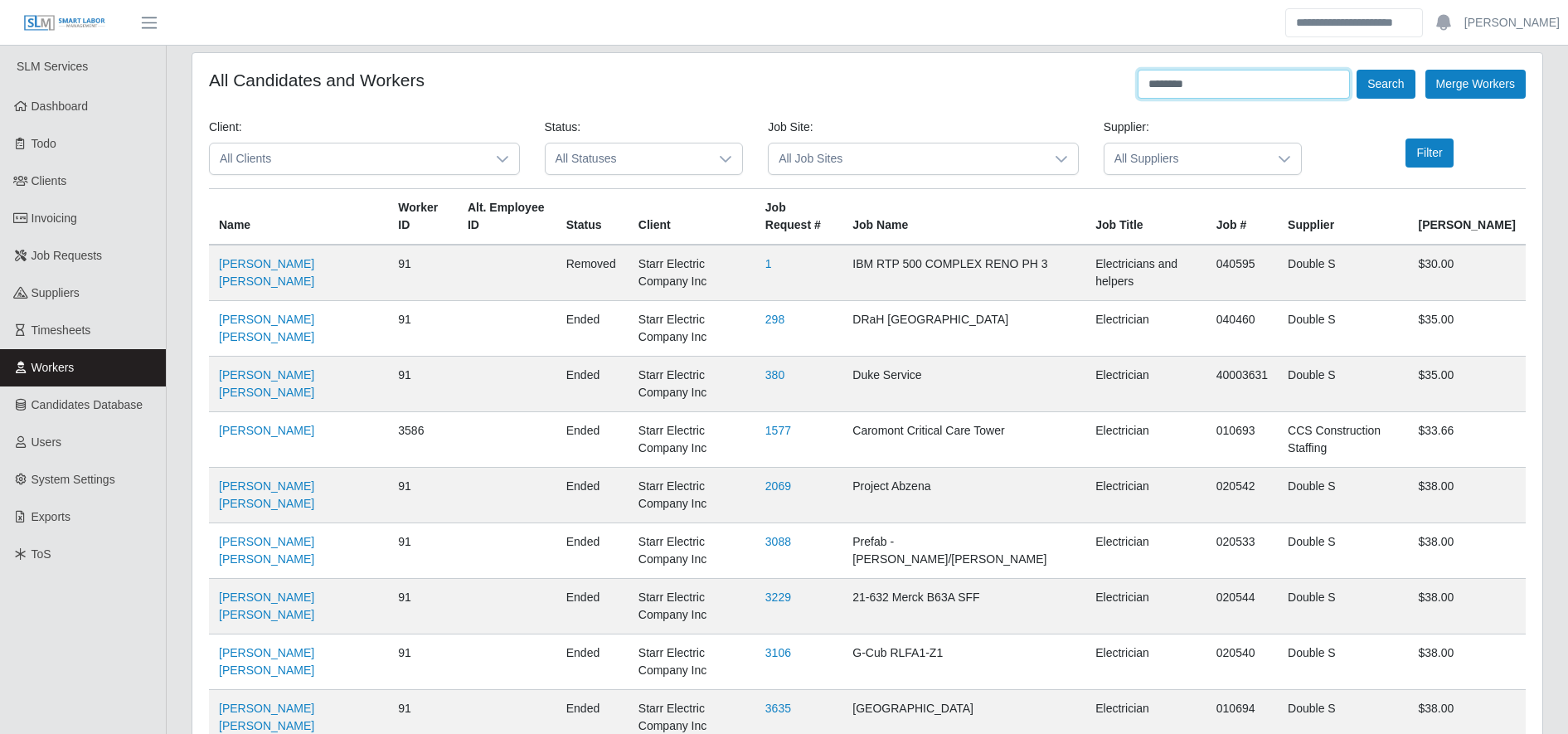
click at [1229, 81] on input "********" at bounding box center [1244, 84] width 213 height 29
click at [1394, 77] on button "Search" at bounding box center [1385, 84] width 58 height 29
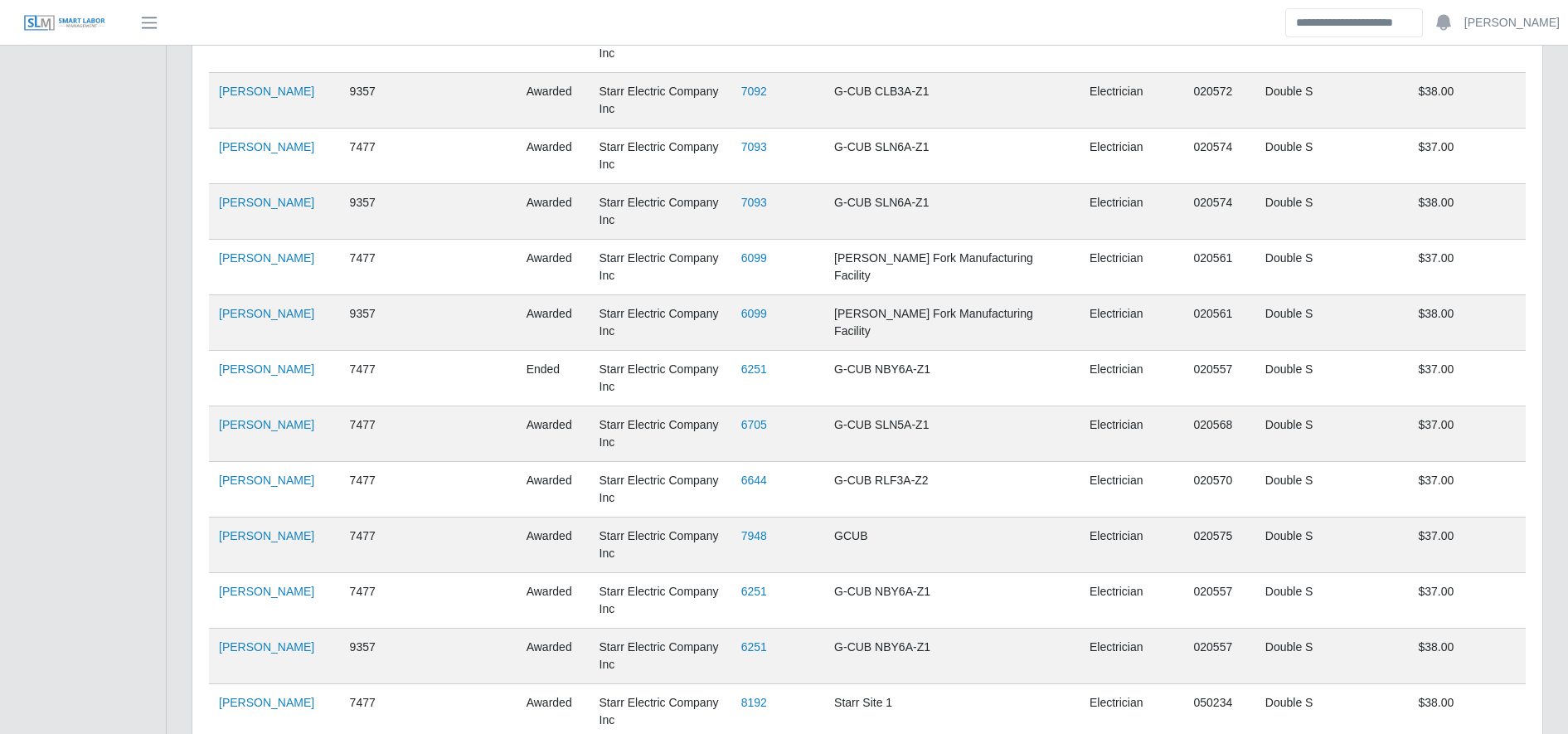
scroll to position [2222, 0]
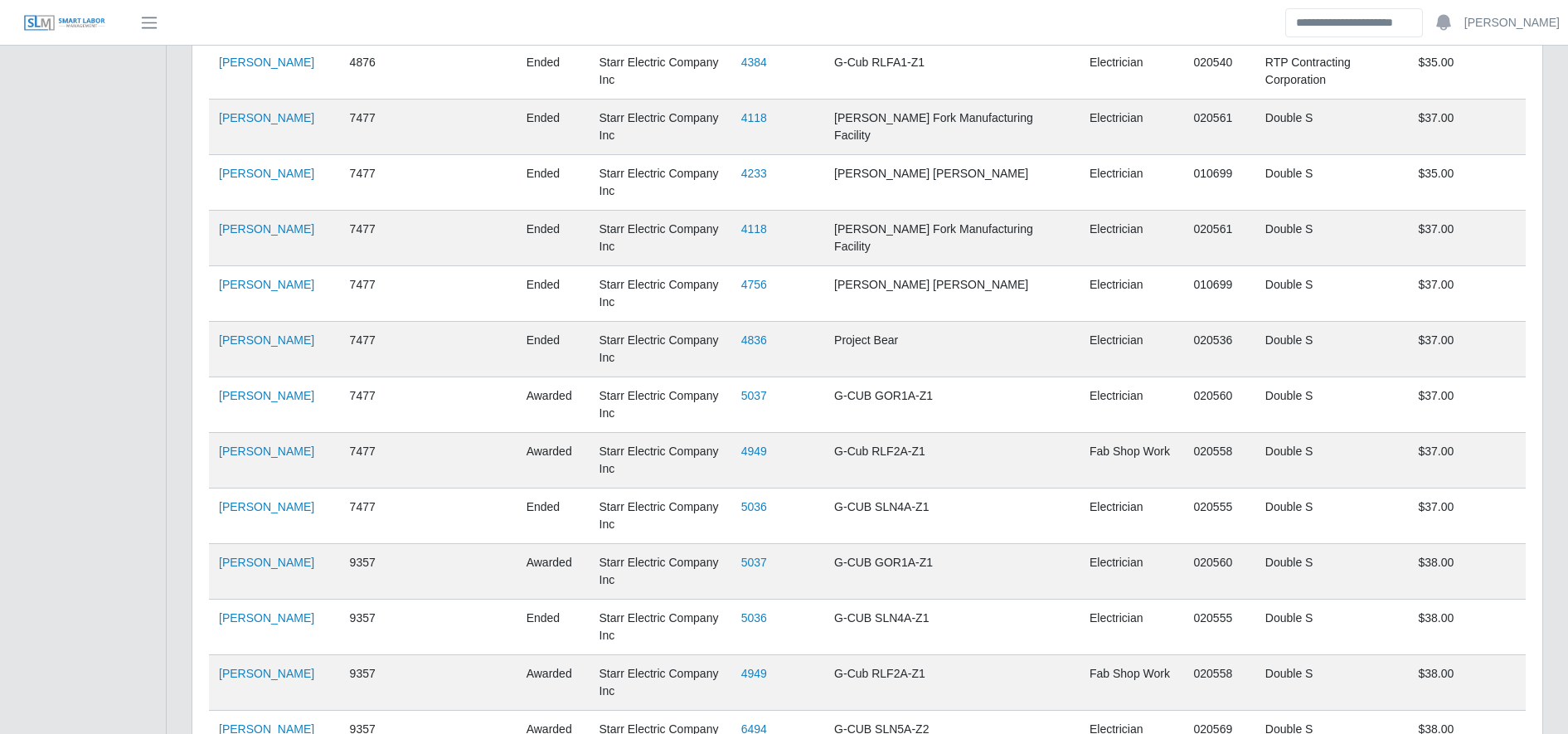
scroll to position [0, 0]
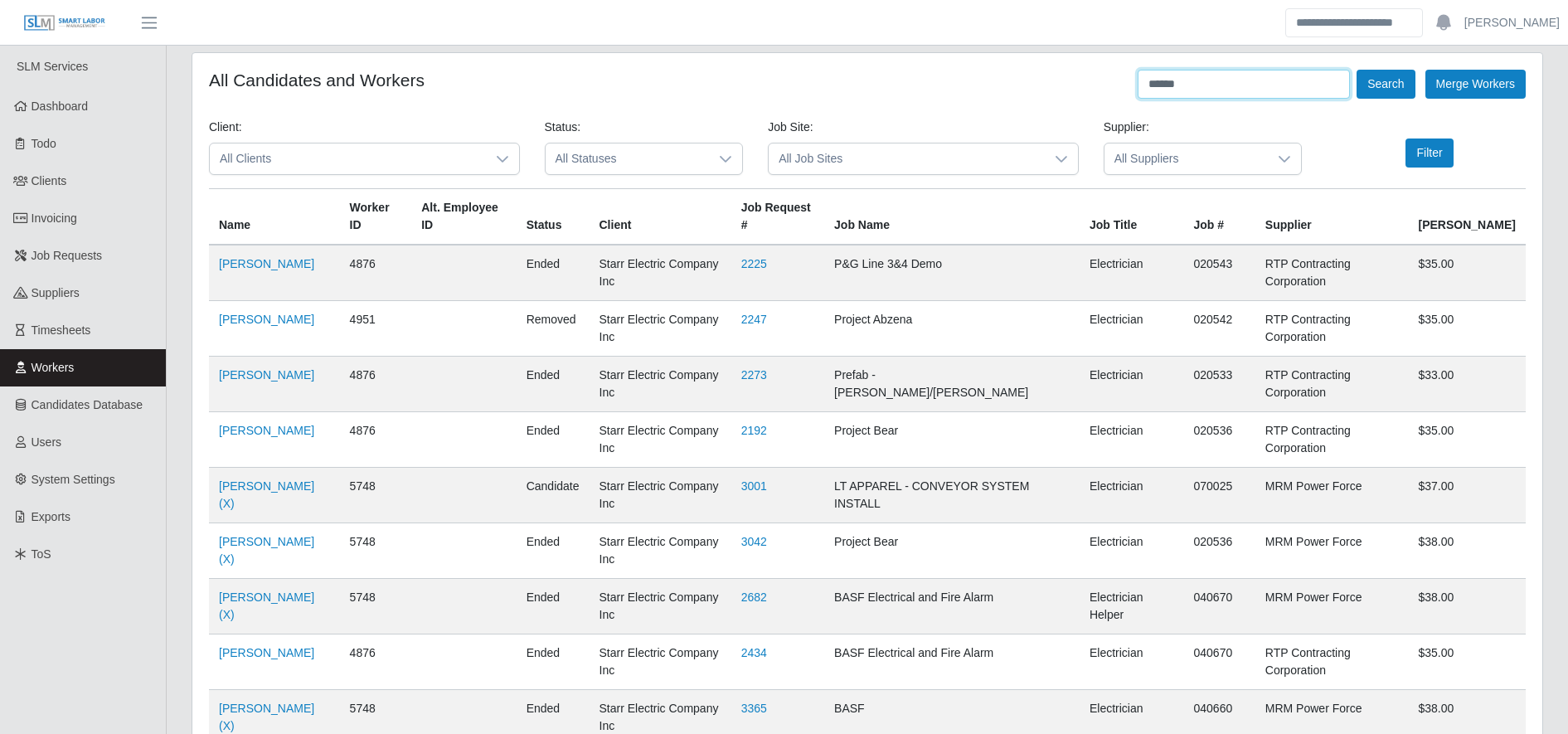
click at [1222, 88] on input "******" at bounding box center [1244, 84] width 213 height 29
click at [1222, 88] on input "**" at bounding box center [1244, 84] width 213 height 29
type input "******"
click at [1370, 74] on button "Search" at bounding box center [1385, 84] width 58 height 29
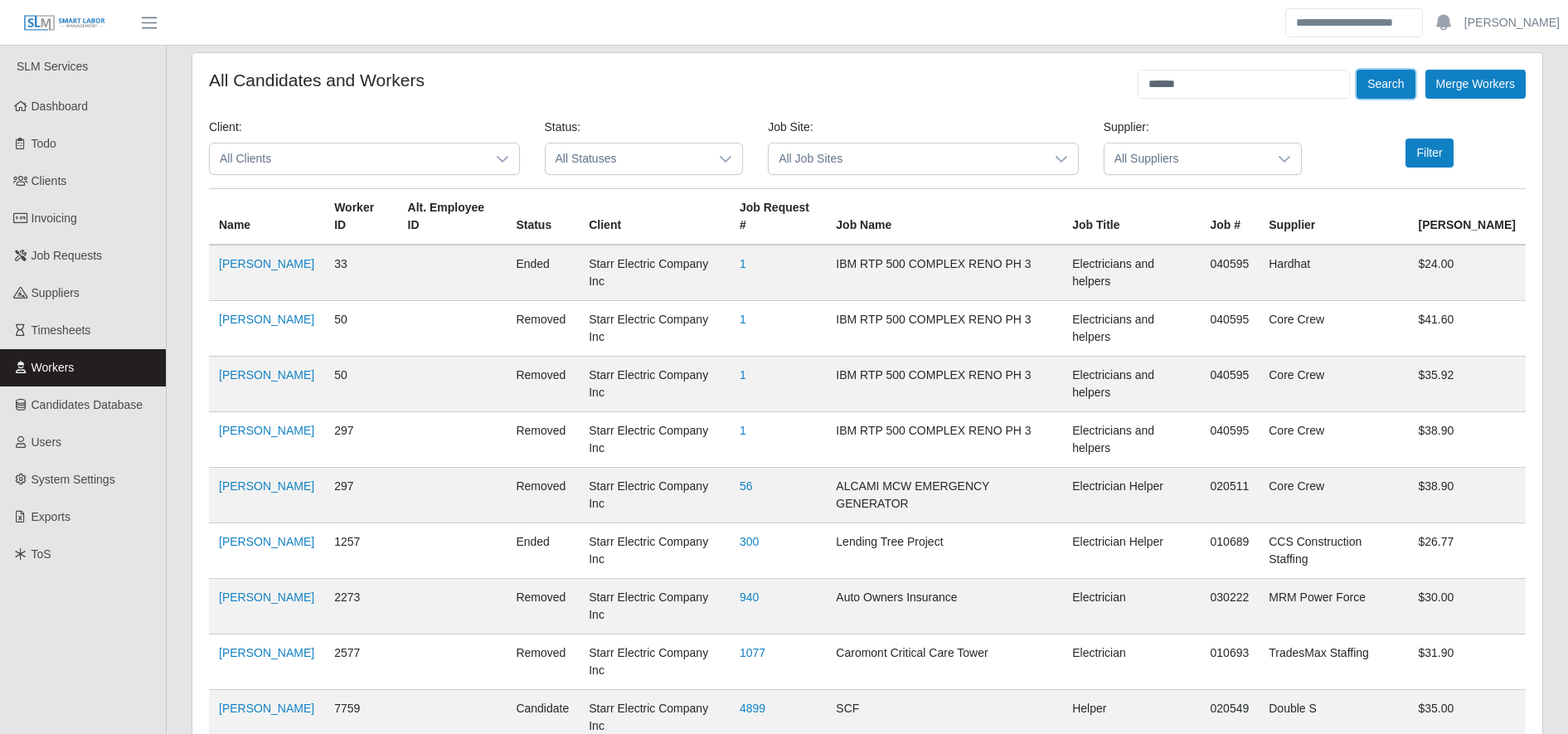
scroll to position [239, 0]
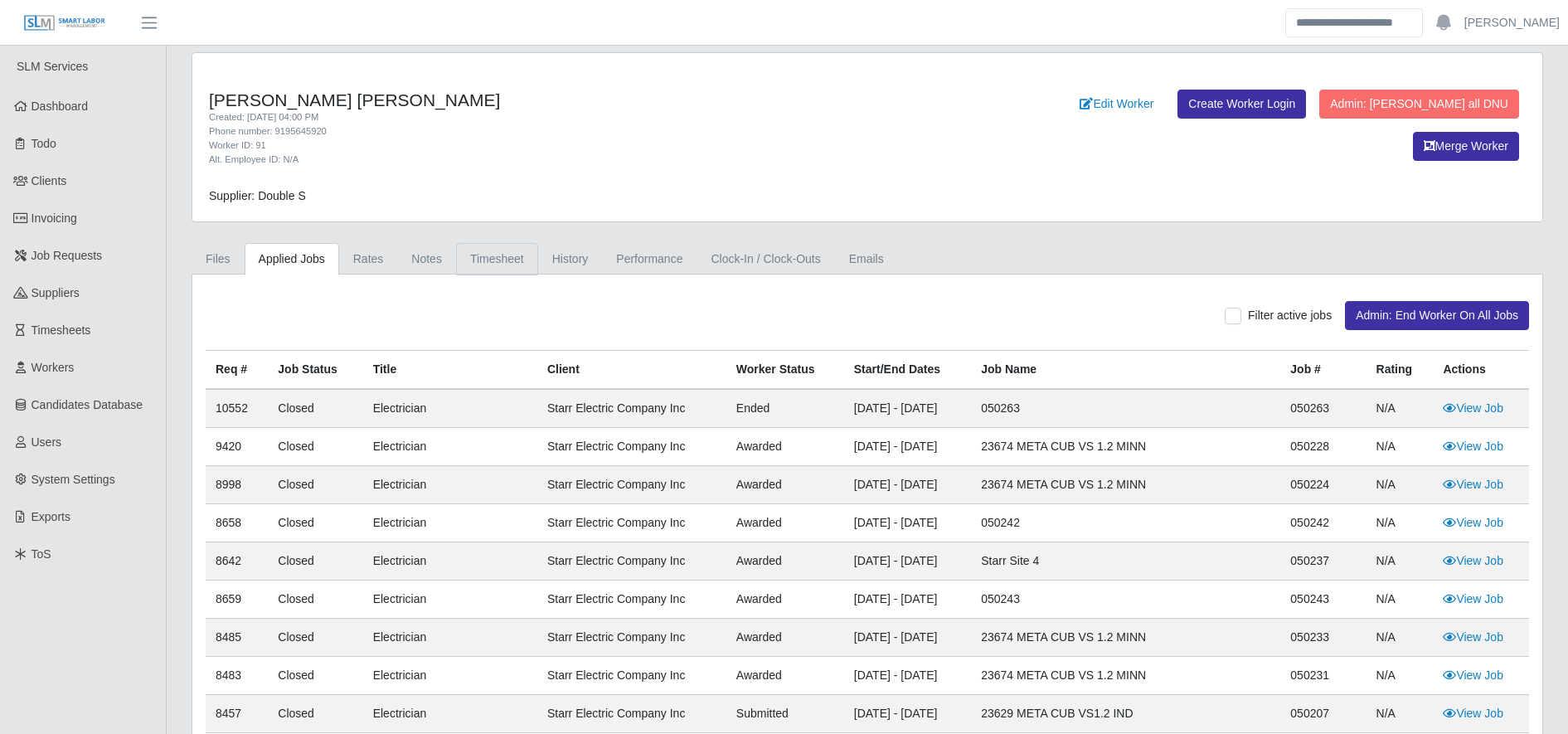
click at [495, 259] on link "Timesheet" at bounding box center [497, 259] width 82 height 33
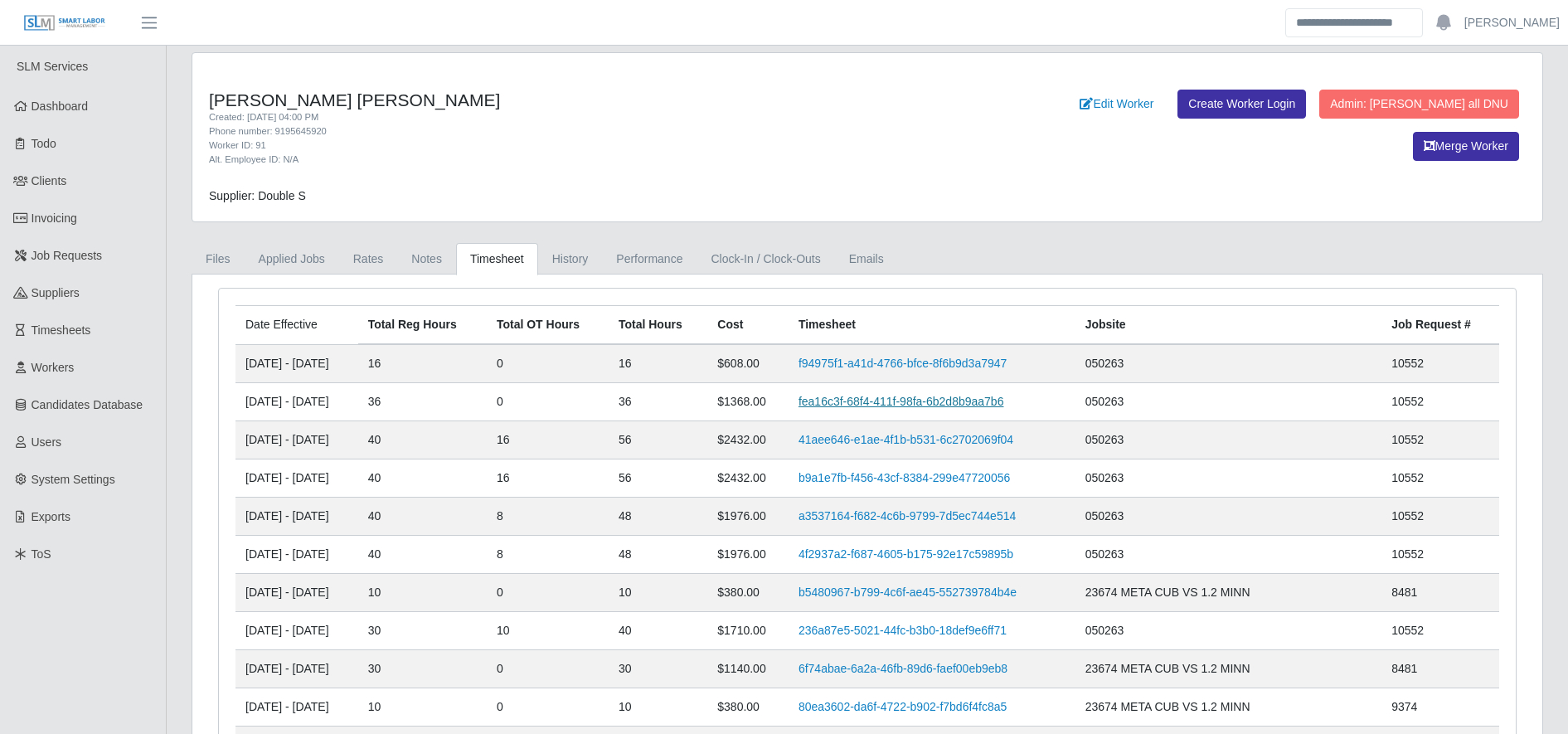
click at [959, 402] on link "fea16c3f-68f4-411f-98fa-6b2d8b9aa7b6" at bounding box center [901, 401] width 205 height 14
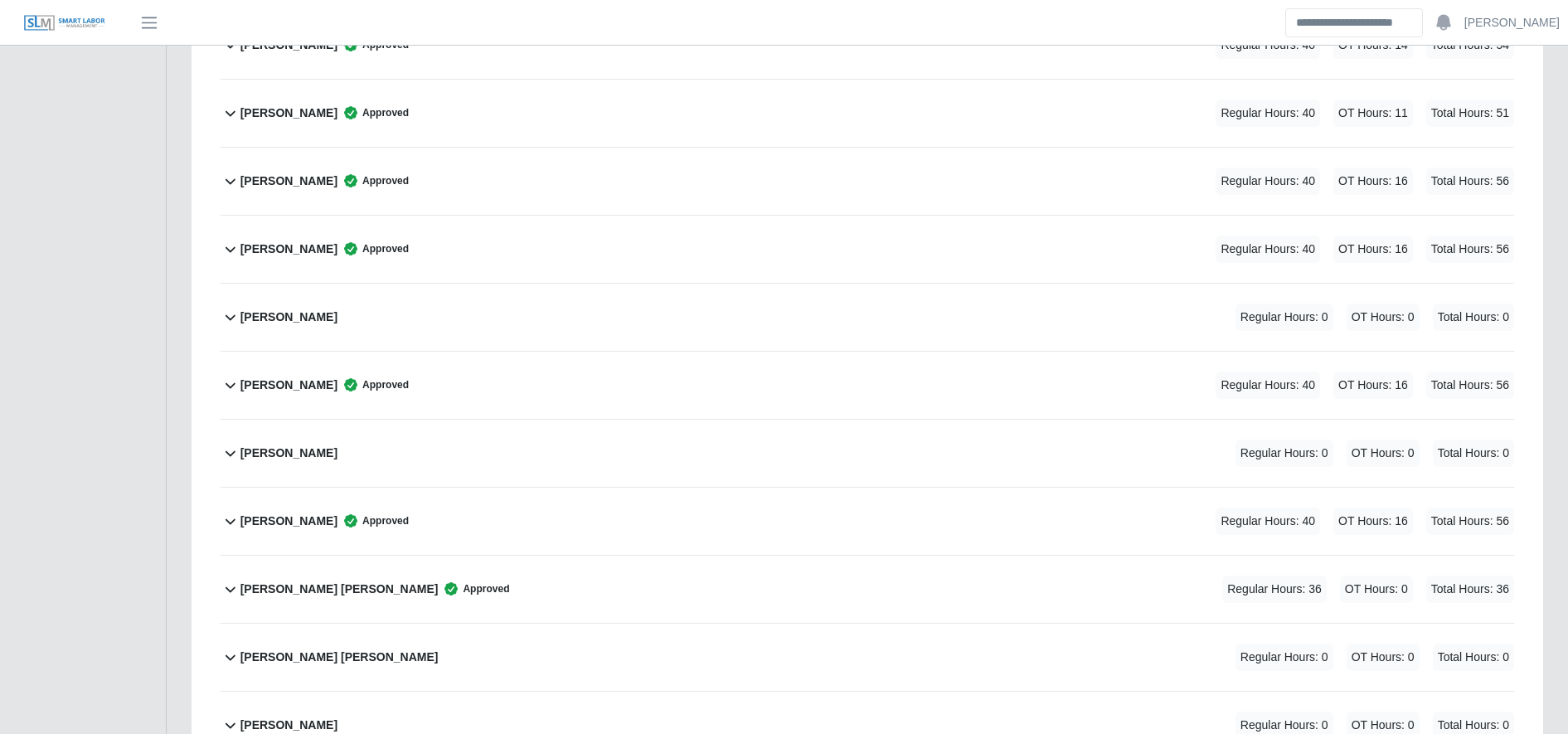
scroll to position [1634, 0]
click at [578, 594] on div "[PERSON_NAME] [PERSON_NAME] Approved Regular Hours: 36 OT Hours: 0 Total Hours:…" at bounding box center [878, 588] width 1274 height 67
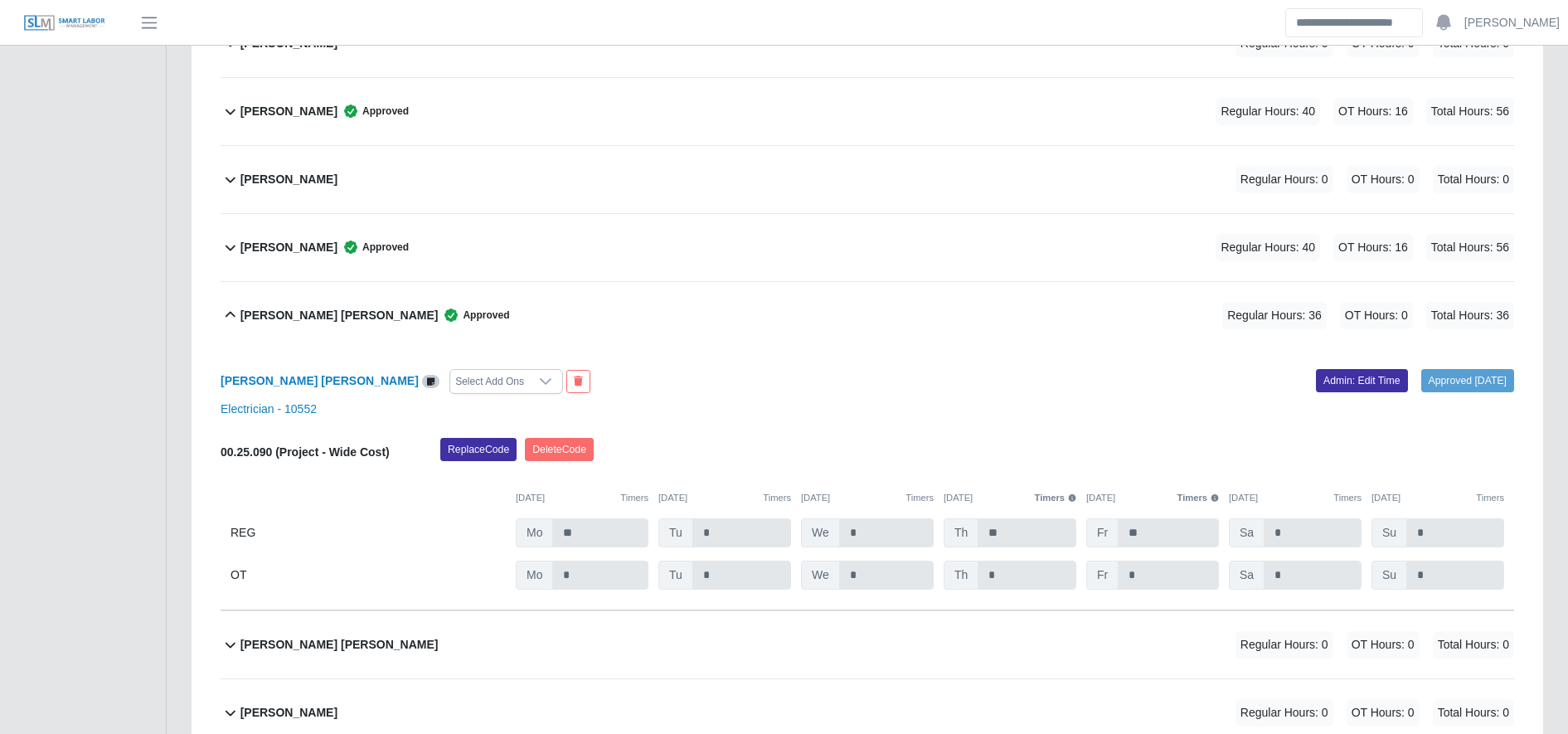
scroll to position [1907, 0]
click at [1336, 372] on link "Admin: Edit Time" at bounding box center [1362, 380] width 92 height 24
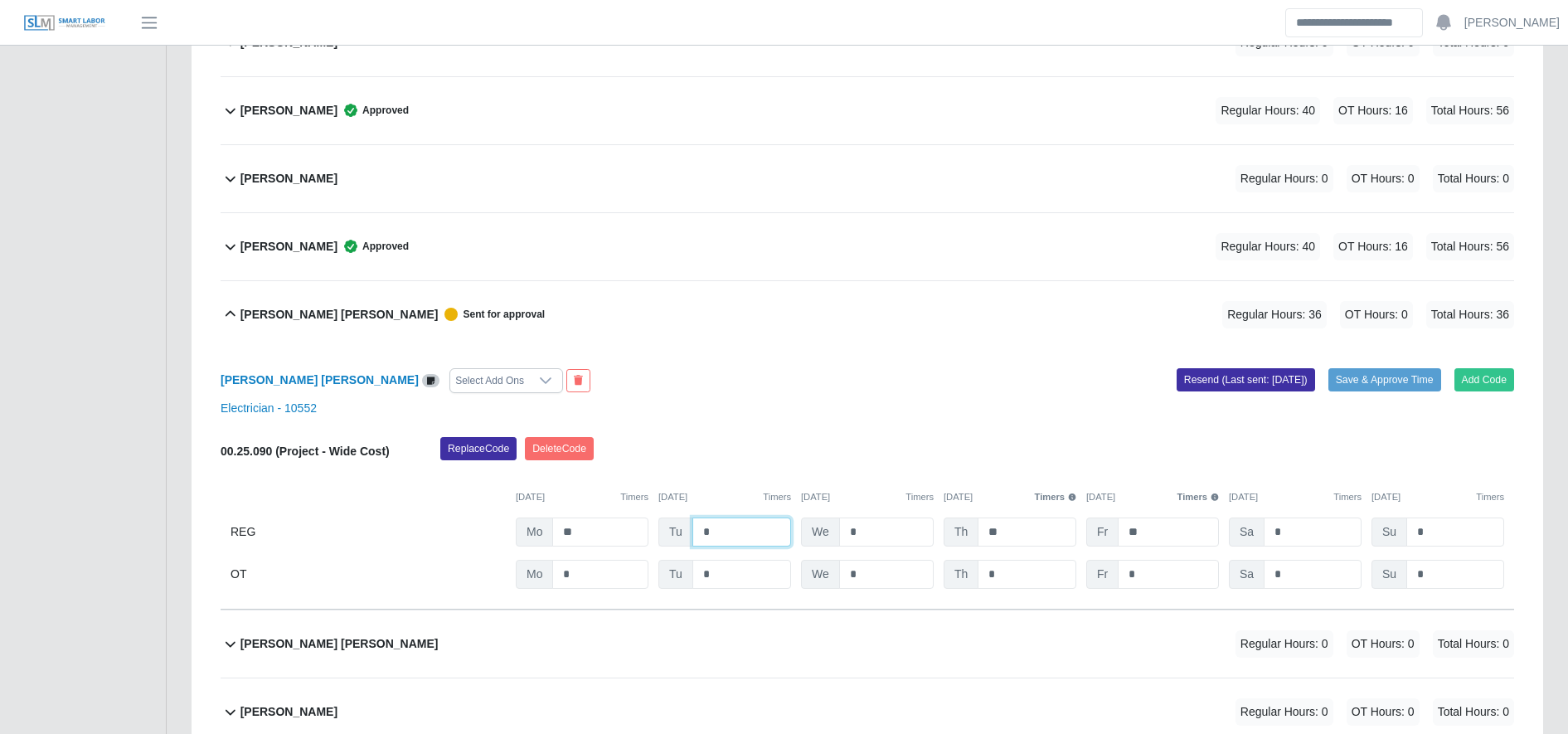
click at [737, 530] on input "*" at bounding box center [741, 532] width 99 height 29
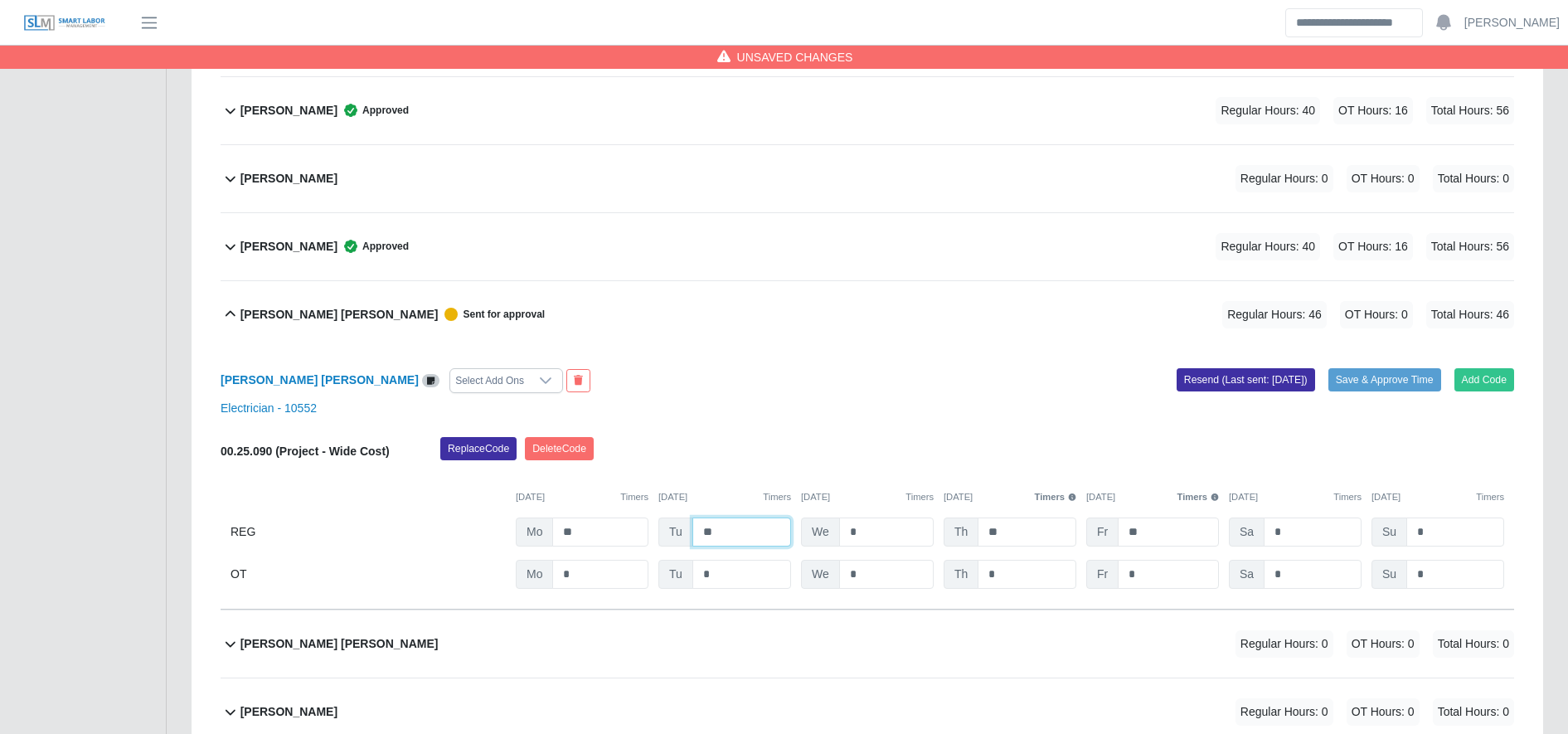
type input "**"
click at [1164, 526] on input "**" at bounding box center [1167, 532] width 101 height 29
type input "*"
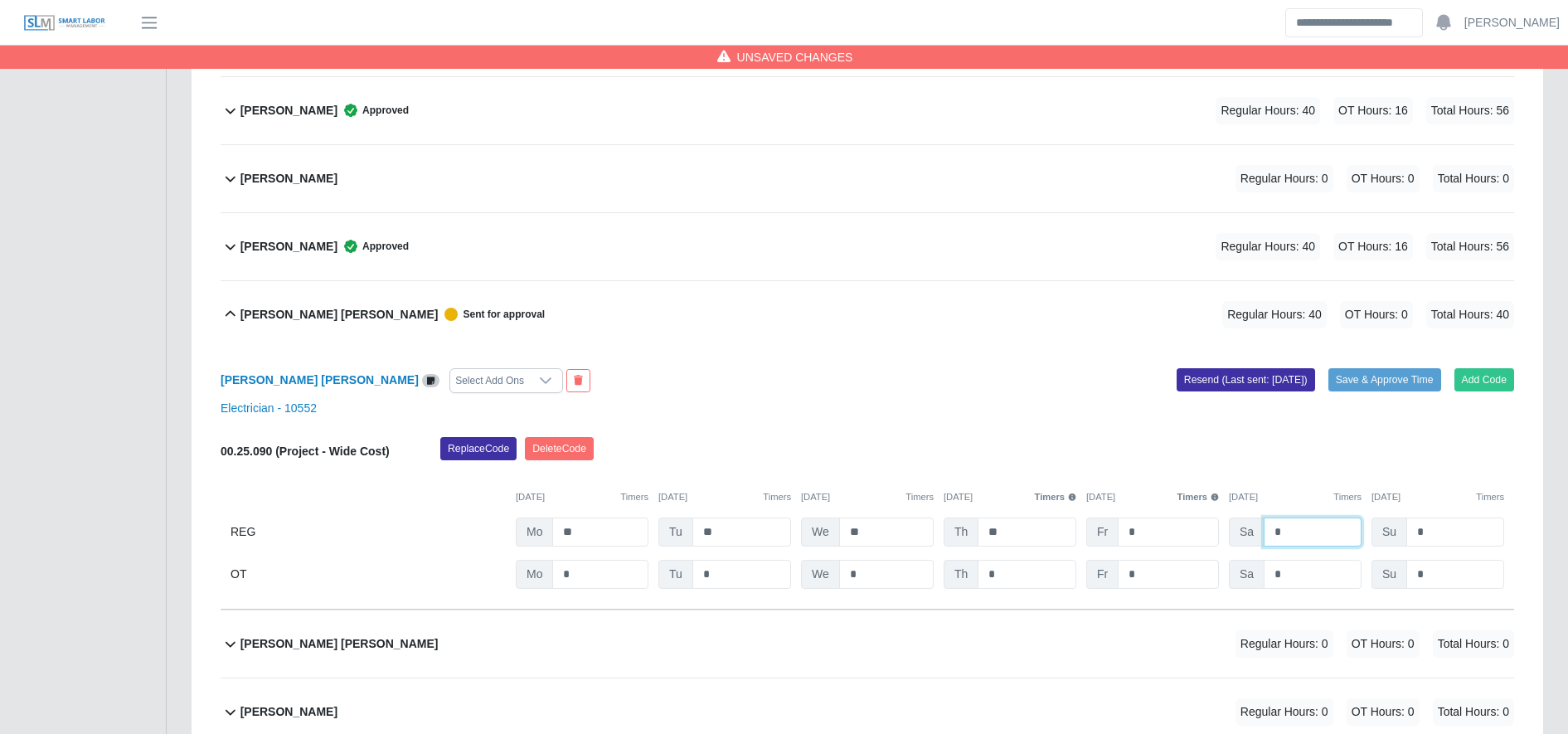
type input "*"
click at [0, 0] on input "*" at bounding box center [0, 0] width 0 height 0
type input "**"
type input "***"
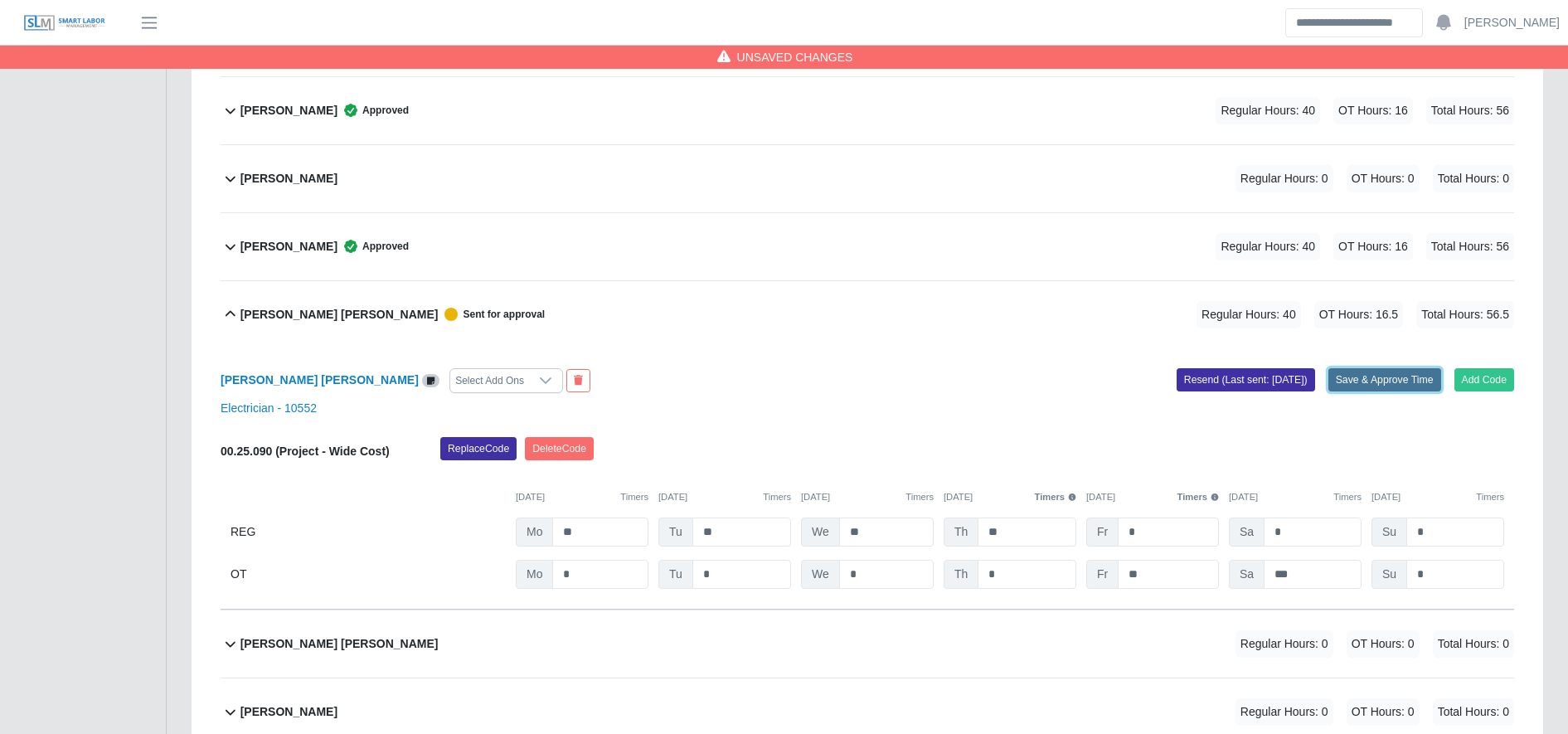
click at [1394, 377] on button "Save & Approve Time" at bounding box center [1384, 380] width 113 height 24
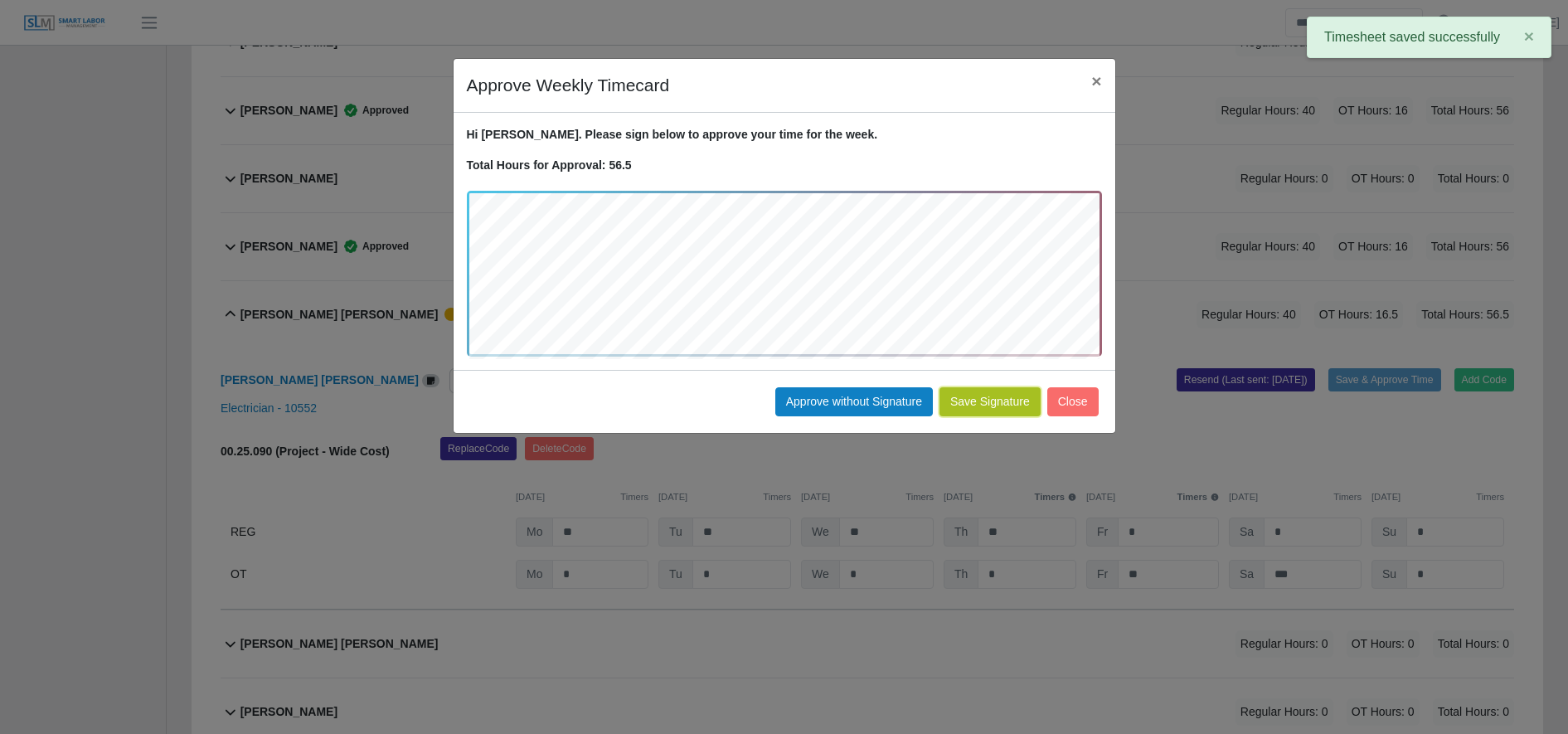
click at [1013, 396] on button "Save Signature" at bounding box center [989, 402] width 101 height 29
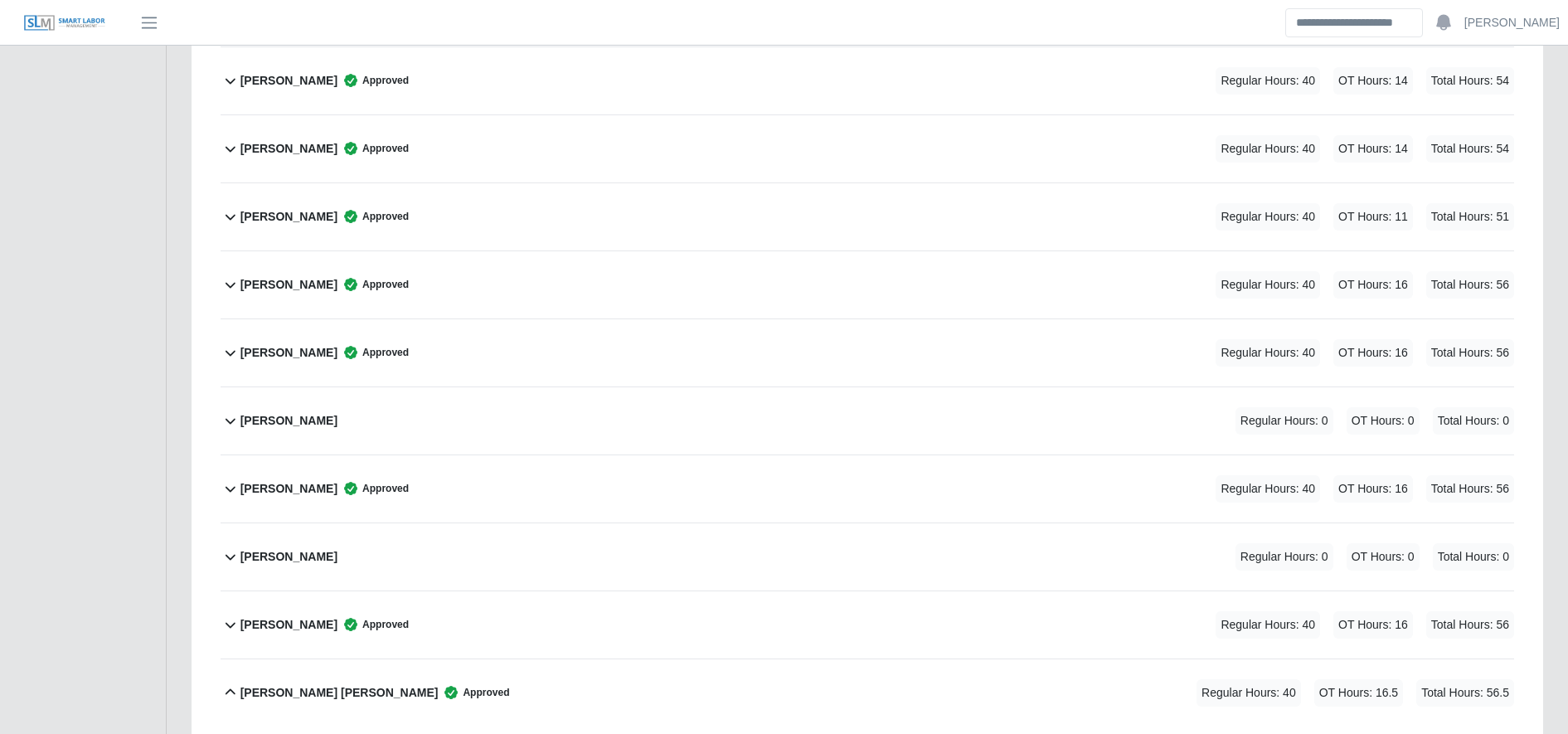
scroll to position [1528, 0]
click at [660, 153] on div "Jonathan Martinez Sanchez Approved Regular Hours: 40 OT Hours: 14 Total Hours: …" at bounding box center [878, 150] width 1274 height 67
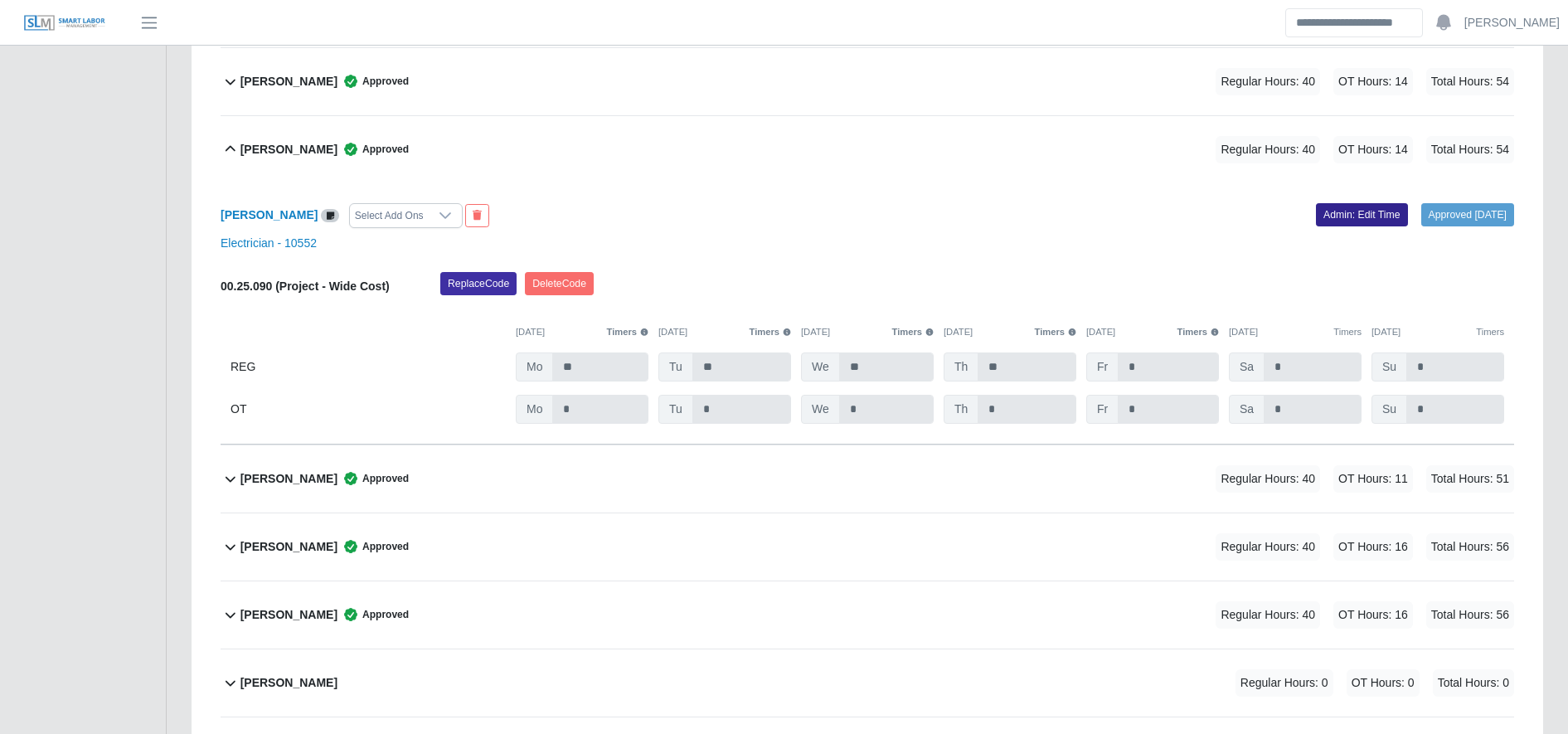
click at [1351, 204] on link "Admin: Edit Time" at bounding box center [1362, 215] width 92 height 24
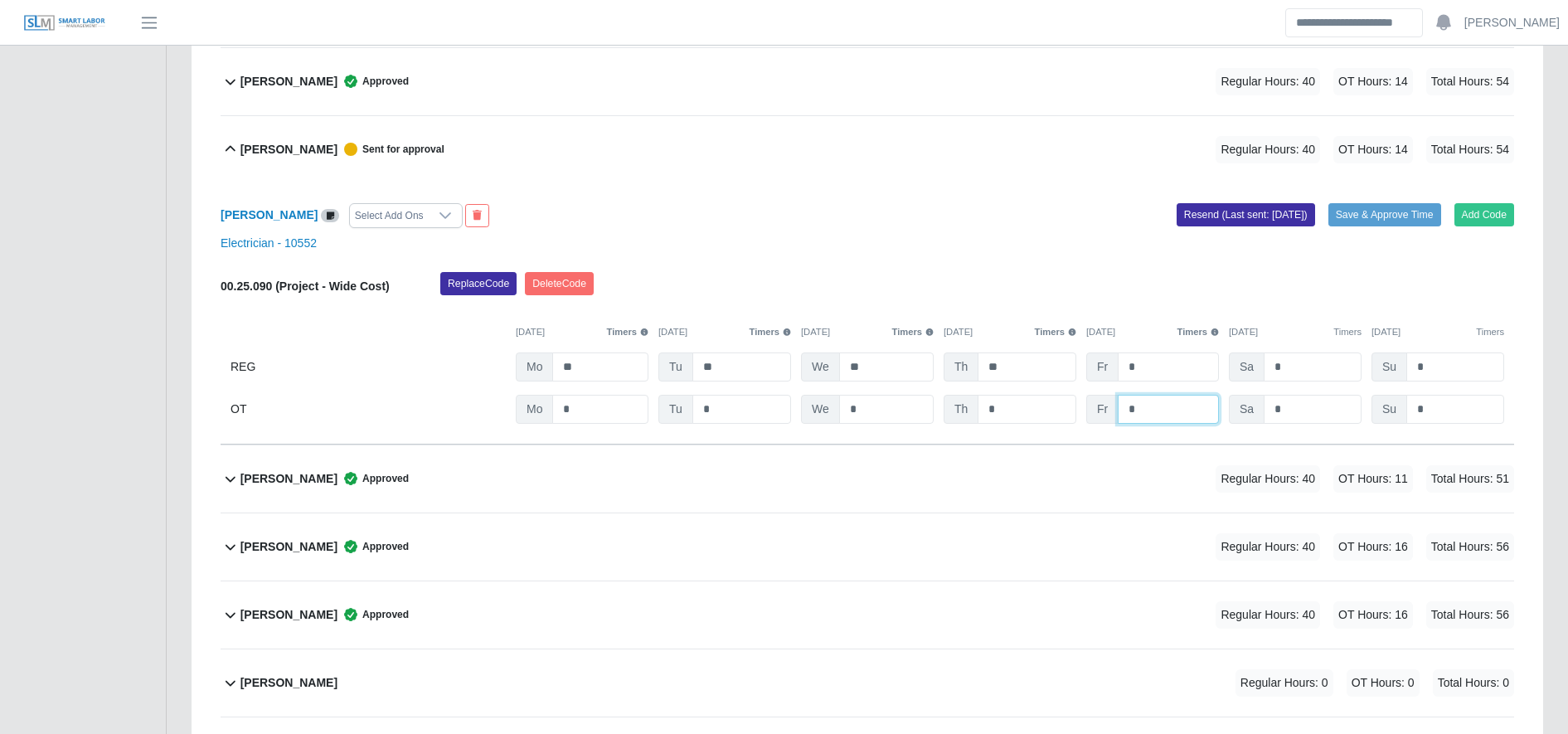
click at [0, 0] on input "*" at bounding box center [0, 0] width 0 height 0
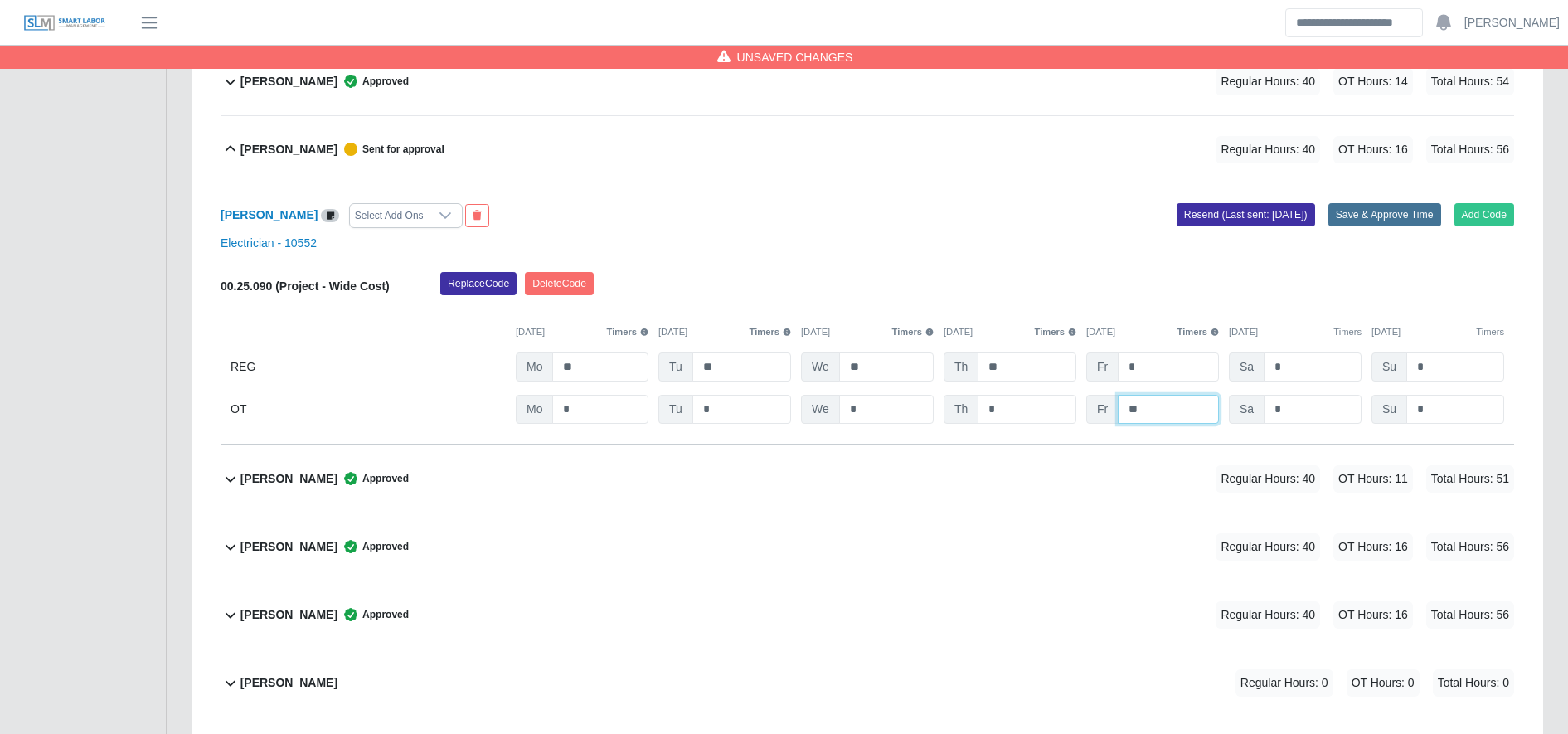
type input "**"
click at [1394, 214] on button "Save & Approve Time" at bounding box center [1384, 215] width 113 height 24
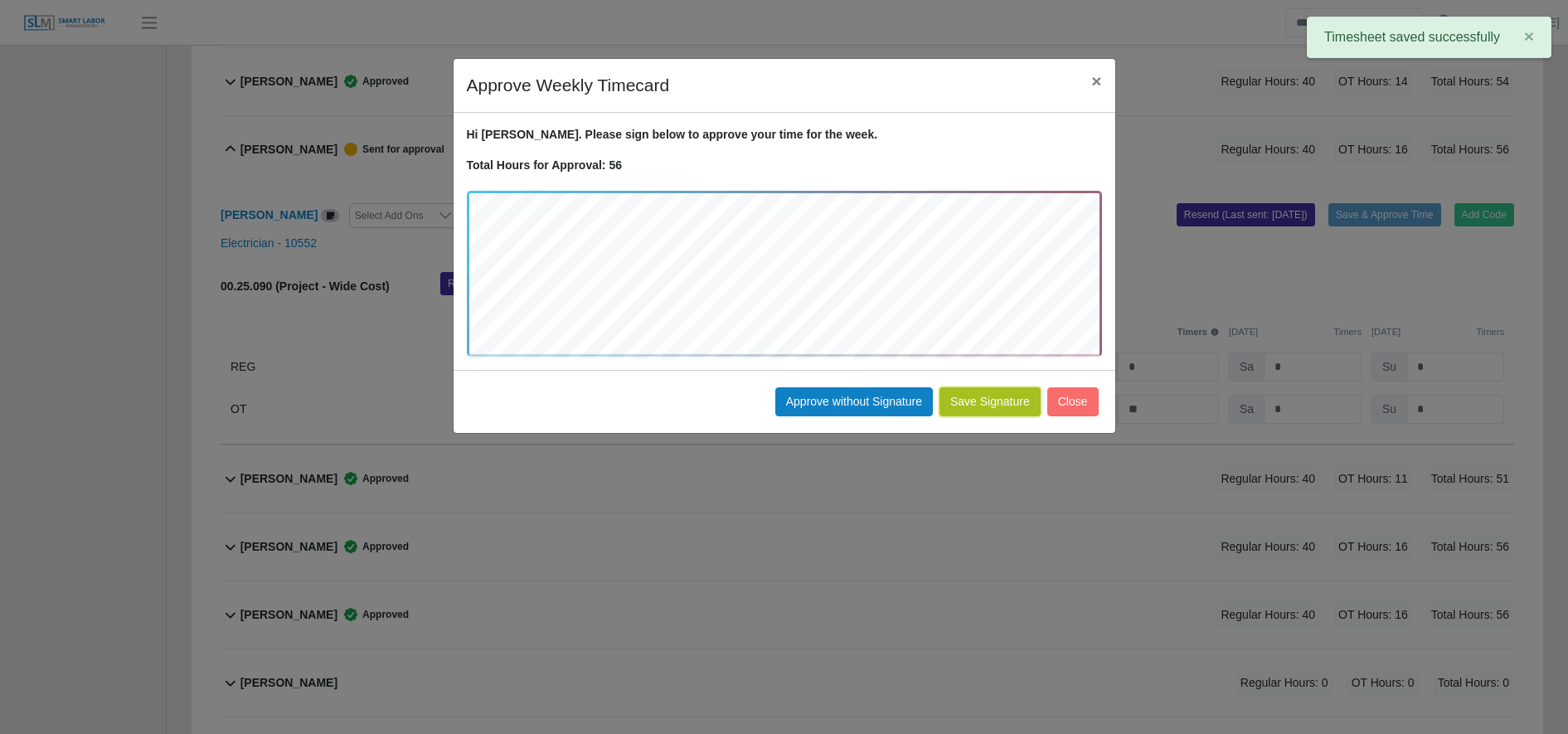
click at [1016, 402] on button "Save Signature" at bounding box center [989, 402] width 101 height 29
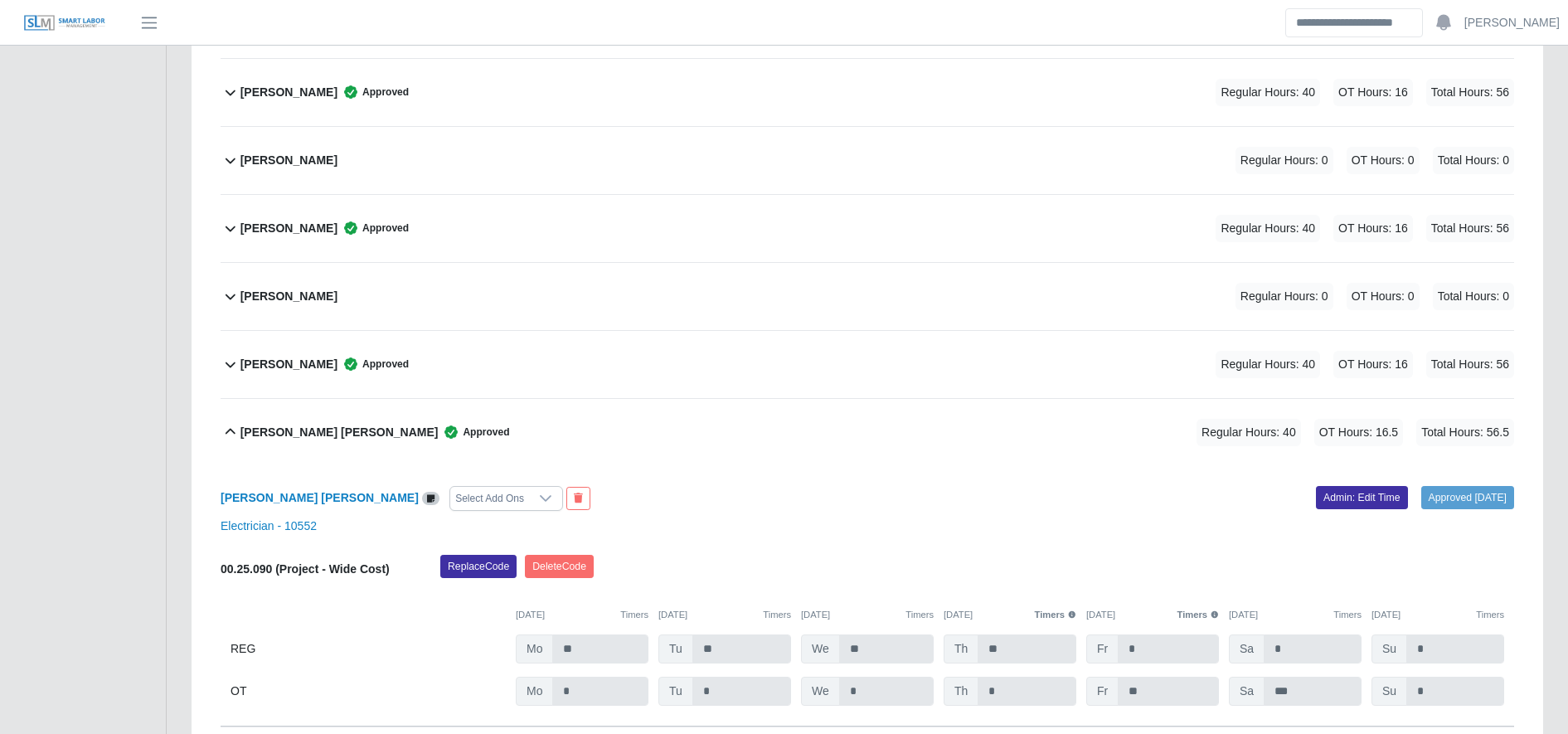
scroll to position [2051, 0]
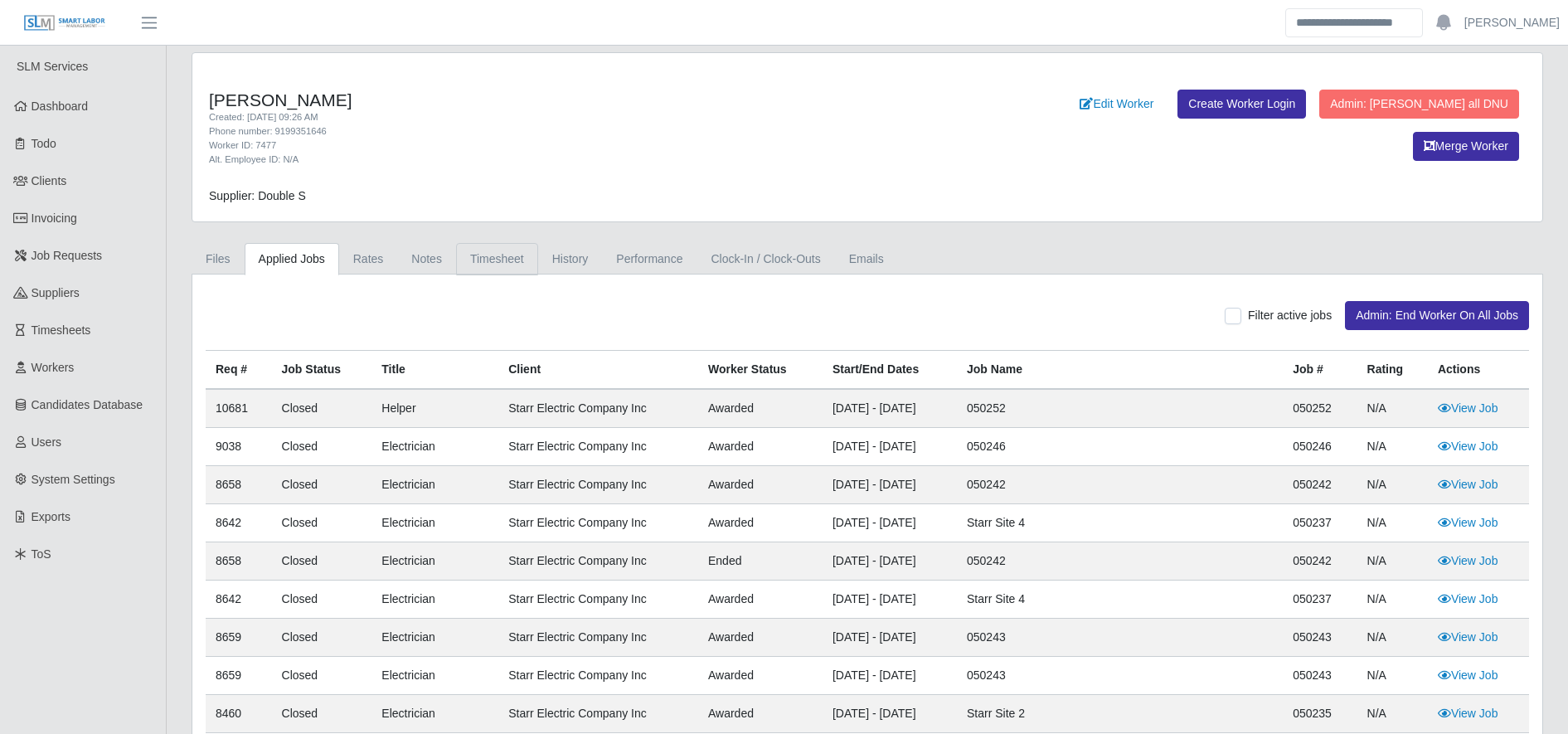
click at [496, 248] on link "Timesheet" at bounding box center [497, 259] width 82 height 33
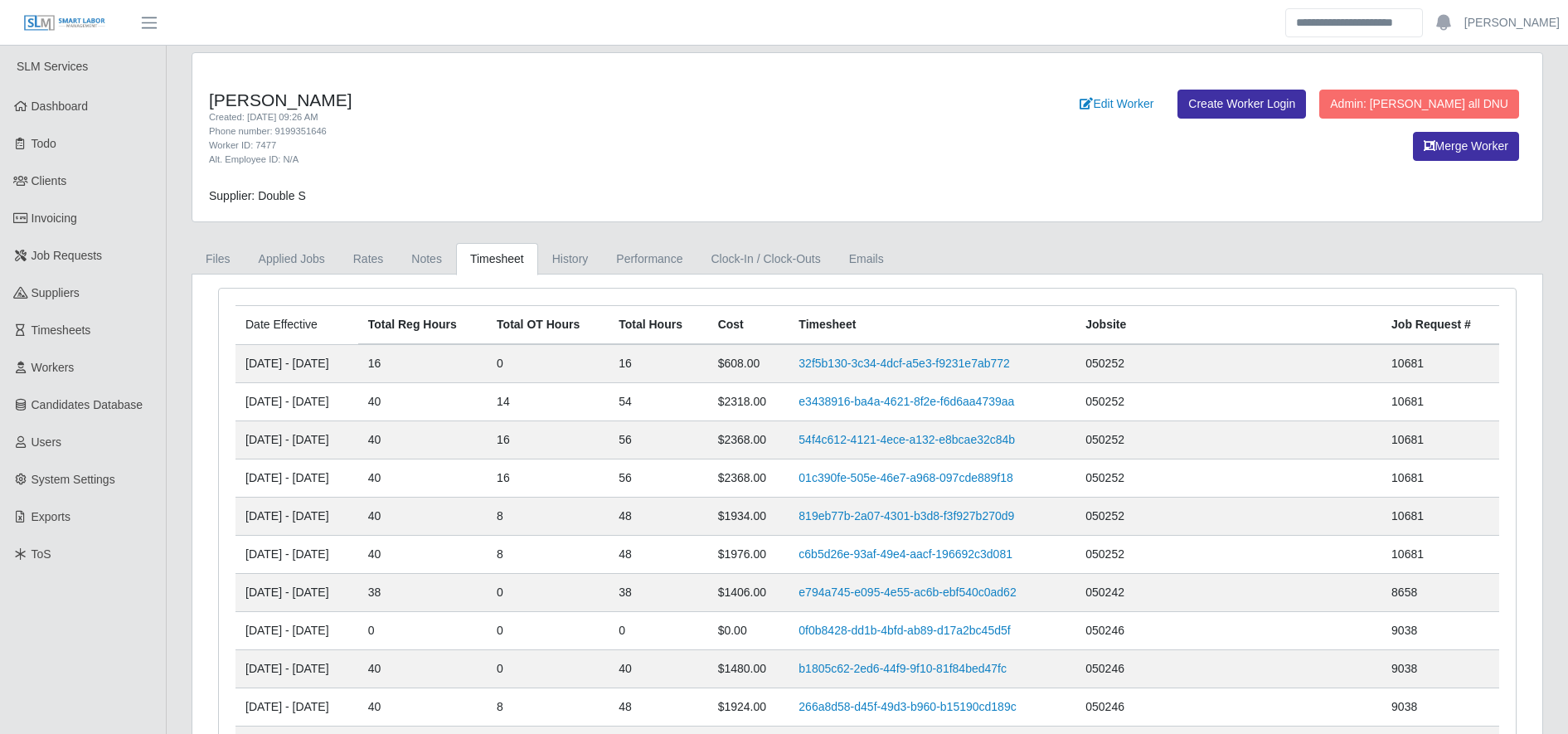
click at [940, 389] on td "e3438916-ba4a-4621-8f2e-f6d6aa4739aa" at bounding box center [932, 402] width 287 height 38
click at [940, 392] on td "e3438916-ba4a-4621-8f2e-f6d6aa4739aa" at bounding box center [932, 402] width 287 height 38
click at [937, 404] on link "e3438916-ba4a-4621-8f2e-f6d6aa4739aa" at bounding box center [906, 401] width 215 height 14
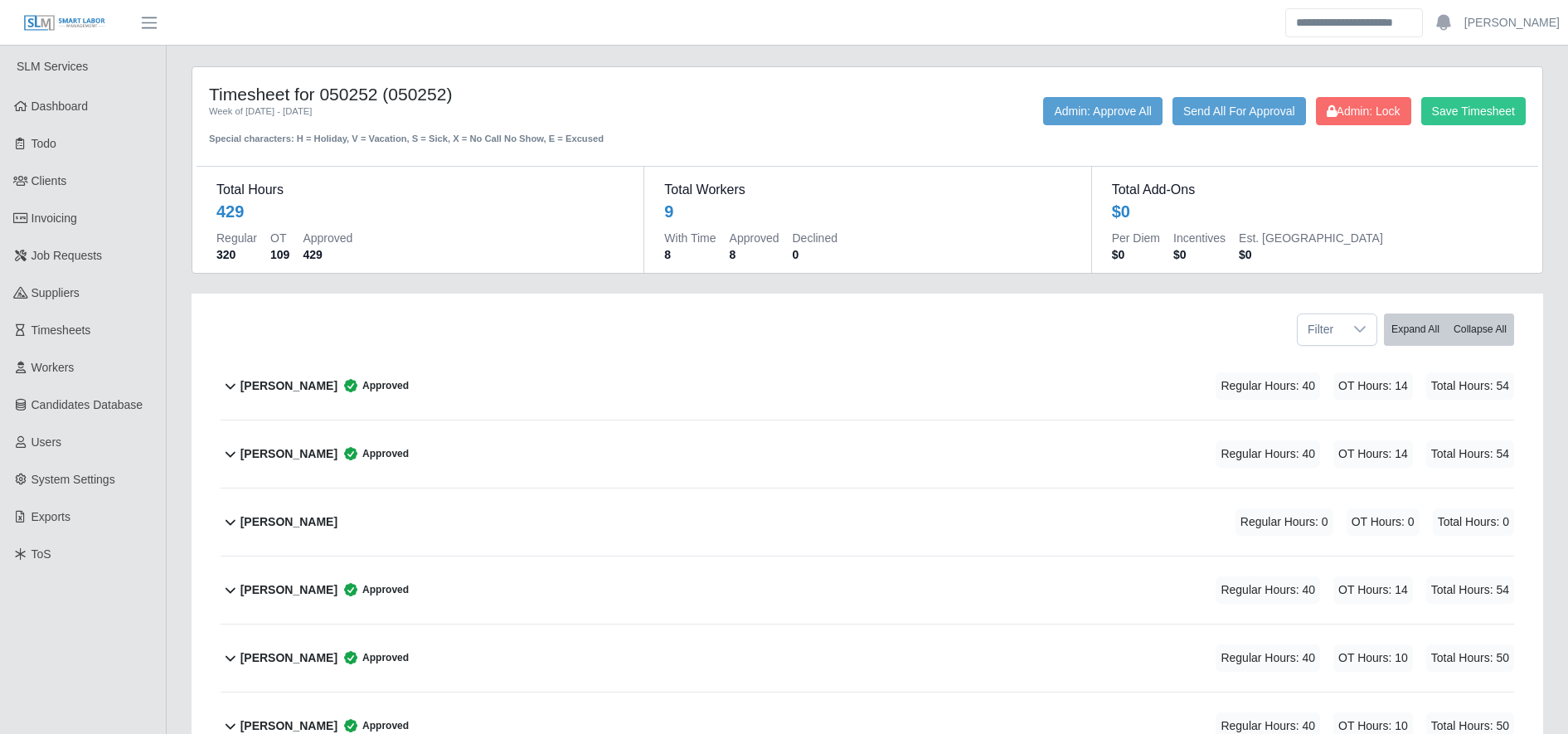
scroll to position [51, 0]
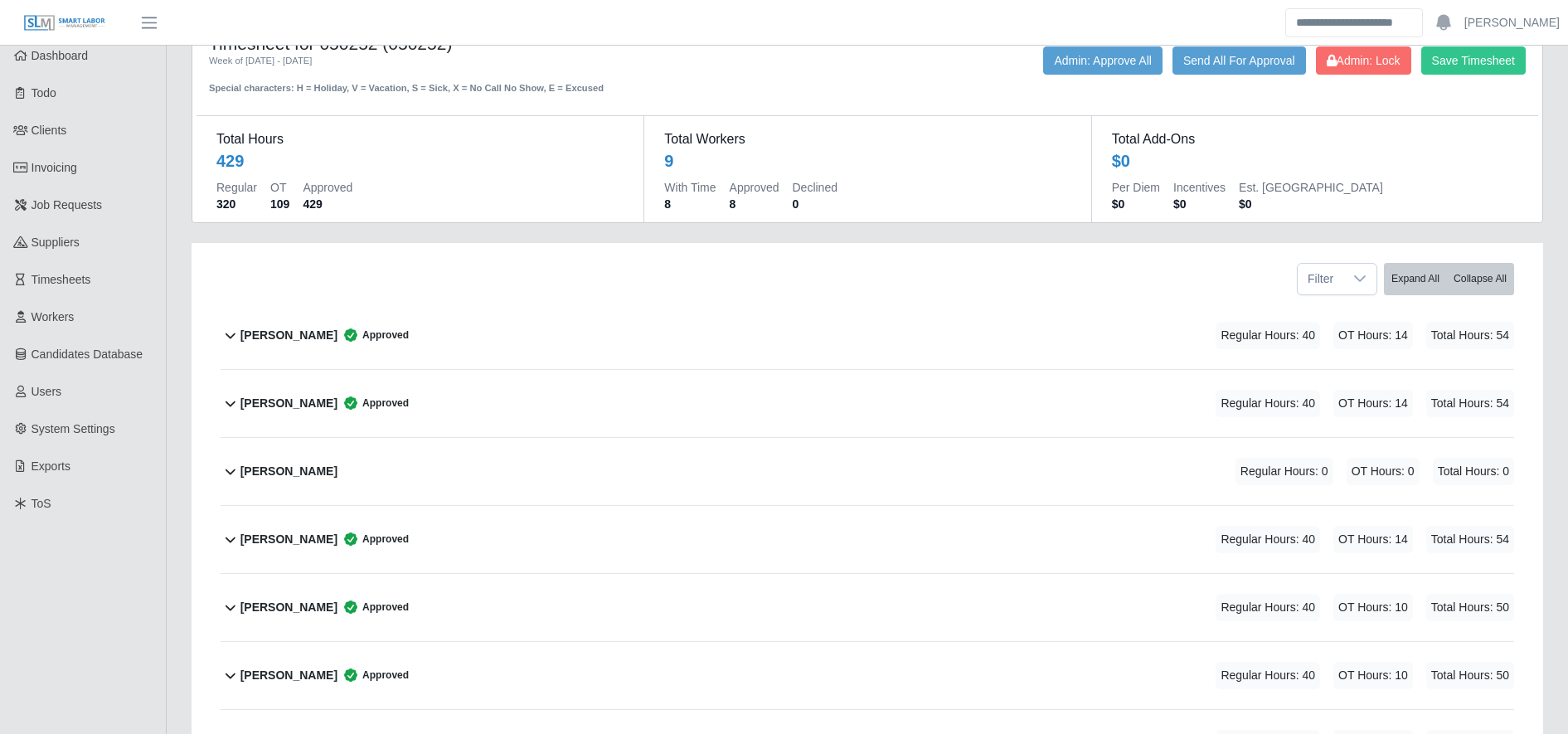
click at [890, 397] on div "[PERSON_NAME] Approved Regular Hours: 40 OT Hours: 14 Total Hours: 54" at bounding box center [878, 403] width 1274 height 67
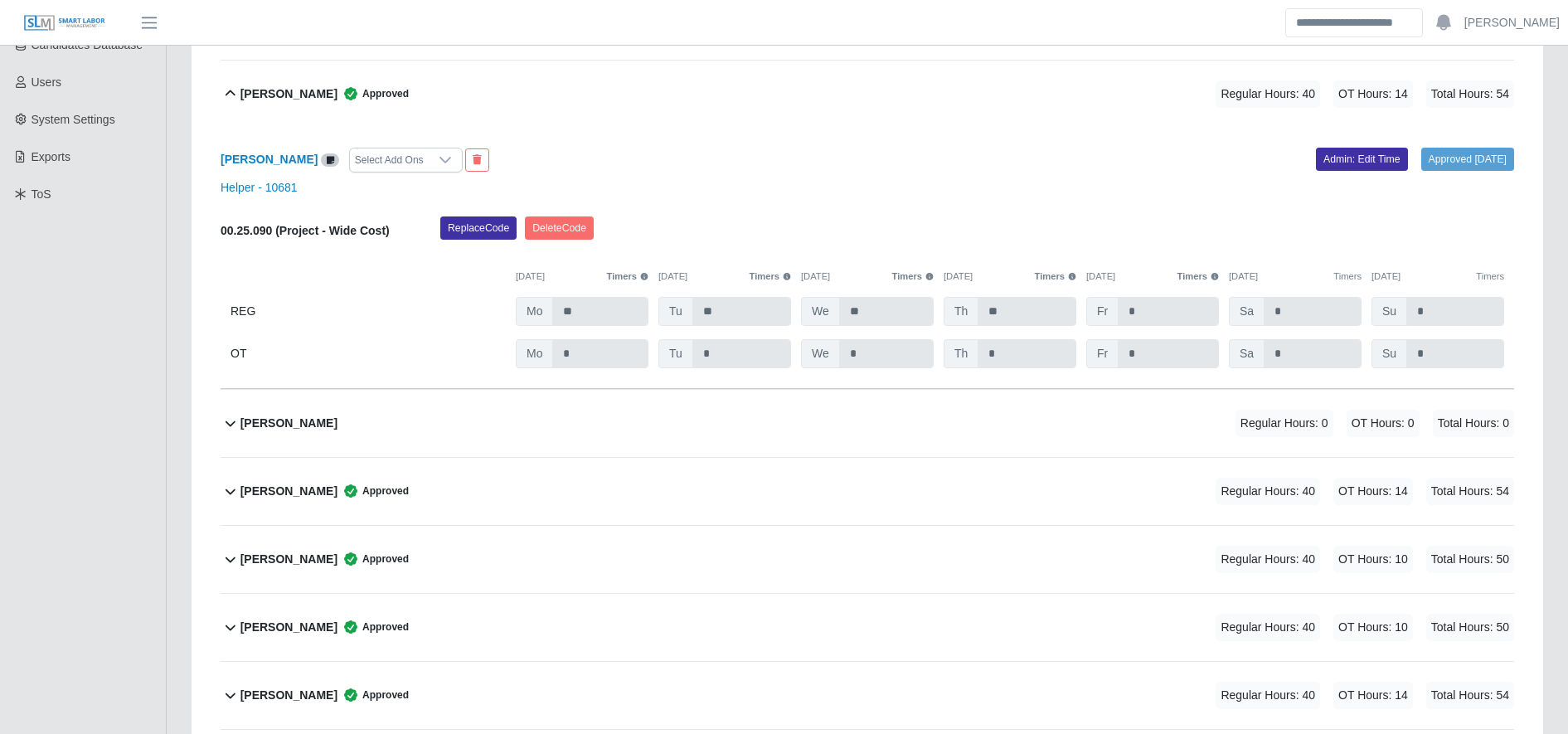
scroll to position [362, 0]
click at [1353, 155] on link "Admin: Edit Time" at bounding box center [1362, 158] width 92 height 24
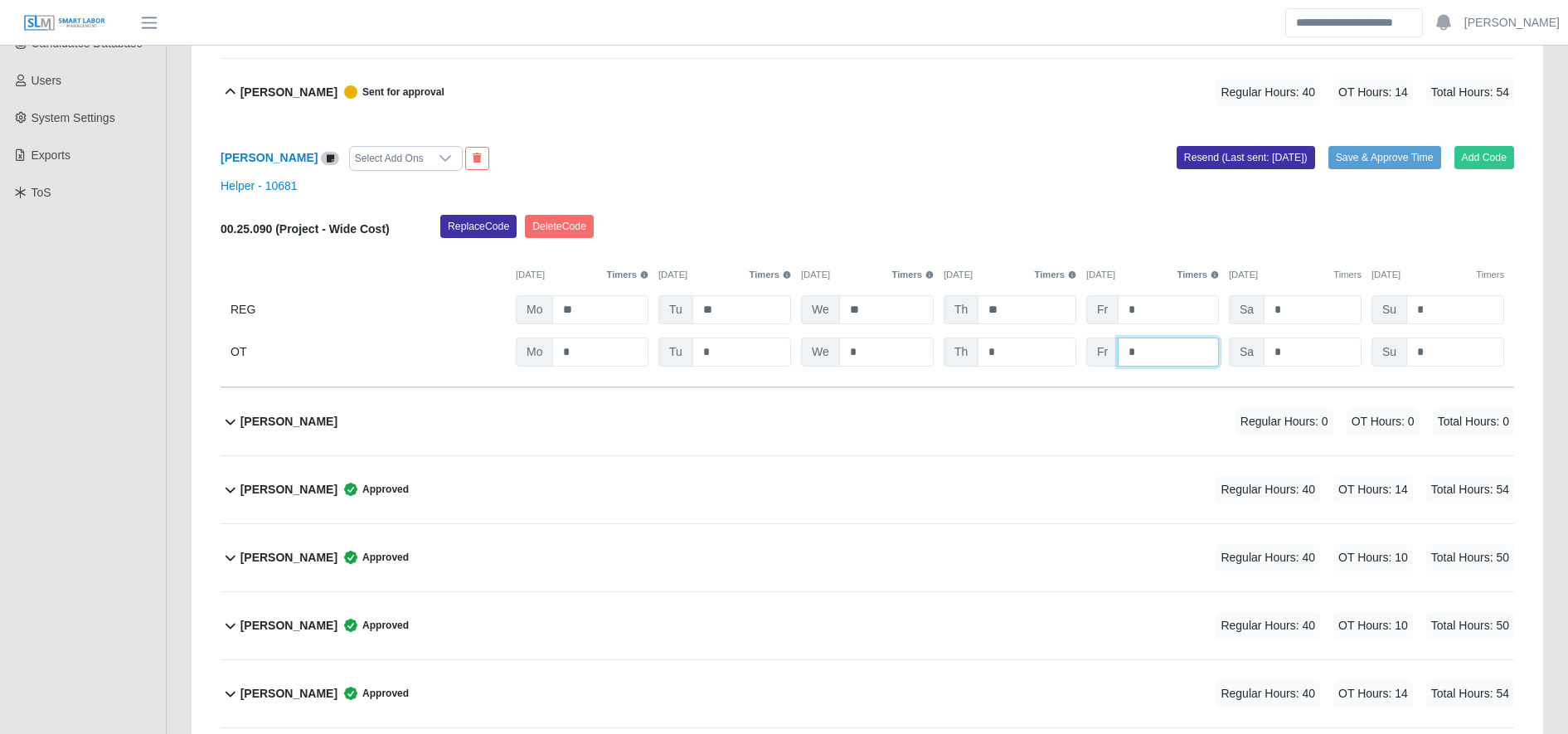
click at [0, 0] on input "*" at bounding box center [0, 0] width 0 height 0
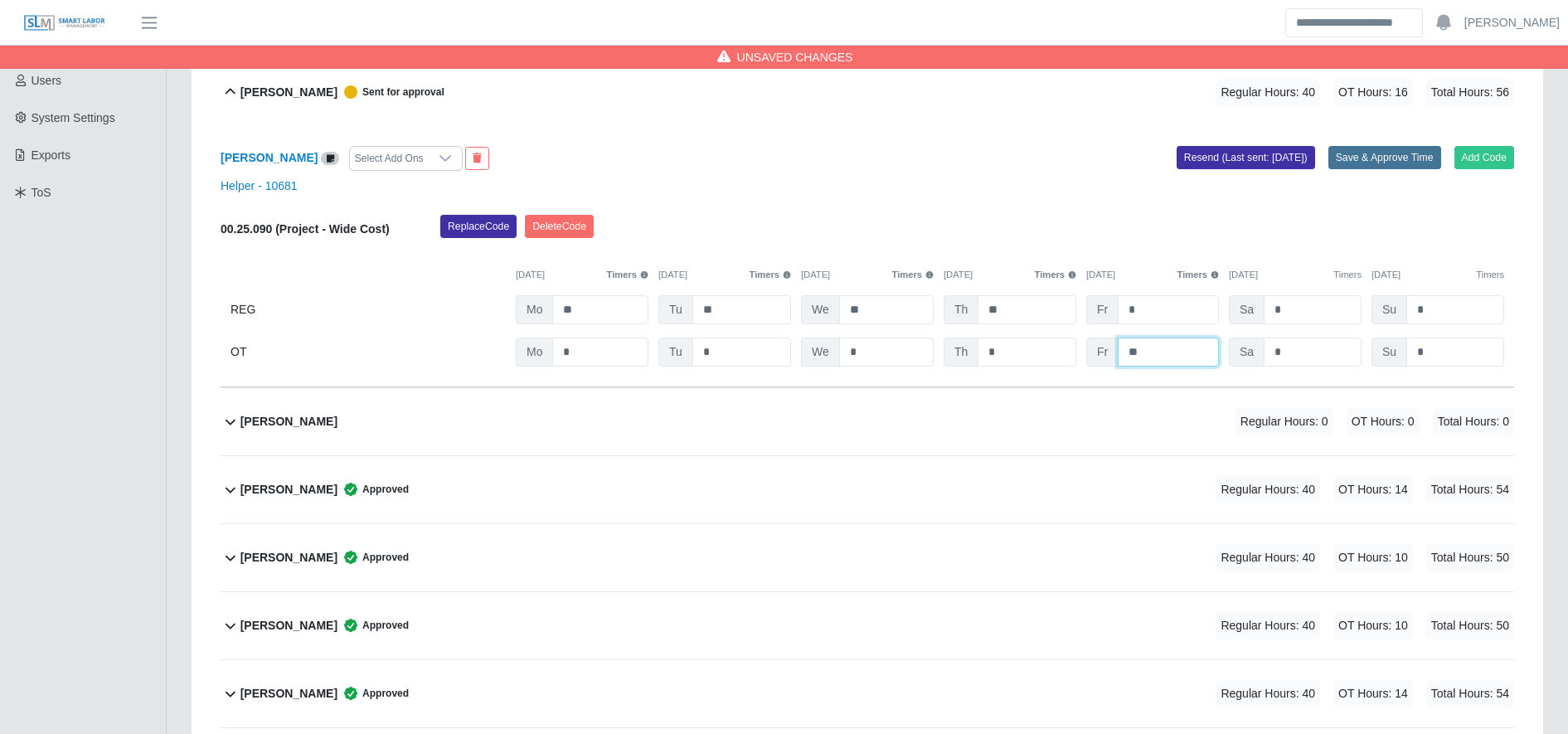
type input "**"
click at [1374, 161] on button "Save & Approve Time" at bounding box center [1384, 158] width 113 height 24
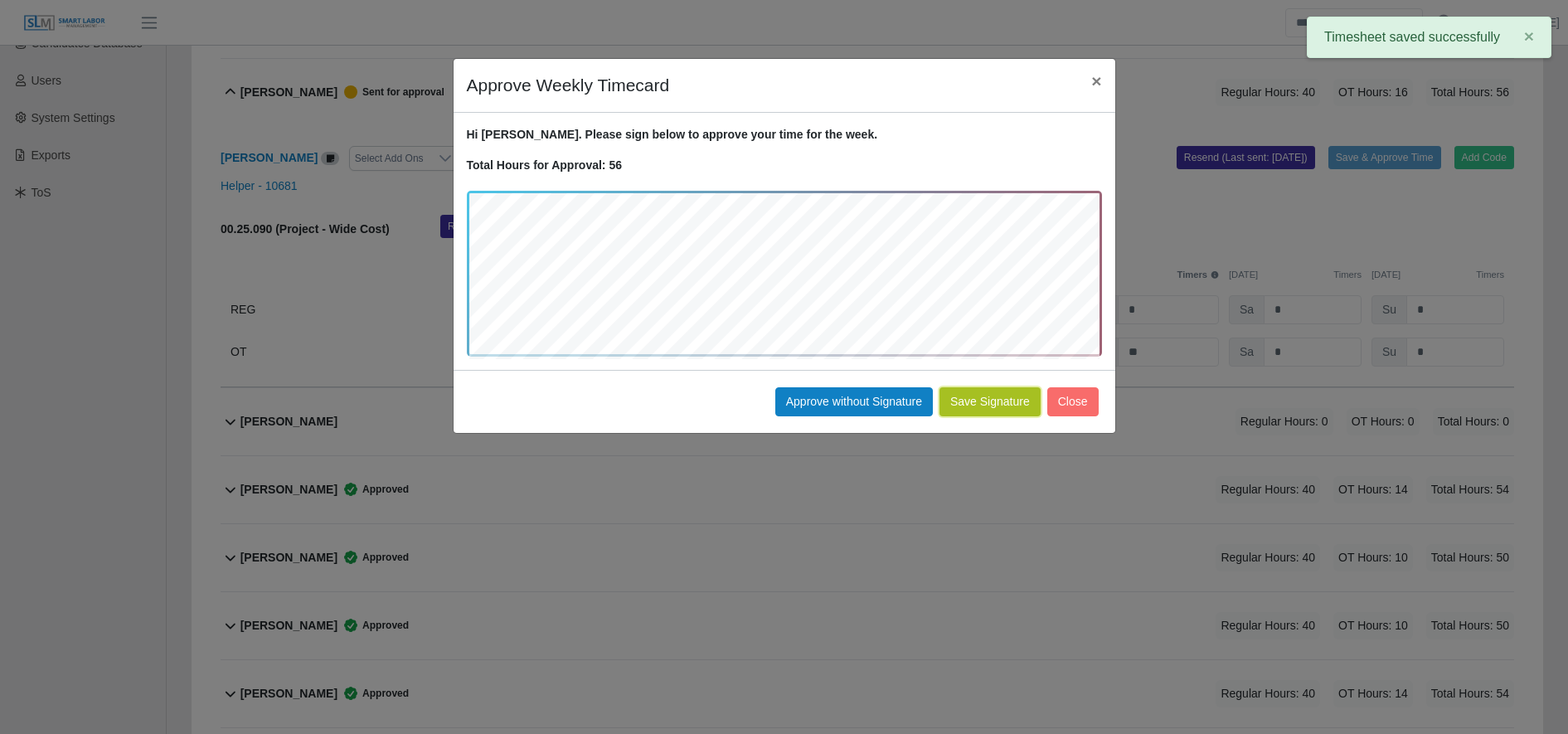
click at [973, 407] on button "Save Signature" at bounding box center [989, 402] width 101 height 29
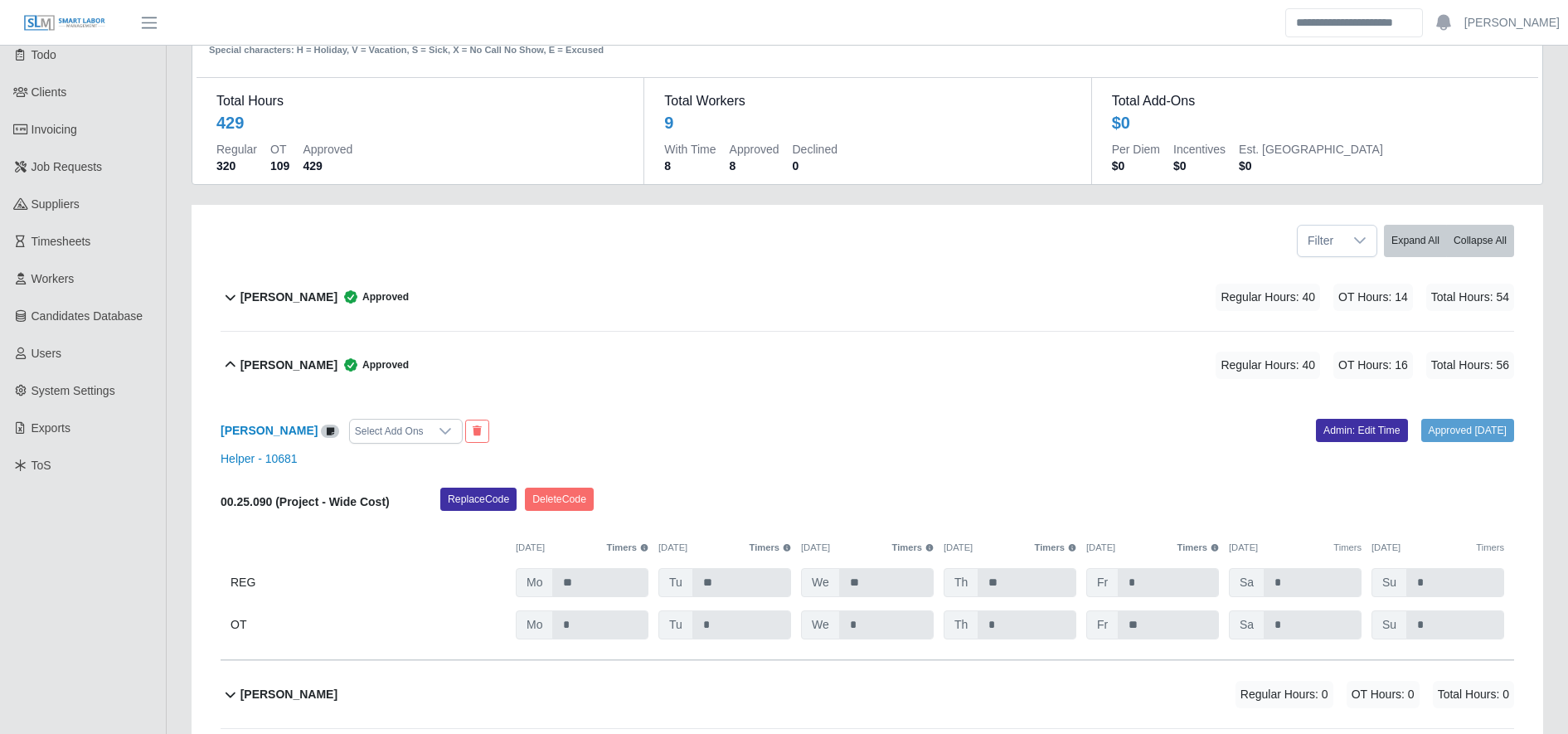
scroll to position [0, 0]
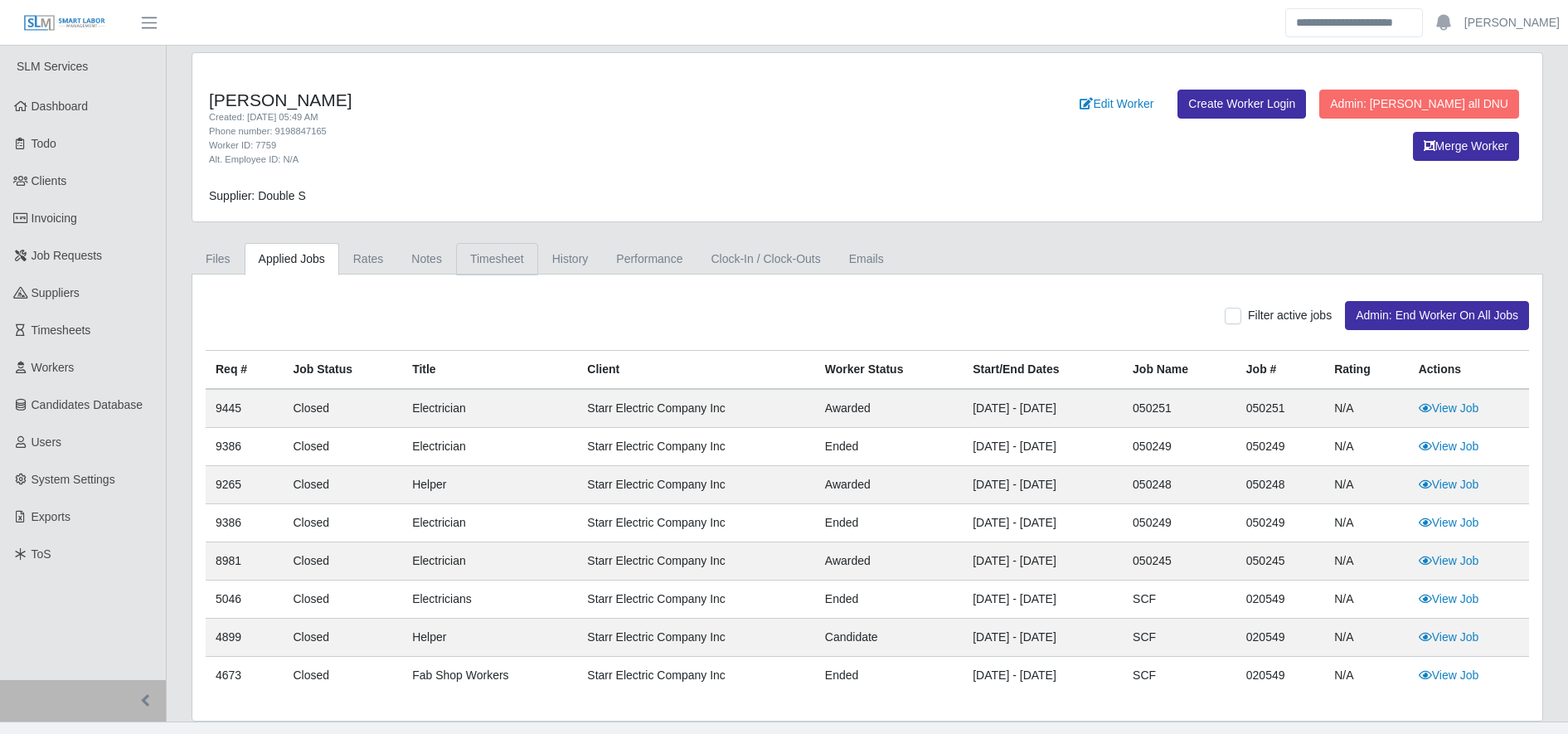
click at [499, 267] on link "Timesheet" at bounding box center [497, 259] width 82 height 33
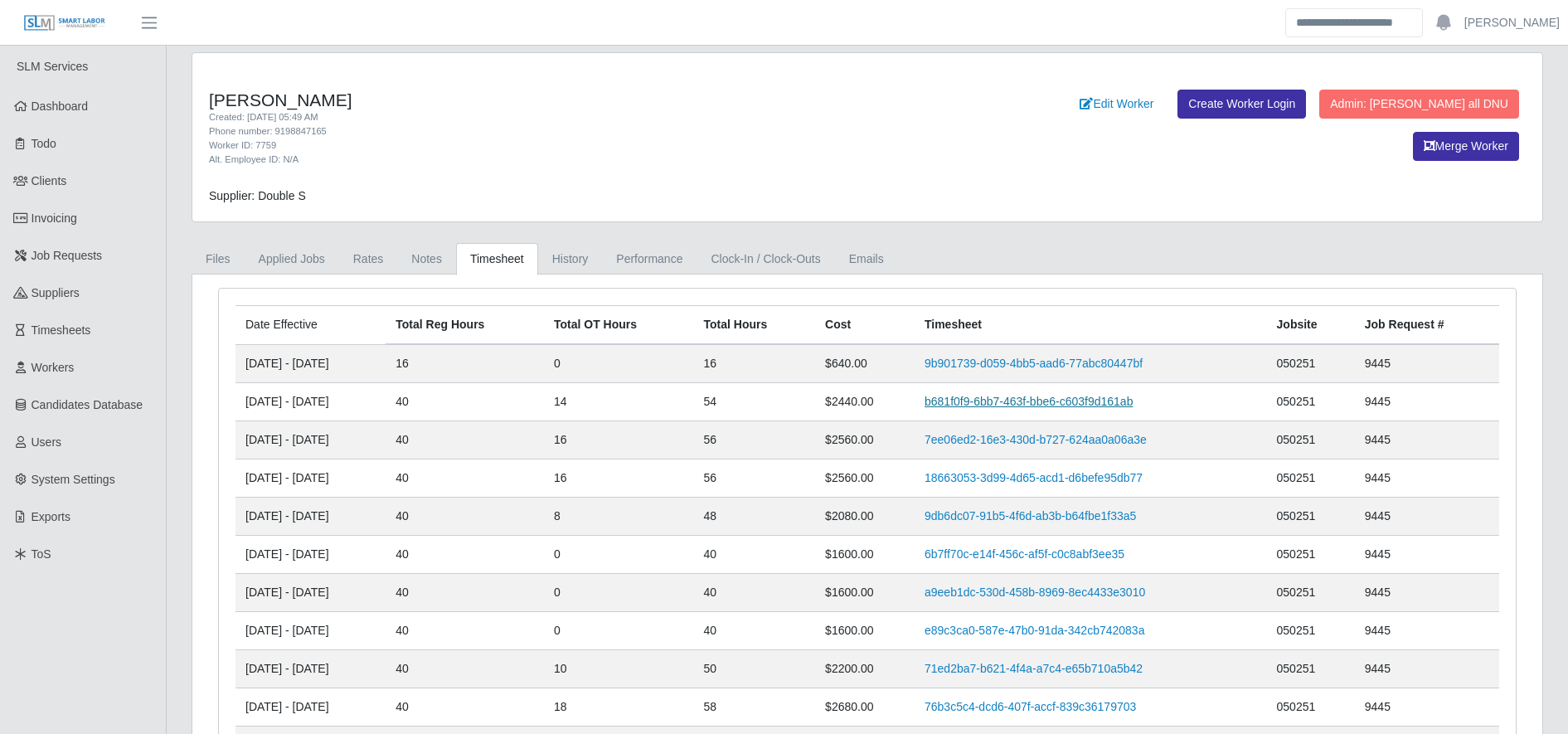
click at [984, 394] on link "b681f0f9-6bb7-463f-bbe6-c603f9d161ab" at bounding box center [1028, 401] width 208 height 14
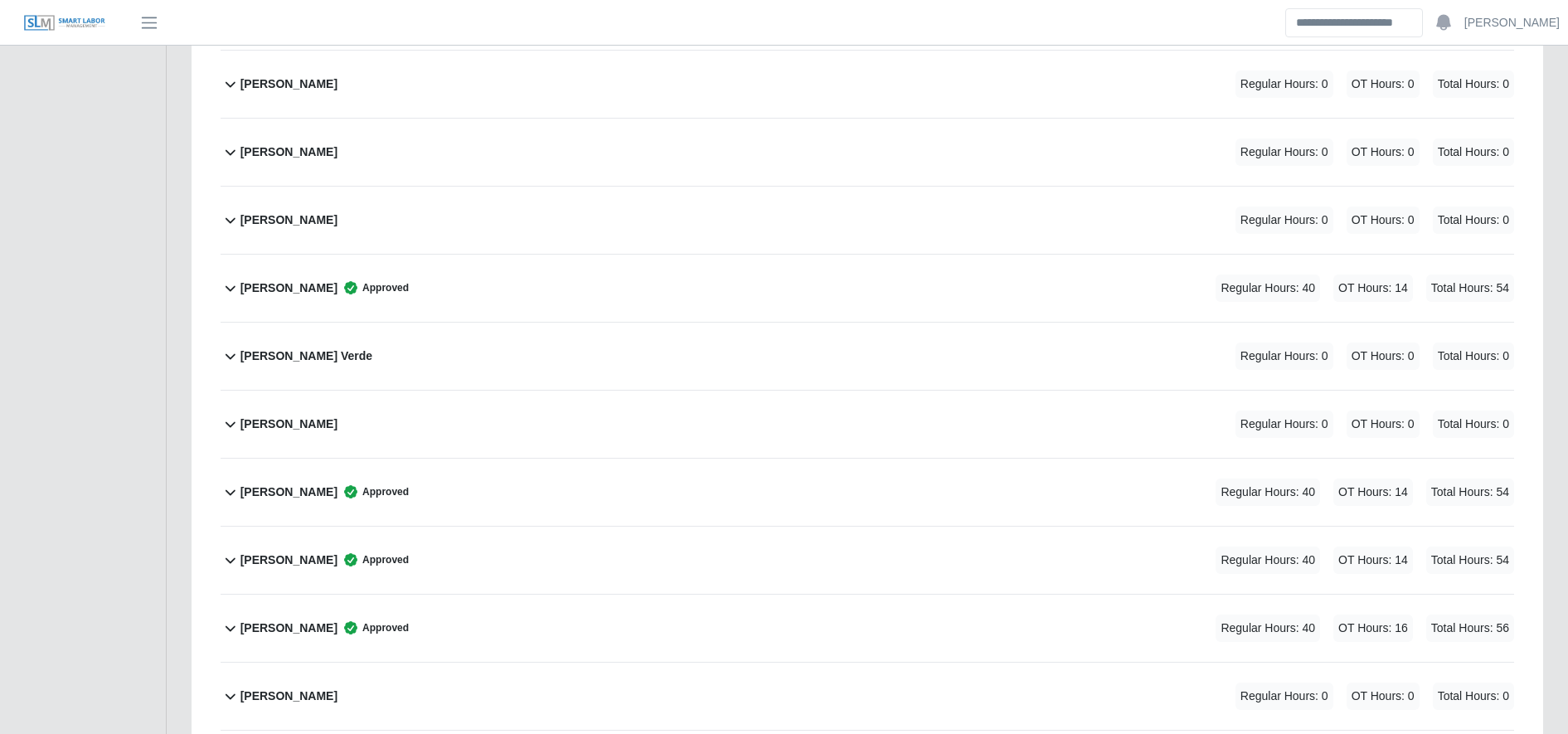
scroll to position [711, 0]
click at [545, 496] on div "[PERSON_NAME] Approved Regular Hours: 40 OT Hours: 14 Total Hours: 54" at bounding box center [878, 491] width 1274 height 67
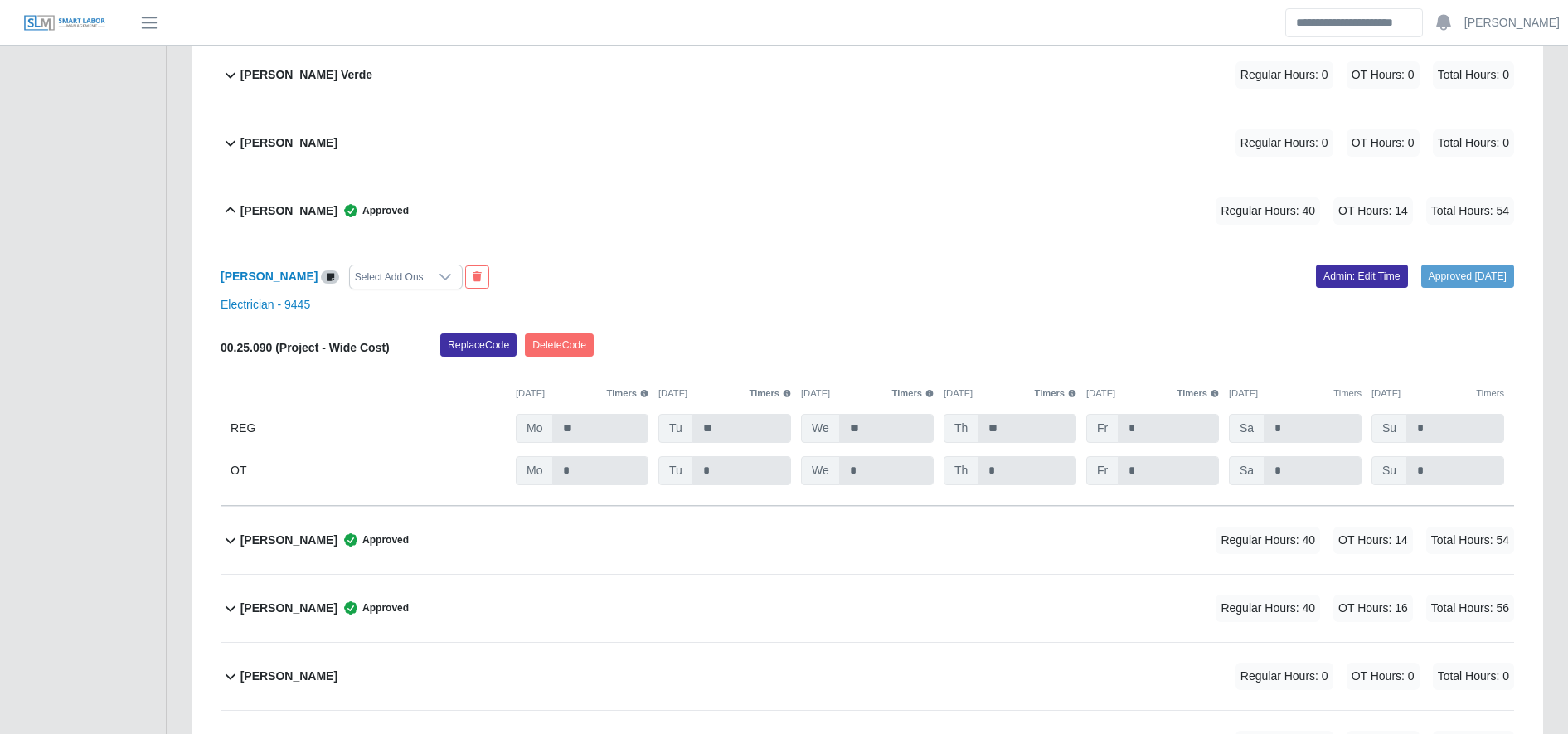
scroll to position [990, 0]
click at [1350, 280] on link "Admin: Edit Time" at bounding box center [1362, 277] width 92 height 24
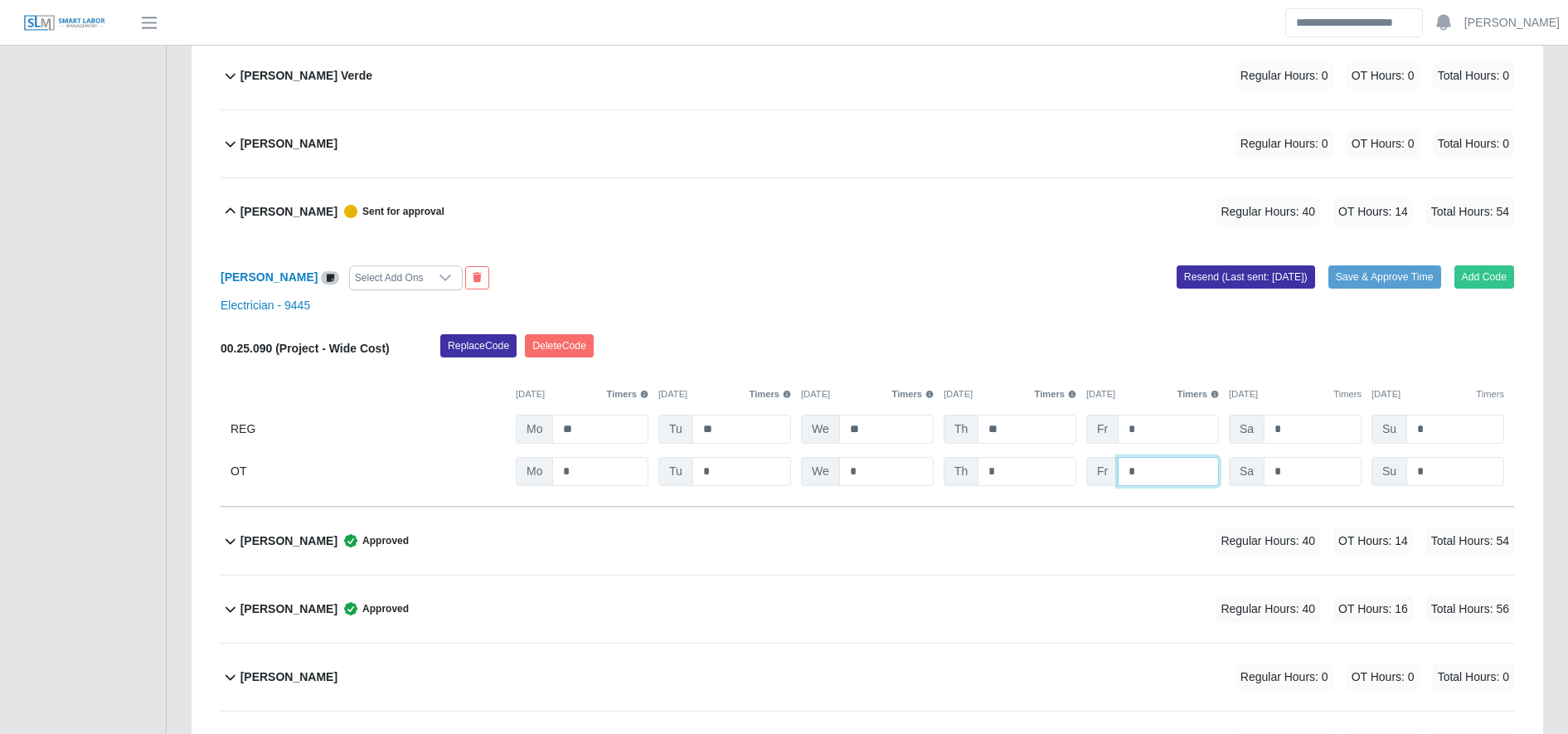
click at [0, 0] on input "*" at bounding box center [0, 0] width 0 height 0
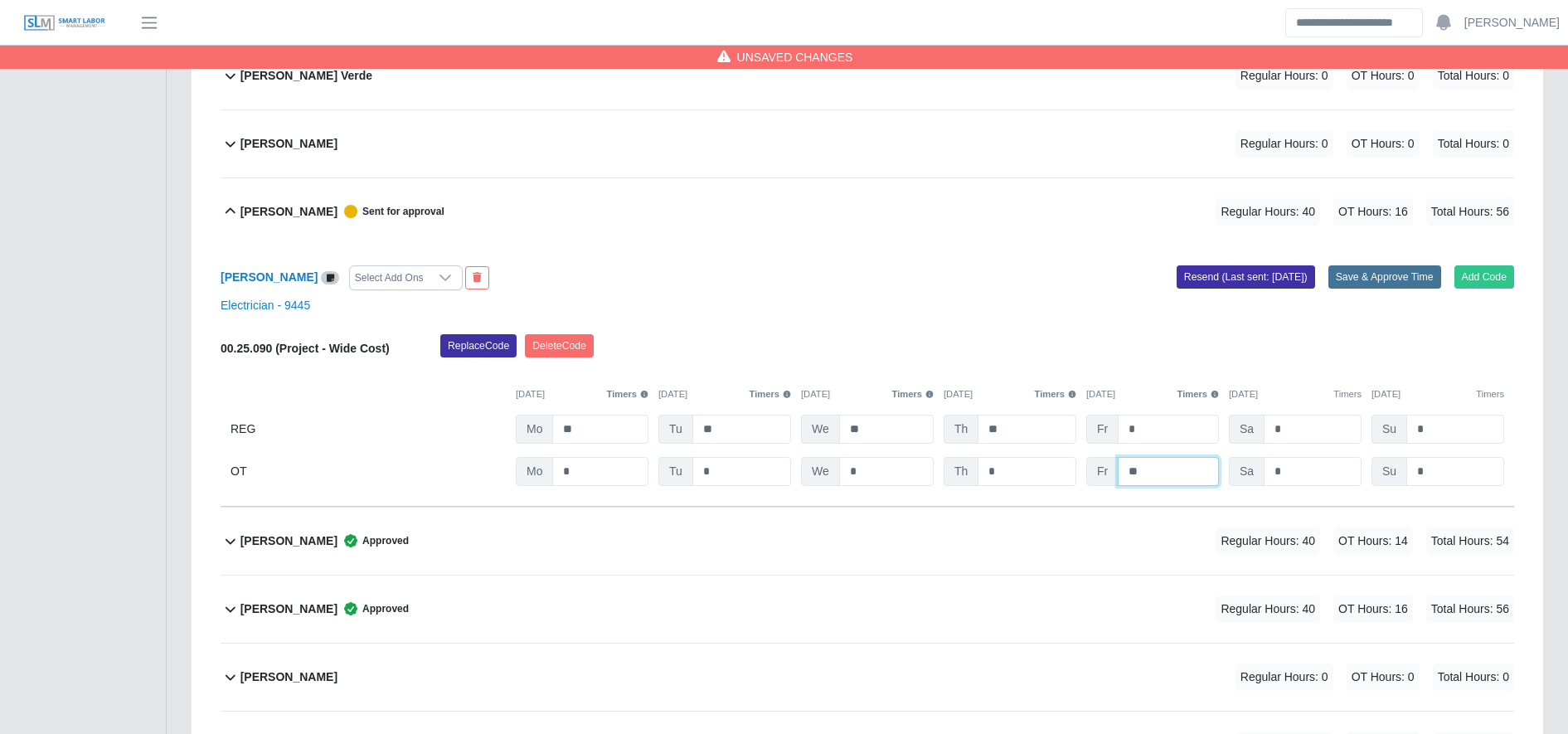
type input "**"
click at [1372, 284] on button "Save & Approve Time" at bounding box center [1384, 277] width 113 height 24
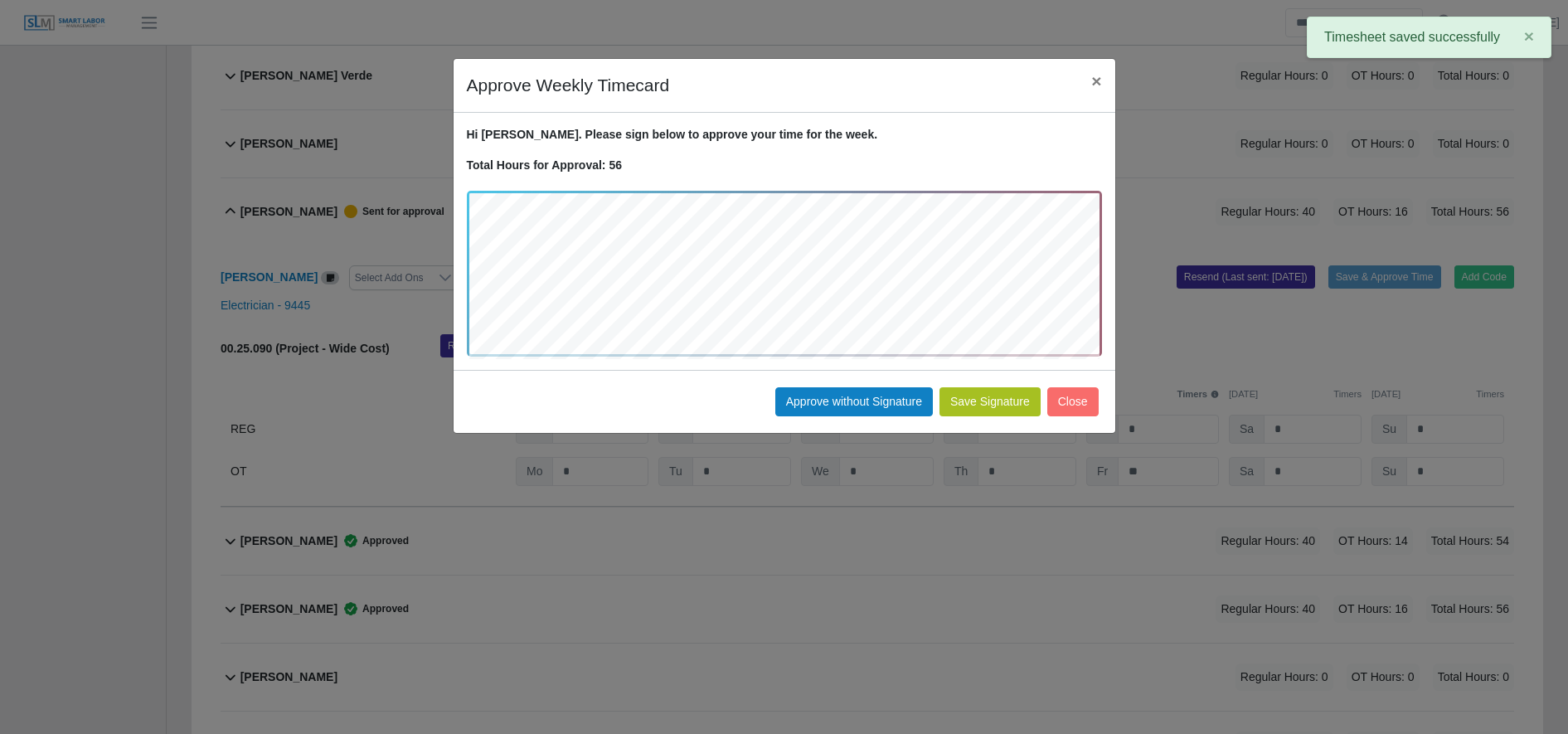
click at [973, 407] on button "Save Signature" at bounding box center [989, 402] width 101 height 29
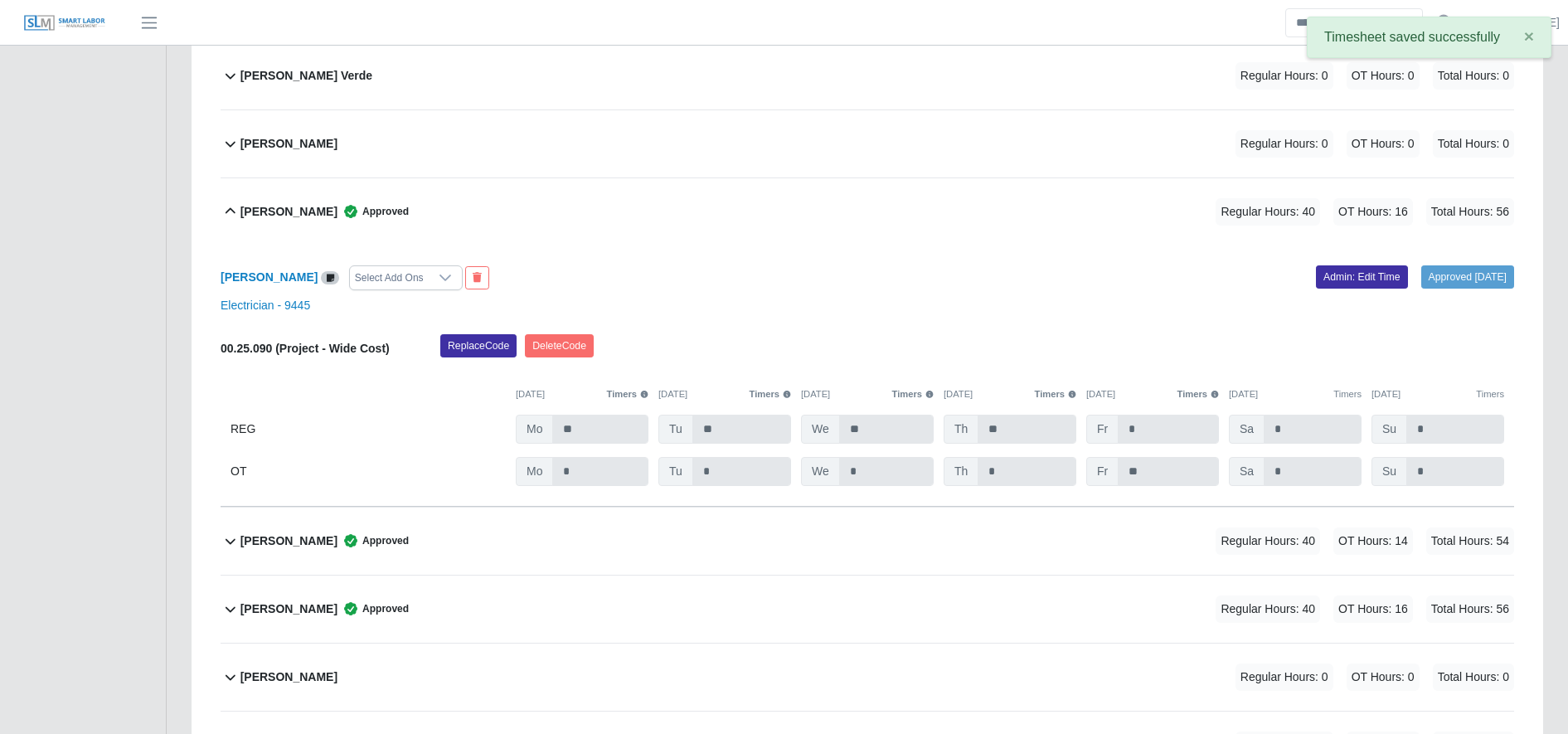
click at [1010, 532] on div "Dennis Martinez Approved Regular Hours: 40 OT Hours: 14 Total Hours: 54" at bounding box center [878, 541] width 1274 height 67
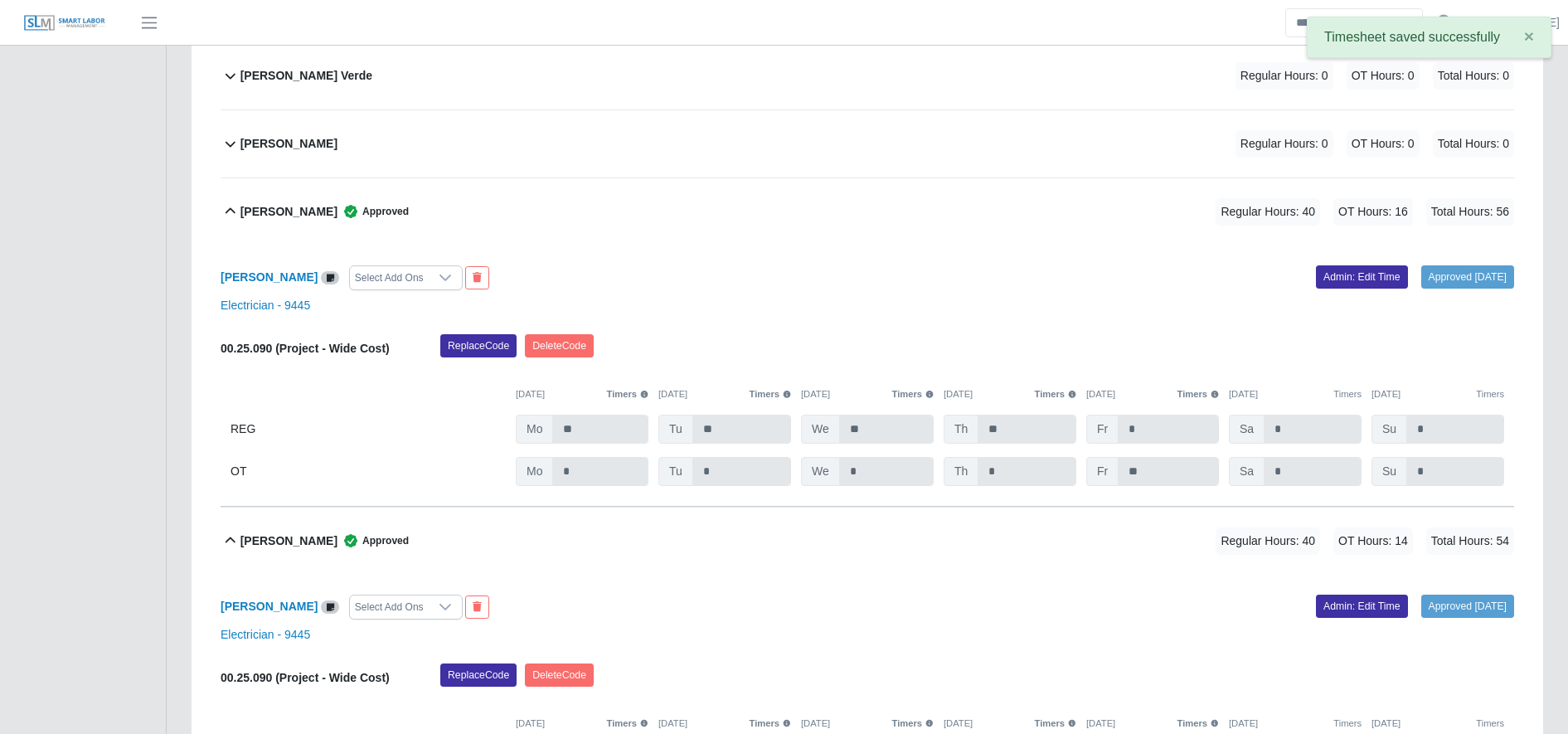
scroll to position [1322, 0]
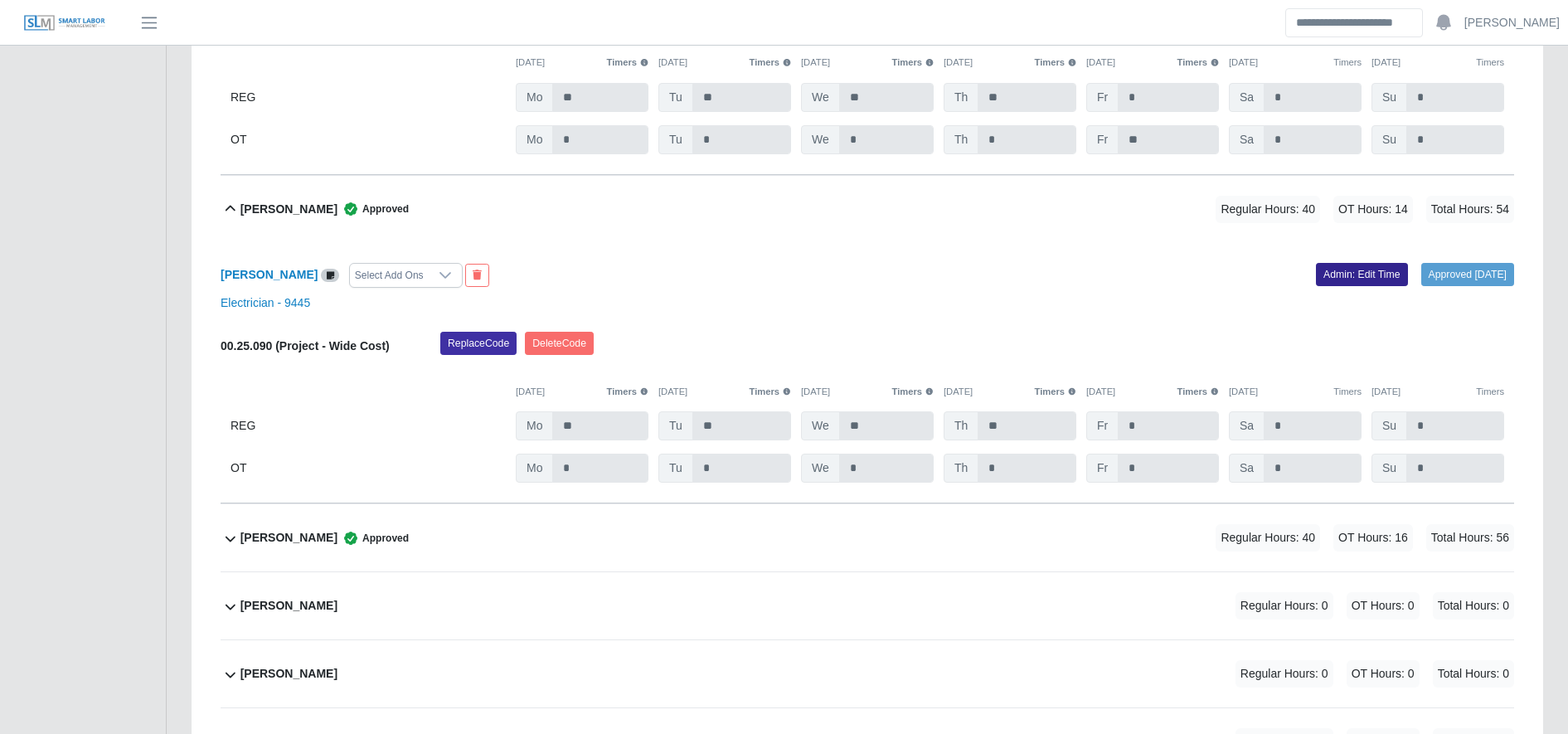
click at [1335, 282] on link "Admin: Edit Time" at bounding box center [1362, 274] width 92 height 24
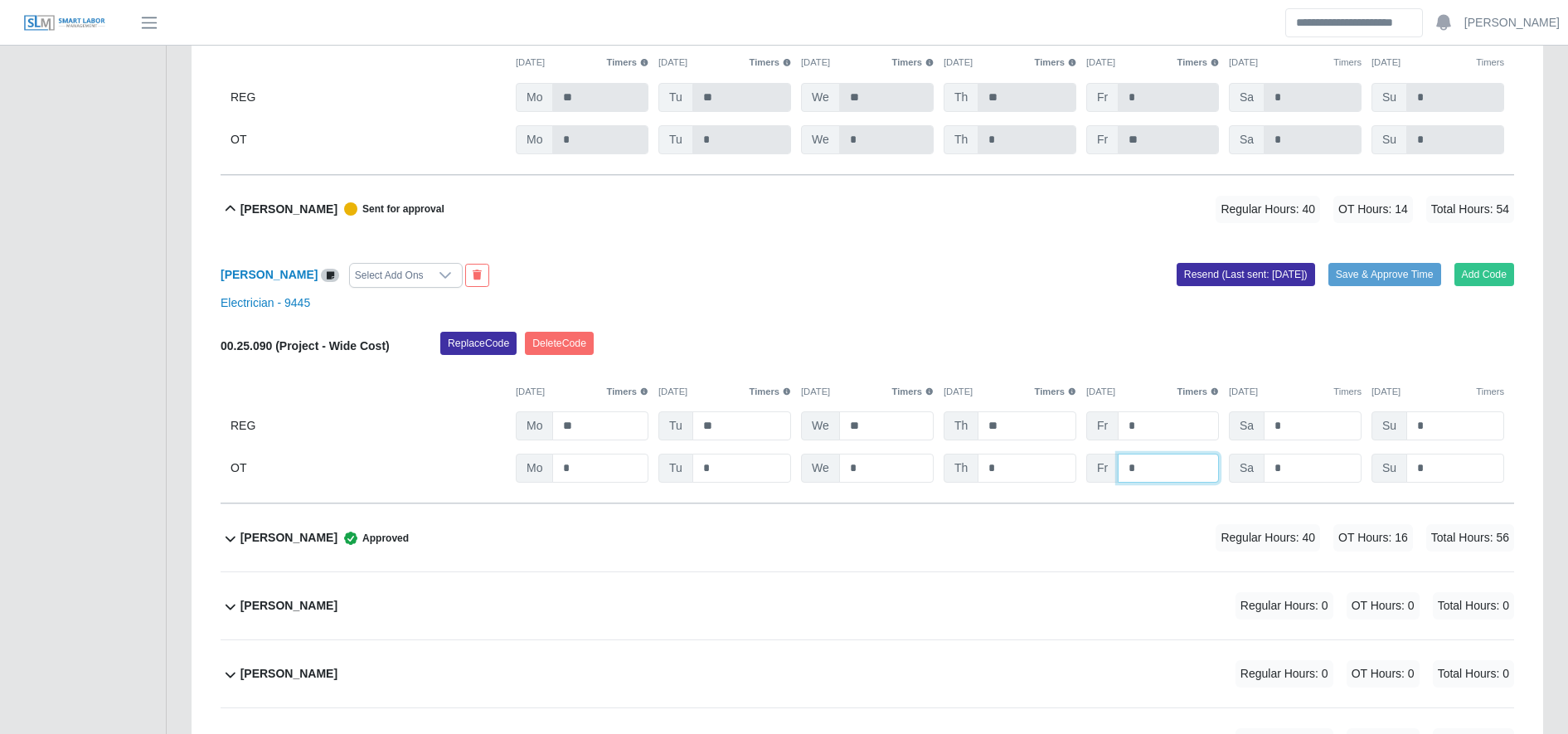
click at [0, 0] on input "*" at bounding box center [0, 0] width 0 height 0
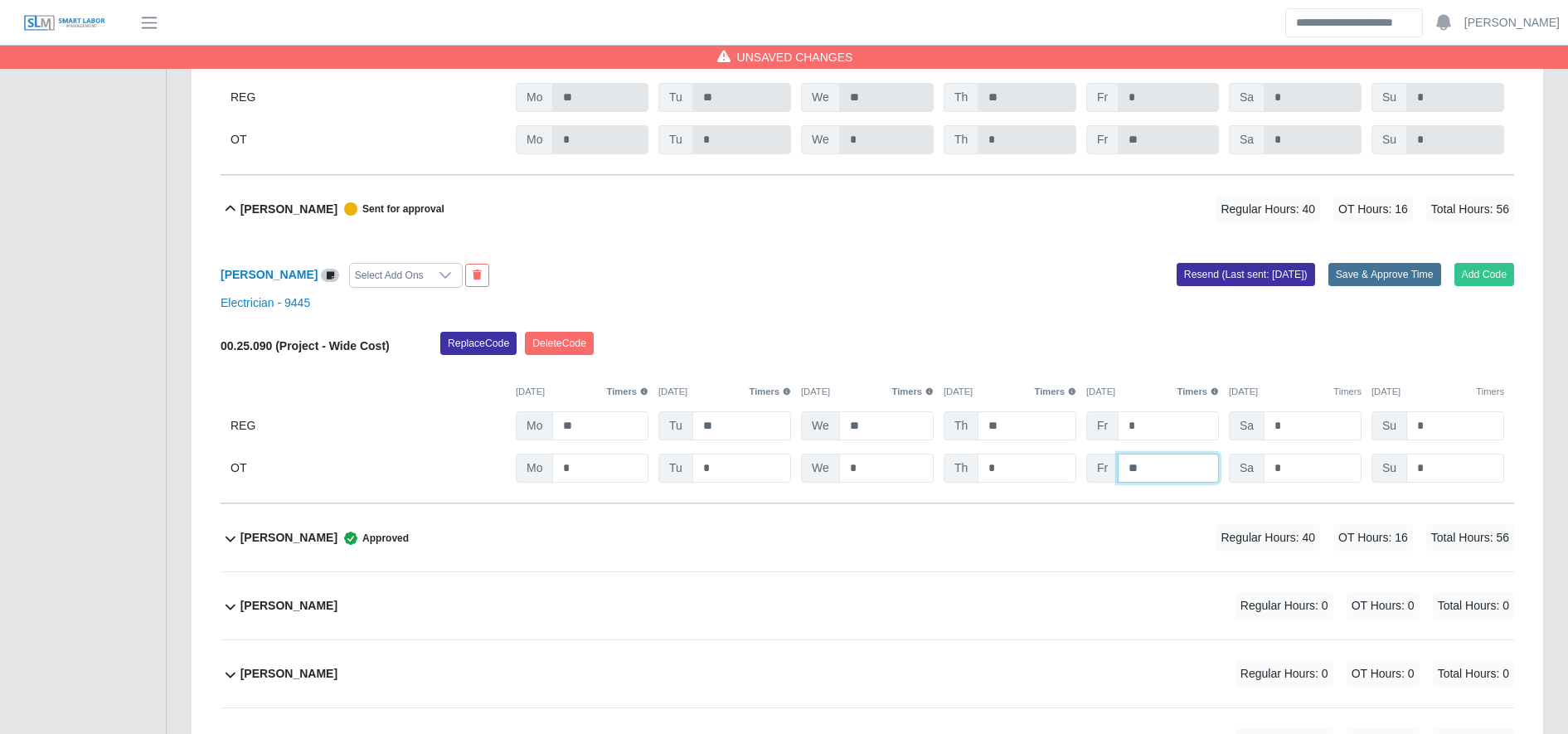
type input "**"
click at [1418, 272] on button "Save & Approve Time" at bounding box center [1384, 274] width 113 height 24
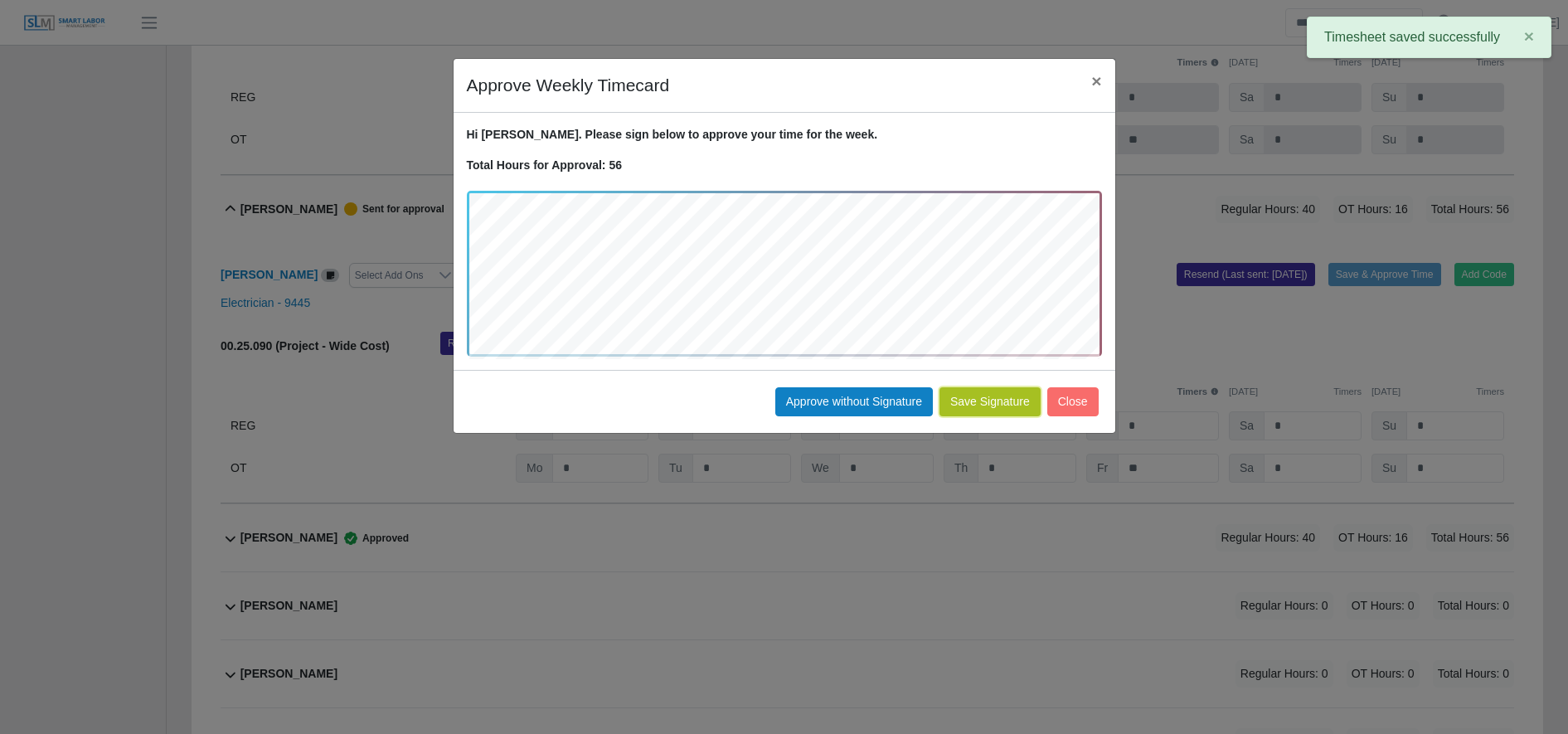
click at [973, 407] on button "Save Signature" at bounding box center [989, 402] width 101 height 29
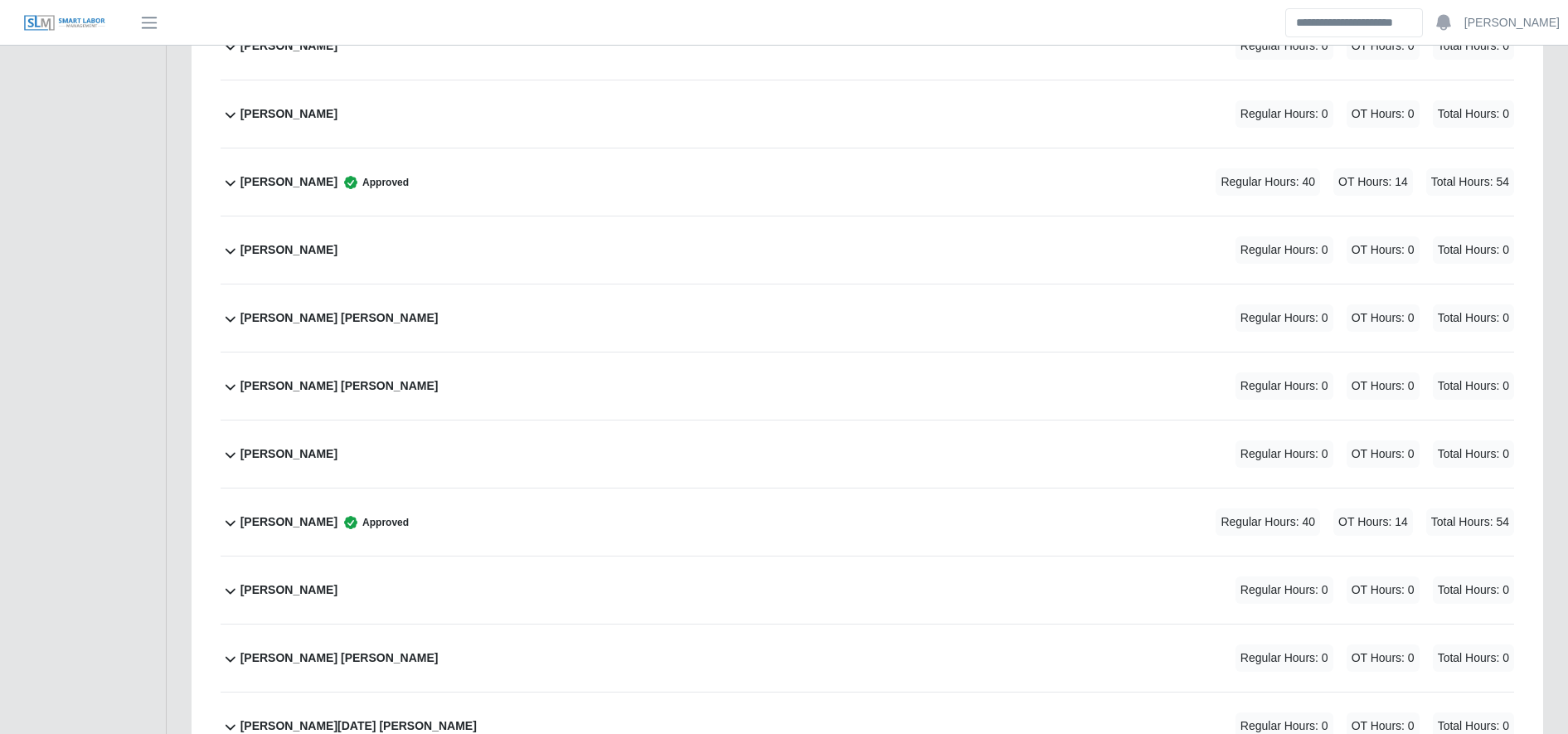
scroll to position [3116, 0]
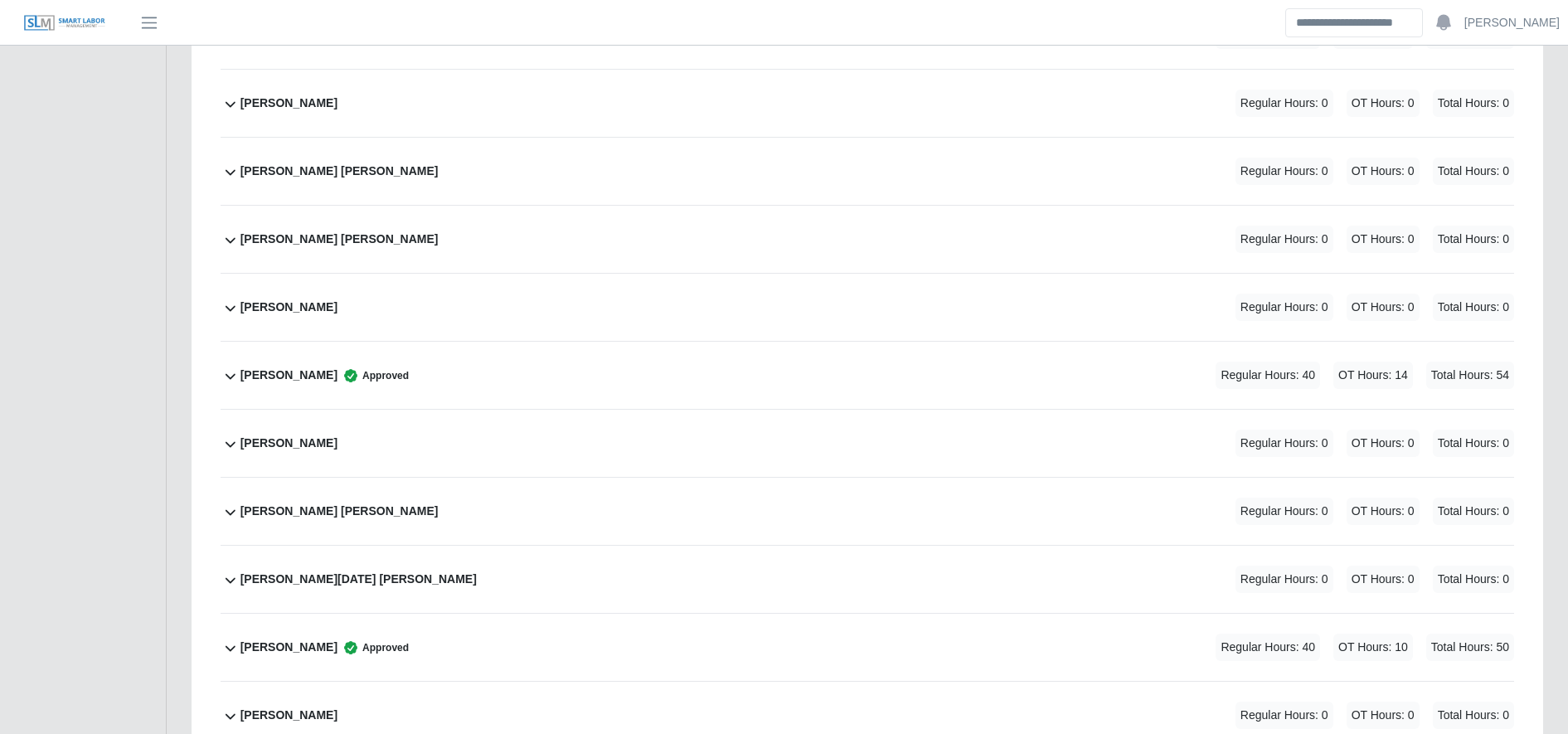
click at [741, 367] on div "Omar Rodriguez Huertas Approved Regular Hours: 40 OT Hours: 14 Total Hours: 54" at bounding box center [878, 375] width 1274 height 67
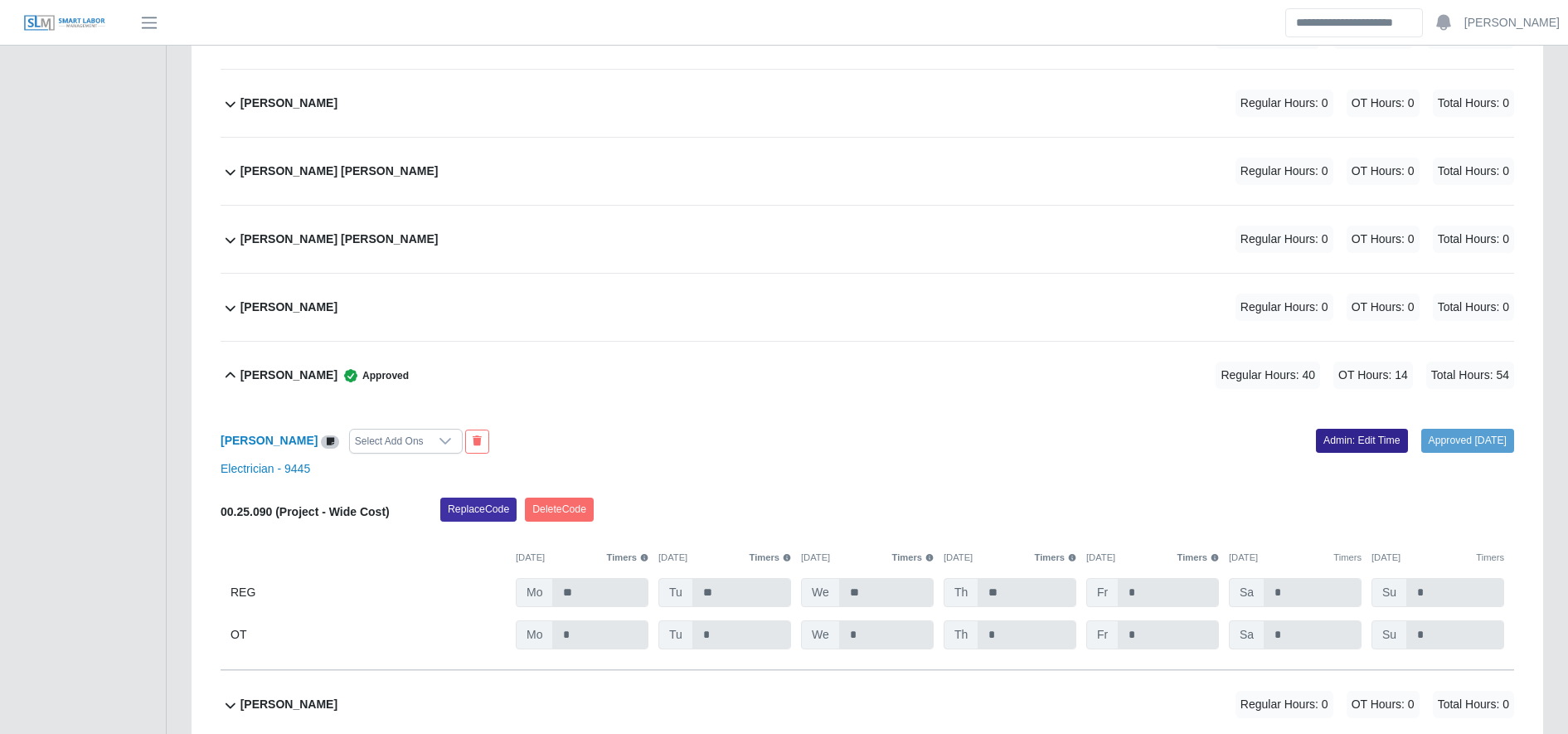
click at [1330, 447] on link "Admin: Edit Time" at bounding box center [1362, 441] width 92 height 24
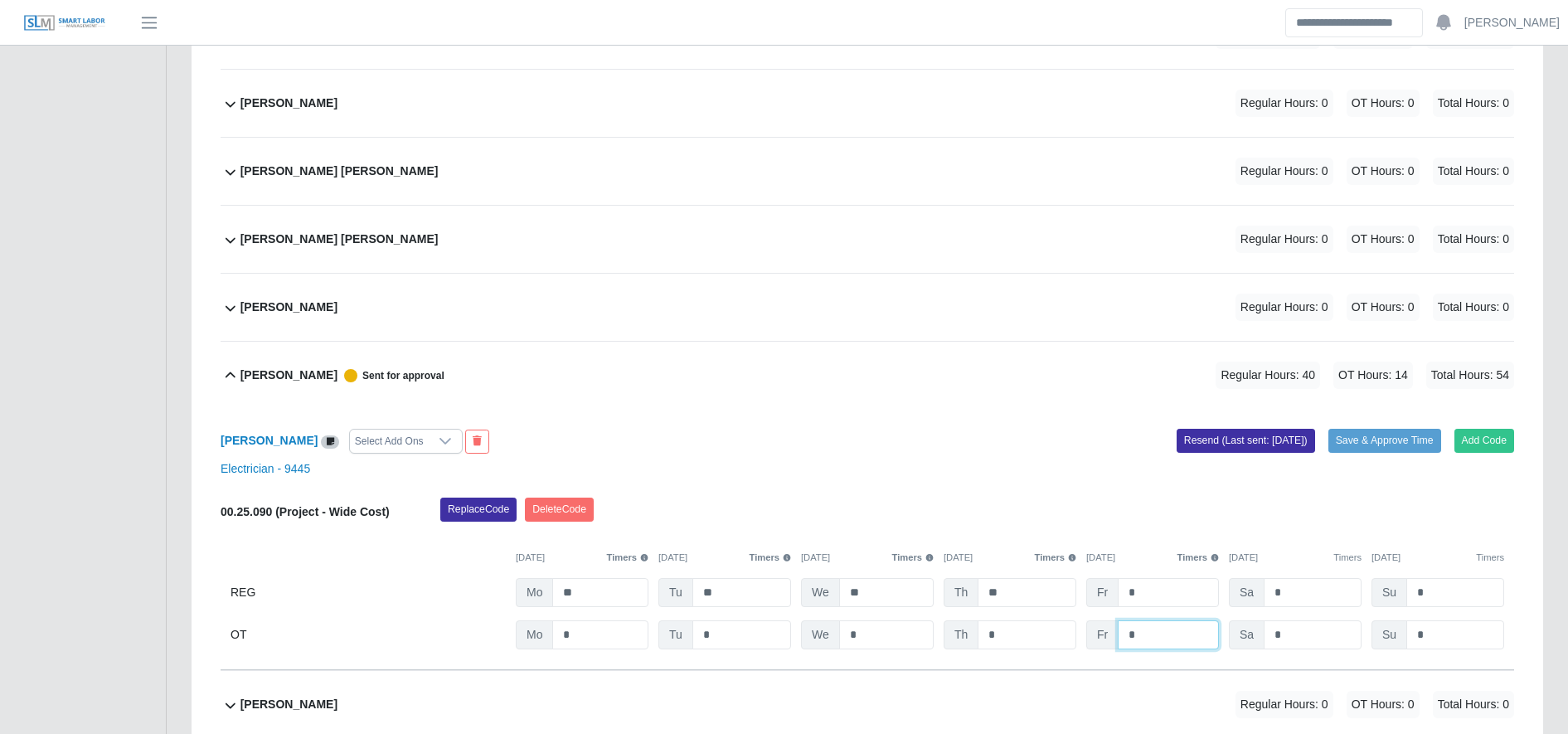
click at [0, 0] on input "*" at bounding box center [0, 0] width 0 height 0
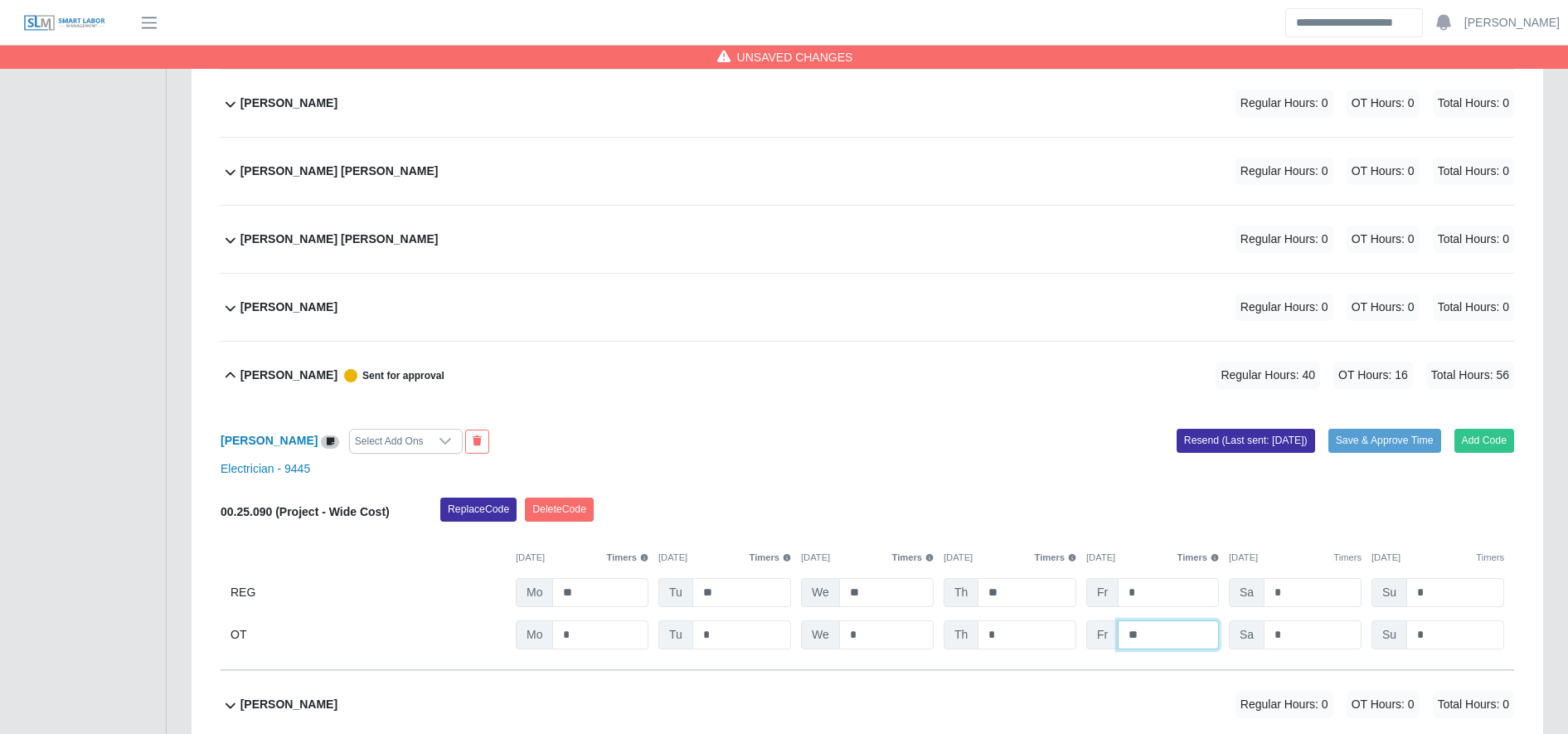
type input "**"
click at [1393, 425] on div "Omar Rodriguez Huertas Select Add Ons Add Code Save & Approve Time Resend (Last…" at bounding box center [868, 540] width 1294 height 262
click at [1383, 449] on button "Save & Approve Time" at bounding box center [1384, 441] width 113 height 24
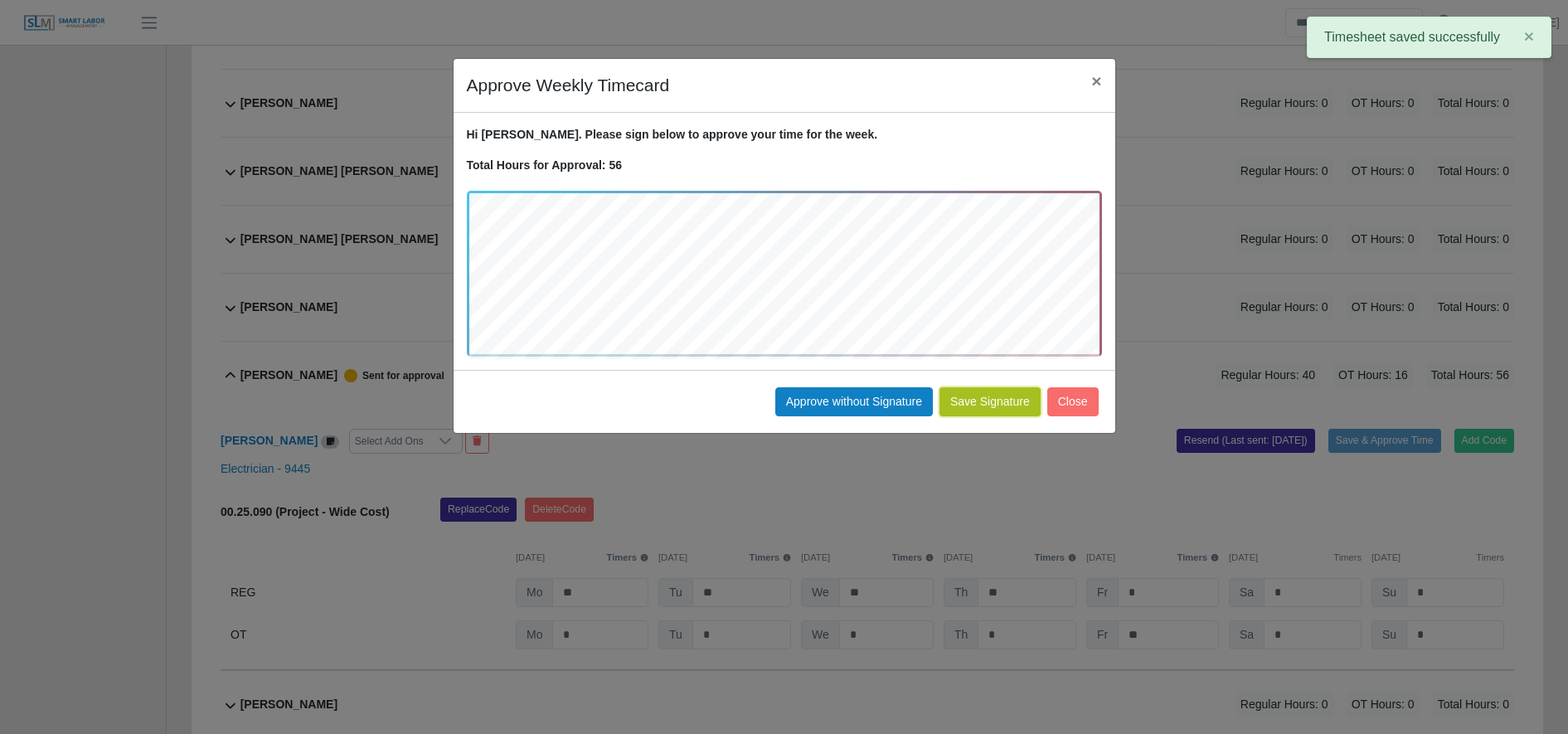
click at [1001, 394] on button "Save Signature" at bounding box center [989, 402] width 101 height 29
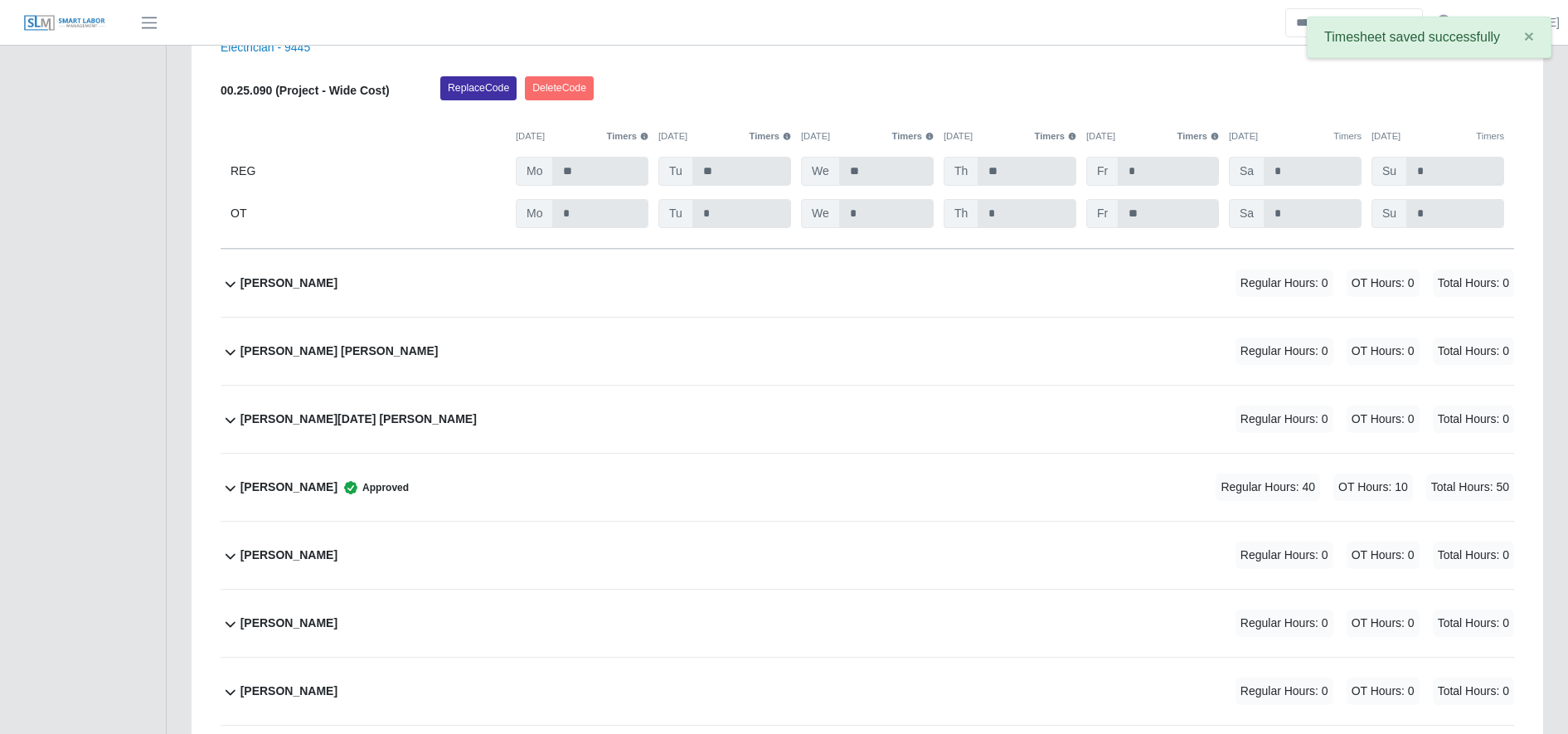
scroll to position [3722, 0]
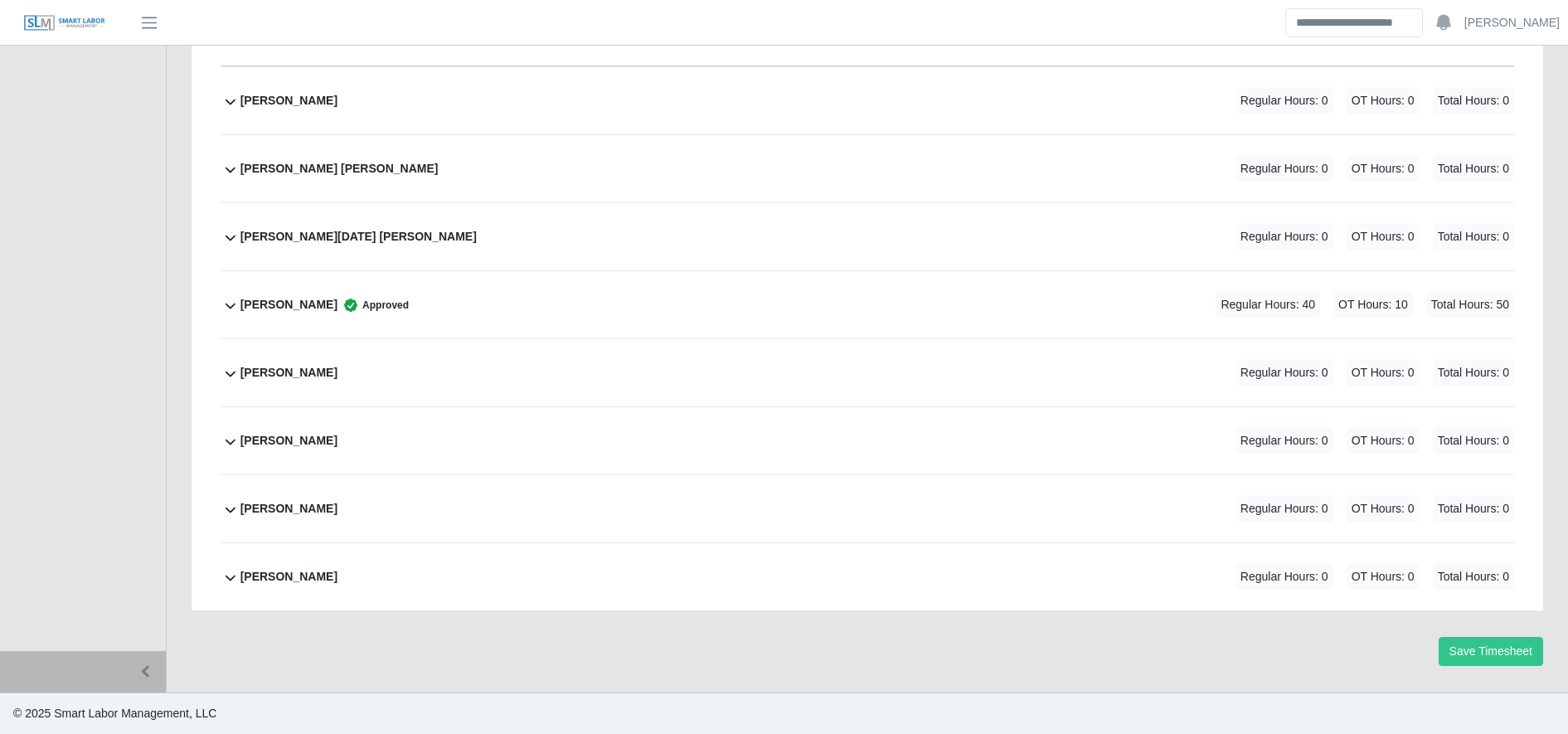
click at [600, 233] on div "Pedro Noel Zelaya Torres Regular Hours: 0 OT Hours: 0 Total Hours: 0" at bounding box center [878, 237] width 1274 height 67
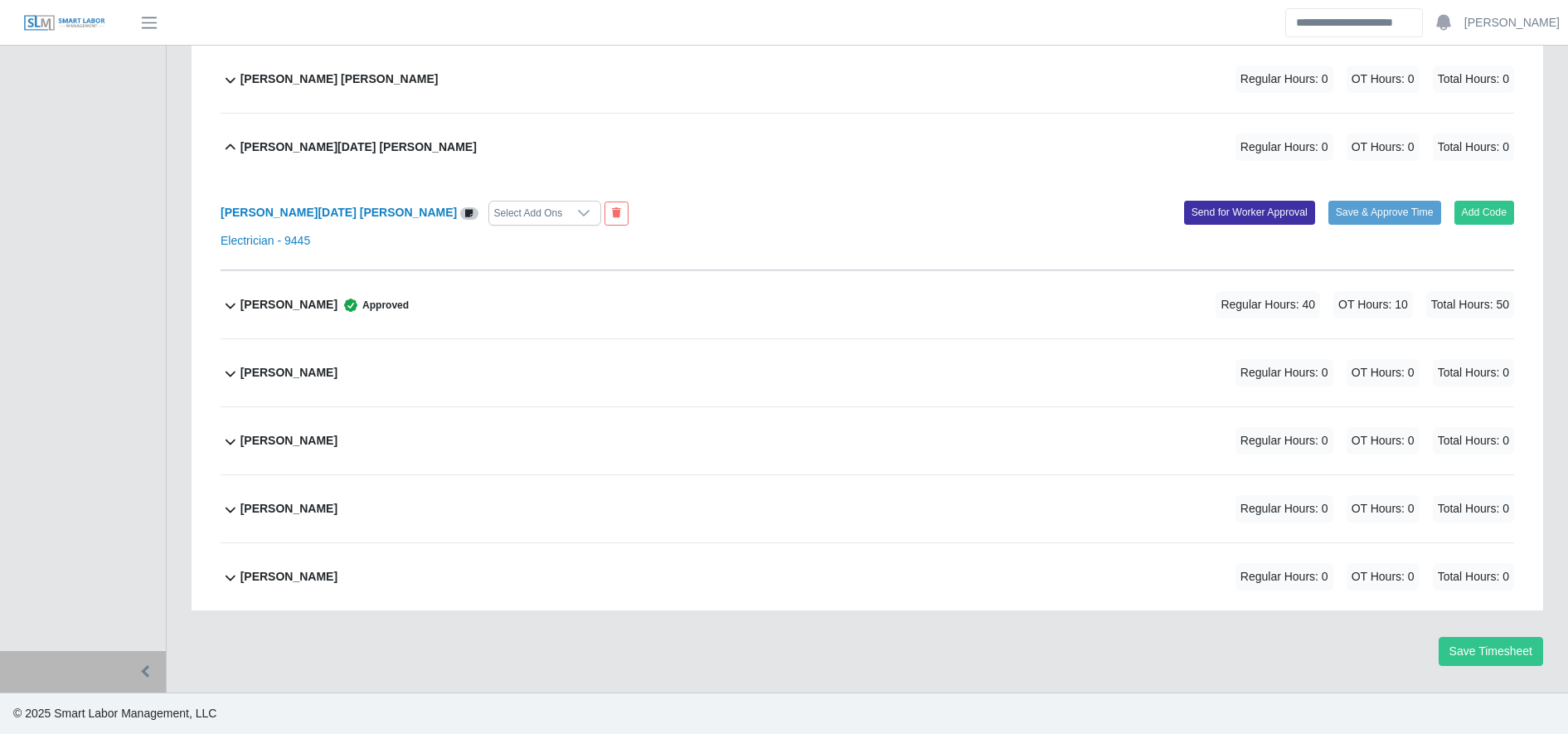
scroll to position [3812, 0]
click at [273, 213] on b "Pedro Noel Zelaya Torres" at bounding box center [339, 212] width 236 height 14
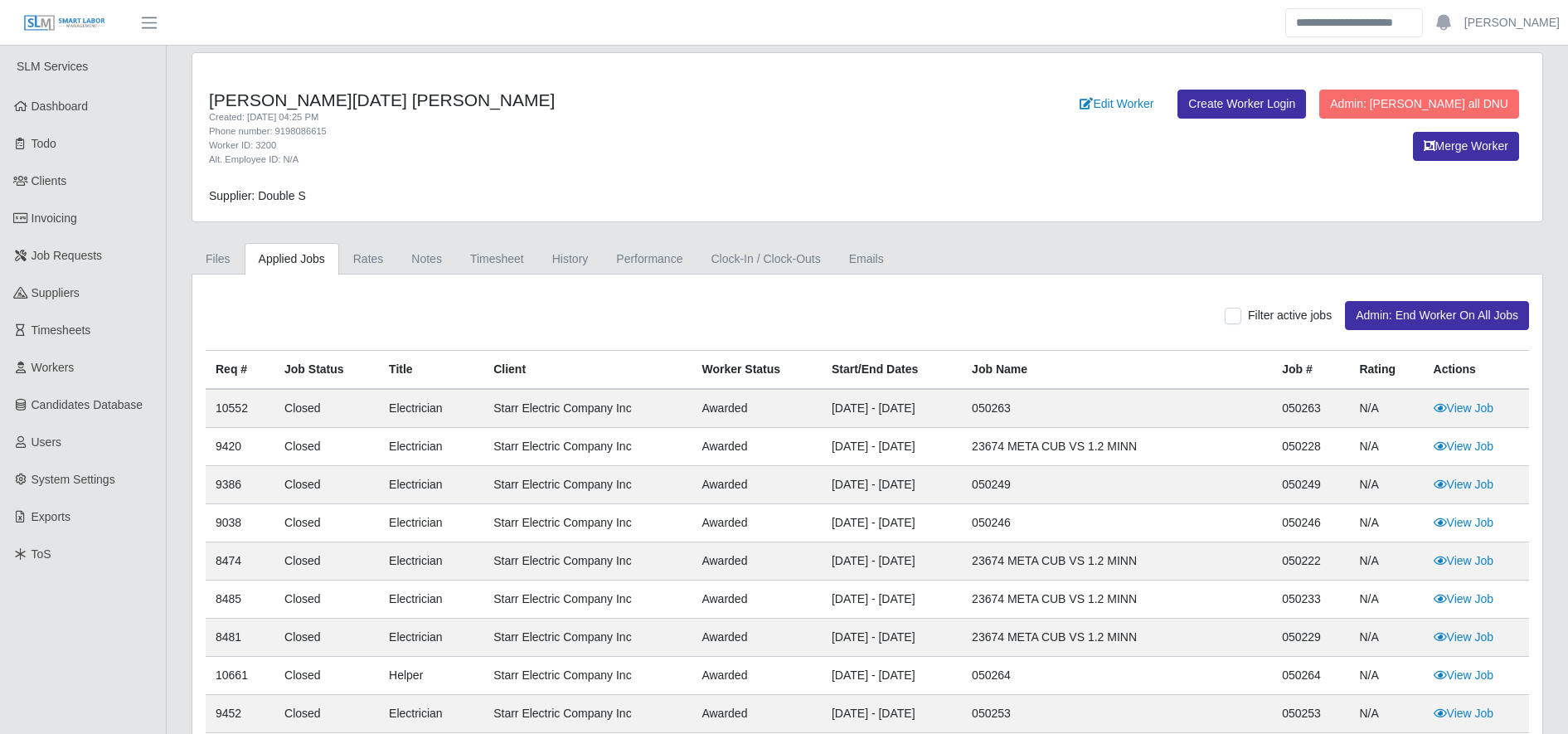
click at [513, 240] on div "[PERSON_NAME][DATE] [PERSON_NAME] Created: [DATE] 04:25 PM Phone number: 919808…" at bounding box center [867, 540] width 1376 height 975
click at [506, 255] on link "Timesheet" at bounding box center [497, 259] width 82 height 33
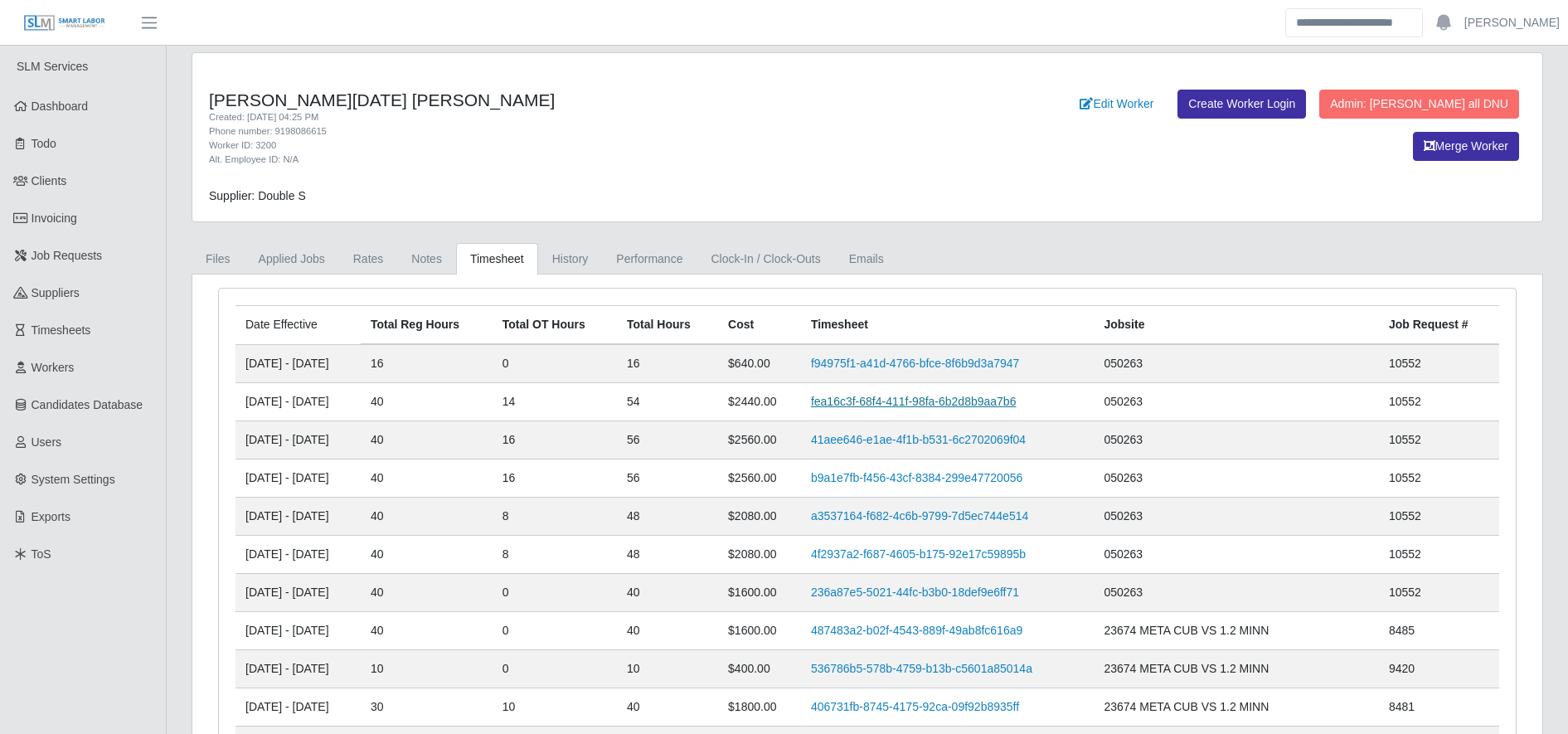
click at [947, 398] on link "fea16c3f-68f4-411f-98fa-6b2d8b9aa7b6" at bounding box center [914, 401] width 205 height 14
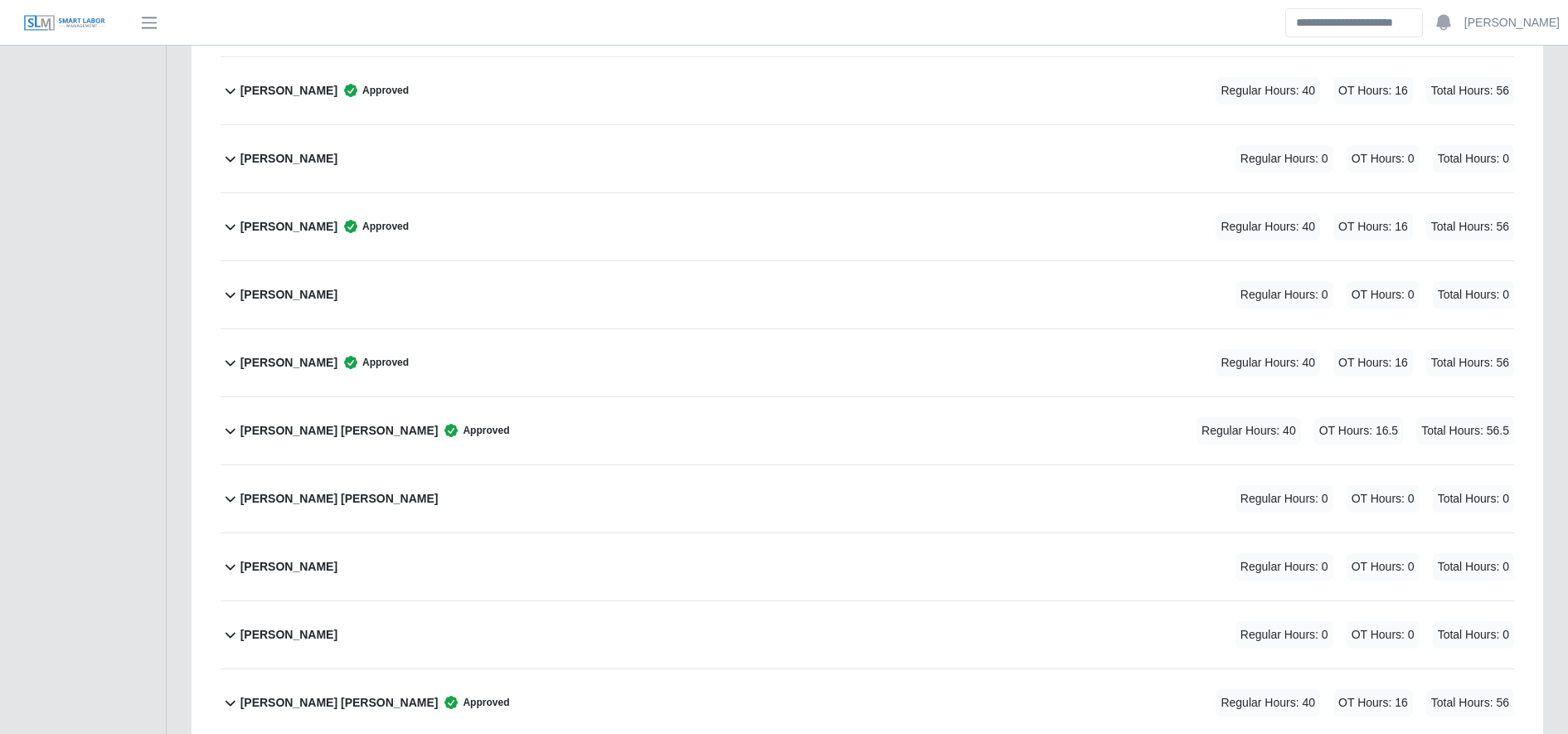
scroll to position [2189, 0]
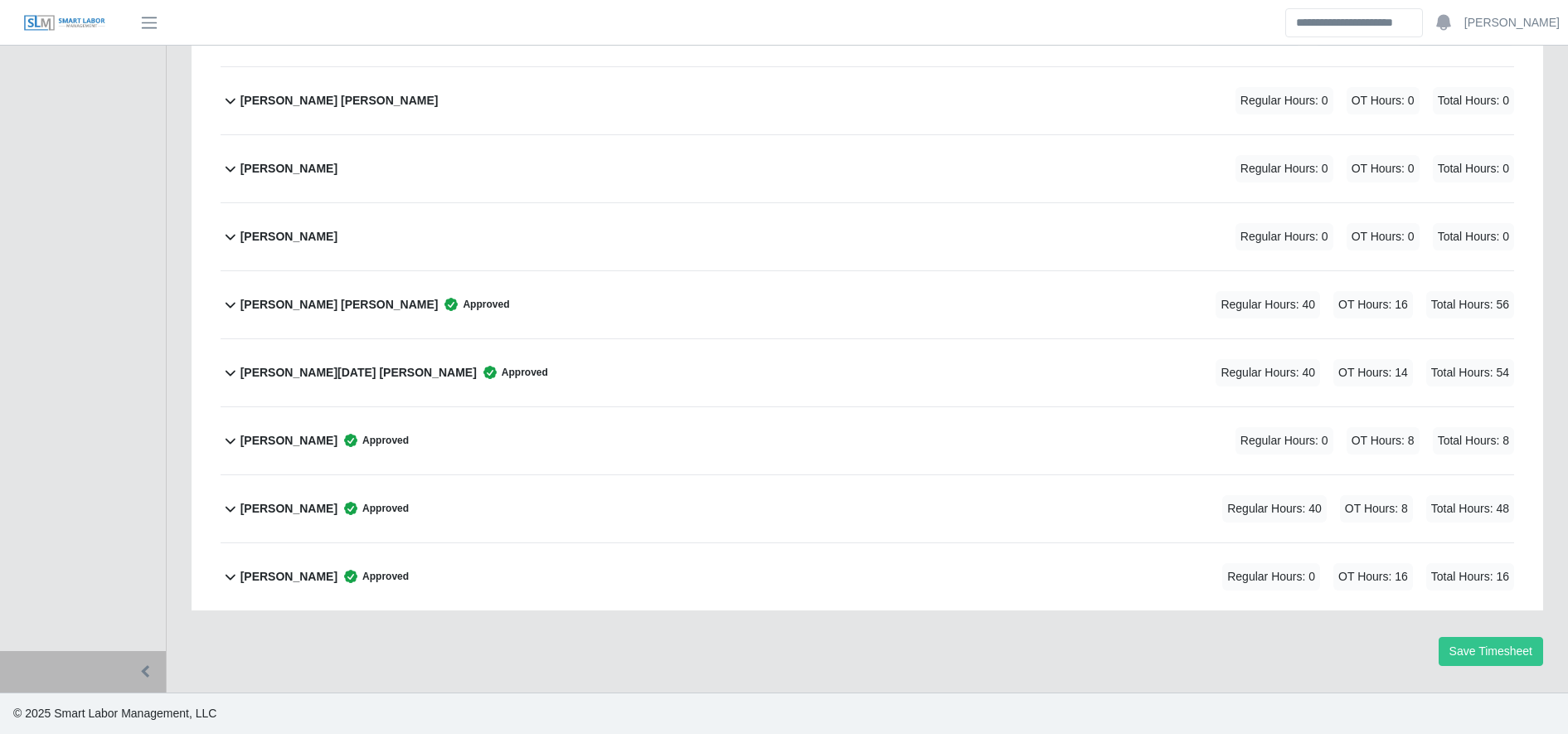
click at [465, 381] on div "[PERSON_NAME][DATE] [PERSON_NAME] Approved Regular Hours: 40 OT Hours: 14 Total…" at bounding box center [878, 372] width 1274 height 67
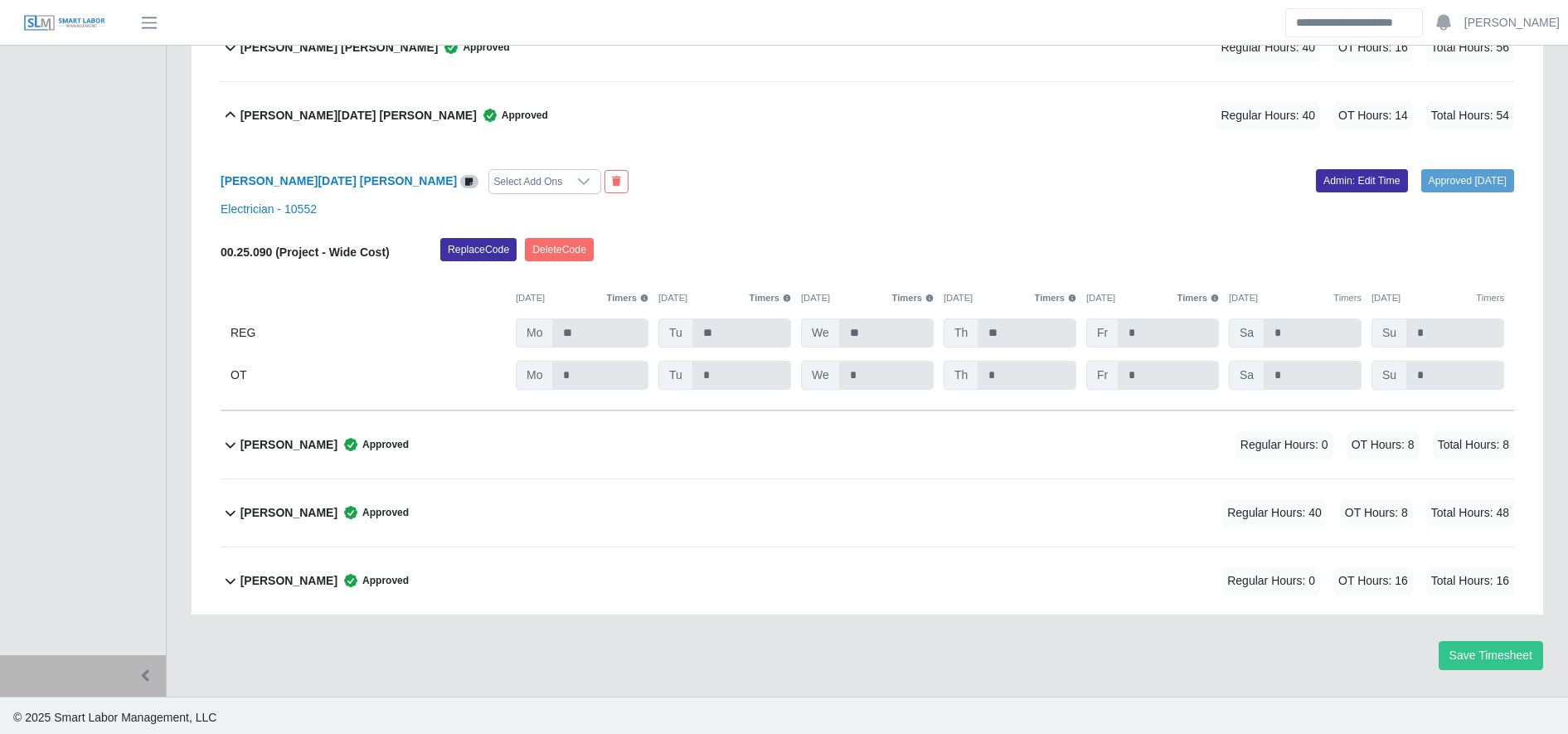
scroll to position [2450, 0]
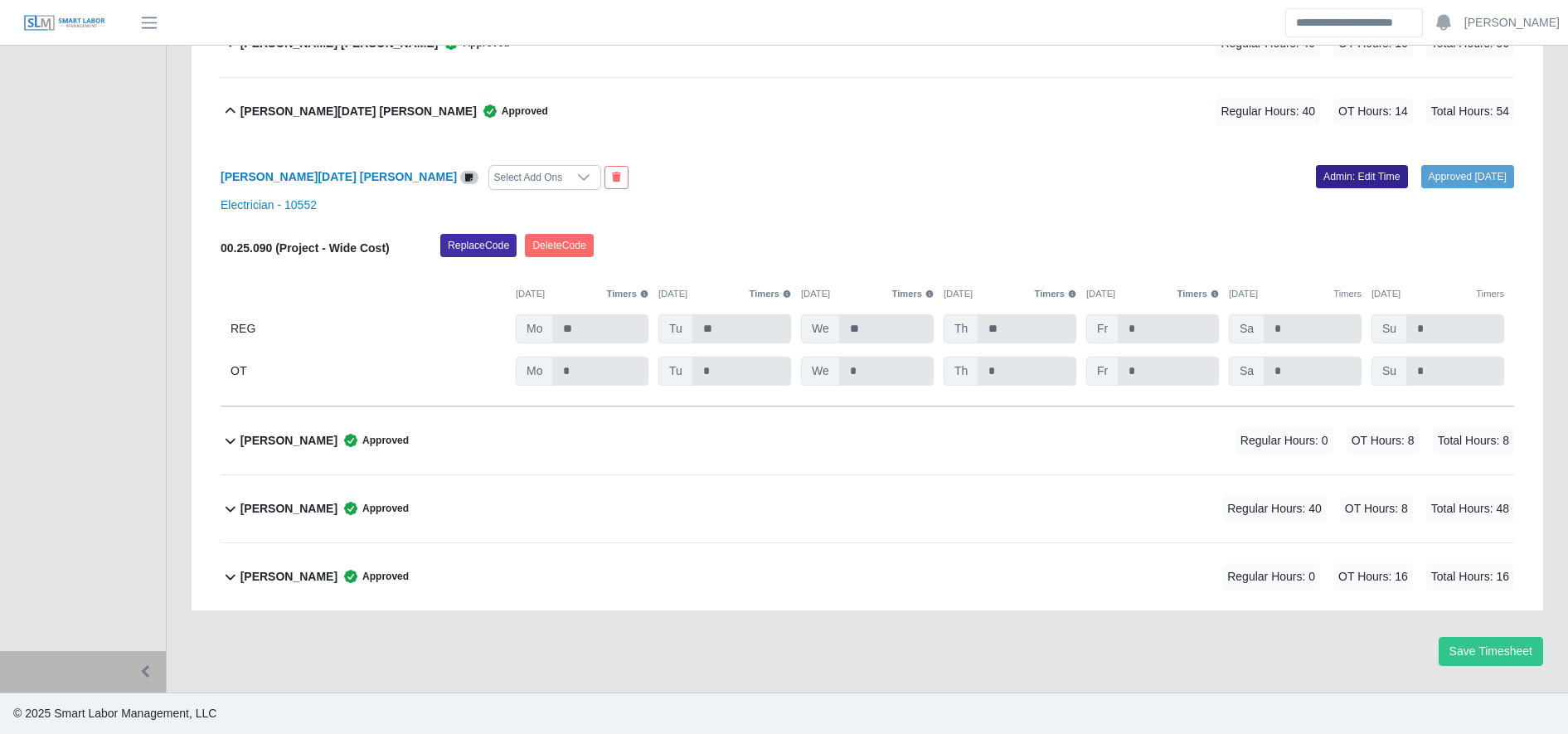
click at [1325, 181] on link "Admin: Edit Time" at bounding box center [1362, 177] width 92 height 24
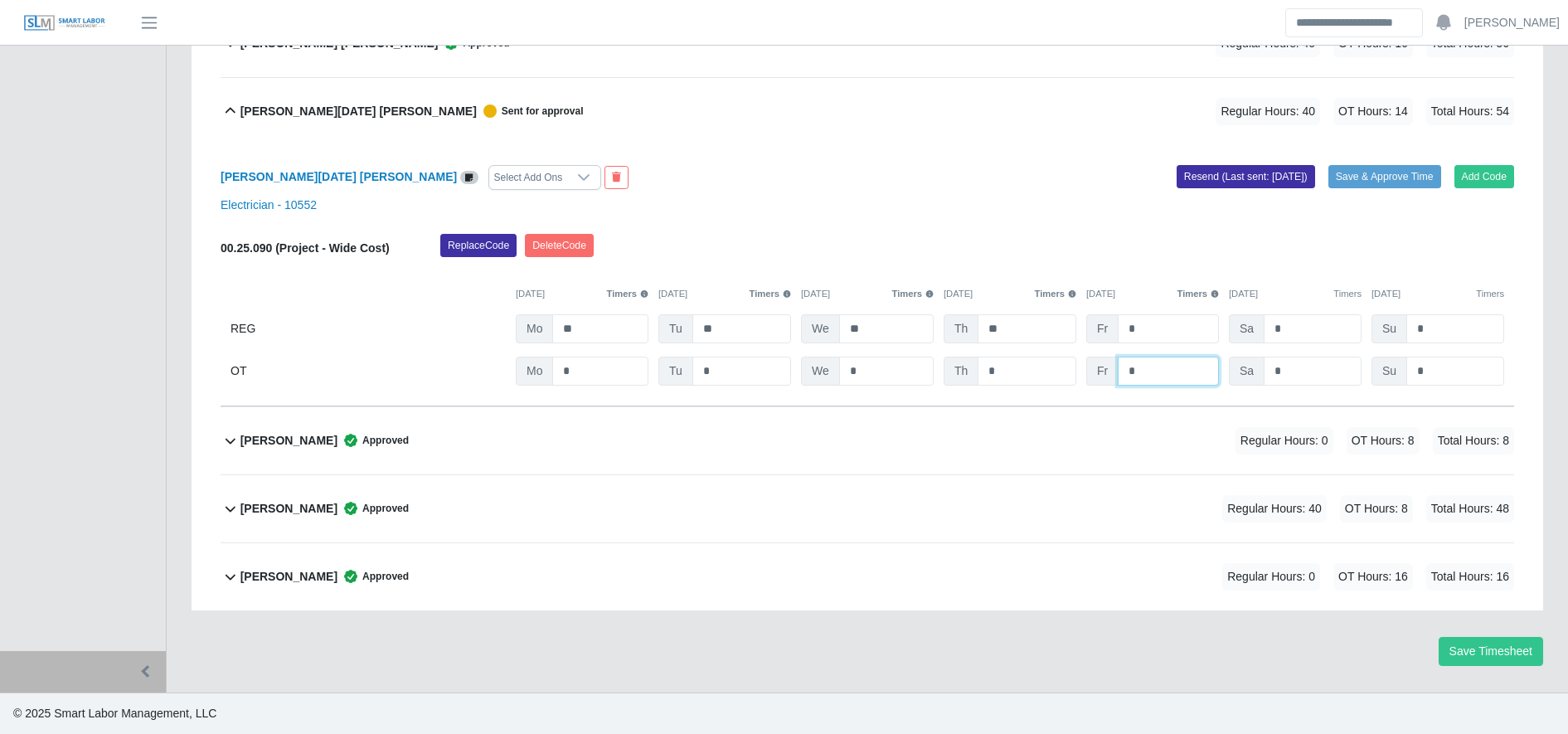
click at [0, 0] on input "*" at bounding box center [0, 0] width 0 height 0
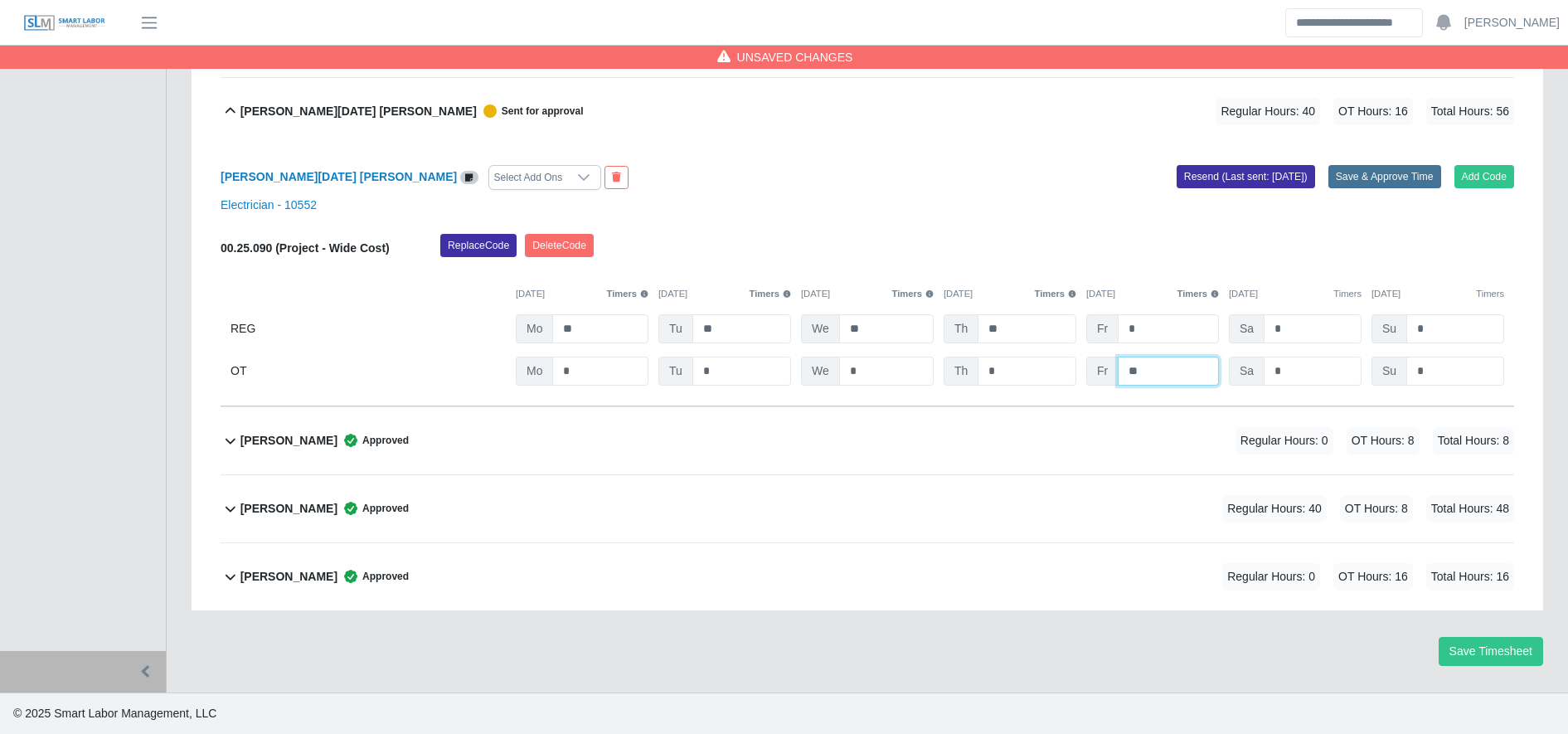
type input "**"
click at [1395, 168] on button "Save & Approve Time" at bounding box center [1384, 177] width 113 height 24
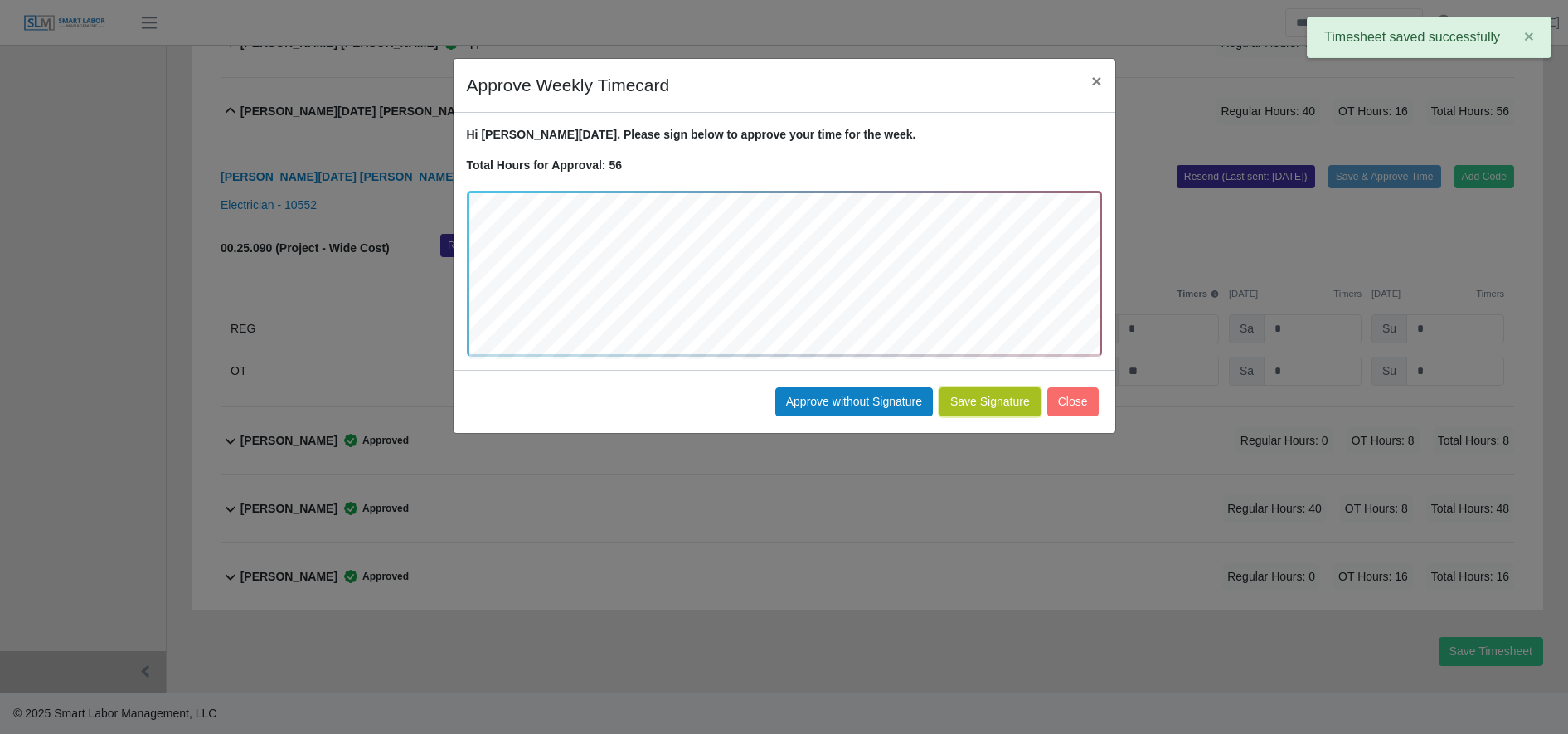
click at [986, 401] on button "Save Signature" at bounding box center [989, 402] width 101 height 29
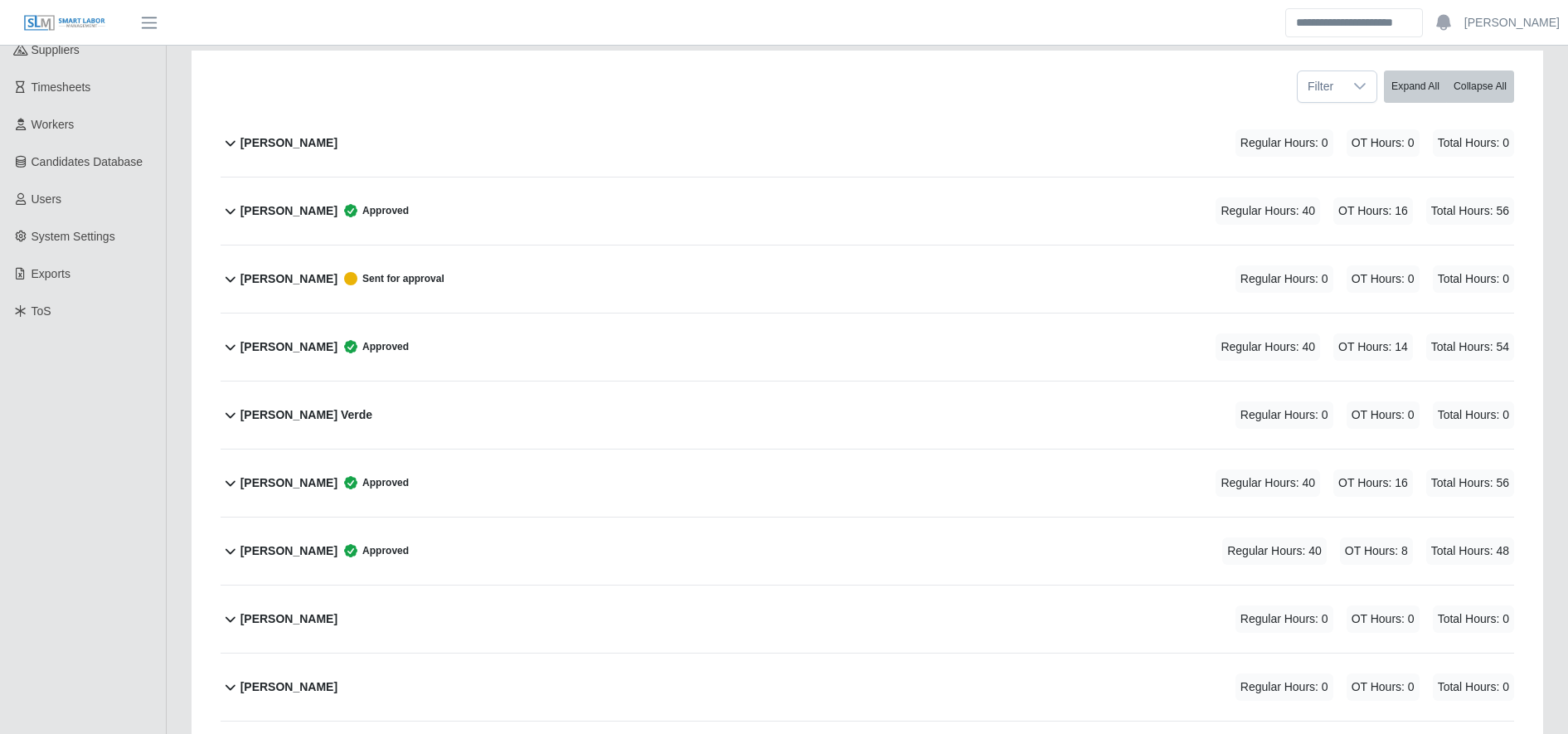
scroll to position [0, 0]
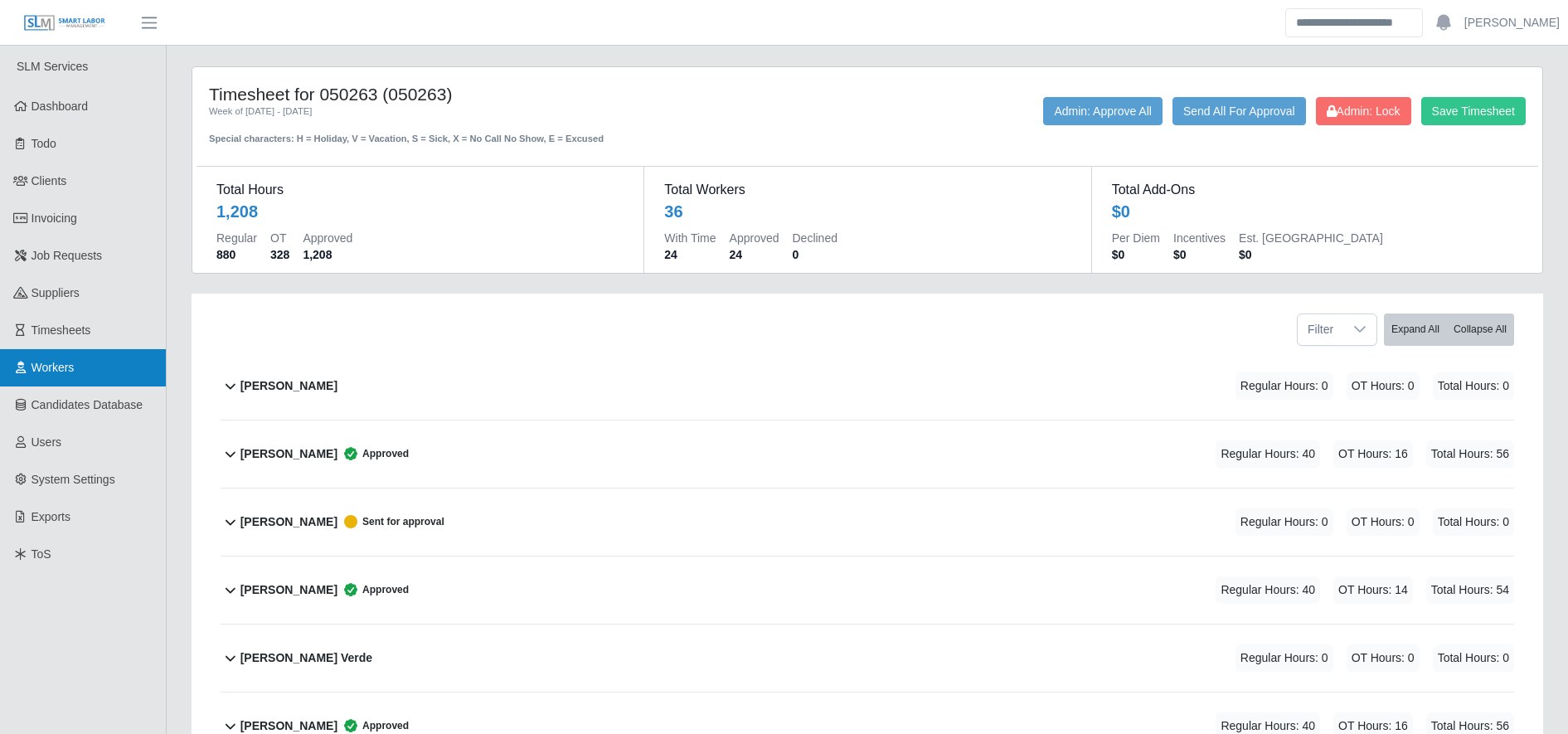
click at [68, 372] on span "Workers" at bounding box center [53, 367] width 43 height 14
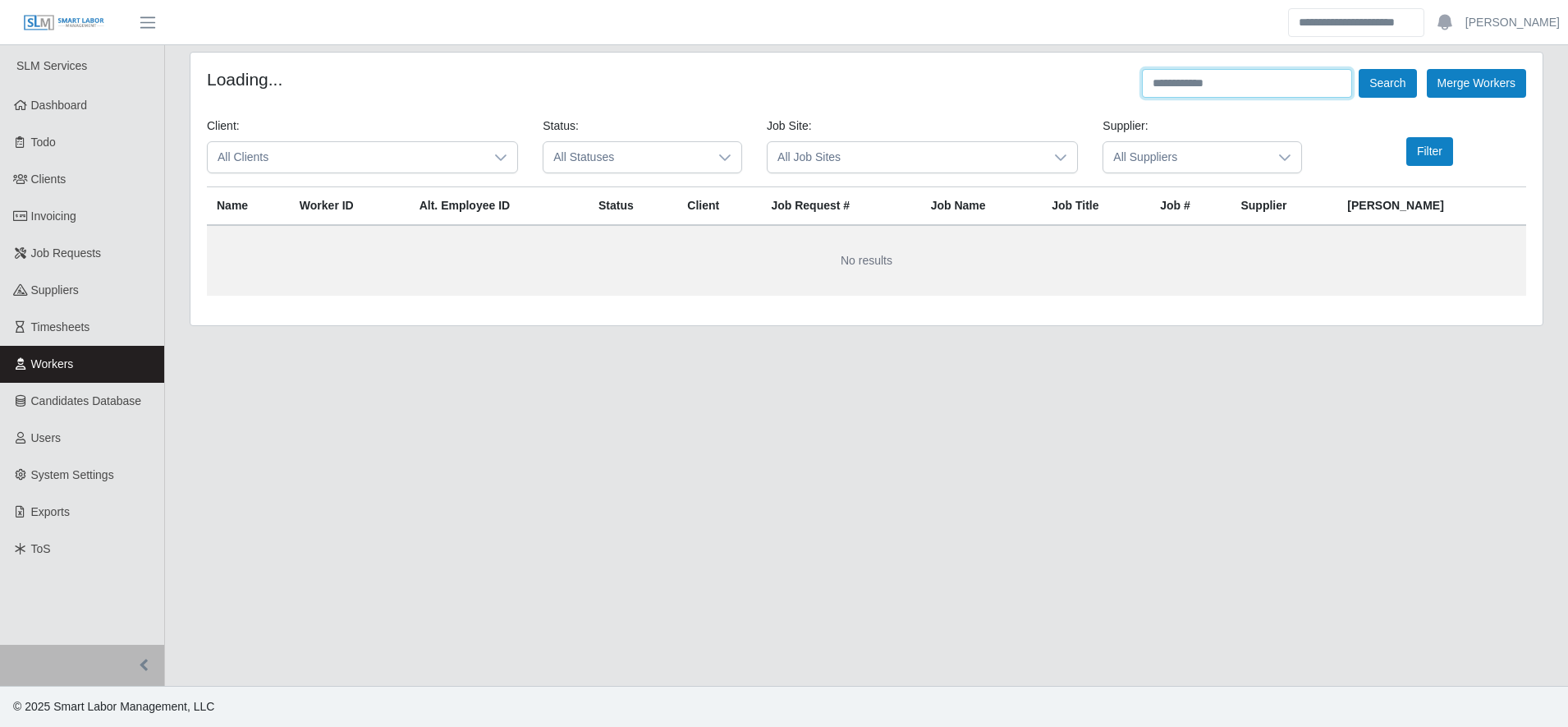
click at [1206, 85] on input "text" at bounding box center [1248, 84] width 211 height 29
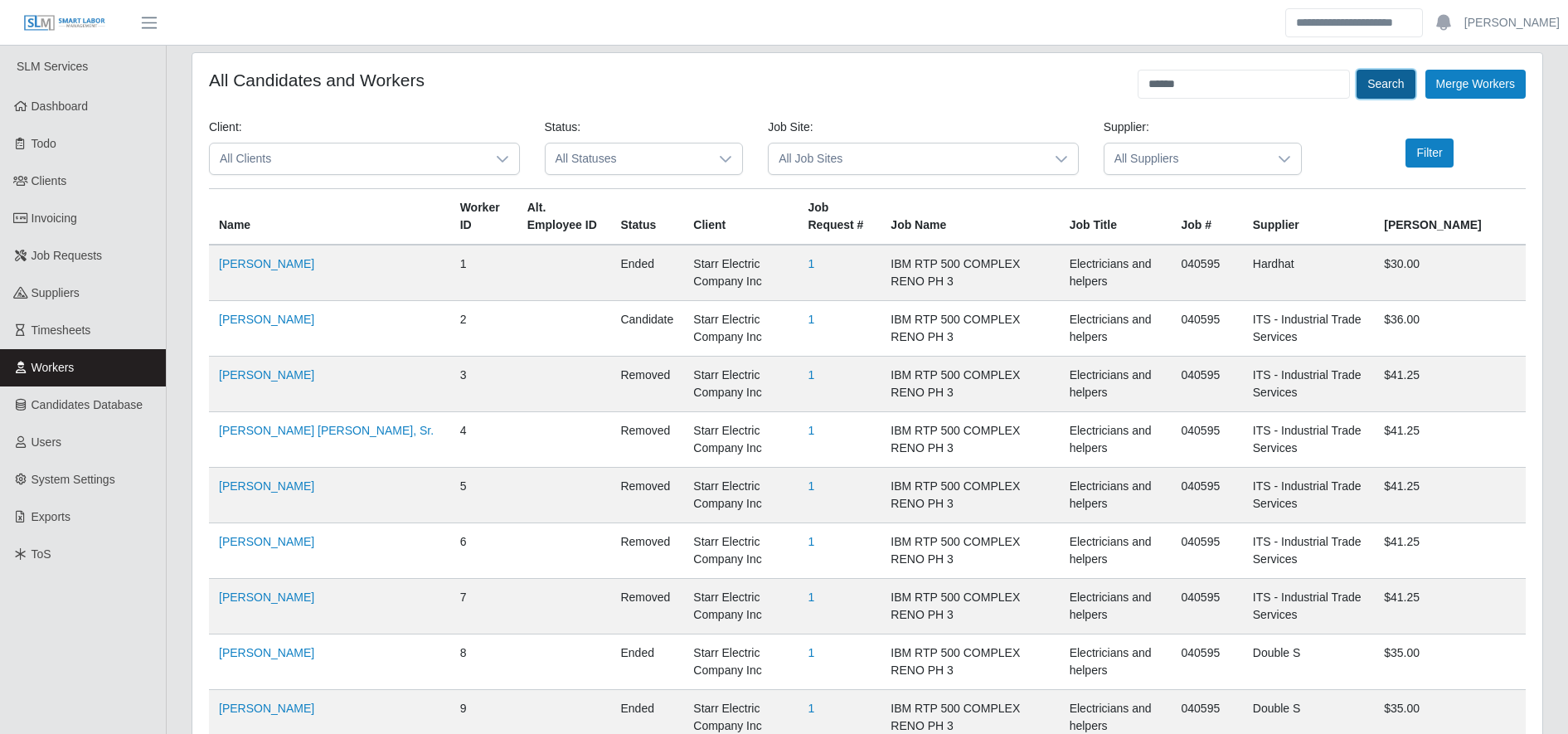
click at [1403, 88] on button "Search" at bounding box center [1385, 84] width 58 height 29
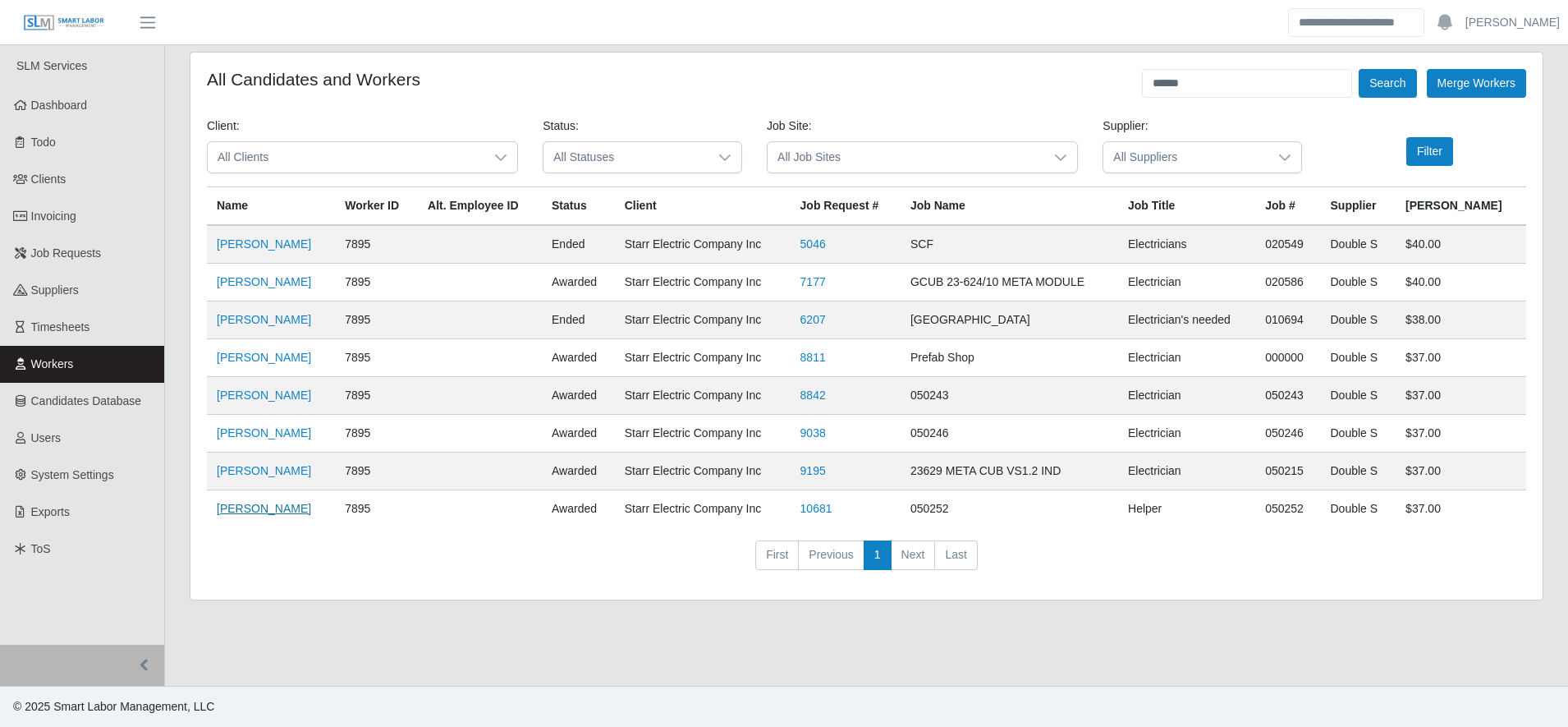
click at [252, 502] on link "[PERSON_NAME]" at bounding box center [264, 508] width 94 height 13
click at [1239, 88] on input "******" at bounding box center [1248, 84] width 211 height 29
type input "*"
click at [1409, 90] on button "Search" at bounding box center [1388, 84] width 58 height 29
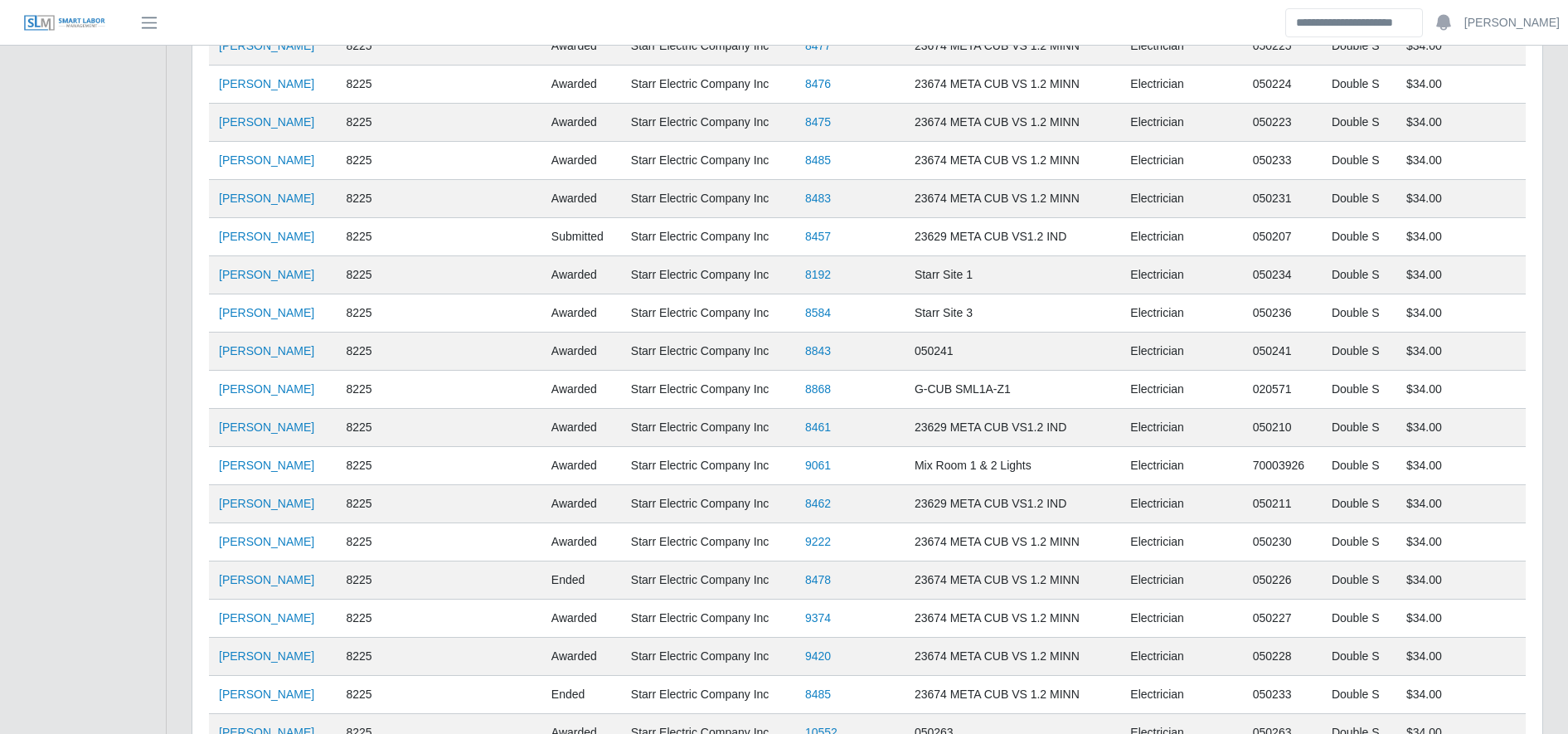
scroll to position [2085, 0]
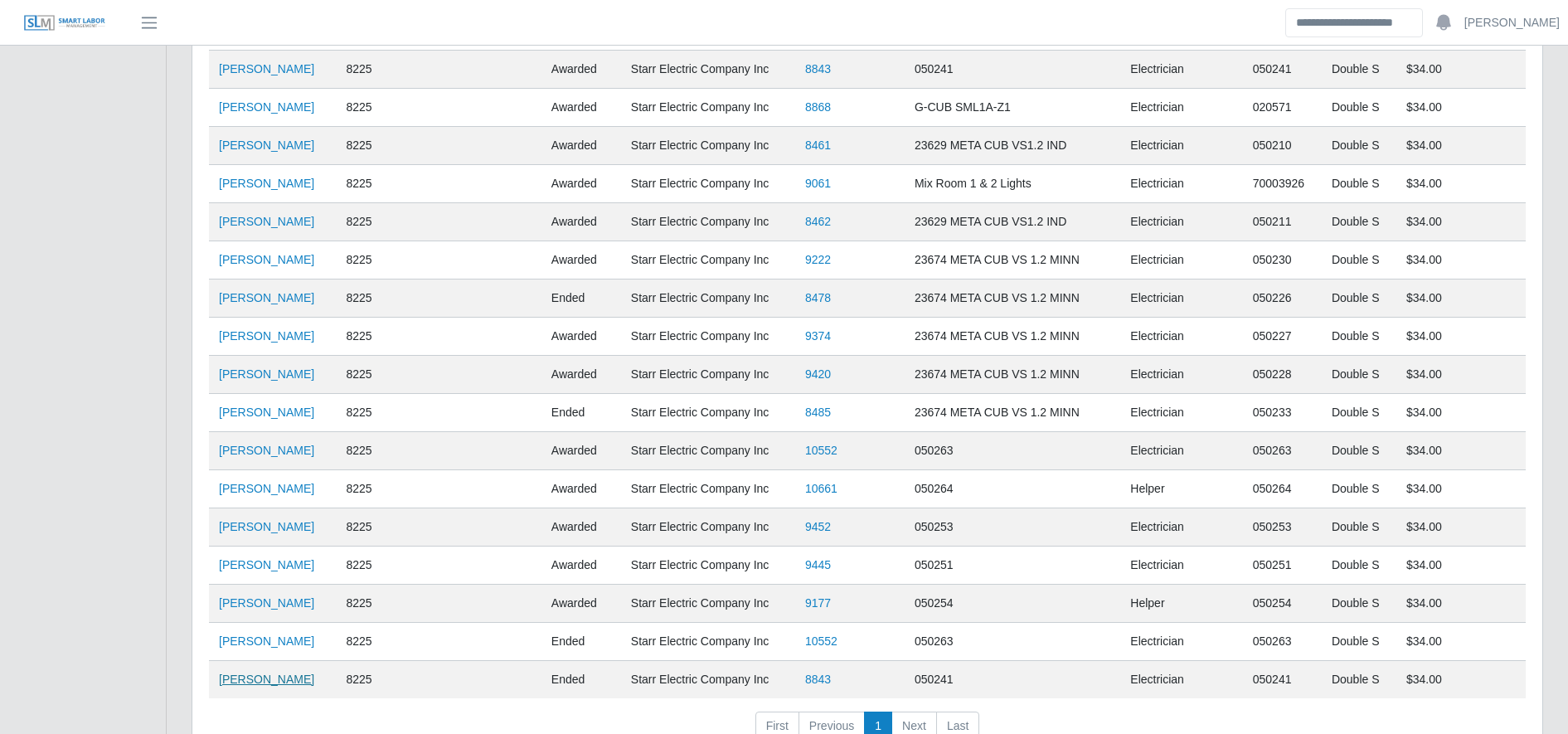
click at [288, 677] on link "[PERSON_NAME]" at bounding box center [266, 679] width 95 height 14
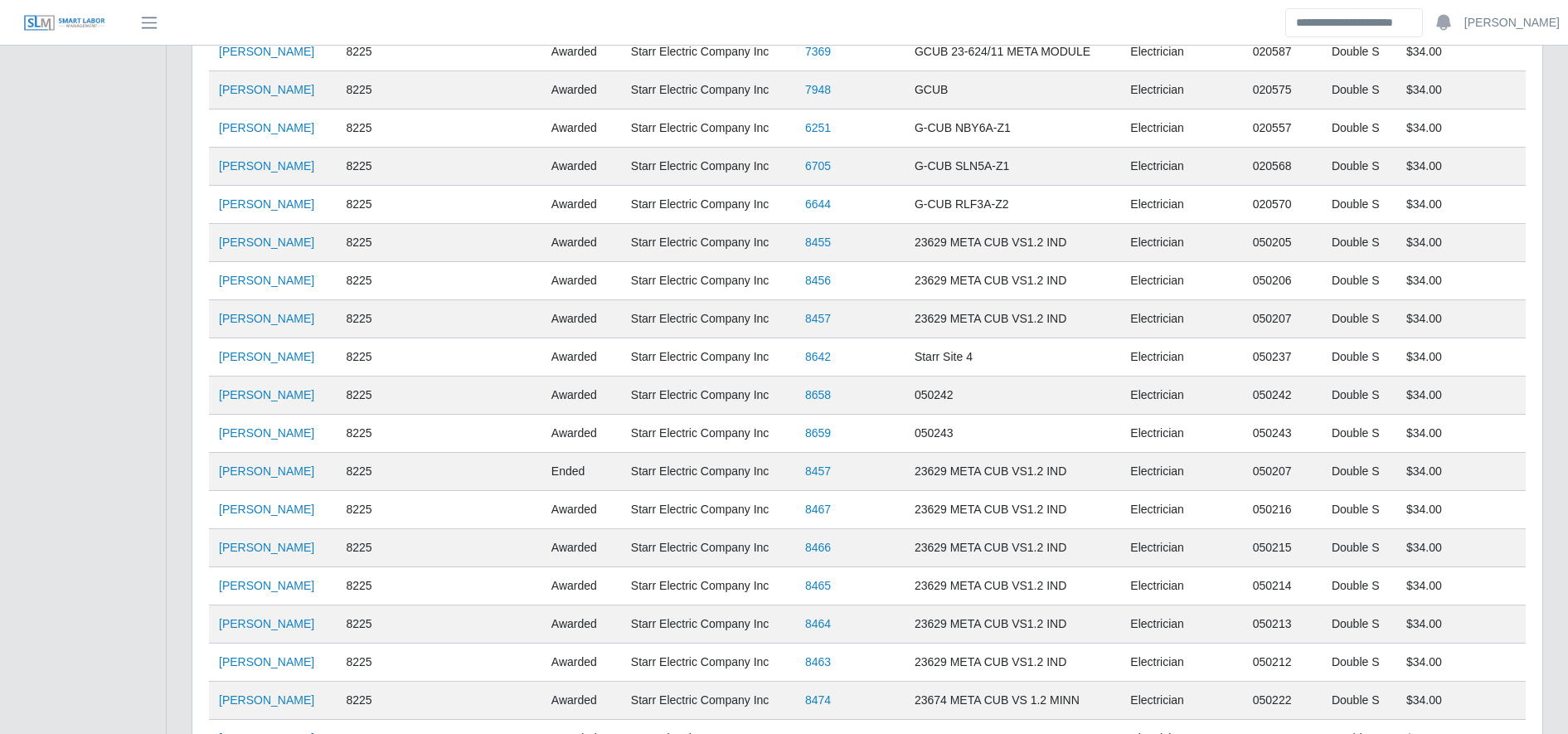
scroll to position [0, 0]
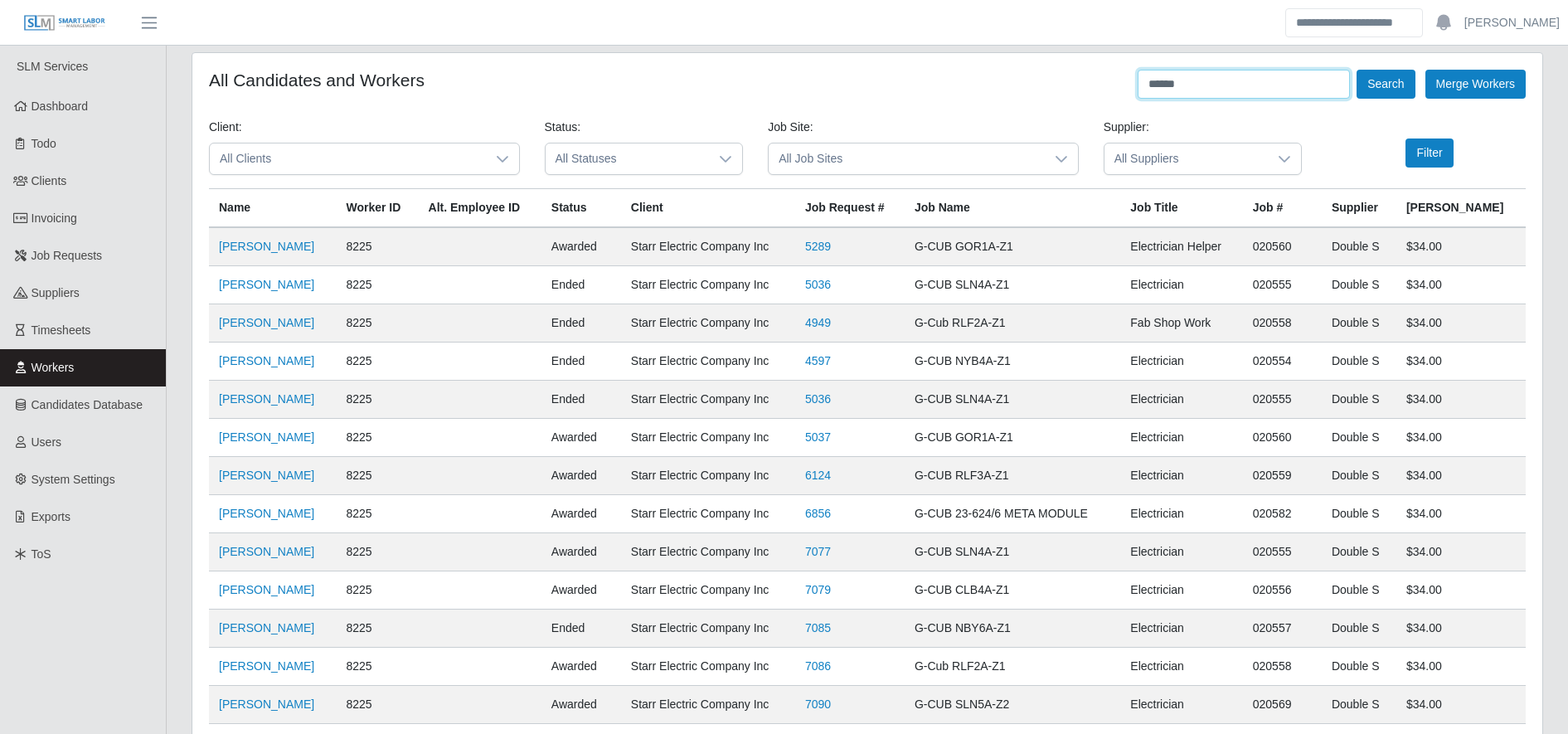
click at [1253, 74] on input "******" at bounding box center [1244, 84] width 213 height 29
type input "*"
type input "********"
click at [1388, 90] on button "Search" at bounding box center [1385, 84] width 58 height 29
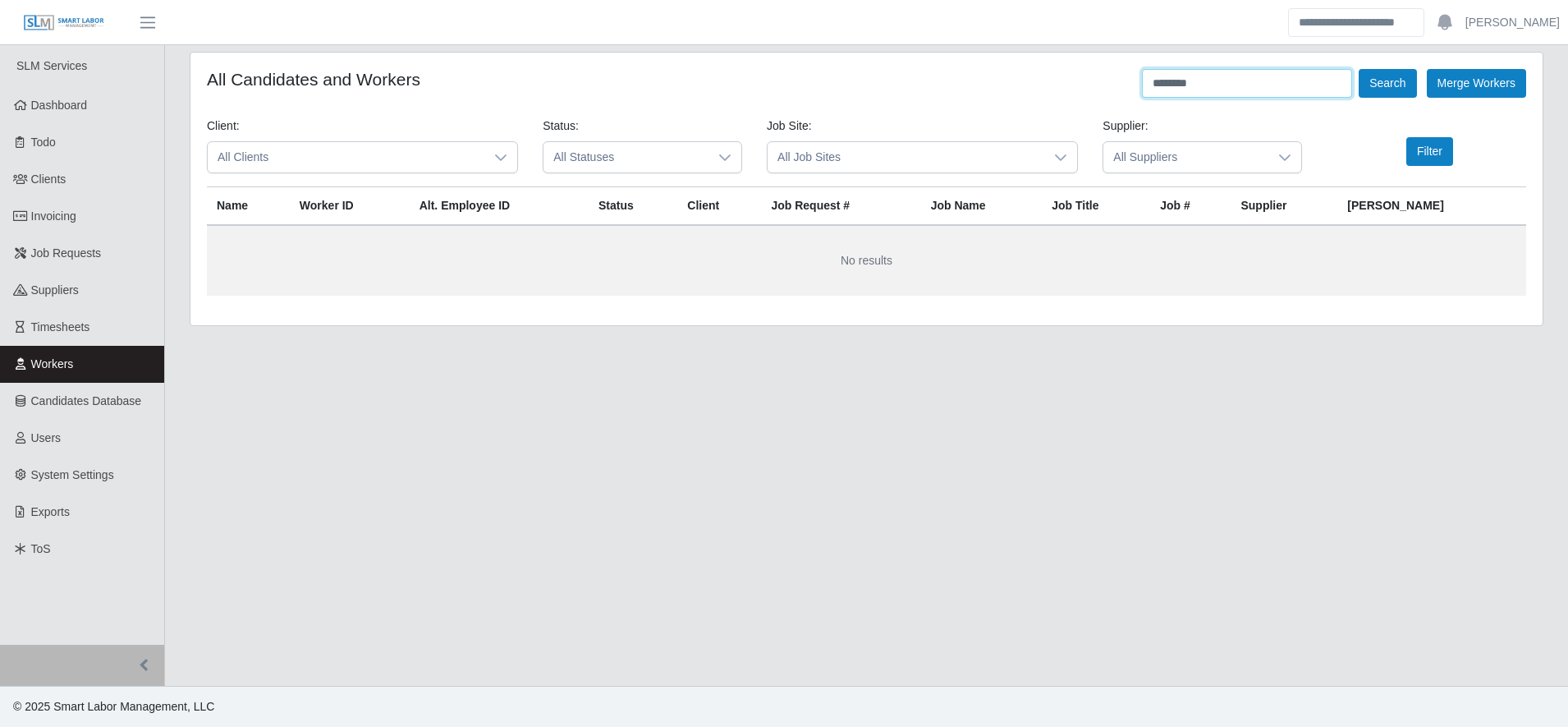
click at [1217, 81] on input "********" at bounding box center [1248, 84] width 211 height 29
type input "******"
click at [1393, 86] on button "Search" at bounding box center [1388, 84] width 58 height 29
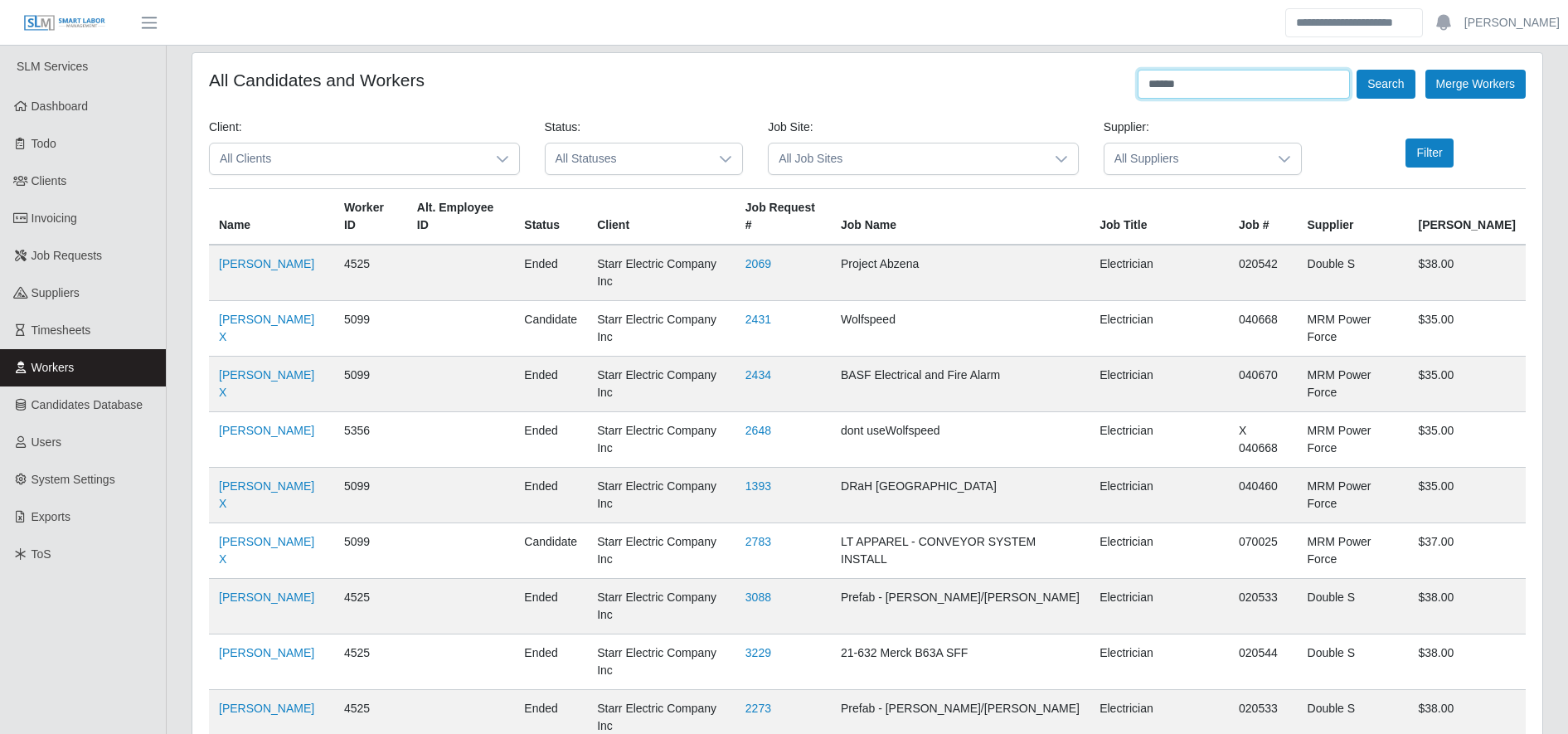
click at [1285, 78] on input "******" at bounding box center [1244, 84] width 213 height 29
click at [1285, 78] on input "text" at bounding box center [1244, 84] width 213 height 29
click at [1370, 89] on button "Search" at bounding box center [1385, 84] width 58 height 29
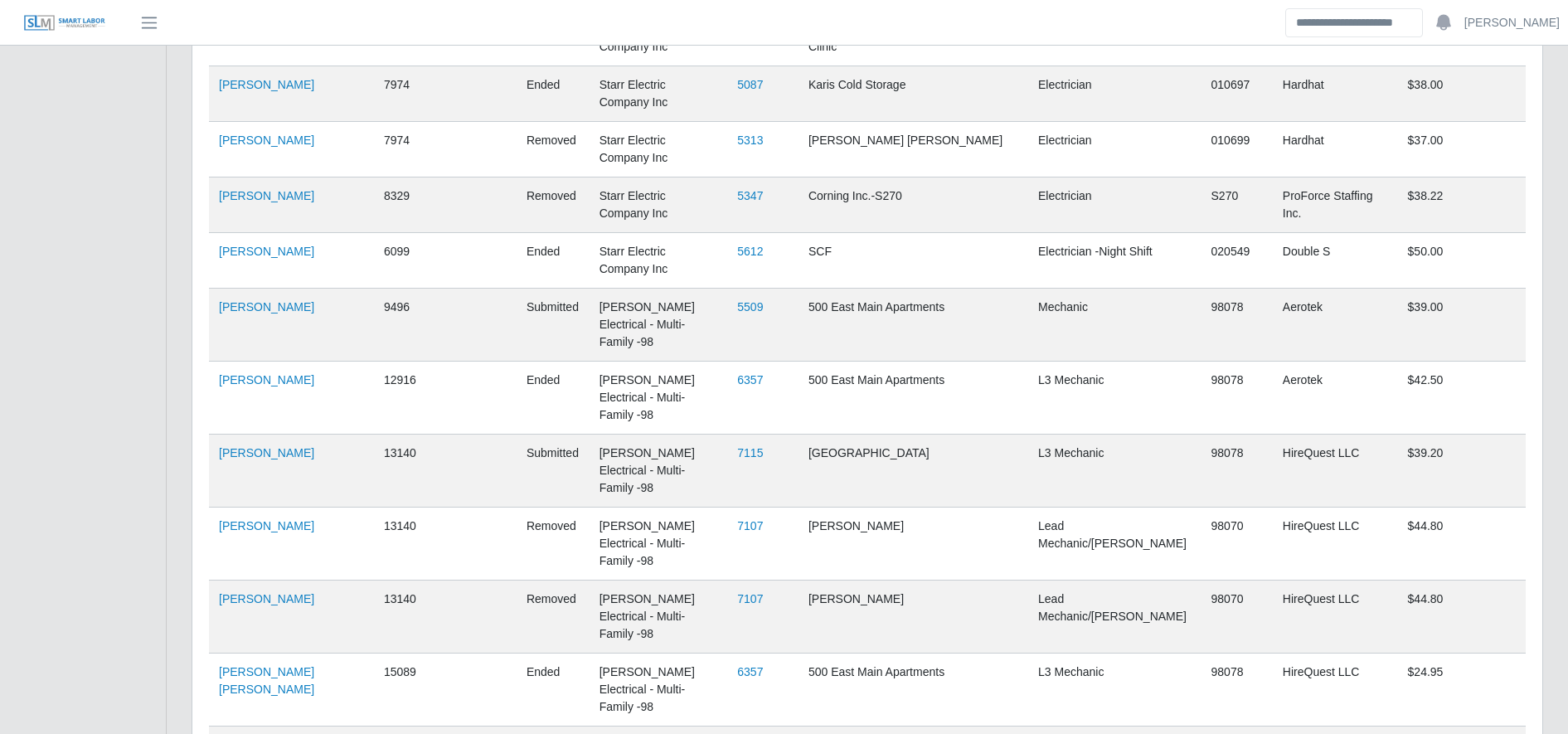
scroll to position [2482, 0]
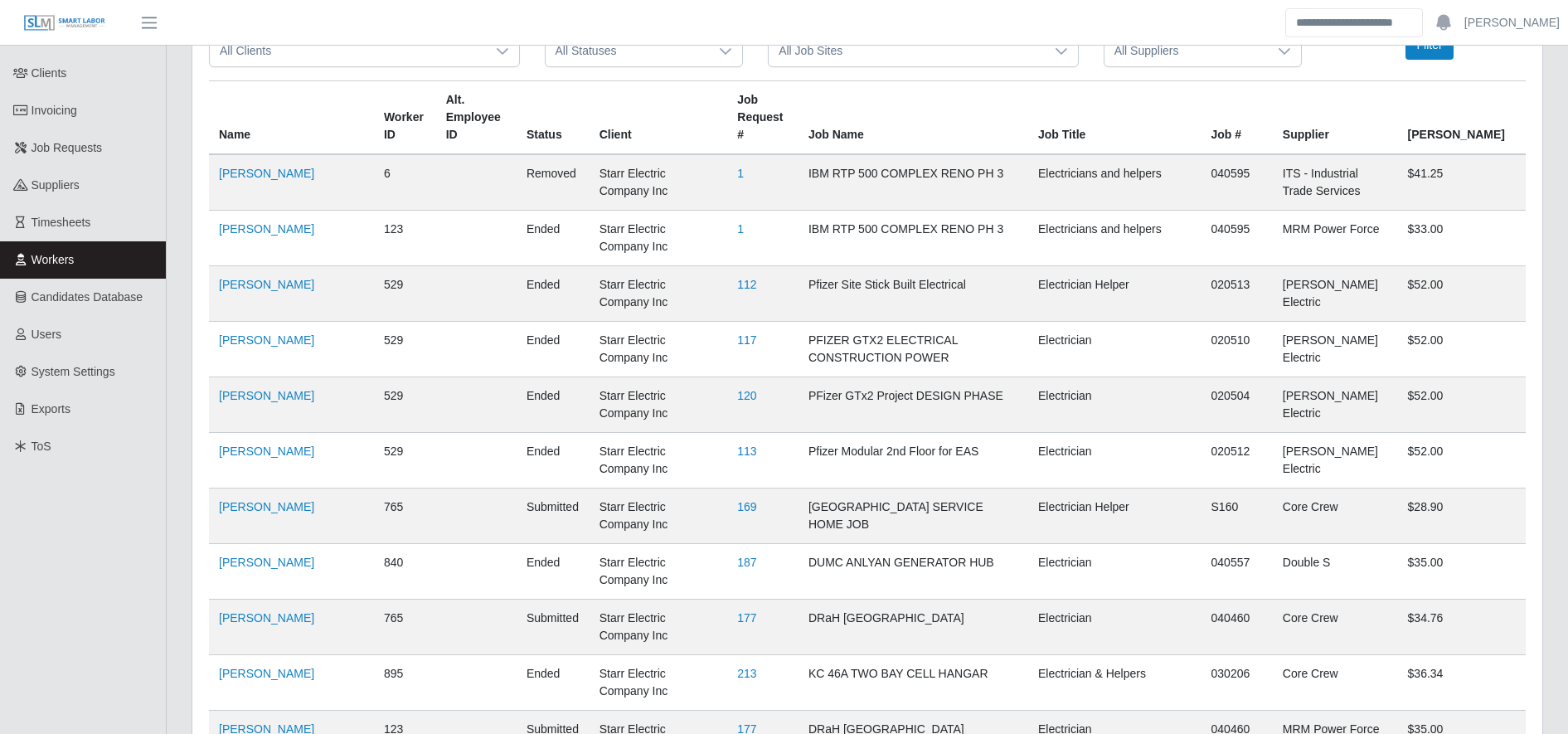
scroll to position [0, 0]
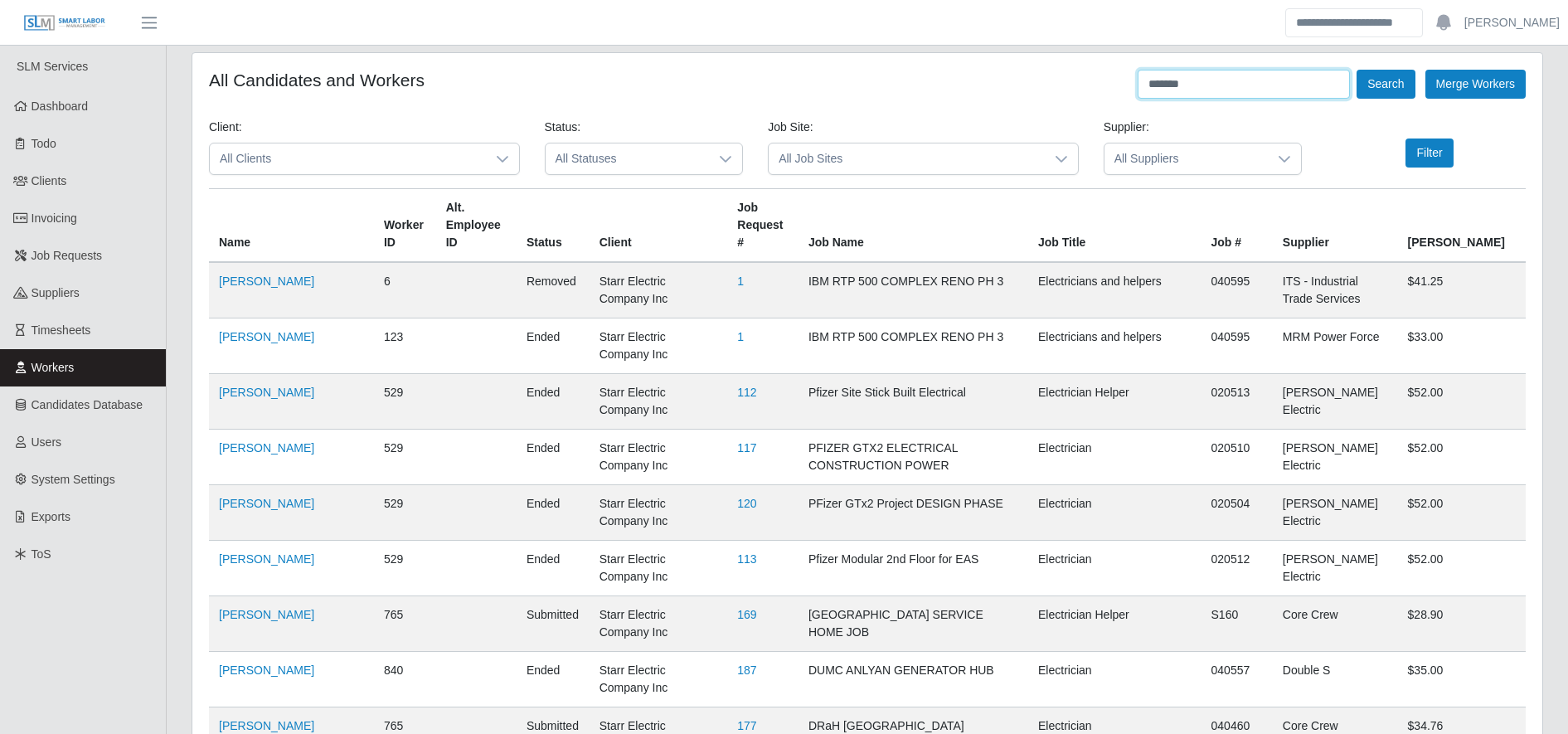
click at [1207, 74] on input "*******" at bounding box center [1244, 84] width 213 height 29
click at [1405, 83] on button "Search" at bounding box center [1385, 84] width 58 height 29
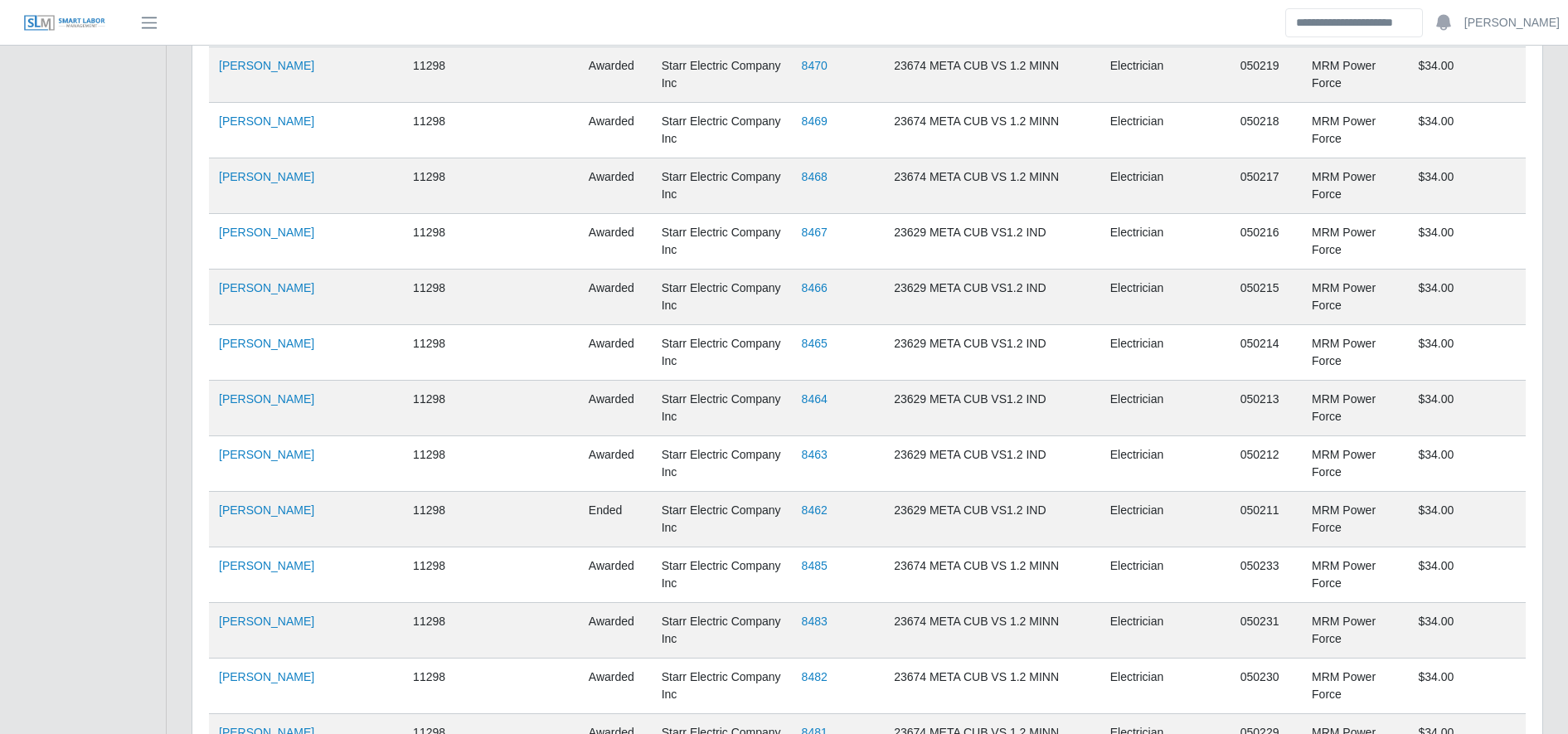
scroll to position [3443, 0]
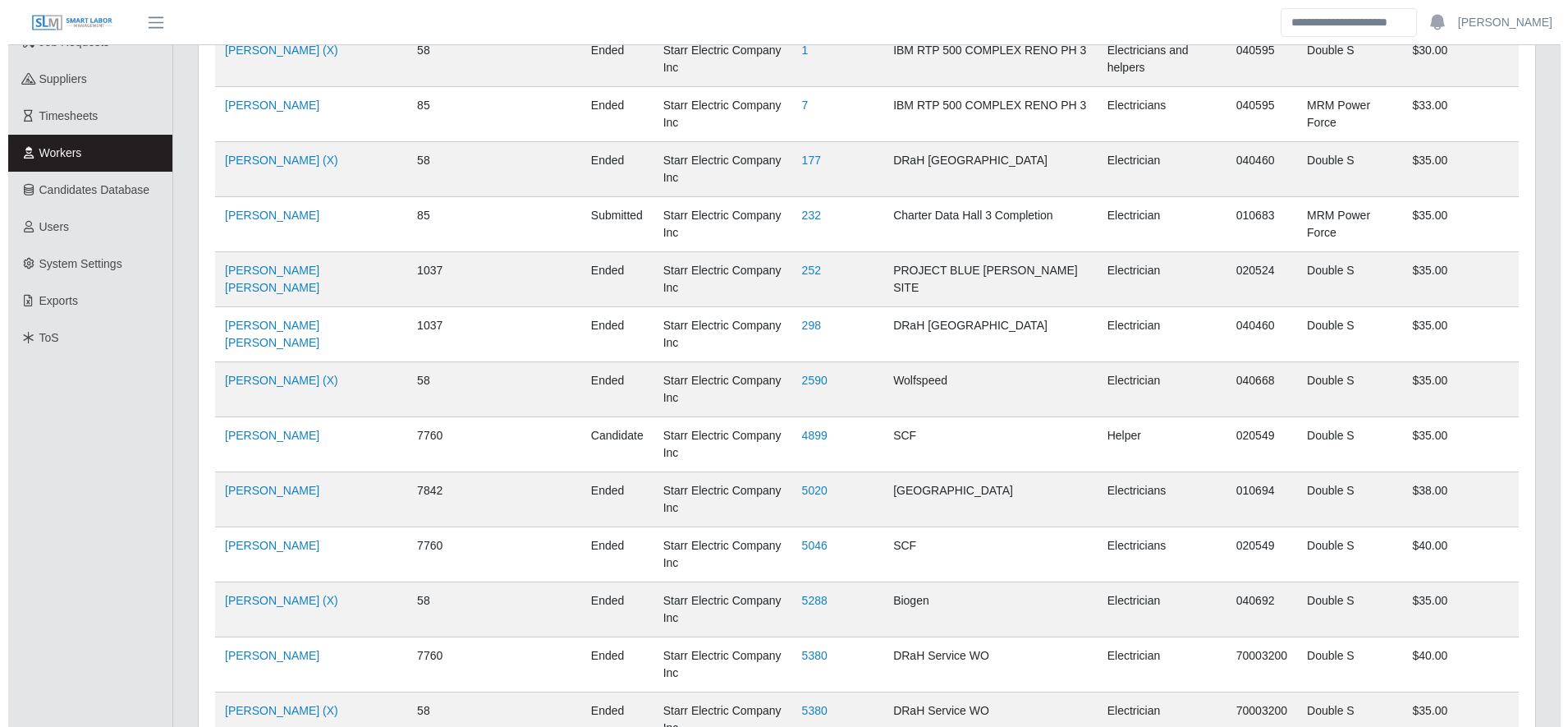
scroll to position [0, 0]
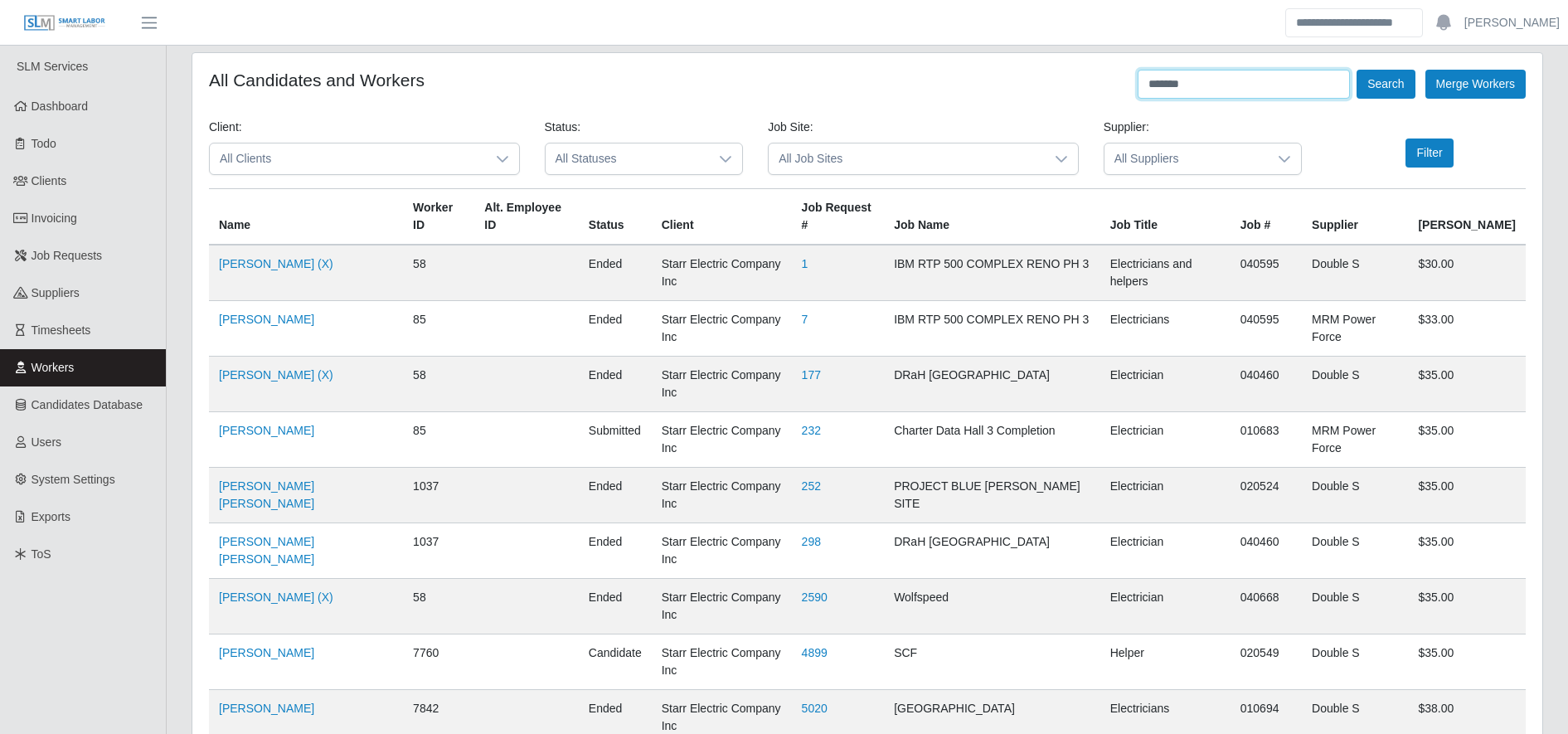
click at [1245, 98] on input "*******" at bounding box center [1244, 84] width 213 height 29
type input "********"
click at [1379, 84] on button "Search" at bounding box center [1385, 84] width 58 height 29
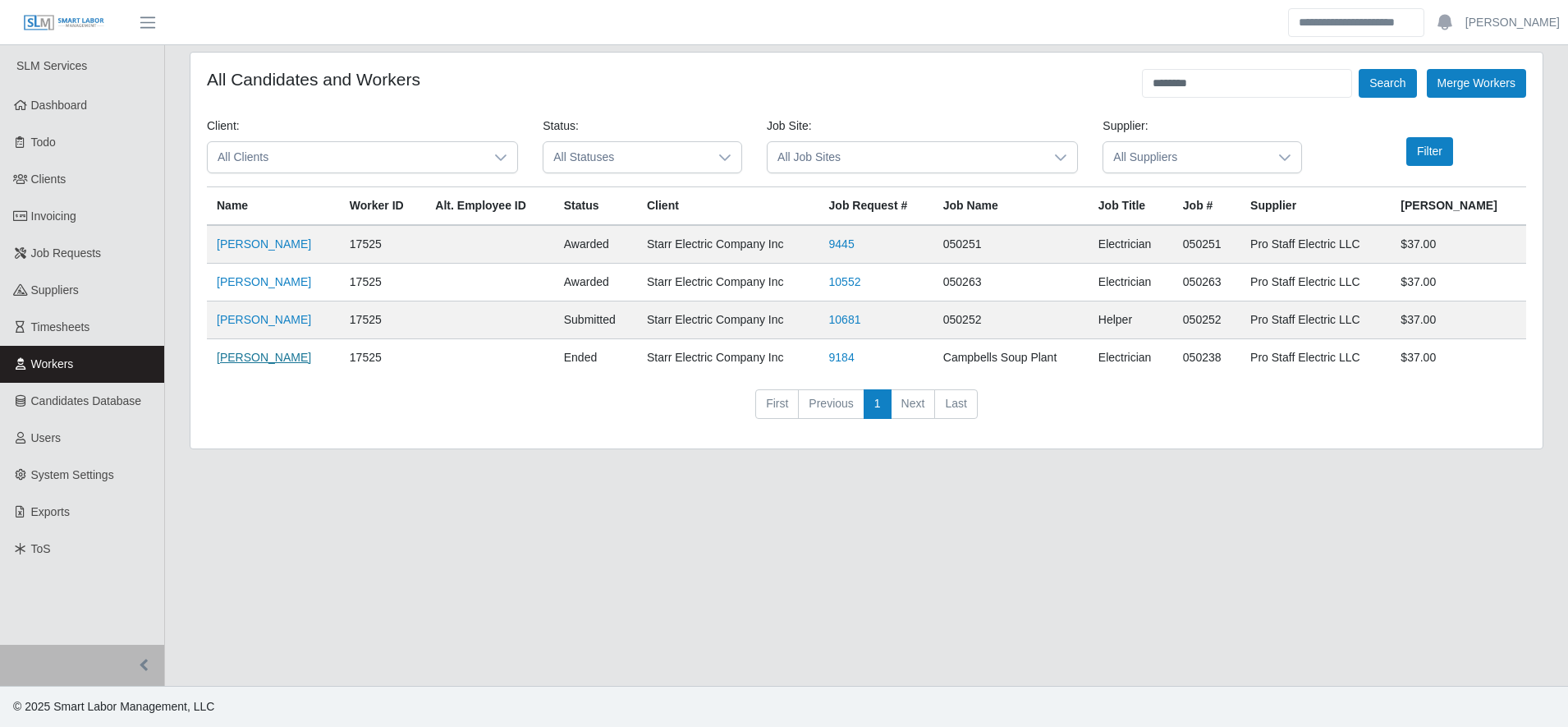
click at [308, 355] on link "Jose Matias Dominguez" at bounding box center [264, 357] width 94 height 13
click at [106, 328] on link "Timesheets" at bounding box center [82, 327] width 165 height 37
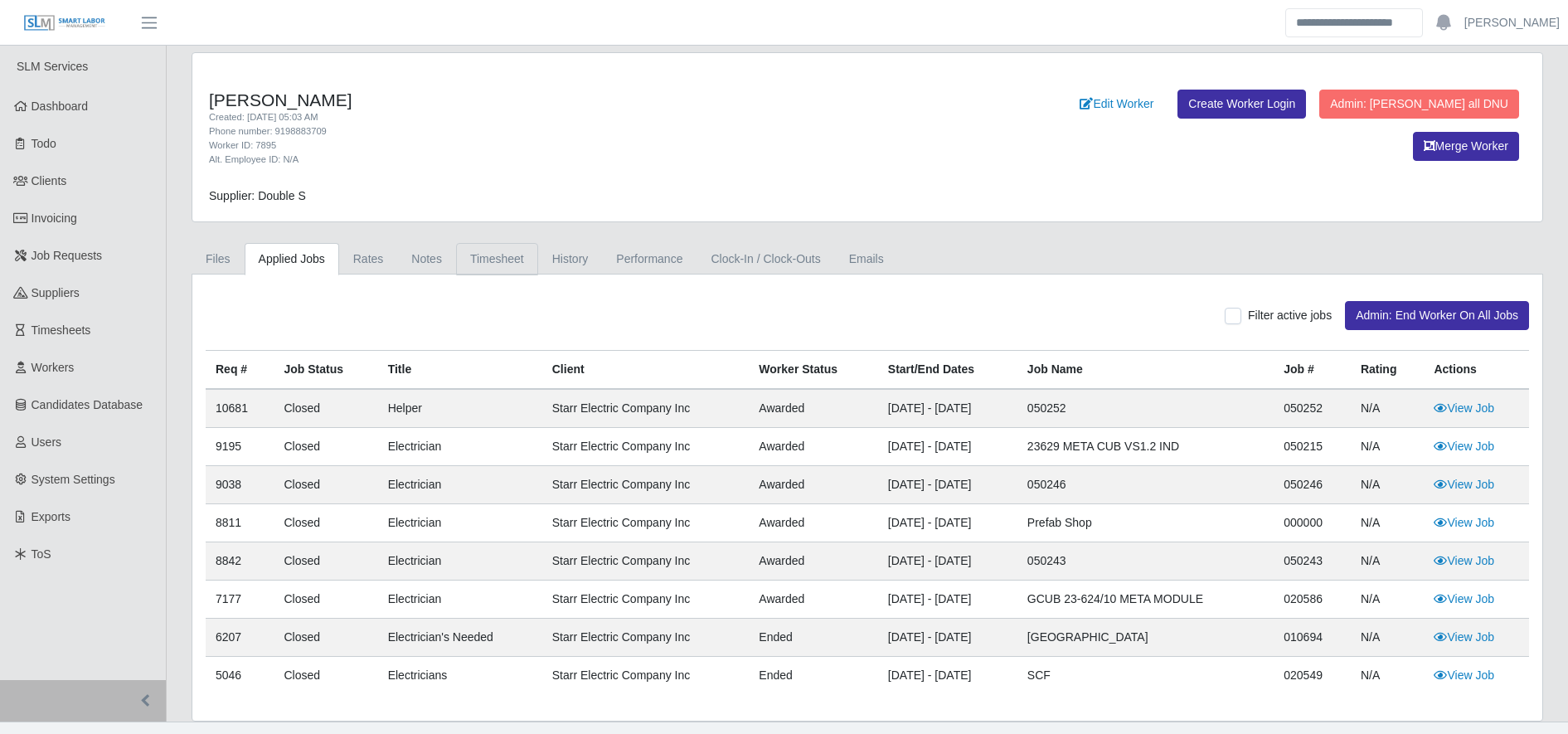
click at [525, 245] on link "Timesheet" at bounding box center [497, 259] width 82 height 33
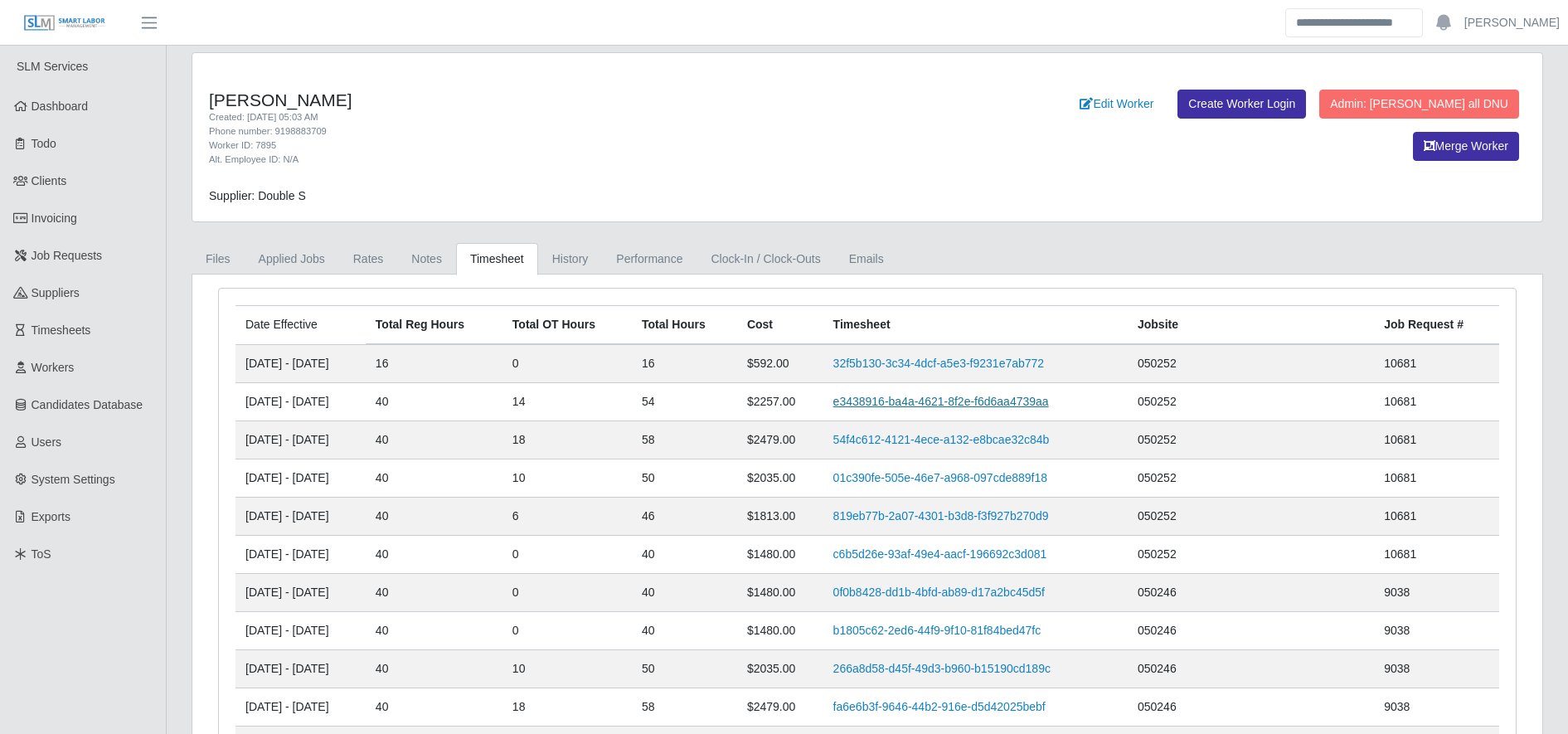
click at [955, 399] on link "e3438916-ba4a-4621-8f2e-f6d6aa4739aa" at bounding box center [940, 401] width 215 height 14
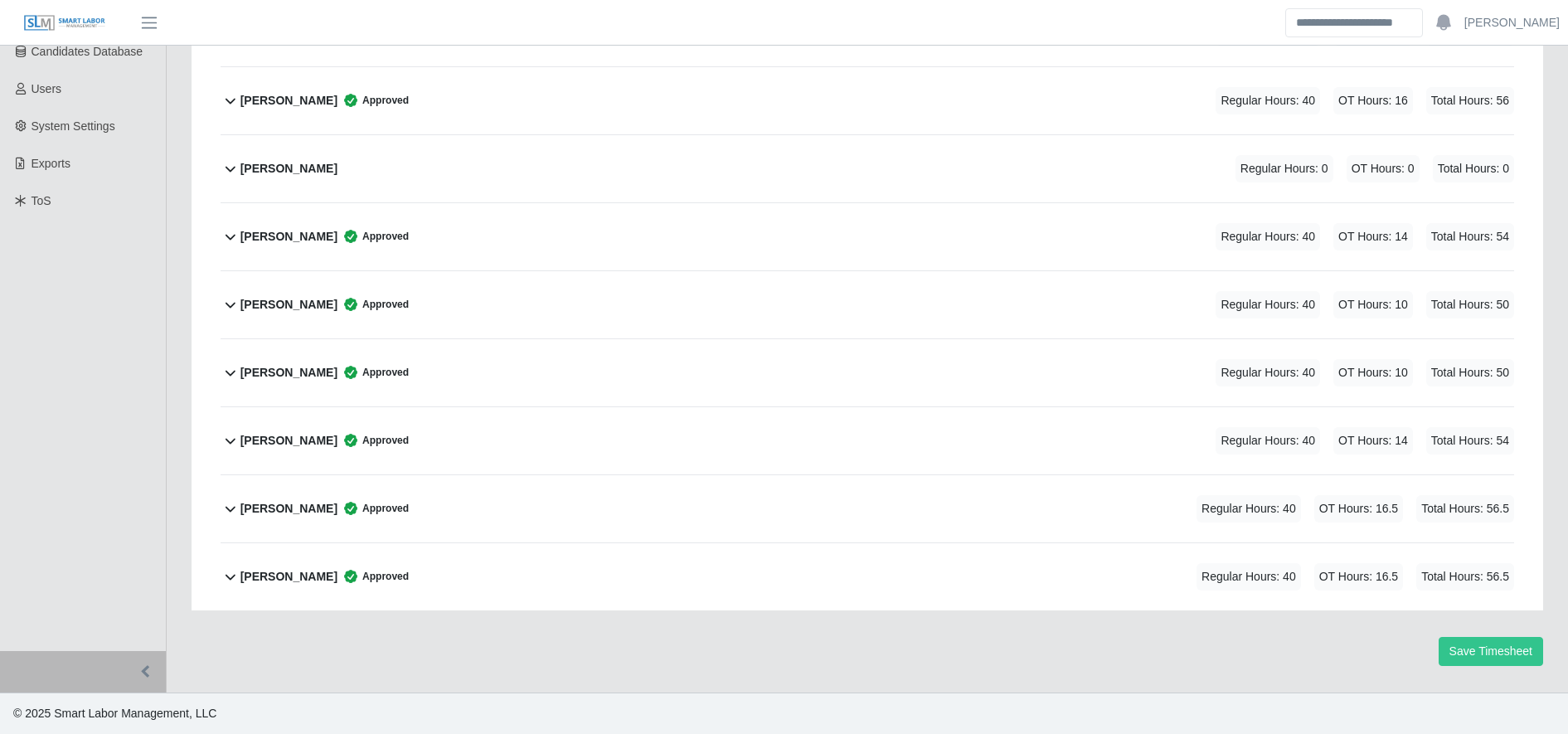
click at [532, 224] on div "Ivan Blanco Jr. Approved Regular Hours: 40 OT Hours: 14 Total Hours: 54" at bounding box center [878, 237] width 1274 height 67
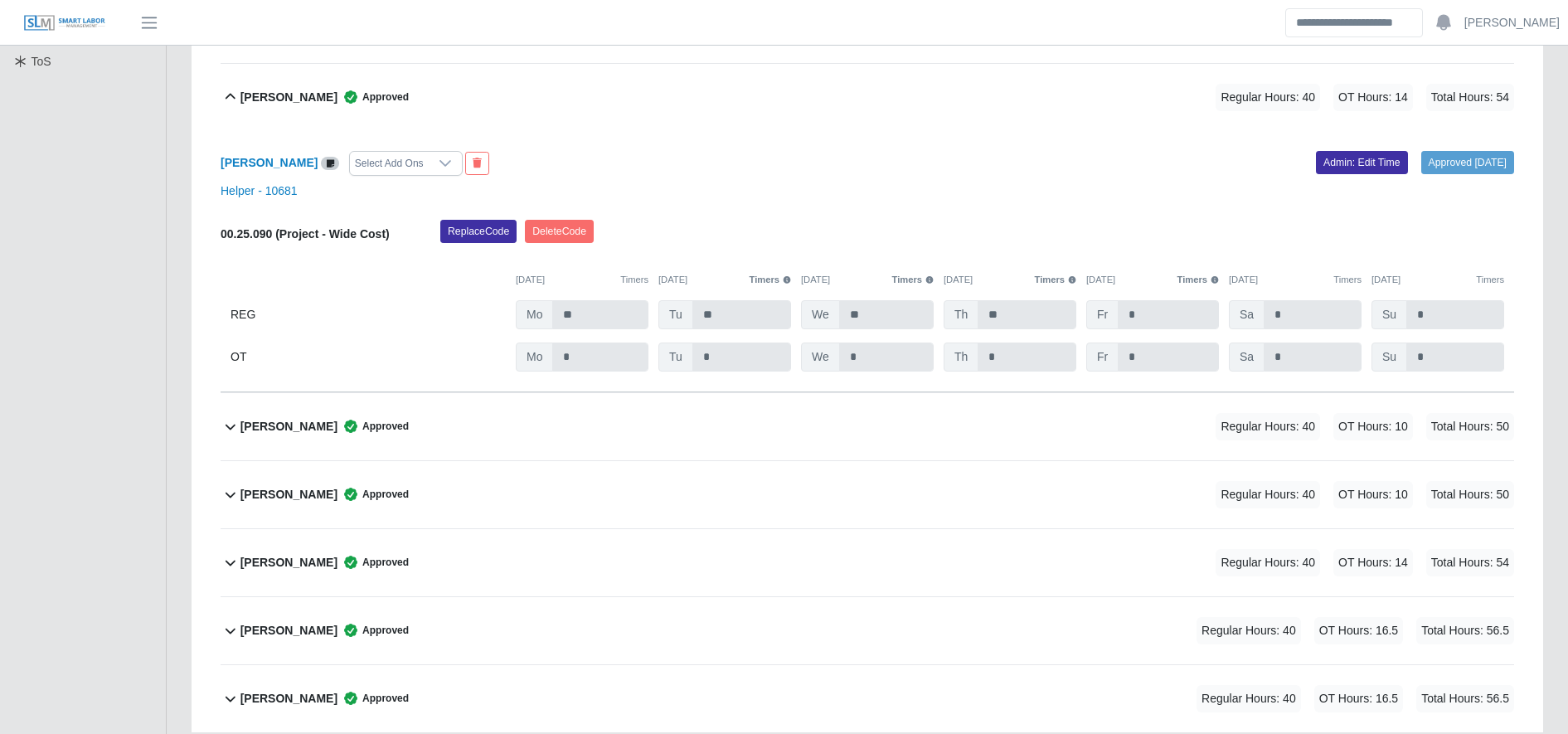
scroll to position [493, 0]
click at [1350, 160] on link "Admin: Edit Time" at bounding box center [1362, 162] width 92 height 24
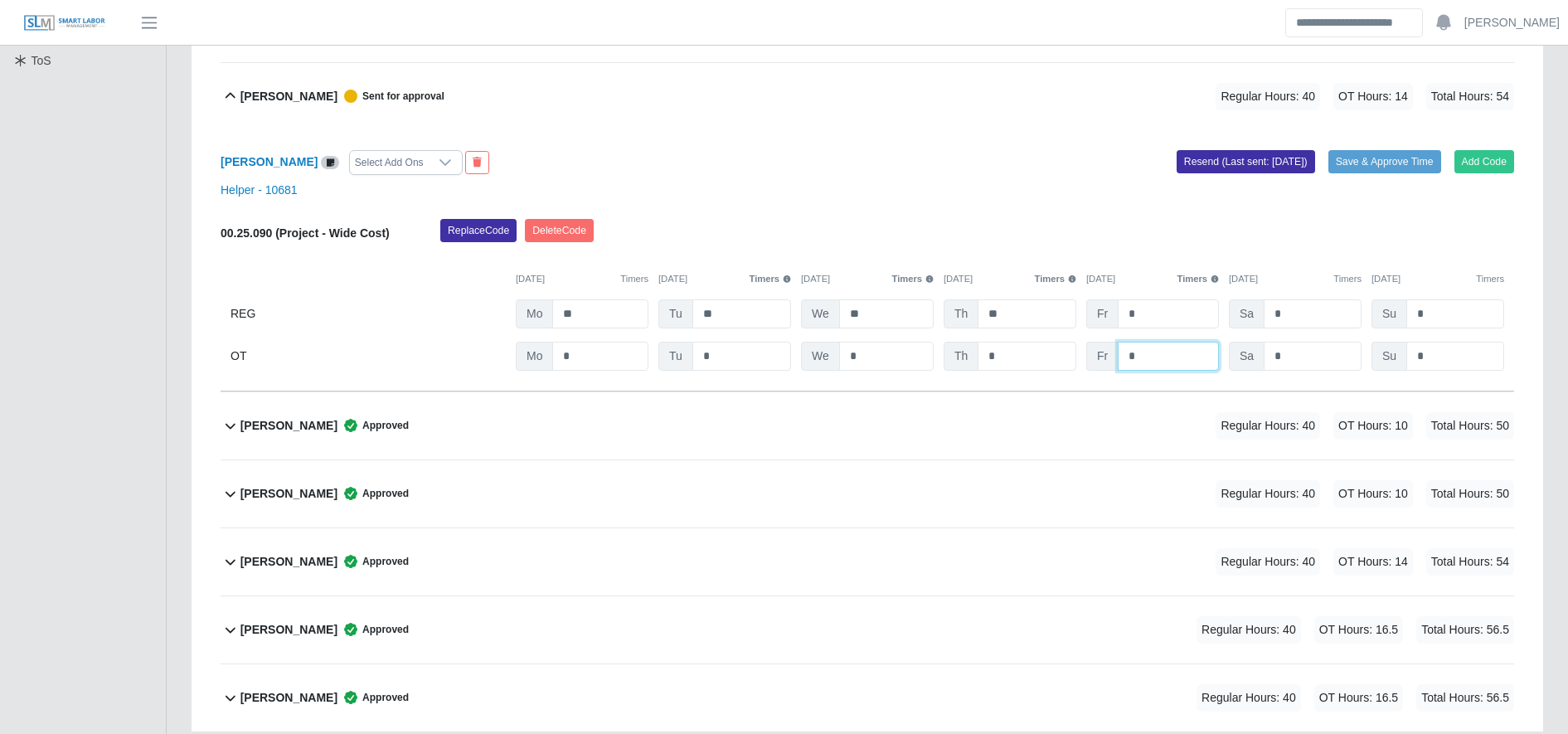
click at [0, 0] on input "*" at bounding box center [0, 0] width 0 height 0
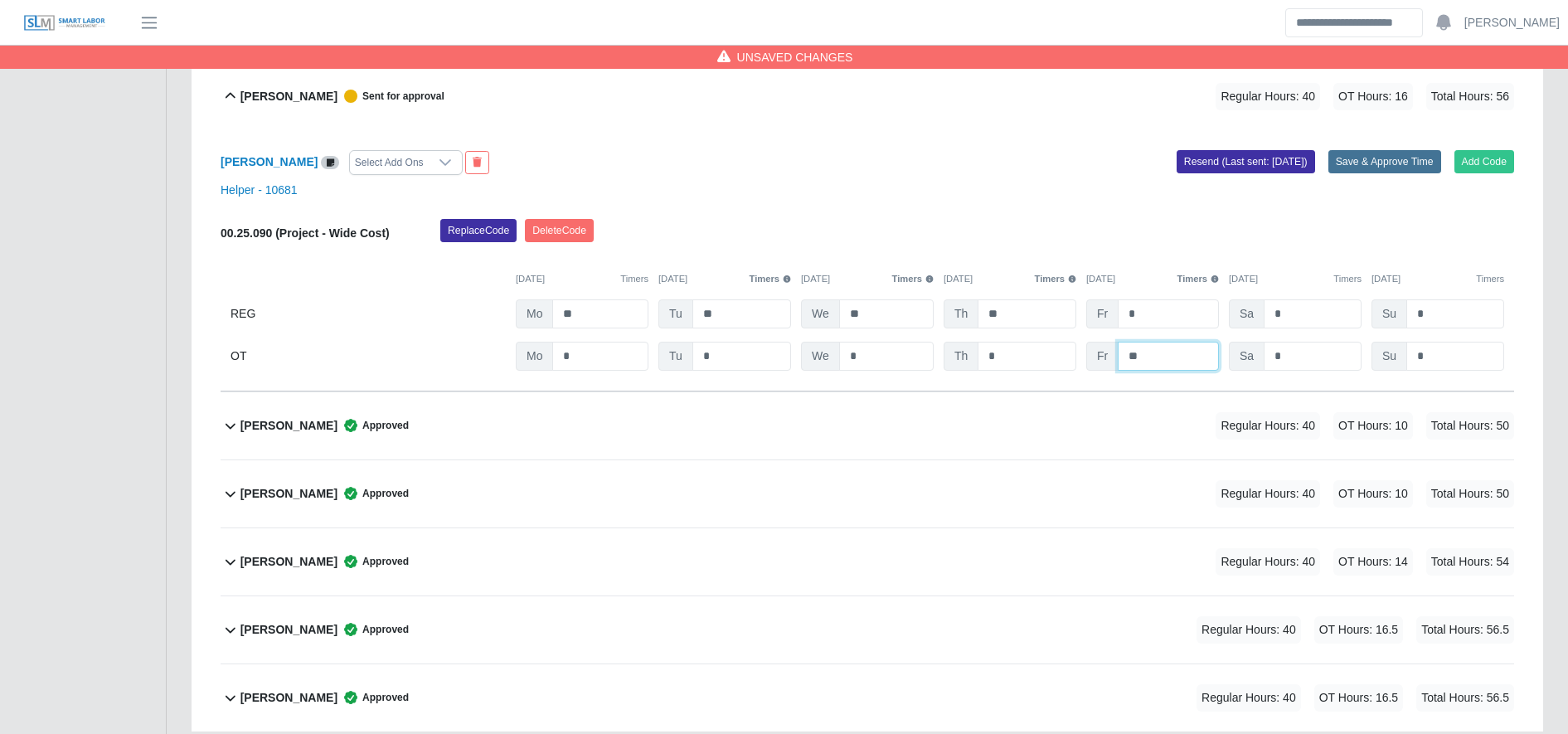
type input "**"
click at [1375, 159] on button "Save & Approve Time" at bounding box center [1384, 162] width 113 height 24
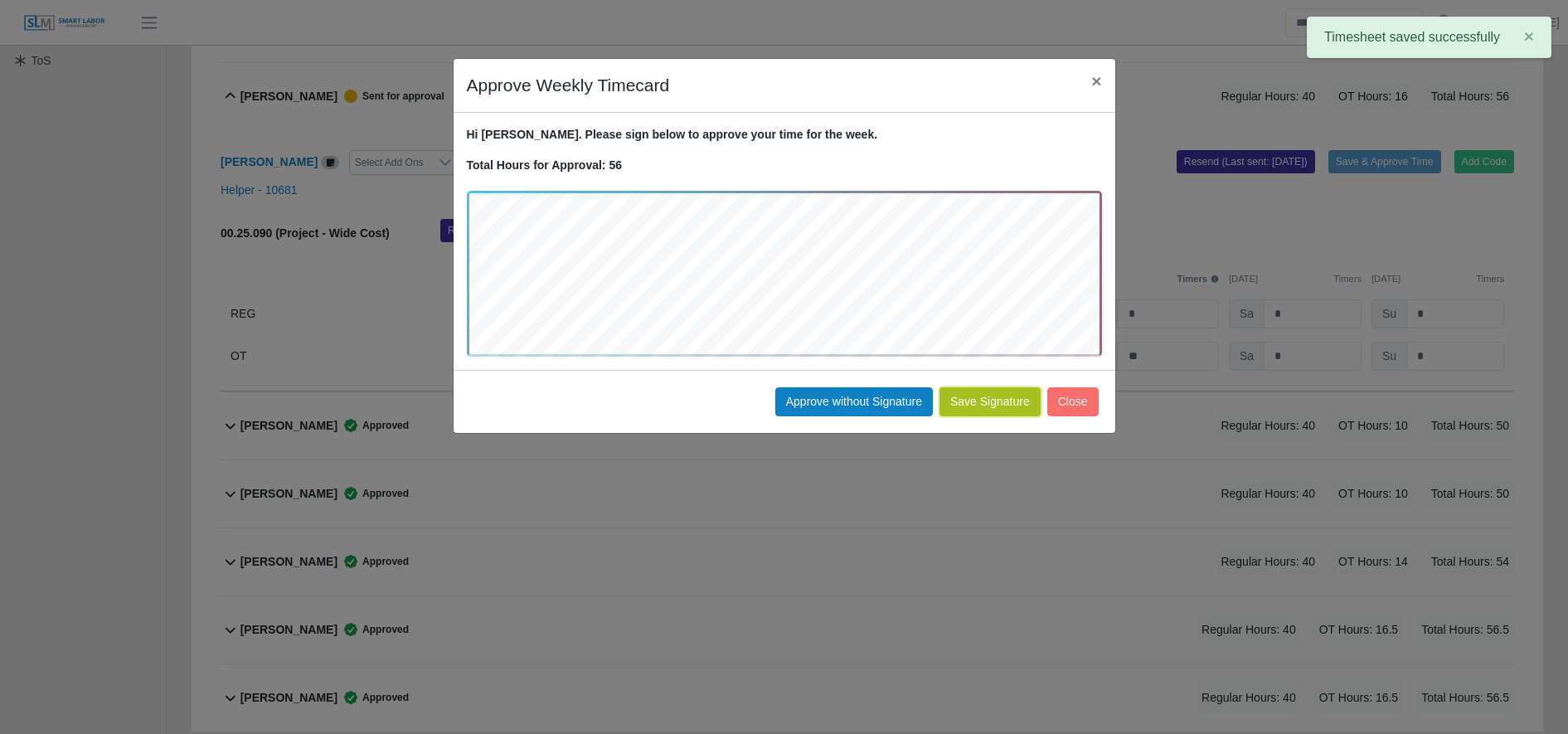
click at [962, 394] on button "Save Signature" at bounding box center [989, 402] width 101 height 29
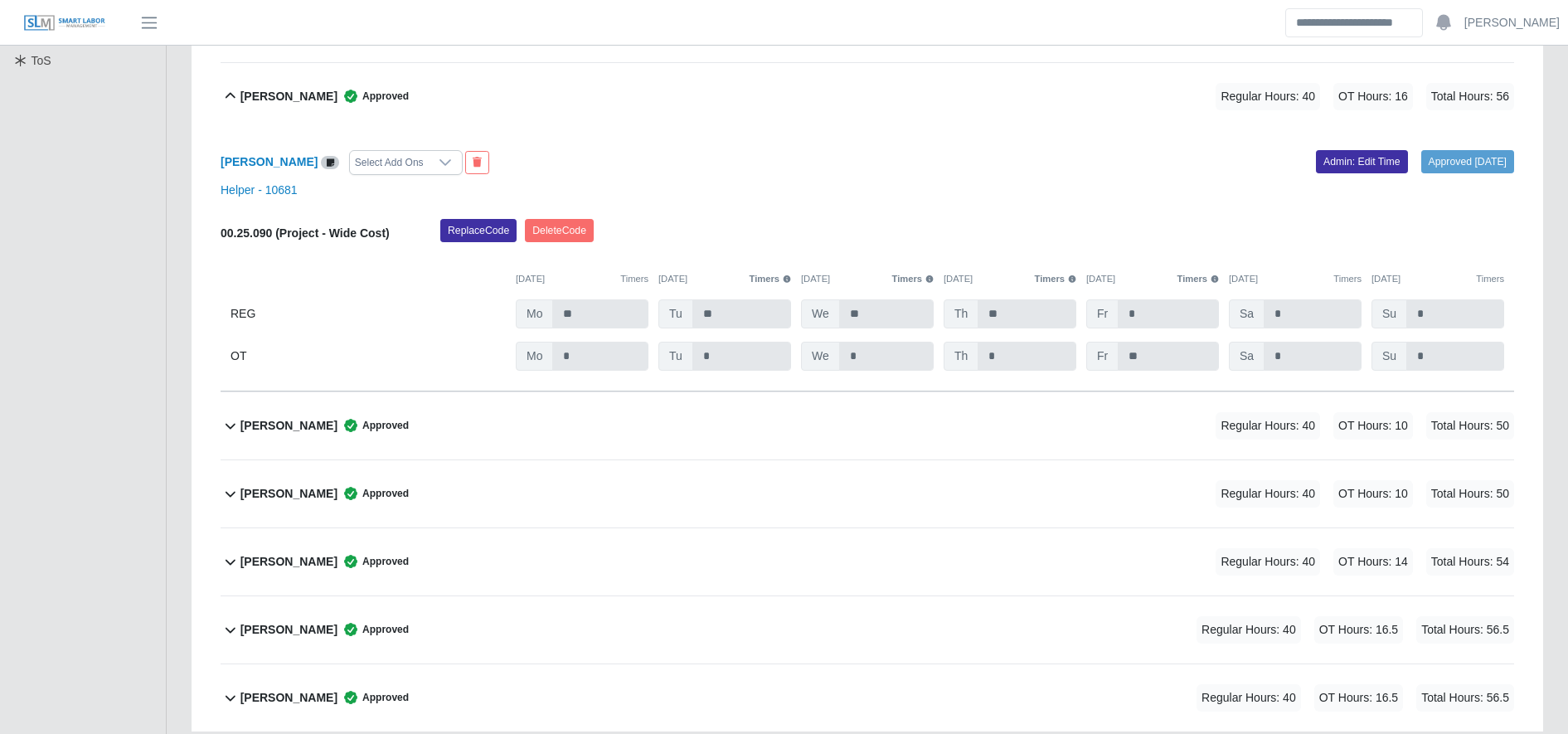
click at [590, 82] on div "Ivan Blanco Jr. Approved Regular Hours: 40 OT Hours: 16 Total Hours: 56" at bounding box center [878, 96] width 1274 height 67
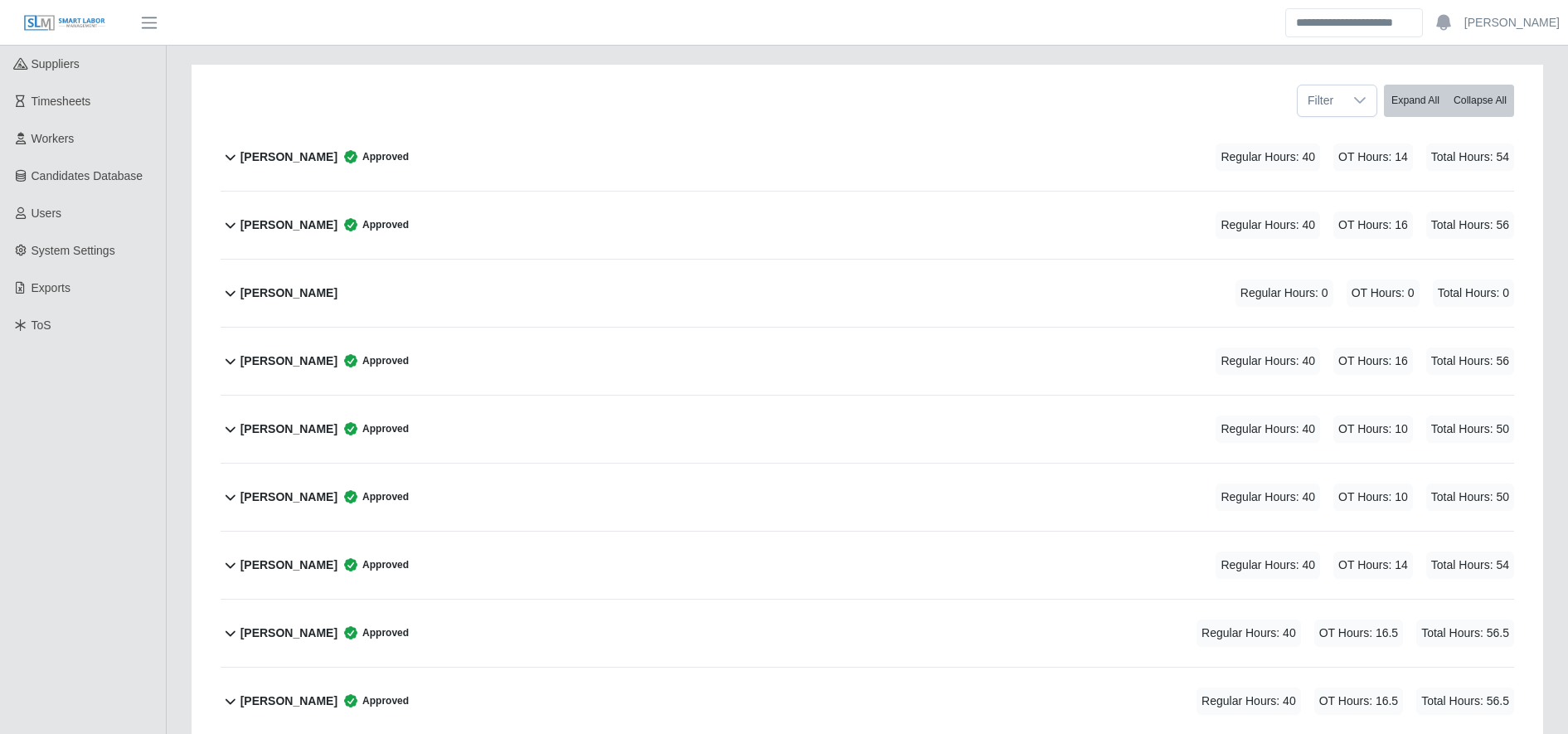
scroll to position [230, 0]
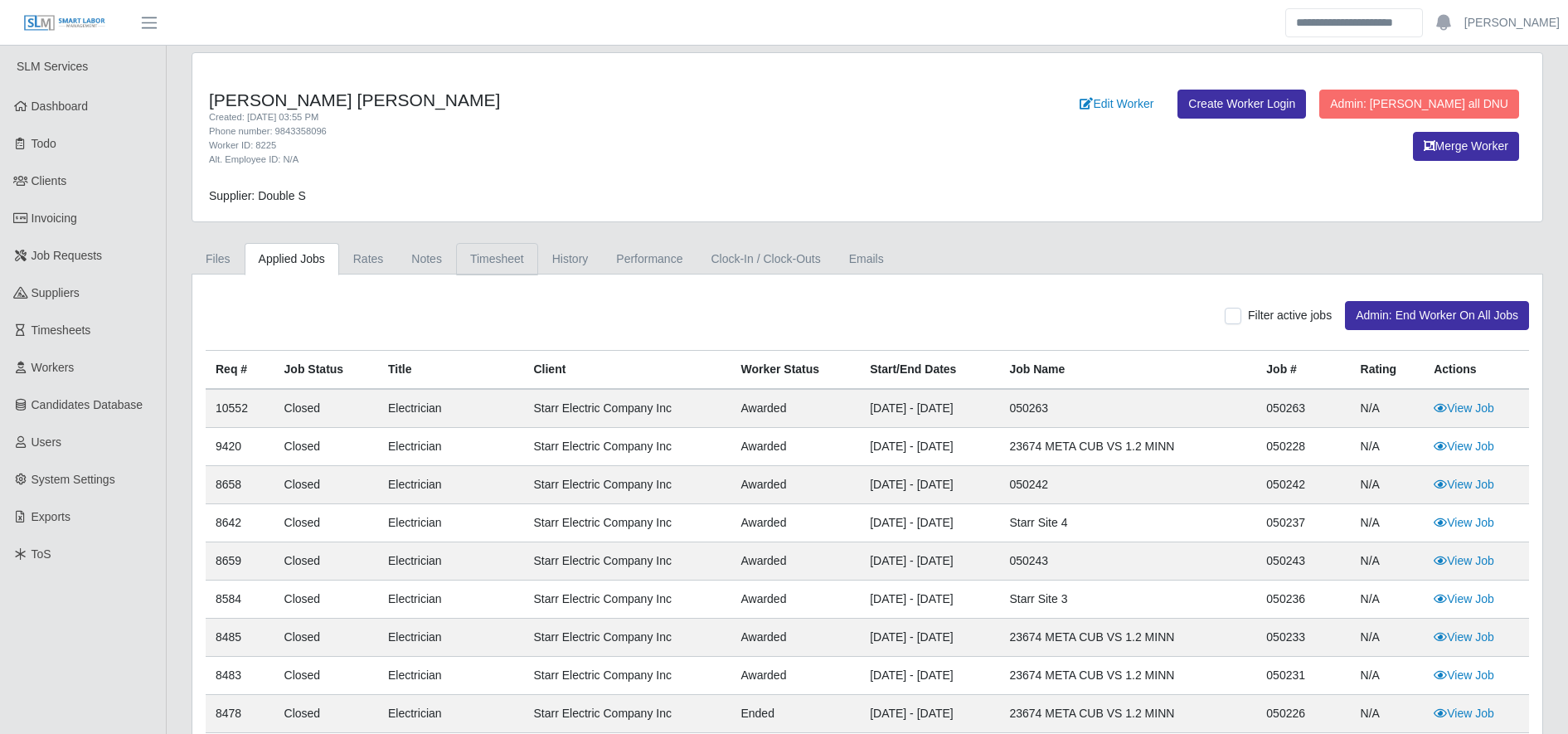
click at [495, 250] on link "Timesheet" at bounding box center [497, 259] width 82 height 33
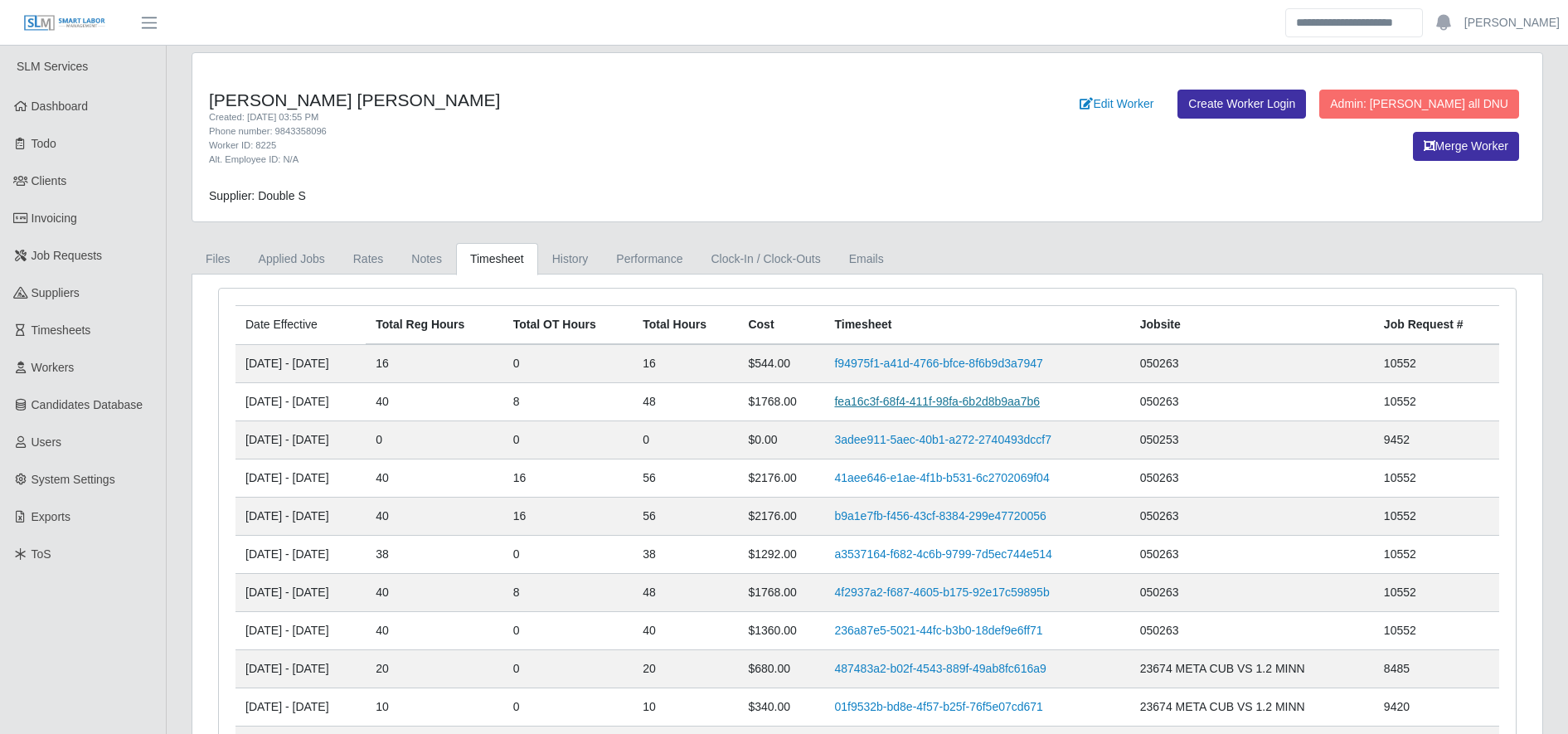
click at [924, 394] on link "fea16c3f-68f4-411f-98fa-6b2d8b9aa7b6" at bounding box center [937, 401] width 205 height 14
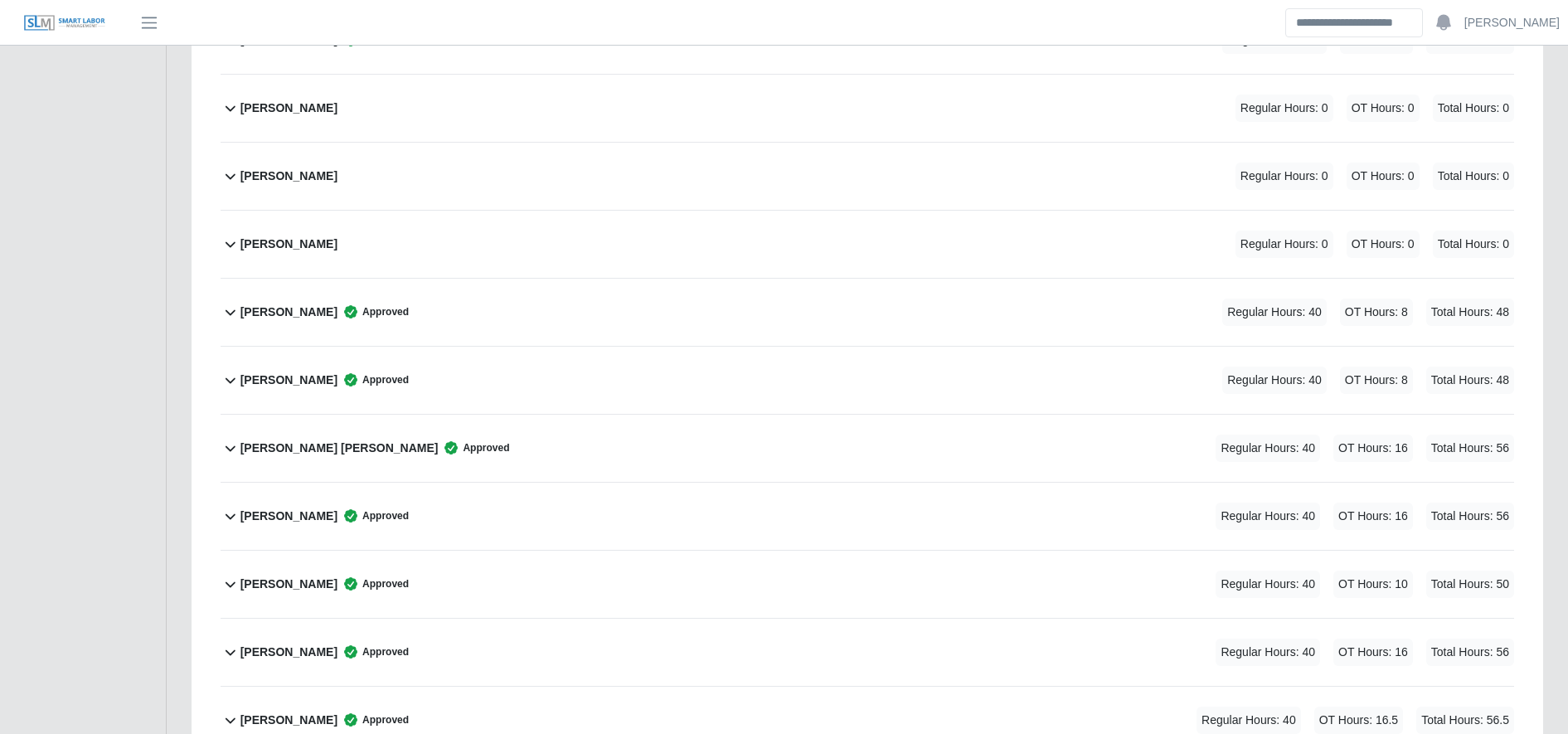
scroll to position [572, 0]
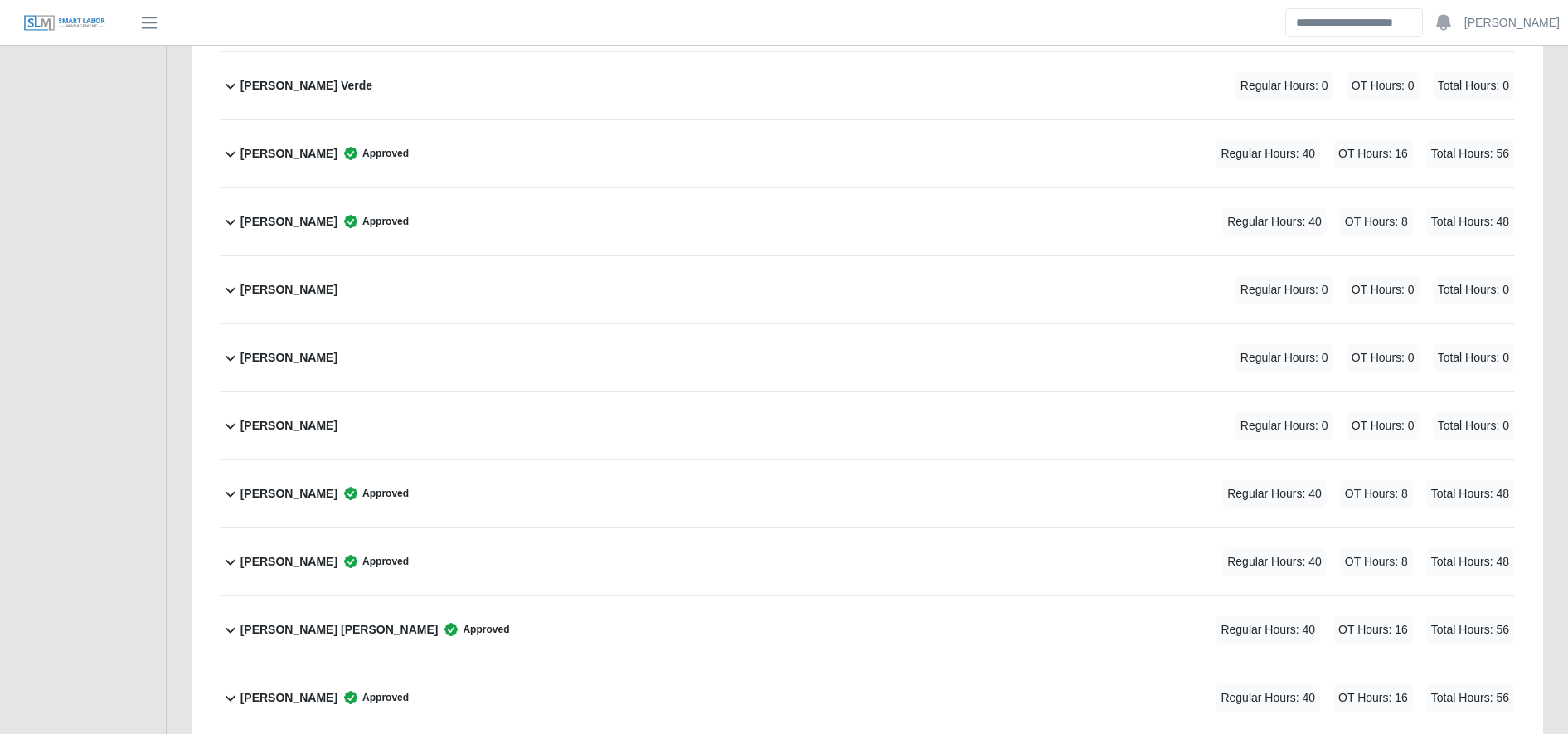
click at [620, 195] on div "Edin Torres Zuniga Approved Regular Hours: 40 OT Hours: 8 Total Hours: 48" at bounding box center [878, 222] width 1274 height 67
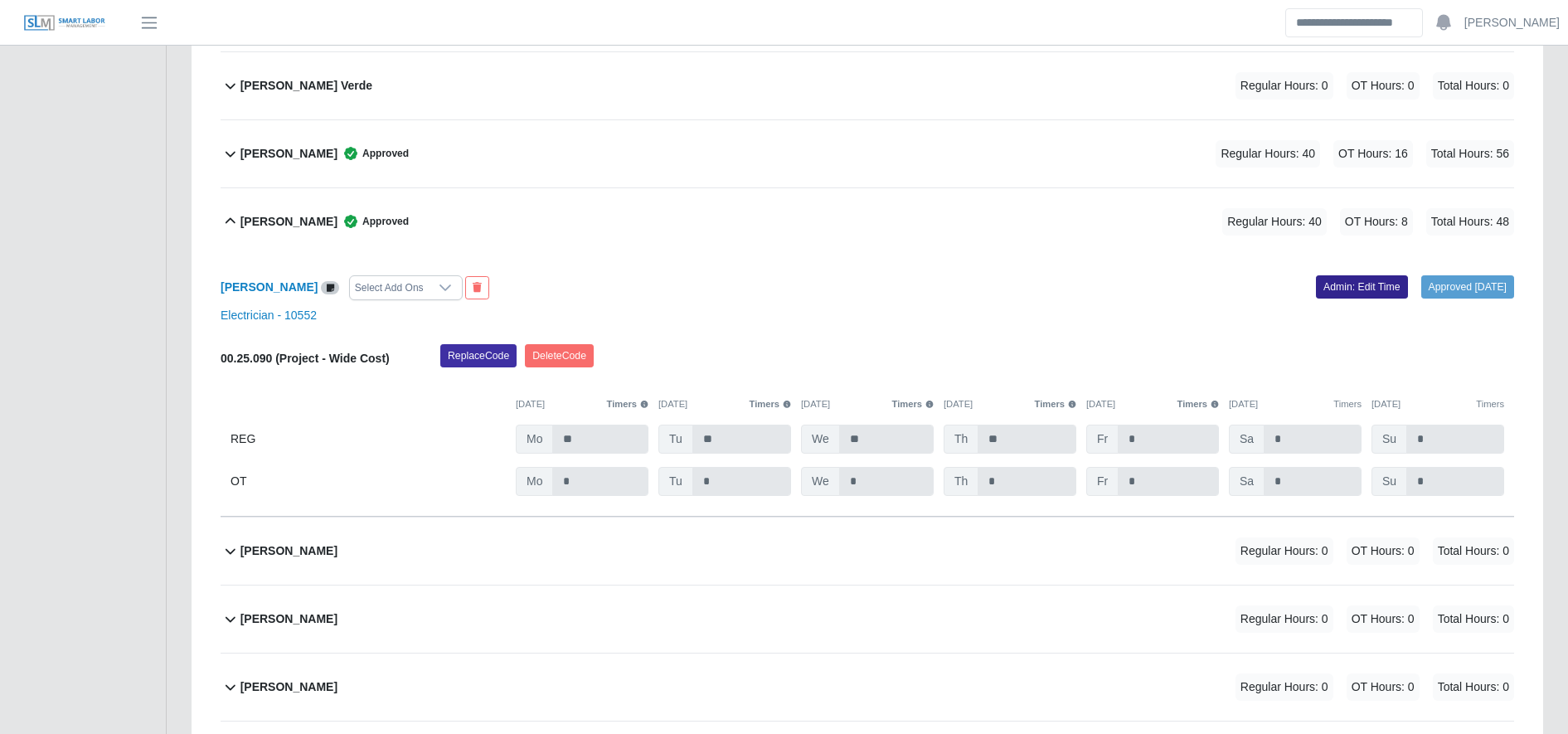
click at [1353, 280] on link "Admin: Edit Time" at bounding box center [1362, 287] width 92 height 24
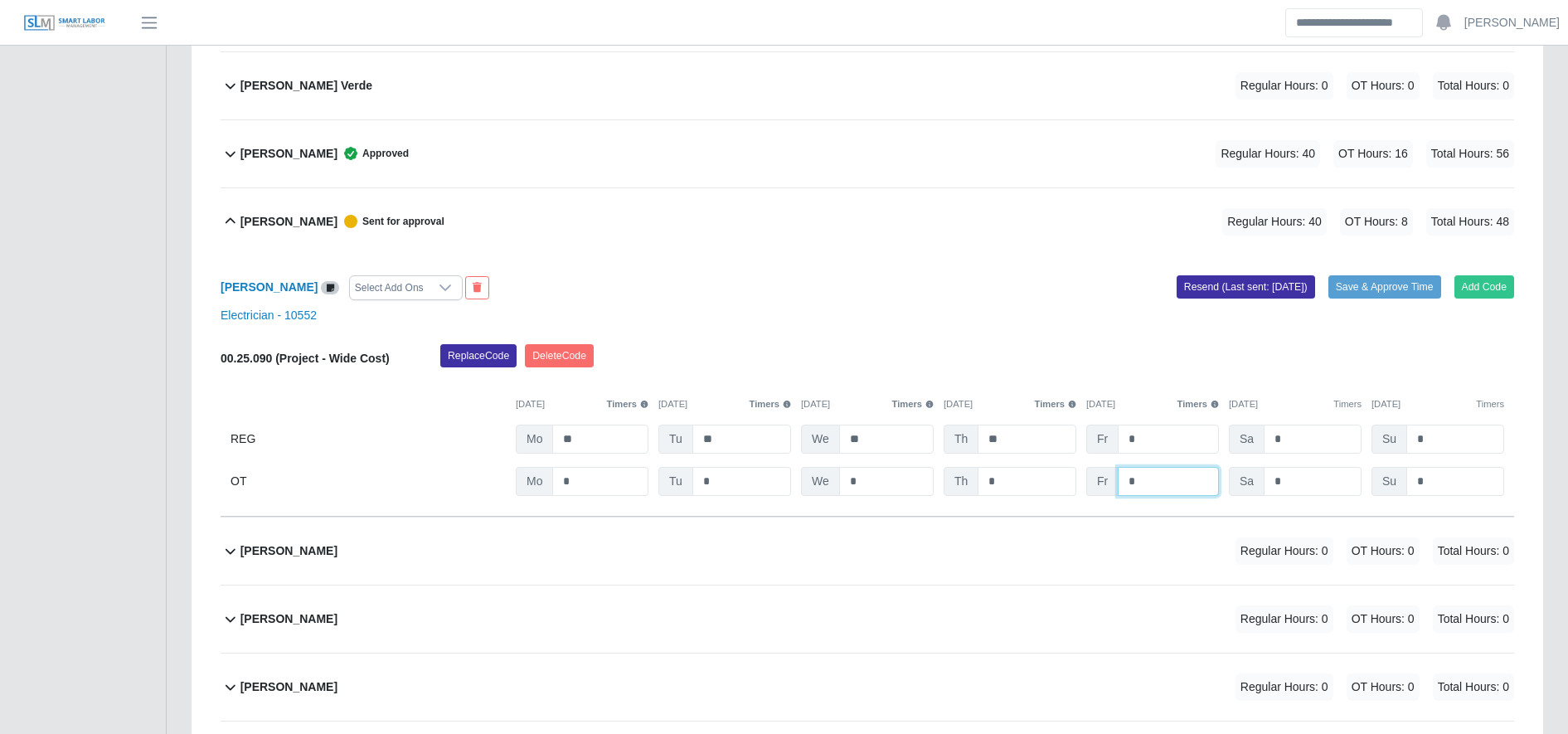
click at [0, 0] on input "*" at bounding box center [0, 0] width 0 height 0
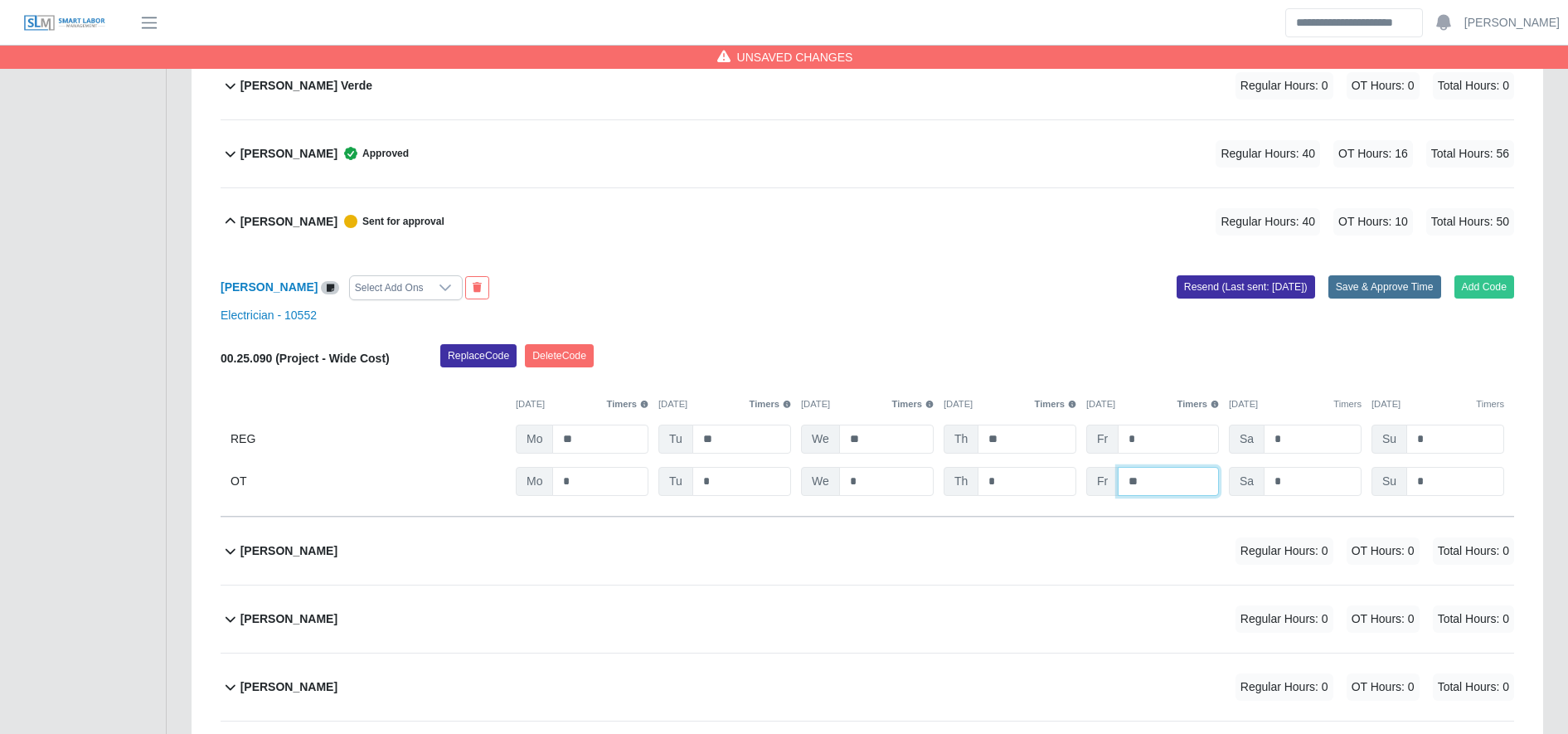
type input "**"
click at [1398, 290] on button "Save & Approve Time" at bounding box center [1384, 287] width 113 height 24
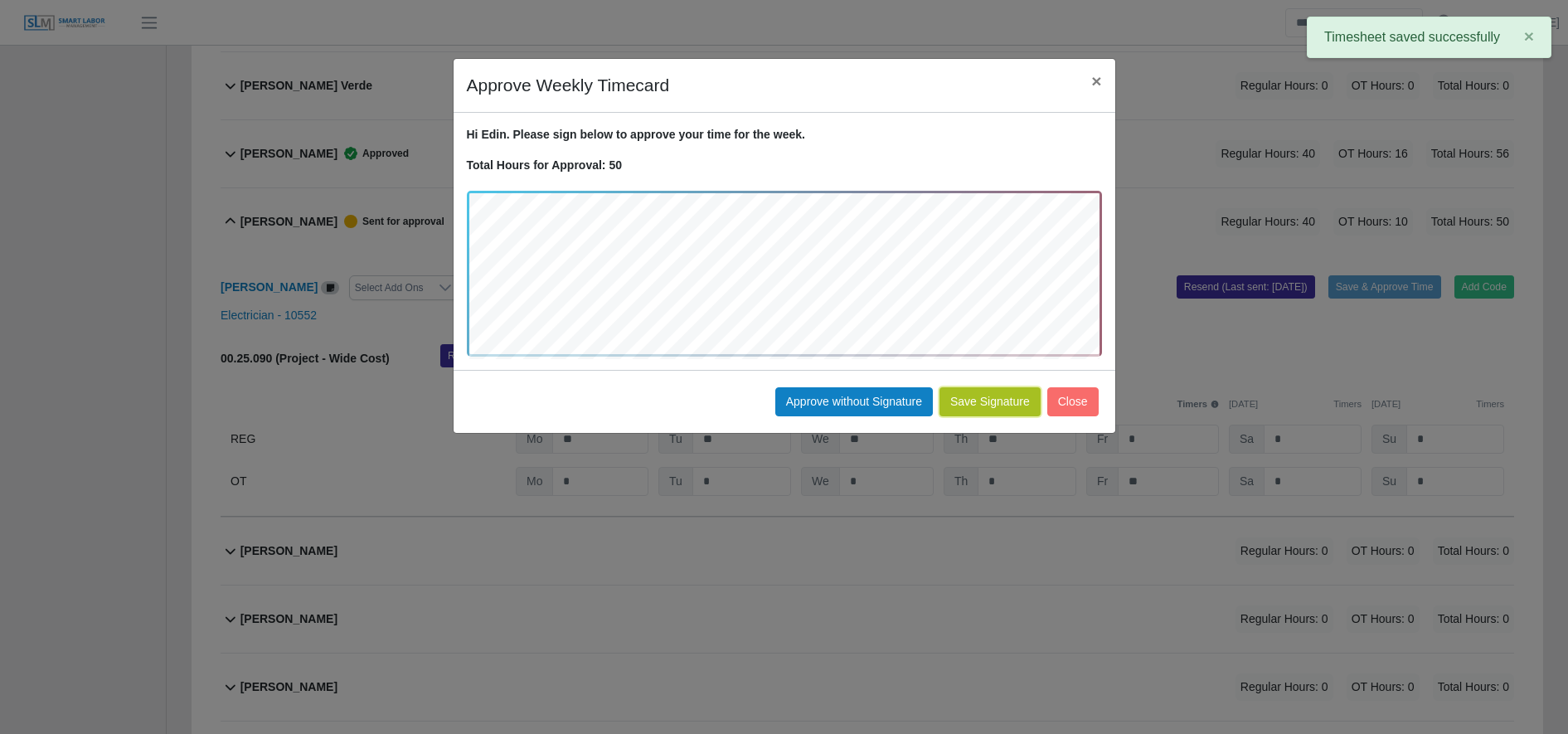
click at [994, 405] on button "Save Signature" at bounding box center [989, 402] width 101 height 29
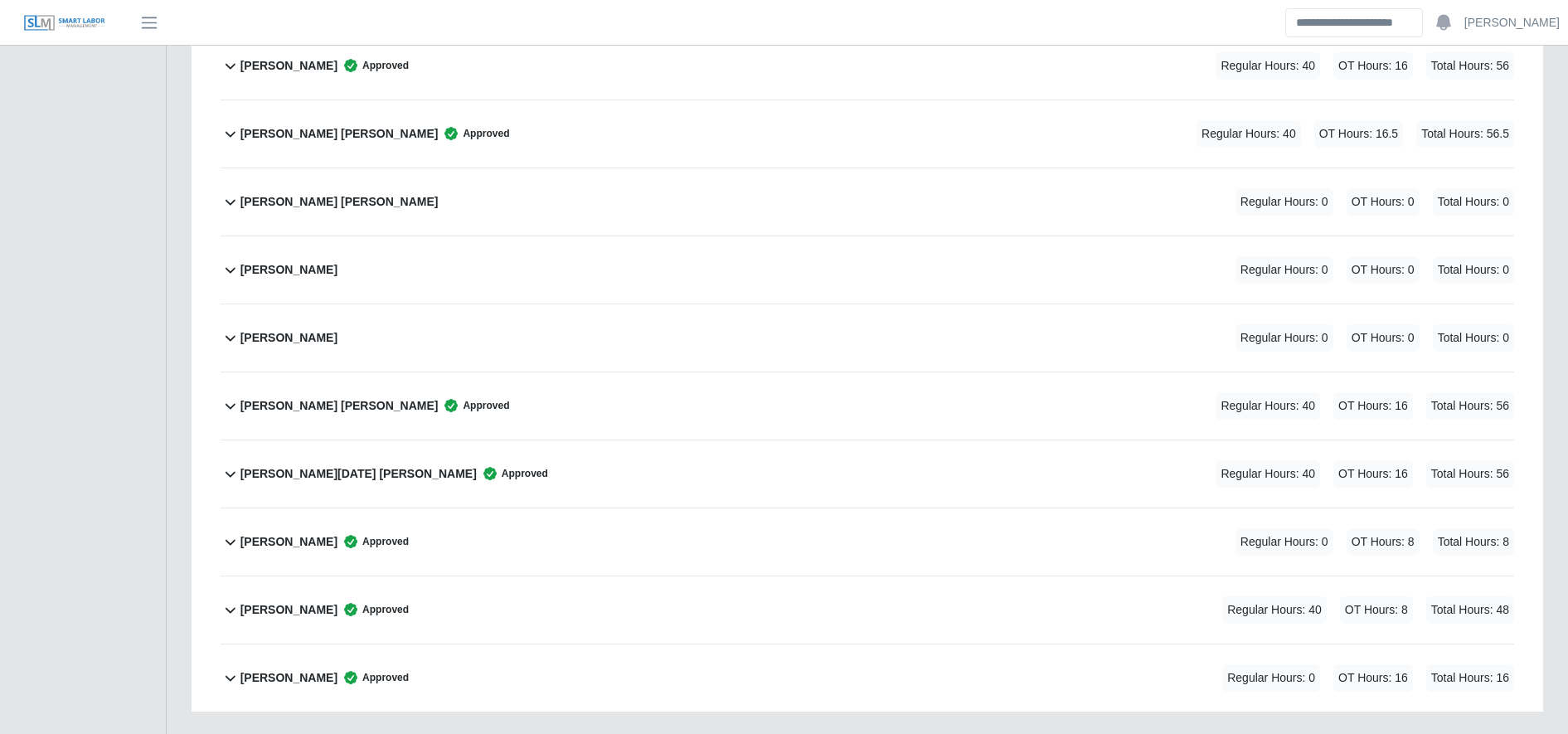
scroll to position [2450, 0]
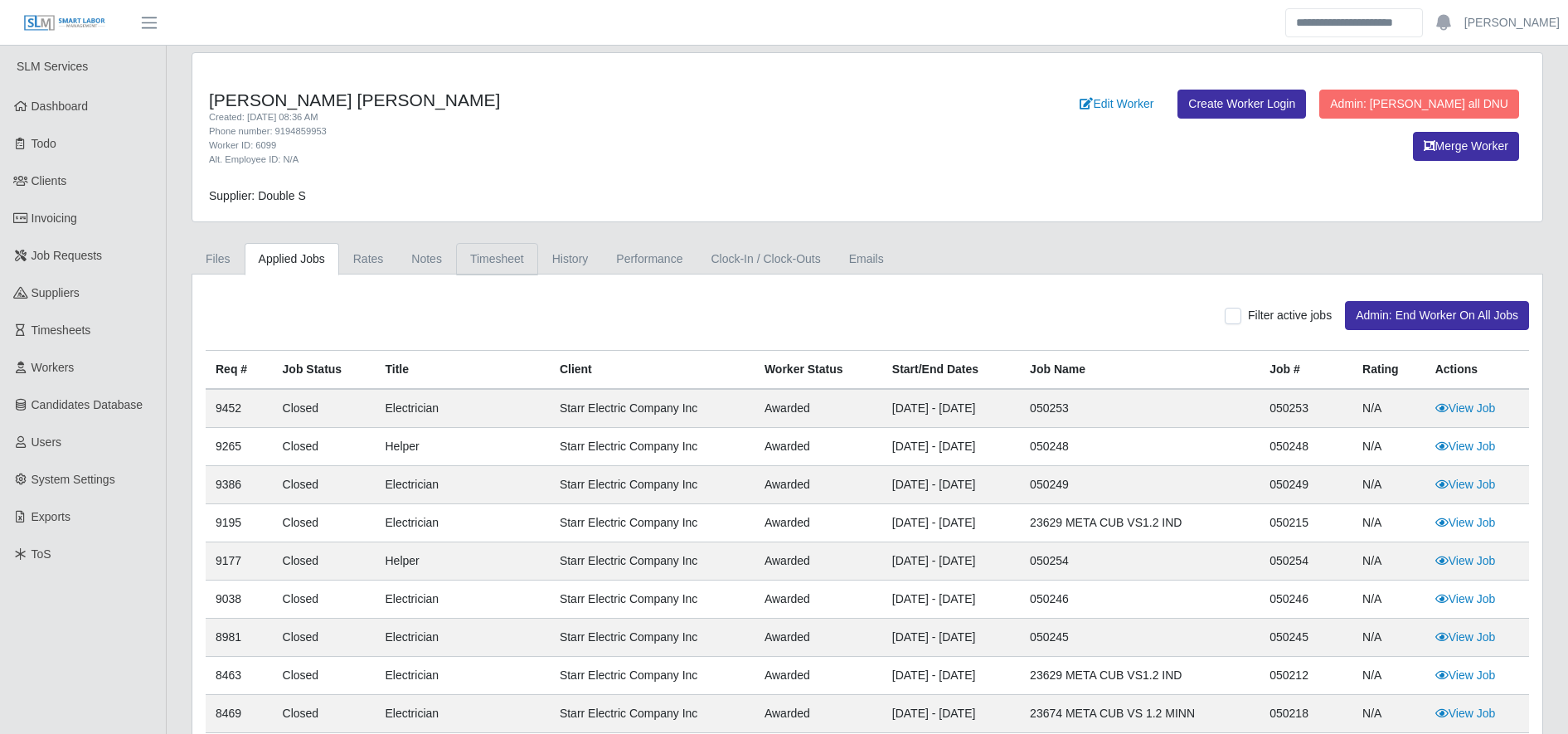
click at [487, 254] on link "Timesheet" at bounding box center [497, 259] width 82 height 33
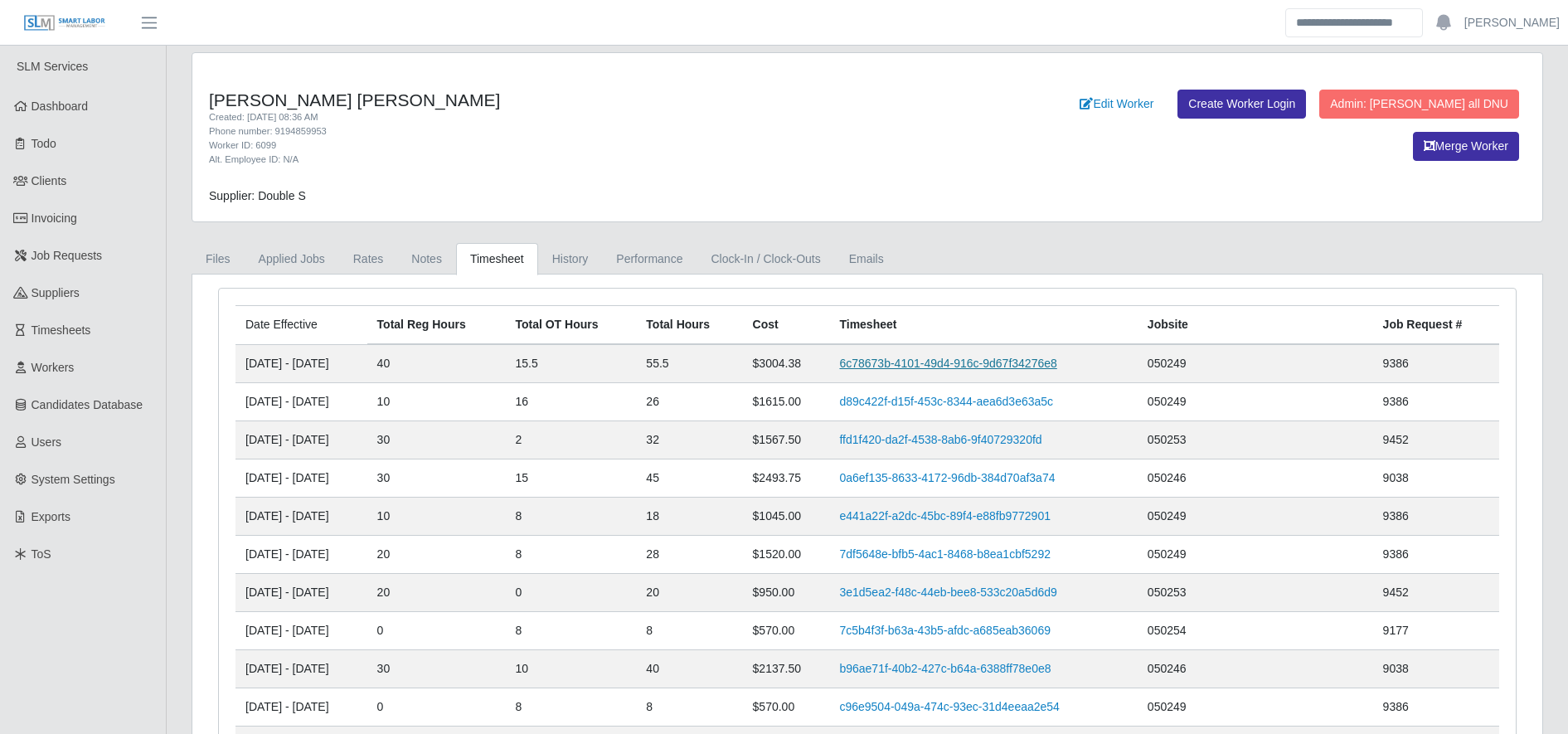
click at [948, 366] on link "6c78673b-4101-49d4-916c-9d67f34276e8" at bounding box center [948, 362] width 217 height 14
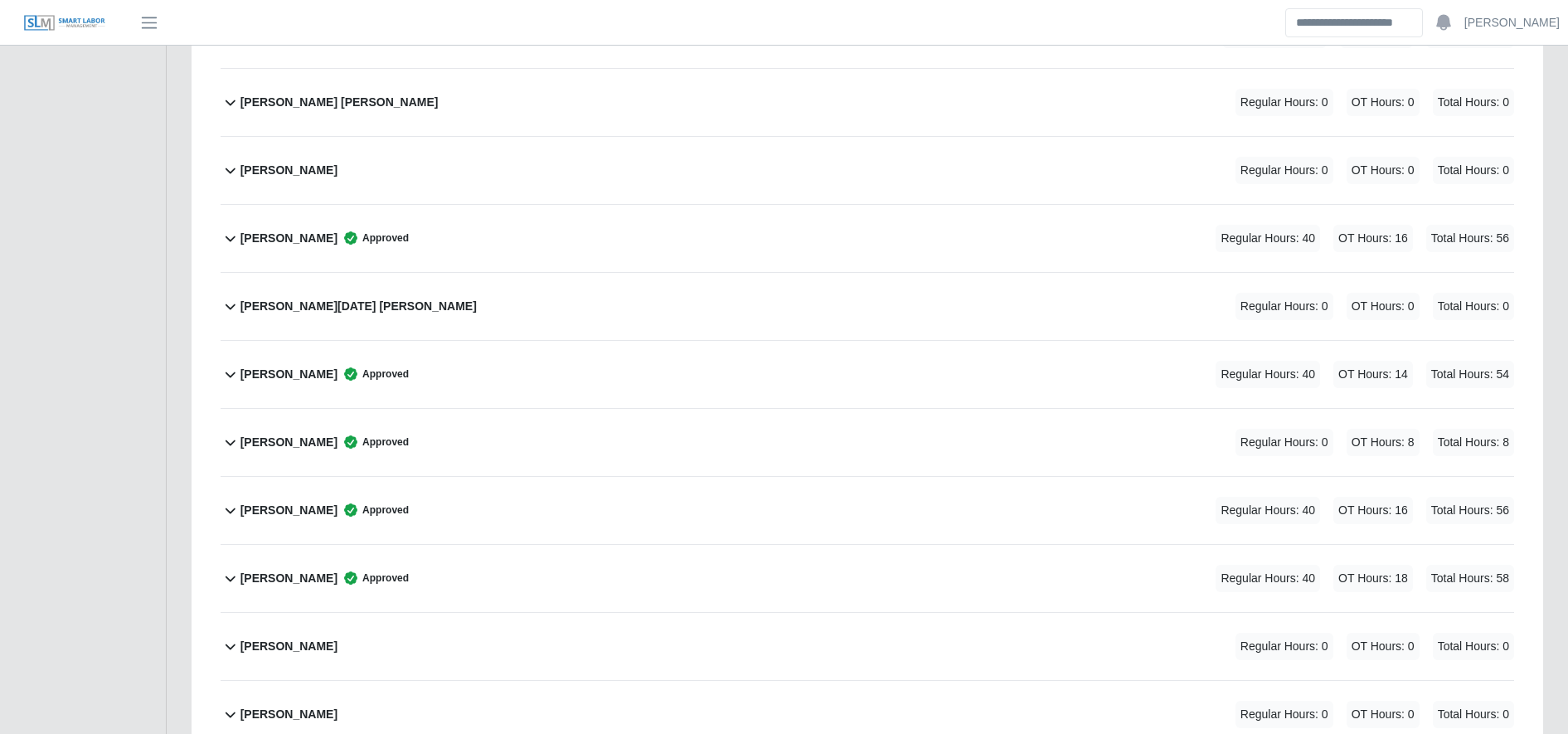
scroll to position [2461, 0]
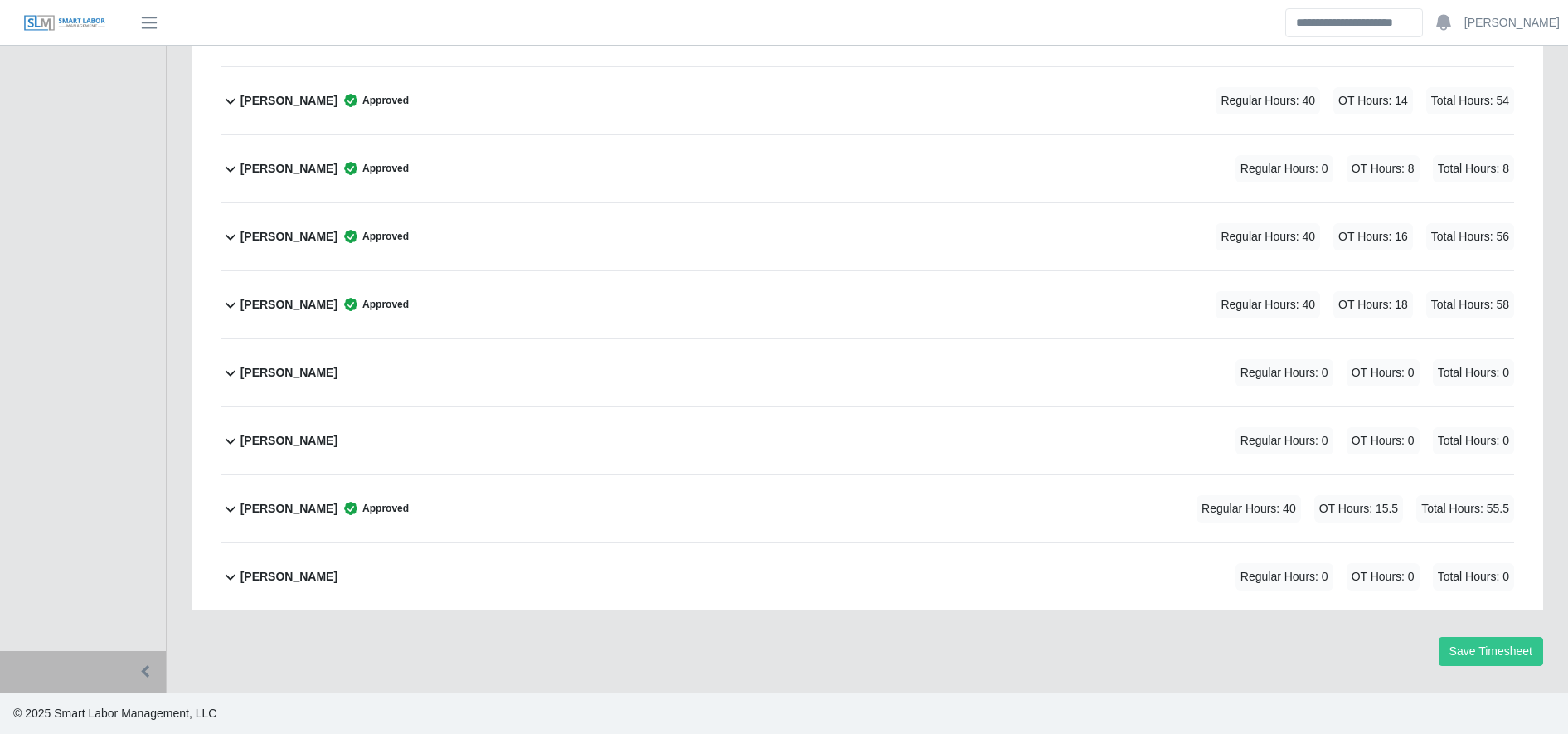
click at [625, 500] on div "[PERSON_NAME] Approved Regular Hours: 40 OT Hours: 15.5 Total Hours: 55.5" at bounding box center [878, 509] width 1274 height 67
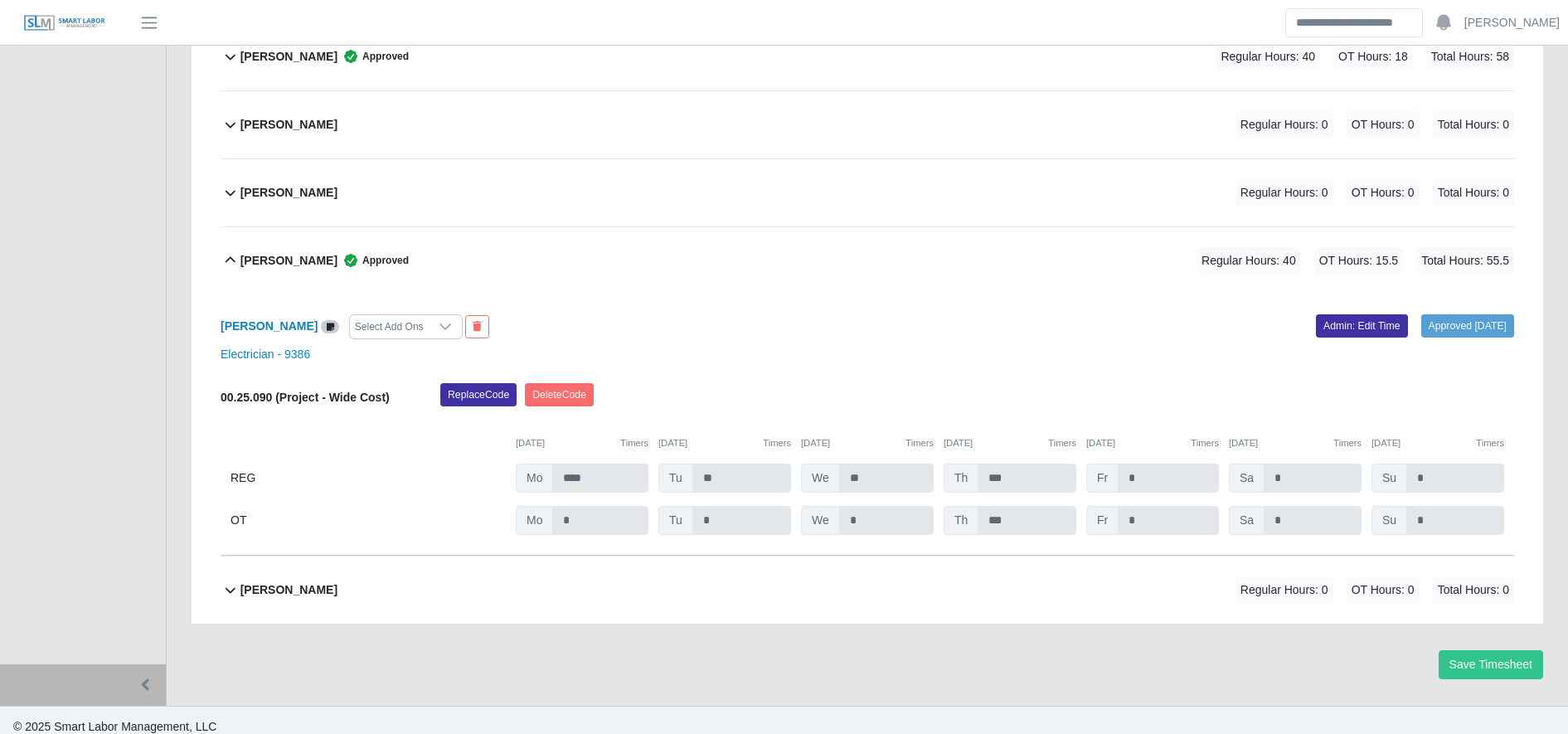
scroll to position [2723, 0]
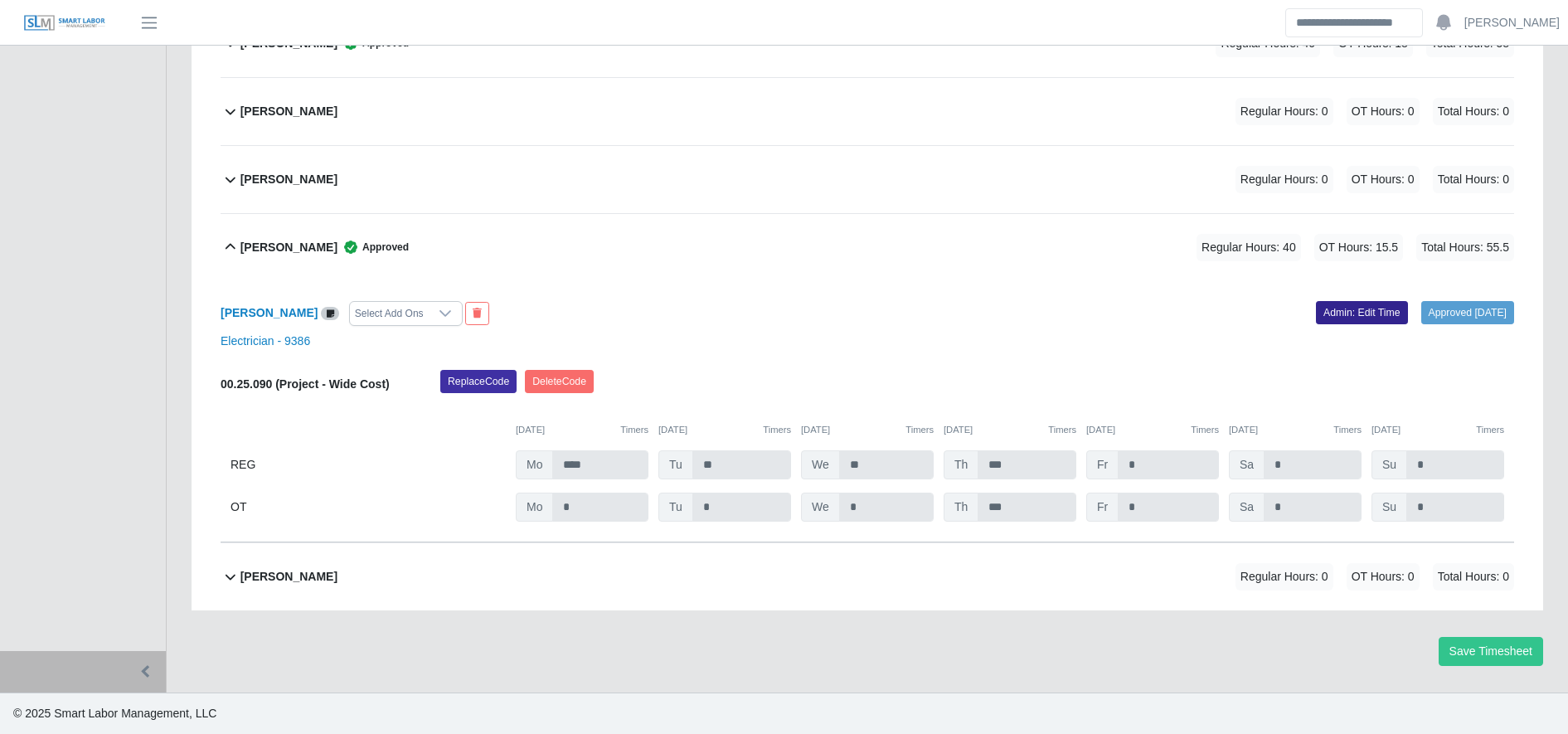
click at [1316, 315] on link "Admin: Edit Time" at bounding box center [1362, 312] width 92 height 24
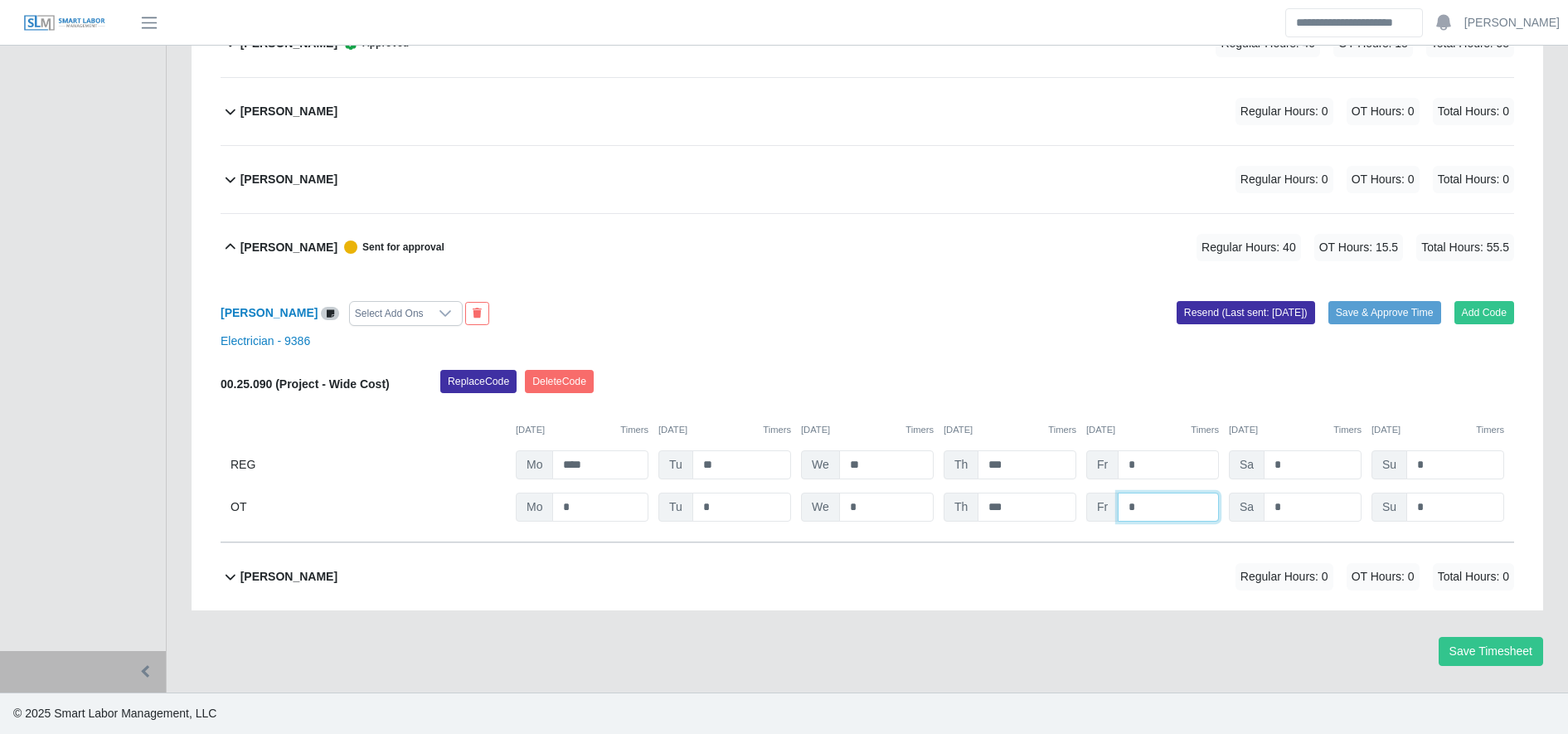
click at [0, 0] on input "*" at bounding box center [0, 0] width 0 height 0
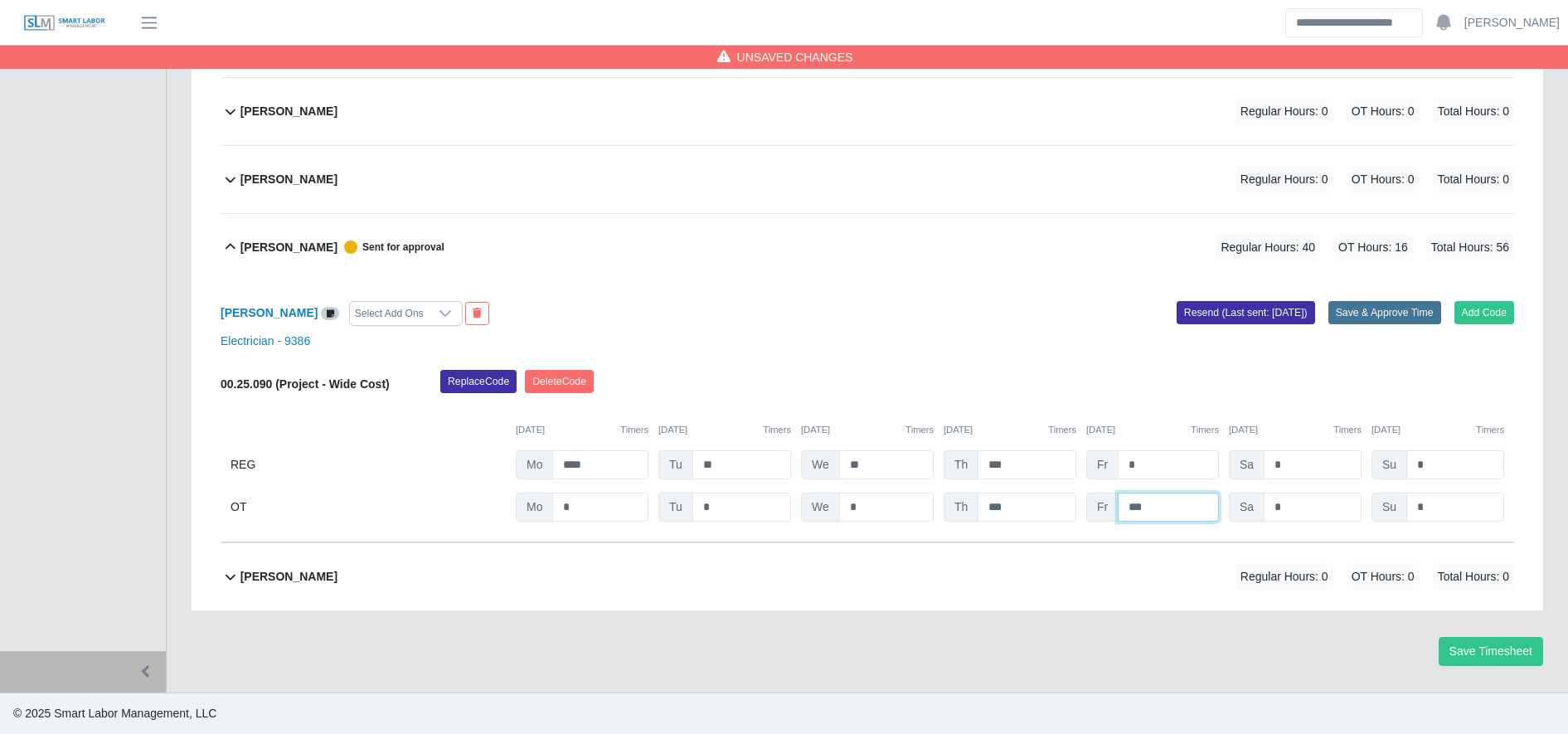
type input "***"
click at [1372, 317] on button "Save & Approve Time" at bounding box center [1384, 312] width 113 height 24
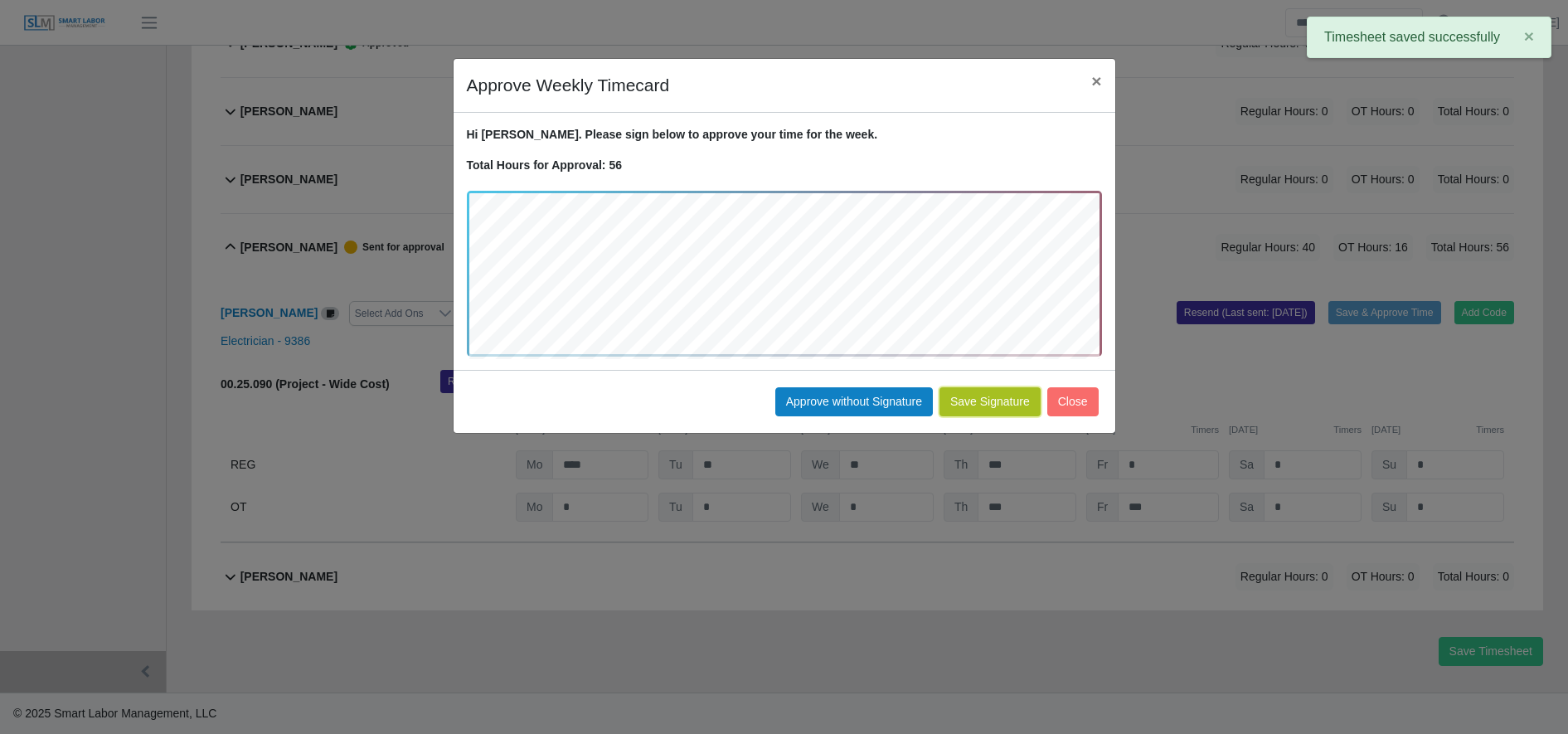
click at [1012, 404] on button "Save Signature" at bounding box center [989, 402] width 101 height 29
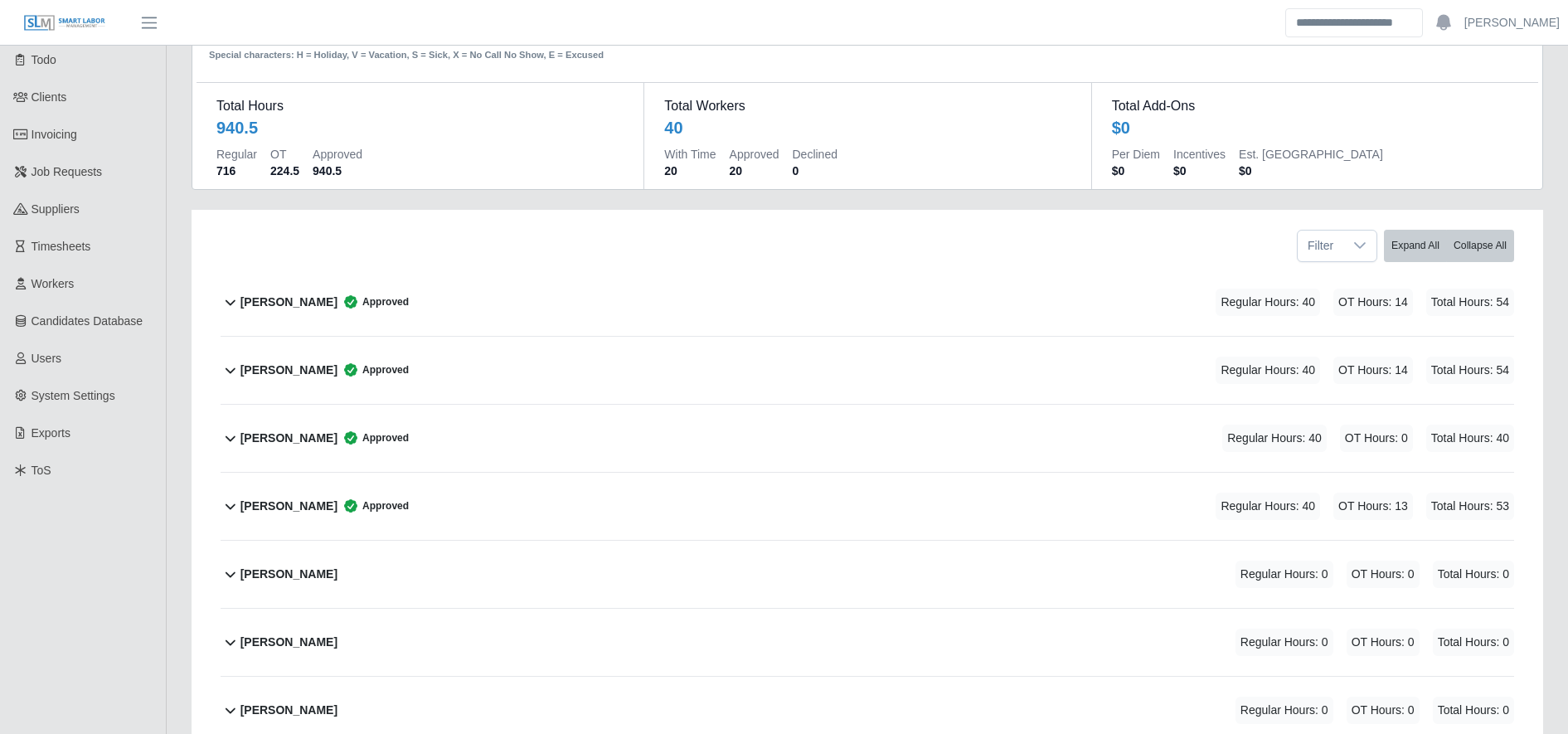
scroll to position [0, 0]
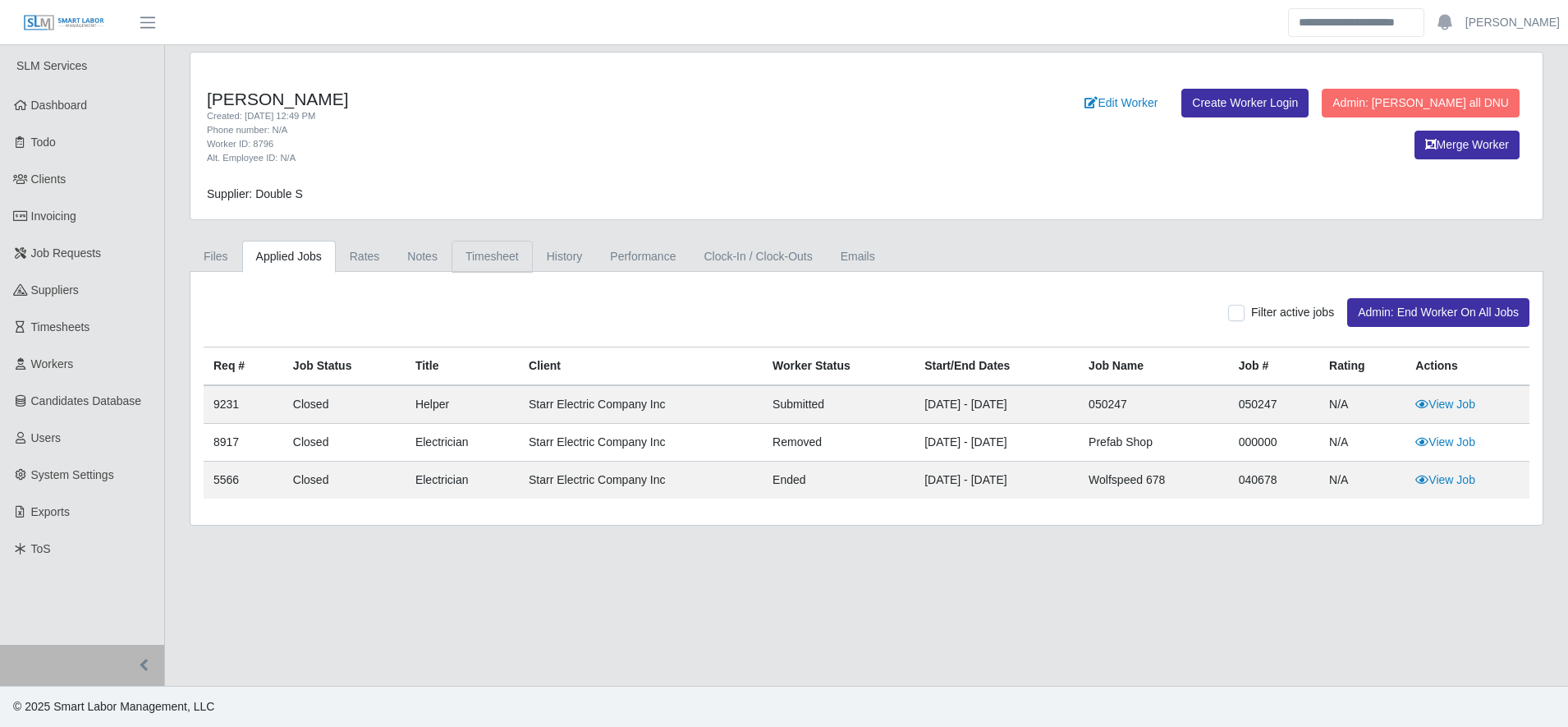
click at [488, 240] on link "Timesheet" at bounding box center [492, 256] width 81 height 32
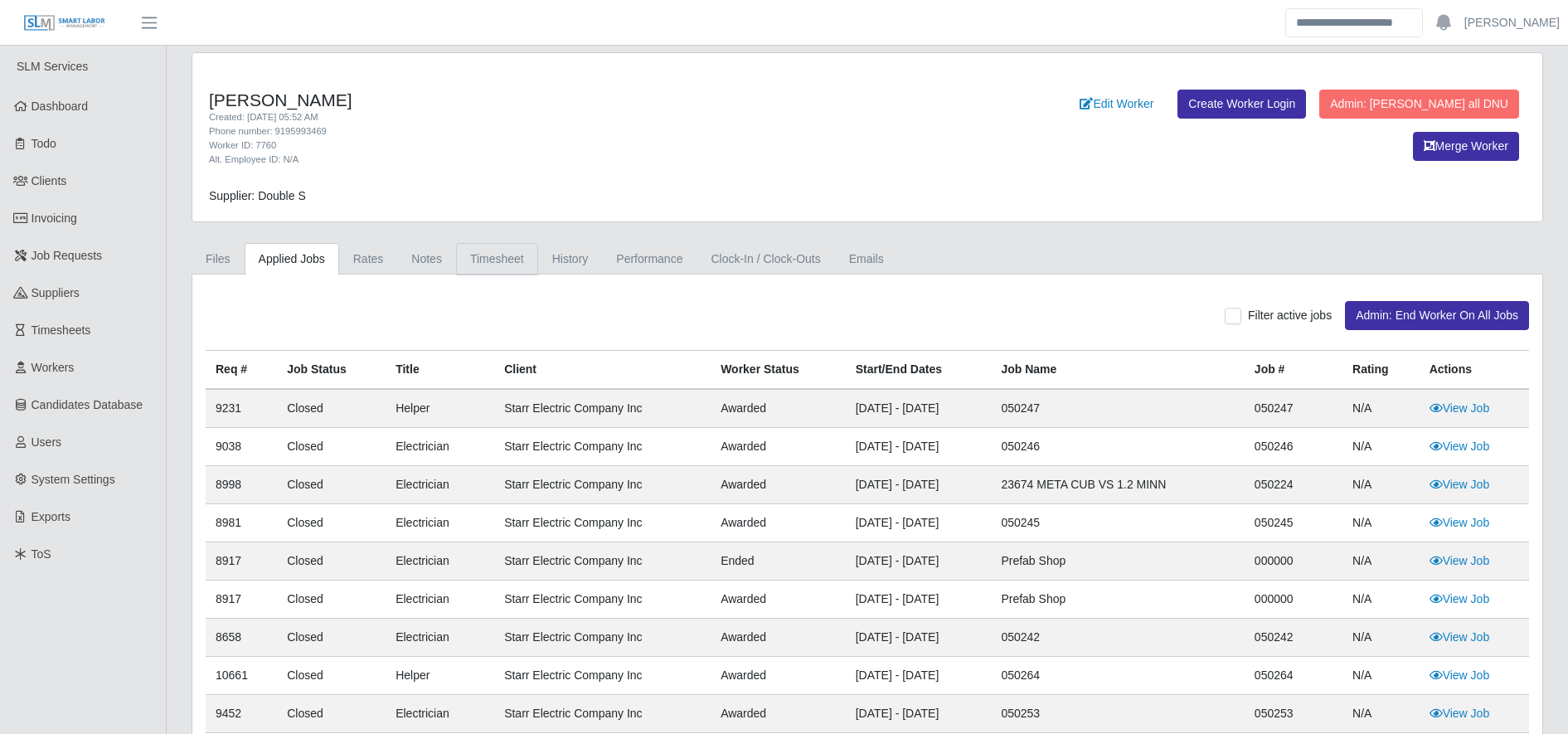
click at [481, 260] on link "Timesheet" at bounding box center [497, 259] width 82 height 33
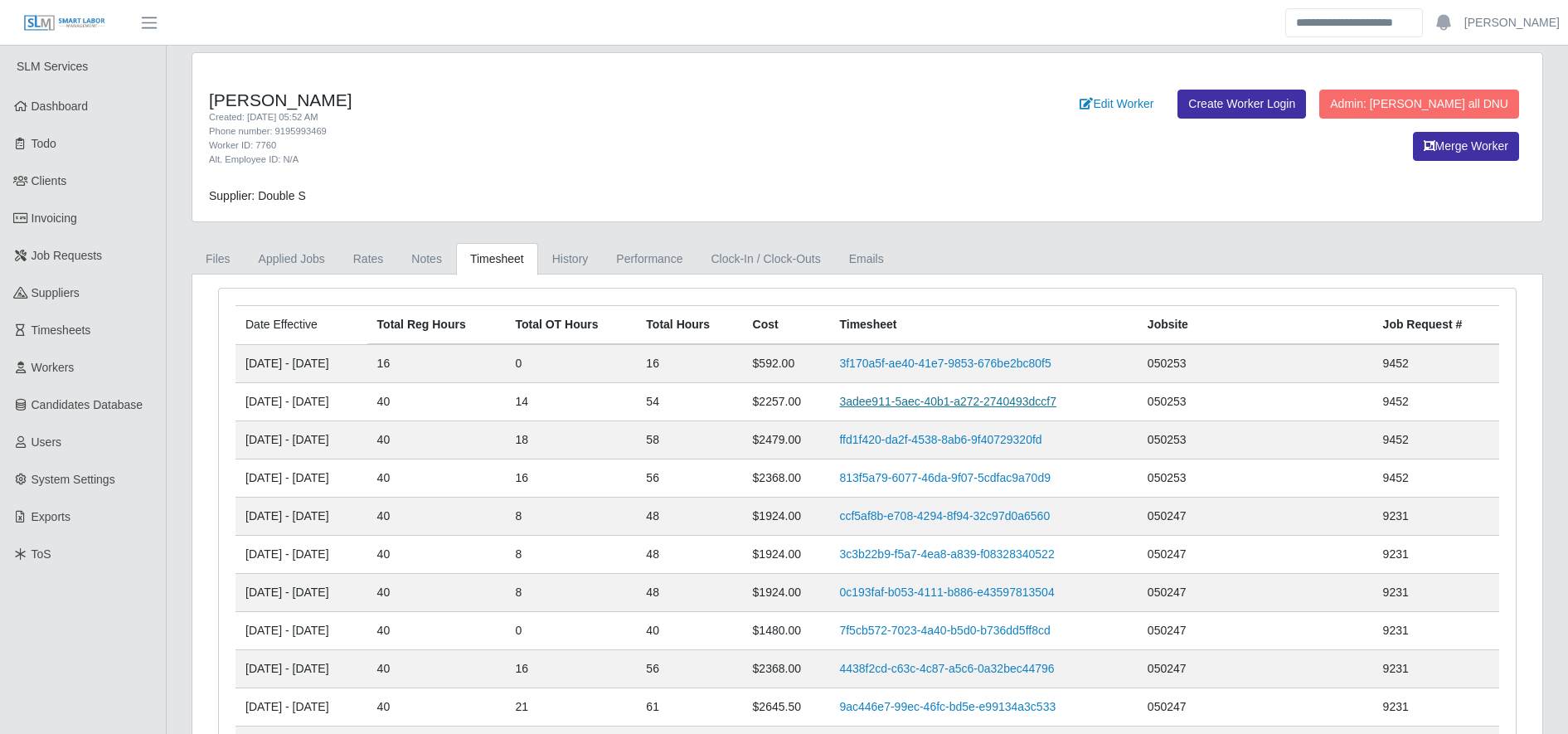
click at [920, 400] on link "3adee911-5aec-40b1-a272-2740493dccf7" at bounding box center [948, 401] width 217 height 14
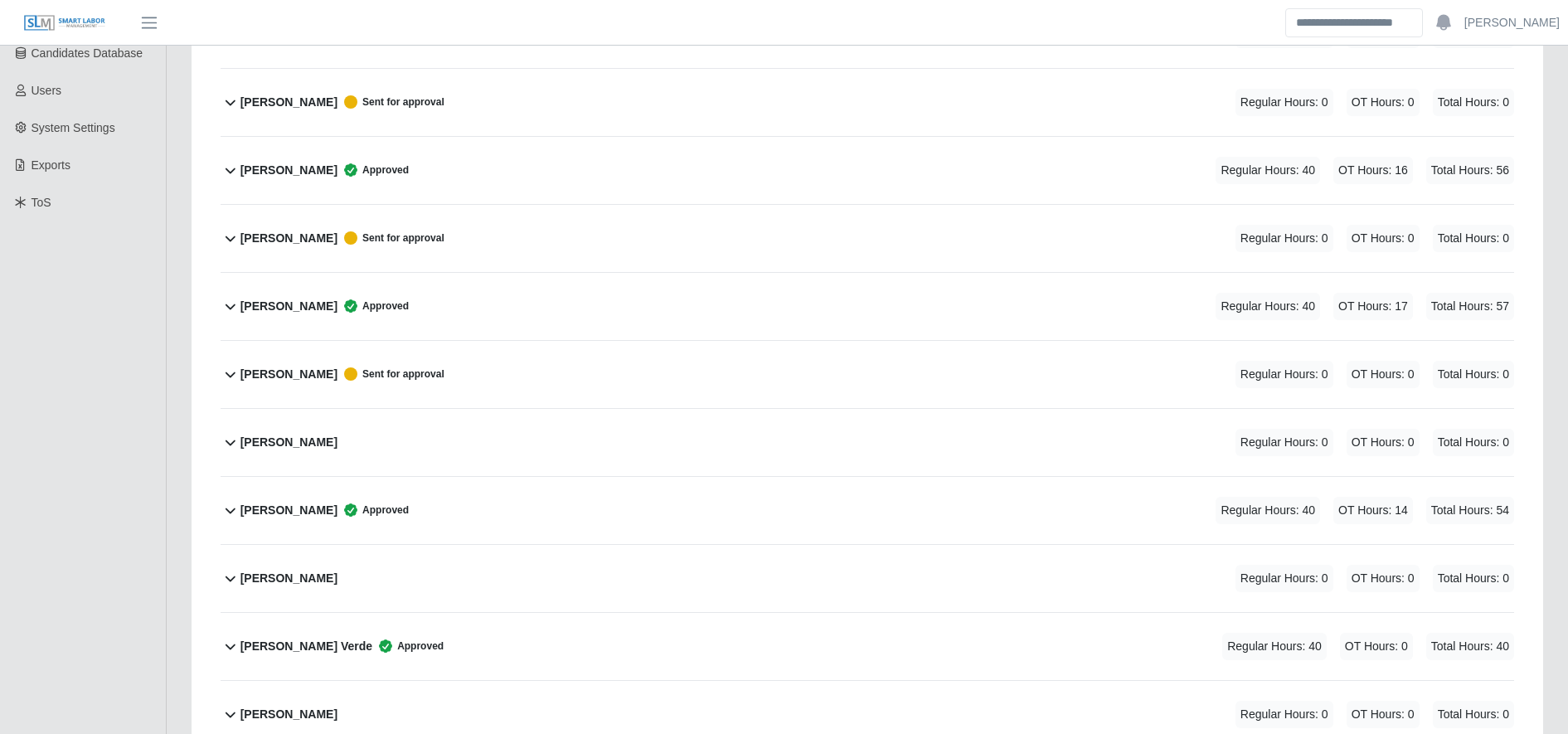
scroll to position [360, 0]
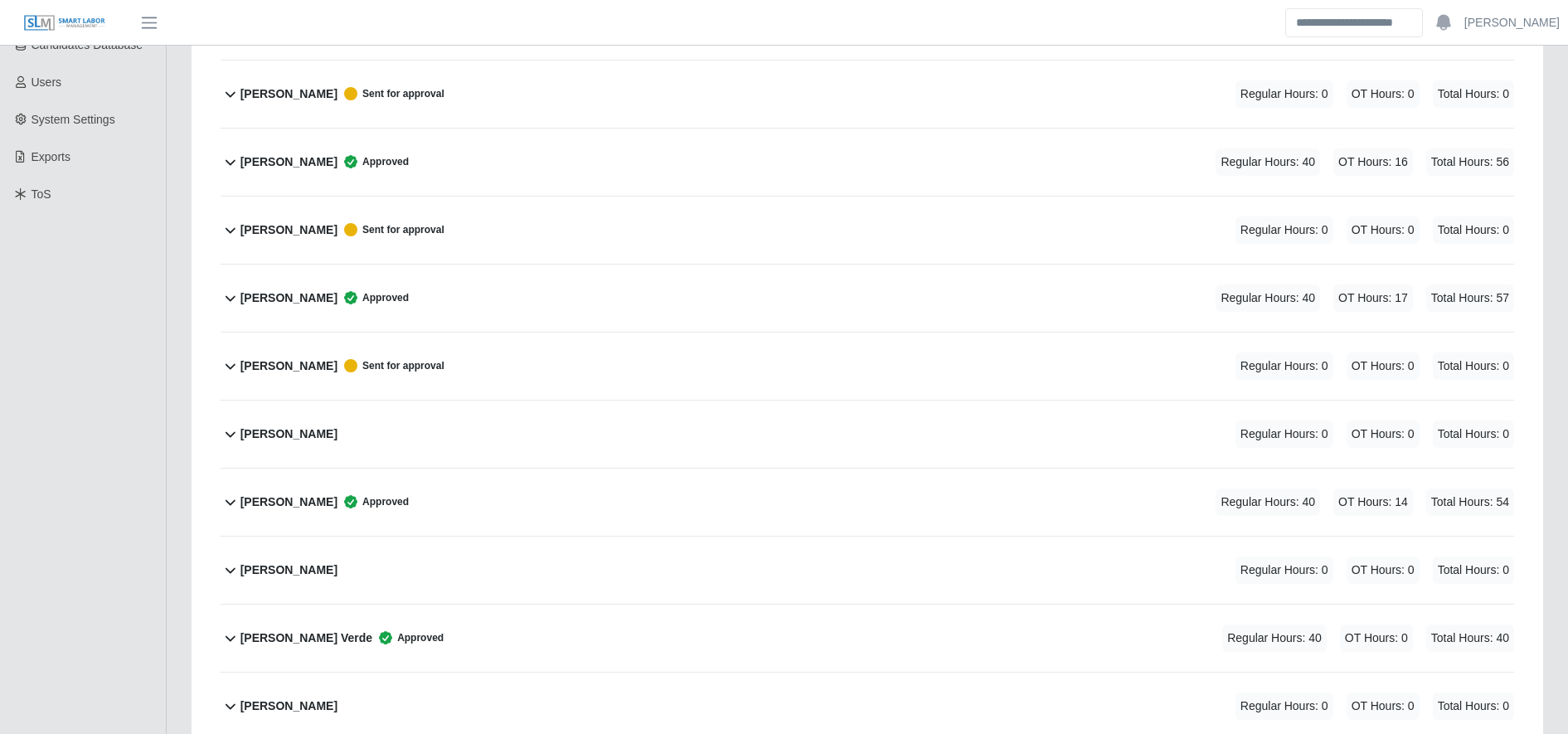
click at [488, 487] on div "Angel Meraz Reyes Sr. Approved Regular Hours: 40 OT Hours: 14 Total Hours: 54" at bounding box center [878, 502] width 1274 height 67
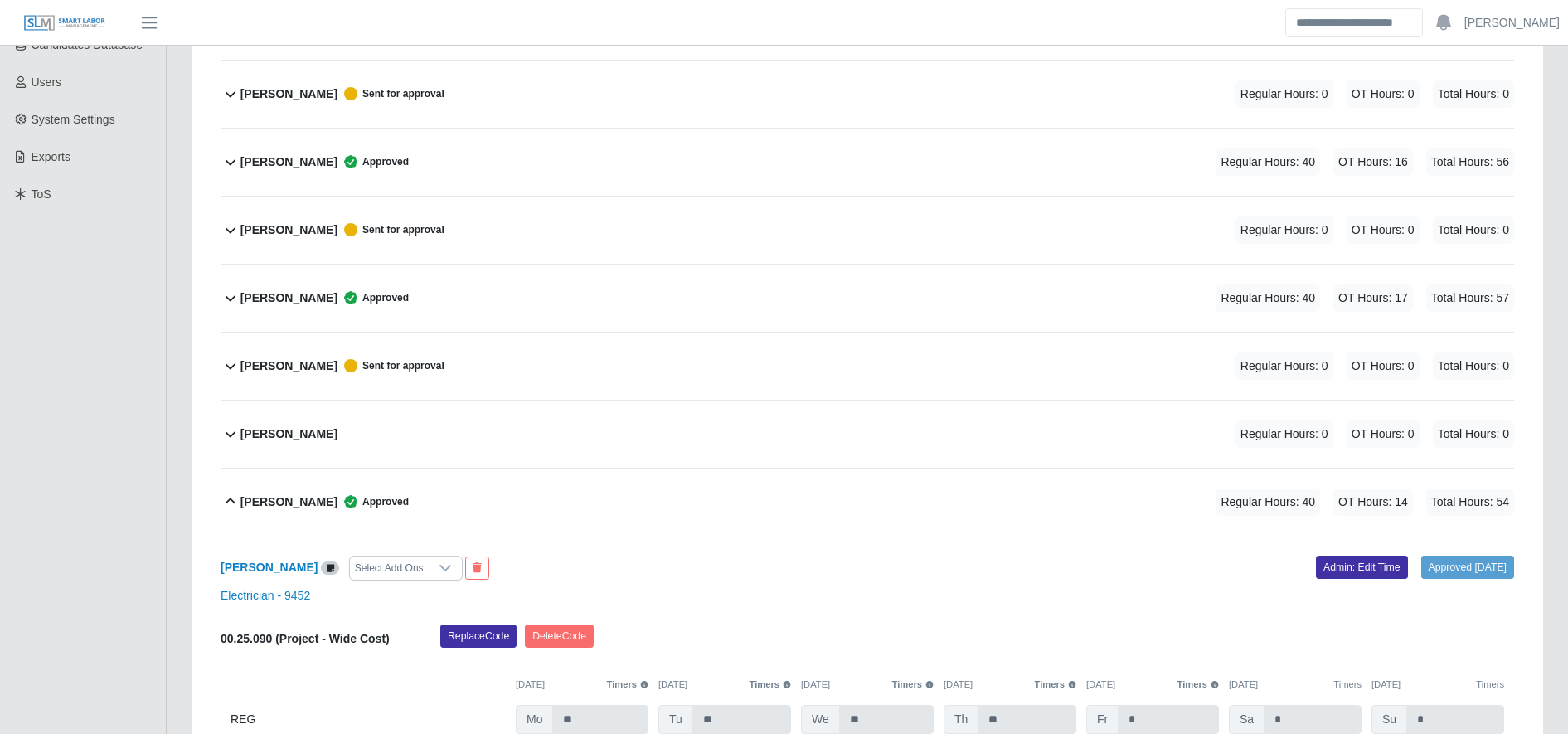
click at [1326, 554] on div "Angel Meraz Reyes Sr. Select Add Ons Approved 08/18/2025 Admin: Edit Time Elect…" at bounding box center [868, 667] width 1294 height 262
click at [1326, 560] on link "Admin: Edit Time" at bounding box center [1362, 568] width 92 height 24
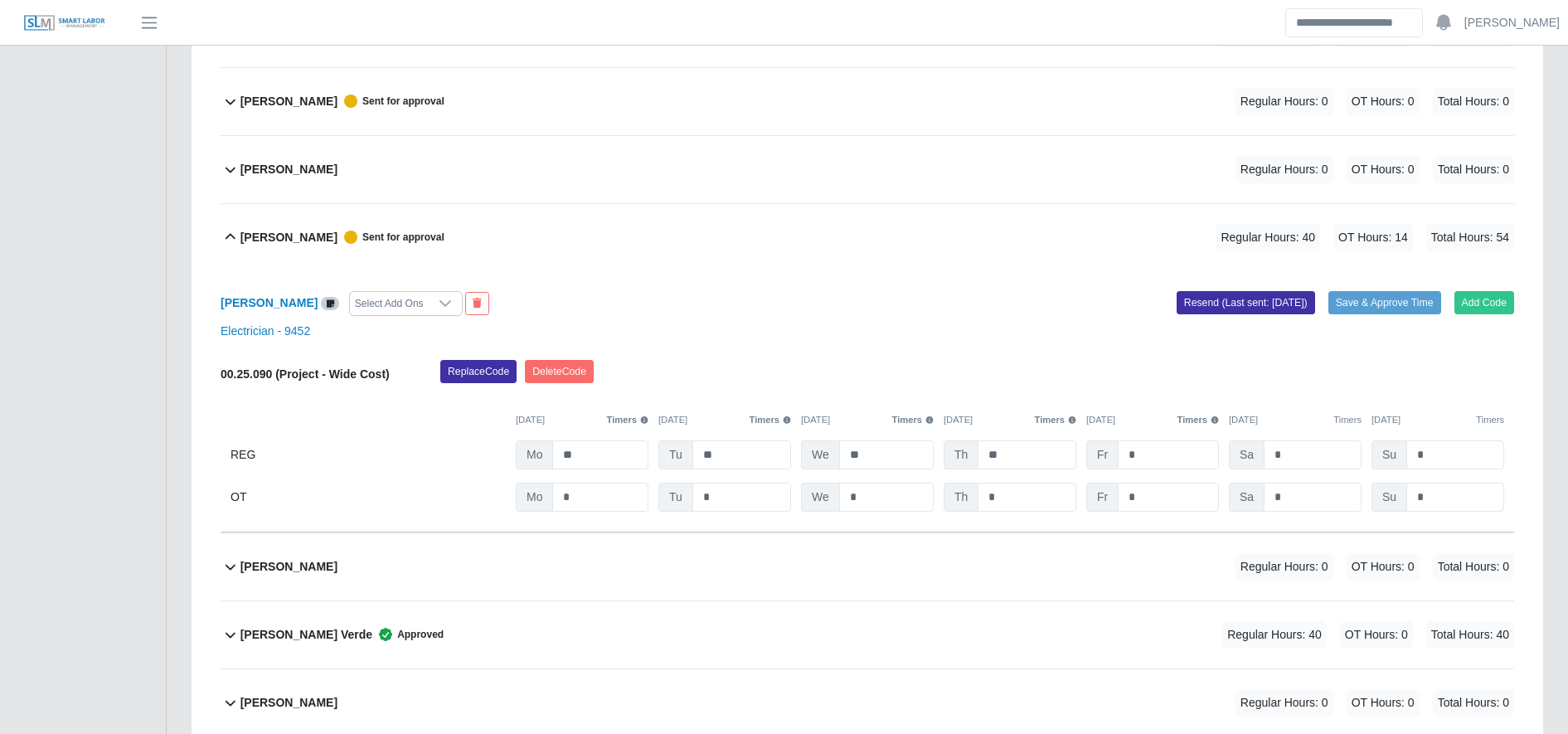
scroll to position [625, 0]
click at [0, 0] on input "*" at bounding box center [0, 0] width 0 height 0
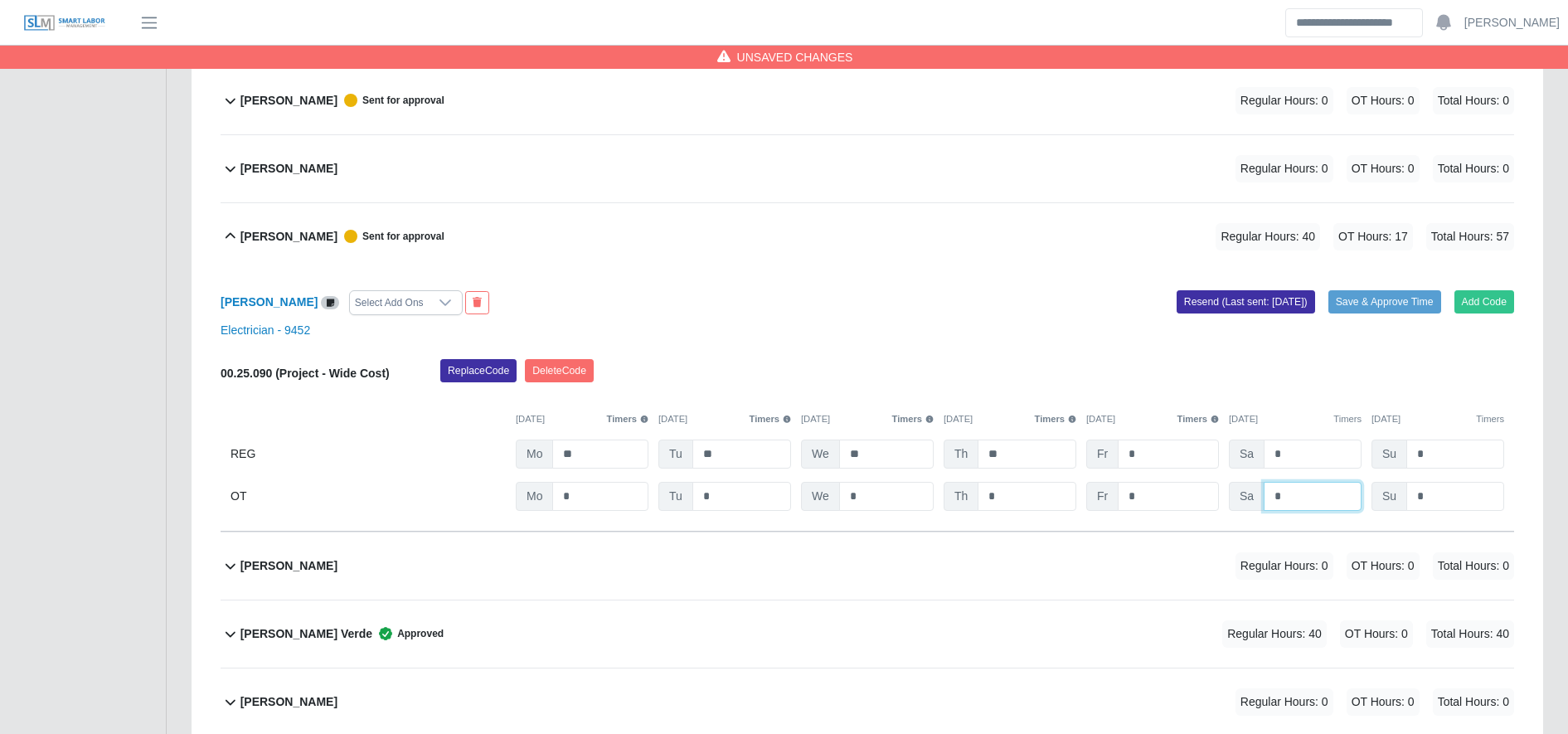
type input "*"
click at [1360, 362] on div "Replace Code Delete Code" at bounding box center [977, 375] width 1098 height 34
click at [1370, 303] on button "Save & Approve Time" at bounding box center [1384, 302] width 113 height 24
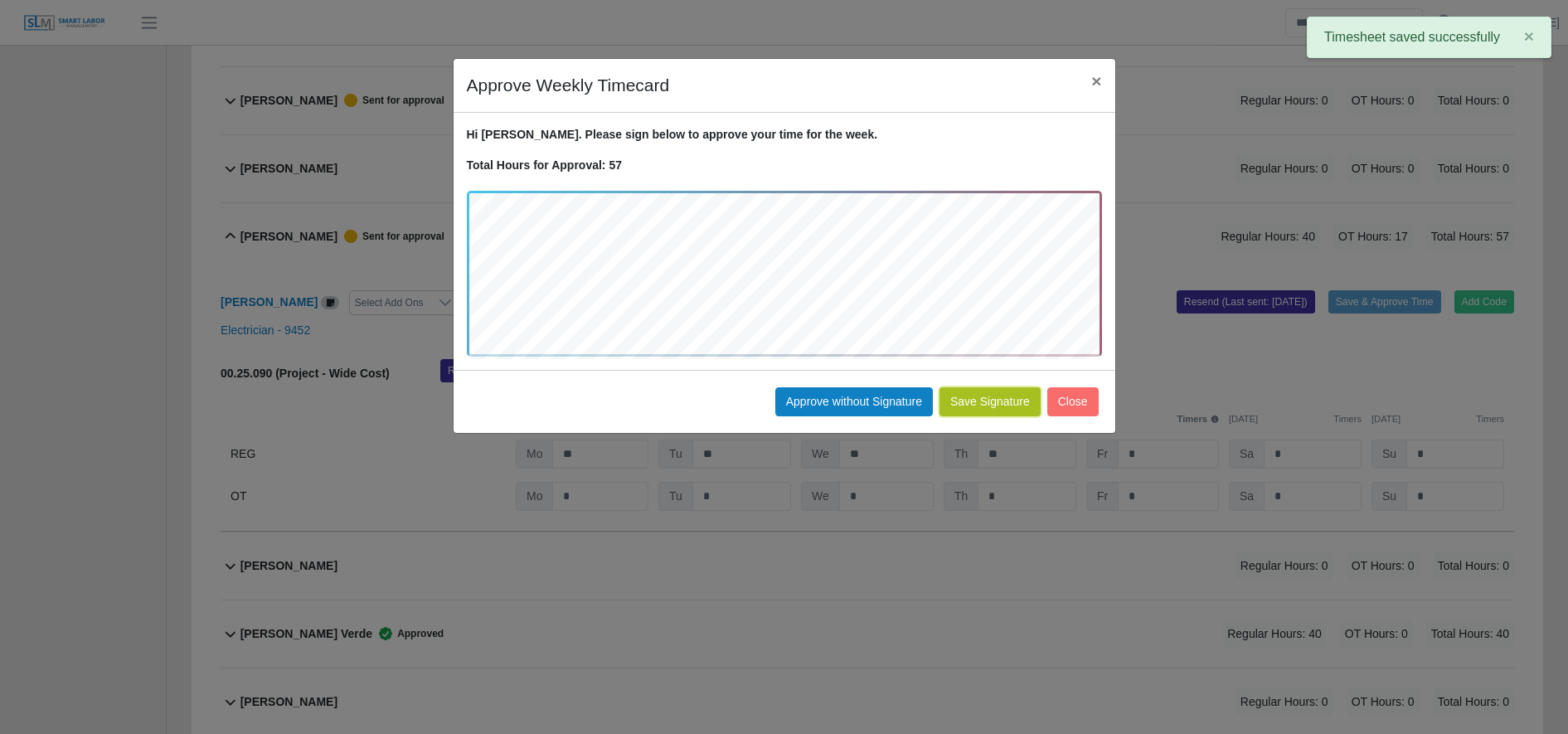
click at [988, 400] on button "Save Signature" at bounding box center [989, 402] width 101 height 29
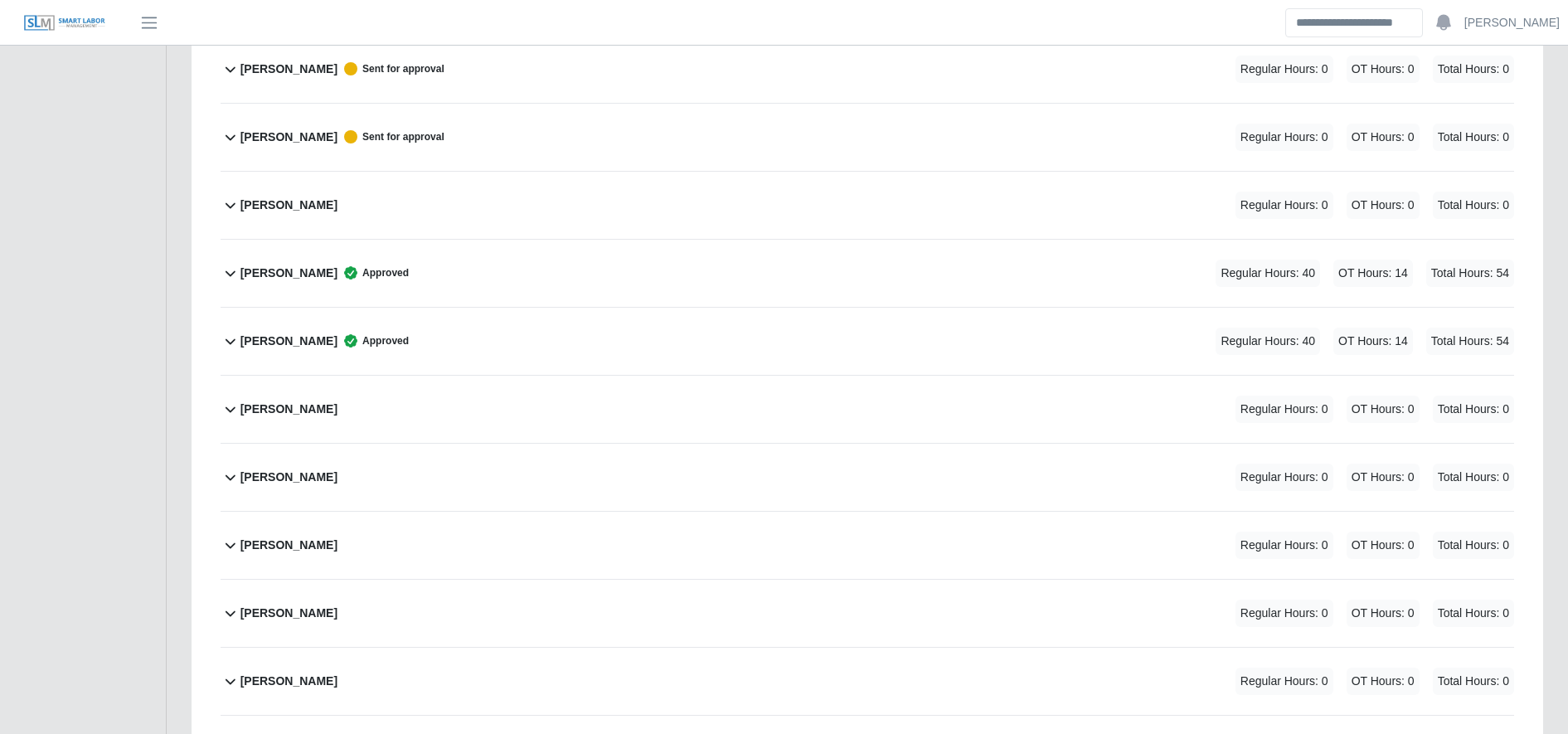
scroll to position [1531, 0]
click at [575, 281] on div "Enrique Villatoro Approved Regular Hours: 40 OT Hours: 14 Total Hours: 54" at bounding box center [878, 273] width 1274 height 67
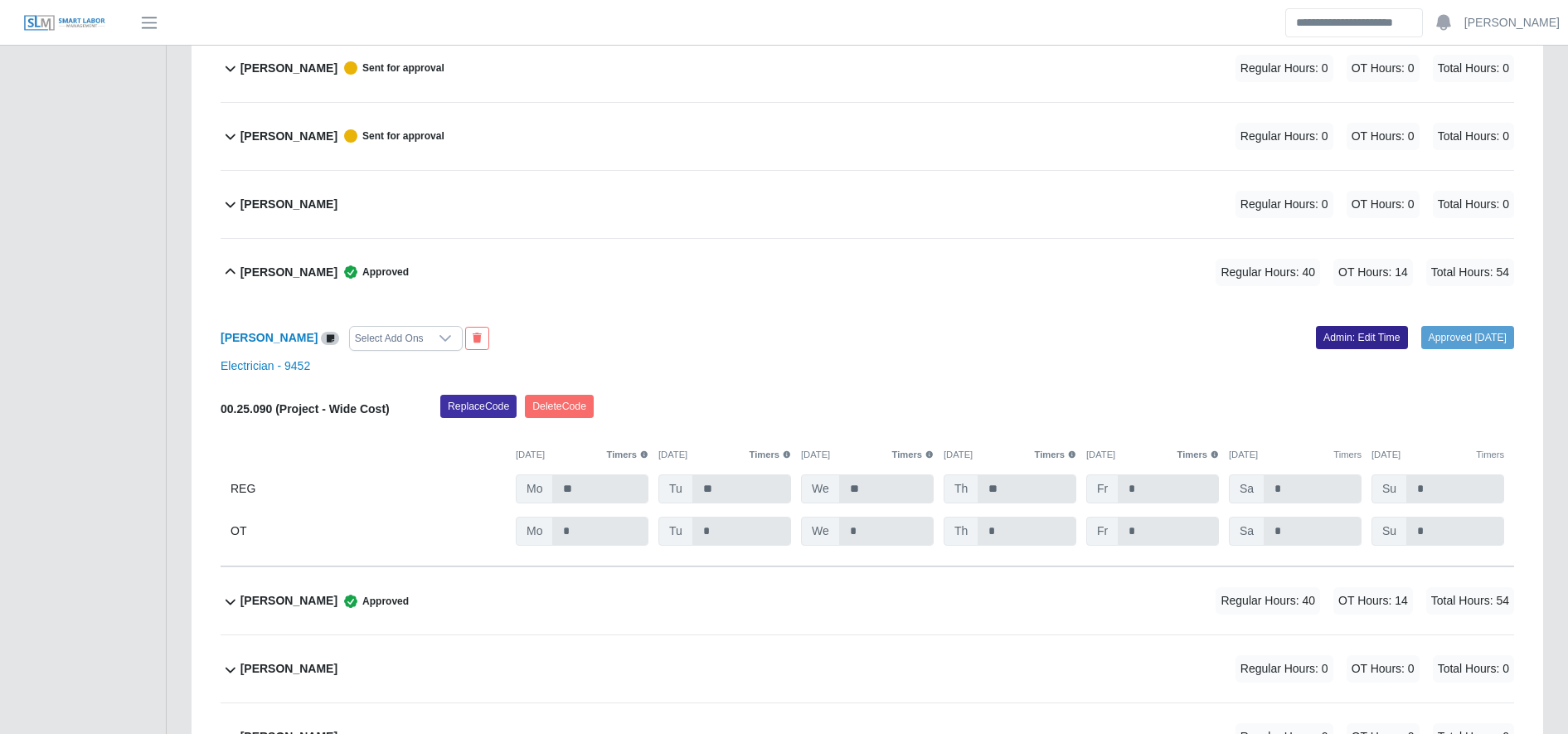
click at [1345, 342] on link "Admin: Edit Time" at bounding box center [1362, 338] width 92 height 24
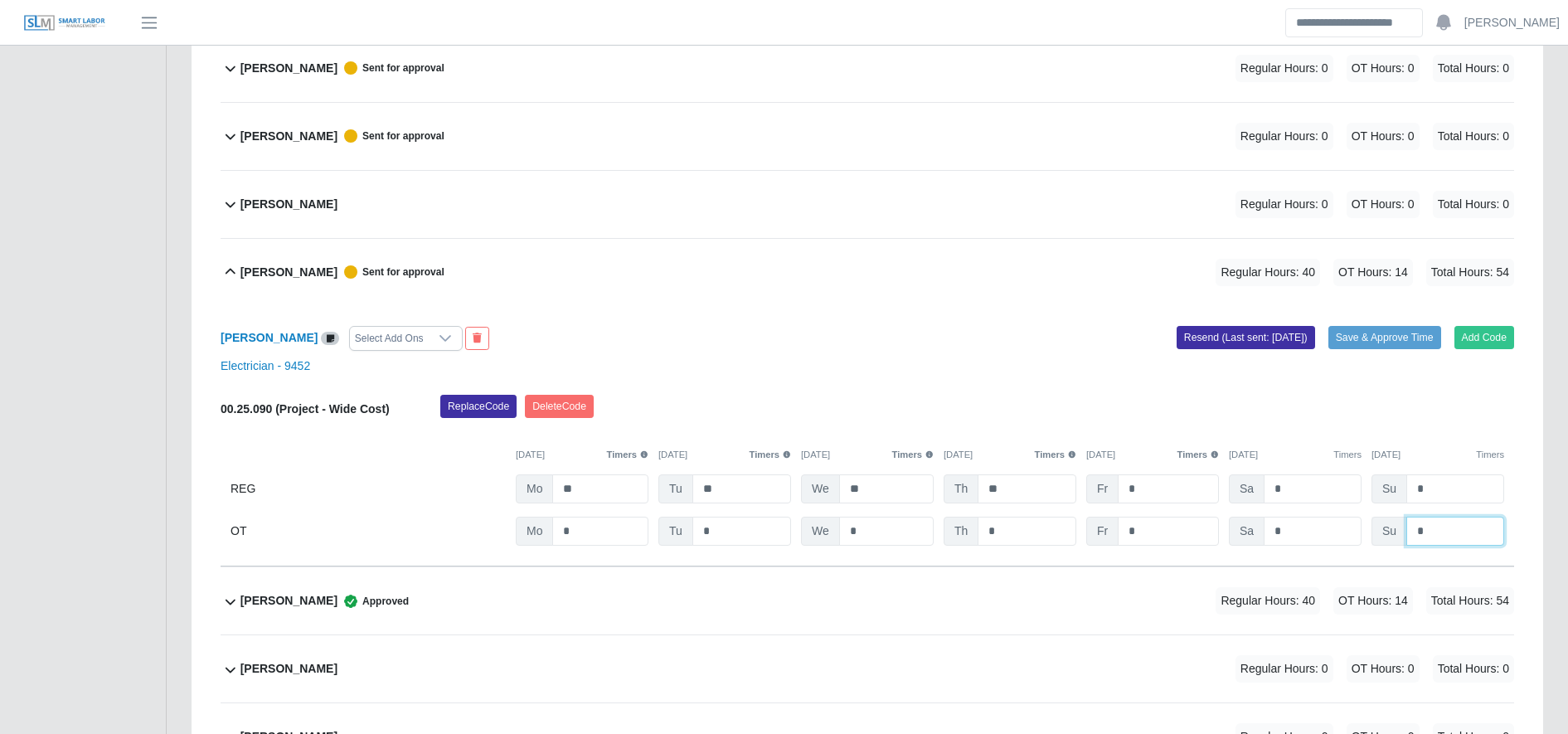
click at [0, 0] on input "*" at bounding box center [0, 0] width 0 height 0
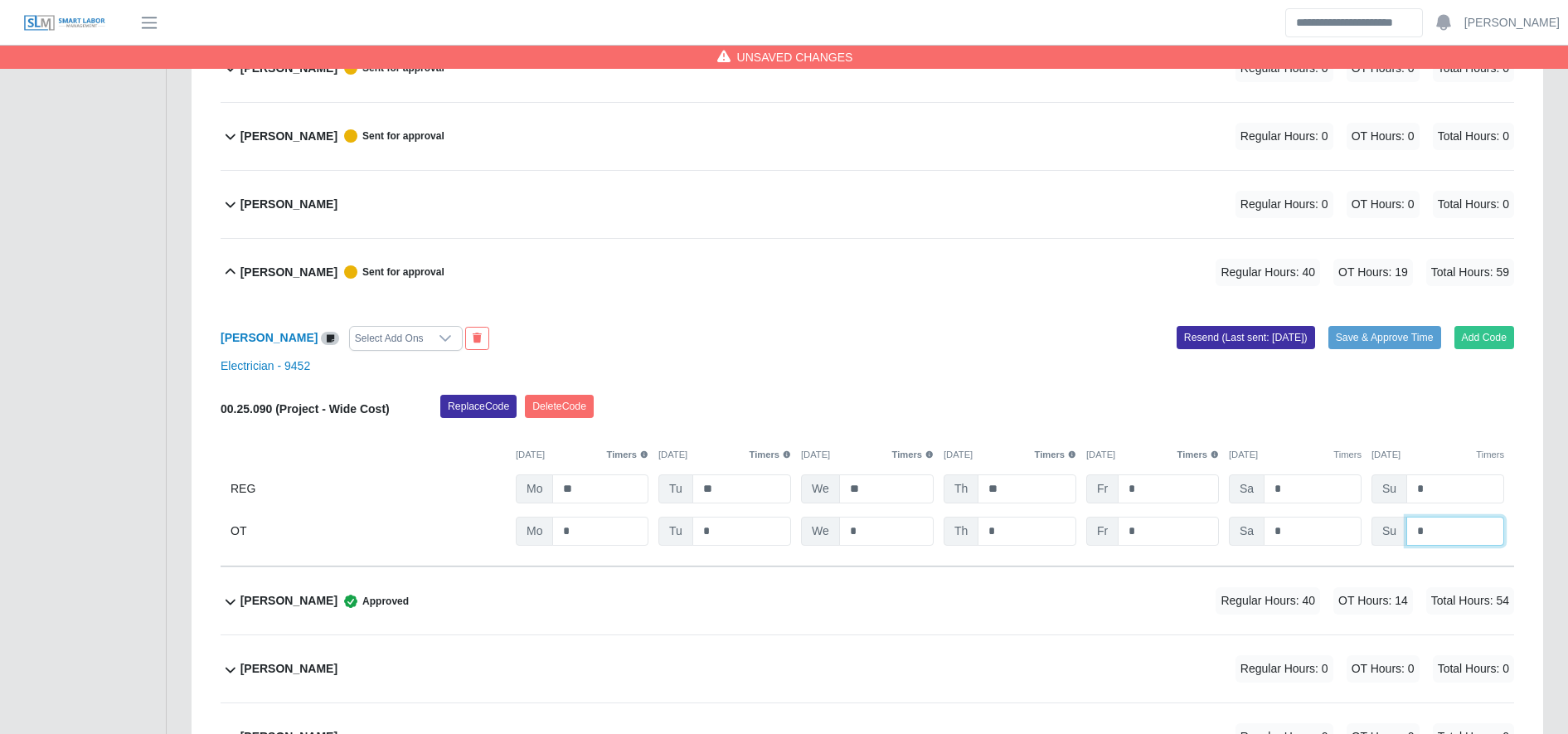
click at [0, 0] on input "*" at bounding box center [0, 0] width 0 height 0
type input "*"
click at [1127, 424] on div "Replace Code Delete Code" at bounding box center [977, 411] width 1098 height 34
click at [1394, 352] on div "Enrique Villatoro Select Add Ons Add Code Save & Approve Time Resend (Last sent…" at bounding box center [868, 437] width 1294 height 262
click at [1407, 342] on button "Save & Approve Time" at bounding box center [1384, 338] width 113 height 24
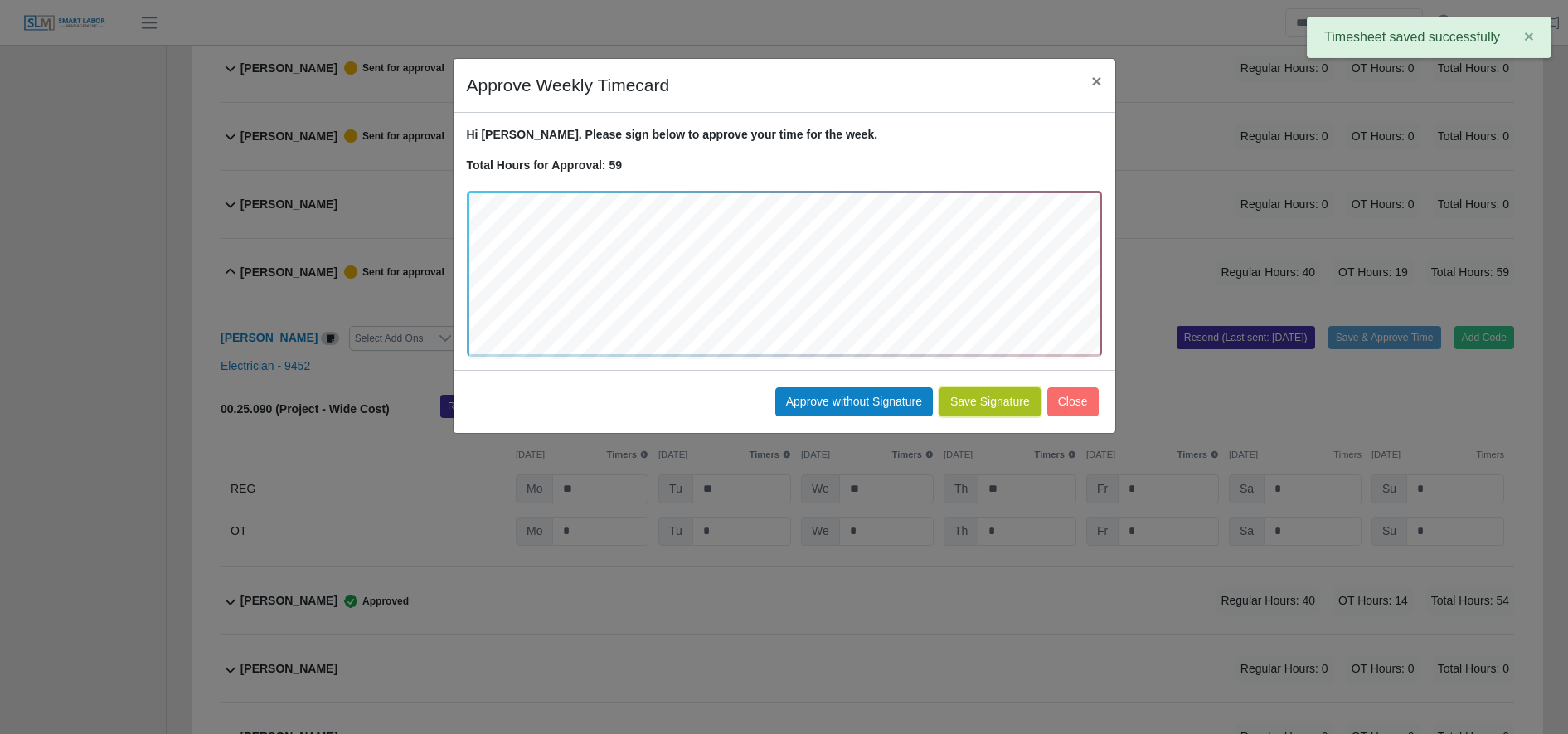
click at [1004, 399] on button "Save Signature" at bounding box center [989, 402] width 101 height 29
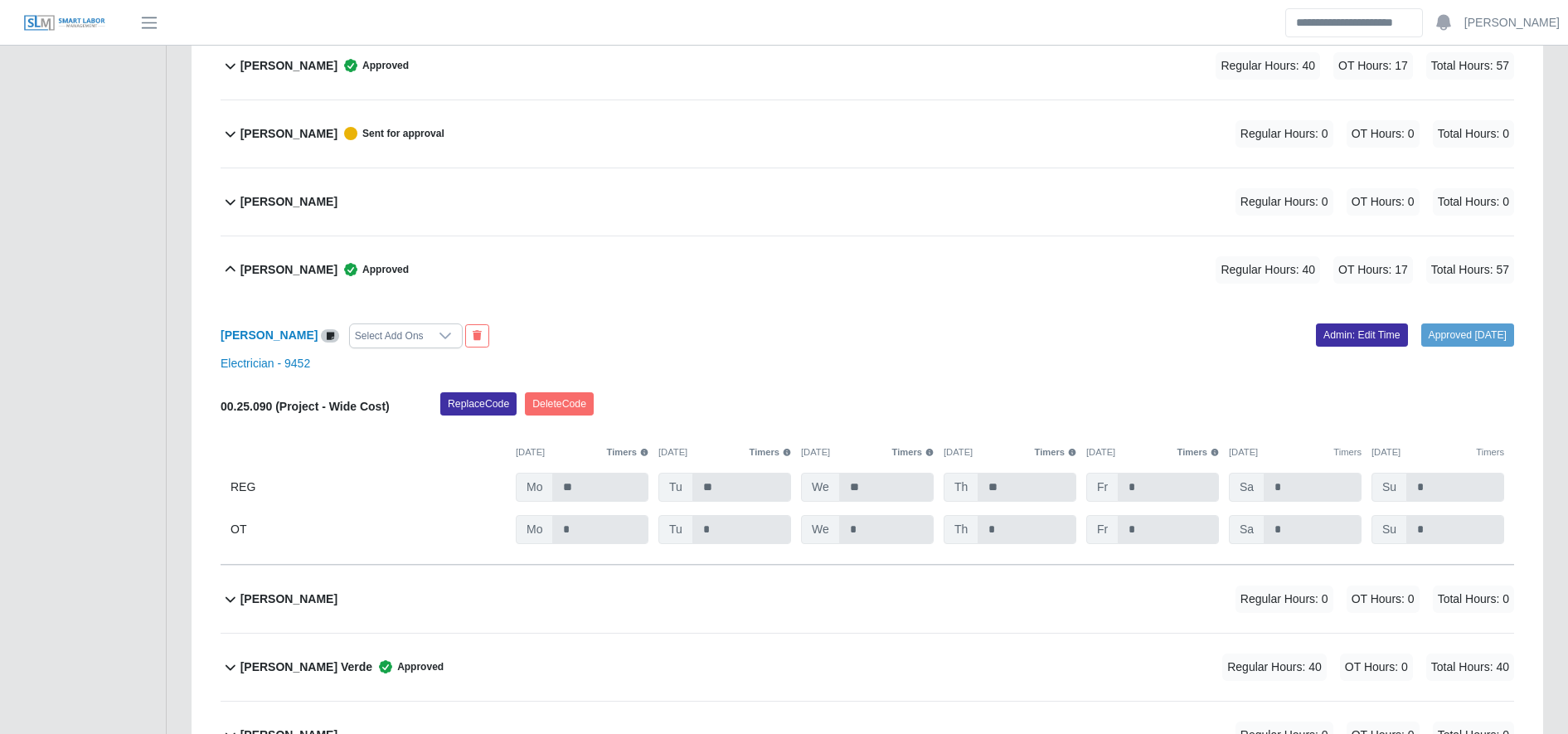
scroll to position [0, 0]
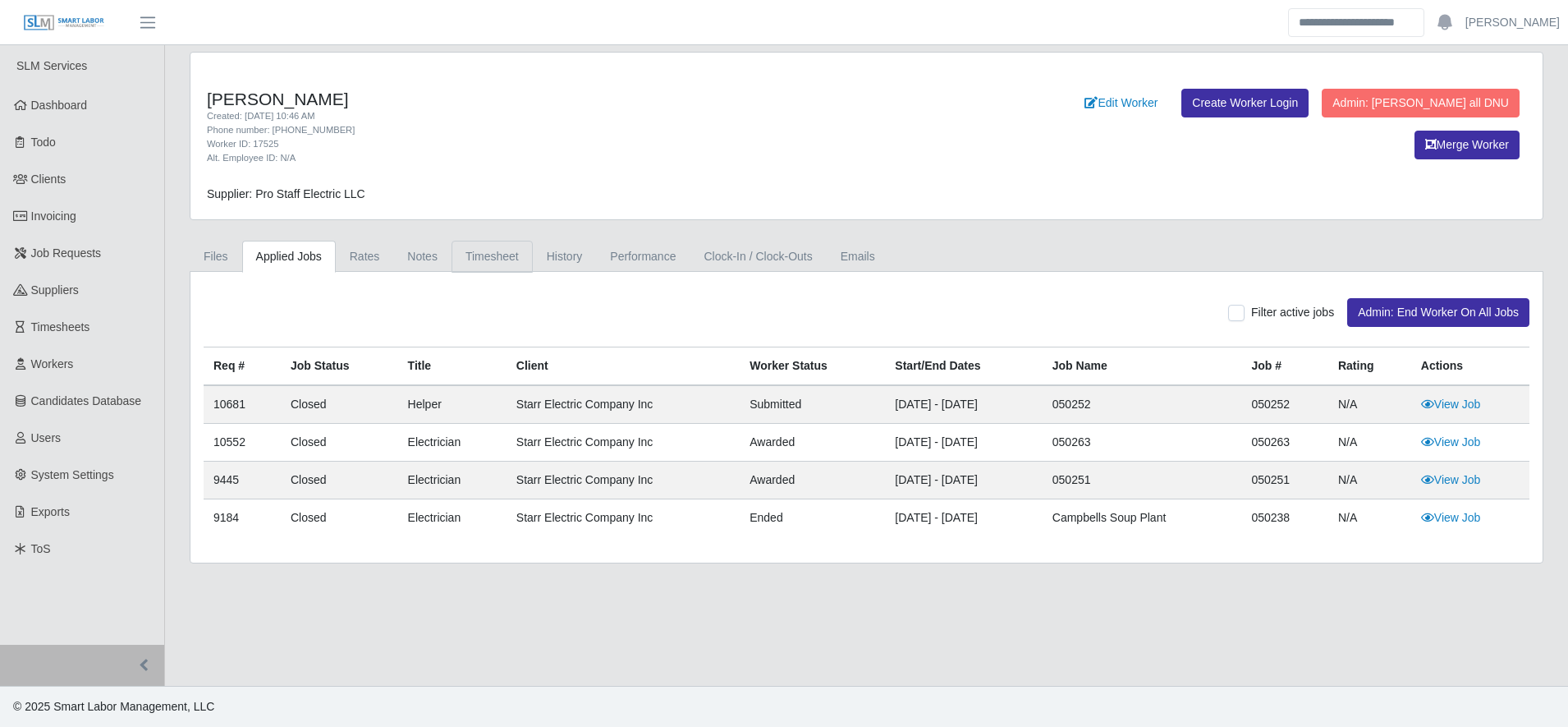
click at [479, 264] on link "Timesheet" at bounding box center [492, 256] width 81 height 32
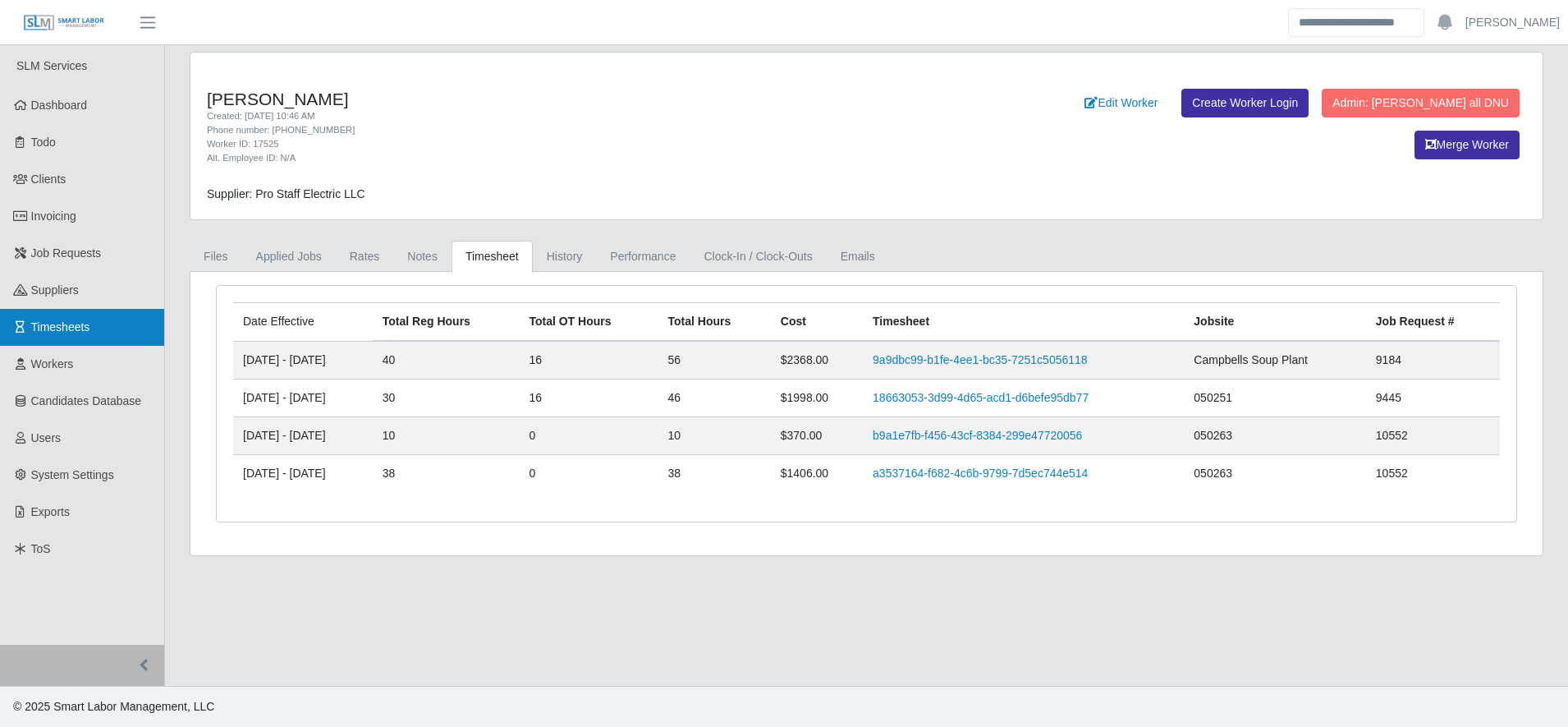
click at [136, 319] on link "Timesheets" at bounding box center [82, 327] width 165 height 37
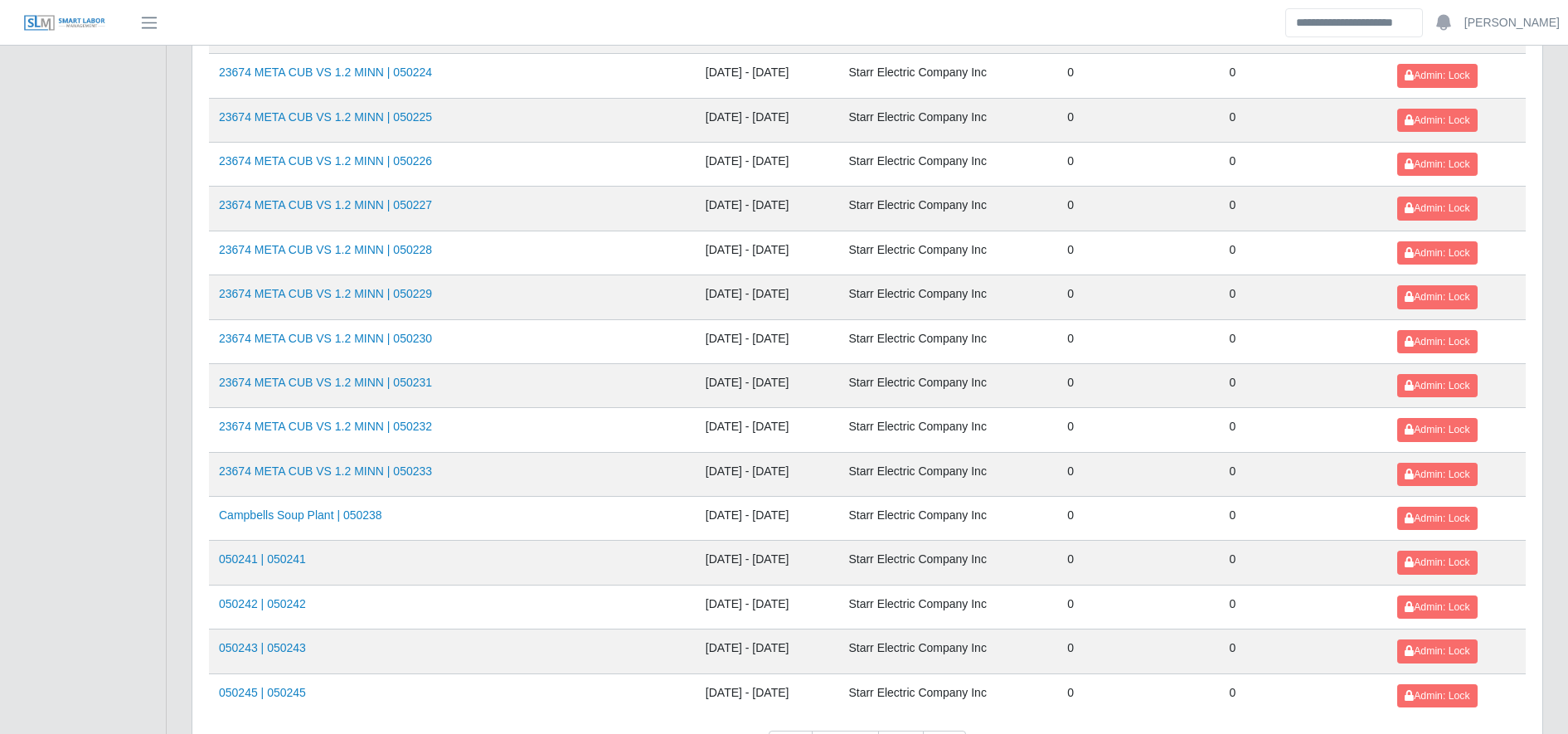
scroll to position [1810, 0]
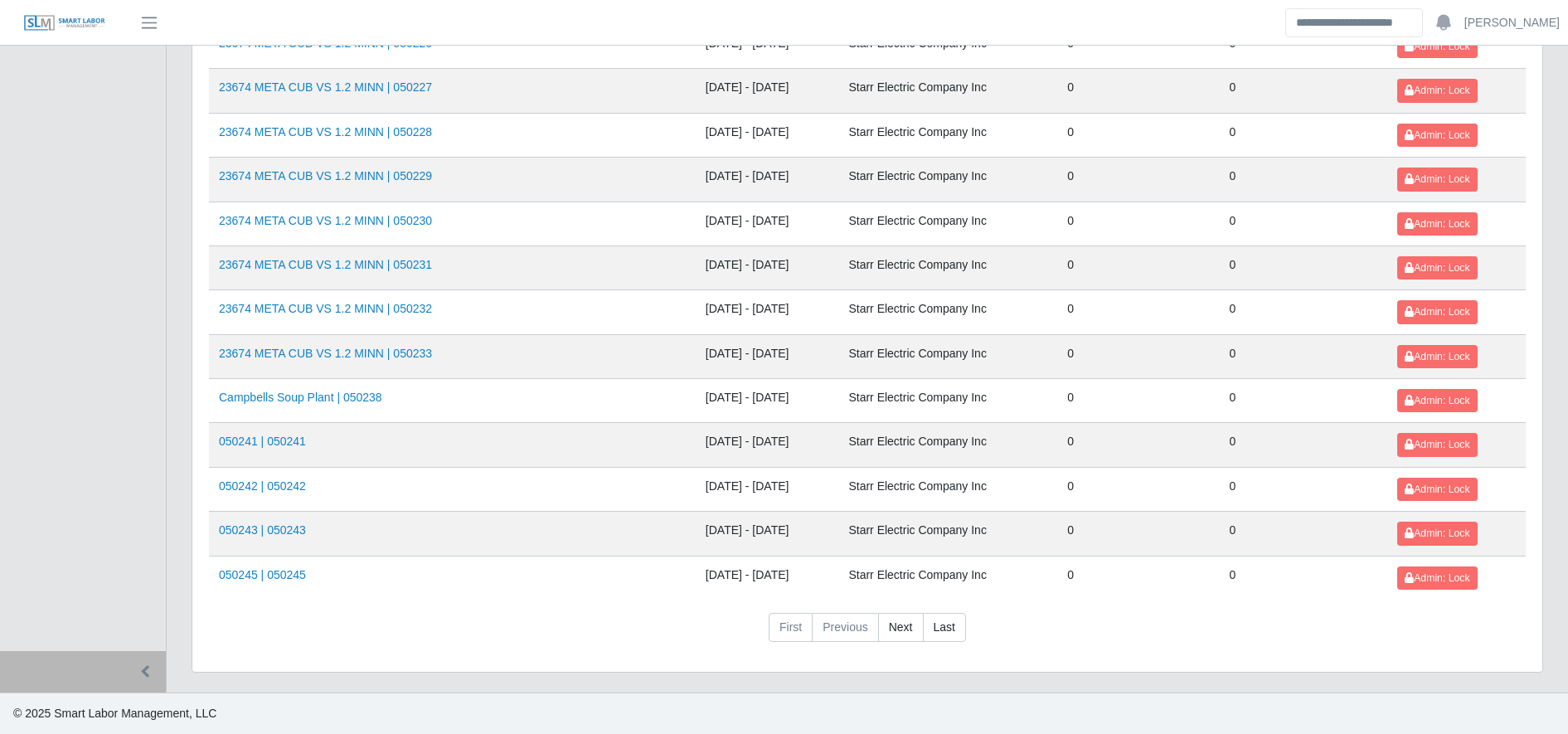
drag, startPoint x: 891, startPoint y: 624, endPoint x: 901, endPoint y: 642, distance: 20.6
click at [901, 642] on nav "First Previous Next Last" at bounding box center [867, 634] width 1316 height 43
click at [896, 620] on link "Next" at bounding box center [901, 628] width 45 height 30
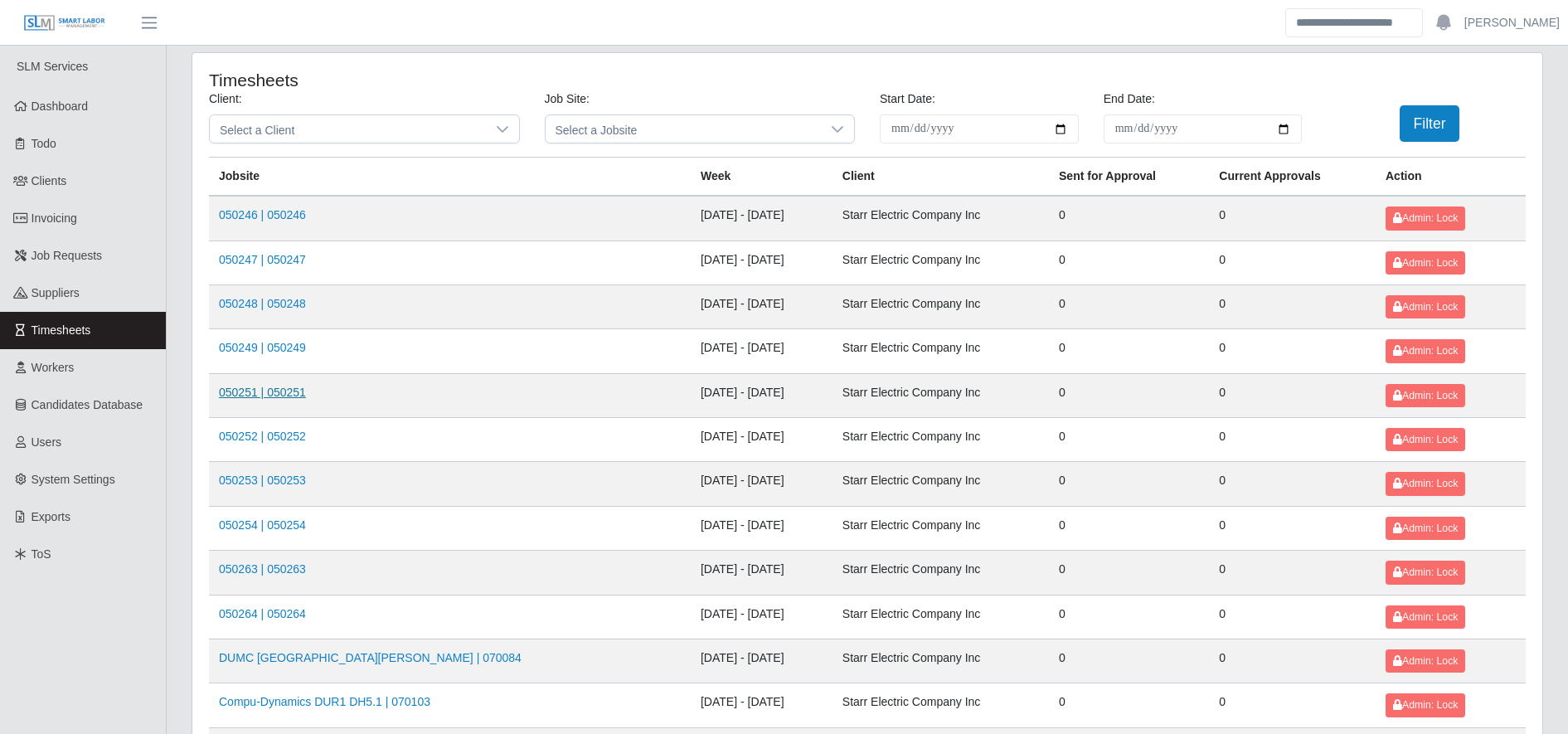
click at [276, 396] on link "050251 | 050251" at bounding box center [263, 392] width 87 height 14
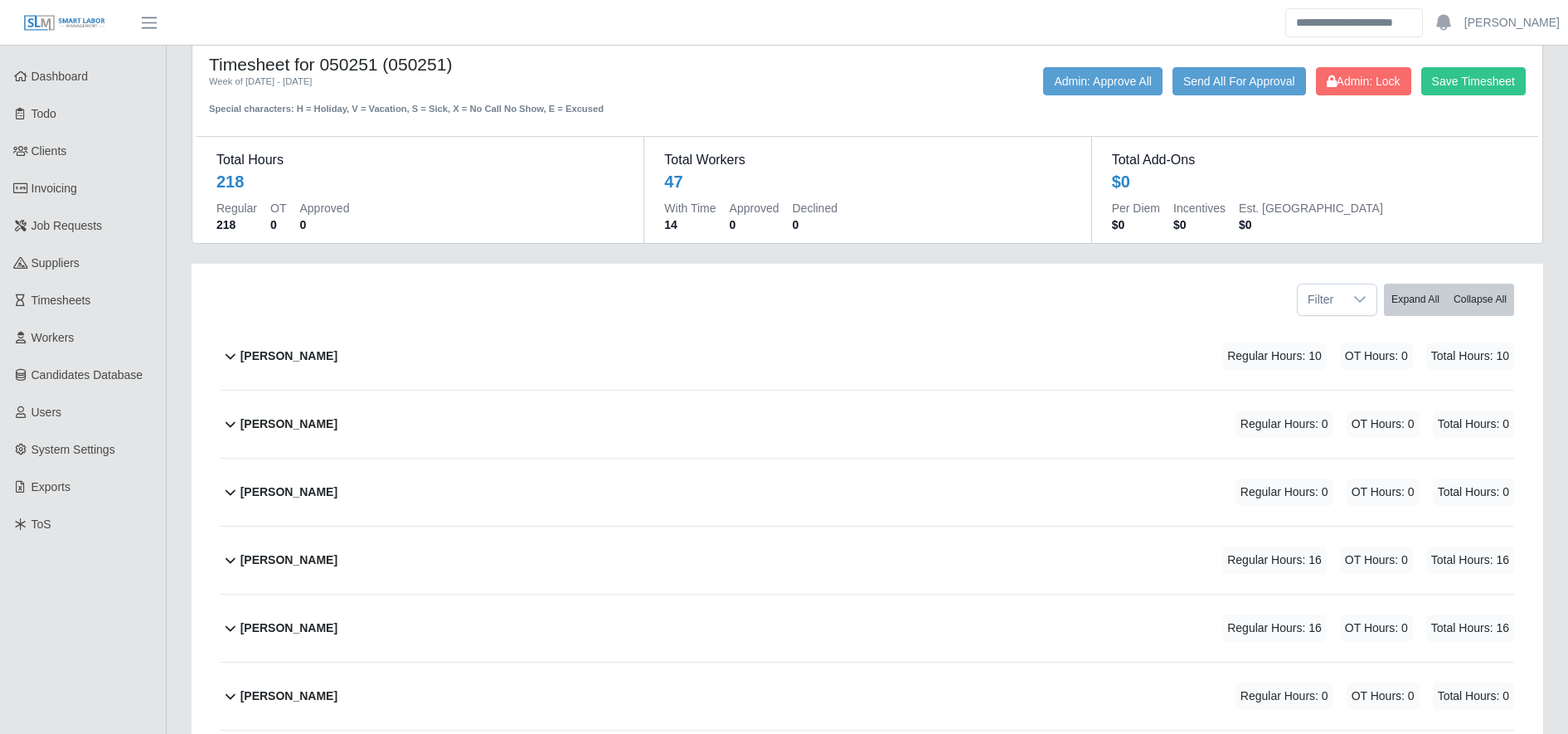
scroll to position [29, 0]
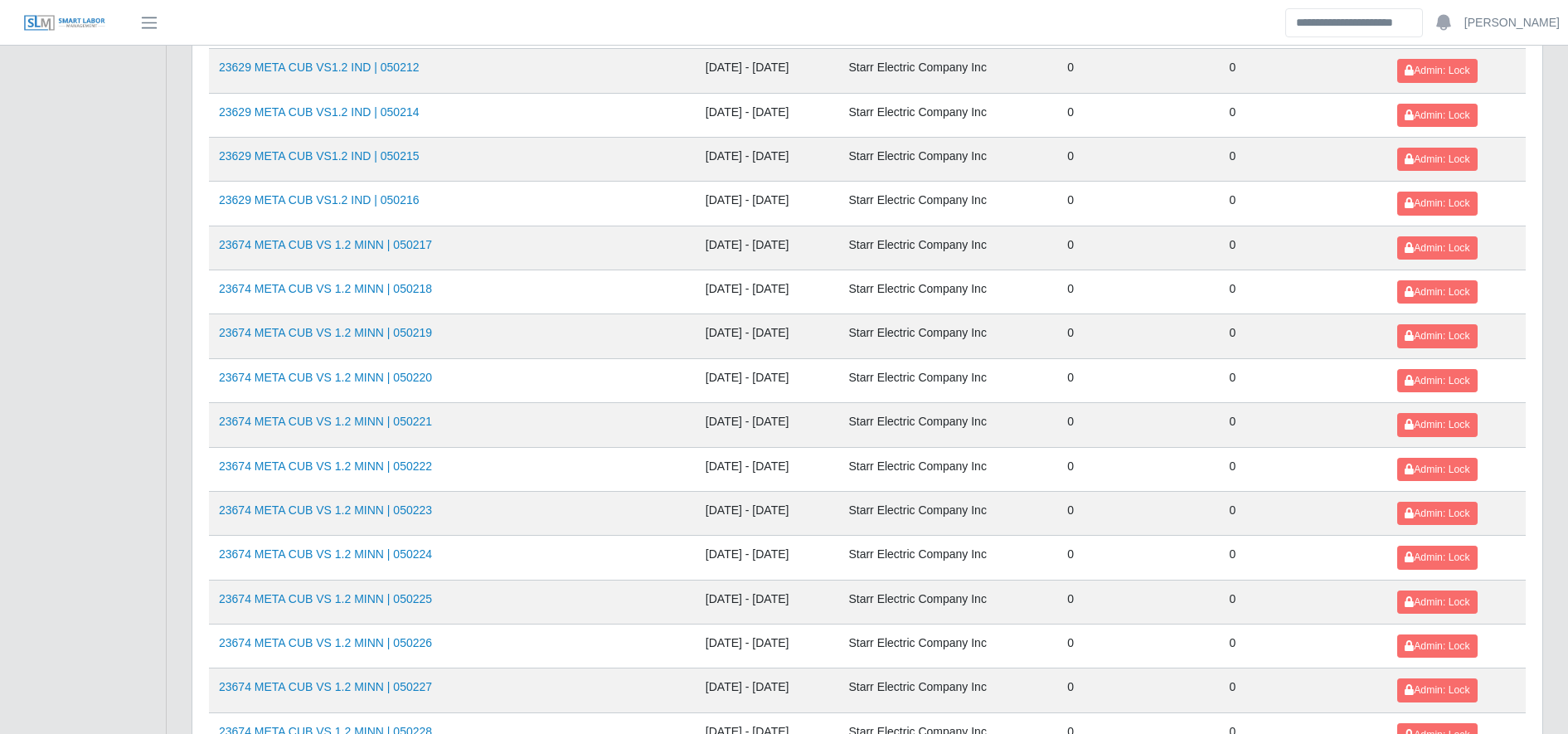
scroll to position [1810, 0]
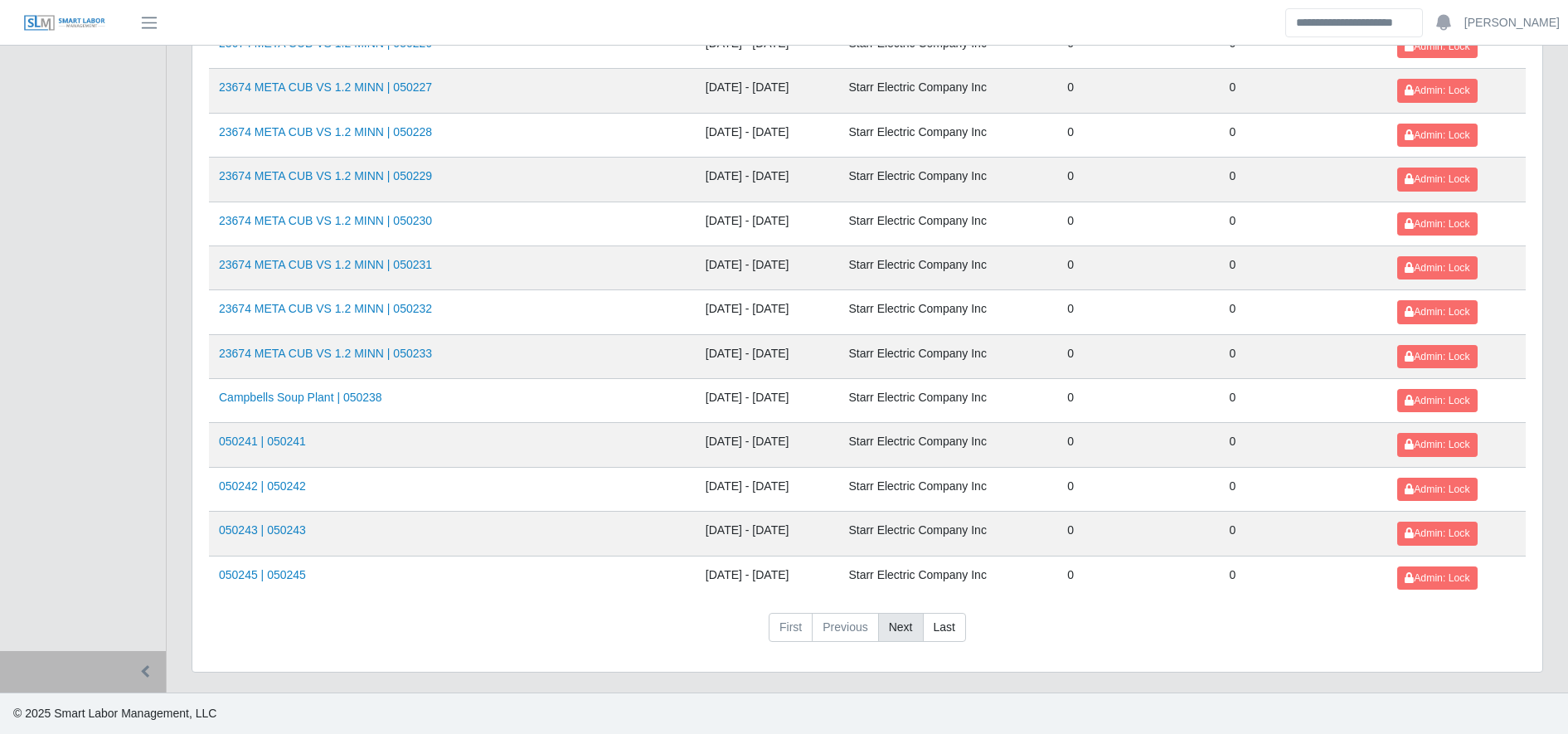
click at [901, 628] on link "Next" at bounding box center [901, 628] width 45 height 30
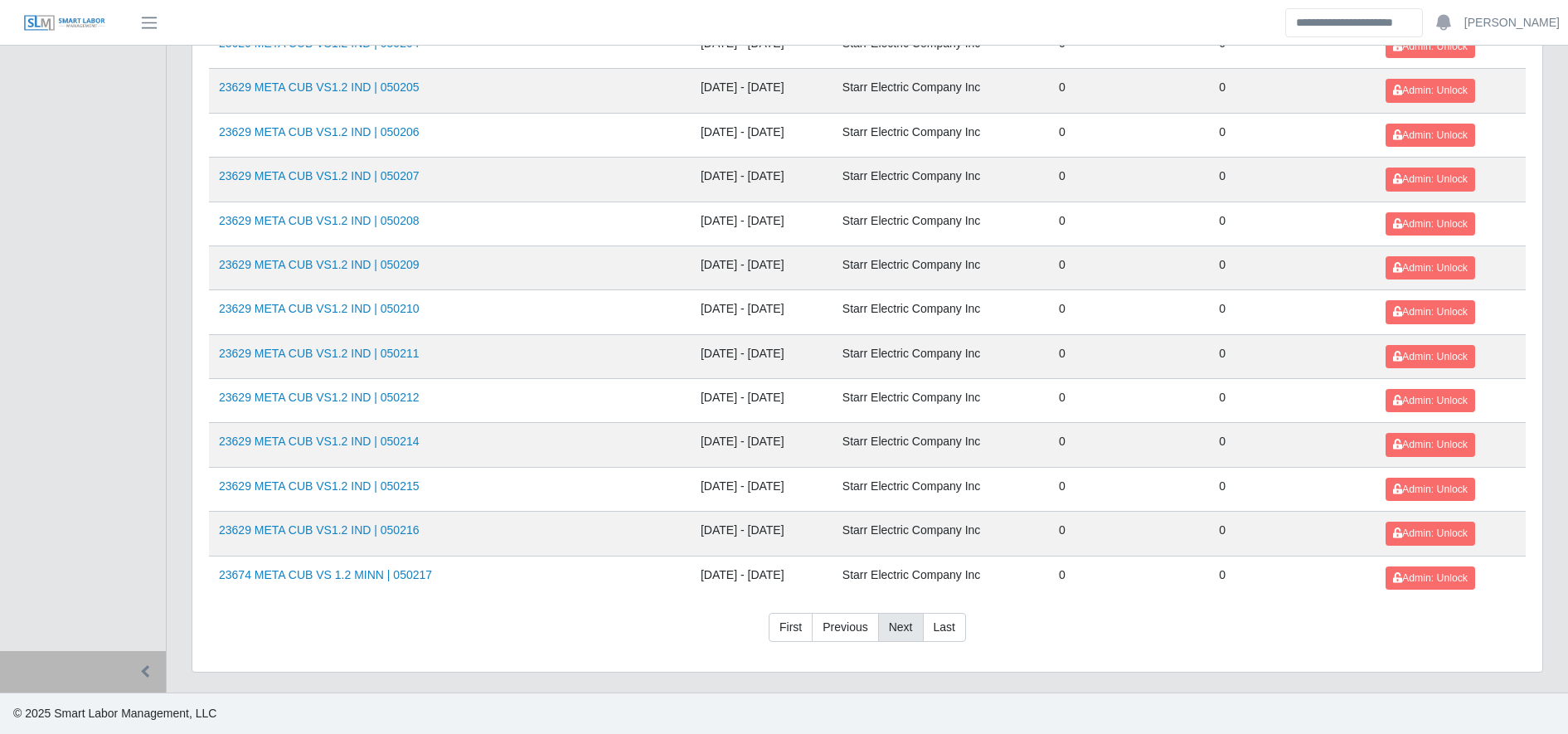
click at [901, 620] on link "Next" at bounding box center [901, 628] width 45 height 30
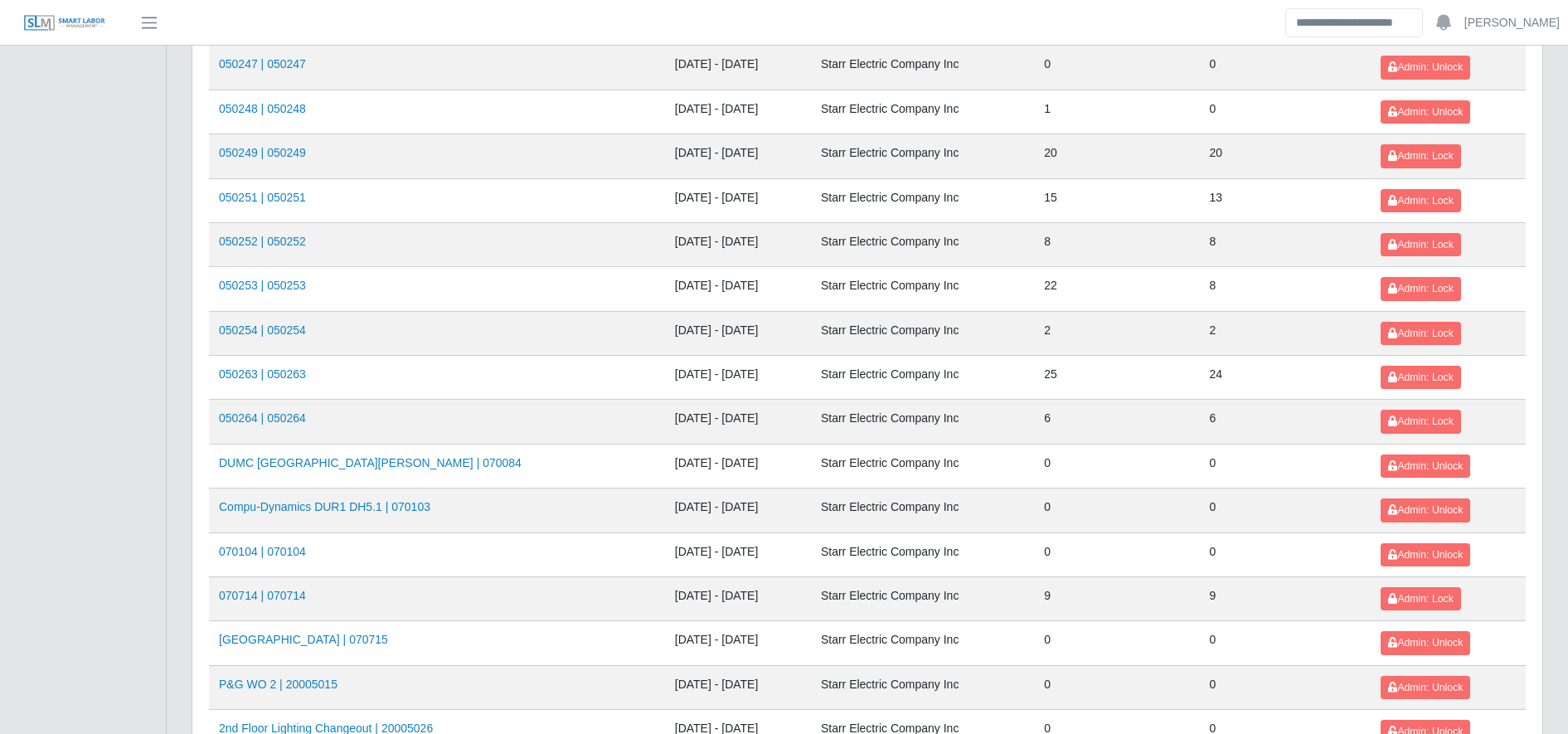
scroll to position [1124, 0]
click at [271, 203] on link "050251 | 050251" at bounding box center [263, 198] width 87 height 14
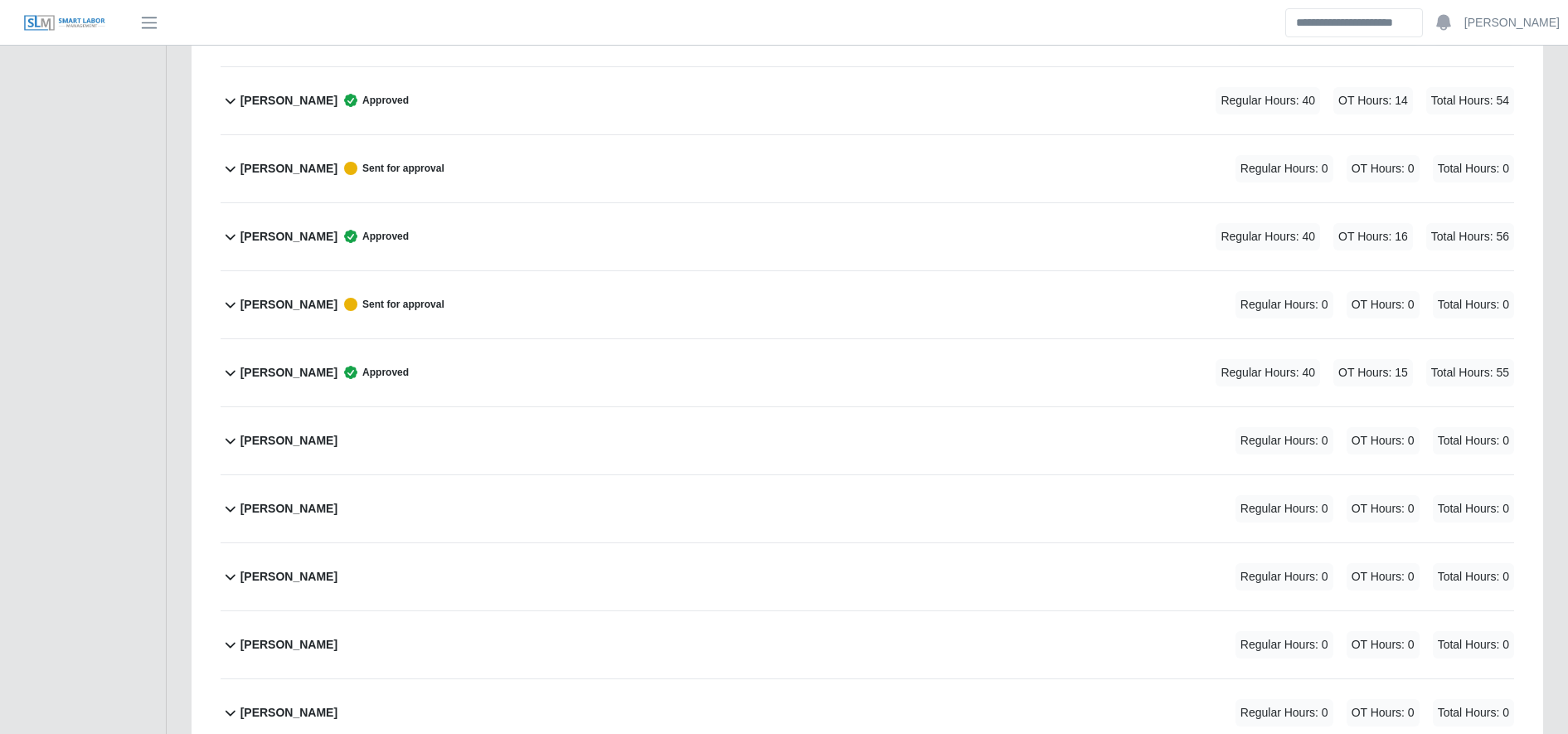
scroll to position [1857, 0]
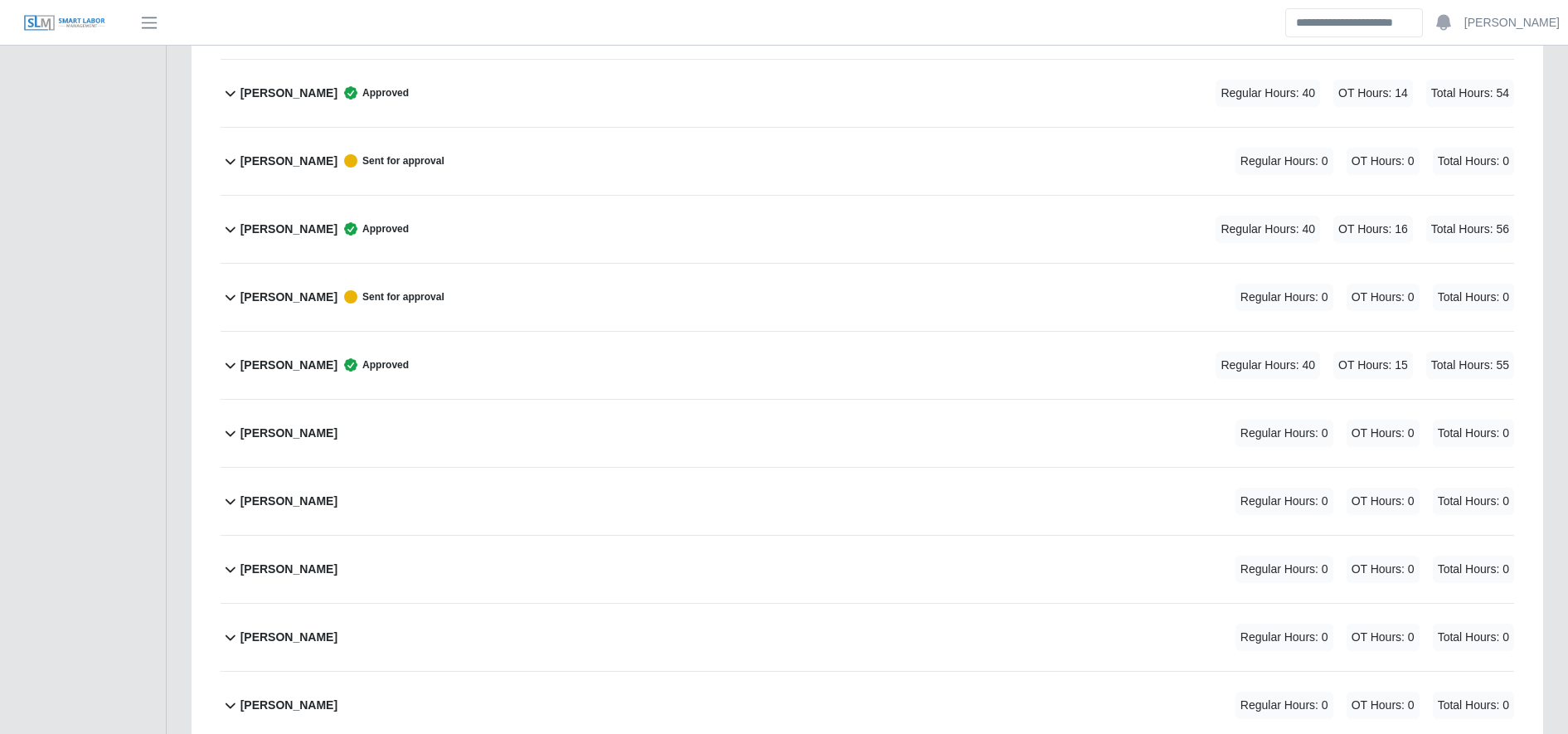
click at [1327, 562] on span "Regular Hours: 0" at bounding box center [1285, 570] width 98 height 27
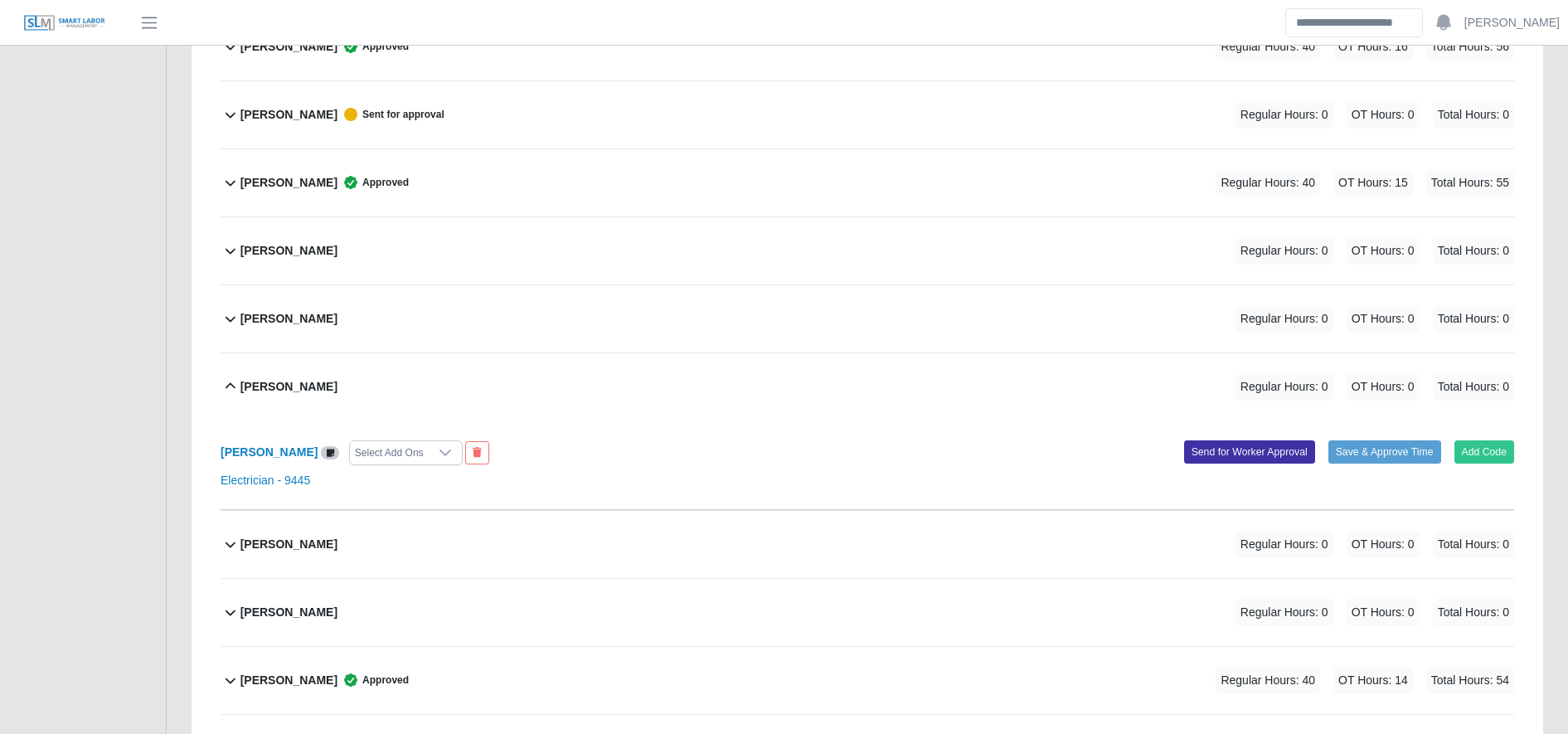
scroll to position [2056, 0]
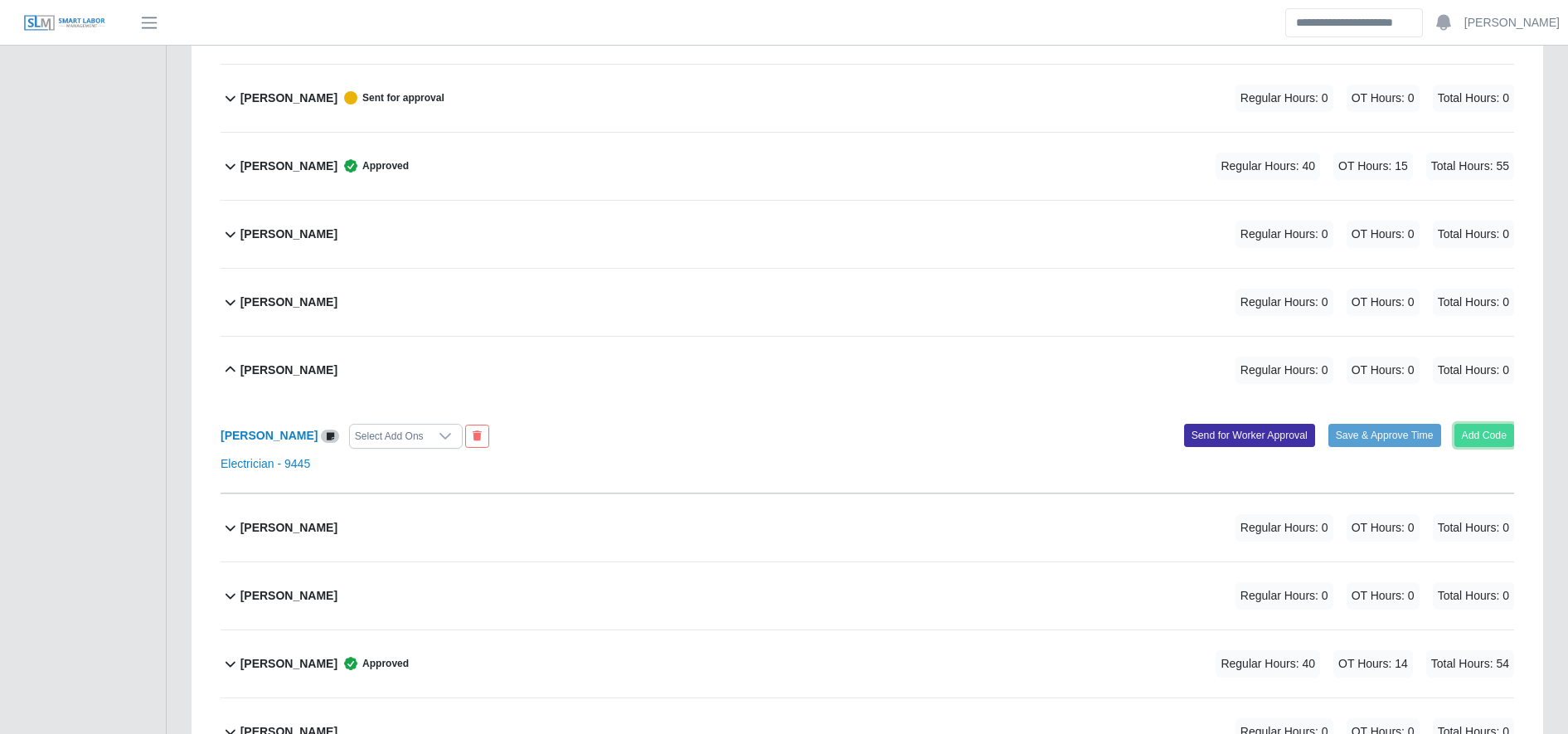
click at [1494, 432] on button "Add Code" at bounding box center [1484, 435] width 61 height 24
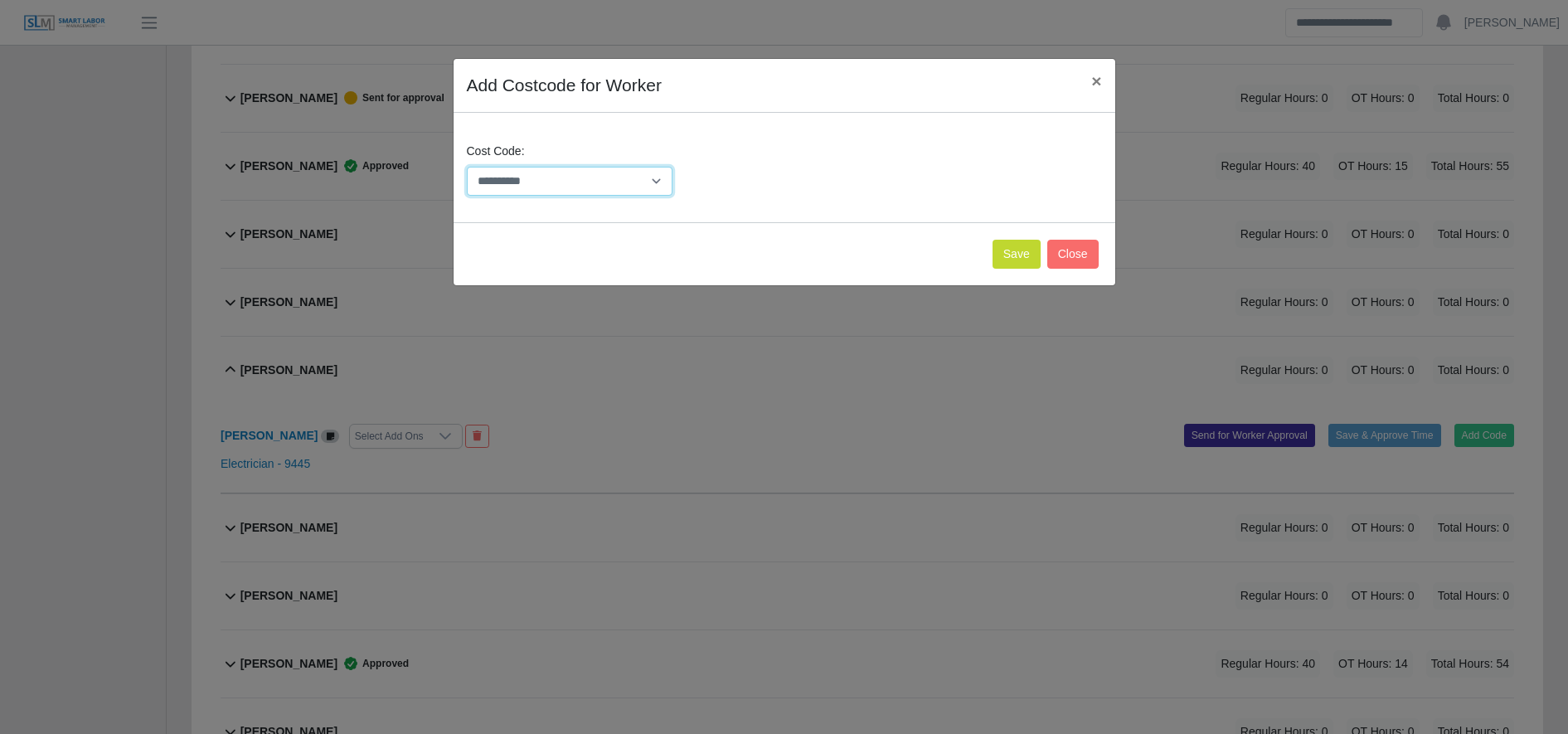
click at [571, 173] on select "**********" at bounding box center [570, 181] width 206 height 29
select select "**********"
click at [467, 166] on select "**********" at bounding box center [570, 181] width 206 height 29
click at [1010, 255] on button "Save" at bounding box center [1017, 254] width 48 height 29
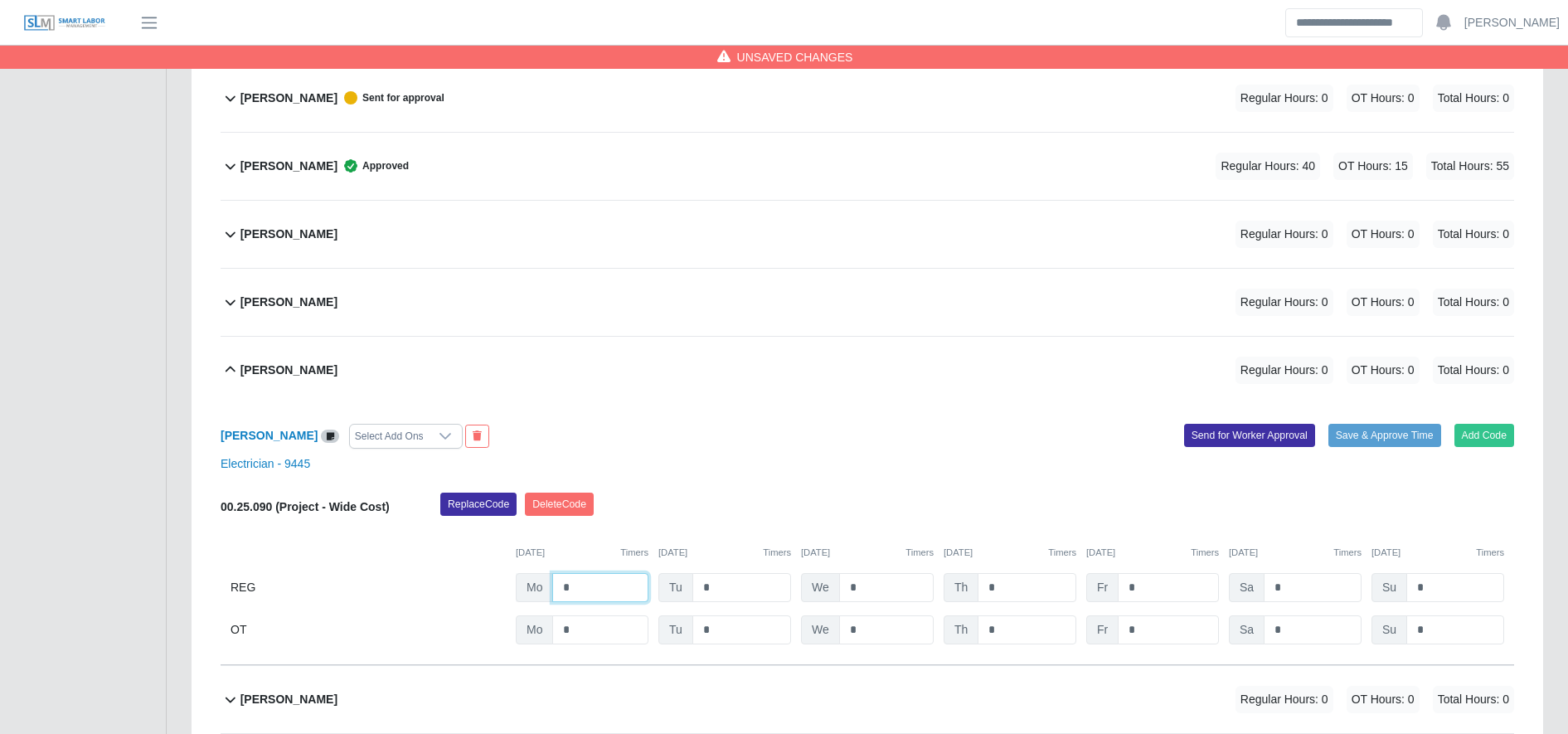
click at [585, 581] on input "*" at bounding box center [600, 588] width 96 height 29
type input "**"
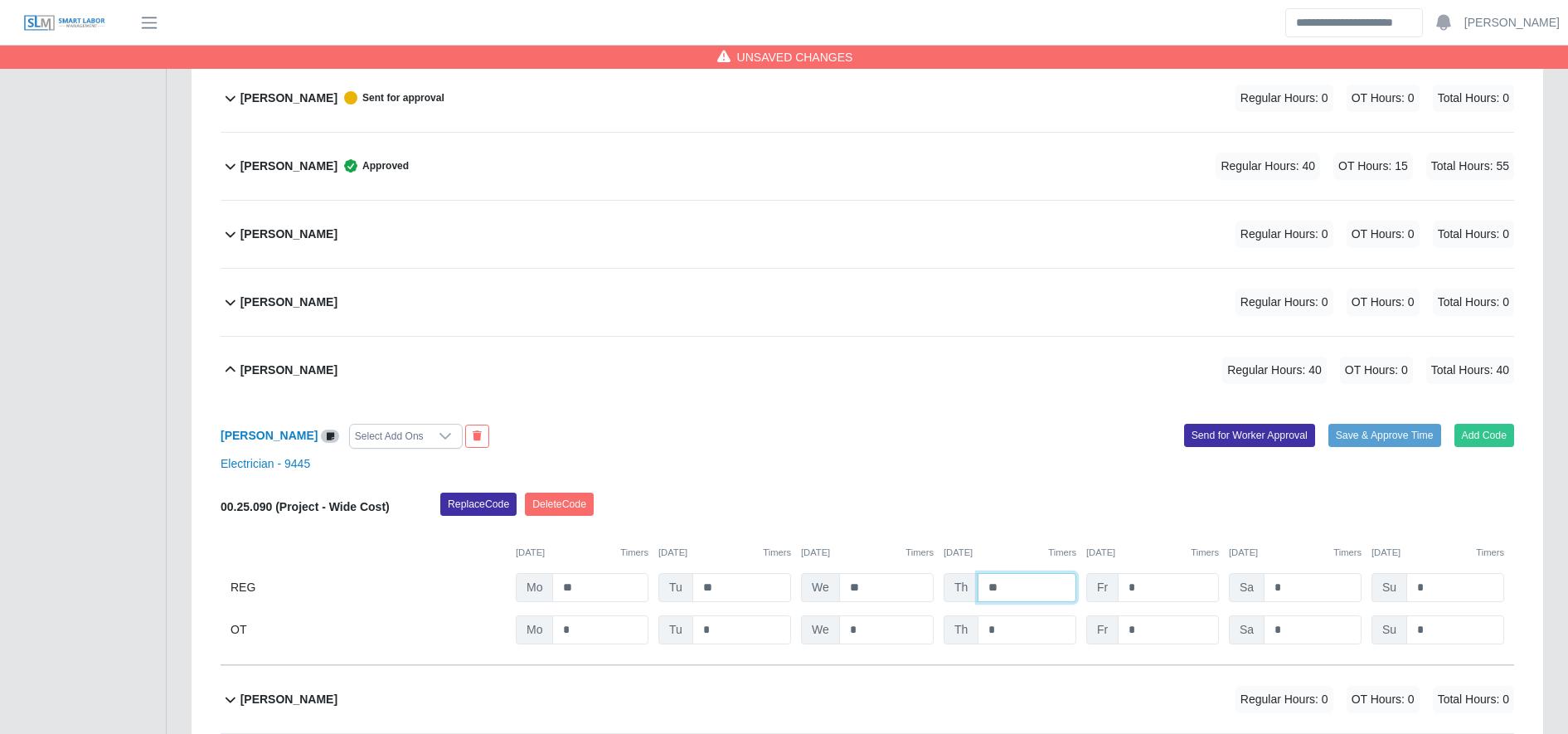
type input "**"
click at [0, 0] on input "*" at bounding box center [0, 0] width 0 height 0
click at [786, 458] on div "Electrician - 9445" at bounding box center [867, 463] width 1318 height 17
click at [0, 0] on input "*" at bounding box center [0, 0] width 0 height 0
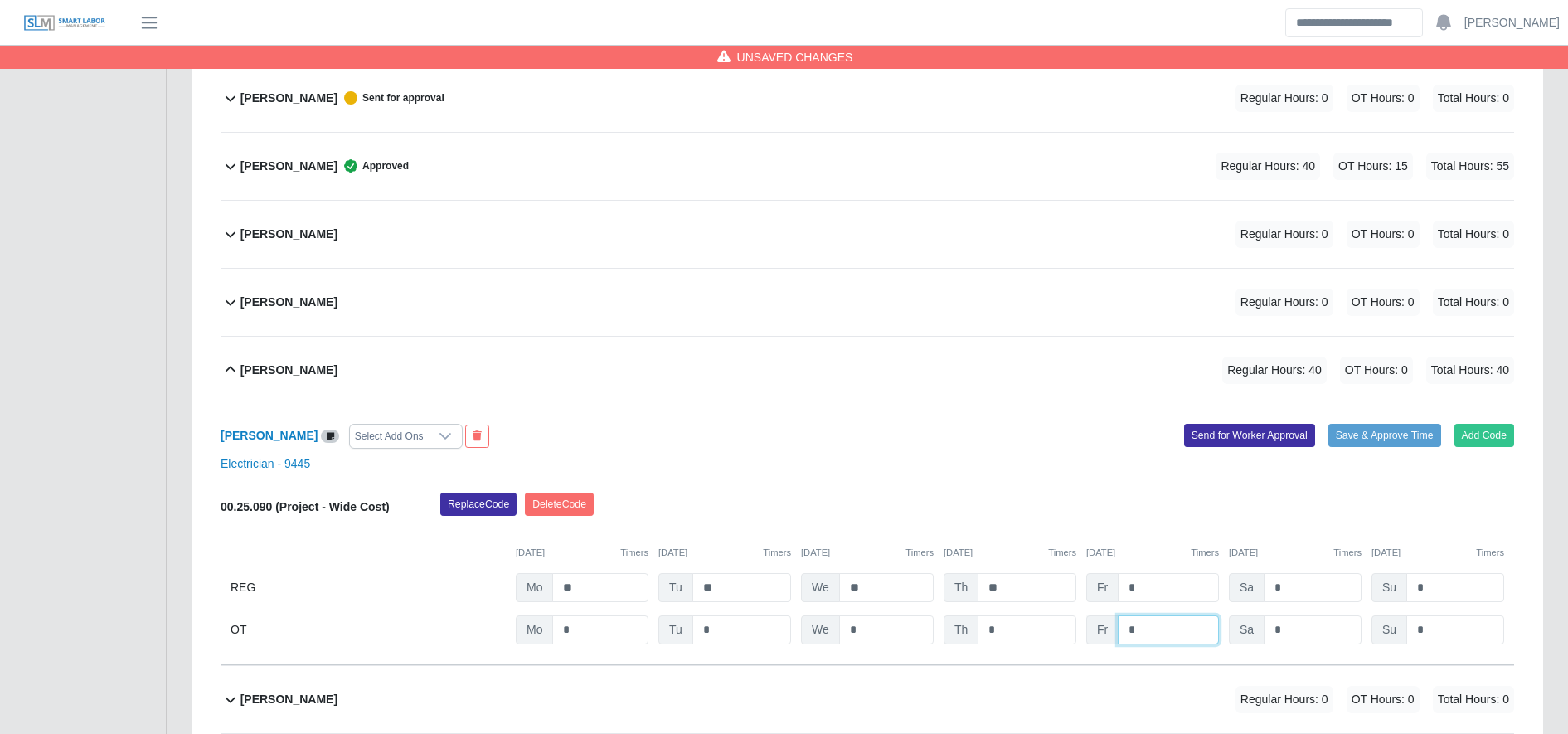
click at [0, 0] on input "*" at bounding box center [0, 0] width 0 height 0
type input "*"
click at [1083, 533] on div "08/11/2025 Timers 08/12/2025 Timers 08/13/2025 Timers 08/14/2025 Timers 08/15/2…" at bounding box center [868, 542] width 1294 height 34
click at [1394, 432] on button "Save & Approve Time" at bounding box center [1384, 435] width 113 height 24
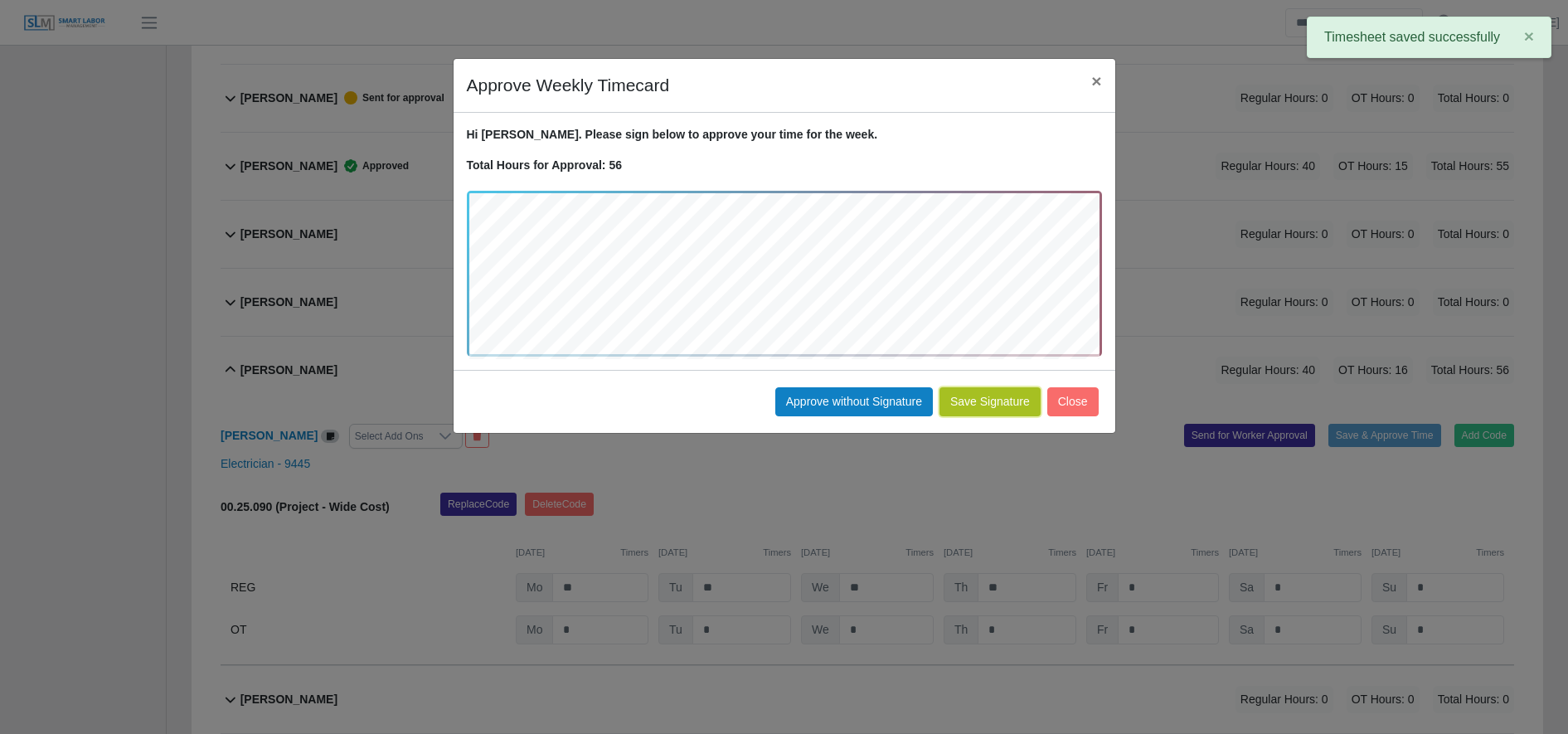
click at [997, 402] on button "Save Signature" at bounding box center [989, 402] width 101 height 29
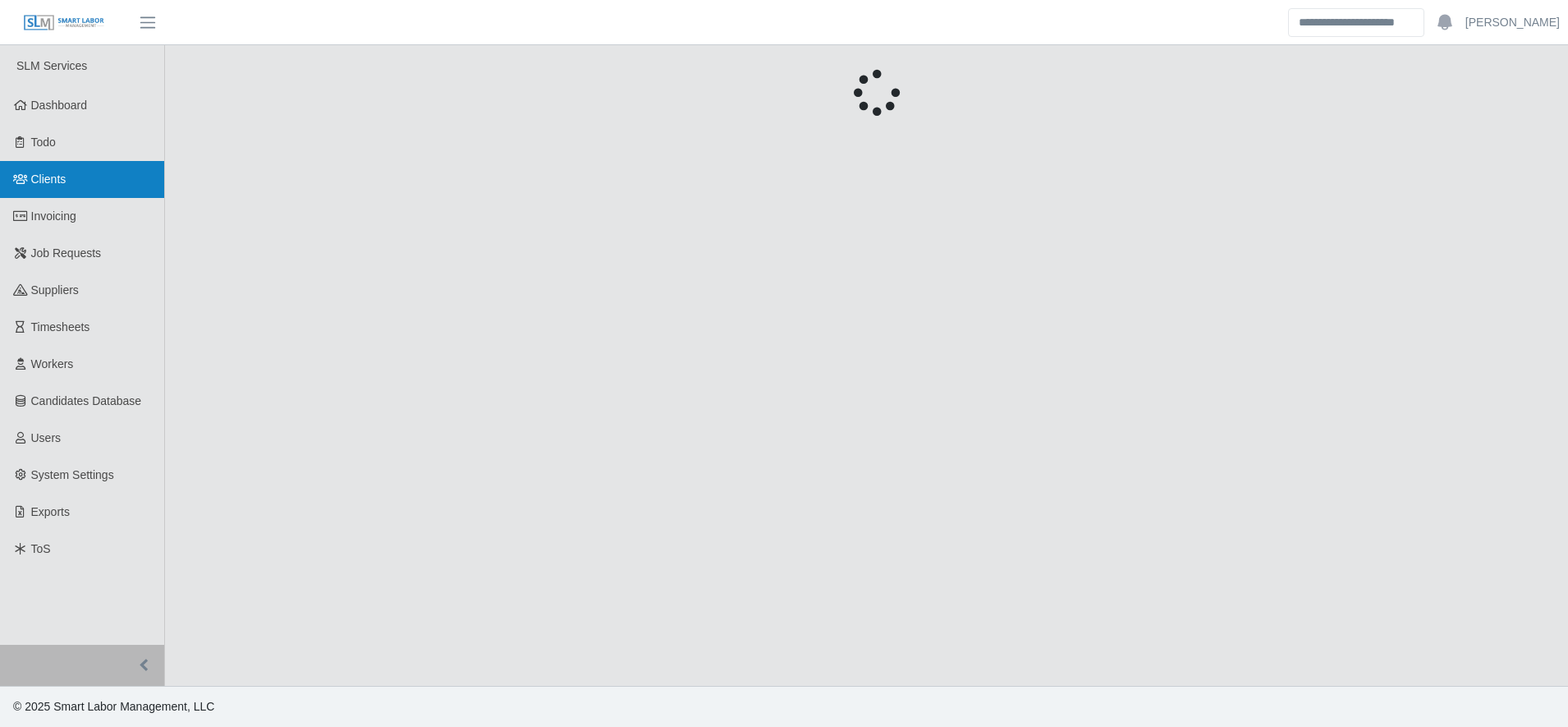
click at [55, 193] on link "Clients" at bounding box center [82, 179] width 165 height 37
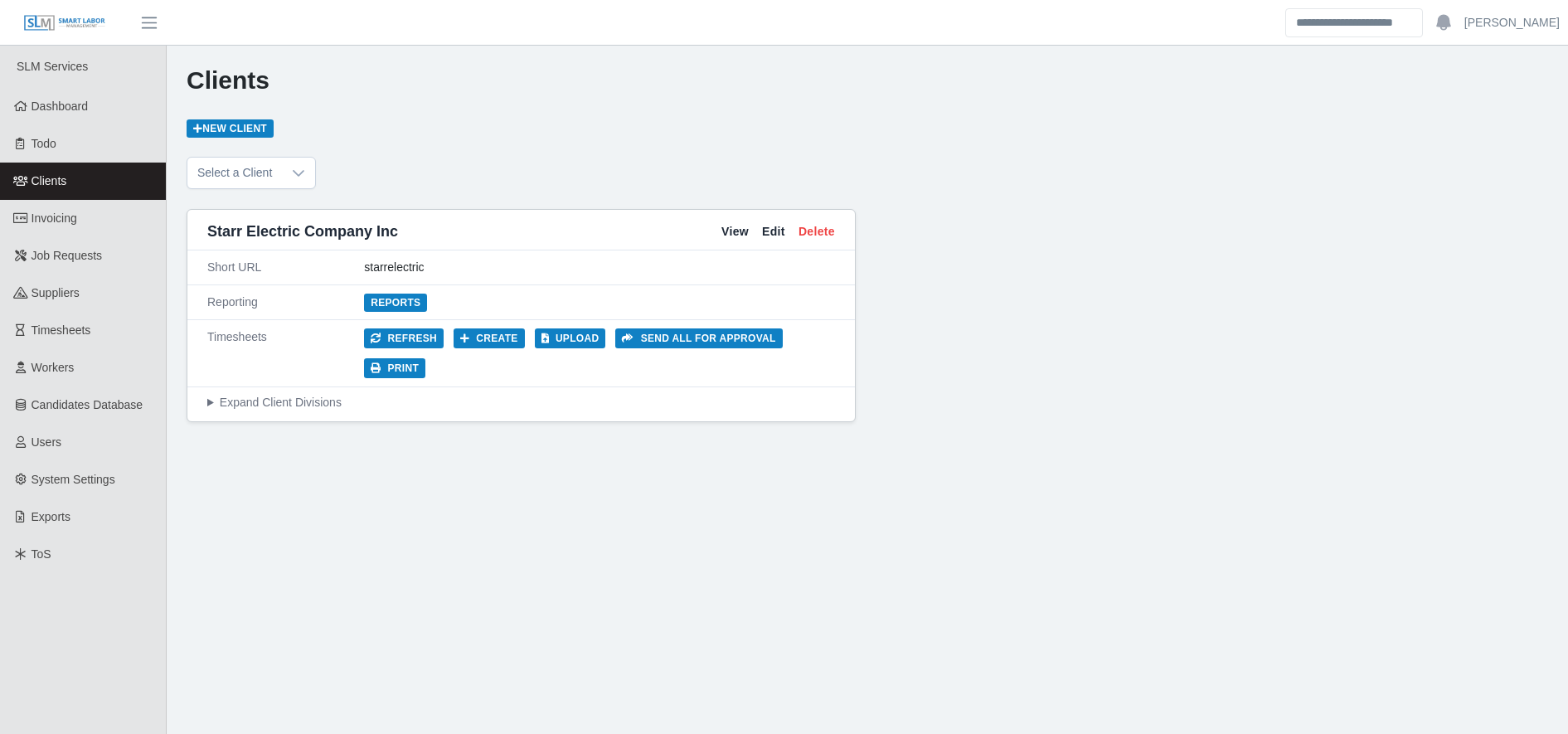
drag, startPoint x: 0, startPoint y: 0, endPoint x: 45, endPoint y: 190, distance: 195.3
click at [45, 190] on link "Clients" at bounding box center [83, 181] width 166 height 37
click at [74, 233] on link "Invoicing" at bounding box center [83, 218] width 166 height 37
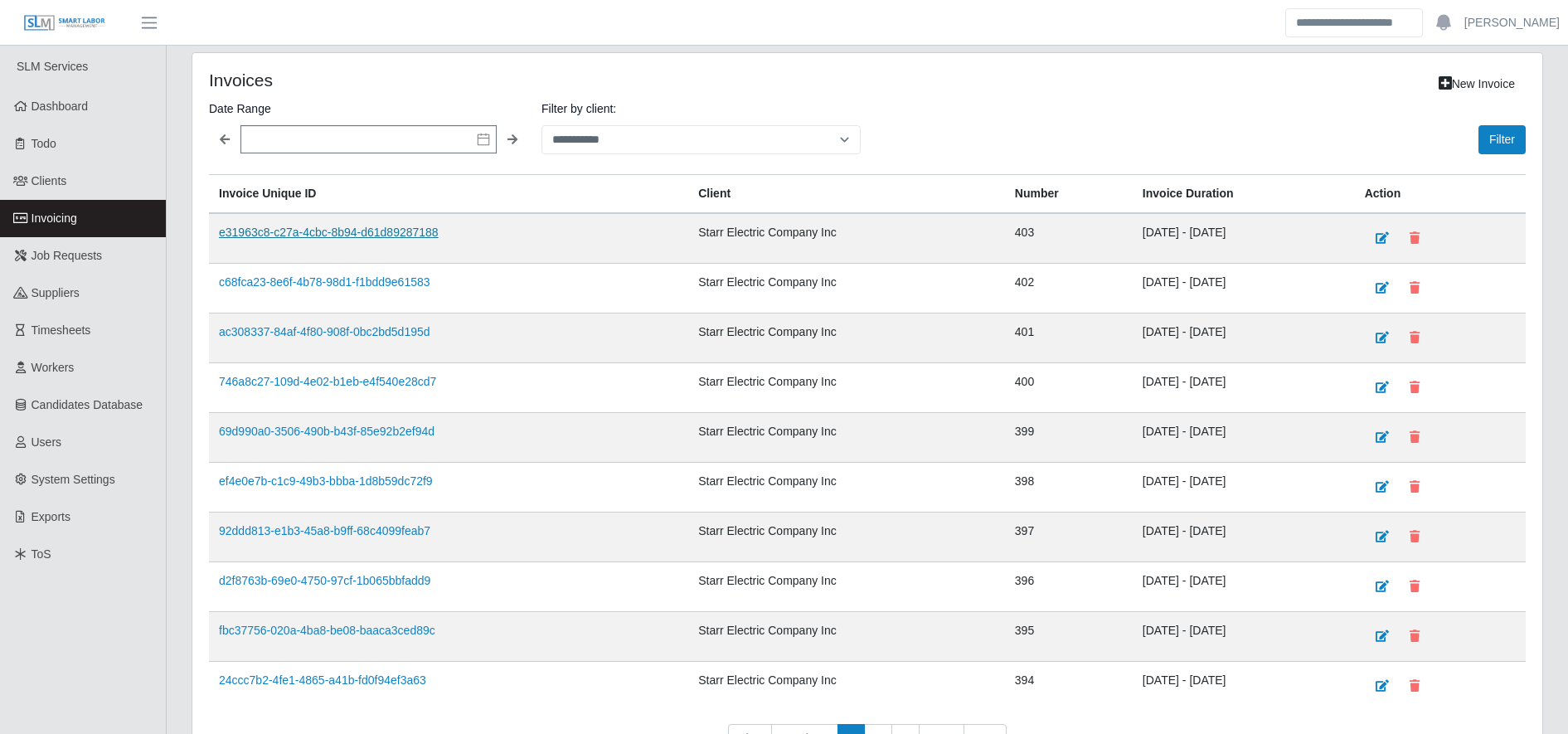
click at [327, 226] on link "e31963c8-c27a-4cbc-8b94-d61d89287188" at bounding box center [329, 232] width 220 height 14
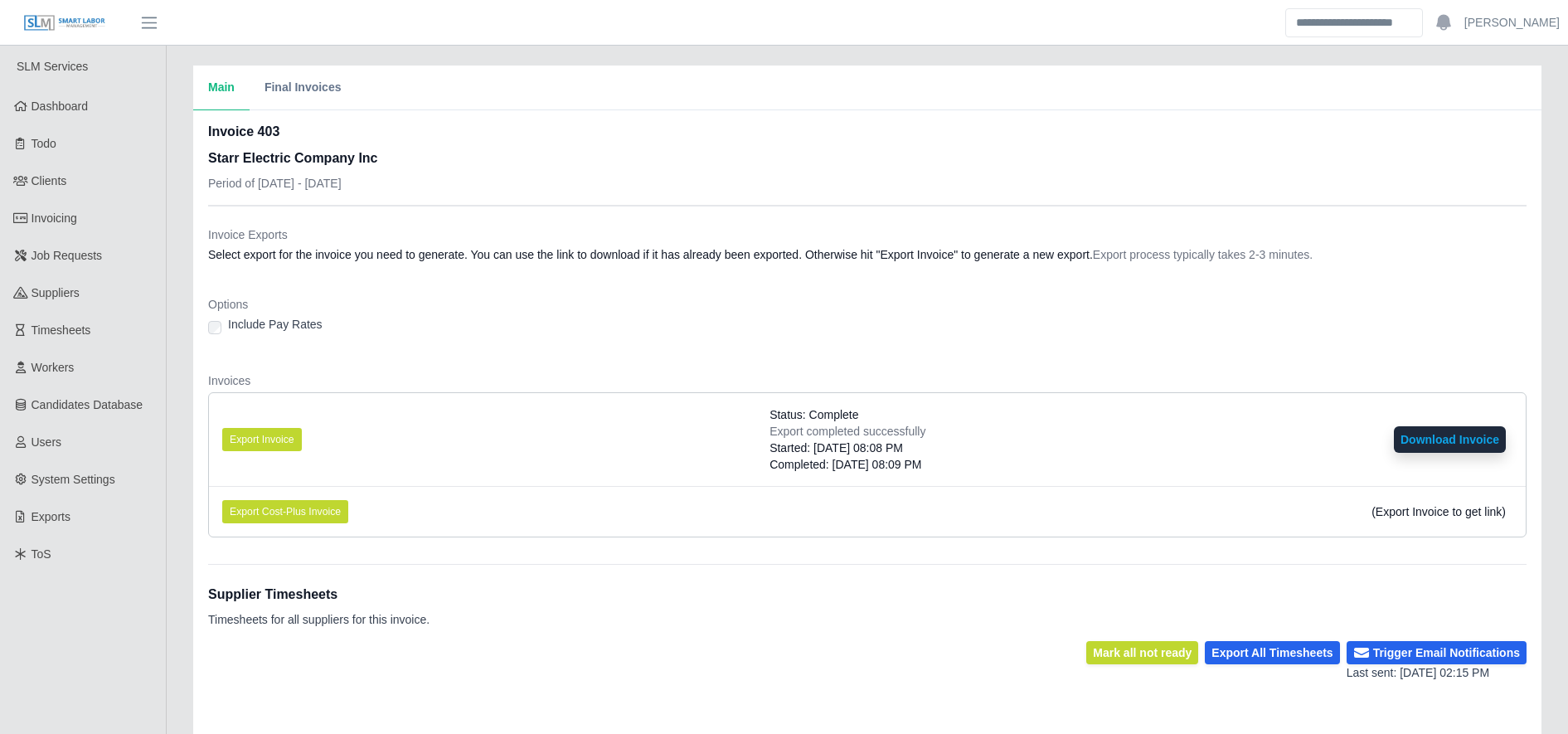
scroll to position [301, 0]
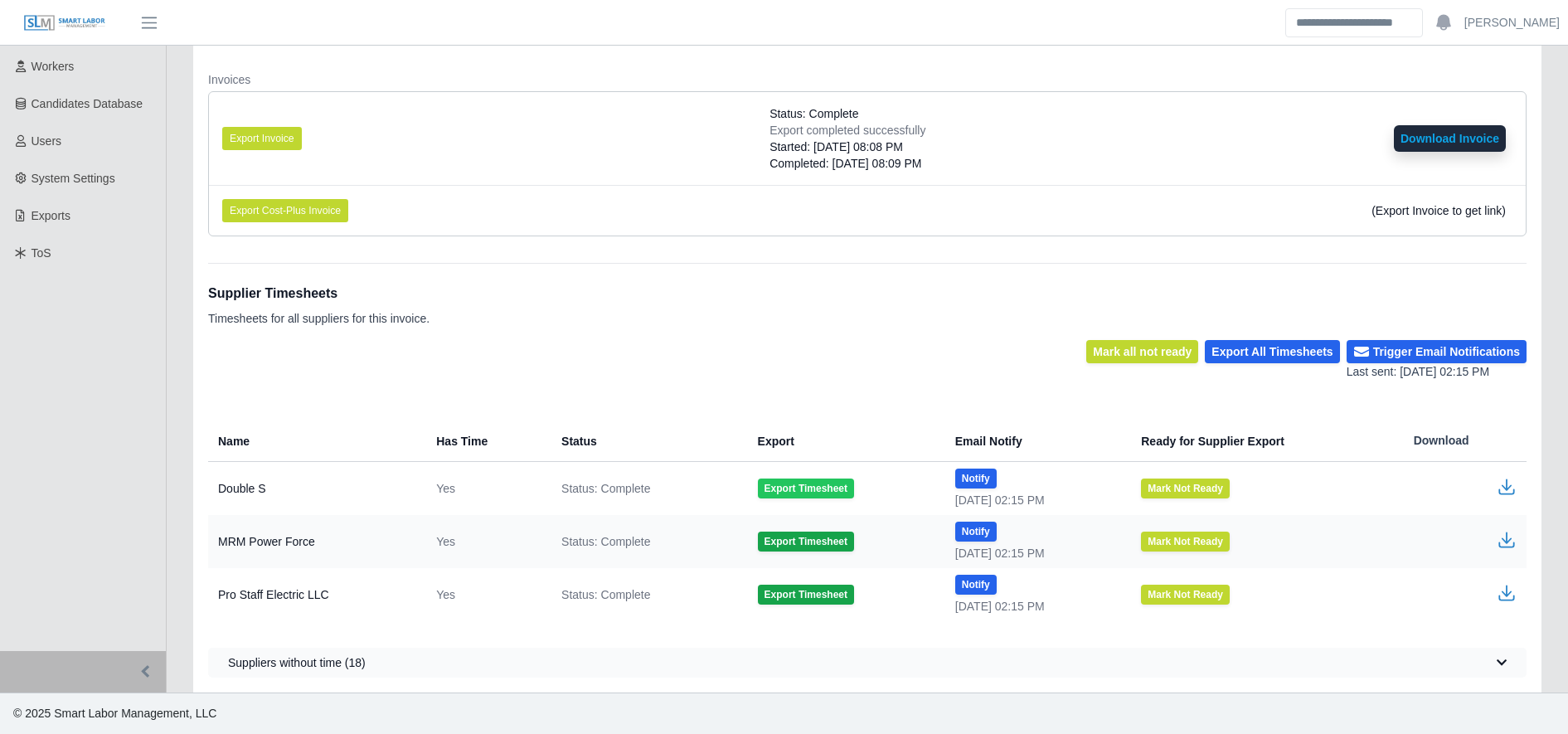
click at [797, 482] on button "Export Timesheet" at bounding box center [806, 489] width 96 height 20
click at [1507, 482] on icon "button" at bounding box center [1506, 484] width 10 height 12
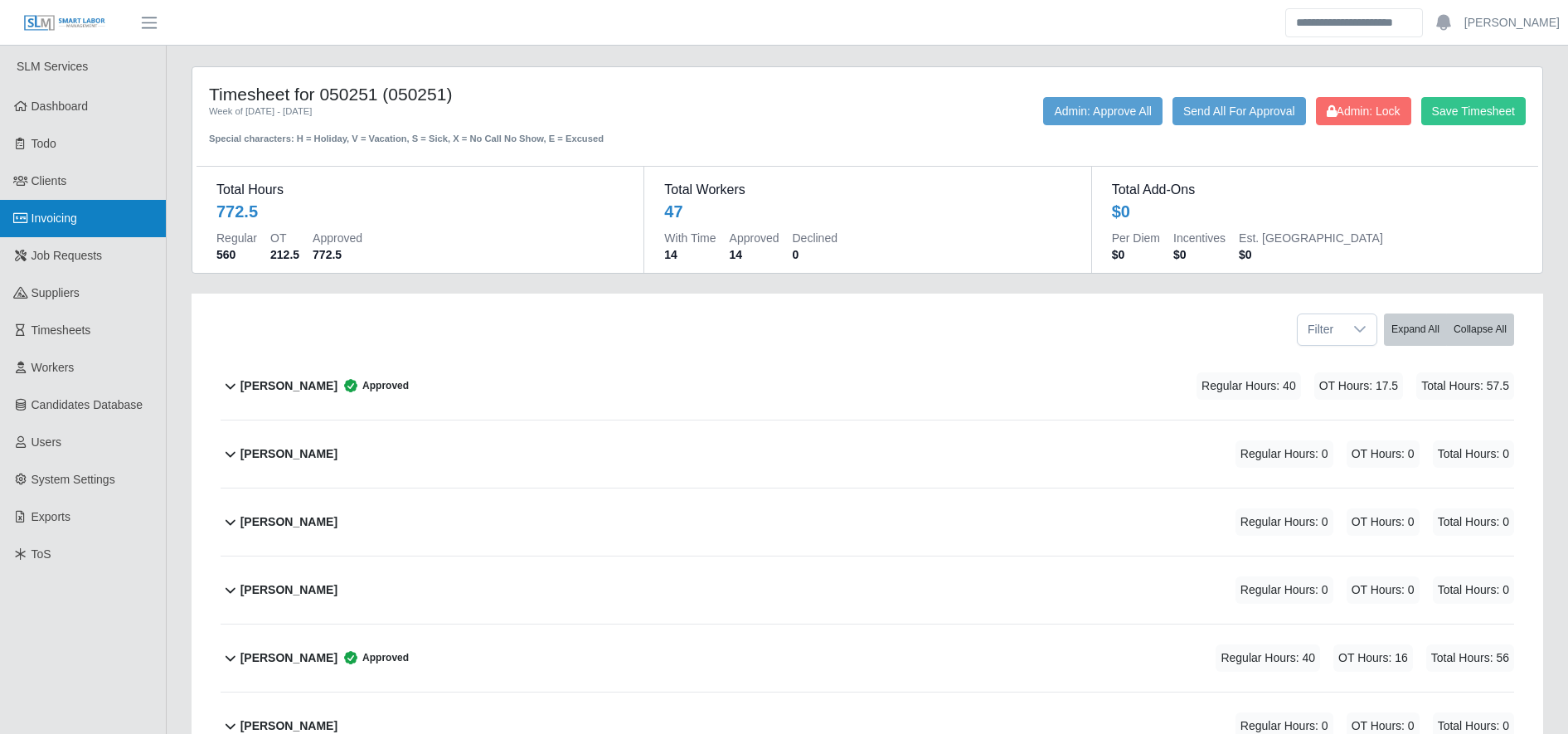
click at [22, 220] on icon at bounding box center [21, 218] width 15 height 12
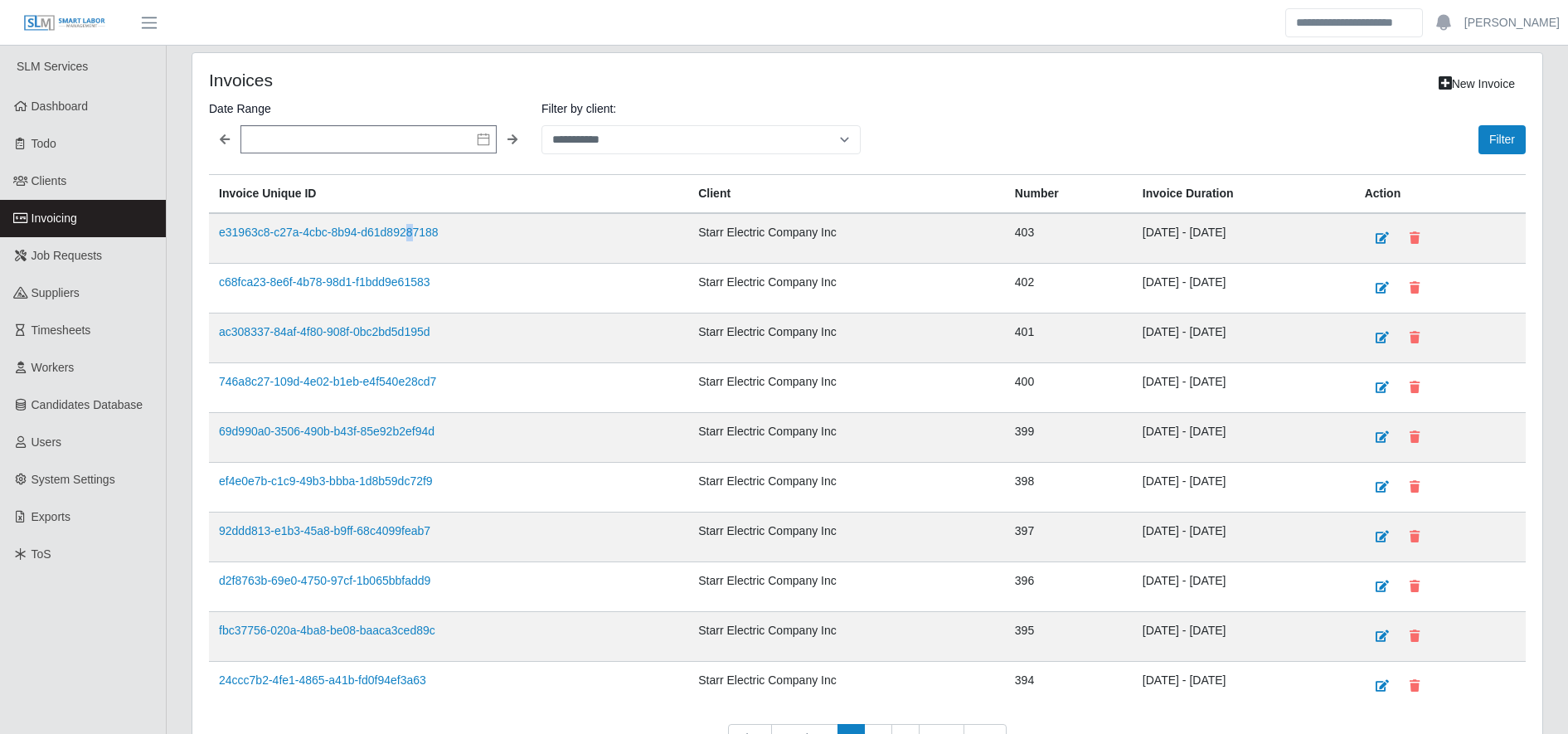
click at [404, 223] on td "e31963c8-c27a-4cbc-8b94-d61d89287188" at bounding box center [449, 239] width 480 height 51
click at [402, 227] on link "e31963c8-c27a-4cbc-8b94-d61d89287188" at bounding box center [329, 232] width 220 height 14
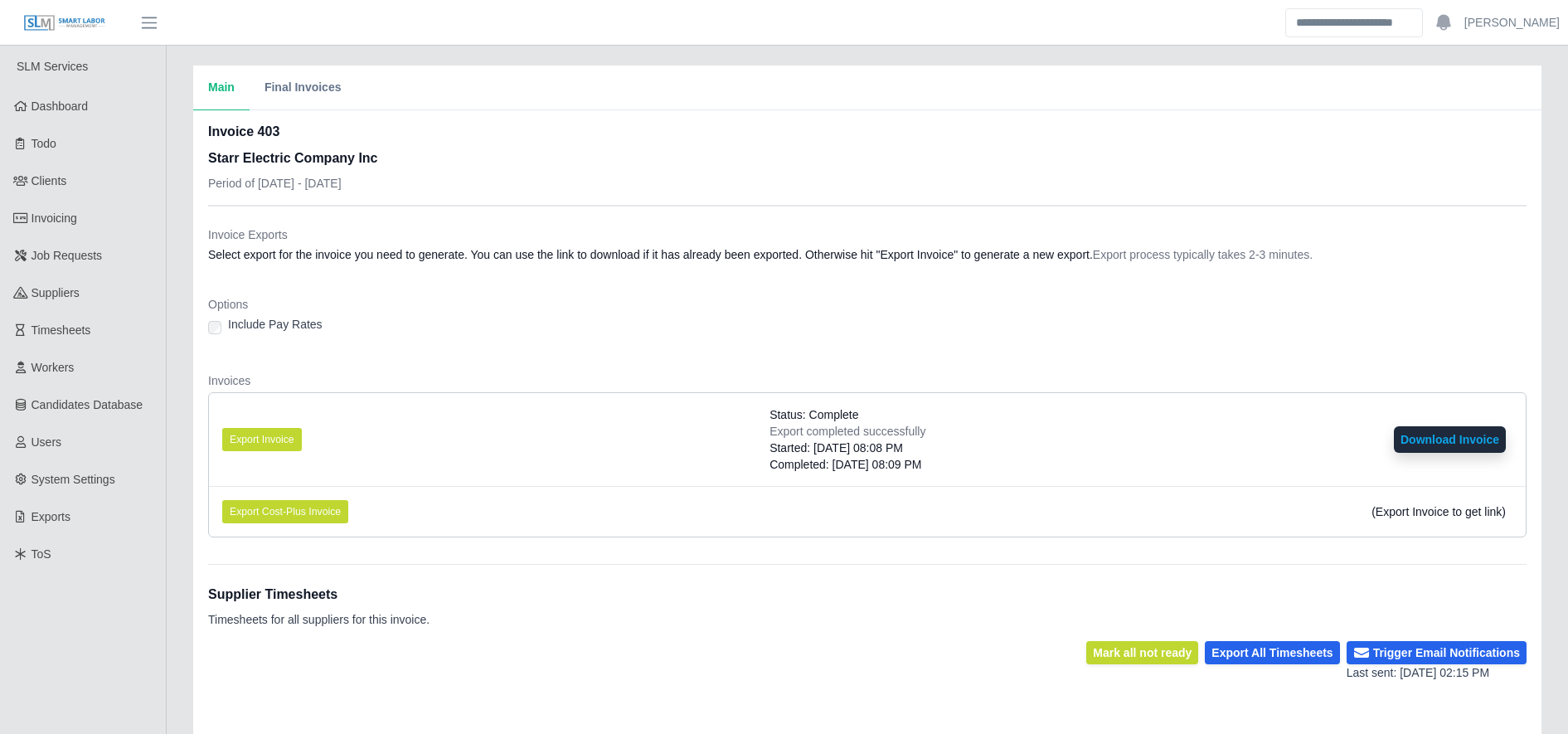
scroll to position [301, 0]
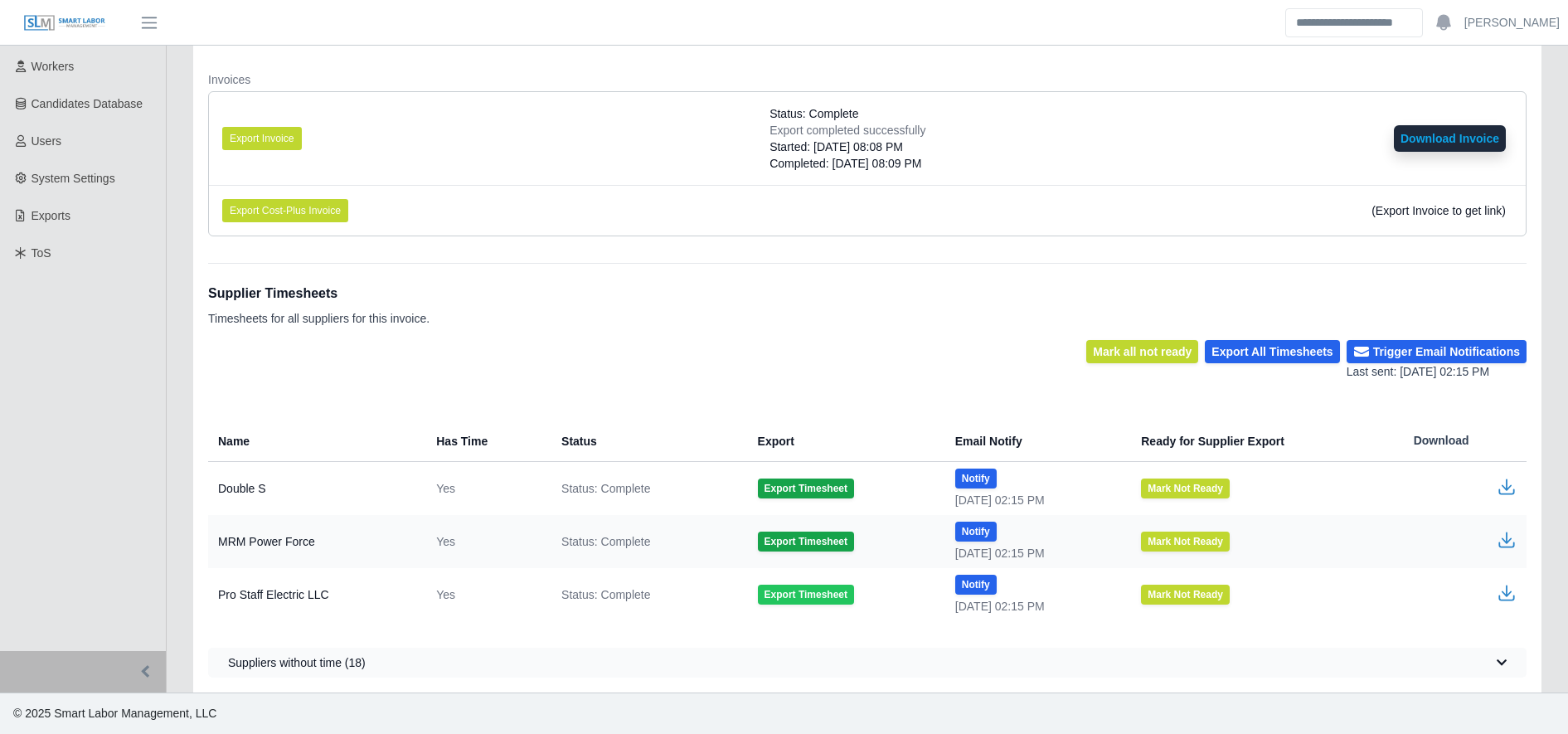
click at [787, 601] on button "Export Timesheet" at bounding box center [806, 595] width 96 height 20
click at [1505, 594] on icon "button" at bounding box center [1506, 590] width 10 height 12
